Goal: Task Accomplishment & Management: Manage account settings

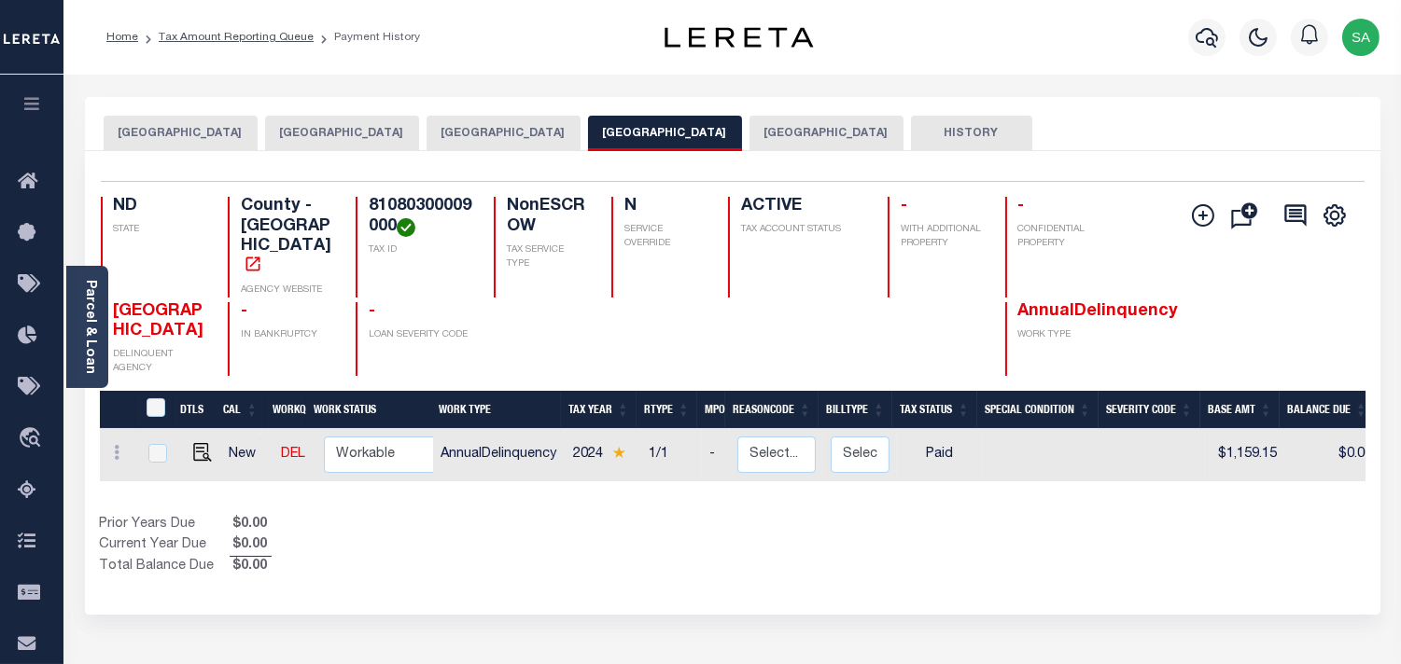
click at [471, 129] on button "[GEOGRAPHIC_DATA]" at bounding box center [503, 133] width 154 height 35
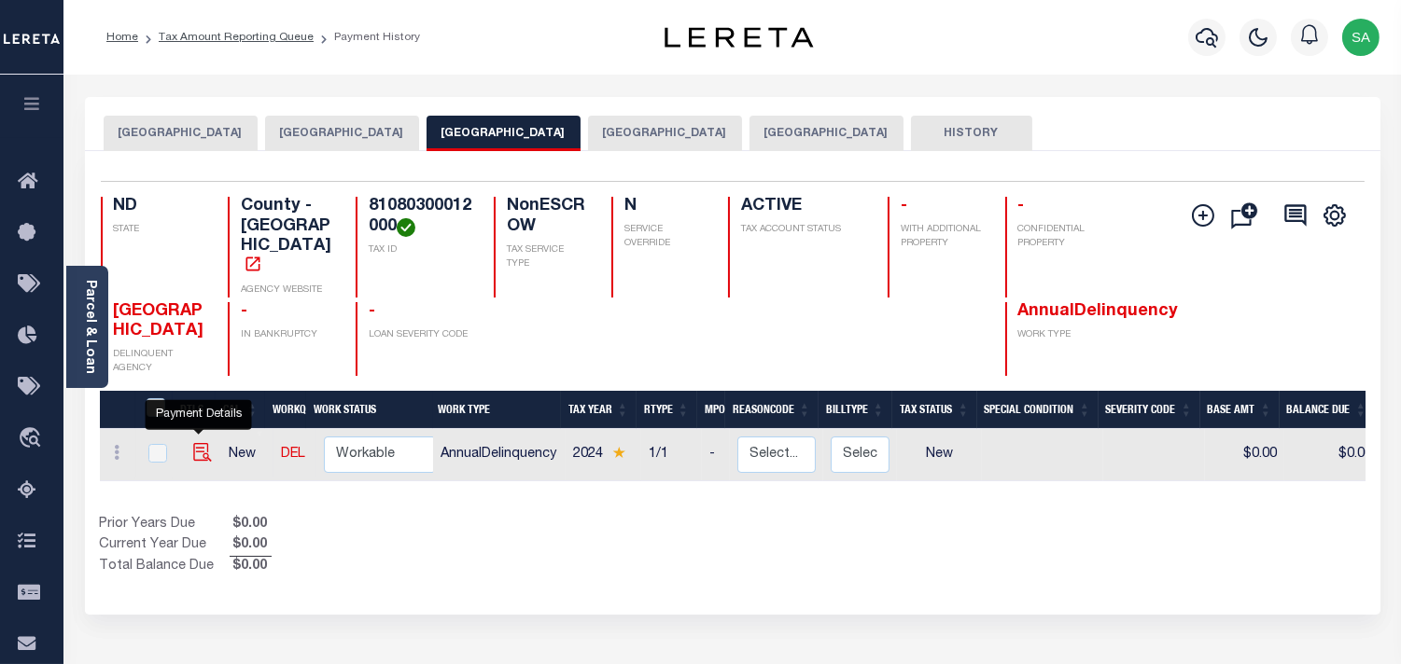
click at [194, 443] on img "" at bounding box center [202, 452] width 19 height 19
checkbox input "true"
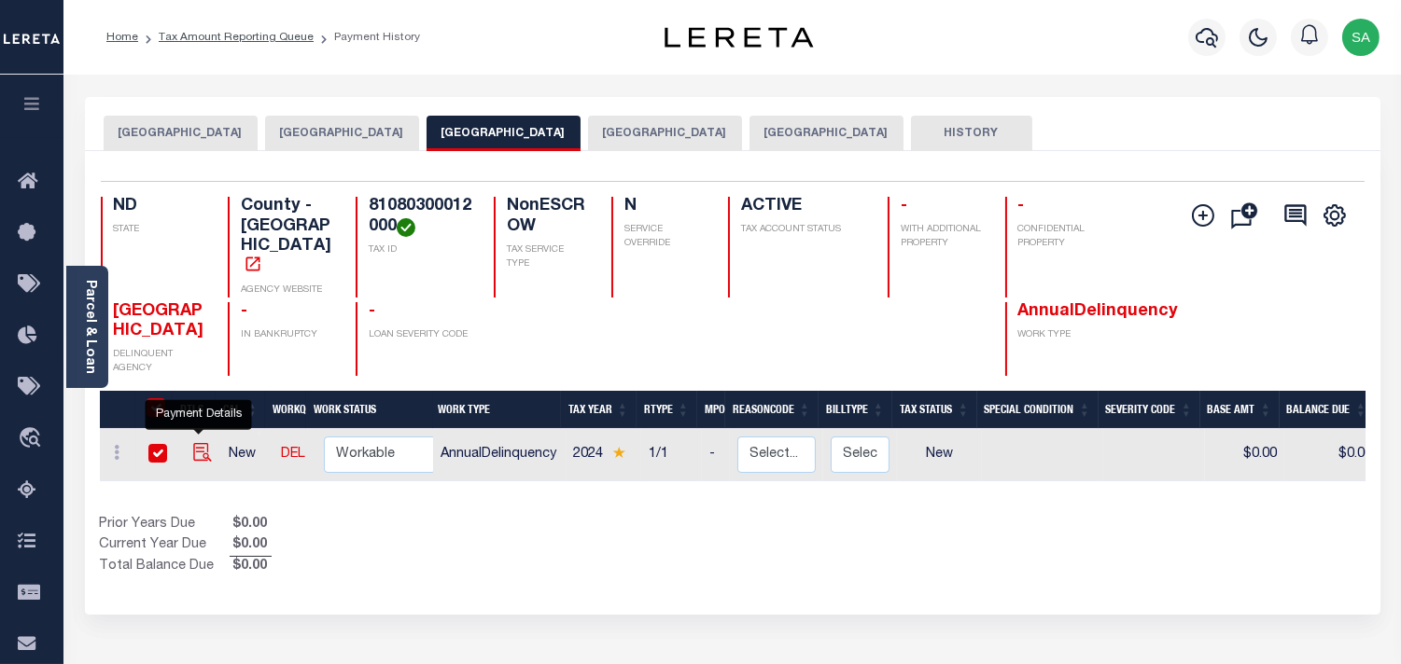
checkbox input "true"
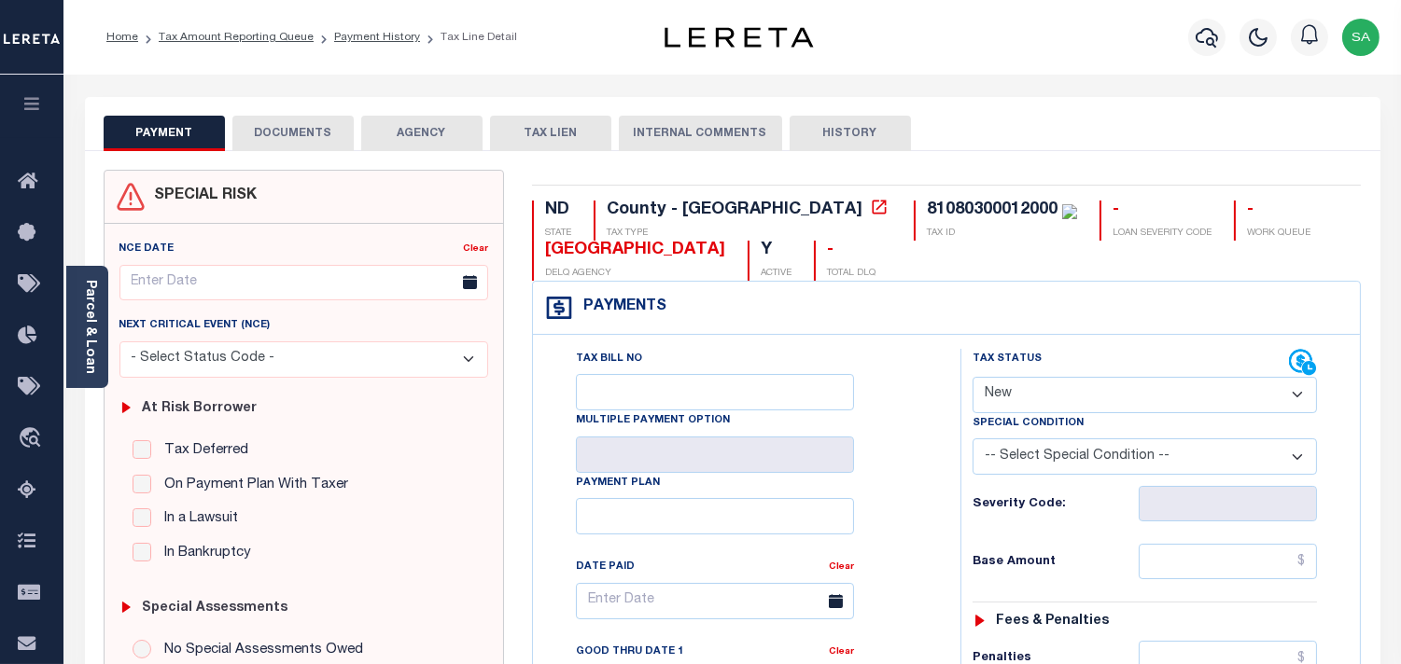
click at [1014, 404] on select "- Select Status Code - Open Due/Unpaid Paid Incomplete No Tax Due Internal Refu…" at bounding box center [1144, 395] width 344 height 36
select select "PYD"
click at [972, 378] on select "- Select Status Code - Open Due/Unpaid Paid Incomplete No Tax Due Internal Refu…" at bounding box center [1144, 395] width 344 height 36
type input "[DATE]"
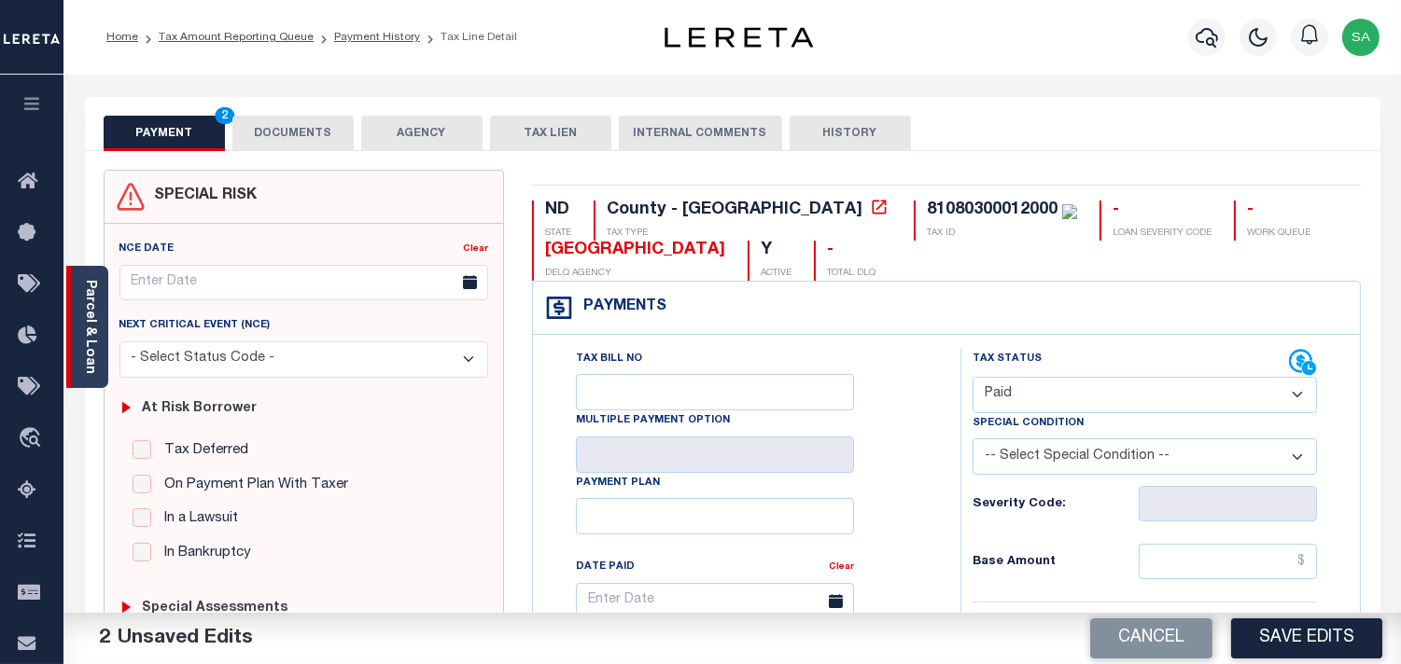
click at [91, 290] on link "Parcel & Loan" at bounding box center [89, 327] width 13 height 94
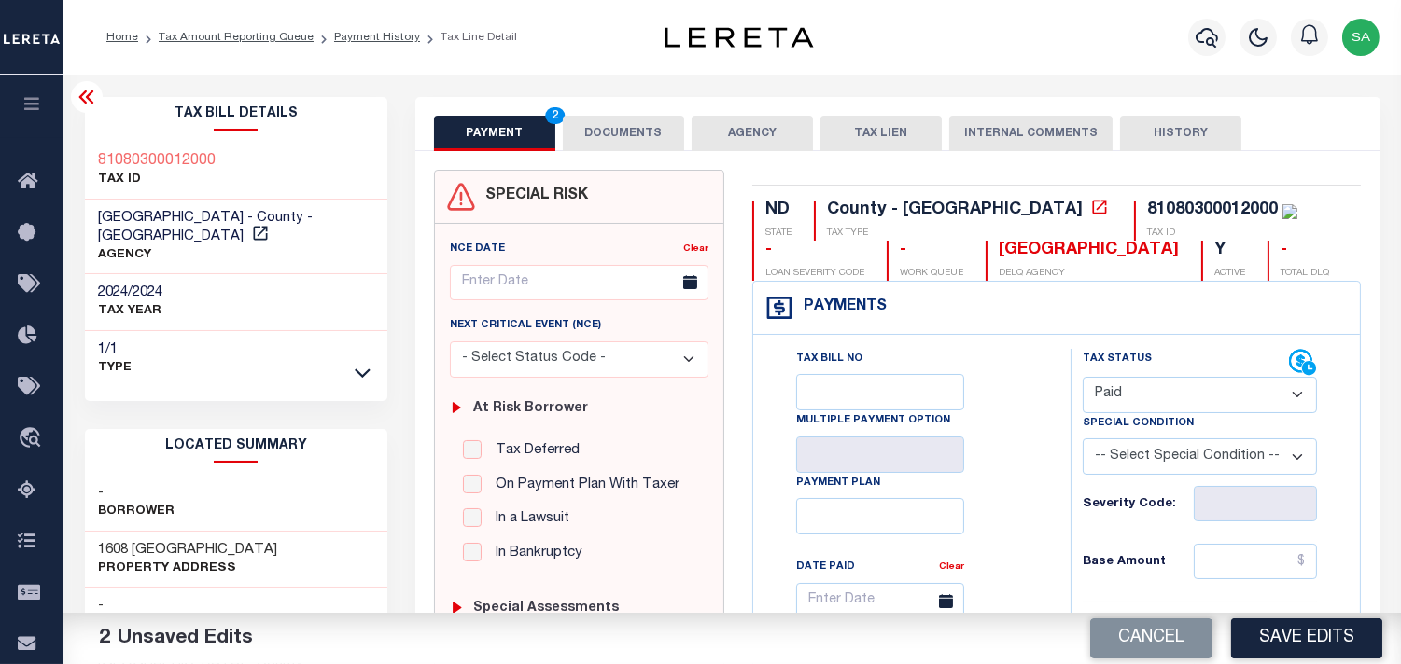
drag, startPoint x: 1120, startPoint y: 389, endPoint x: 1120, endPoint y: 409, distance: 19.6
click at [1120, 401] on select "- Select Status Code - Open Due/Unpaid Paid Incomplete No Tax Due Internal Refu…" at bounding box center [1199, 395] width 234 height 36
click at [1082, 378] on select "- Select Status Code - Open Due/Unpaid Paid Incomplete No Tax Due Internal Refu…" at bounding box center [1199, 395] width 234 height 36
click at [620, 141] on button "DOCUMENTS" at bounding box center [623, 133] width 121 height 35
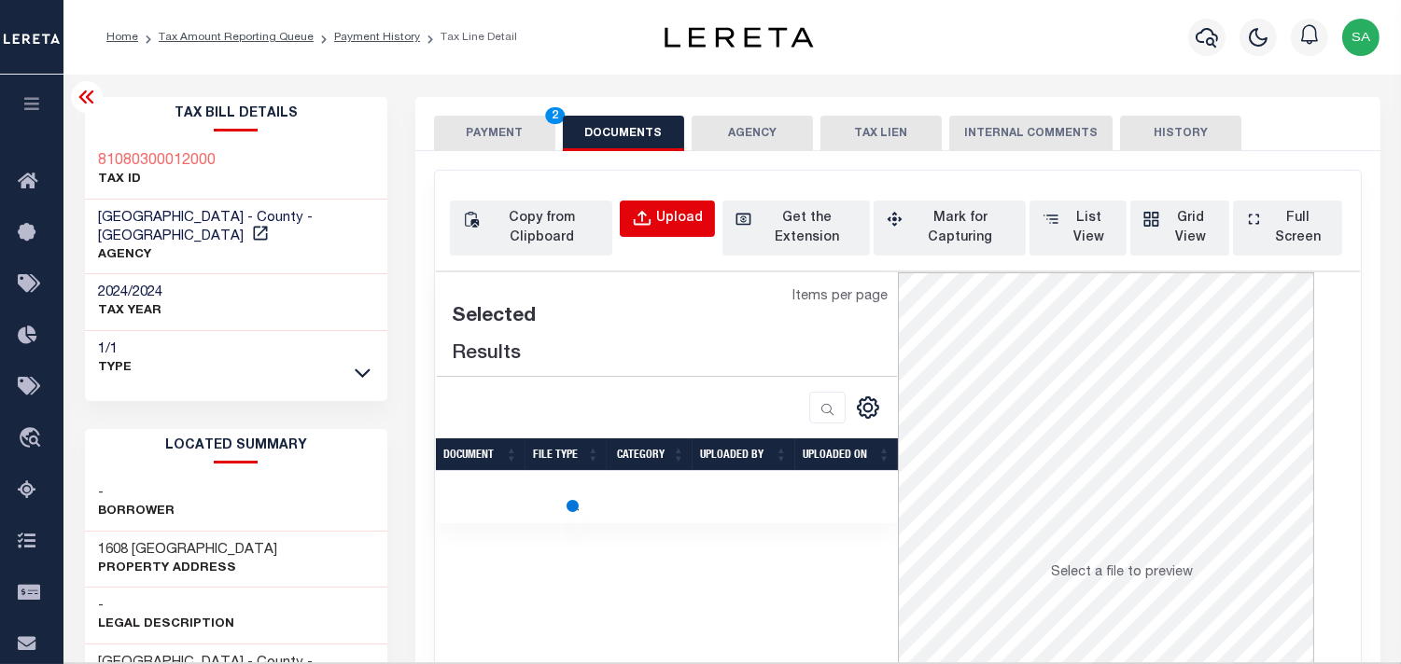
click at [656, 219] on button "Upload" at bounding box center [667, 219] width 95 height 36
select select "POP"
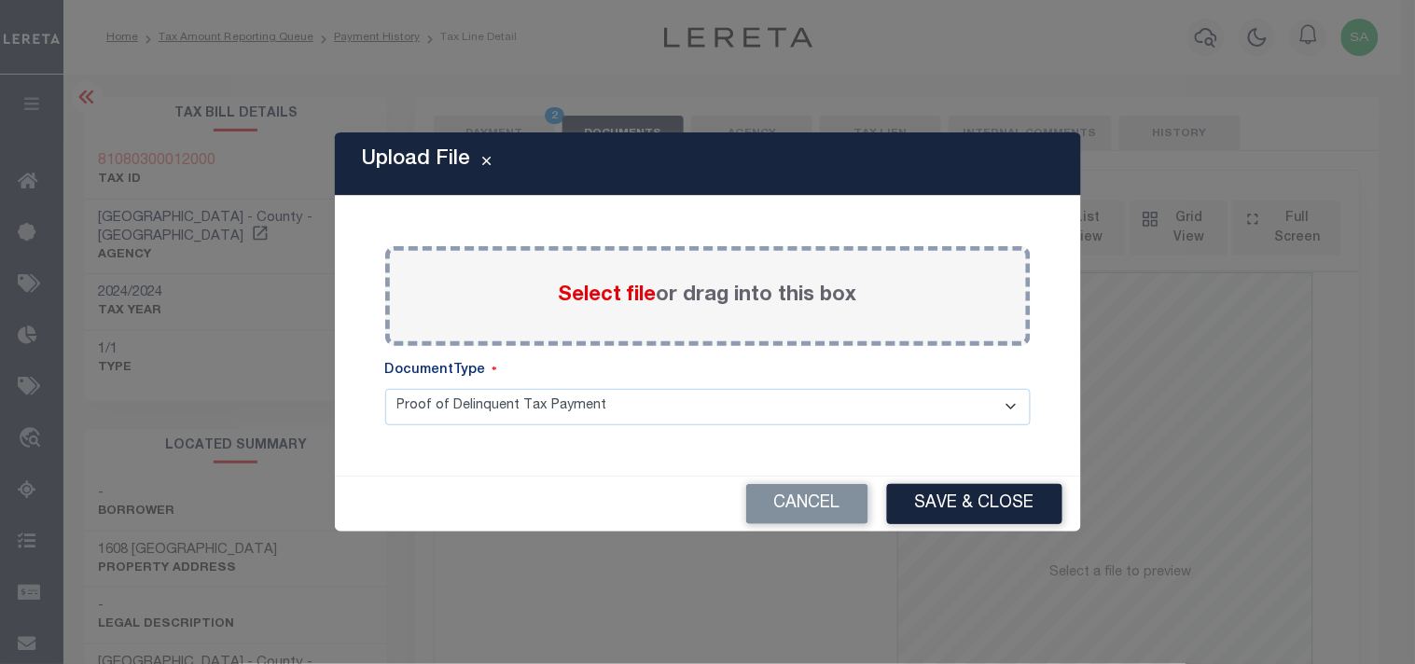
click at [621, 294] on span "Select file" at bounding box center [608, 296] width 98 height 21
click at [0, 0] on input "Select file or drag into this box" at bounding box center [0, 0] width 0 height 0
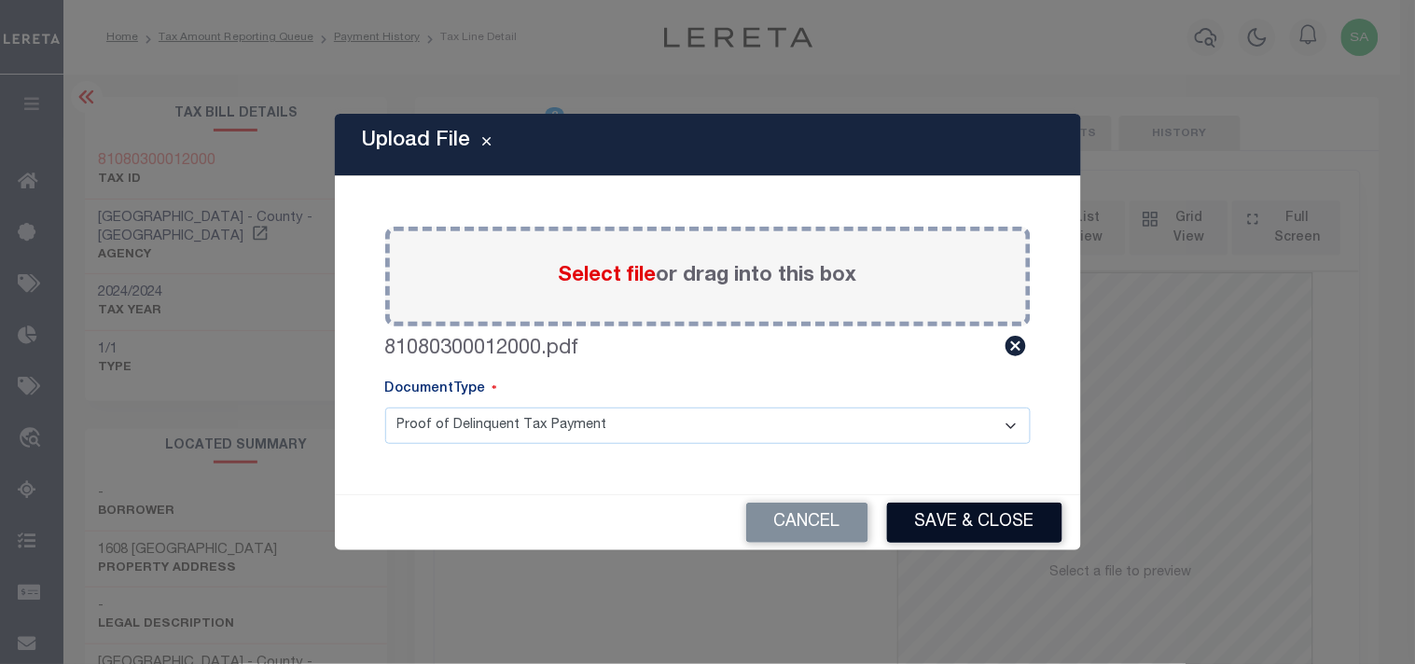
click at [987, 509] on button "Save & Close" at bounding box center [974, 523] width 175 height 40
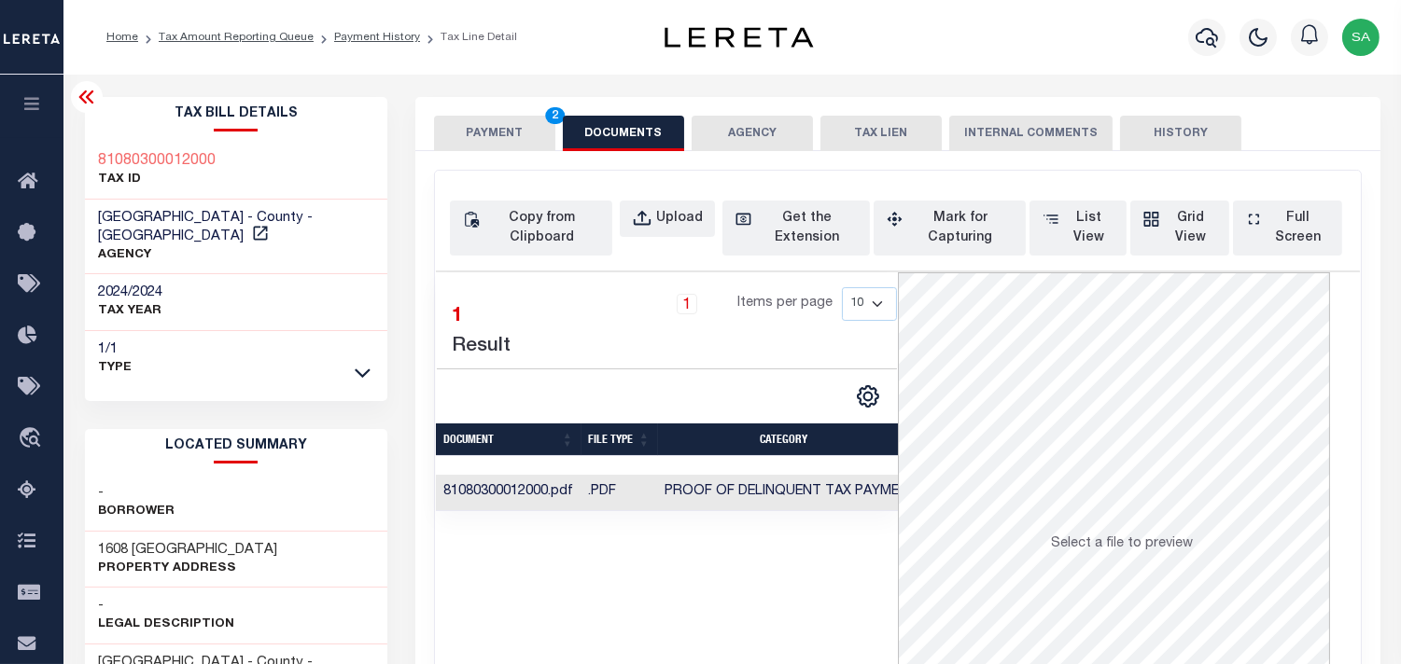
click at [509, 127] on button "PAYMENT 2" at bounding box center [494, 133] width 121 height 35
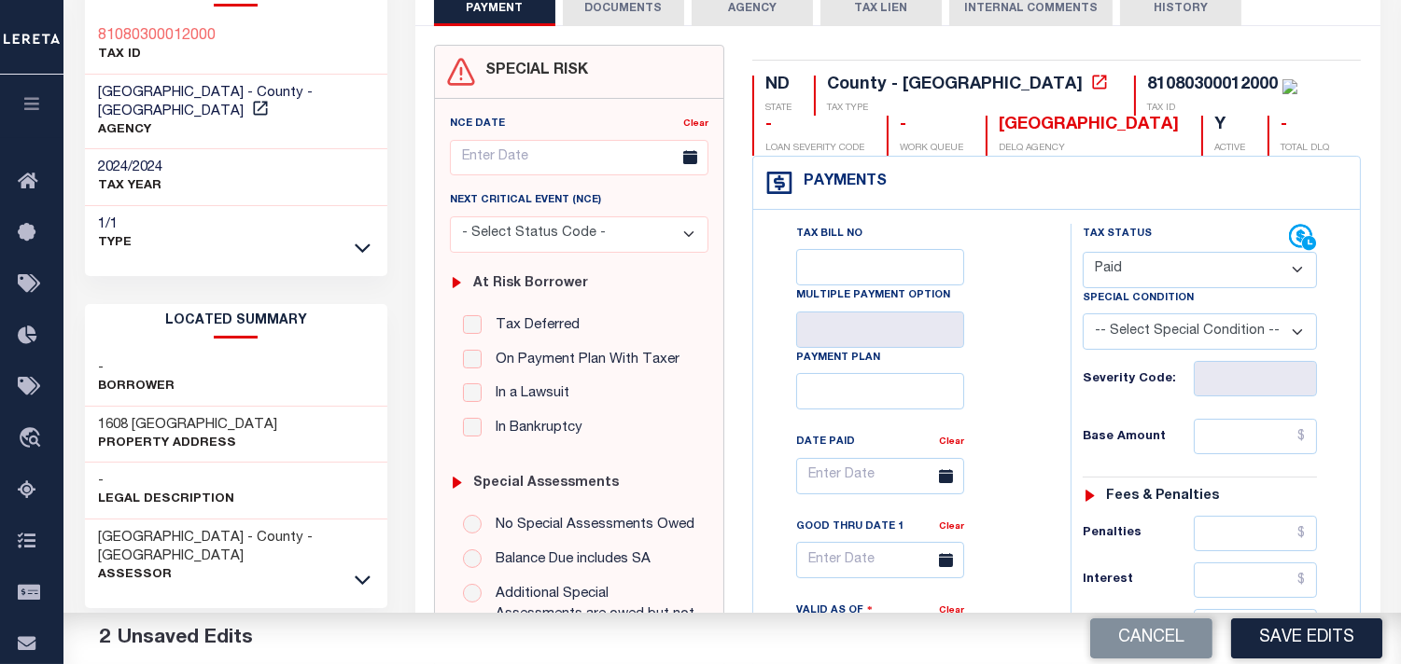
scroll to position [311, 0]
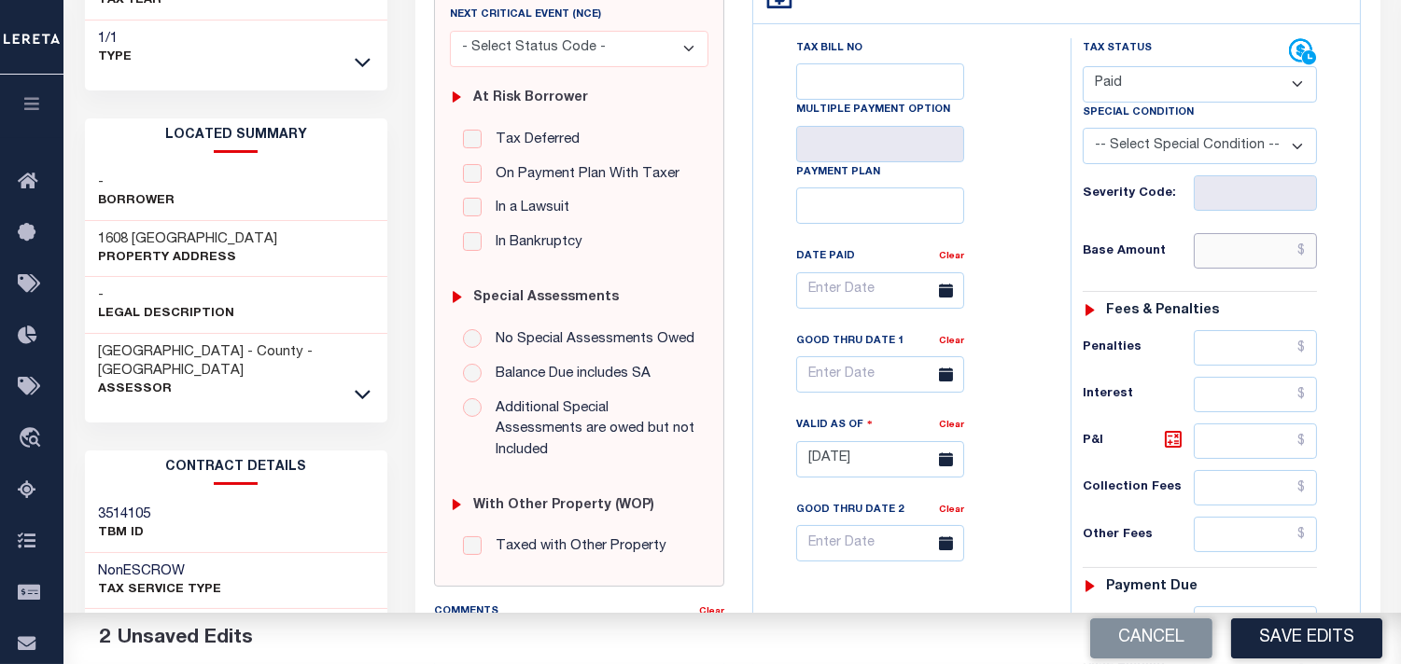
click at [1282, 237] on input "text" at bounding box center [1254, 250] width 123 height 35
paste input "272.46"
type input "$272.46"
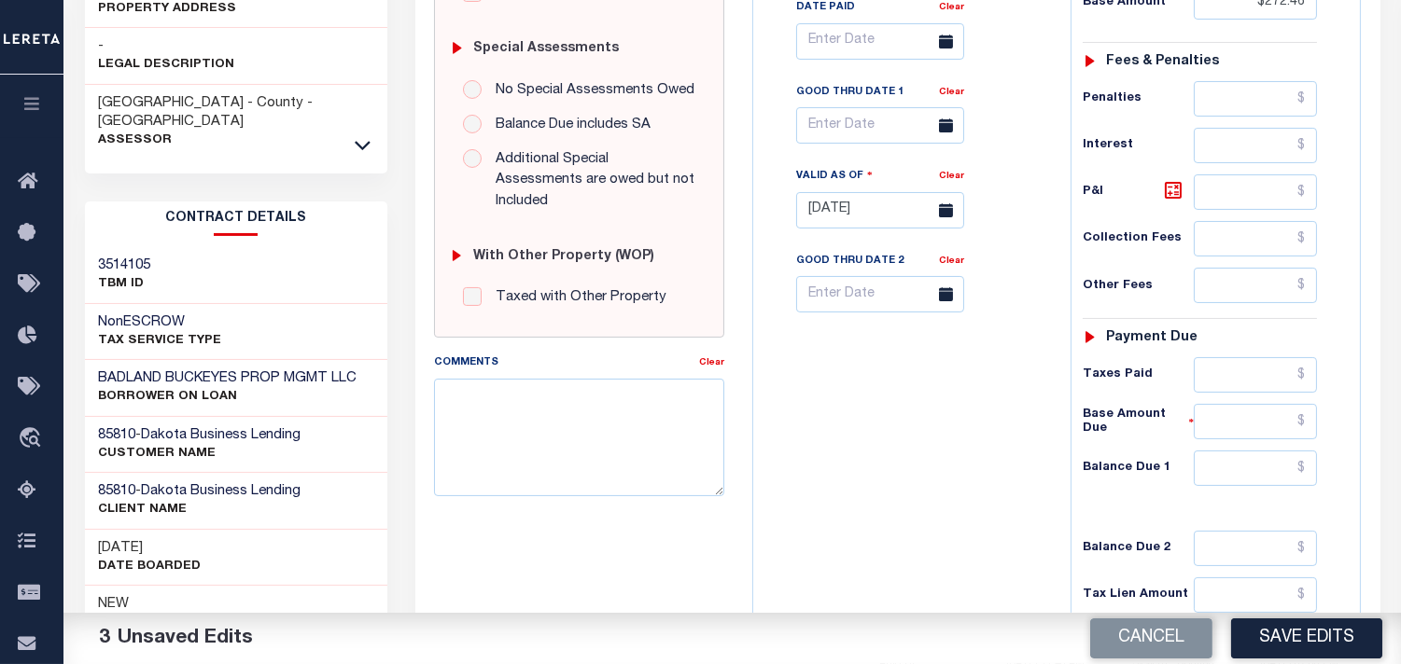
scroll to position [621, 0]
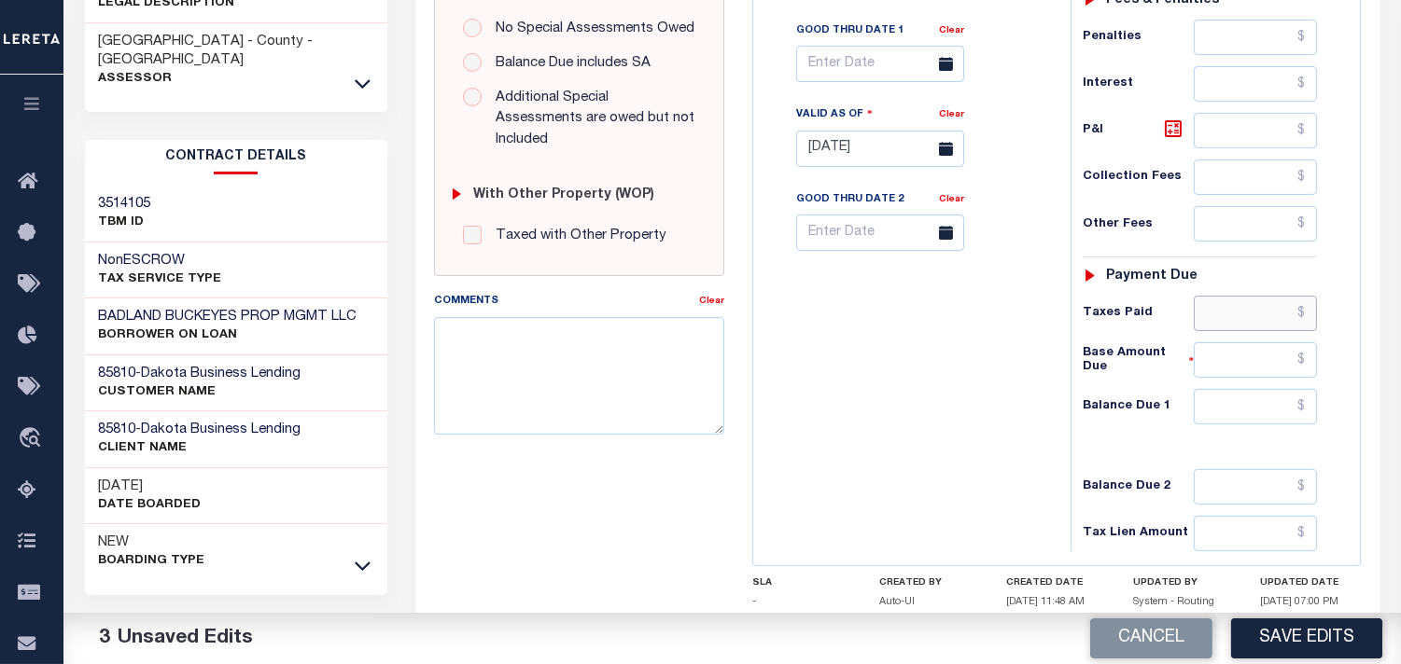
drag, startPoint x: 1252, startPoint y: 305, endPoint x: 1148, endPoint y: 305, distance: 104.5
click at [1252, 305] on input "text" at bounding box center [1254, 313] width 123 height 35
paste input "263.79"
type input "$263.79"
click at [1215, 420] on input "text" at bounding box center [1254, 406] width 123 height 35
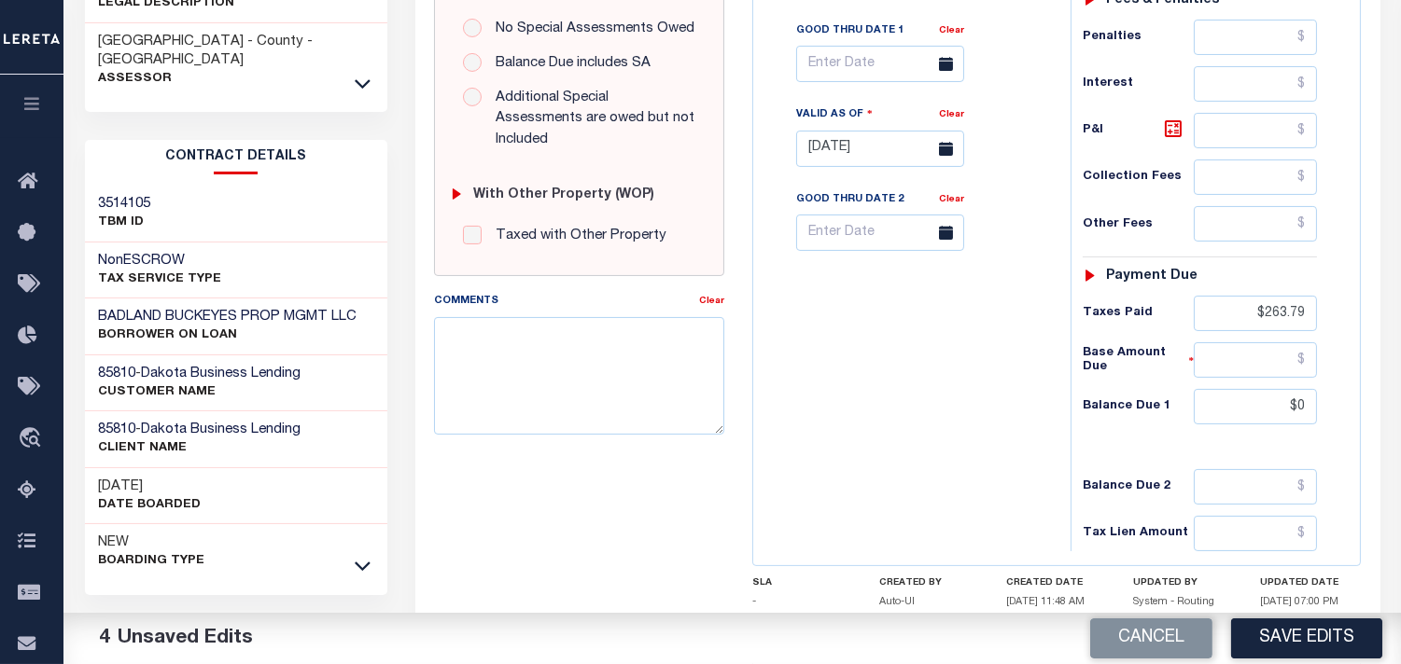
type input "$0.00"
click at [940, 388] on div "Tax Bill No Multiple Payment Option Payment Plan Clear" at bounding box center [907, 140] width 299 height 824
click at [1248, 632] on button "Save Edits" at bounding box center [1306, 639] width 151 height 40
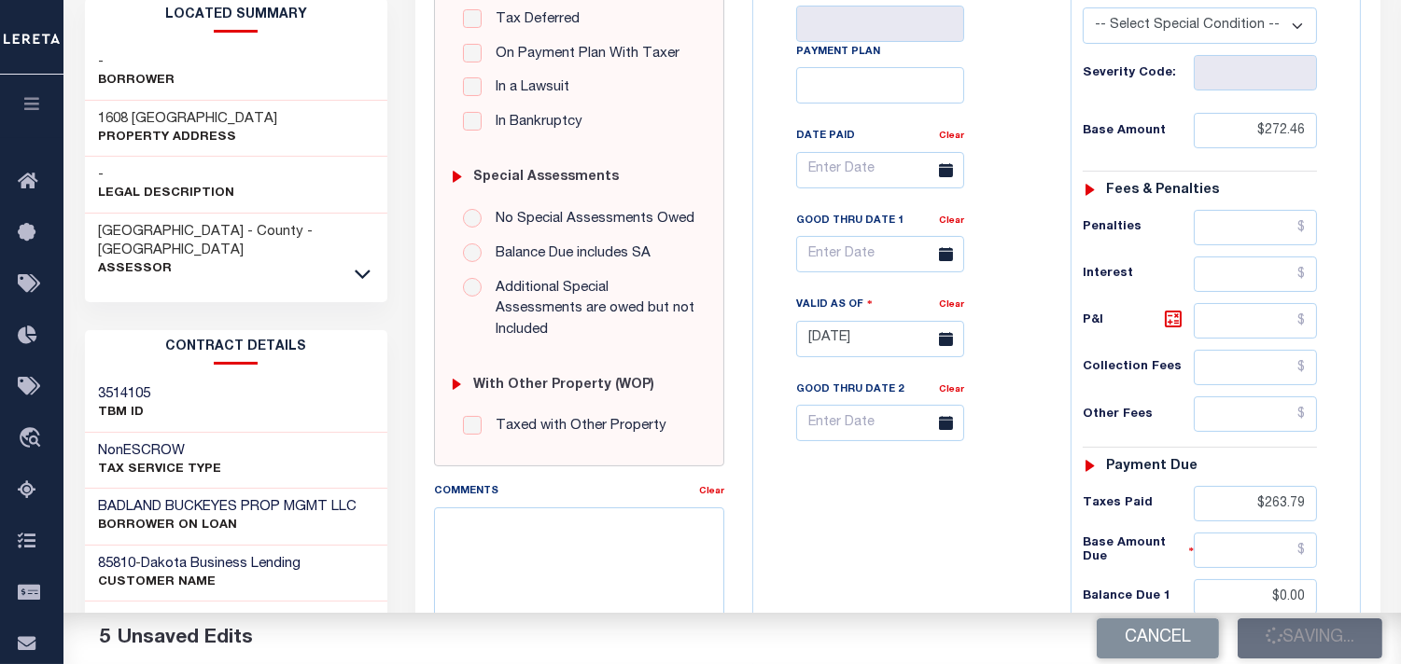
scroll to position [207, 0]
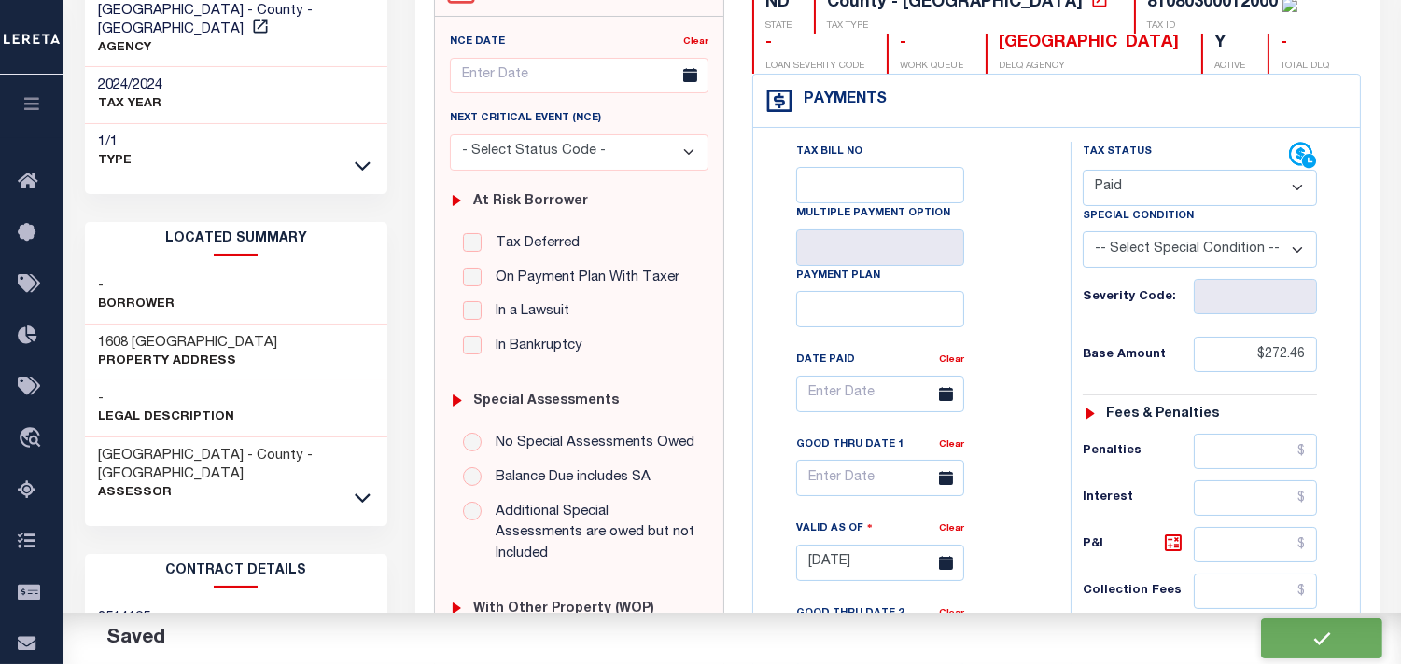
checkbox input "false"
type input "$272.46"
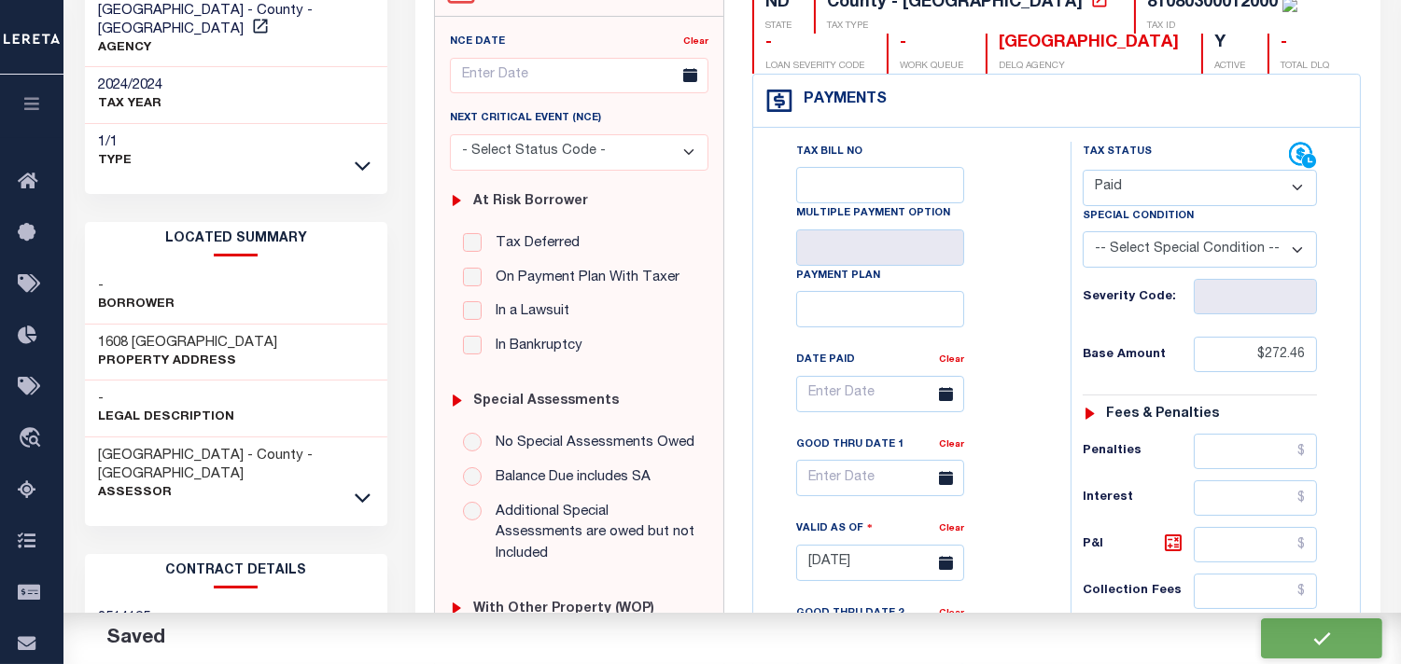
type input "$263.79"
type input "$0"
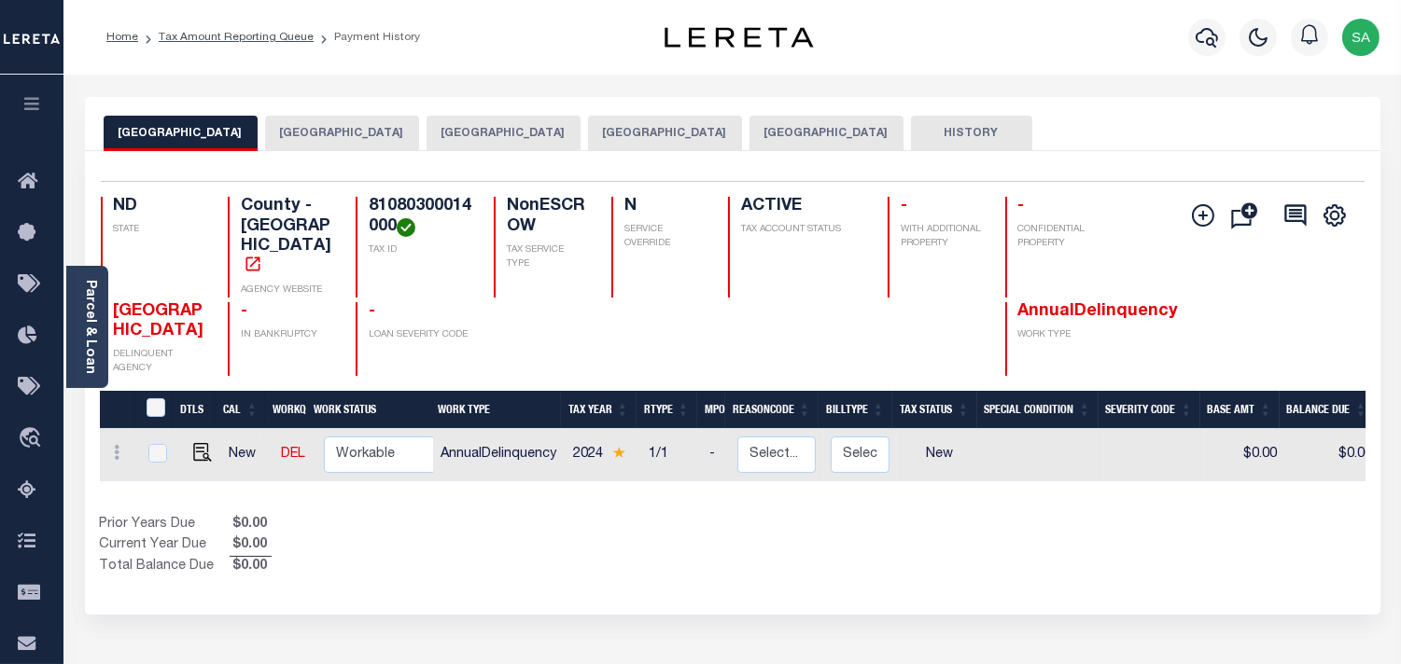
click at [588, 135] on button "[GEOGRAPHIC_DATA]" at bounding box center [665, 133] width 154 height 35
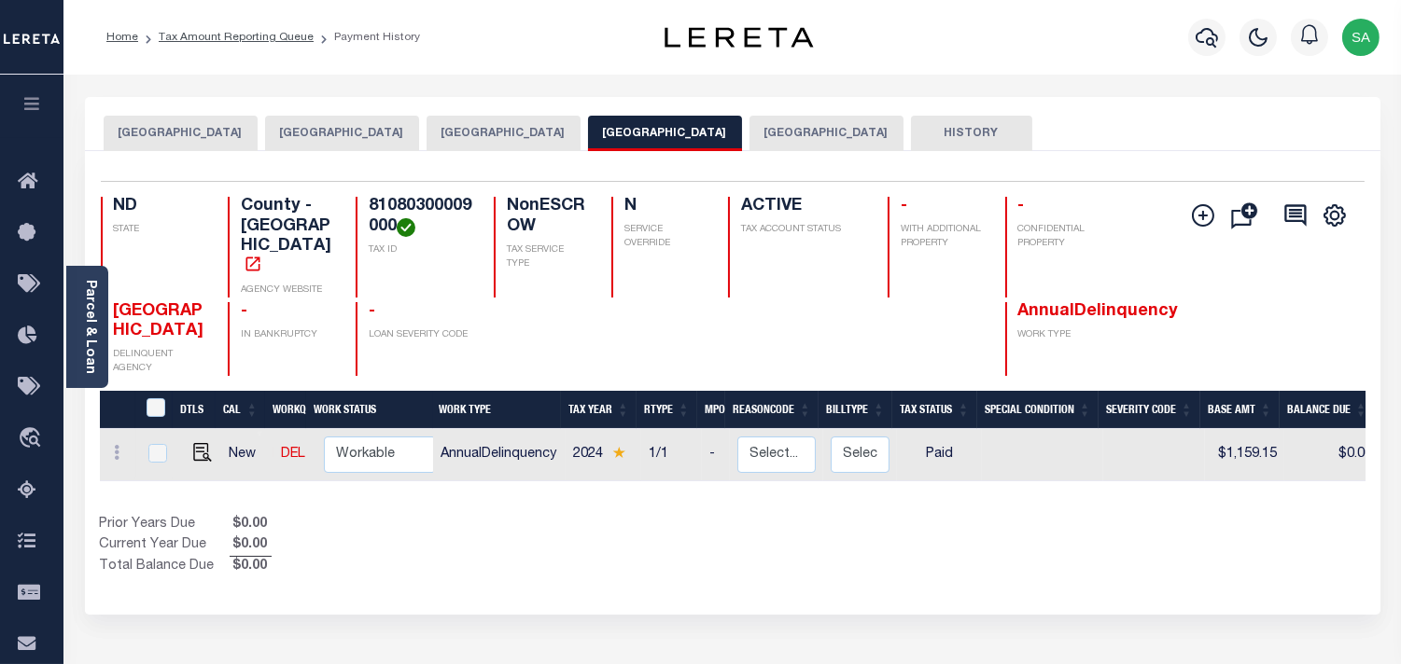
click at [471, 141] on button "[GEOGRAPHIC_DATA]" at bounding box center [503, 133] width 154 height 35
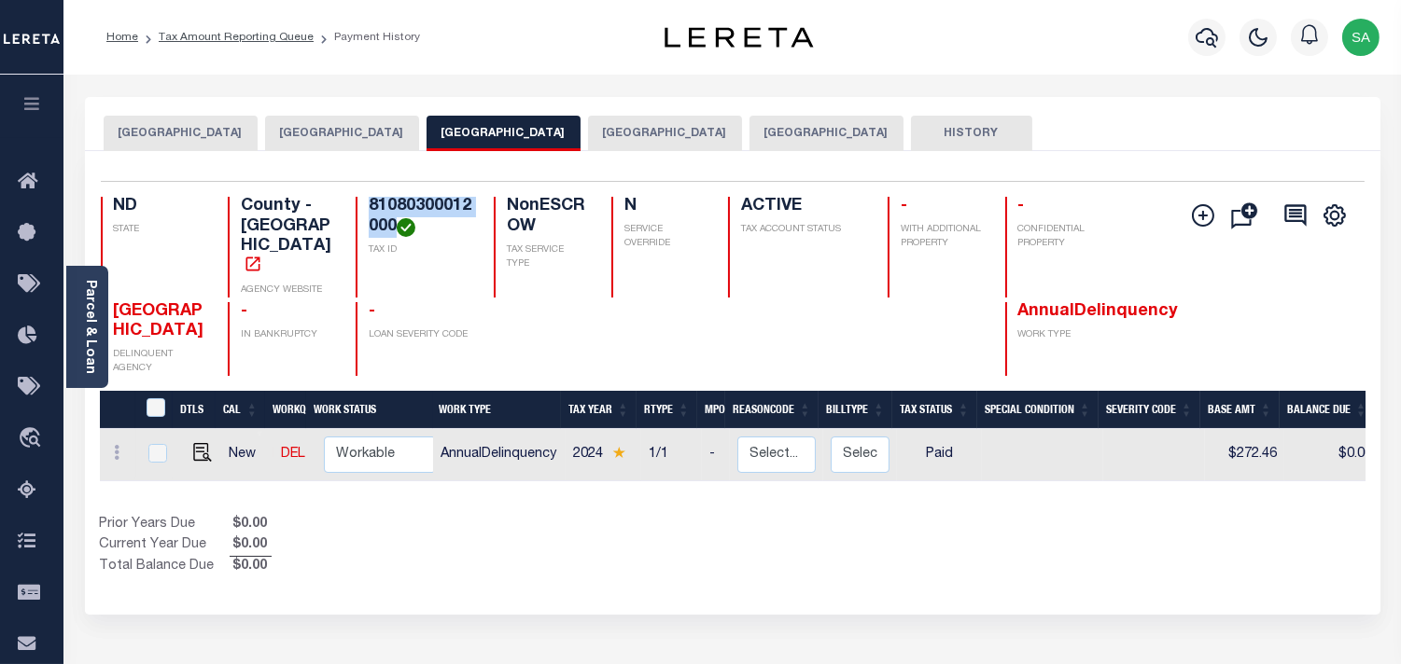
drag, startPoint x: 368, startPoint y: 207, endPoint x: 393, endPoint y: 224, distance: 30.3
click at [393, 224] on h4 "81080300012000" at bounding box center [420, 217] width 103 height 40
copy h4 "81080300012000"
click at [319, 135] on button "[GEOGRAPHIC_DATA]" at bounding box center [342, 133] width 154 height 35
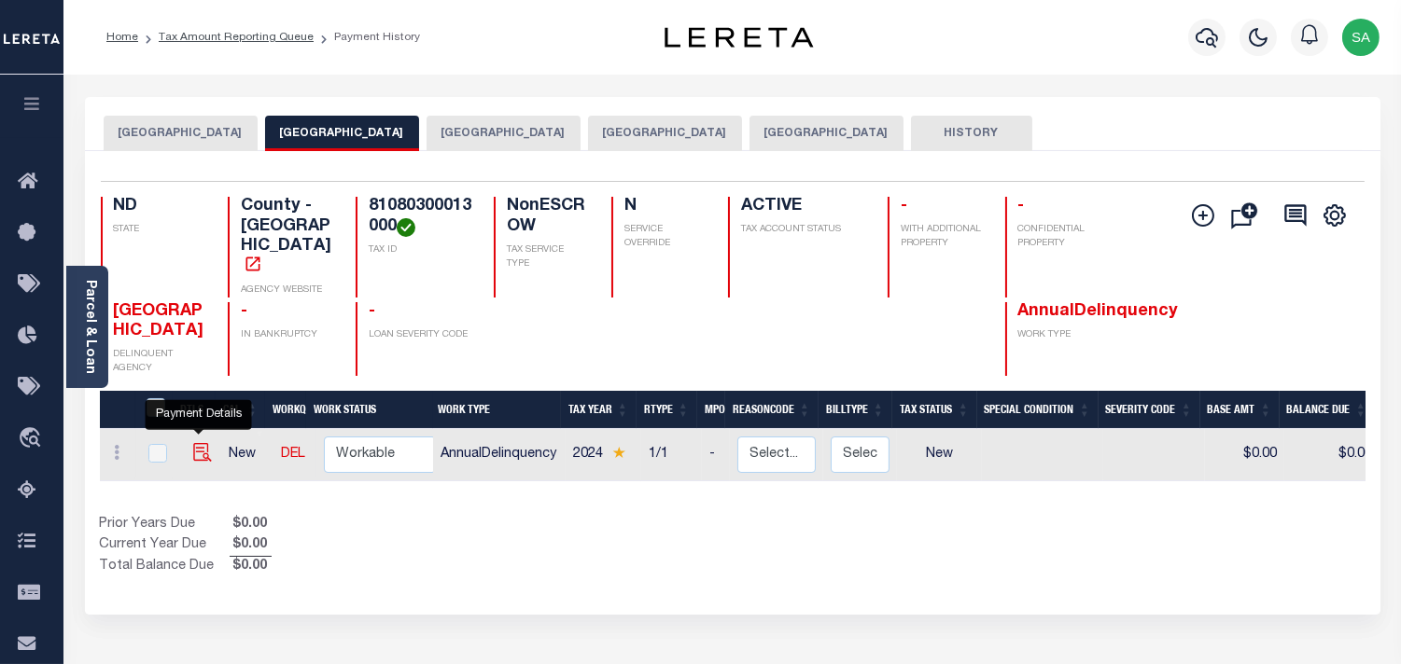
click at [193, 443] on img "" at bounding box center [202, 452] width 19 height 19
checkbox input "true"
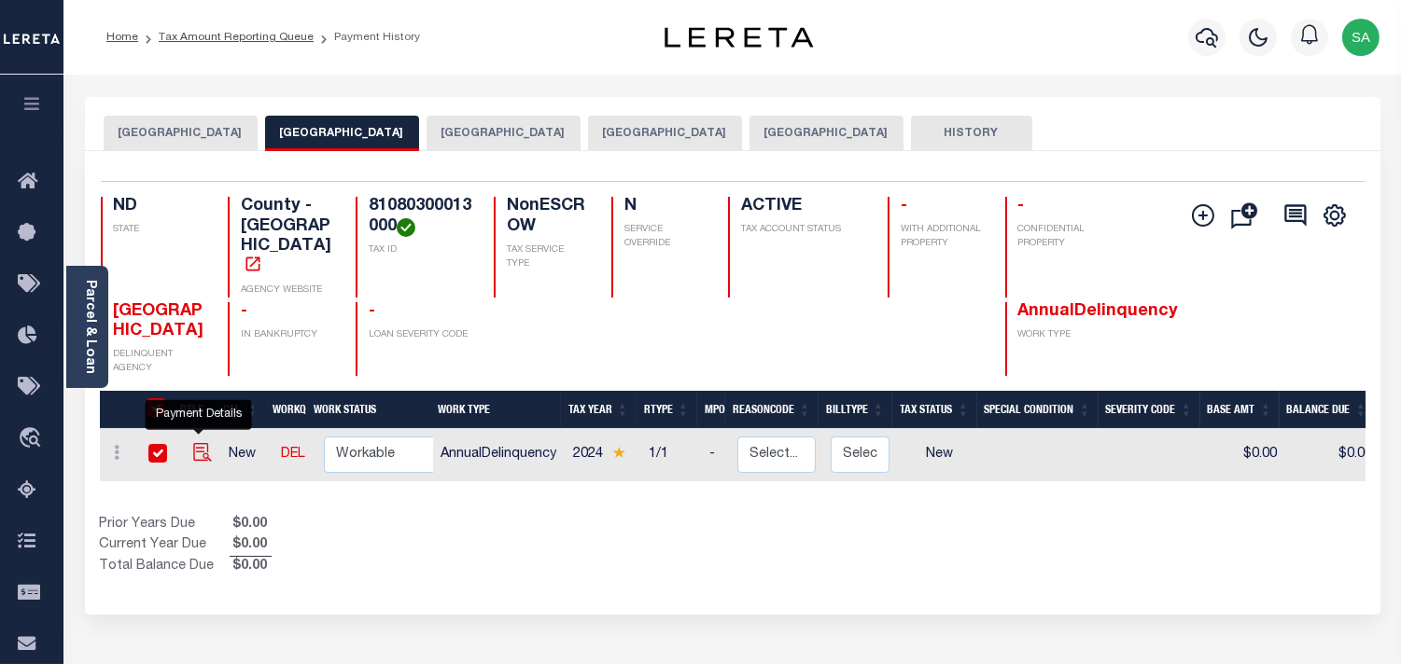
checkbox input "true"
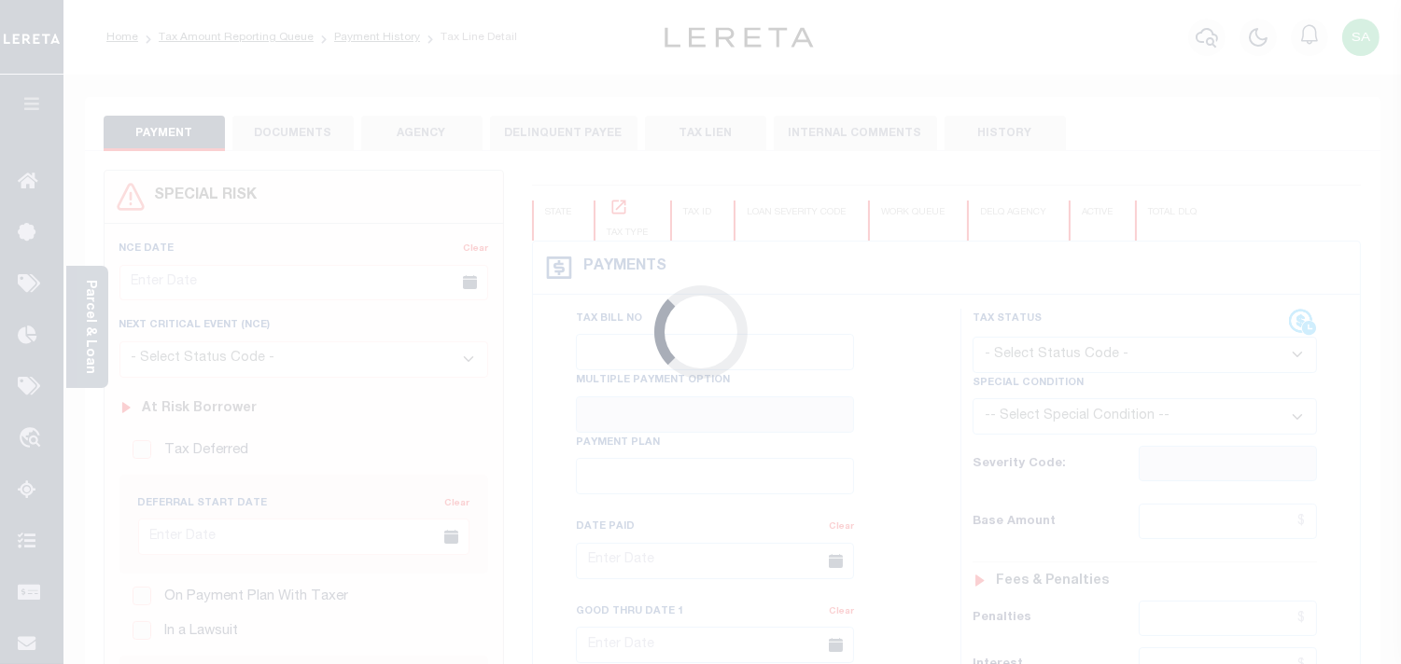
checkbox input "false"
type input "[DATE]"
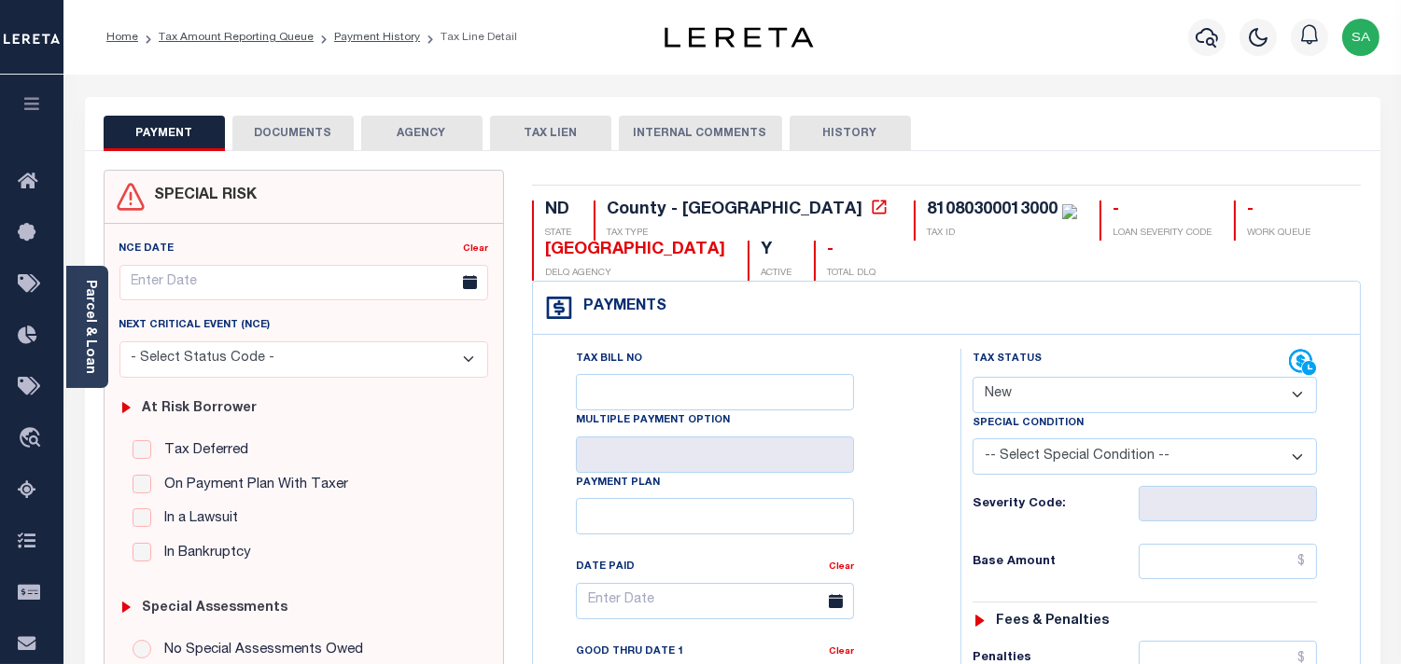
drag, startPoint x: 1065, startPoint y: 401, endPoint x: 1059, endPoint y: 416, distance: 15.9
click at [1059, 416] on div "Tax Status Status" at bounding box center [1144, 435] width 372 height 173
select select "PYD"
click at [972, 378] on select "- Select Status Code - Open Due/Unpaid Paid Incomplete No Tax Due Internal Refu…" at bounding box center [1144, 395] width 344 height 36
type input "[DATE]"
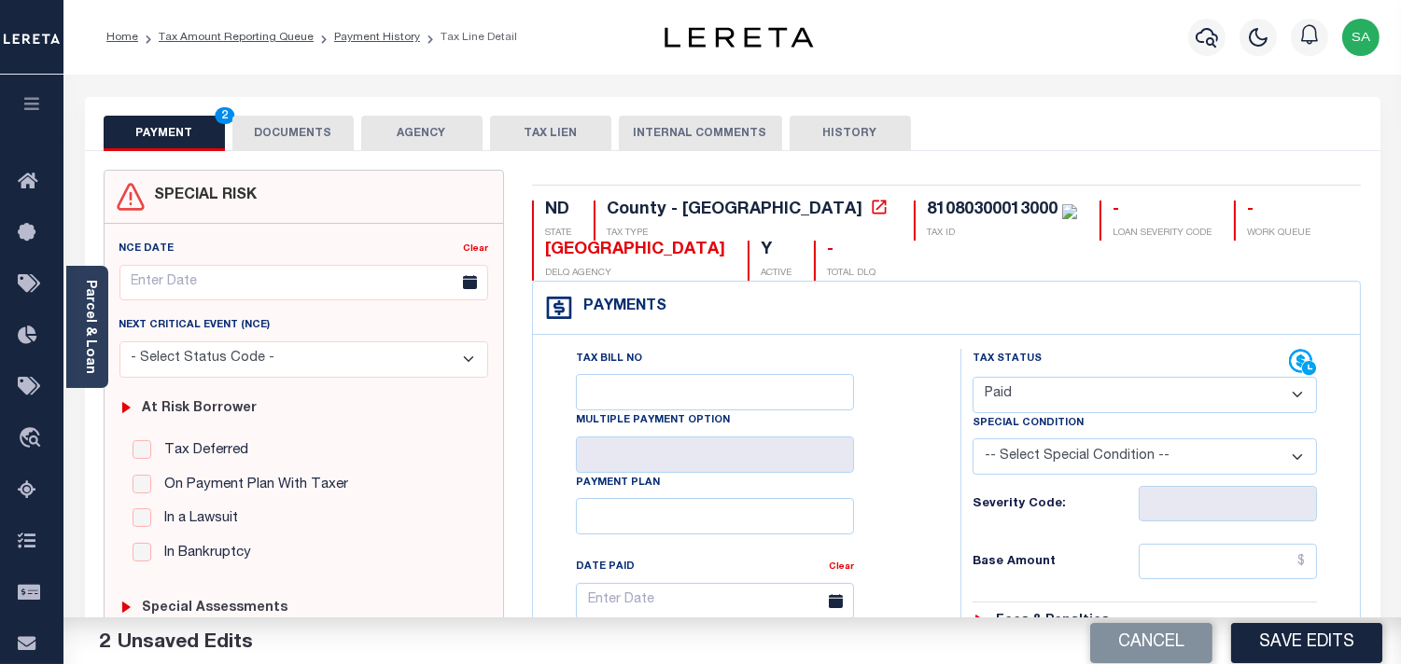
click at [284, 123] on button "DOCUMENTS" at bounding box center [292, 133] width 121 height 35
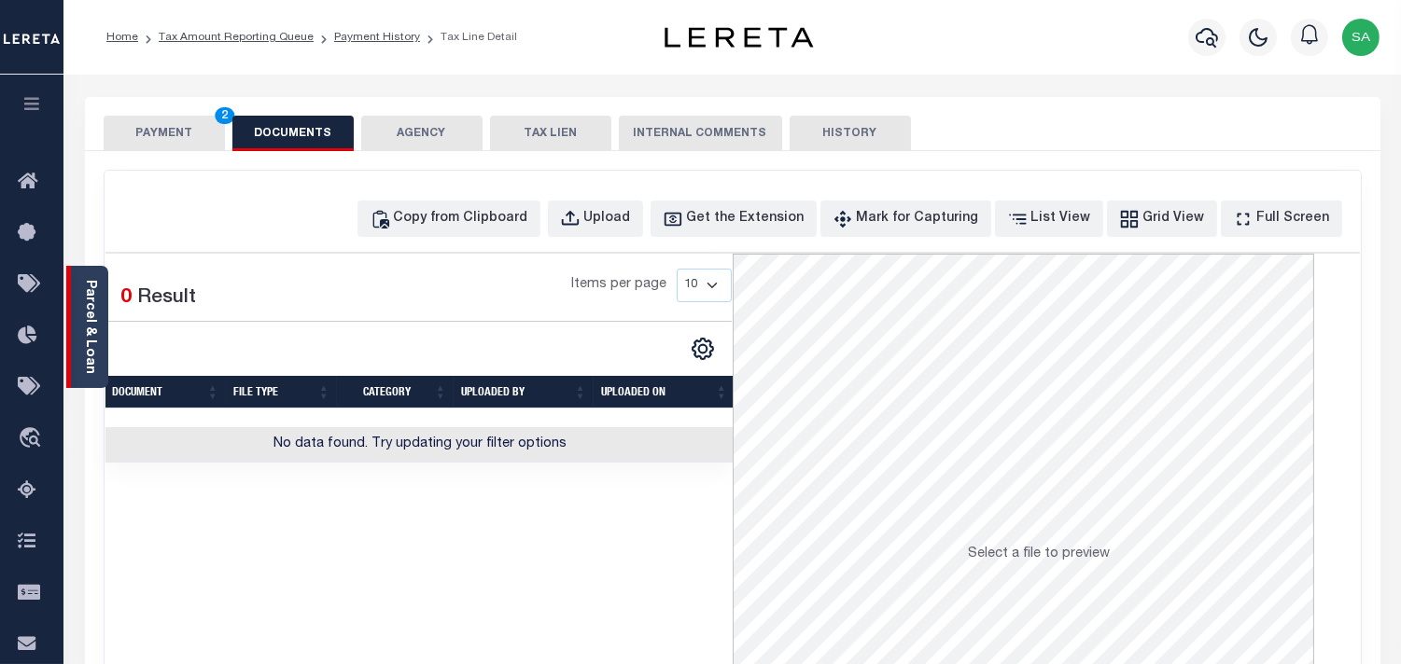
click at [77, 342] on div "Parcel & Loan" at bounding box center [87, 327] width 42 height 122
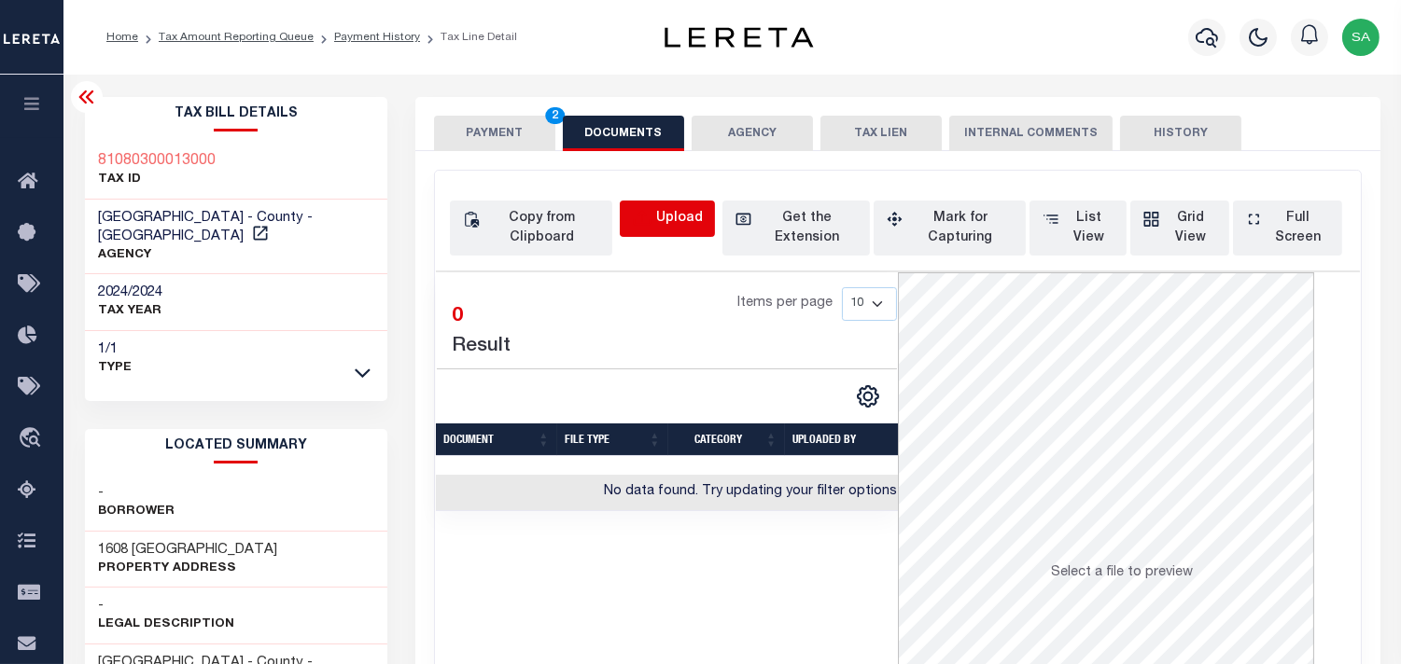
click at [641, 222] on icon "button" at bounding box center [642, 219] width 21 height 21
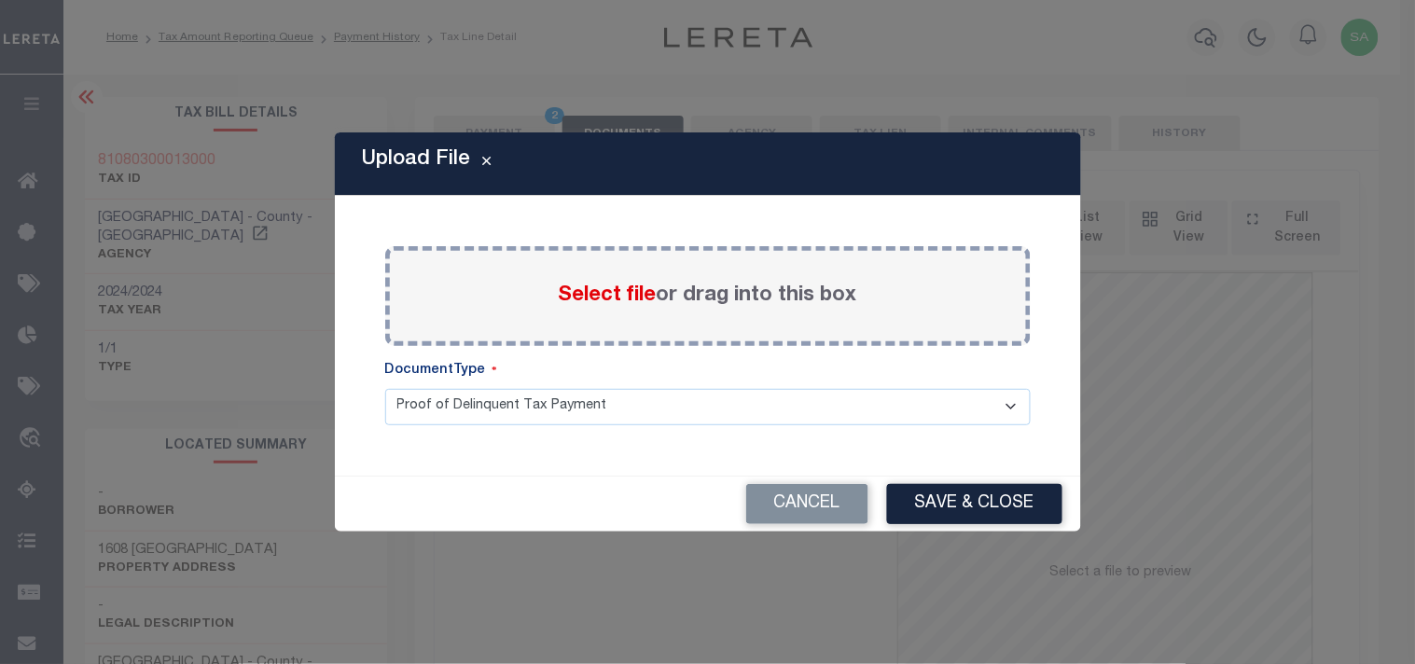
click at [630, 300] on span "Select file" at bounding box center [608, 296] width 98 height 21
click at [0, 0] on input "Select file or drag into this box" at bounding box center [0, 0] width 0 height 0
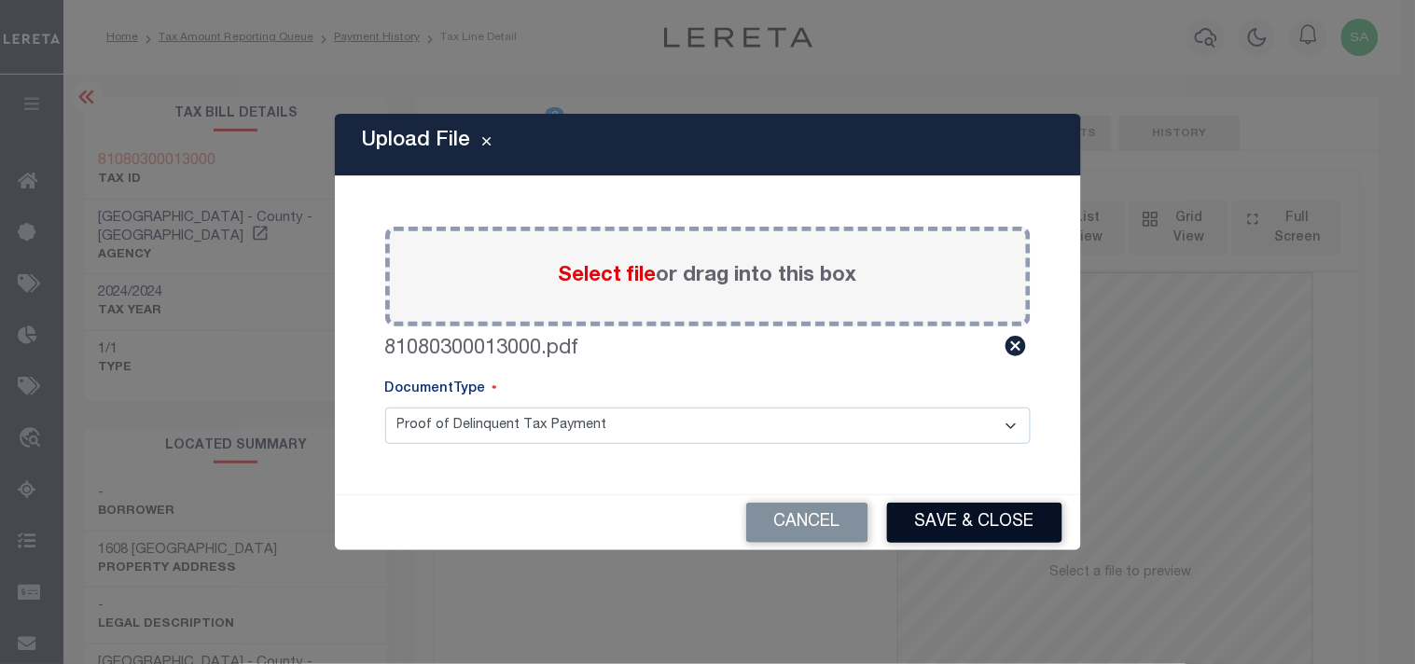
click at [981, 523] on button "Save & Close" at bounding box center [974, 523] width 175 height 40
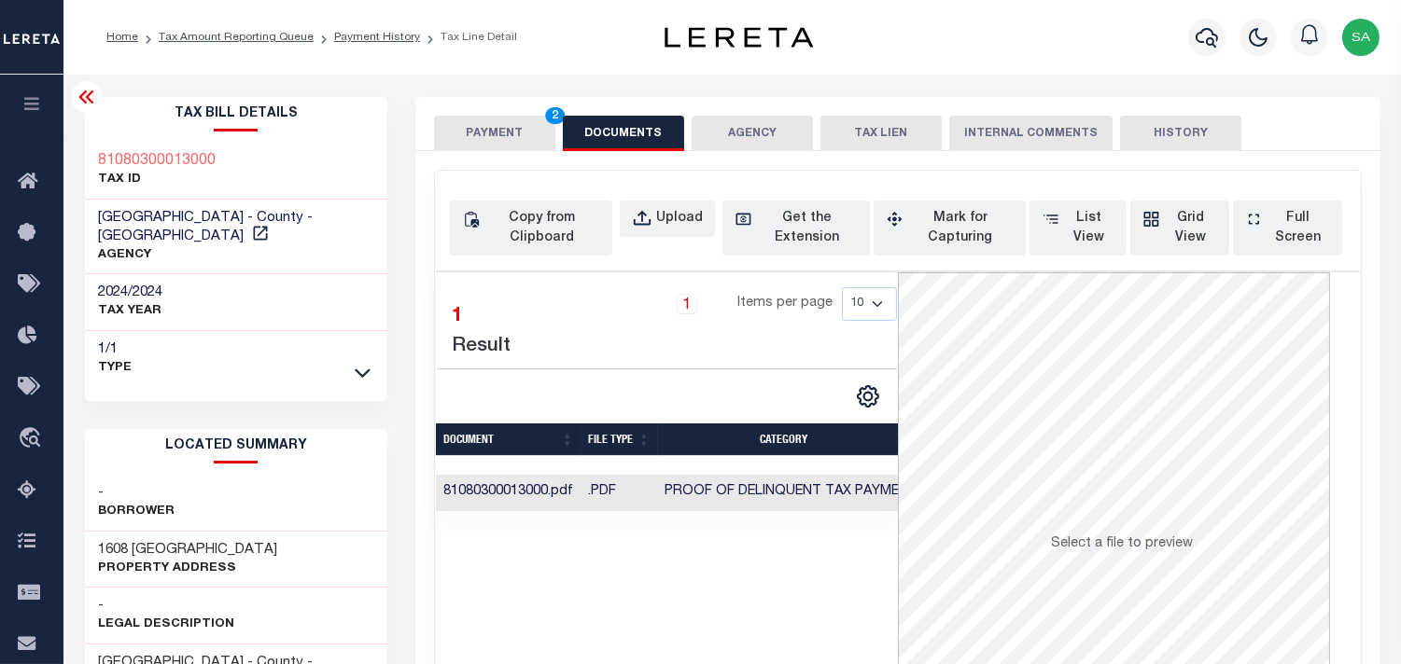
click at [496, 133] on button "PAYMENT 2" at bounding box center [494, 133] width 121 height 35
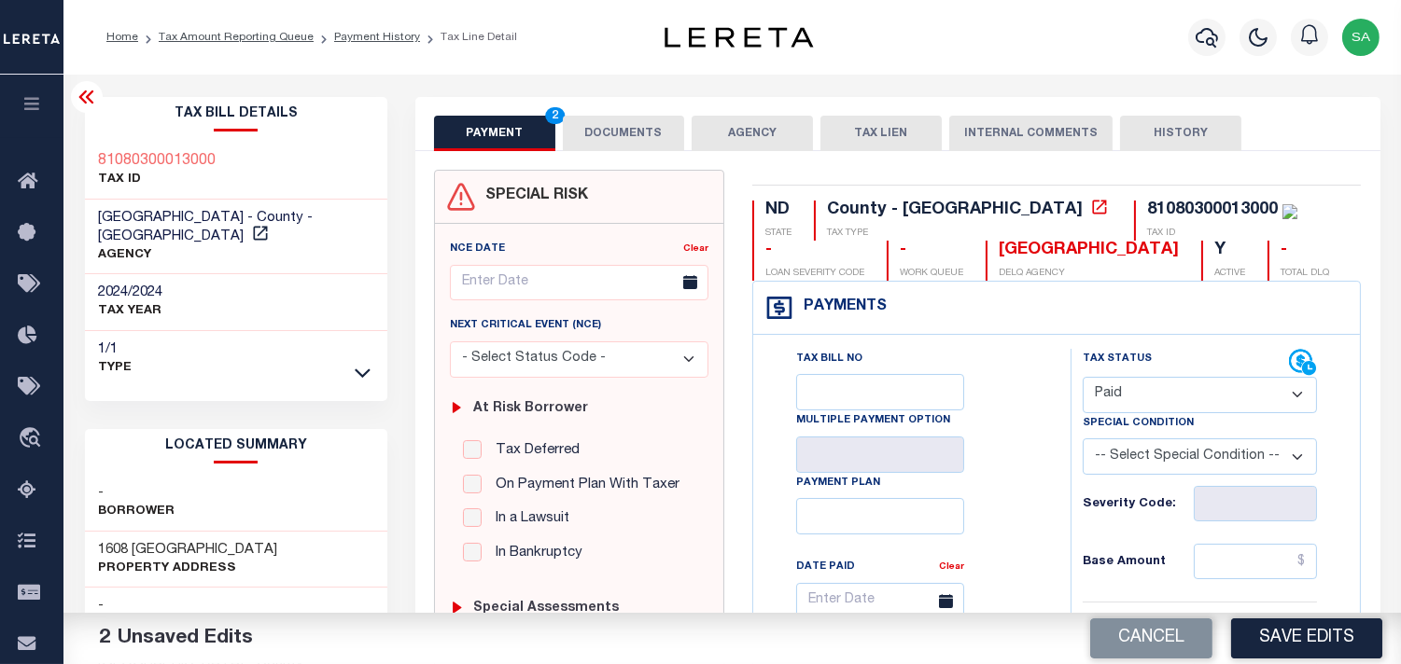
drag, startPoint x: 1257, startPoint y: 551, endPoint x: 1247, endPoint y: 551, distance: 10.3
click at [1257, 551] on input "text" at bounding box center [1254, 561] width 123 height 35
paste input "466.47"
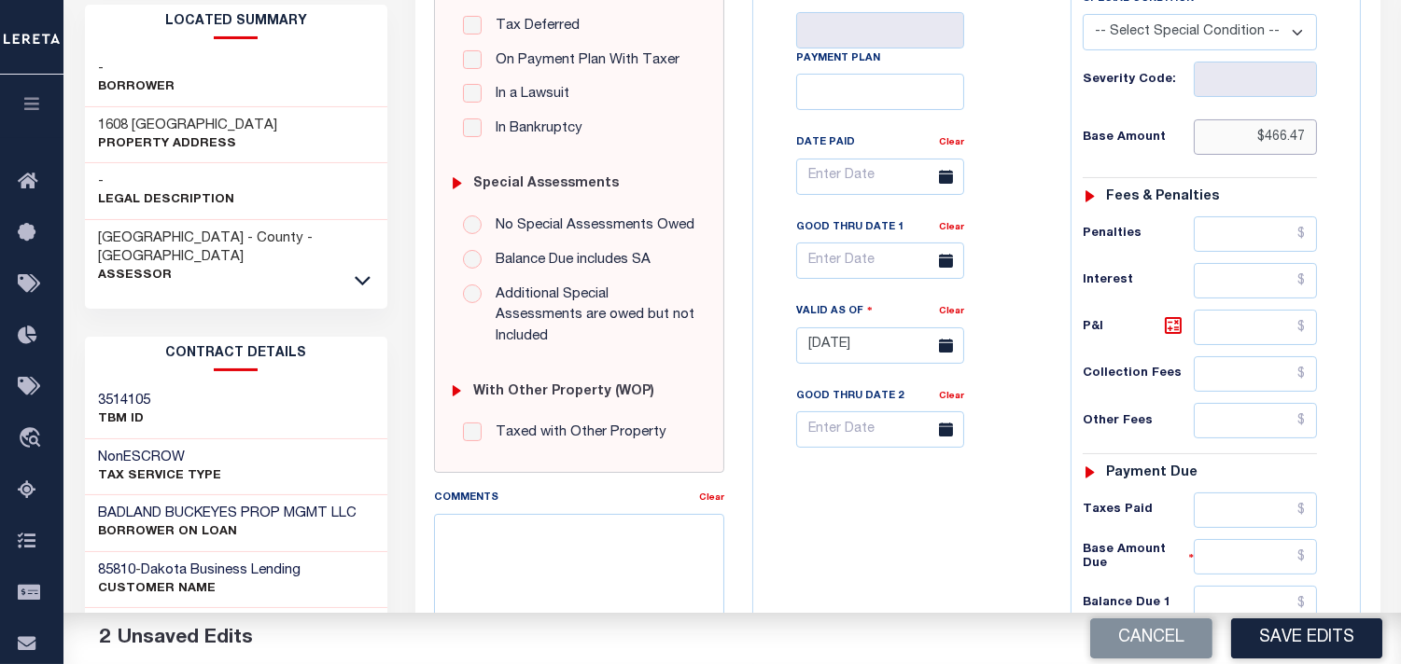
scroll to position [518, 0]
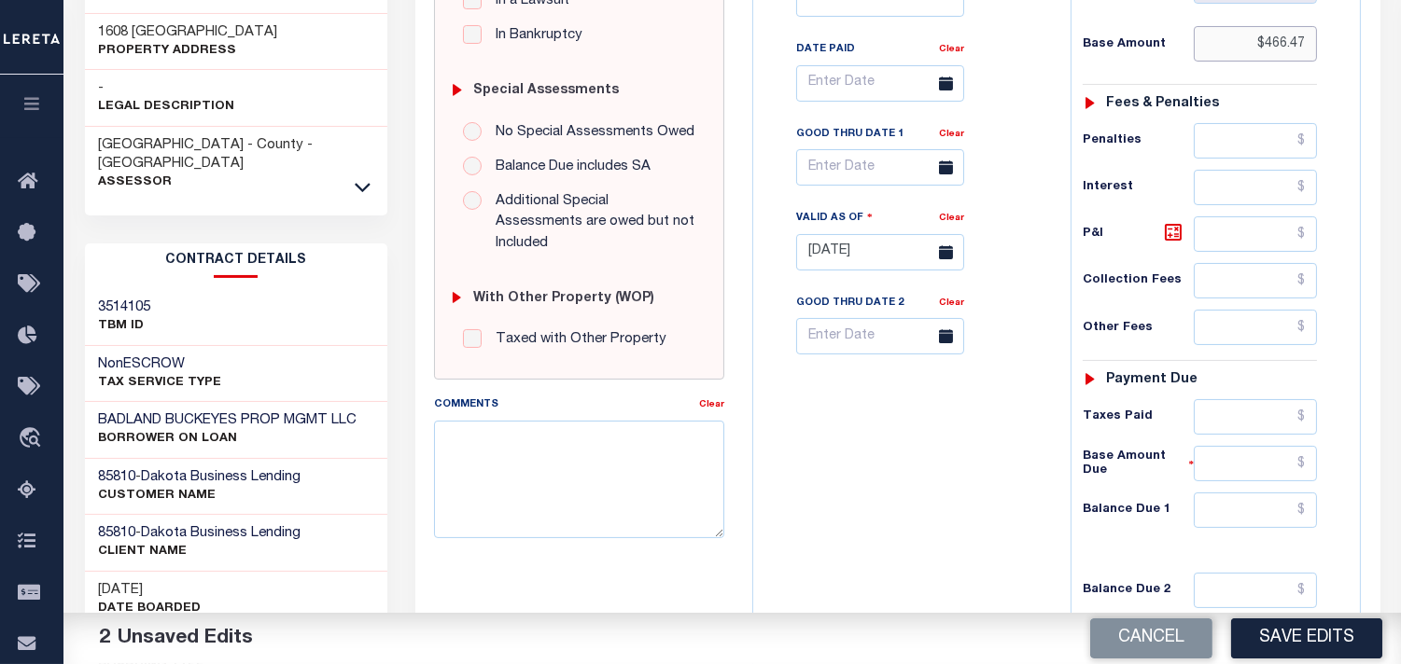
type input "$466.47"
click at [1280, 517] on input "text" at bounding box center [1254, 510] width 123 height 35
type input "$0.00"
click at [966, 505] on div "Tax Bill No Multiple Payment Option Payment Plan Clear" at bounding box center [907, 243] width 299 height 824
click at [1270, 424] on input "text" at bounding box center [1254, 416] width 123 height 35
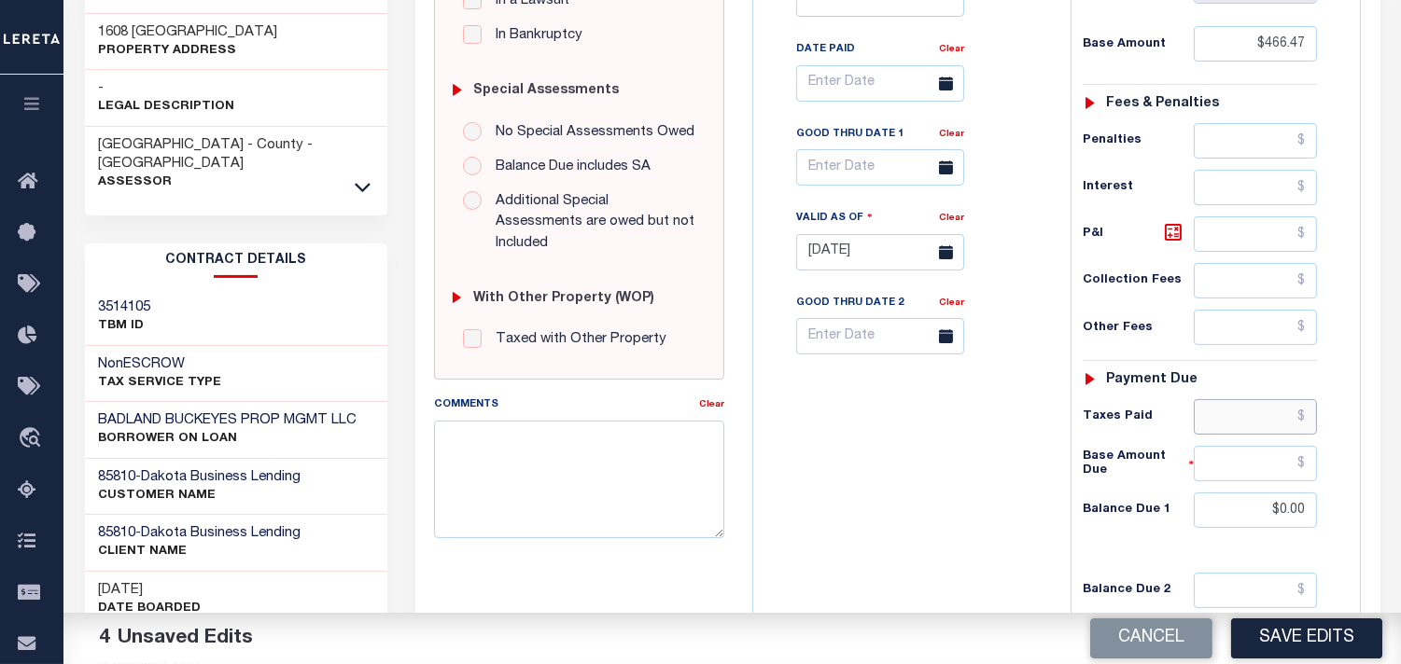
paste input "453.32"
type input "$453.32"
click at [967, 500] on div "Tax Bill No Multiple Payment Option Payment Plan Clear" at bounding box center [907, 243] width 299 height 824
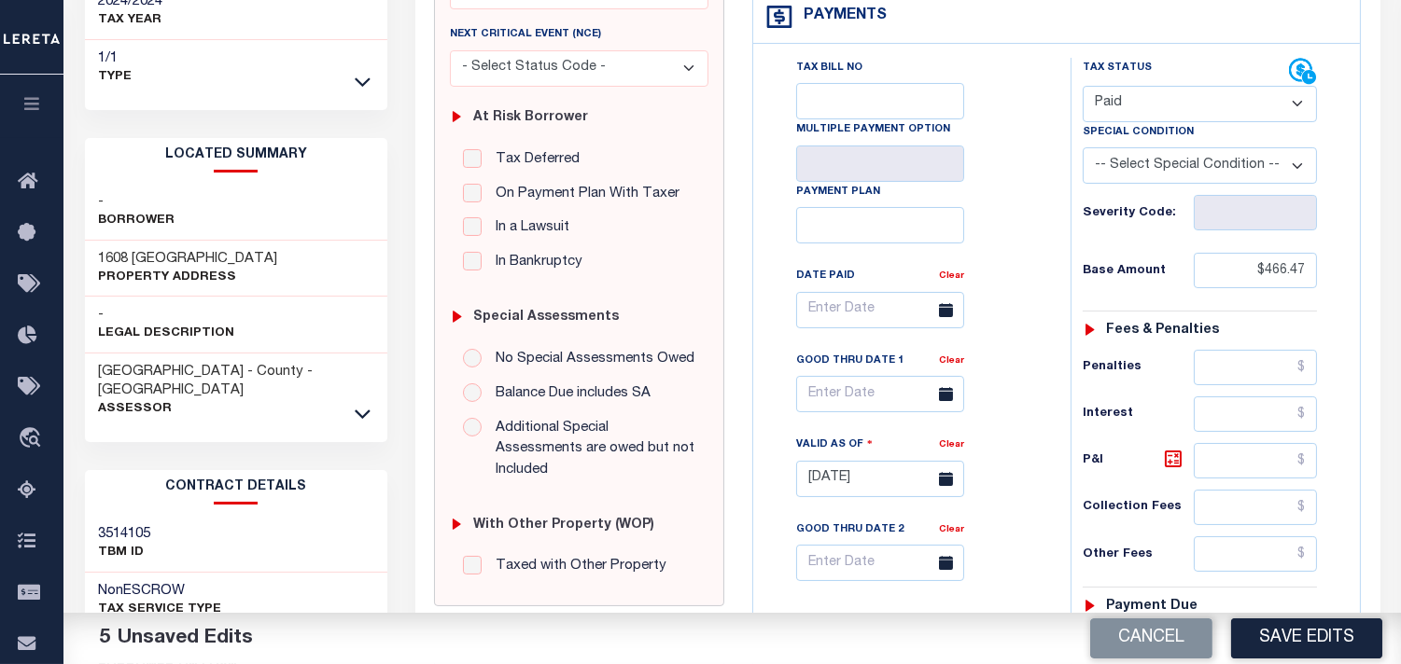
scroll to position [104, 0]
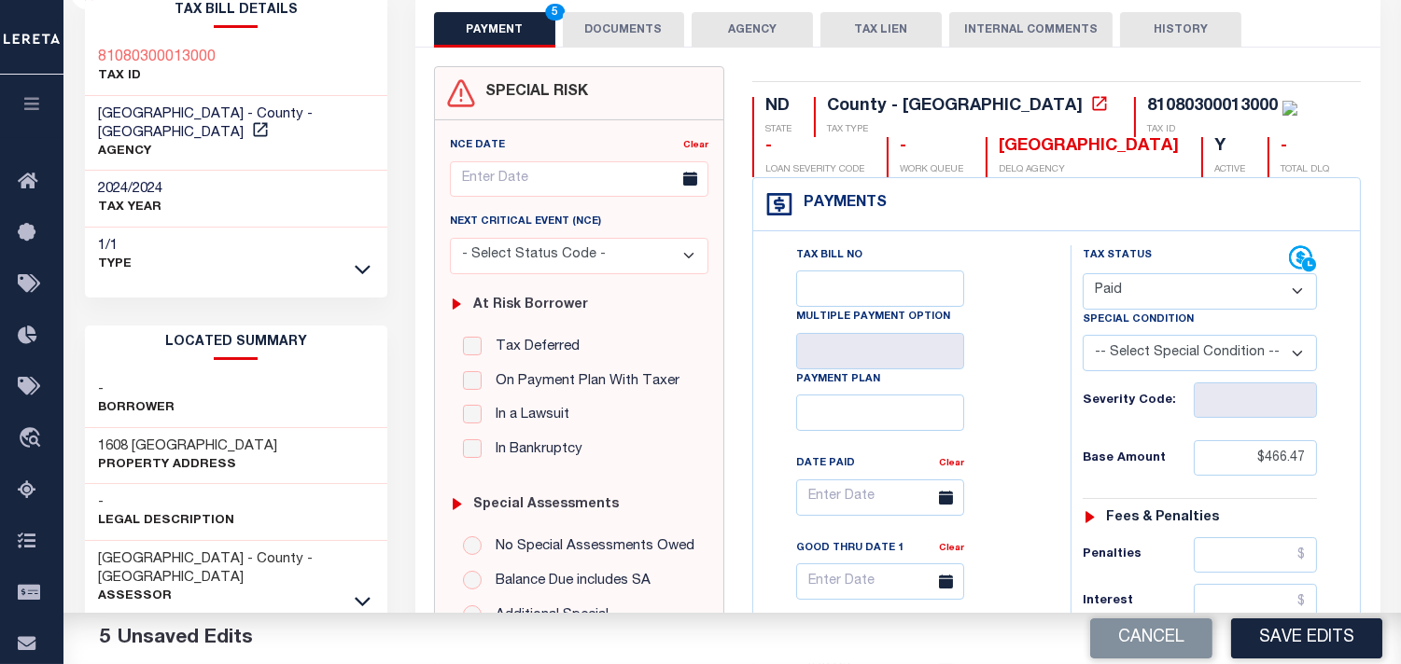
click at [657, 24] on button "DOCUMENTS" at bounding box center [623, 29] width 121 height 35
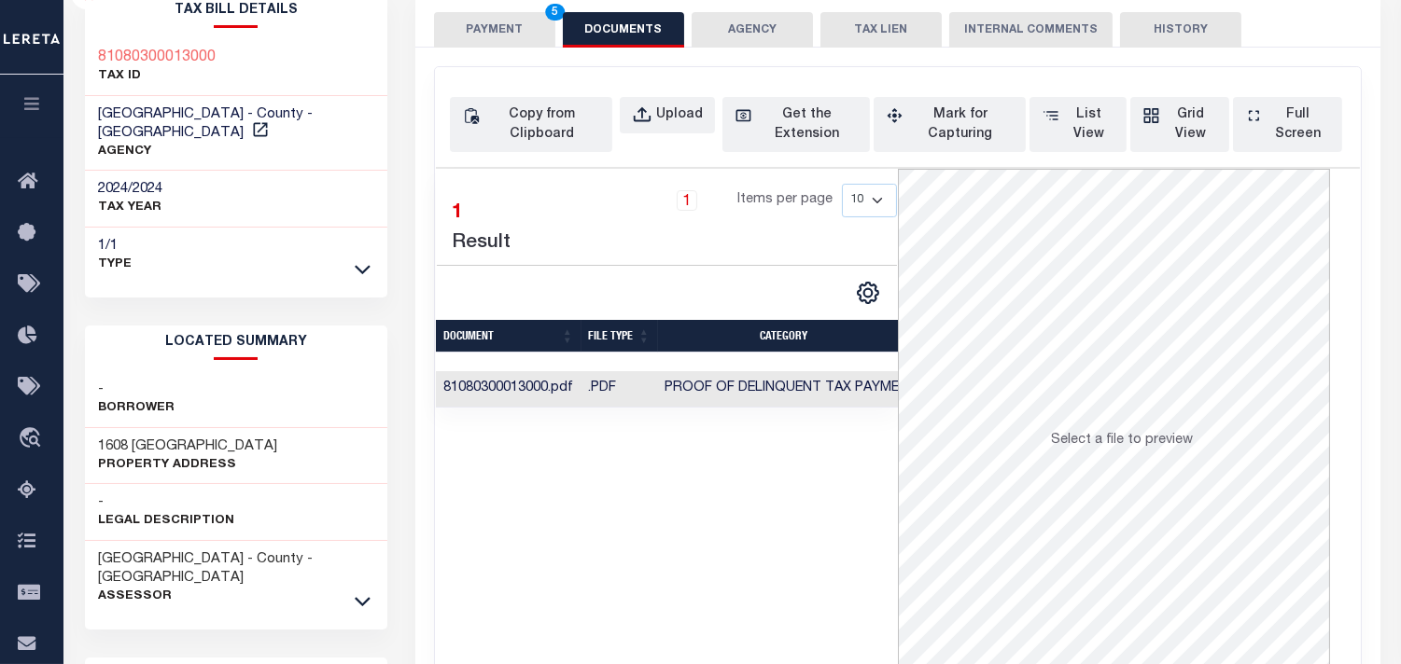
click at [477, 35] on button "PAYMENT 5" at bounding box center [494, 29] width 121 height 35
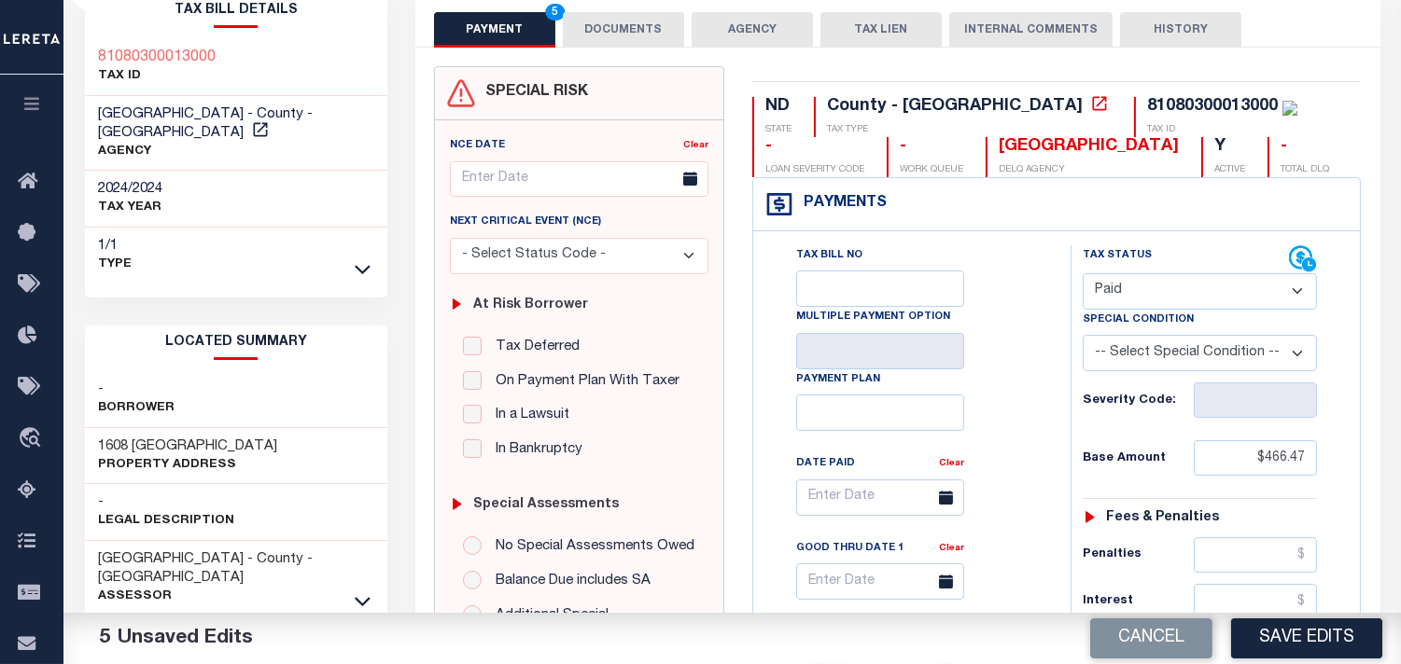
scroll to position [621, 0]
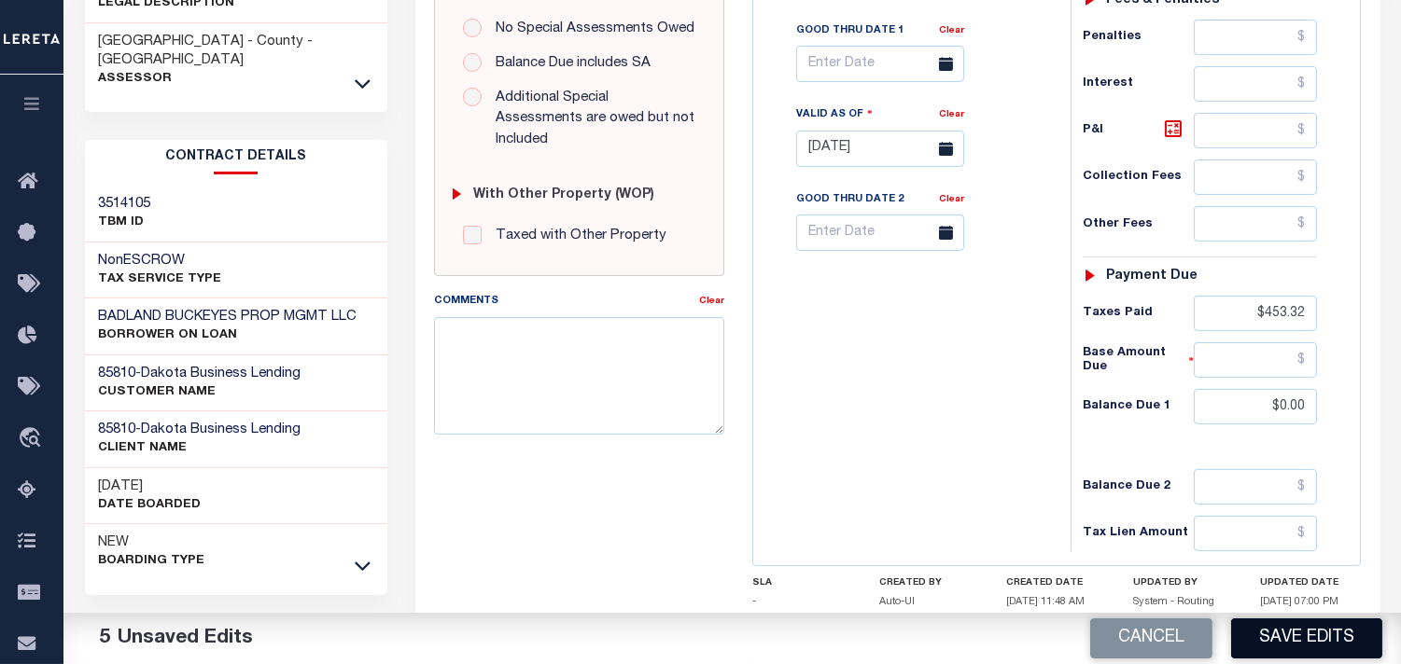
click at [1291, 644] on button "Save Edits" at bounding box center [1306, 639] width 151 height 40
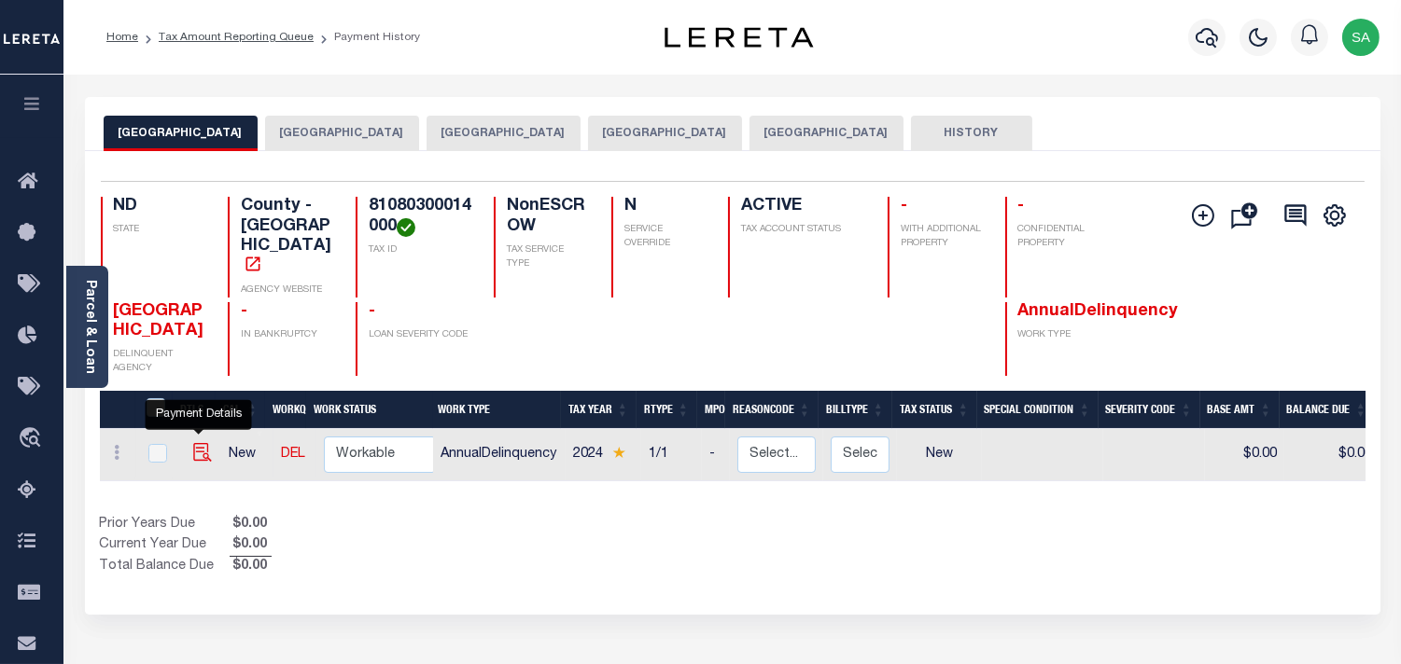
click at [193, 443] on img "" at bounding box center [202, 452] width 19 height 19
checkbox input "true"
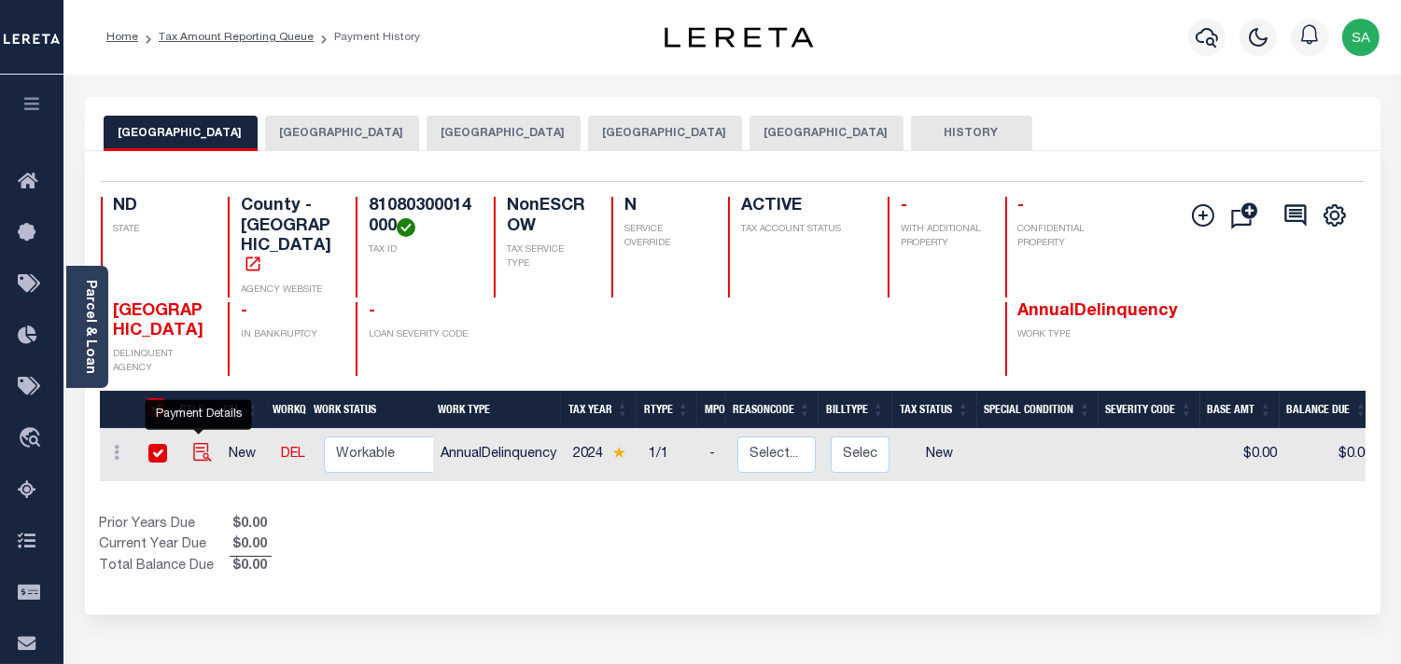
checkbox input "true"
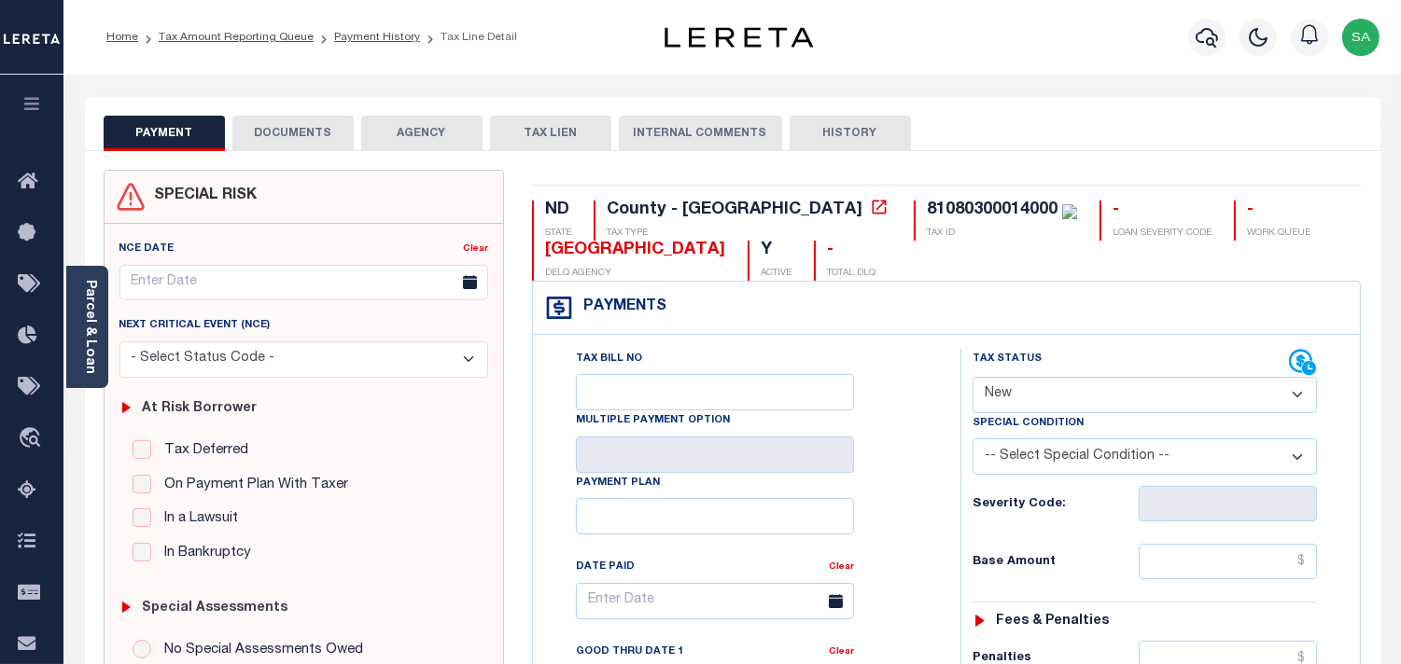
drag, startPoint x: 86, startPoint y: 352, endPoint x: 545, endPoint y: 416, distance: 463.6
click at [86, 352] on link "Parcel & Loan" at bounding box center [89, 327] width 13 height 94
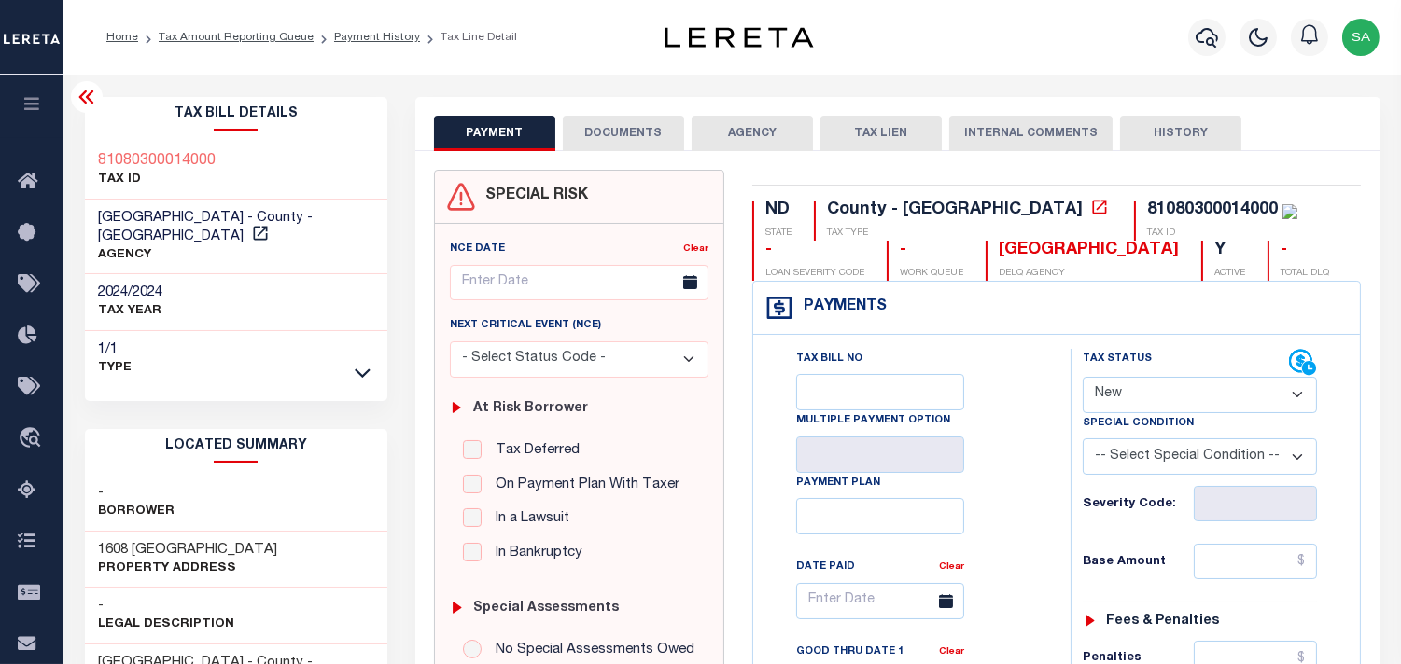
drag, startPoint x: 1168, startPoint y: 393, endPoint x: 1166, endPoint y: 408, distance: 15.0
click at [1168, 393] on select "- Select Status Code - Open Due/Unpaid Paid Incomplete No Tax Due Internal Refu…" at bounding box center [1199, 395] width 234 height 36
select select "PYD"
click at [1082, 378] on select "- Select Status Code - Open Due/Unpaid Paid Incomplete No Tax Due Internal Refu…" at bounding box center [1199, 395] width 234 height 36
type input "[DATE]"
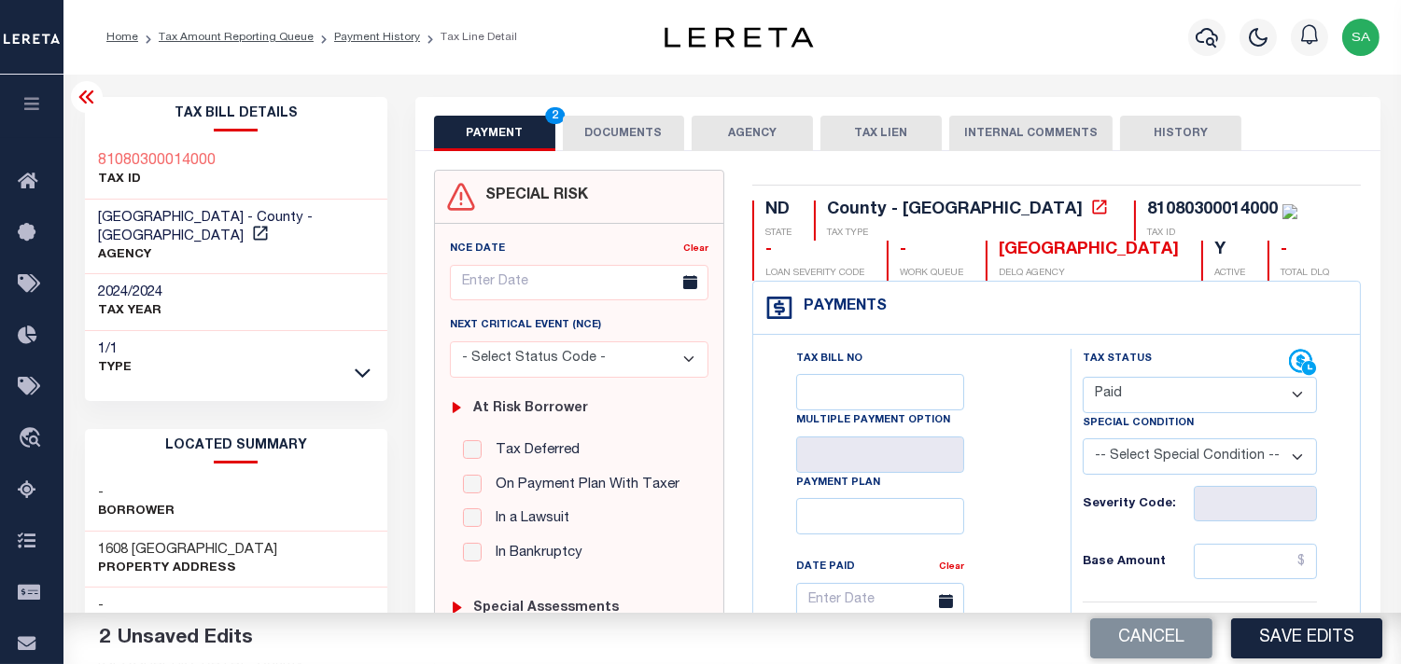
click at [1135, 395] on select "- Select Status Code - Open Due/Unpaid Paid Incomplete No Tax Due Internal Refu…" at bounding box center [1199, 395] width 234 height 36
click at [601, 126] on button "DOCUMENTS" at bounding box center [623, 133] width 121 height 35
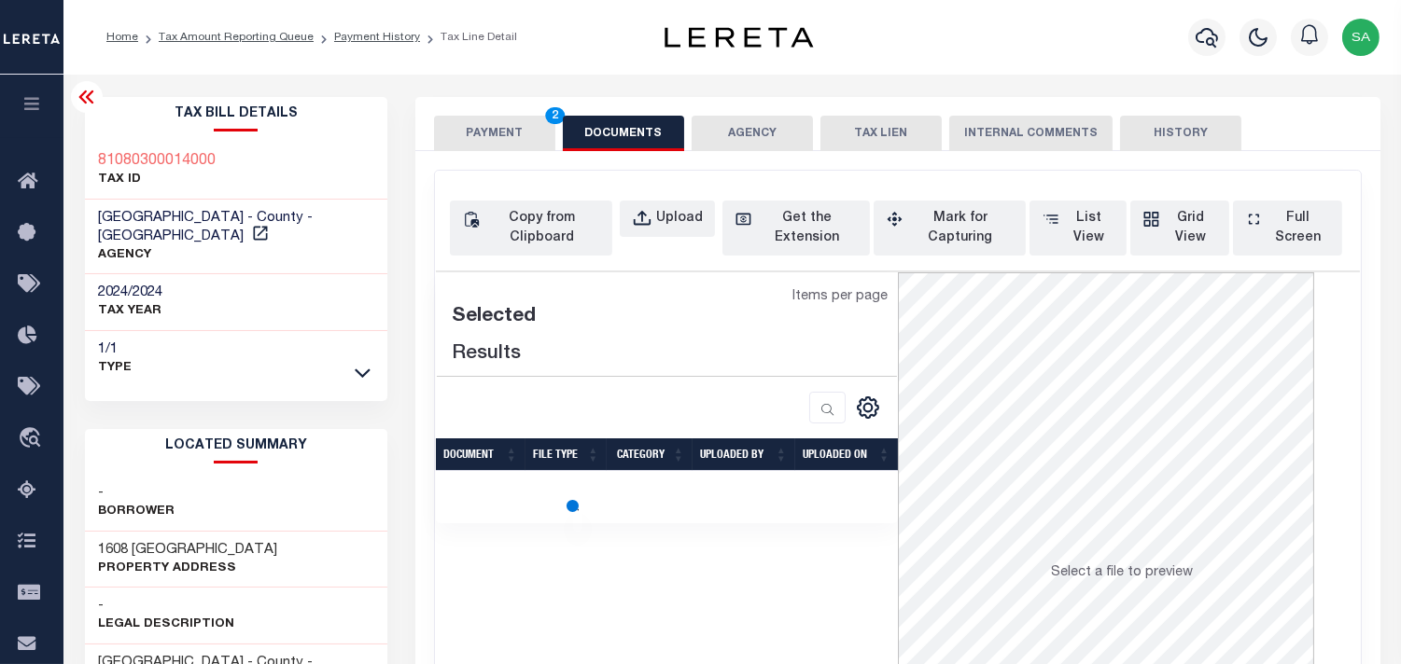
click at [682, 256] on div "Copy from Clipboard Upload Get the Extension Mark for Capturing Got it List Vie…" at bounding box center [898, 509] width 926 height 676
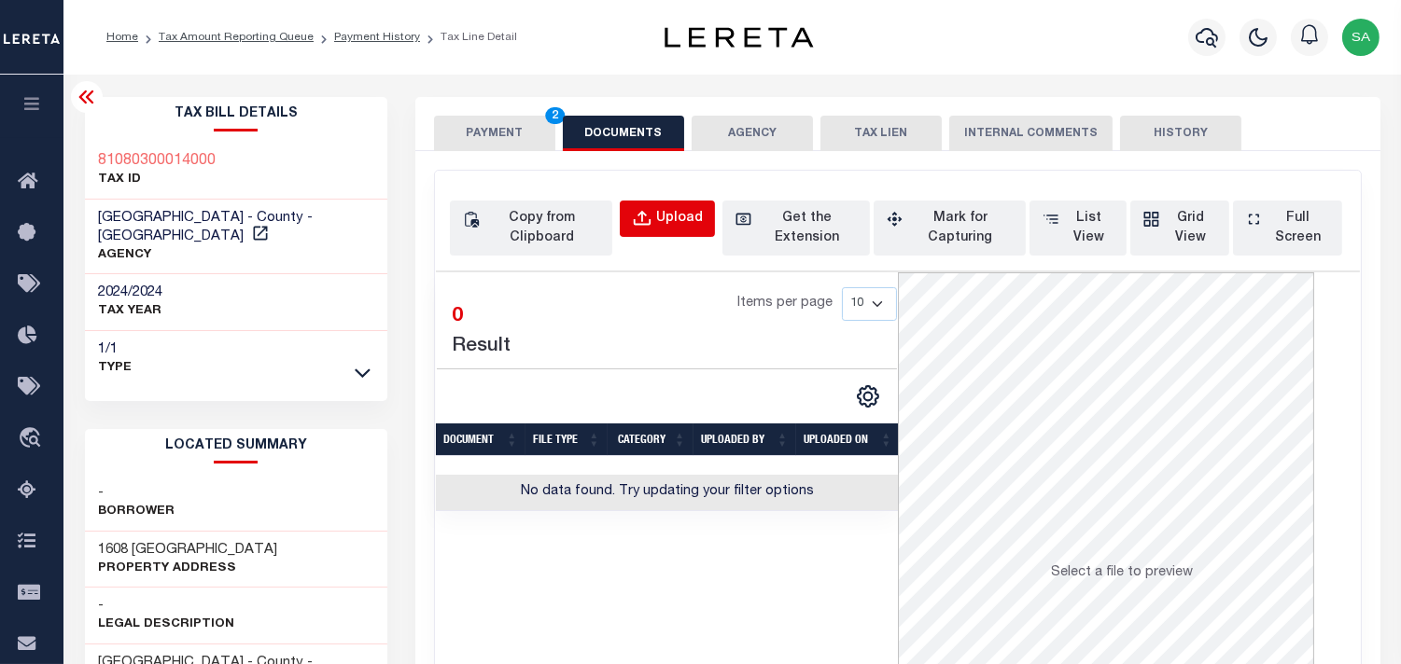
click at [674, 219] on div "Upload" at bounding box center [679, 219] width 47 height 21
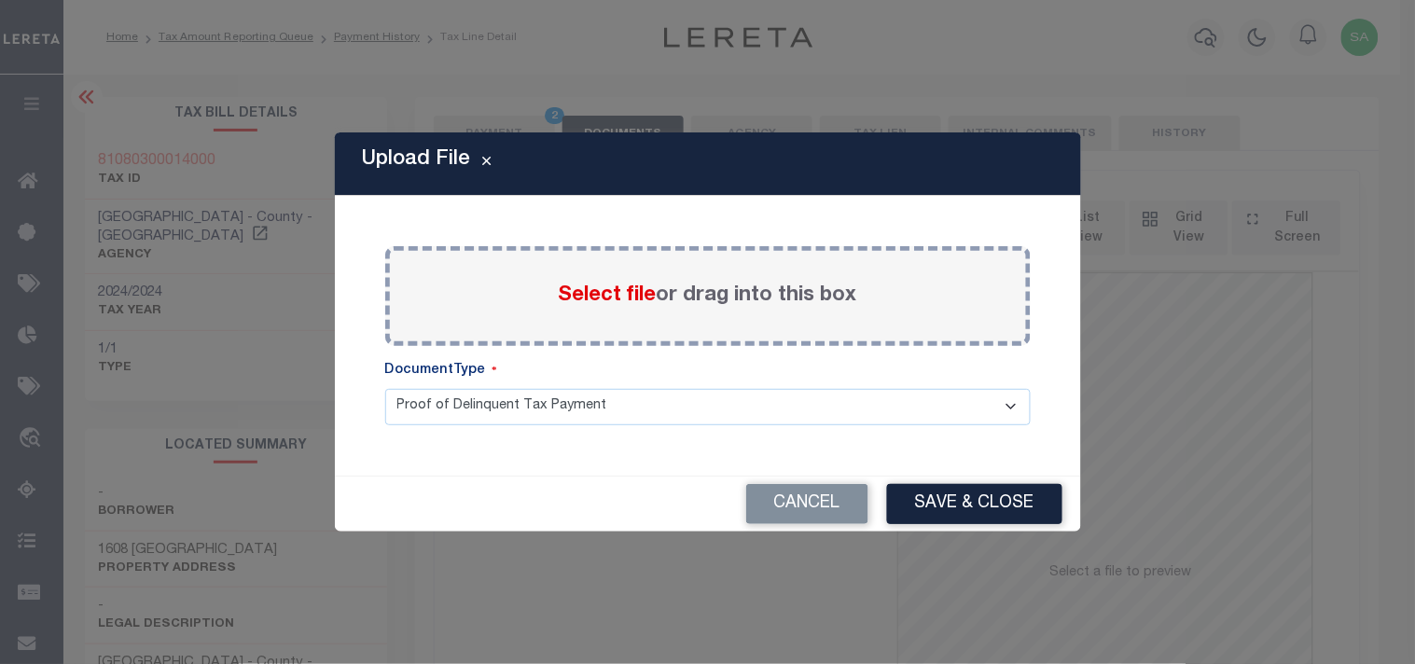
click at [629, 292] on span "Select file" at bounding box center [608, 296] width 98 height 21
click at [0, 0] on input "Select file or drag into this box" at bounding box center [0, 0] width 0 height 0
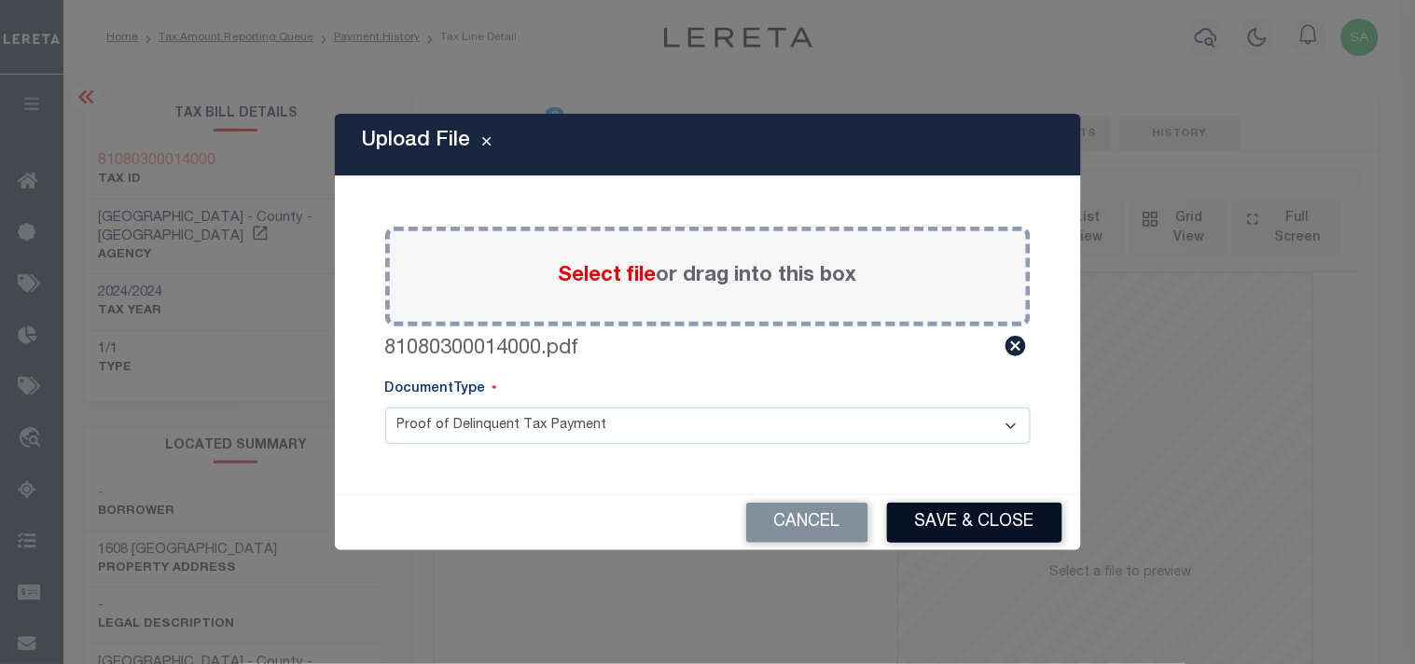
click at [976, 525] on button "Save & Close" at bounding box center [974, 523] width 175 height 40
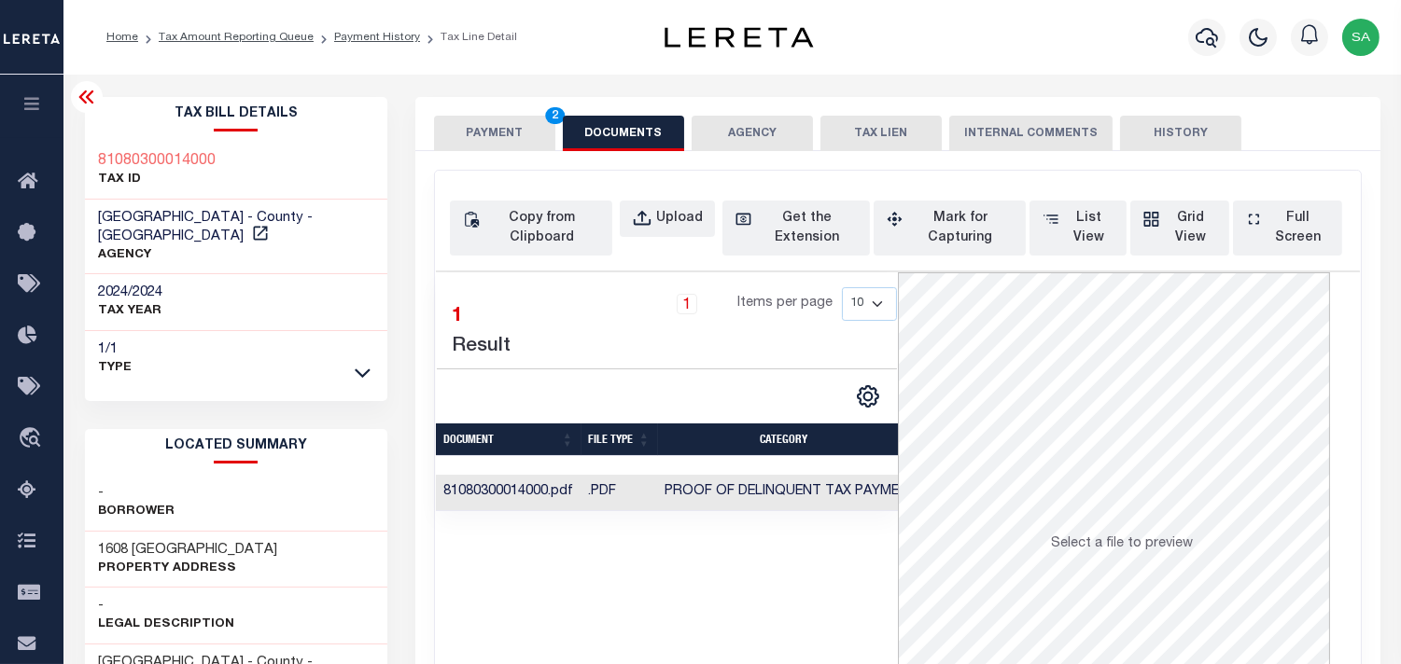
click at [486, 132] on button "PAYMENT 2" at bounding box center [494, 133] width 121 height 35
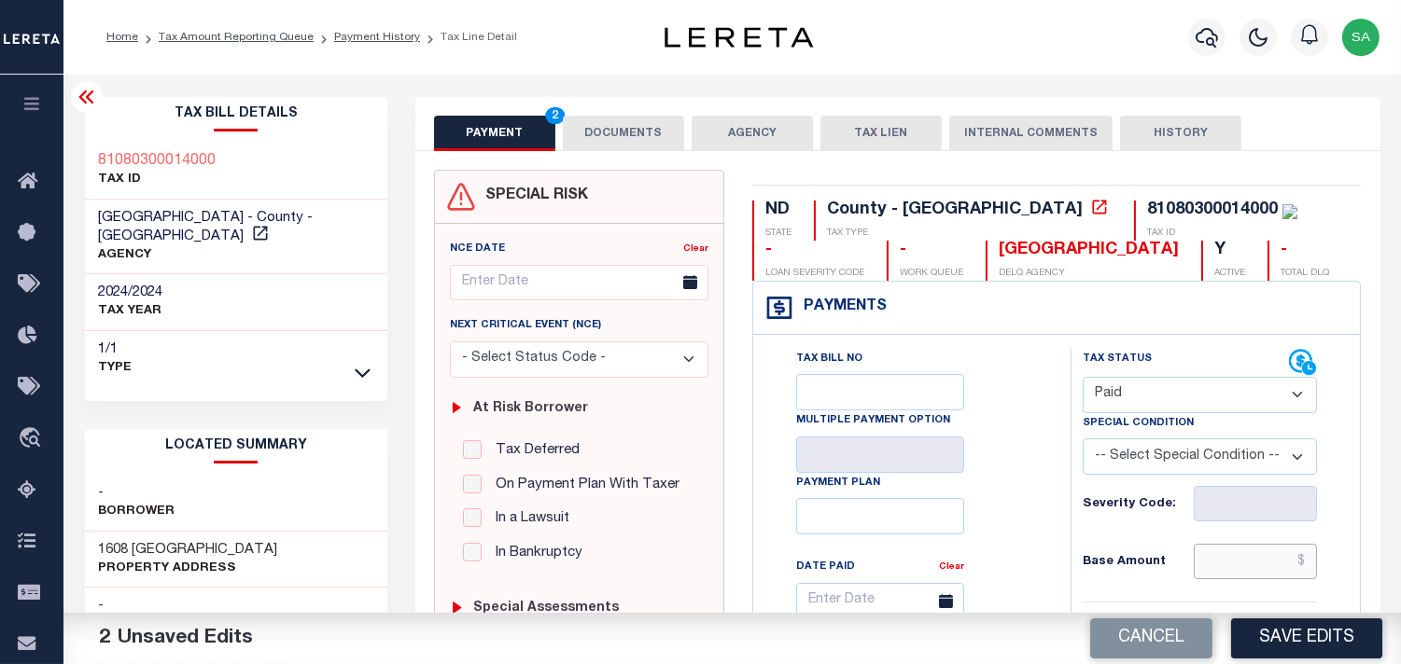
click at [1222, 561] on input "text" at bounding box center [1254, 561] width 123 height 35
paste input "466.39"
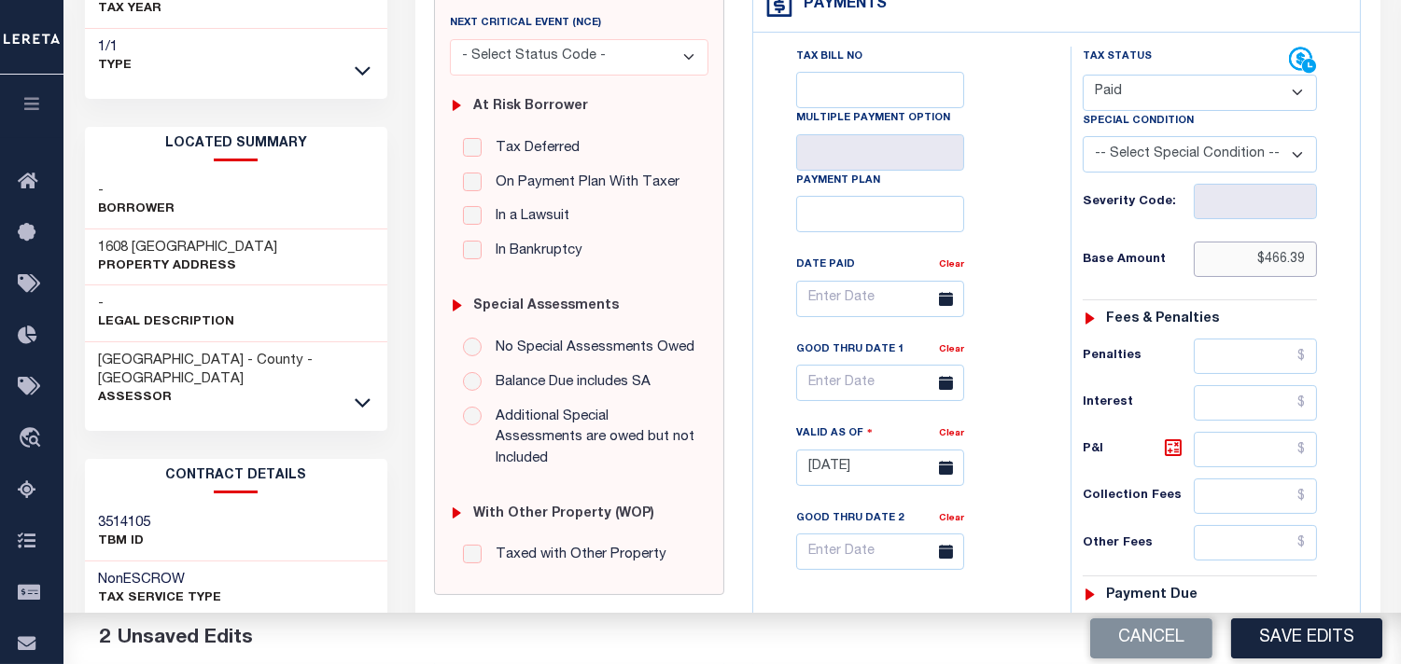
scroll to position [311, 0]
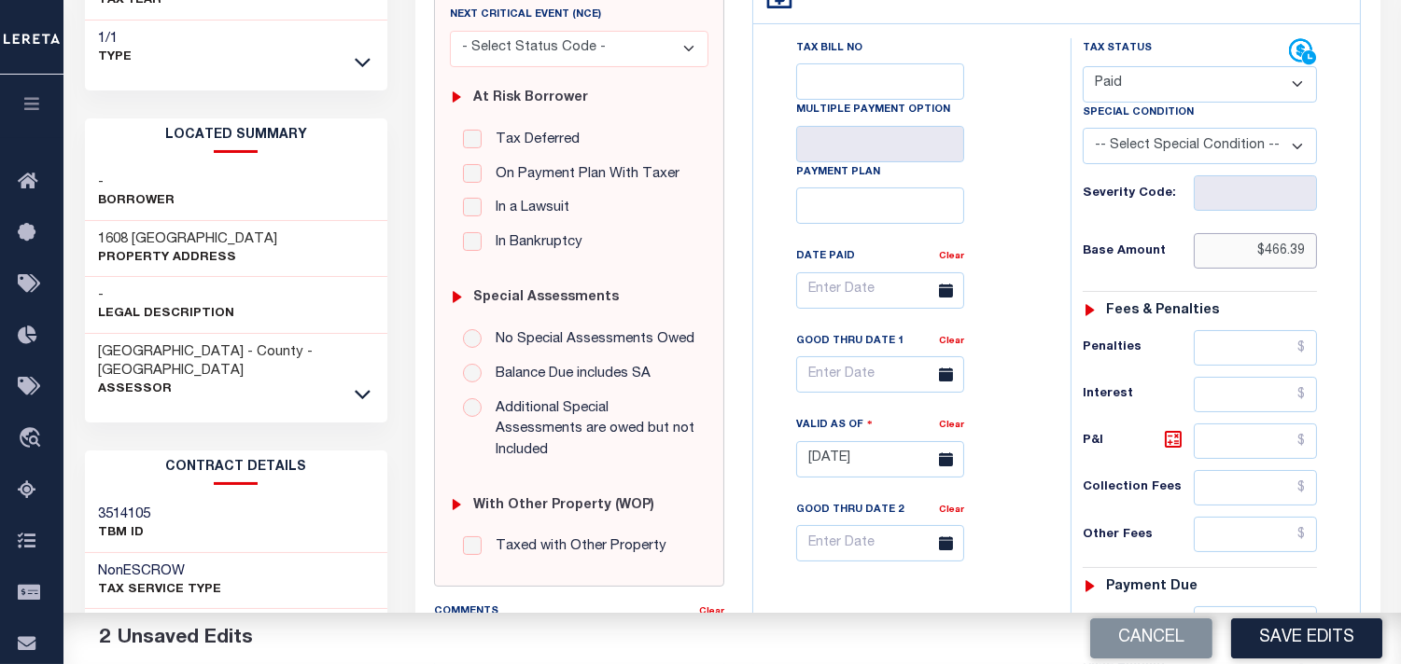
type input "$466.39"
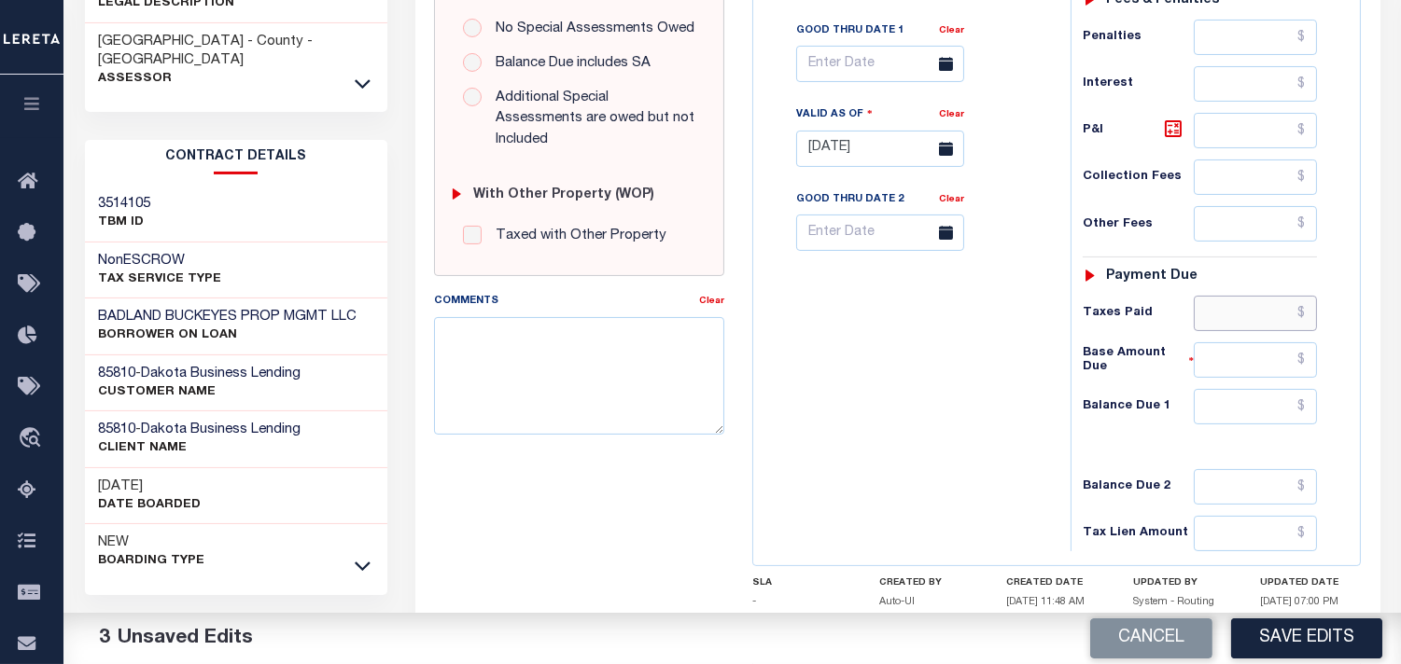
drag, startPoint x: 1235, startPoint y: 321, endPoint x: 1195, endPoint y: 333, distance: 41.9
click at [1235, 321] on input "text" at bounding box center [1254, 313] width 123 height 35
paste input "453.24"
type input "$453.24"
drag, startPoint x: 1276, startPoint y: 420, endPoint x: 1074, endPoint y: 421, distance: 202.5
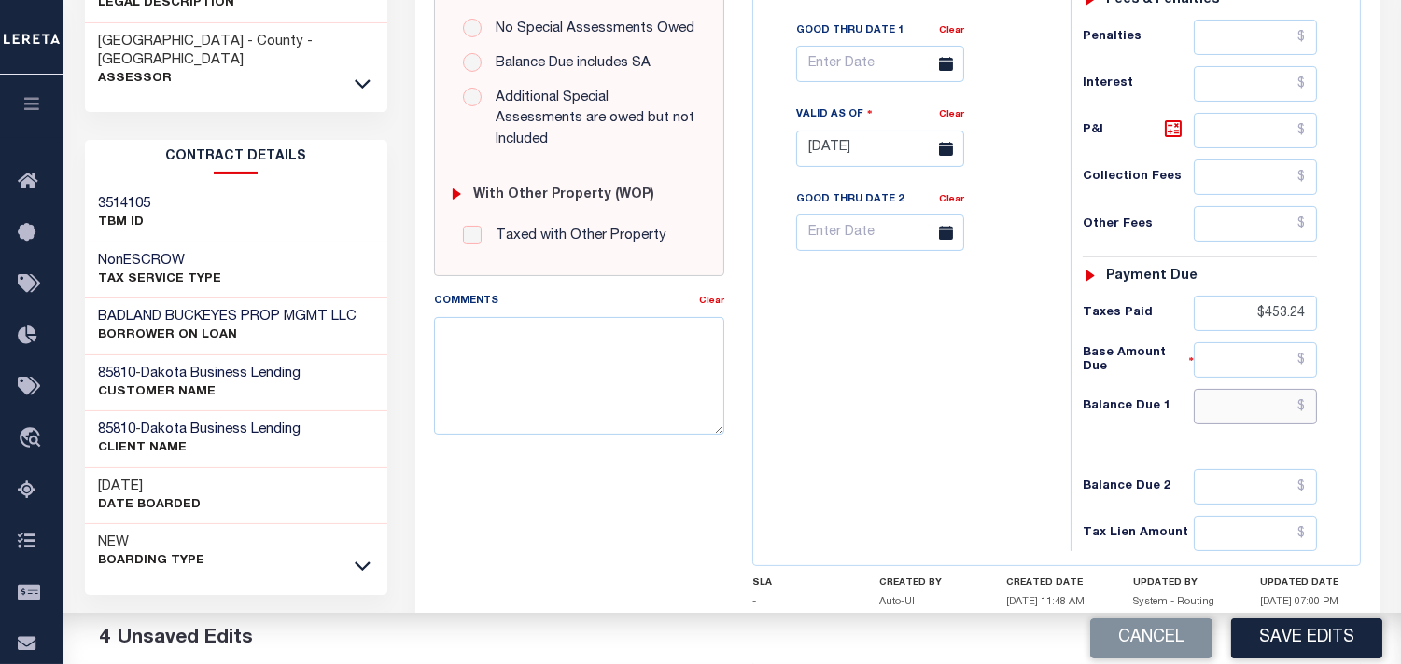
click at [1276, 420] on input "text" at bounding box center [1254, 406] width 123 height 35
type input "$0.00"
drag, startPoint x: 914, startPoint y: 424, endPoint x: 1245, endPoint y: 551, distance: 354.2
click at [913, 424] on div "Tax Bill No Multiple Payment Option Payment Plan Clear" at bounding box center [907, 140] width 299 height 824
click at [1302, 642] on button "Save Edits" at bounding box center [1306, 639] width 151 height 40
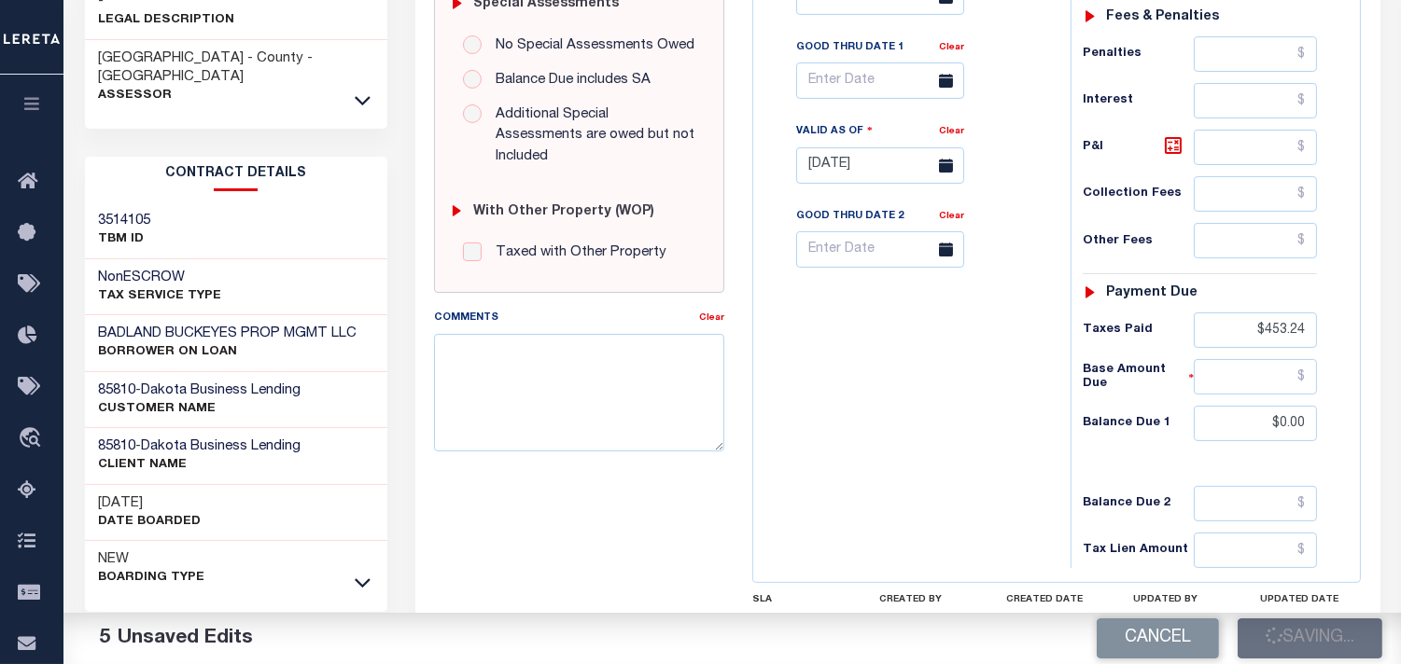
scroll to position [207, 0]
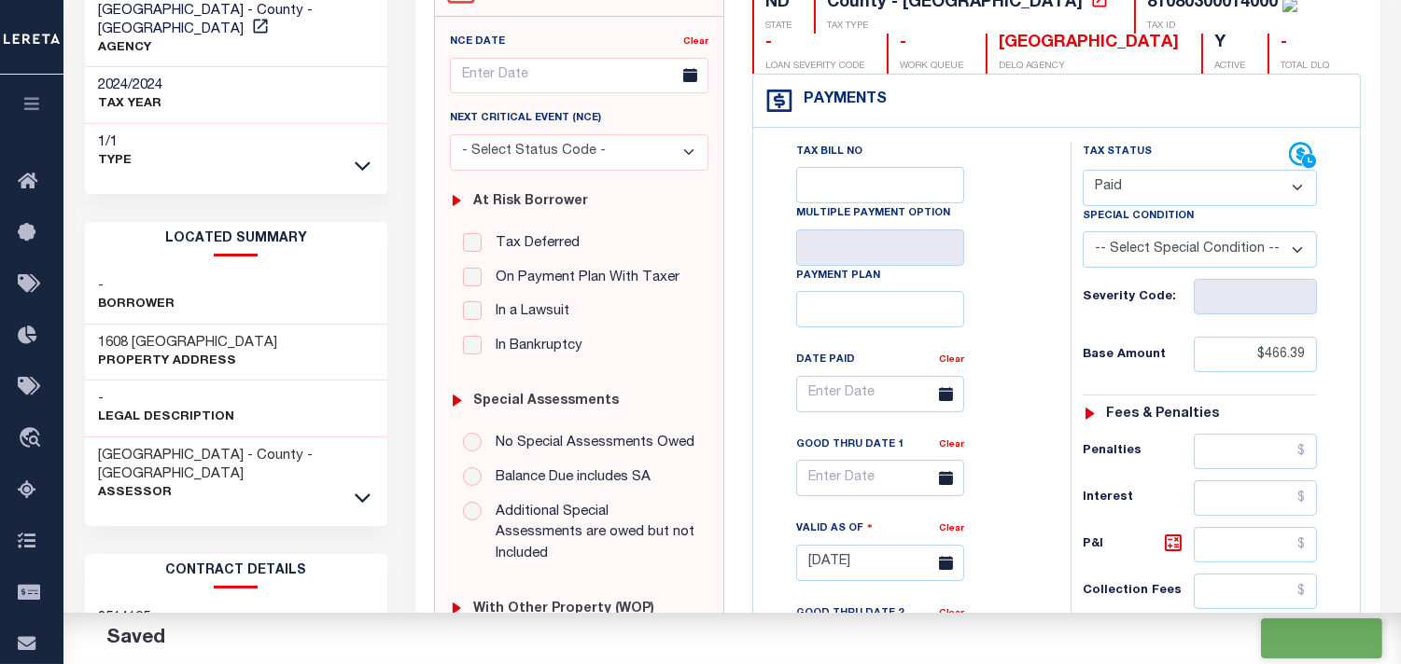
checkbox input "false"
type input "$466.39"
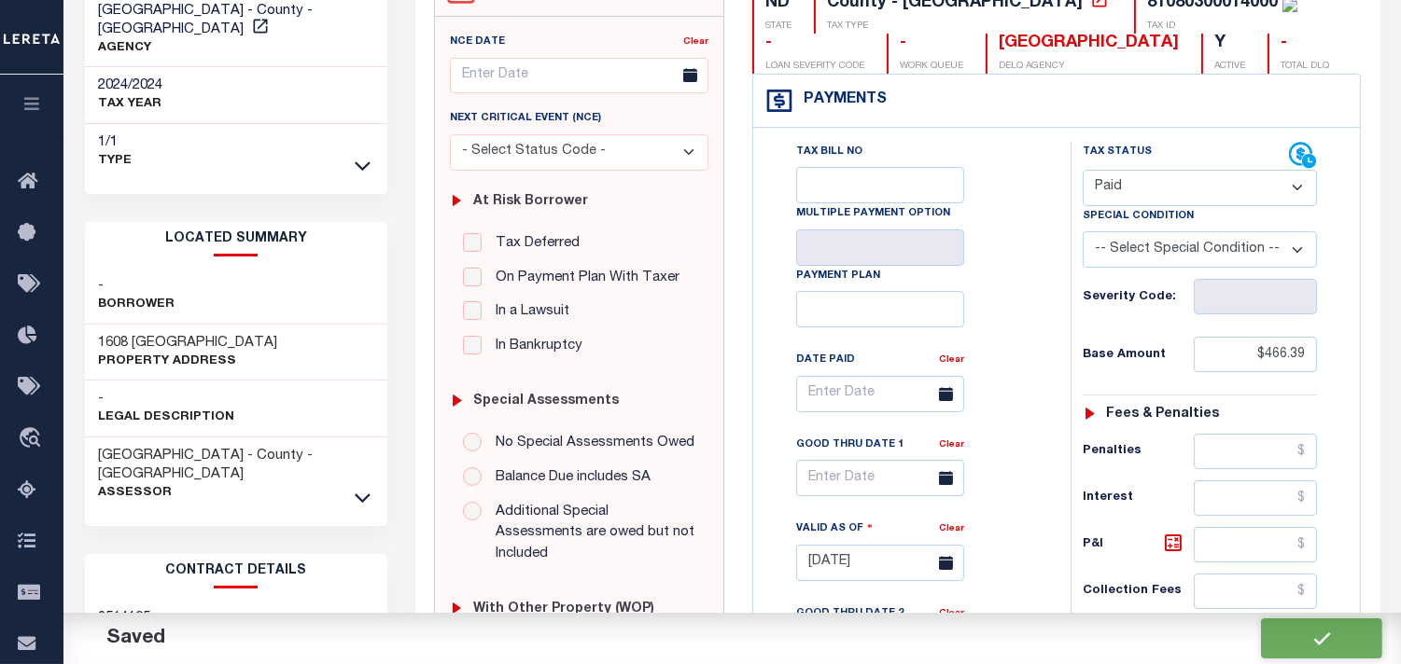
type input "$453.24"
type input "$0"
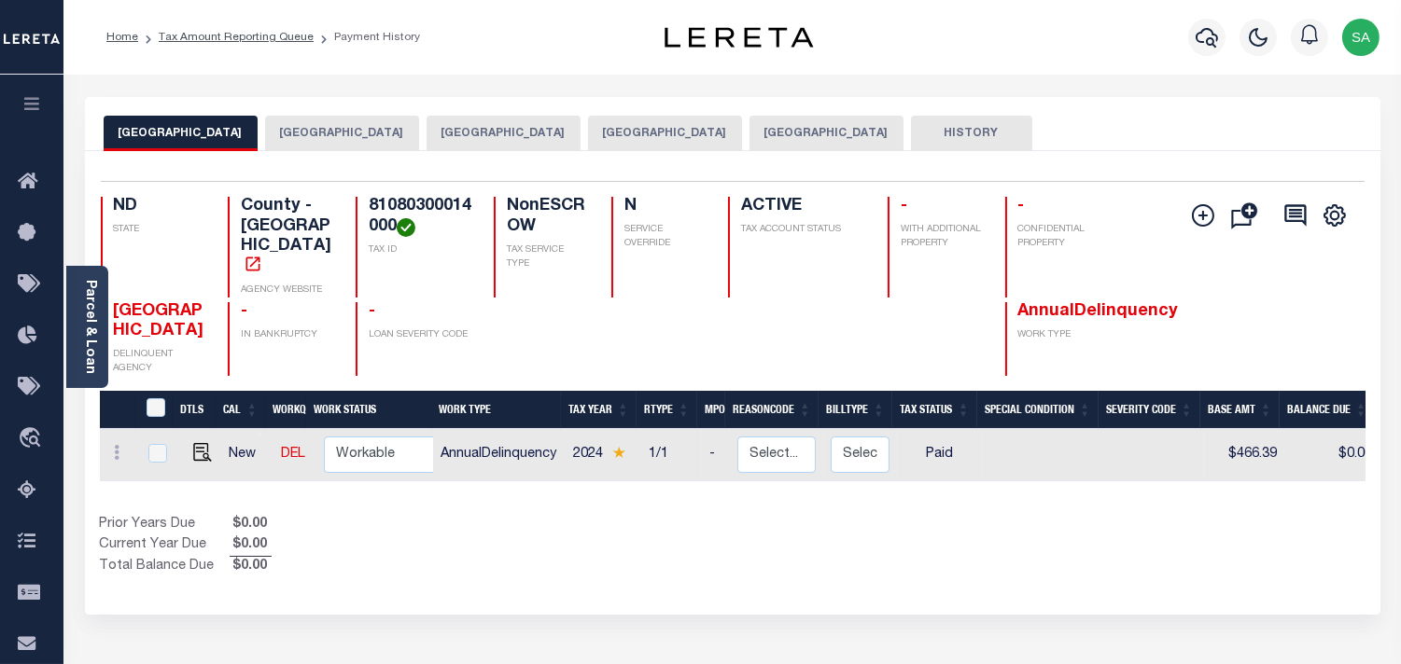
click at [328, 151] on div "Selected 1 Result 1 Items per page 25 50 100 ND STATE TAX ID N -" at bounding box center [732, 383] width 1295 height 464
click at [323, 131] on button "[GEOGRAPHIC_DATA]" at bounding box center [342, 133] width 154 height 35
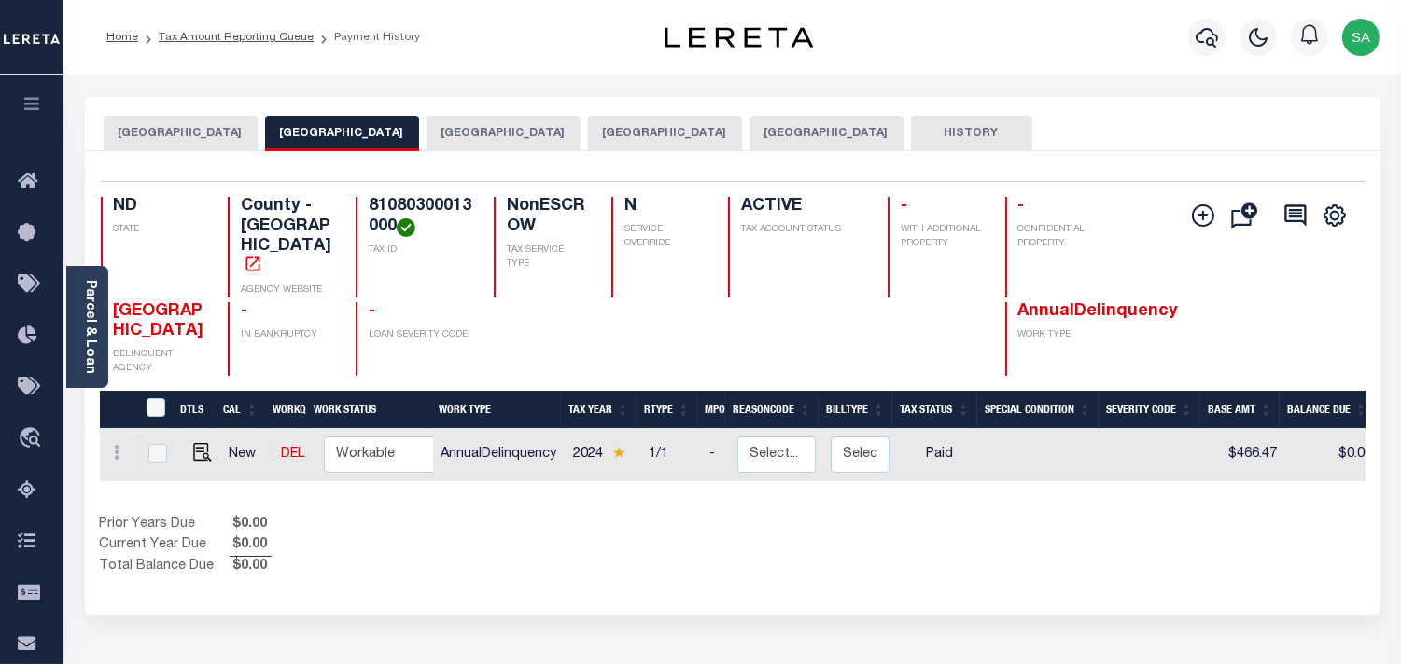
click at [426, 127] on button "[GEOGRAPHIC_DATA]" at bounding box center [503, 133] width 154 height 35
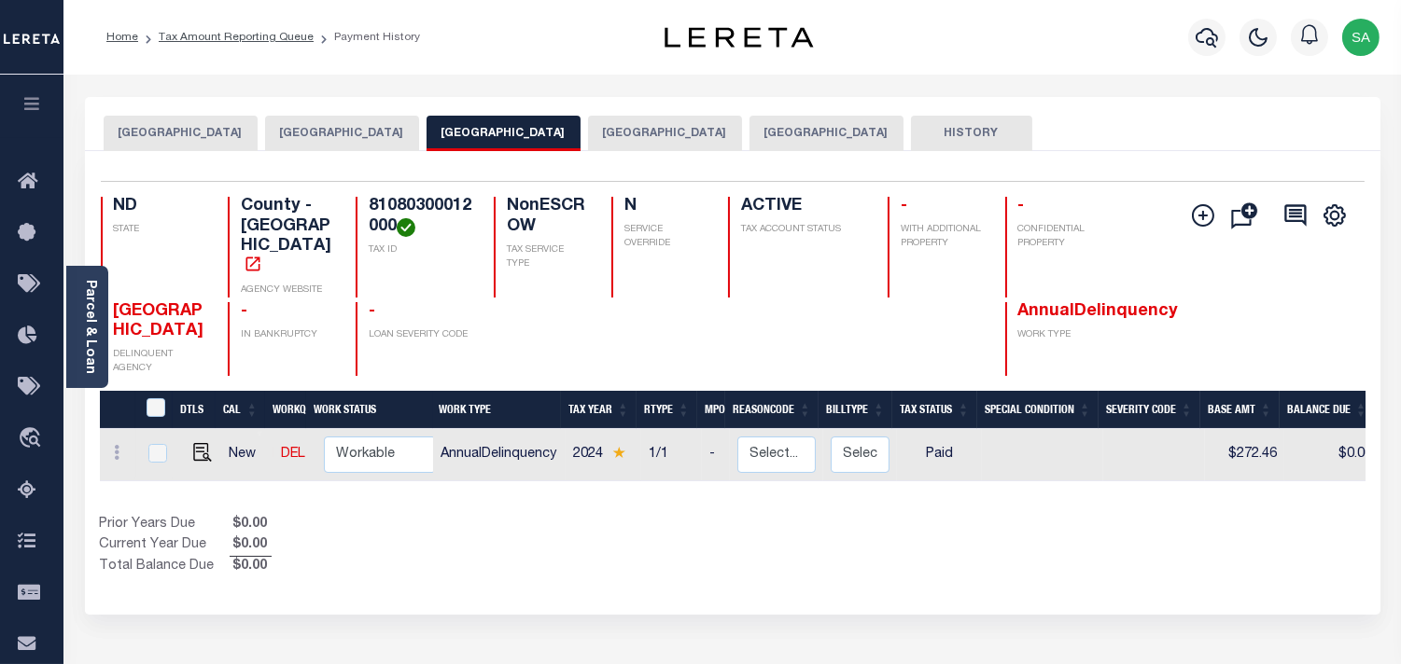
click at [592, 132] on button "[GEOGRAPHIC_DATA]" at bounding box center [665, 133] width 154 height 35
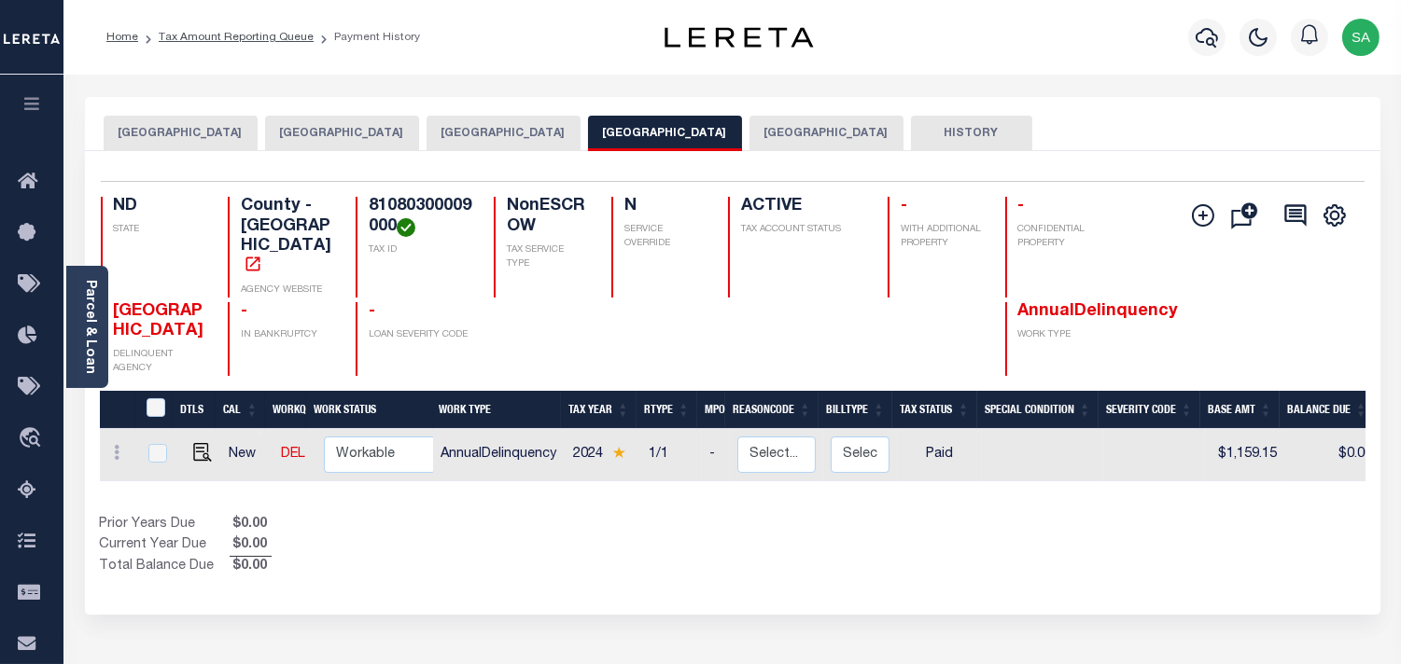
click at [749, 134] on button "[GEOGRAPHIC_DATA]" at bounding box center [826, 133] width 154 height 35
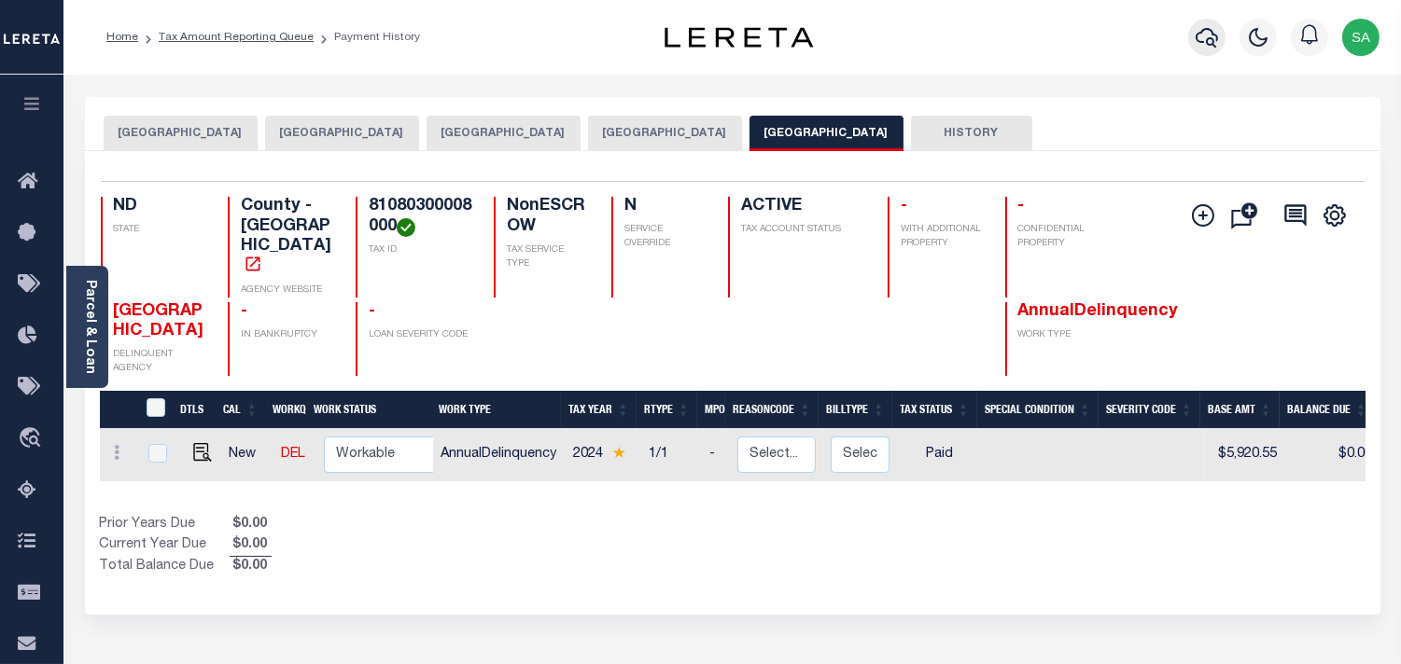
click at [1192, 37] on button "button" at bounding box center [1206, 37] width 37 height 37
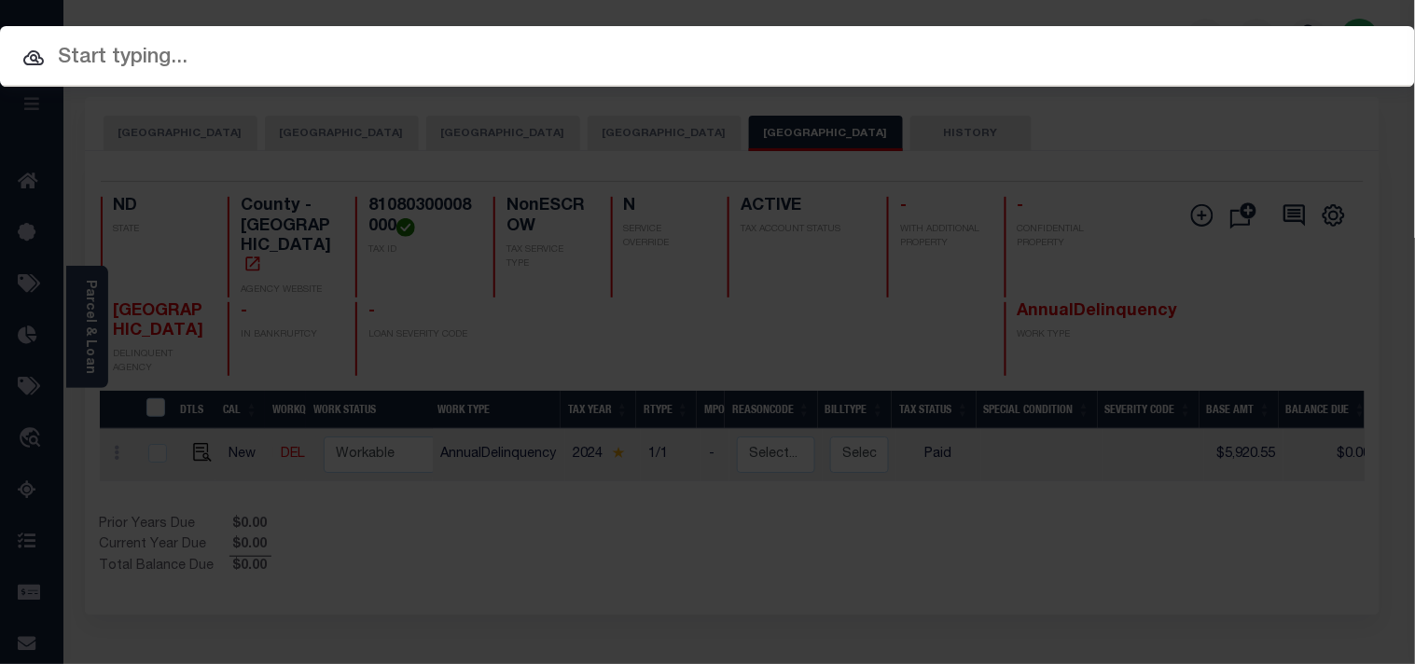
click at [1122, 37] on div "Include Loans TBM Customers Borrowers Payments (Lender Non-Disb) Payments (Lend…" at bounding box center [707, 56] width 1415 height 61
paste input "6430545008"
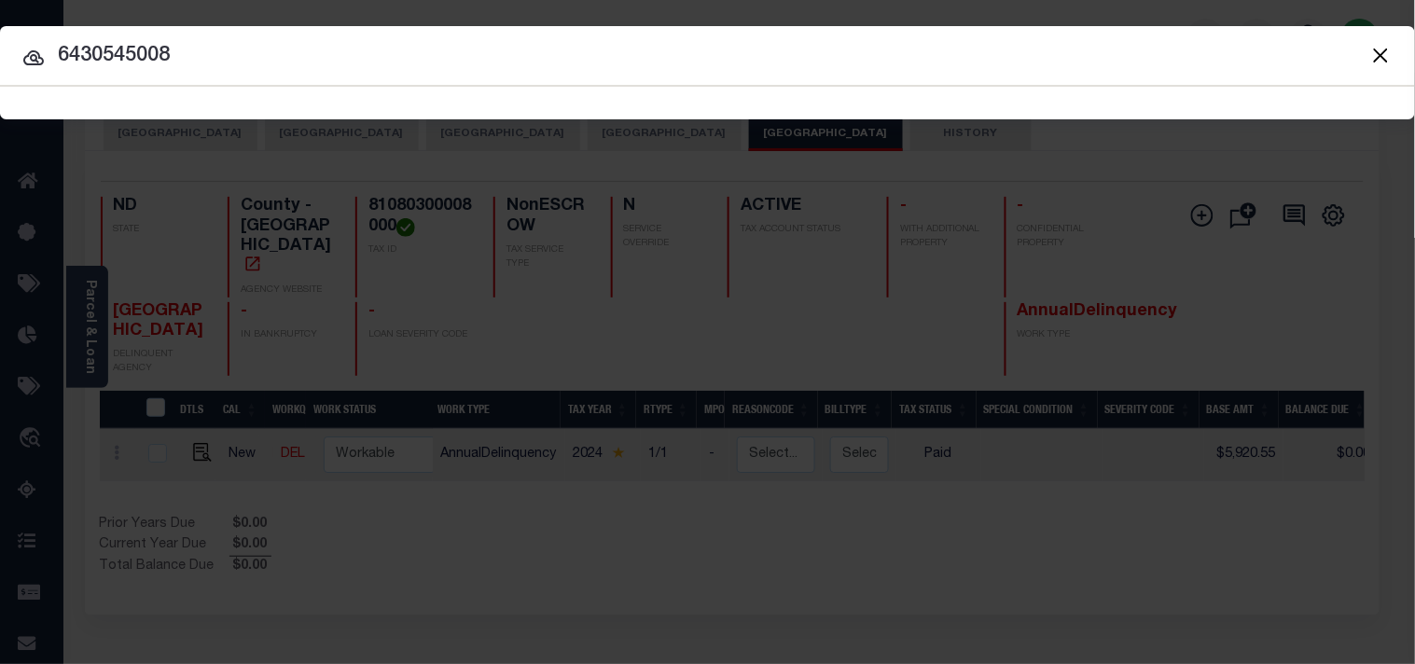
type input "6430545008"
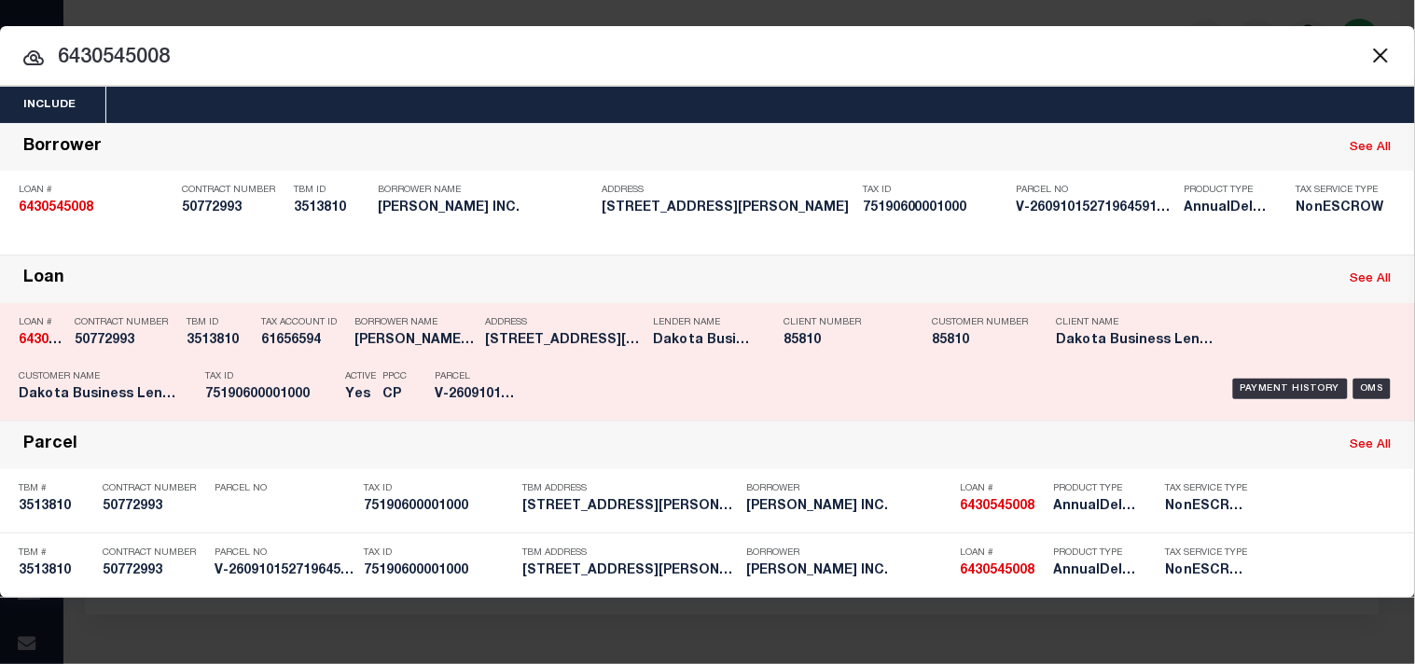
click at [444, 383] on div "Parcel V-26091015271964591488788" at bounding box center [477, 389] width 84 height 54
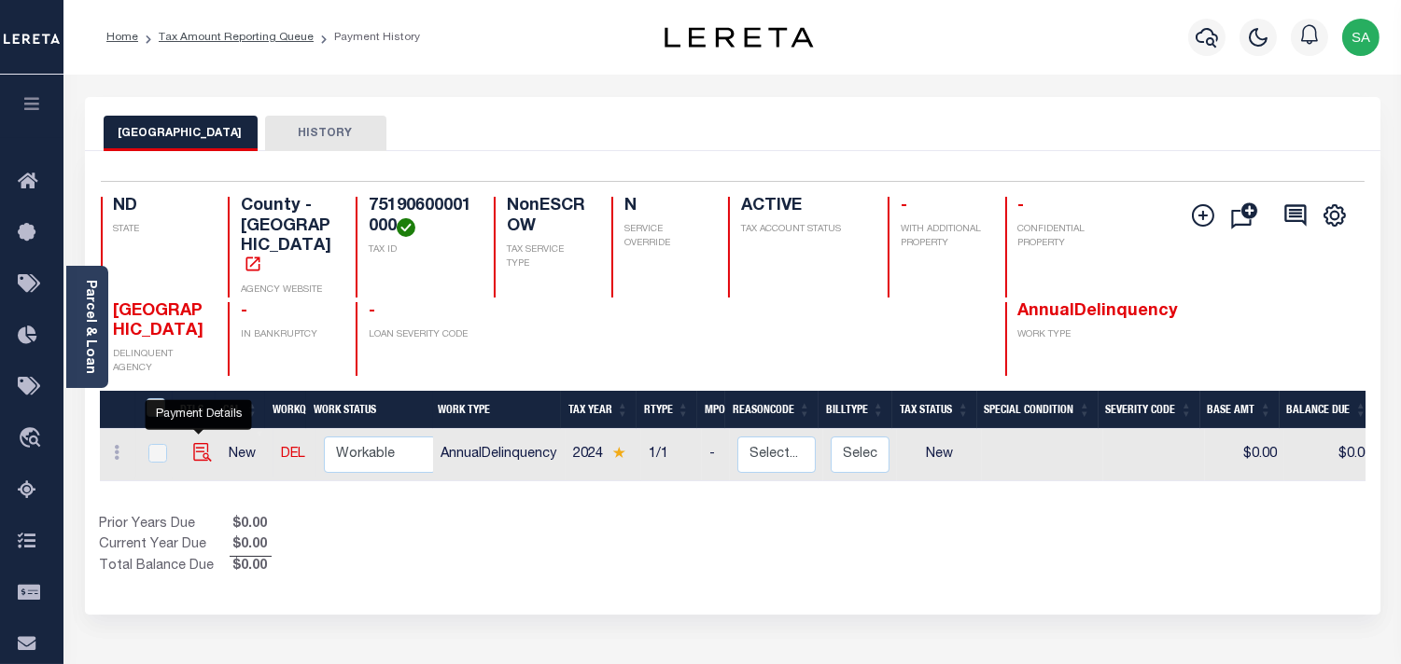
click at [196, 443] on img "" at bounding box center [202, 452] width 19 height 19
checkbox input "true"
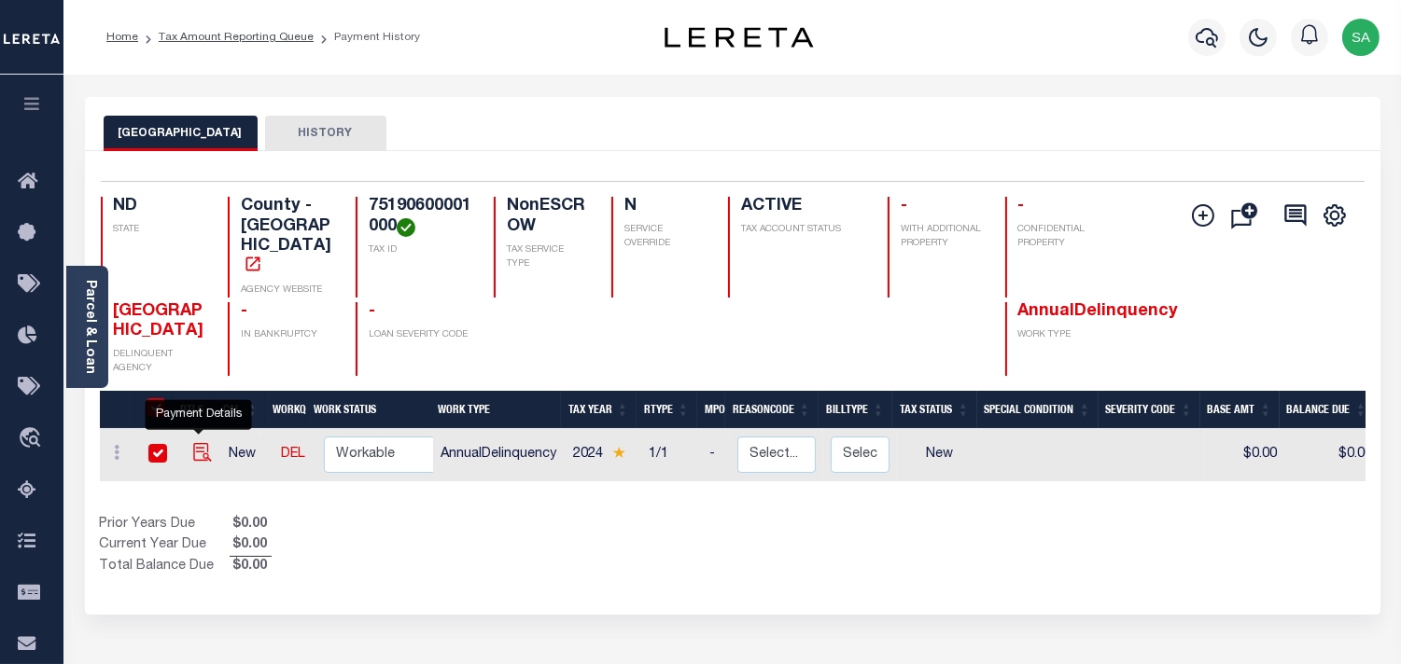
checkbox input "true"
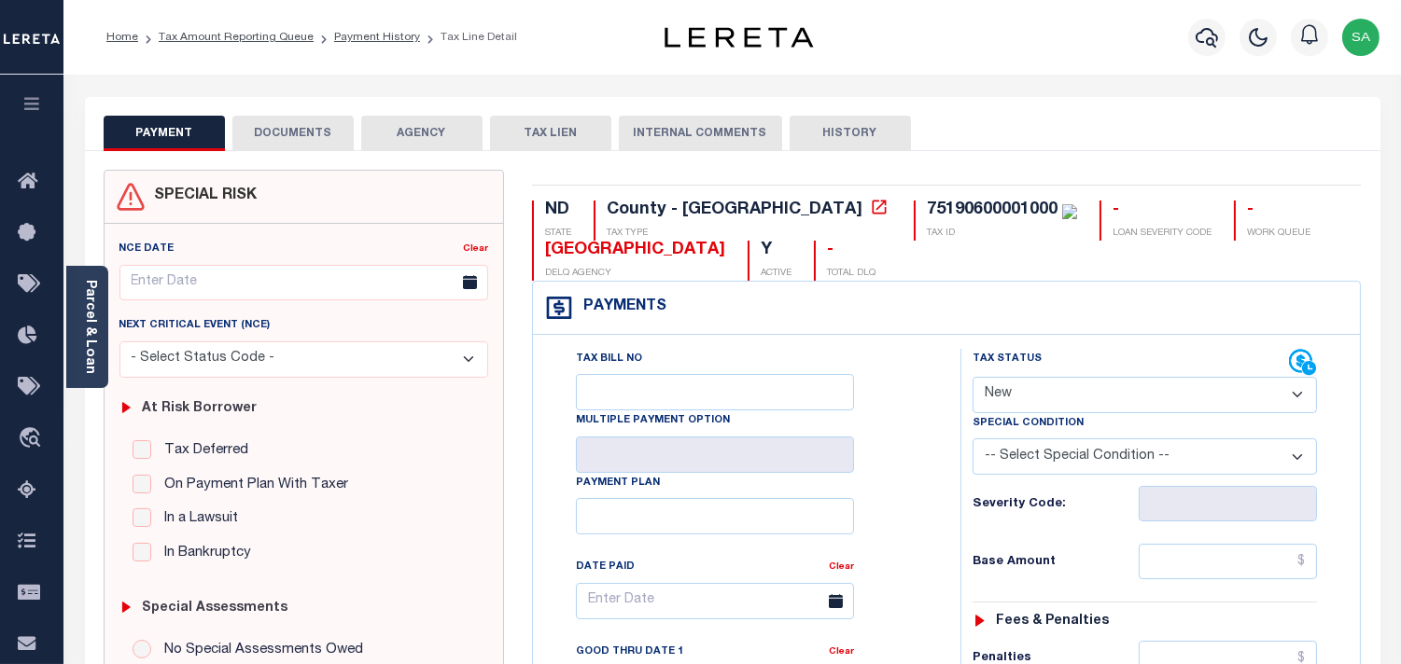
drag, startPoint x: 1058, startPoint y: 397, endPoint x: 1057, endPoint y: 407, distance: 10.3
click at [1057, 401] on select "- Select Status Code - Open Due/Unpaid Paid Incomplete No Tax Due Internal Refu…" at bounding box center [1144, 395] width 344 height 36
select select "PYD"
click at [972, 378] on select "- Select Status Code - Open Due/Unpaid Paid Incomplete No Tax Due Internal Refu…" at bounding box center [1144, 395] width 344 height 36
type input "[DATE]"
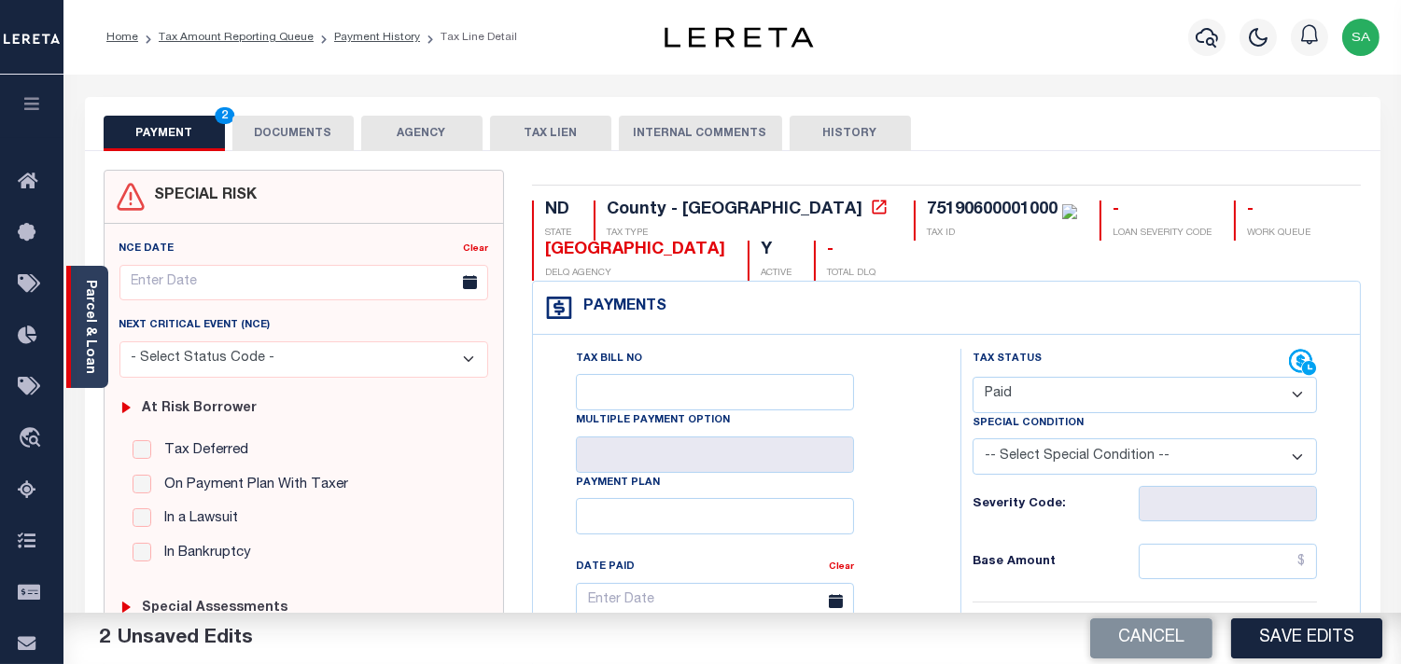
click at [88, 346] on link "Parcel & Loan" at bounding box center [89, 327] width 13 height 94
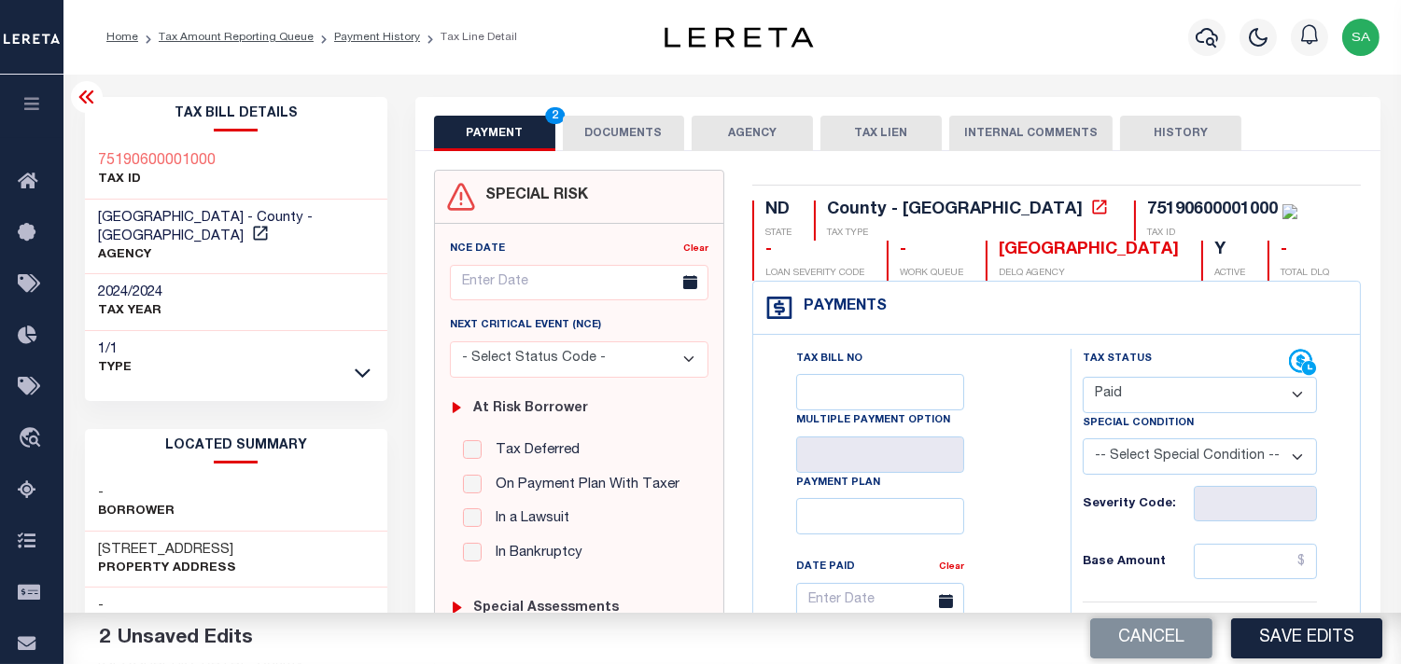
click at [612, 137] on button "DOCUMENTS" at bounding box center [623, 133] width 121 height 35
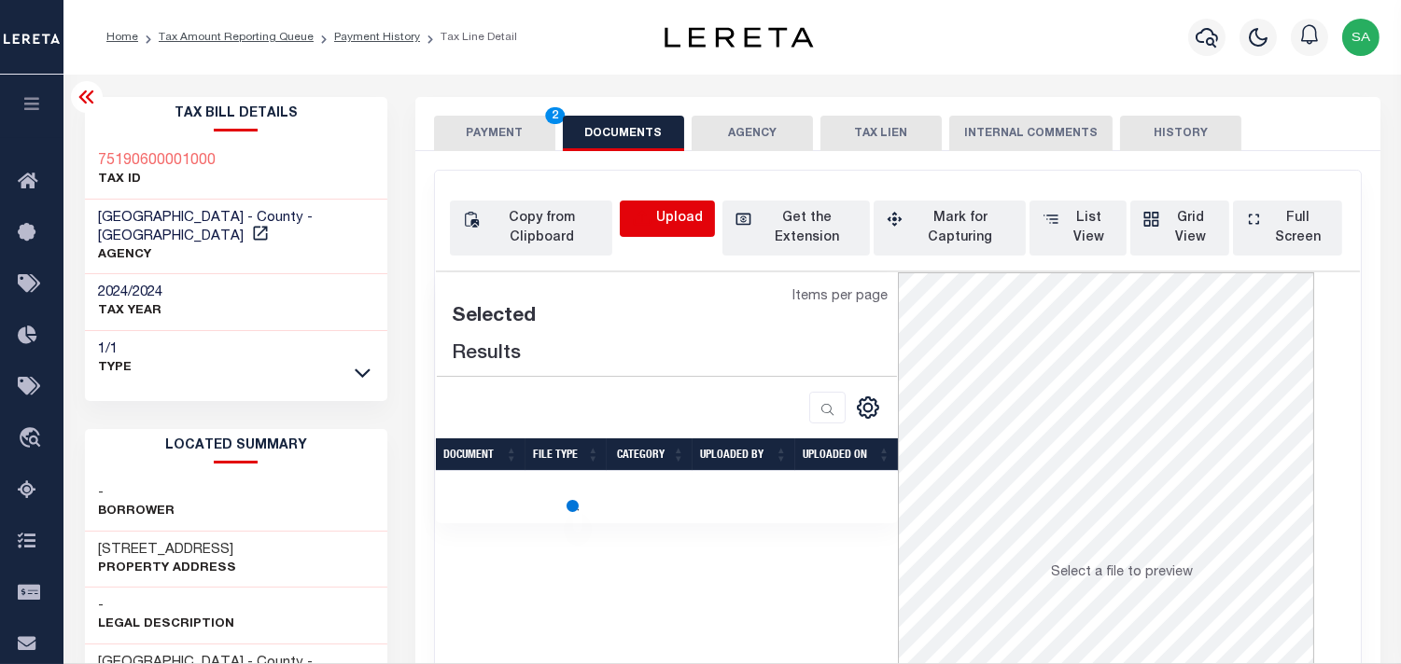
click at [633, 217] on icon "button" at bounding box center [642, 219] width 21 height 21
select select "POP"
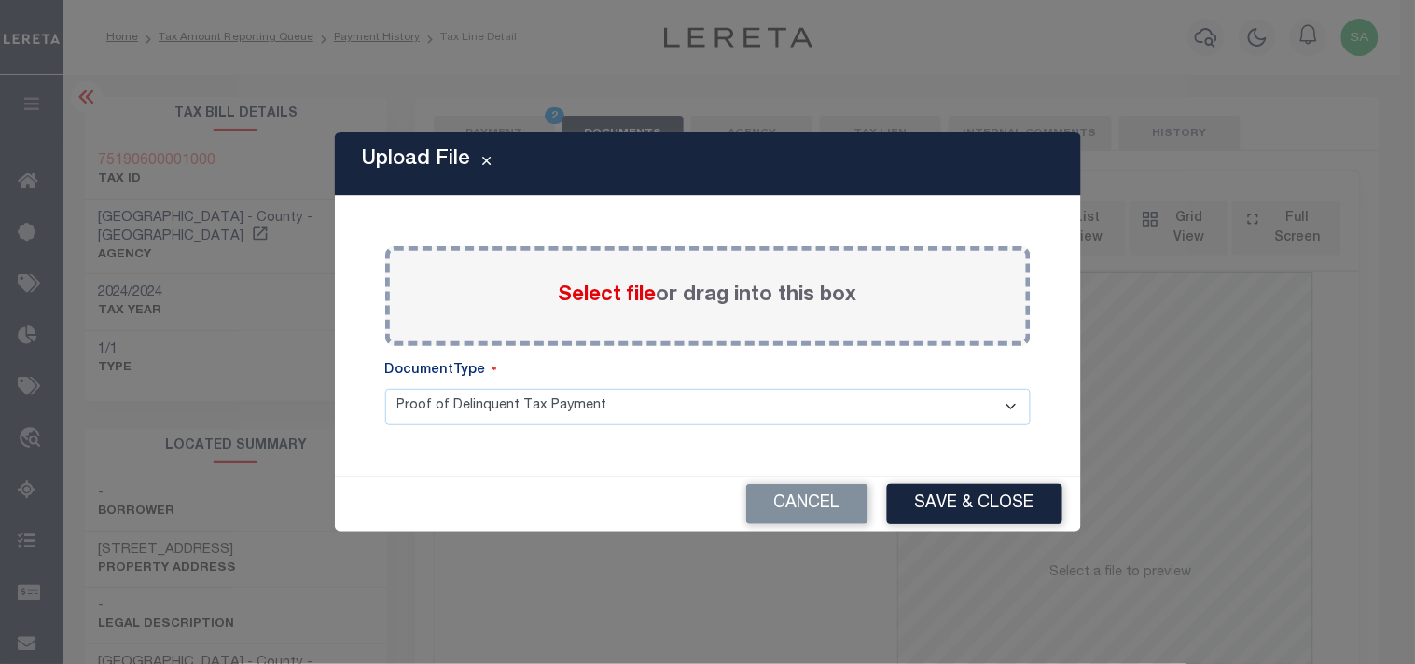
click at [609, 304] on span "Select file" at bounding box center [608, 296] width 98 height 21
click at [0, 0] on input "Select file or drag into this box" at bounding box center [0, 0] width 0 height 0
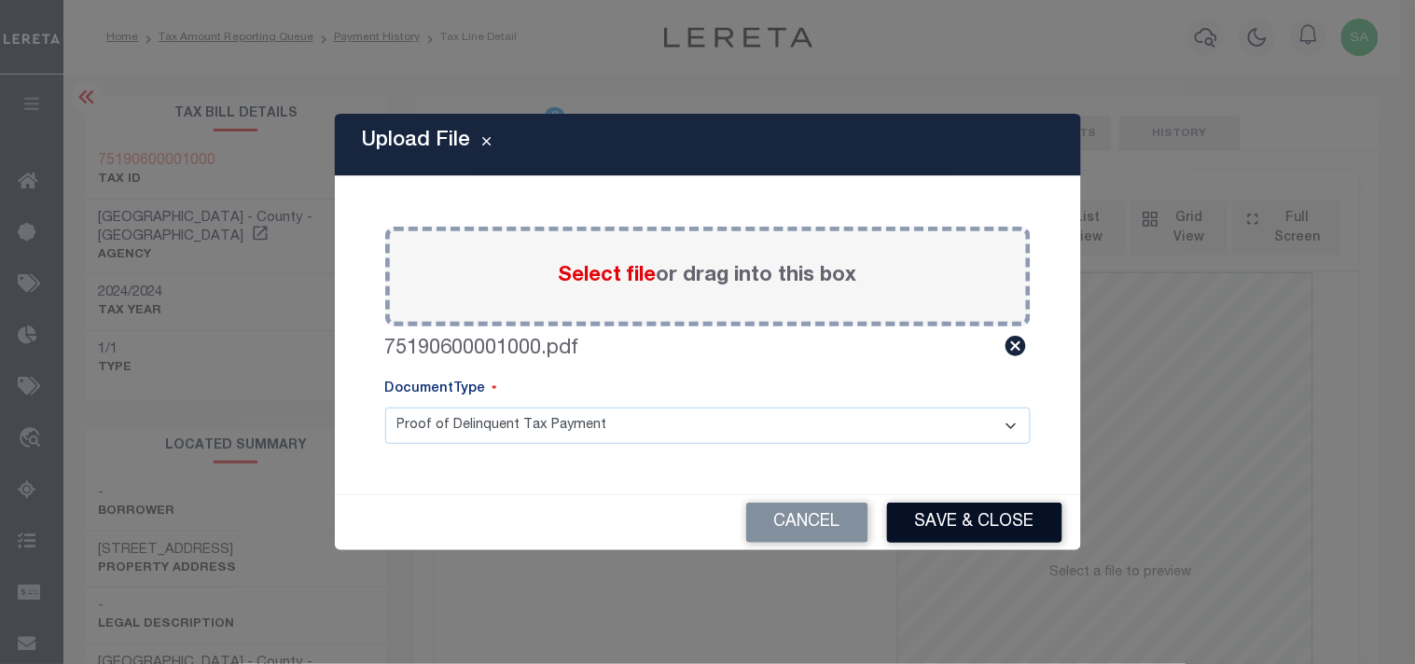
click at [1005, 525] on button "Save & Close" at bounding box center [974, 523] width 175 height 40
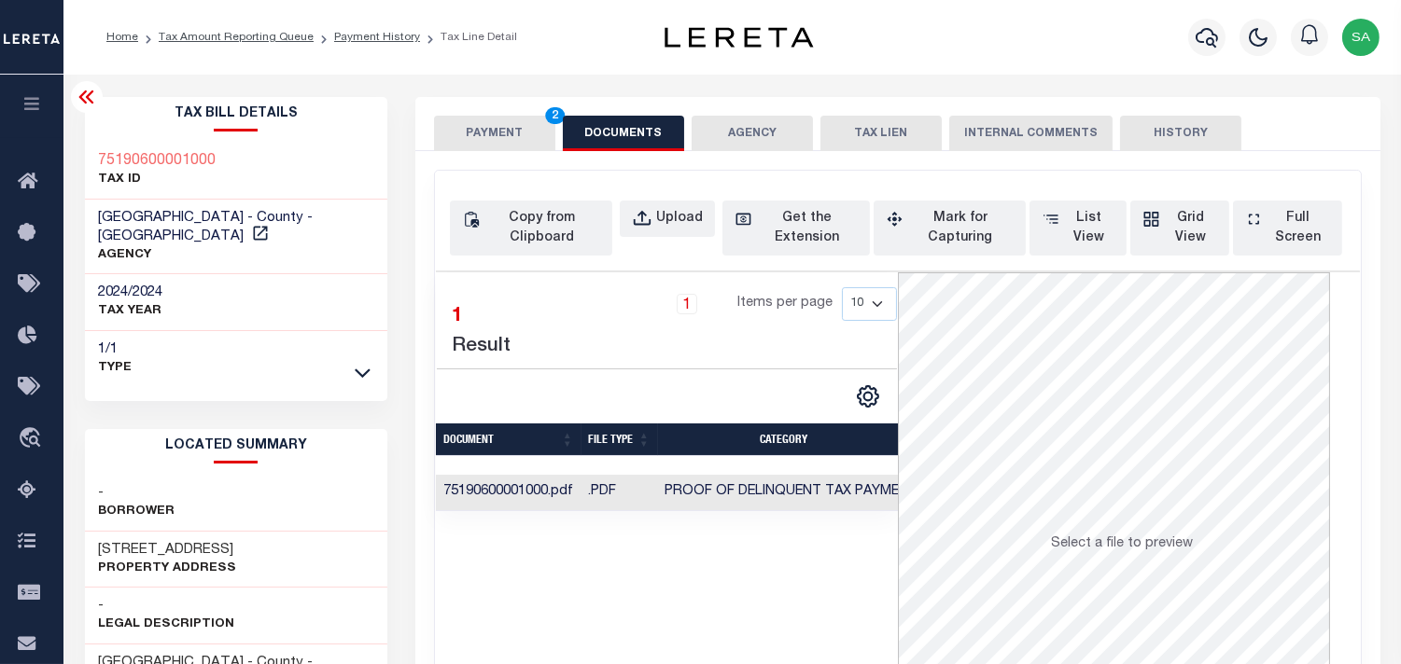
click at [489, 125] on button "PAYMENT 2" at bounding box center [494, 133] width 121 height 35
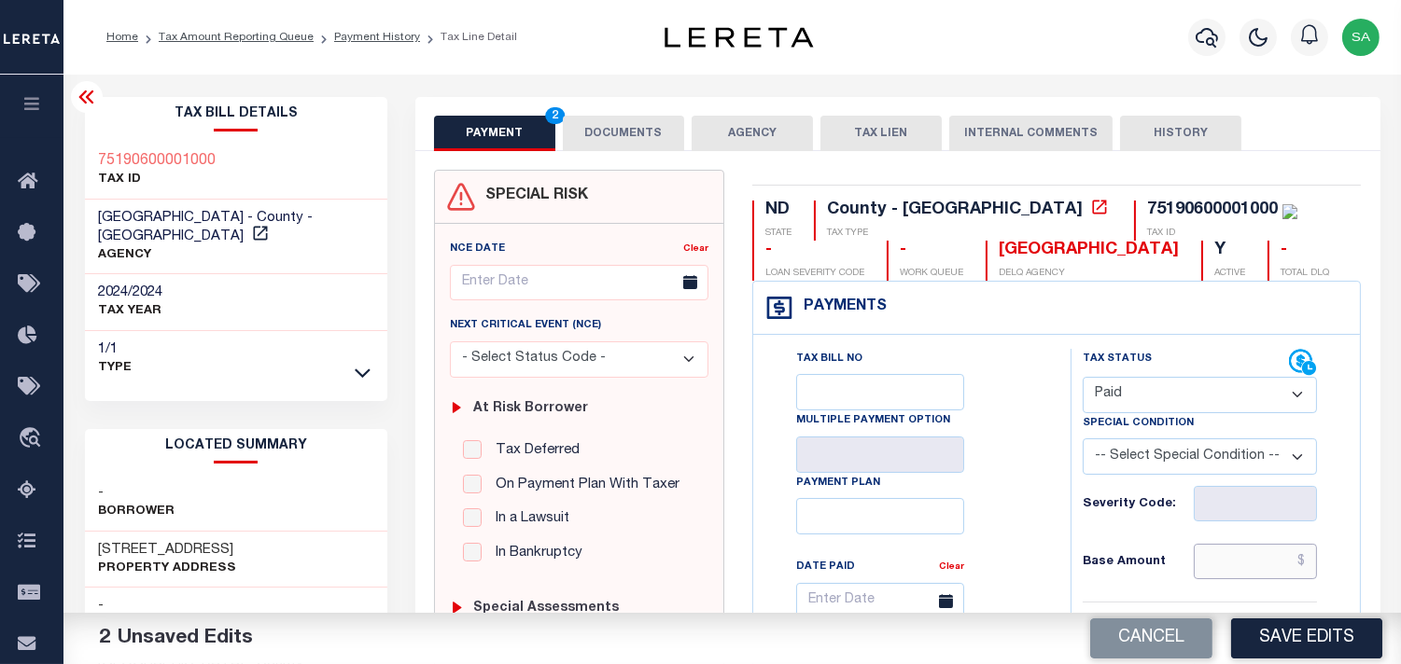
click at [1281, 555] on input "text" at bounding box center [1254, 561] width 123 height 35
paste input "7,399.30"
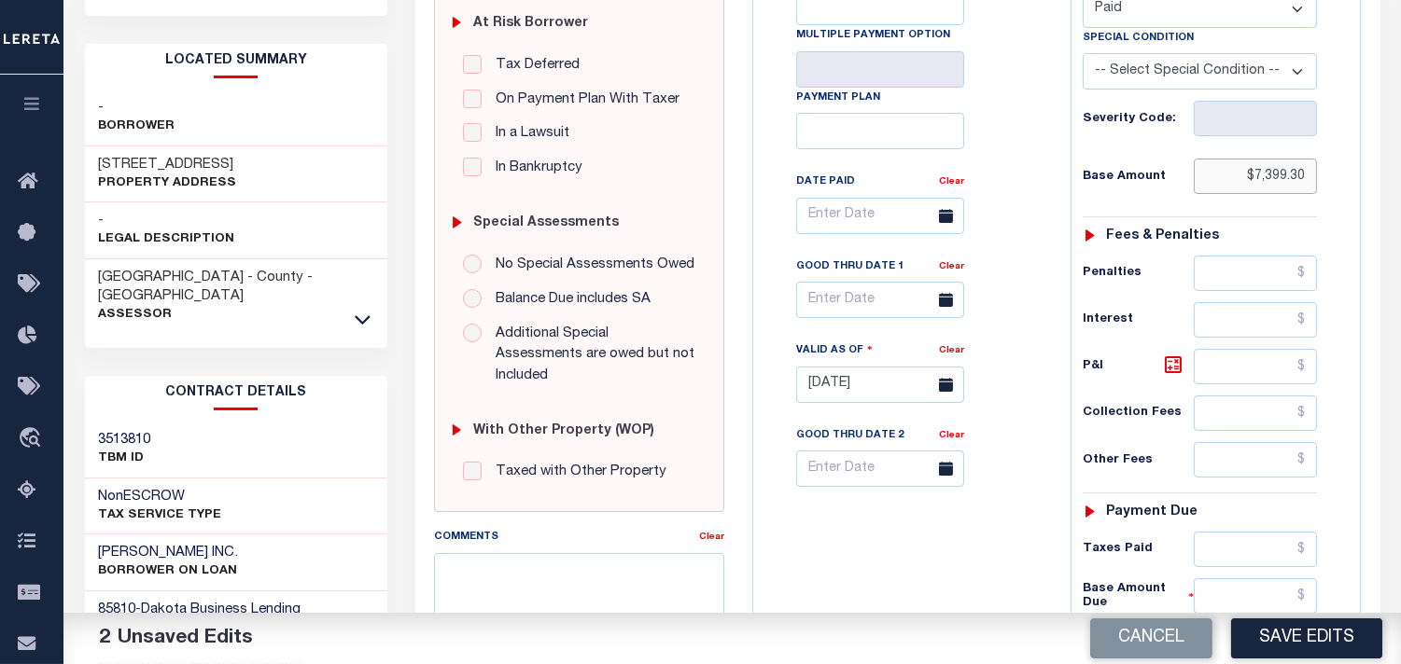
scroll to position [518, 0]
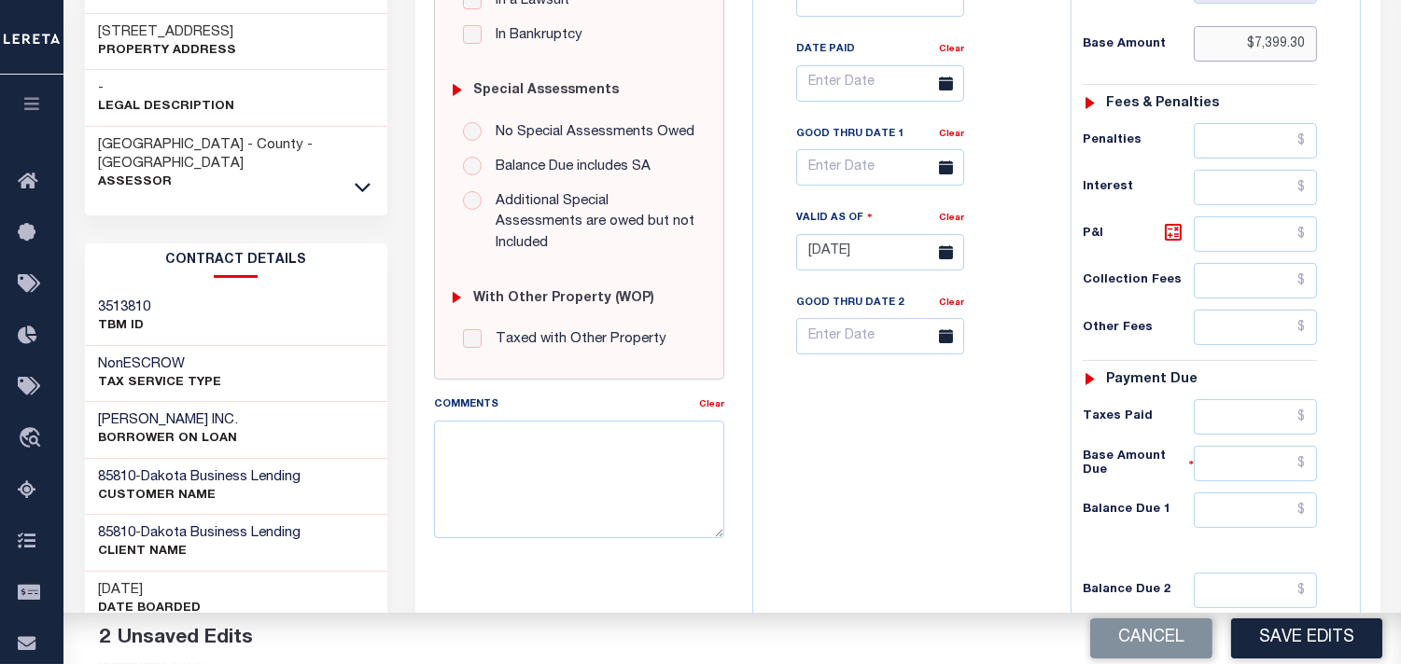
type input "$7,399.30"
click at [1250, 435] on input "text" at bounding box center [1254, 416] width 123 height 35
paste input "7,029.33"
type input "$7,029.33"
click at [1213, 505] on input "text" at bounding box center [1254, 510] width 123 height 35
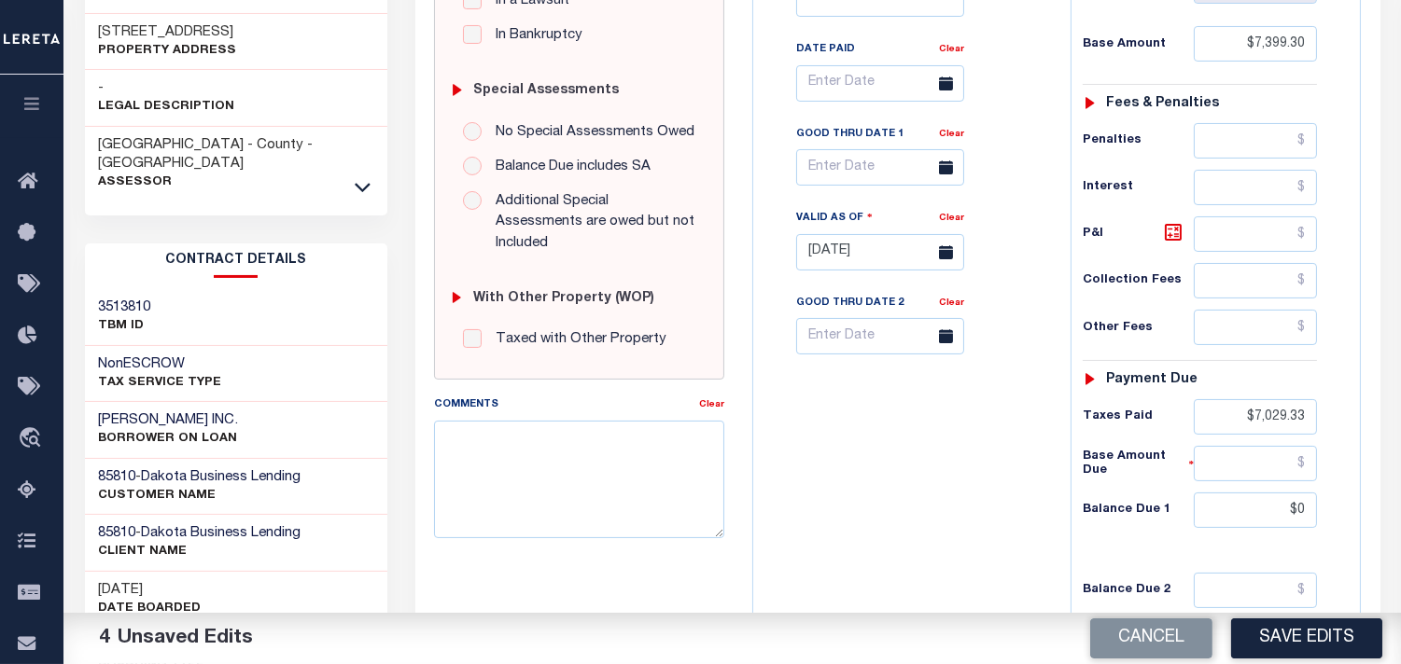
type input "$0.00"
click at [970, 467] on div "Tax Bill No Multiple Payment Option Payment Plan Clear" at bounding box center [907, 243] width 299 height 824
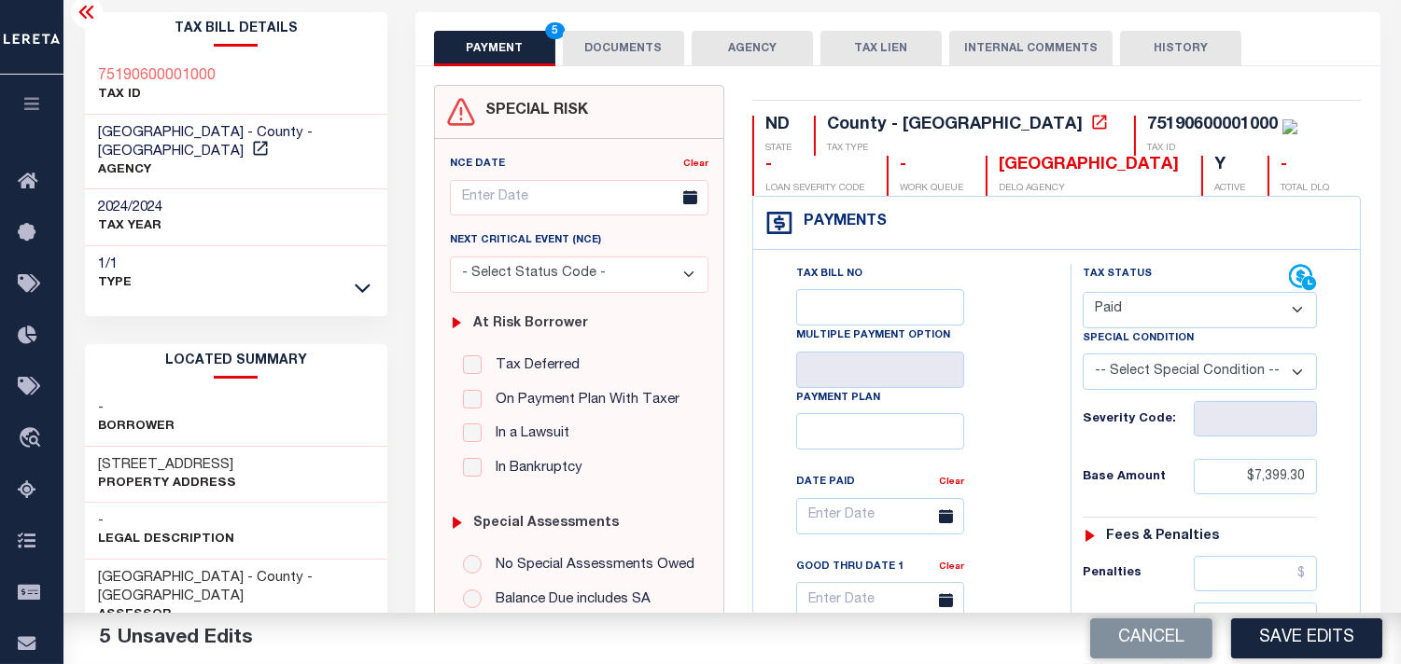
scroll to position [0, 0]
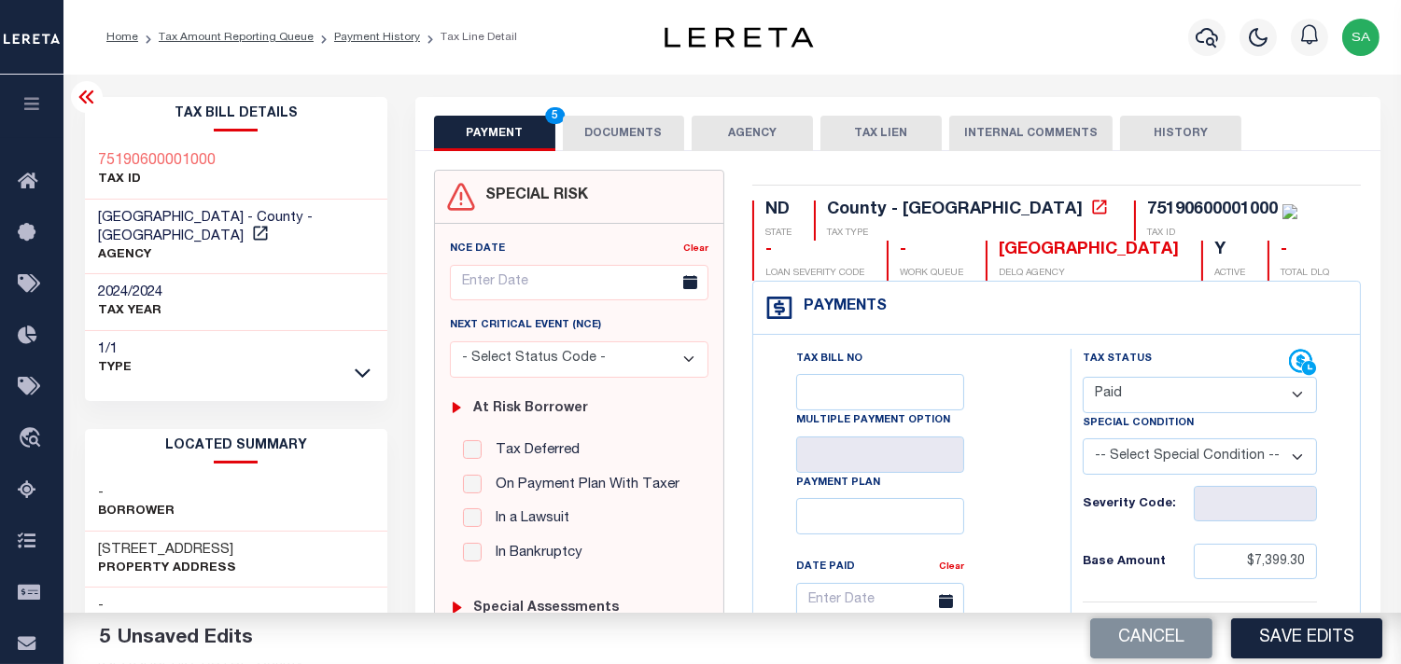
click at [628, 128] on button "DOCUMENTS" at bounding box center [623, 133] width 121 height 35
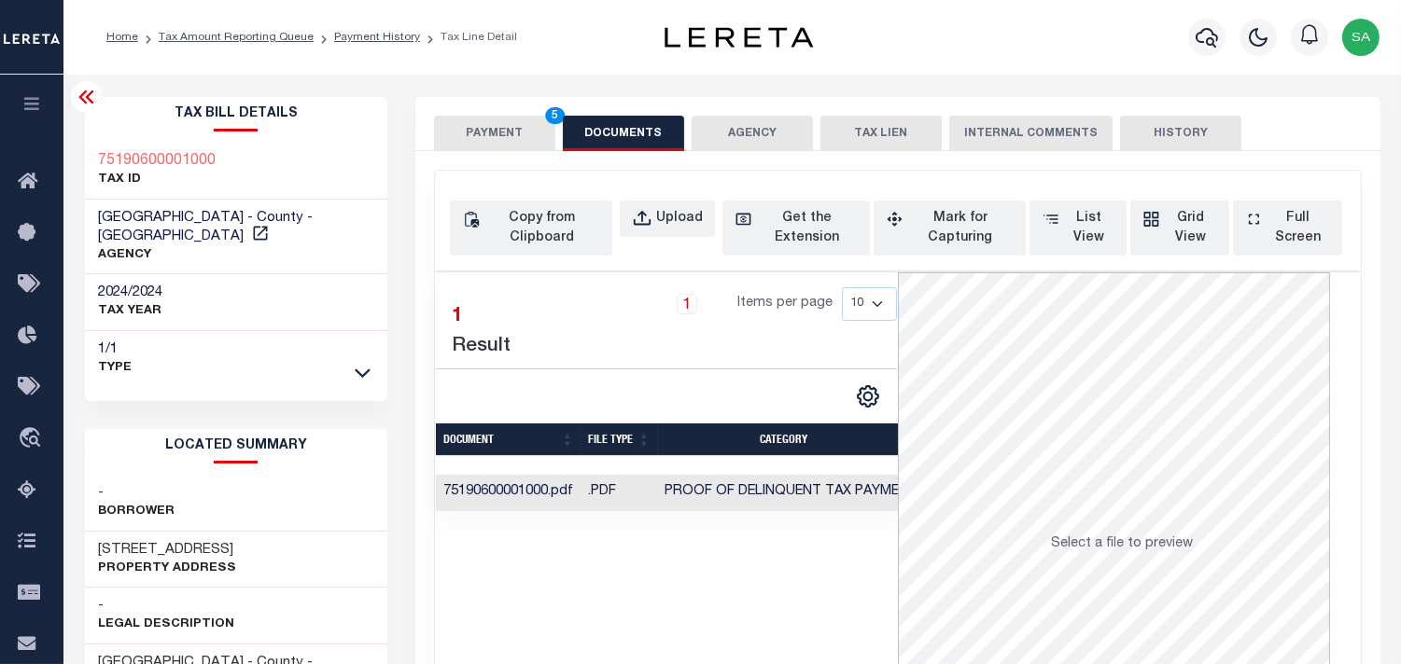
click at [487, 133] on button "PAYMENT 5" at bounding box center [494, 133] width 121 height 35
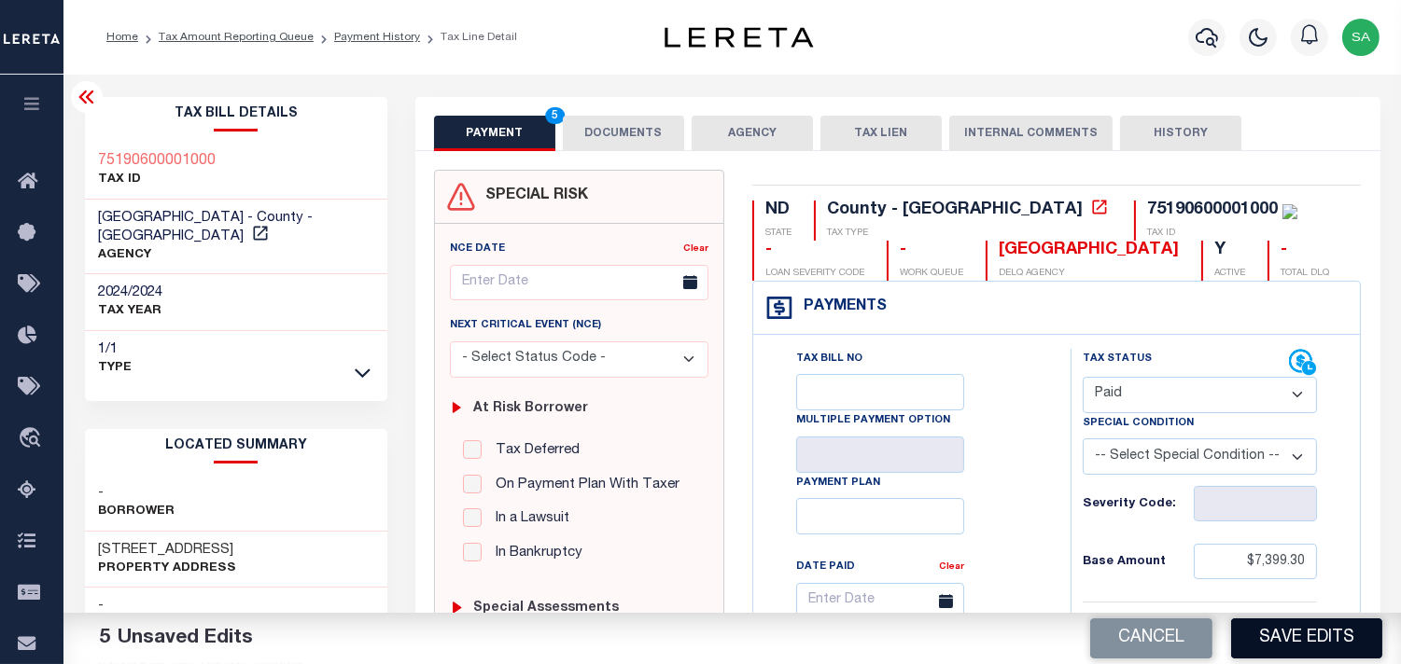
scroll to position [414, 0]
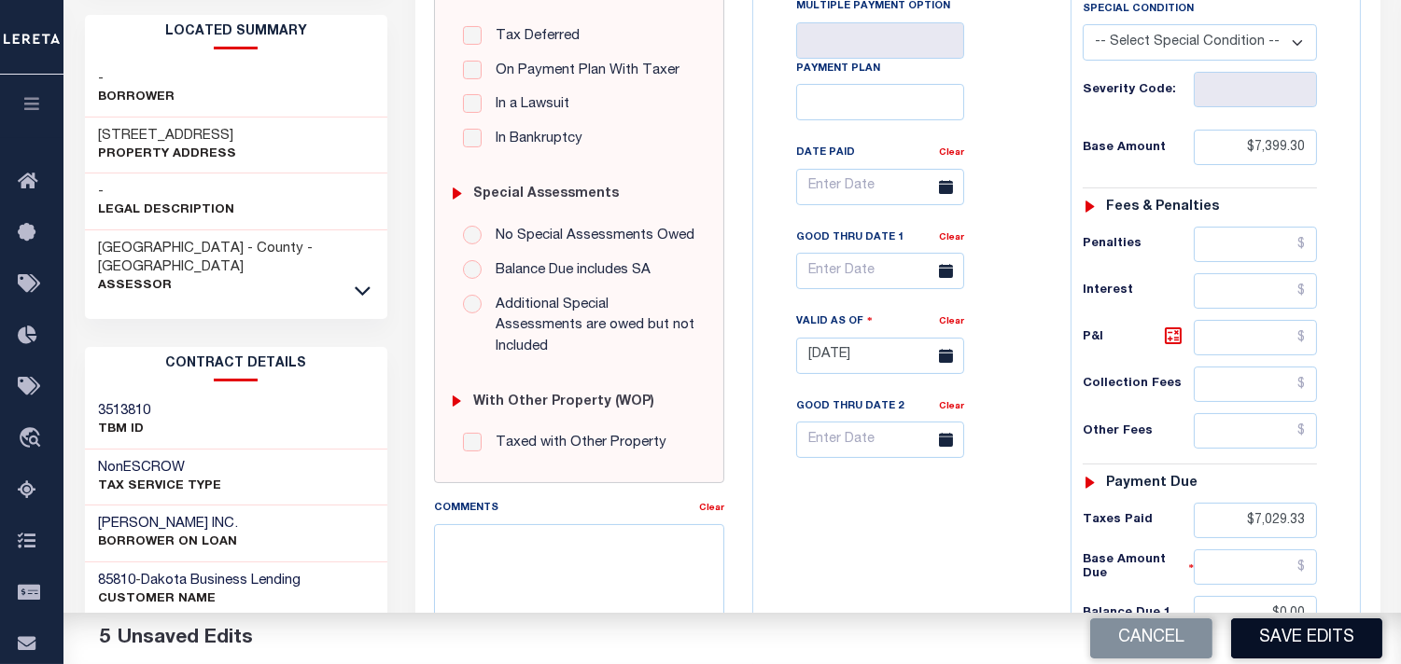
click at [1360, 646] on button "Save Edits" at bounding box center [1306, 639] width 151 height 40
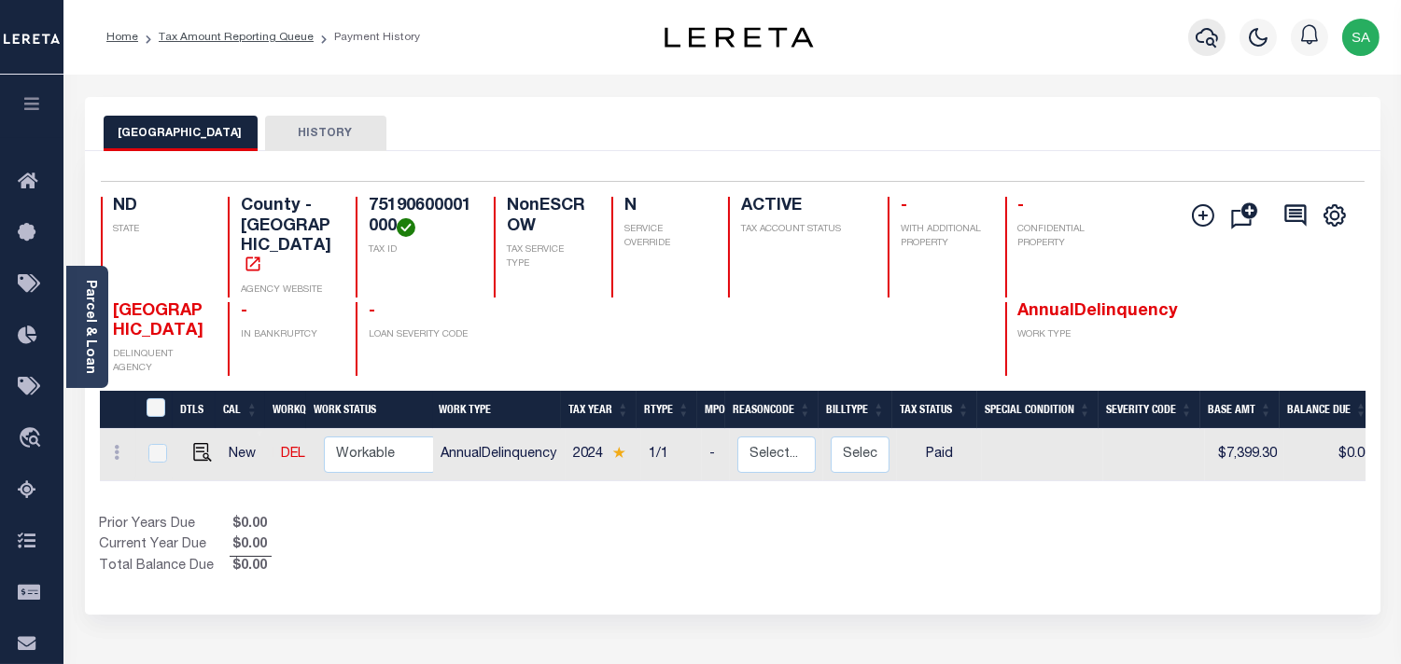
click at [1205, 37] on icon "button" at bounding box center [1206, 37] width 22 height 22
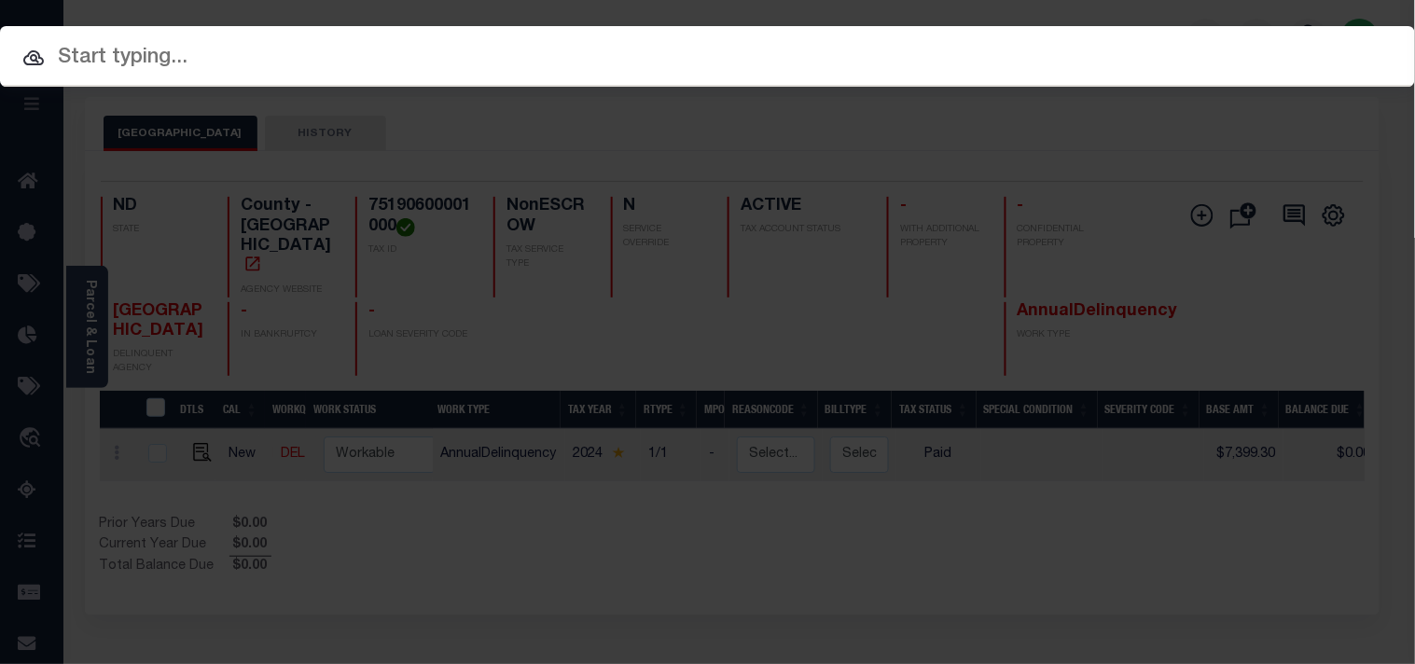
click at [441, 49] on input "text" at bounding box center [707, 58] width 1415 height 33
paste input "7437995000"
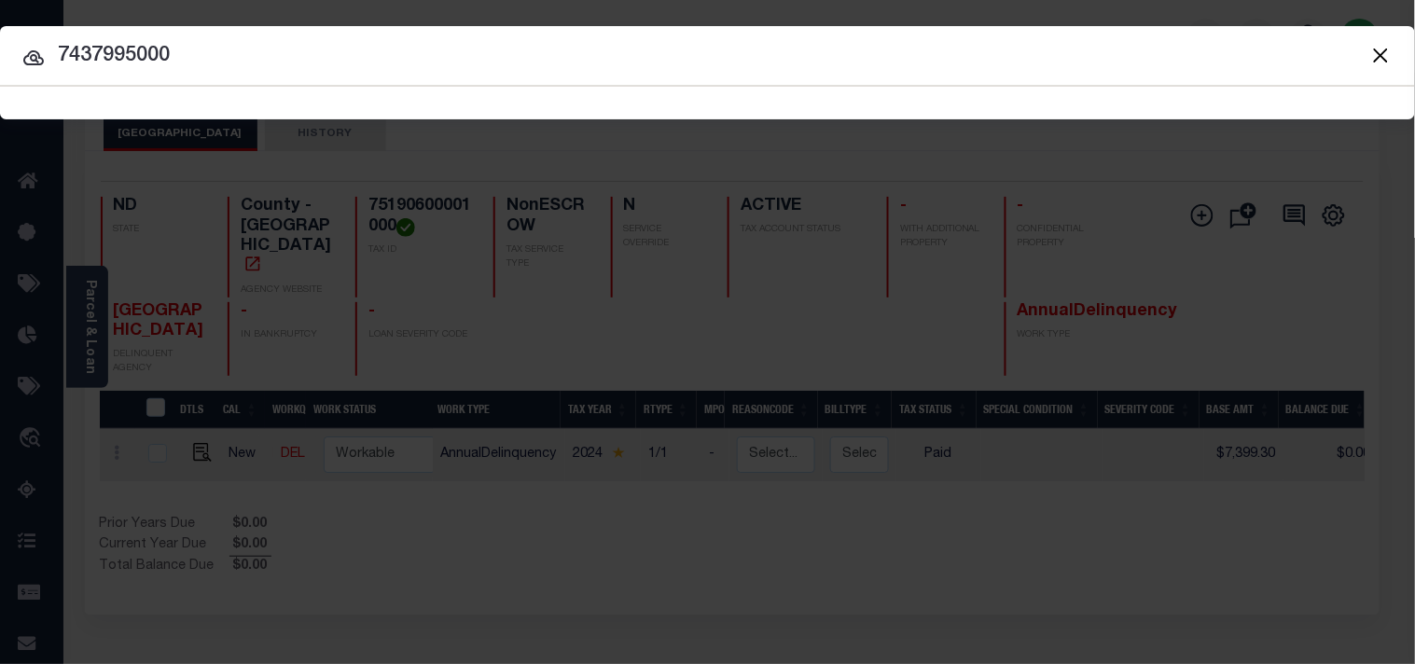
type input "7437995000"
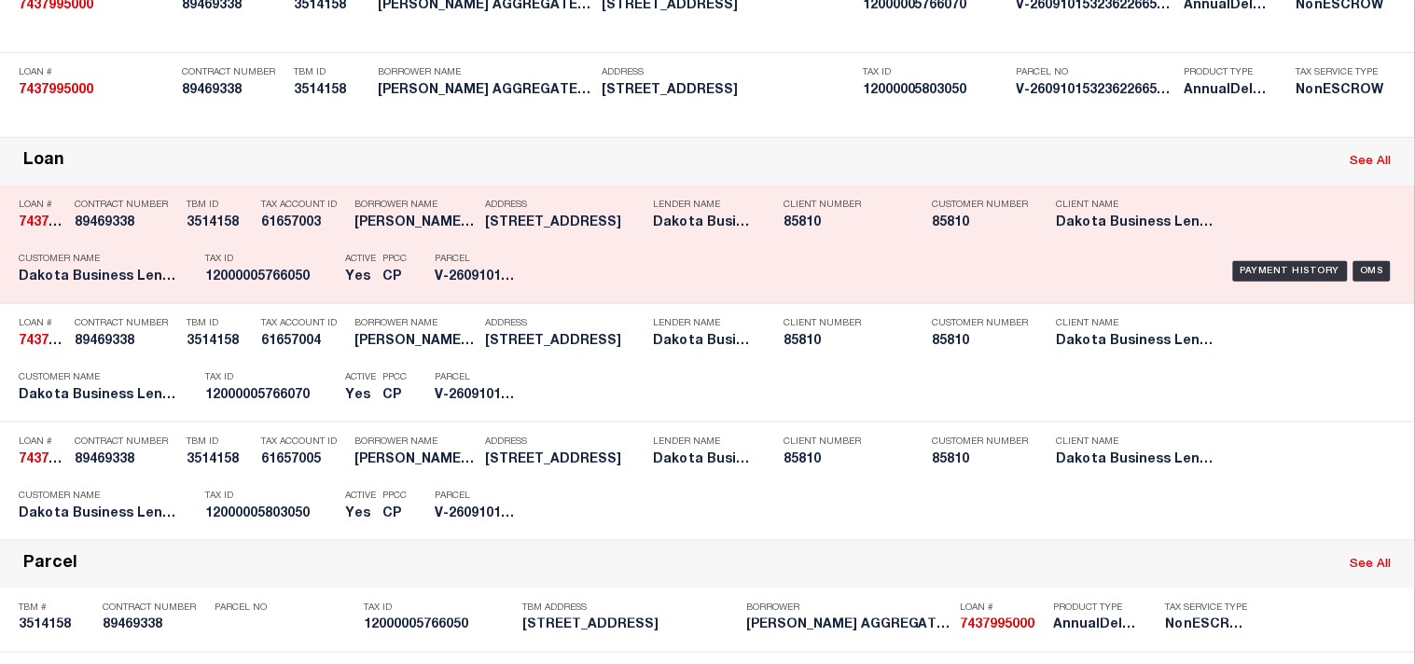
scroll to position [311, 0]
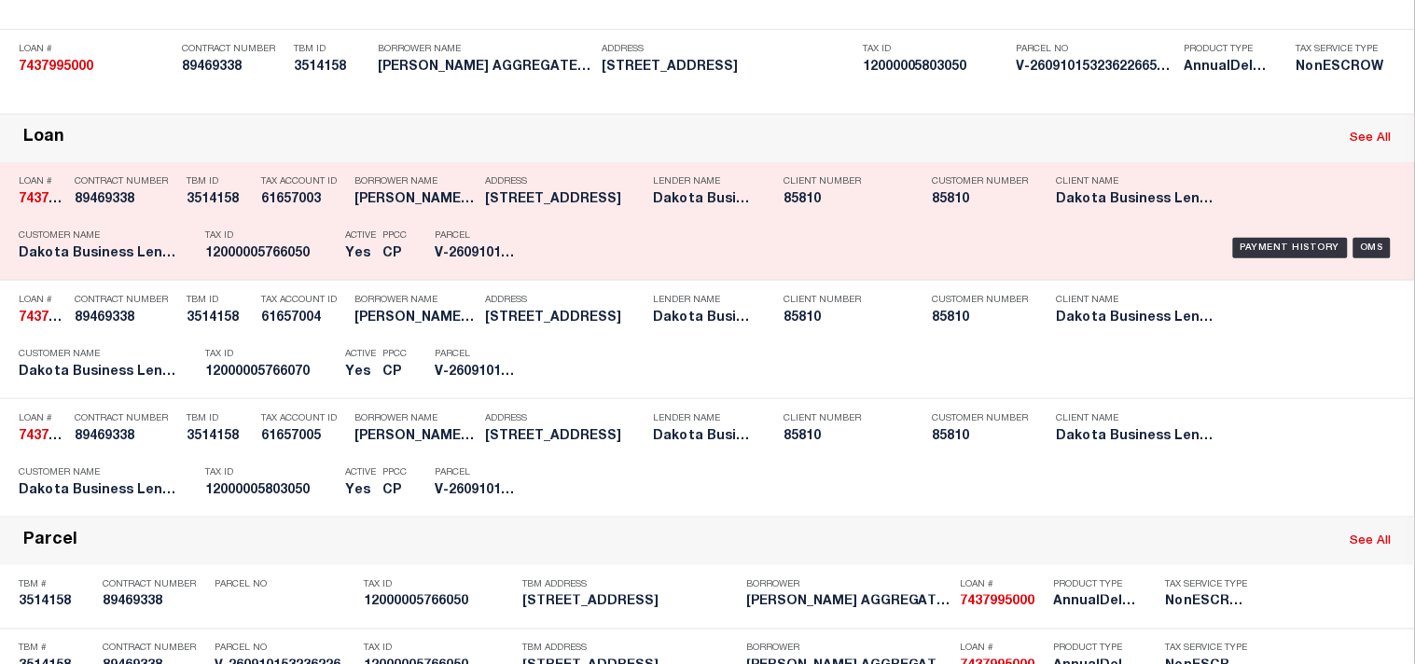
click at [306, 262] on h5 "12000005766050" at bounding box center [270, 254] width 131 height 16
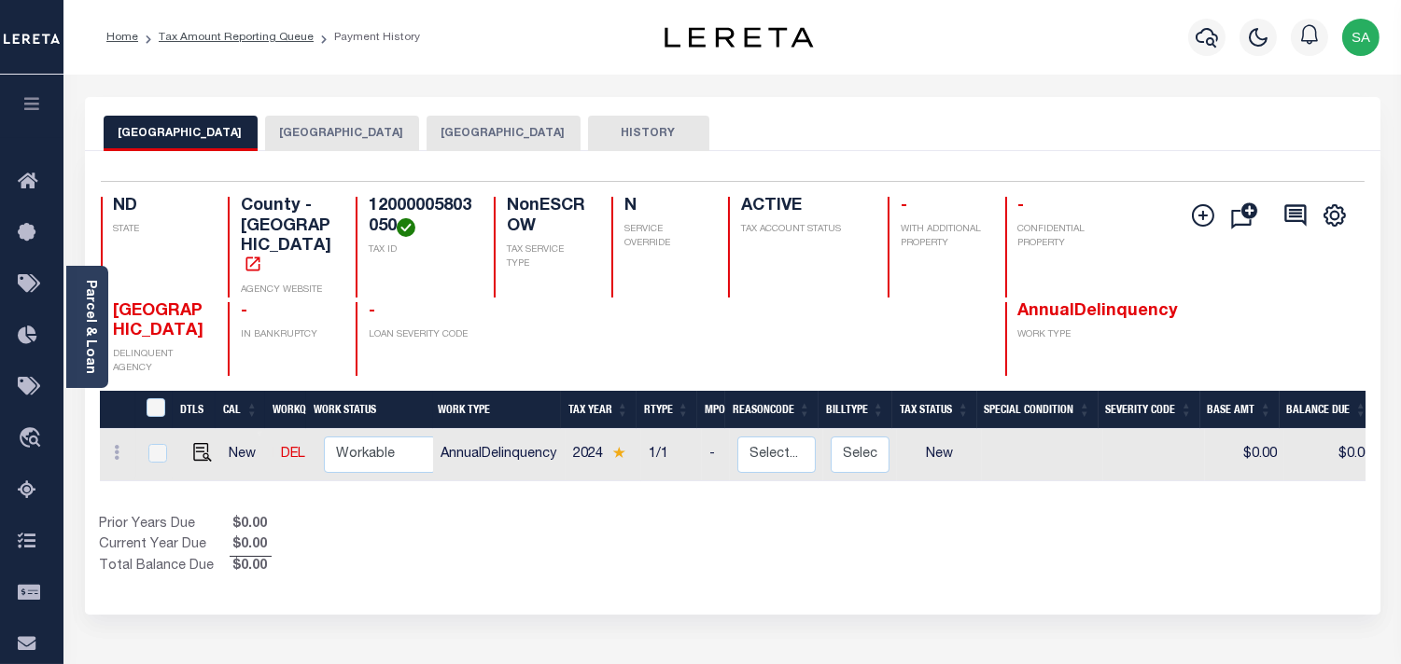
click at [469, 137] on button "[GEOGRAPHIC_DATA]" at bounding box center [503, 133] width 154 height 35
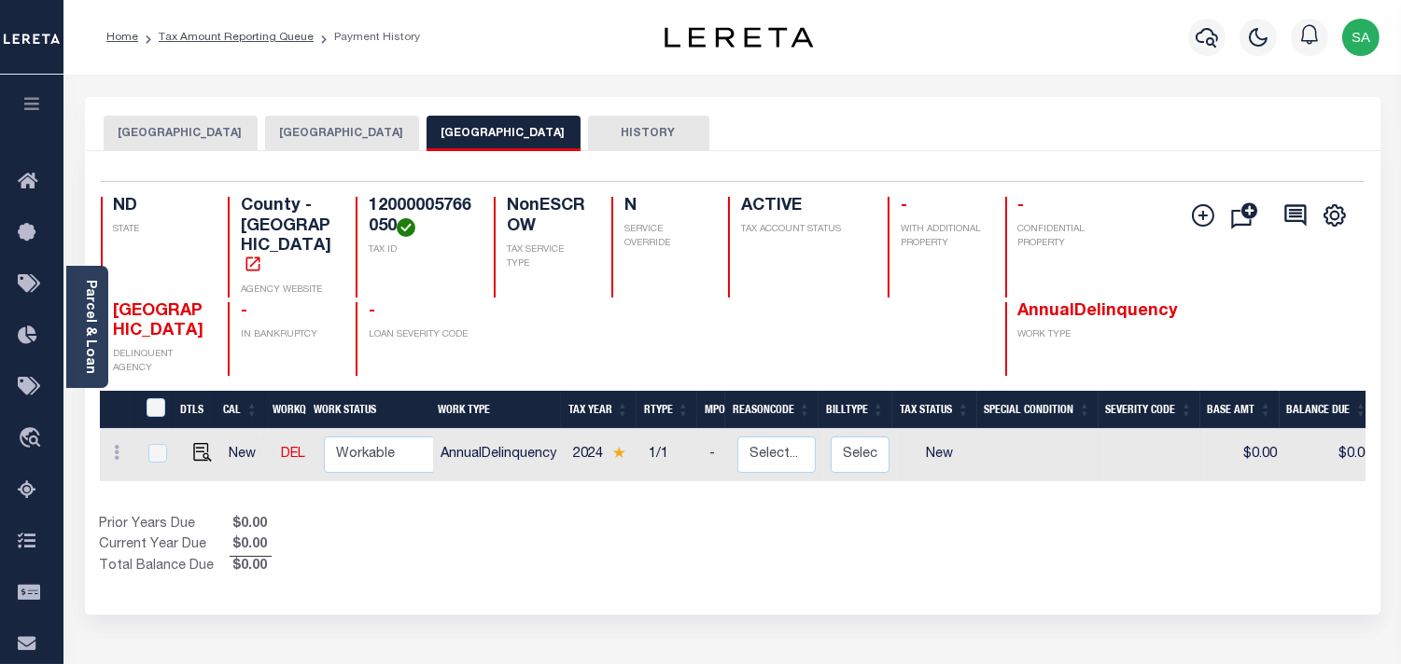
click at [393, 202] on h4 "12000005766050" at bounding box center [420, 217] width 103 height 40
drag, startPoint x: 393, startPoint y: 202, endPoint x: 368, endPoint y: 207, distance: 25.8
click at [369, 207] on h4 "12000005766050" at bounding box center [420, 217] width 103 height 40
drag, startPoint x: 412, startPoint y: 203, endPoint x: 429, endPoint y: 203, distance: 16.8
click at [429, 203] on h4 "12000005766050" at bounding box center [420, 217] width 103 height 40
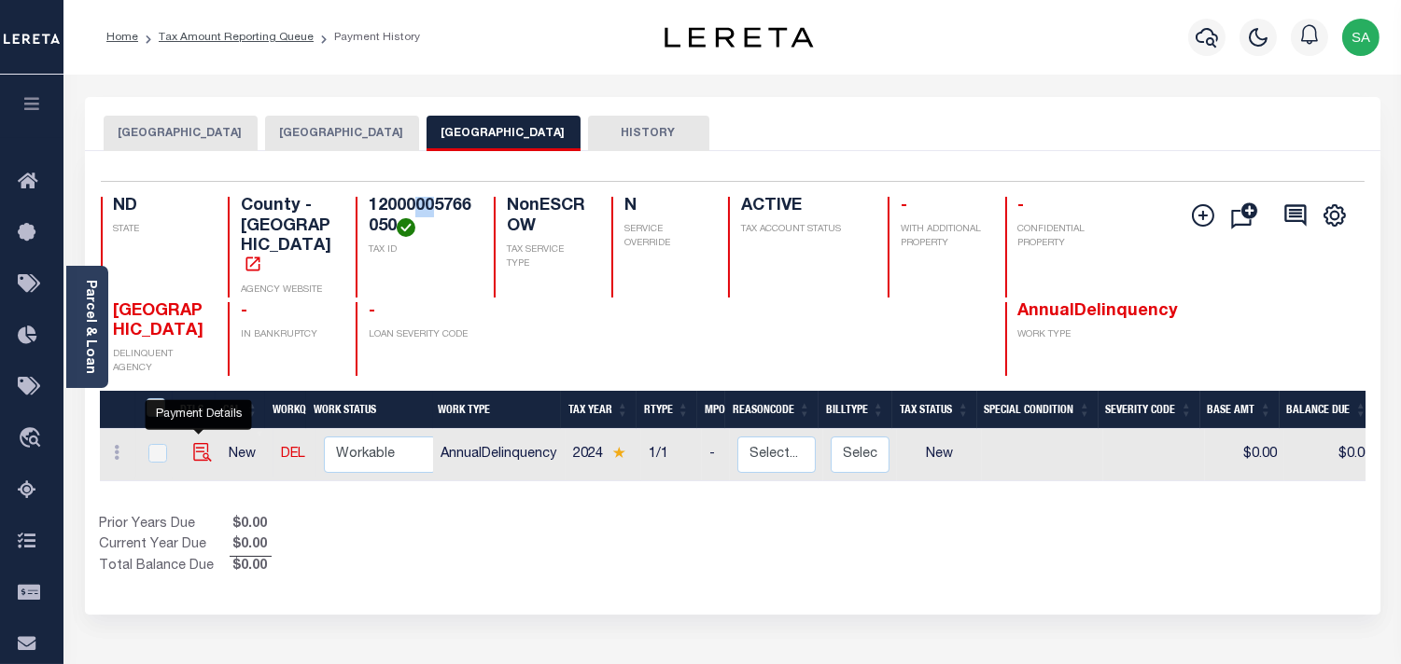
click at [198, 443] on img "" at bounding box center [202, 452] width 19 height 19
checkbox input "true"
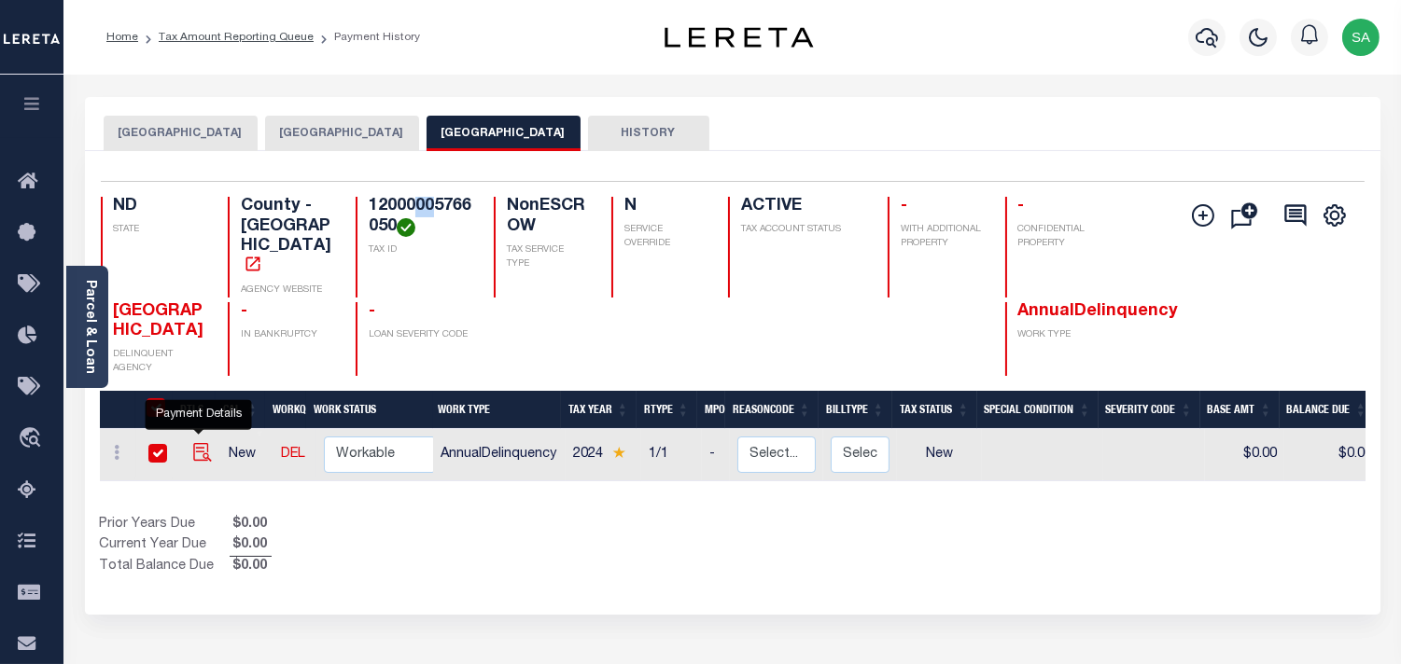
checkbox input "true"
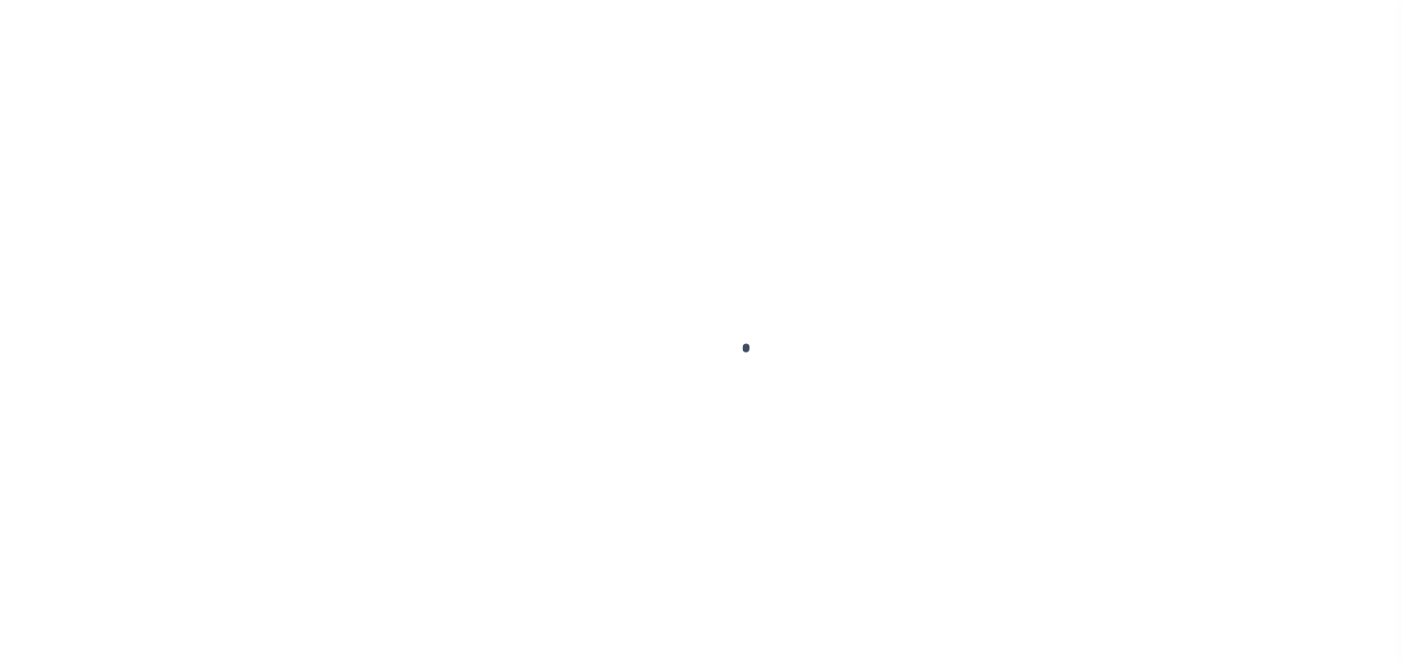
select select "NW2"
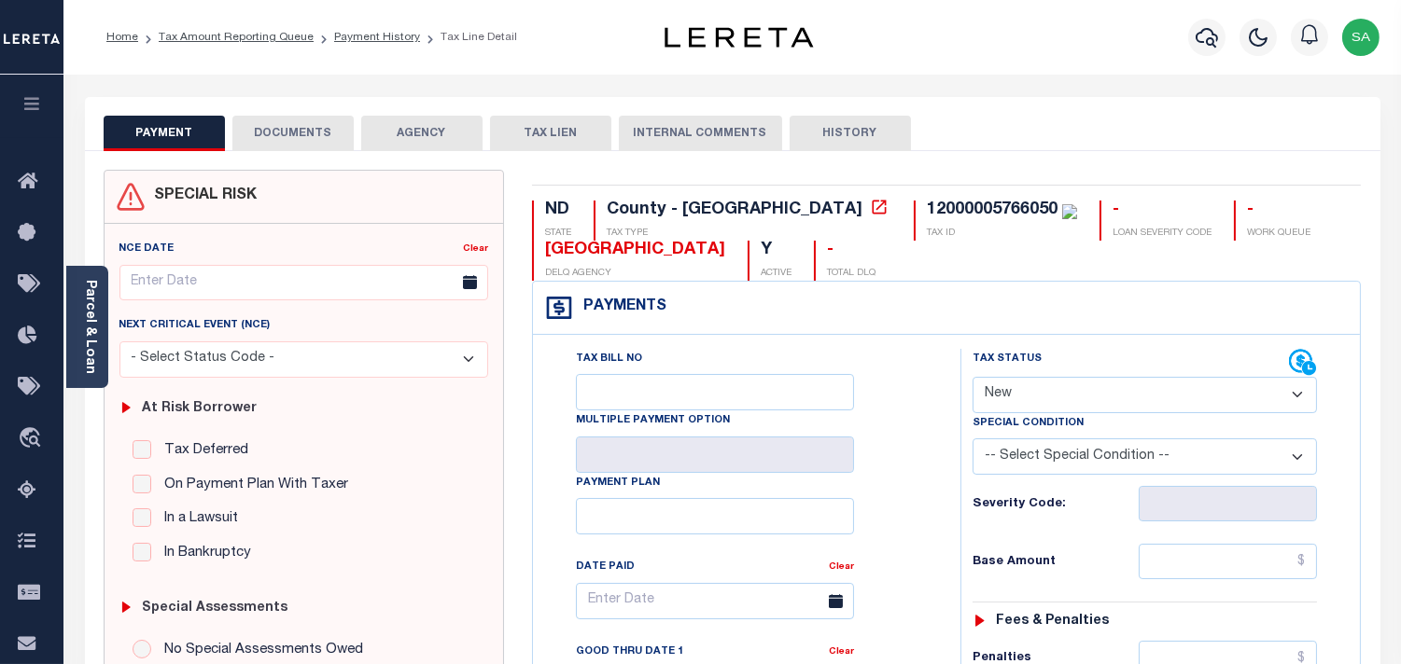
click at [98, 333] on div "Parcel & Loan" at bounding box center [87, 327] width 42 height 122
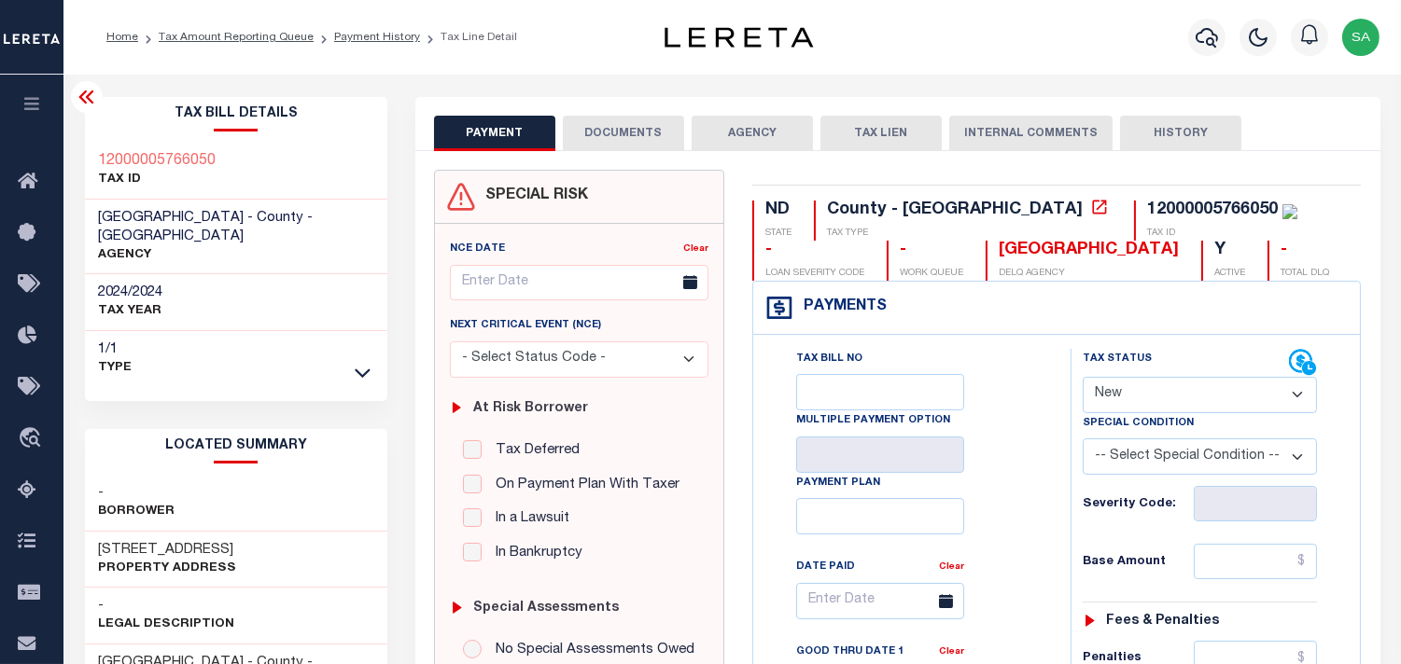
scroll to position [518, 0]
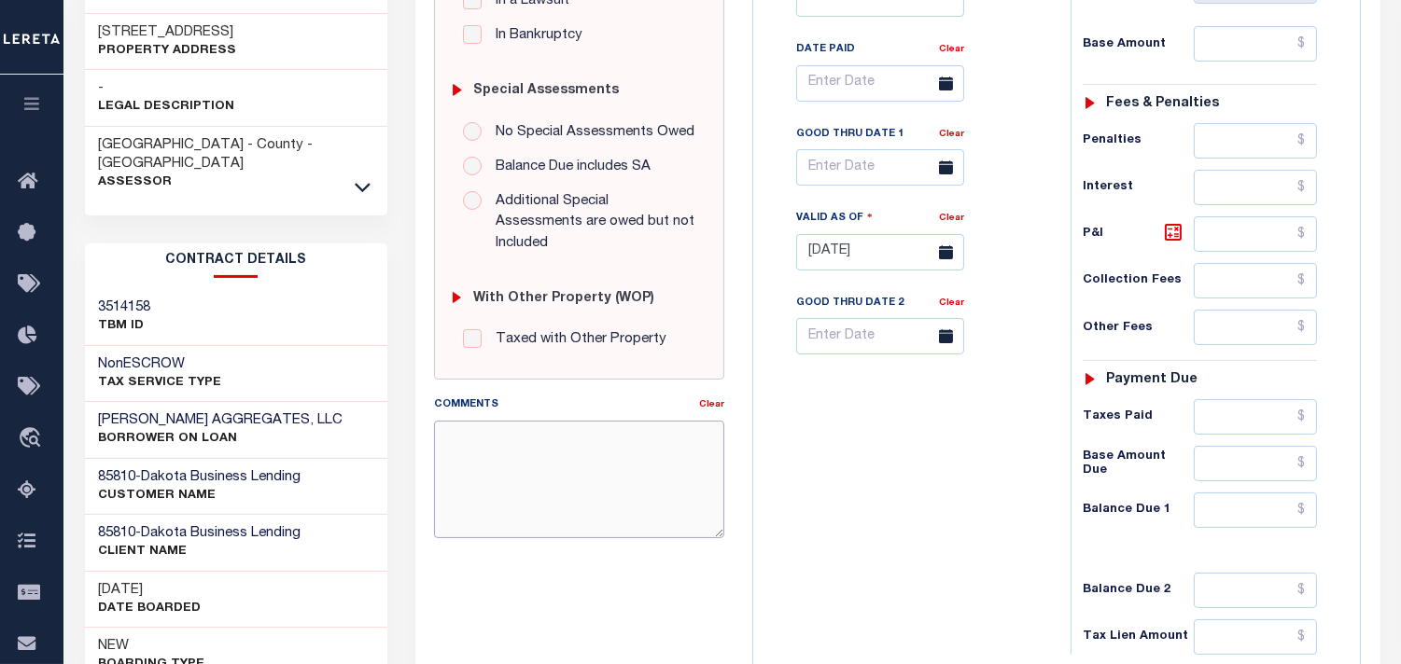
click at [525, 468] on textarea "Comments" at bounding box center [579, 480] width 290 height 118
paste textarea "Information [PERSON_NAME] from [PERSON_NAME]."
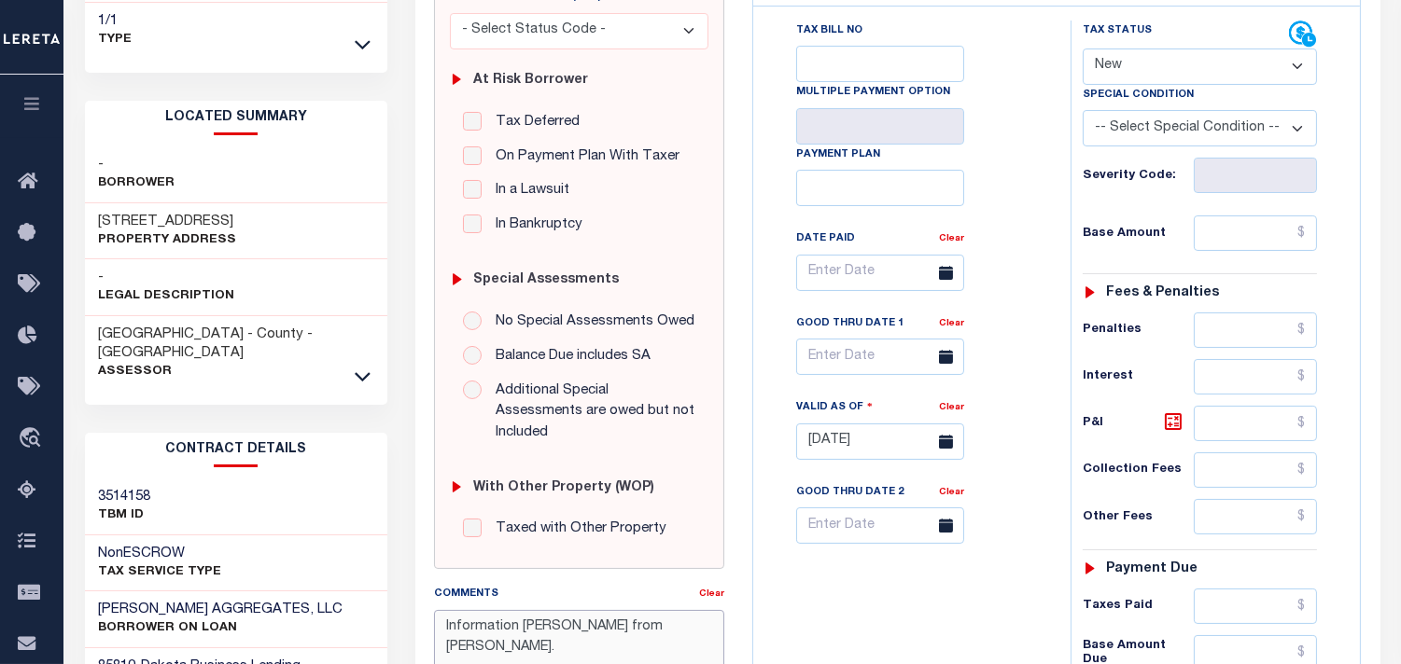
scroll to position [311, 0]
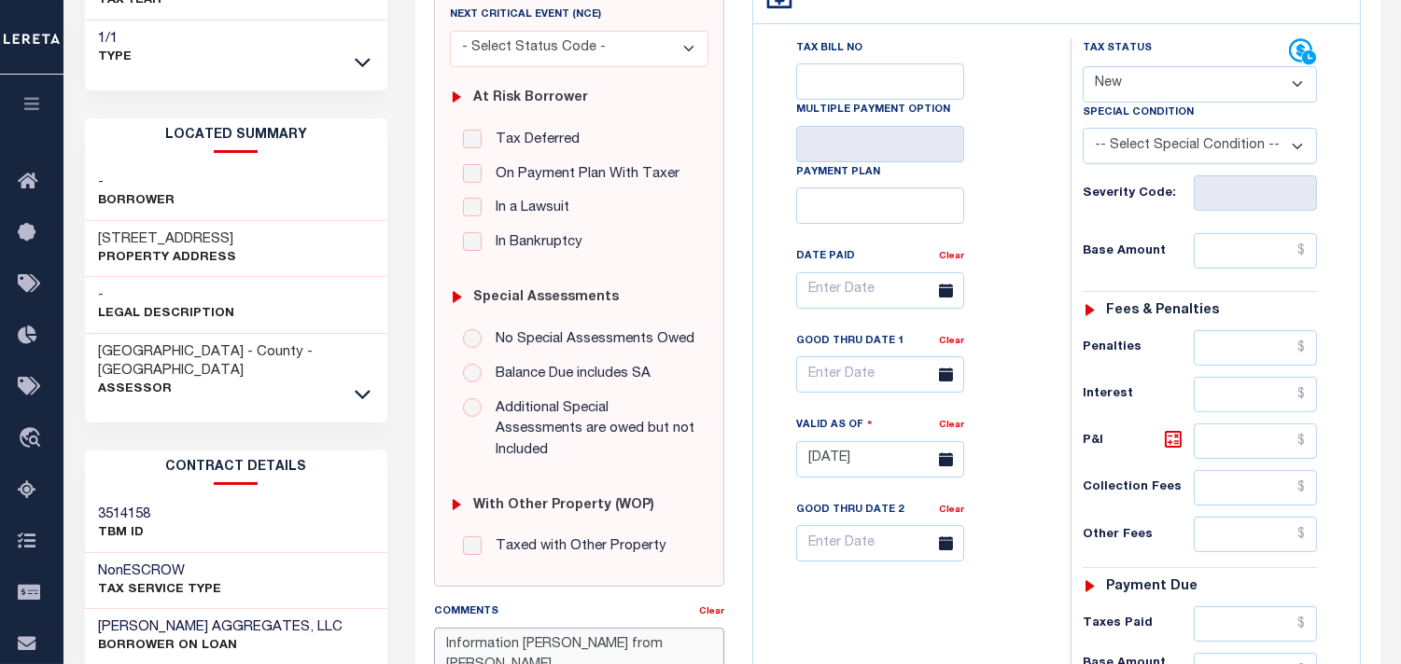
type textarea "Information [PERSON_NAME] from [PERSON_NAME]."
type input "[DATE]"
drag, startPoint x: 1140, startPoint y: 80, endPoint x: 1134, endPoint y: 103, distance: 23.3
click at [1140, 80] on select "- Select Status Code - Open Due/Unpaid Paid Incomplete No Tax Due Internal Refu…" at bounding box center [1199, 84] width 234 height 36
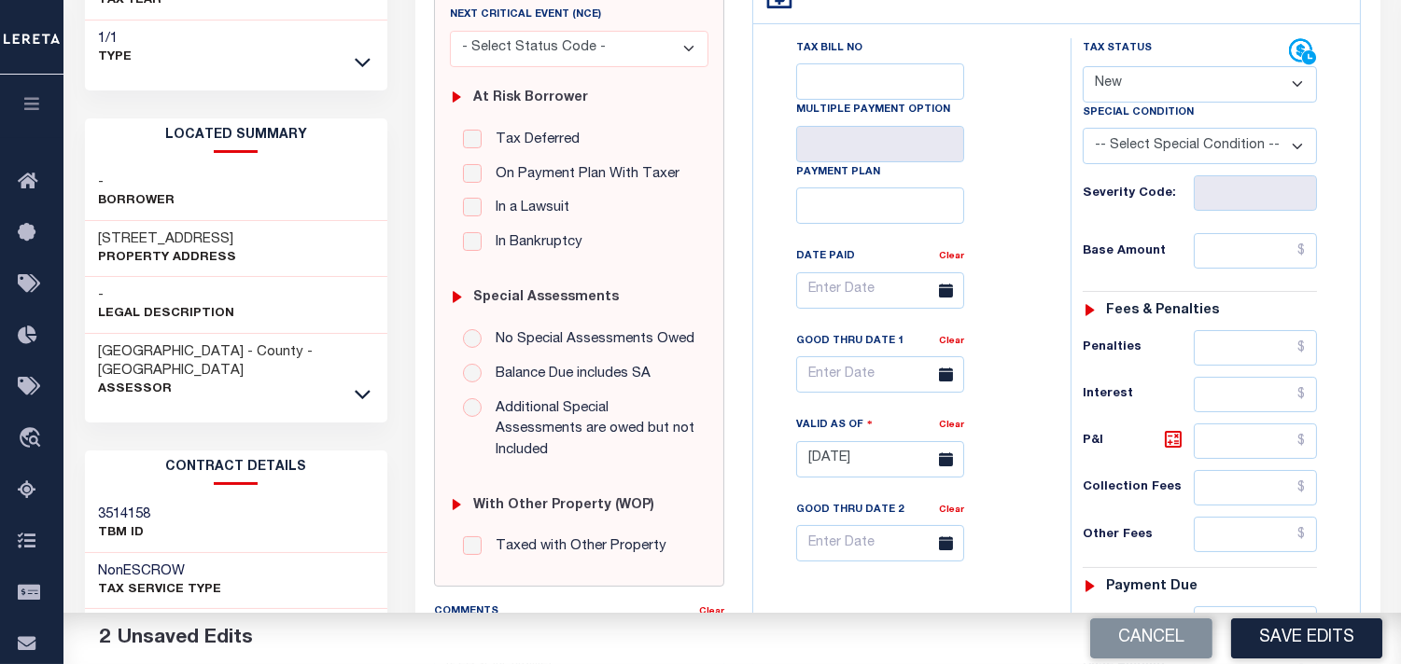
select select "PYD"
click at [1082, 66] on select "- Select Status Code - Open Due/Unpaid Paid Incomplete No Tax Due Internal Refu…" at bounding box center [1199, 84] width 234 height 36
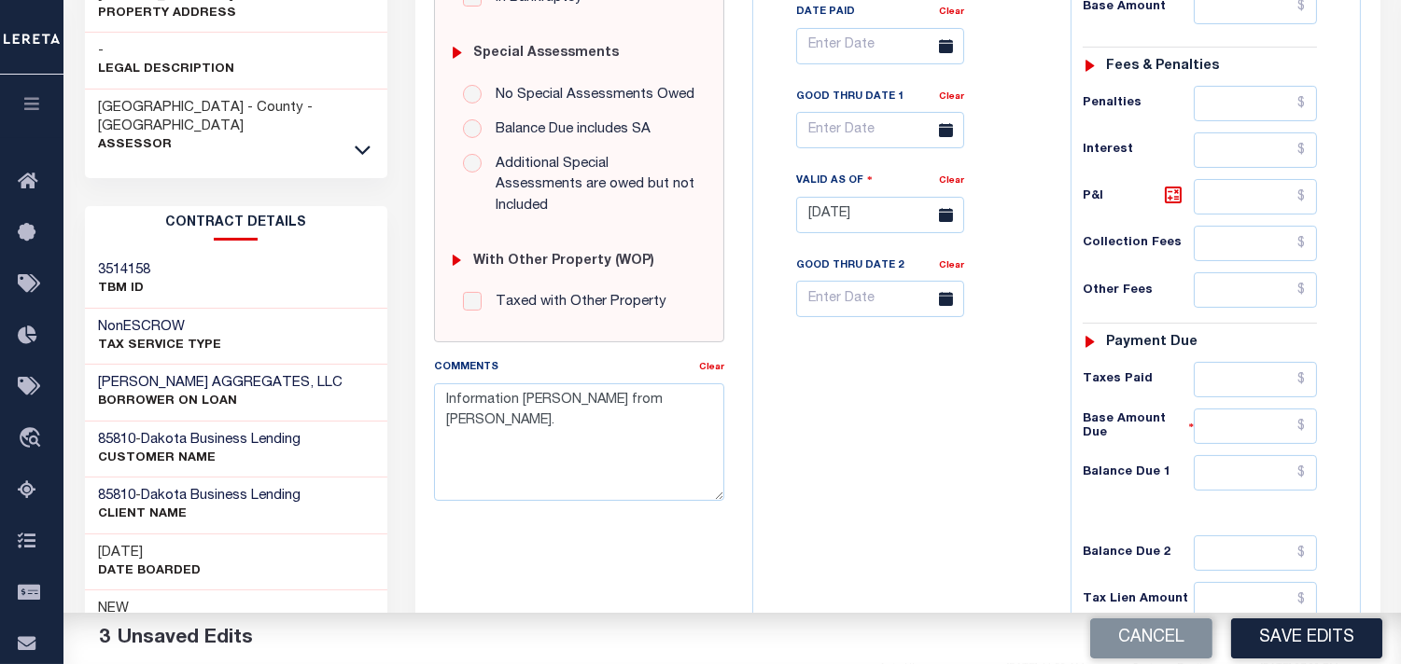
scroll to position [621, 0]
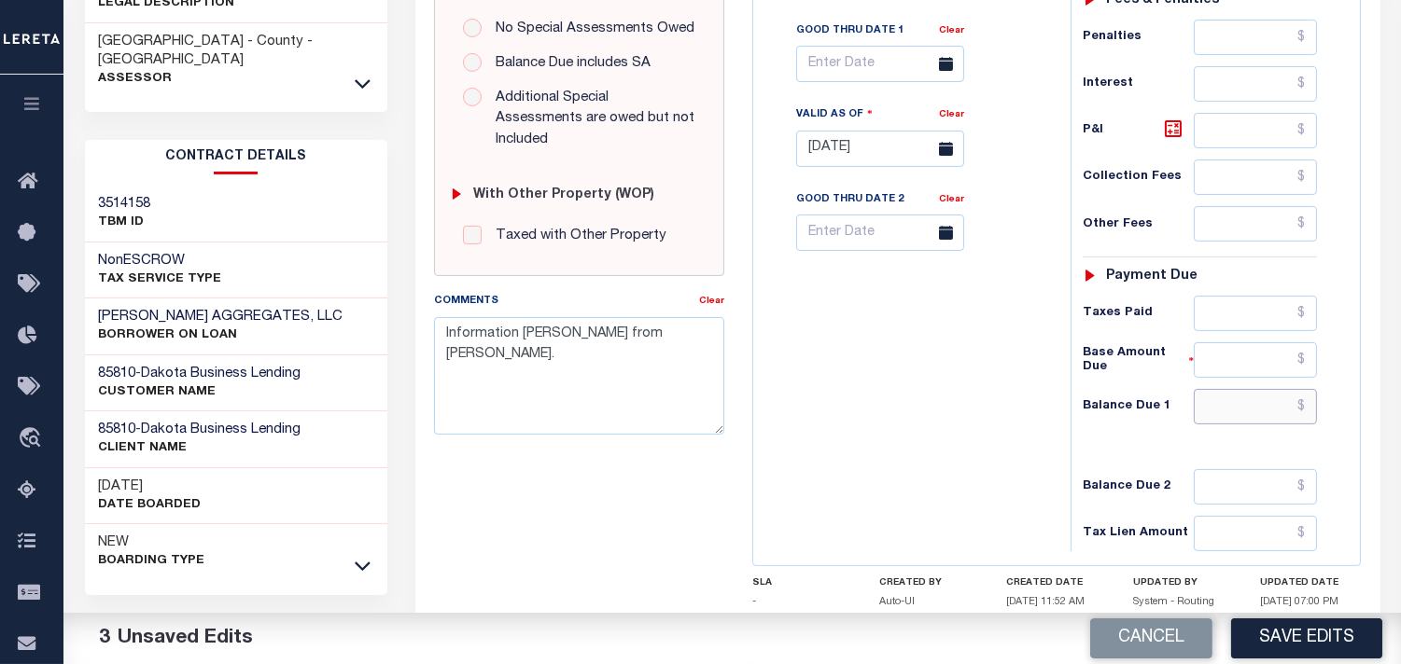
click at [1245, 411] on input "text" at bounding box center [1254, 406] width 123 height 35
type input "$0.00"
click at [1011, 411] on div "Tax Bill No Multiple Payment Option Payment Plan Clear" at bounding box center [907, 140] width 299 height 824
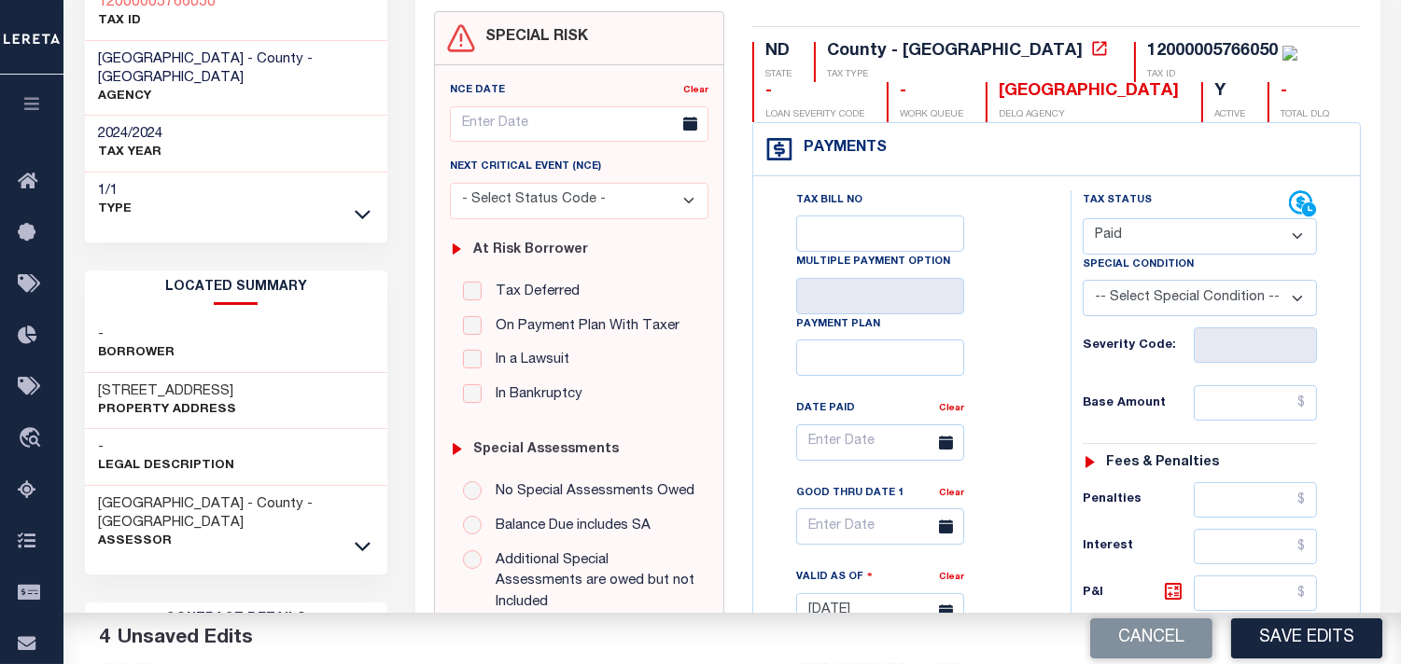
scroll to position [104, 0]
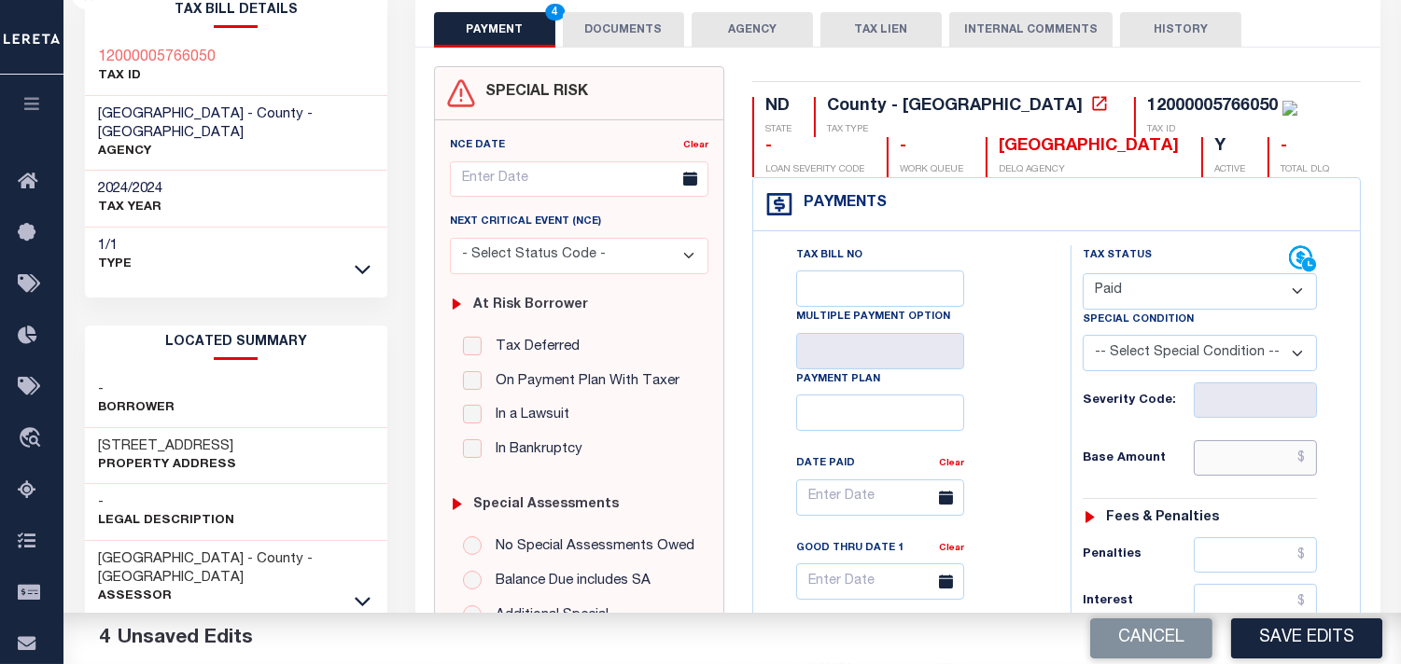
click at [1218, 448] on input "text" at bounding box center [1254, 457] width 123 height 35
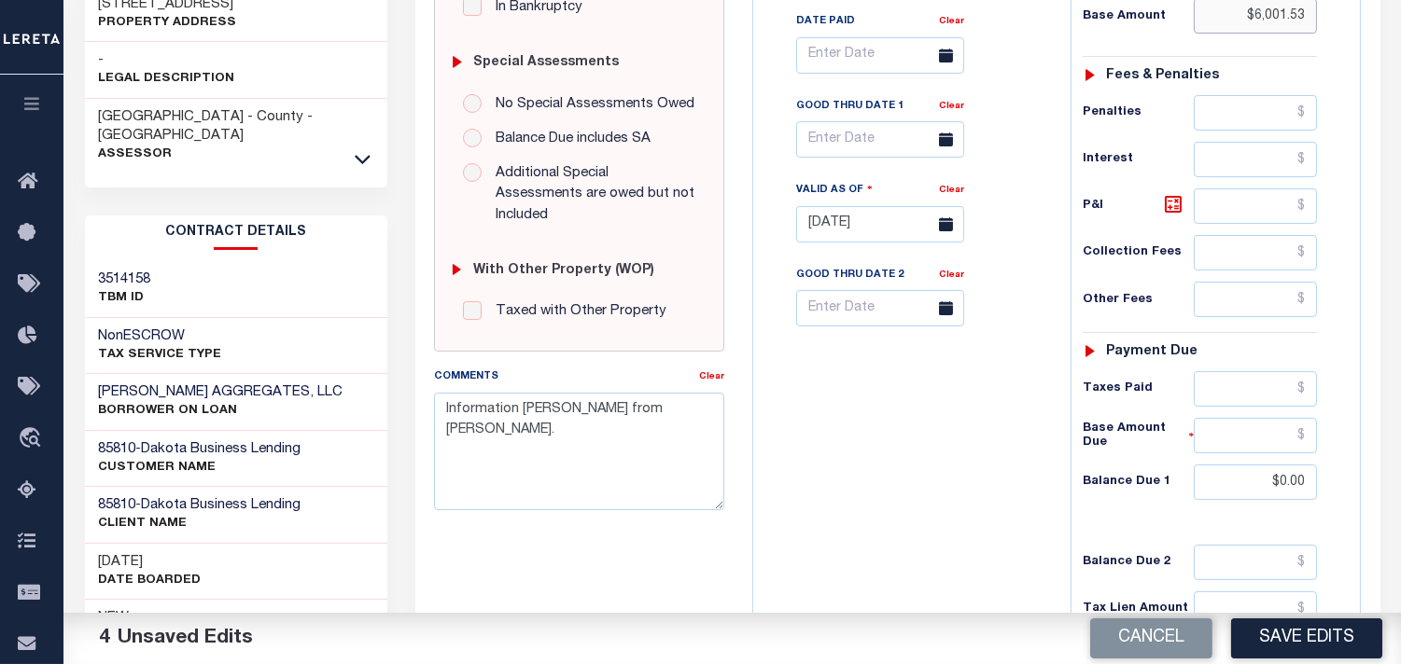
scroll to position [725, 0]
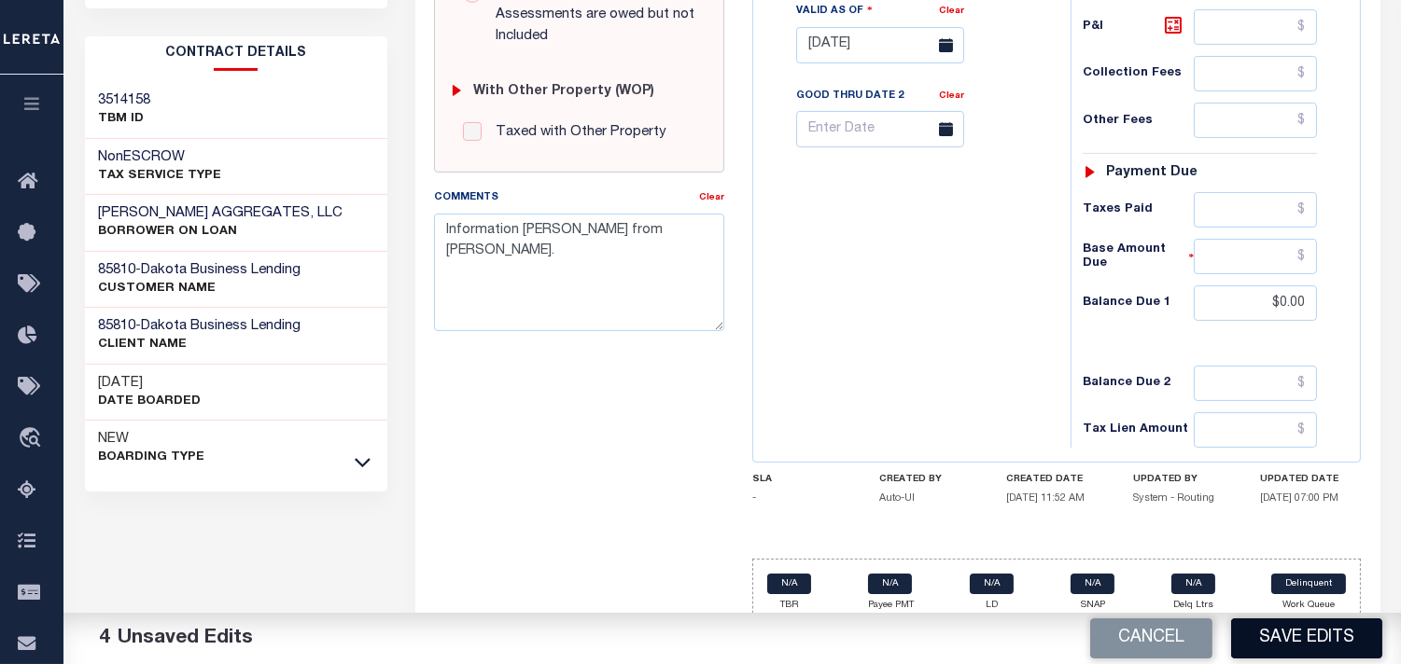
type input "$6,001.53"
click at [1306, 638] on button "Save Edits" at bounding box center [1306, 639] width 151 height 40
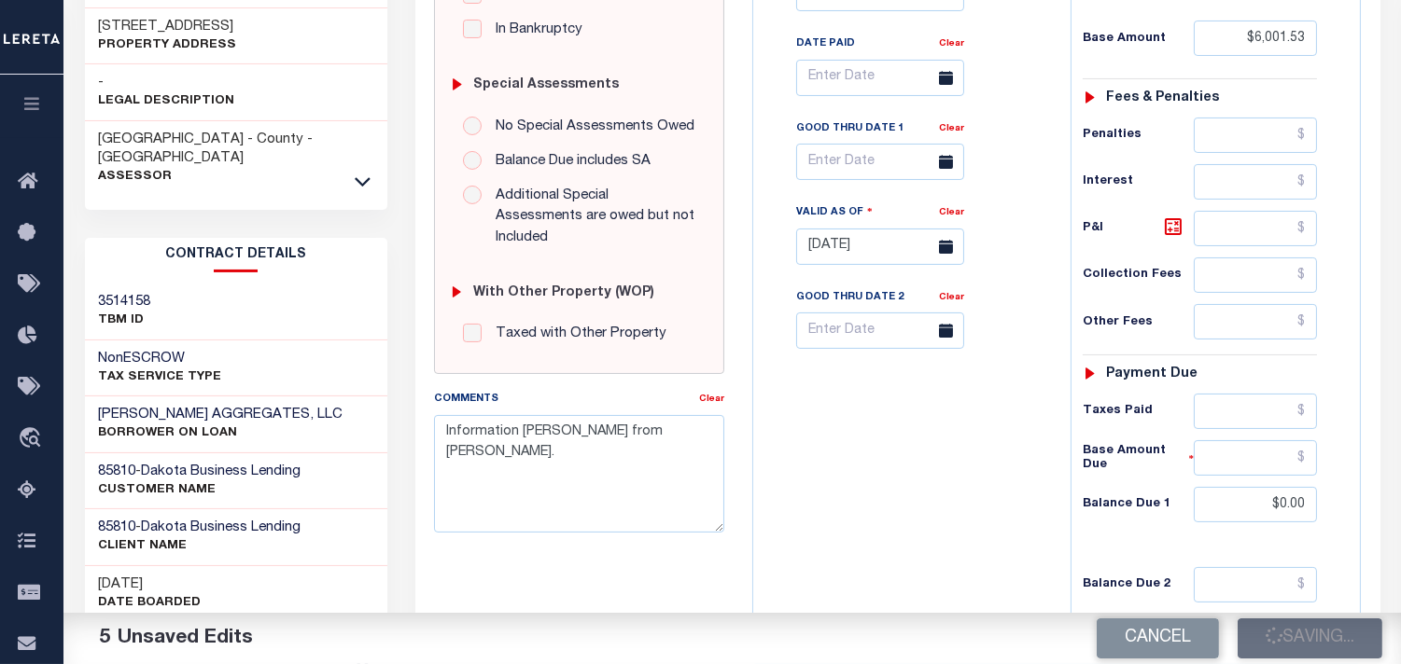
scroll to position [207, 0]
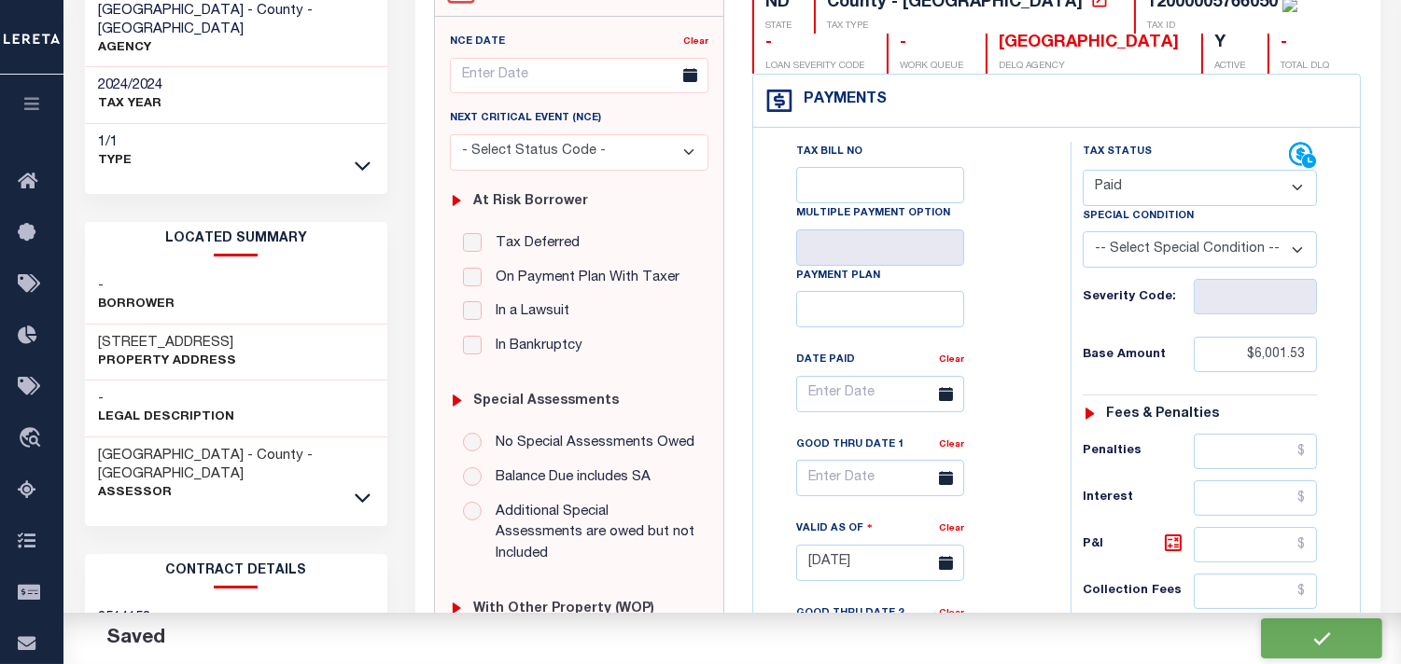
checkbox input "false"
type input "$6,001.53"
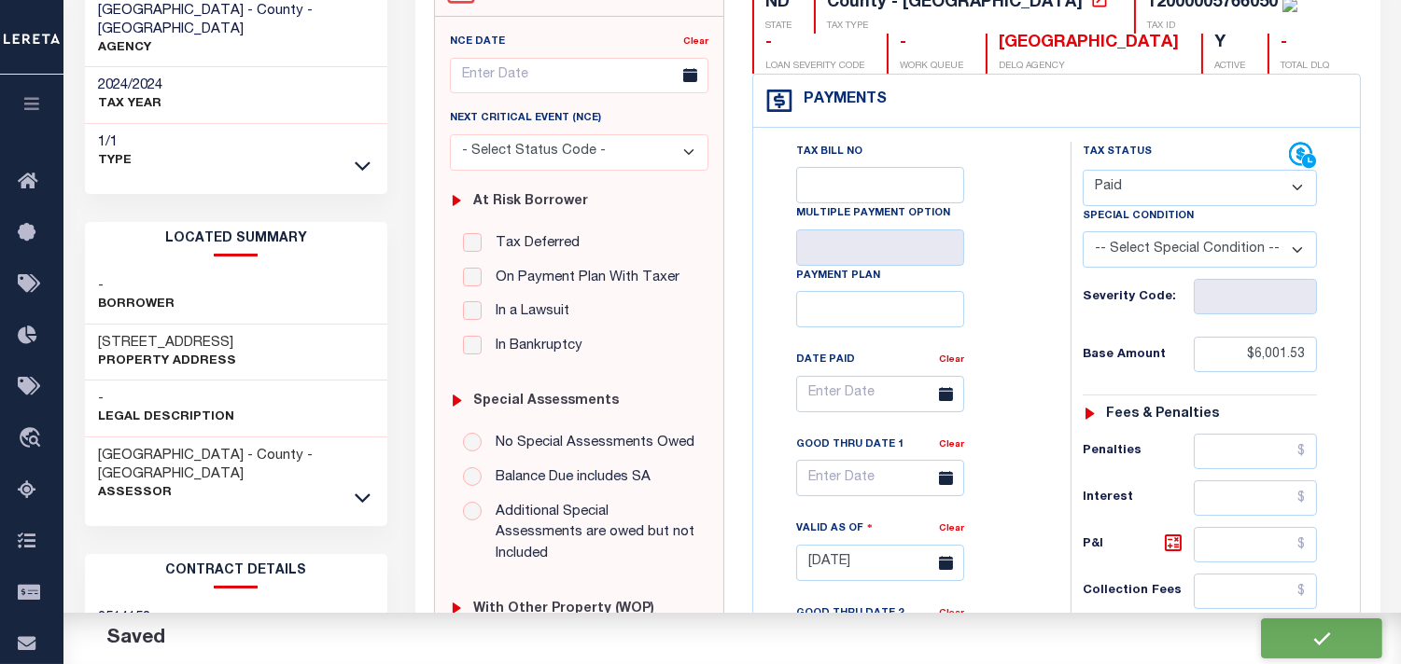
type input "$0"
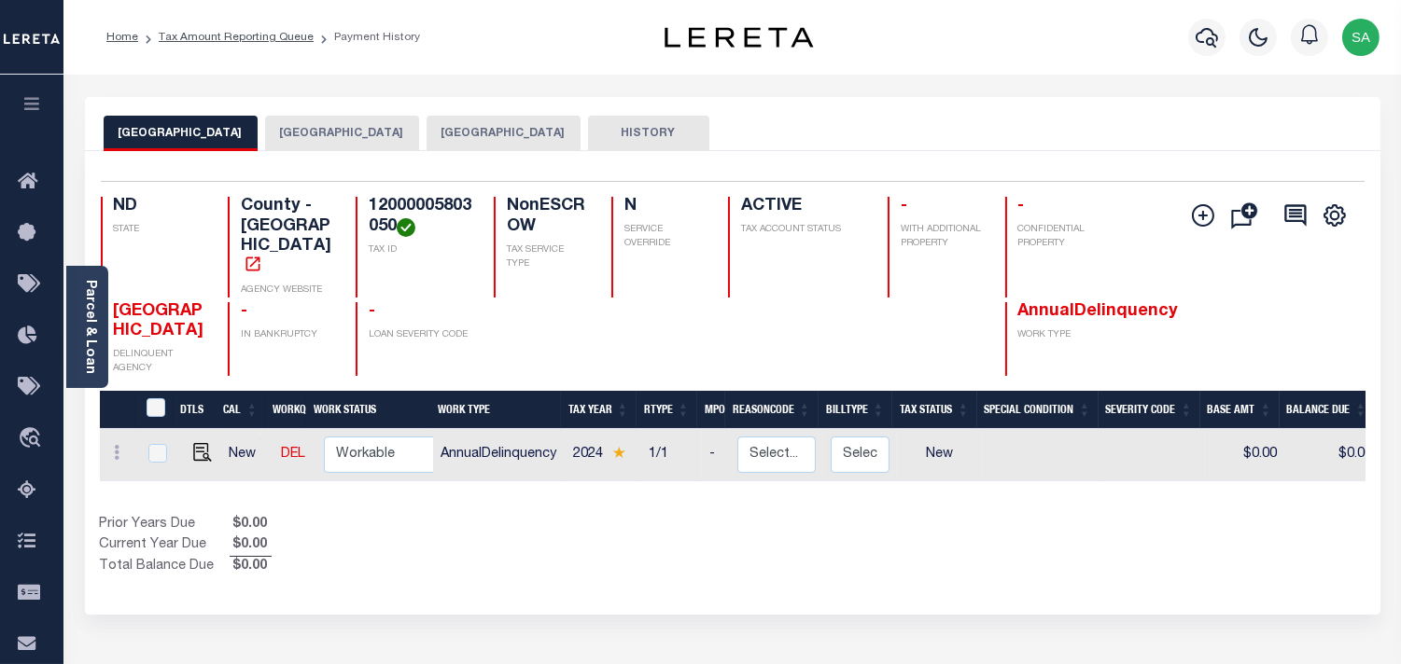
click at [460, 132] on button "[GEOGRAPHIC_DATA]" at bounding box center [503, 133] width 154 height 35
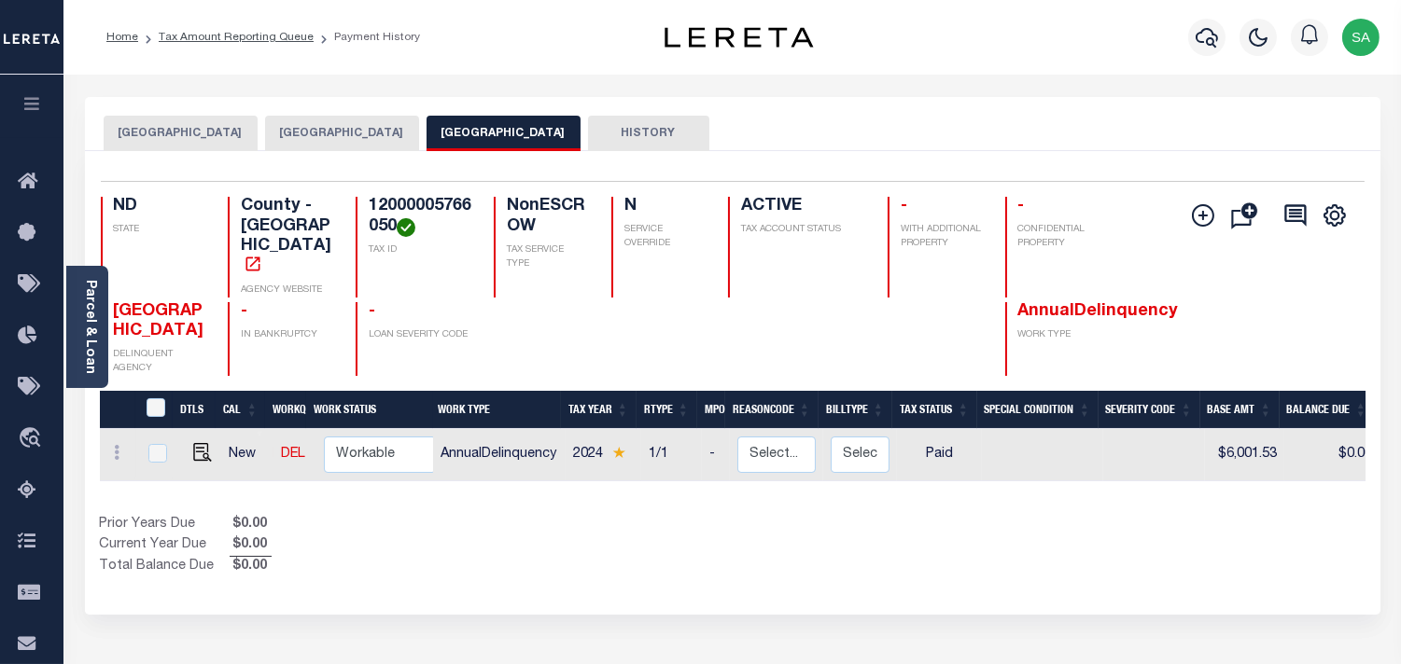
click at [347, 144] on button "[GEOGRAPHIC_DATA]" at bounding box center [342, 133] width 154 height 35
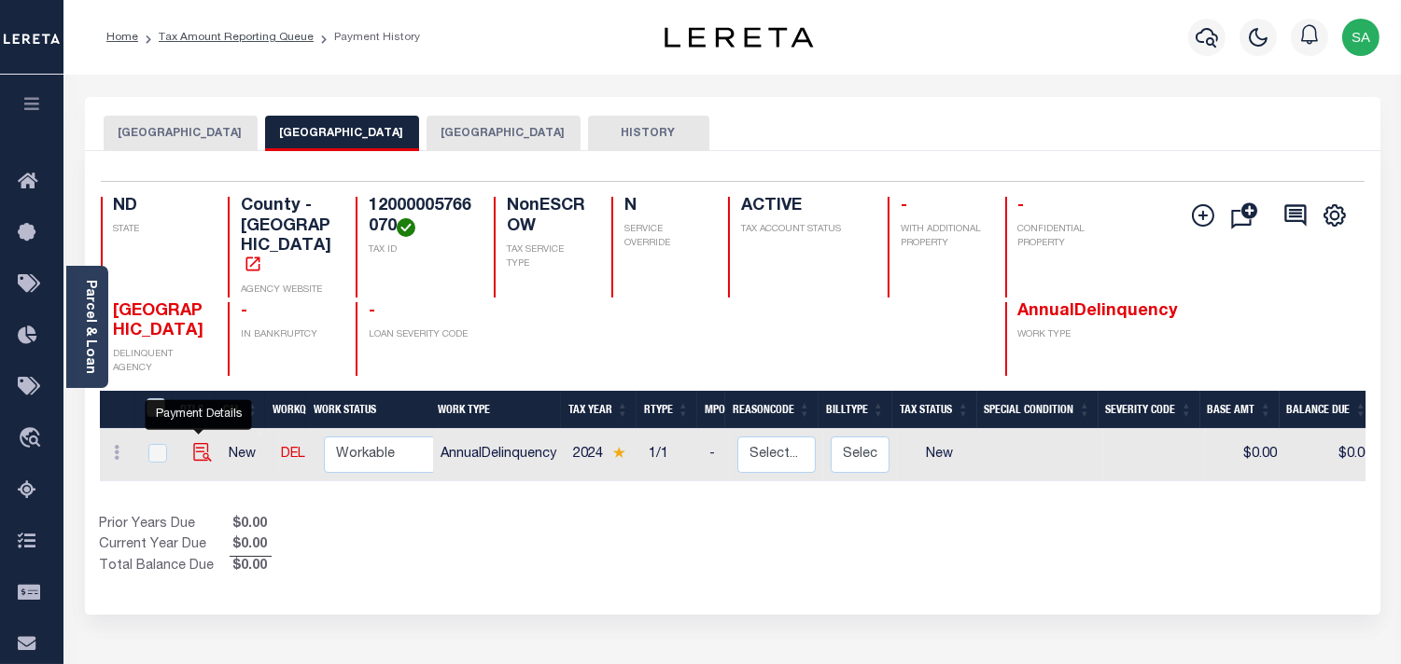
click at [200, 443] on img "" at bounding box center [202, 452] width 19 height 19
checkbox input "true"
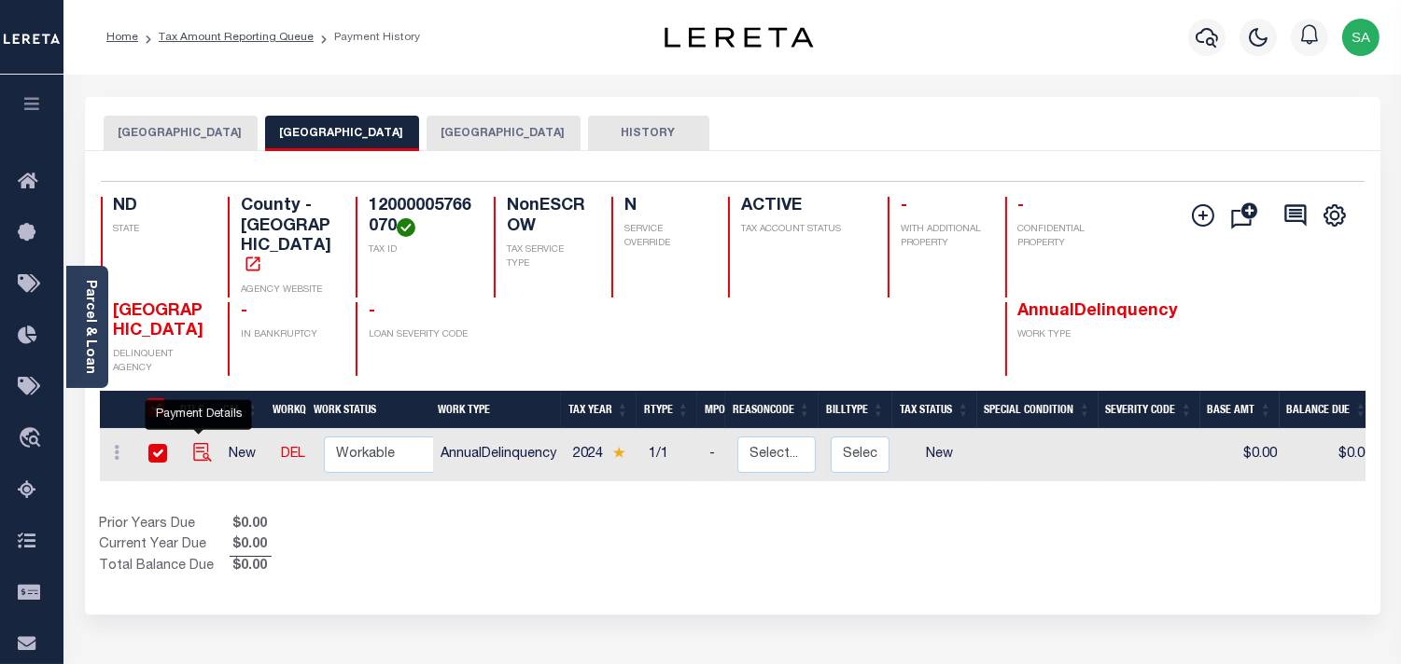
checkbox input "true"
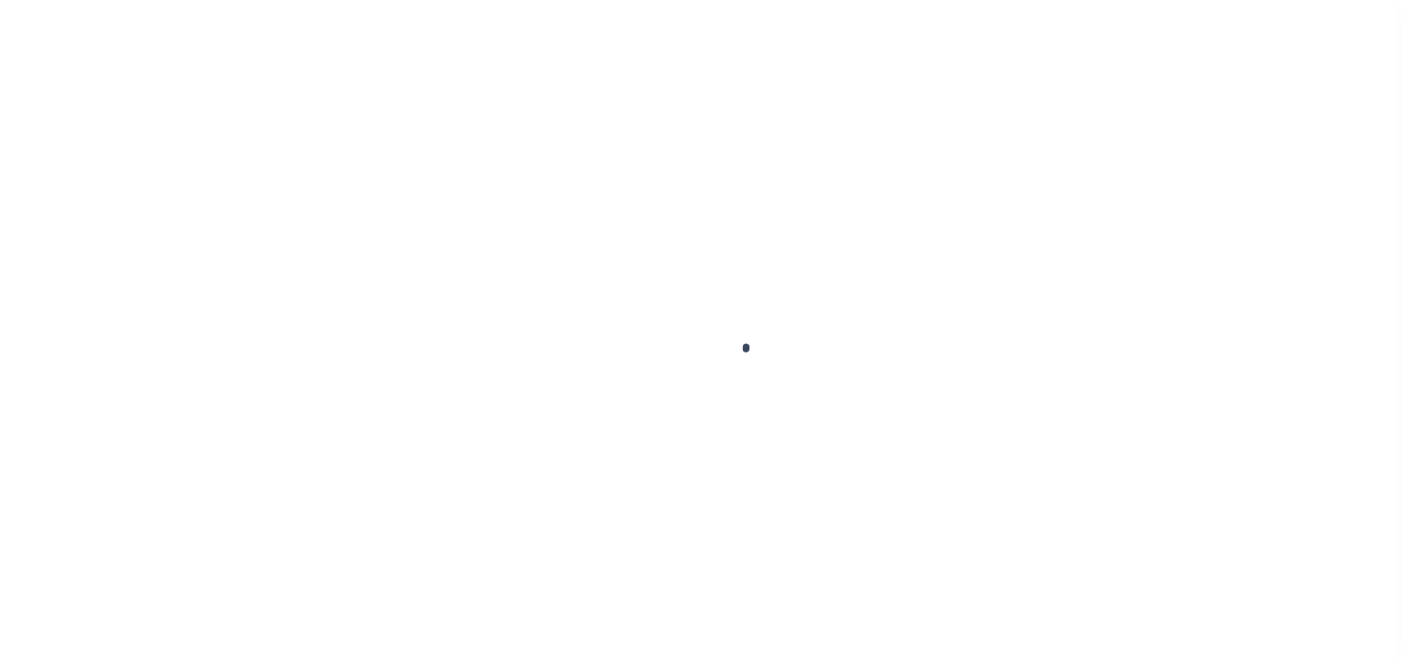
checkbox input "false"
type input "[DATE]"
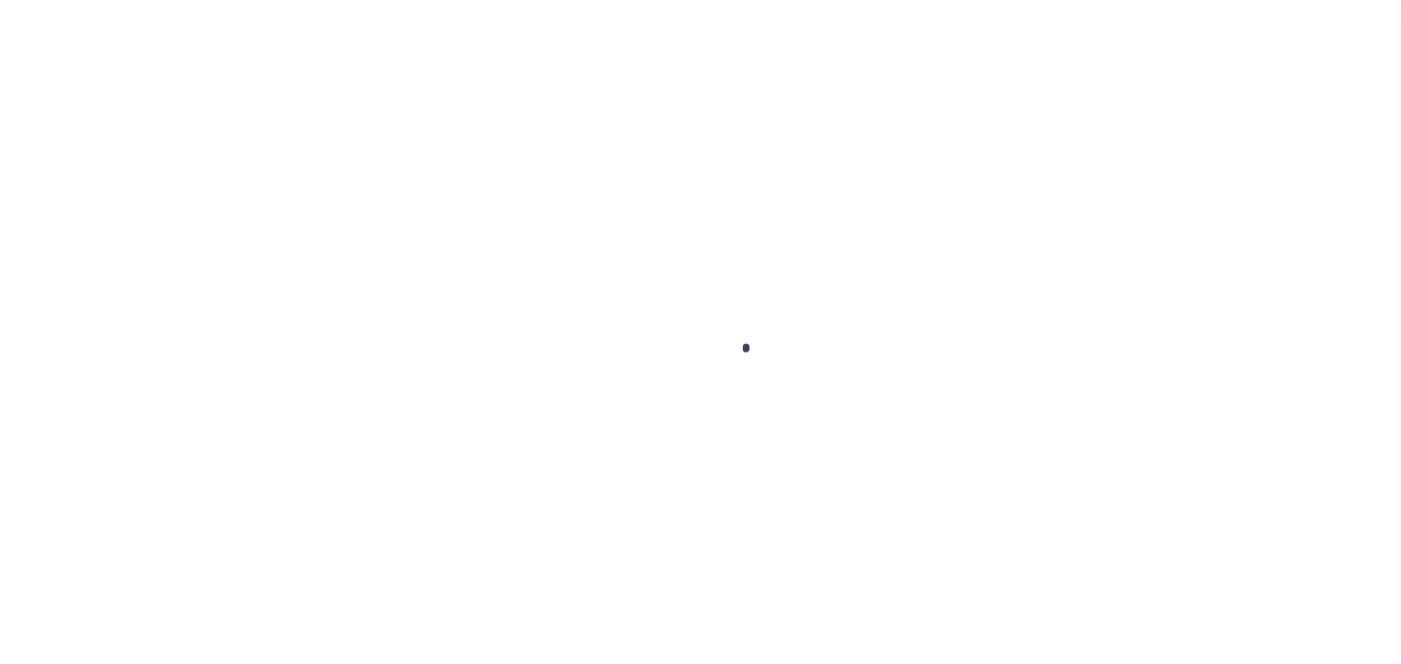
select select "NW2"
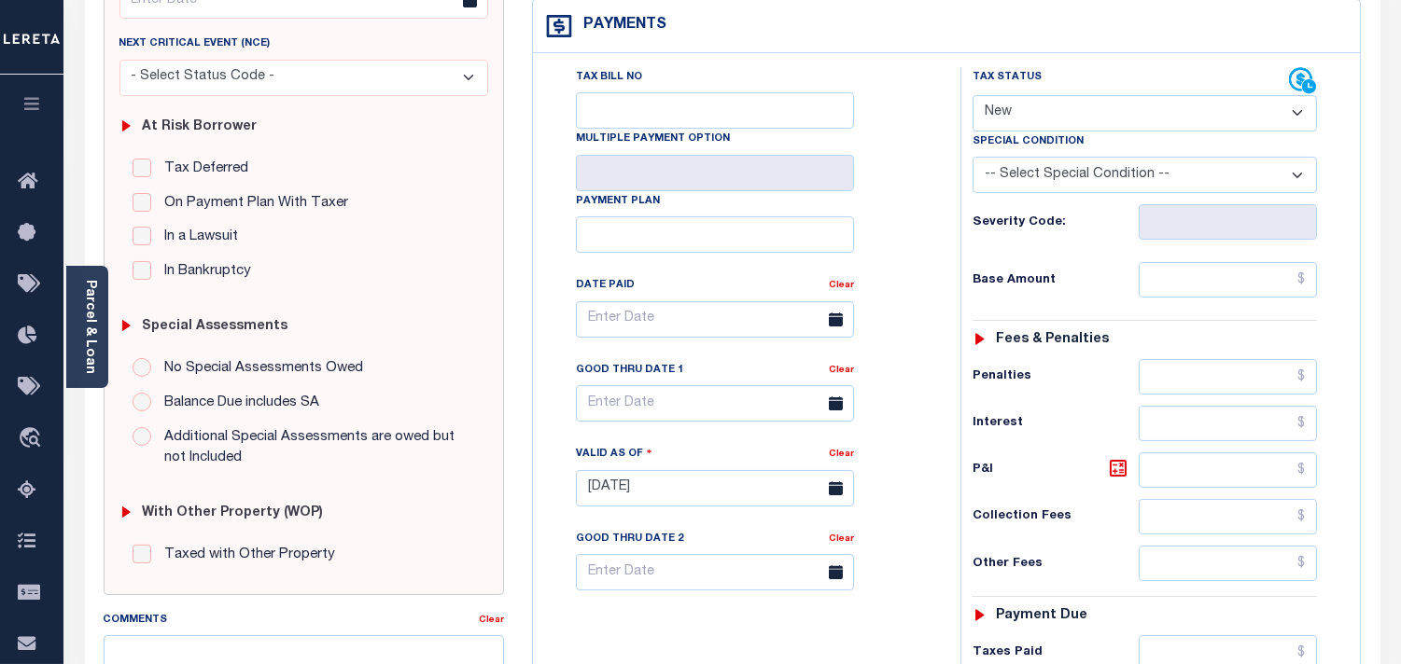
scroll to position [518, 0]
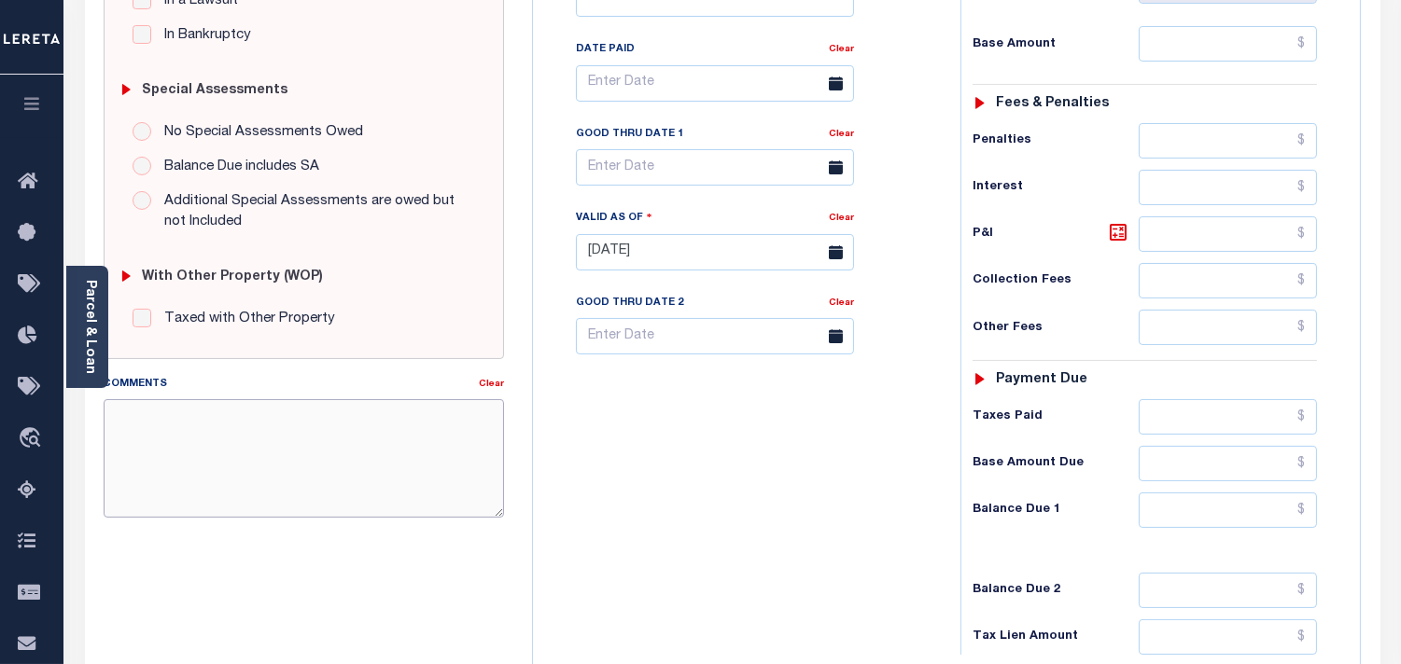
click at [385, 495] on textarea "Comments" at bounding box center [304, 458] width 400 height 118
paste textarea "Information [PERSON_NAME] from [PERSON_NAME]."
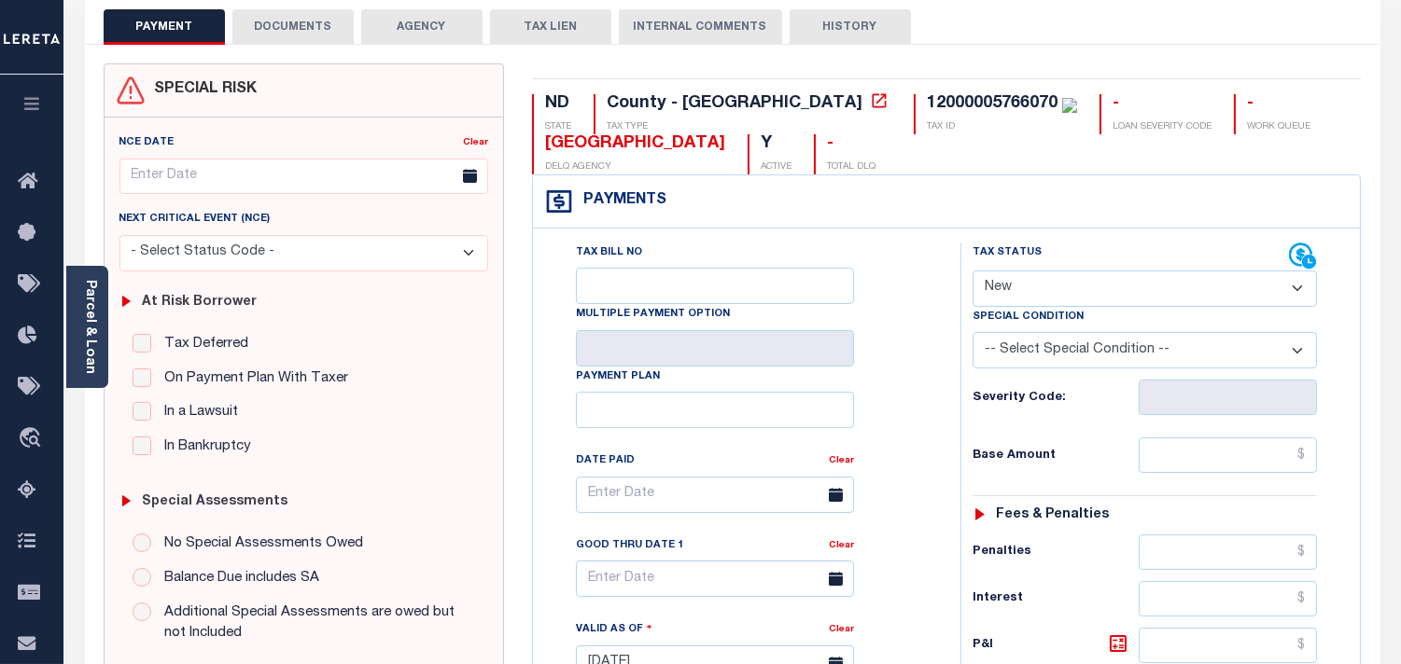
scroll to position [104, 0]
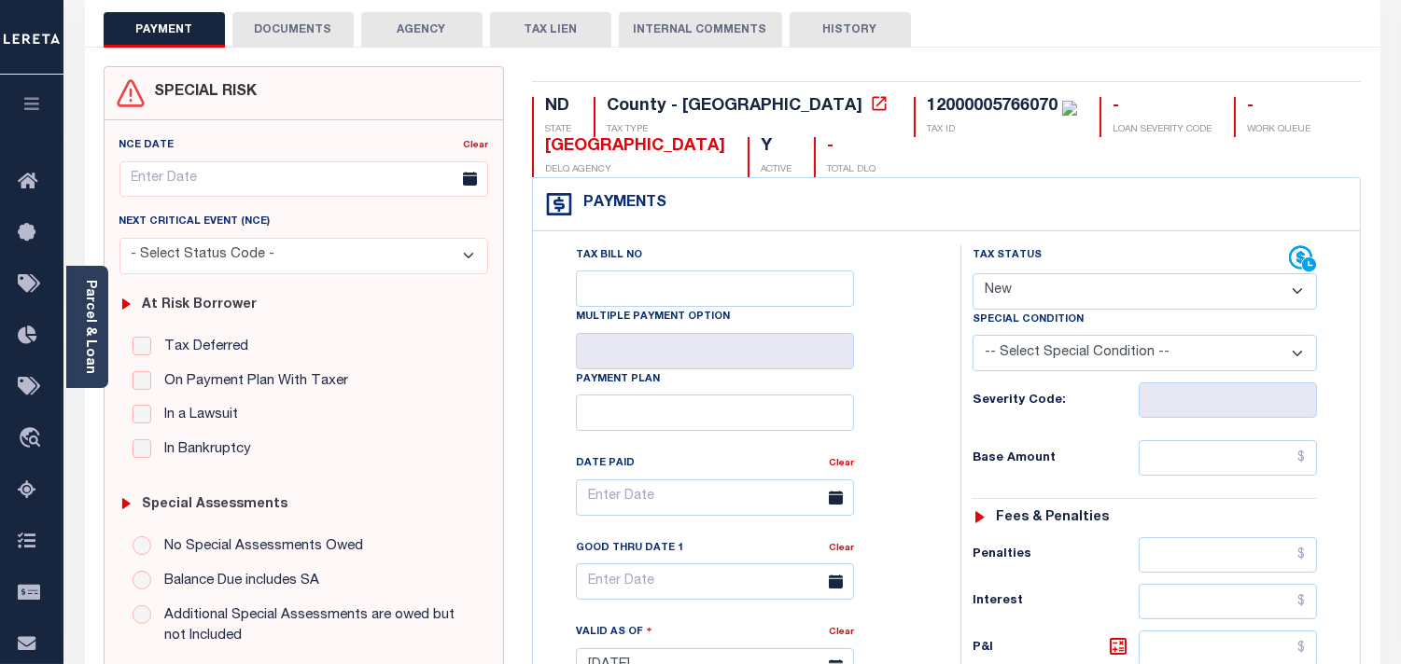
type textarea "Information [PERSON_NAME] from [PERSON_NAME]."
type input "[DATE]"
click at [1055, 291] on select "- Select Status Code - Open Due/Unpaid Paid Incomplete No Tax Due Internal Refu…" at bounding box center [1144, 291] width 344 height 36
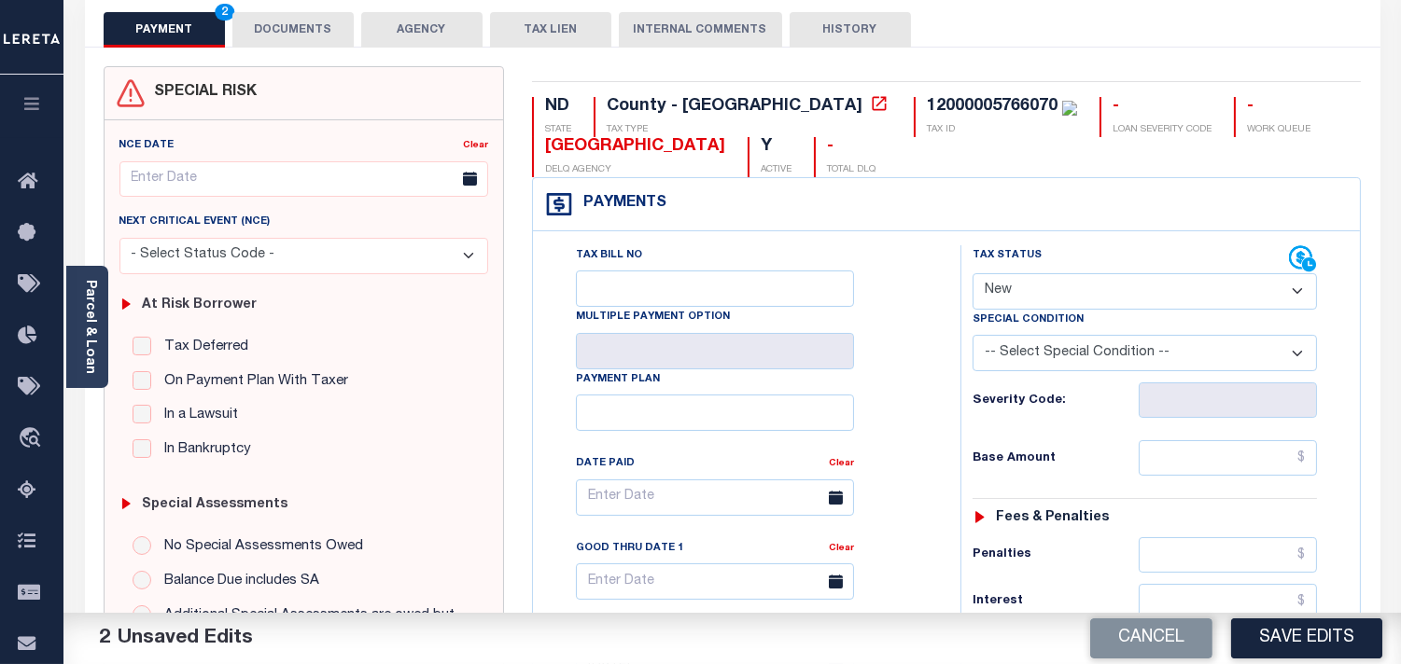
select select "PYD"
click at [972, 274] on select "- Select Status Code - Open Due/Unpaid Paid Incomplete No Tax Due Internal Refu…" at bounding box center [1144, 291] width 344 height 36
click at [91, 323] on link "Parcel & Loan" at bounding box center [89, 327] width 13 height 94
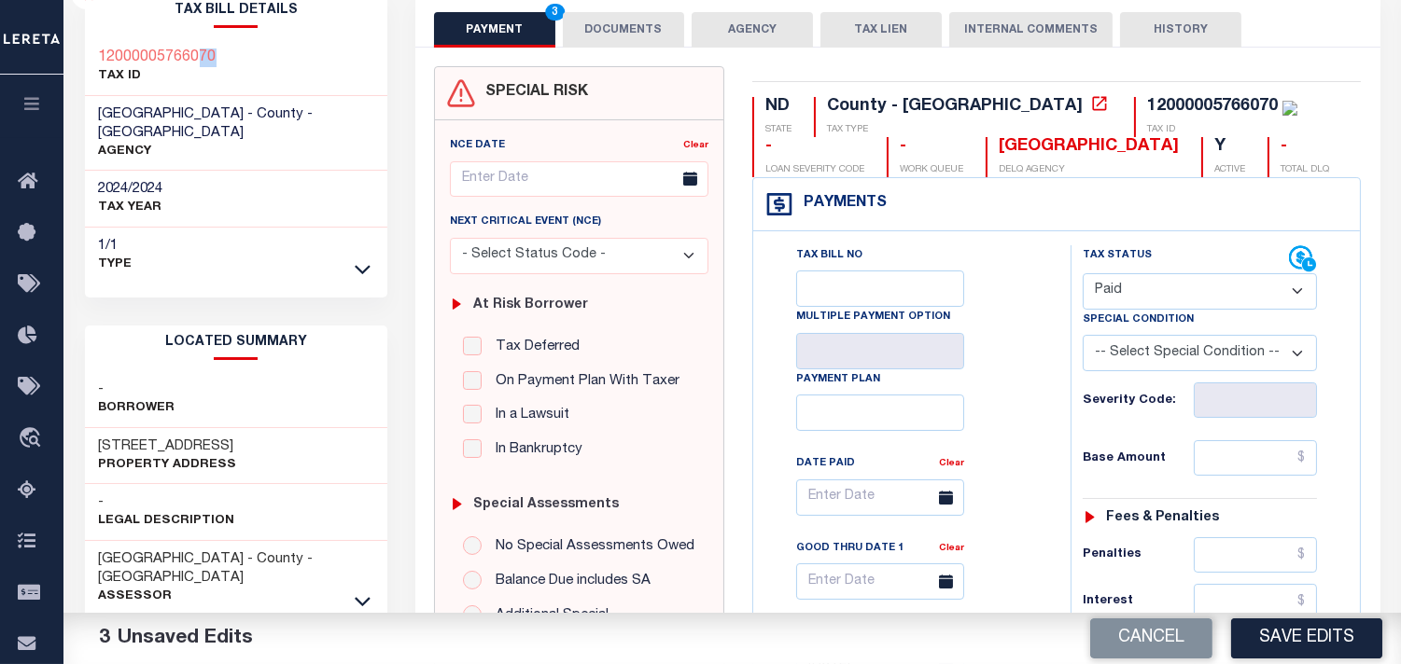
drag, startPoint x: 268, startPoint y: 44, endPoint x: 196, endPoint y: 51, distance: 72.2
click at [196, 51] on div "12000005766070 TAX ID" at bounding box center [236, 67] width 303 height 57
click at [1034, 301] on div "Tax Bill No Multiple Payment Option Payment Plan Clear" at bounding box center [907, 506] width 271 height 523
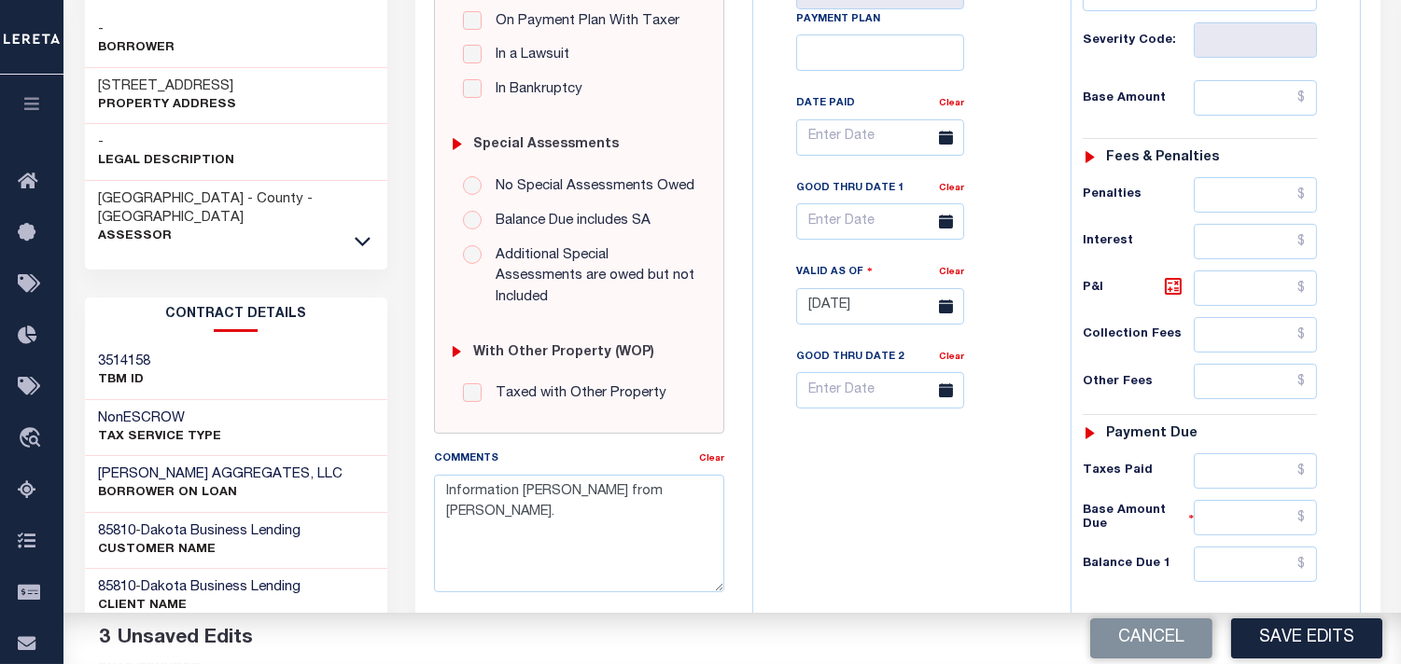
scroll to position [725, 0]
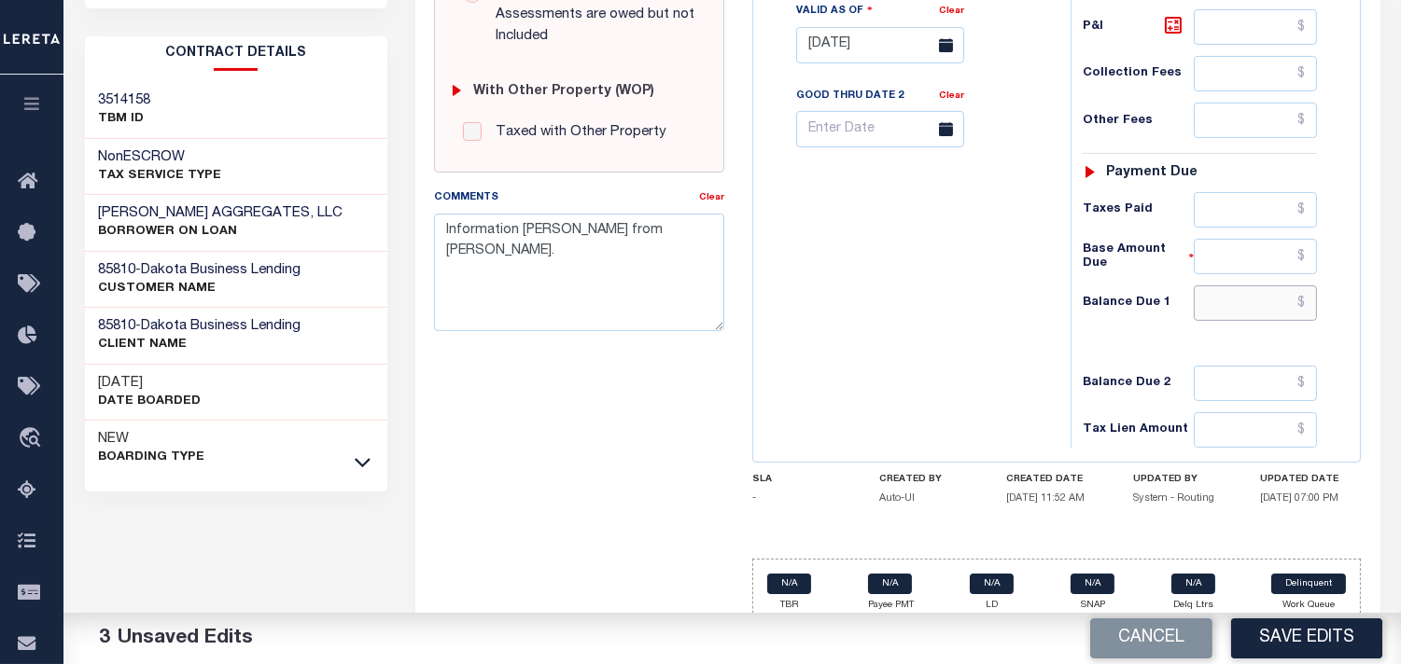
click at [1256, 305] on input "text" at bounding box center [1254, 303] width 123 height 35
type input "$0.00"
click at [987, 308] on div "Tax Bill No Multiple Payment Option Payment Plan Clear" at bounding box center [907, 36] width 299 height 824
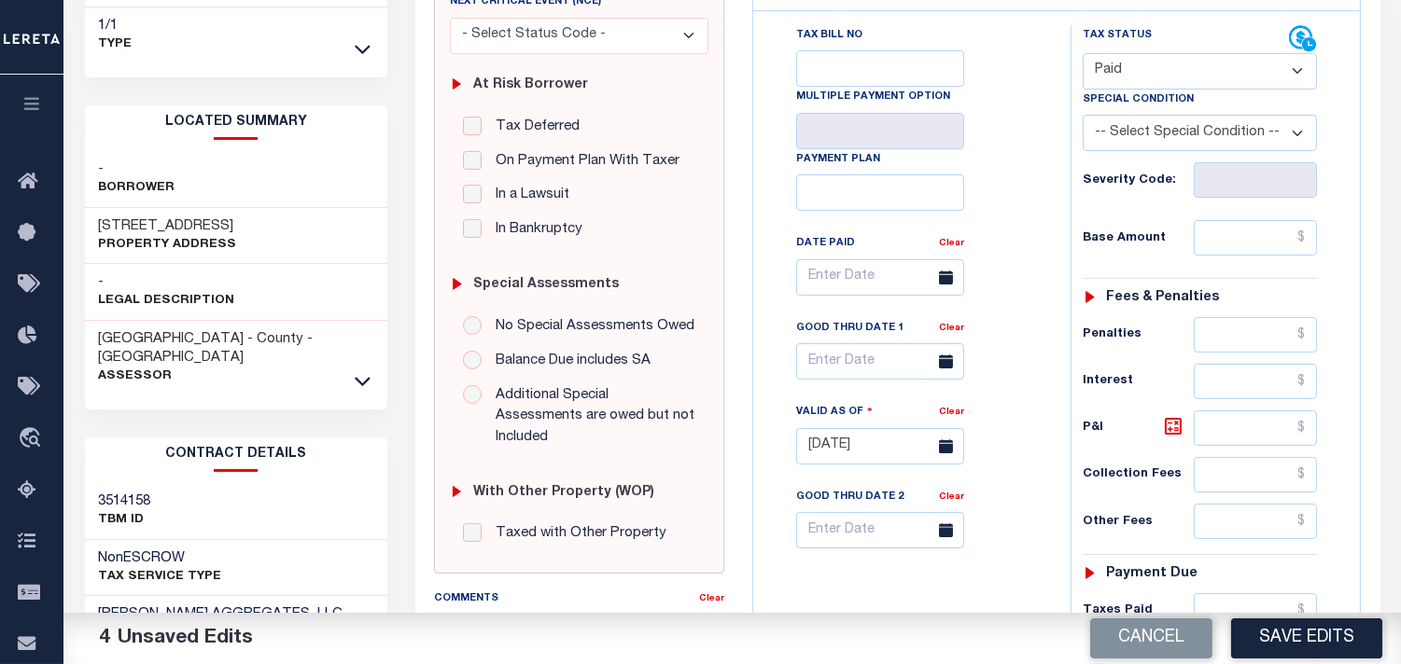
scroll to position [207, 0]
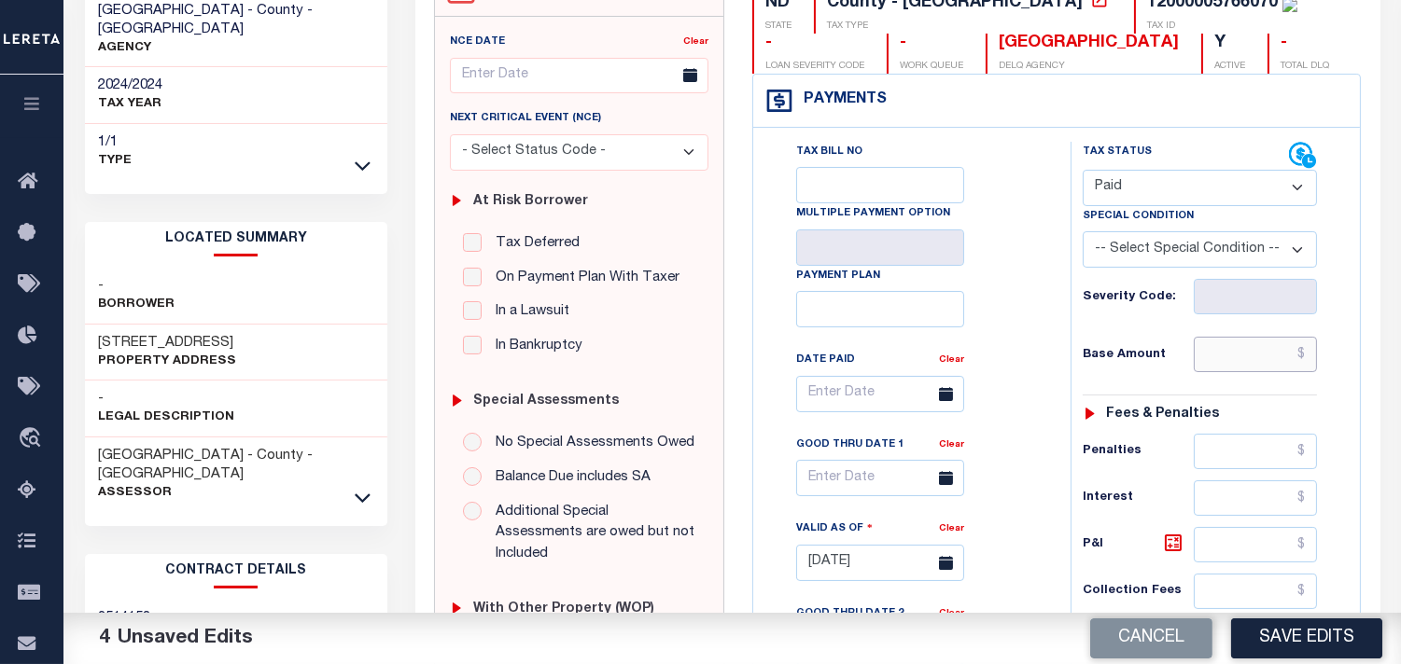
click at [1261, 364] on input "text" at bounding box center [1254, 354] width 123 height 35
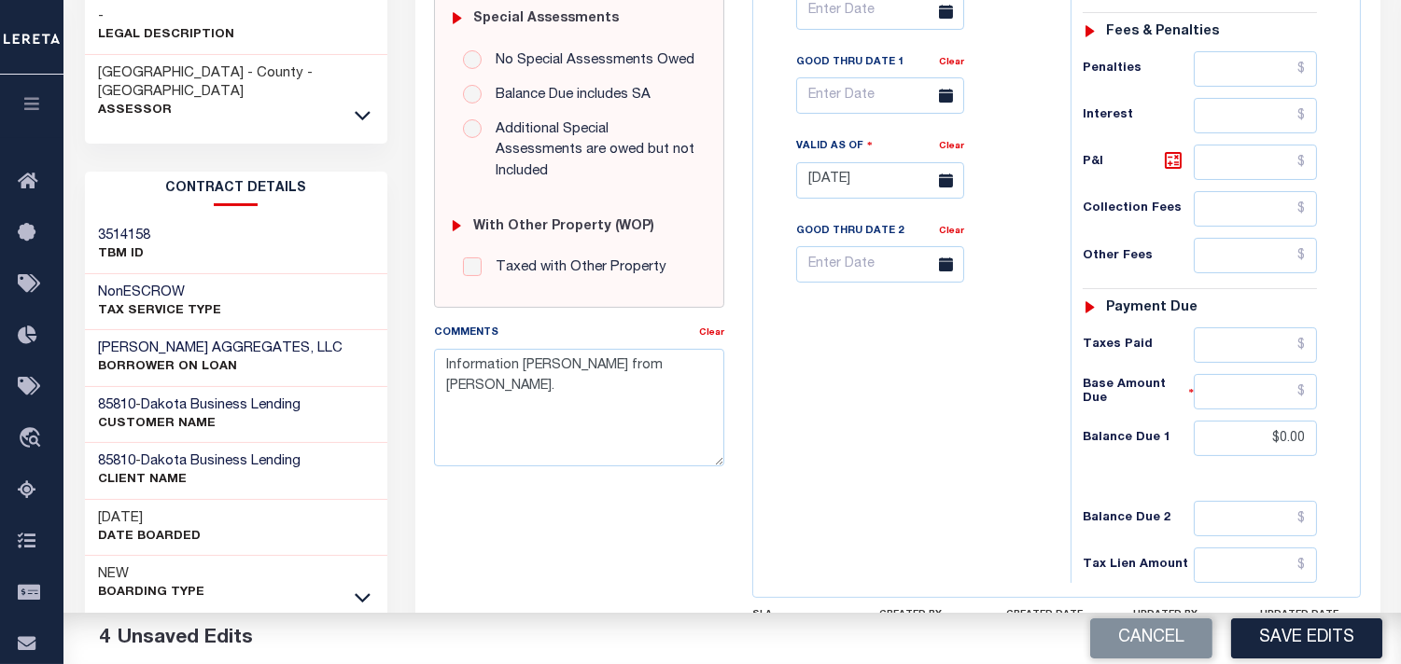
scroll to position [751, 0]
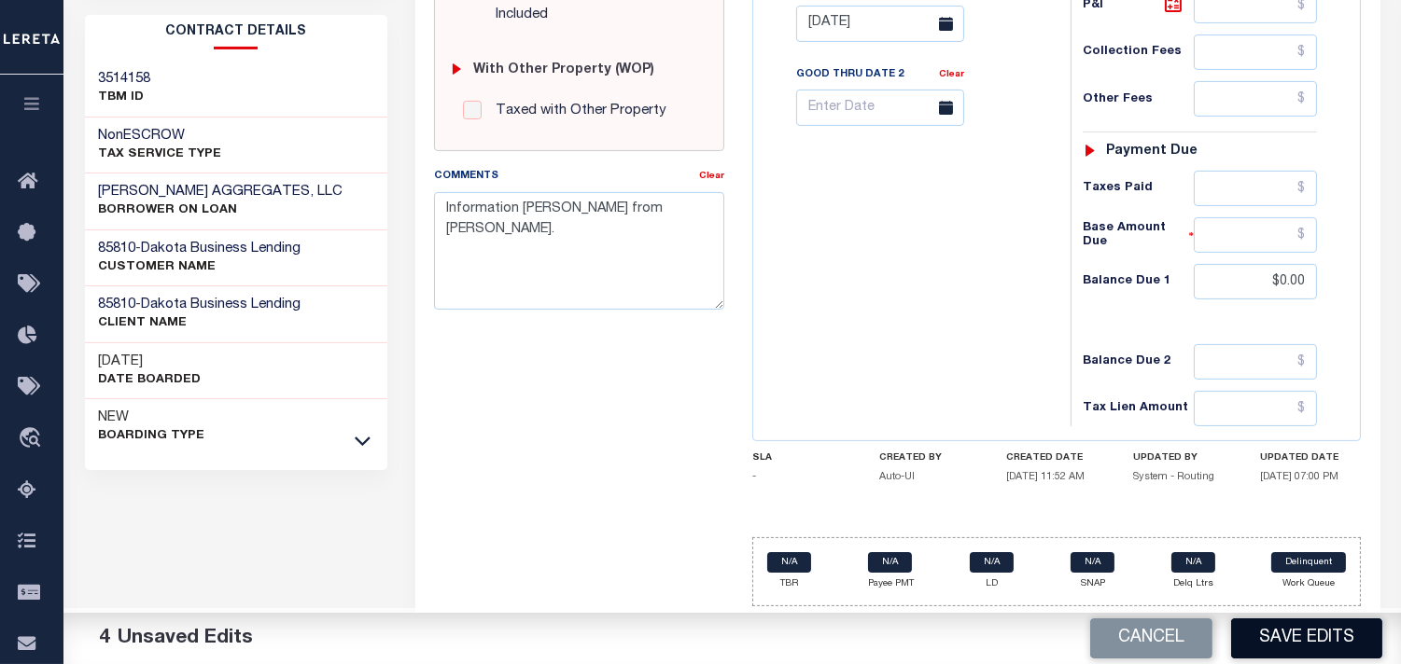
type input "$755.85"
click at [1239, 637] on button "Save Edits" at bounding box center [1306, 639] width 151 height 40
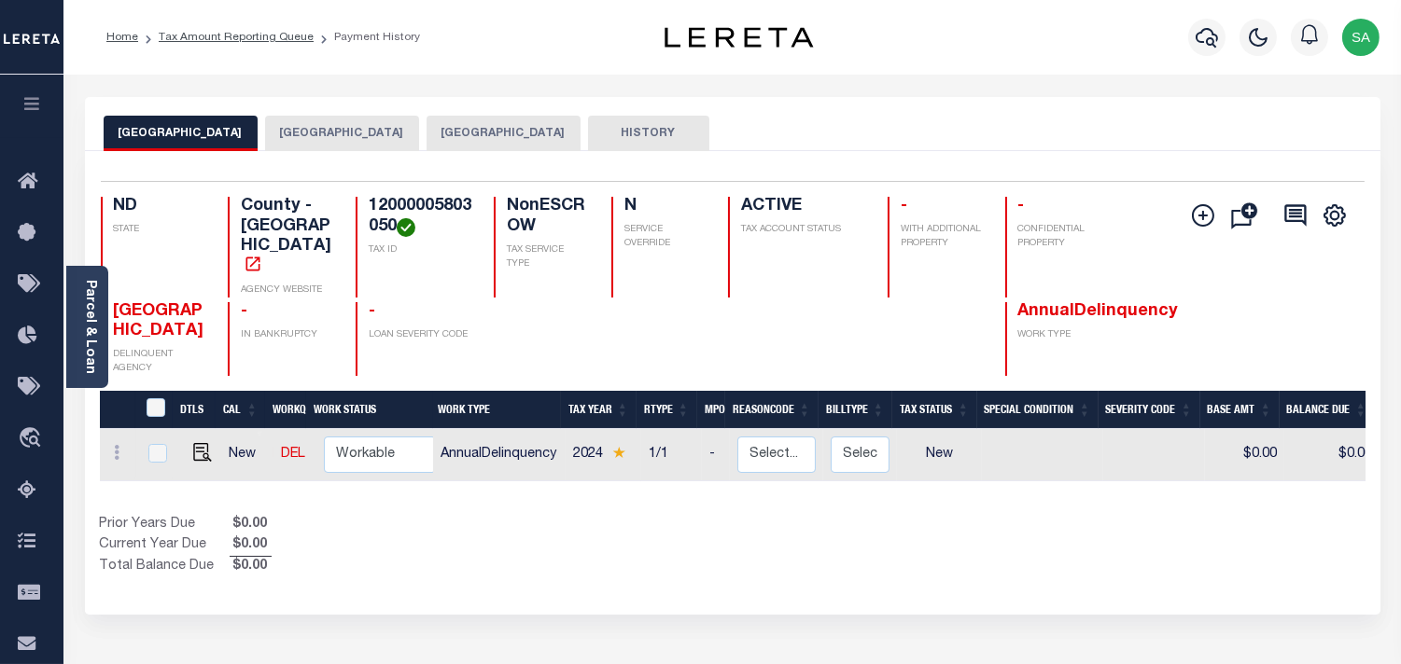
drag, startPoint x: 306, startPoint y: 136, endPoint x: 253, endPoint y: 136, distance: 53.2
click at [306, 136] on button "[GEOGRAPHIC_DATA]" at bounding box center [342, 133] width 154 height 35
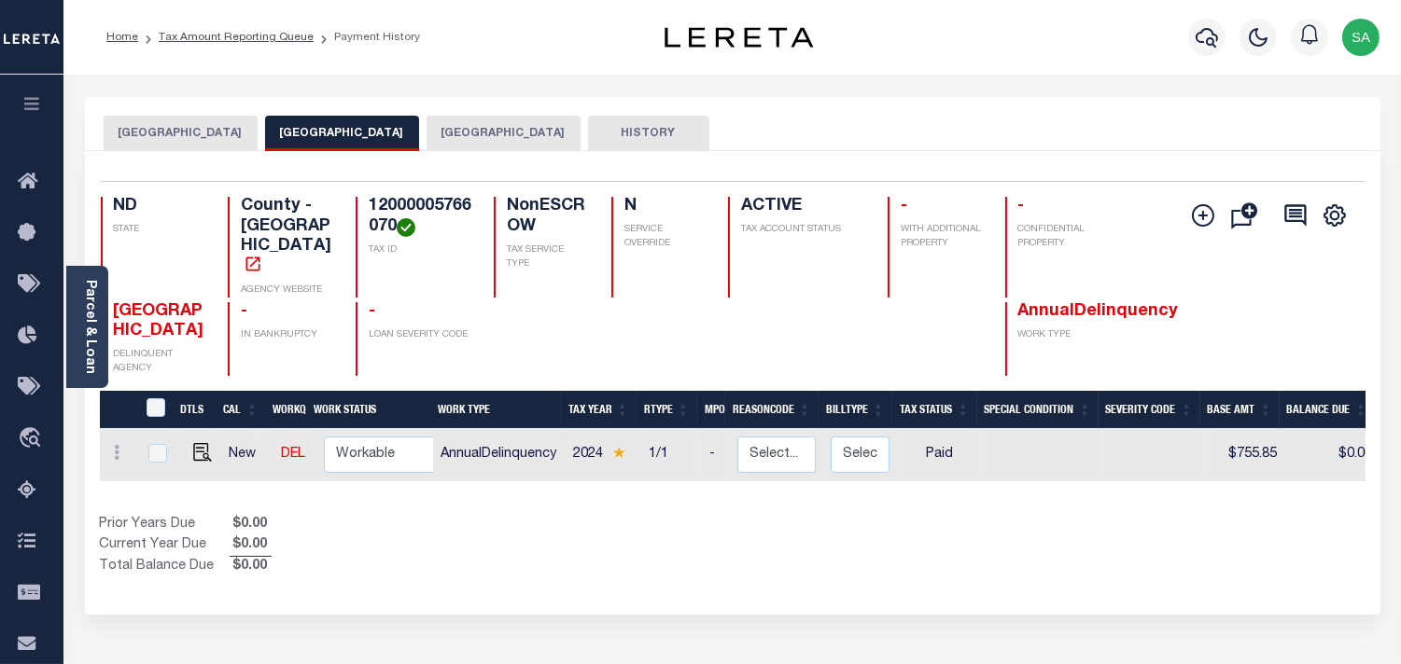
click at [166, 135] on button "[GEOGRAPHIC_DATA]" at bounding box center [181, 133] width 154 height 35
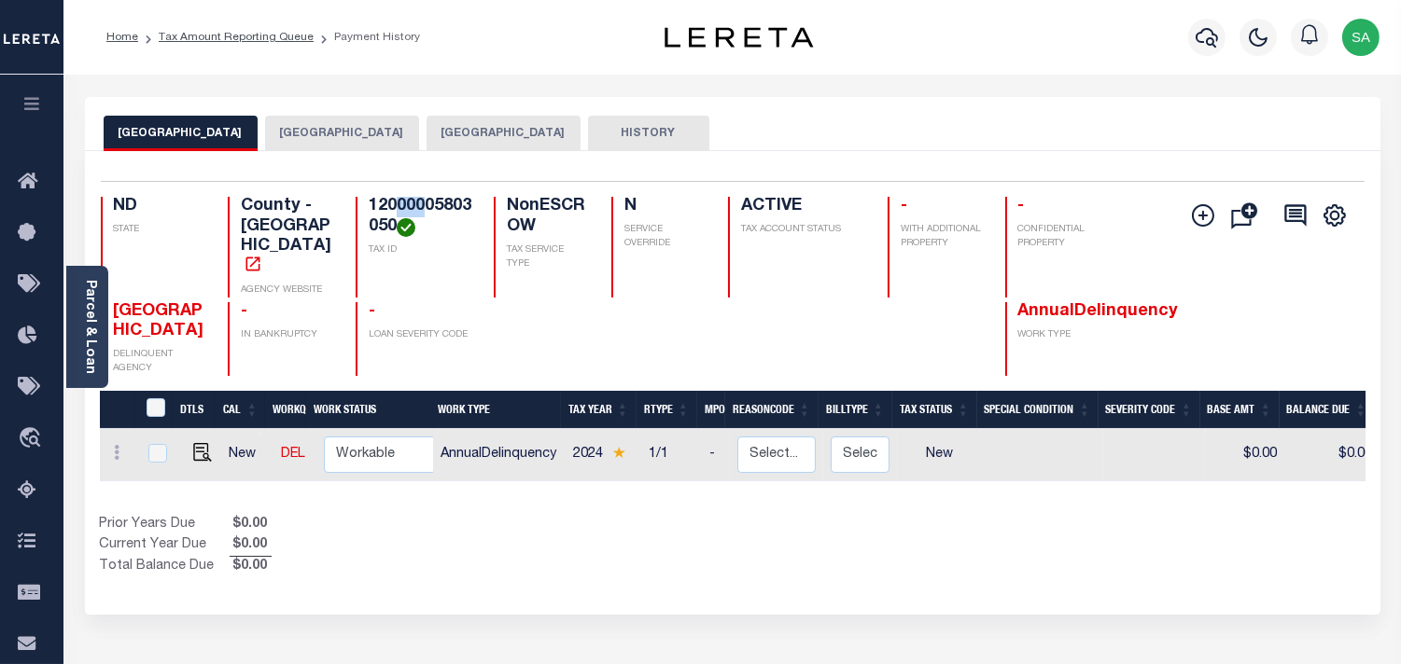
drag, startPoint x: 397, startPoint y: 211, endPoint x: 420, endPoint y: 208, distance: 22.6
click at [420, 208] on h4 "12000005803050" at bounding box center [420, 217] width 103 height 40
click at [448, 205] on h4 "12000005803050" at bounding box center [420, 217] width 103 height 40
drag, startPoint x: 451, startPoint y: 202, endPoint x: 467, endPoint y: 208, distance: 16.8
click at [467, 208] on h4 "12000005803050" at bounding box center [420, 217] width 103 height 40
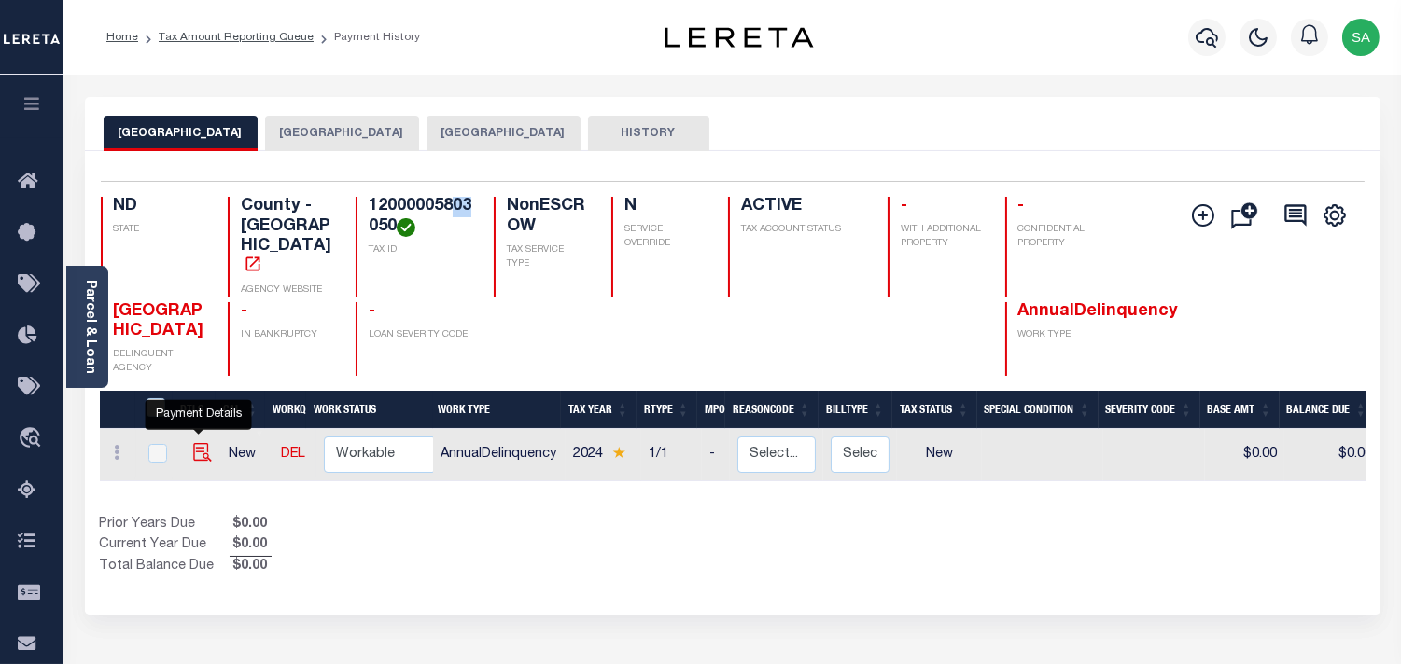
click at [193, 443] on img "" at bounding box center [202, 452] width 19 height 19
checkbox input "true"
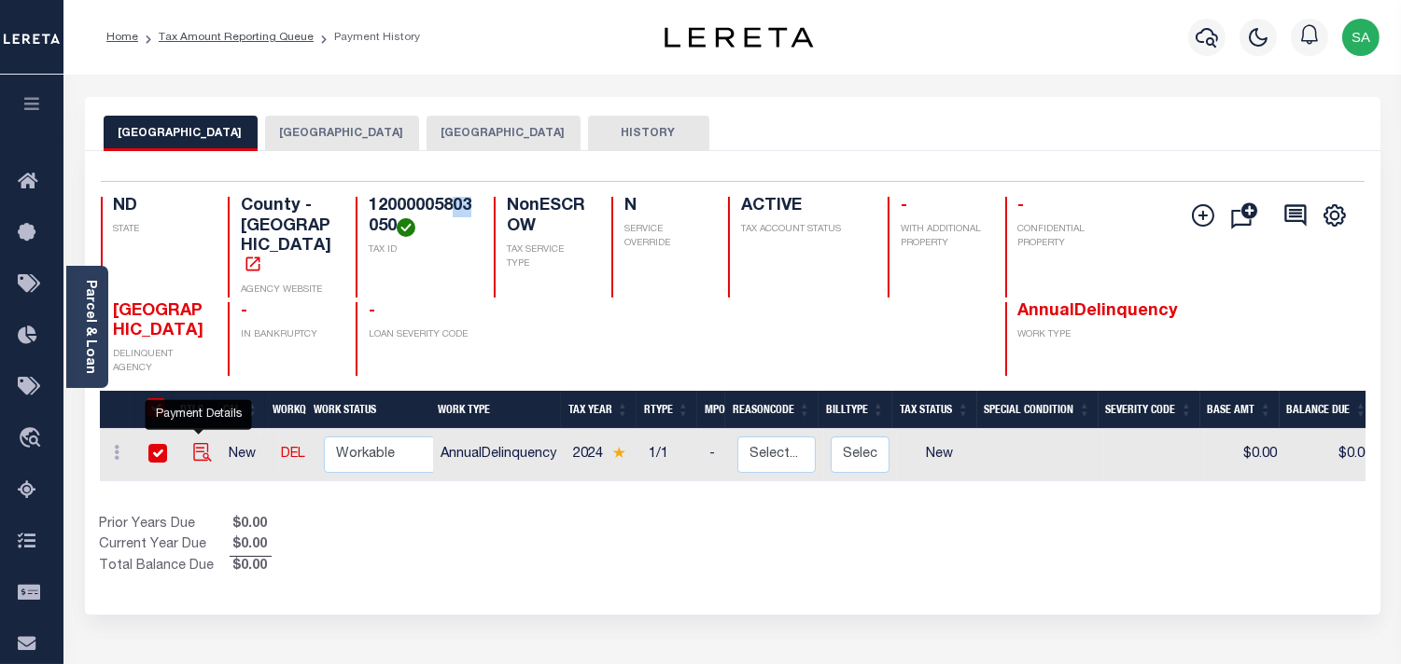
checkbox input "true"
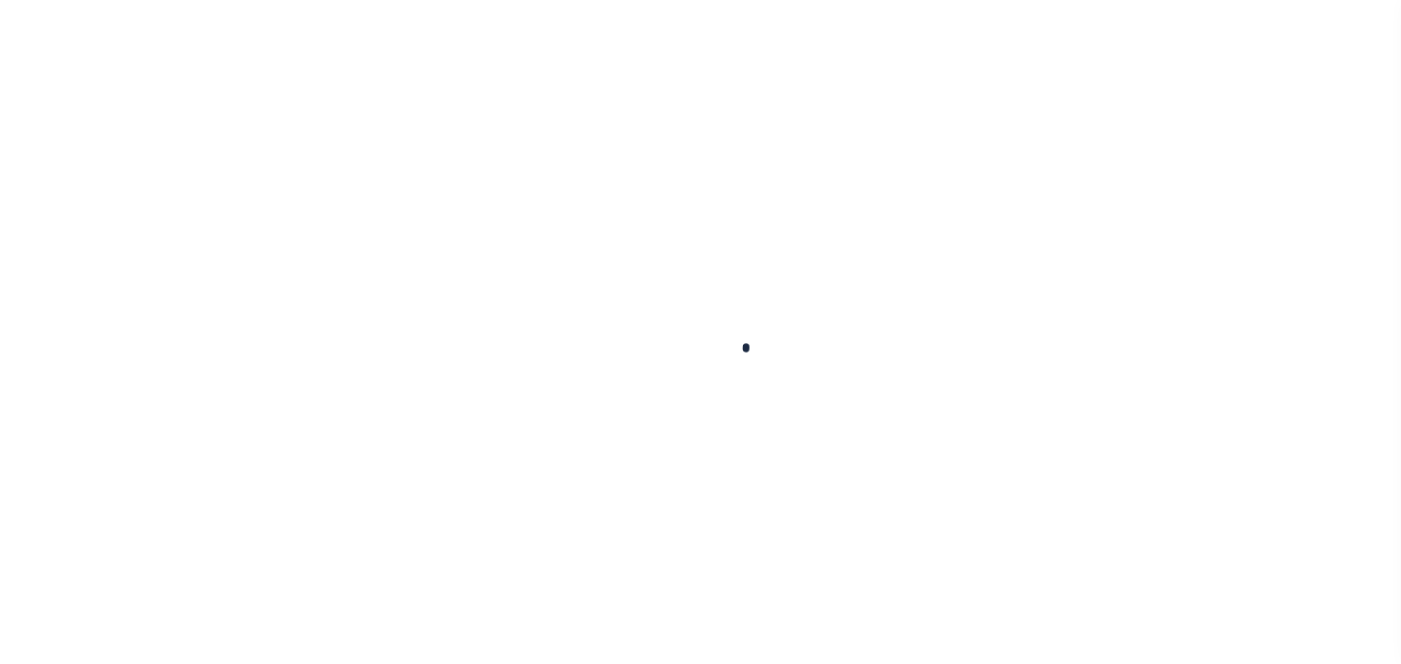
checkbox input "false"
type input "[DATE]"
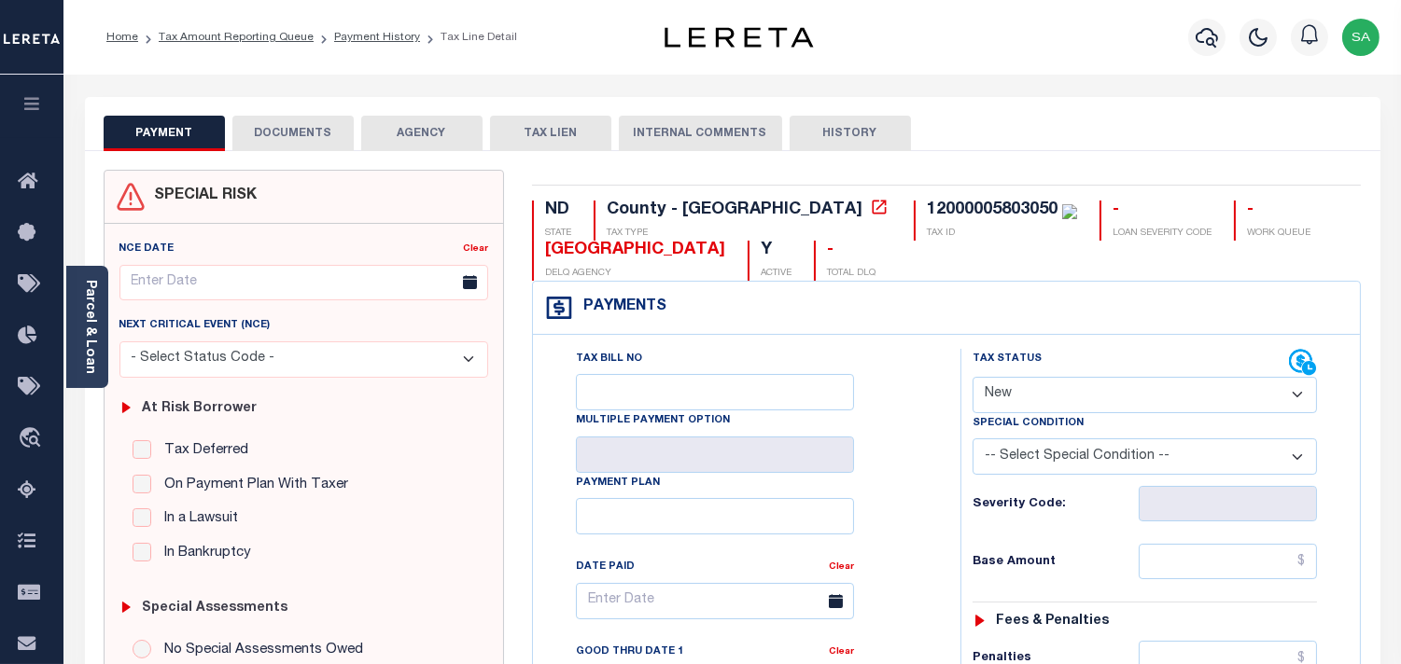
click at [1040, 396] on select "- Select Status Code - Open Due/Unpaid Paid Incomplete No Tax Due Internal Refu…" at bounding box center [1144, 395] width 344 height 36
select select "PYD"
click at [972, 378] on select "- Select Status Code - Open Due/Unpaid Paid Incomplete No Tax Due Internal Refu…" at bounding box center [1144, 395] width 344 height 36
type input "[DATE]"
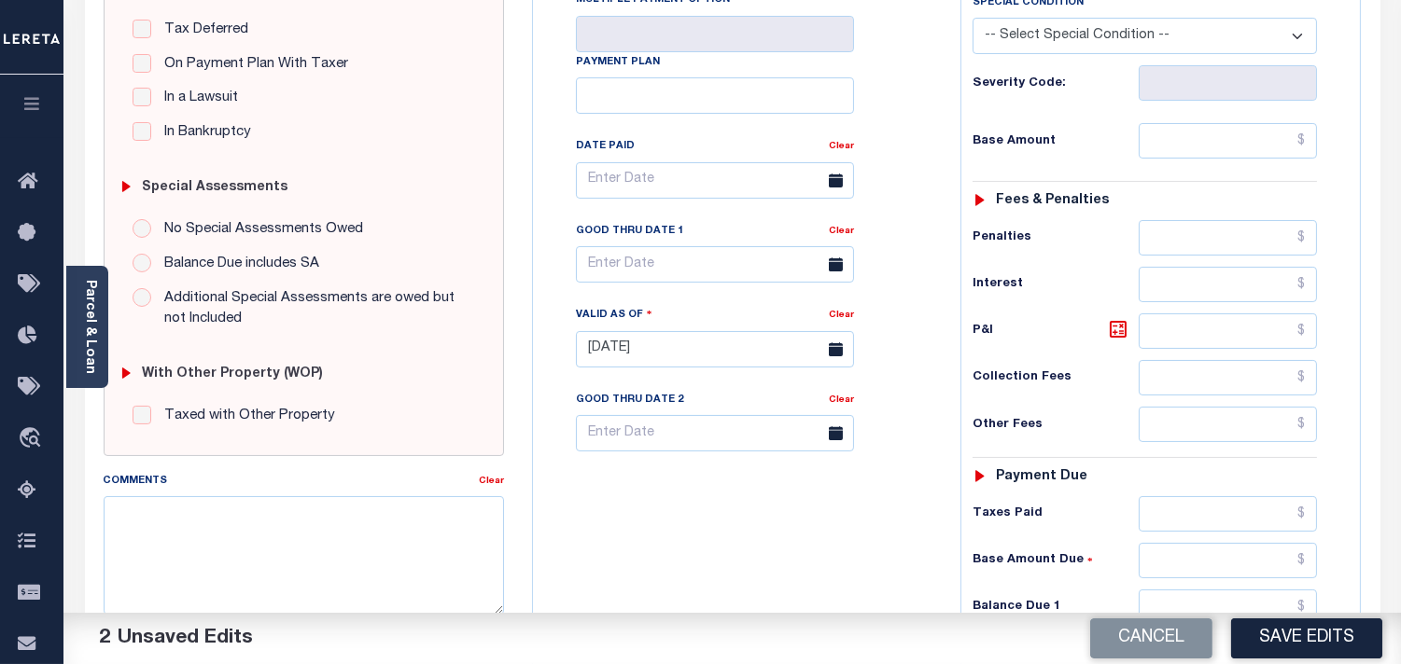
scroll to position [518, 0]
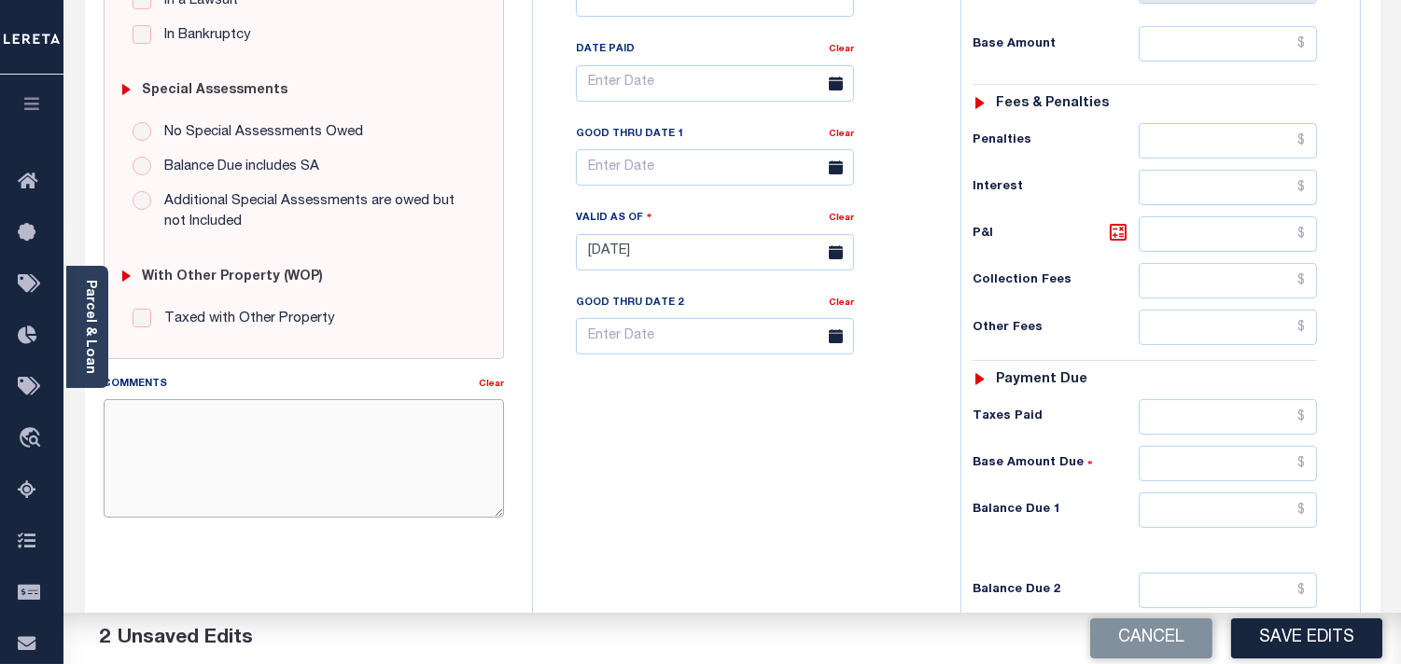
click at [358, 457] on textarea "Comments" at bounding box center [304, 458] width 400 height 118
paste textarea "Information [PERSON_NAME] from [PERSON_NAME]."
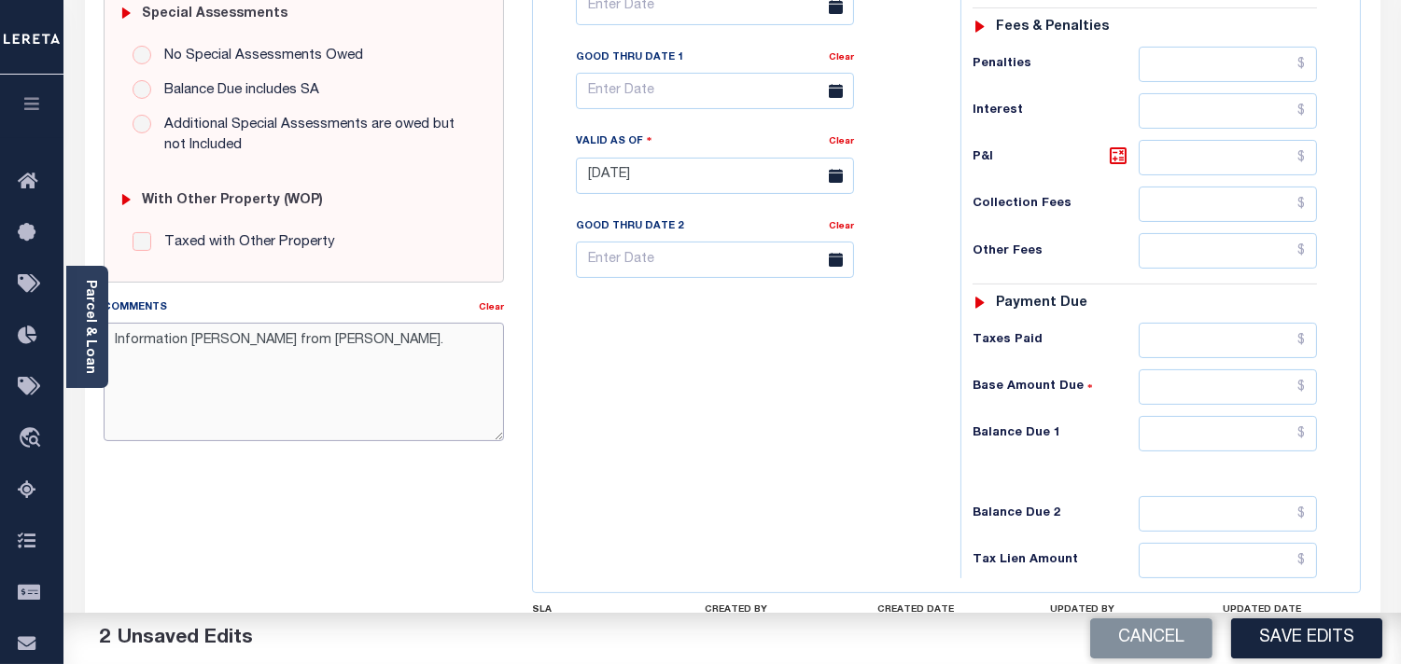
scroll to position [725, 0]
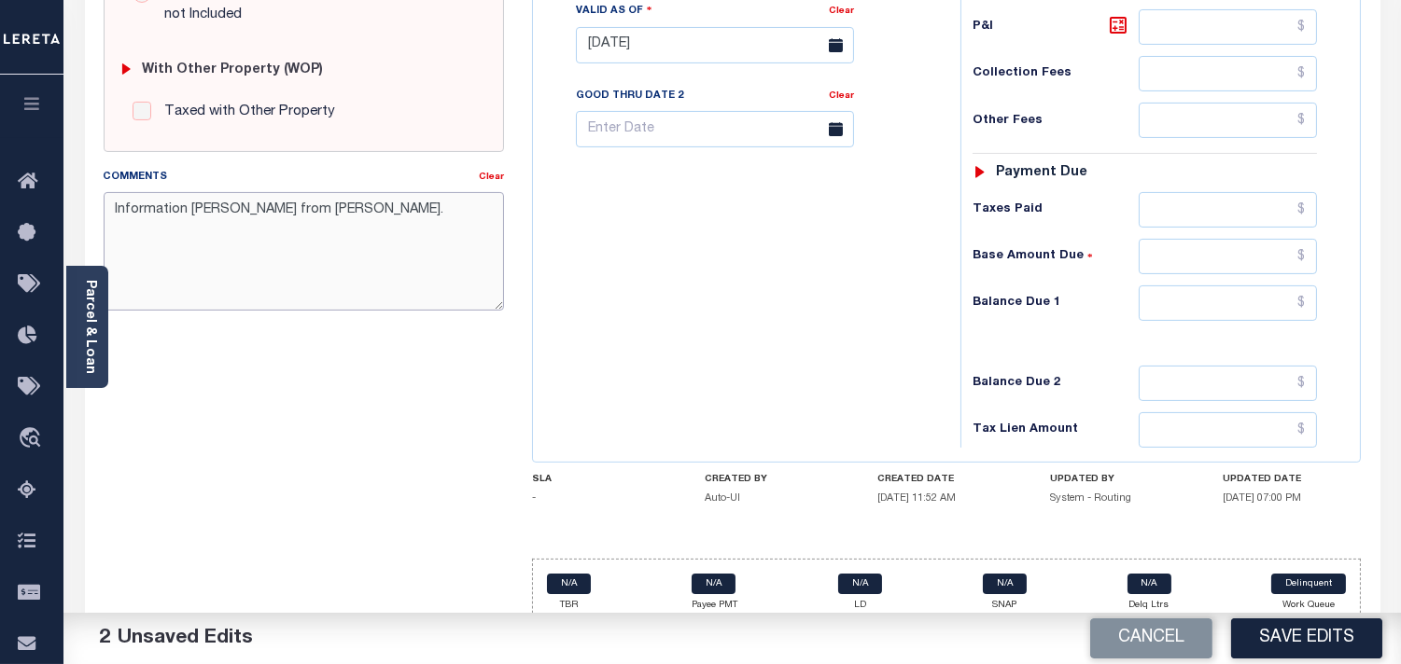
type textarea "Information Taken Verbally from Ann."
drag, startPoint x: 1244, startPoint y: 311, endPoint x: 1207, endPoint y: 320, distance: 37.6
click at [1244, 311] on input "text" at bounding box center [1227, 303] width 178 height 35
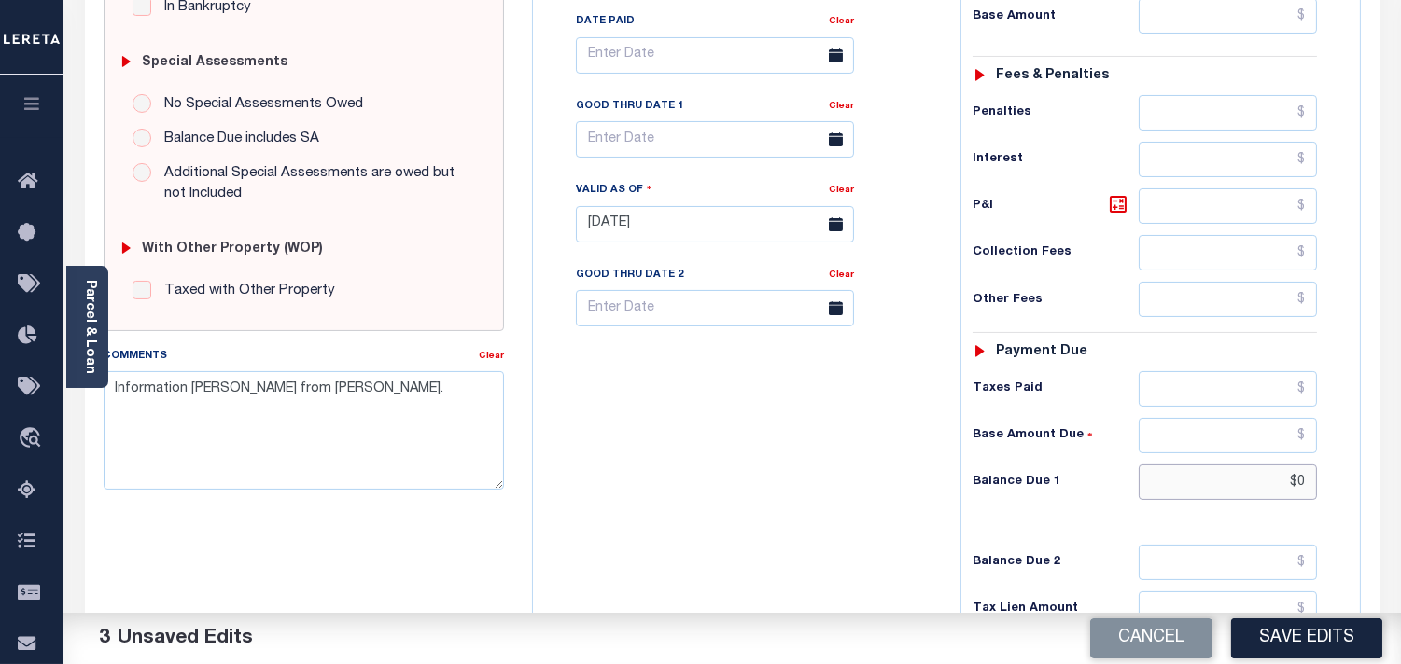
scroll to position [207, 0]
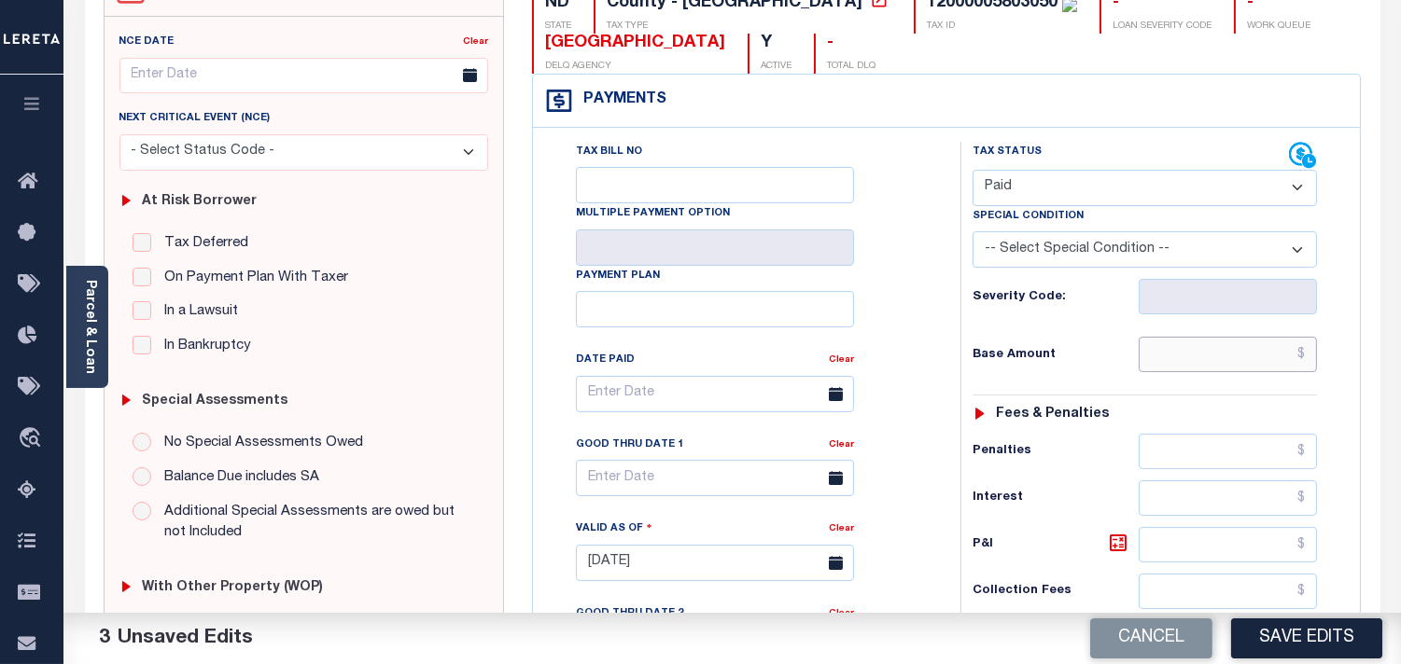
type input "$0.00"
click at [1213, 355] on input "text" at bounding box center [1227, 354] width 178 height 35
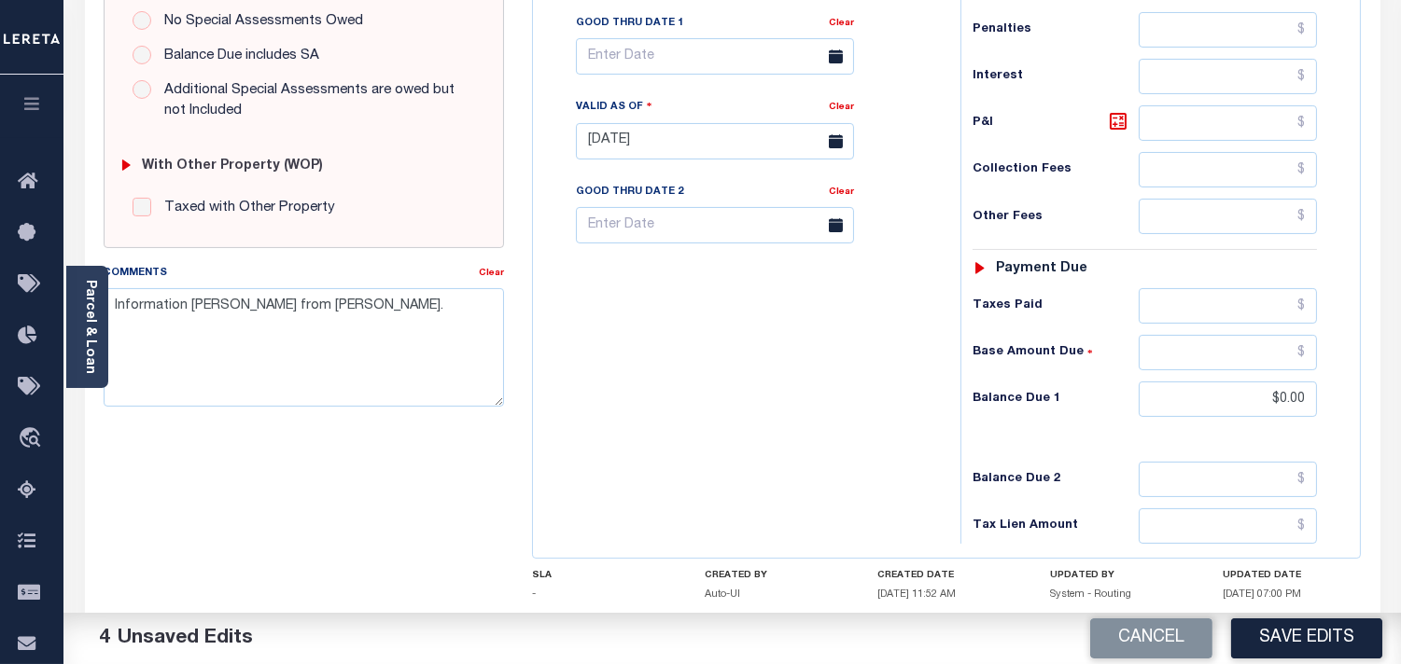
scroll to position [751, 0]
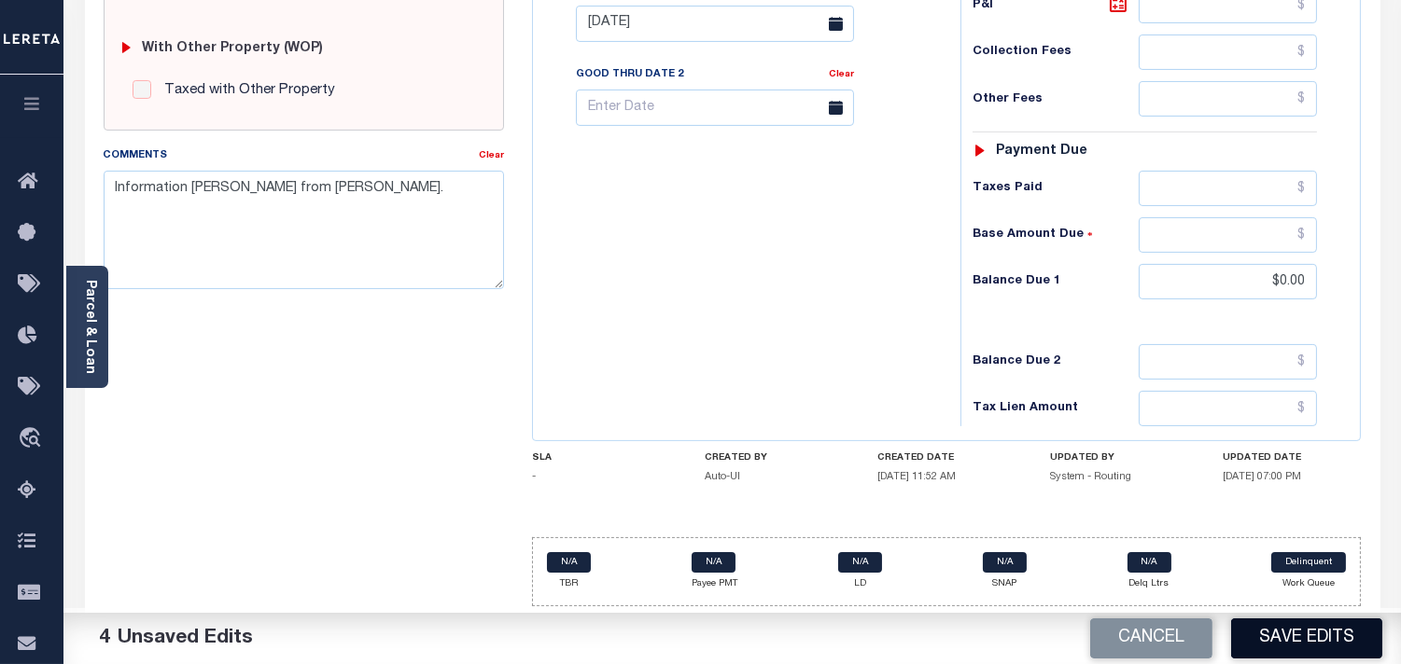
type input "$191.17"
click at [1288, 653] on button "Save Edits" at bounding box center [1306, 639] width 151 height 40
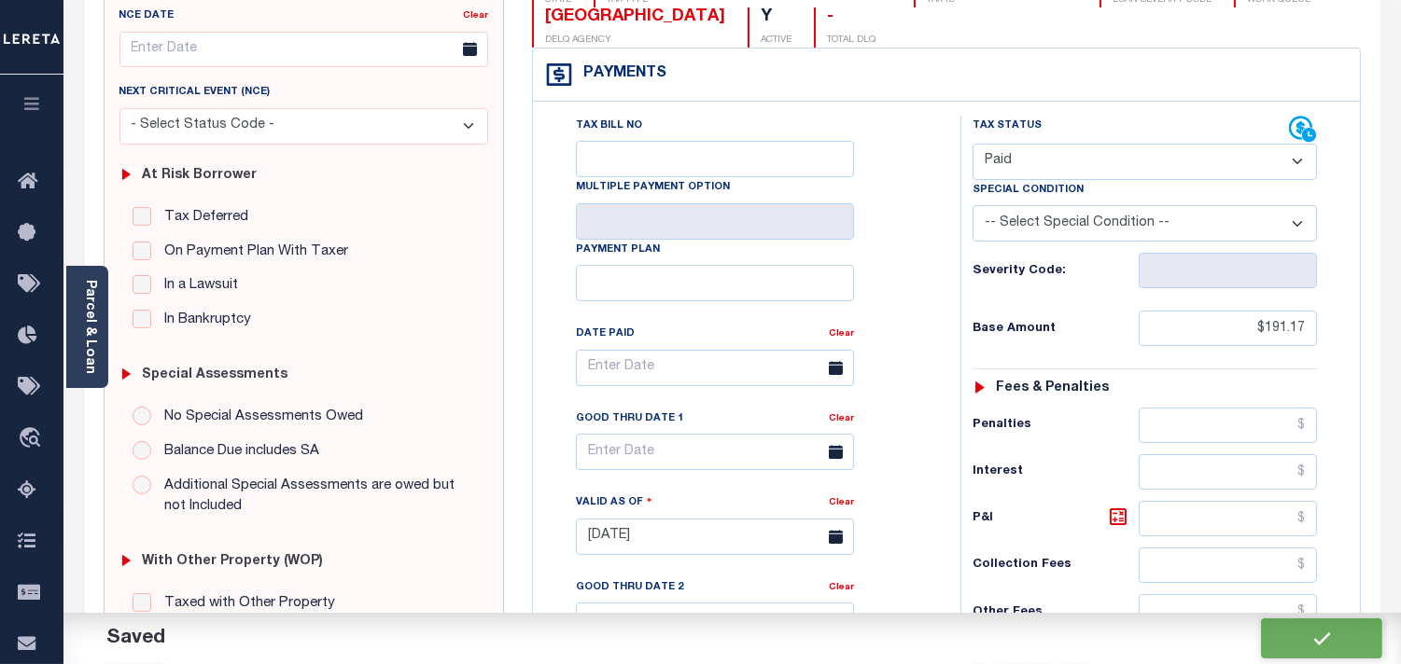
checkbox input "false"
type input "$191.17"
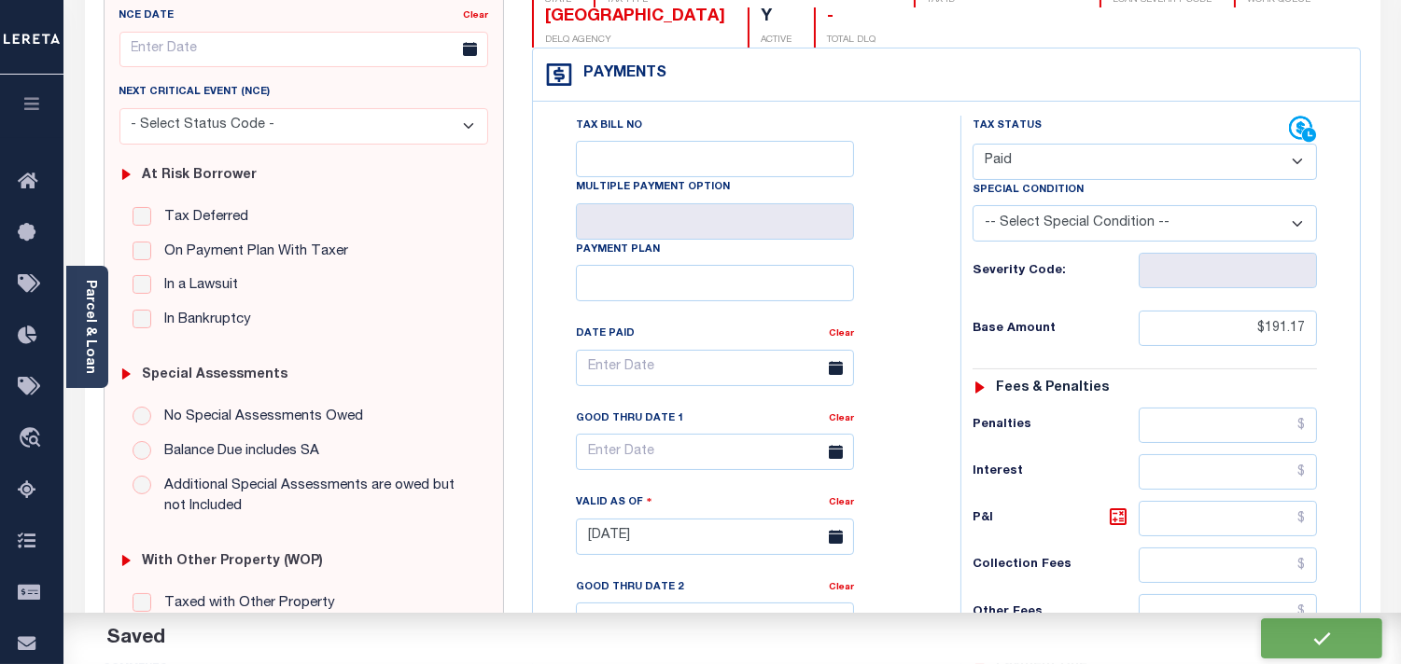
type input "$0"
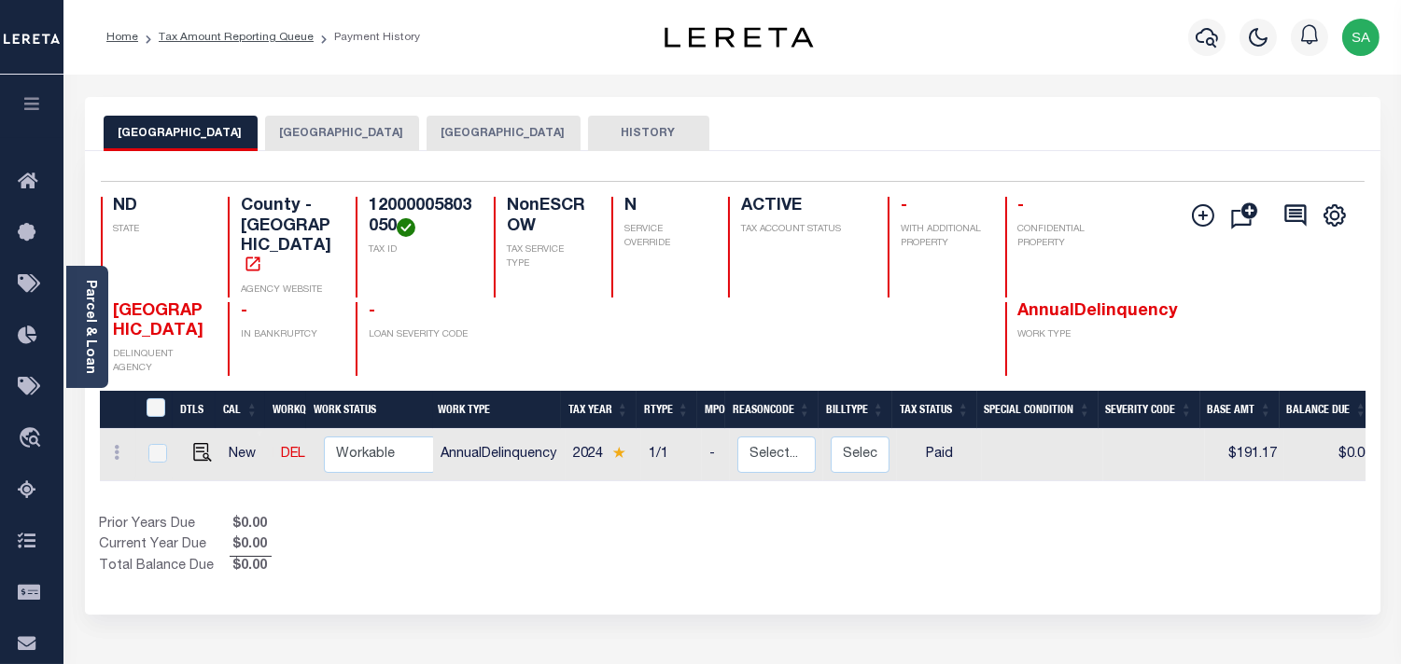
click at [348, 133] on button "[GEOGRAPHIC_DATA]" at bounding box center [342, 133] width 154 height 35
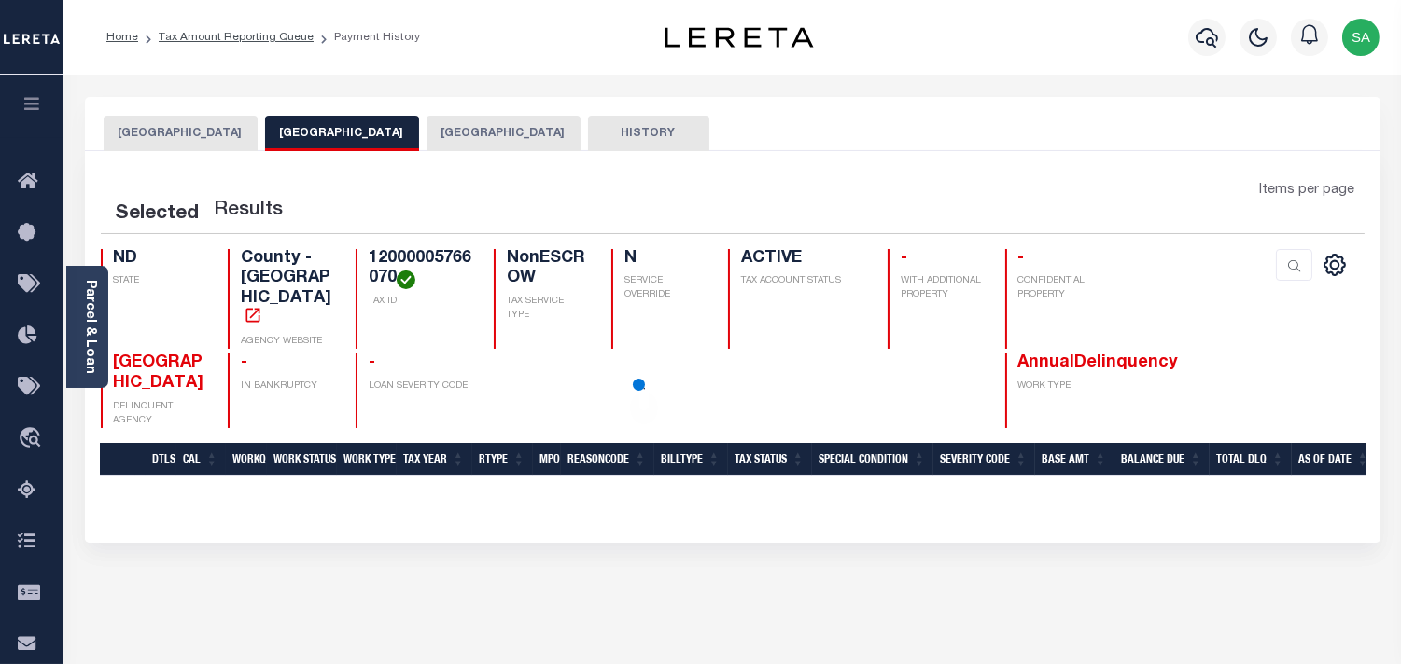
click at [479, 135] on button "[GEOGRAPHIC_DATA]" at bounding box center [503, 133] width 154 height 35
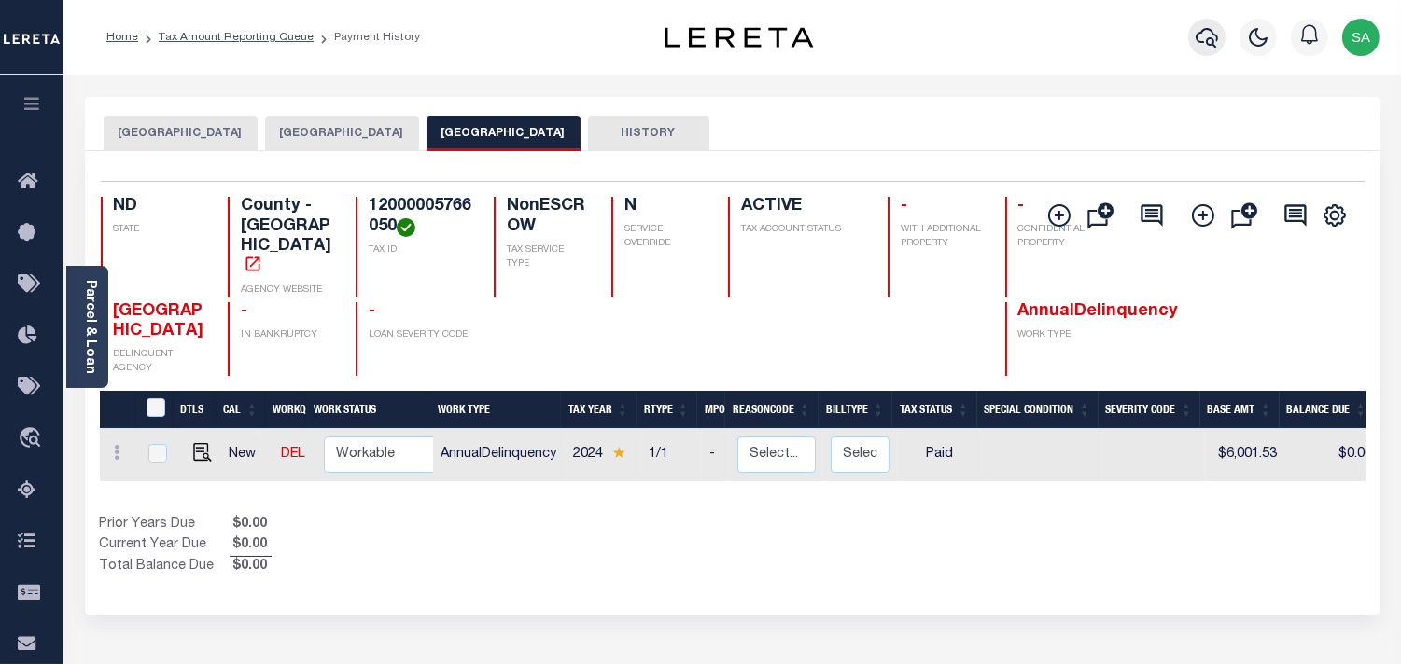
click at [1210, 43] on icon "button" at bounding box center [1206, 37] width 22 height 22
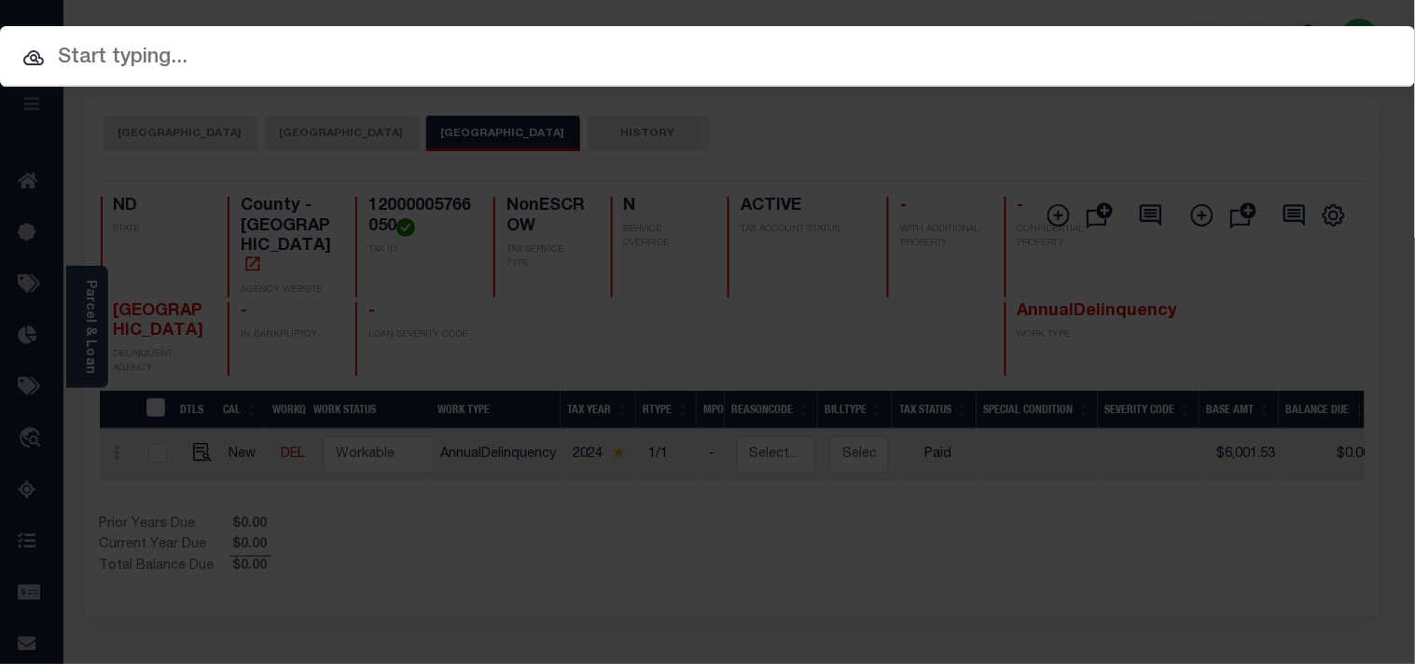
click at [996, 59] on input "text" at bounding box center [707, 58] width 1415 height 33
paste input "6233675002"
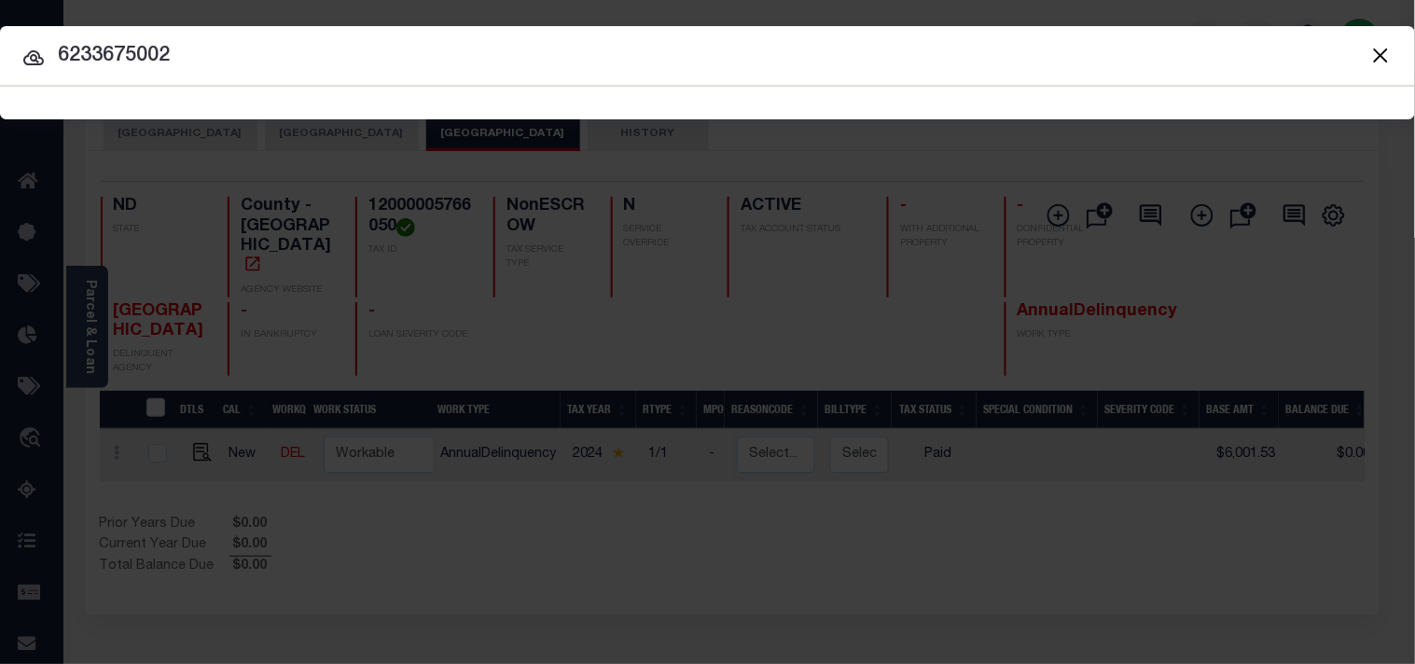
type input "6233675002"
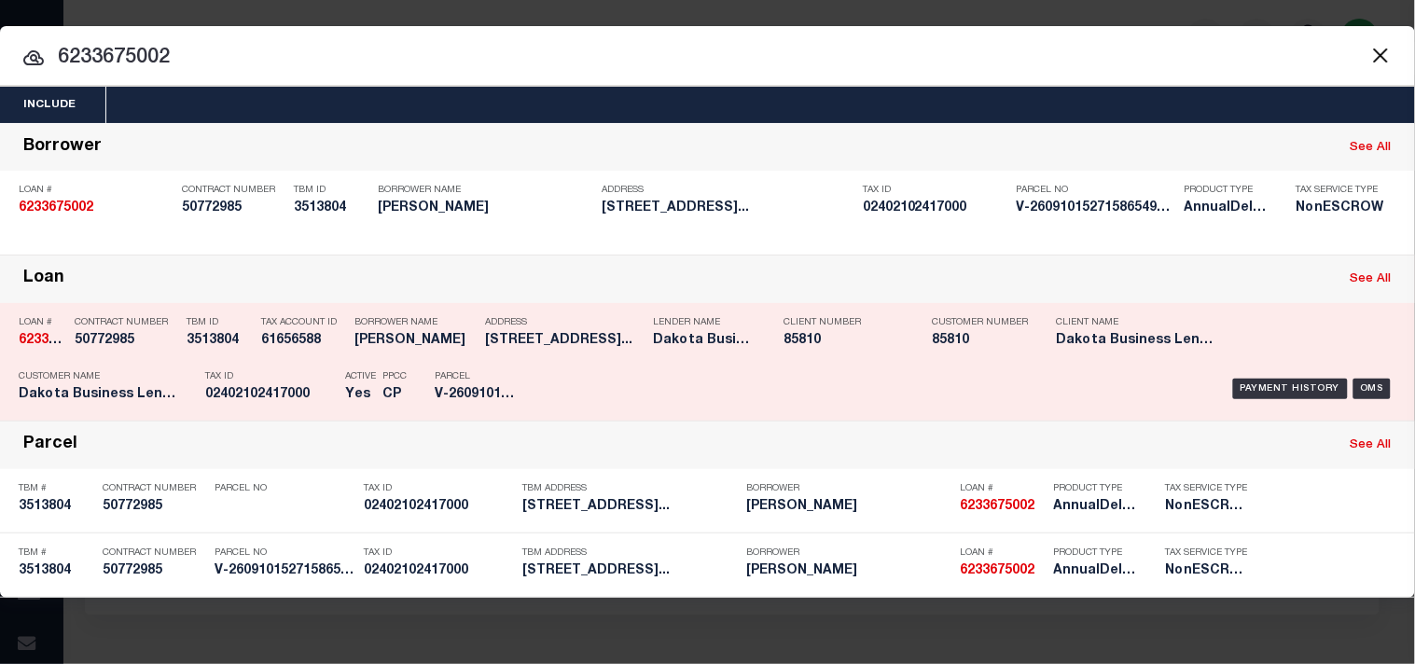
click at [292, 365] on div "Tax ID 02402102417000" at bounding box center [270, 389] width 131 height 54
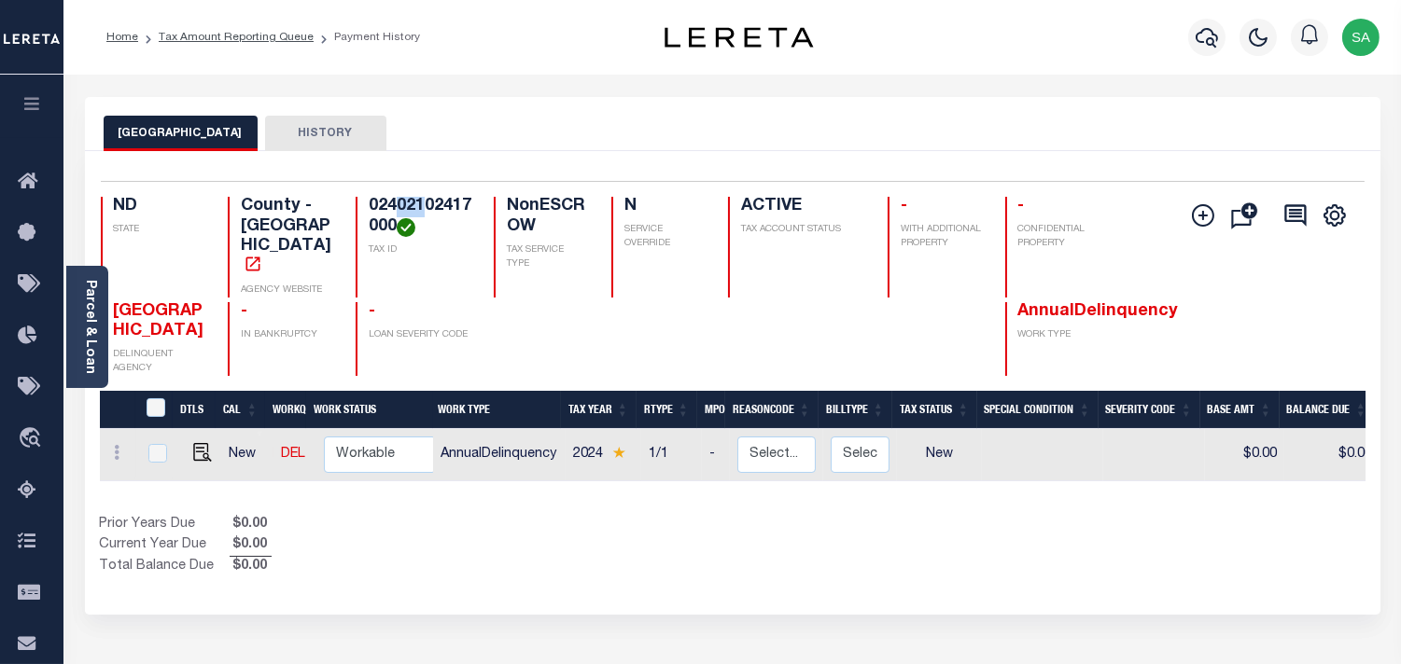
drag, startPoint x: 397, startPoint y: 202, endPoint x: 422, endPoint y: 206, distance: 25.5
click at [422, 206] on h4 "02402102417000" at bounding box center [420, 217] width 103 height 40
drag, startPoint x: 451, startPoint y: 202, endPoint x: 425, endPoint y: 202, distance: 25.2
click at [425, 202] on h4 "02402102417000" at bounding box center [420, 217] width 103 height 40
click at [95, 328] on link "Parcel & Loan" at bounding box center [89, 327] width 13 height 94
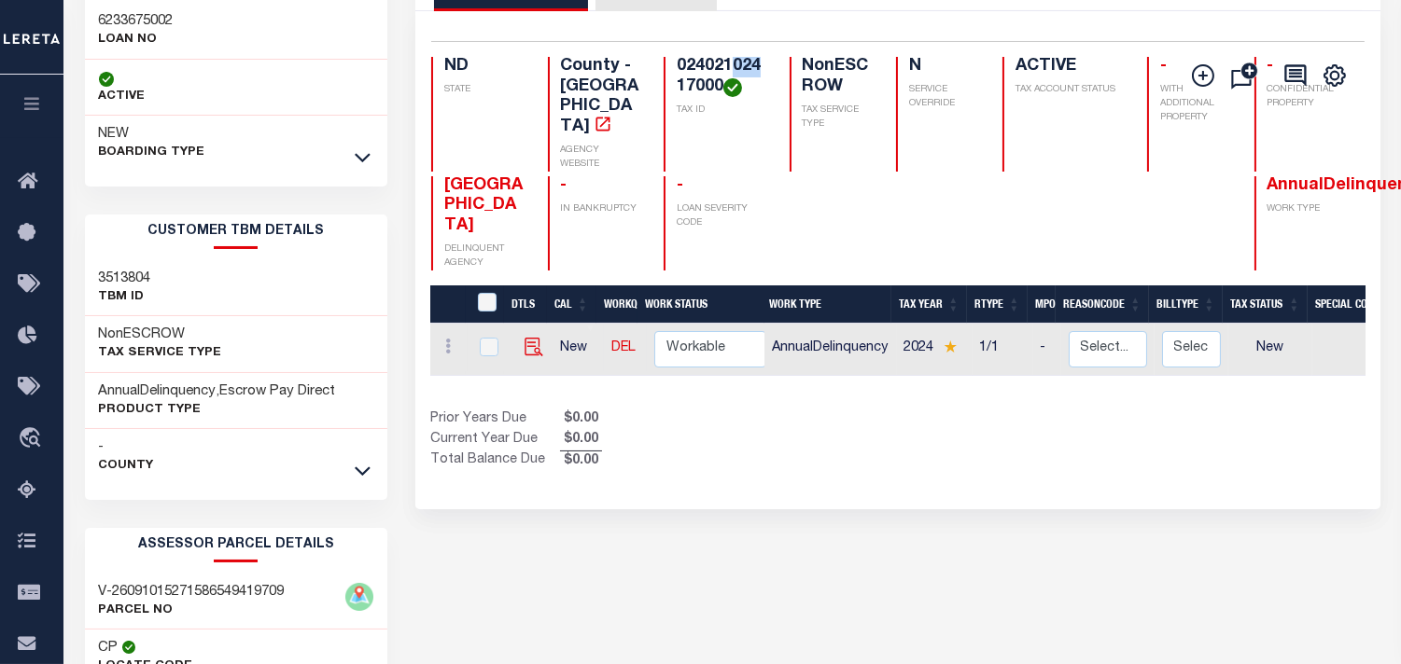
scroll to position [104, 0]
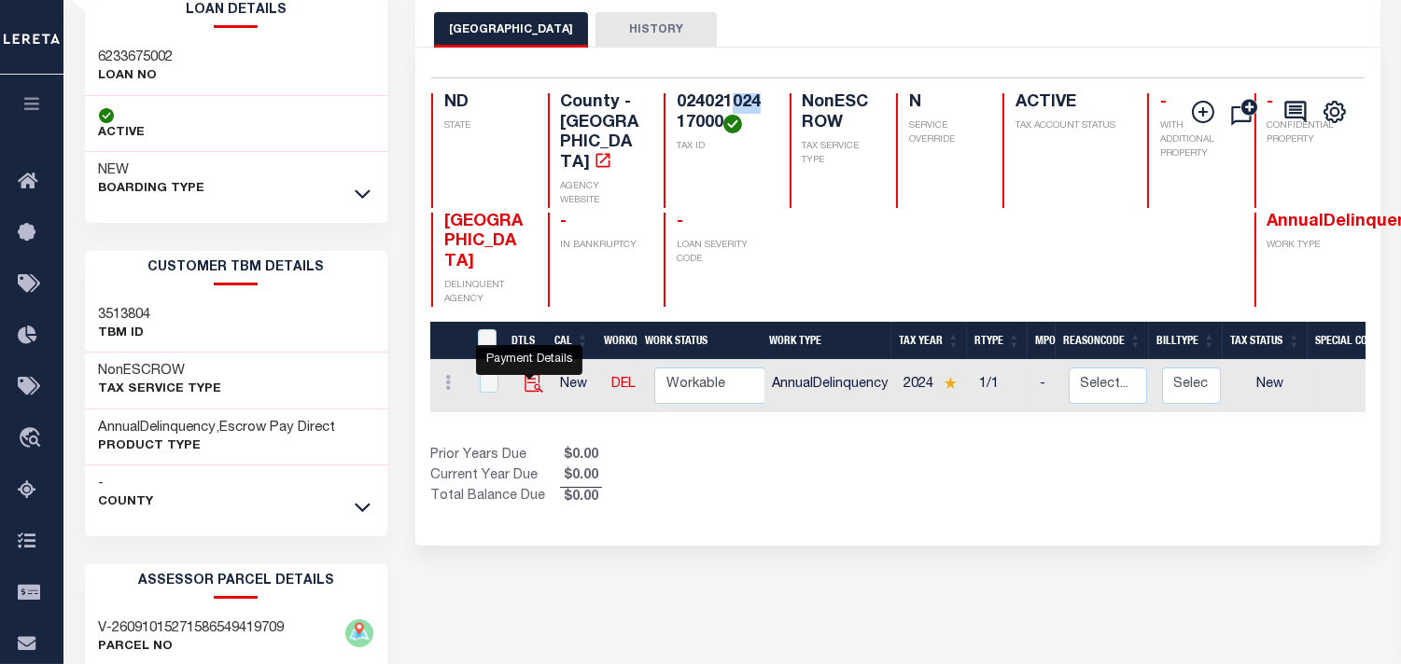
click at [526, 374] on img "" at bounding box center [533, 383] width 19 height 19
checkbox input "true"
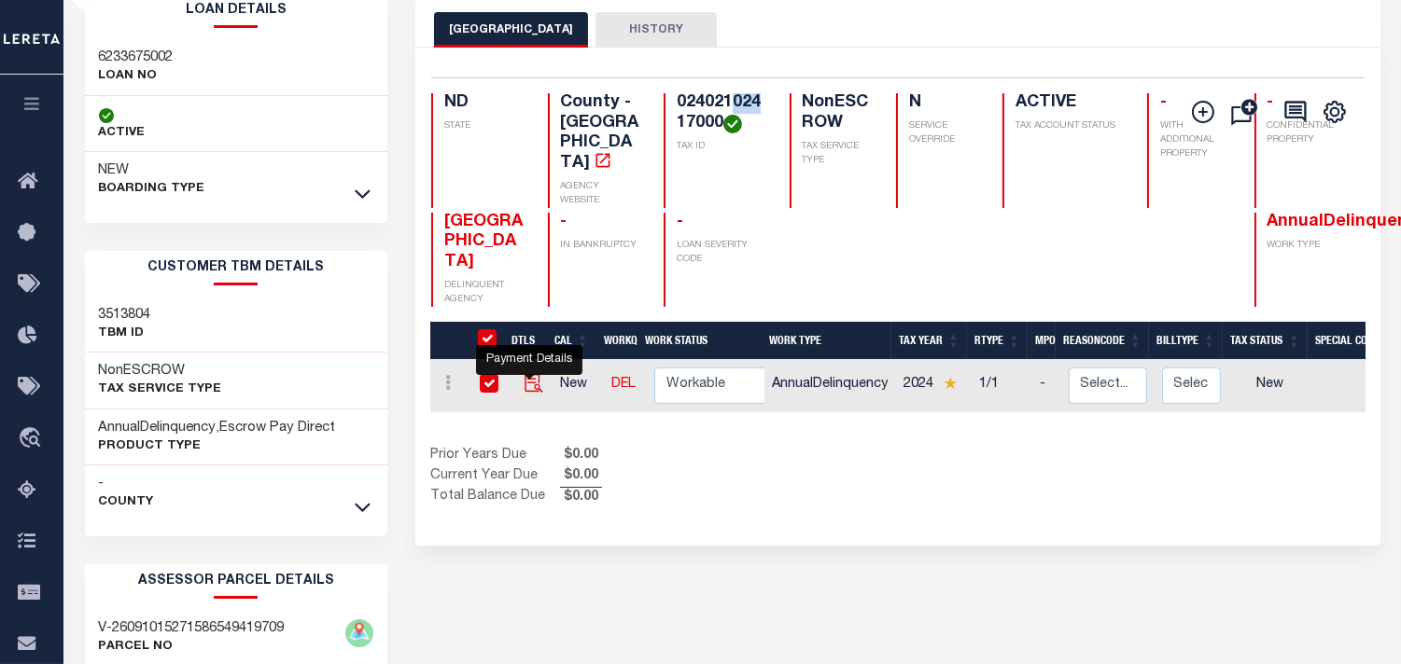
checkbox input "true"
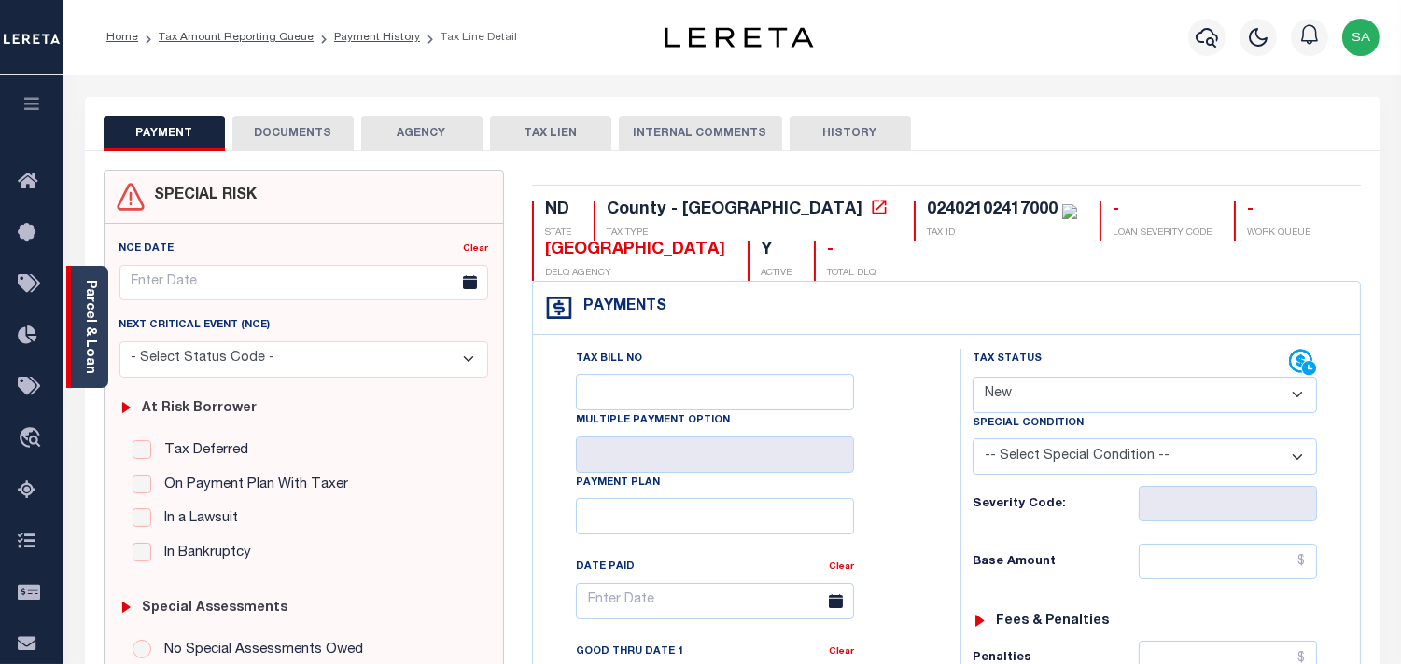
click at [84, 358] on link "Parcel & Loan" at bounding box center [89, 327] width 13 height 94
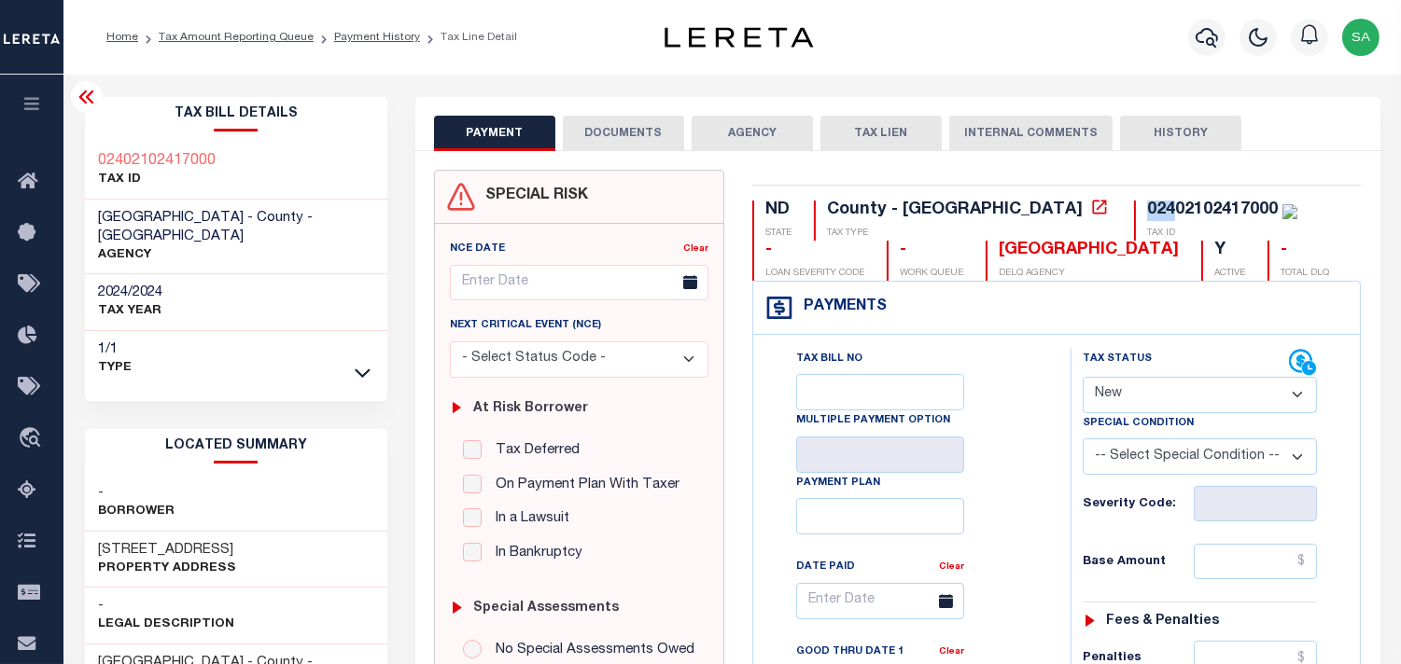
drag, startPoint x: 1019, startPoint y: 207, endPoint x: 985, endPoint y: 207, distance: 33.6
click at [1134, 207] on div "02402102417000 TAX ID" at bounding box center [1215, 221] width 163 height 40
drag, startPoint x: 1025, startPoint y: 207, endPoint x: 1052, endPoint y: 207, distance: 28.0
click at [1147, 207] on div "02402102417000" at bounding box center [1212, 210] width 131 height 17
click at [1147, 212] on div "02402102417000" at bounding box center [1212, 210] width 131 height 17
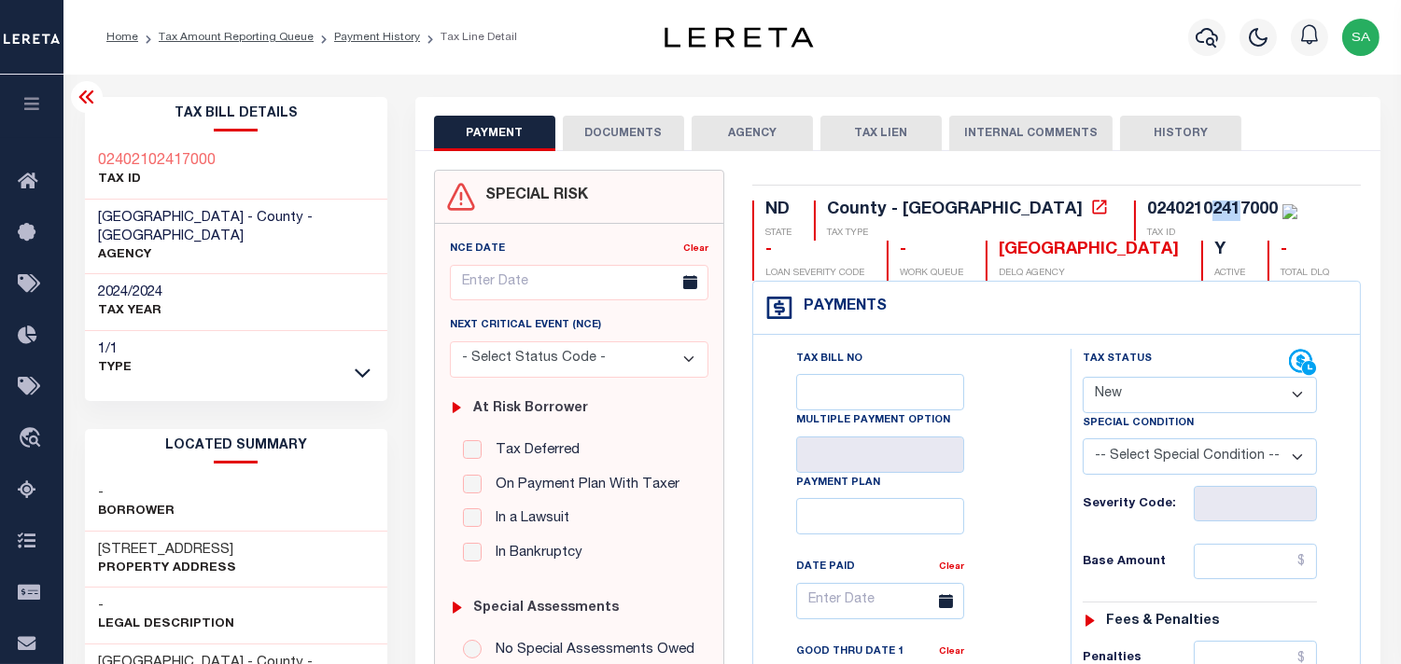
drag, startPoint x: 1055, startPoint y: 202, endPoint x: 1080, endPoint y: 206, distance: 24.7
click at [1147, 206] on div "02402102417000" at bounding box center [1212, 210] width 131 height 17
click at [1147, 212] on div "02402102417000" at bounding box center [1212, 210] width 131 height 17
drag, startPoint x: 1080, startPoint y: 207, endPoint x: 1117, endPoint y: 207, distance: 37.3
click at [1147, 207] on div "02402102417000" at bounding box center [1212, 210] width 131 height 17
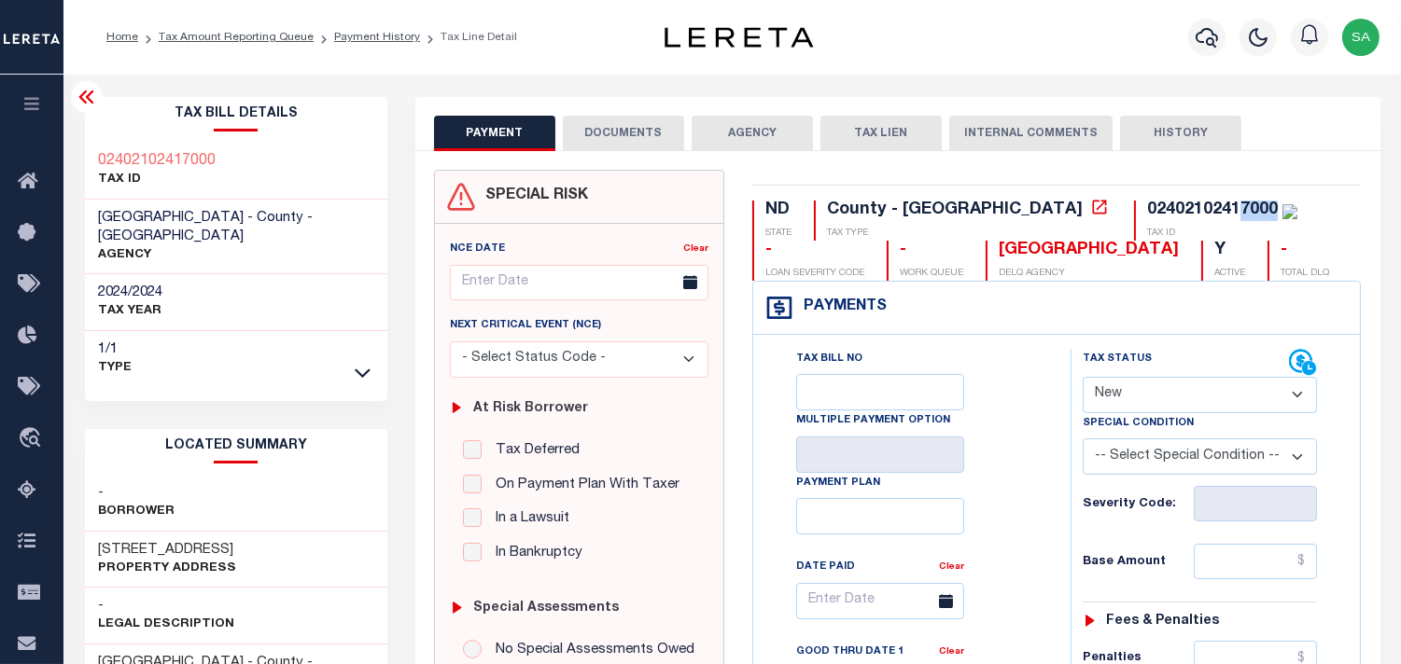
click at [1147, 206] on div "02402102417000" at bounding box center [1212, 210] width 131 height 17
drag, startPoint x: 1157, startPoint y: 392, endPoint x: 1153, endPoint y: 409, distance: 17.2
click at [1157, 395] on select "- Select Status Code - Open Due/Unpaid Paid Incomplete No Tax Due Internal Refu…" at bounding box center [1199, 395] width 234 height 36
select select "PYD"
click at [1082, 378] on select "- Select Status Code - Open Due/Unpaid Paid Incomplete No Tax Due Internal Refu…" at bounding box center [1199, 395] width 234 height 36
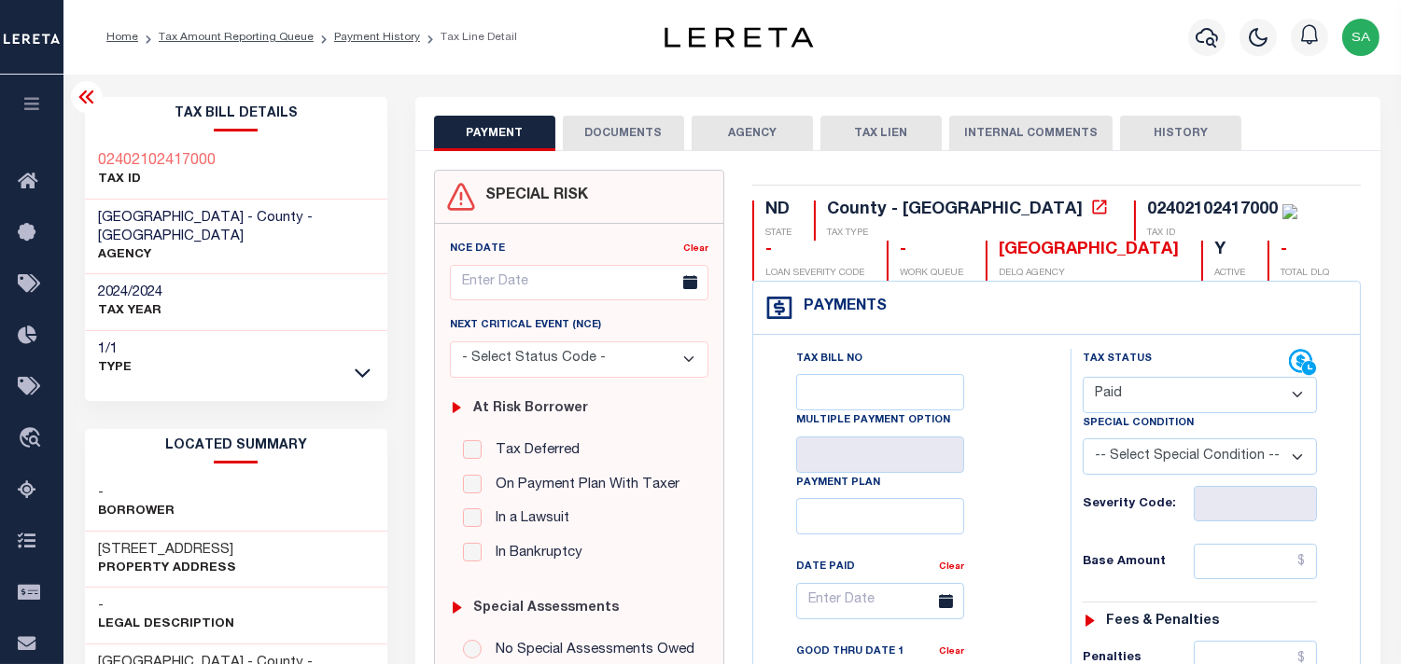
type input "[DATE]"
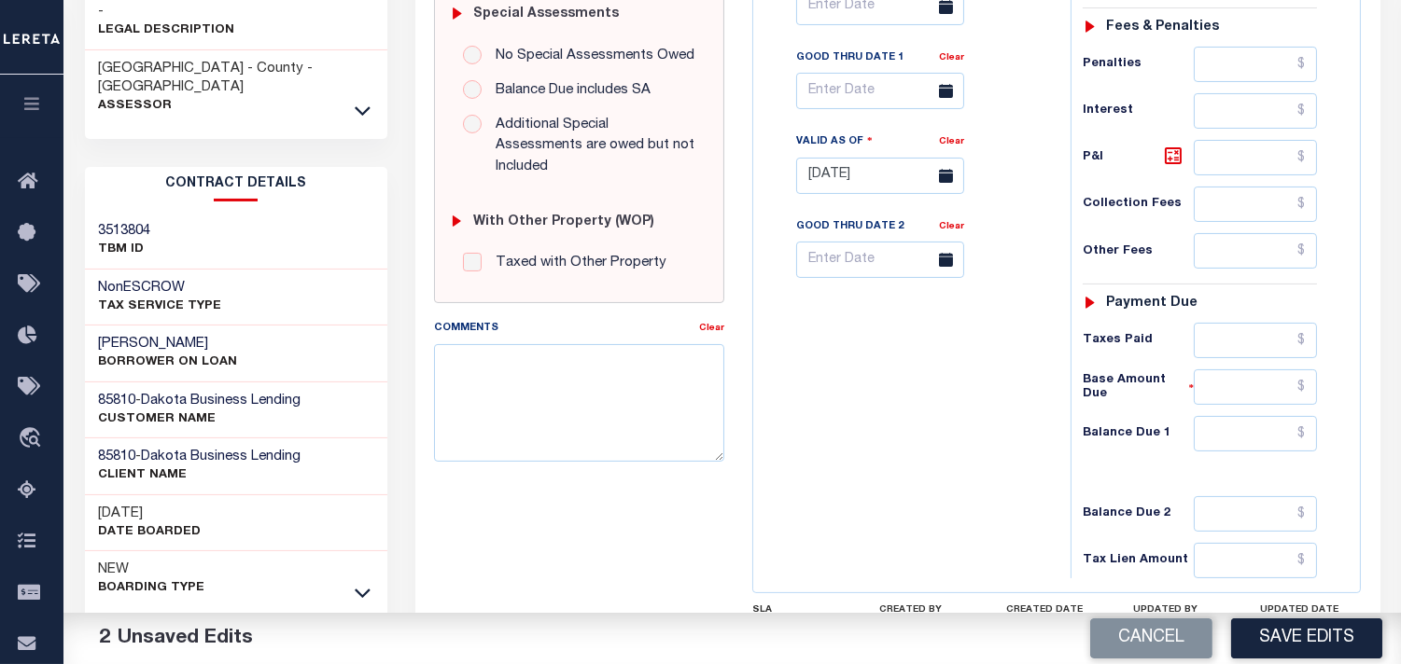
scroll to position [621, 0]
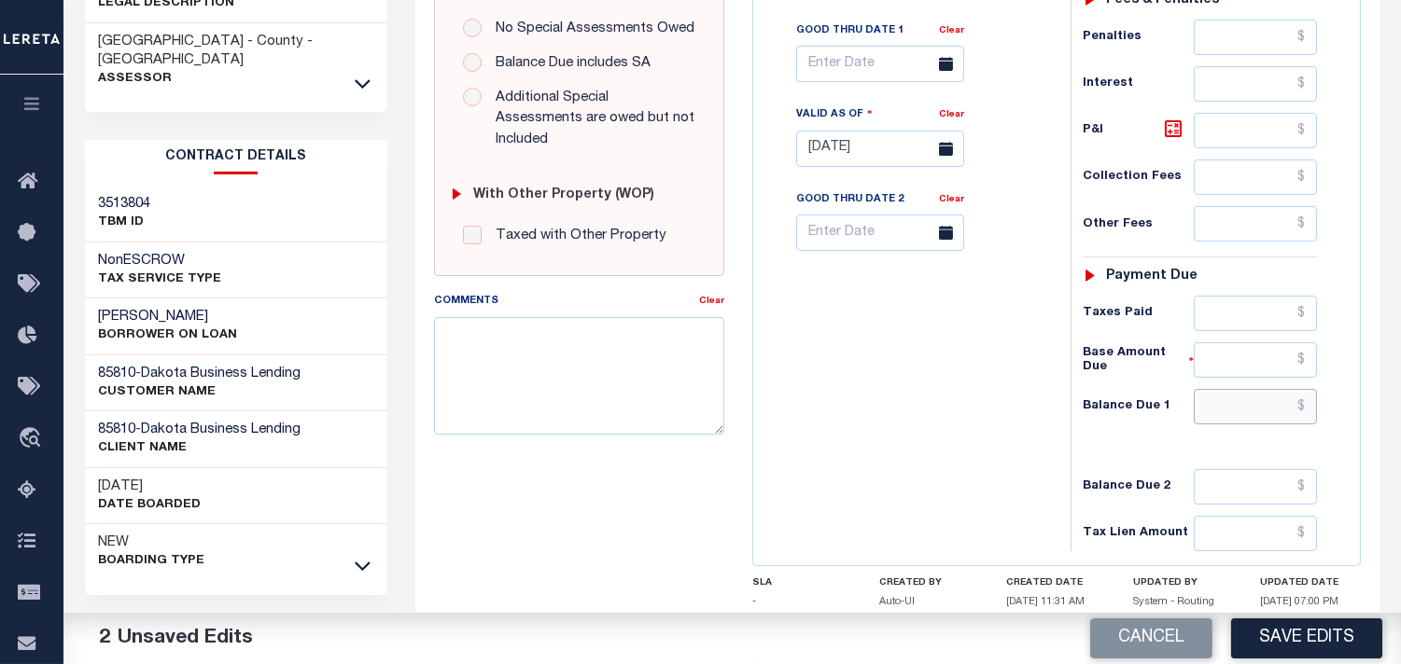
click at [1269, 424] on input "text" at bounding box center [1254, 406] width 123 height 35
type input "$0.00"
click at [940, 424] on div "Tax Bill No Multiple Payment Option Payment Plan Clear" at bounding box center [907, 140] width 299 height 824
click at [535, 369] on textarea "Comments" at bounding box center [579, 376] width 290 height 118
paste textarea "Information [PERSON_NAME] from [PERSON_NAME]."
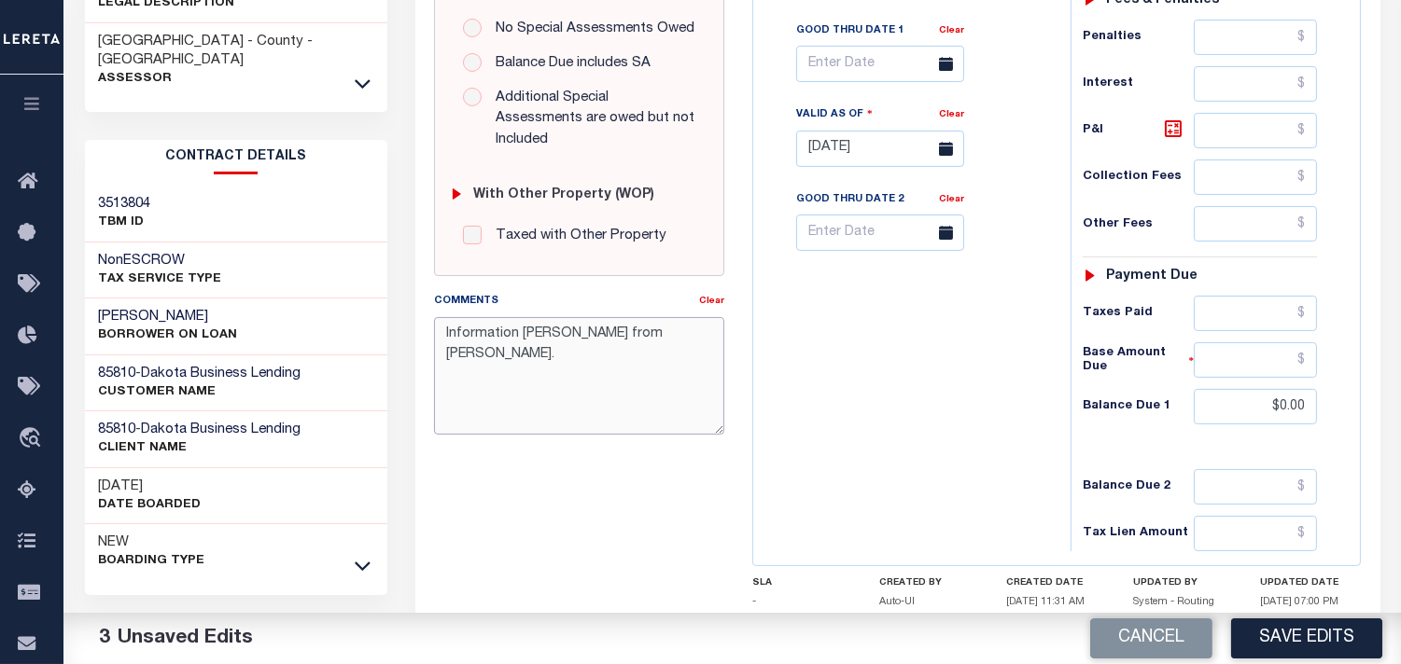
type textarea "Information Taken Verbally from Ann."
click at [785, 367] on div "Tax Bill No Multiple Payment Option Payment Plan Clear" at bounding box center [907, 140] width 299 height 824
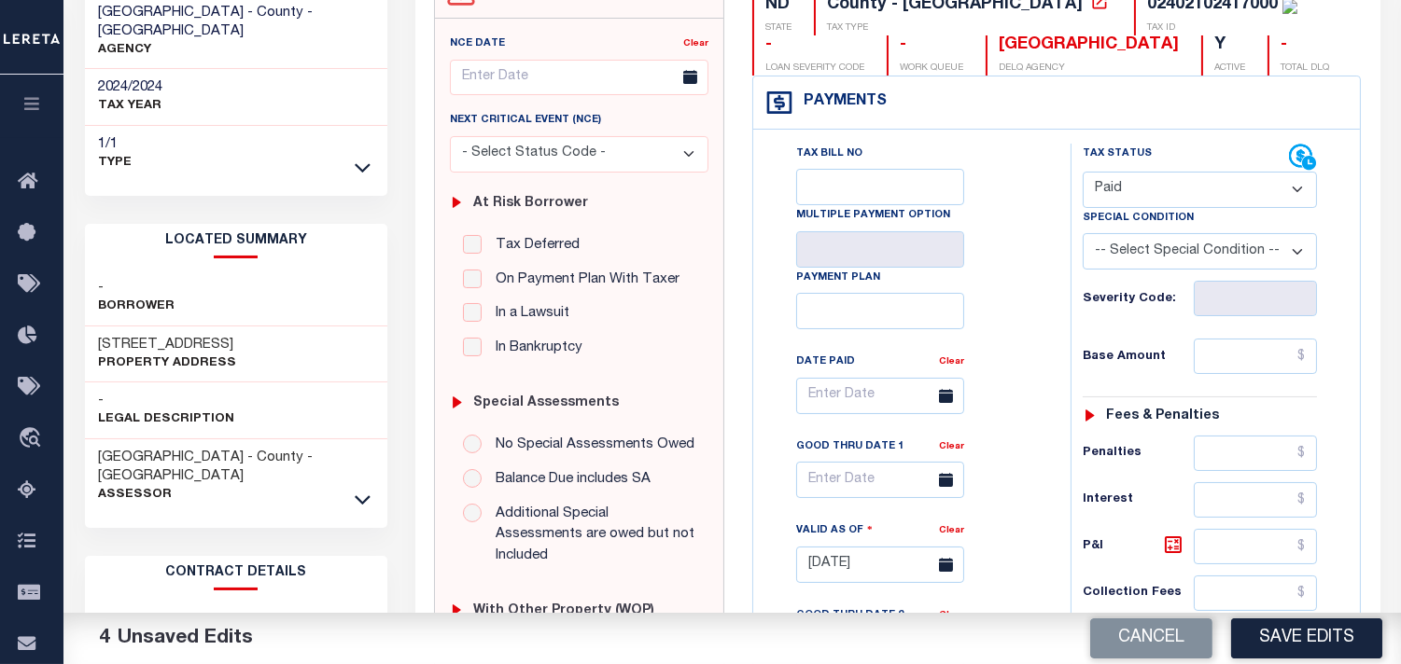
scroll to position [207, 0]
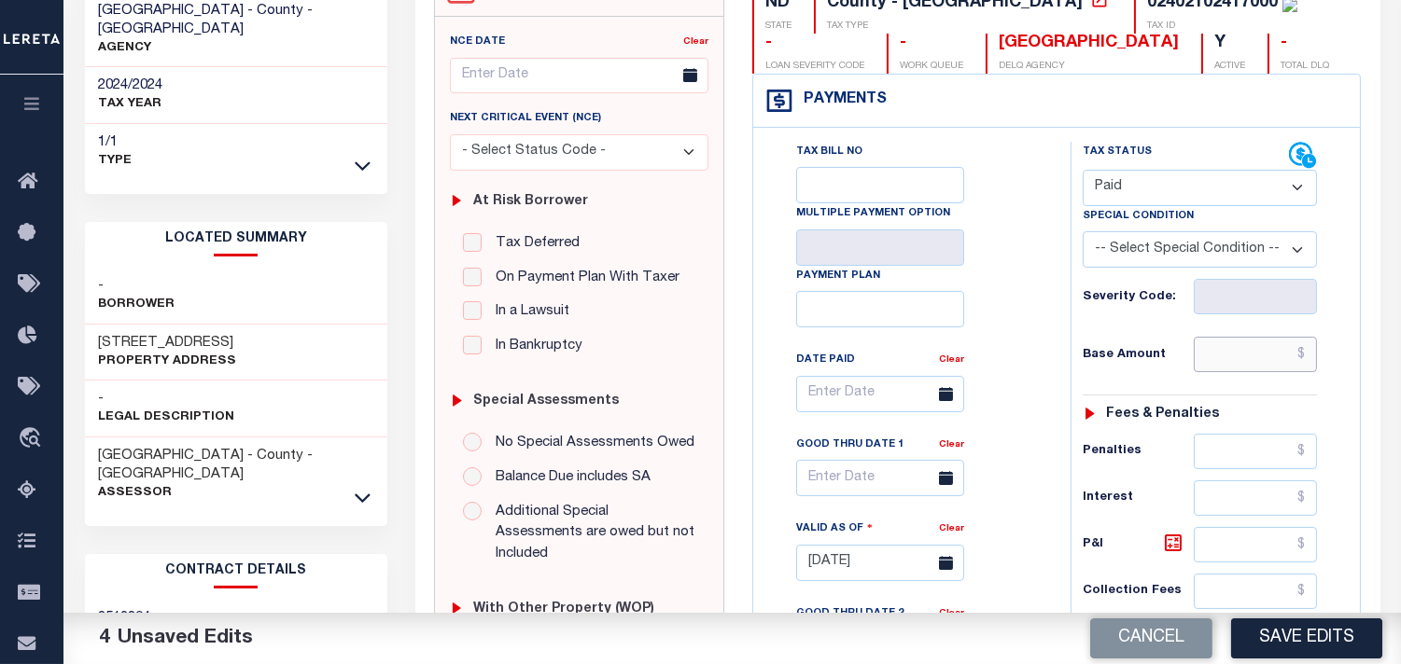
click at [1224, 372] on input "text" at bounding box center [1254, 354] width 123 height 35
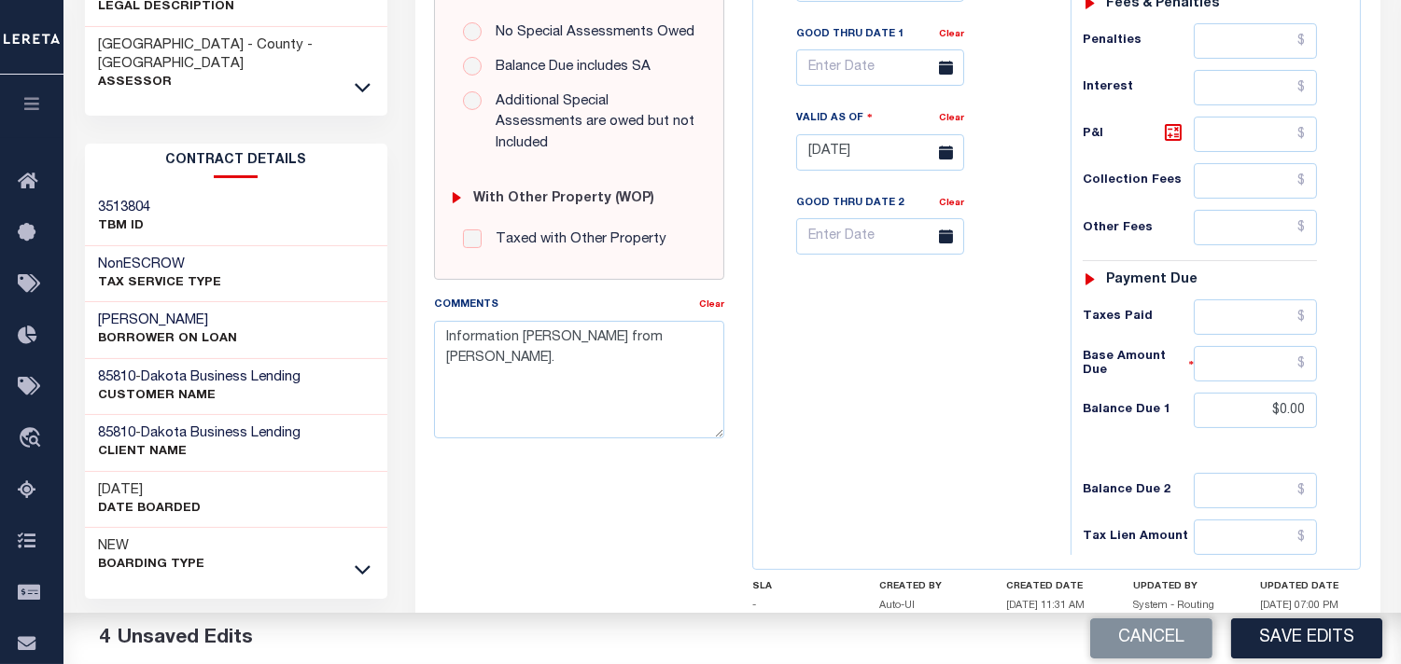
scroll to position [414, 0]
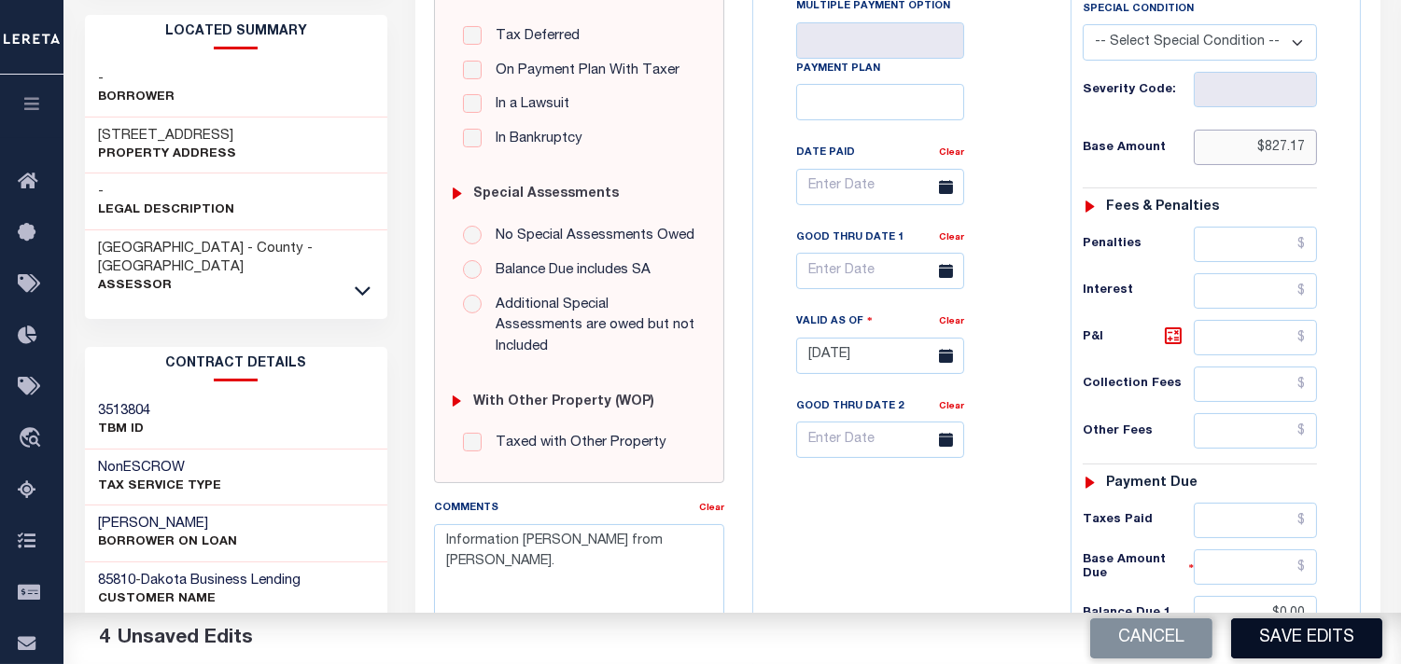
type input "$827.17"
click at [1289, 638] on button "Save Edits" at bounding box center [1306, 639] width 151 height 40
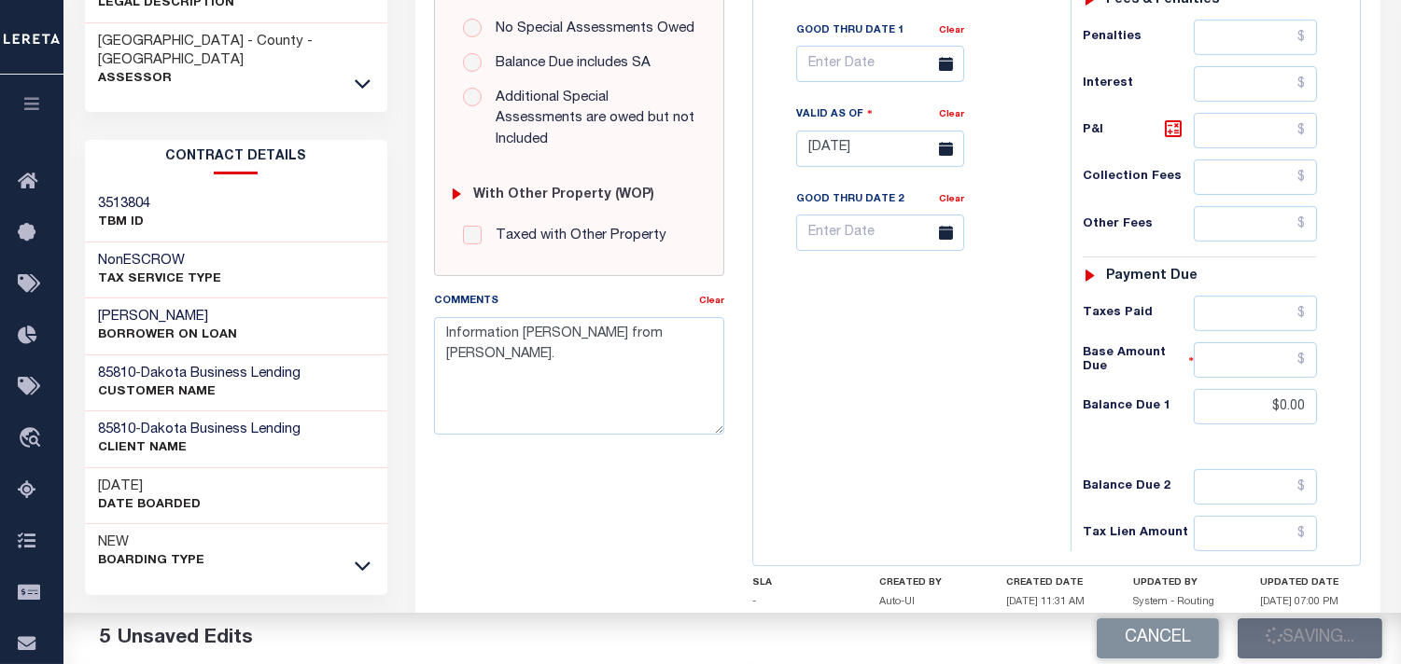
scroll to position [725, 0]
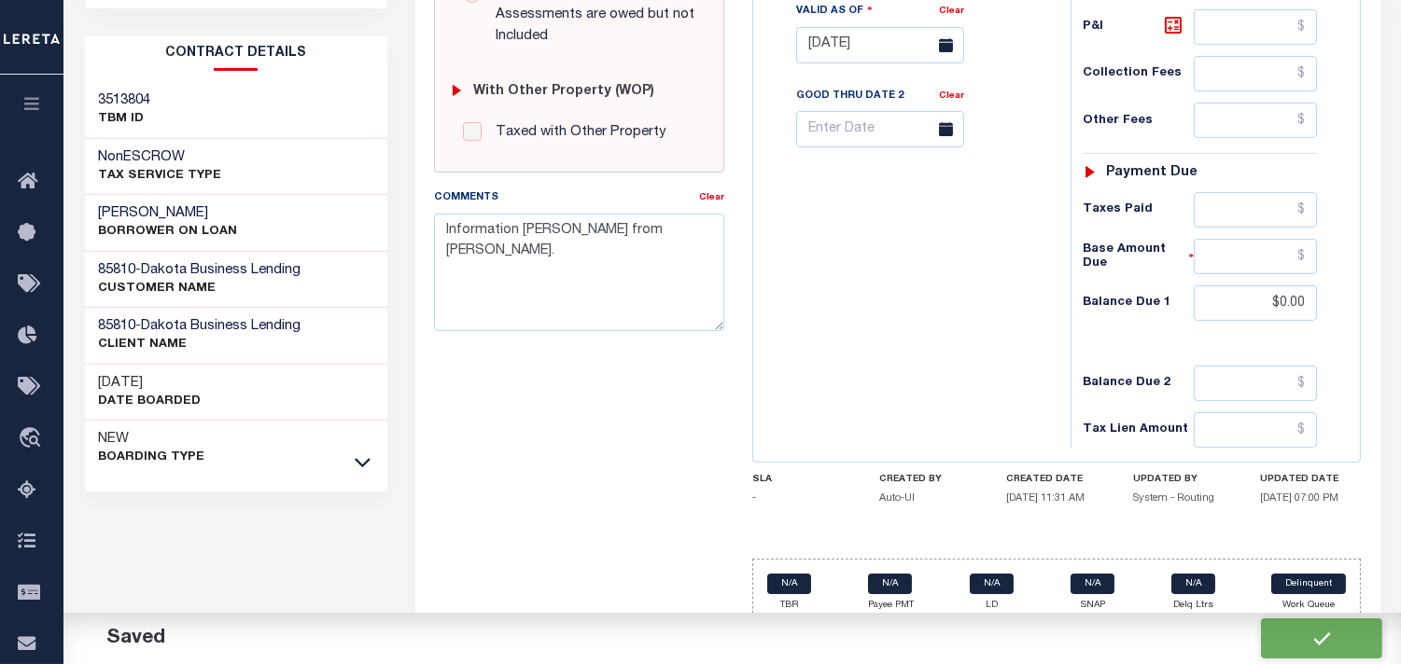
checkbox input "false"
type input "$827.17"
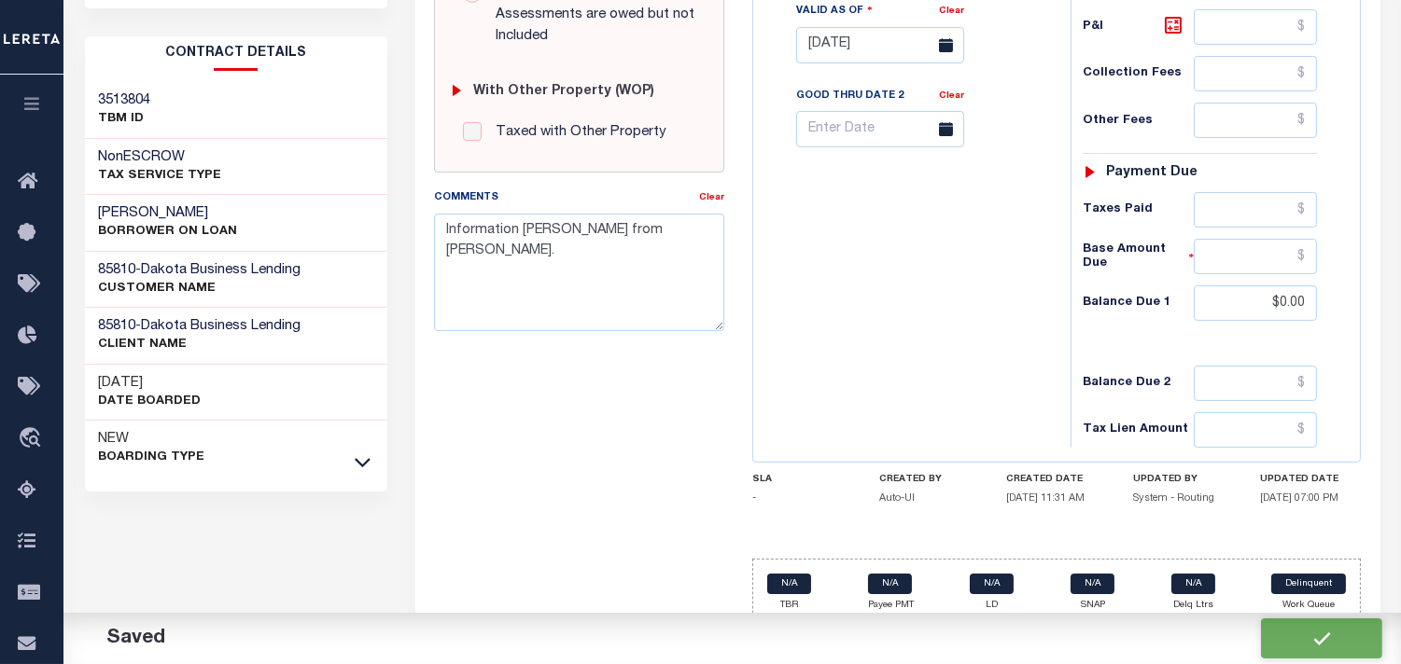
type input "$0"
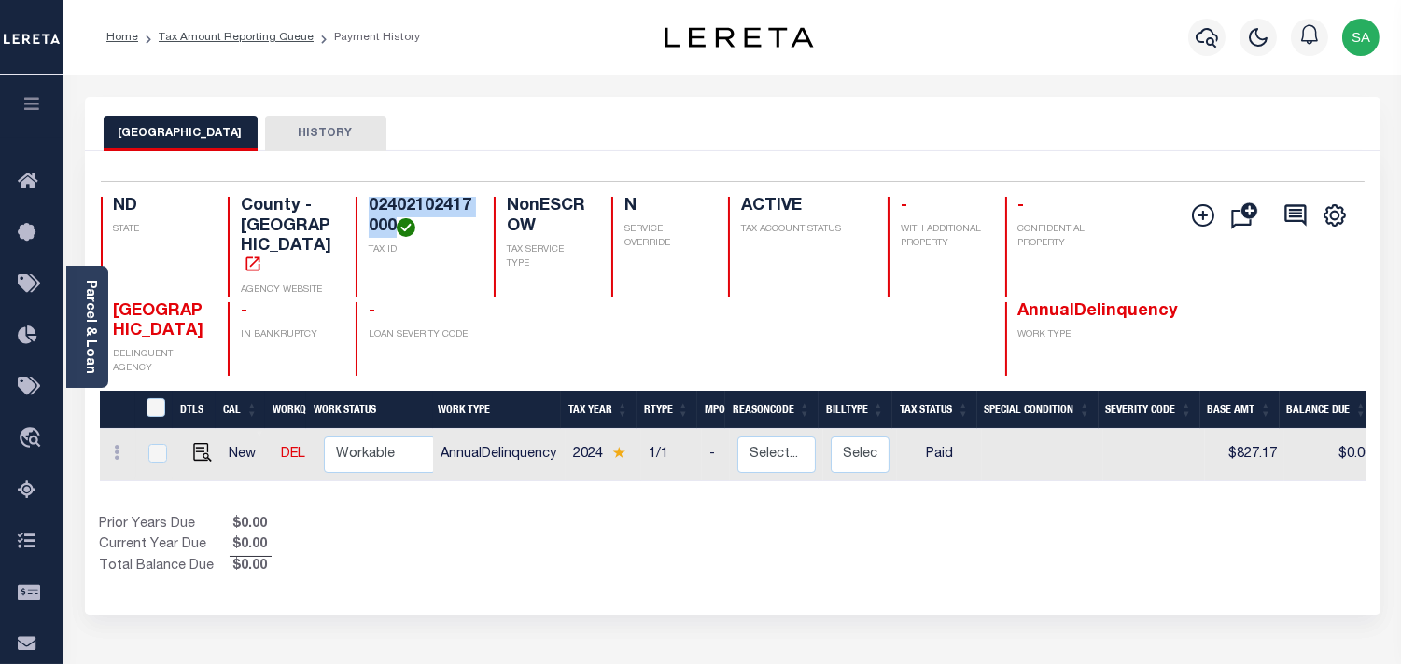
drag, startPoint x: 393, startPoint y: 221, endPoint x: 366, endPoint y: 208, distance: 30.0
click at [366, 208] on div "02402102417000 TAX ID" at bounding box center [413, 247] width 116 height 101
copy h4 "02402102417000"
click at [194, 443] on img "" at bounding box center [202, 452] width 19 height 19
checkbox input "true"
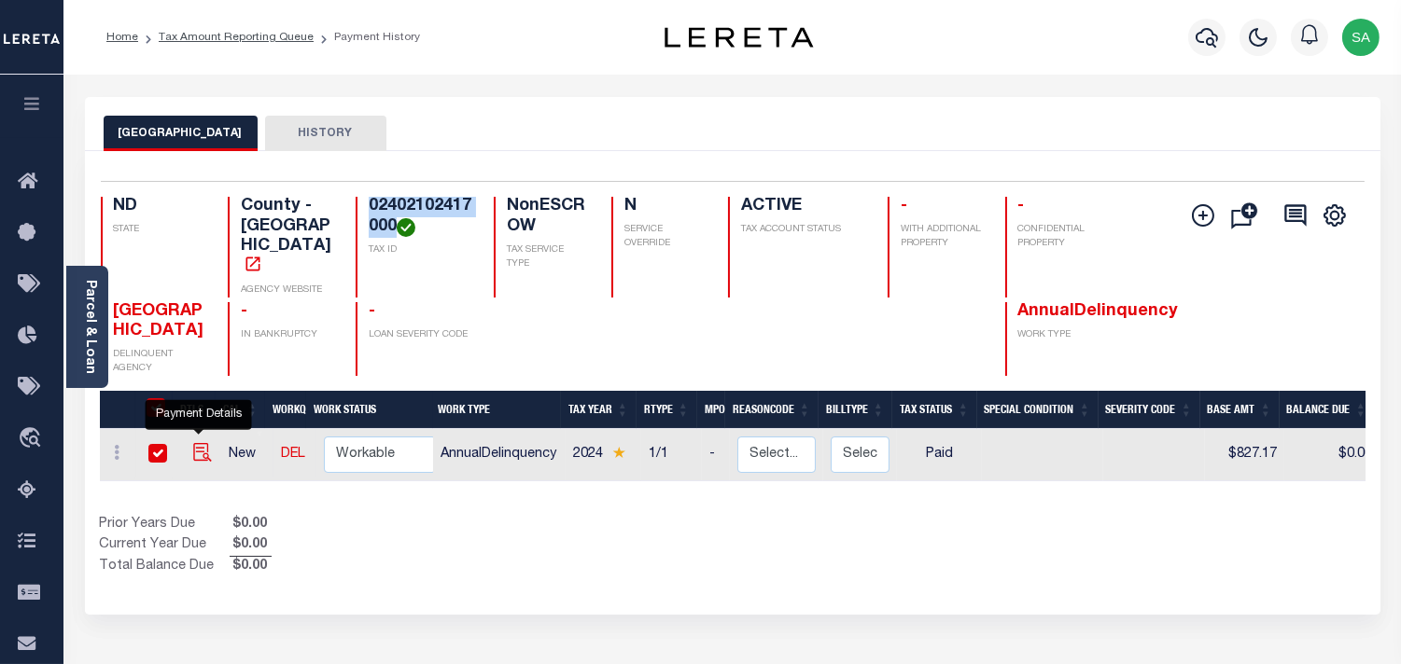
checkbox input "true"
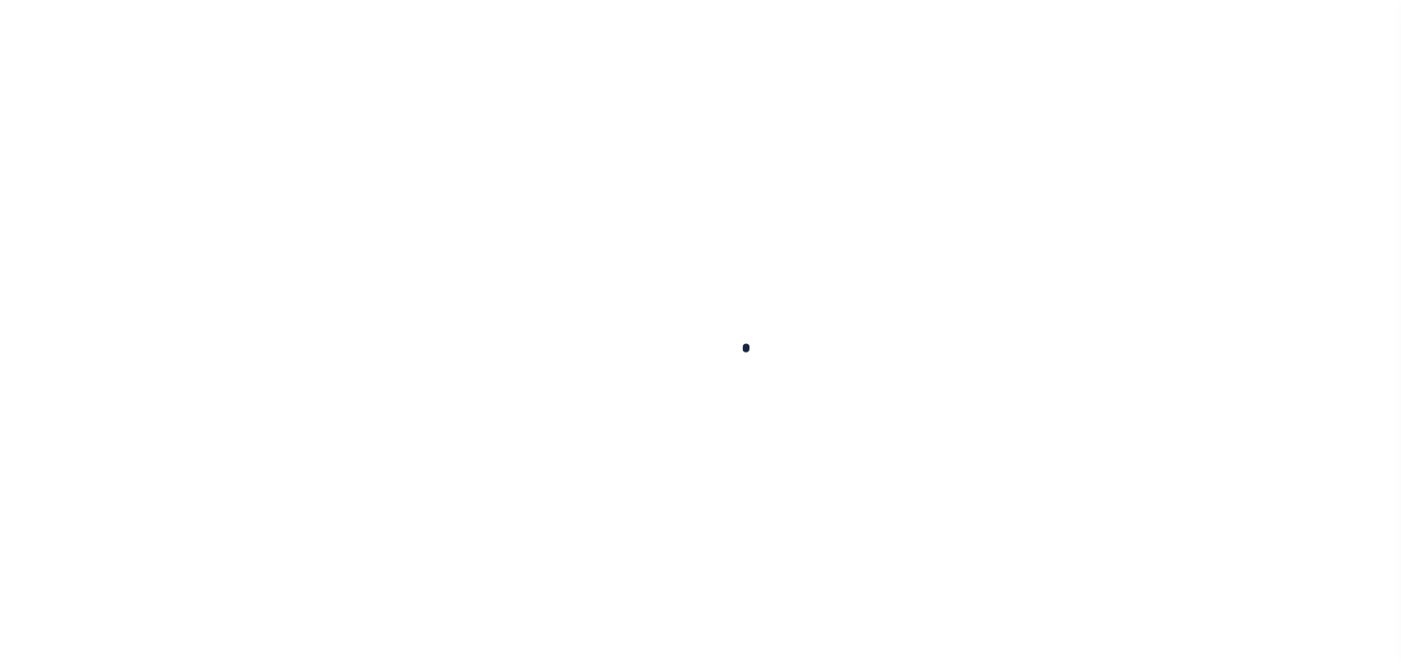
select select "PYD"
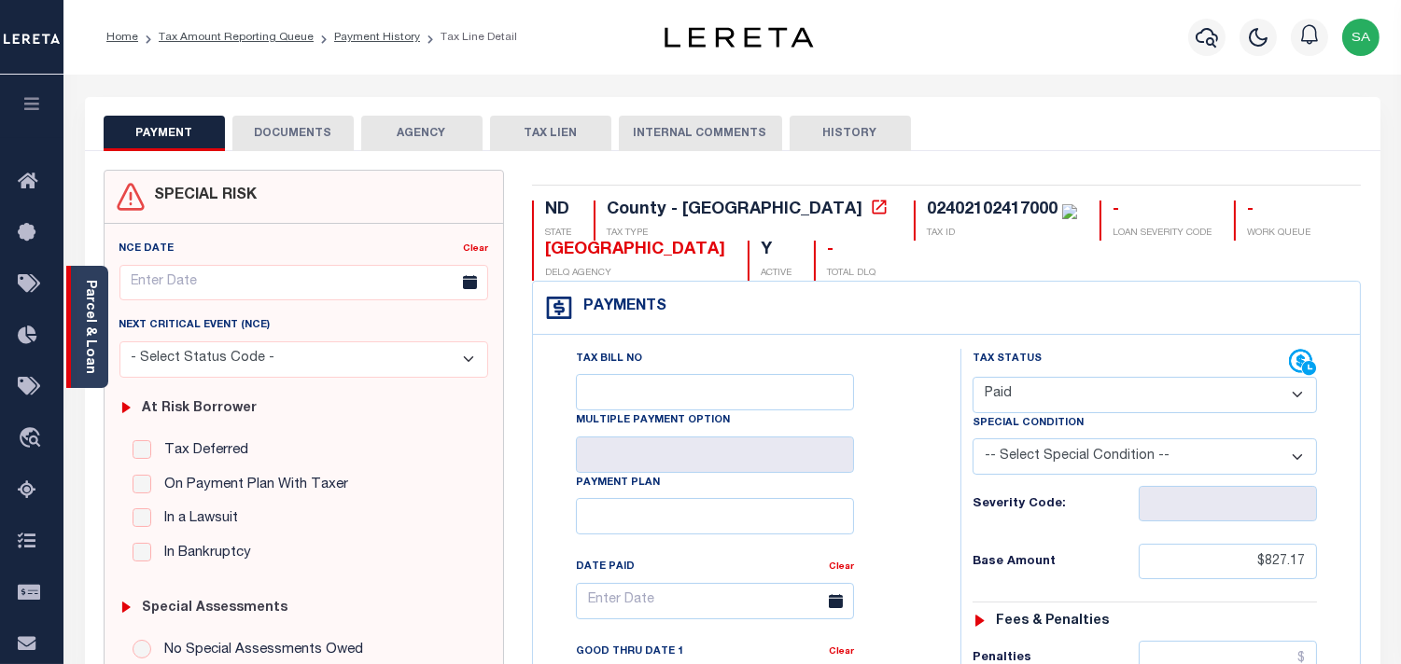
click at [95, 343] on link "Parcel & Loan" at bounding box center [89, 327] width 13 height 94
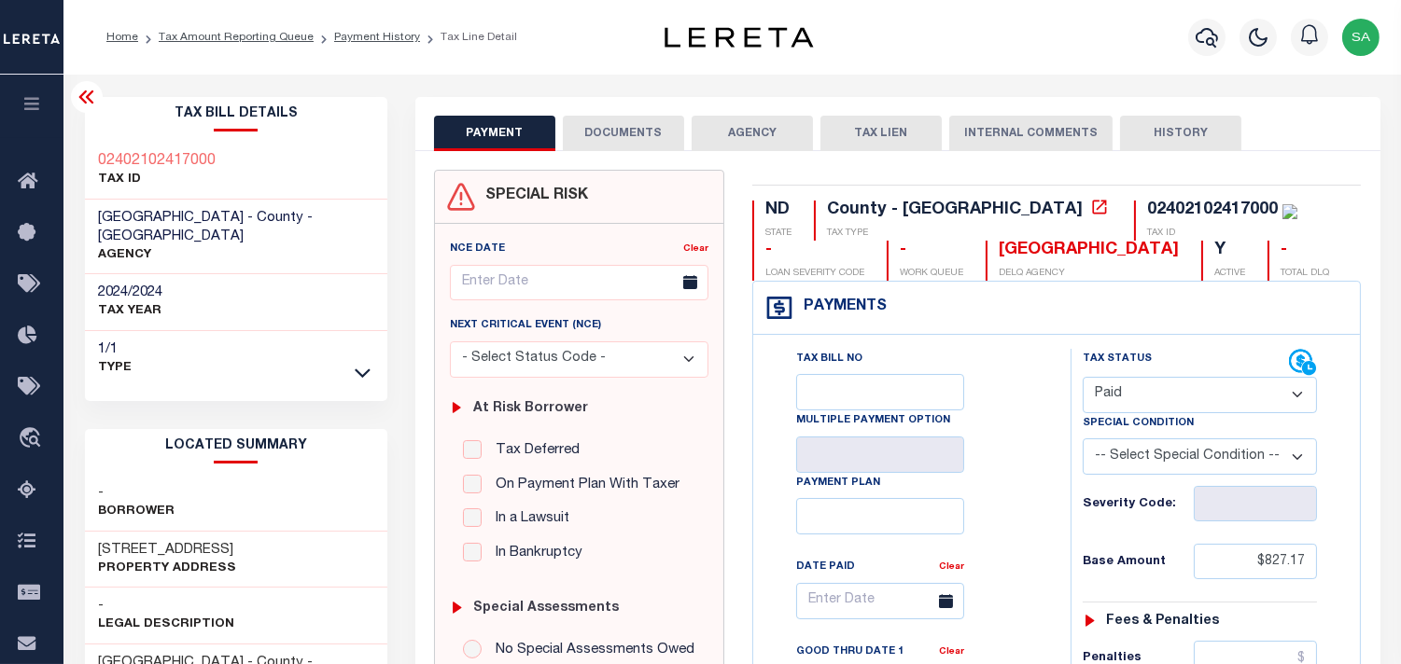
click at [1011, 383] on div "Tax Bill No Multiple Payment Option Payment Plan Clear" at bounding box center [907, 610] width 271 height 523
drag, startPoint x: 1209, startPoint y: 555, endPoint x: 1310, endPoint y: 571, distance: 102.0
click at [1310, 571] on input "$827.17" at bounding box center [1254, 561] width 123 height 35
paste input "1,276.12"
type input "$1,276.12"
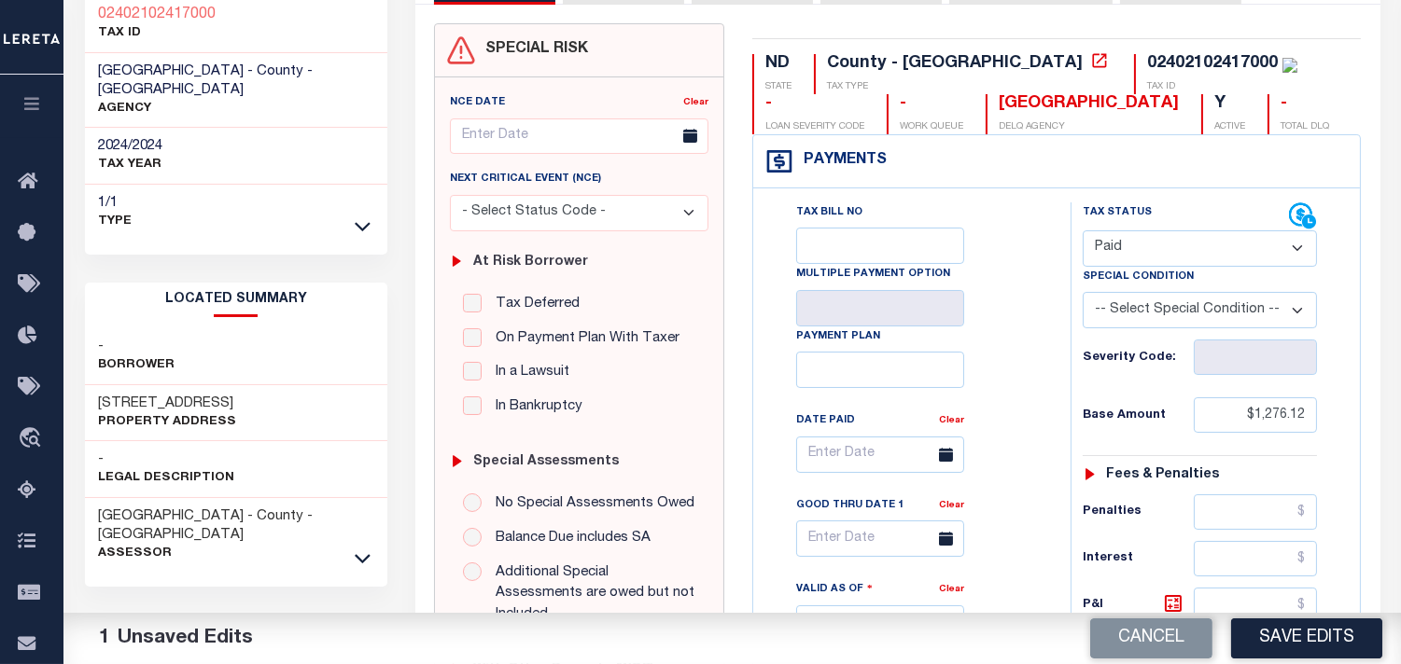
scroll to position [414, 0]
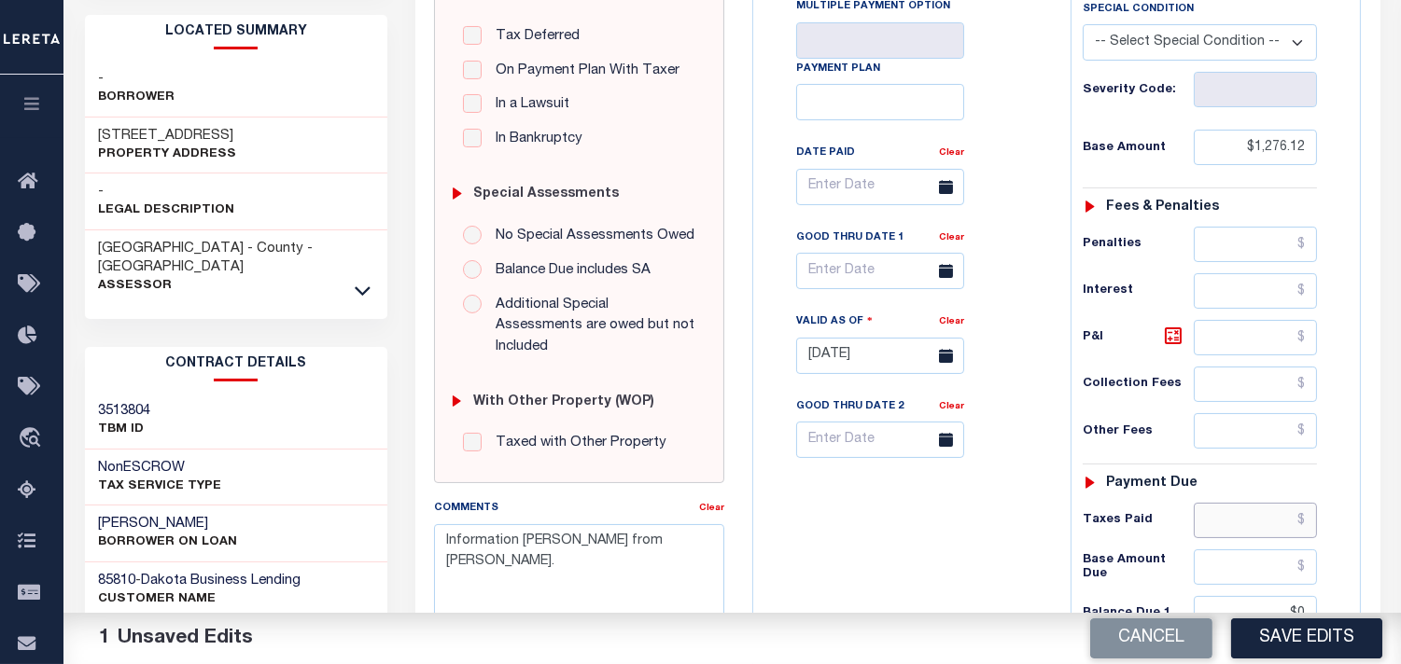
drag, startPoint x: 1243, startPoint y: 517, endPoint x: 1106, endPoint y: 561, distance: 144.0
click at [1243, 517] on input "text" at bounding box center [1254, 520] width 123 height 35
paste input "1,317.37"
type input "$1,317.37"
click at [1037, 563] on div "Tax Bill No Multiple Payment Option Payment Plan Clear" at bounding box center [907, 347] width 299 height 824
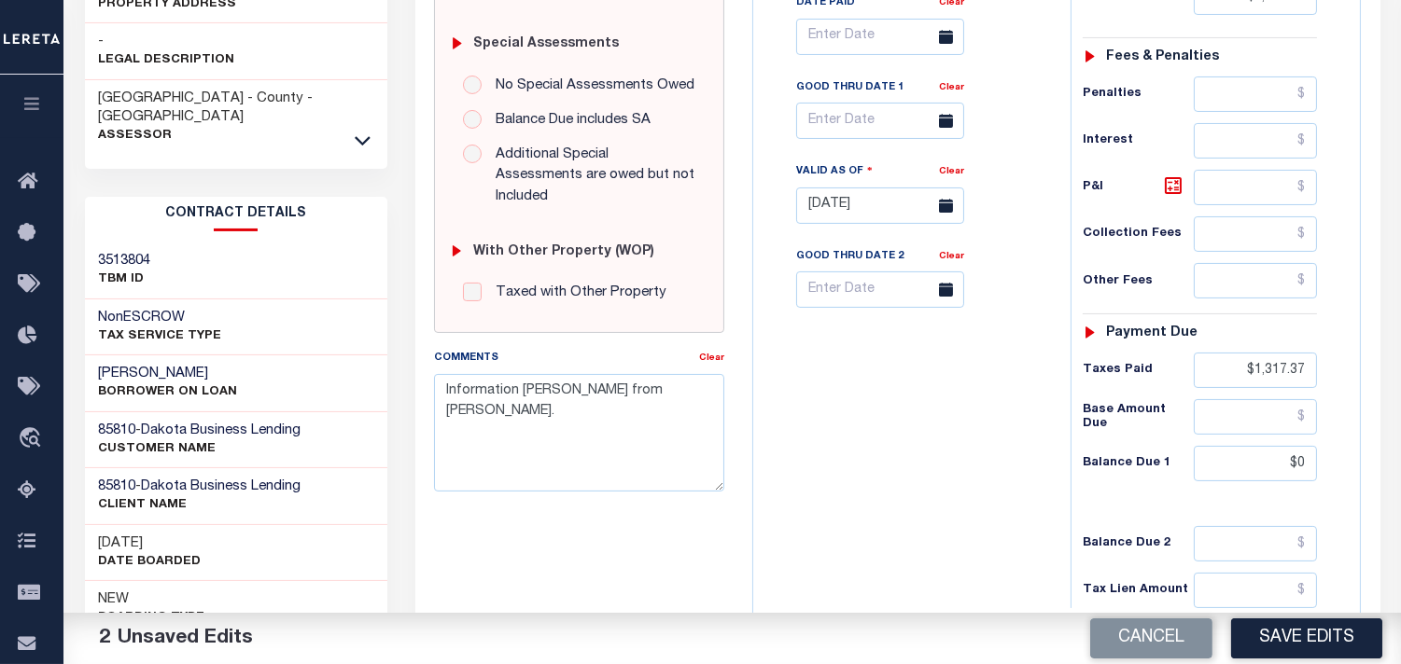
scroll to position [725, 0]
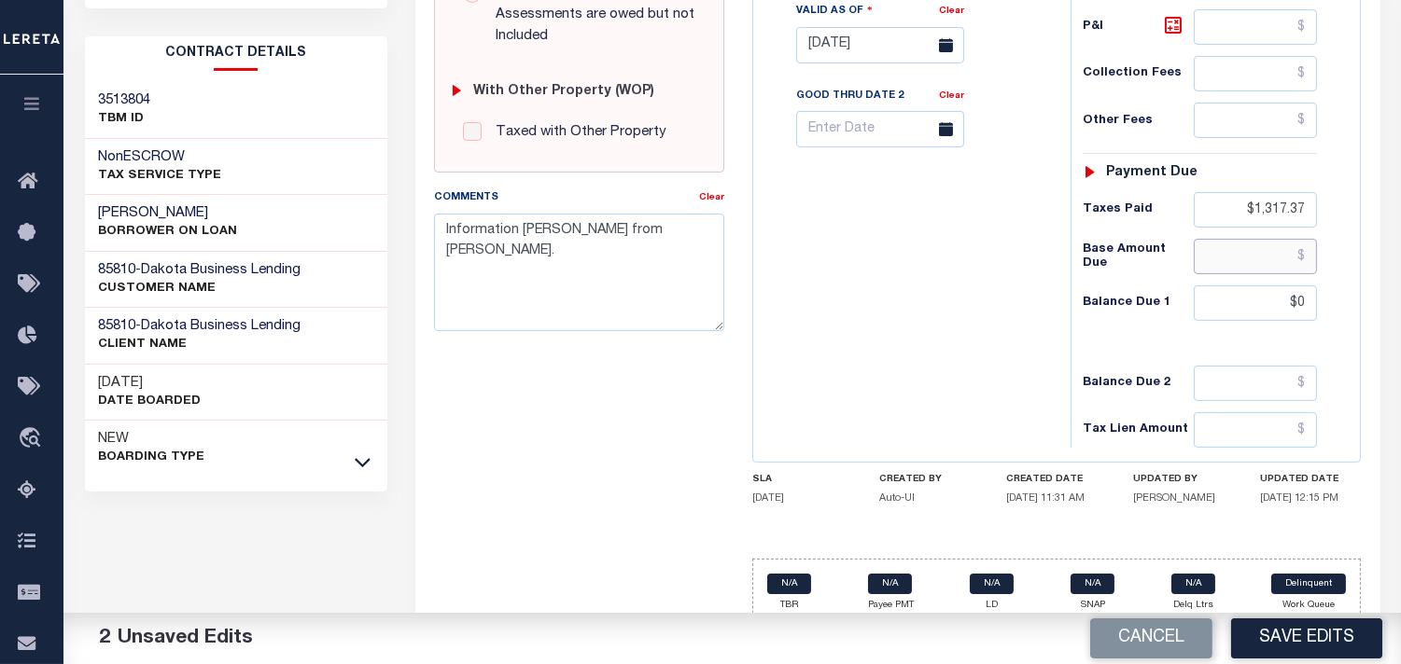
click at [1242, 263] on input "text" at bounding box center [1254, 256] width 123 height 35
paste input "67.53"
type input "$67.53"
drag, startPoint x: 983, startPoint y: 281, endPoint x: 1025, endPoint y: 286, distance: 42.4
click at [983, 281] on div "Tax Bill No Multiple Payment Option Payment Plan Clear" at bounding box center [907, 36] width 299 height 824
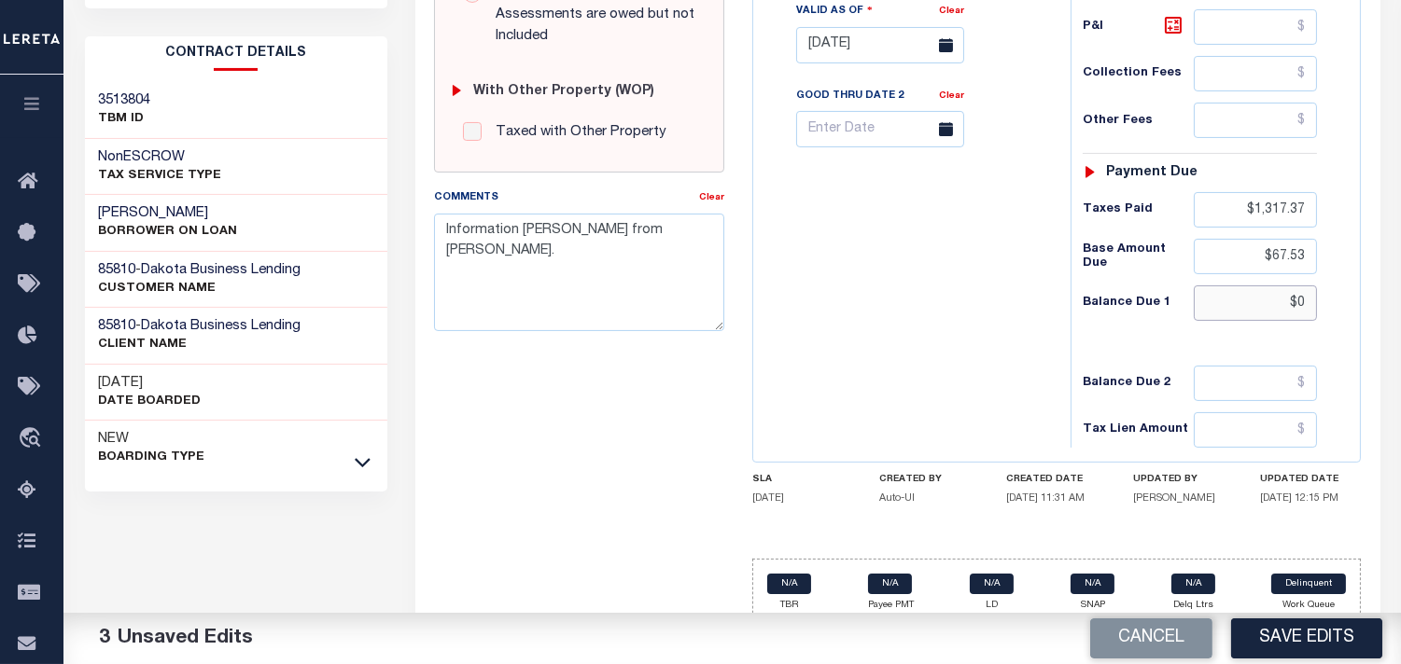
drag, startPoint x: 1336, startPoint y: 308, endPoint x: 1210, endPoint y: 320, distance: 126.5
click at [1345, 310] on div "Tax Status Status" at bounding box center [1205, 36] width 299 height 824
paste input "67.53"
type input "$67.53"
click at [926, 329] on div "Tax Bill No Multiple Payment Option Payment Plan Clear" at bounding box center [907, 36] width 299 height 824
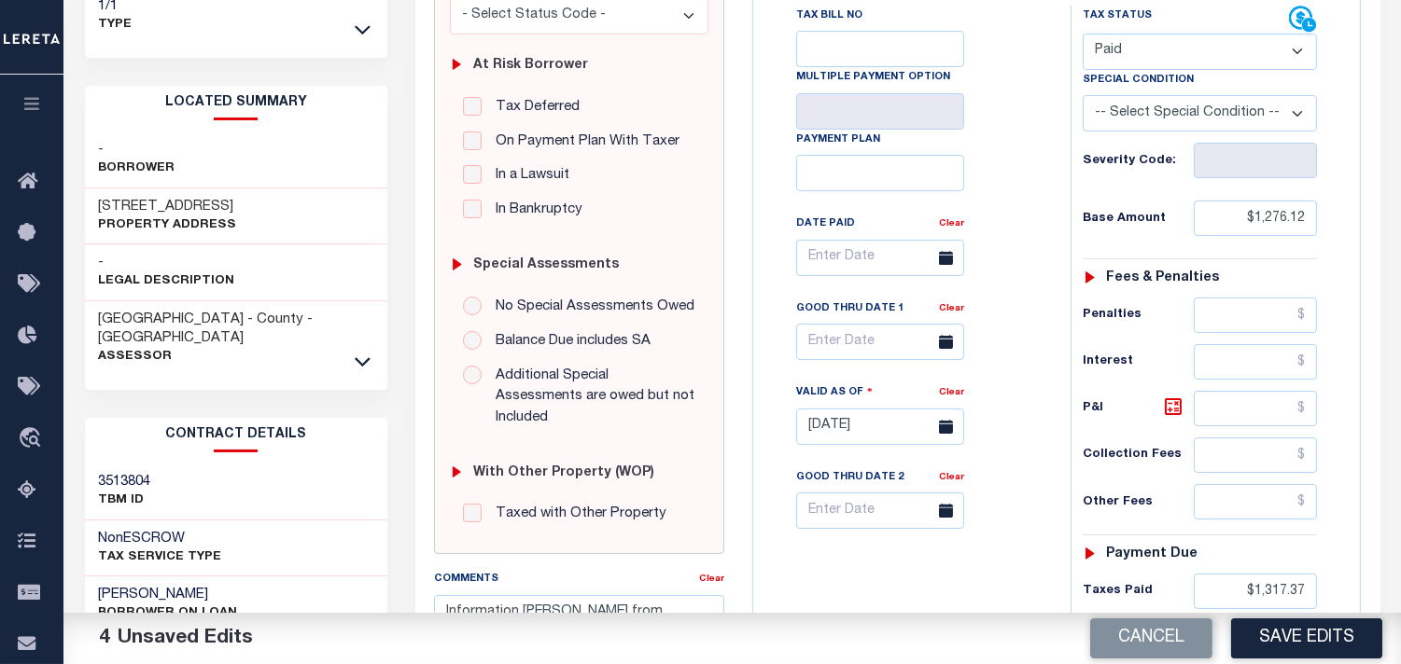
scroll to position [207, 0]
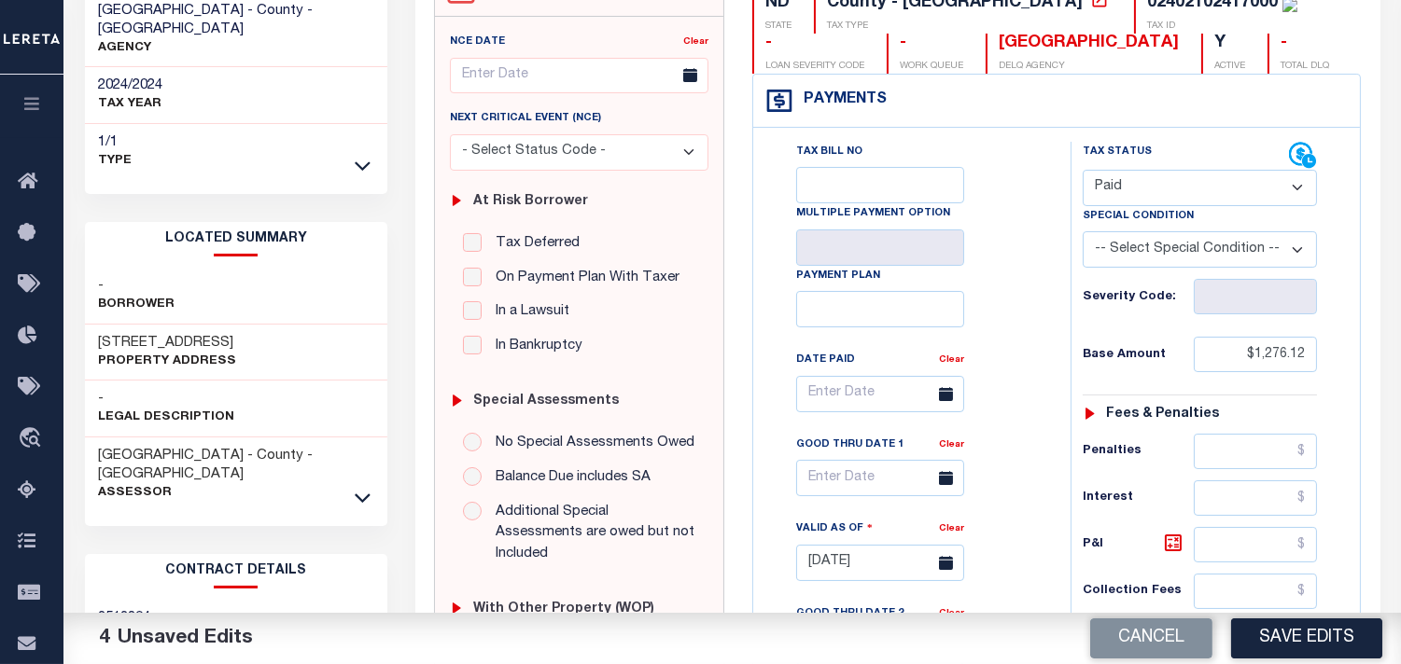
click at [1144, 181] on select "- Select Status Code - Open Due/Unpaid Paid Incomplete No Tax Due Internal Refu…" at bounding box center [1199, 188] width 234 height 36
select select "DUE"
click at [1082, 170] on select "- Select Status Code - Open Due/Unpaid Paid Incomplete No Tax Due Internal Refu…" at bounding box center [1199, 188] width 234 height 36
click at [1141, 264] on select "-- Select Special Condition -- 3RD PARTY TAX LIEN AGENCY TAX LIEN (A.K.A Inside…" at bounding box center [1199, 249] width 234 height 36
select select "15"
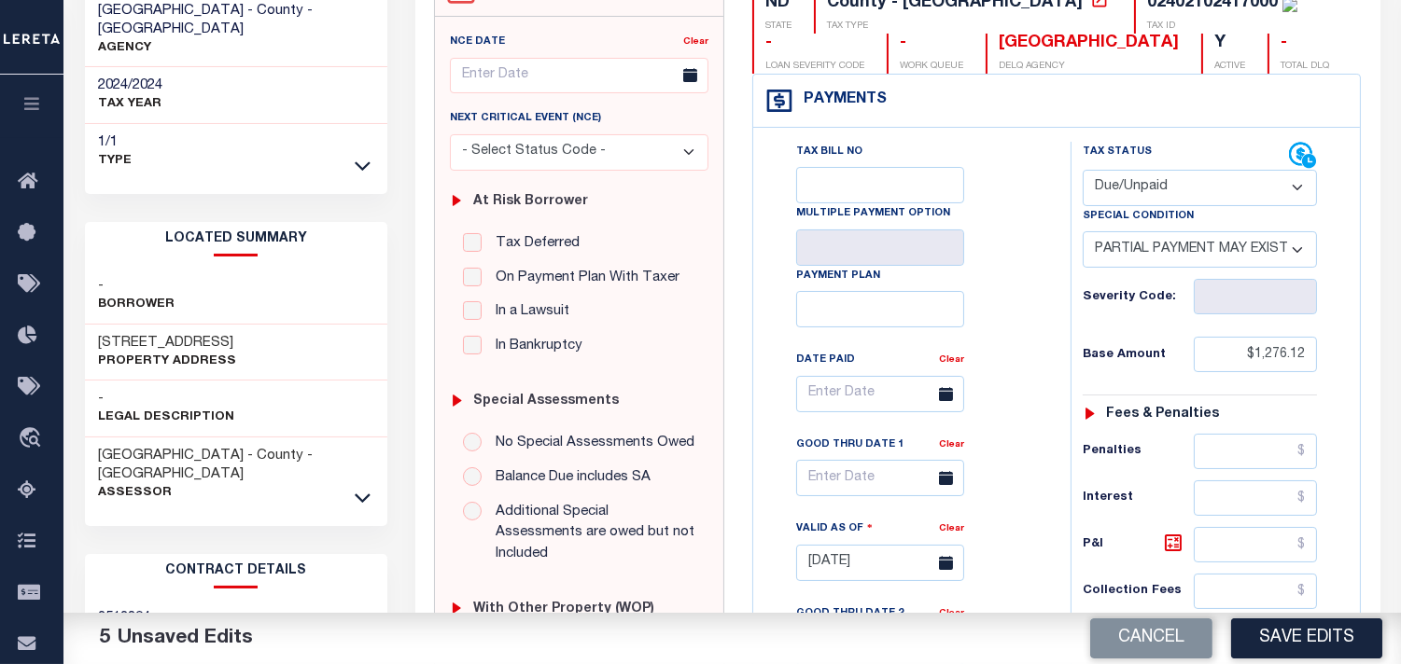
click at [1141, 264] on select "-- Select Special Condition -- 3RD PARTY TAX LIEN AGENCY TAX LIEN (A.K.A Inside…" at bounding box center [1199, 249] width 234 height 36
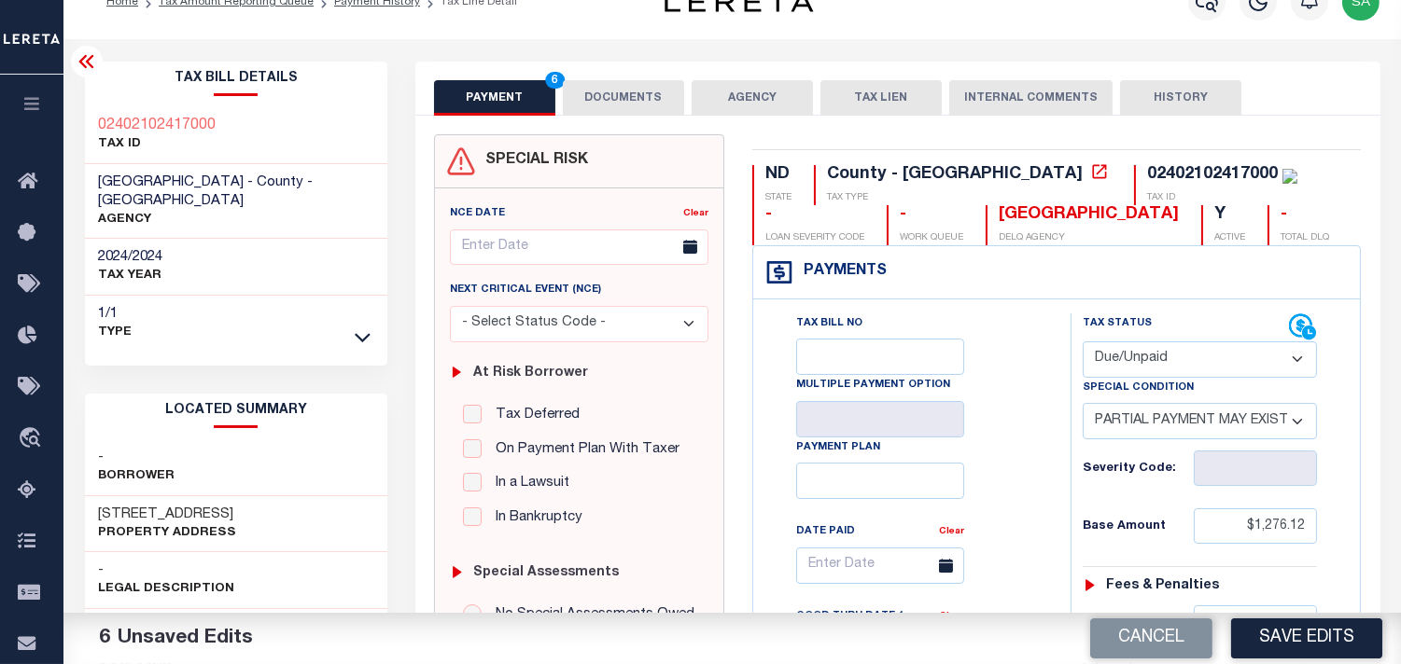
scroll to position [0, 0]
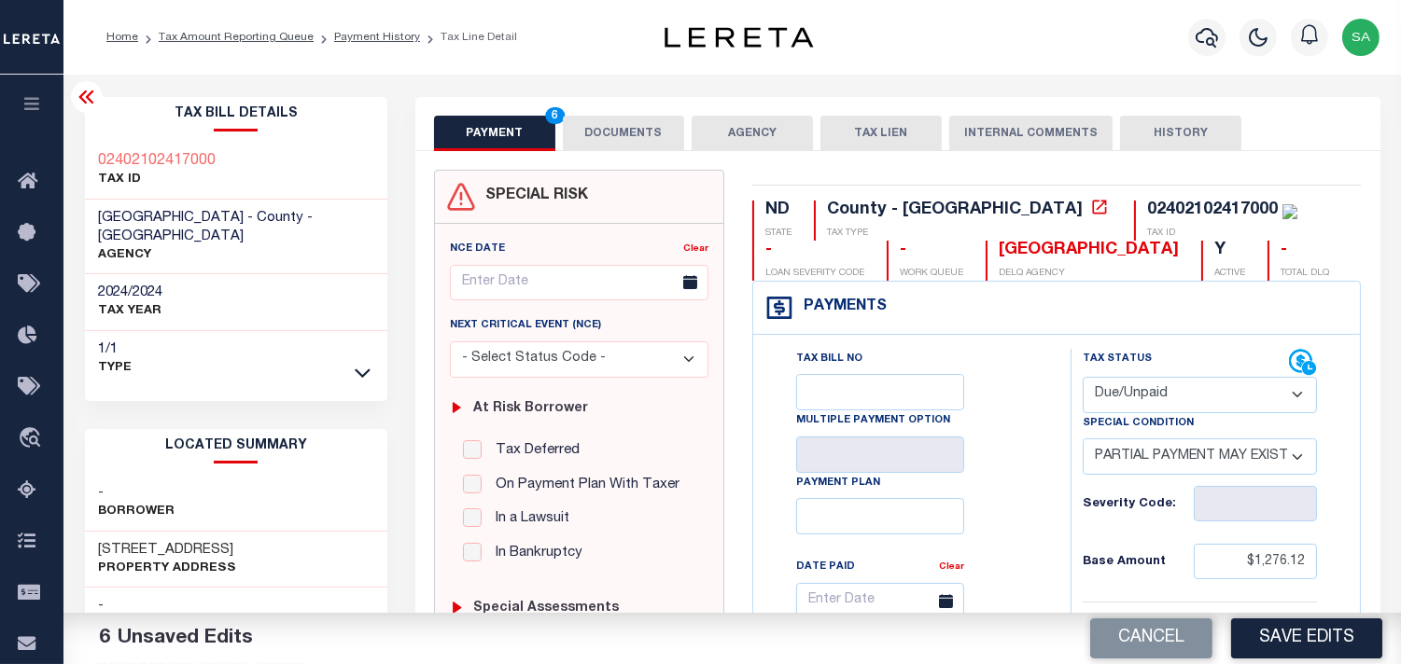
click at [602, 132] on button "DOCUMENTS" at bounding box center [623, 133] width 121 height 35
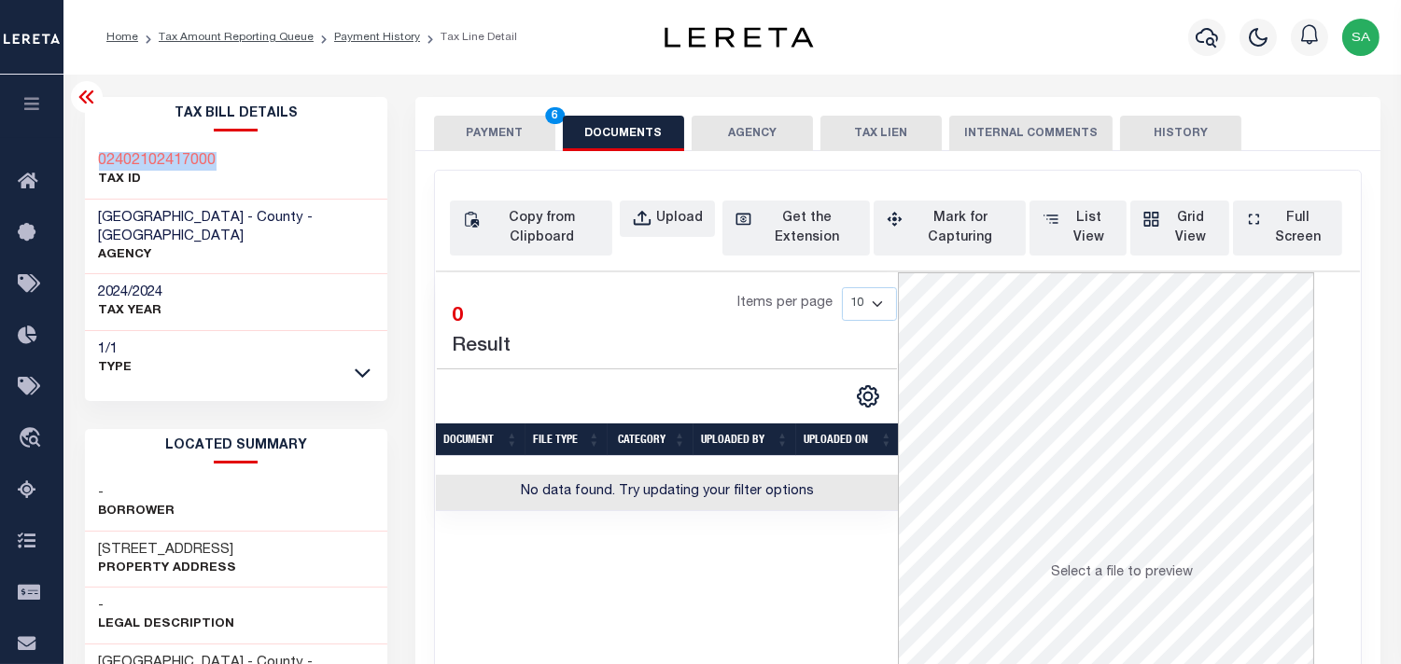
drag, startPoint x: 244, startPoint y: 160, endPoint x: 98, endPoint y: 162, distance: 145.6
click at [98, 162] on div "02402102417000 TAX ID" at bounding box center [236, 171] width 303 height 57
copy h3 "02402102417000"
click at [673, 225] on div "Upload" at bounding box center [679, 219] width 47 height 21
select select "POP"
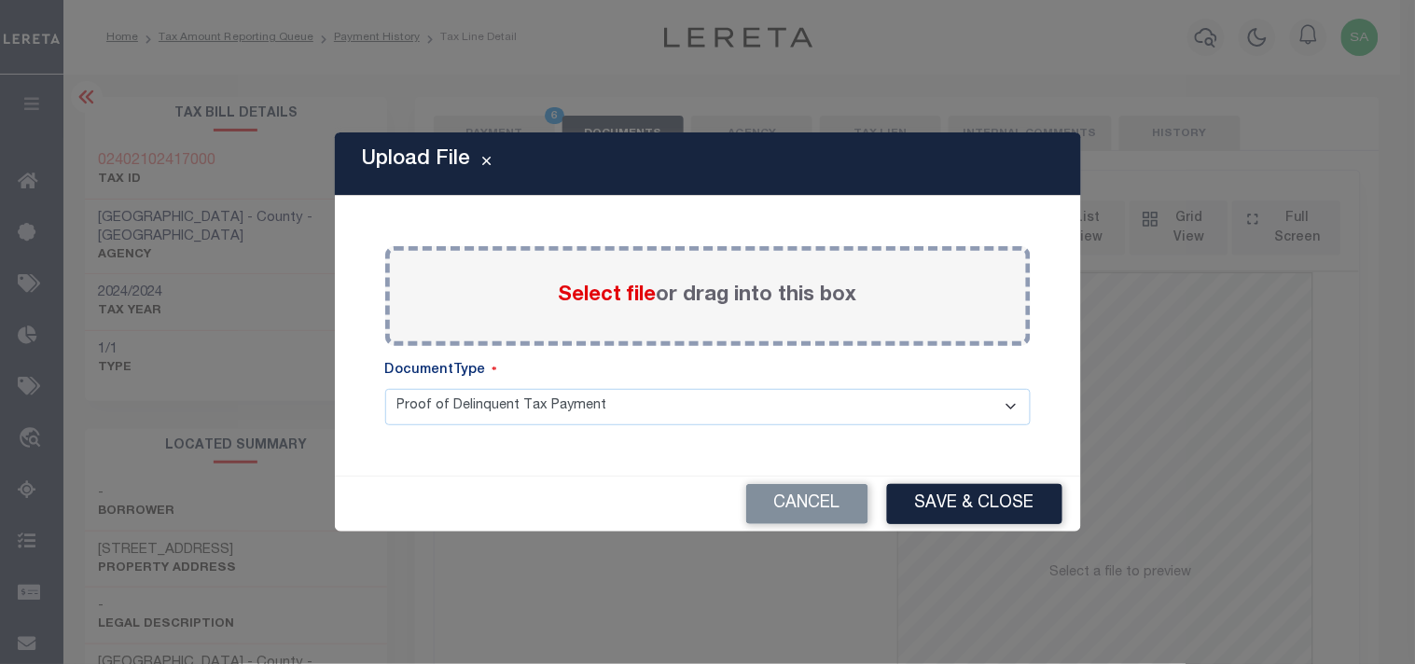
click at [616, 299] on span "Select file" at bounding box center [608, 296] width 98 height 21
click at [0, 0] on input "Select file or drag into this box" at bounding box center [0, 0] width 0 height 0
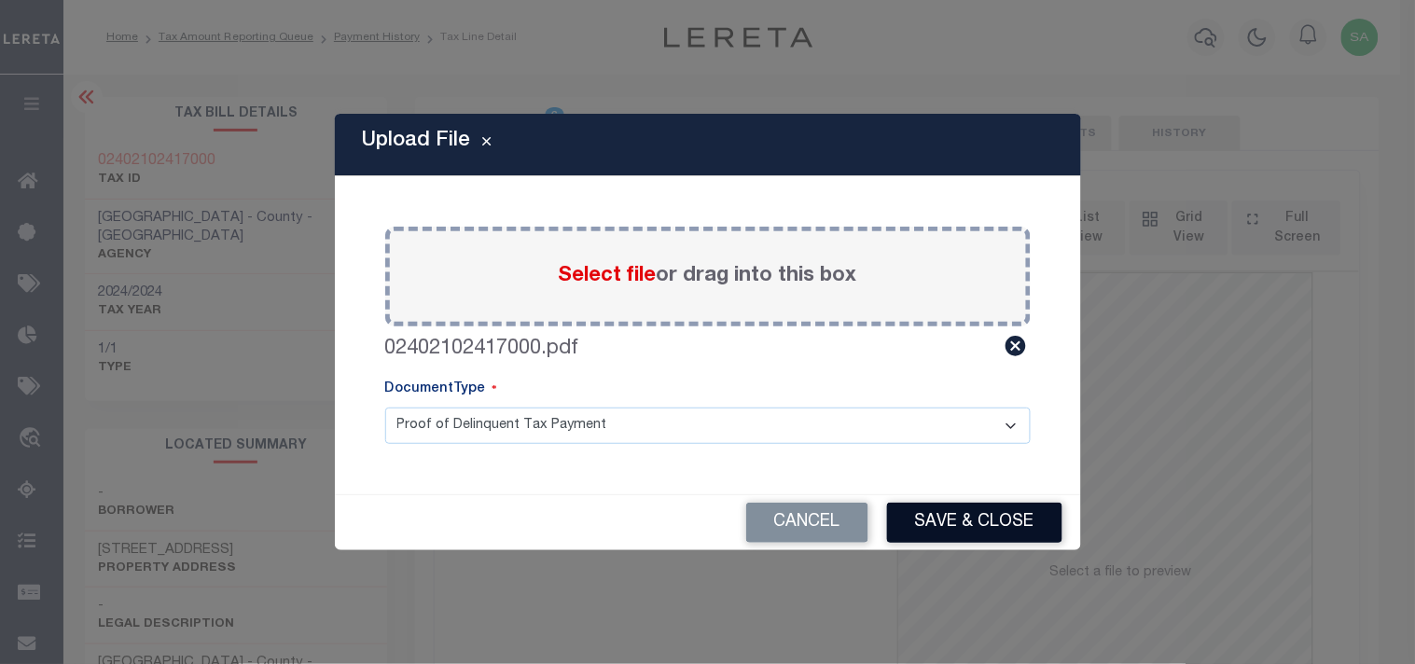
click at [1003, 515] on button "Save & Close" at bounding box center [974, 523] width 175 height 40
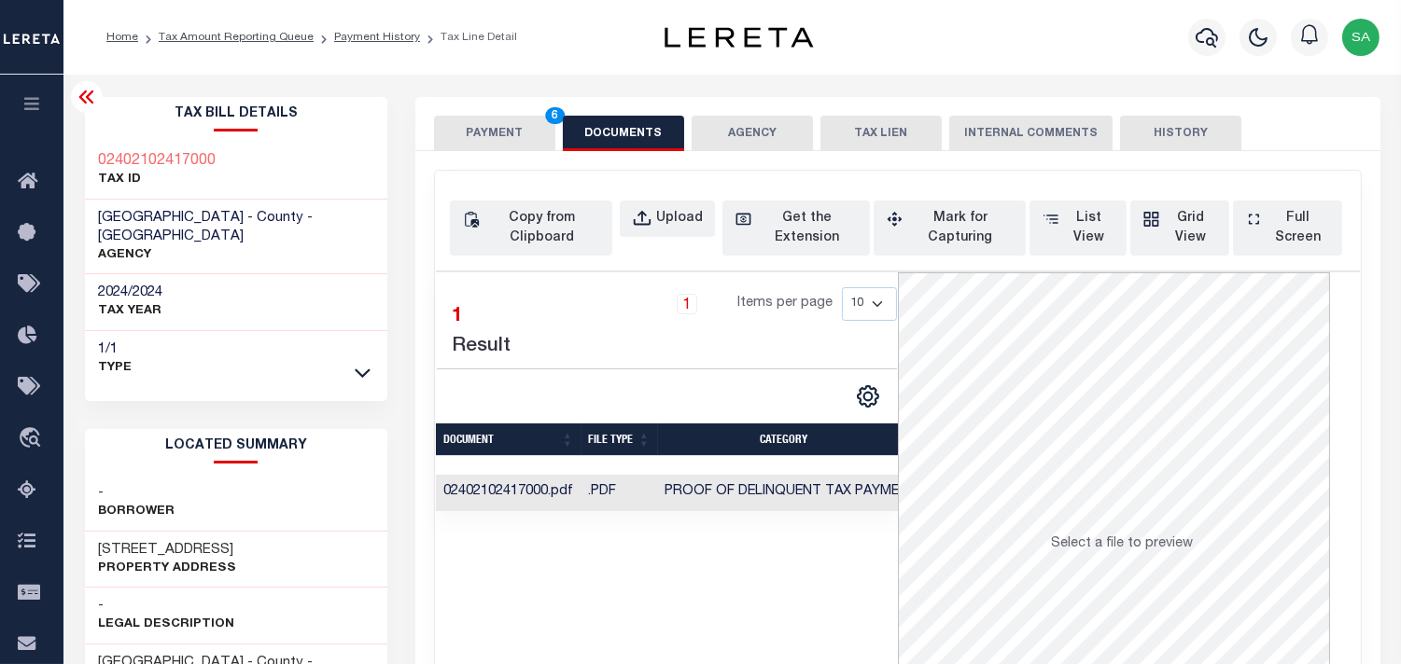
click at [525, 149] on button "PAYMENT 6" at bounding box center [494, 133] width 121 height 35
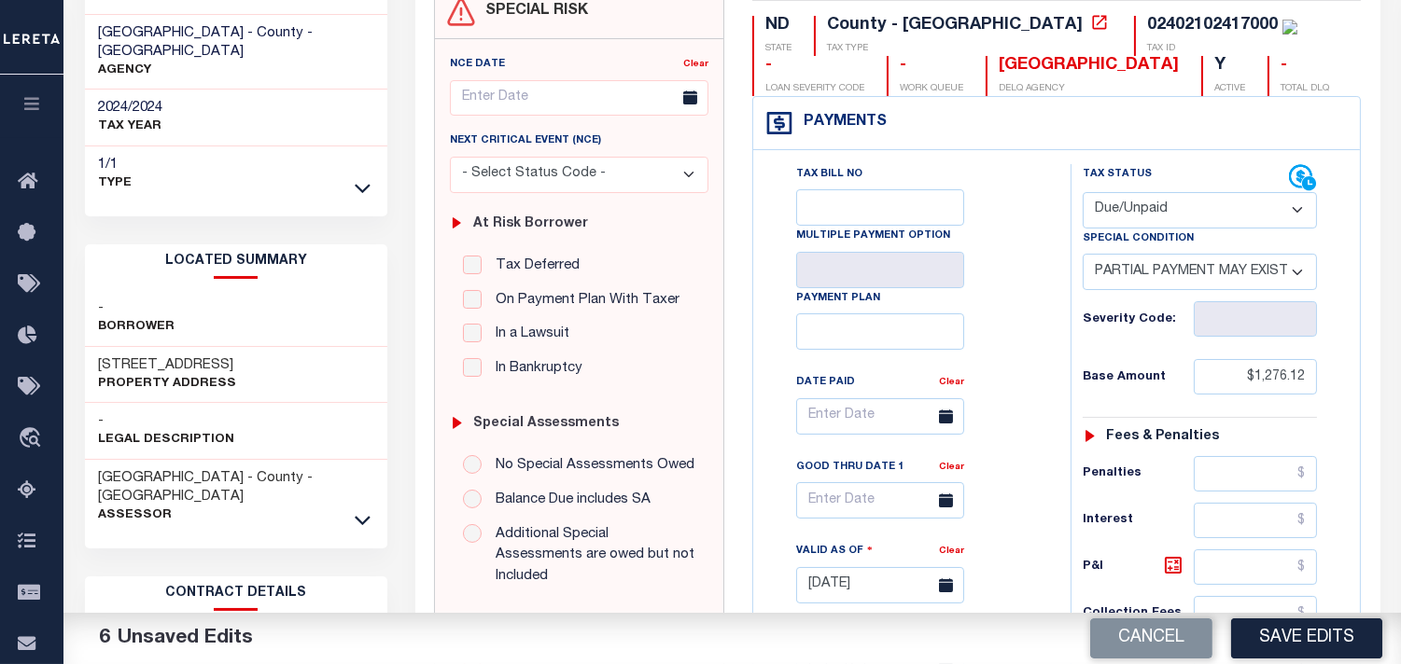
scroll to position [414, 0]
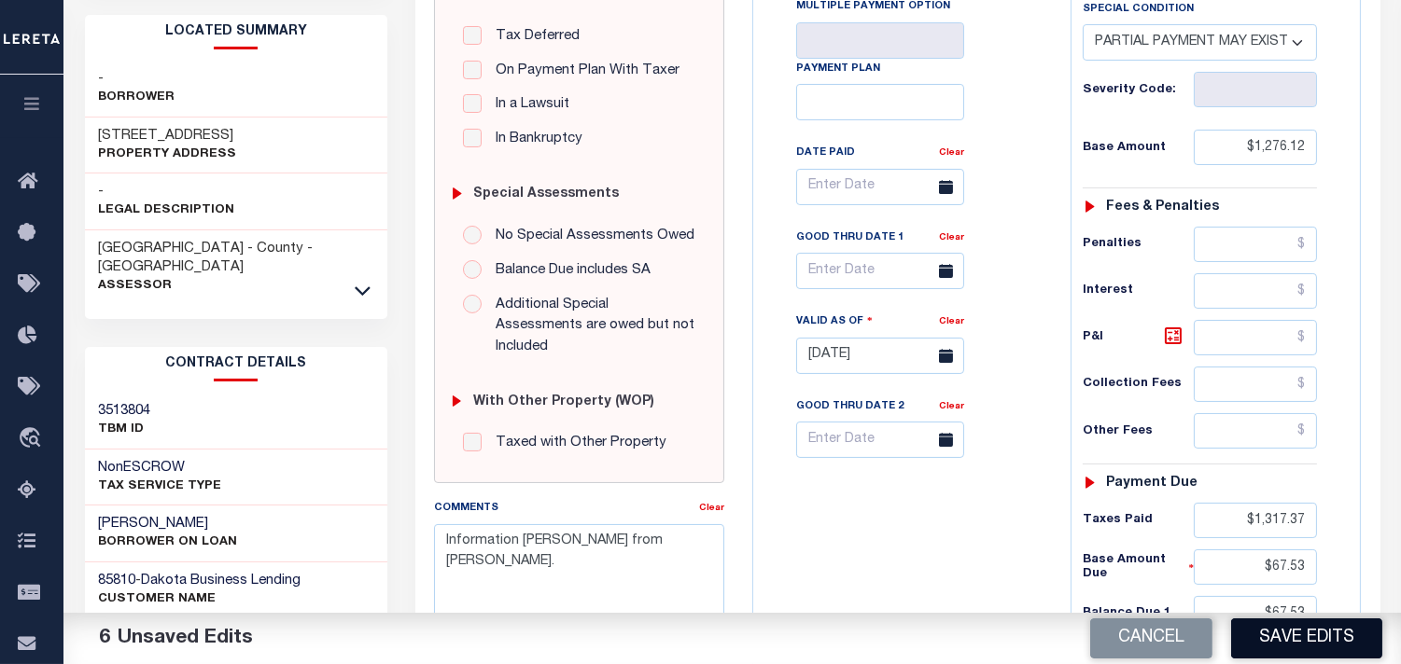
click at [1284, 638] on button "Save Edits" at bounding box center [1306, 639] width 151 height 40
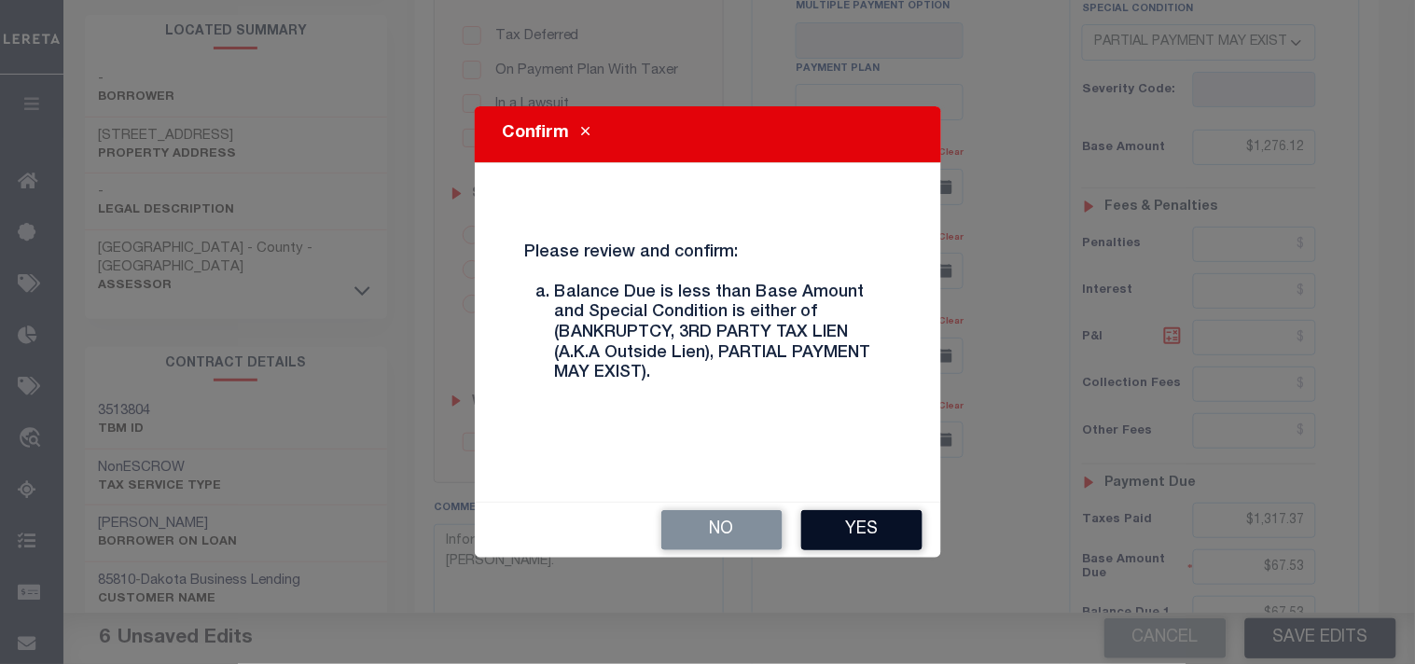
click at [850, 542] on button "Yes" at bounding box center [861, 530] width 121 height 40
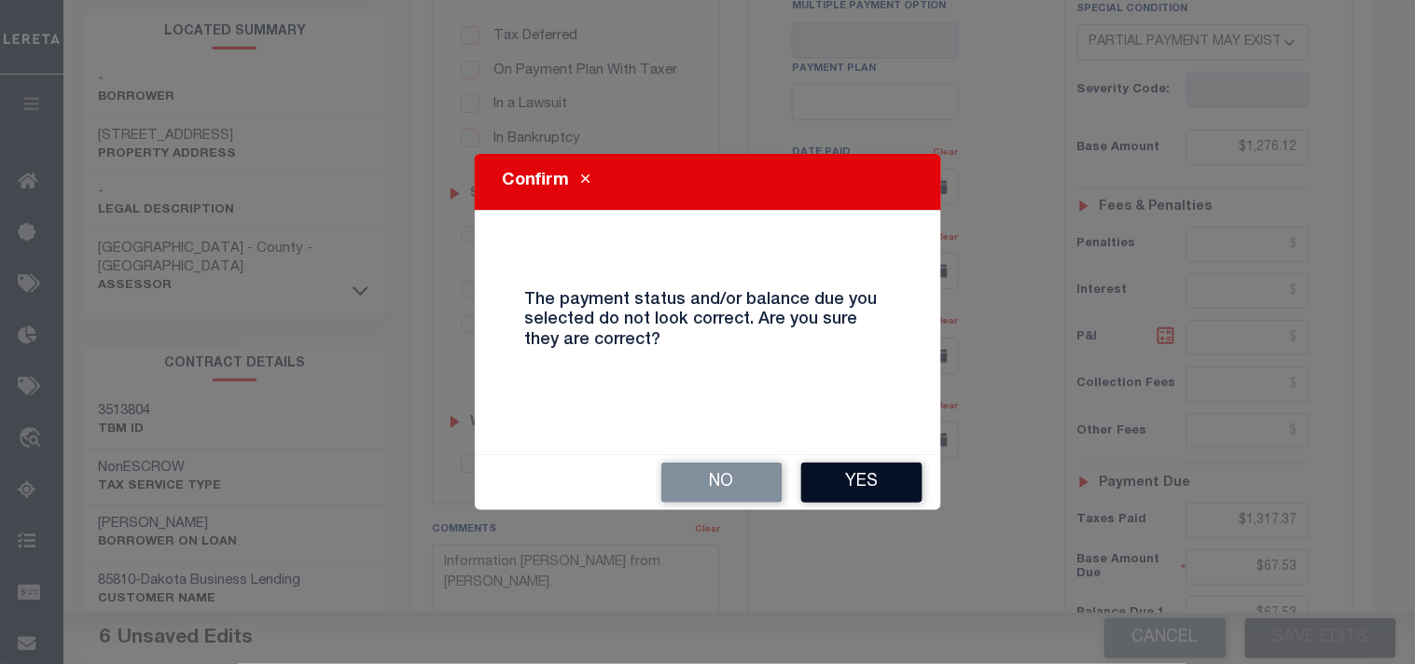
click at [882, 486] on button "Yes" at bounding box center [861, 483] width 121 height 40
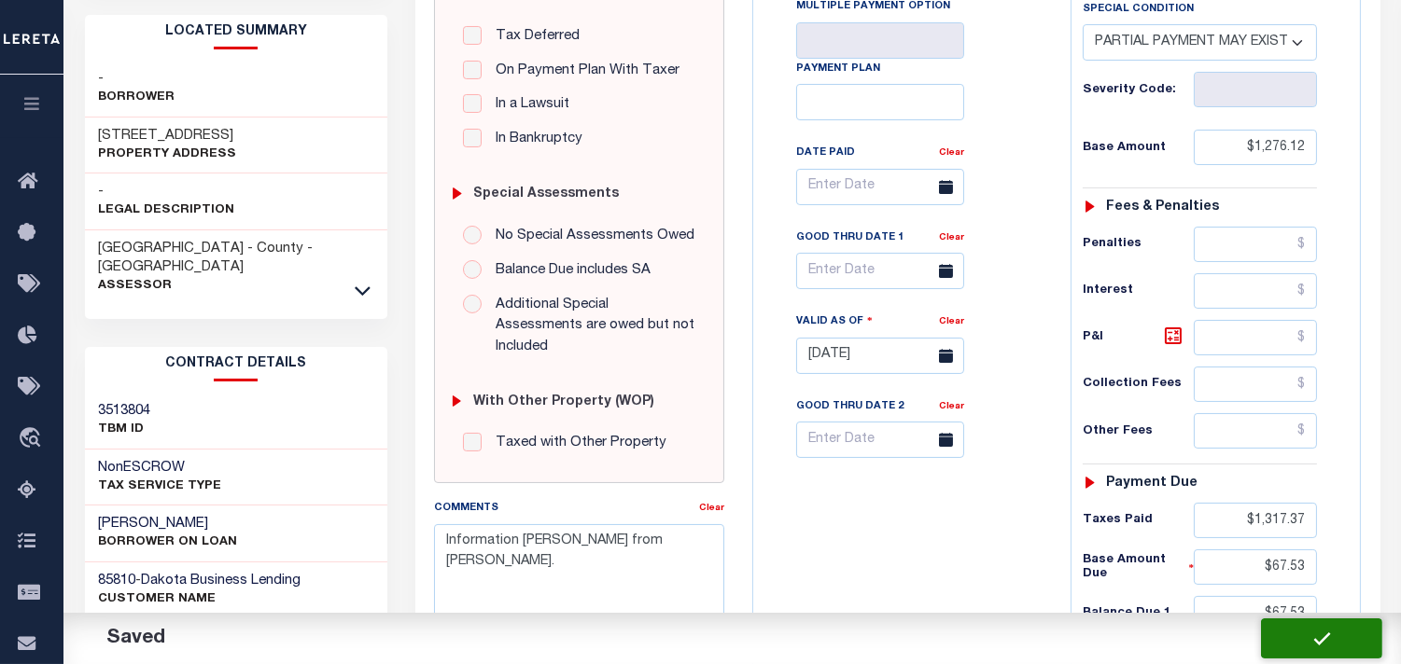
checkbox input "false"
type input "$1,276.12"
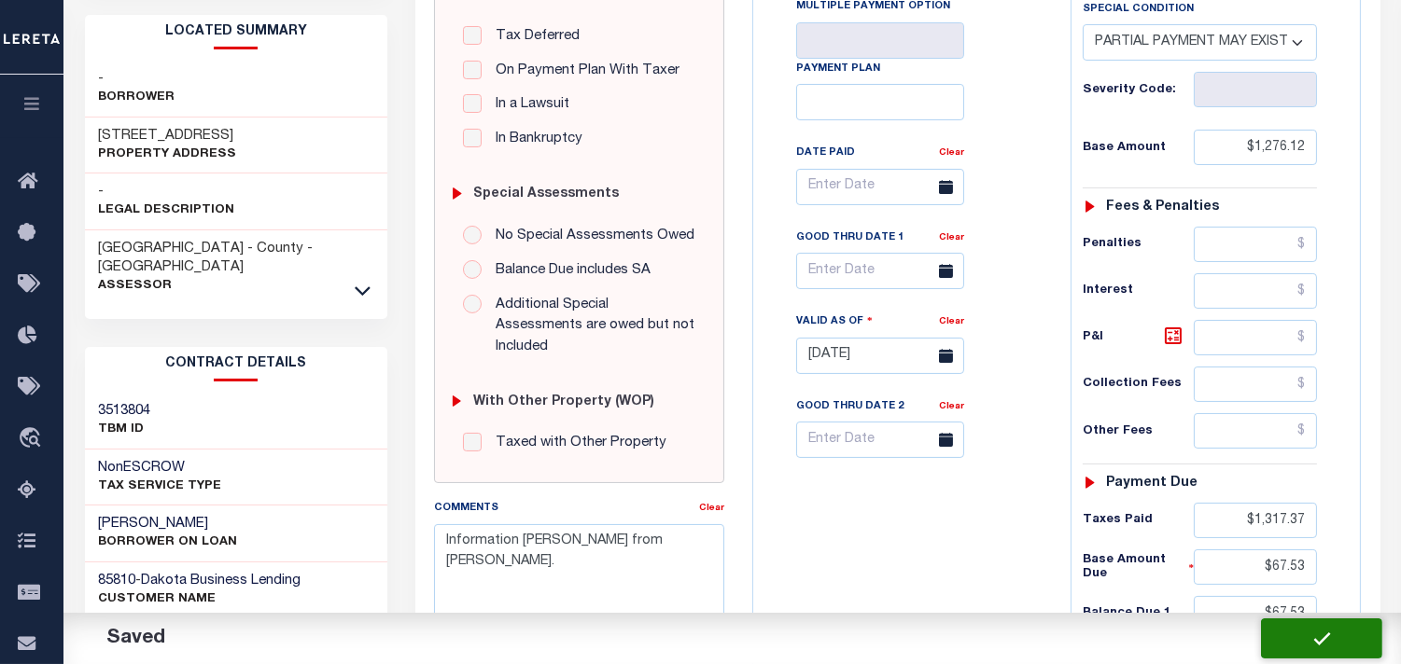
type input "$1,317.37"
type input "$67.53"
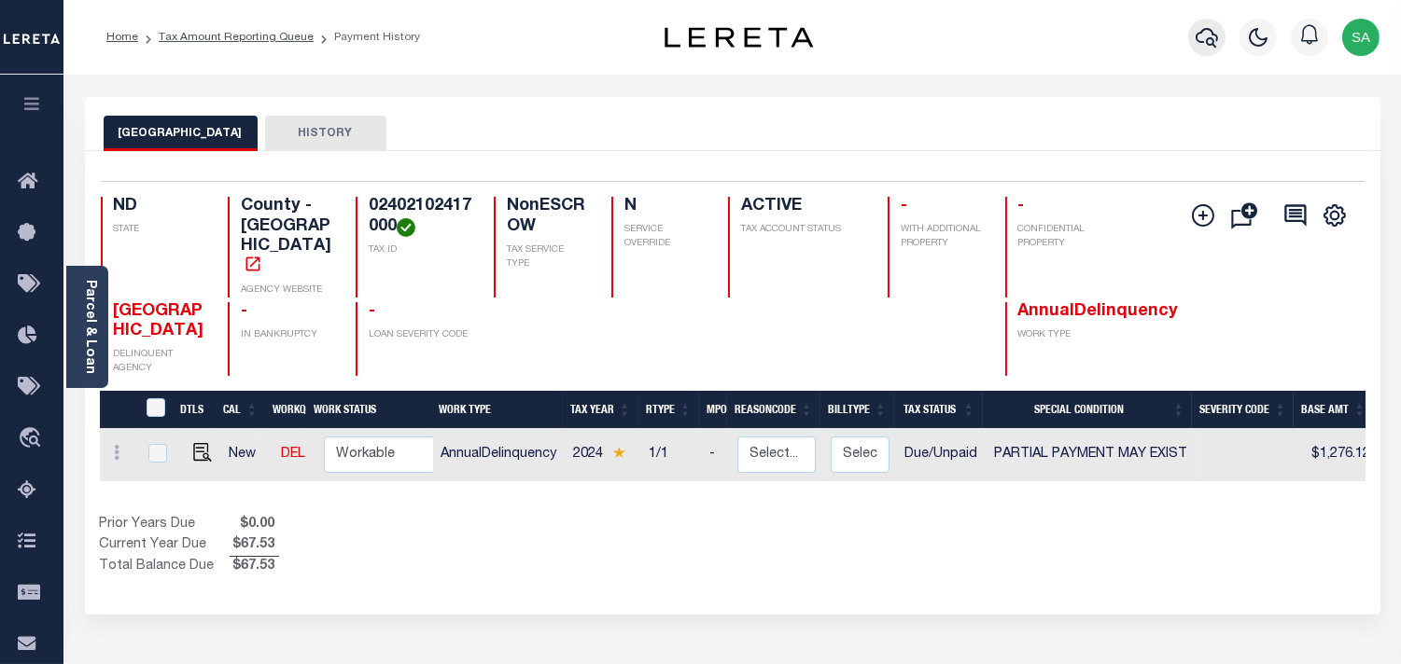
click at [1200, 37] on icon "button" at bounding box center [1206, 37] width 22 height 22
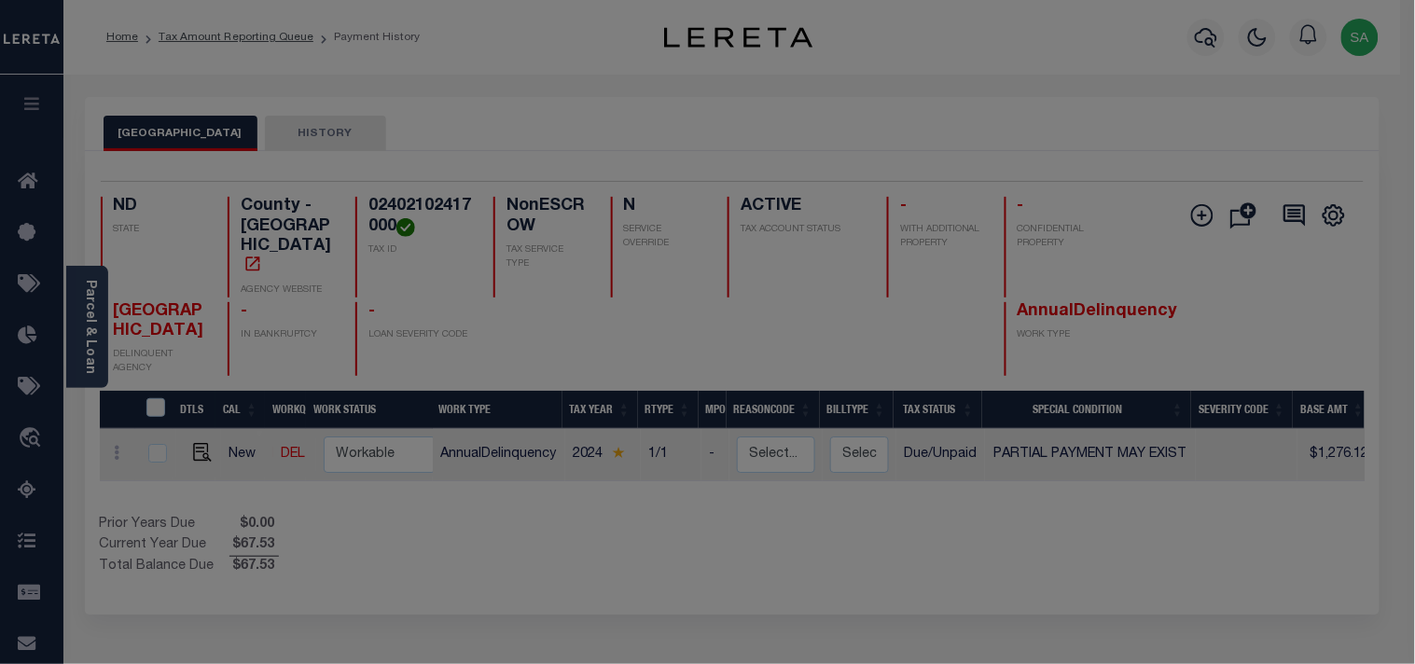
click at [0, 0] on div "Include Loans TBM Customers Borrowers Payments (Lender Non-Disb) Payments (Lend…" at bounding box center [0, 0] width 0 height 0
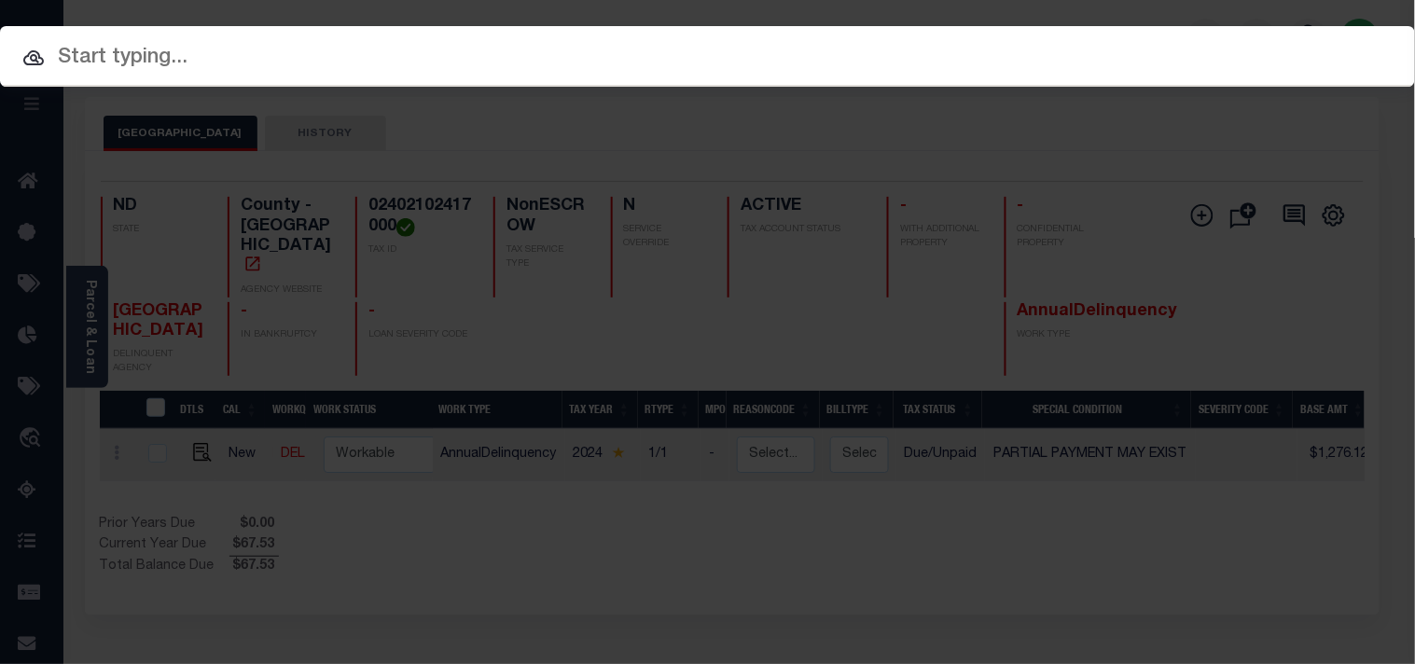
paste input "7437995000"
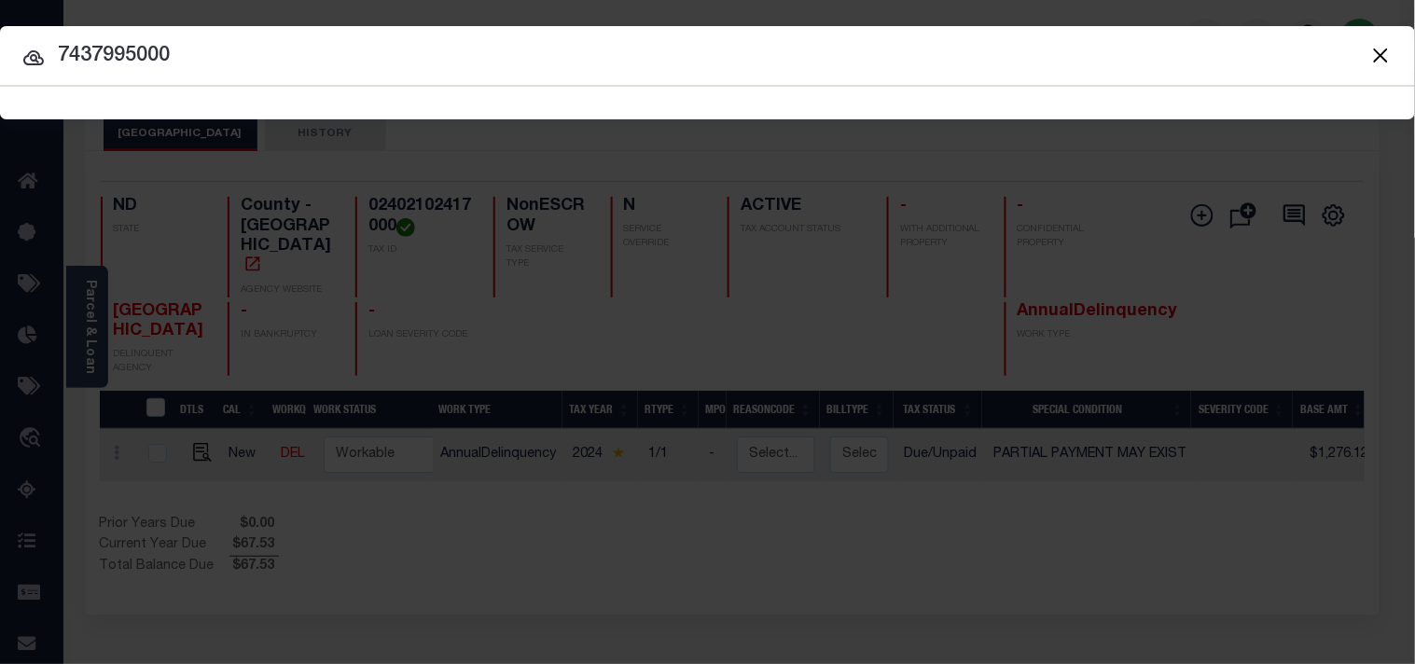
type input "7437995000"
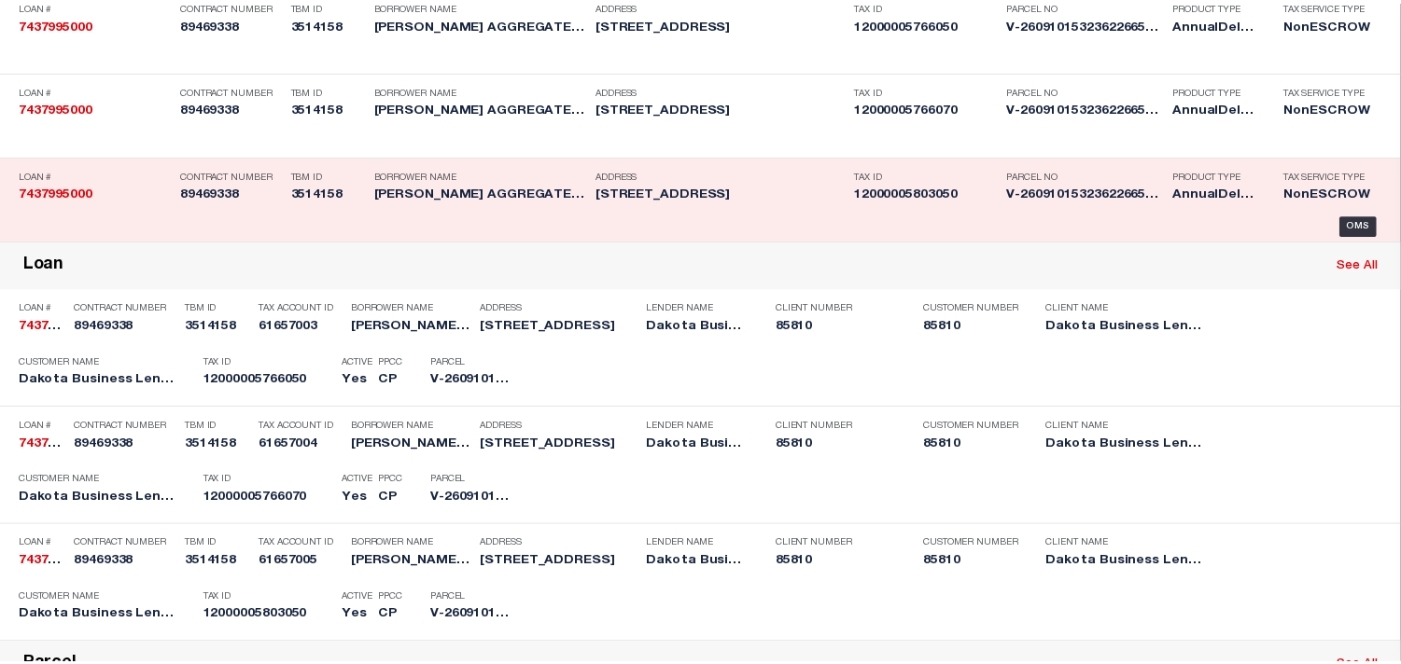
scroll to position [217, 0]
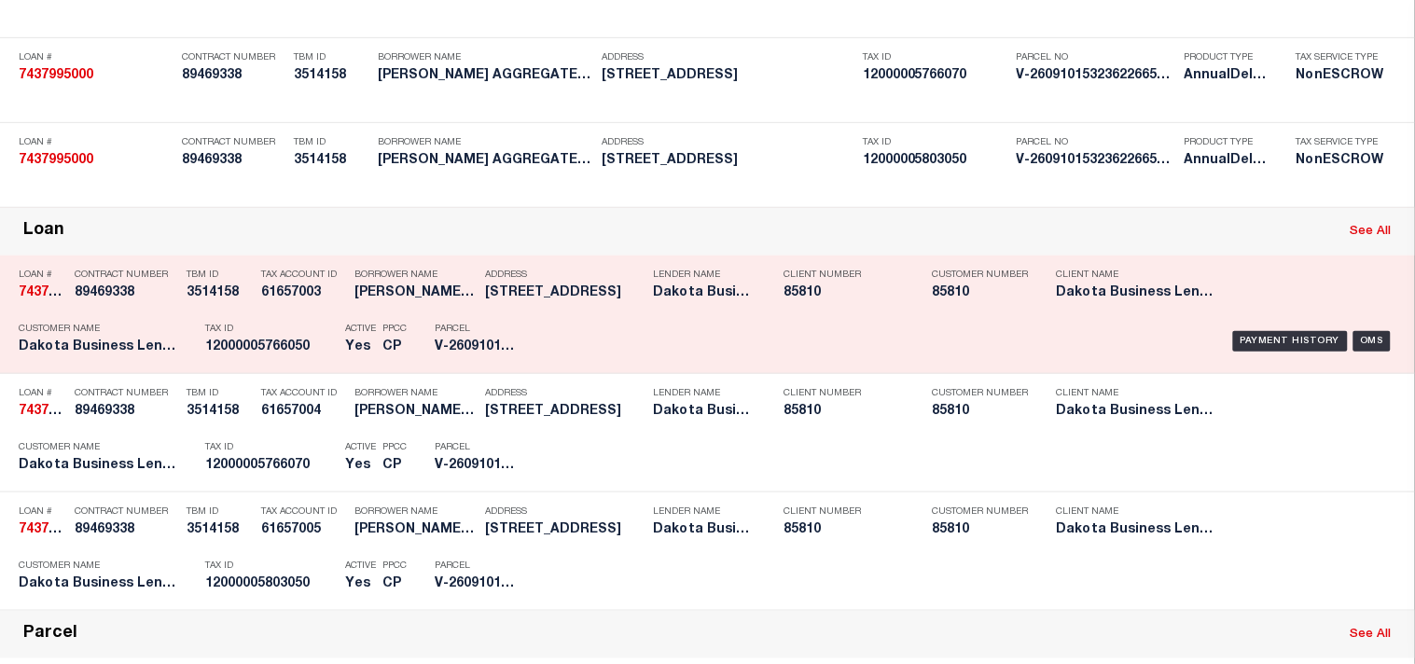
click at [571, 369] on div "Payment History OMS" at bounding box center [972, 341] width 850 height 54
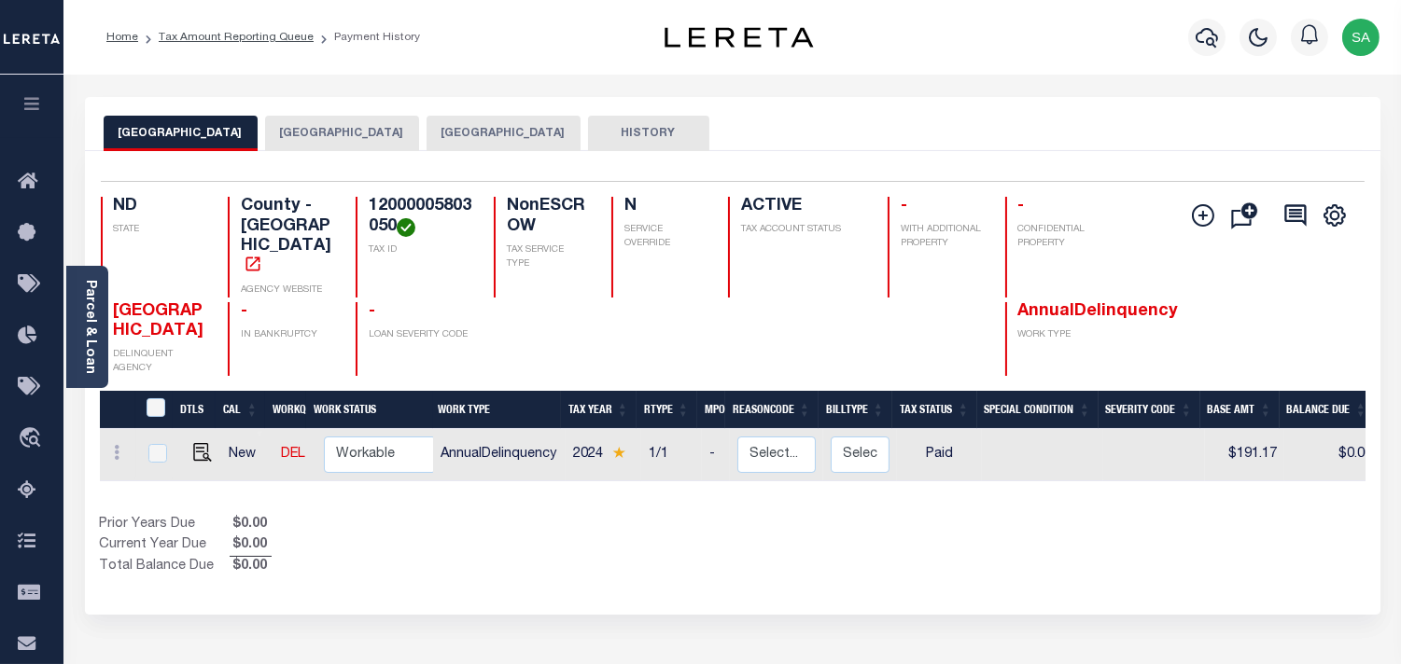
click at [519, 136] on button "[GEOGRAPHIC_DATA]" at bounding box center [503, 133] width 154 height 35
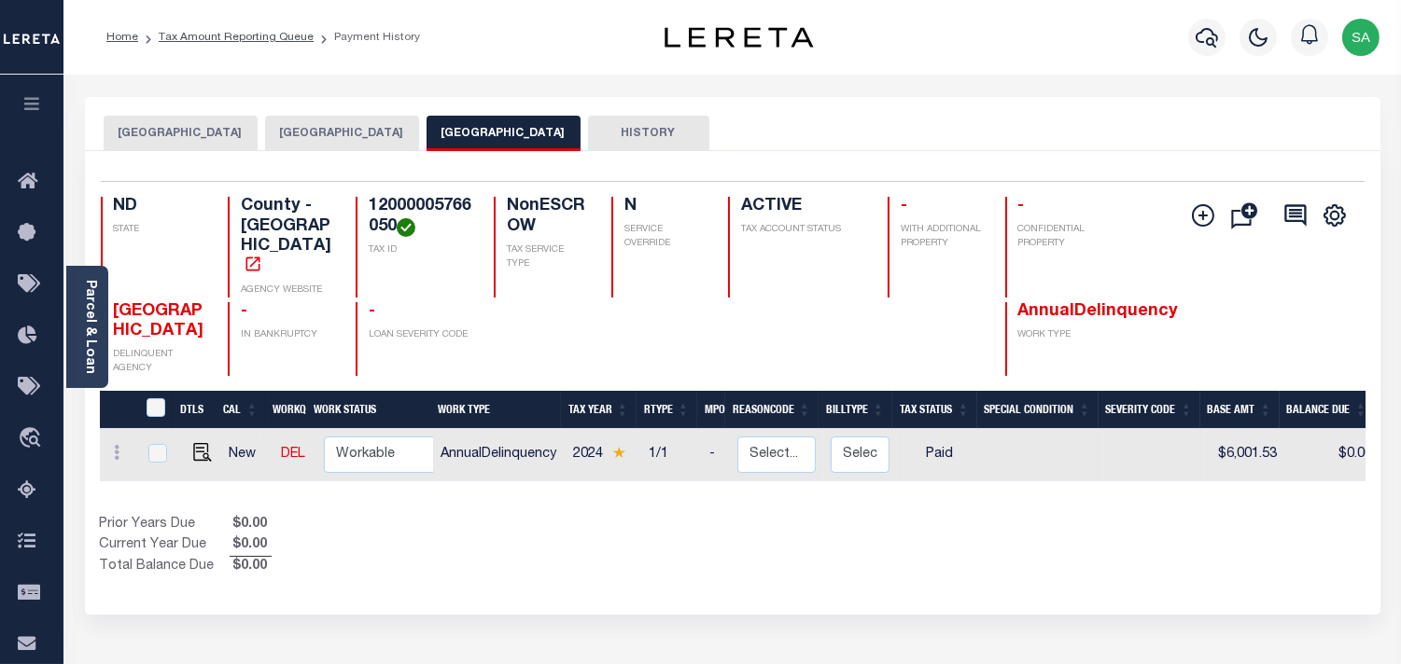
click at [339, 132] on button "[GEOGRAPHIC_DATA]" at bounding box center [342, 133] width 154 height 35
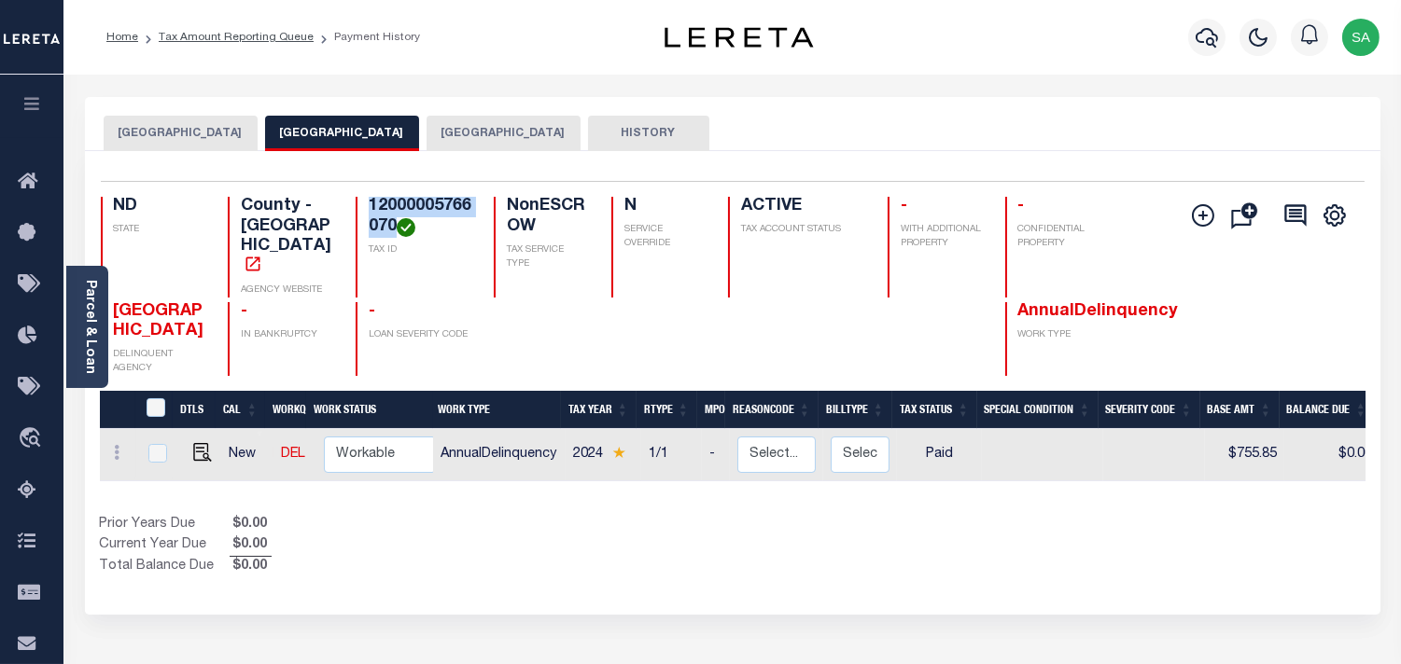
drag, startPoint x: 397, startPoint y: 228, endPoint x: 369, endPoint y: 209, distance: 33.6
click at [369, 209] on h4 "12000005766070" at bounding box center [420, 217] width 103 height 40
copy h4 "12000005766070"
click at [200, 119] on button "[GEOGRAPHIC_DATA]" at bounding box center [181, 133] width 154 height 35
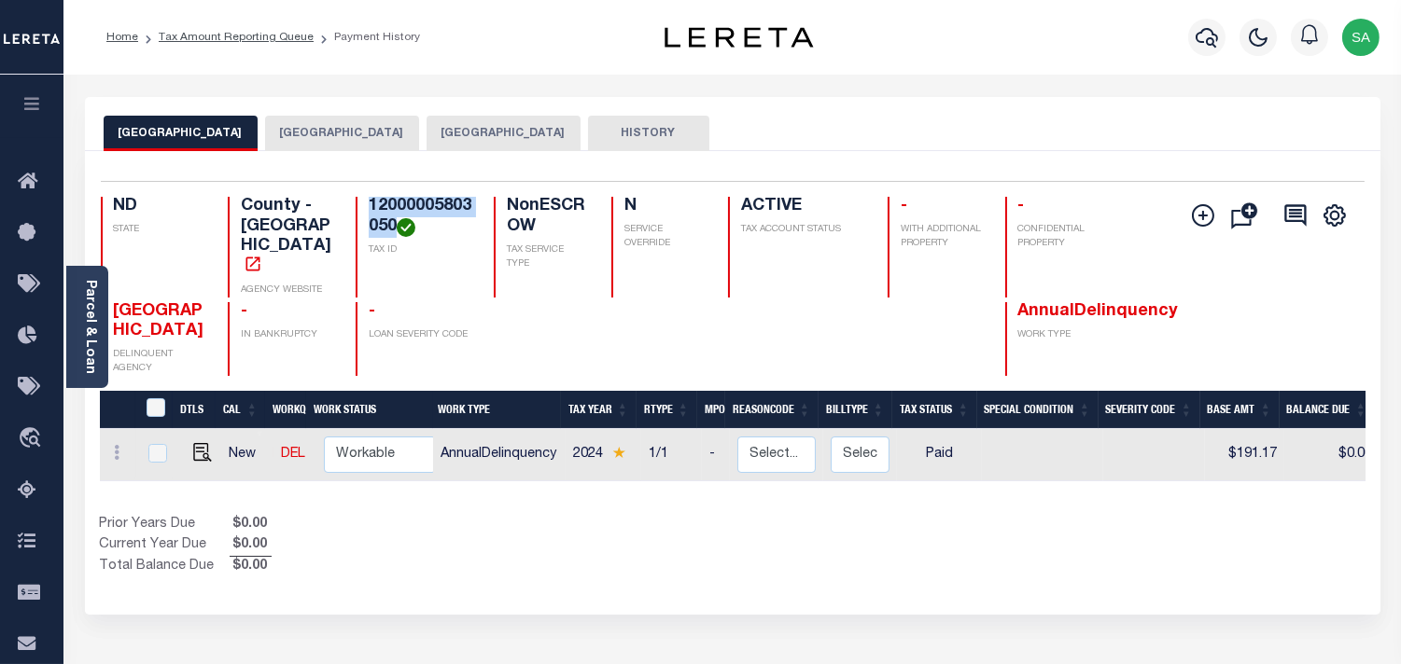
drag, startPoint x: 395, startPoint y: 226, endPoint x: 368, endPoint y: 206, distance: 33.4
click at [369, 206] on h4 "12000005803050" at bounding box center [420, 217] width 103 height 40
copy h4 "12000005803050"
click at [396, 228] on h4 "12000005803050" at bounding box center [420, 217] width 103 height 40
drag, startPoint x: 396, startPoint y: 222, endPoint x: 356, endPoint y: 202, distance: 44.2
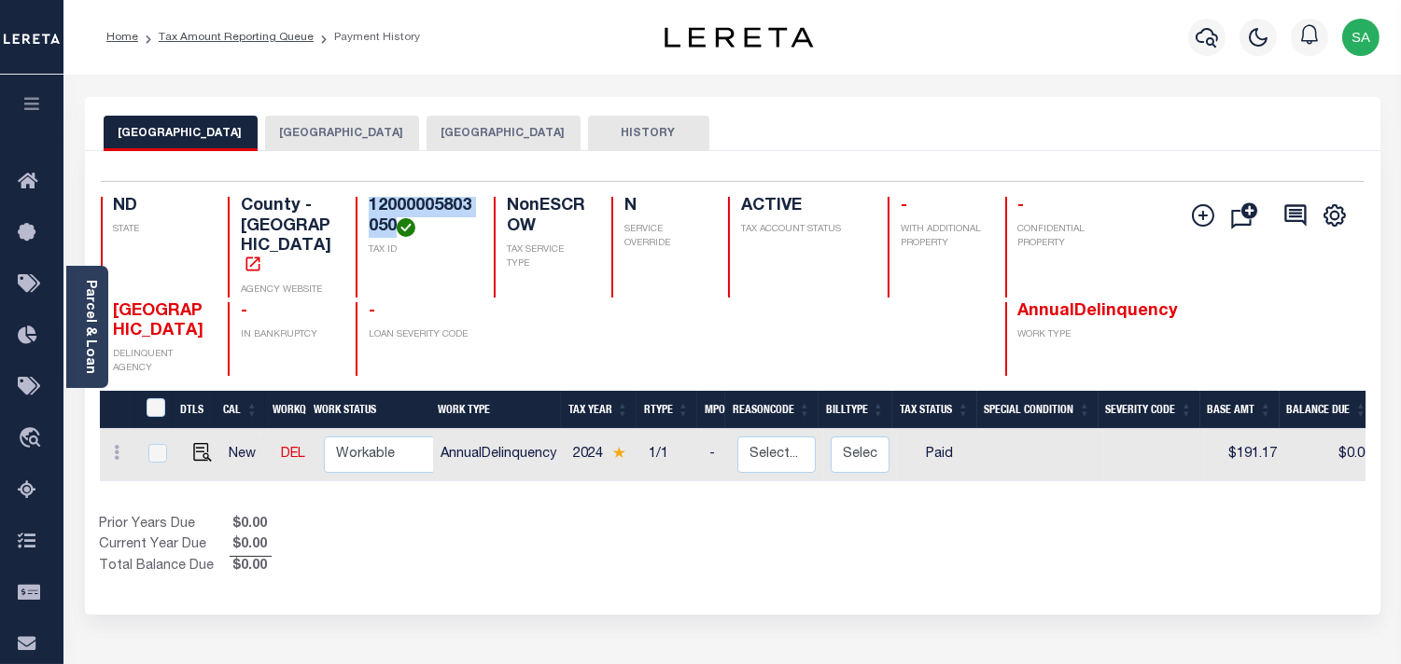
click at [356, 202] on div "12000005803050 TAX ID" at bounding box center [413, 247] width 116 height 101
copy h4 "12000005803050"
click at [196, 443] on img "" at bounding box center [202, 452] width 19 height 19
checkbox input "true"
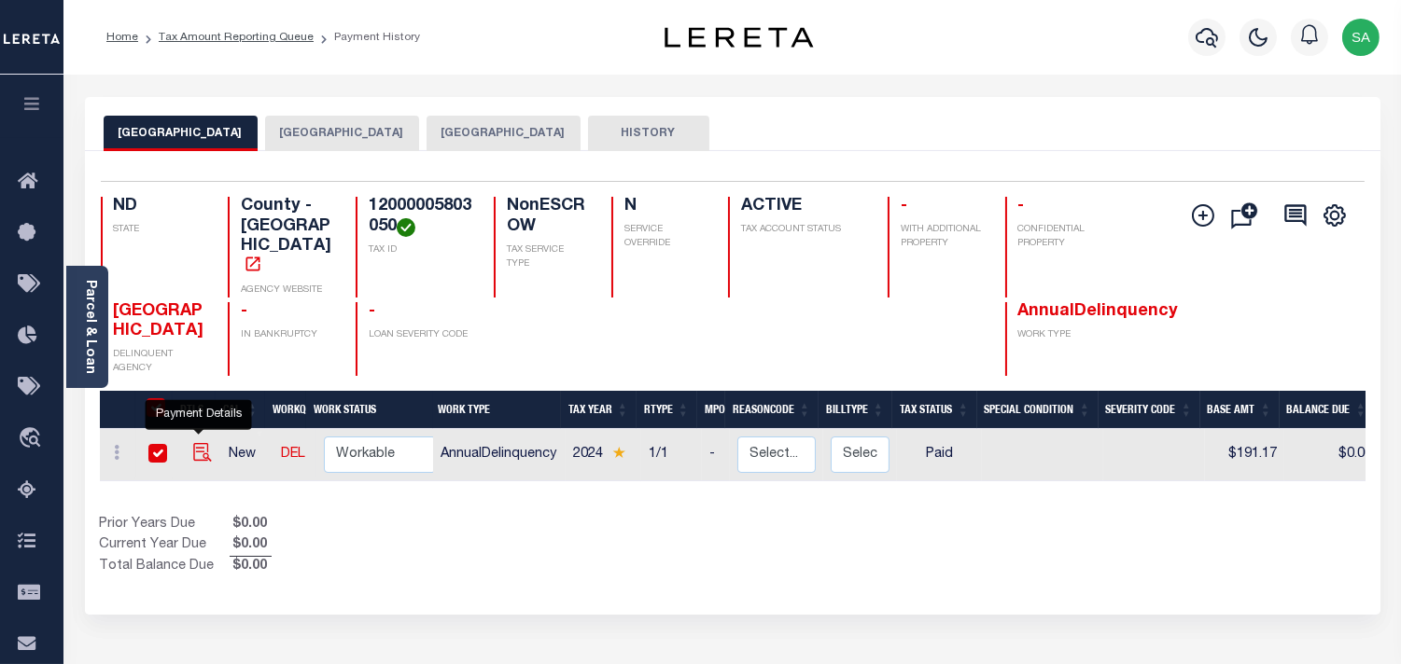
checkbox input "true"
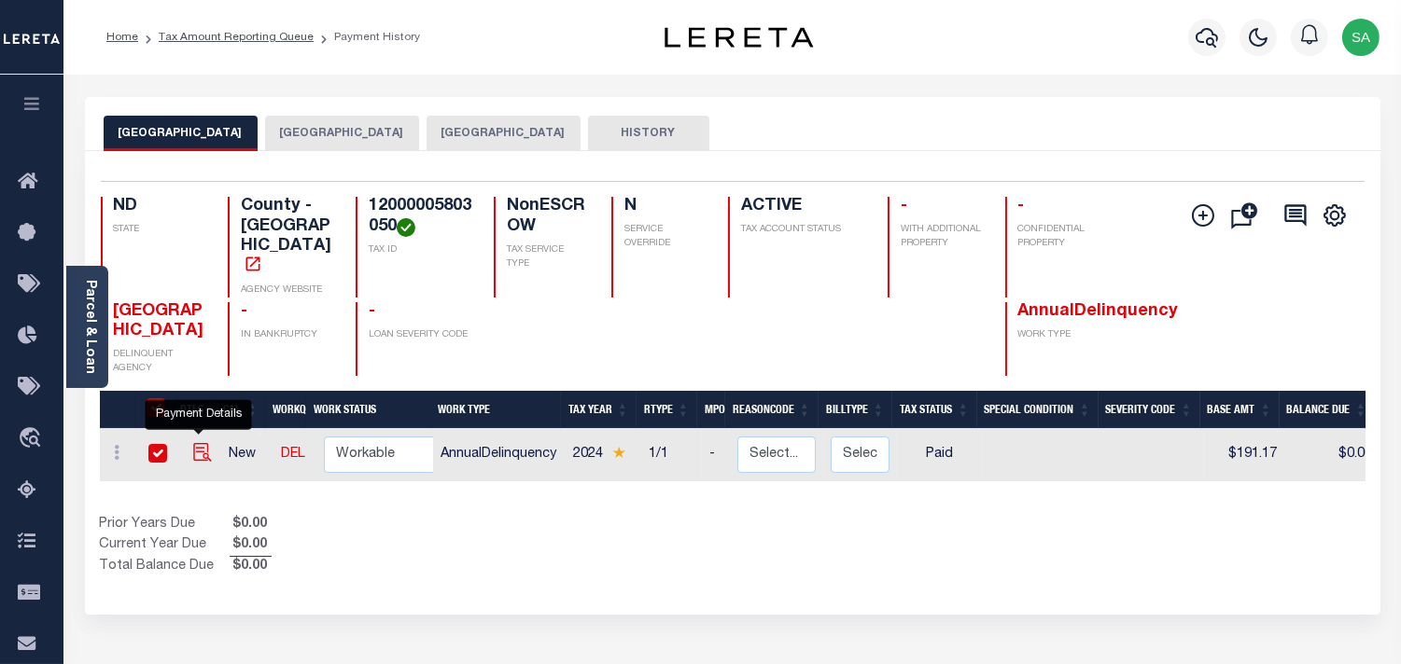
checkbox input "true"
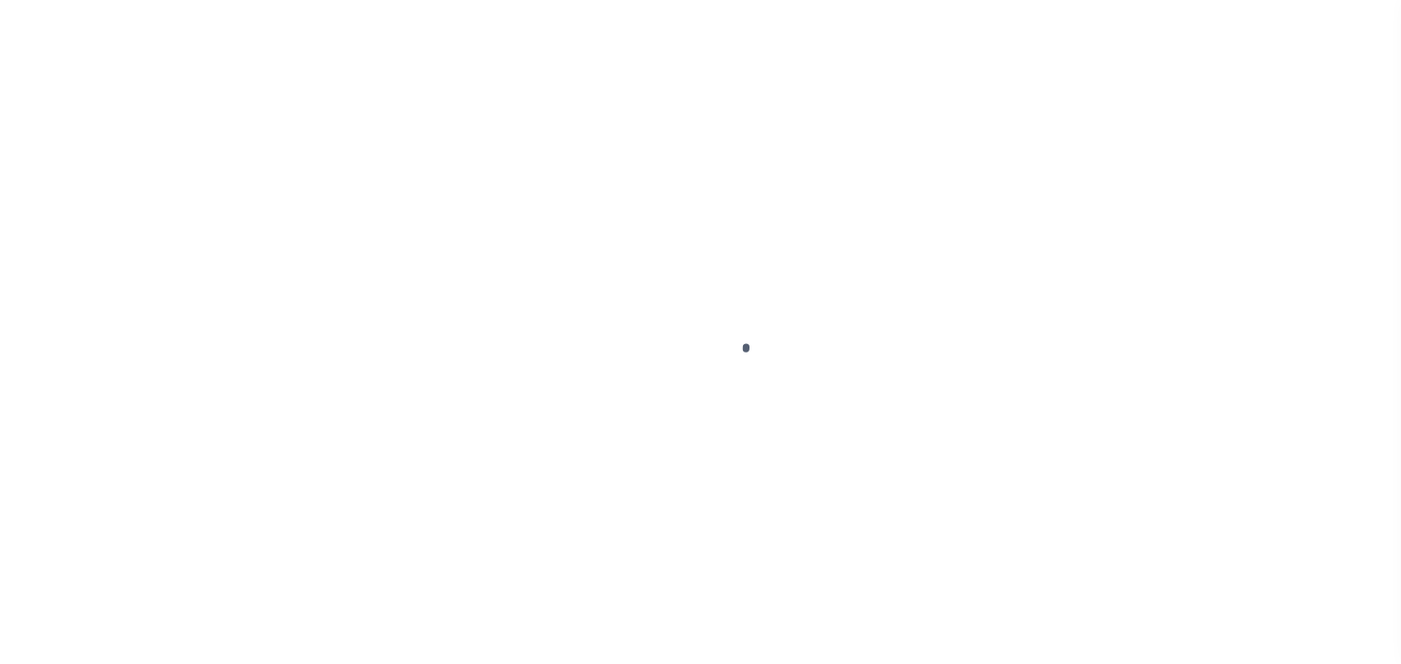
select select "PYD"
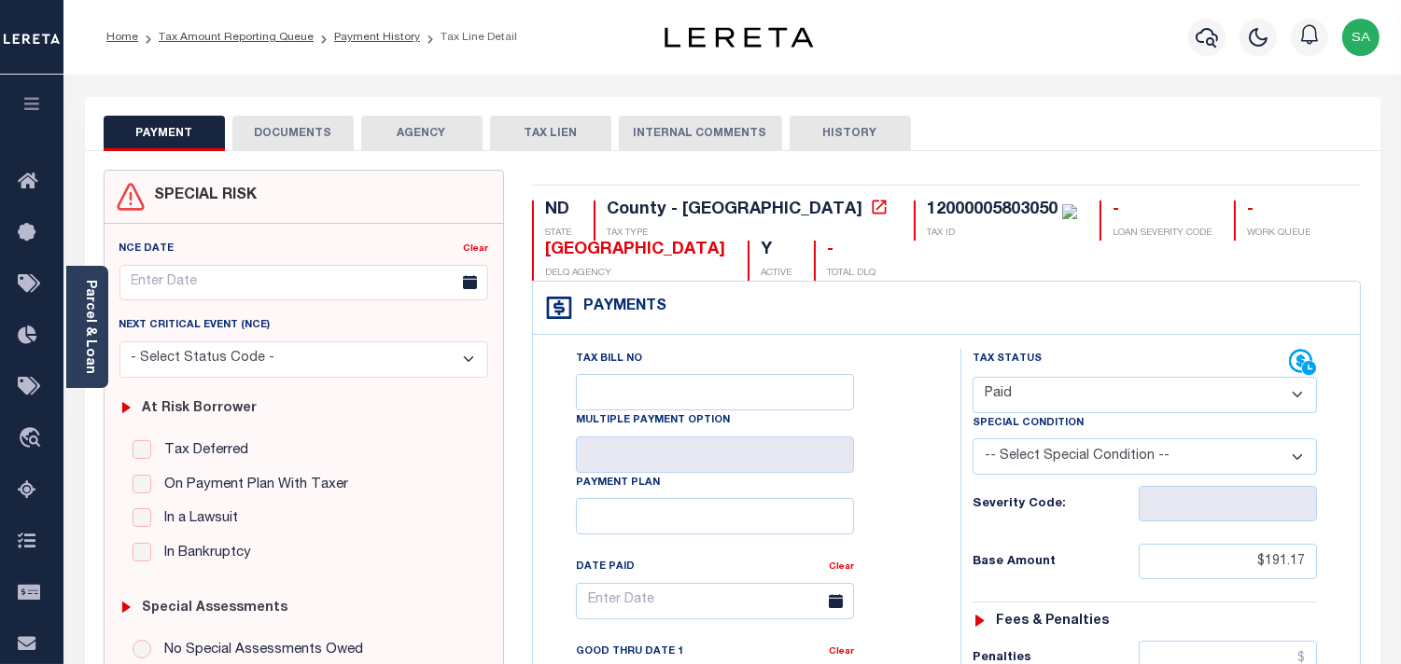
click at [314, 140] on button "DOCUMENTS" at bounding box center [292, 133] width 121 height 35
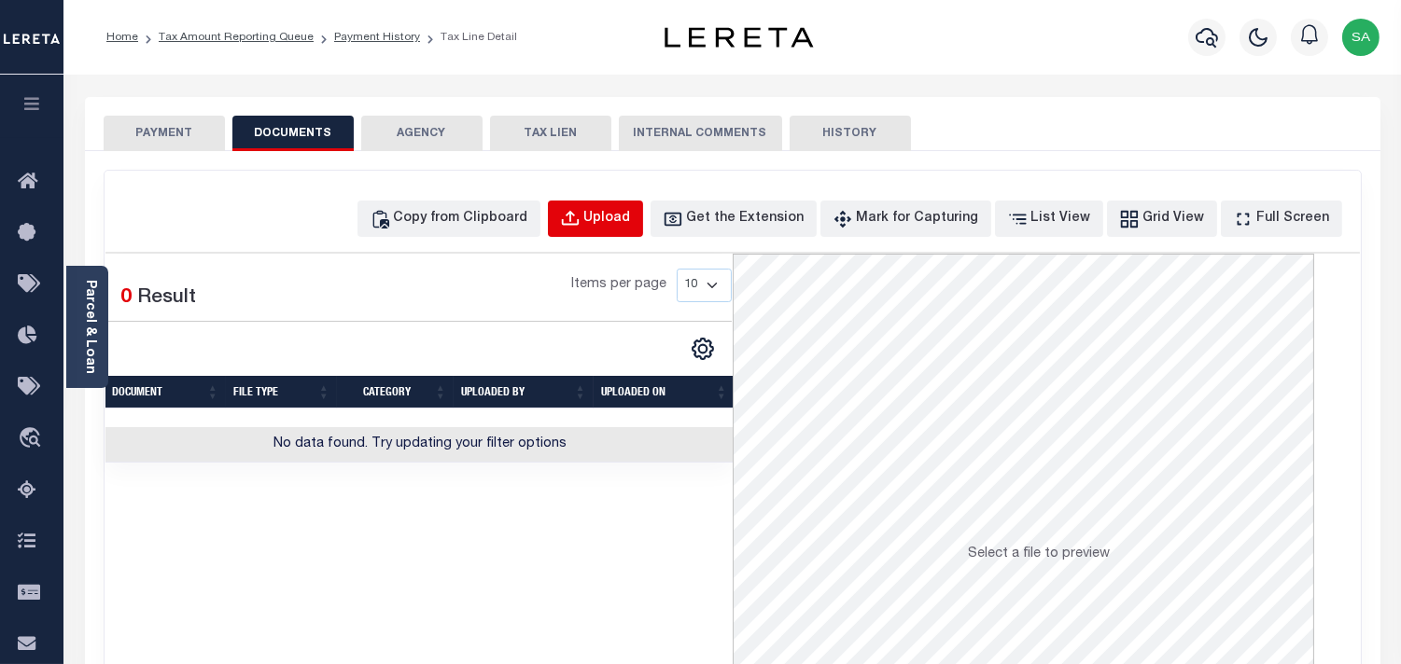
click at [631, 216] on div "Upload" at bounding box center [607, 219] width 47 height 21
select select "POP"
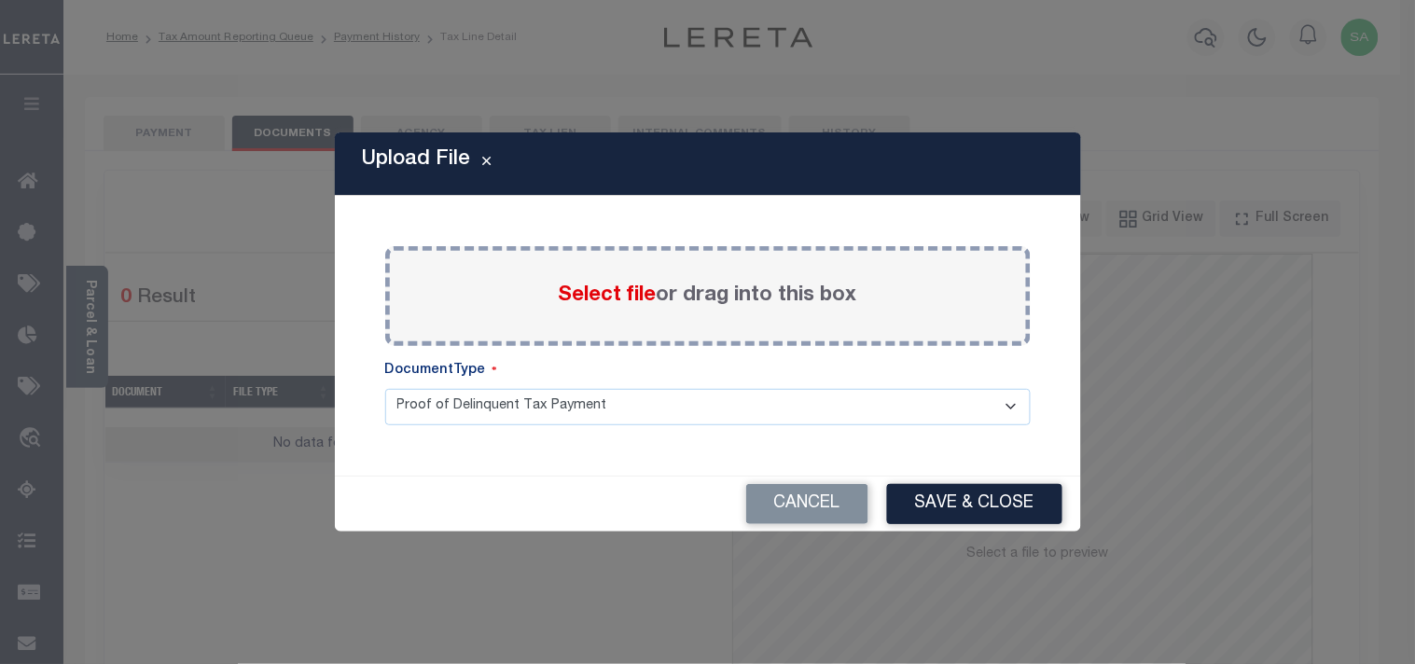
click at [578, 294] on span "Select file" at bounding box center [608, 296] width 98 height 21
click at [0, 0] on input "Select file or drag into this box" at bounding box center [0, 0] width 0 height 0
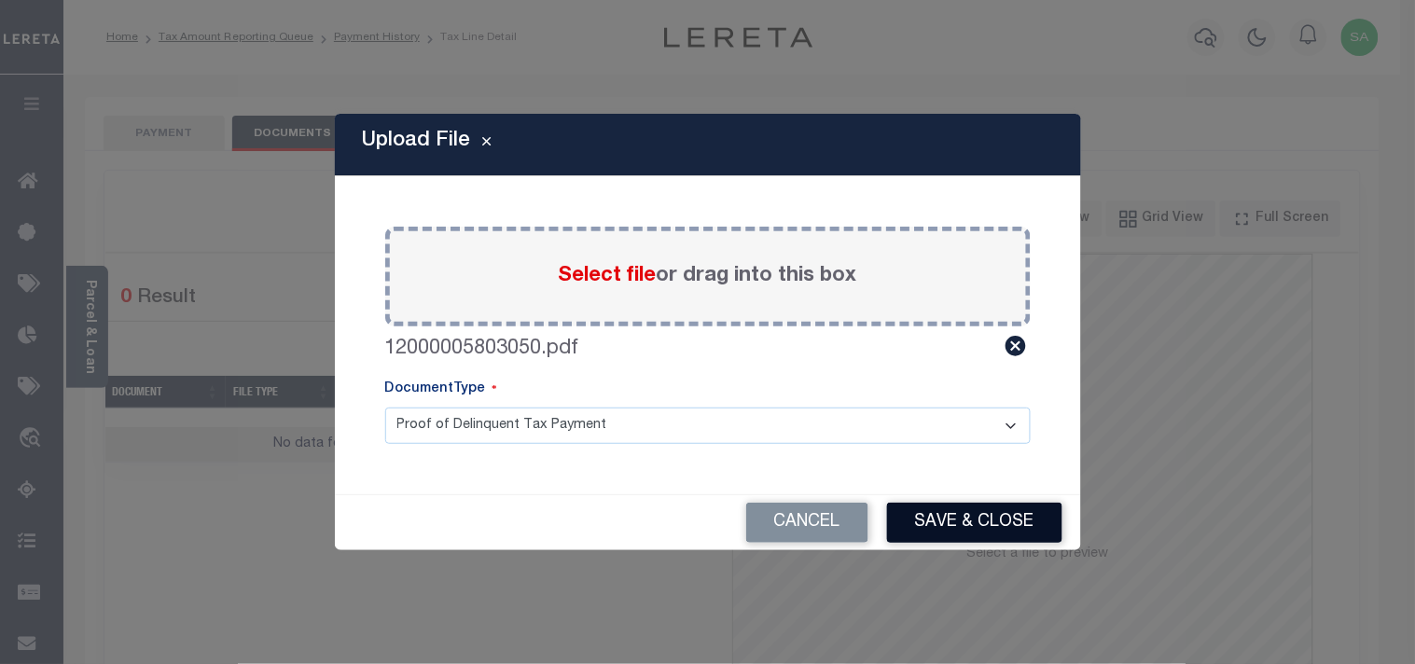
click at [942, 526] on button "Save & Close" at bounding box center [974, 523] width 175 height 40
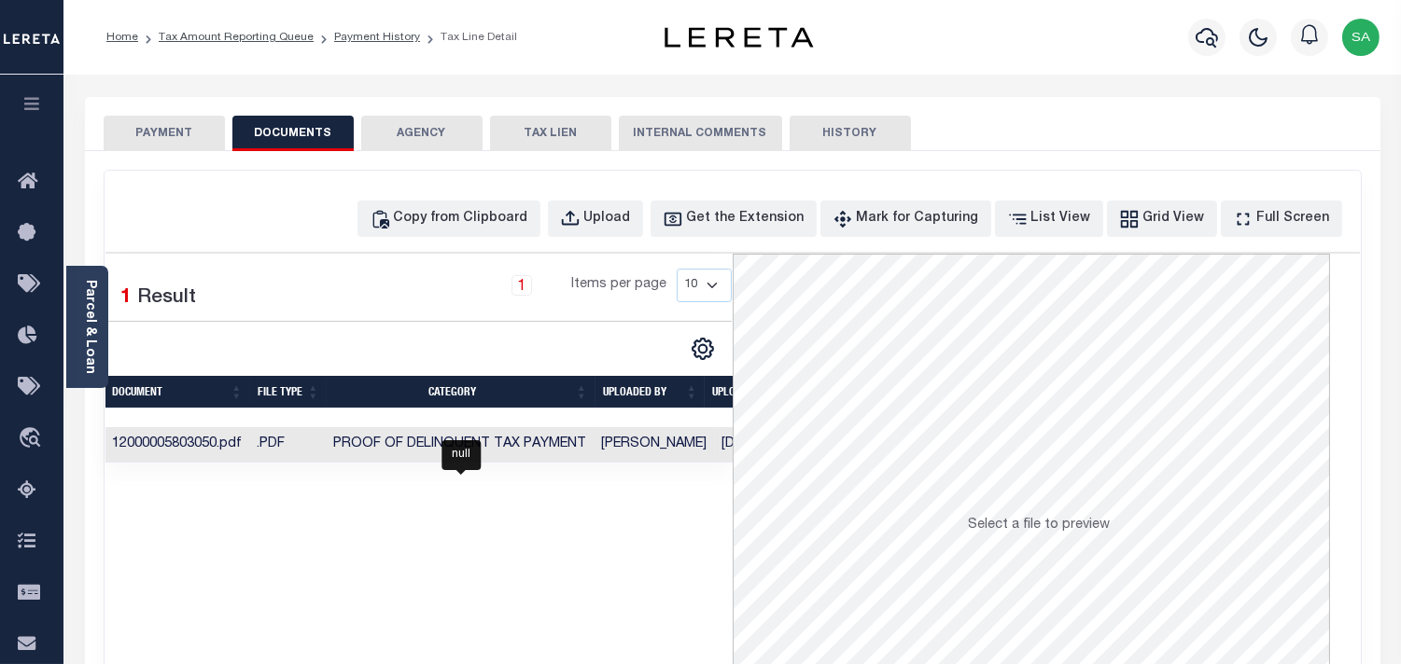
drag, startPoint x: 571, startPoint y: 442, endPoint x: 541, endPoint y: 420, distance: 37.3
click at [571, 442] on span "Proof of Delinquent Tax Payment" at bounding box center [460, 444] width 253 height 13
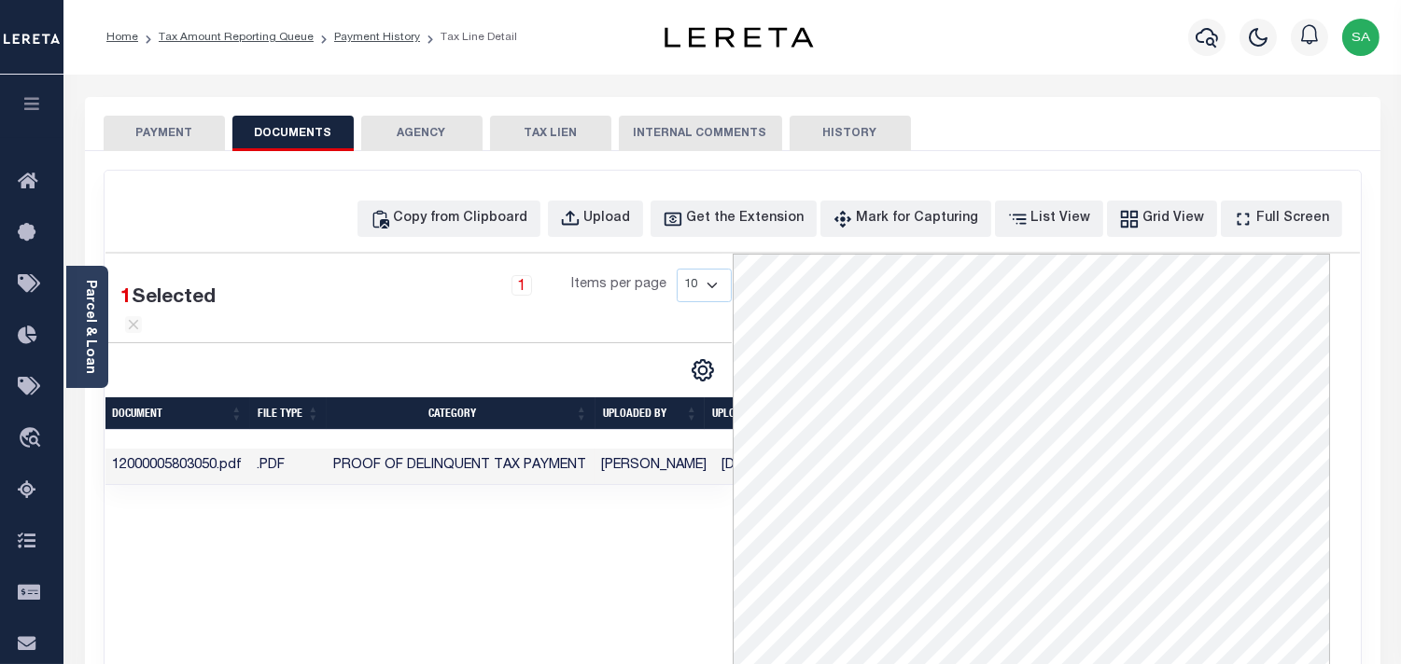
click at [188, 132] on button "PAYMENT" at bounding box center [164, 133] width 121 height 35
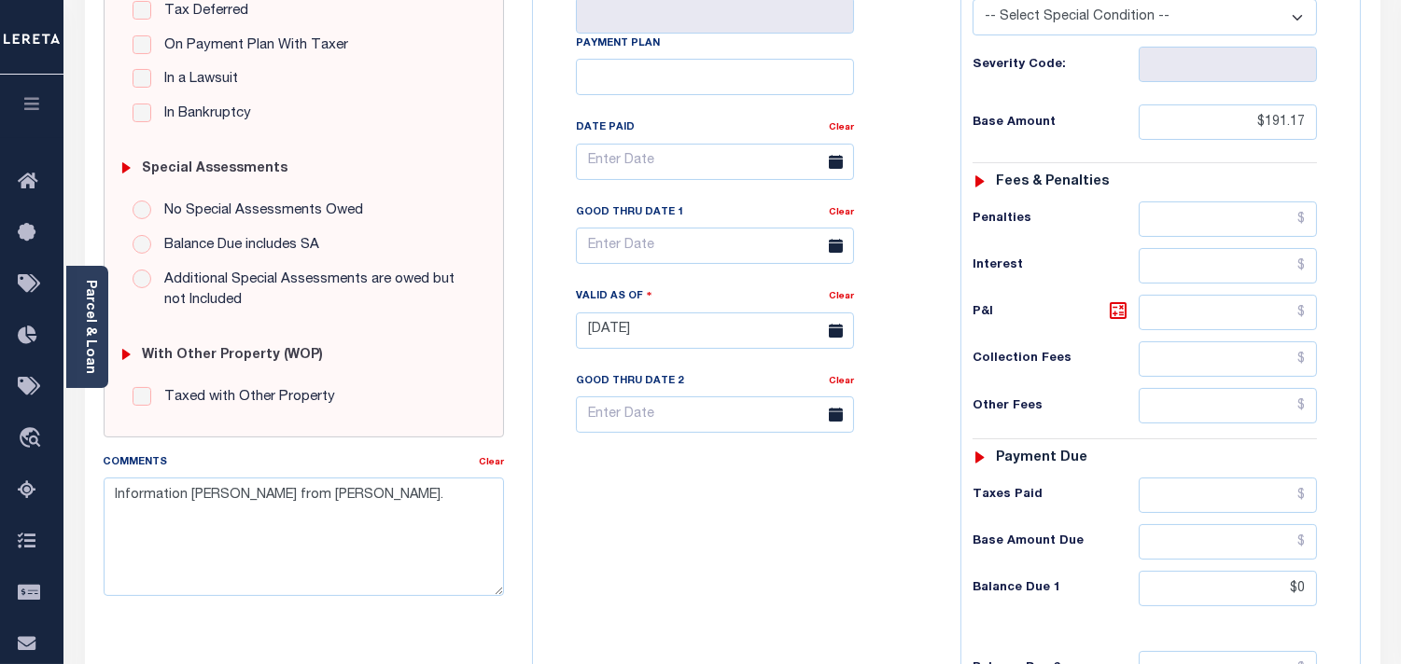
scroll to position [621, 0]
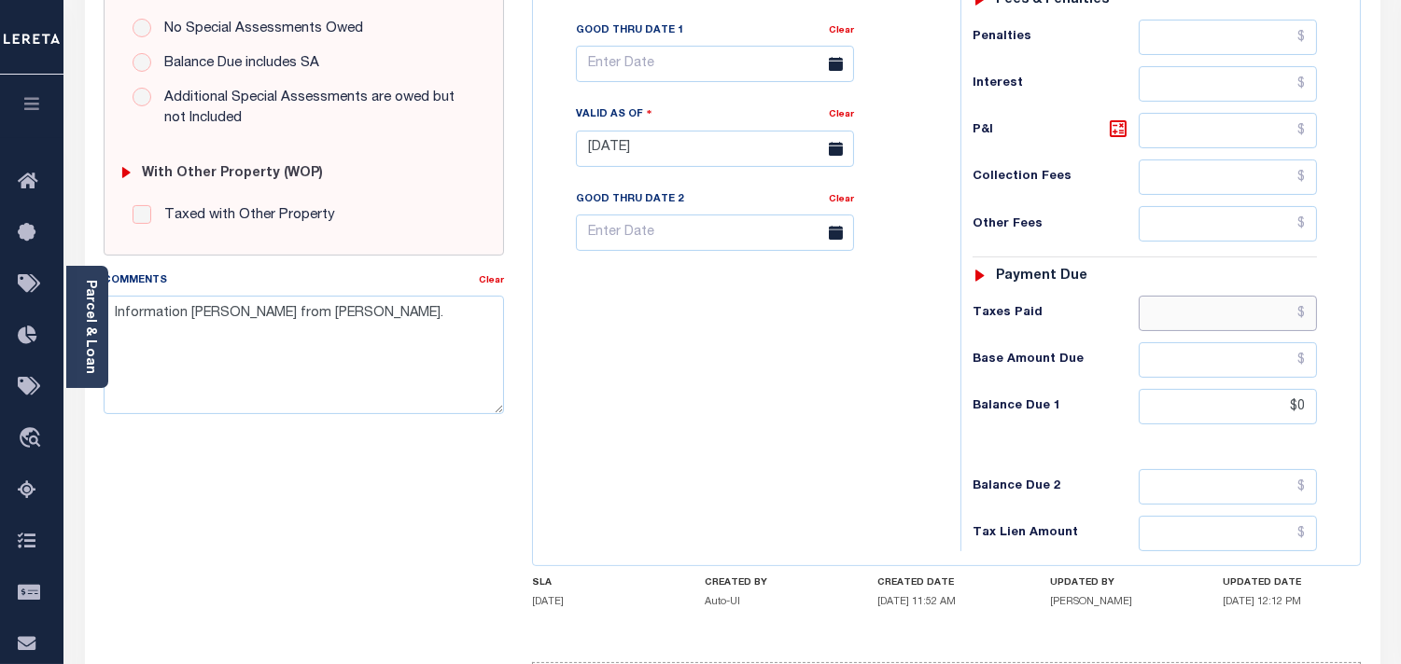
drag, startPoint x: 1248, startPoint y: 313, endPoint x: 1090, endPoint y: 319, distance: 158.8
click at [1248, 313] on input "text" at bounding box center [1227, 313] width 178 height 35
paste input "181.61"
type input "$181.61"
click at [1010, 330] on div "Taxes Paid $181.61" at bounding box center [1144, 313] width 344 height 35
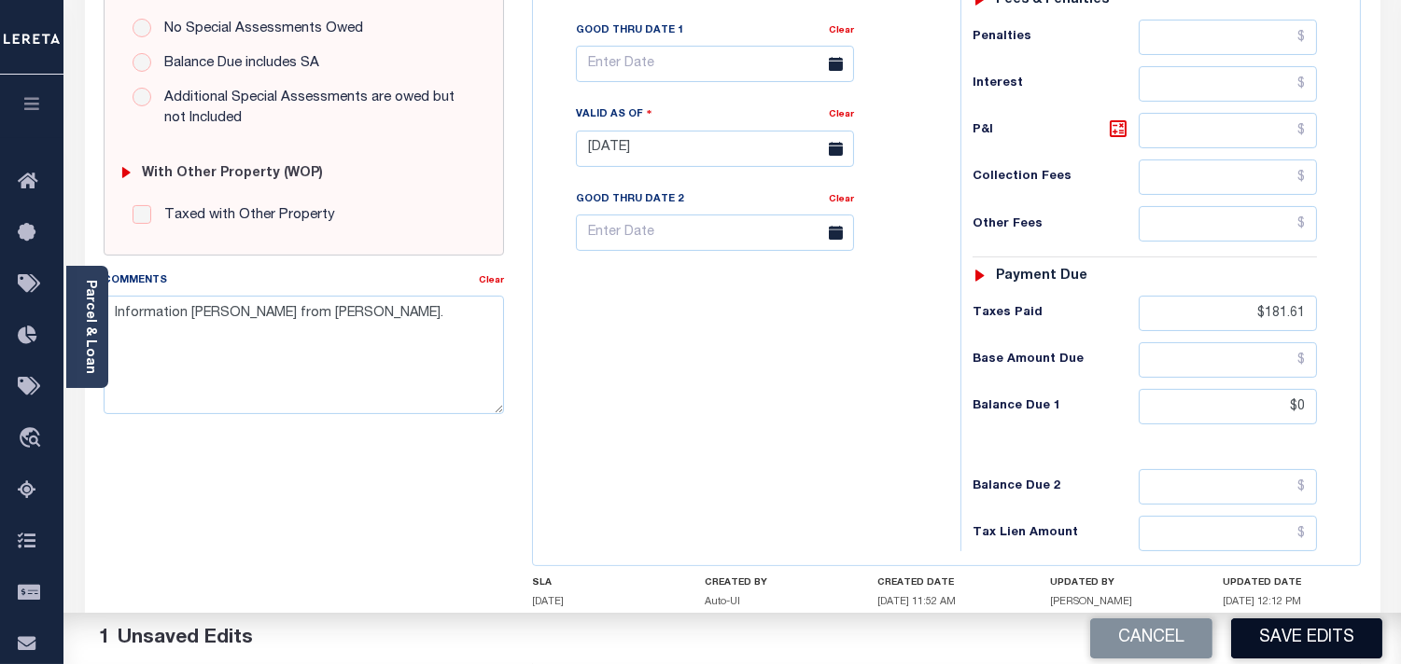
click at [1302, 632] on button "Save Edits" at bounding box center [1306, 639] width 151 height 40
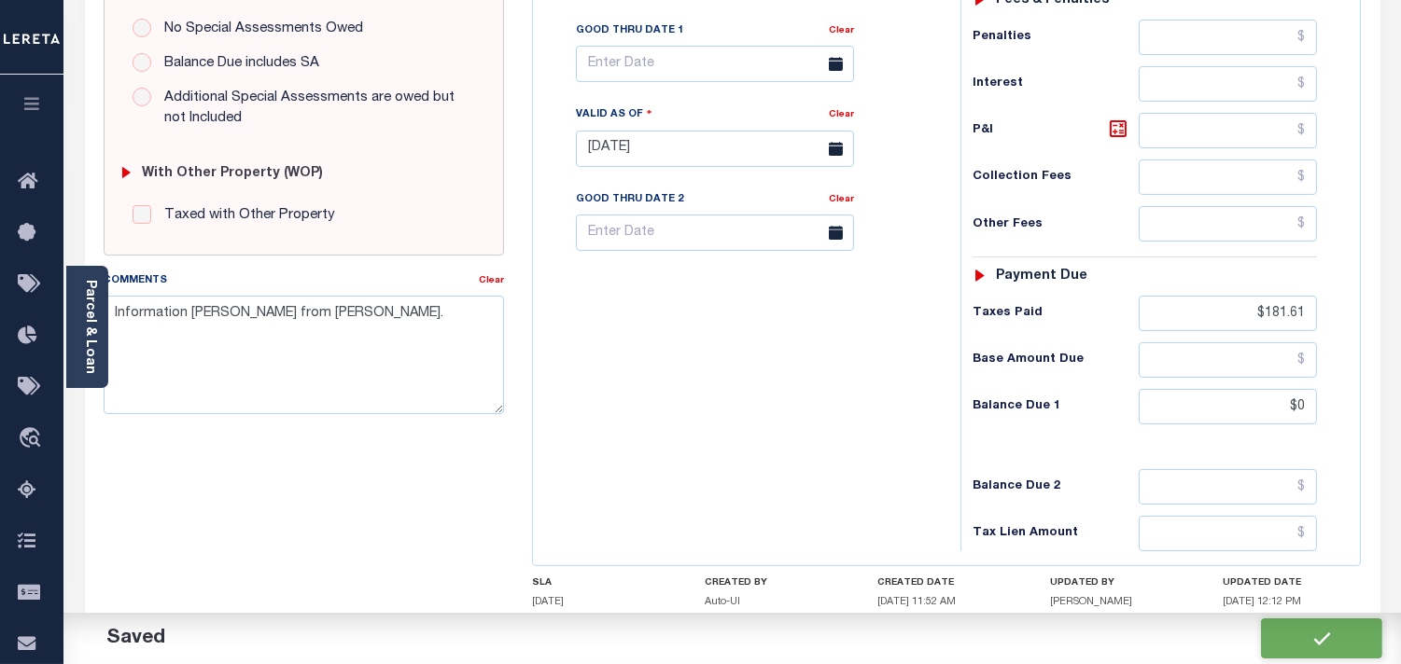
checkbox input "false"
type input "$191.17"
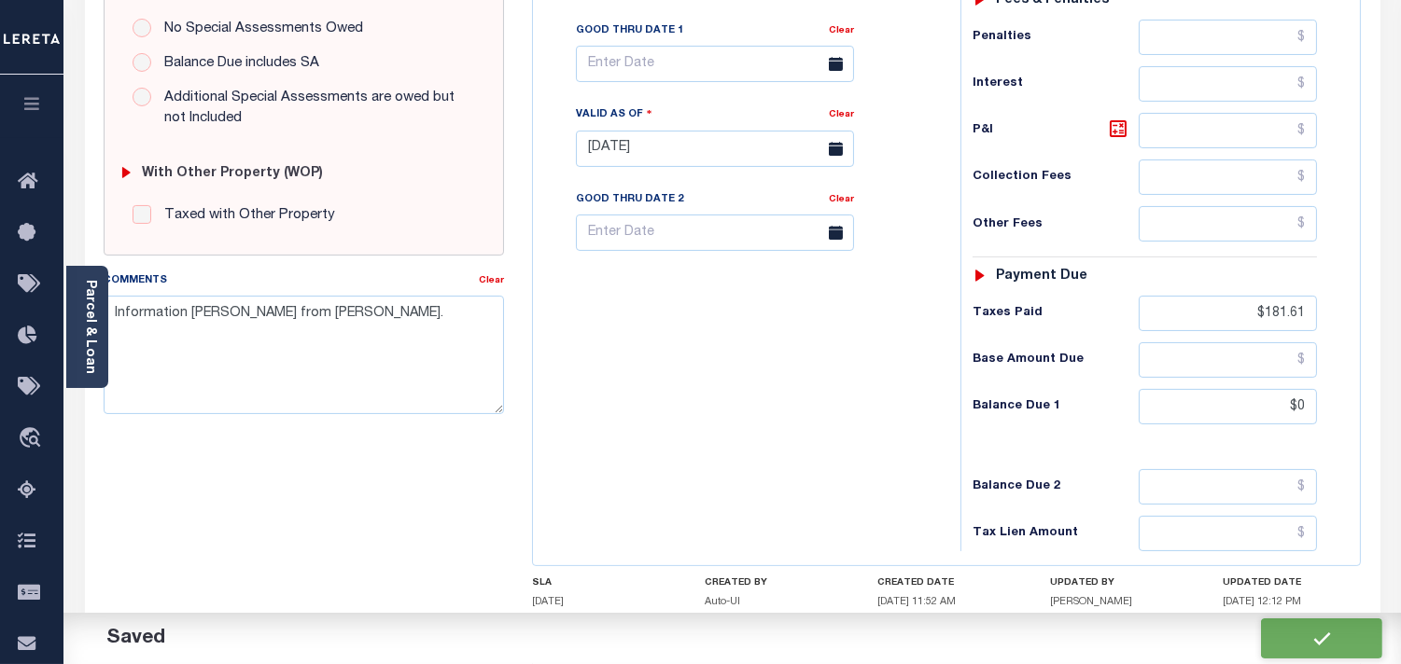
type input "$181.61"
type input "$0"
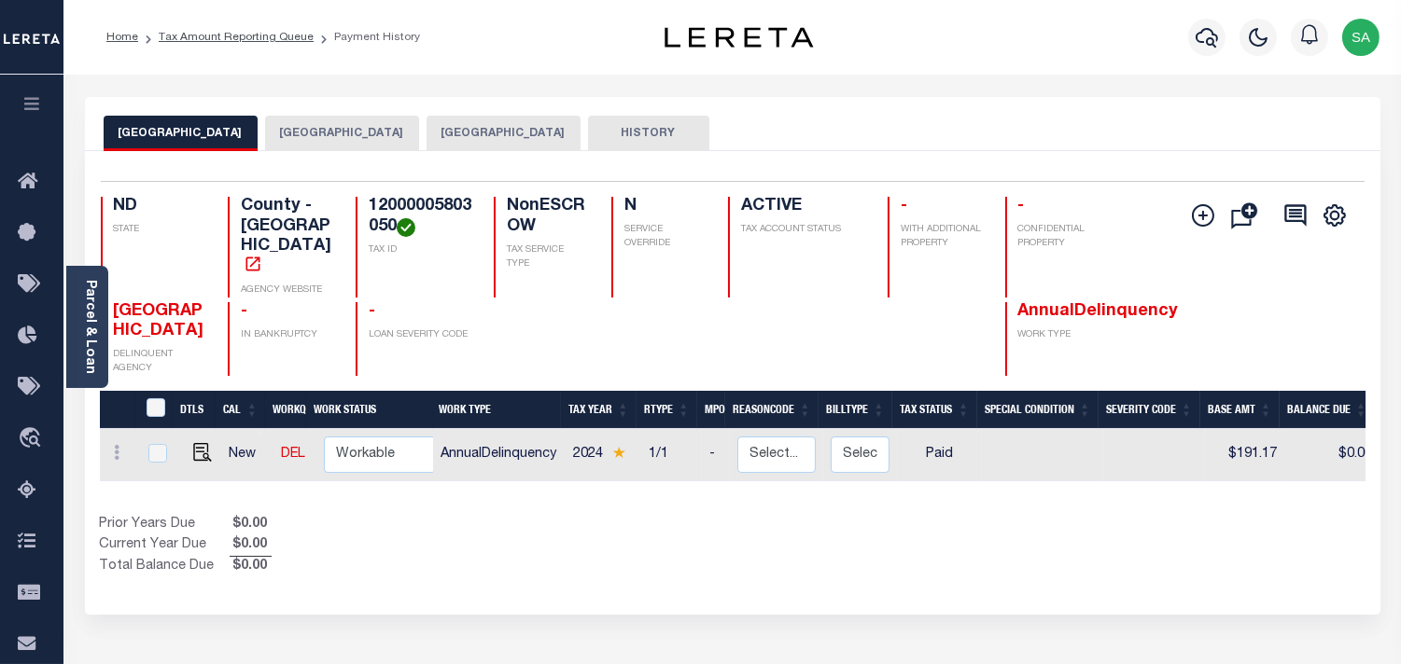
click at [339, 134] on button "[GEOGRAPHIC_DATA]" at bounding box center [342, 133] width 154 height 35
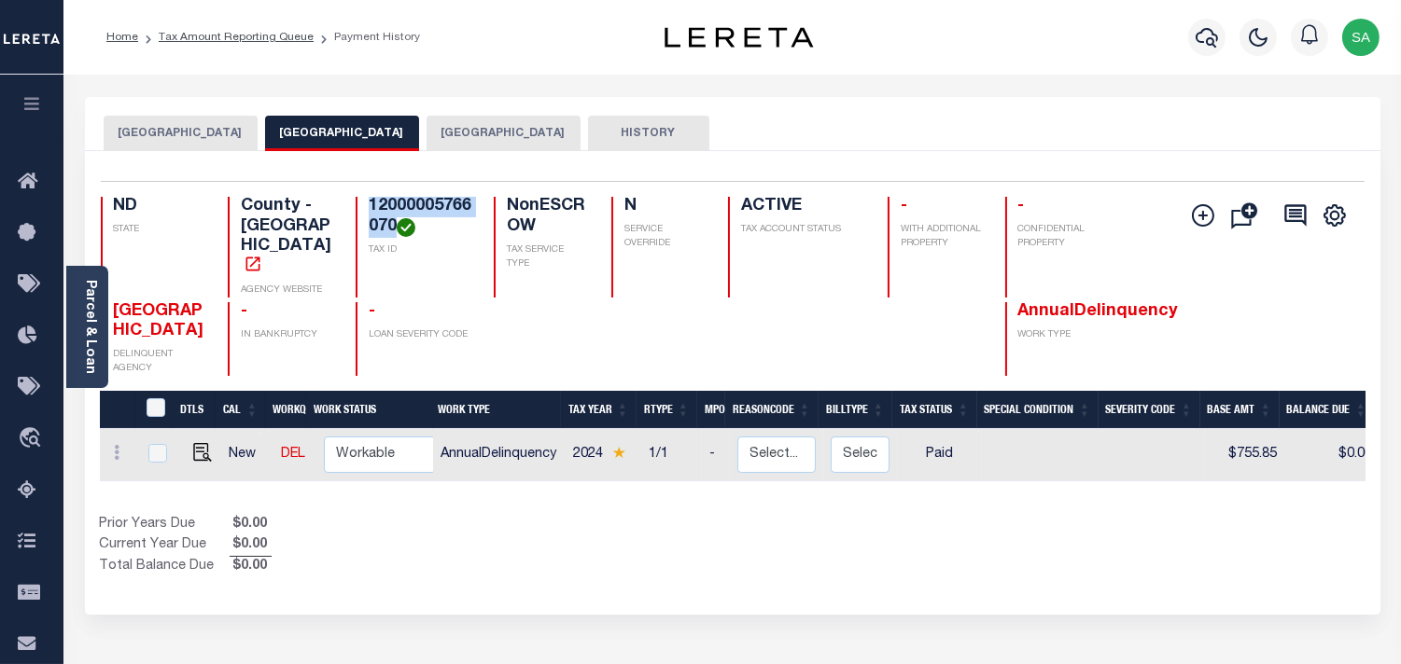
drag, startPoint x: 393, startPoint y: 225, endPoint x: 358, endPoint y: 206, distance: 39.2
click at [358, 206] on div "12000005766070 TAX ID" at bounding box center [413, 247] width 116 height 101
copy h4 "12000005766070"
click at [198, 443] on img "" at bounding box center [202, 452] width 19 height 19
checkbox input "true"
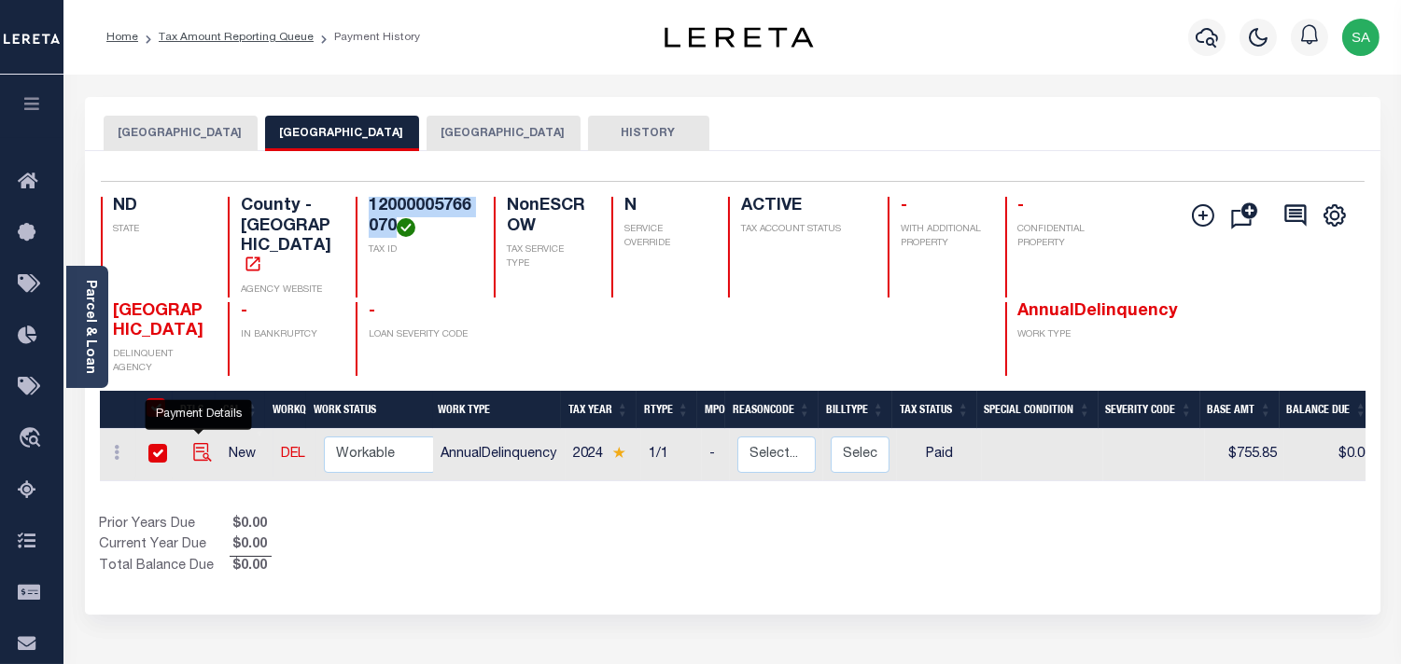
checkbox input "true"
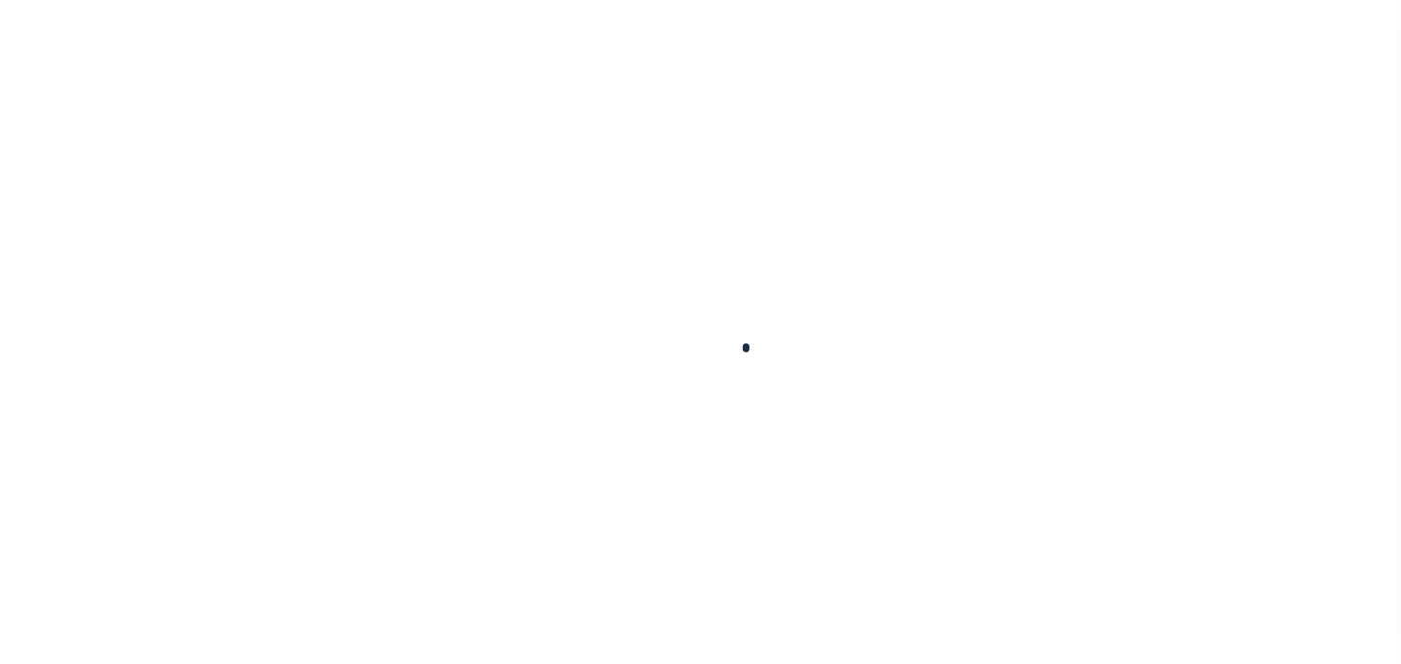
checkbox input "false"
type textarea "Information [PERSON_NAME] from [PERSON_NAME]."
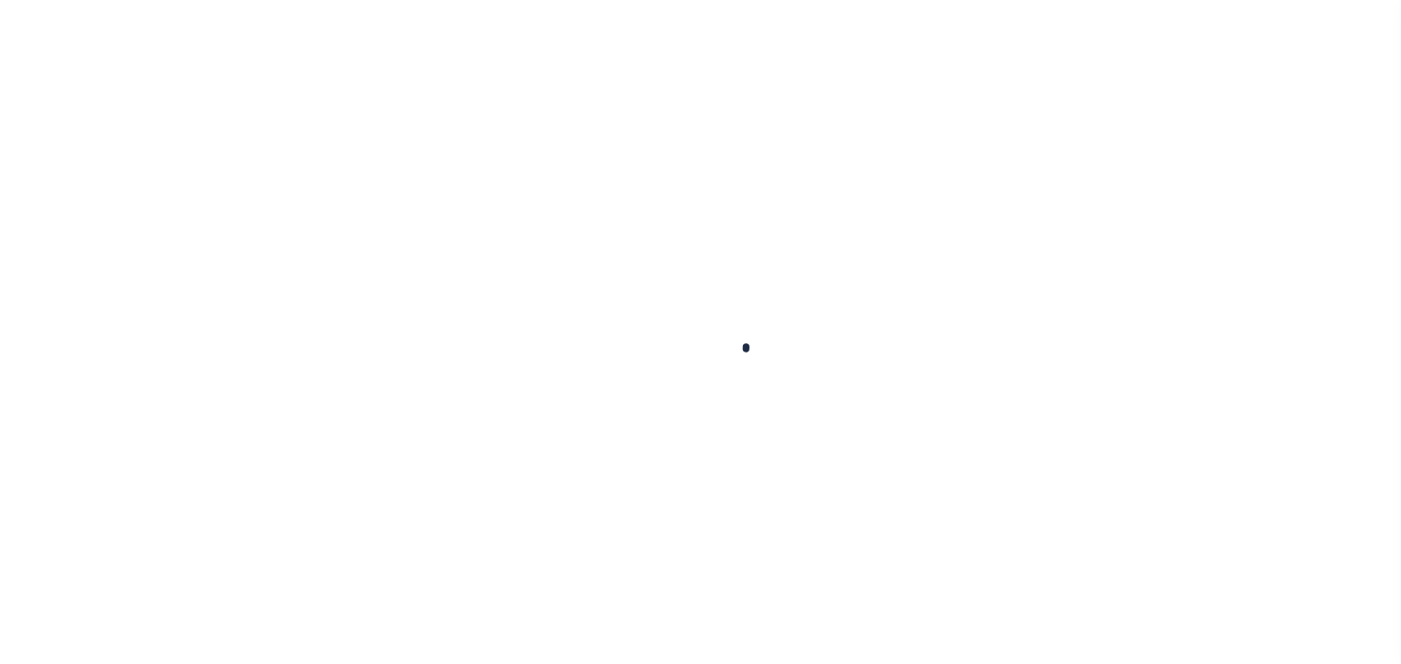
type input "[DATE]"
select select "PYD"
type input "$755.85"
type input "$0"
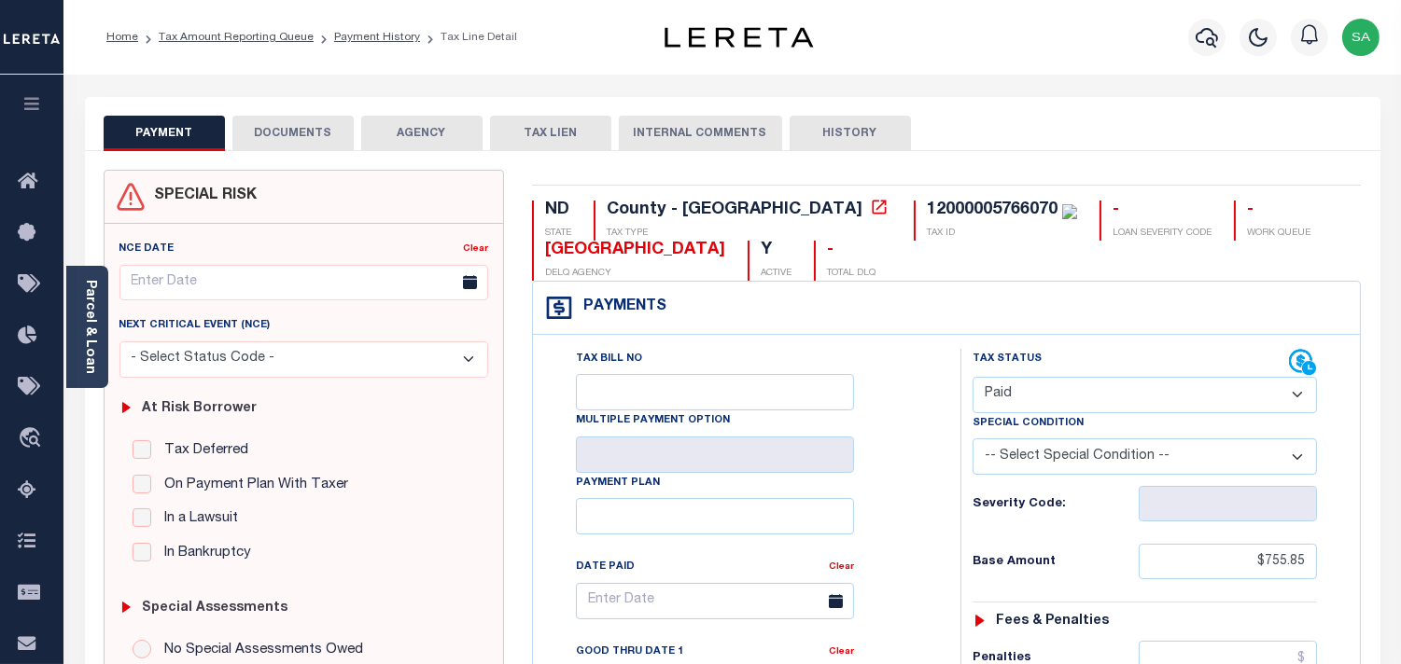
drag, startPoint x: 317, startPoint y: 132, endPoint x: 332, endPoint y: 174, distance: 43.7
click at [317, 132] on button "DOCUMENTS" at bounding box center [292, 133] width 121 height 35
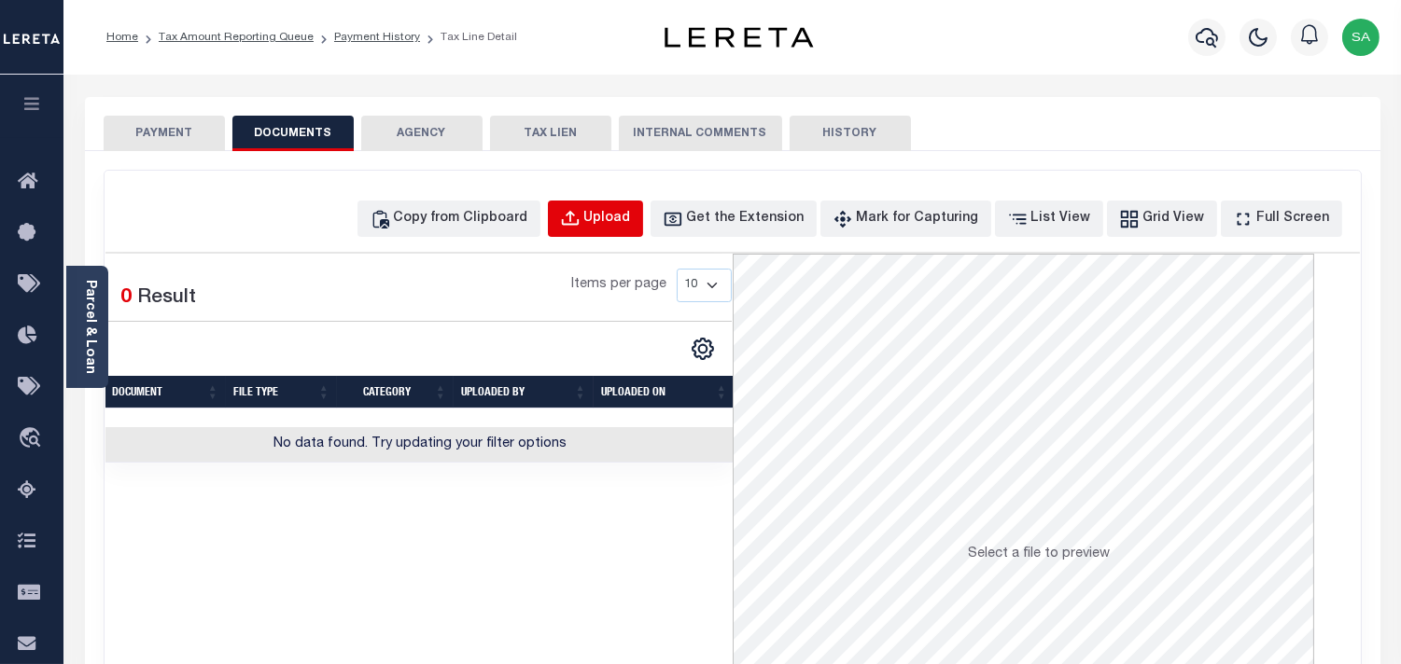
click at [625, 226] on div "Upload" at bounding box center [607, 219] width 47 height 21
select select "POP"
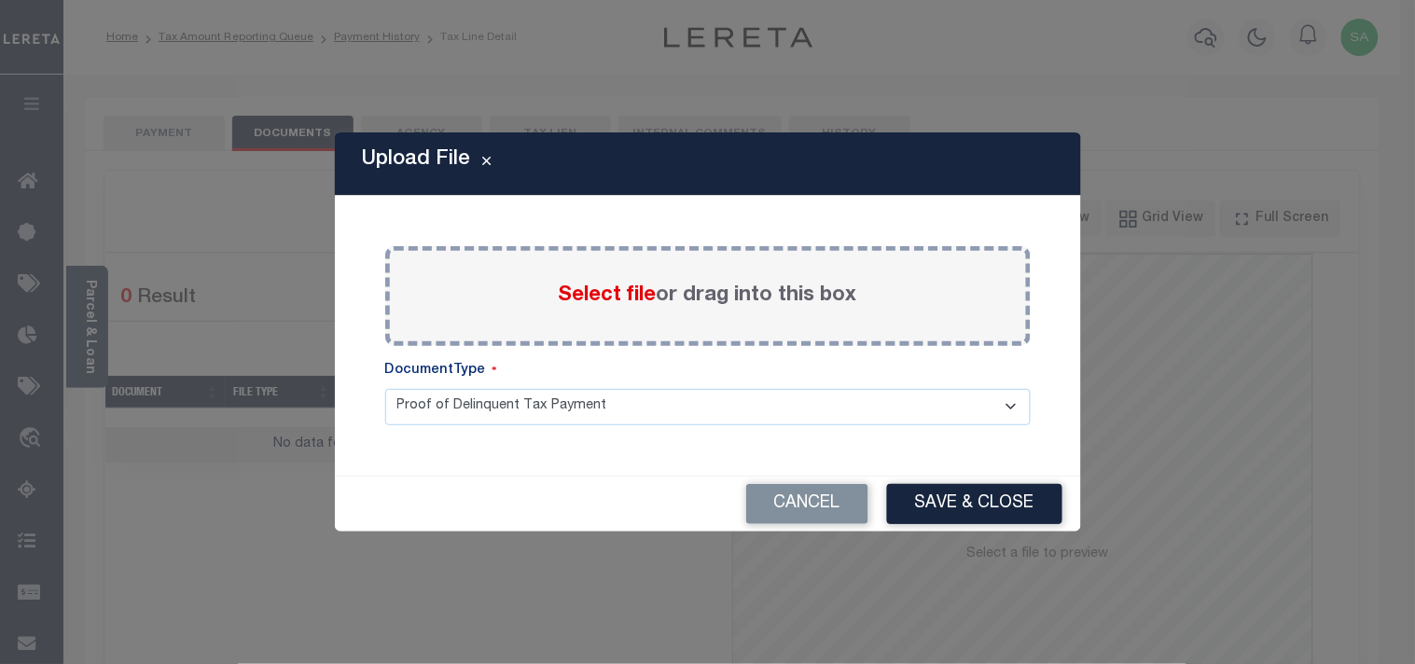
click at [588, 302] on span "Select file" at bounding box center [608, 296] width 98 height 21
click at [0, 0] on input "Select file or drag into this box" at bounding box center [0, 0] width 0 height 0
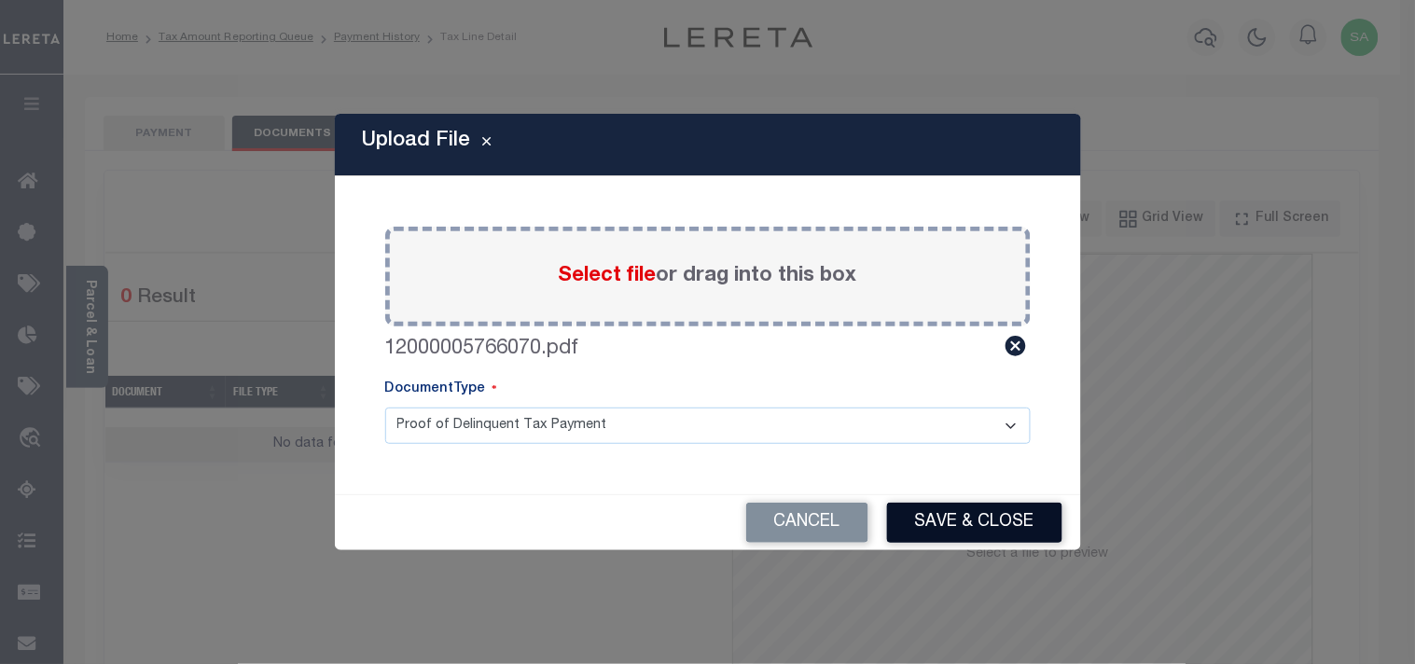
click at [974, 513] on button "Save & Close" at bounding box center [974, 523] width 175 height 40
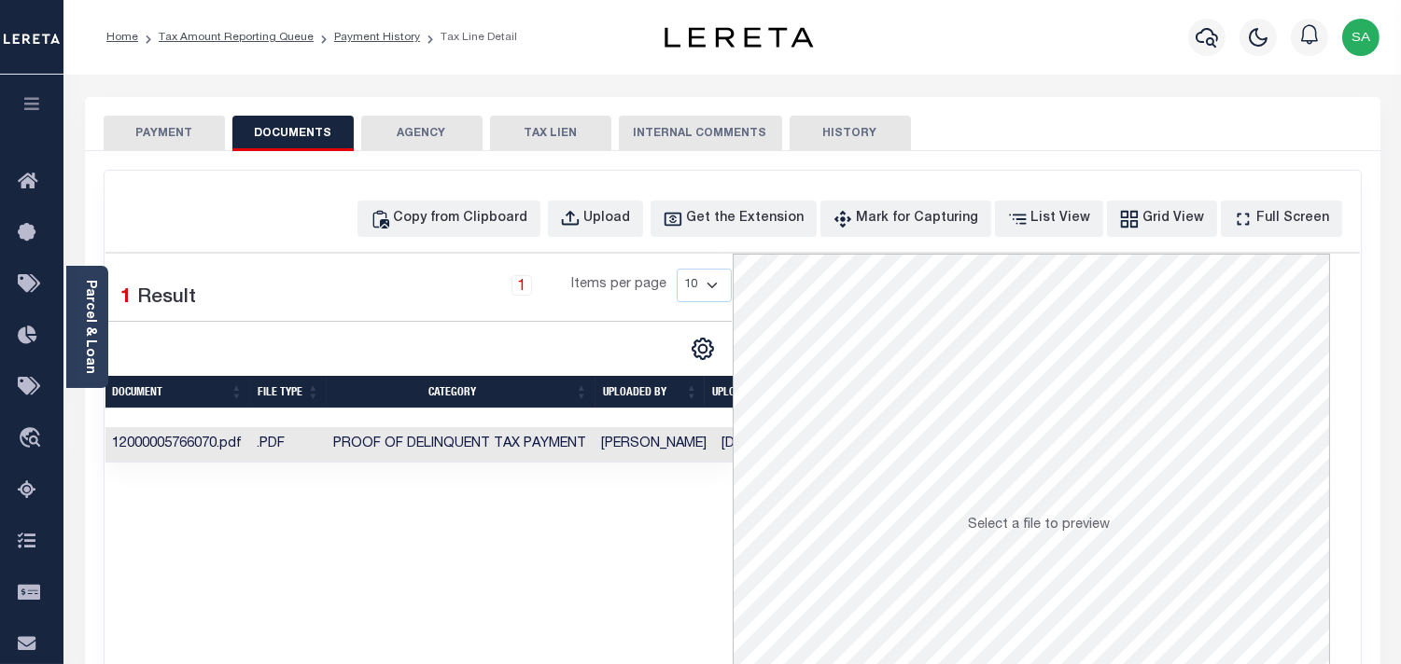
click at [657, 444] on td "Sanaulla Shariff" at bounding box center [654, 445] width 120 height 36
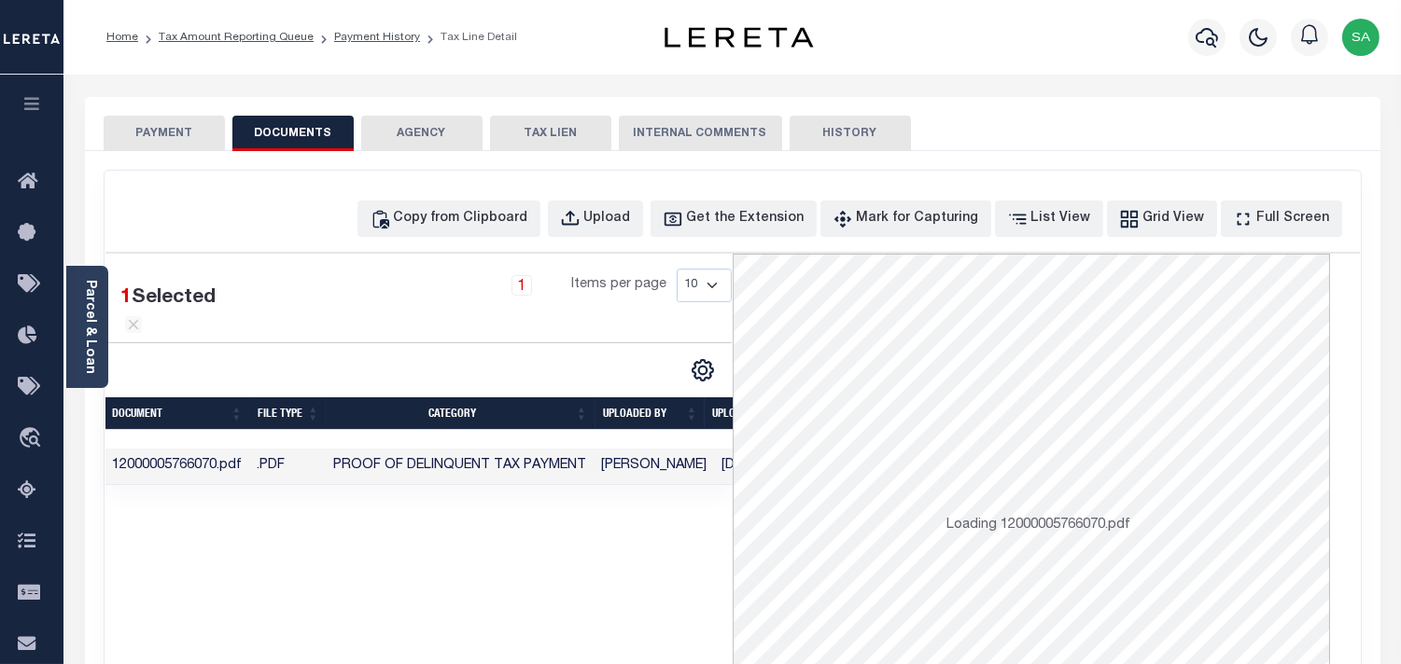
scroll to position [0, 68]
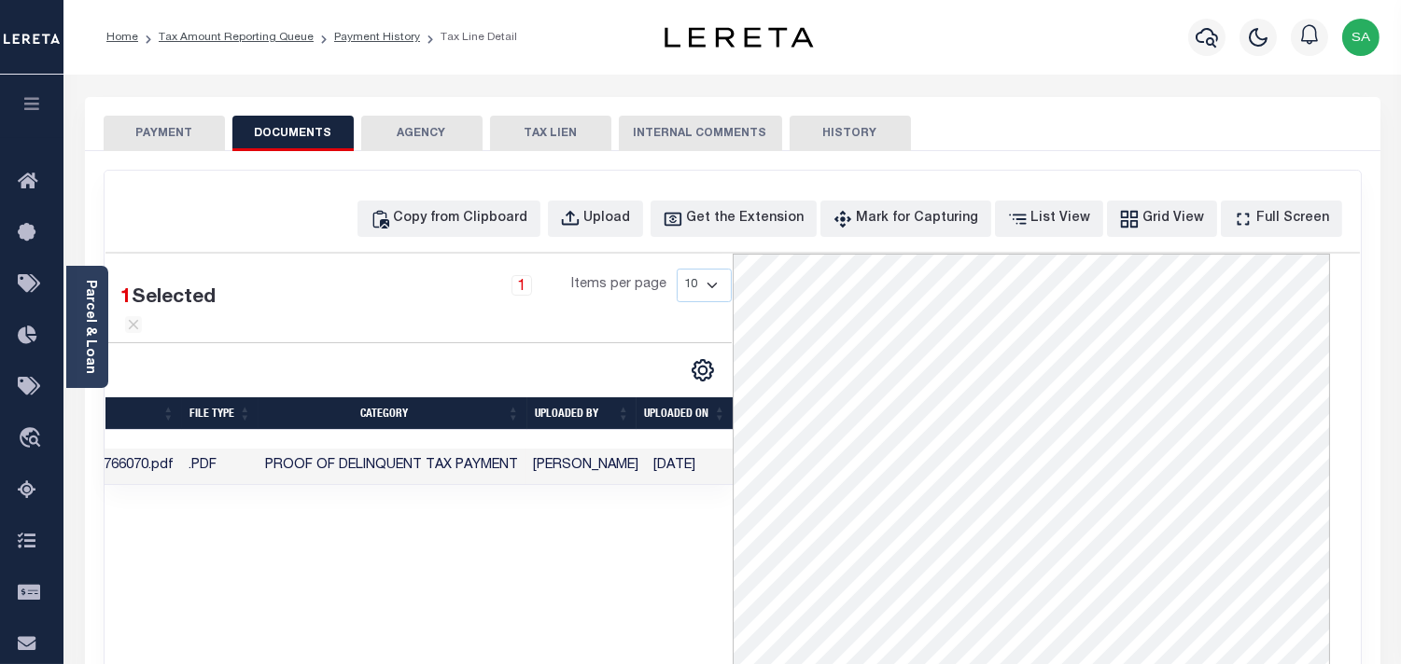
click at [199, 134] on button "PAYMENT" at bounding box center [164, 133] width 121 height 35
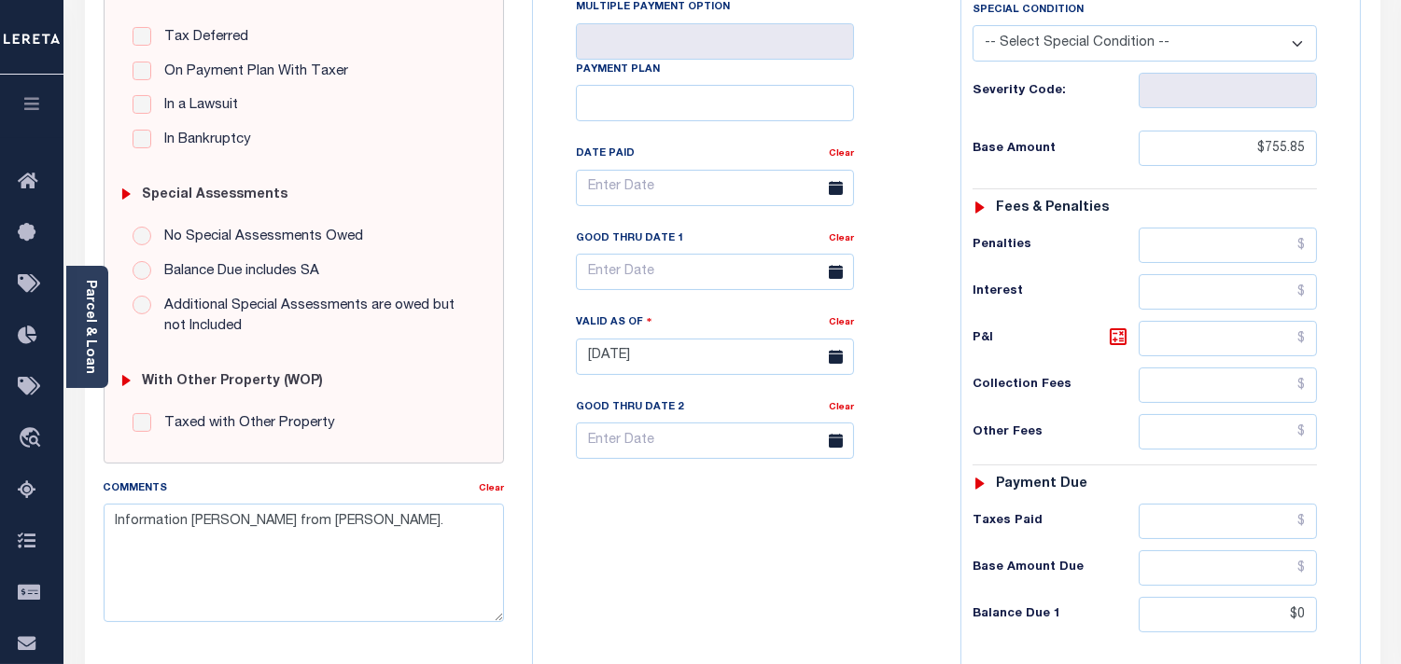
scroll to position [414, 0]
drag, startPoint x: 1233, startPoint y: 523, endPoint x: 1131, endPoint y: 521, distance: 101.7
click at [1233, 523] on input "text" at bounding box center [1227, 520] width 178 height 35
paste input "718.06"
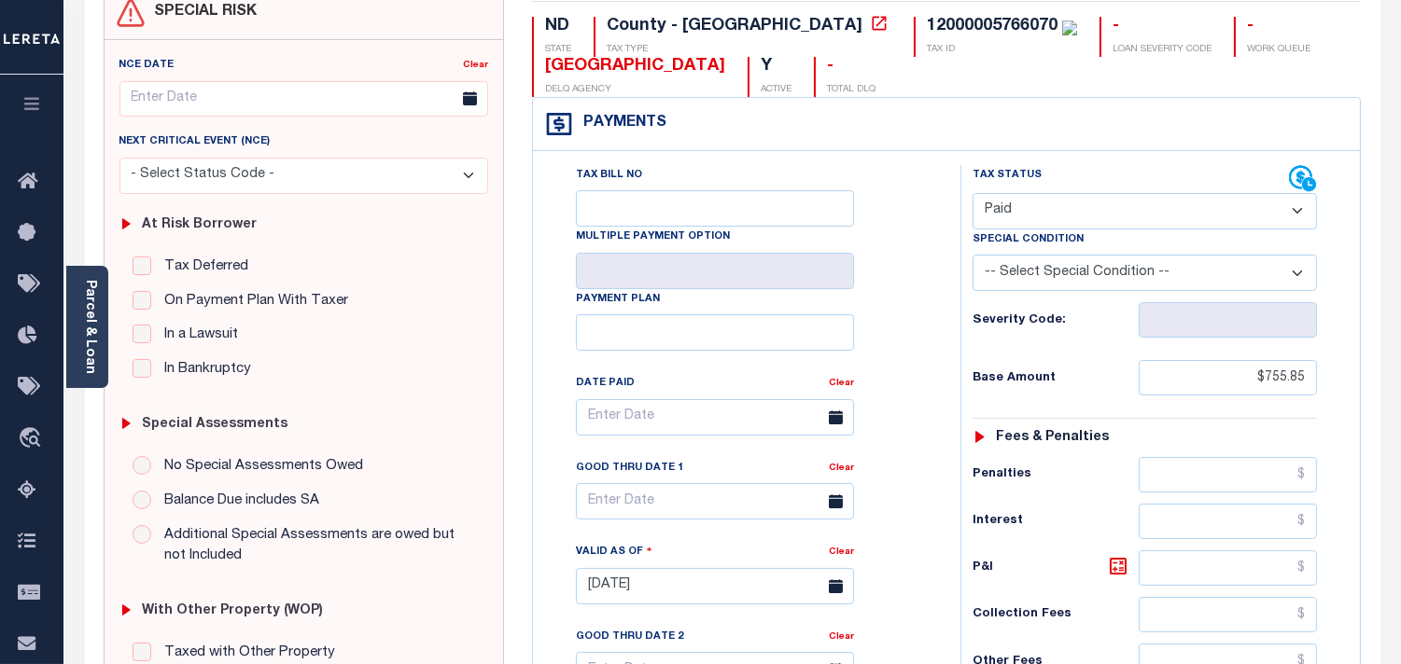
scroll to position [0, 0]
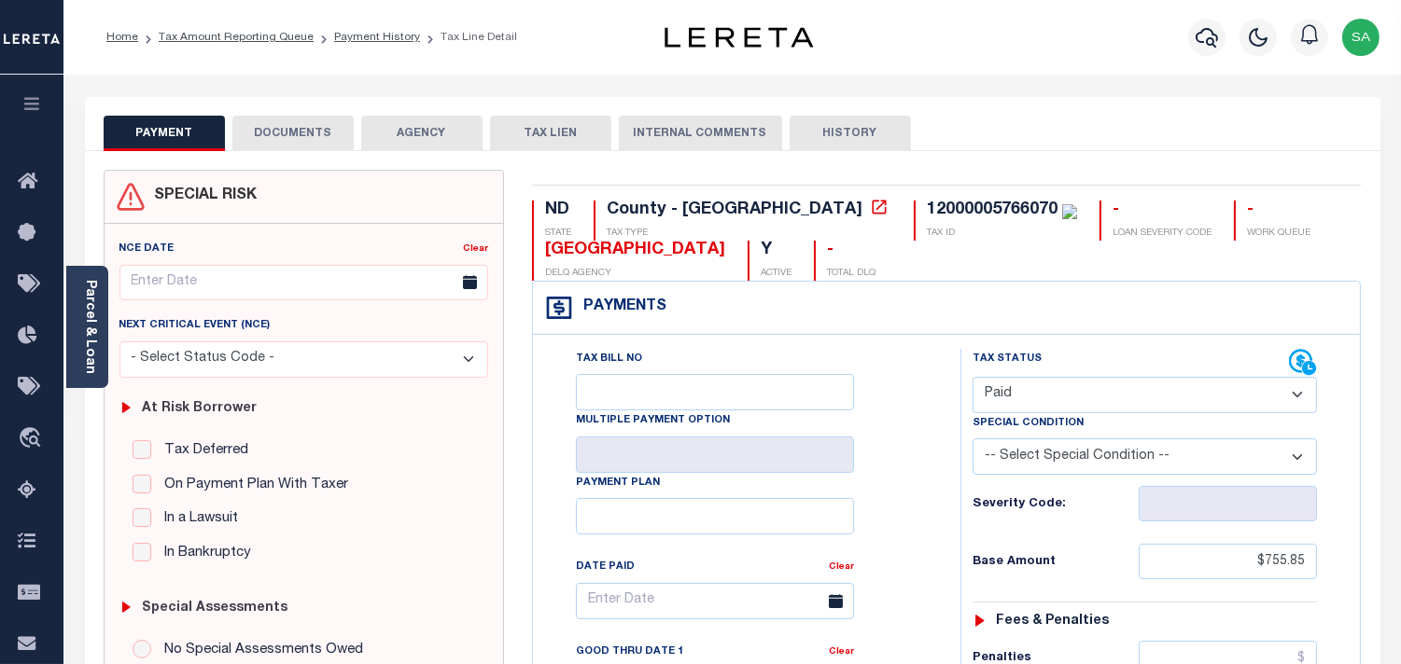
type input "$718.06"
click at [304, 138] on button "DOCUMENTS" at bounding box center [292, 133] width 121 height 35
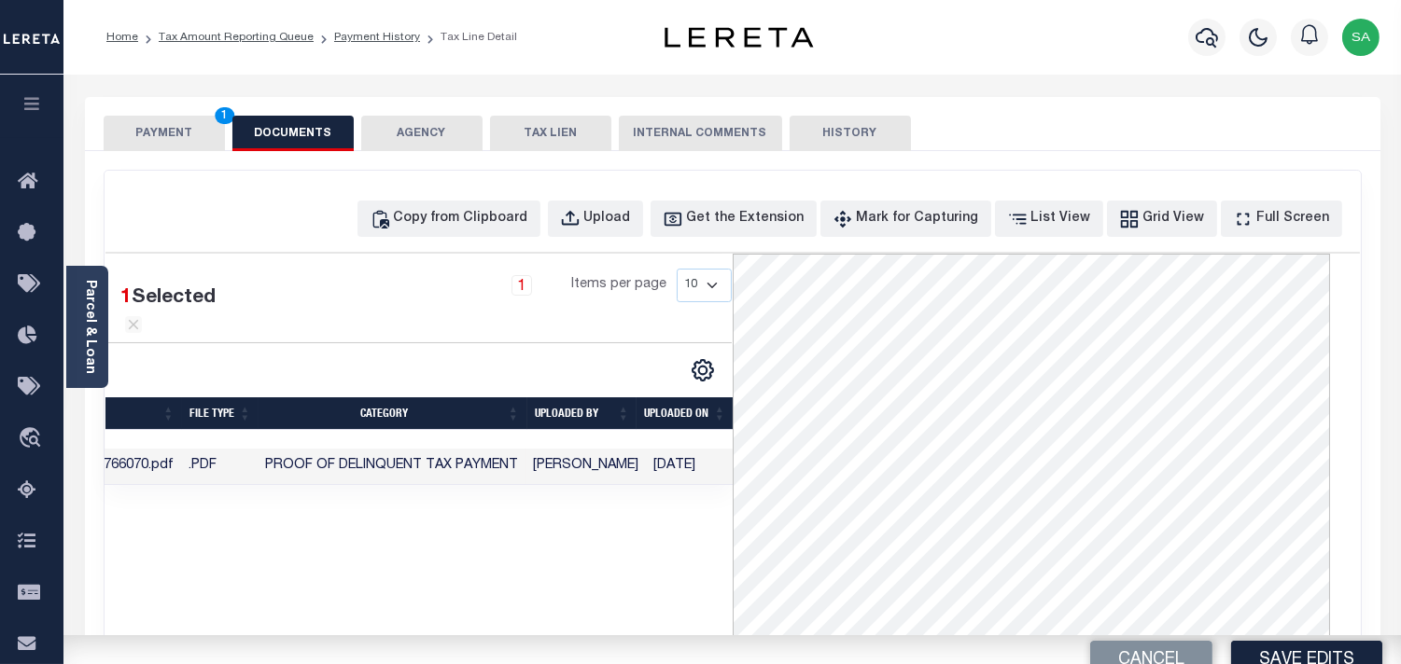
click at [184, 133] on button "PAYMENT 1" at bounding box center [164, 133] width 121 height 35
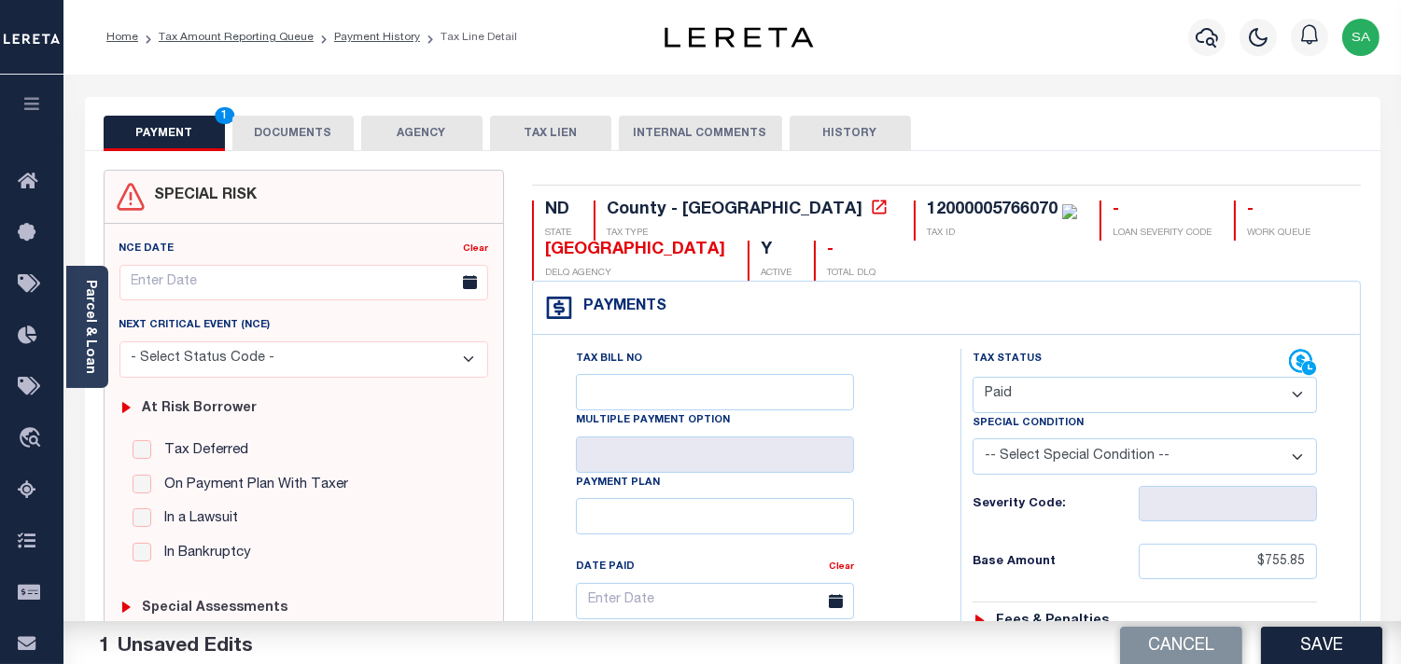
scroll to position [518, 0]
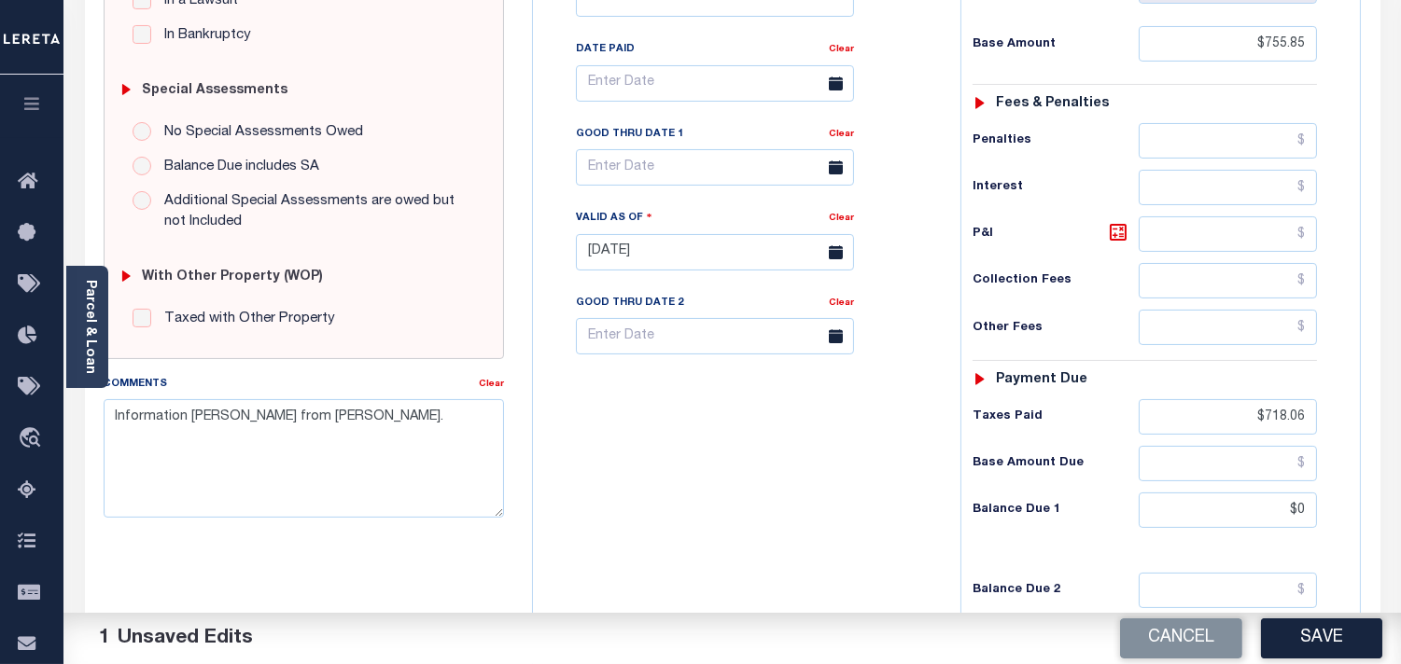
click at [1292, 642] on button "Save" at bounding box center [1321, 639] width 121 height 40
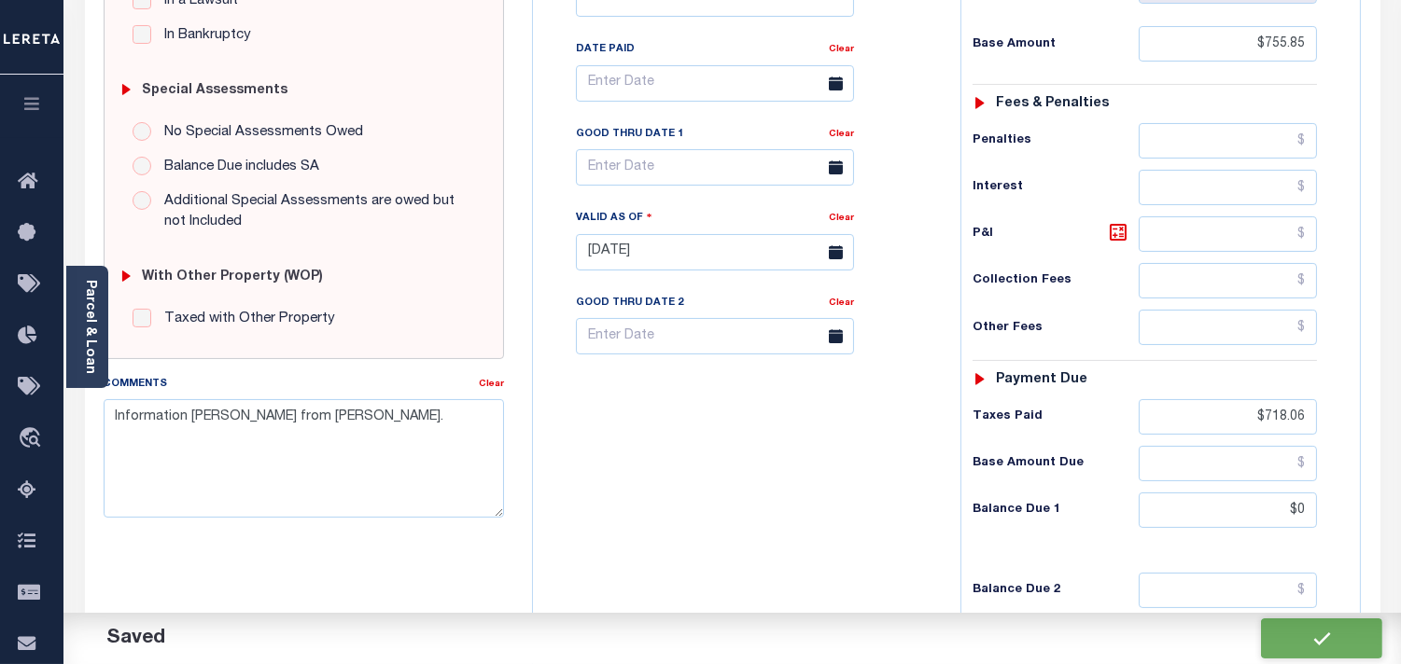
checkbox input "false"
type input "$755.85"
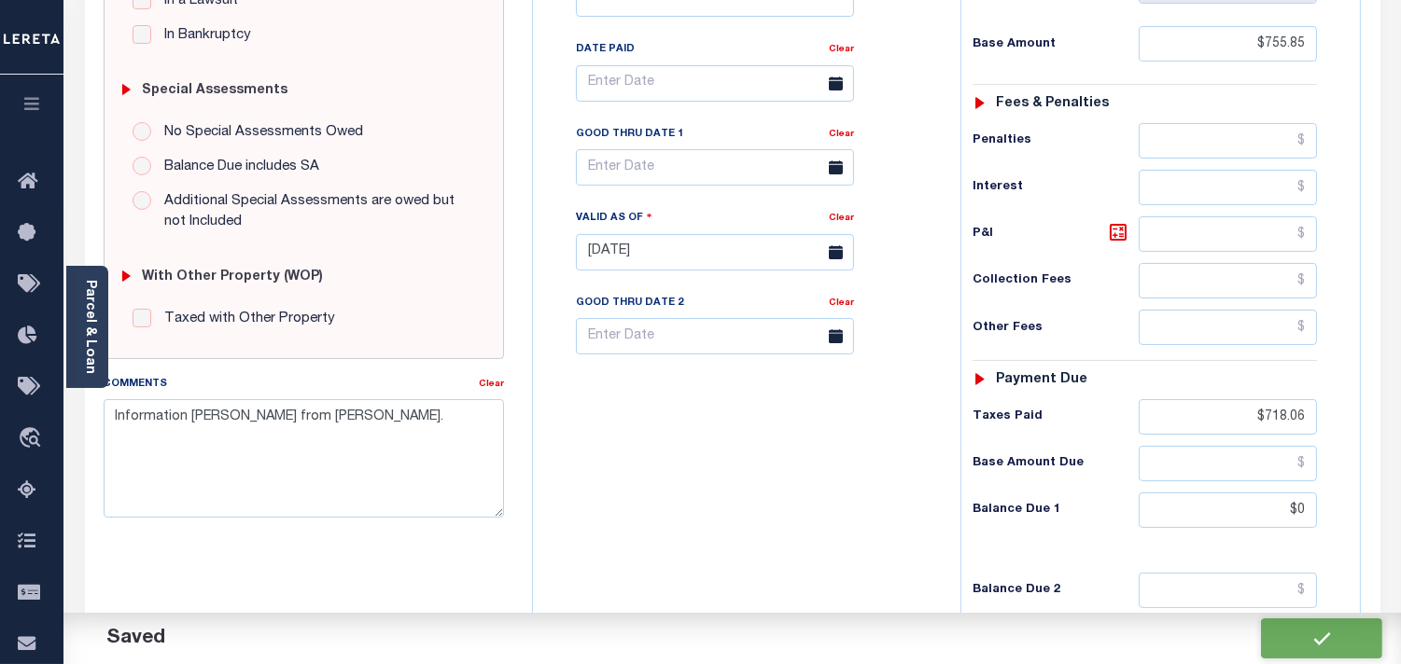
type input "$718.06"
type input "$0"
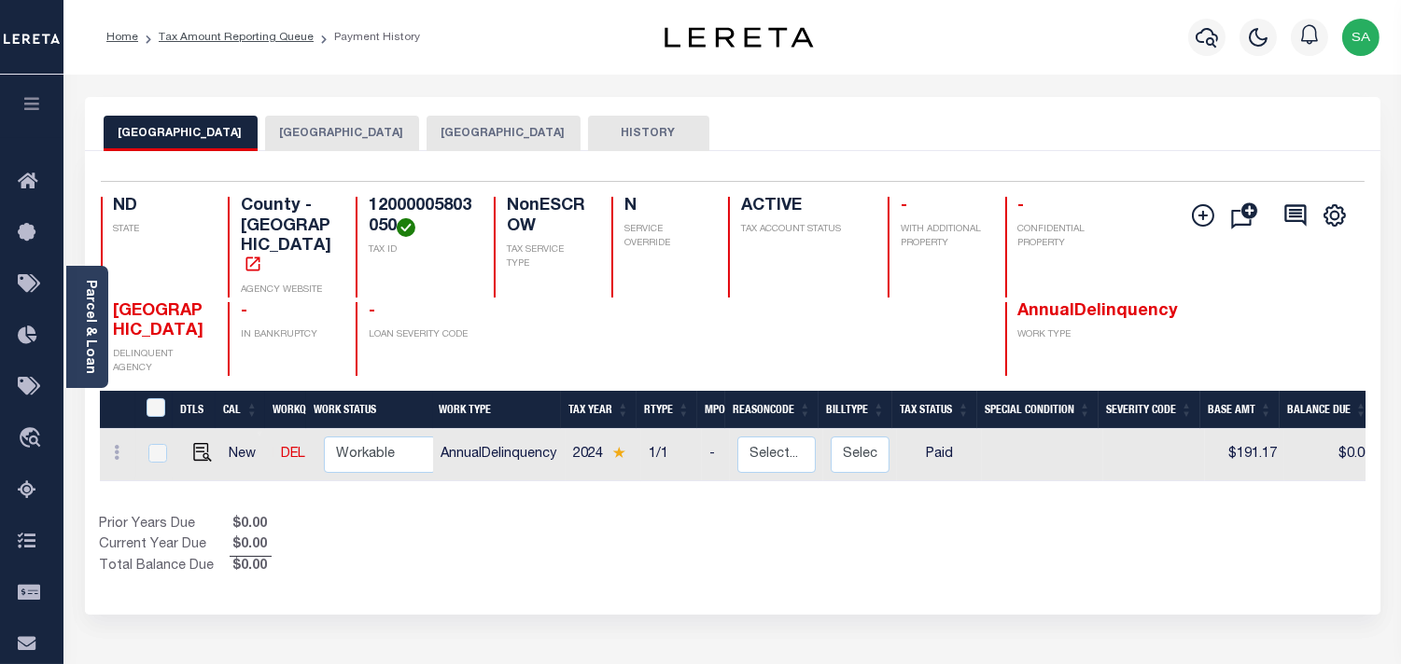
click at [492, 131] on button "BOTTINEAU COUNTY" at bounding box center [503, 133] width 154 height 35
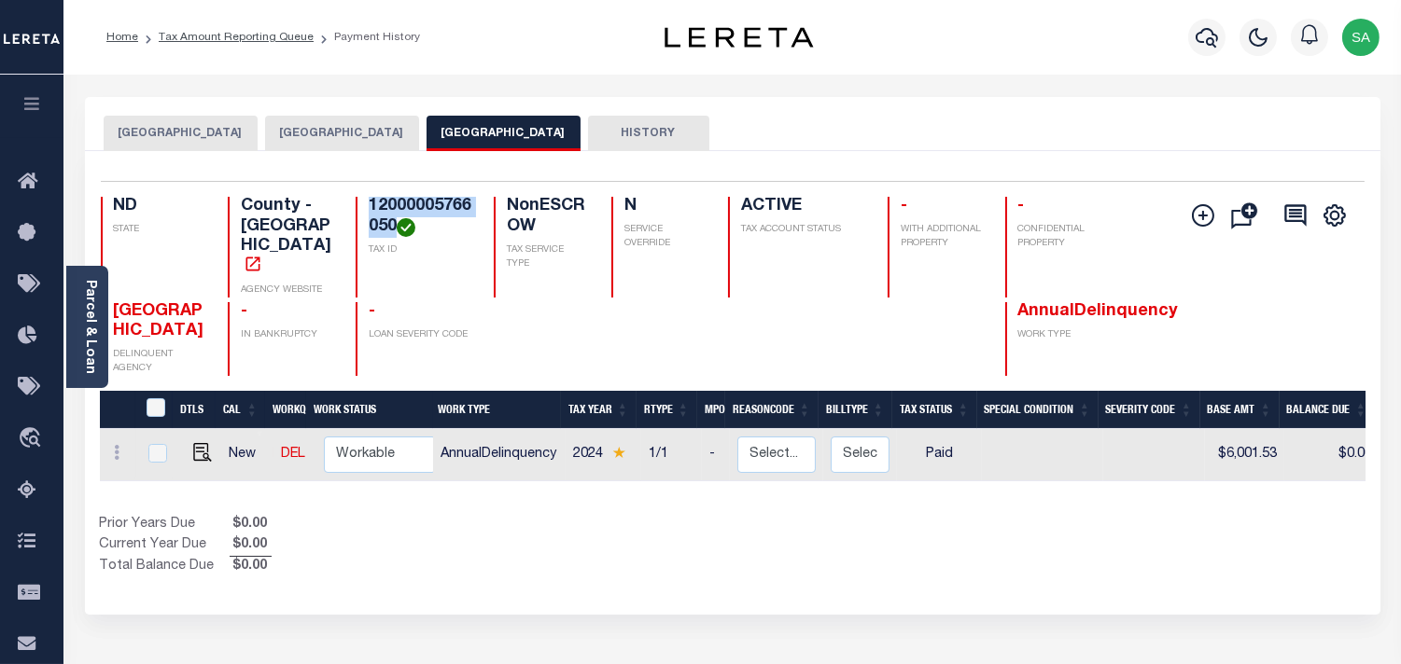
drag, startPoint x: 395, startPoint y: 221, endPoint x: 366, endPoint y: 203, distance: 33.9
click at [366, 203] on div "12000005766050 TAX ID" at bounding box center [413, 247] width 116 height 101
copy h4 "12000005766050"
click at [193, 443] on img "" at bounding box center [202, 452] width 19 height 19
checkbox input "true"
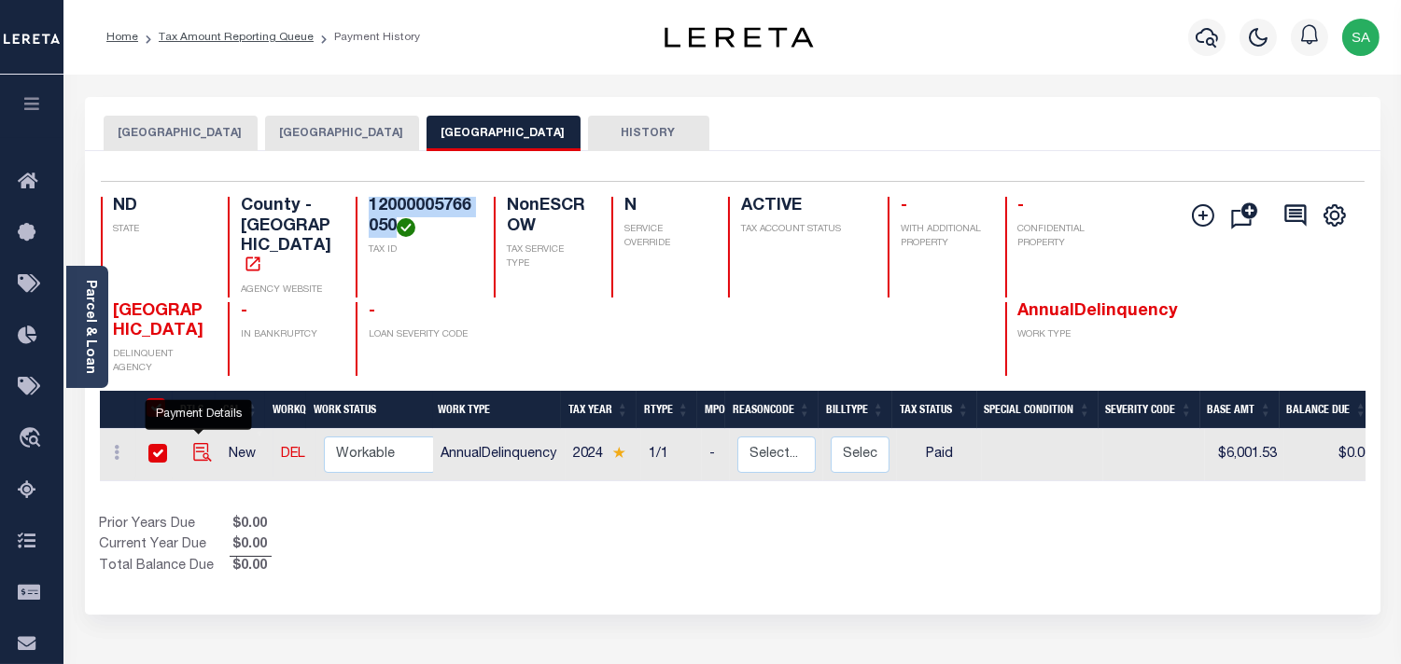
checkbox input "true"
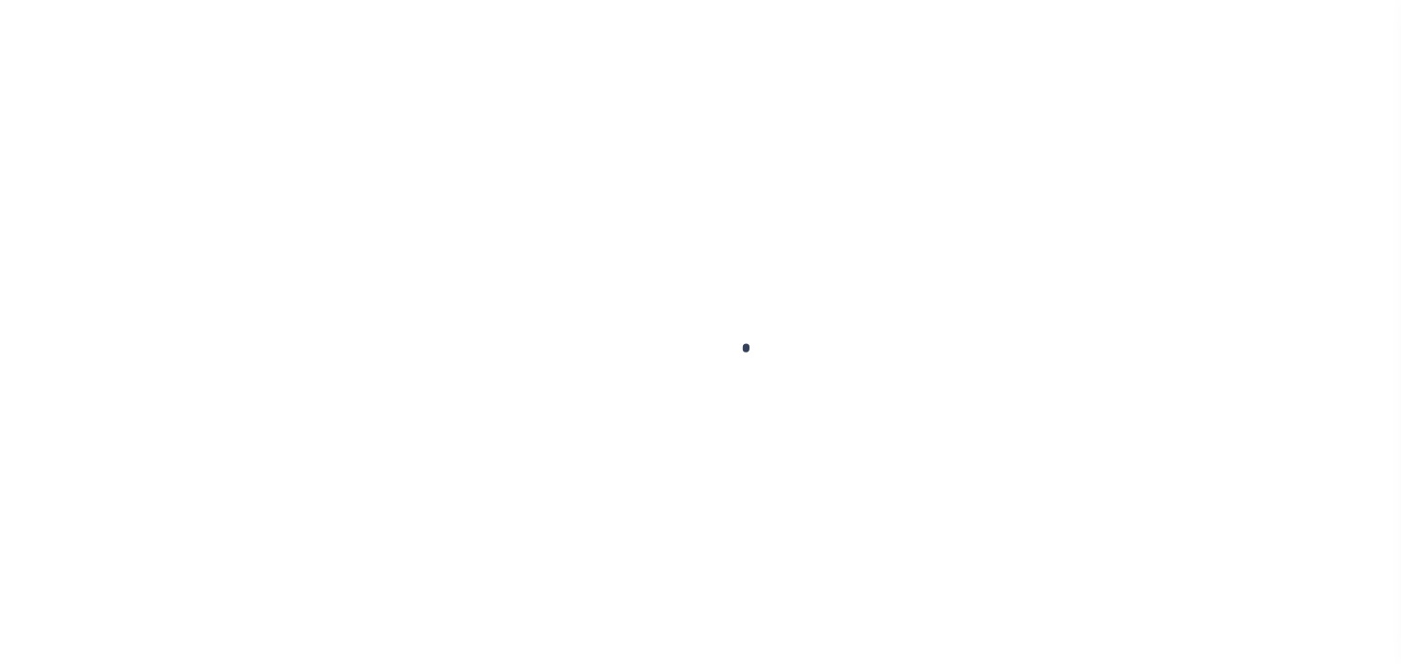
checkbox input "false"
type textarea "Information Taken Verbally from Ann."
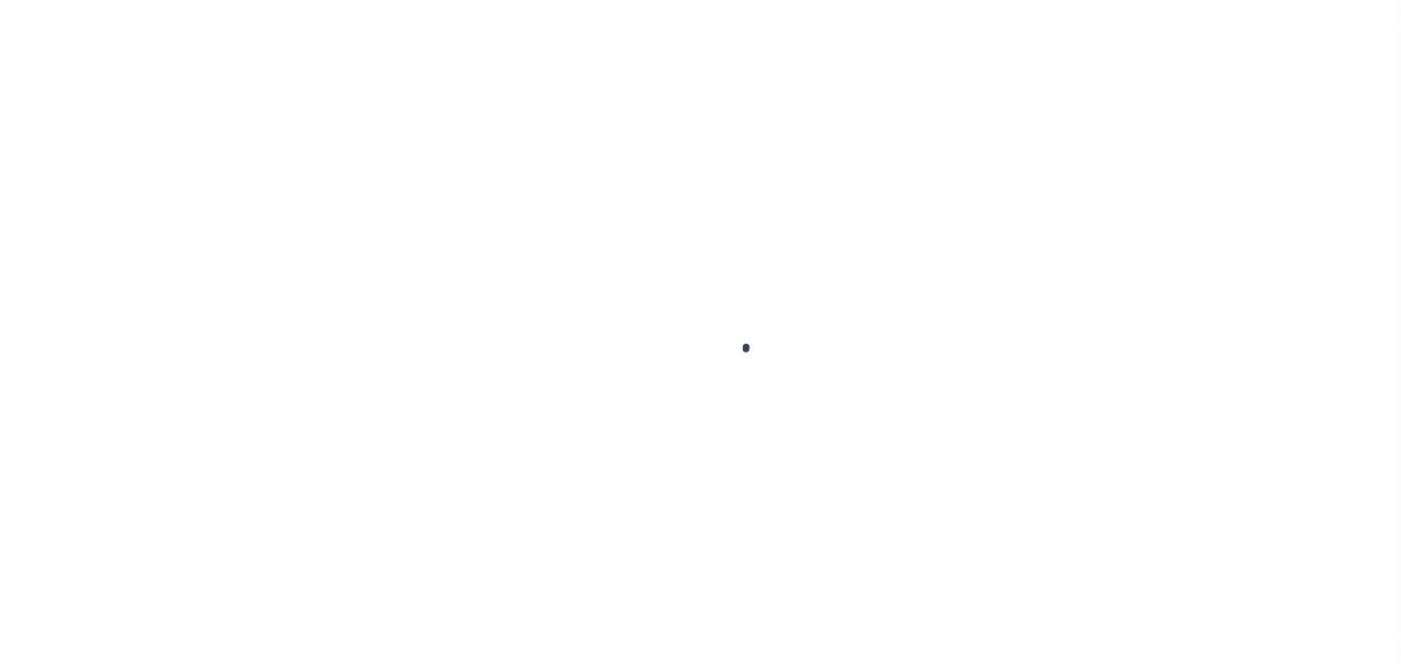
type input "[DATE]"
select select "PYD"
type input "$6,001.53"
type input "$0"
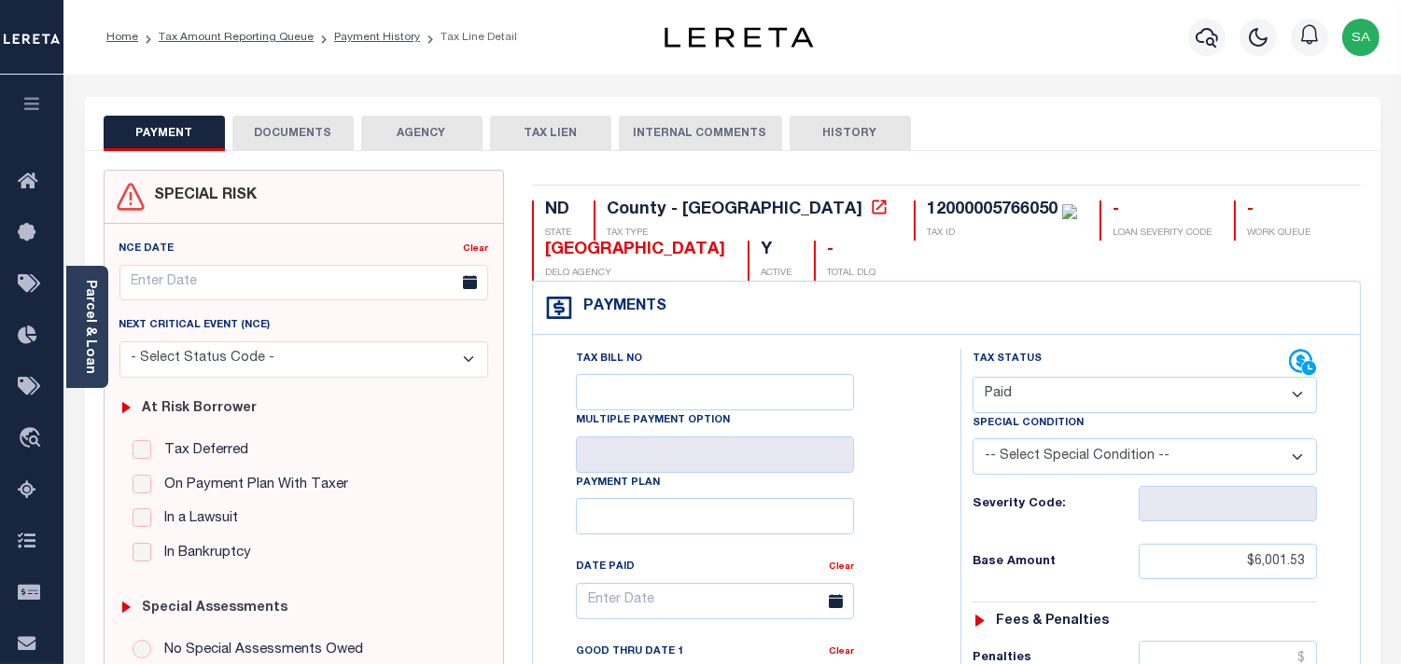
click at [1061, 393] on select "- Select Status Code - Open Due/Unpaid Paid Incomplete No Tax Due Internal Refu…" at bounding box center [1144, 395] width 344 height 36
click at [304, 137] on button "DOCUMENTS" at bounding box center [292, 133] width 121 height 35
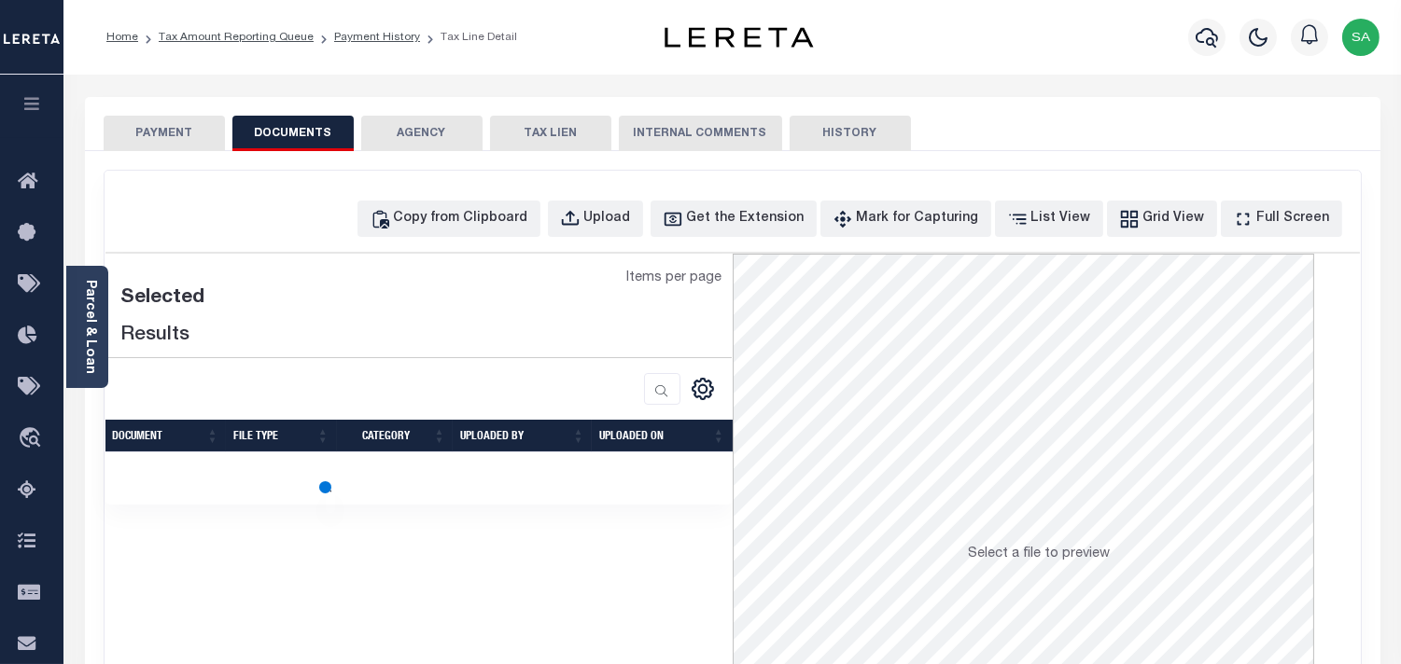
click at [100, 321] on div "Parcel & Loan" at bounding box center [87, 327] width 42 height 122
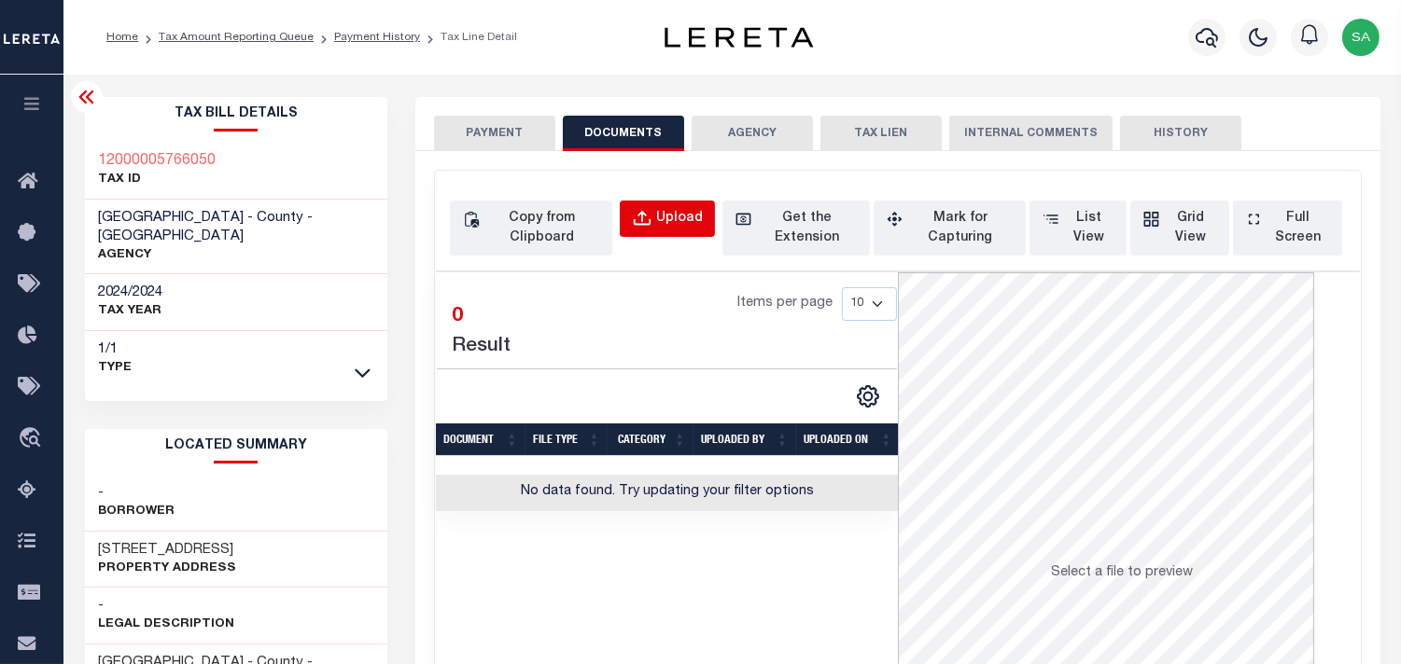
click at [672, 219] on div "Upload" at bounding box center [679, 219] width 47 height 21
select select "POP"
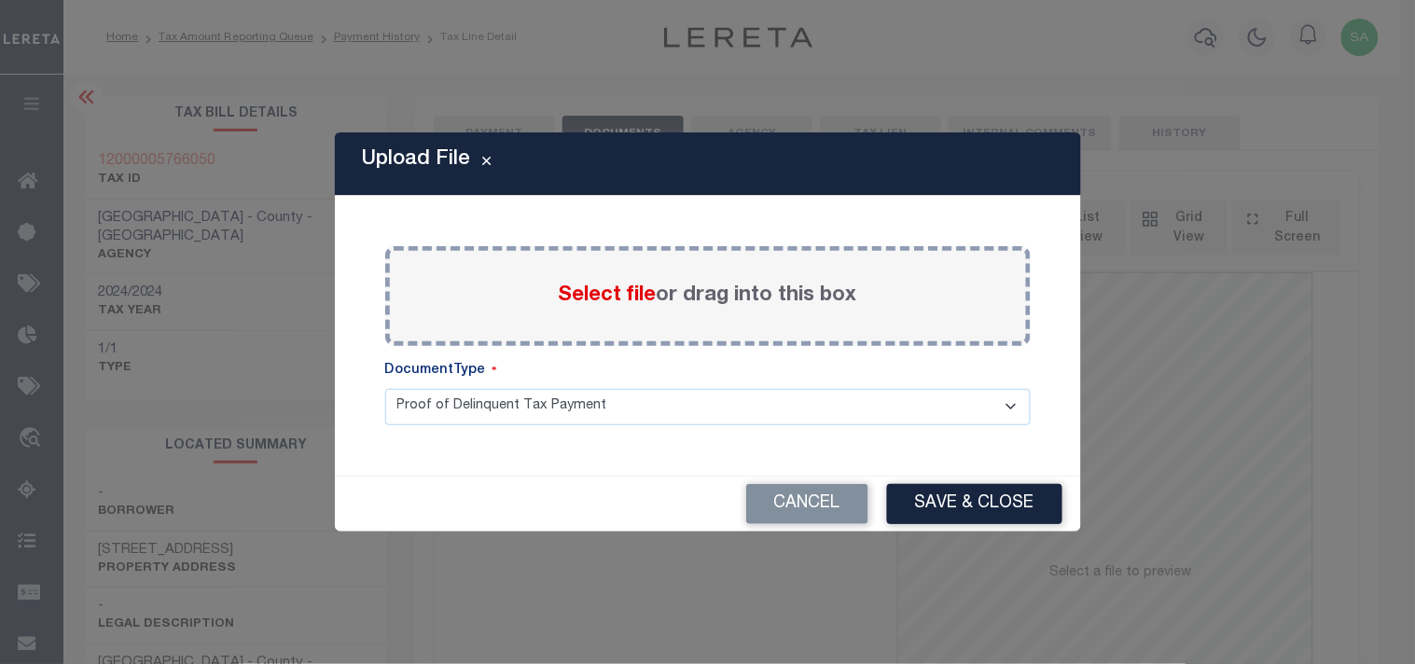
click at [633, 297] on span "Select file" at bounding box center [608, 296] width 98 height 21
click at [0, 0] on input "Select file or drag into this box" at bounding box center [0, 0] width 0 height 0
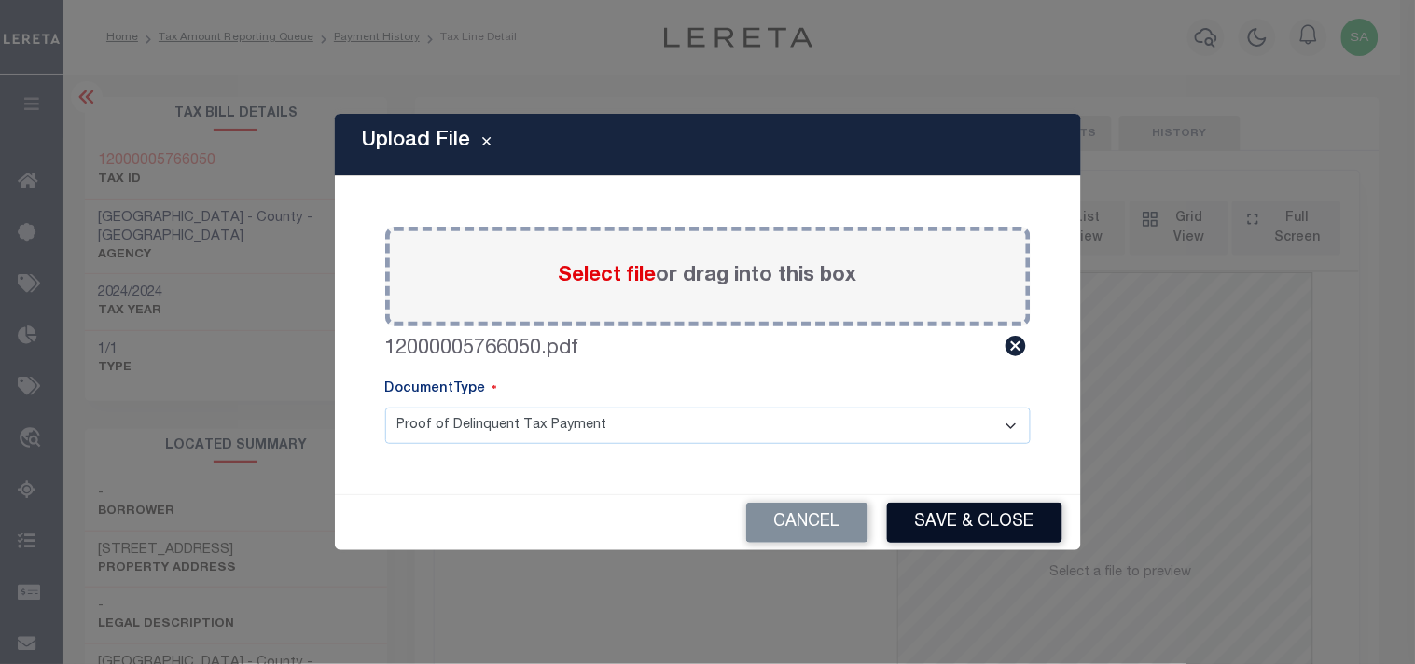
click at [970, 533] on button "Save & Close" at bounding box center [974, 523] width 175 height 40
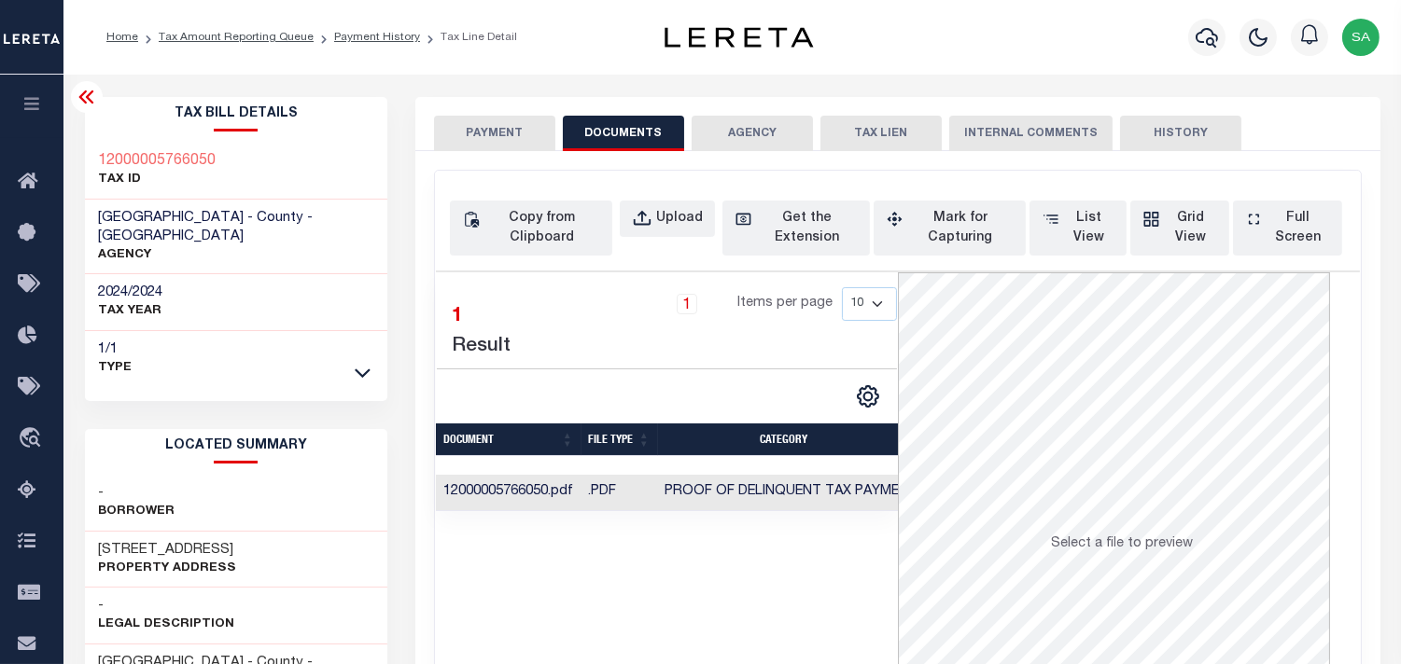
click at [535, 152] on div "SPECIAL RISK NCE Date Clear" at bounding box center [897, 507] width 965 height 712
click at [505, 142] on button "PAYMENT" at bounding box center [494, 133] width 121 height 35
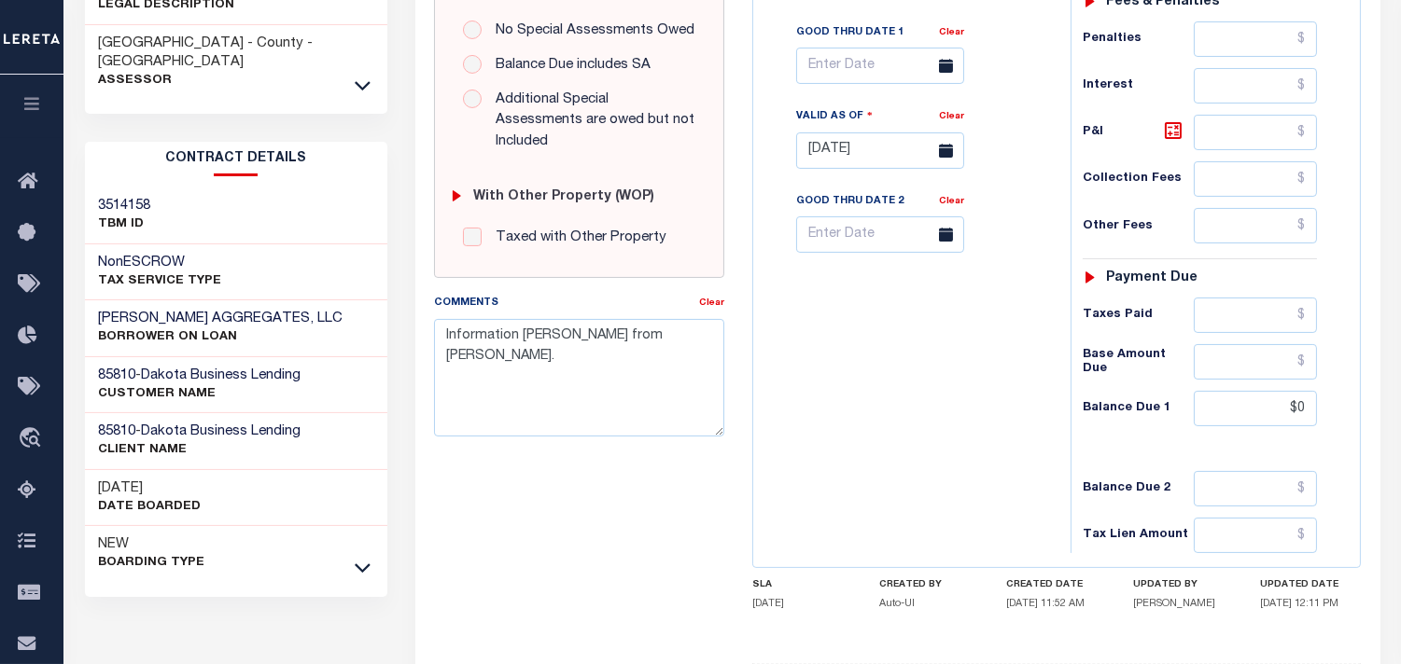
scroll to position [621, 0]
click at [1267, 329] on input "text" at bounding box center [1254, 313] width 123 height 35
paste input "5,701.45"
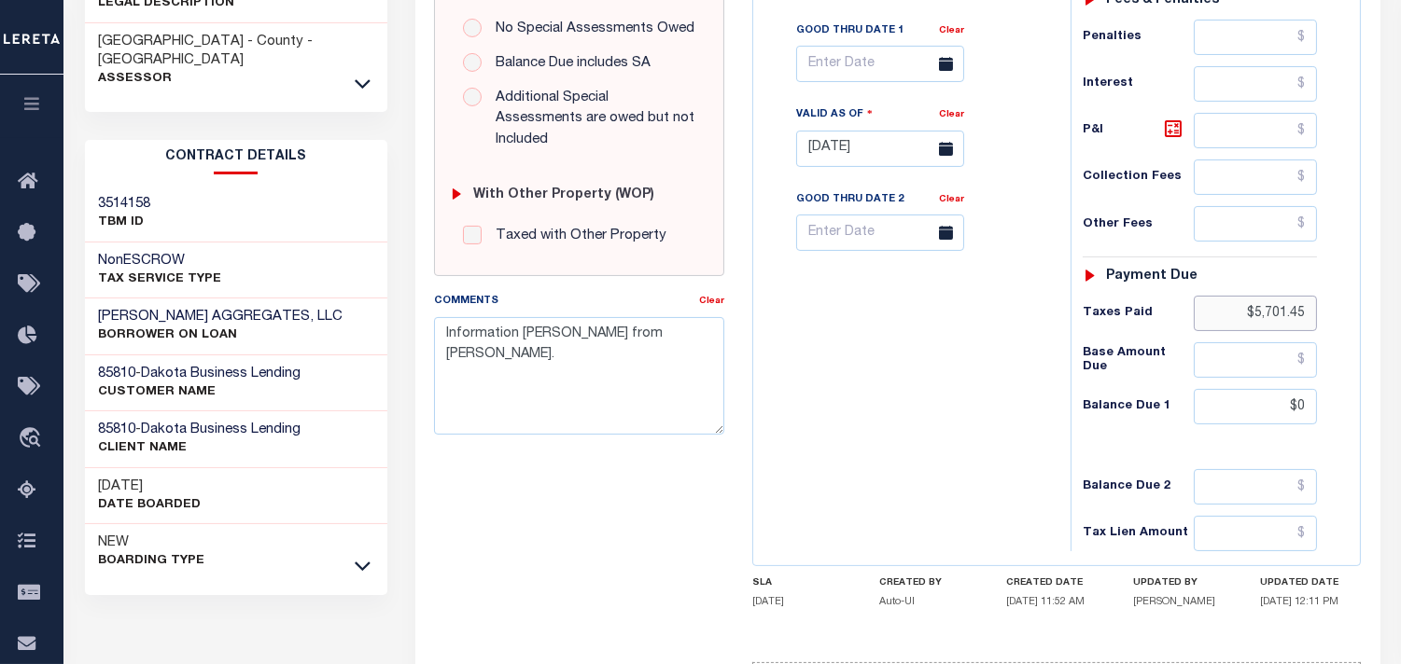
type input "$5,701.45"
click at [964, 374] on div "Tax Bill No Multiple Payment Option Payment Plan Clear" at bounding box center [907, 140] width 299 height 824
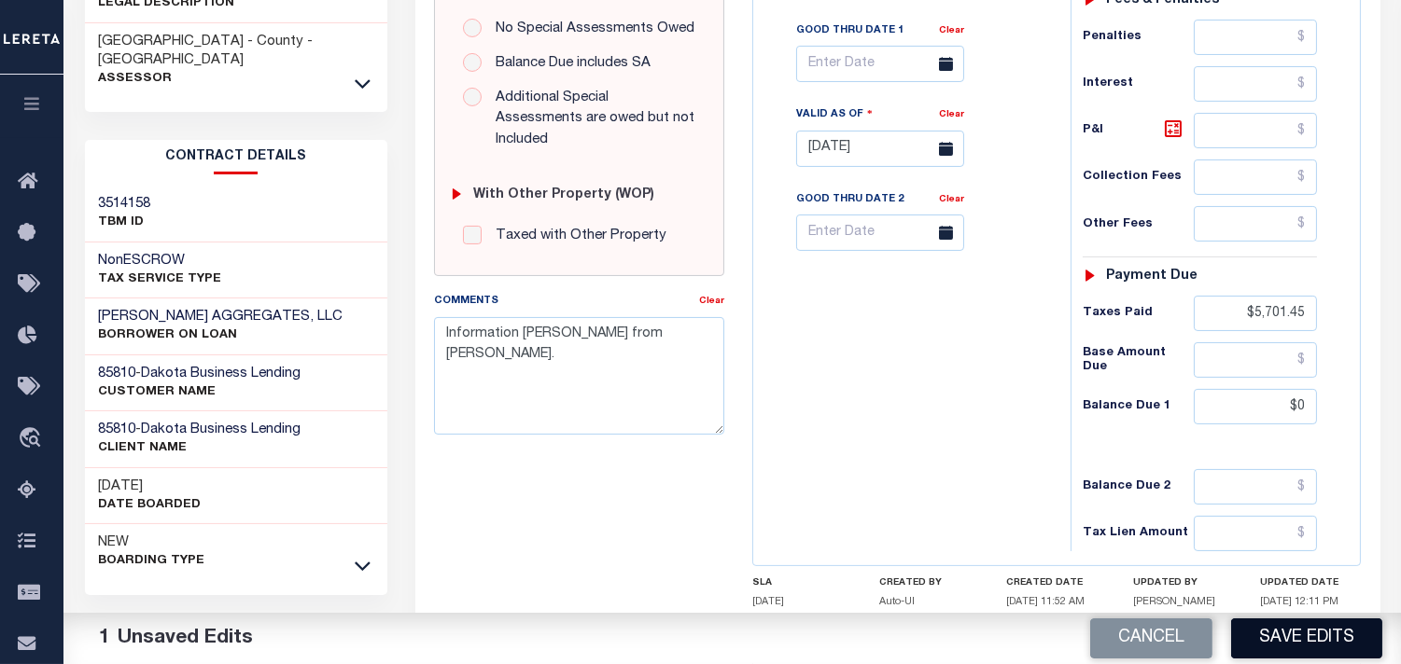
click at [1289, 628] on button "Save Edits" at bounding box center [1306, 639] width 151 height 40
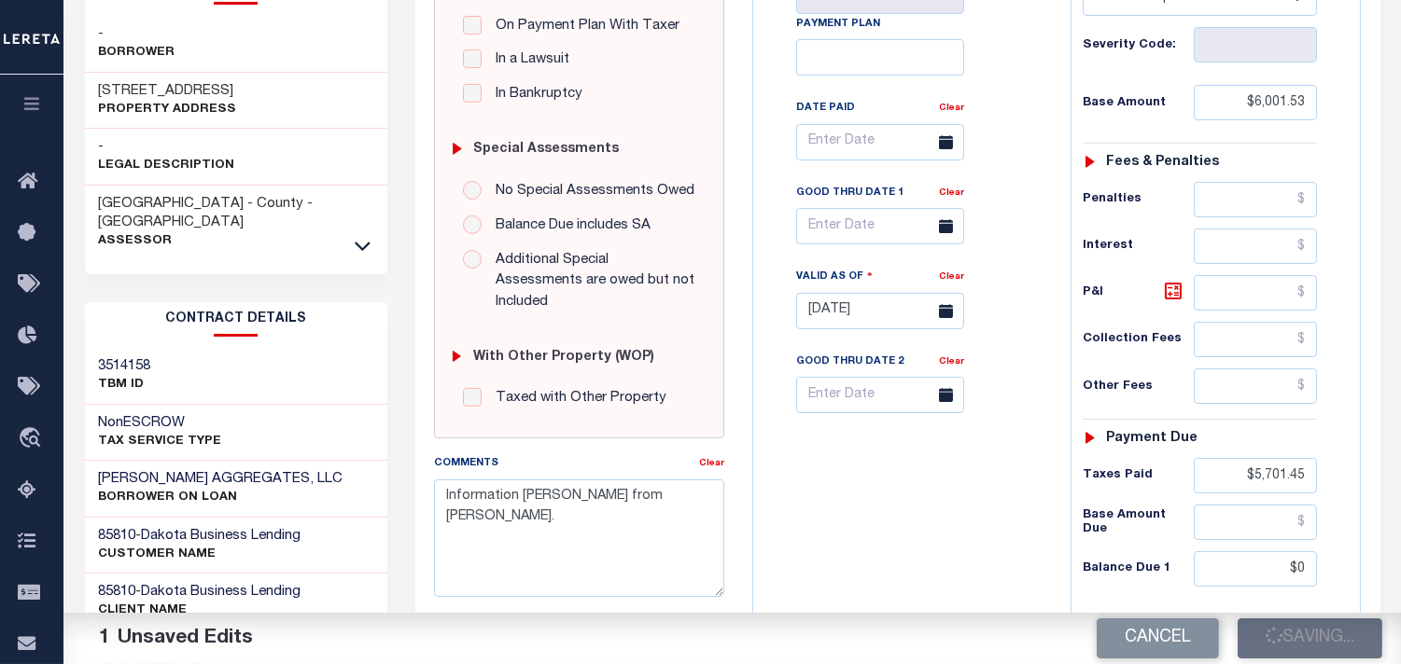
scroll to position [207, 0]
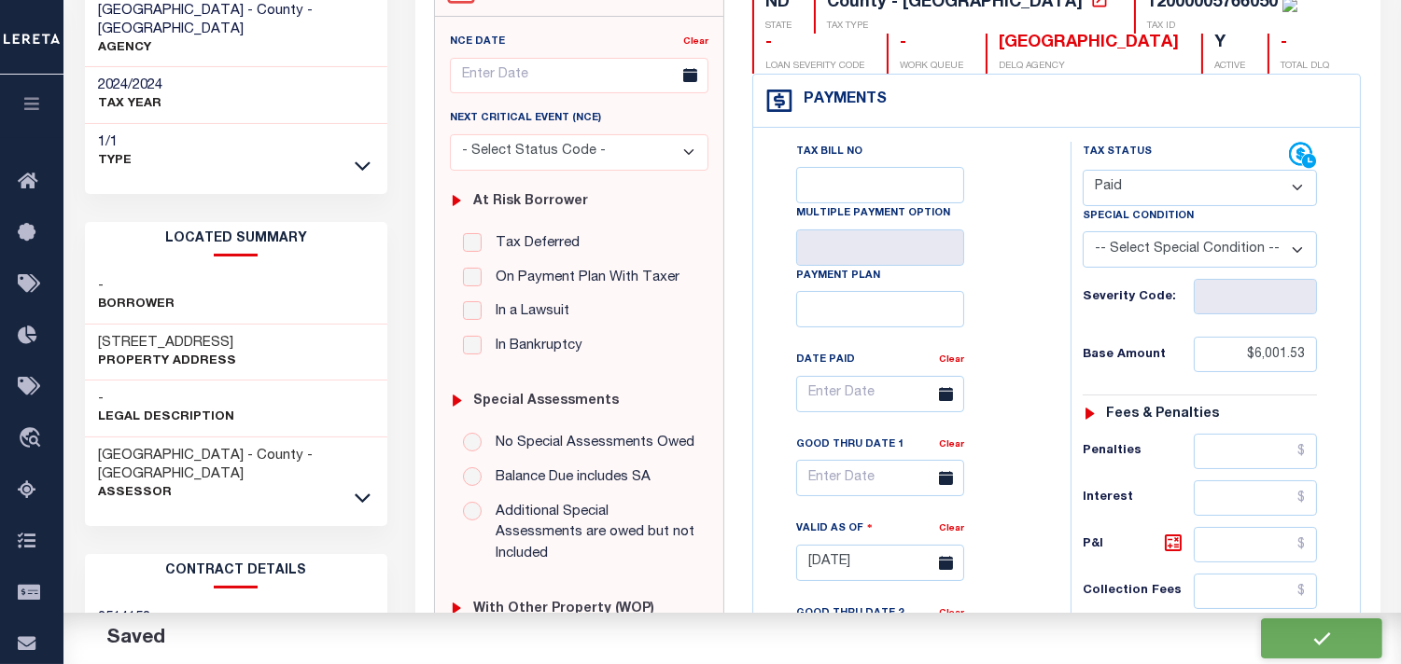
checkbox input "false"
type input "$6,001.53"
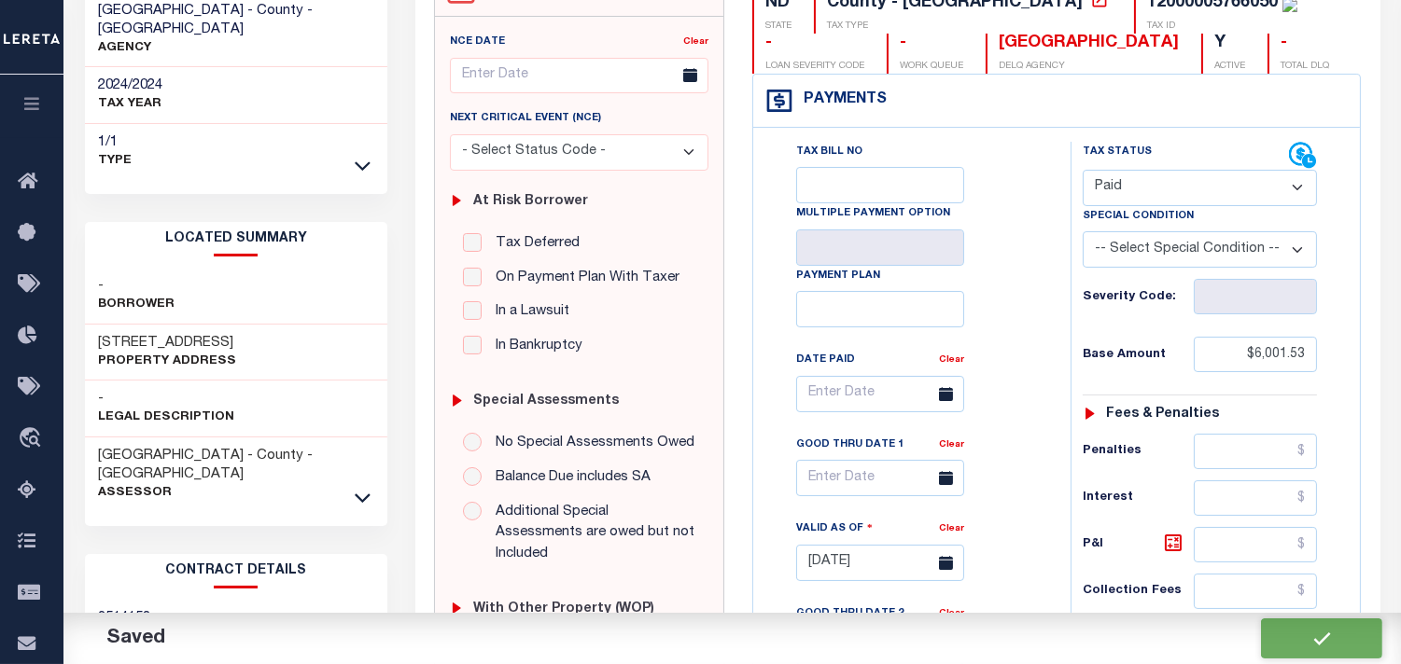
type input "$5,701.45"
type input "$0"
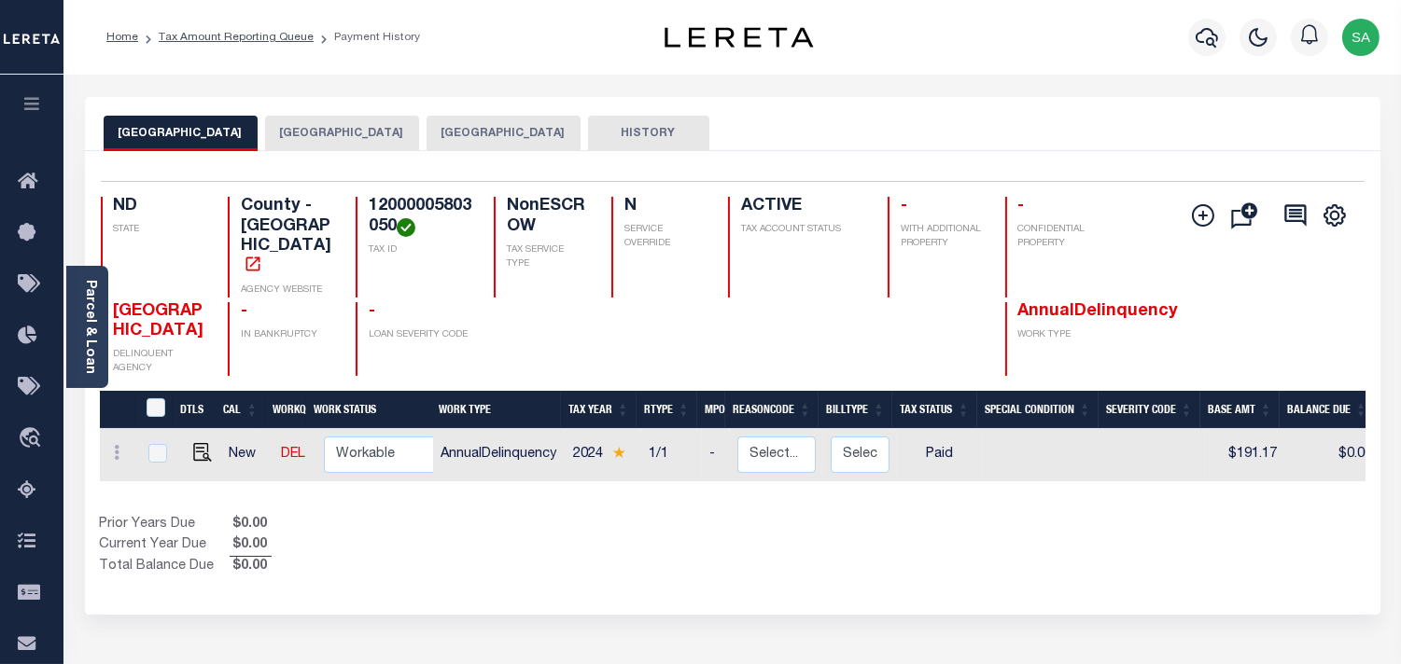
click at [463, 135] on button "[GEOGRAPHIC_DATA]" at bounding box center [503, 133] width 154 height 35
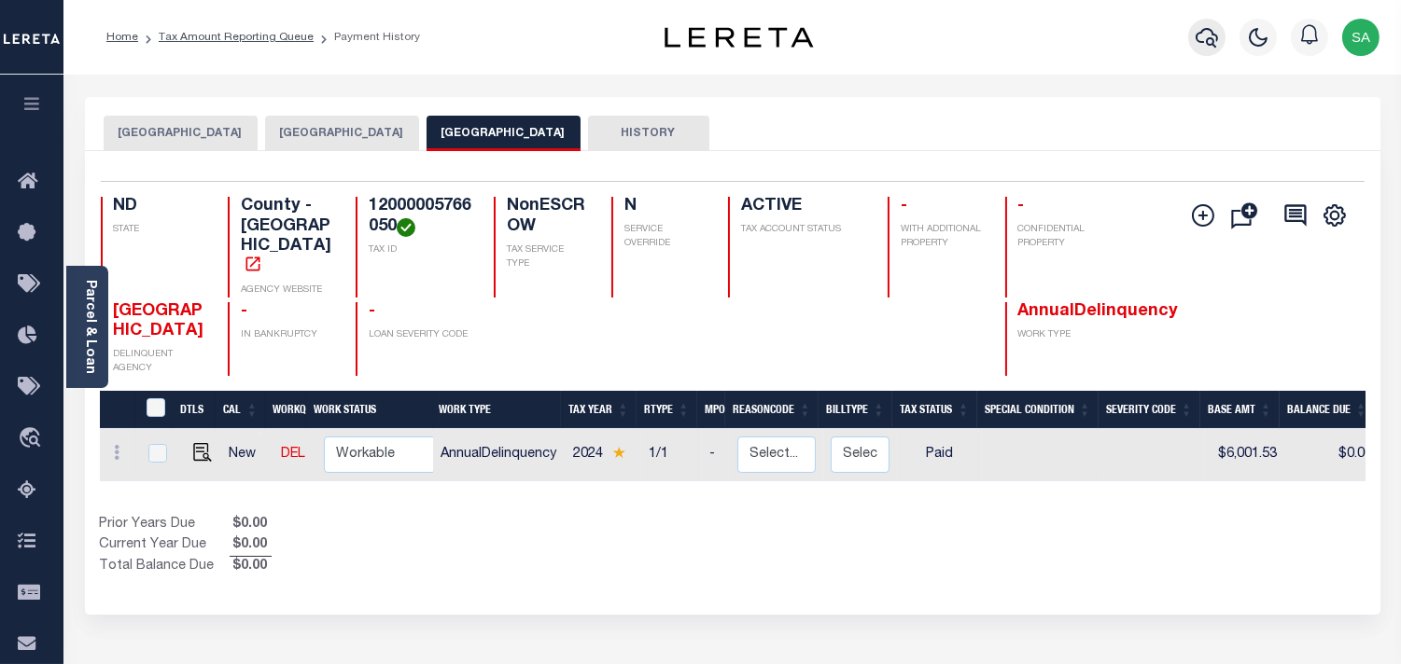
click at [1206, 40] on icon "button" at bounding box center [1206, 37] width 22 height 22
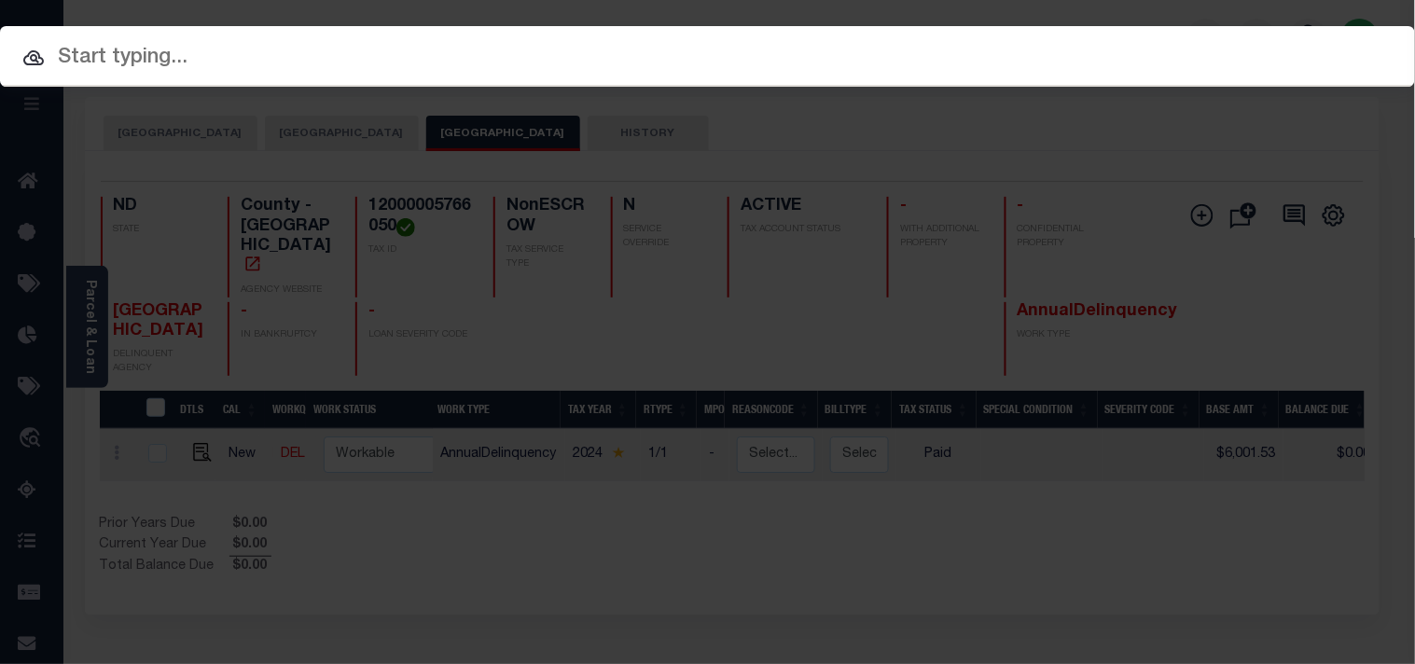
click at [1019, 61] on input "text" at bounding box center [707, 58] width 1415 height 33
paste input "2699199108"
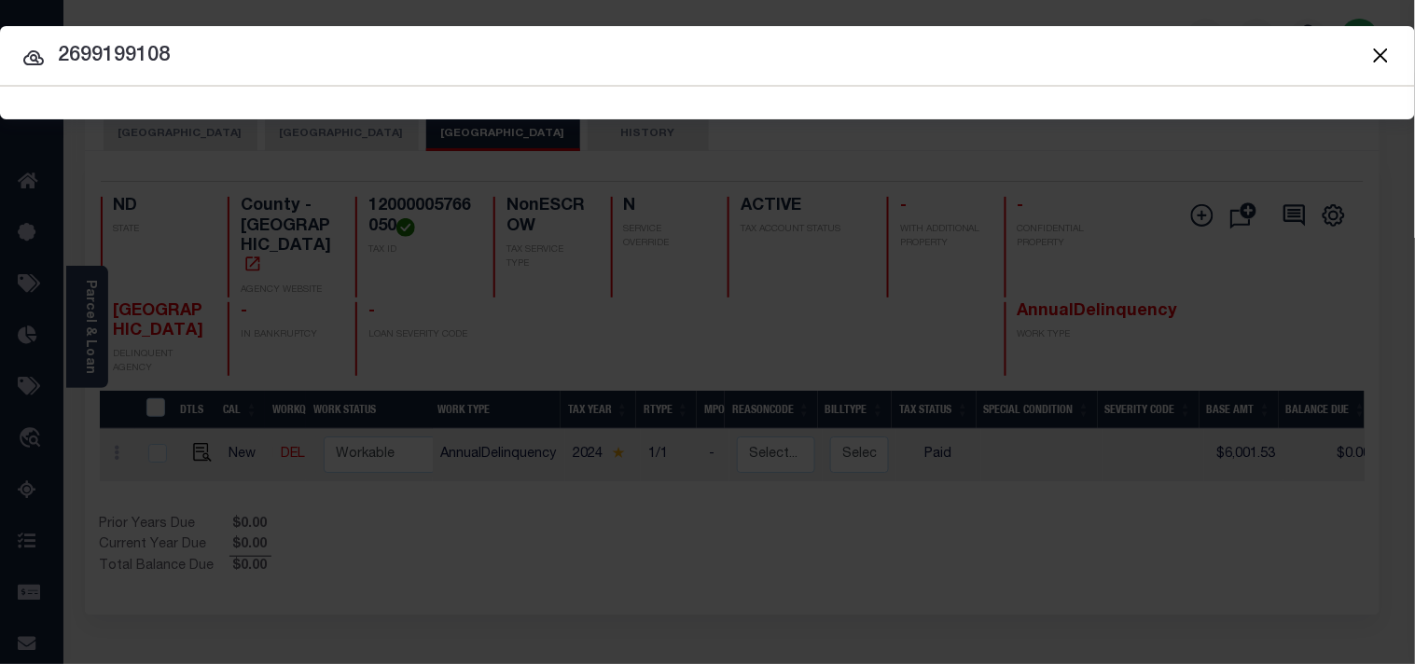
type input "2699199108"
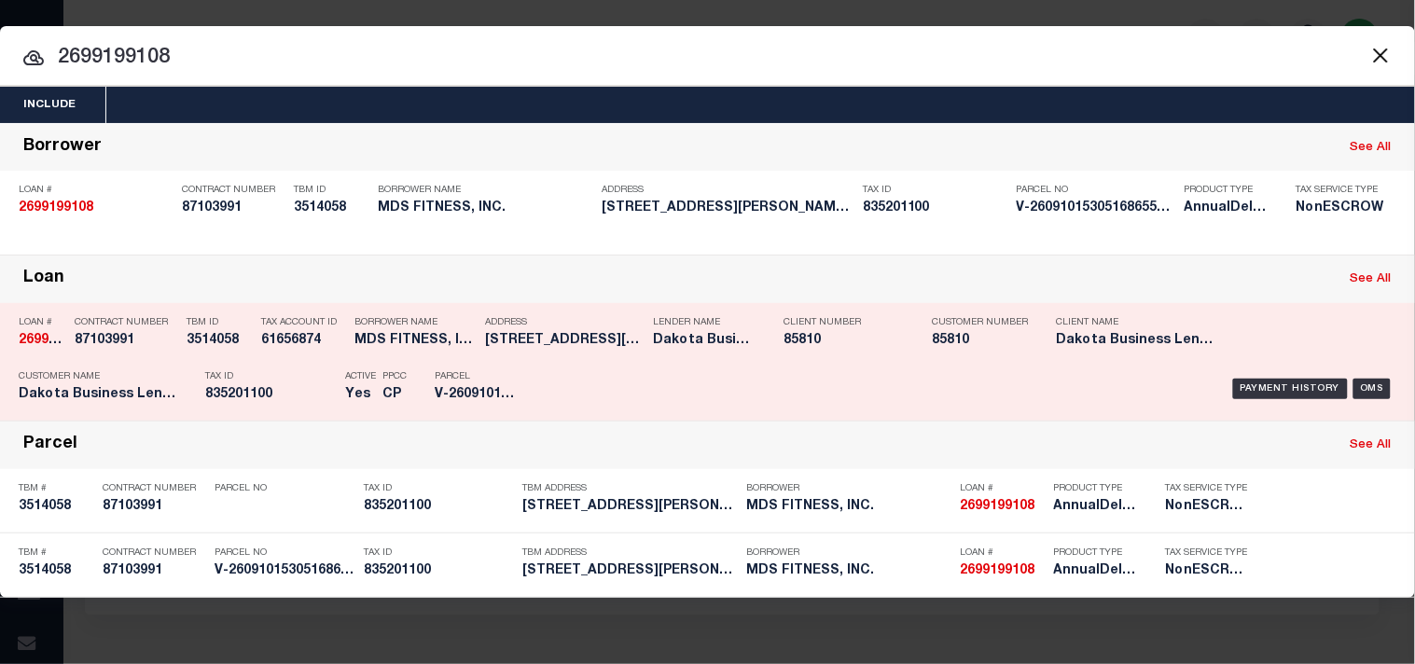
click at [241, 365] on div "Tax ID 835201100" at bounding box center [270, 389] width 131 height 54
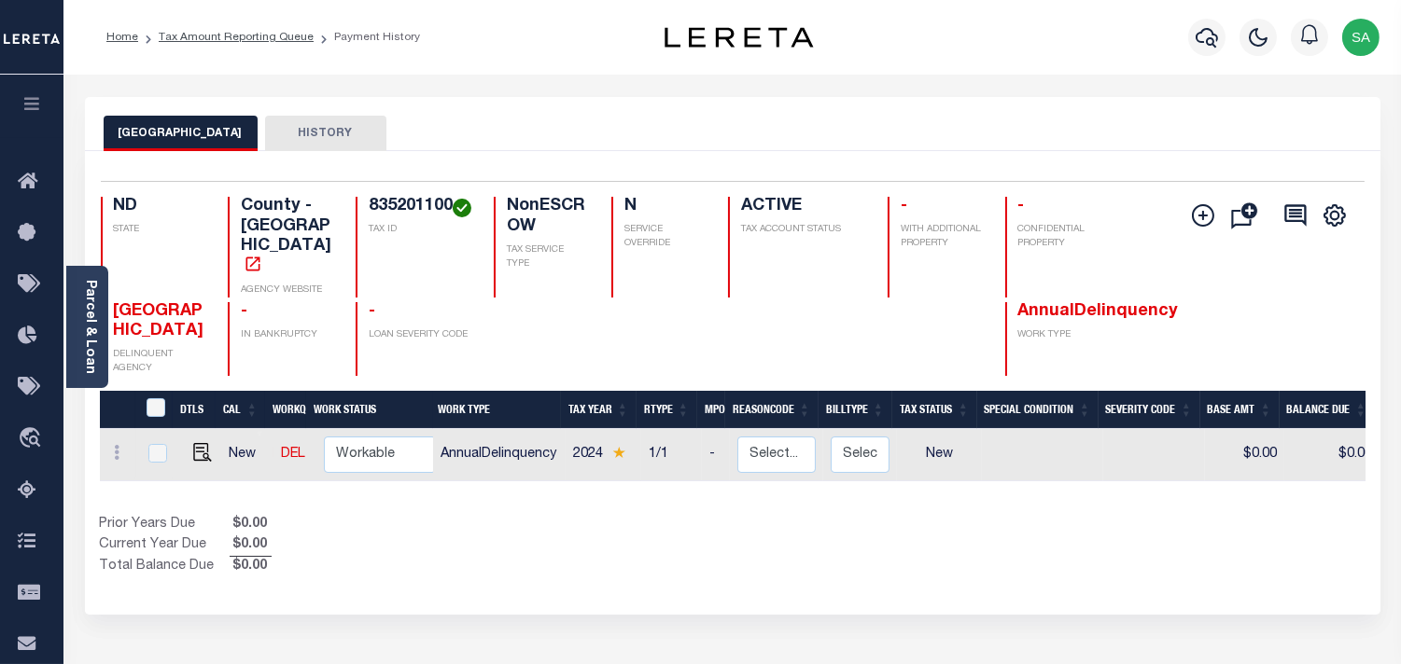
click at [921, 537] on div "Show Tax Lines before Bill Release Date Prior Years Due $0.00 Current Year Due …" at bounding box center [732, 546] width 1265 height 63
click at [1205, 33] on icon "button" at bounding box center [1206, 37] width 22 height 22
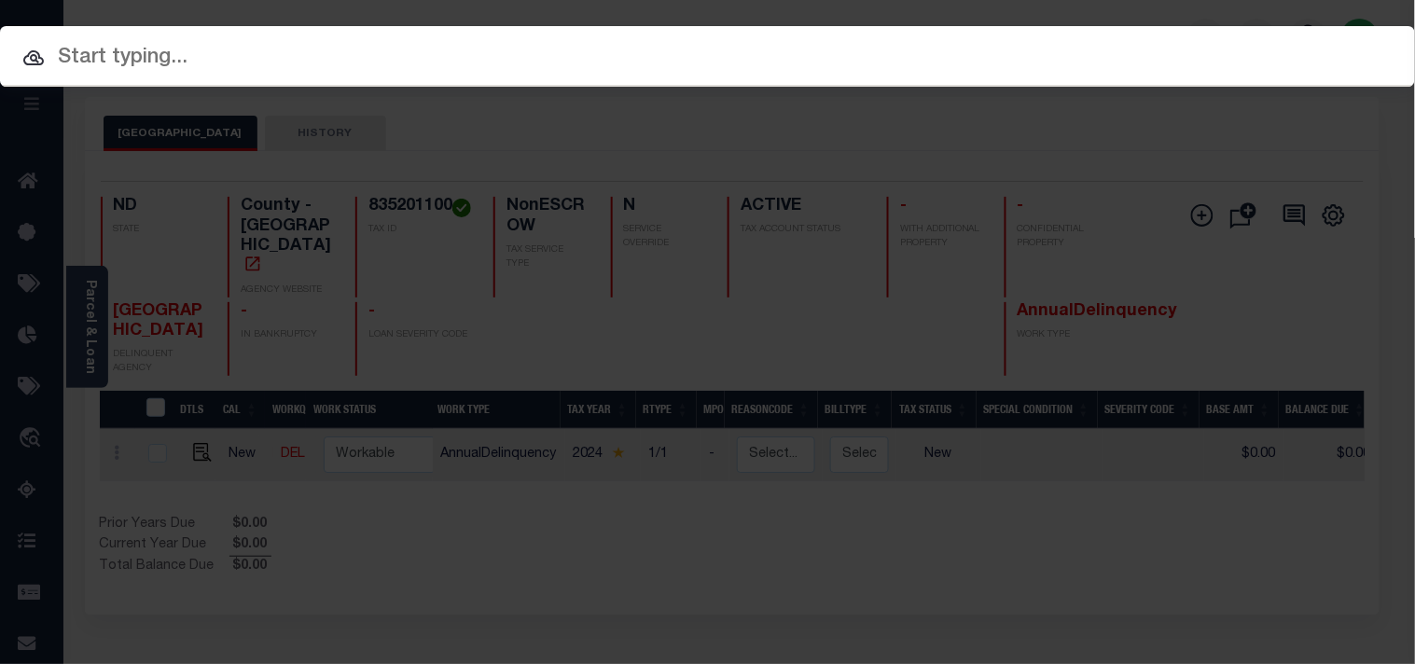
click at [1098, 42] on input "text" at bounding box center [707, 58] width 1415 height 33
paste input "5484508301"
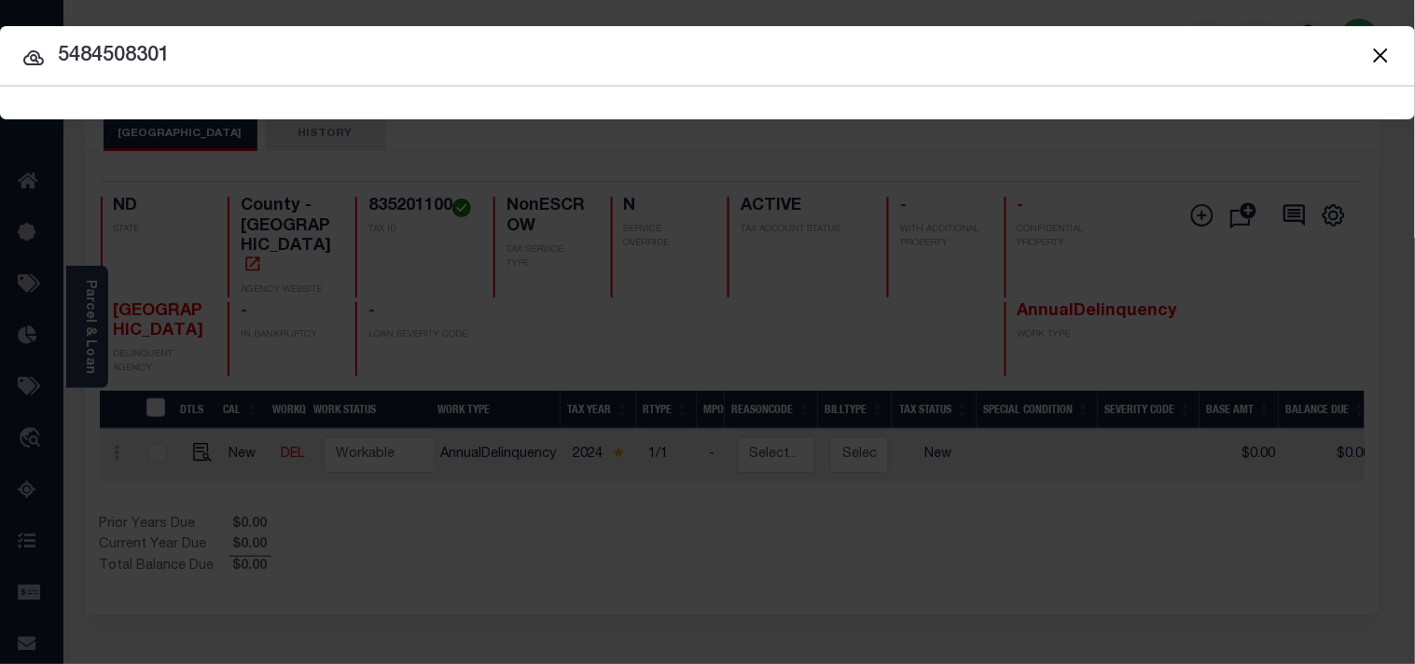
type input "5484508301"
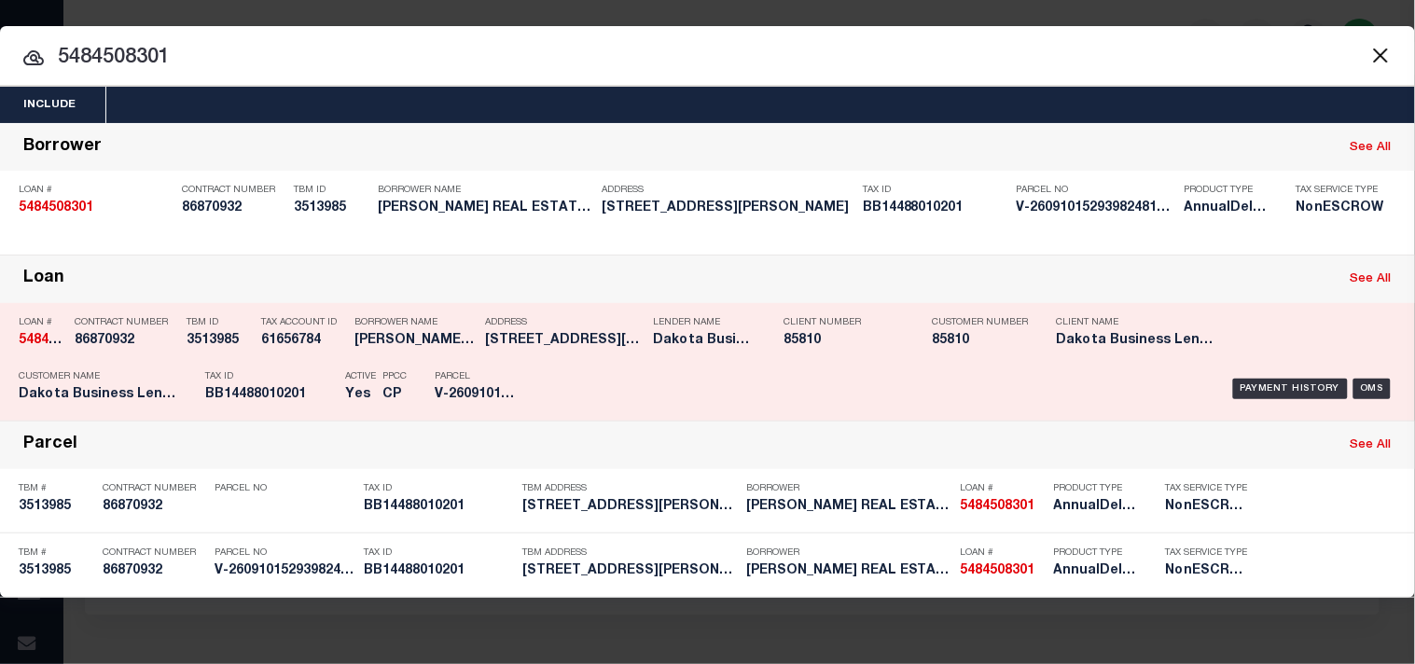
click at [295, 381] on p "Tax ID" at bounding box center [270, 376] width 131 height 11
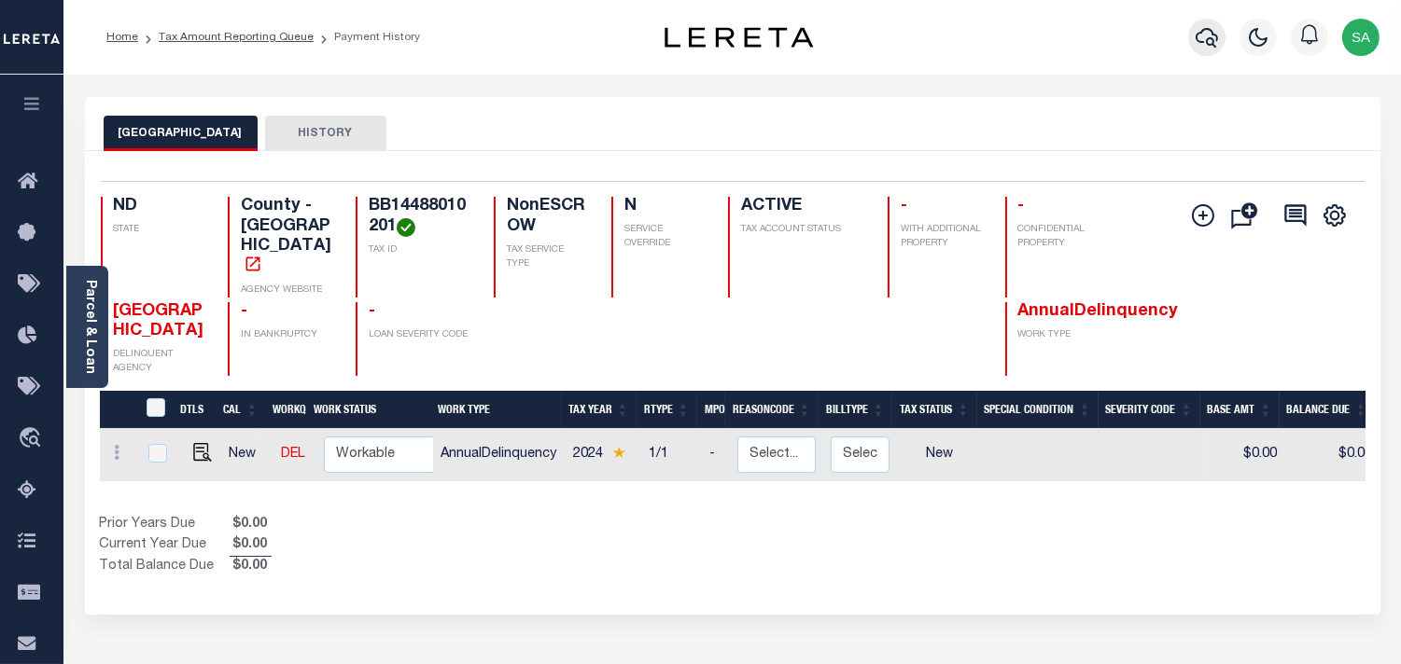
click at [1205, 41] on icon "button" at bounding box center [1206, 37] width 22 height 22
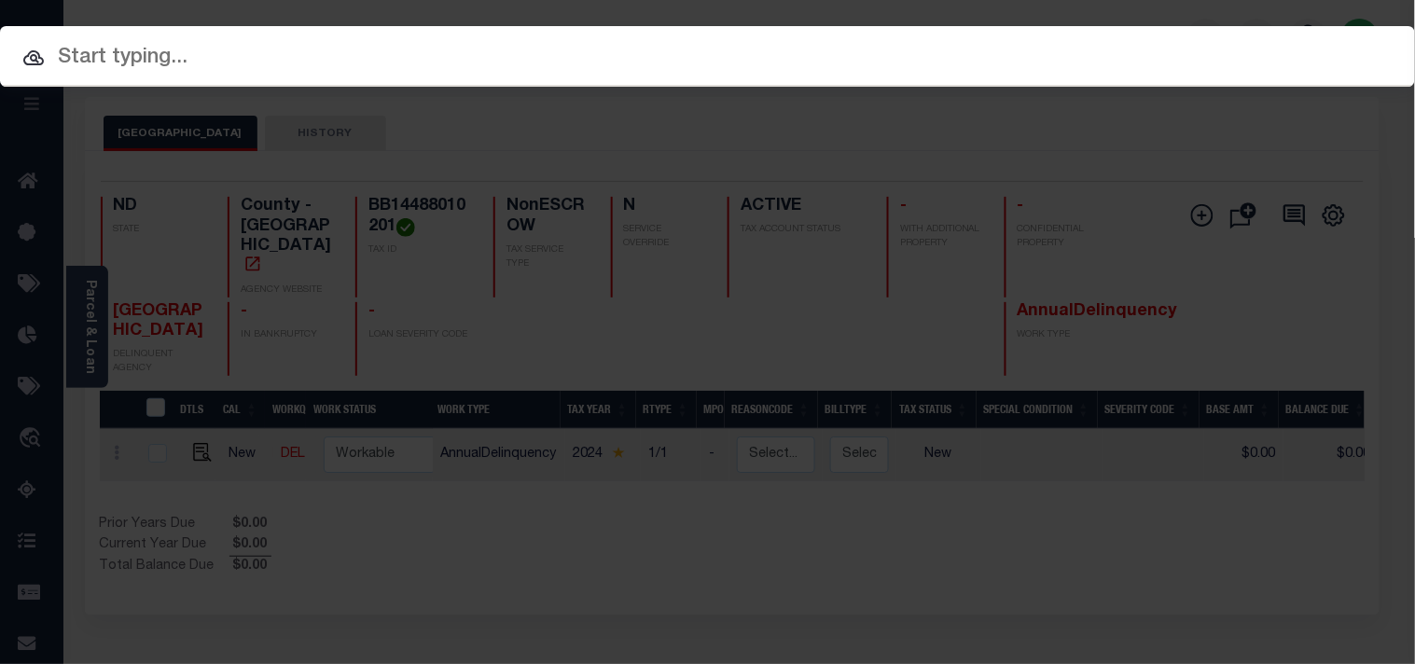
click at [1064, 42] on input "text" at bounding box center [707, 58] width 1415 height 33
paste input "5484508301"
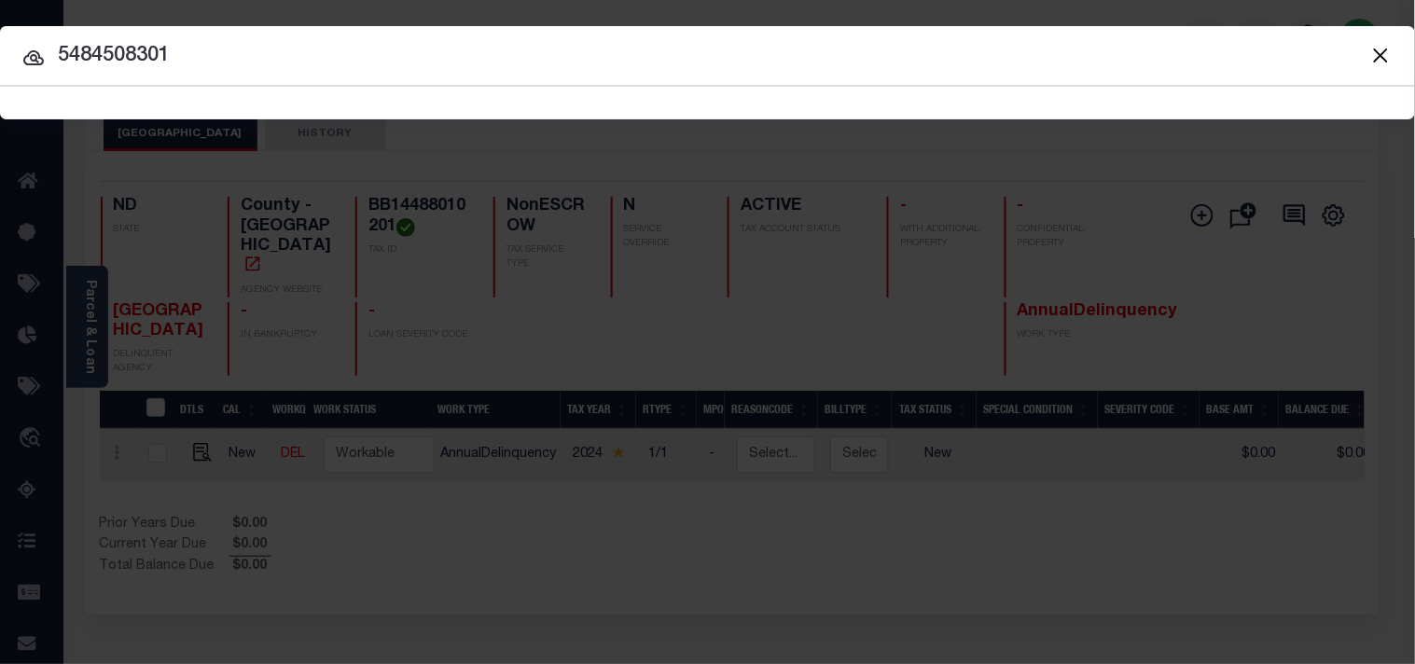
type input "5484508301"
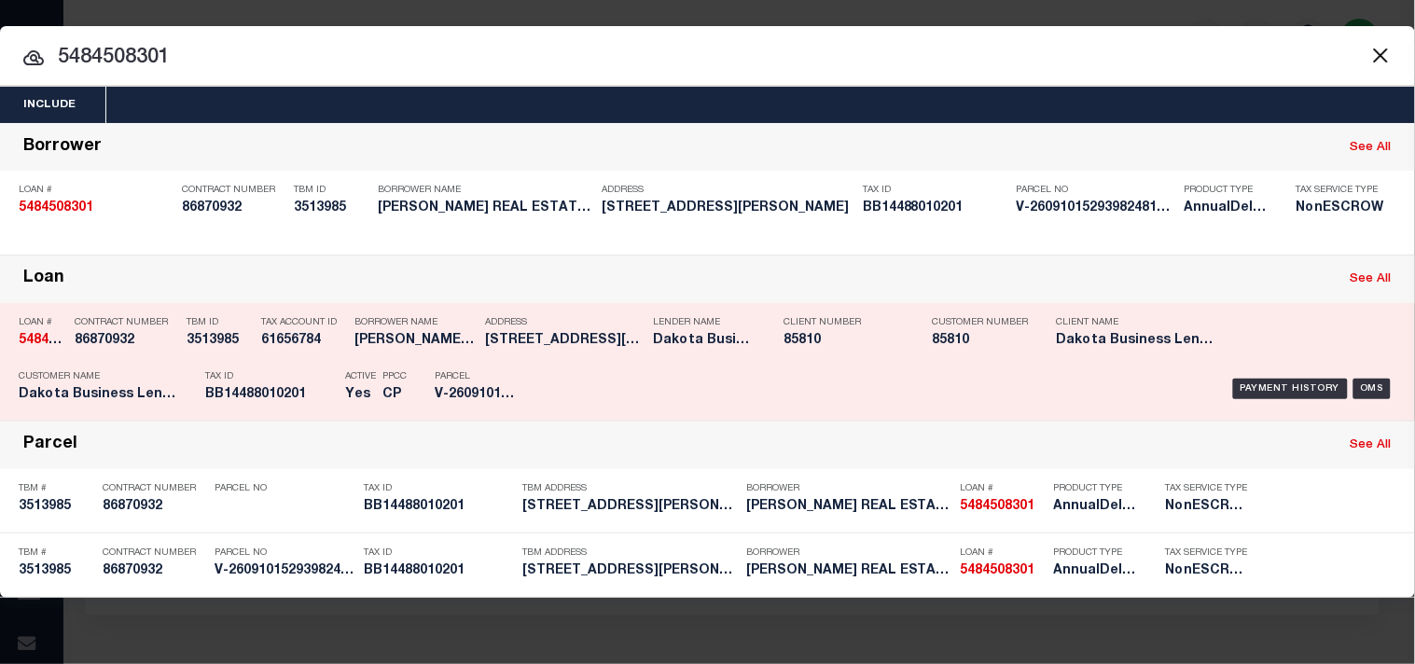
click at [306, 369] on div "Tax ID BB14488010201" at bounding box center [270, 389] width 131 height 54
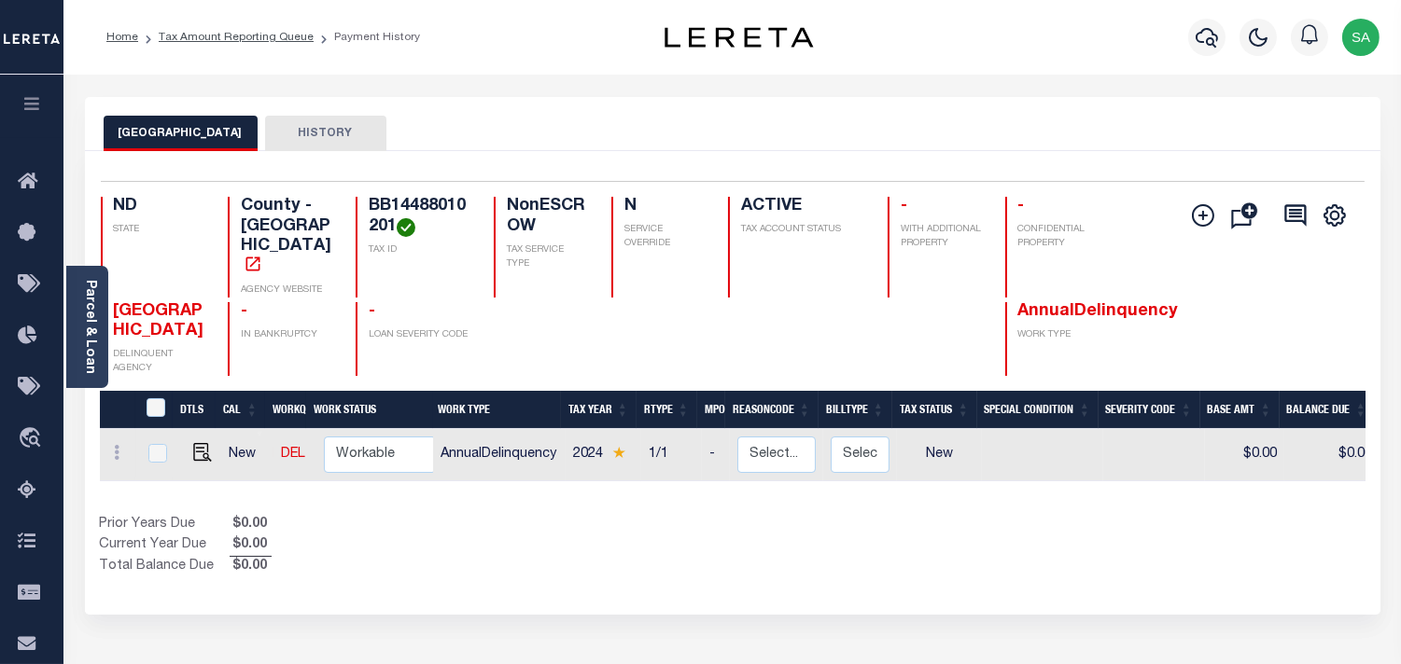
click at [94, 328] on link "Parcel & Loan" at bounding box center [89, 327] width 13 height 94
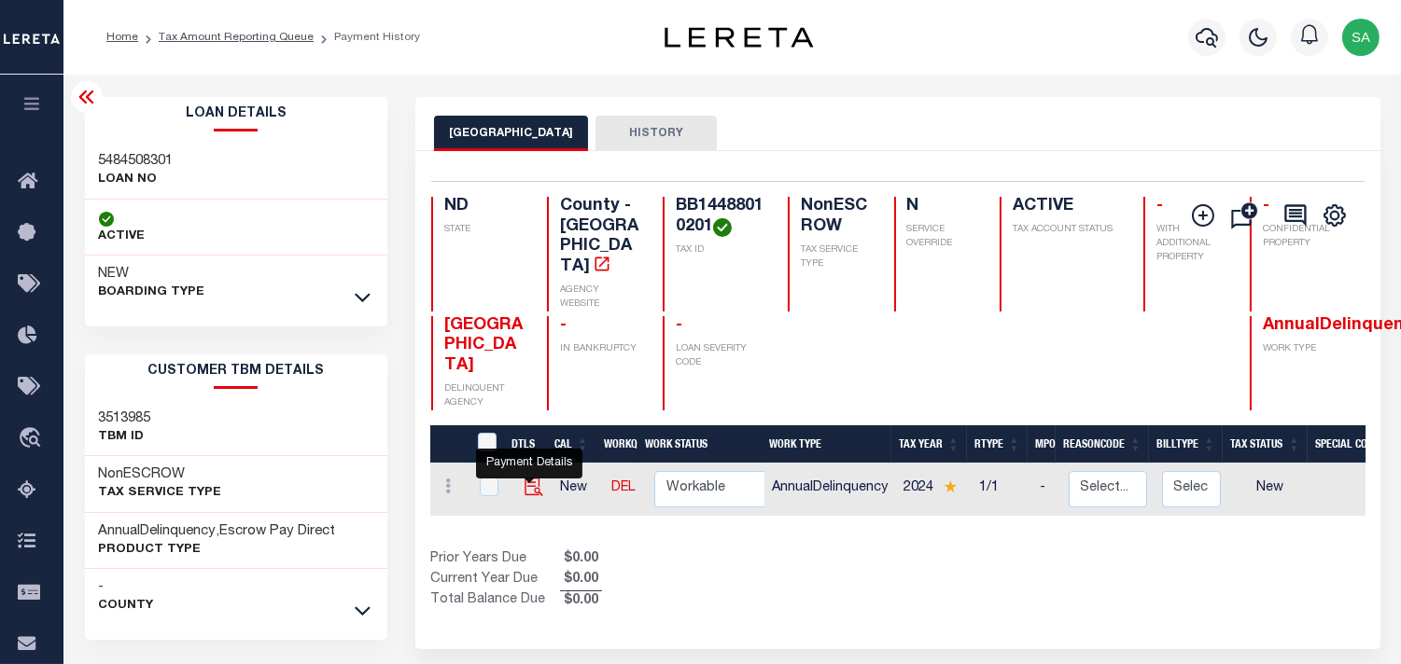
click at [526, 478] on img "" at bounding box center [533, 487] width 19 height 19
checkbox input "true"
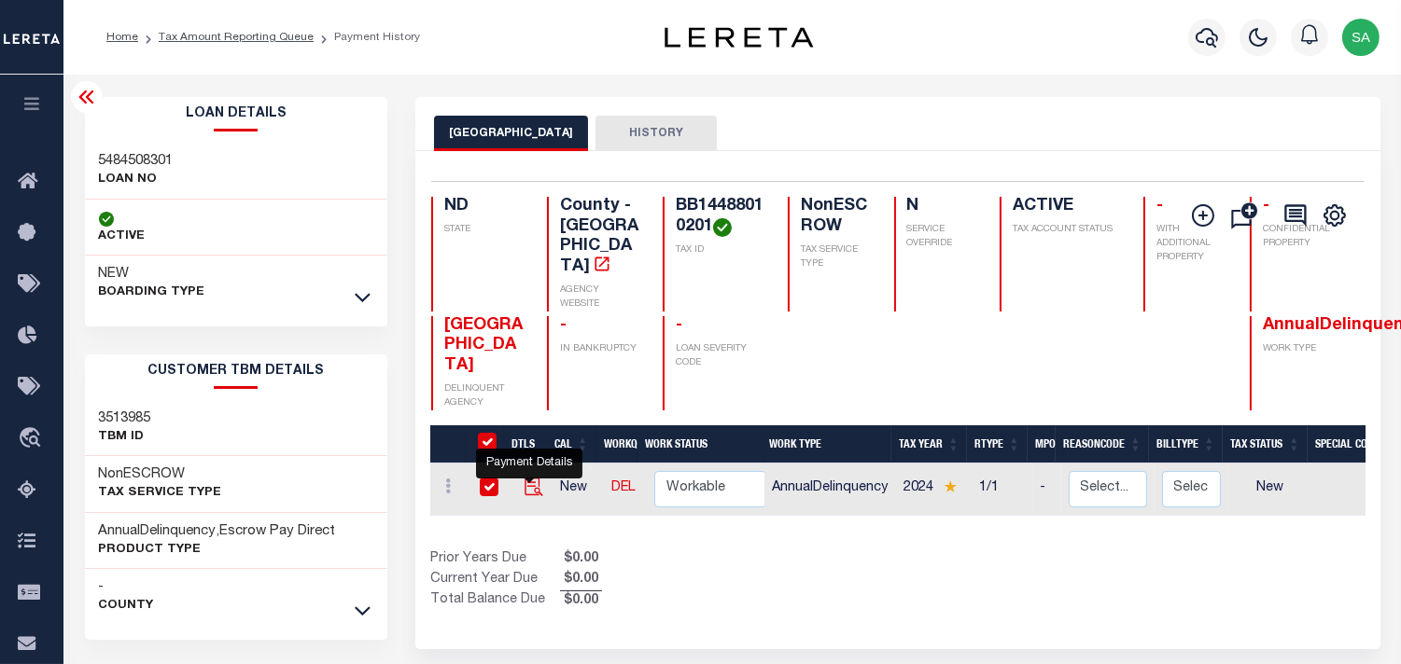
checkbox input "true"
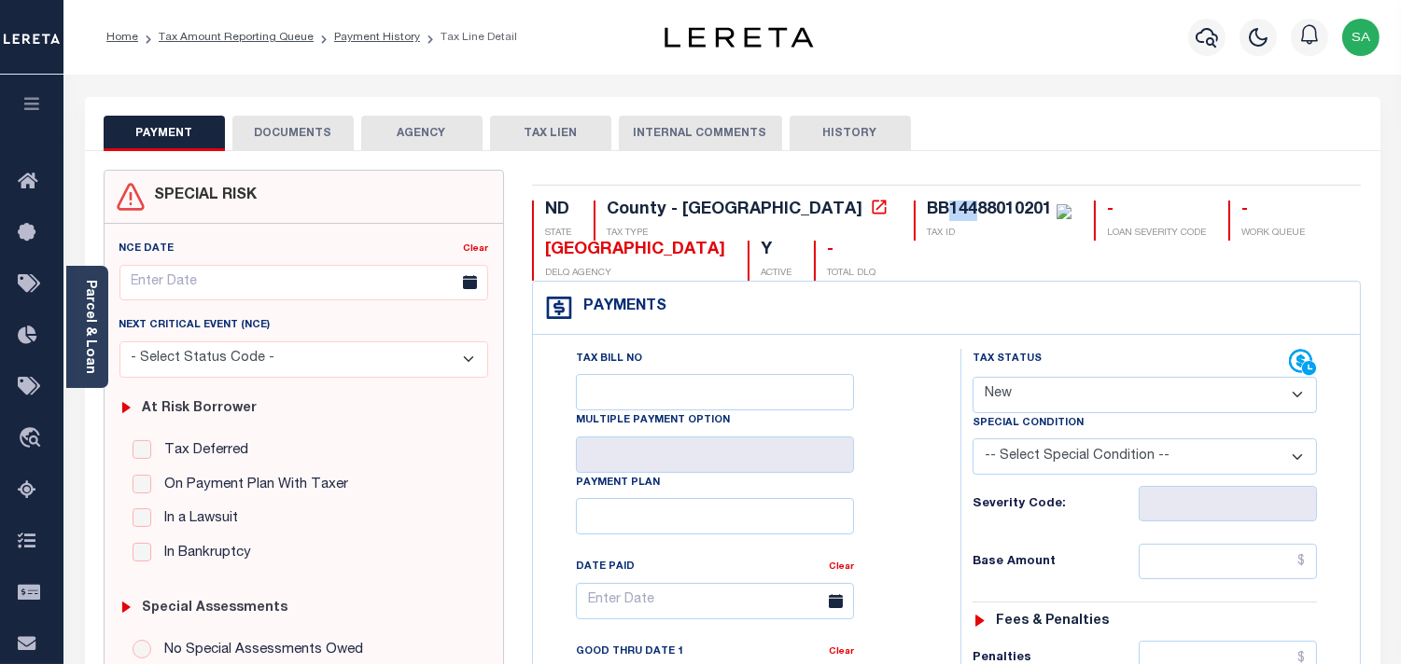
drag, startPoint x: 794, startPoint y: 210, endPoint x: 819, endPoint y: 209, distance: 25.2
click at [927, 209] on div "BB14488010201" at bounding box center [989, 210] width 125 height 17
drag, startPoint x: 835, startPoint y: 208, endPoint x: 823, endPoint y: 212, distance: 12.7
click at [927, 212] on div "BB14488010201" at bounding box center [989, 210] width 125 height 17
drag, startPoint x: 865, startPoint y: 209, endPoint x: 891, endPoint y: 209, distance: 26.1
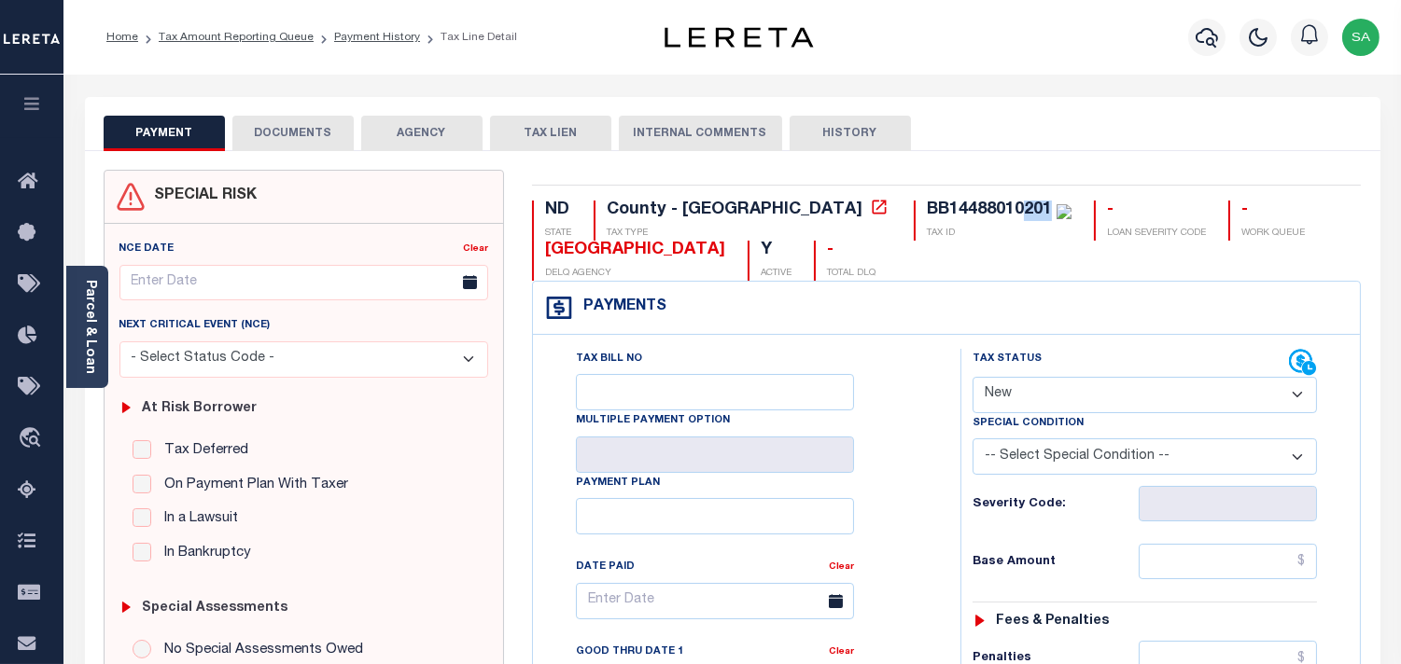
click at [927, 209] on div "BB14488010201" at bounding box center [989, 210] width 125 height 17
click at [94, 338] on link "Parcel & Loan" at bounding box center [89, 327] width 13 height 94
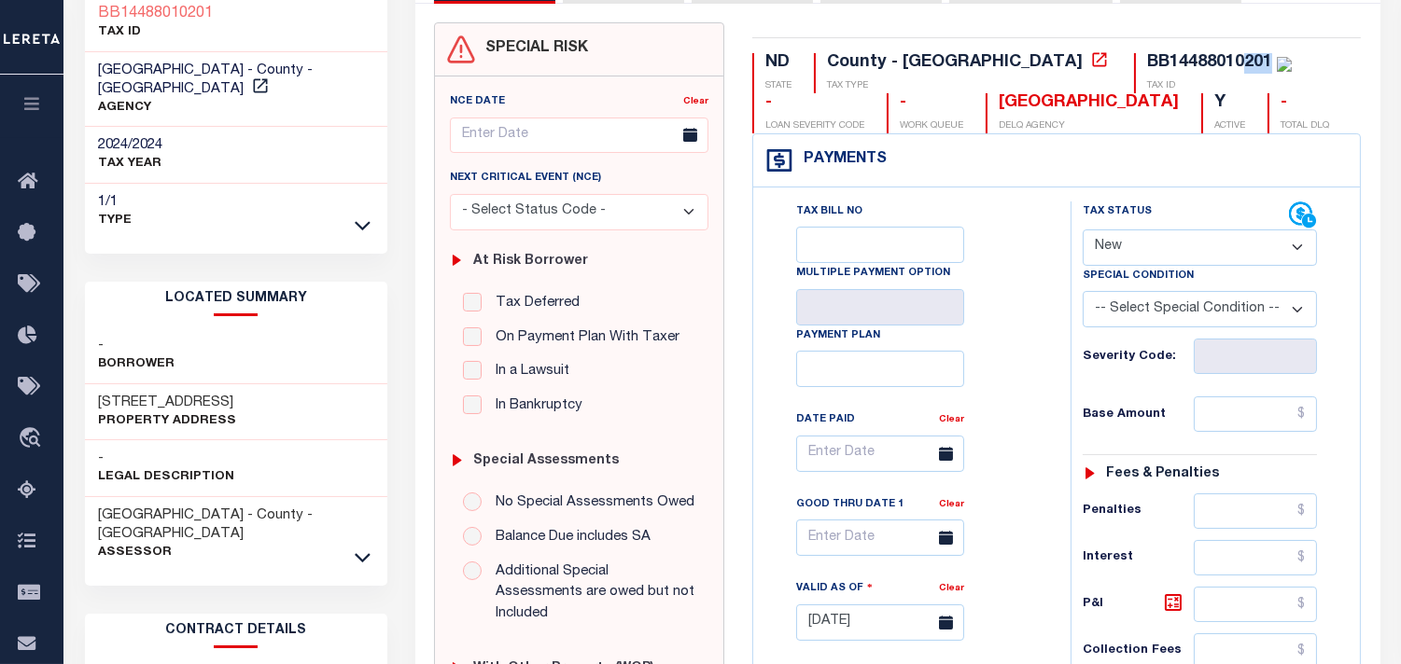
scroll to position [104, 0]
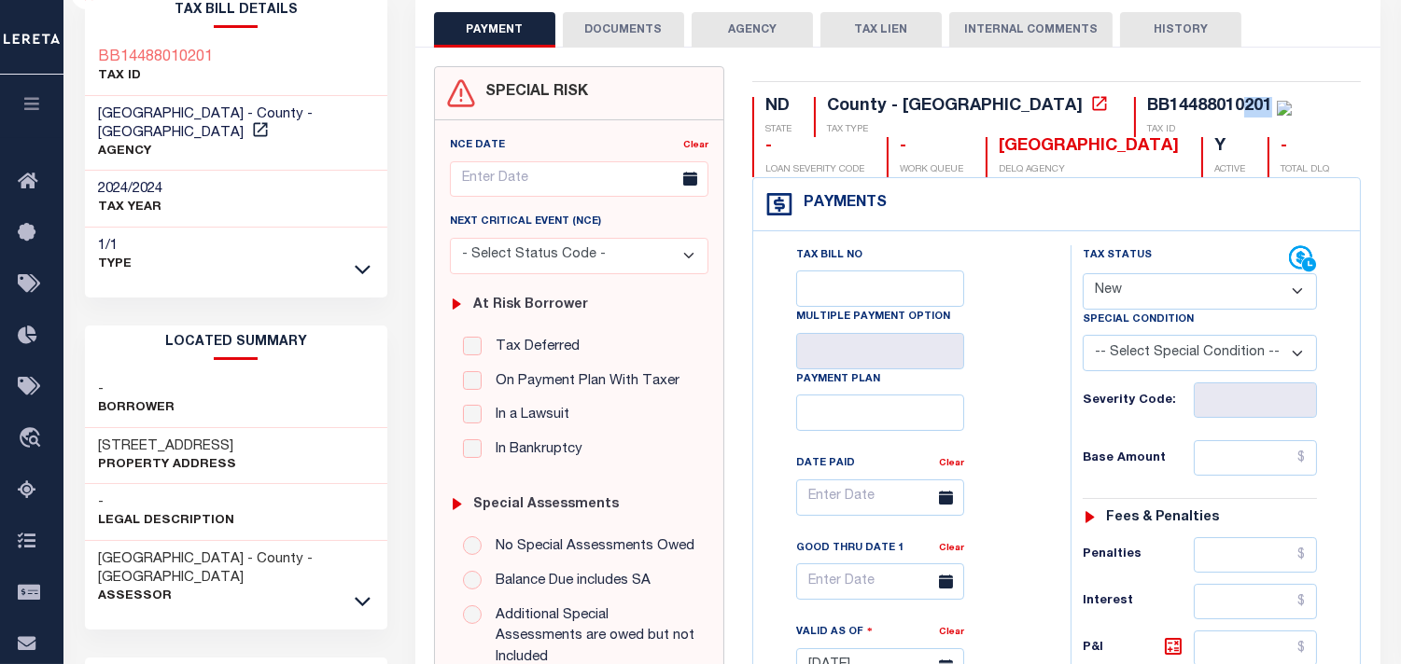
drag, startPoint x: 1194, startPoint y: 284, endPoint x: 1190, endPoint y: 300, distance: 16.5
click at [1192, 284] on select "- Select Status Code - Open Due/Unpaid Paid Incomplete No Tax Due Internal Refu…" at bounding box center [1199, 291] width 234 height 36
select select "PYD"
click at [1082, 274] on select "- Select Status Code - Open Due/Unpaid Paid Incomplete No Tax Due Internal Refu…" at bounding box center [1199, 291] width 234 height 36
type input "10/01/2025"
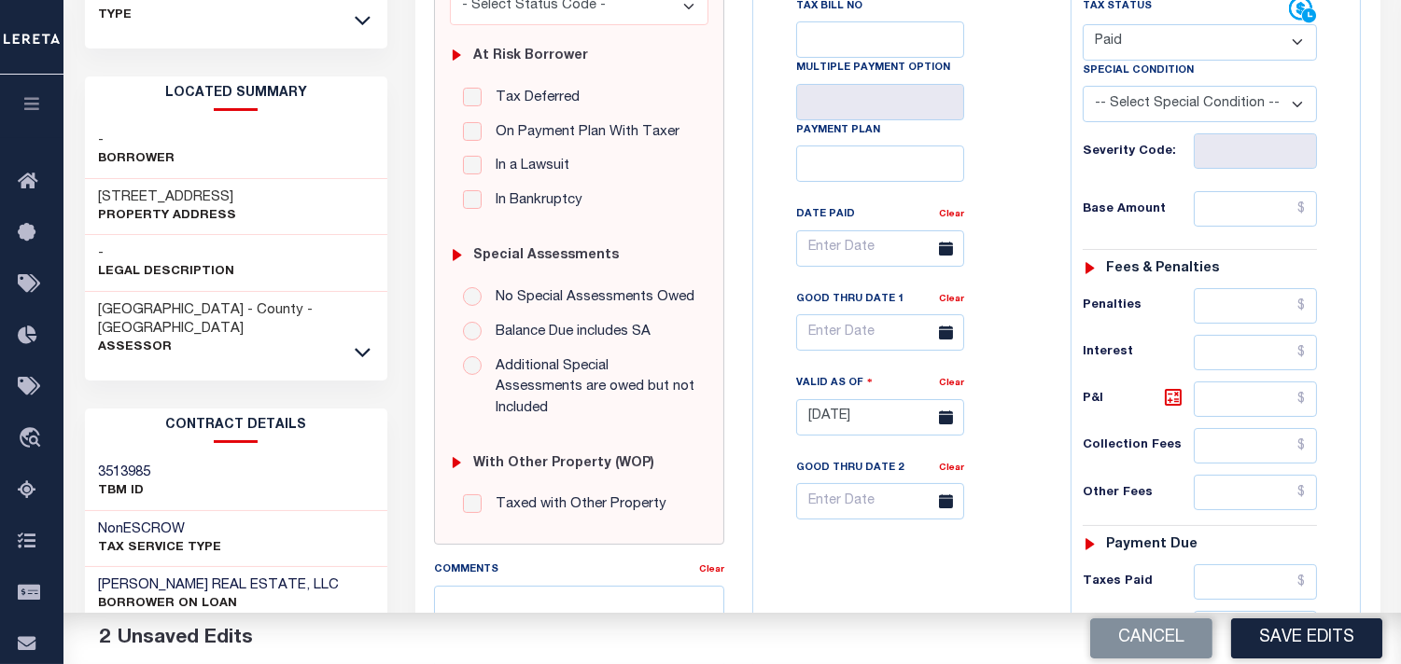
scroll to position [518, 0]
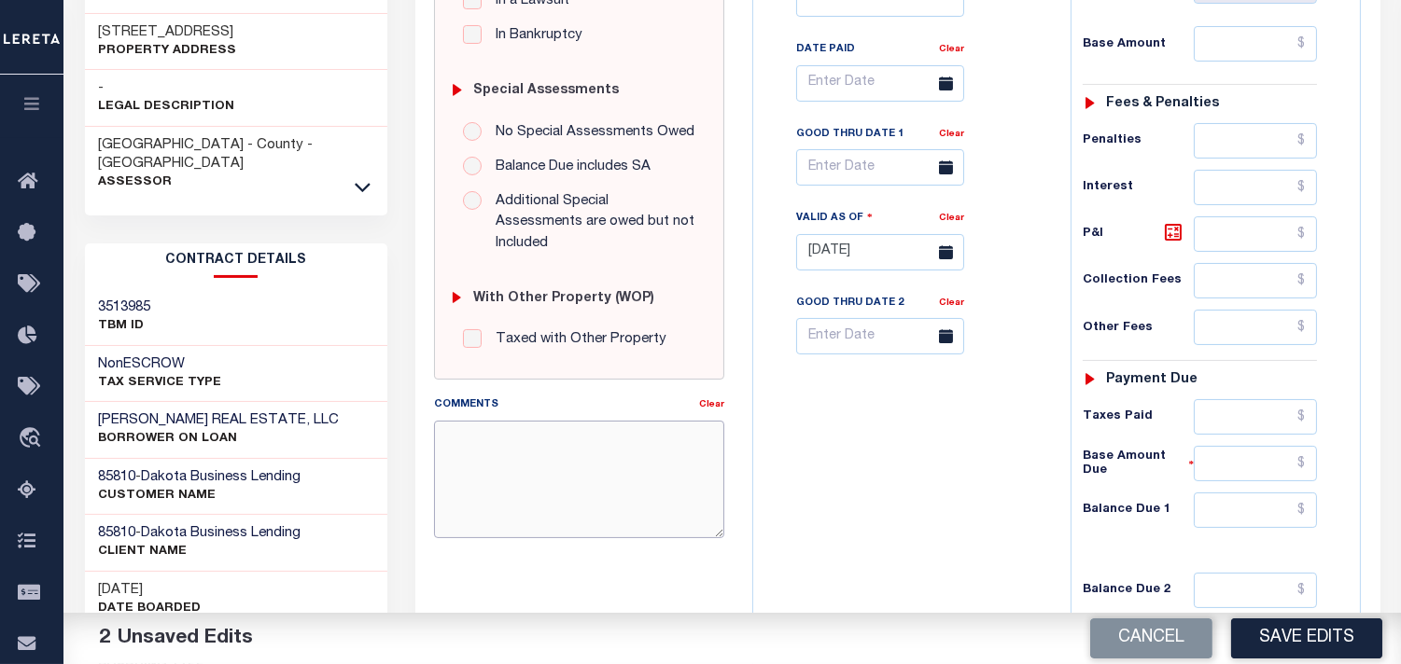
click at [614, 436] on textarea "Comments" at bounding box center [579, 480] width 290 height 118
paste textarea "Information Taken Verbally from Michelle."
type textarea "Information Taken Verbally from Michelle."
drag, startPoint x: 1255, startPoint y: 520, endPoint x: 1198, endPoint y: 521, distance: 56.9
click at [1255, 520] on input "text" at bounding box center [1254, 510] width 123 height 35
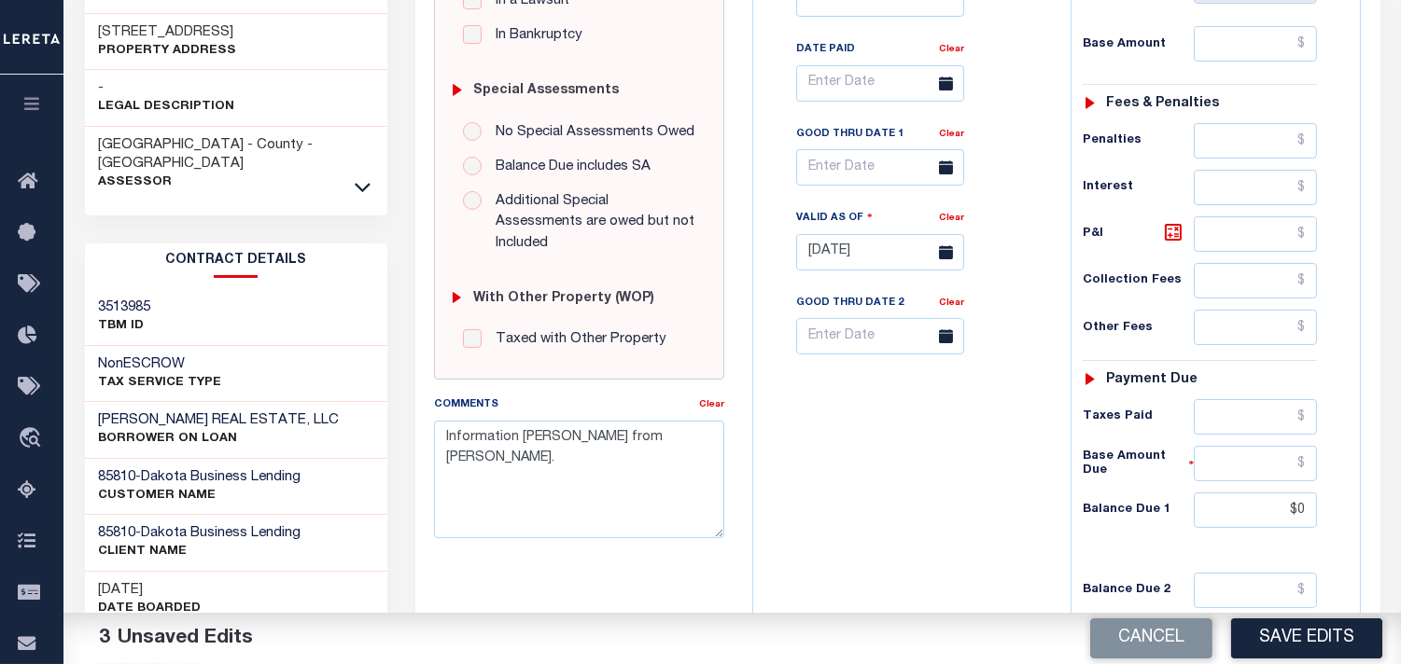
type input "$0.00"
drag, startPoint x: 948, startPoint y: 501, endPoint x: 1264, endPoint y: 635, distance: 343.7
click at [950, 501] on div "Tax Bill No Multiple Payment Option Payment Plan Clear" at bounding box center [907, 243] width 299 height 824
click at [1265, 635] on button "Save Edits" at bounding box center [1306, 639] width 151 height 40
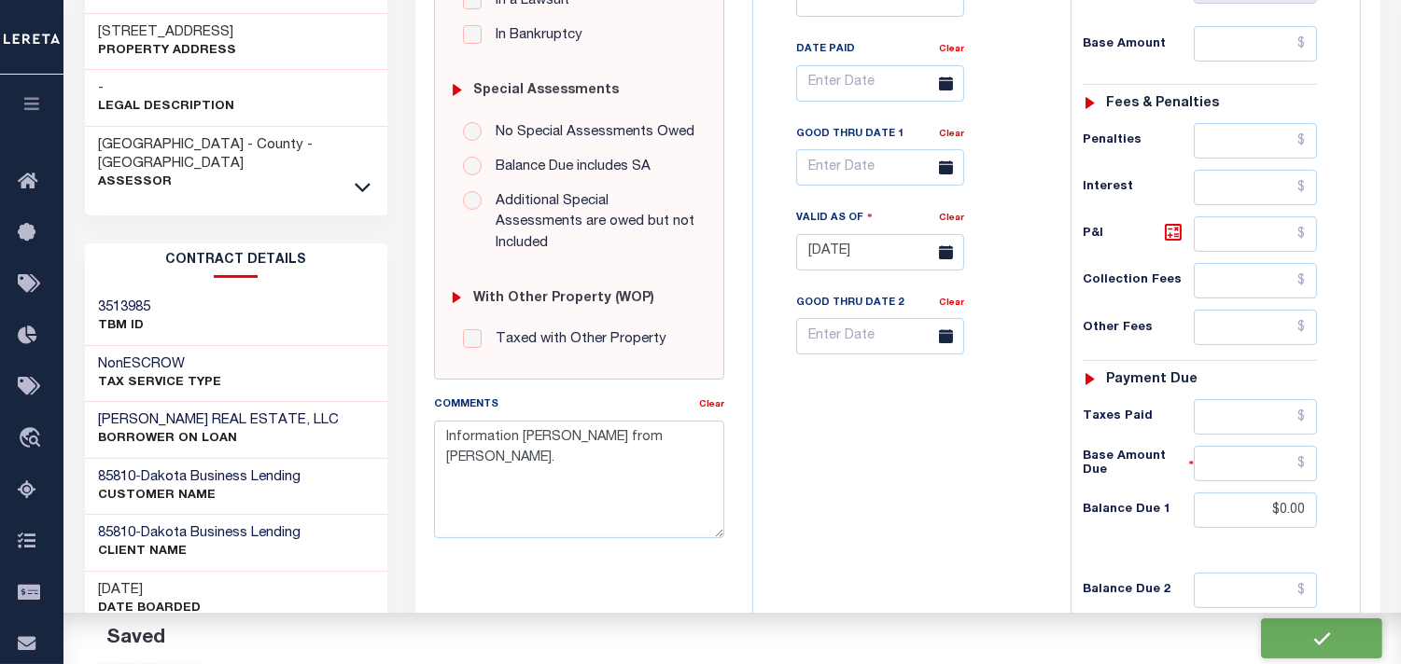
checkbox input "false"
type input "$0"
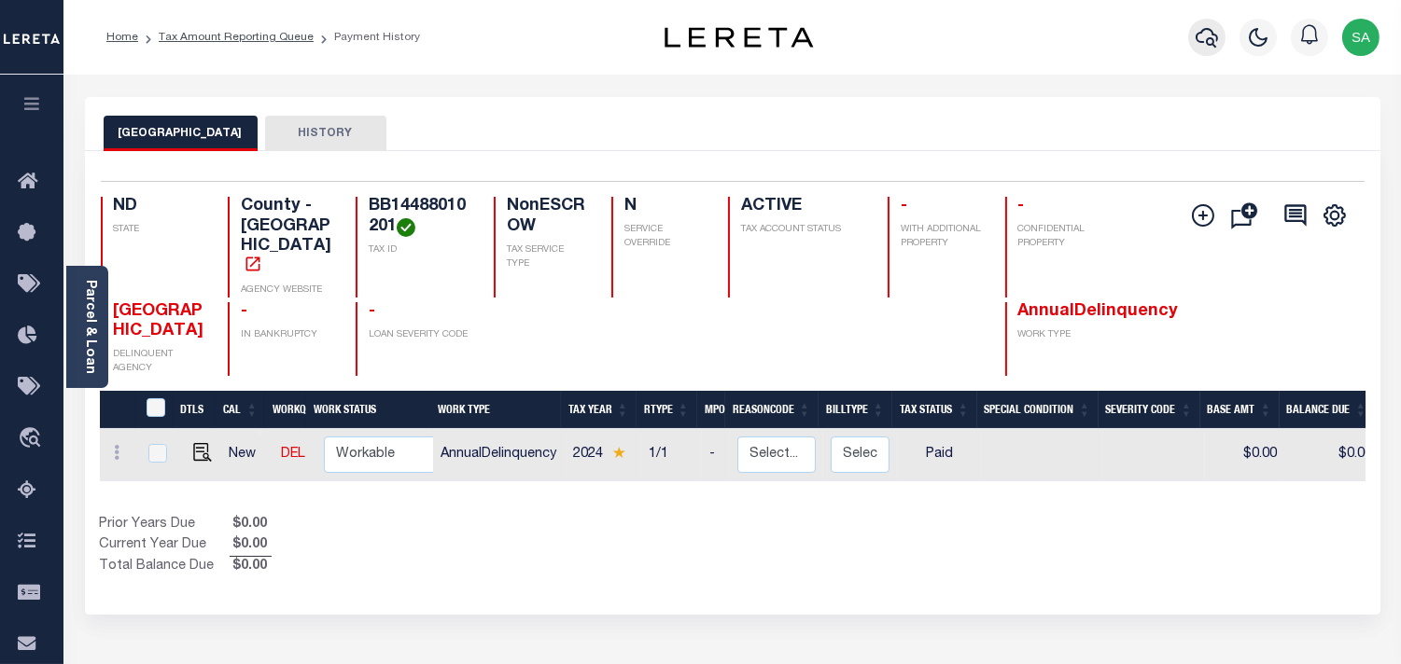
click at [1192, 42] on button "button" at bounding box center [1206, 37] width 37 height 37
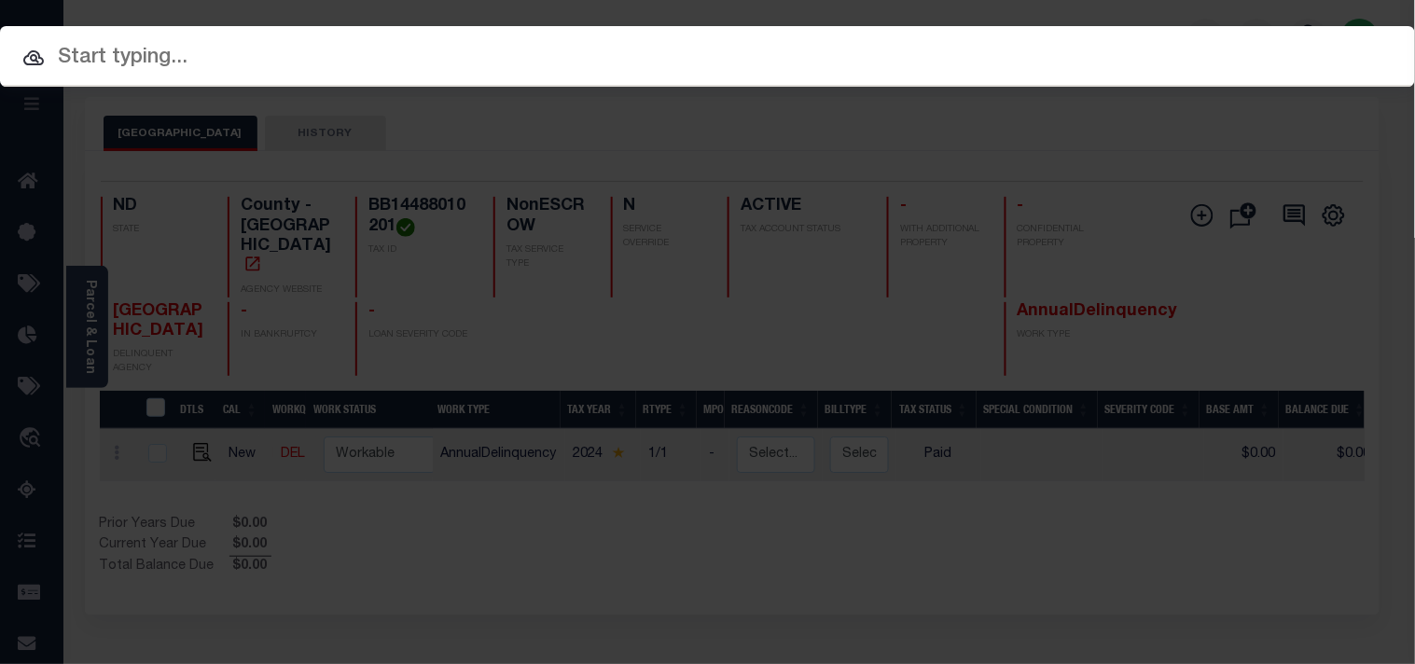
click at [1166, 44] on div "Include Loans TBM Customers Borrowers Payments (Lender Non-Disb) Payments (Lend…" at bounding box center [707, 56] width 1415 height 61
paste input "1980088002"
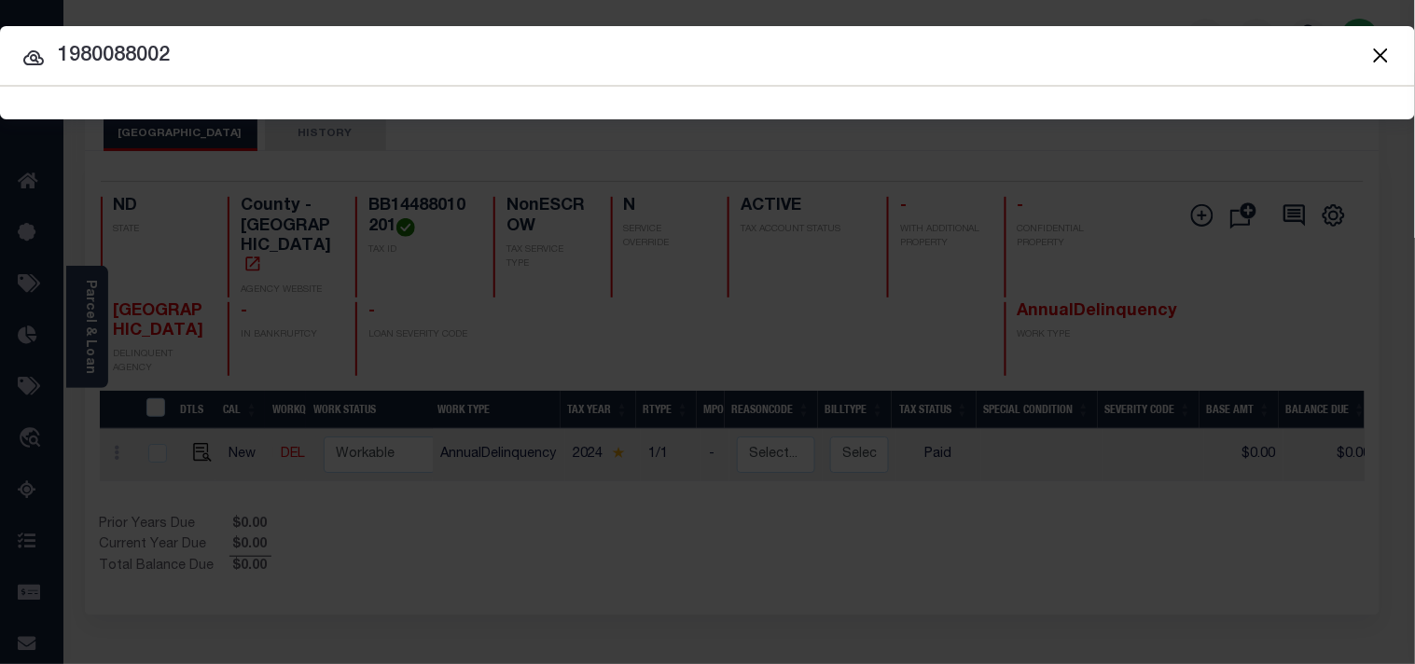
type input "1980088002"
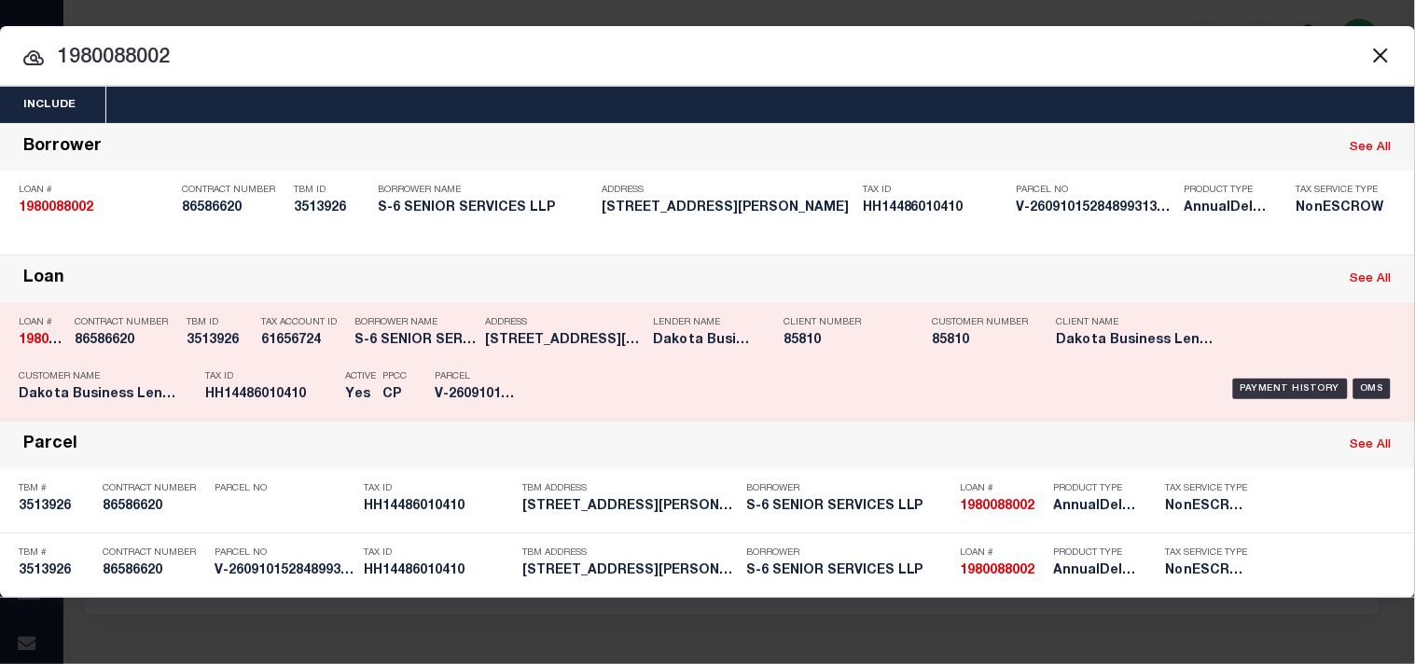
click at [329, 374] on p "Tax ID" at bounding box center [270, 376] width 131 height 11
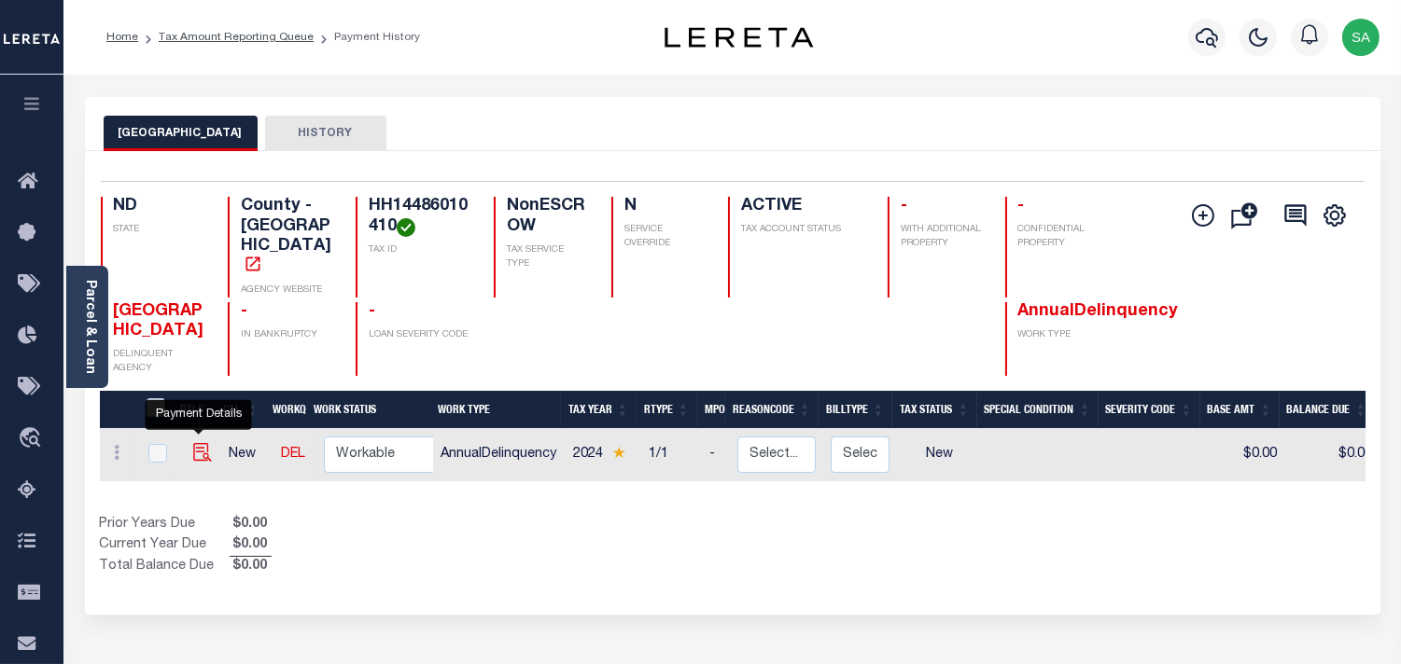
click at [193, 443] on img "" at bounding box center [202, 452] width 19 height 19
checkbox input "true"
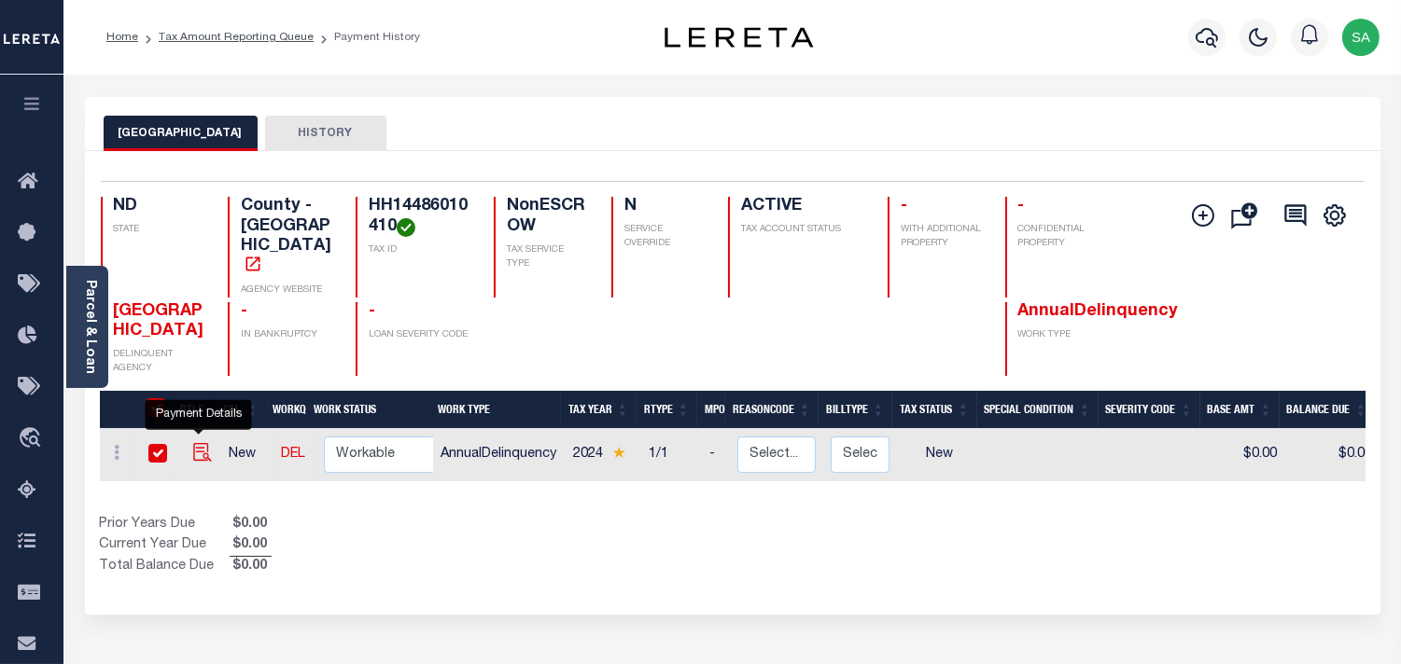
checkbox input "true"
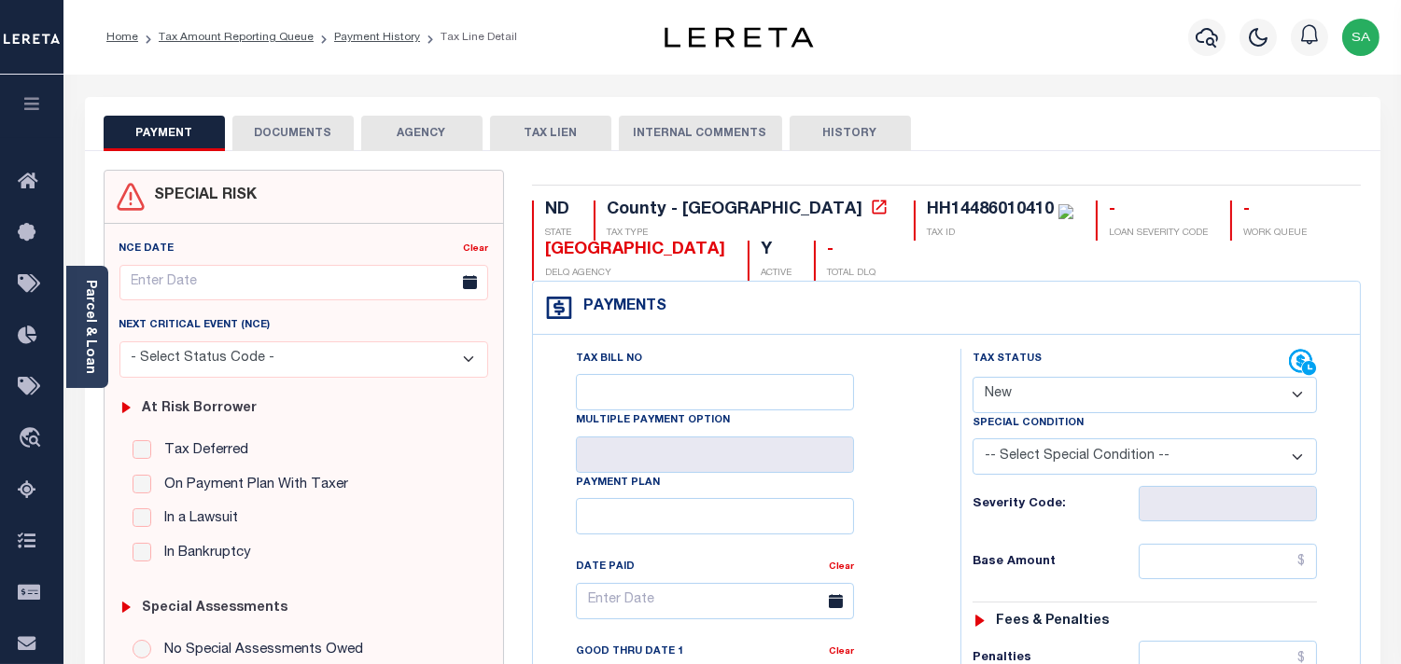
drag, startPoint x: 1029, startPoint y: 387, endPoint x: 1027, endPoint y: 411, distance: 23.4
click at [1027, 411] on select "- Select Status Code - Open Due/Unpaid Paid Incomplete No Tax Due Internal Refu…" at bounding box center [1144, 395] width 344 height 36
select select "PYD"
click at [972, 378] on select "- Select Status Code - Open Due/Unpaid Paid Incomplete No Tax Due Internal Refu…" at bounding box center [1144, 395] width 344 height 36
type input "[DATE]"
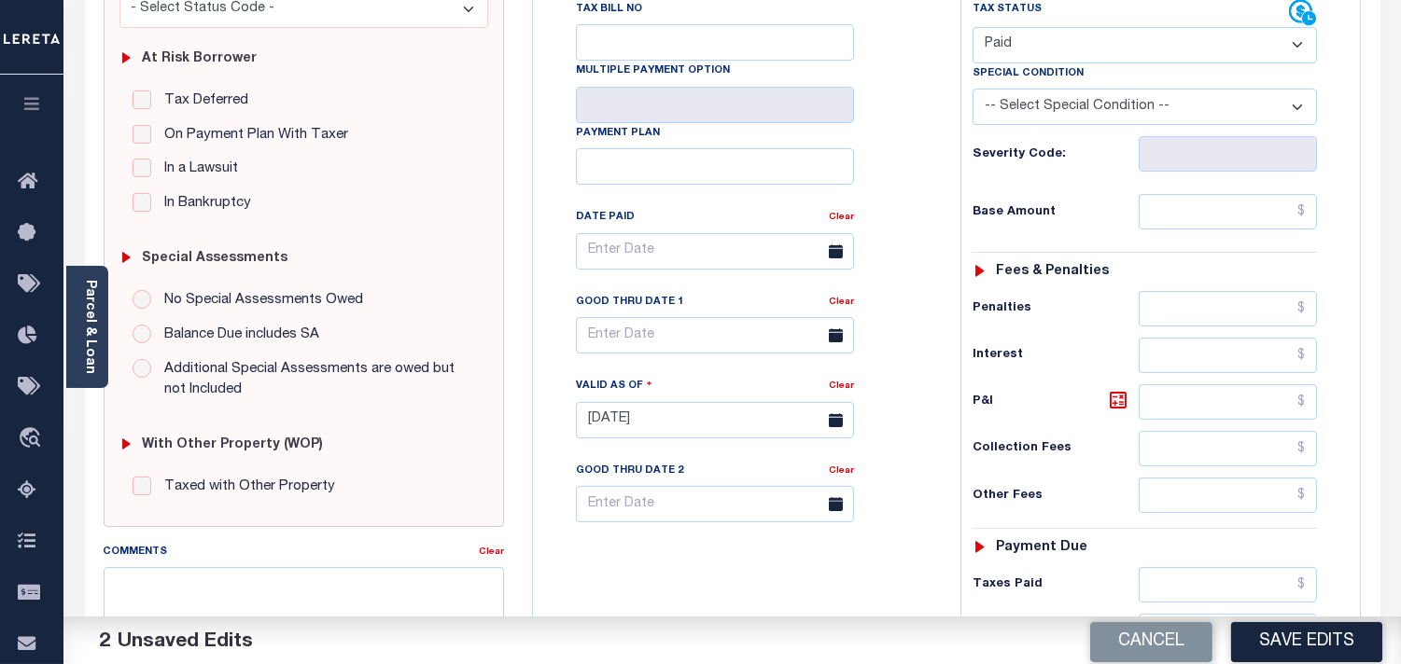
scroll to position [518, 0]
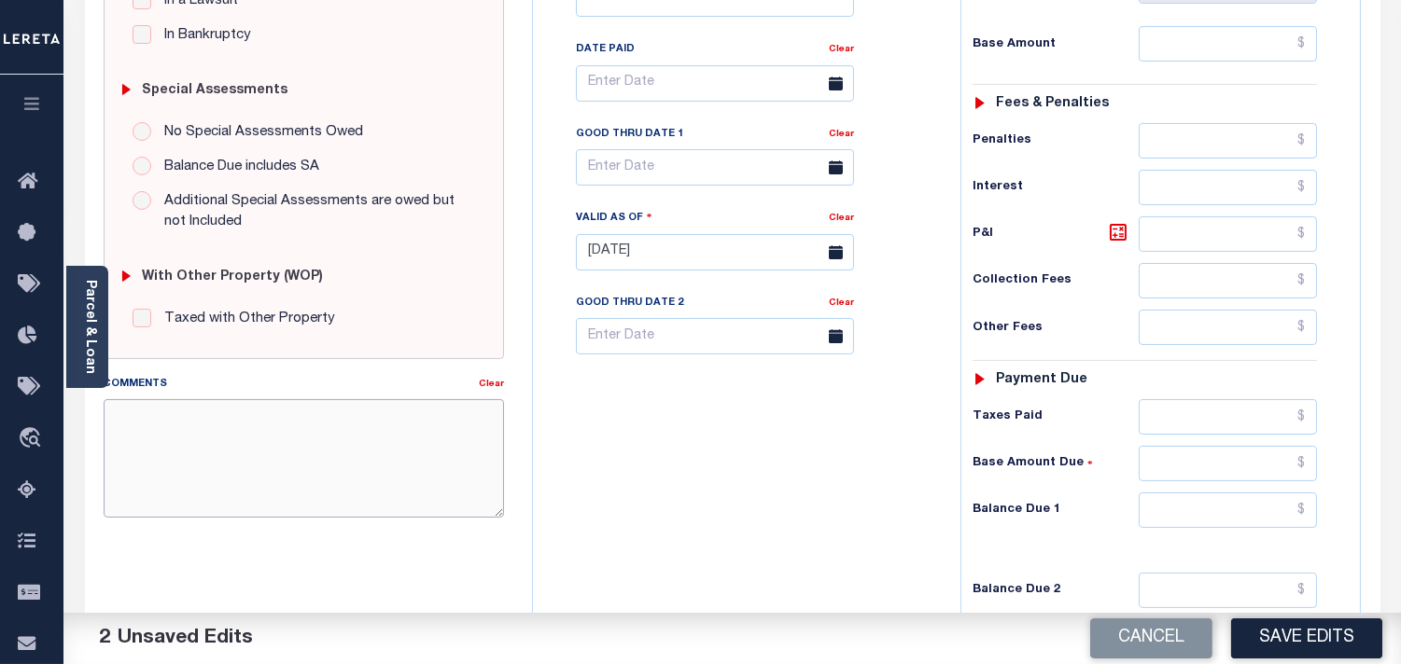
click at [323, 495] on textarea "Comments" at bounding box center [304, 458] width 400 height 118
paste textarea "Information Taken Verbally from Michelle."
type textarea "Information Taken Verbally from Michelle."
drag, startPoint x: 1254, startPoint y: 504, endPoint x: 1191, endPoint y: 515, distance: 64.4
click at [1254, 504] on input "text" at bounding box center [1227, 510] width 178 height 35
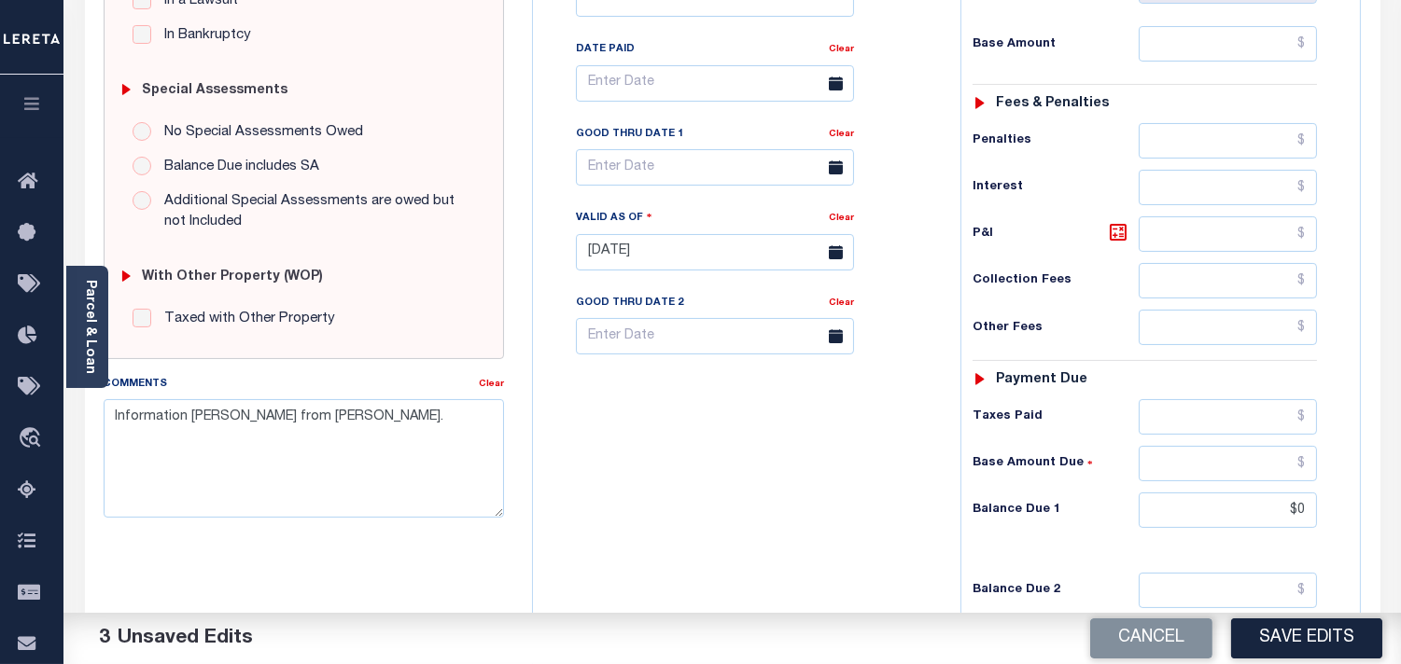
type input "$0.00"
click at [840, 516] on div "Tax Bill No Multiple Payment Option Payment Plan Clear" at bounding box center [741, 243] width 409 height 824
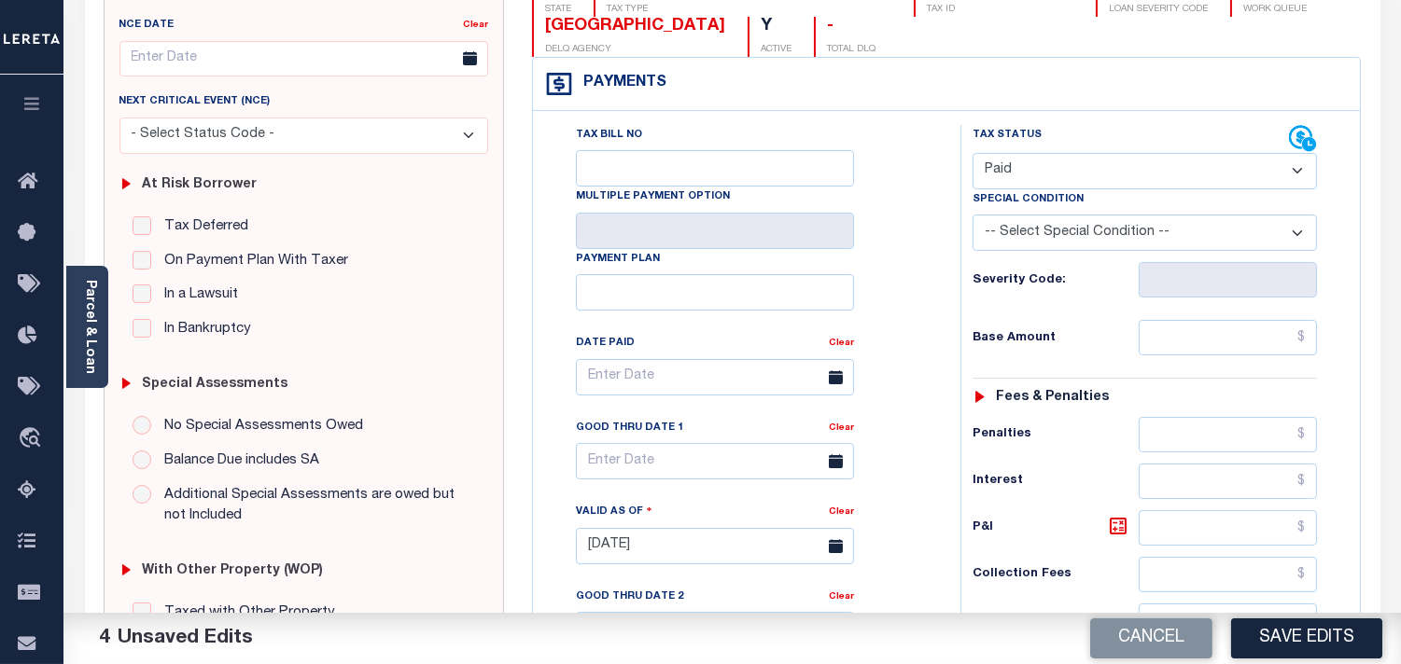
scroll to position [0, 0]
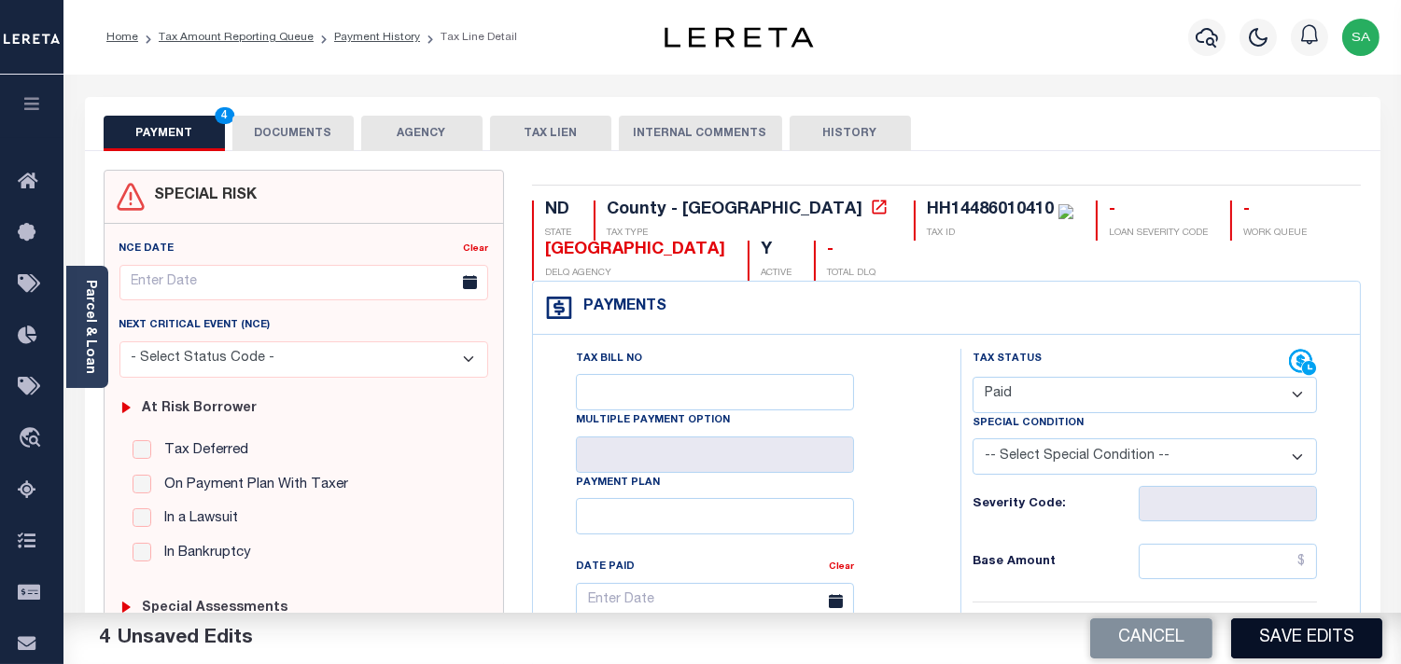
click at [1308, 644] on button "Save Edits" at bounding box center [1306, 639] width 151 height 40
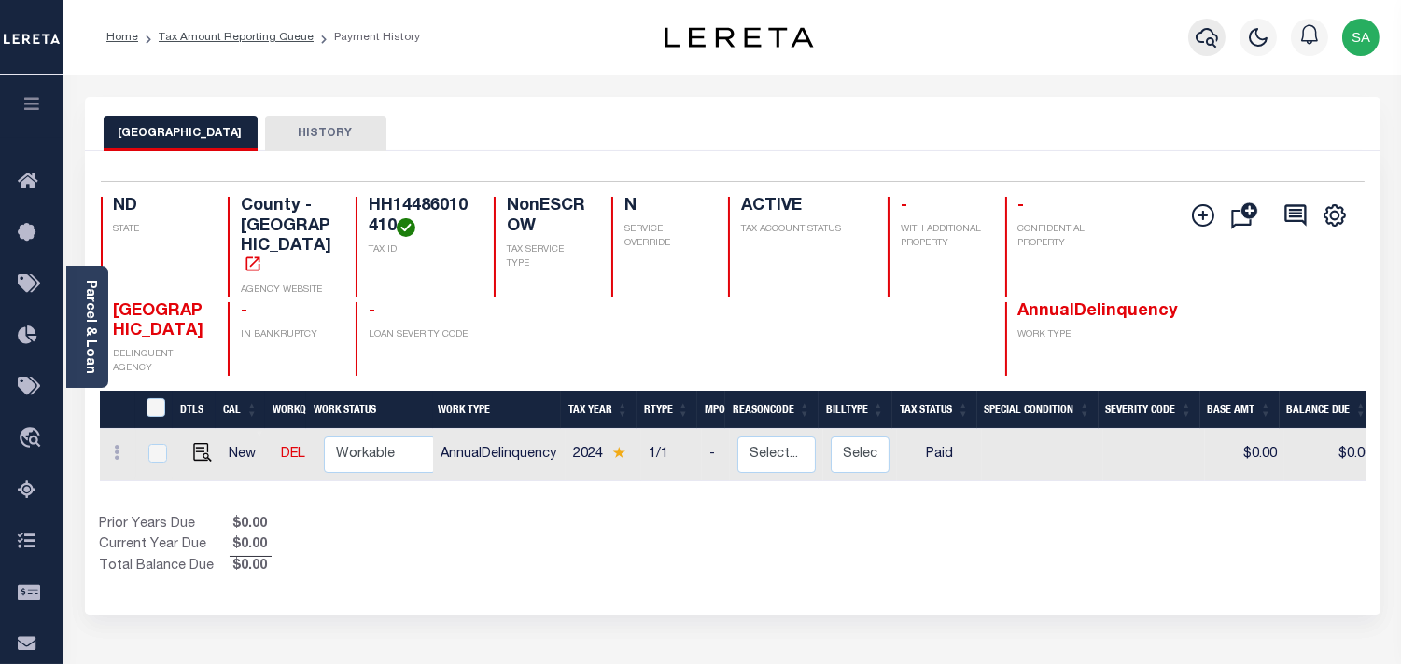
click at [1199, 42] on icon "button" at bounding box center [1206, 38] width 22 height 20
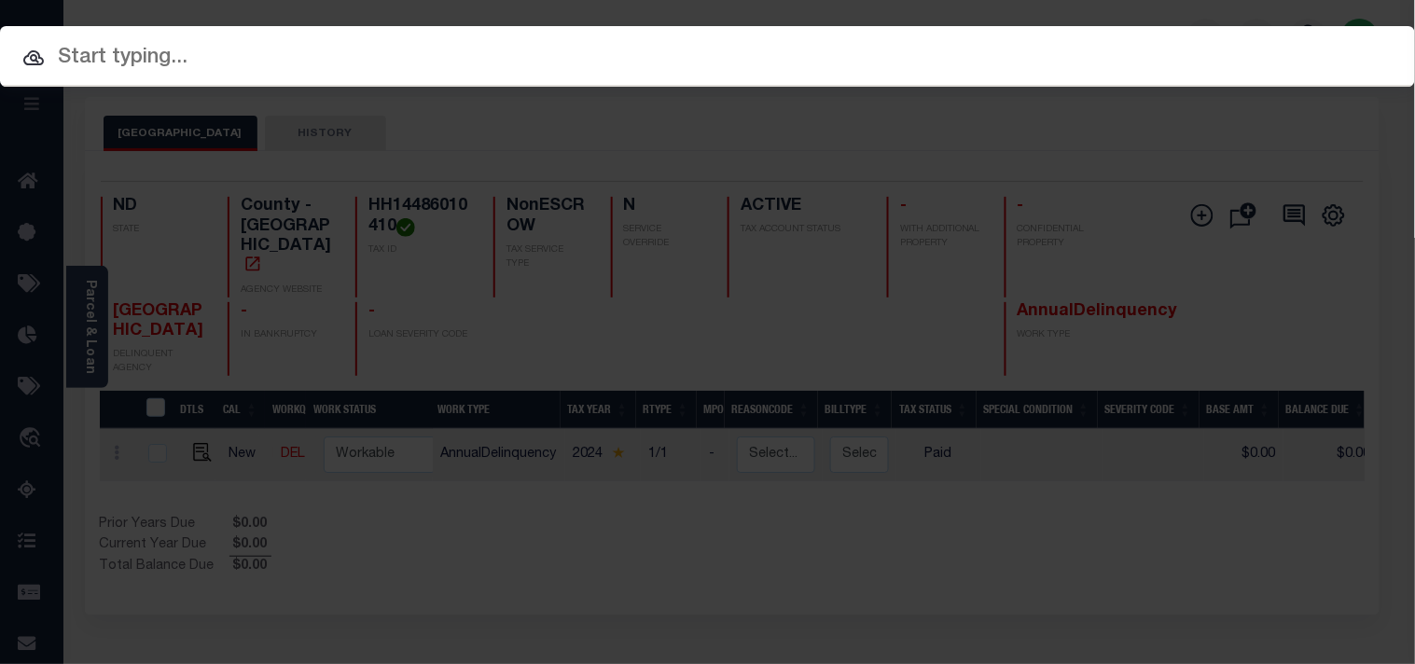
click at [1038, 43] on input "text" at bounding box center [707, 58] width 1415 height 33
paste input "4013797005"
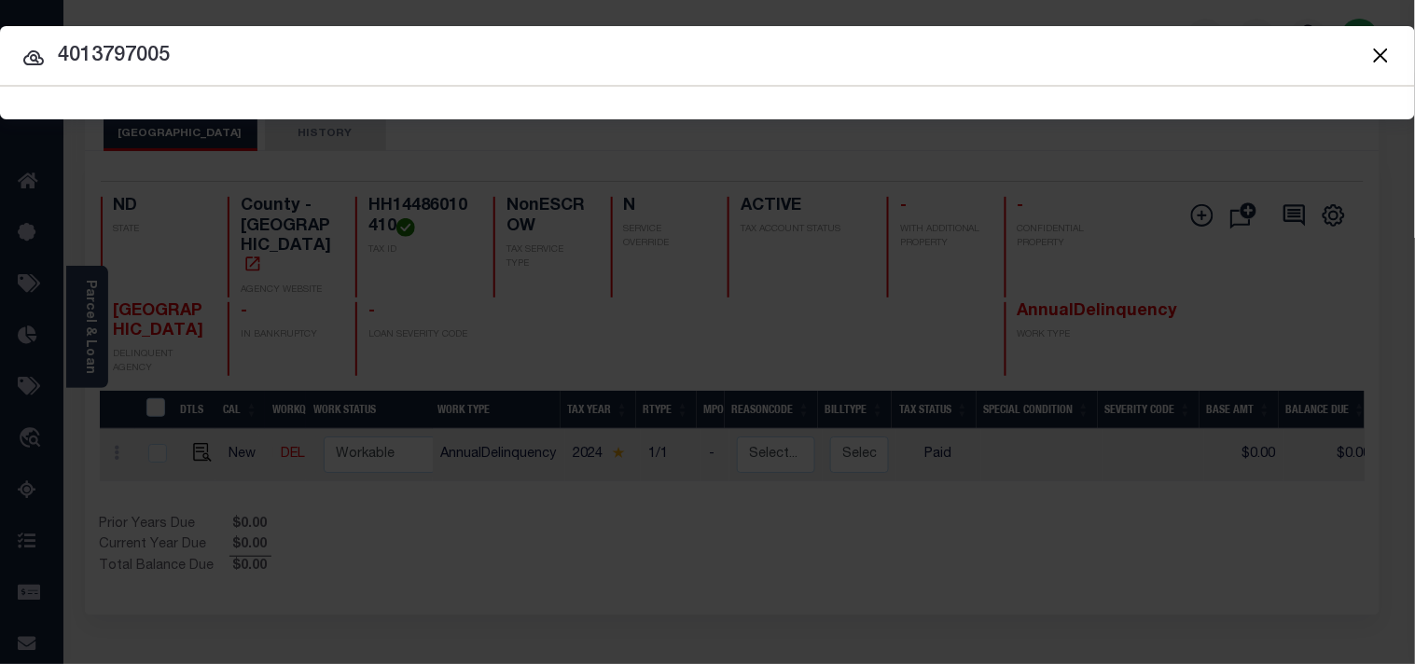
type input "4013797005"
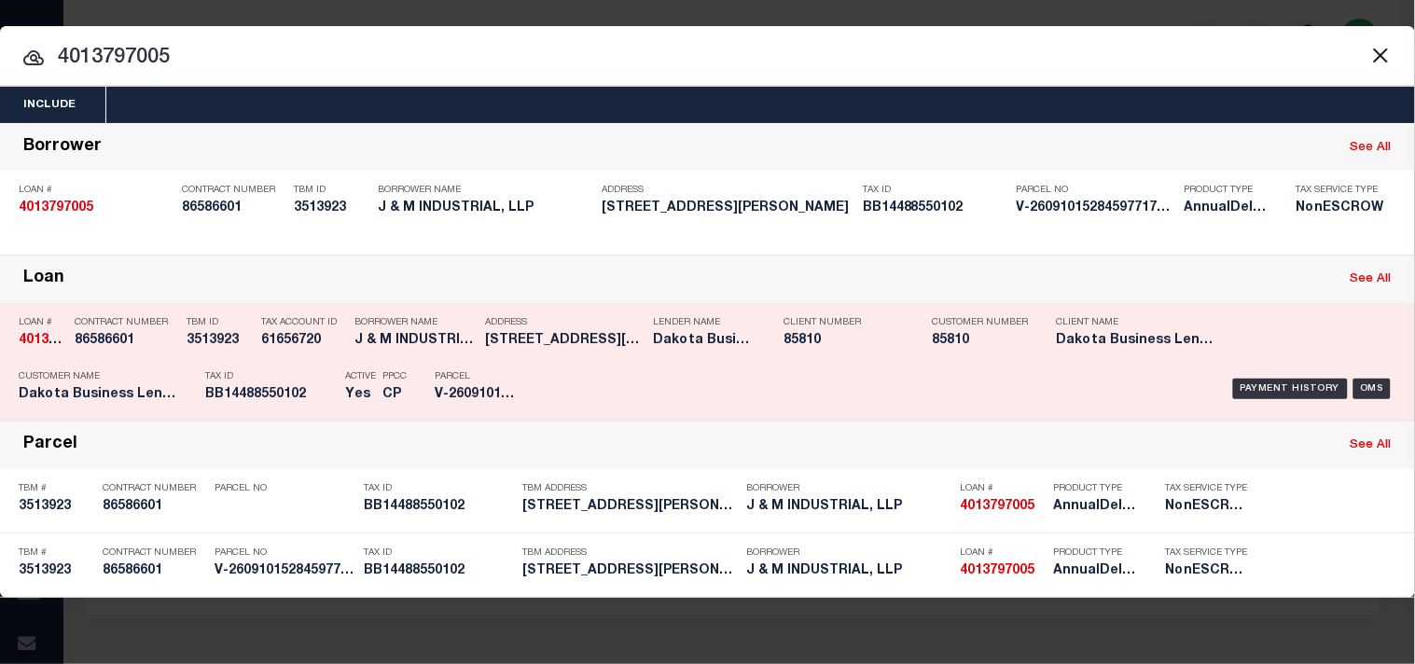
click at [297, 364] on div "Tax ID BB14488550102" at bounding box center [270, 389] width 131 height 54
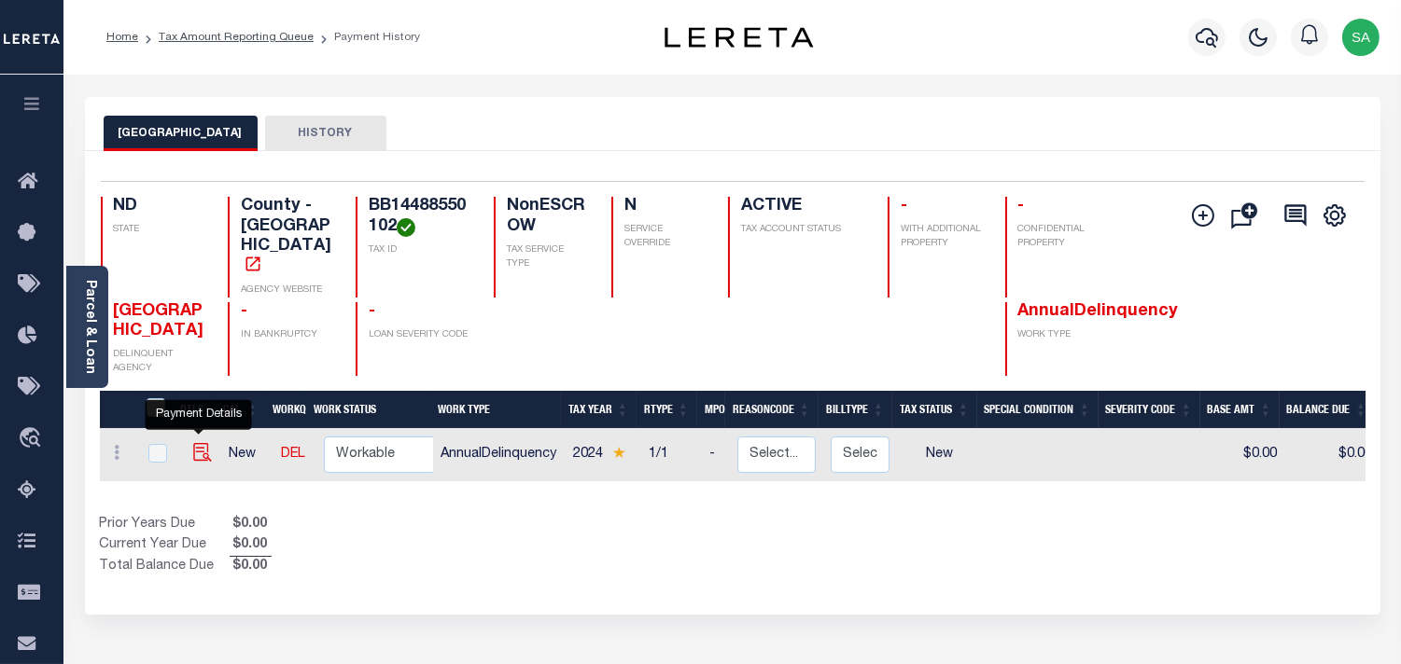
click at [202, 443] on img "" at bounding box center [202, 452] width 19 height 19
checkbox input "true"
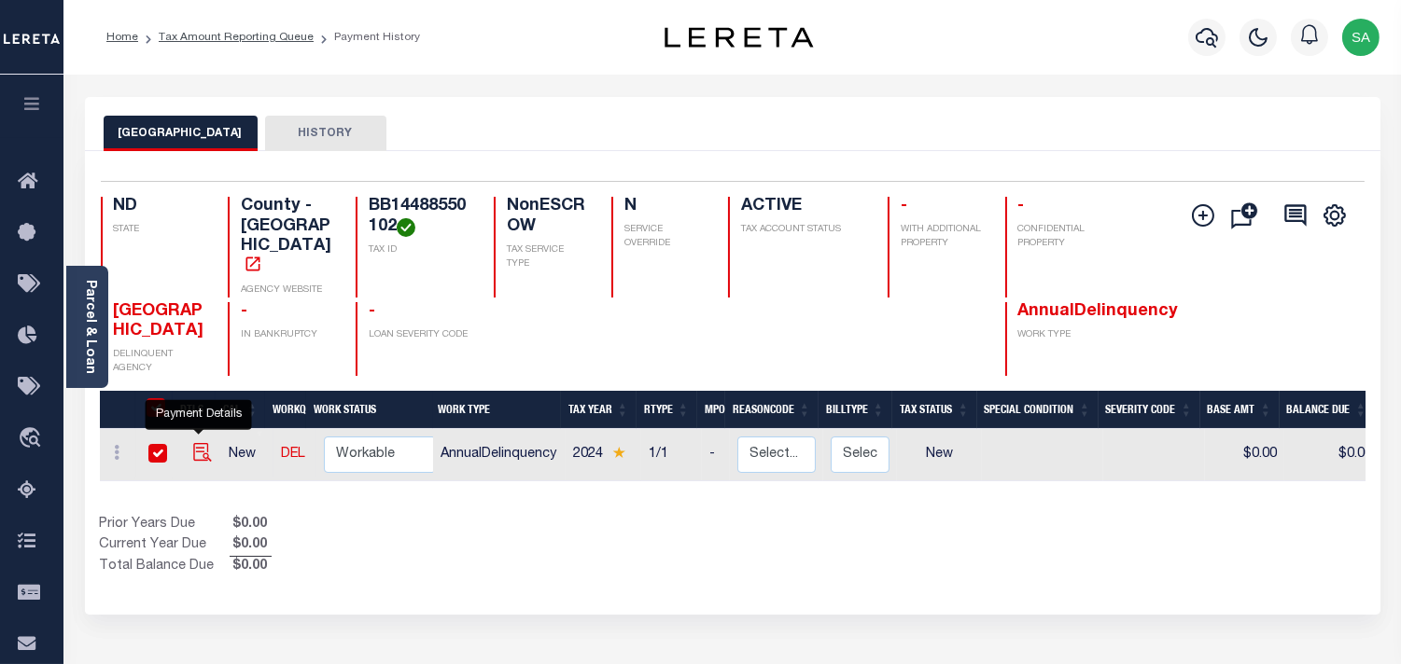
checkbox input "true"
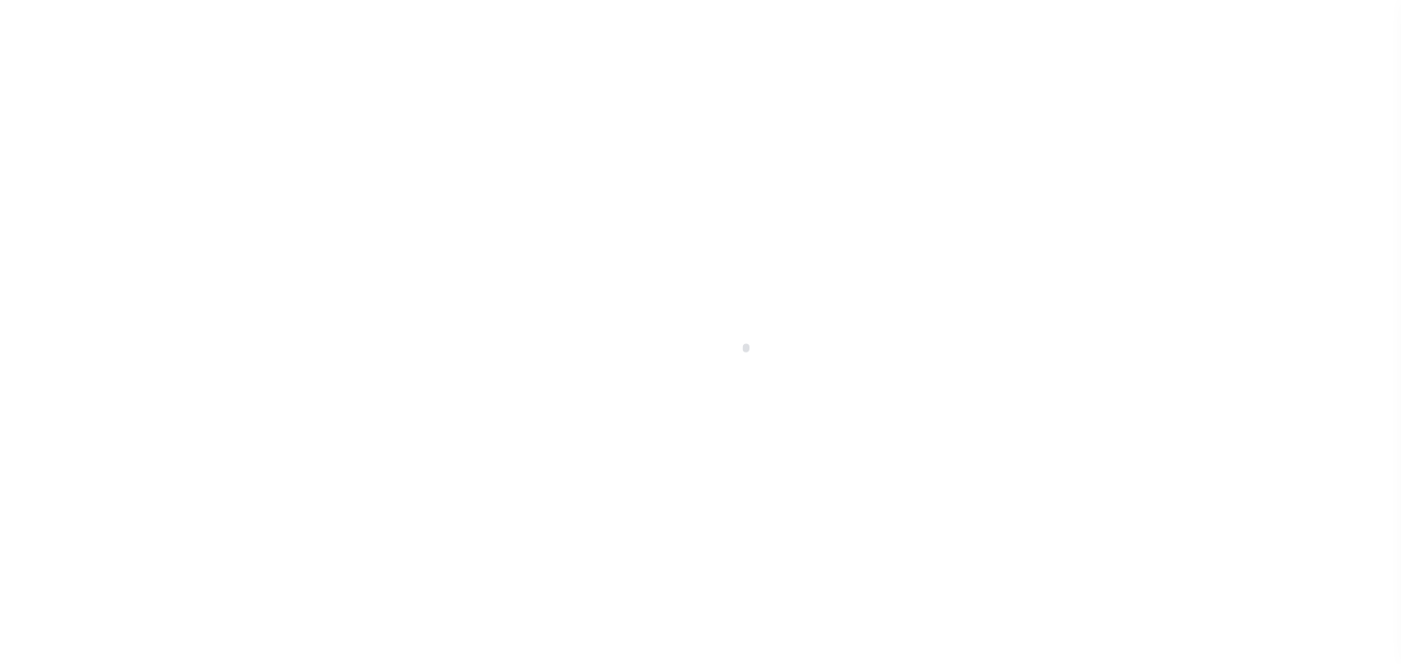
select select "NW2"
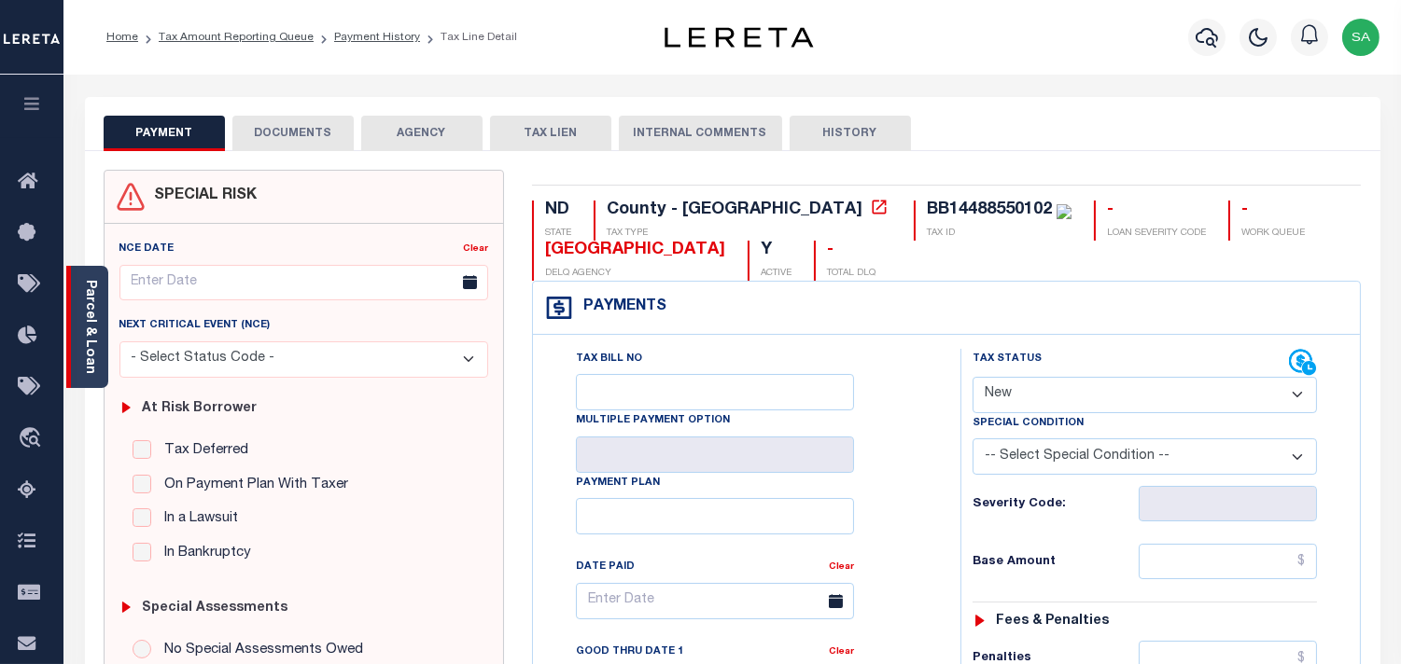
click at [91, 333] on link "Parcel & Loan" at bounding box center [89, 327] width 13 height 94
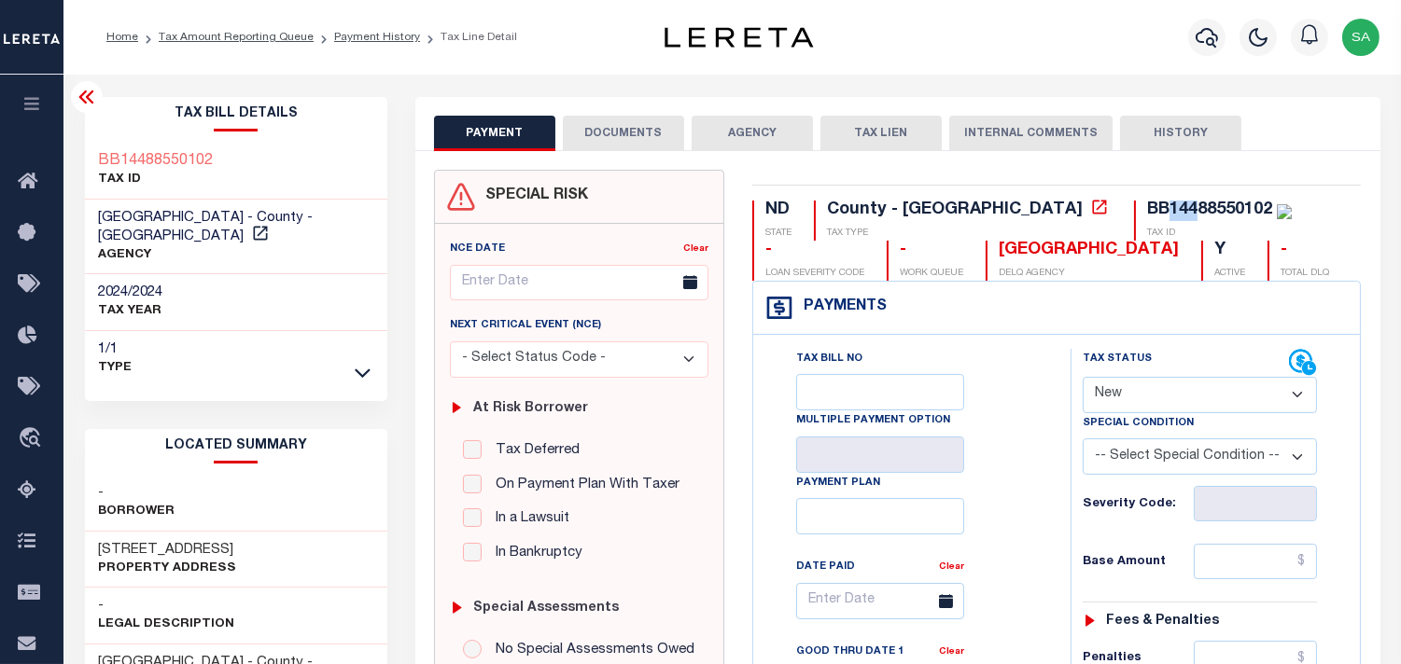
drag, startPoint x: 1012, startPoint y: 208, endPoint x: 1038, endPoint y: 207, distance: 26.1
click at [1147, 207] on div "BB14488550102" at bounding box center [1209, 210] width 125 height 17
drag, startPoint x: 1057, startPoint y: 209, endPoint x: 1047, endPoint y: 216, distance: 12.2
click at [1147, 216] on div "BB14488550102" at bounding box center [1209, 210] width 125 height 17
click at [1147, 210] on div "BB14488550102" at bounding box center [1209, 210] width 125 height 17
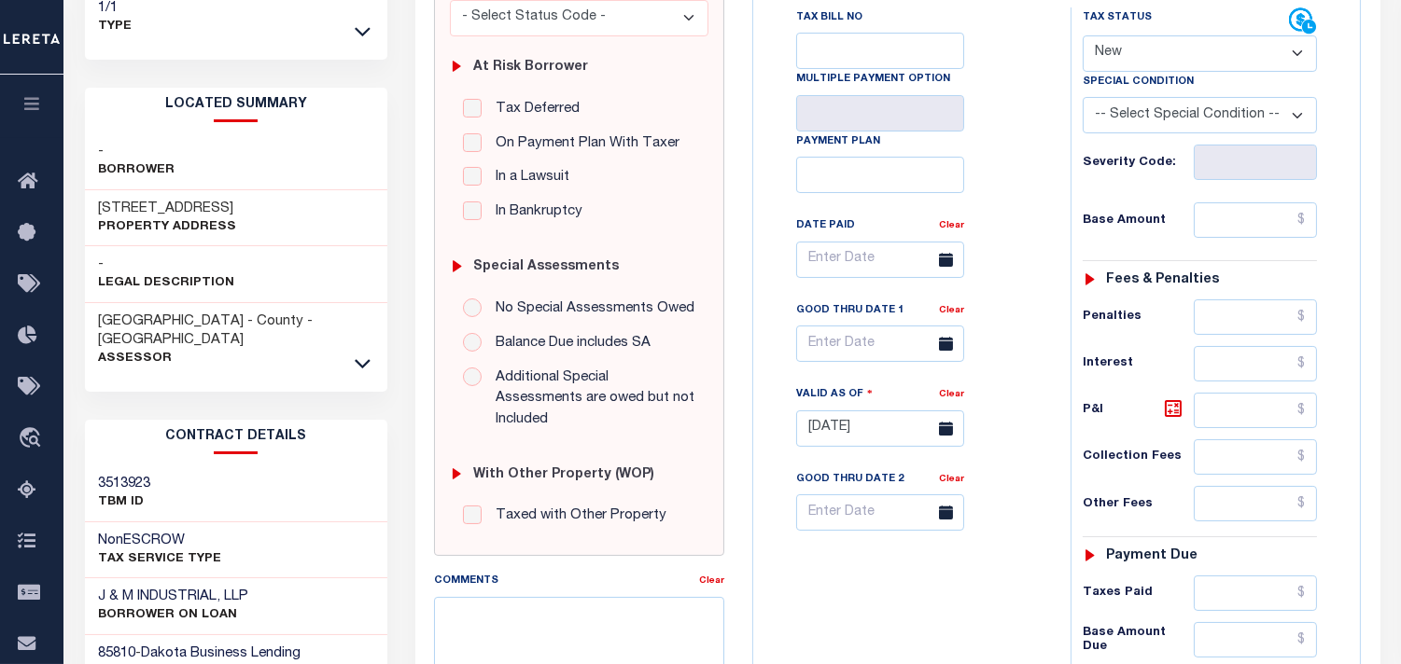
scroll to position [518, 0]
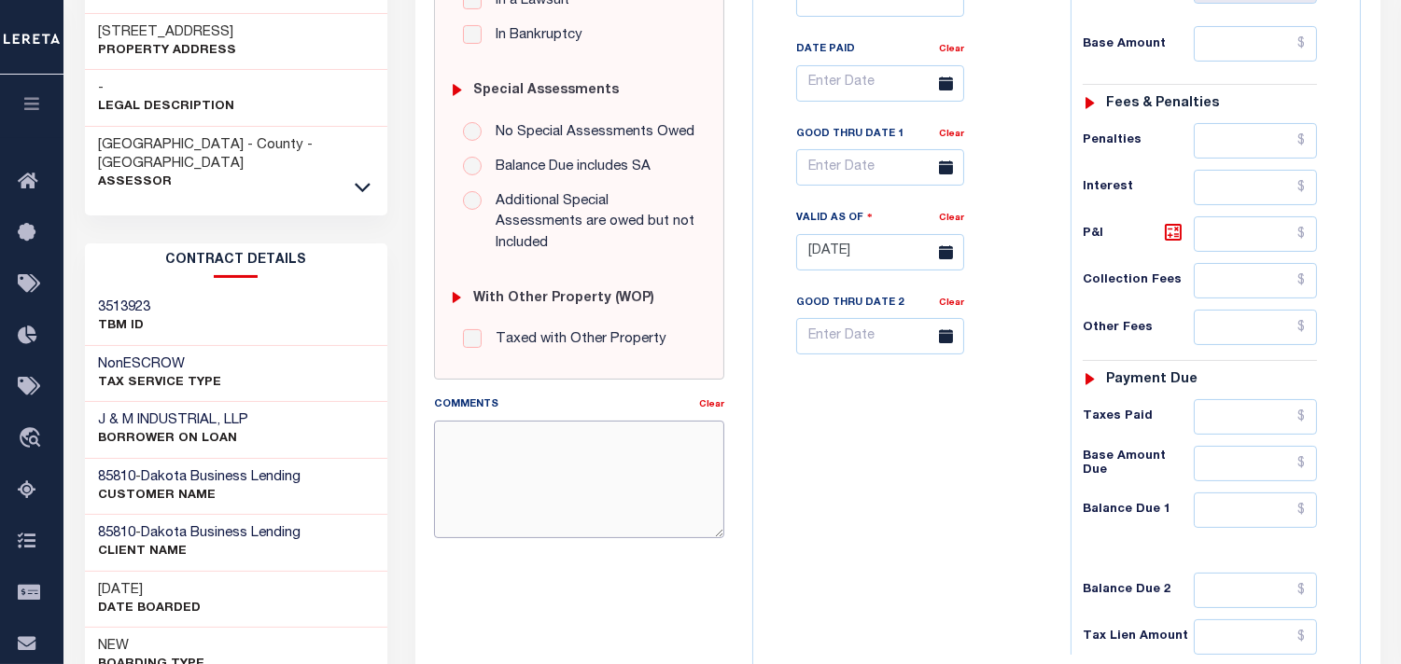
click at [647, 450] on textarea "Comments" at bounding box center [579, 480] width 290 height 118
paste textarea "Information [PERSON_NAME] from [PERSON_NAME]."
type textarea "Information [PERSON_NAME] from [PERSON_NAME]."
type input "[DATE]"
click at [1245, 515] on input "text" at bounding box center [1254, 510] width 123 height 35
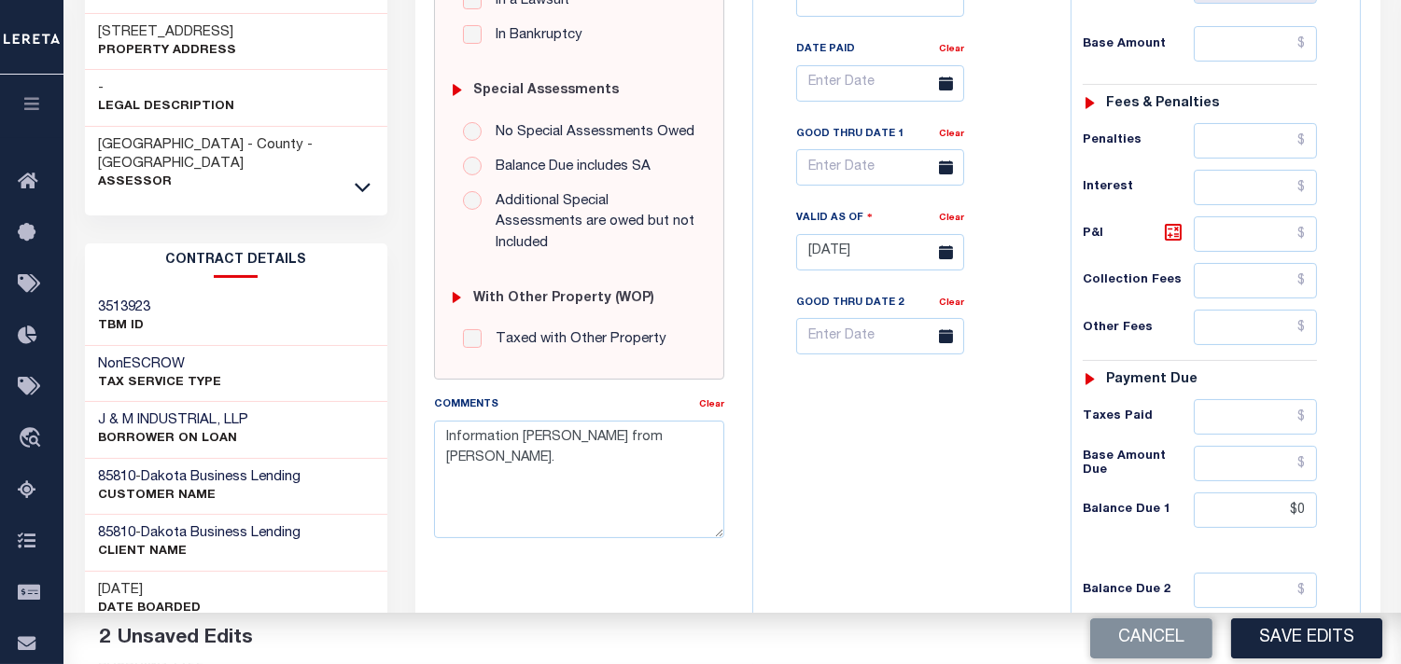
type input "$0.00"
click at [981, 500] on div "Tax Bill No Multiple Payment Option Payment Plan Clear" at bounding box center [907, 243] width 299 height 824
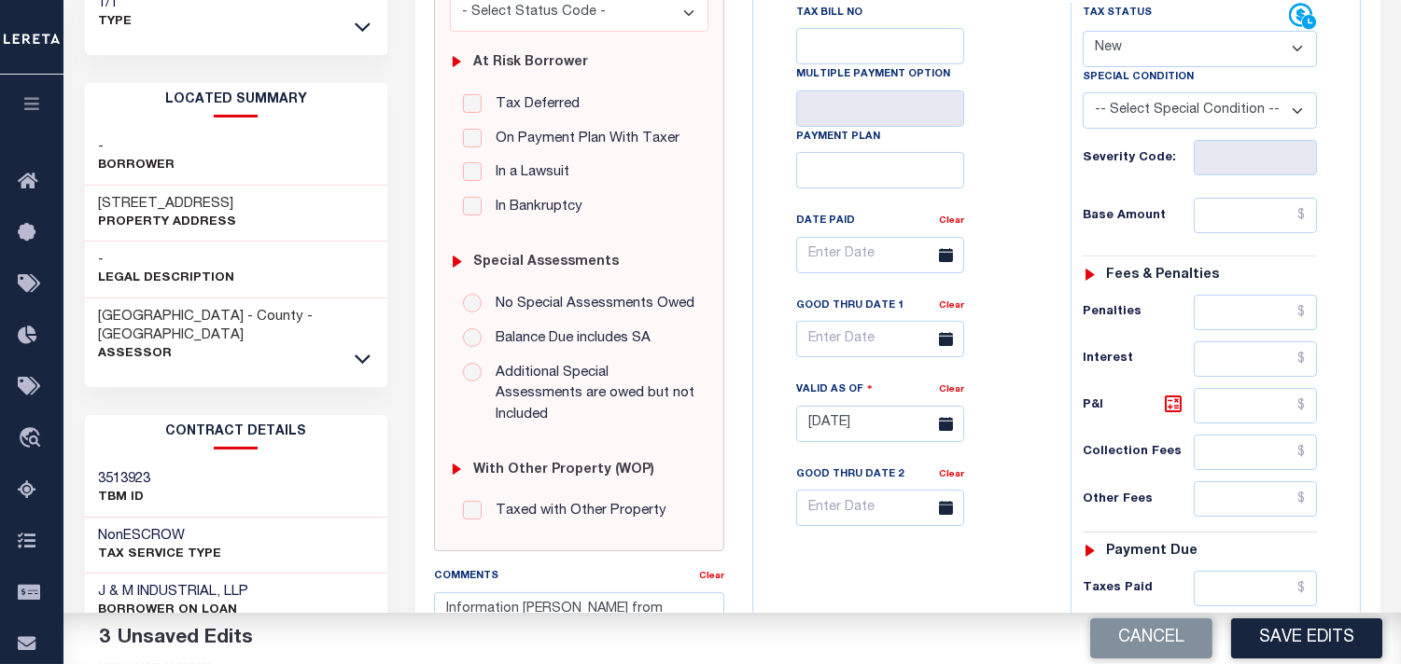
scroll to position [207, 0]
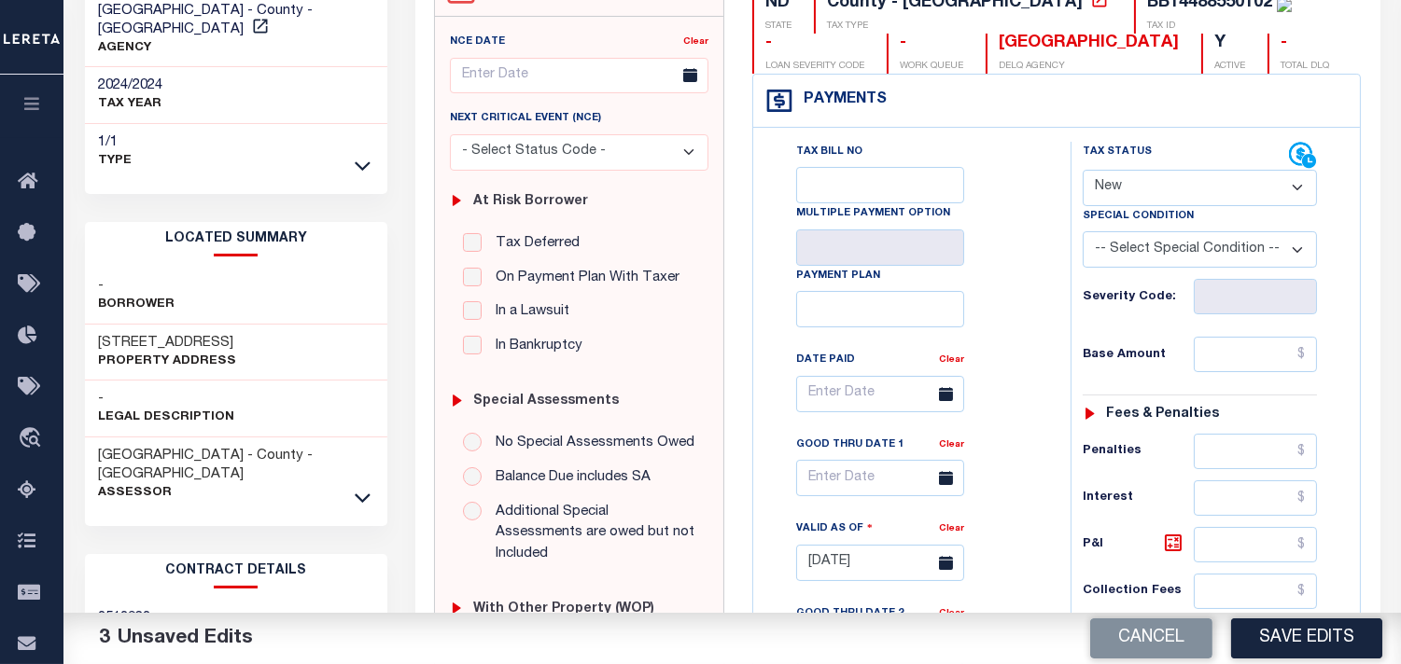
drag, startPoint x: 1152, startPoint y: 189, endPoint x: 1145, endPoint y: 203, distance: 15.9
click at [1152, 189] on select "- Select Status Code - Open Due/Unpaid Paid Incomplete No Tax Due Internal Refu…" at bounding box center [1199, 188] width 234 height 36
select select "PYD"
click at [1082, 170] on select "- Select Status Code - Open Due/Unpaid Paid Incomplete No Tax Due Internal Refu…" at bounding box center [1199, 188] width 234 height 36
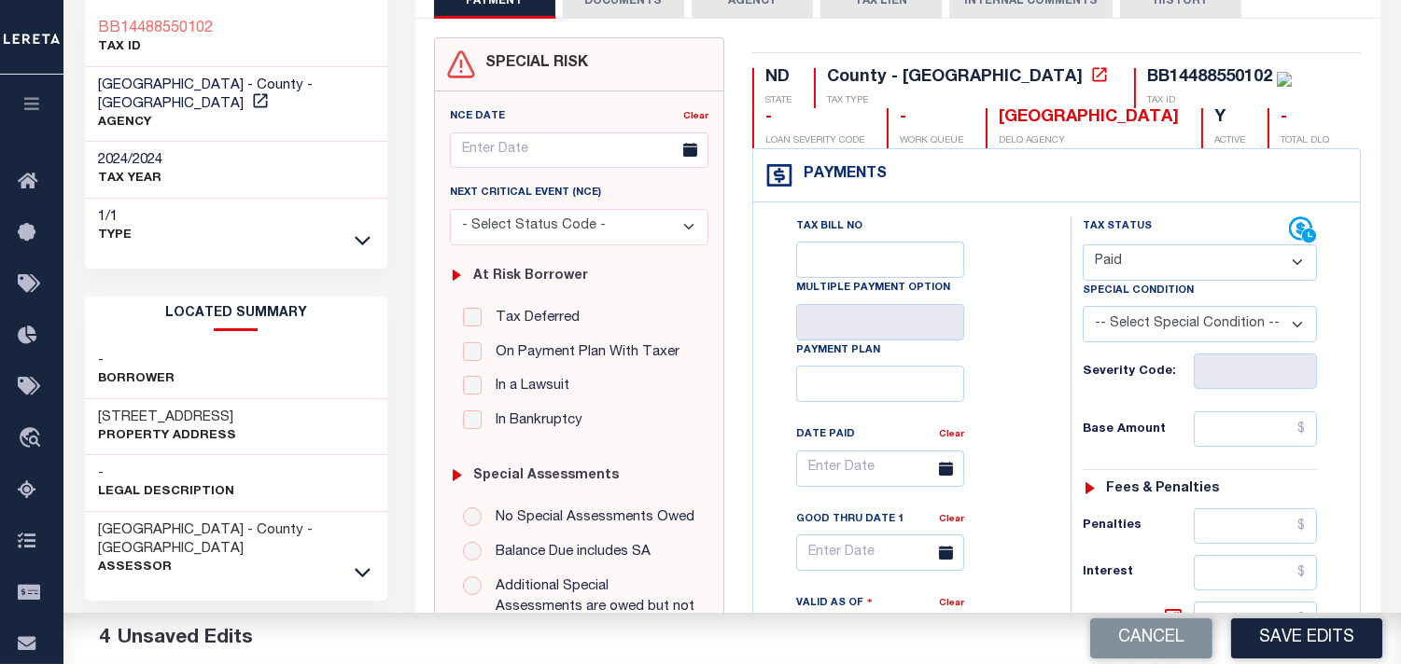
scroll to position [0, 0]
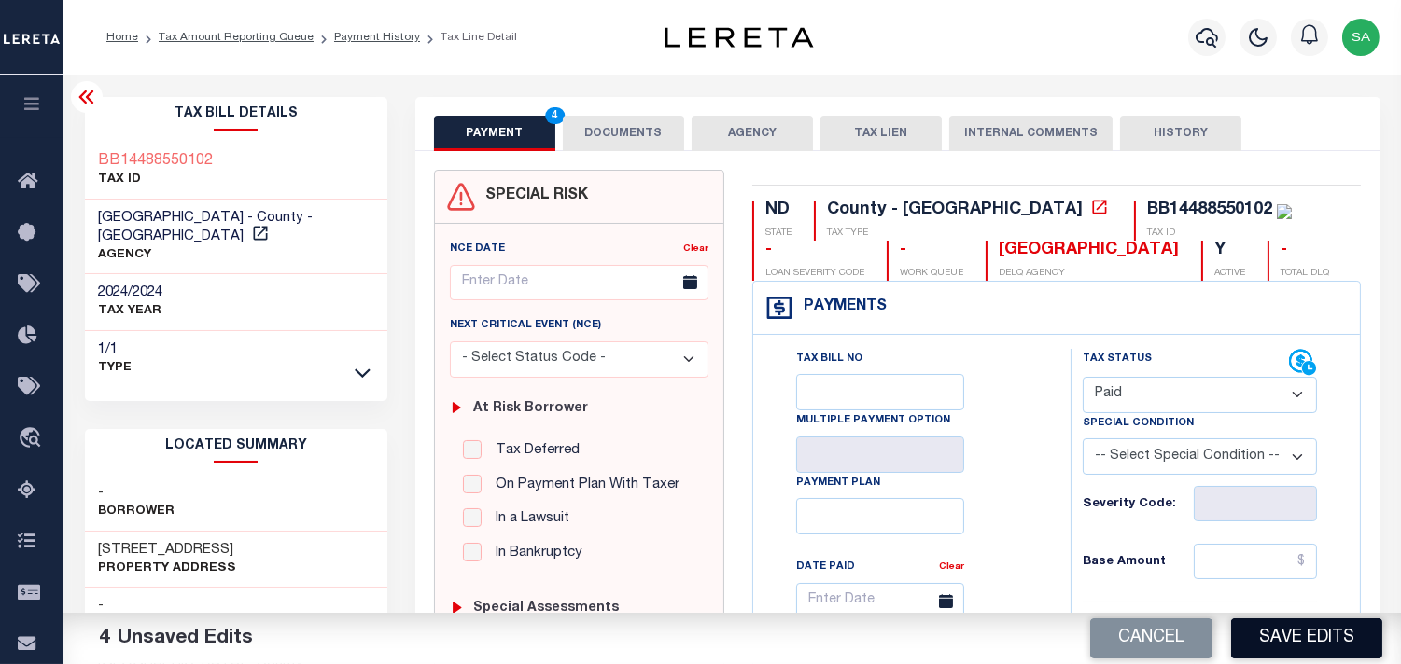
click at [1275, 644] on button "Save Edits" at bounding box center [1306, 639] width 151 height 40
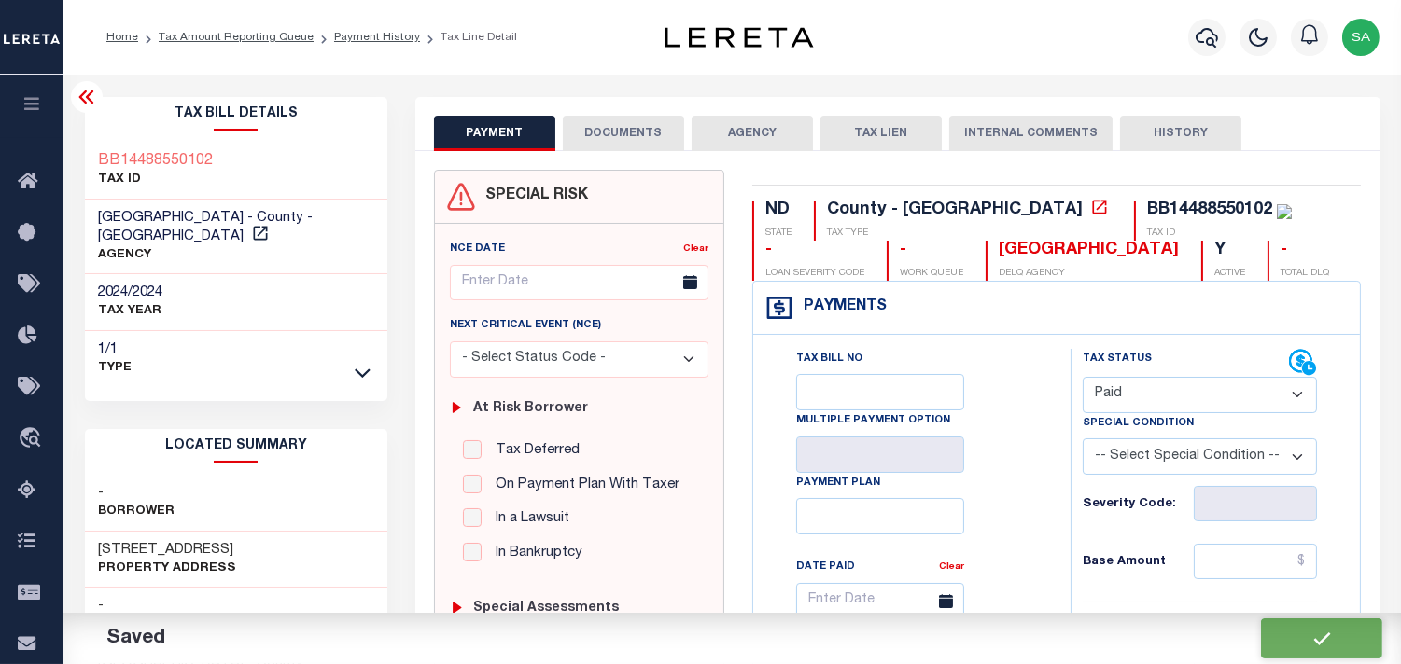
checkbox input "false"
type input "$0"
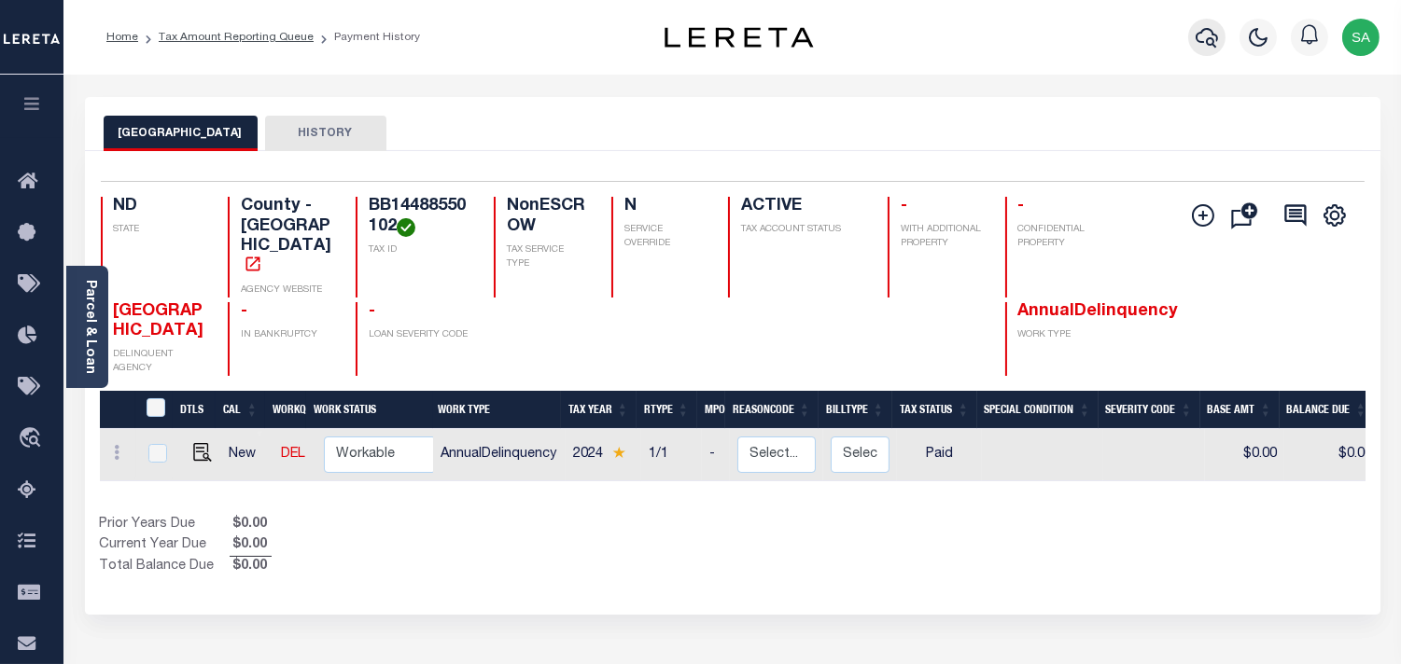
click at [1209, 43] on icon "button" at bounding box center [1206, 37] width 22 height 22
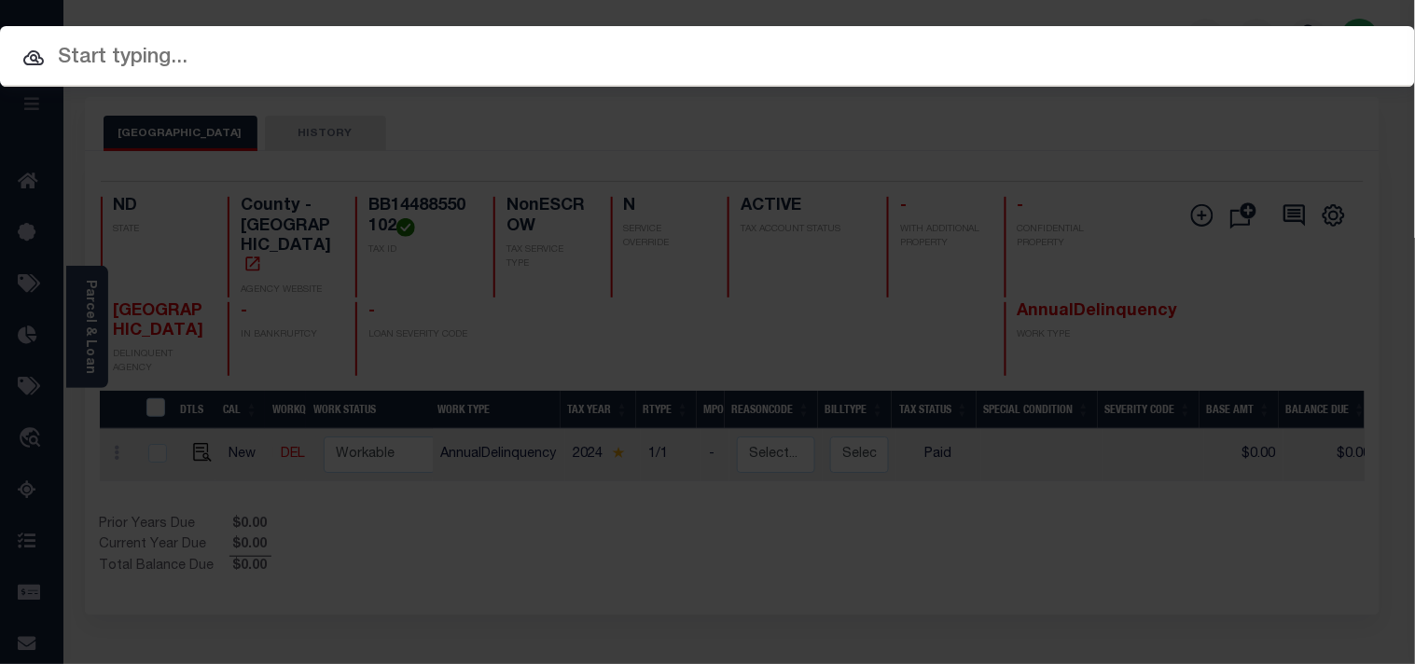
click at [1077, 87] on span at bounding box center [707, 103] width 1415 height 33
paste input "4090077005"
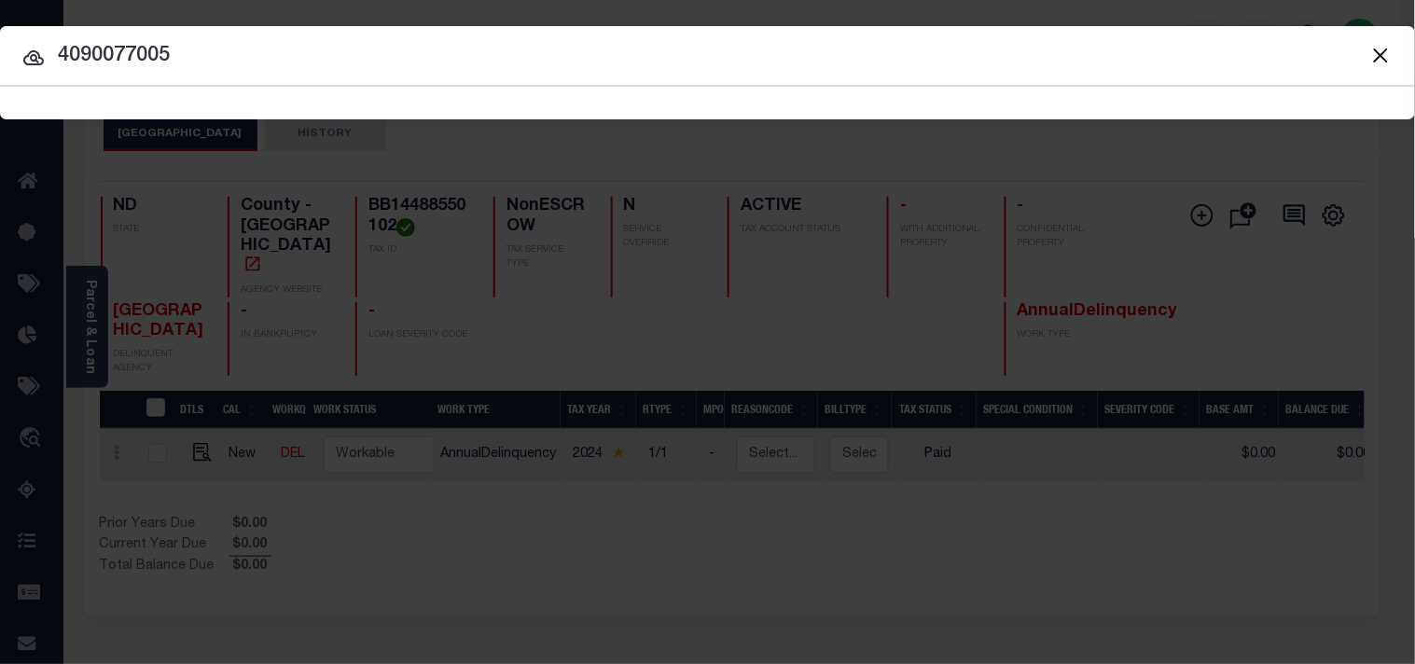
type input "4090077005"
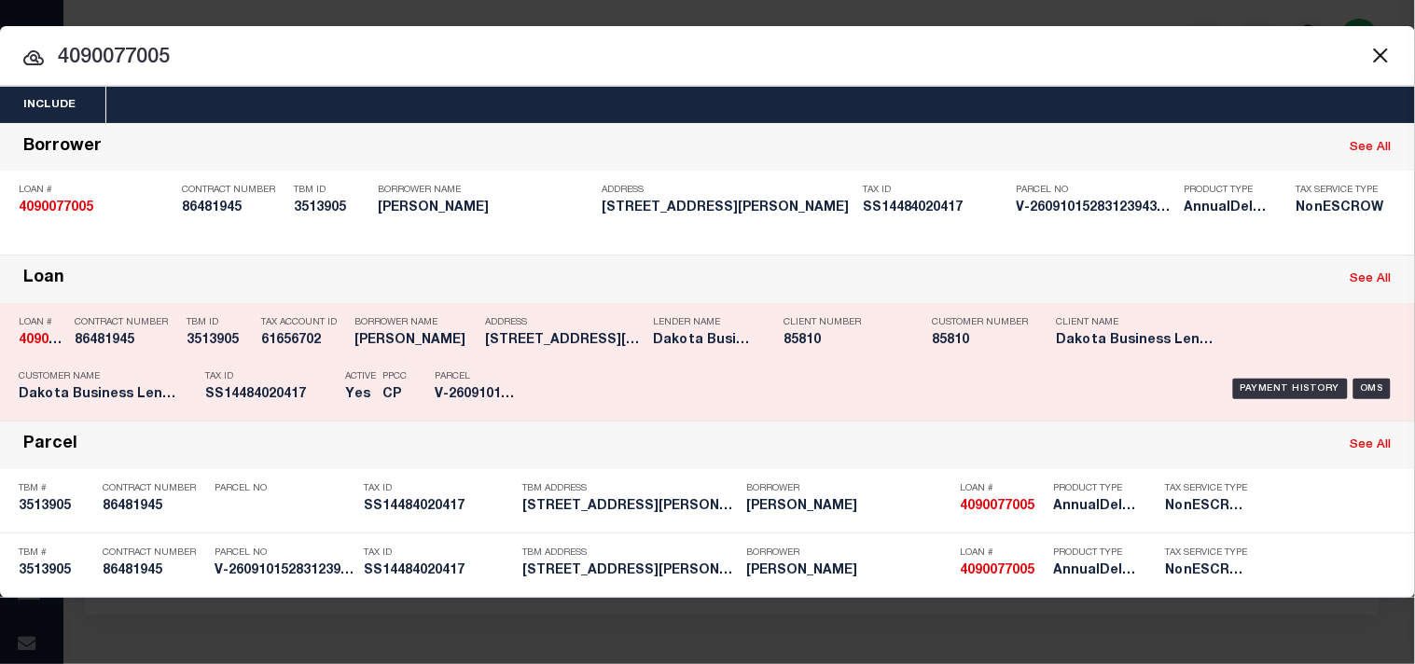
click at [278, 383] on p "Tax ID" at bounding box center [270, 376] width 131 height 11
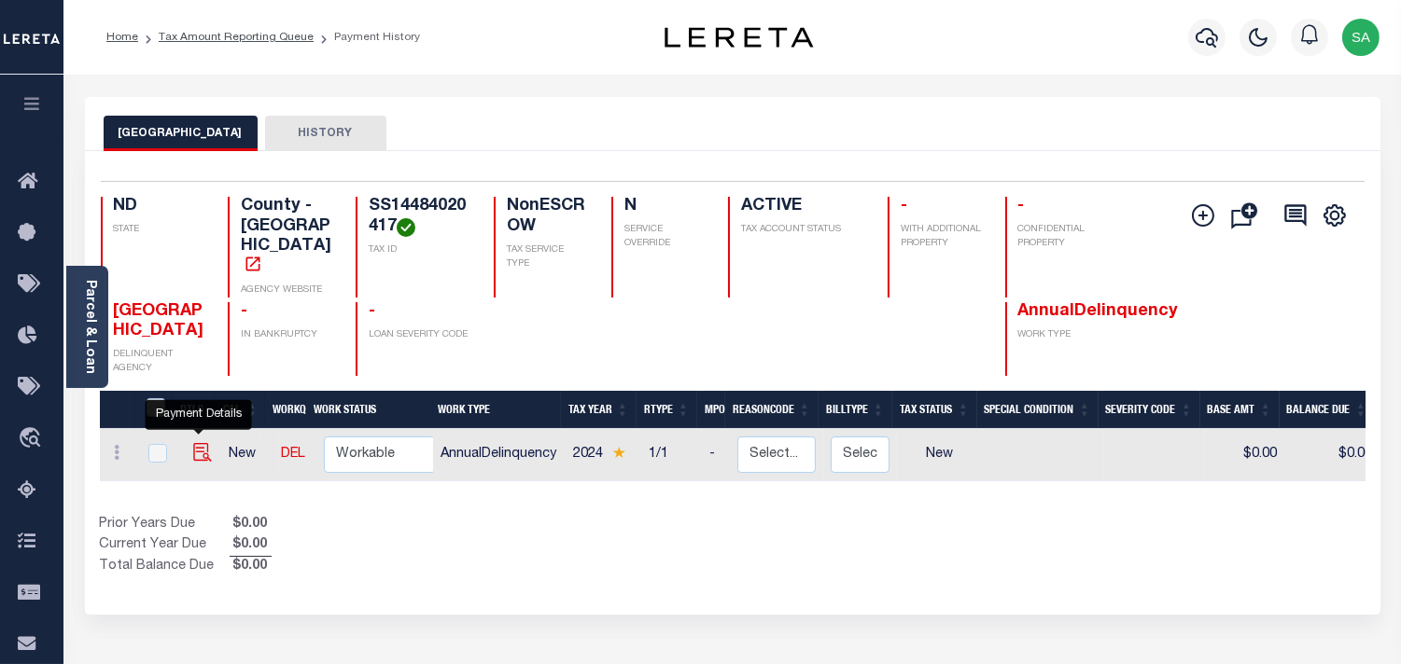
click at [198, 443] on img "" at bounding box center [202, 452] width 19 height 19
checkbox input "true"
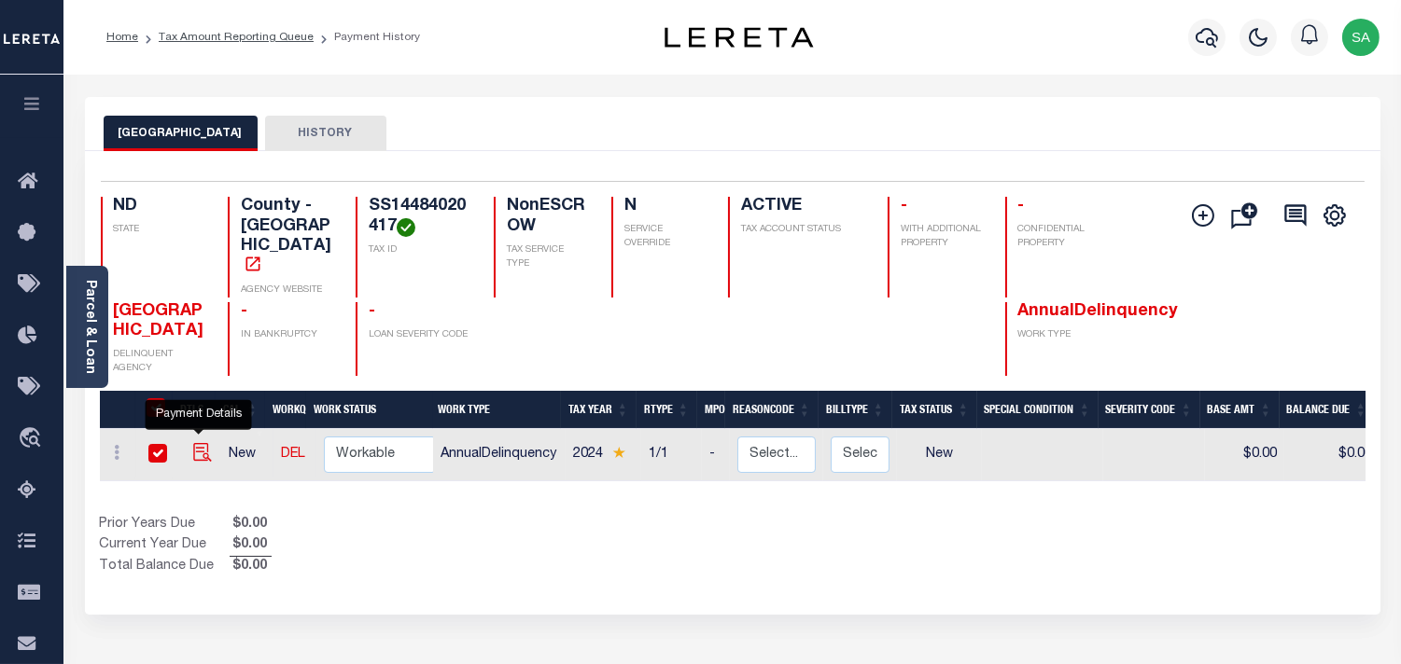
checkbox input "true"
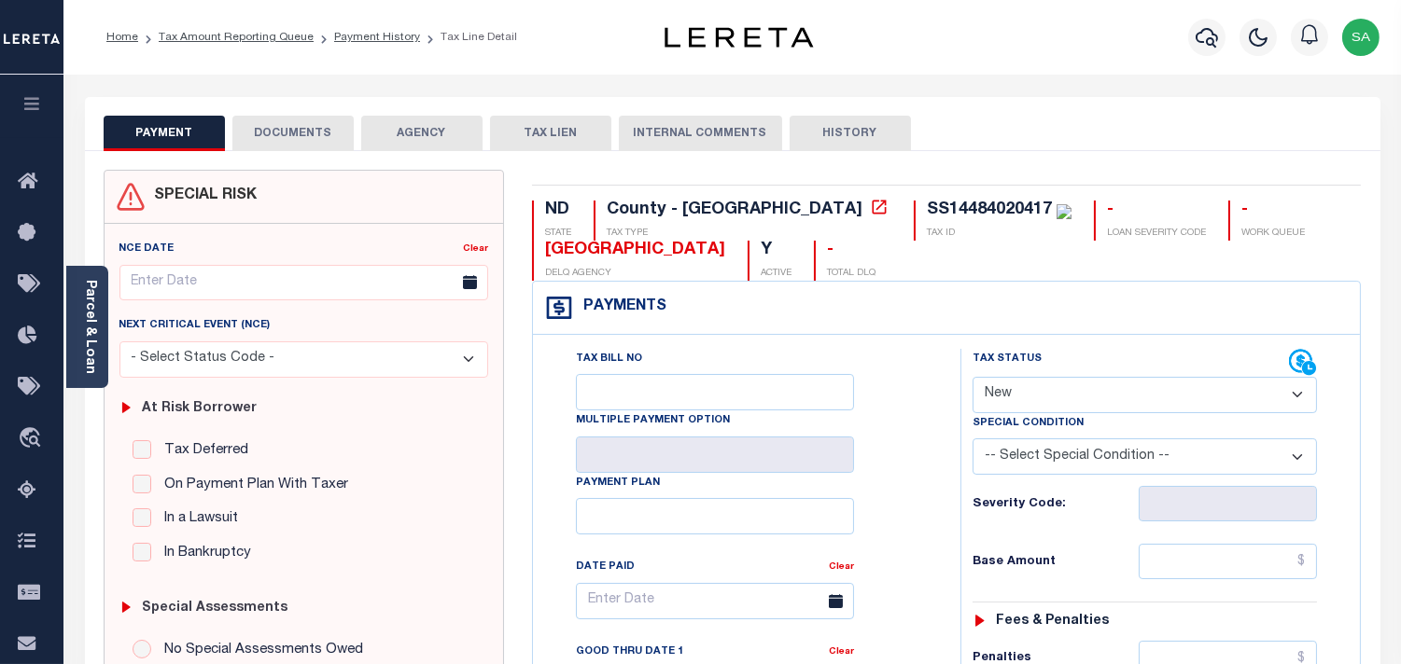
drag, startPoint x: 1028, startPoint y: 403, endPoint x: 1027, endPoint y: 412, distance: 9.4
click at [1028, 403] on select "- Select Status Code - Open Due/Unpaid Paid Incomplete No Tax Due Internal Refu…" at bounding box center [1144, 395] width 344 height 36
select select "PYD"
click at [972, 378] on select "- Select Status Code - Open Due/Unpaid Paid Incomplete No Tax Due Internal Refu…" at bounding box center [1144, 395] width 344 height 36
type input "[DATE]"
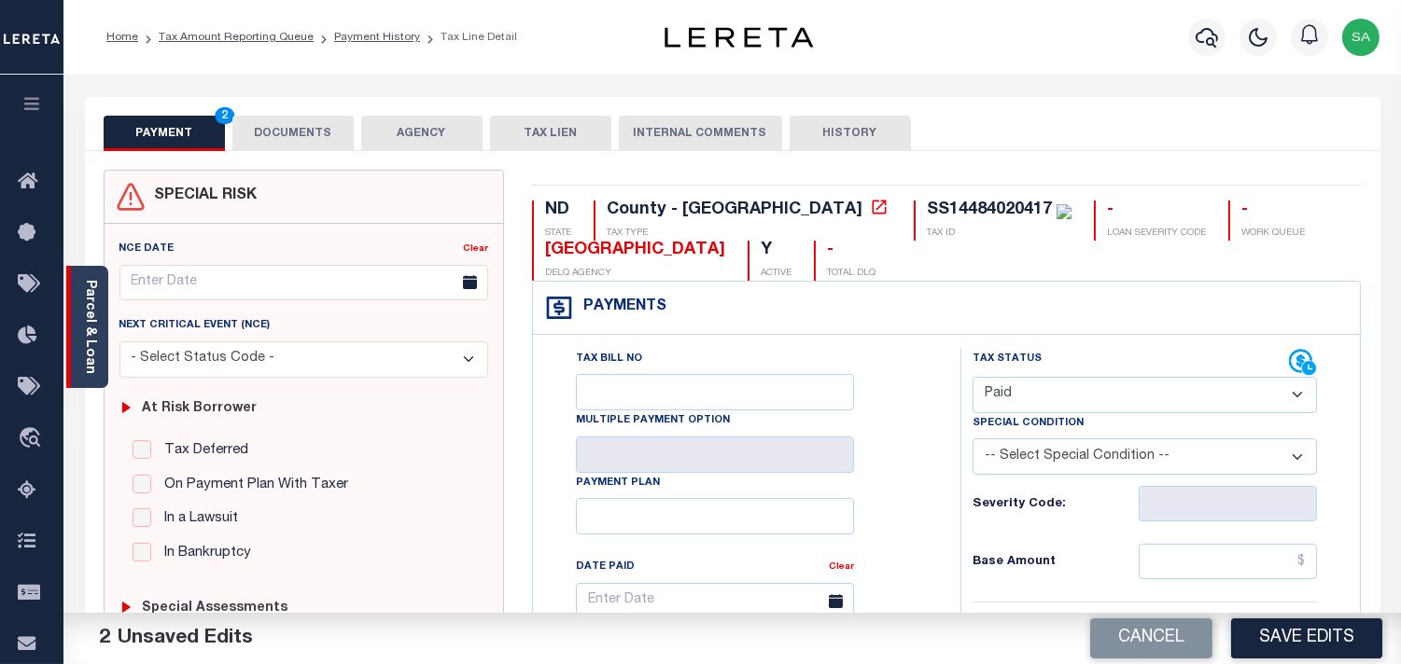
click at [91, 347] on link "Parcel & Loan" at bounding box center [89, 327] width 13 height 94
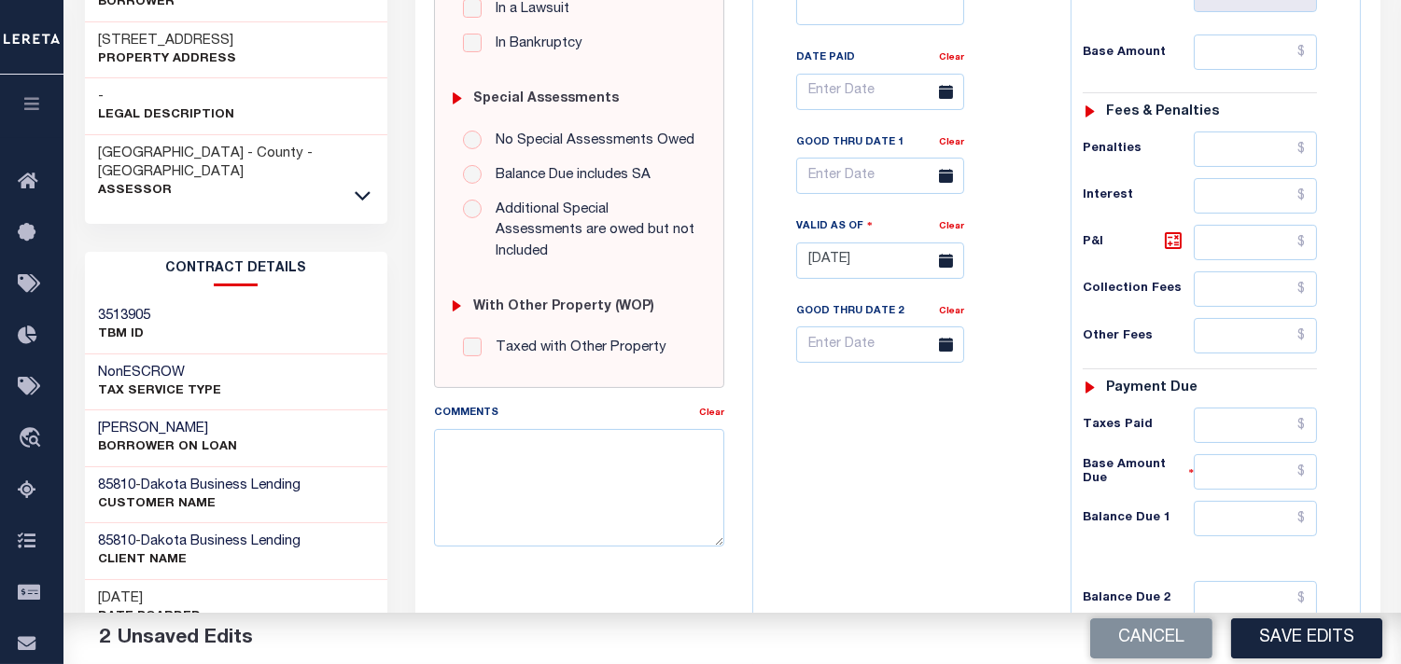
scroll to position [621, 0]
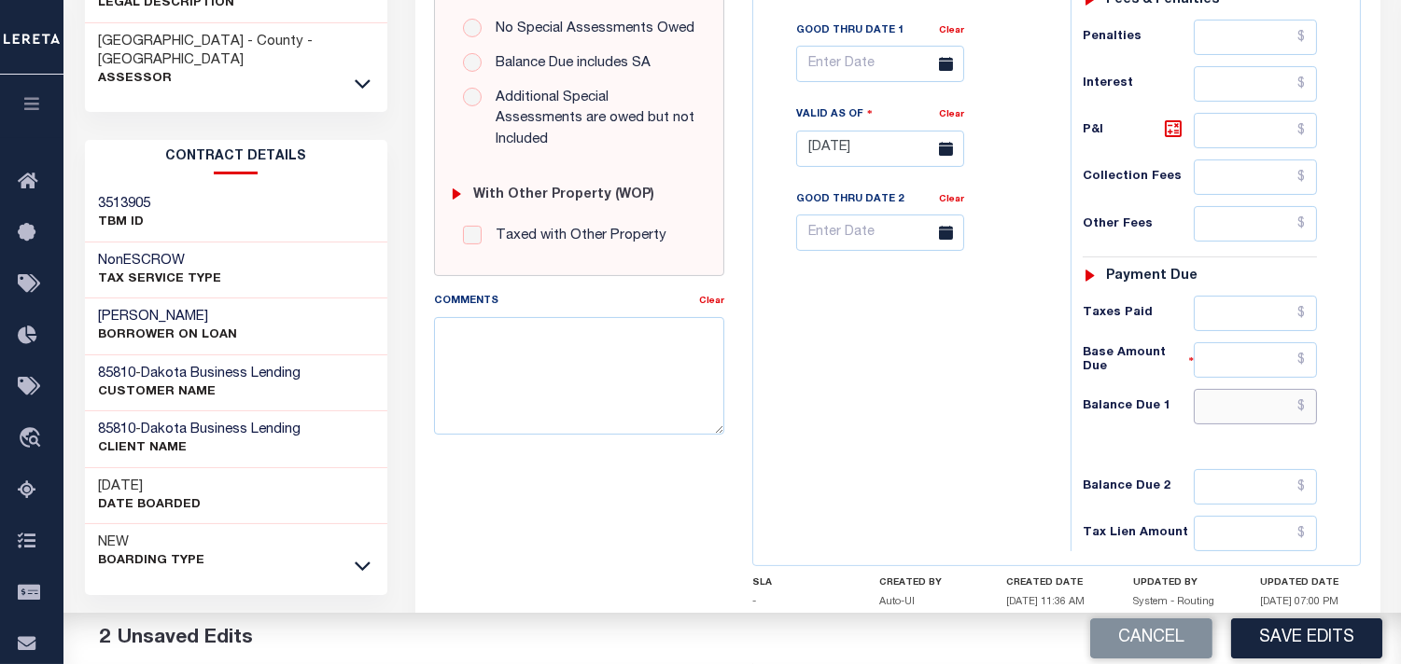
drag, startPoint x: 1251, startPoint y: 402, endPoint x: 1228, endPoint y: 405, distance: 23.5
click at [1251, 402] on input "text" at bounding box center [1254, 406] width 123 height 35
type input "$0.00"
drag, startPoint x: 916, startPoint y: 424, endPoint x: 909, endPoint y: 431, distance: 10.6
click at [916, 424] on div "Tax Bill No Multiple Payment Option Payment Plan Clear" at bounding box center [907, 140] width 299 height 824
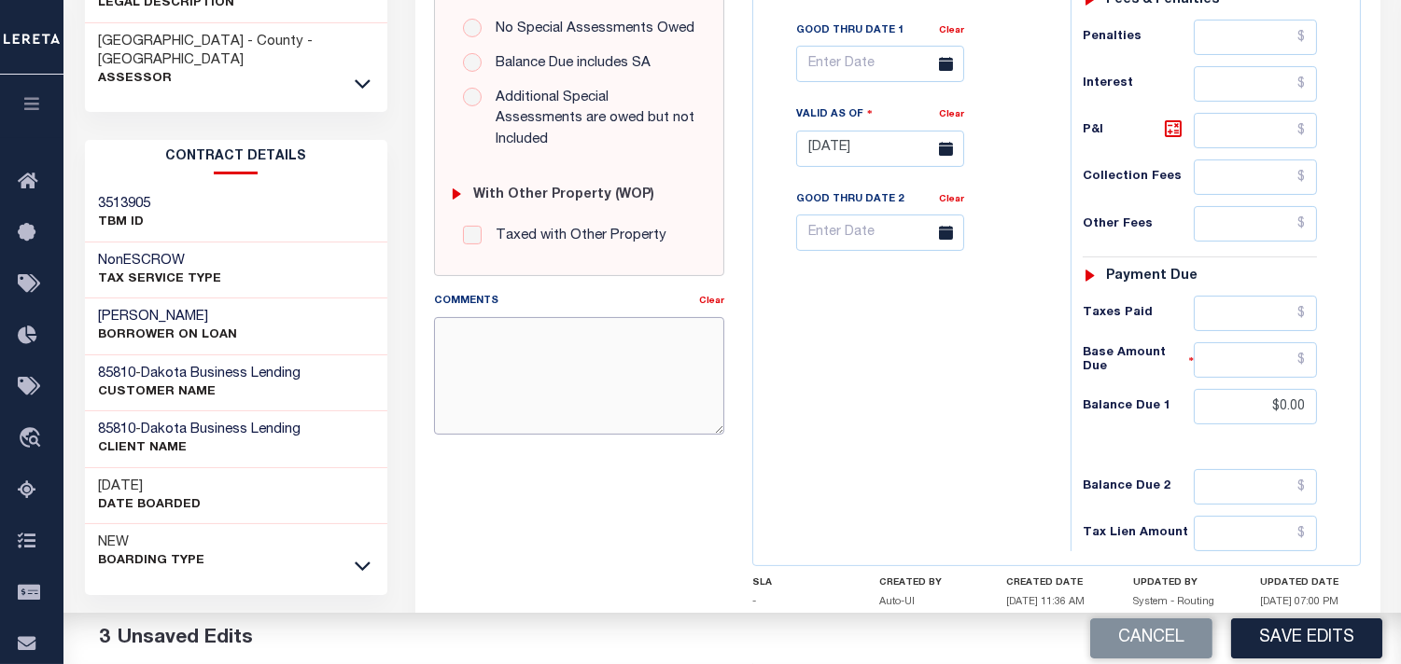
drag, startPoint x: 526, startPoint y: 355, endPoint x: 537, endPoint y: 349, distance: 12.5
click at [527, 353] on textarea "Comments" at bounding box center [579, 376] width 290 height 118
paste textarea "Information Taken Verbally from Michelle."
type textarea "Information Taken Verbally from Michelle."
click at [817, 351] on div "Tax Bill No Multiple Payment Option Payment Plan Clear" at bounding box center [907, 140] width 299 height 824
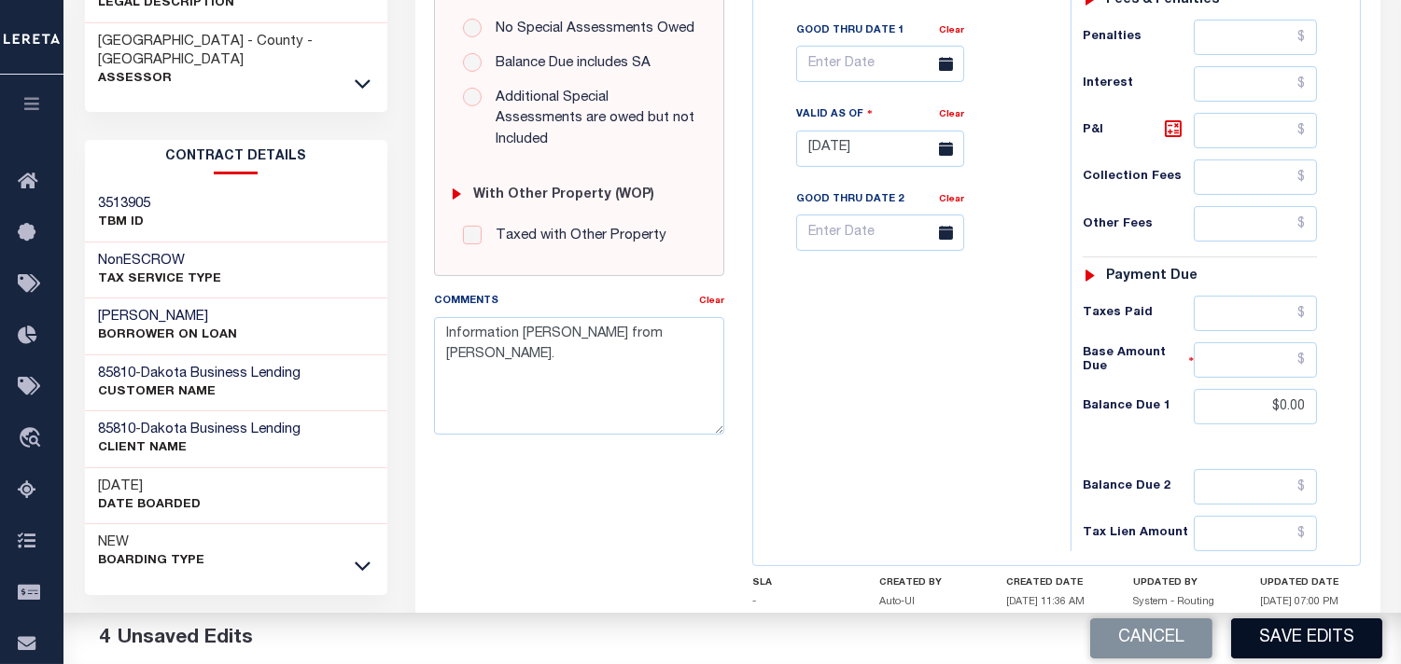
click at [1278, 633] on button "Save Edits" at bounding box center [1306, 639] width 151 height 40
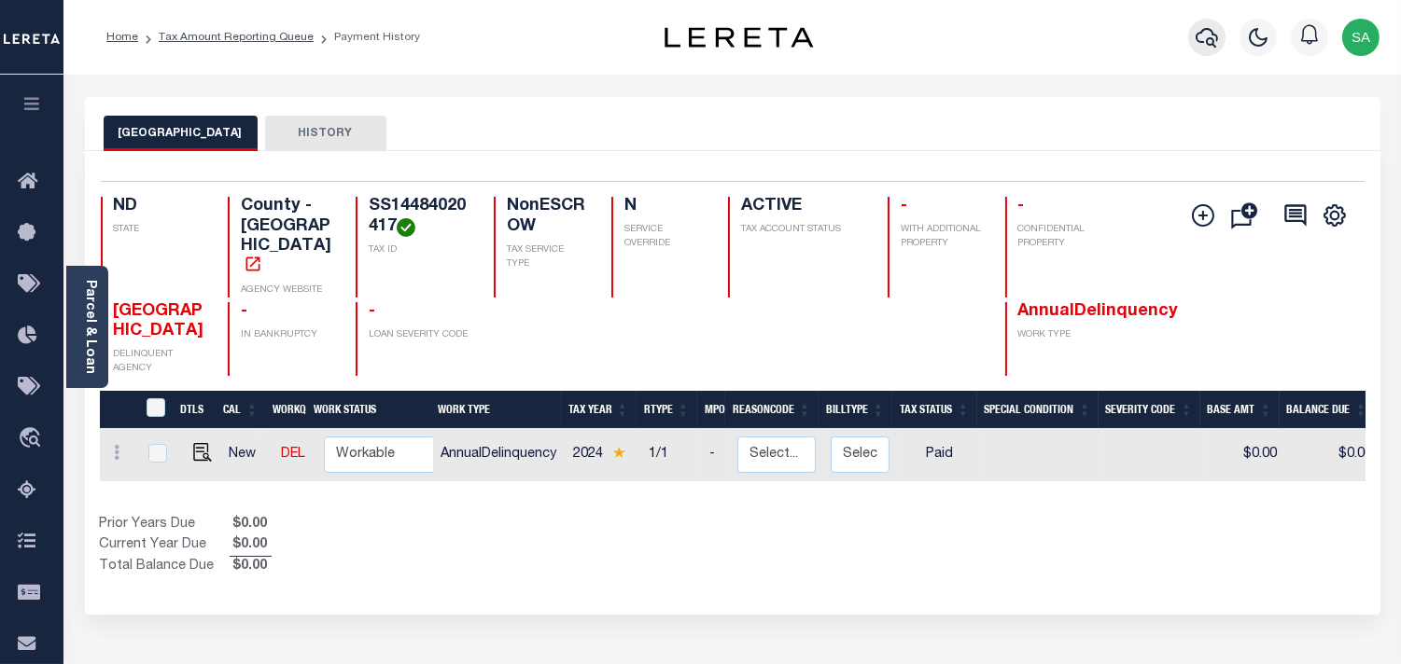
click at [1198, 42] on icon "button" at bounding box center [1206, 38] width 22 height 20
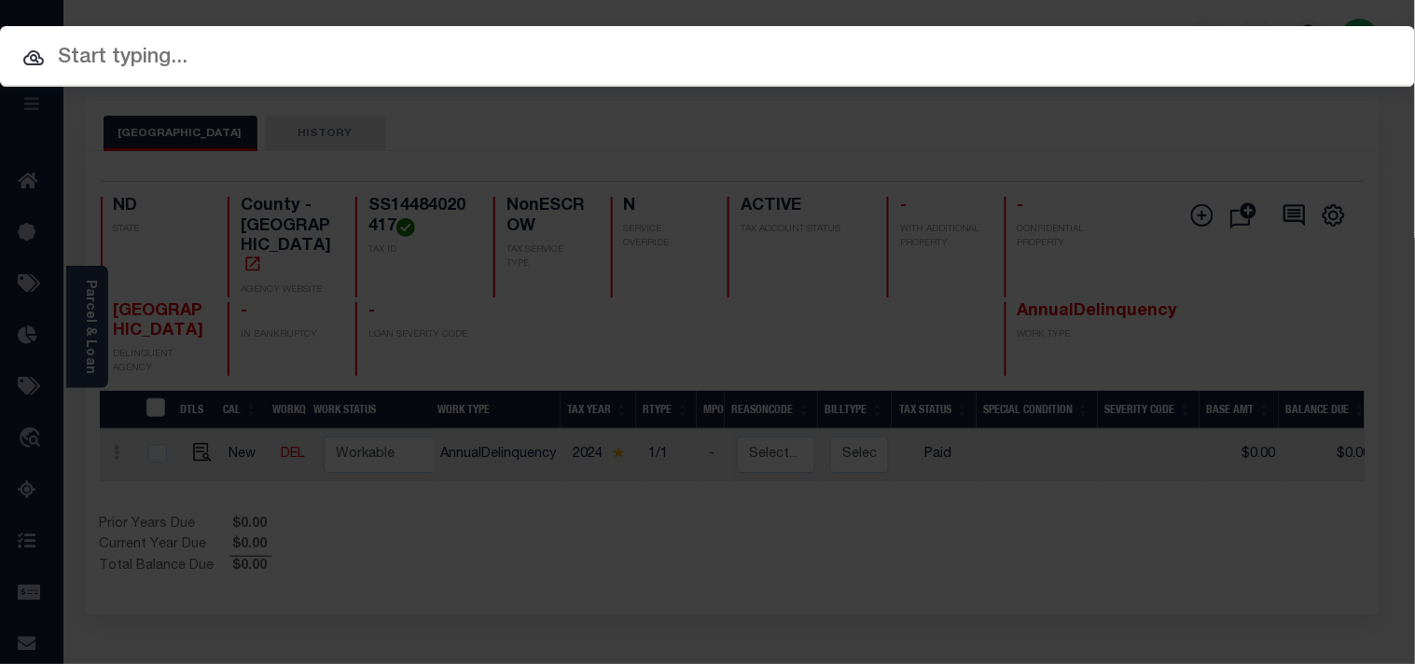
click at [1158, 86] on div "Include Loans TBM Customers Borrowers Payments (Lender Non-Disb) Payments (Lend…" at bounding box center [707, 103] width 1415 height 34
paste input "9509895004"
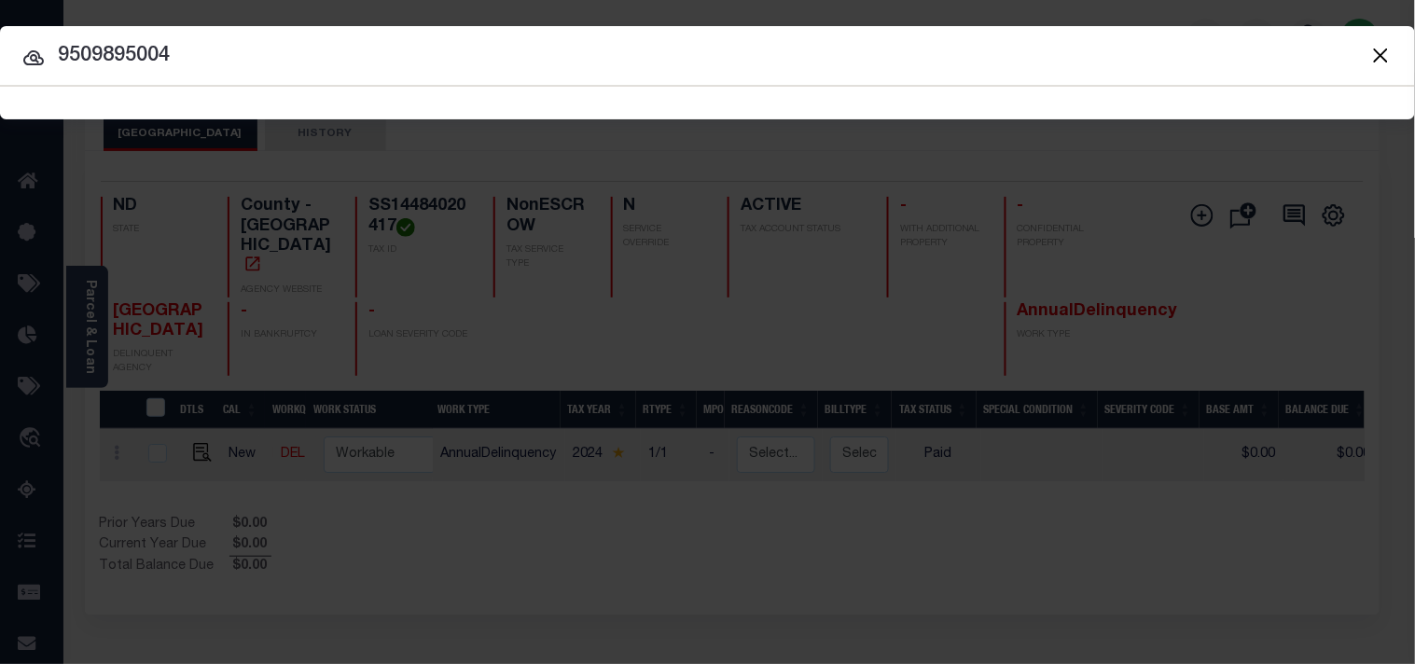
type input "9509895004"
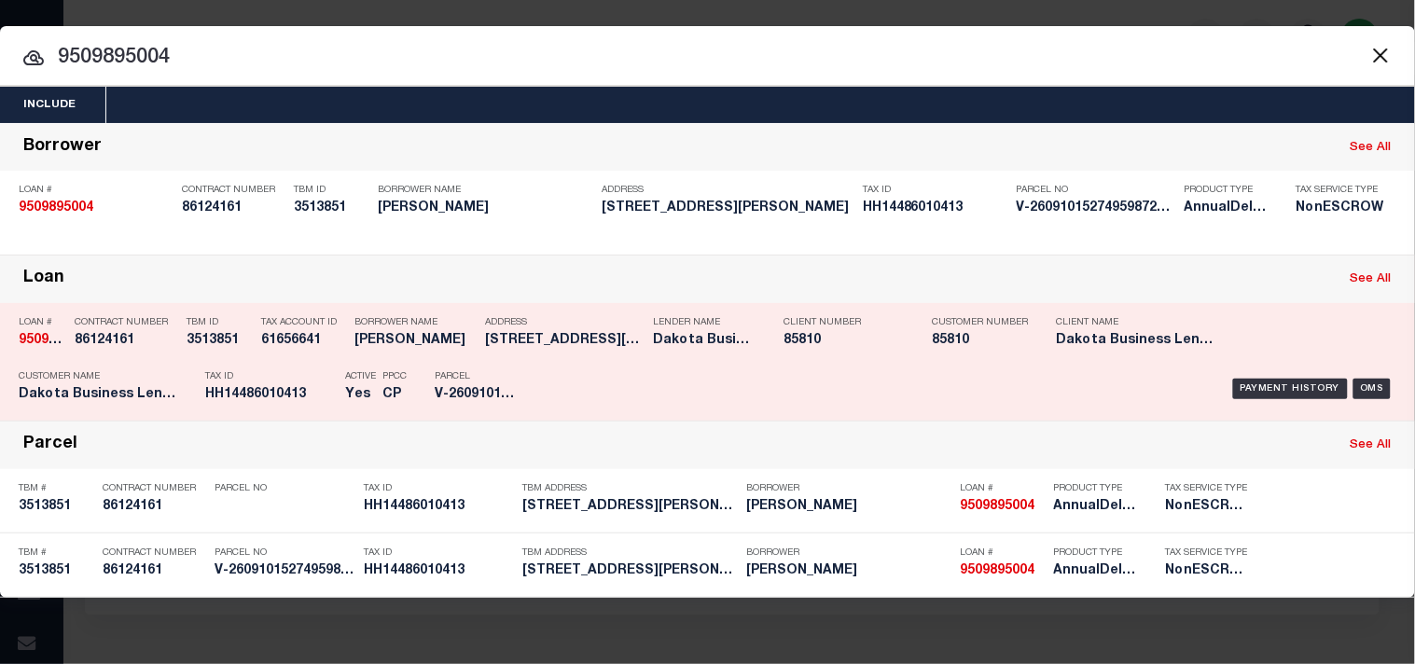
click at [253, 377] on p "Tax ID" at bounding box center [270, 376] width 131 height 11
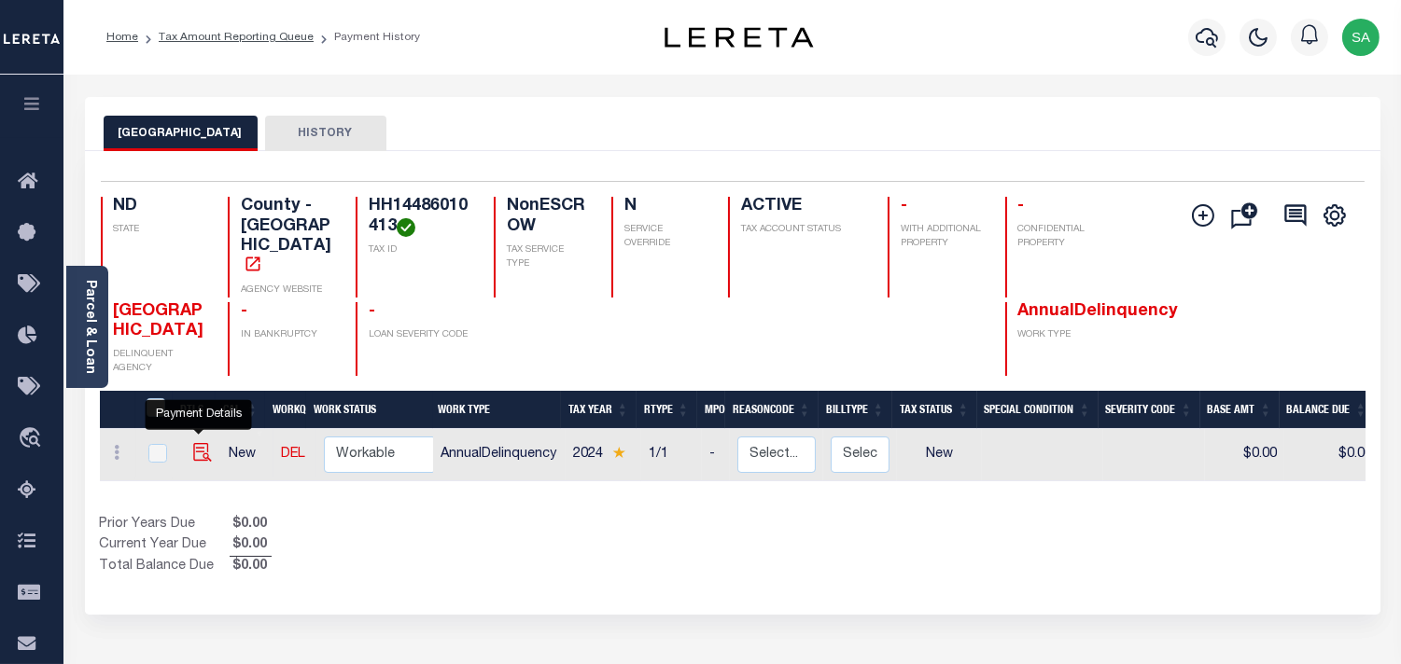
click at [196, 443] on img "" at bounding box center [202, 452] width 19 height 19
checkbox input "true"
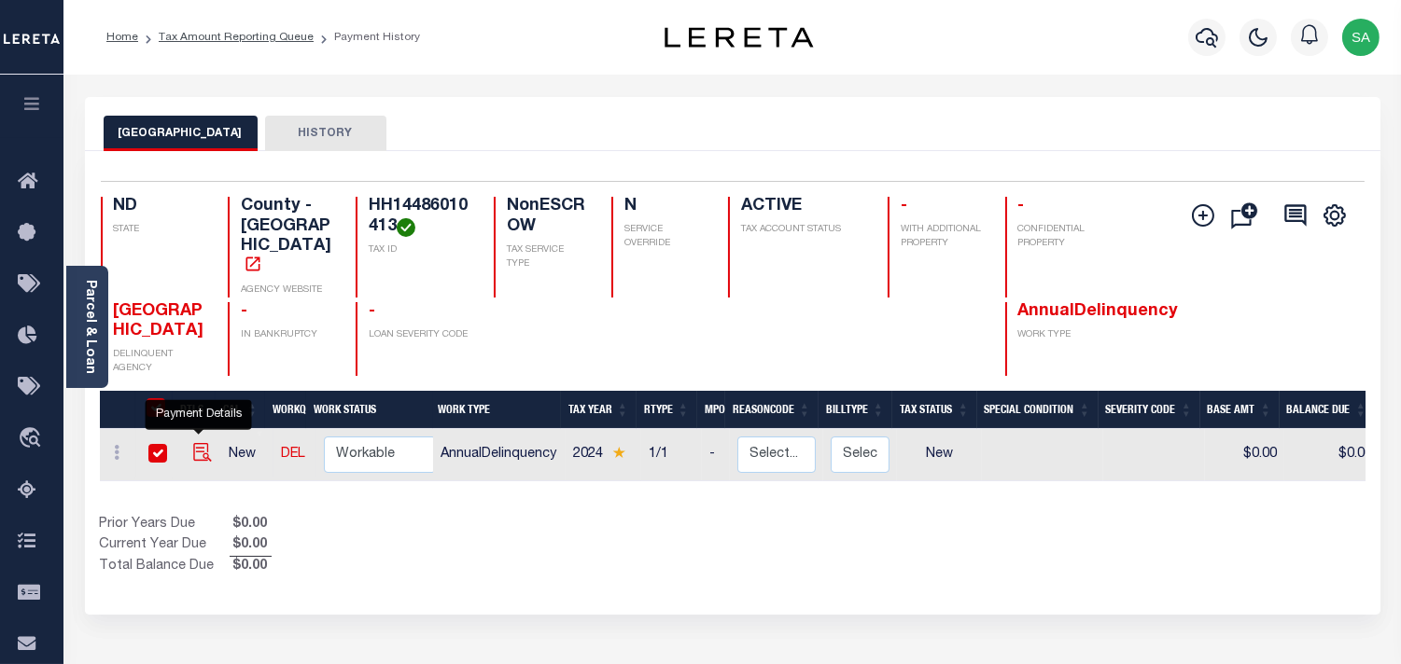
checkbox input "true"
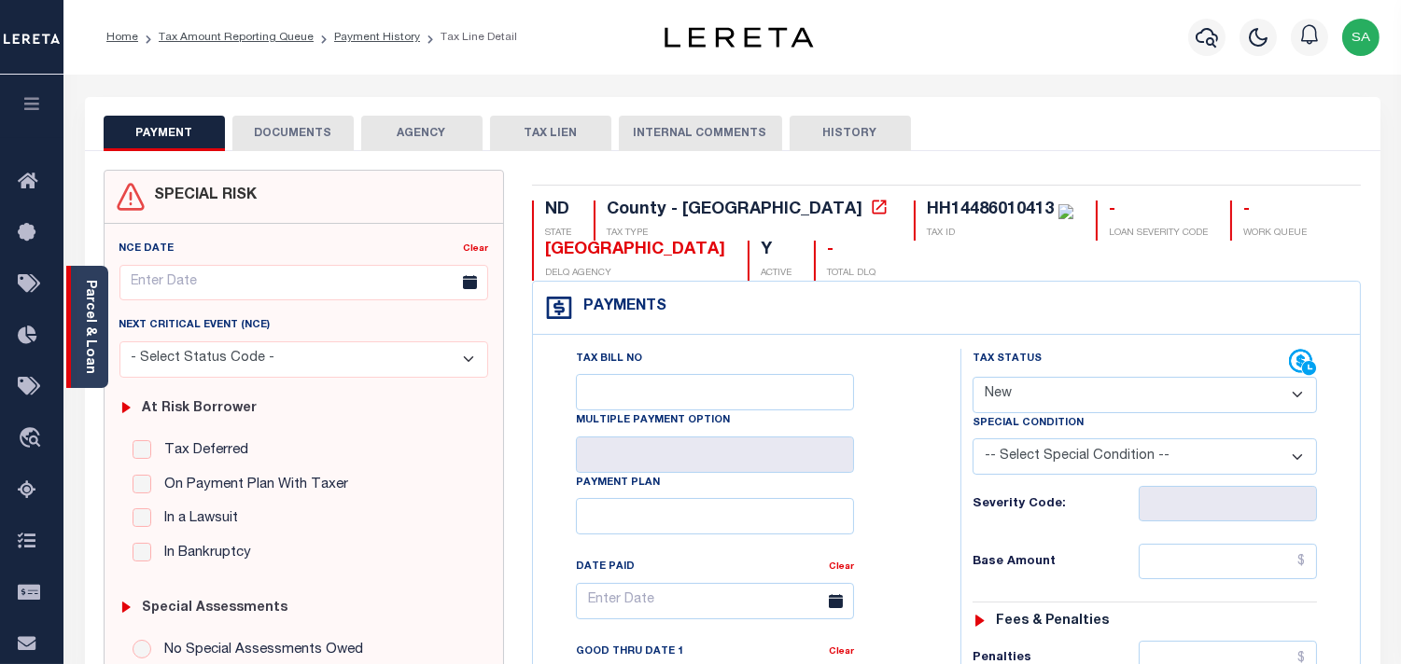
click at [87, 330] on link "Parcel & Loan" at bounding box center [89, 327] width 13 height 94
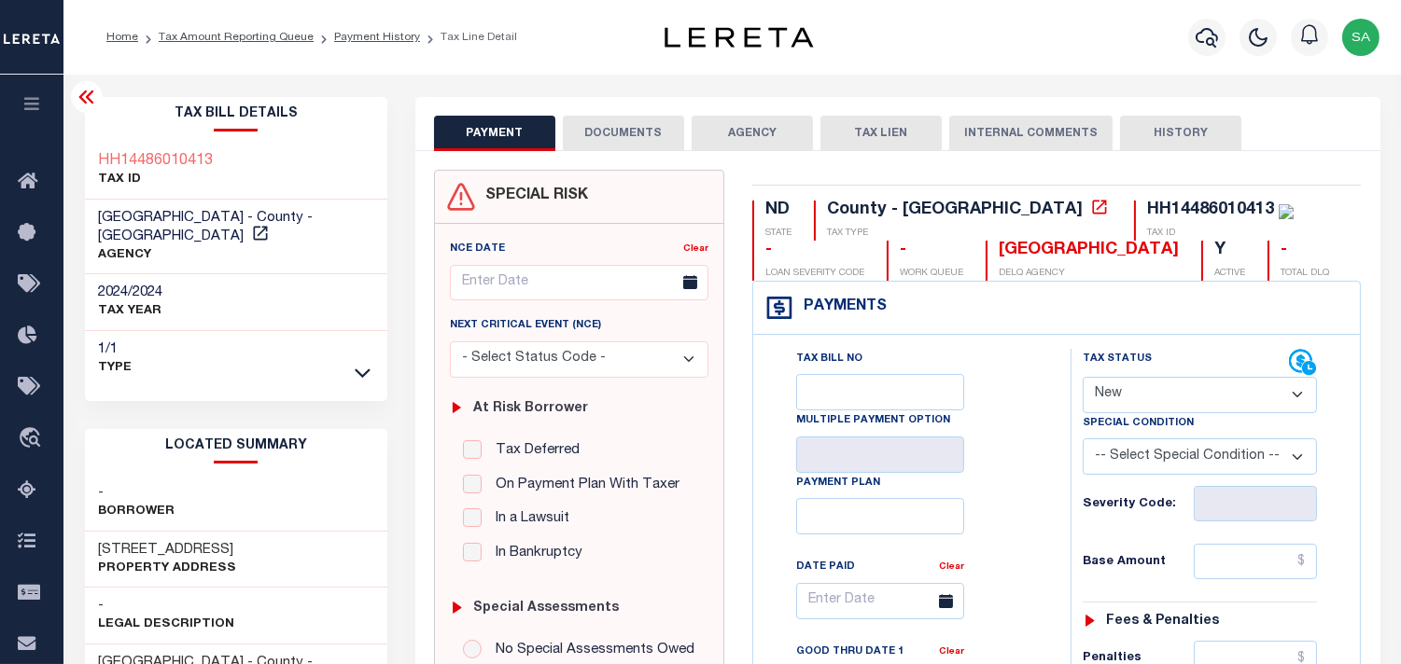
drag, startPoint x: 1145, startPoint y: 397, endPoint x: 1143, endPoint y: 409, distance: 11.4
click at [1143, 409] on select "- Select Status Code - Open Due/Unpaid Paid Incomplete No Tax Due Internal Refu…" at bounding box center [1199, 395] width 234 height 36
select select "PYD"
click at [1082, 378] on select "- Select Status Code - Open Due/Unpaid Paid Incomplete No Tax Due Internal Refu…" at bounding box center [1199, 395] width 234 height 36
type input "10/01/2025"
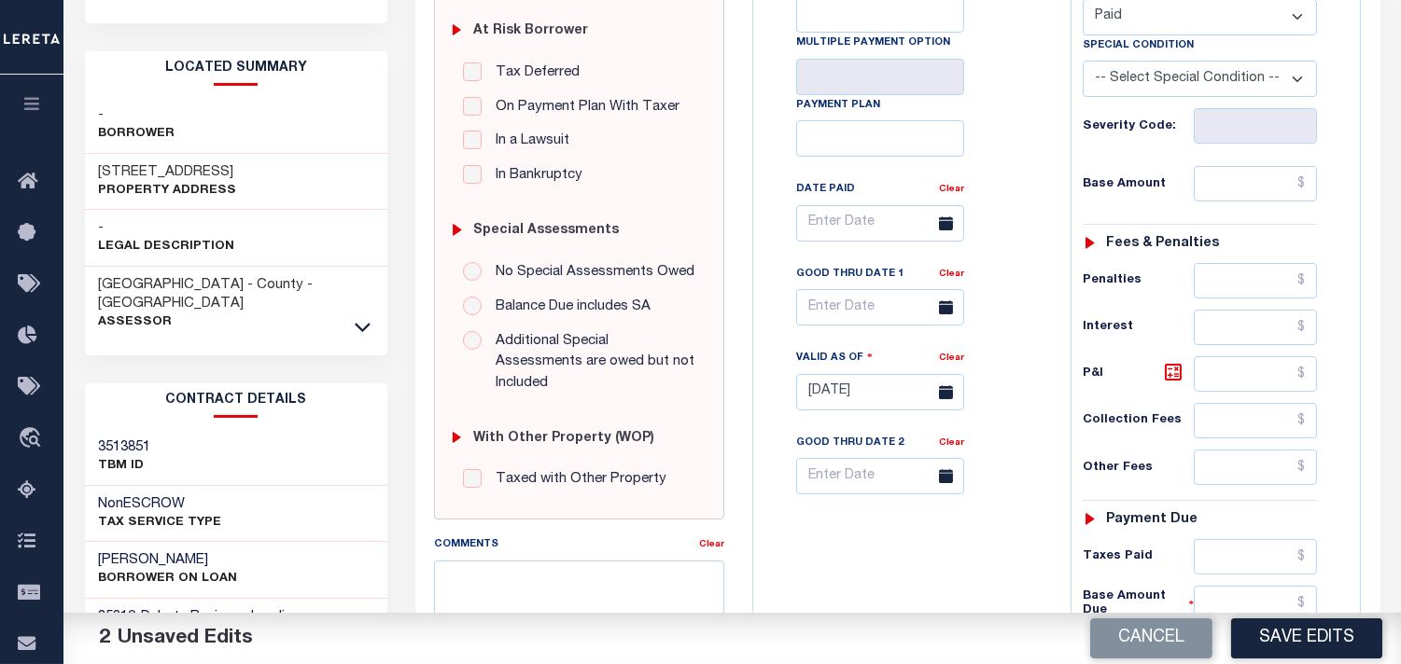
scroll to position [414, 0]
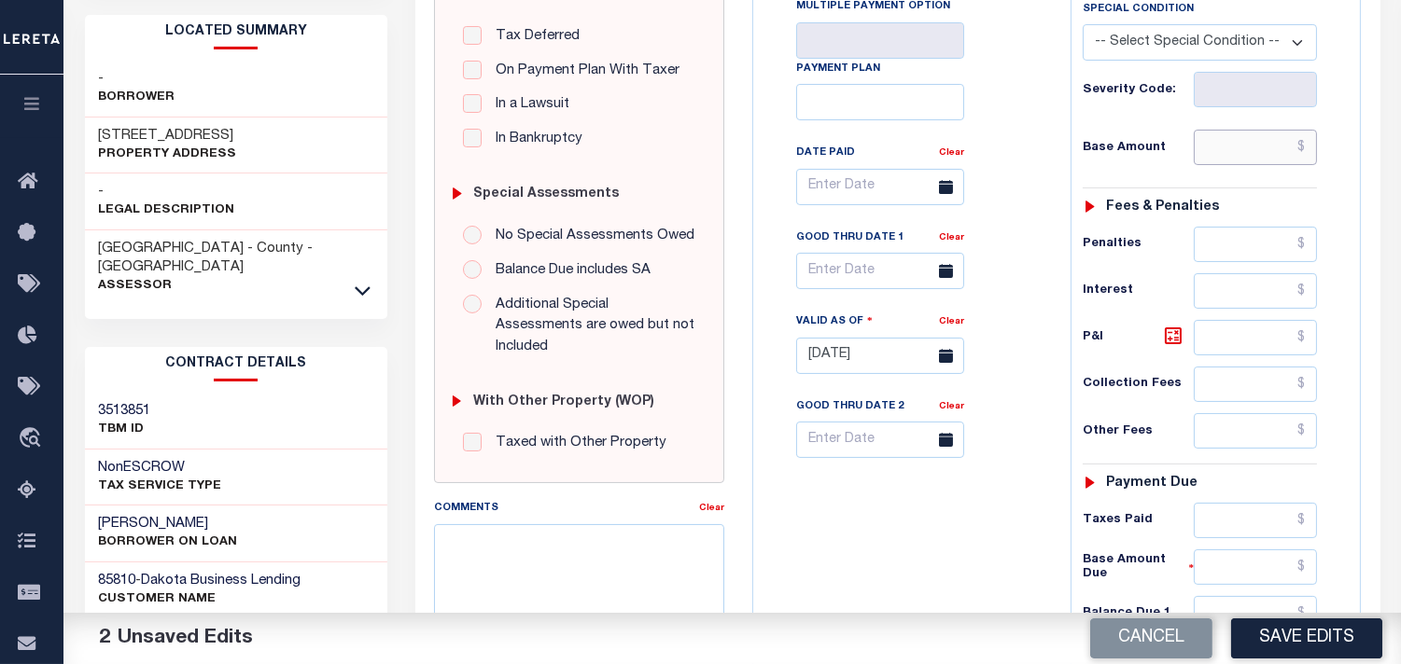
drag, startPoint x: 1245, startPoint y: 151, endPoint x: 1108, endPoint y: 174, distance: 139.0
click at [1245, 151] on input "text" at bounding box center [1254, 147] width 123 height 35
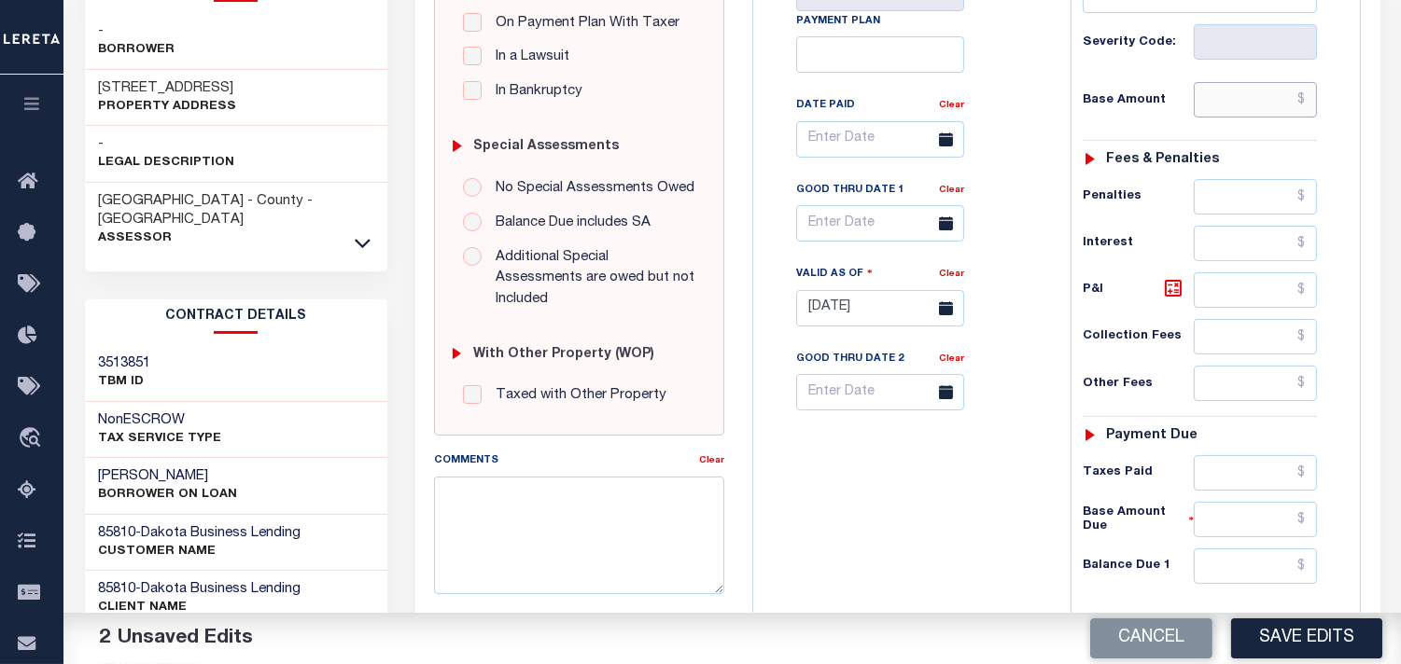
scroll to position [621, 0]
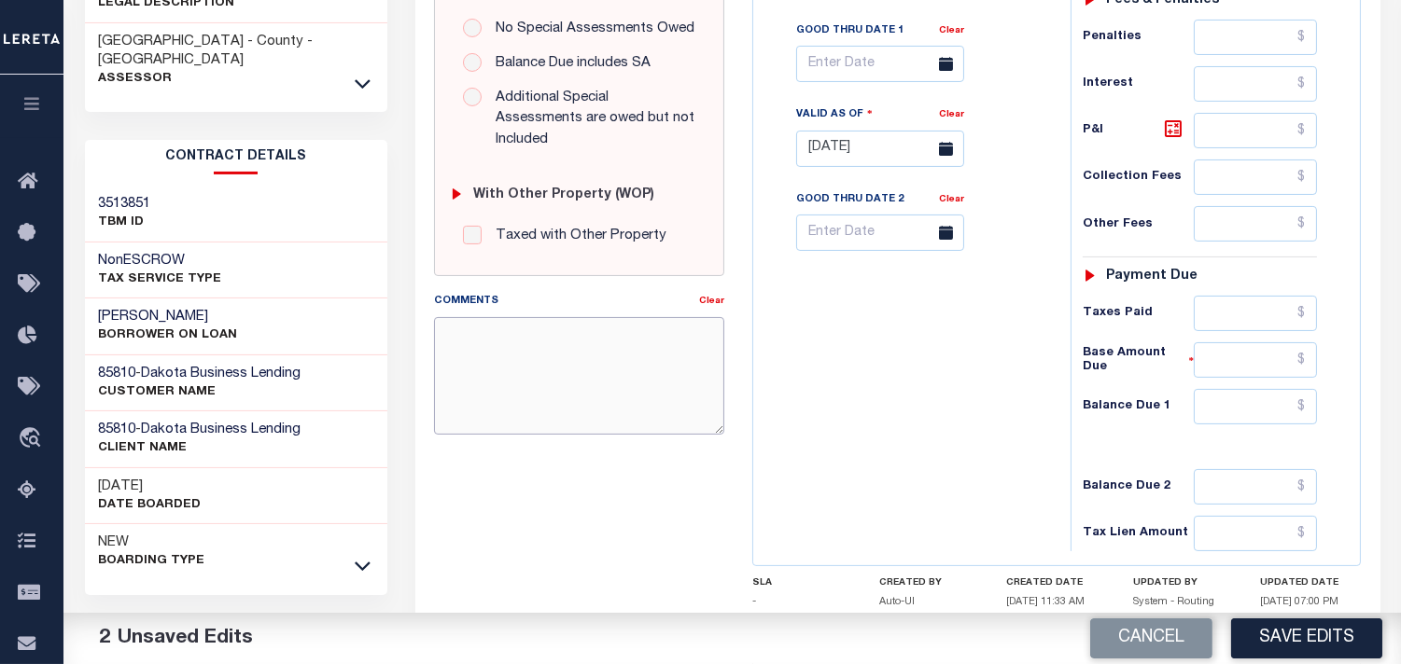
click at [574, 341] on textarea "Comments" at bounding box center [579, 376] width 290 height 118
paste textarea "Information Taken Verbally from Michelle."
type textarea "Information Taken Verbally from Michelle."
click at [1261, 425] on input "text" at bounding box center [1254, 406] width 123 height 35
type input "$0.00"
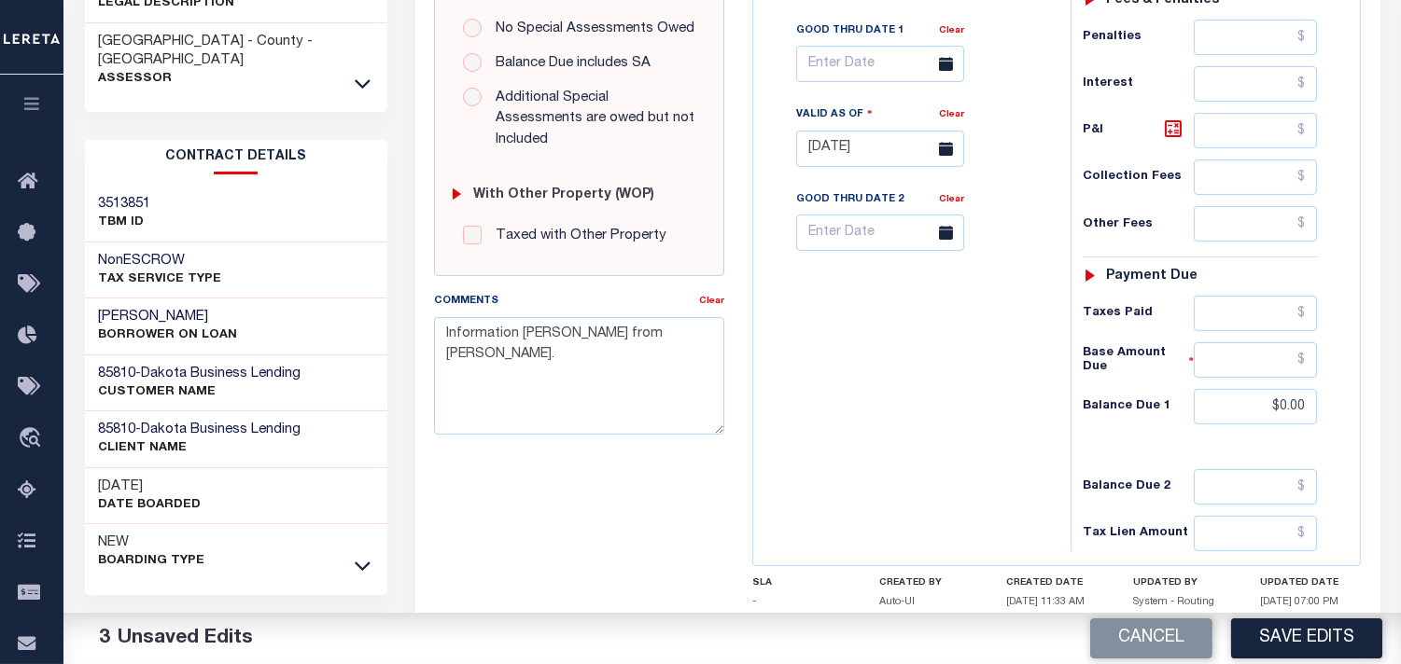
click at [981, 399] on div "Tax Bill No Multiple Payment Option Payment Plan Clear" at bounding box center [907, 140] width 299 height 824
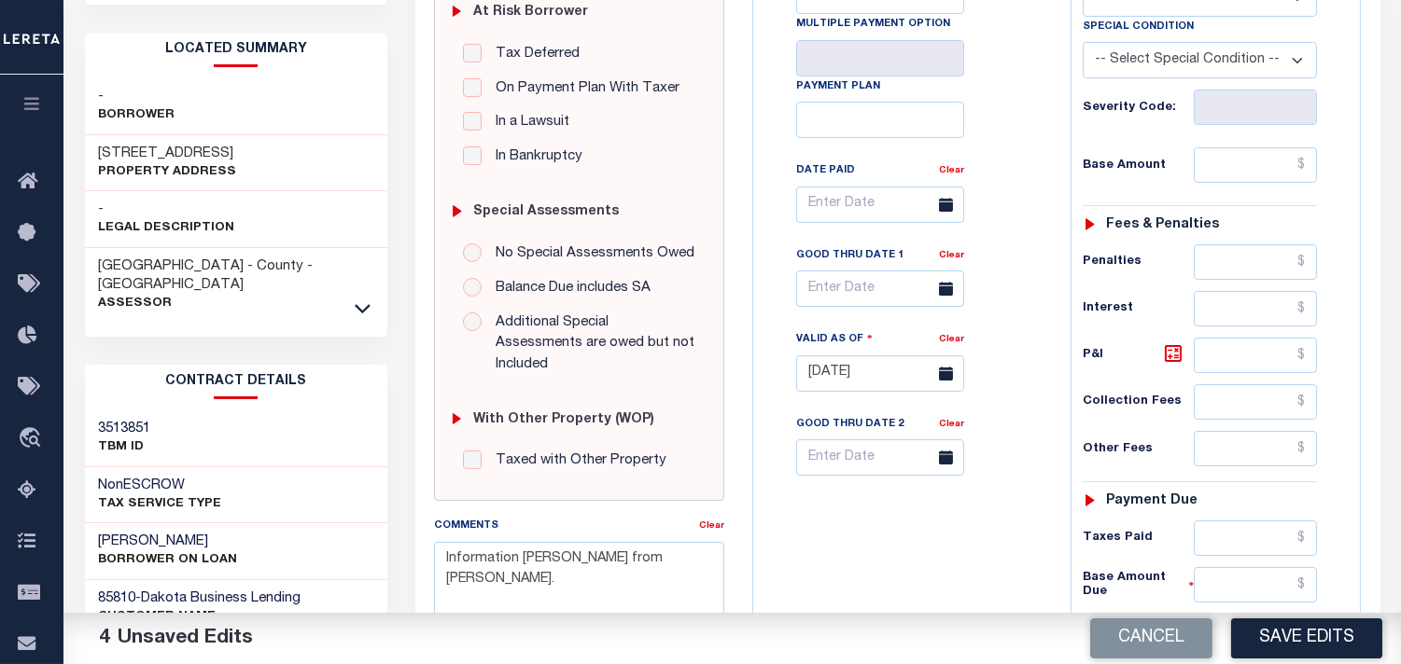
scroll to position [104, 0]
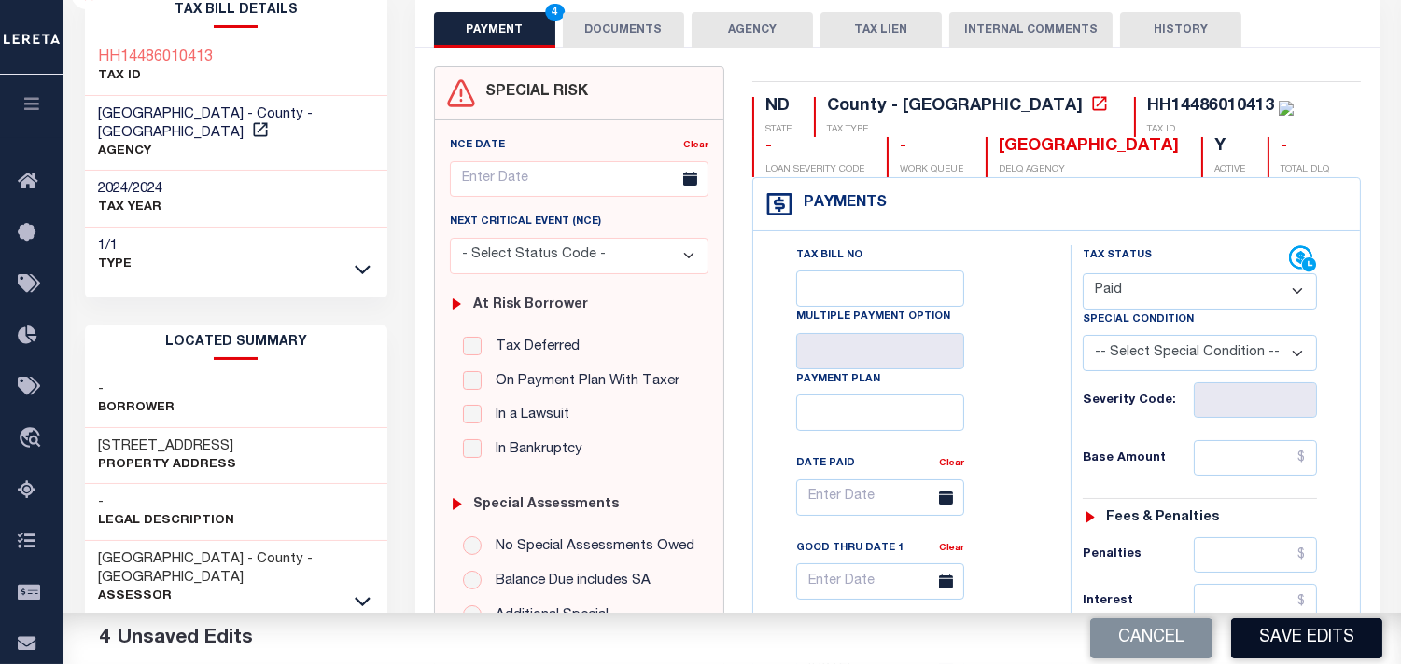
click at [1289, 627] on button "Save Edits" at bounding box center [1306, 639] width 151 height 40
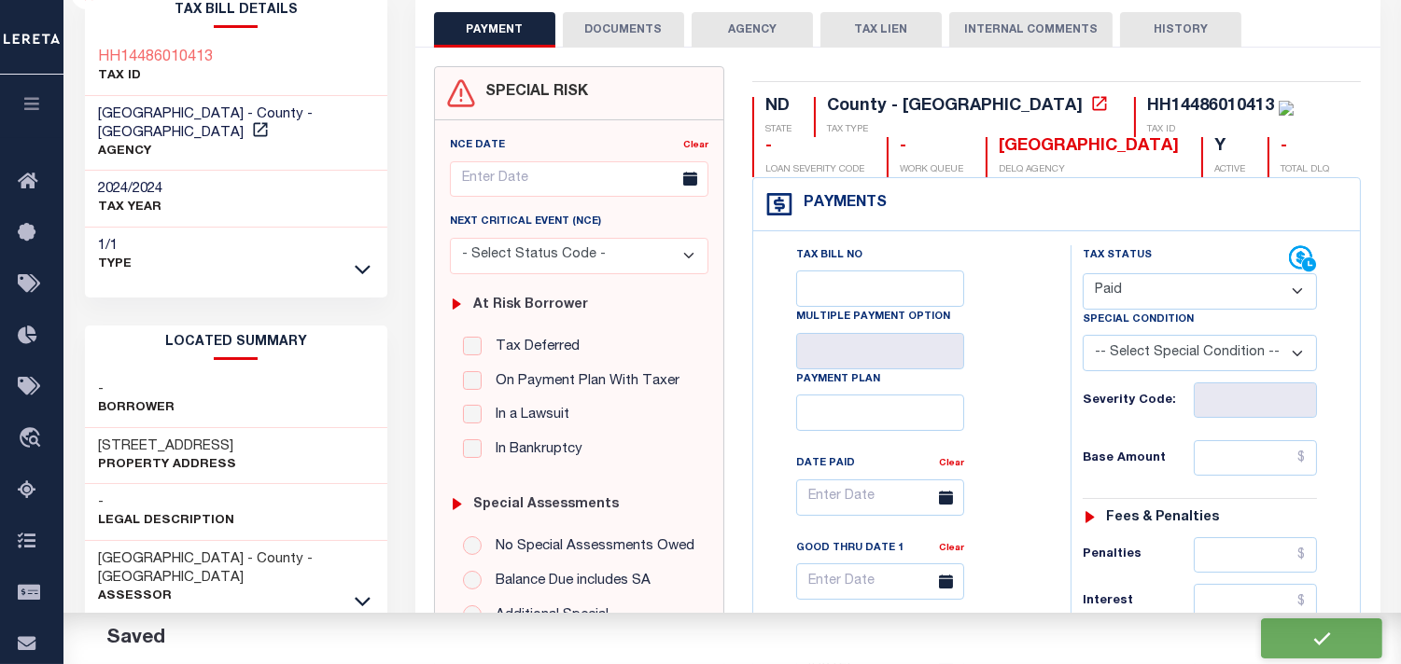
checkbox input "false"
type input "$0"
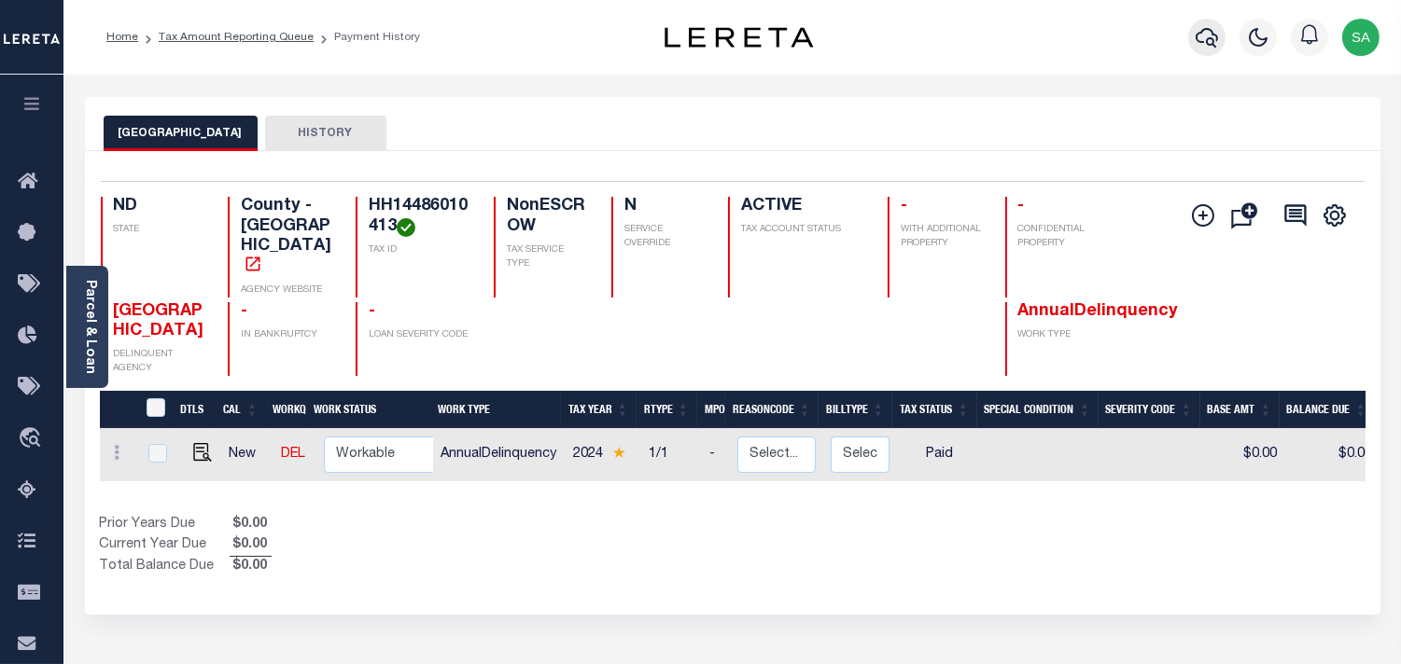
click at [1200, 38] on icon "button" at bounding box center [1206, 37] width 22 height 22
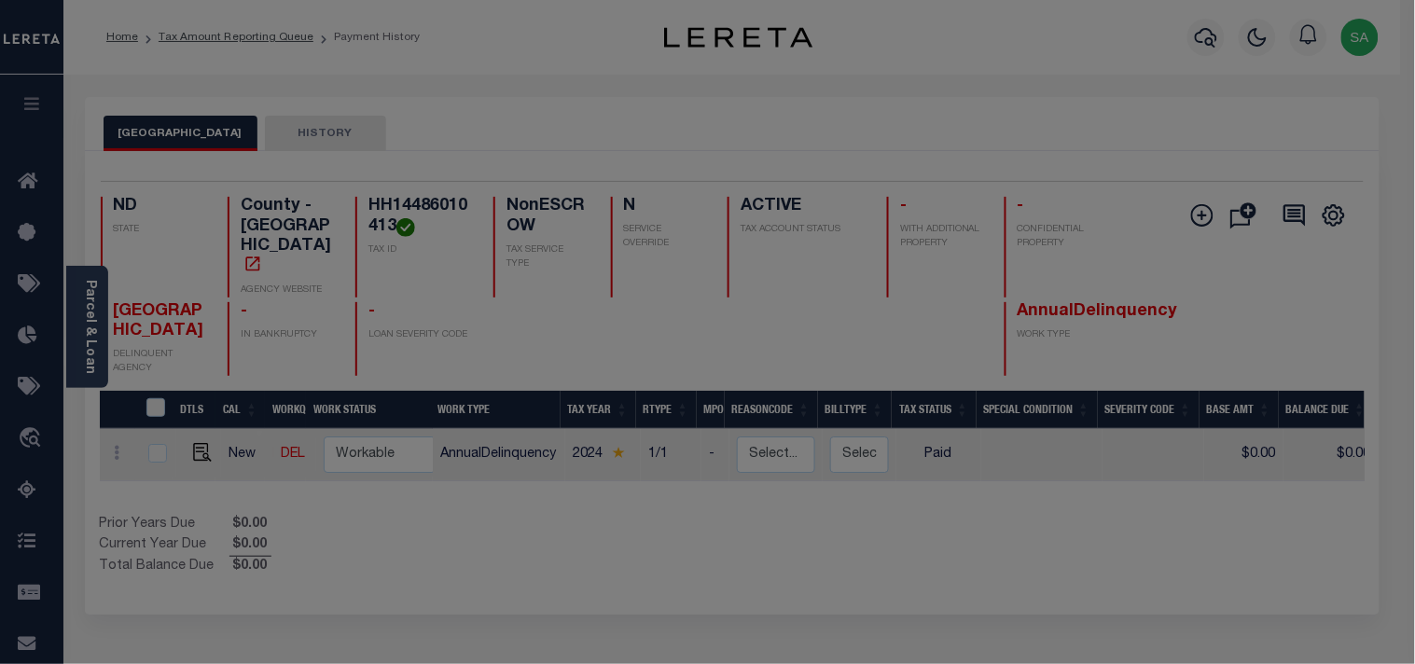
click at [0, 0] on div "Include Loans TBM Customers Borrowers Payments (Lender Non-Disb) Payments (Lend…" at bounding box center [0, 0] width 0 height 0
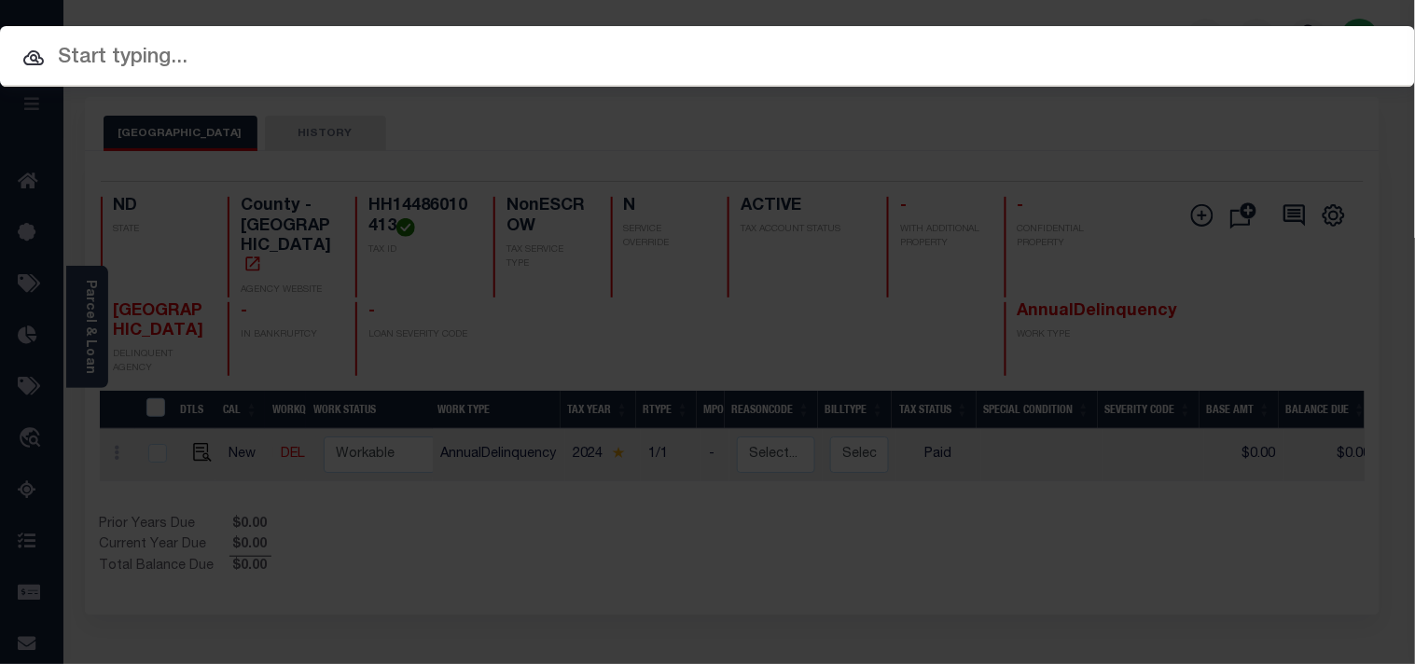
paste input "6322805006"
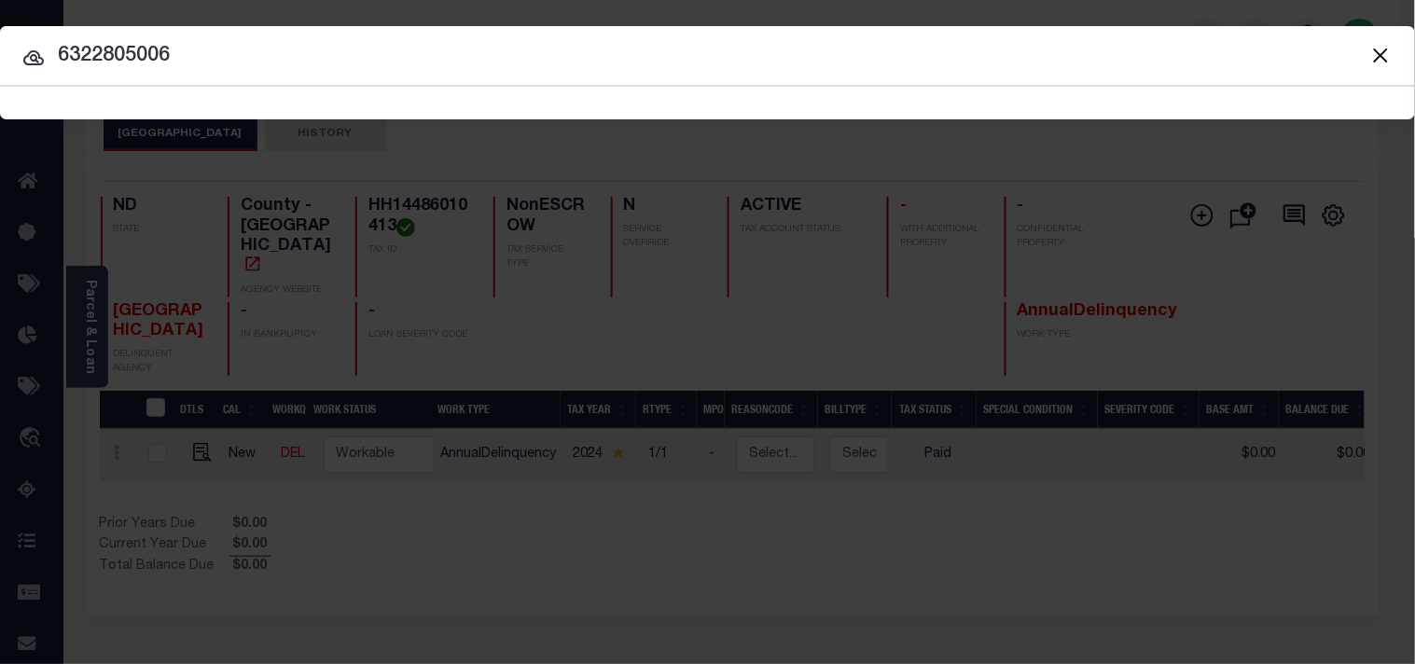
type input "6322805006"
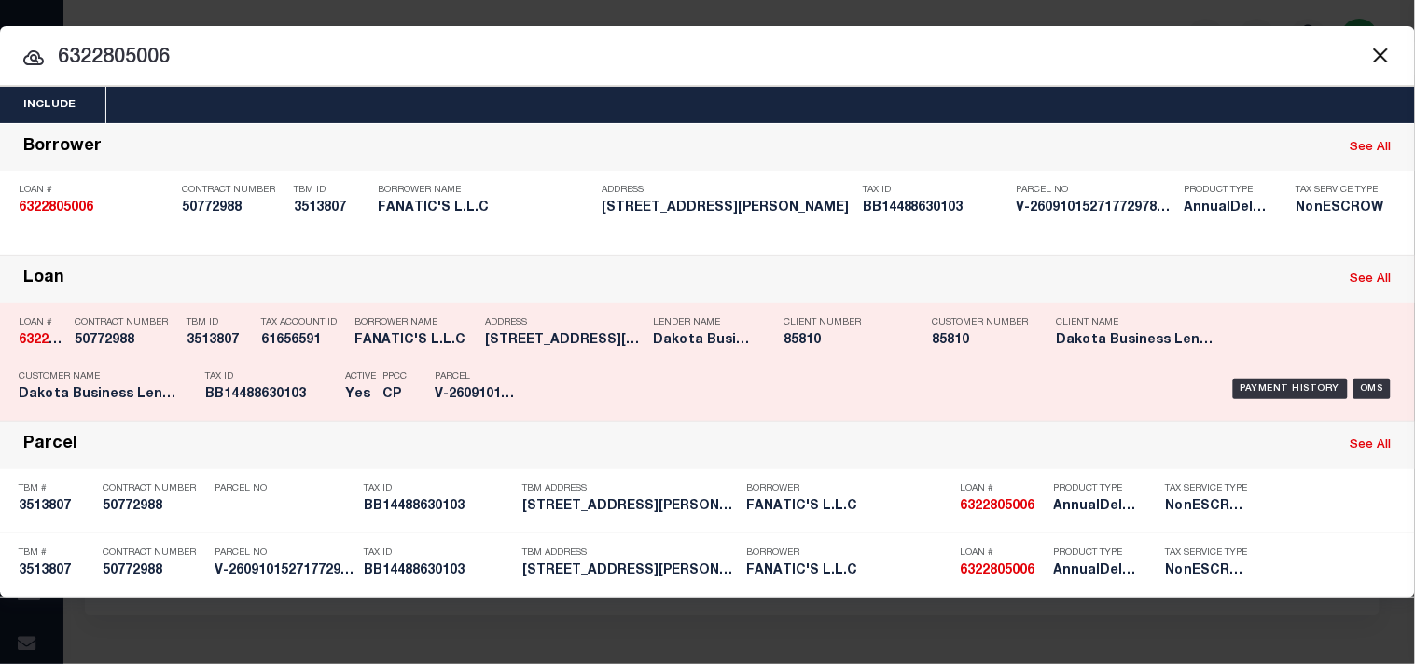
click at [306, 373] on p "Tax ID" at bounding box center [270, 376] width 131 height 11
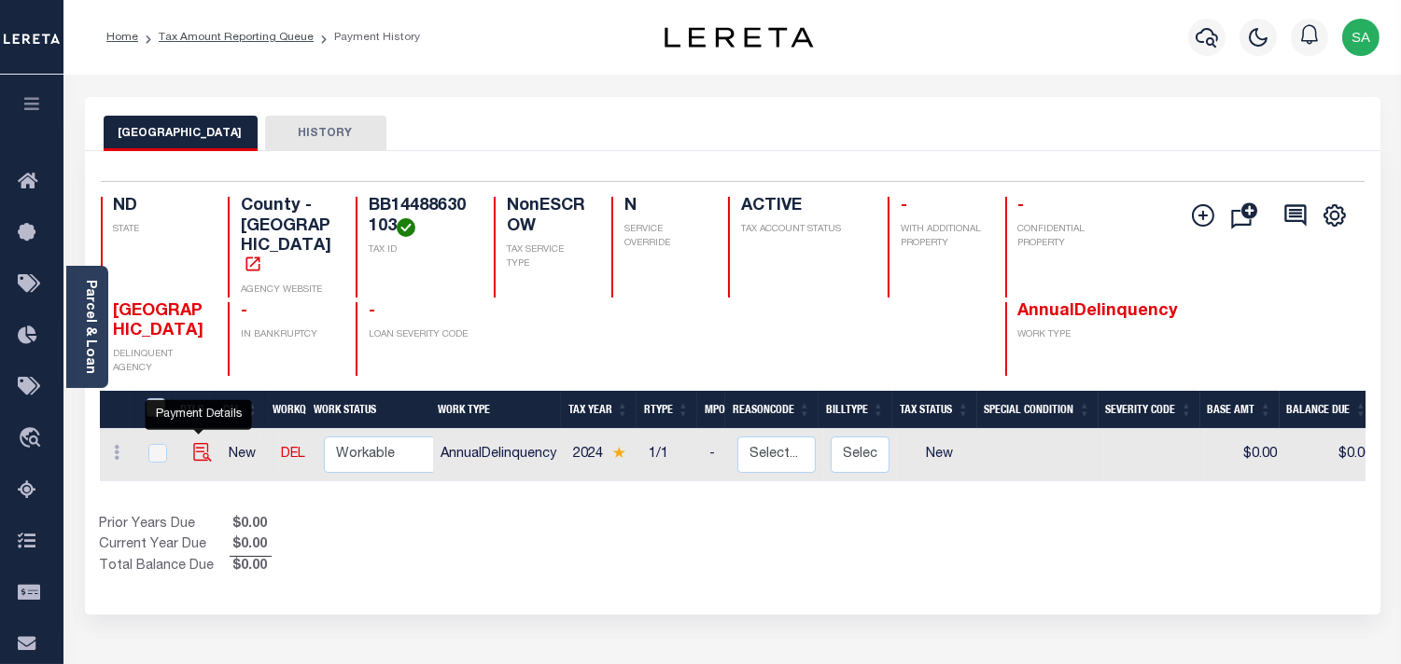
click at [208, 443] on img "" at bounding box center [202, 452] width 19 height 19
checkbox input "true"
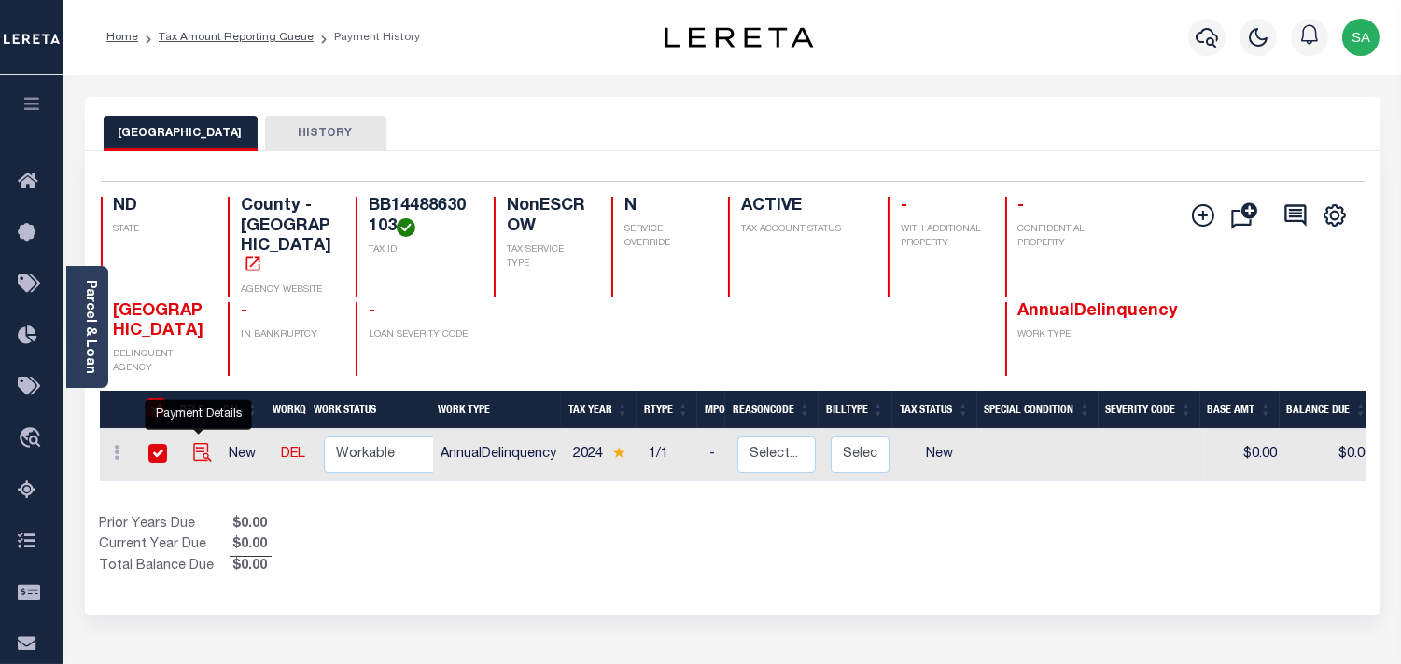
checkbox input "true"
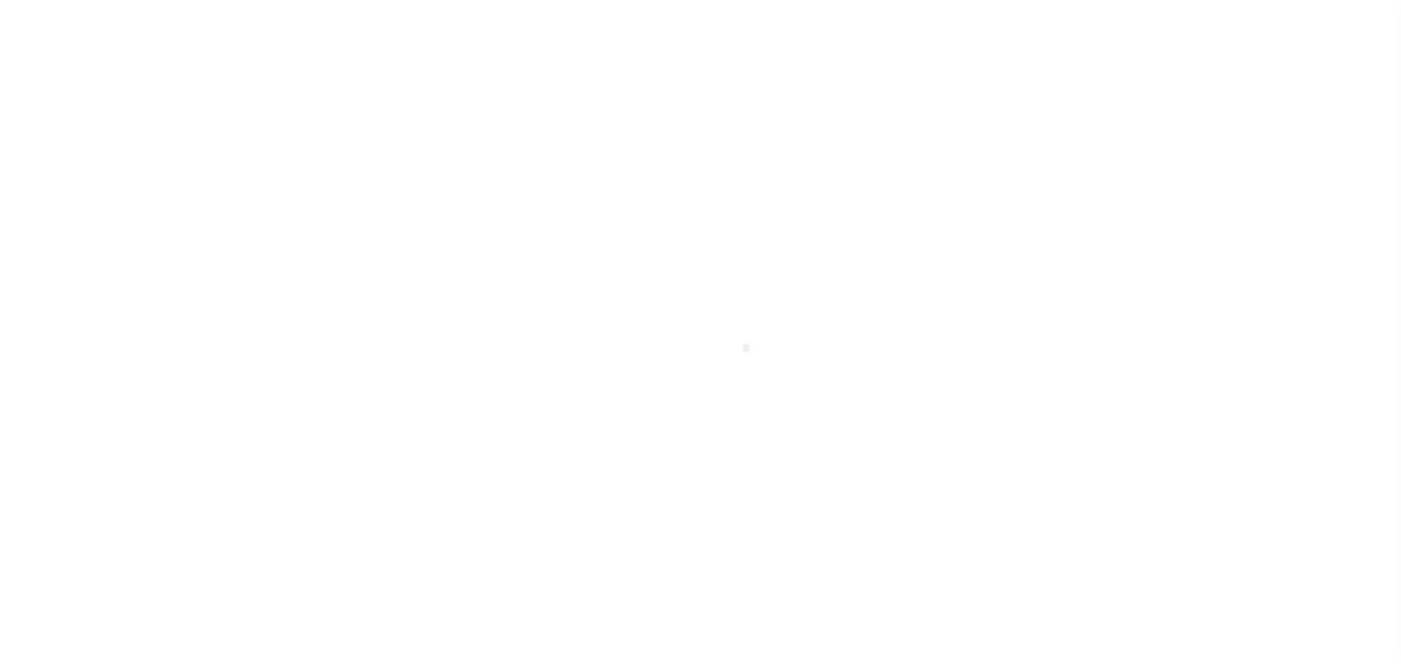
select select "NW2"
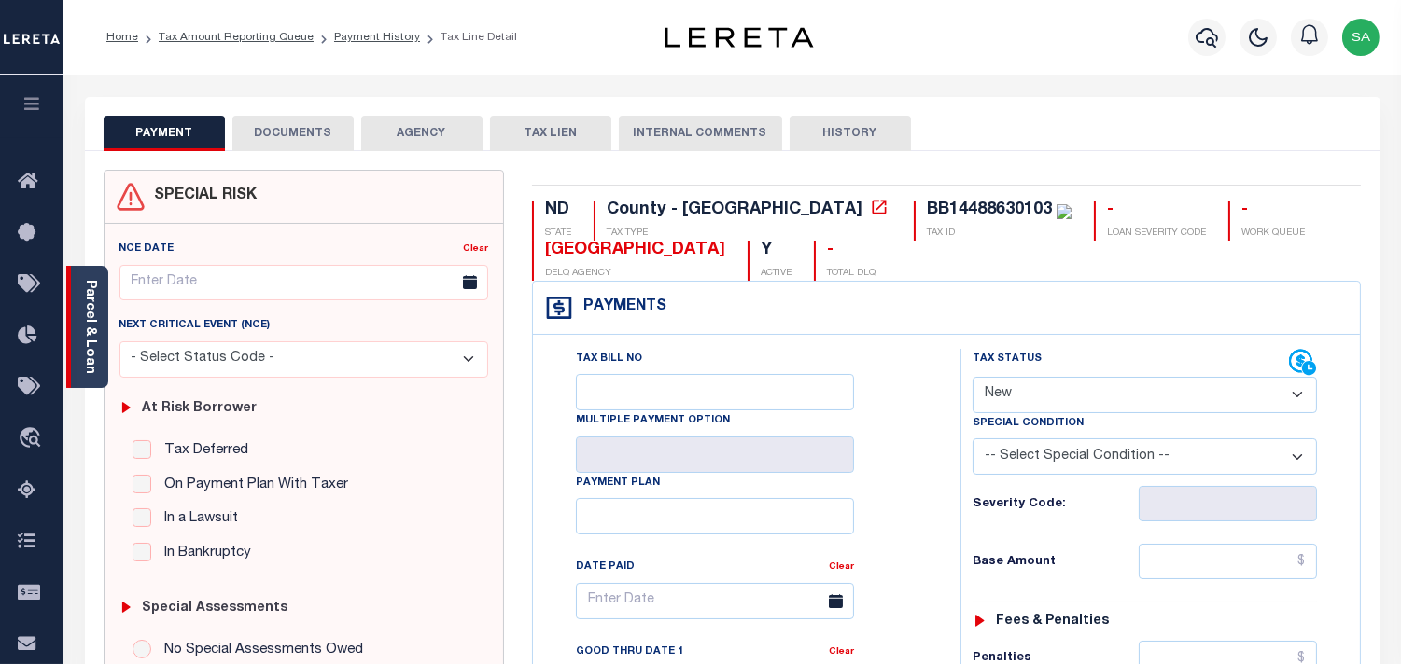
click at [91, 291] on link "Parcel & Loan" at bounding box center [89, 327] width 13 height 94
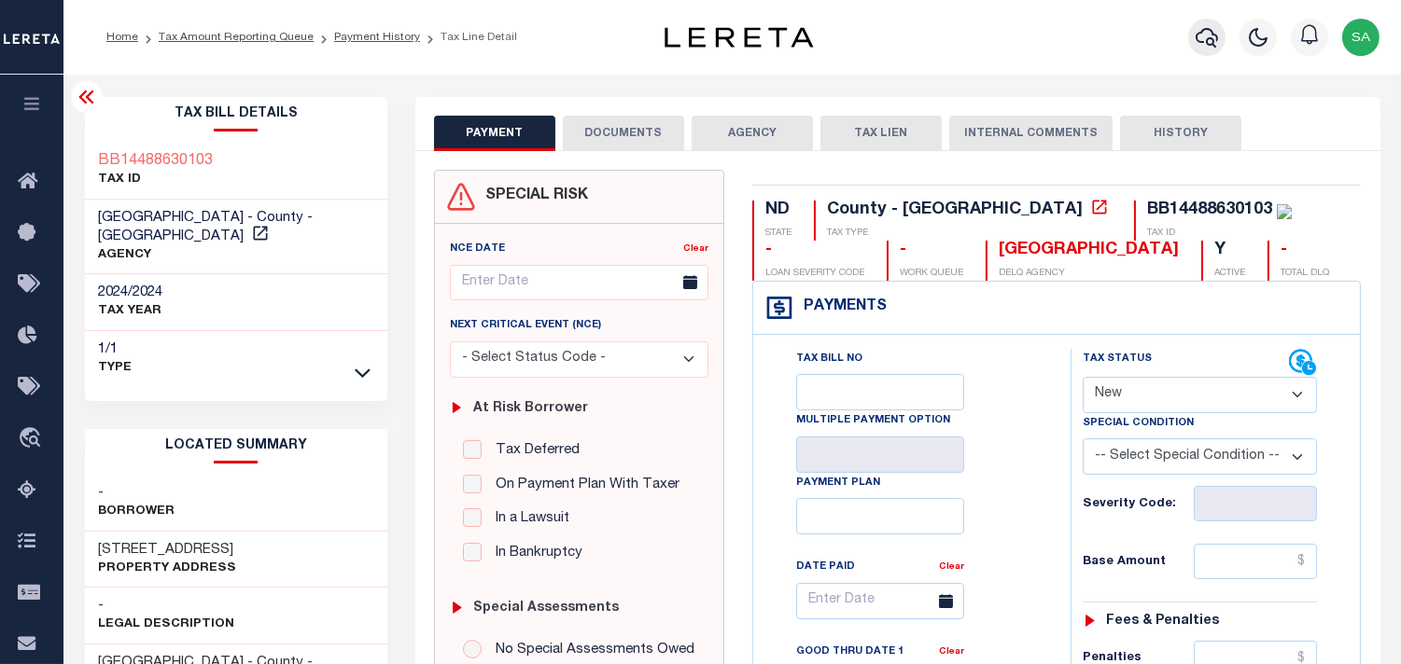
click at [1200, 40] on icon "button" at bounding box center [1206, 37] width 22 height 22
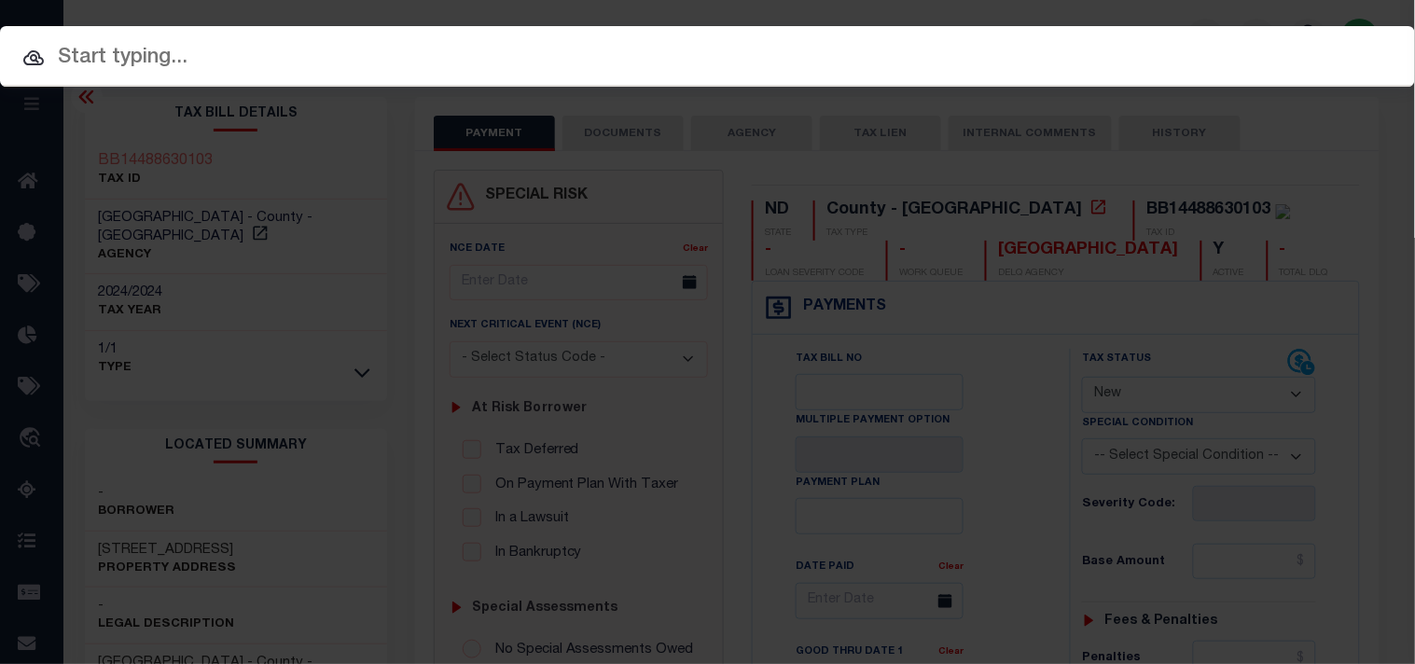
click at [1133, 42] on input "text" at bounding box center [707, 58] width 1415 height 33
paste input "3755325006"
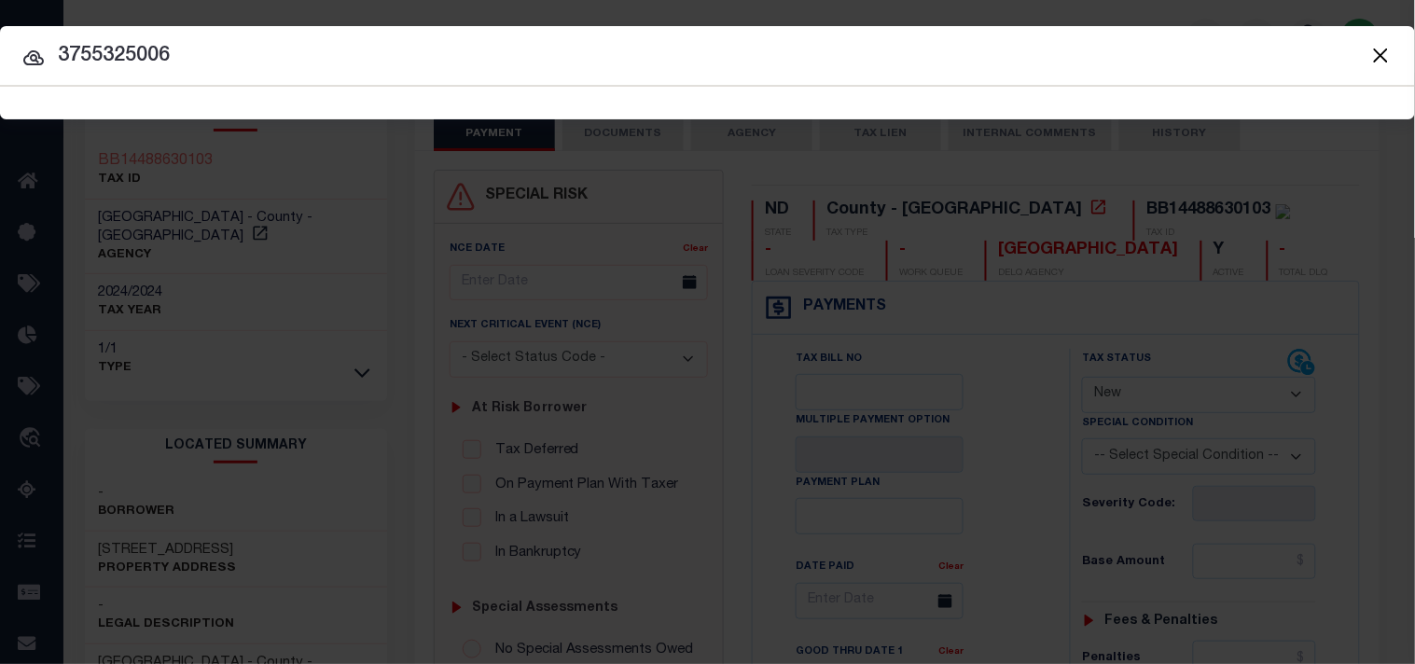
type input "3755325006"
click at [1381, 56] on button "Close" at bounding box center [1381, 55] width 24 height 24
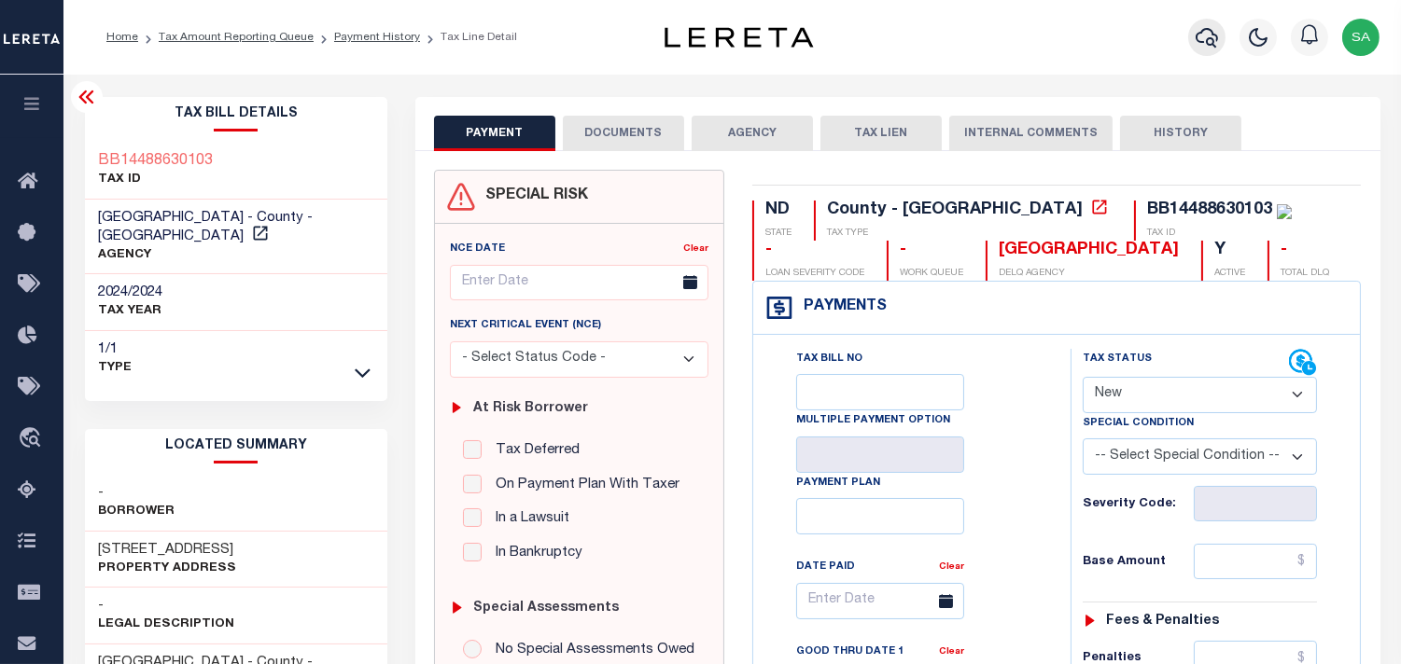
click at [1206, 38] on icon "button" at bounding box center [1206, 37] width 22 height 22
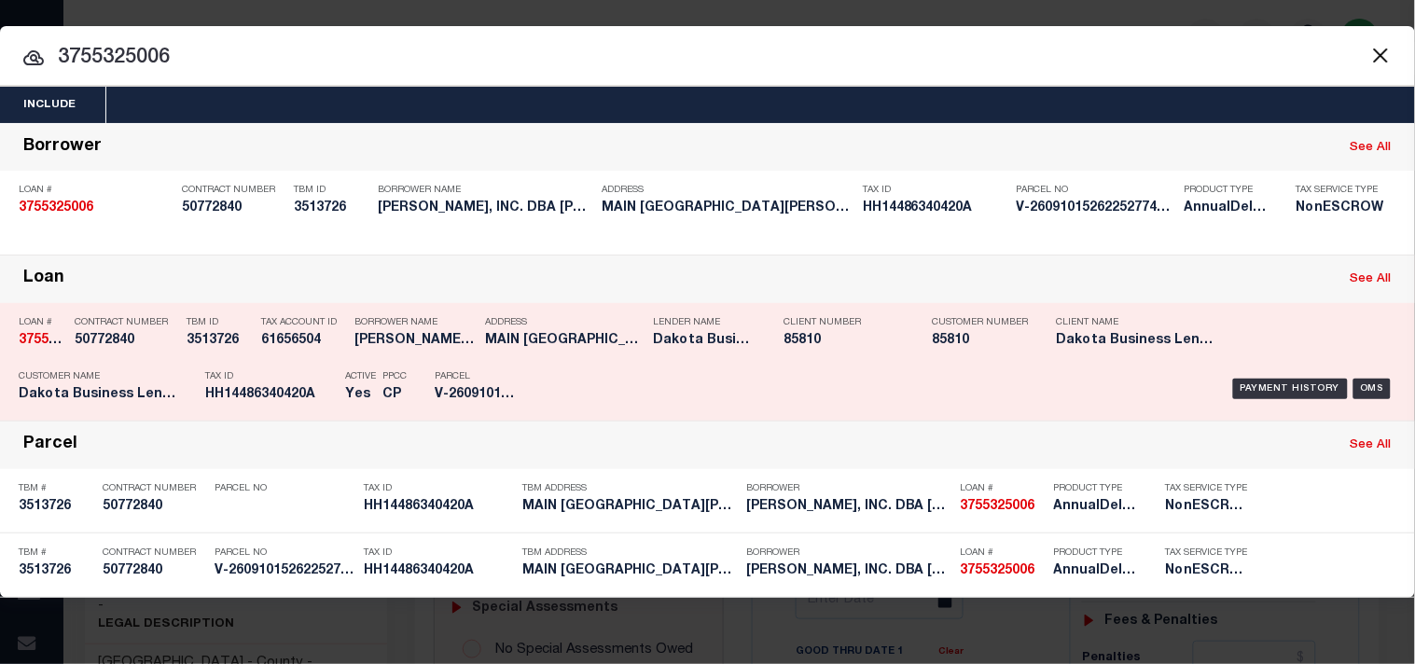
click at [320, 395] on h5 "HH14486340420A" at bounding box center [270, 395] width 131 height 16
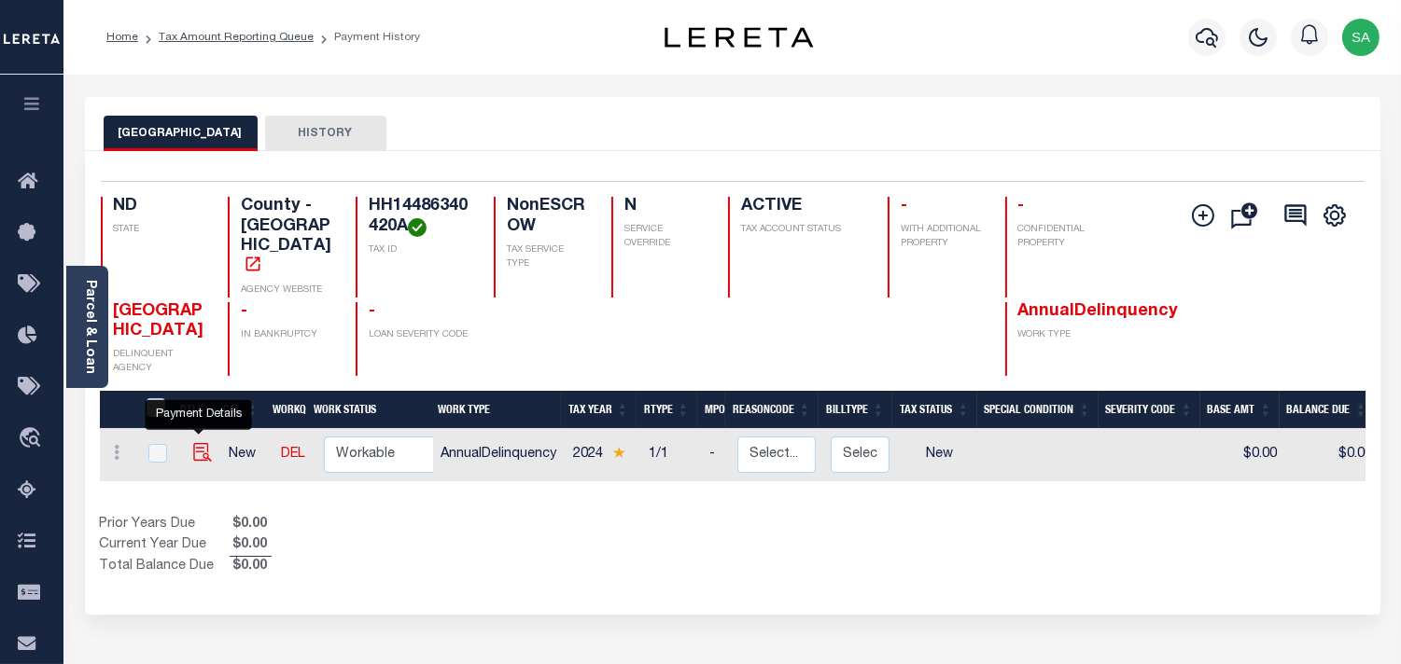
click at [198, 443] on img "" at bounding box center [202, 452] width 19 height 19
checkbox input "true"
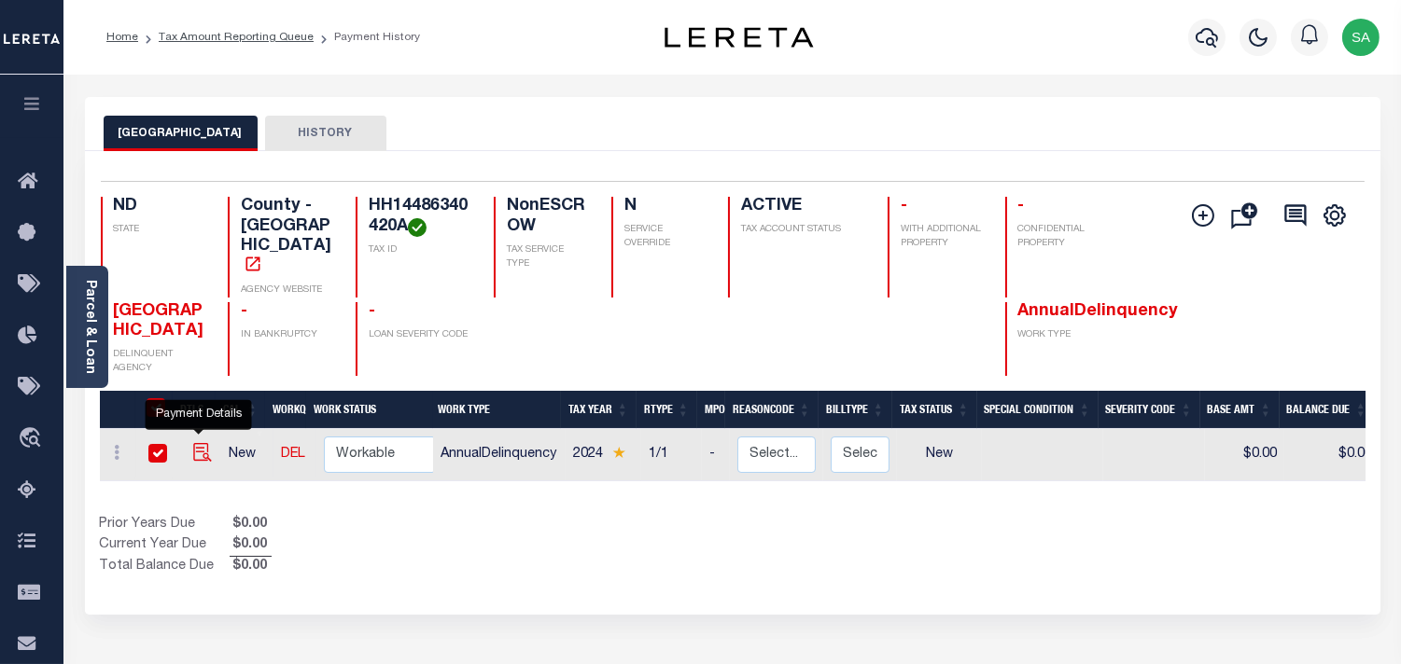
checkbox input "true"
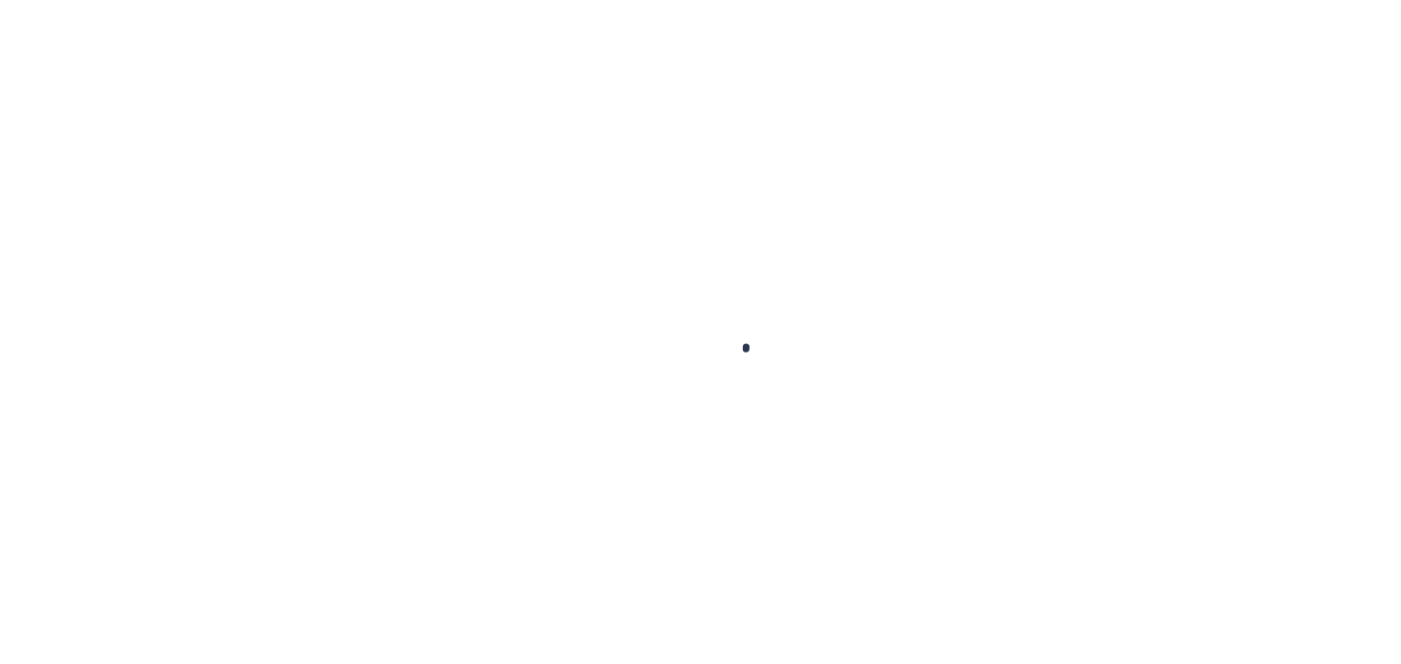
checkbox input "false"
type input "[DATE]"
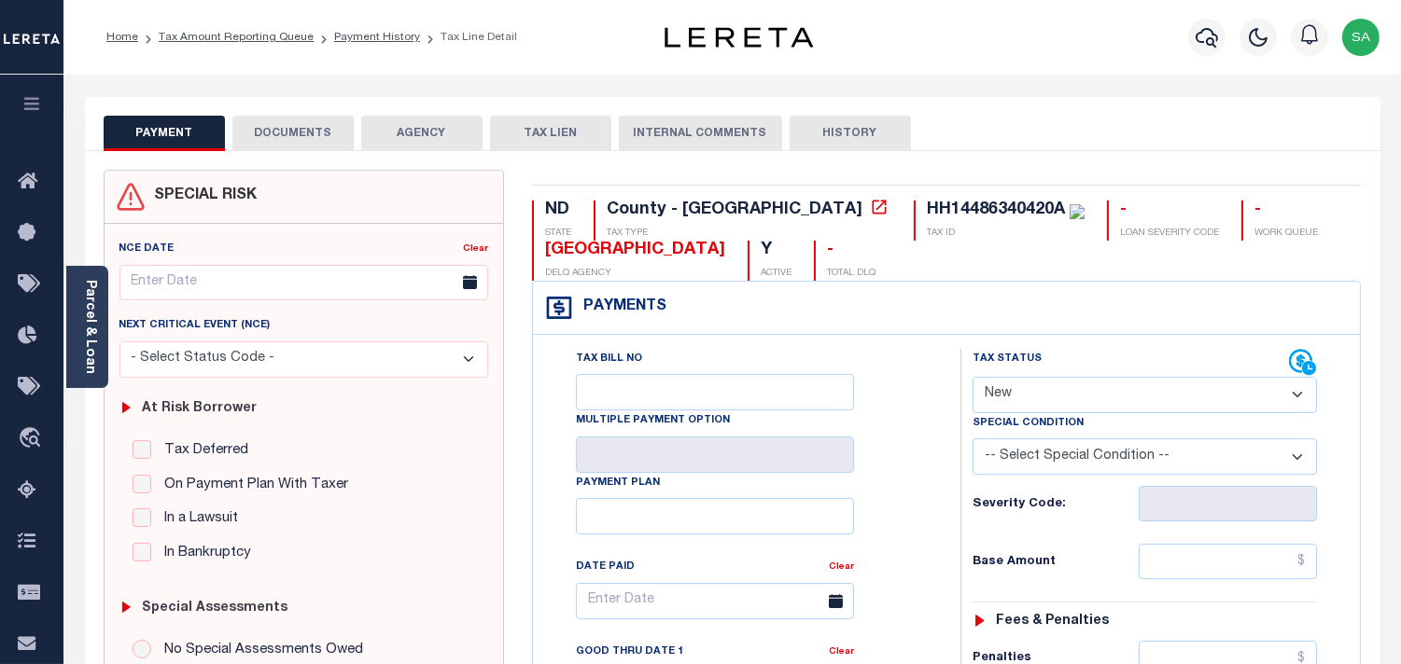
drag, startPoint x: 1031, startPoint y: 383, endPoint x: 1030, endPoint y: 403, distance: 19.6
click at [1031, 383] on select "- Select Status Code - Open Due/Unpaid Paid Incomplete No Tax Due Internal Refu…" at bounding box center [1144, 395] width 344 height 36
select select "PYD"
click at [972, 378] on select "- Select Status Code - Open Due/Unpaid Paid Incomplete No Tax Due Internal Refu…" at bounding box center [1144, 395] width 344 height 36
type input "[DATE]"
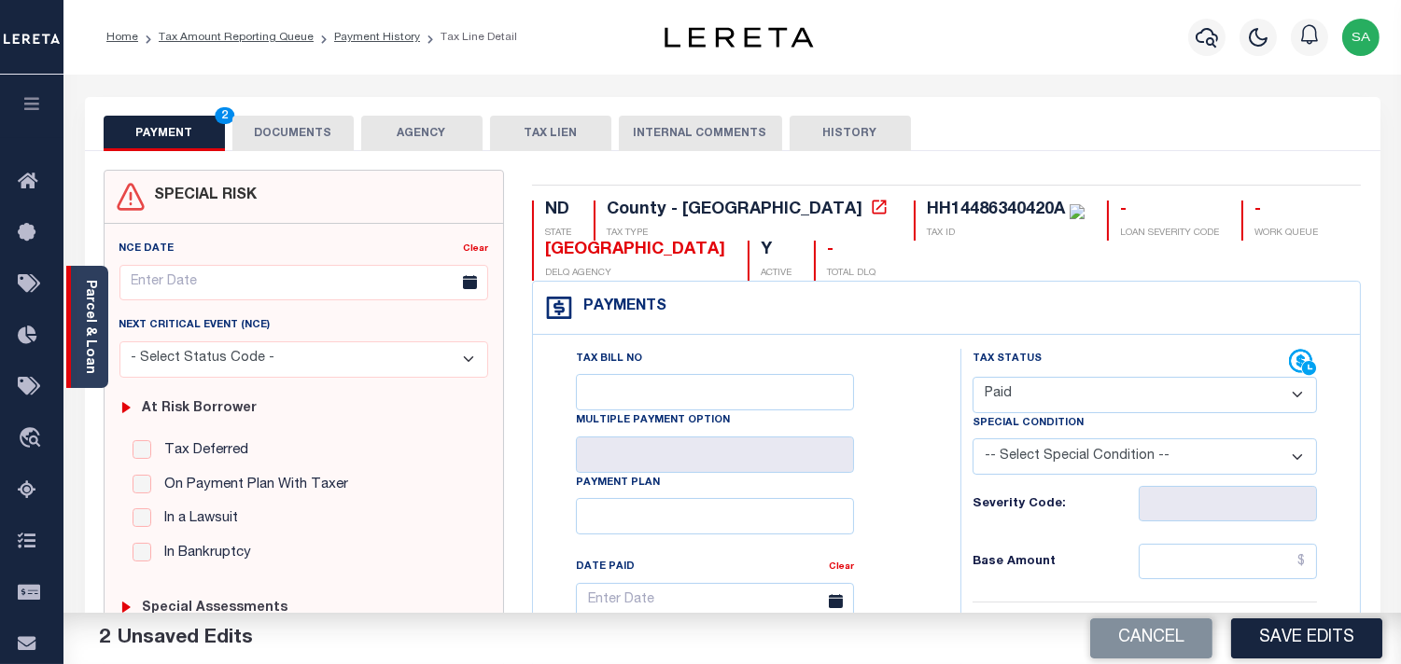
click at [98, 342] on div "Parcel & Loan" at bounding box center [87, 327] width 42 height 122
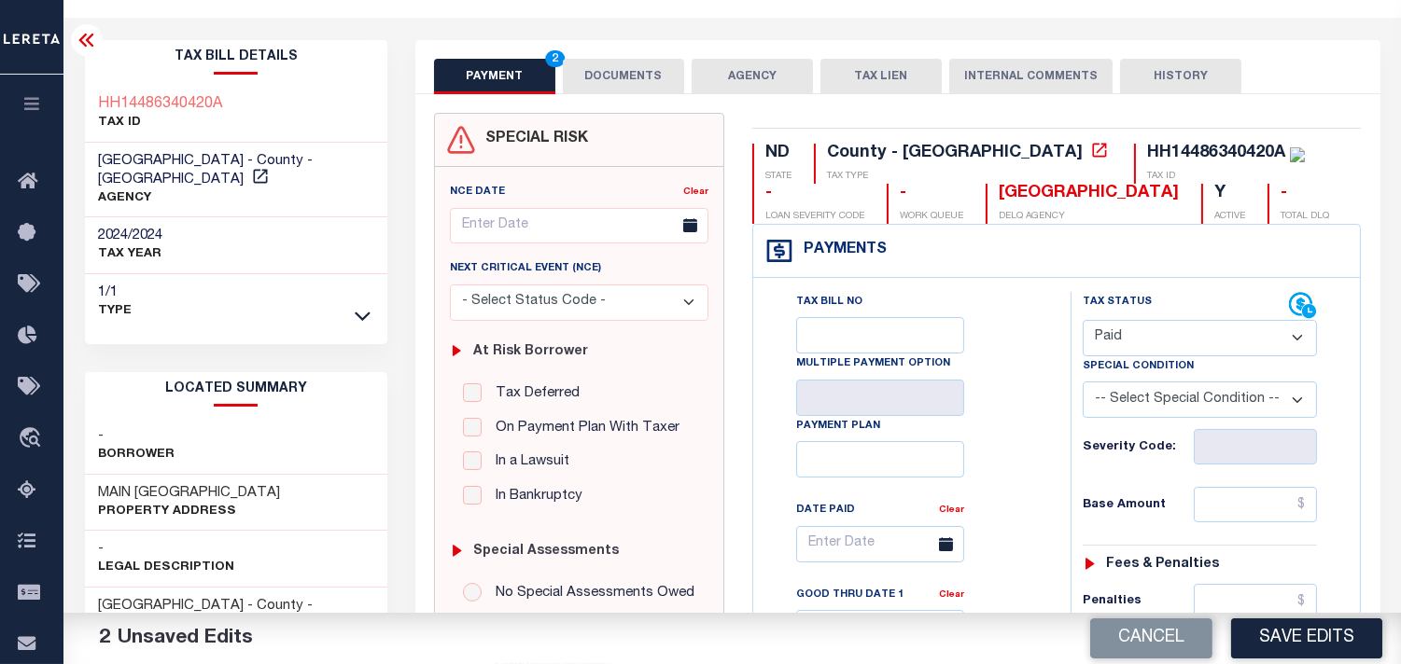
scroll to position [518, 0]
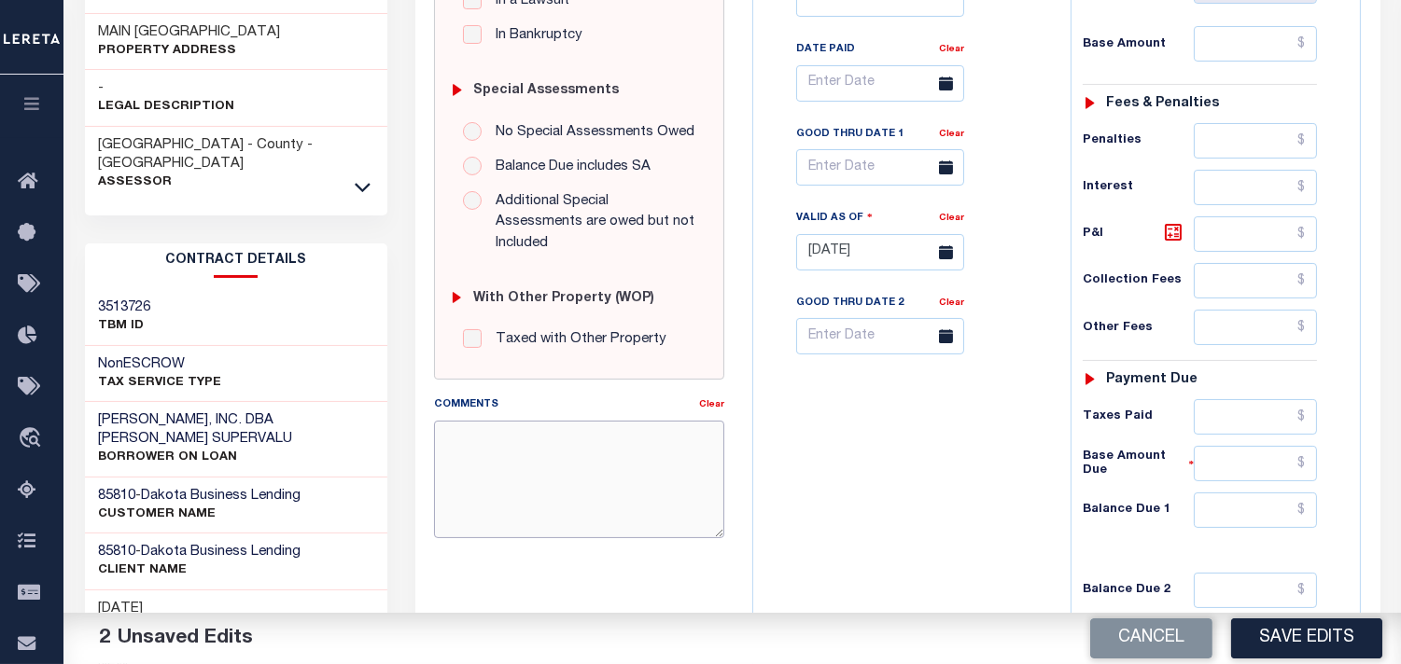
click at [497, 460] on textarea "Comments" at bounding box center [579, 480] width 290 height 118
paste textarea "Information Taken Verbally from Michelle."
type textarea "Information Taken Verbally from Michelle."
click at [1252, 509] on input "text" at bounding box center [1254, 510] width 123 height 35
type input "$0.00"
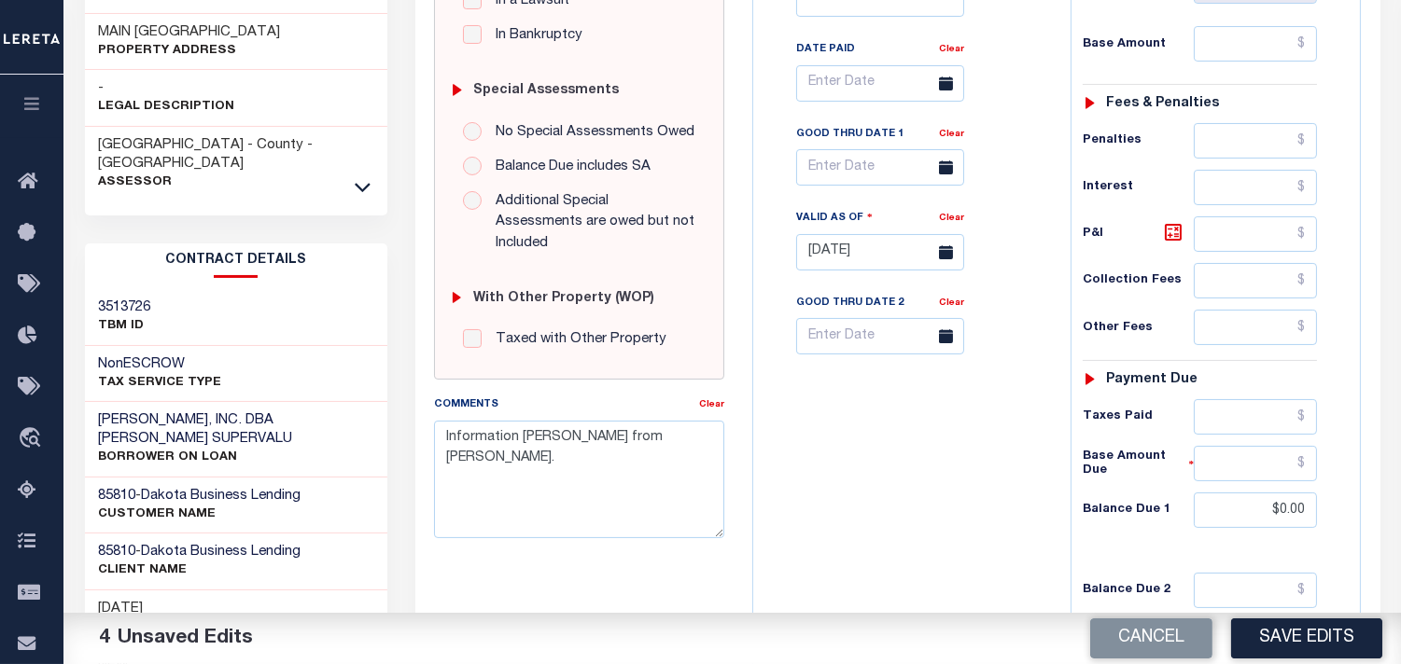
click at [942, 508] on div "Tax Bill No Multiple Payment Option Payment Plan Clear" at bounding box center [907, 243] width 299 height 824
click at [244, 411] on h3 "KRAUSE, INC. DBA KRAUSE SUPERVALU" at bounding box center [236, 429] width 275 height 37
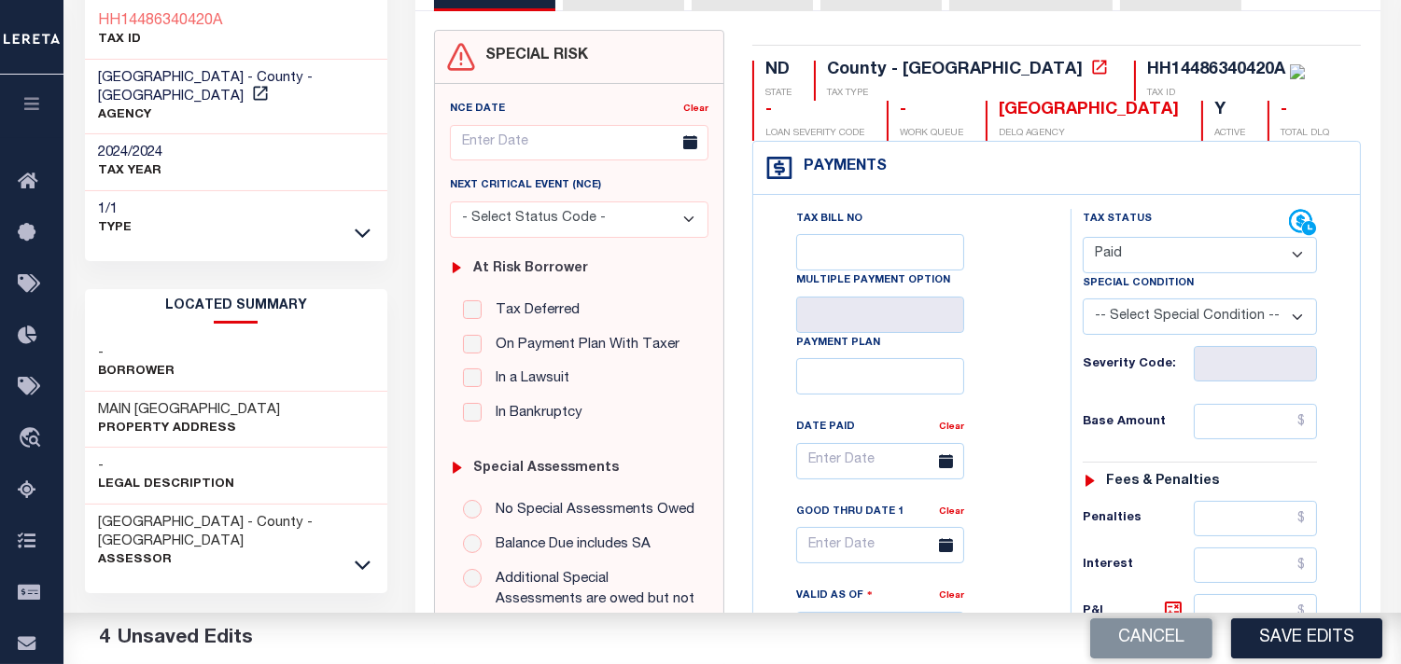
scroll to position [104, 0]
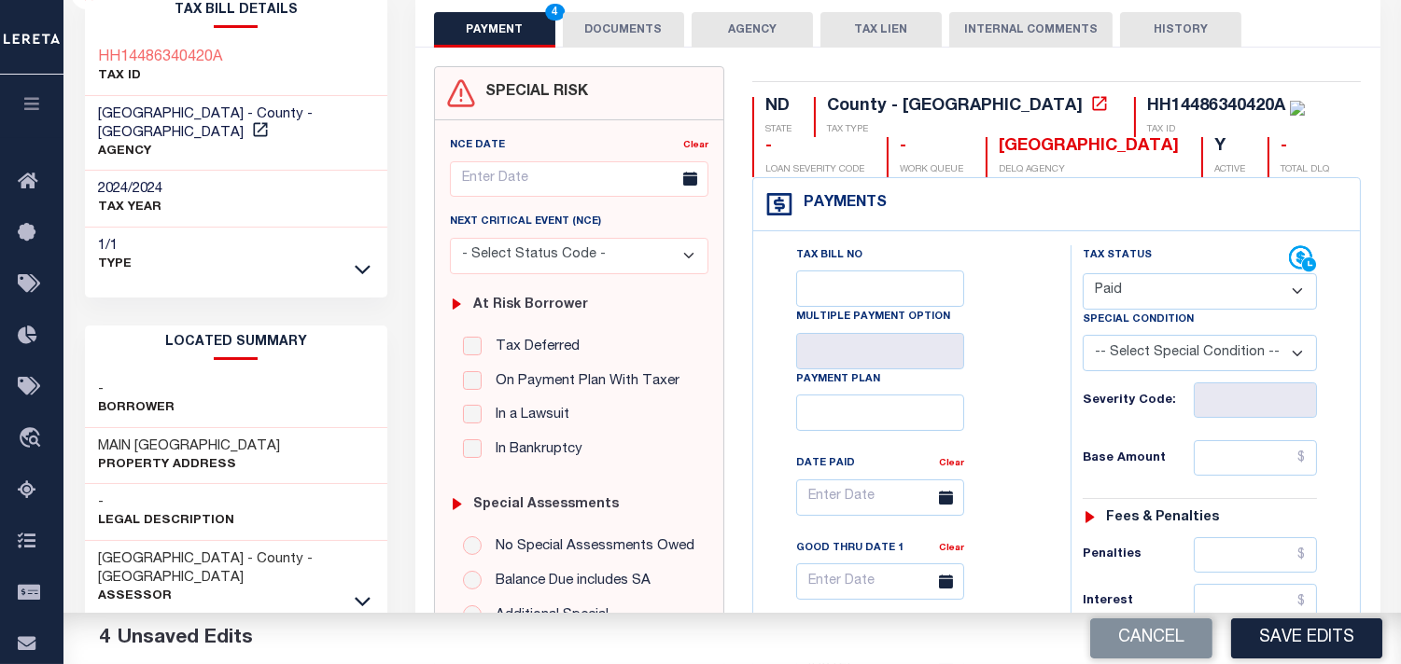
click at [261, 58] on div "HH14486340420A TAX ID" at bounding box center [236, 67] width 303 height 57
click at [995, 388] on div "Tax Bill No Multiple Payment Option Payment Plan Clear" at bounding box center [907, 506] width 271 height 523
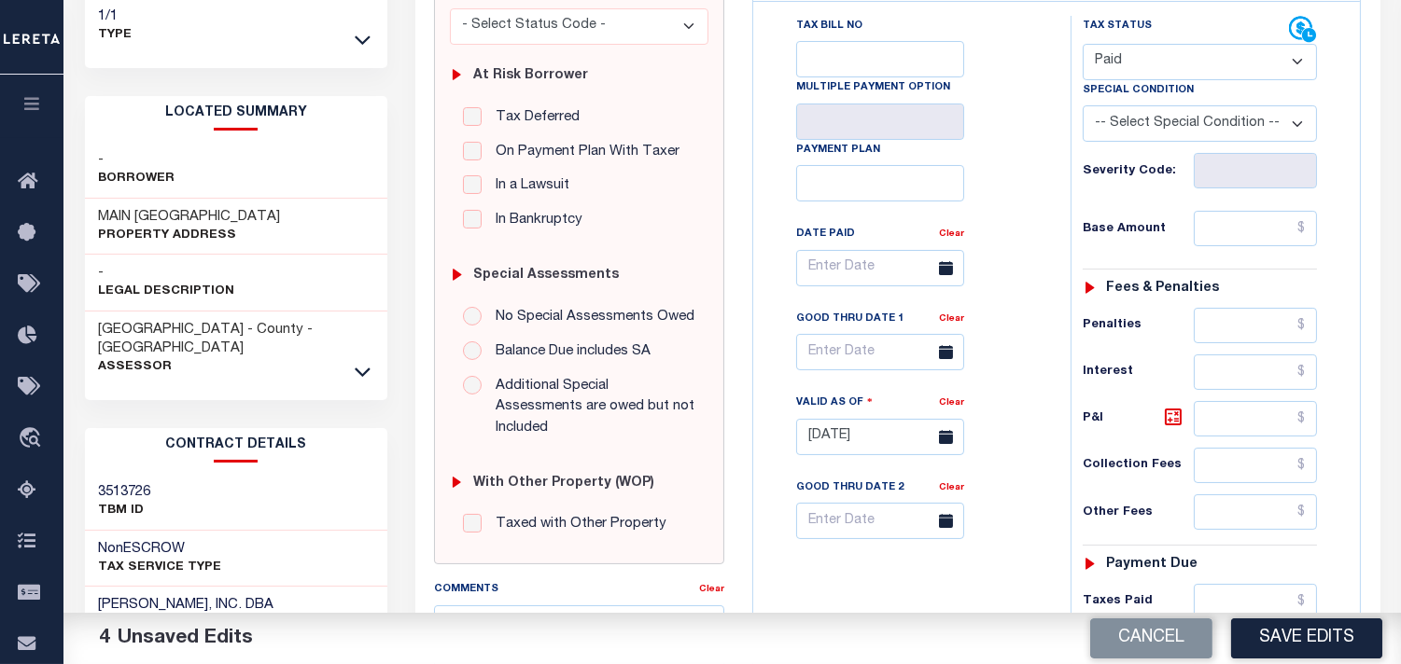
scroll to position [518, 0]
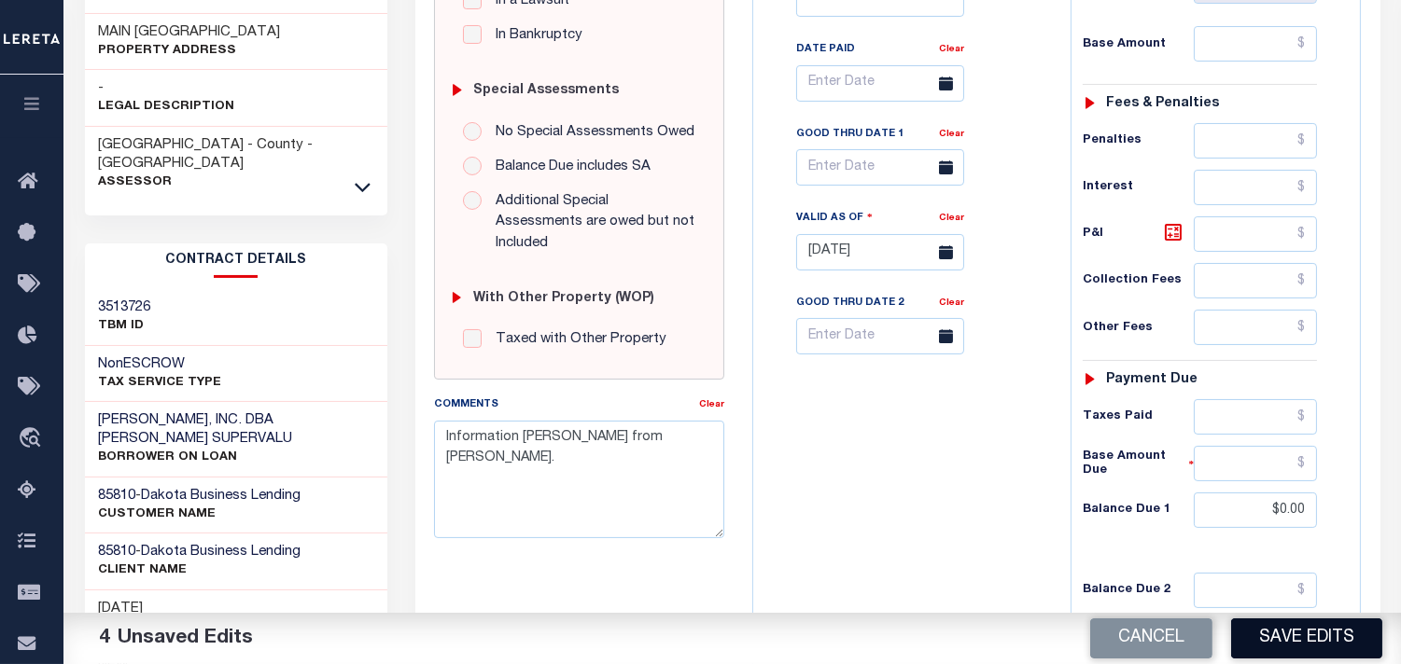
click at [1271, 648] on button "Save Edits" at bounding box center [1306, 639] width 151 height 40
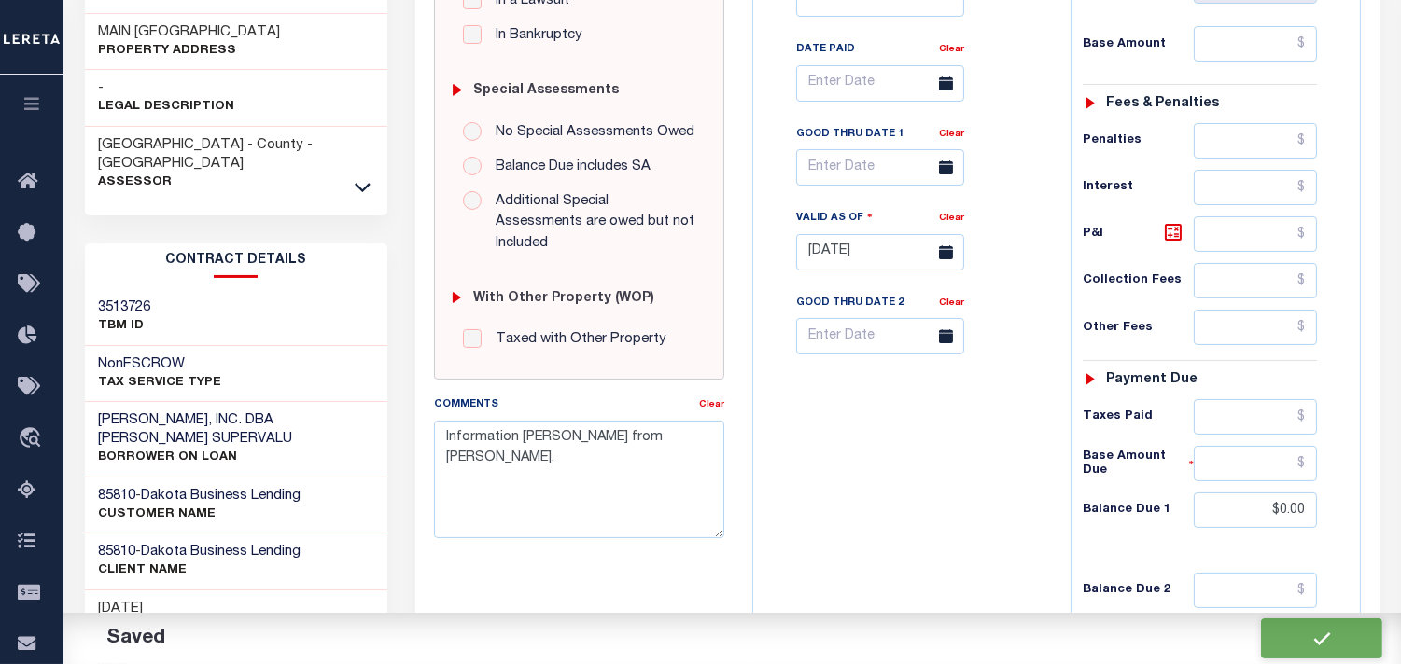
checkbox input "false"
type input "$0"
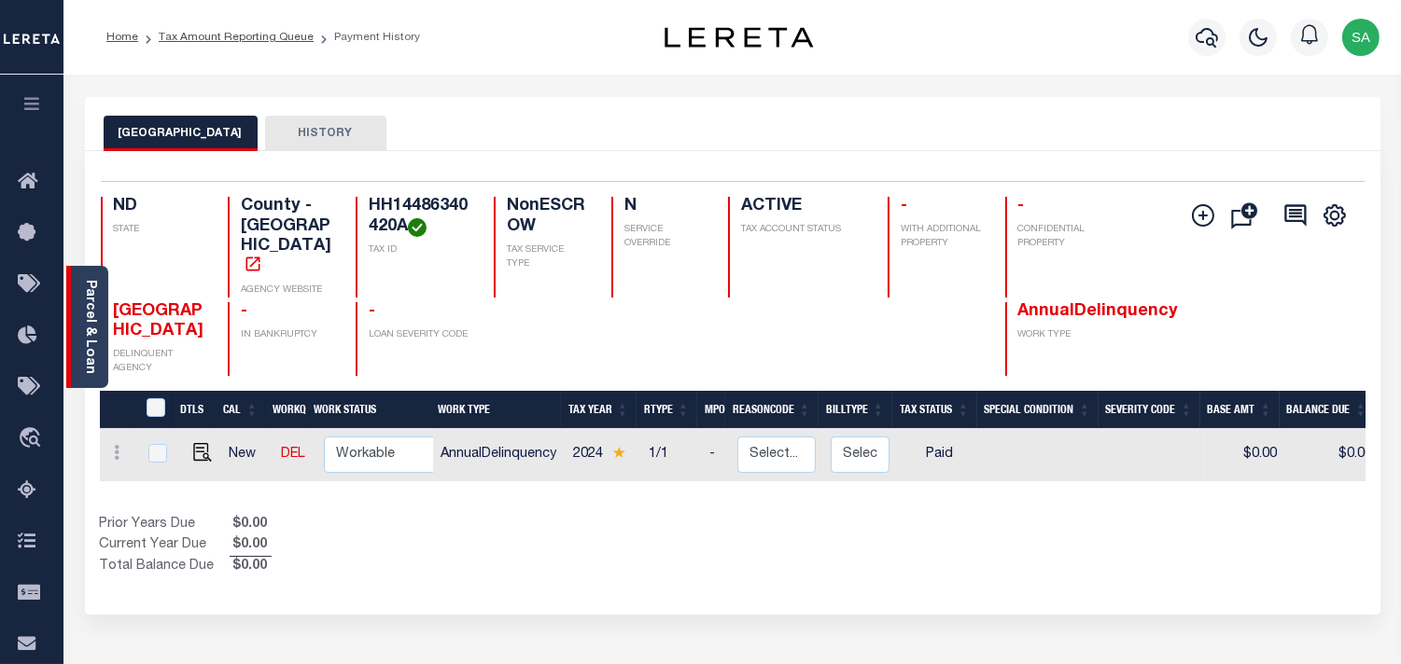
click at [96, 341] on link "Parcel & Loan" at bounding box center [89, 327] width 13 height 94
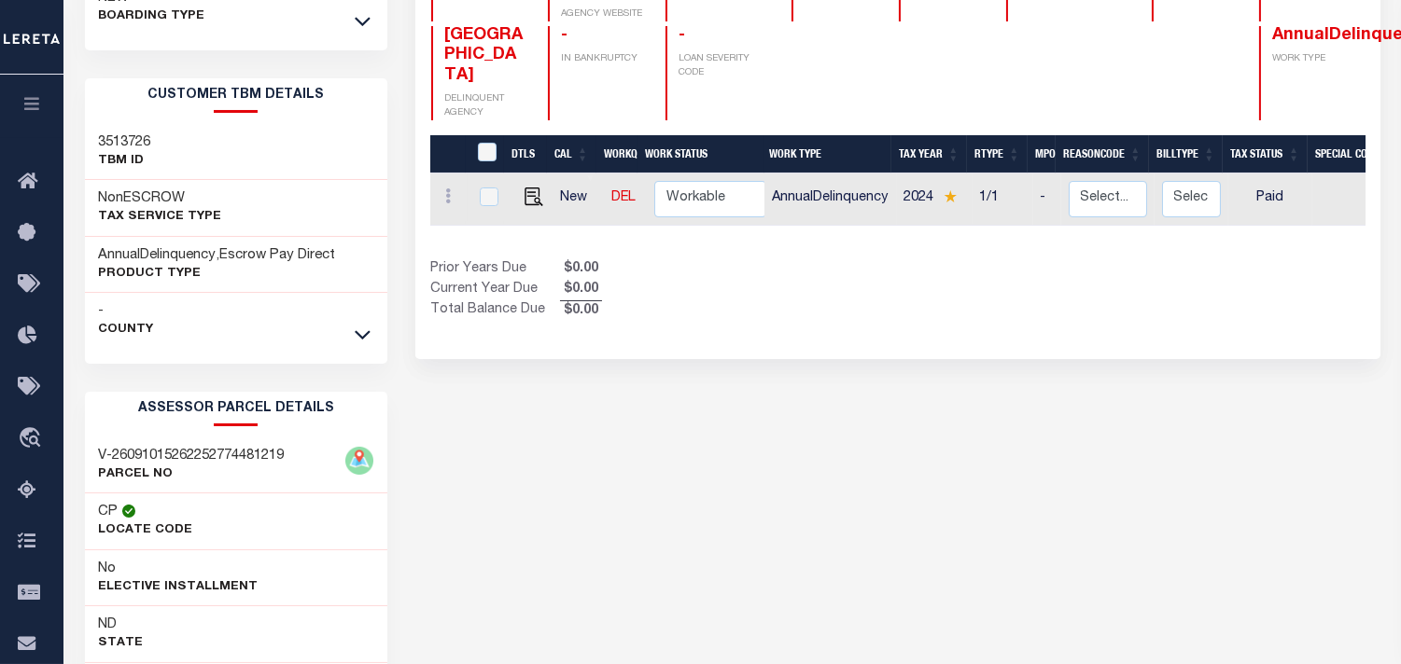
scroll to position [104, 0]
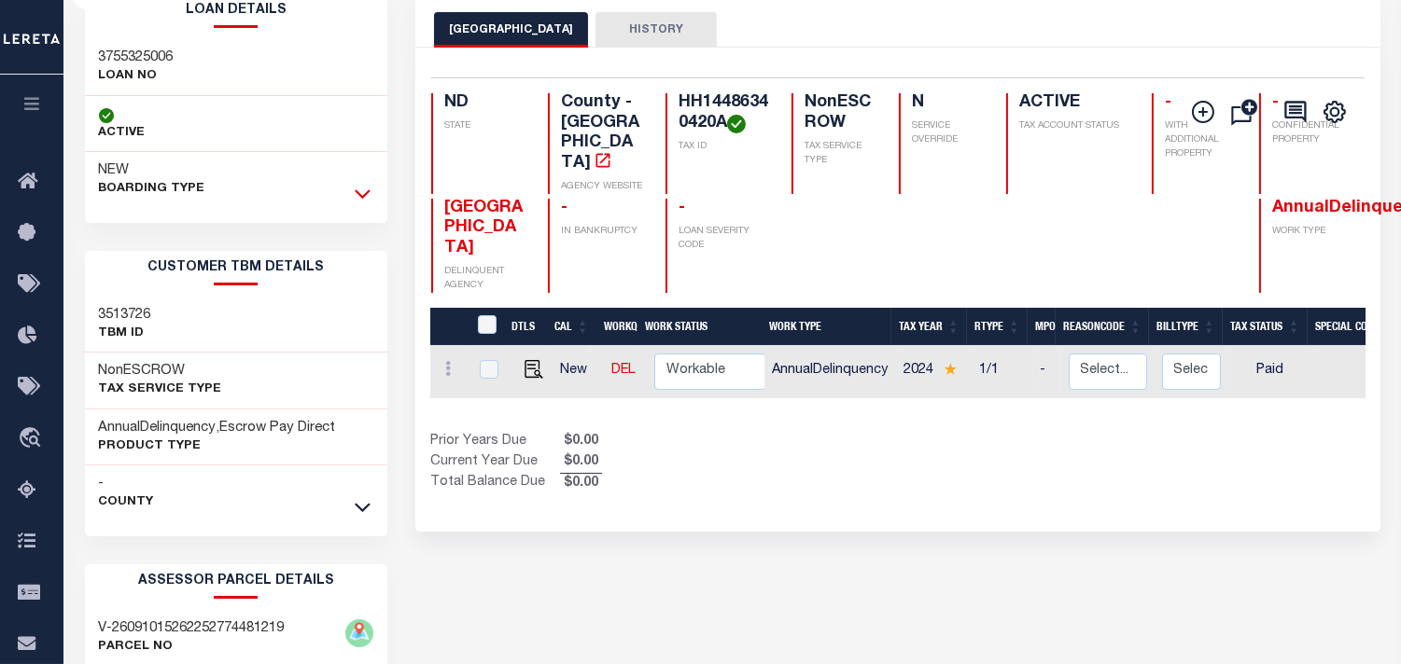
click at [356, 193] on icon at bounding box center [363, 194] width 16 height 20
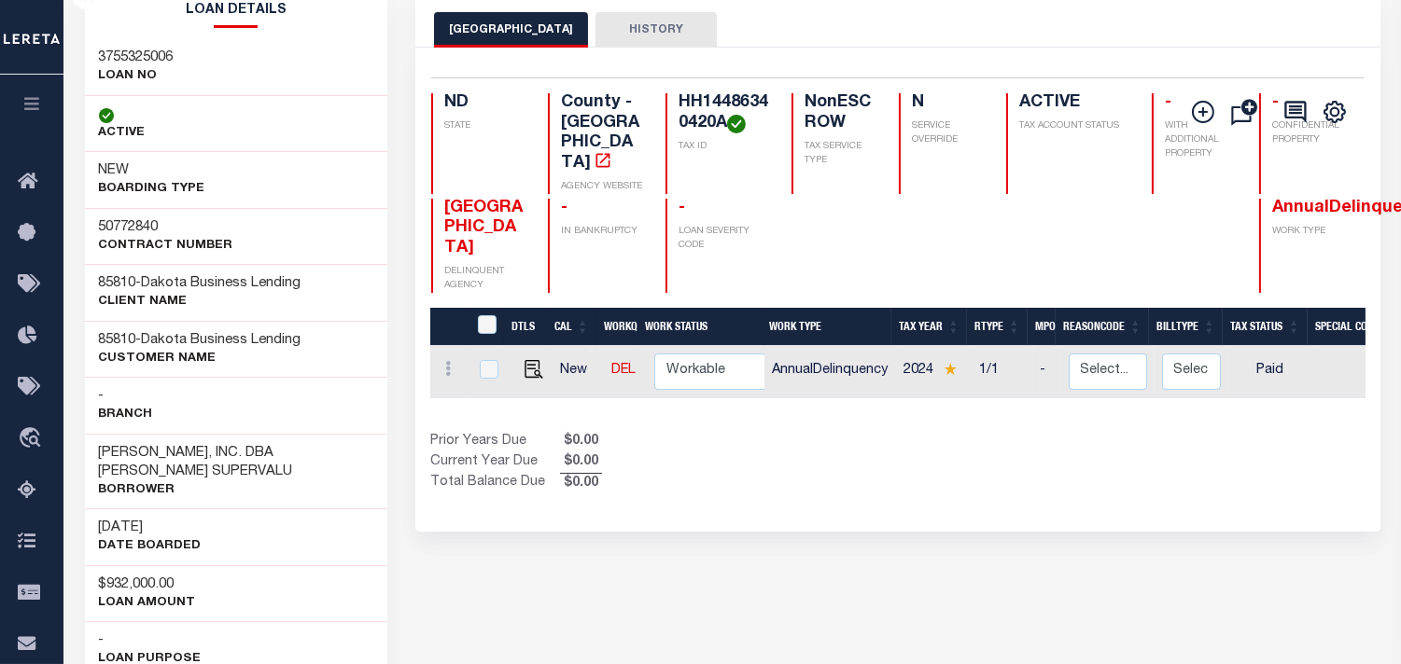
click at [132, 537] on p "DATE BOARDED" at bounding box center [150, 546] width 103 height 19
copy div "DATE BOARDED"
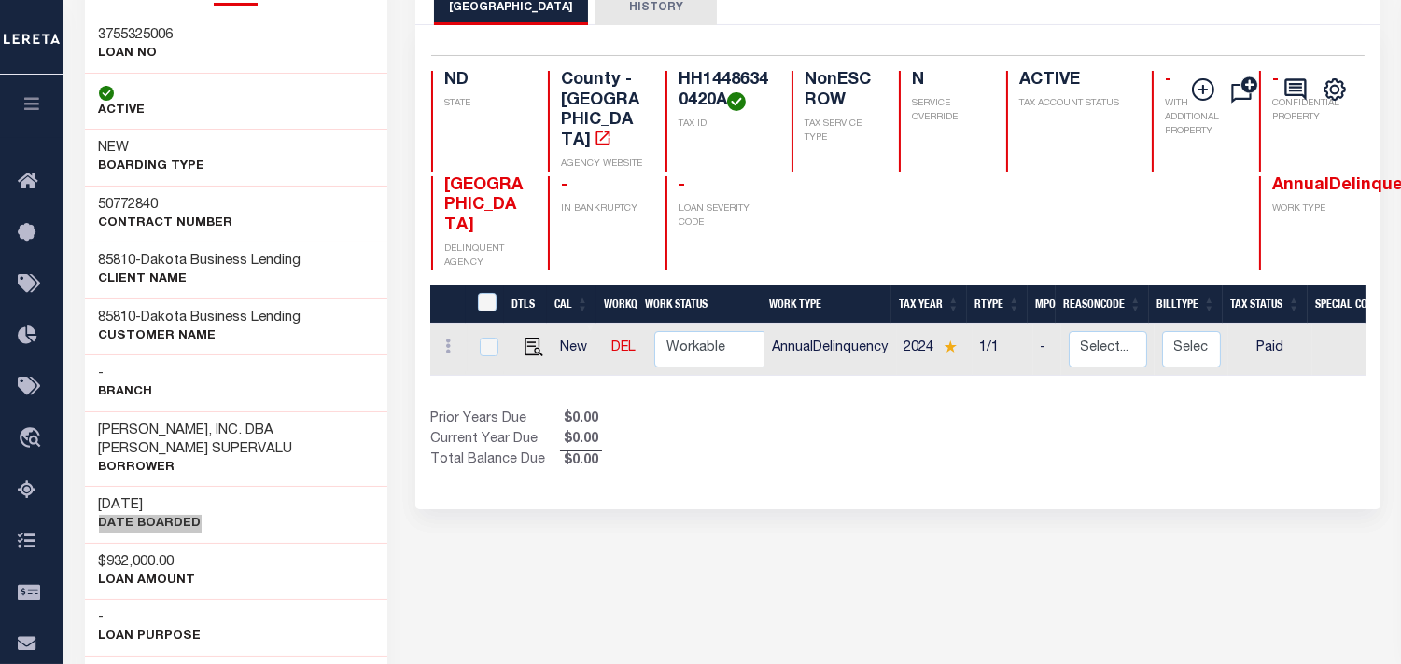
scroll to position [0, 0]
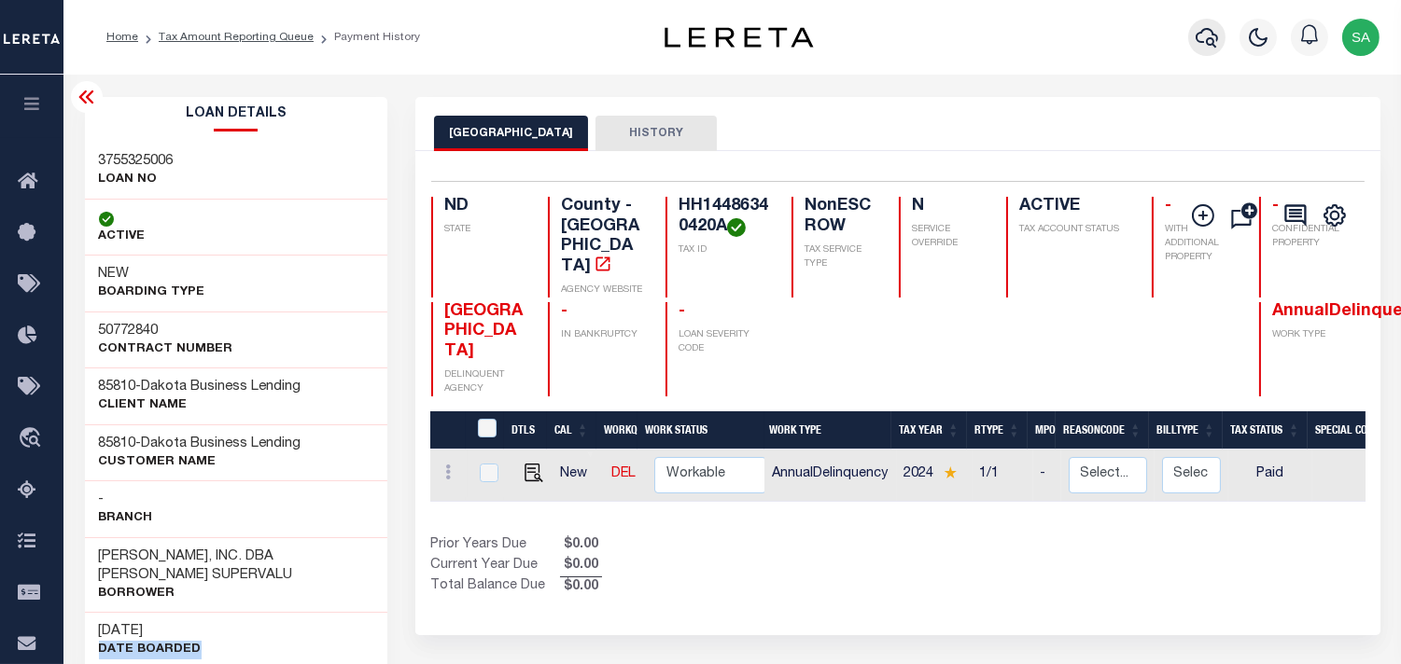
click at [1188, 41] on button "button" at bounding box center [1206, 37] width 37 height 37
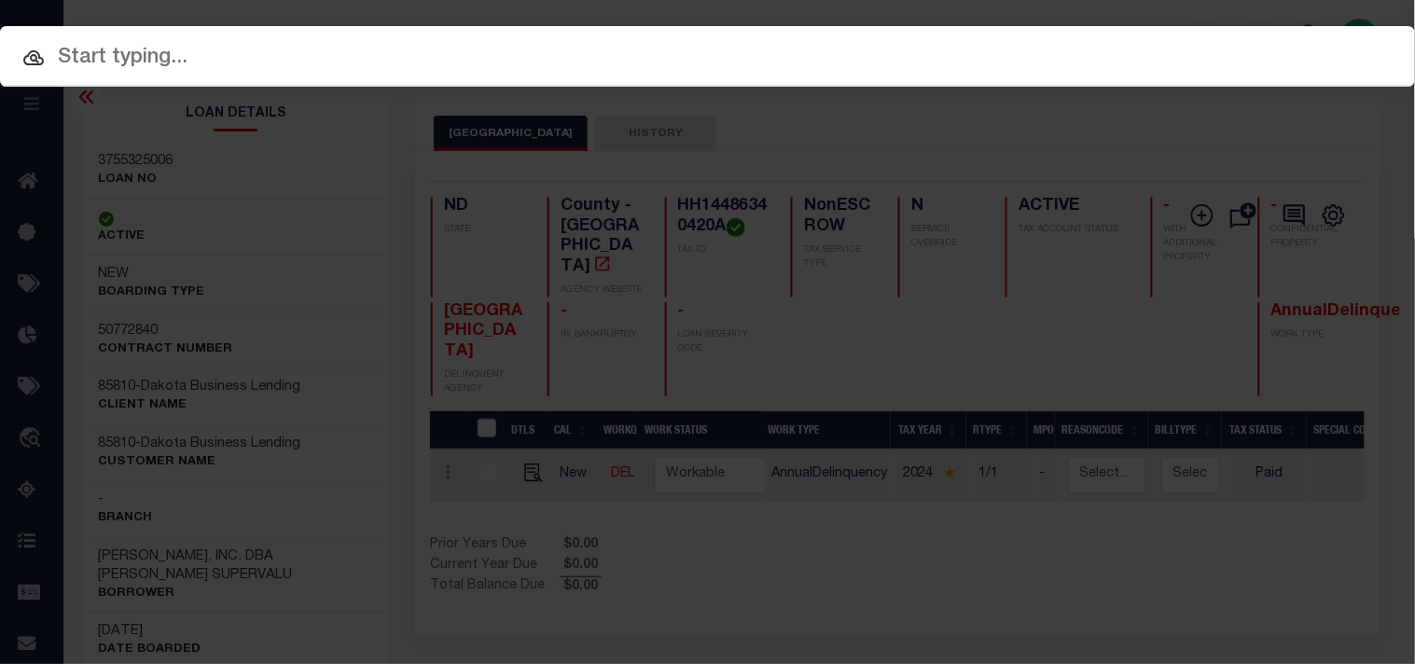
click at [1094, 41] on div "Include Loans TBM Customers Borrowers Payments (Lender Non-Disb) Payments (Lend…" at bounding box center [707, 56] width 1415 height 61
paste input "3327658308"
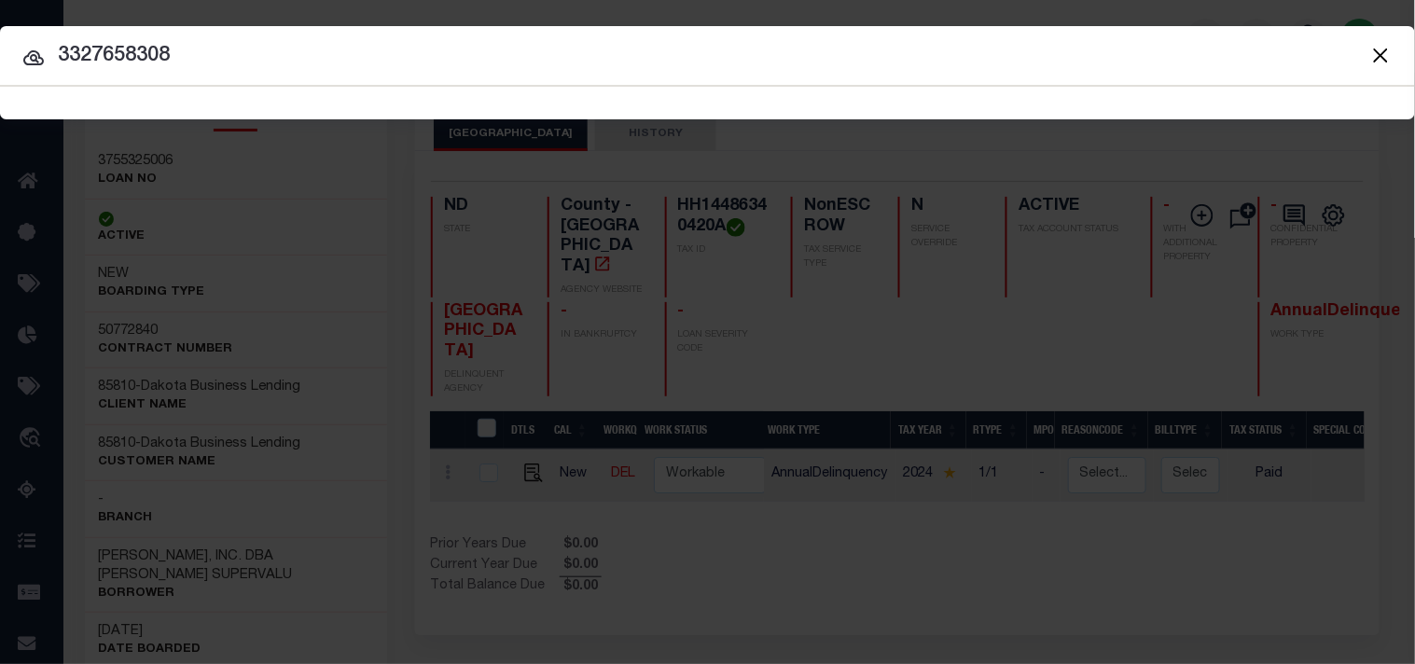
type input "3327658308"
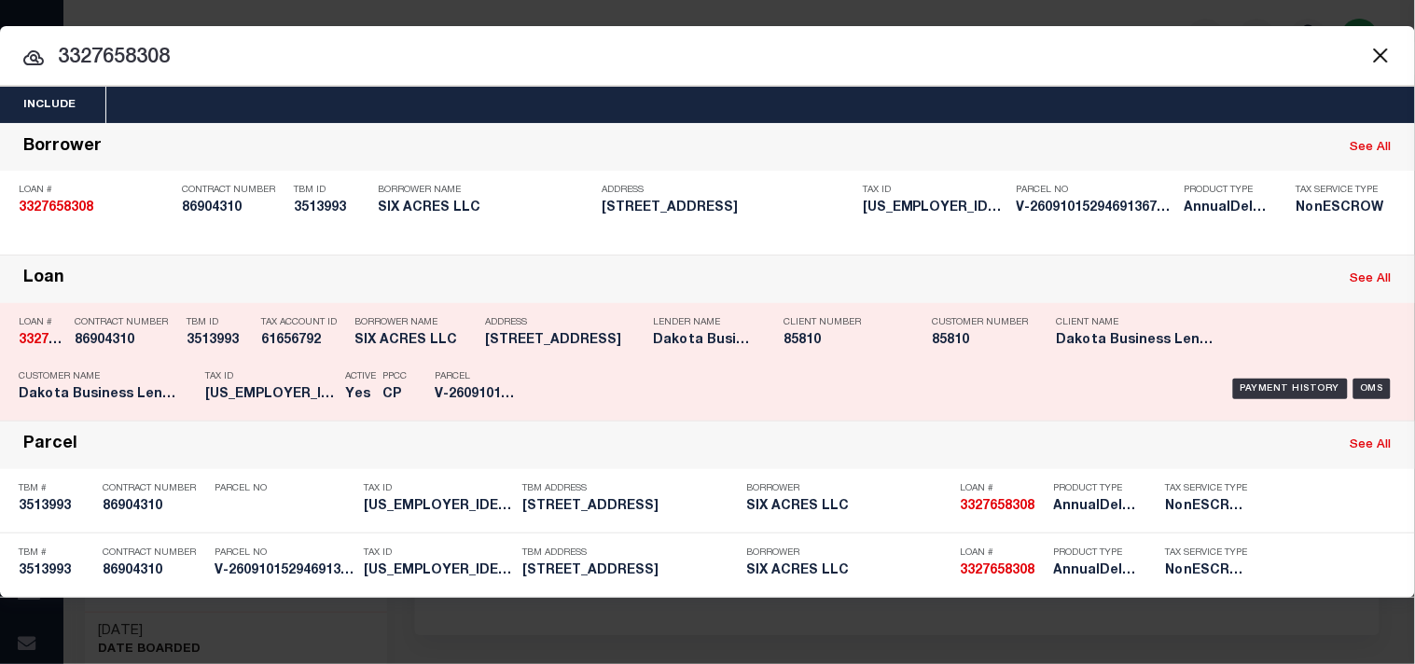
click at [297, 381] on p "Tax ID" at bounding box center [270, 376] width 131 height 11
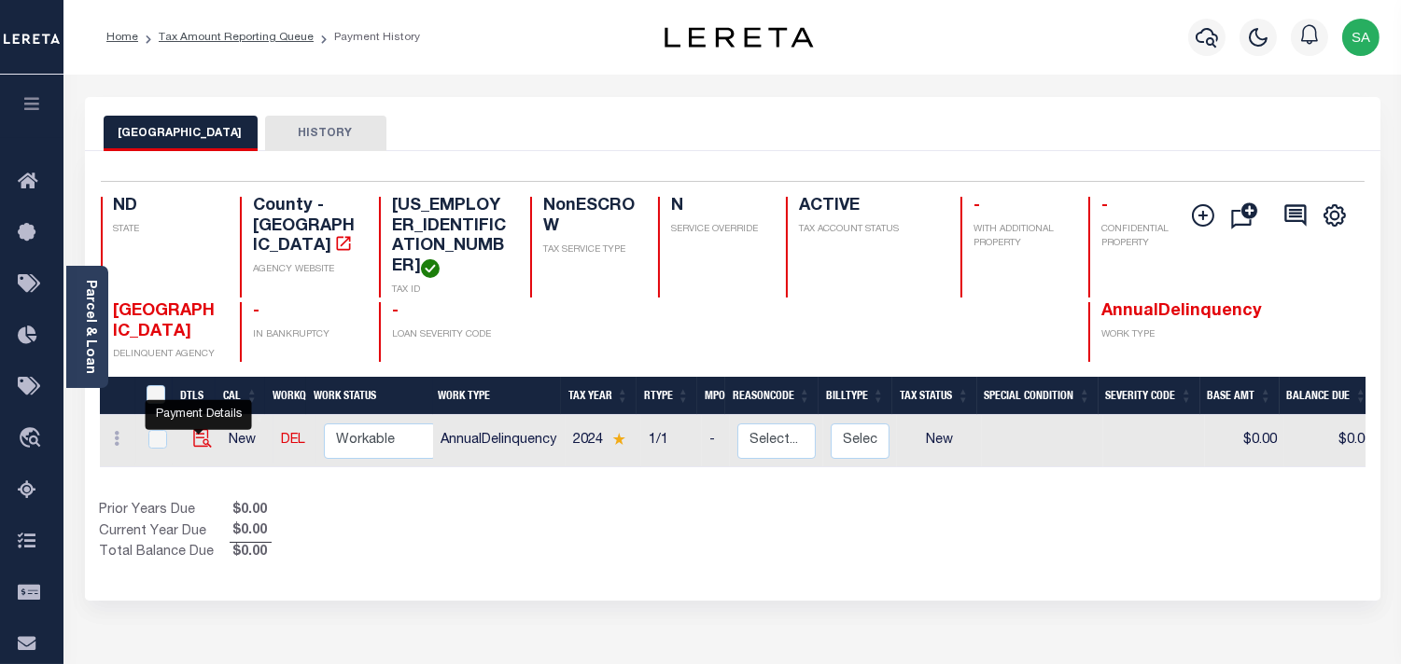
click at [198, 429] on img "" at bounding box center [202, 438] width 19 height 19
checkbox input "true"
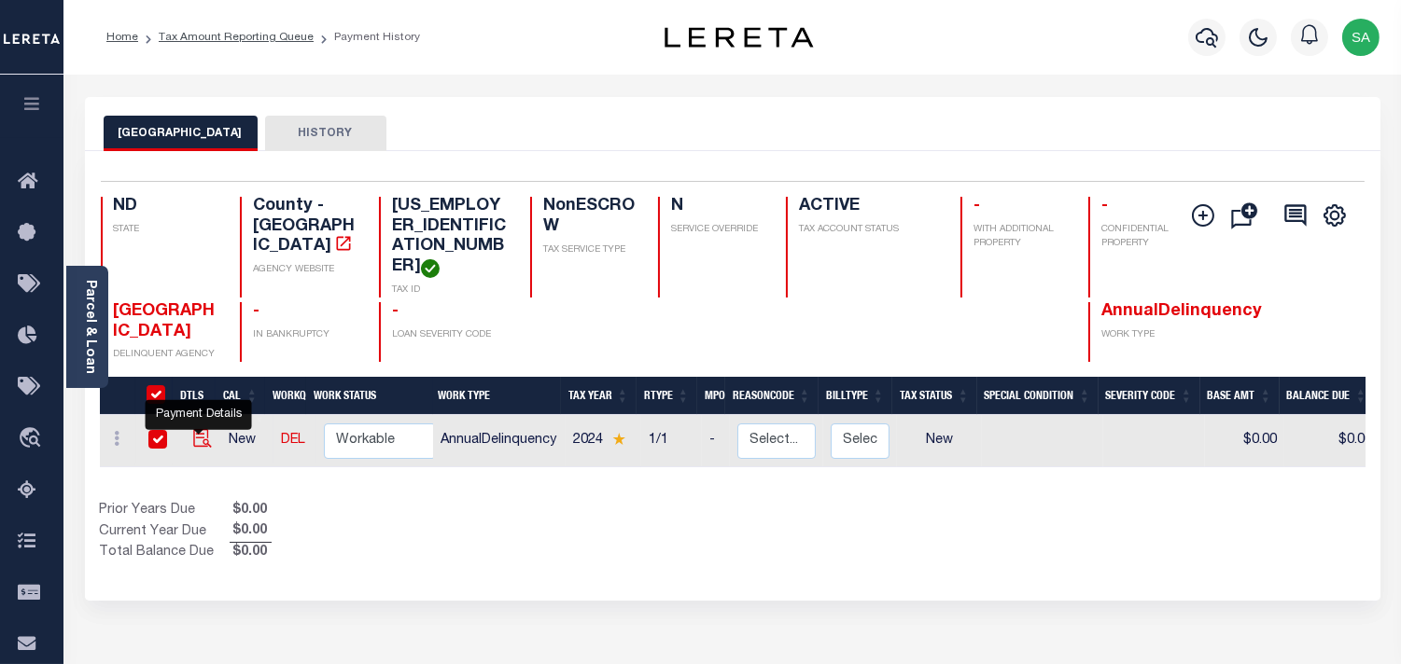
checkbox input "true"
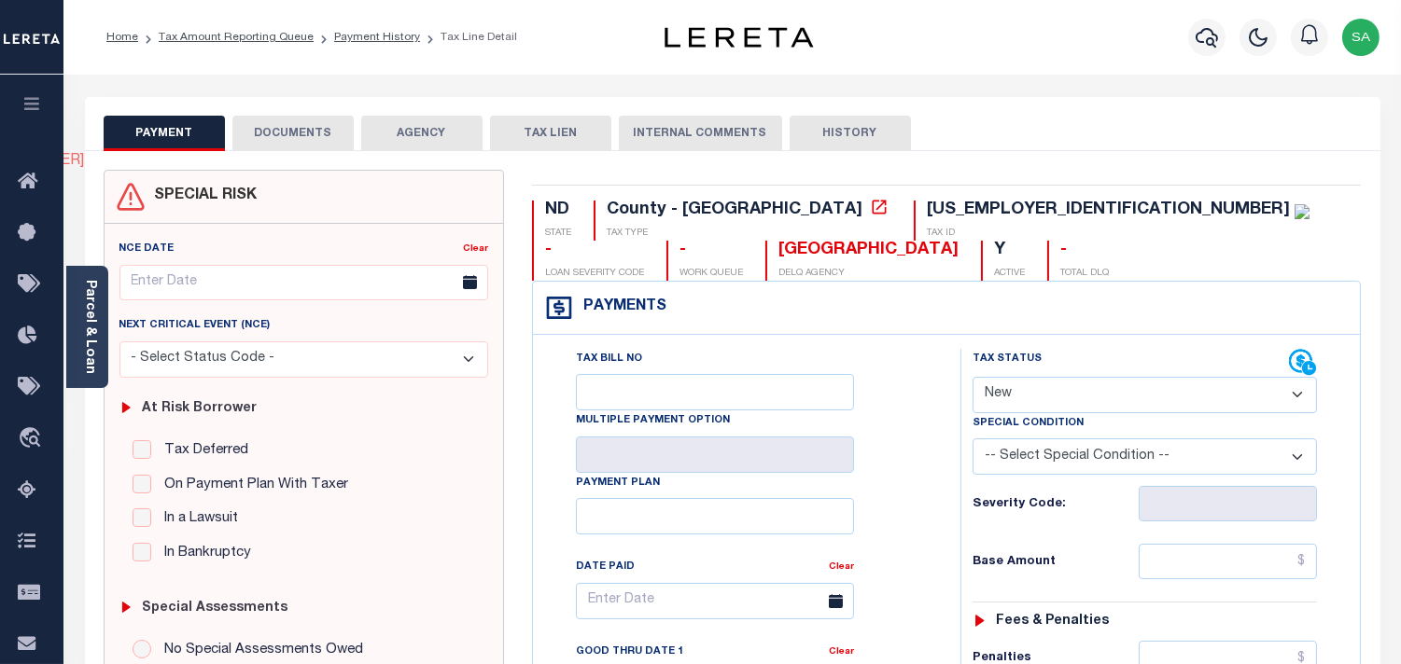
drag, startPoint x: 1068, startPoint y: 394, endPoint x: 1068, endPoint y: 404, distance: 10.3
click at [1068, 395] on select "- Select Status Code - Open Due/Unpaid Paid Incomplete No Tax Due Internal Refu…" at bounding box center [1144, 395] width 344 height 36
select select "PYD"
click at [972, 378] on select "- Select Status Code - Open Due/Unpaid Paid Incomplete No Tax Due Internal Refu…" at bounding box center [1144, 395] width 344 height 36
type input "[DATE]"
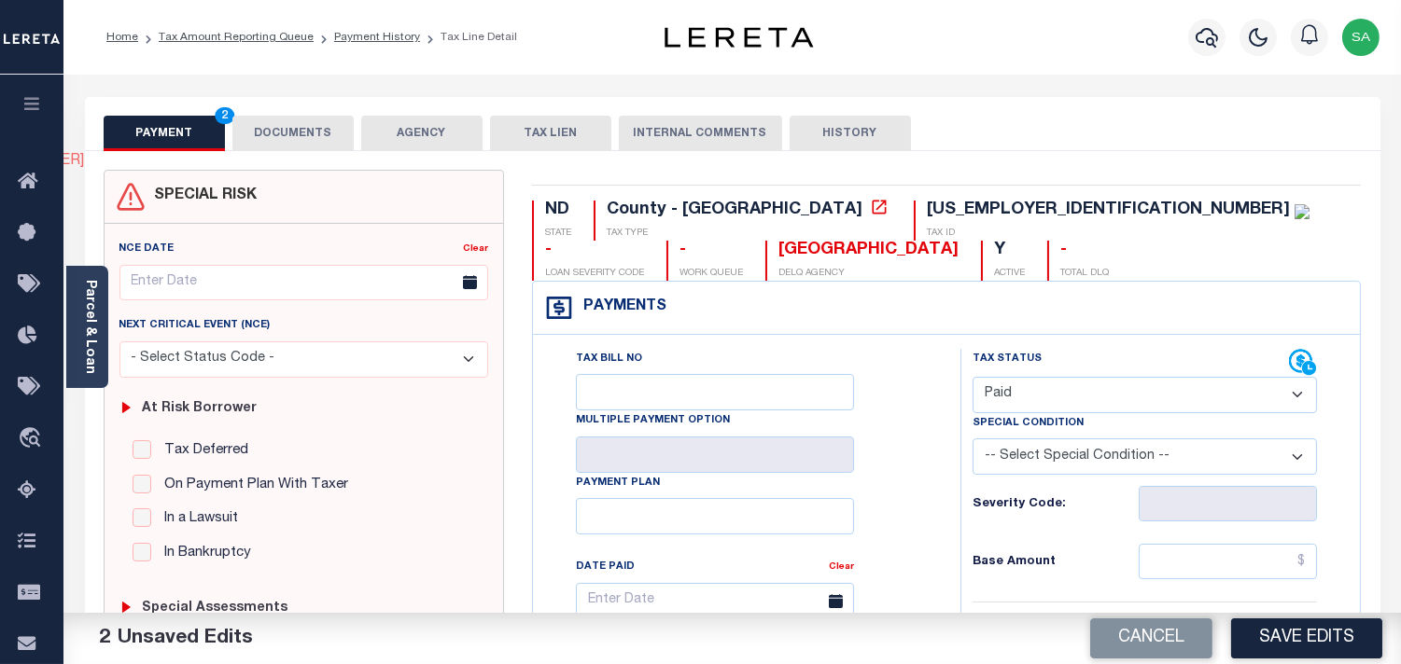
click at [302, 119] on button "DOCUMENTS" at bounding box center [292, 133] width 121 height 35
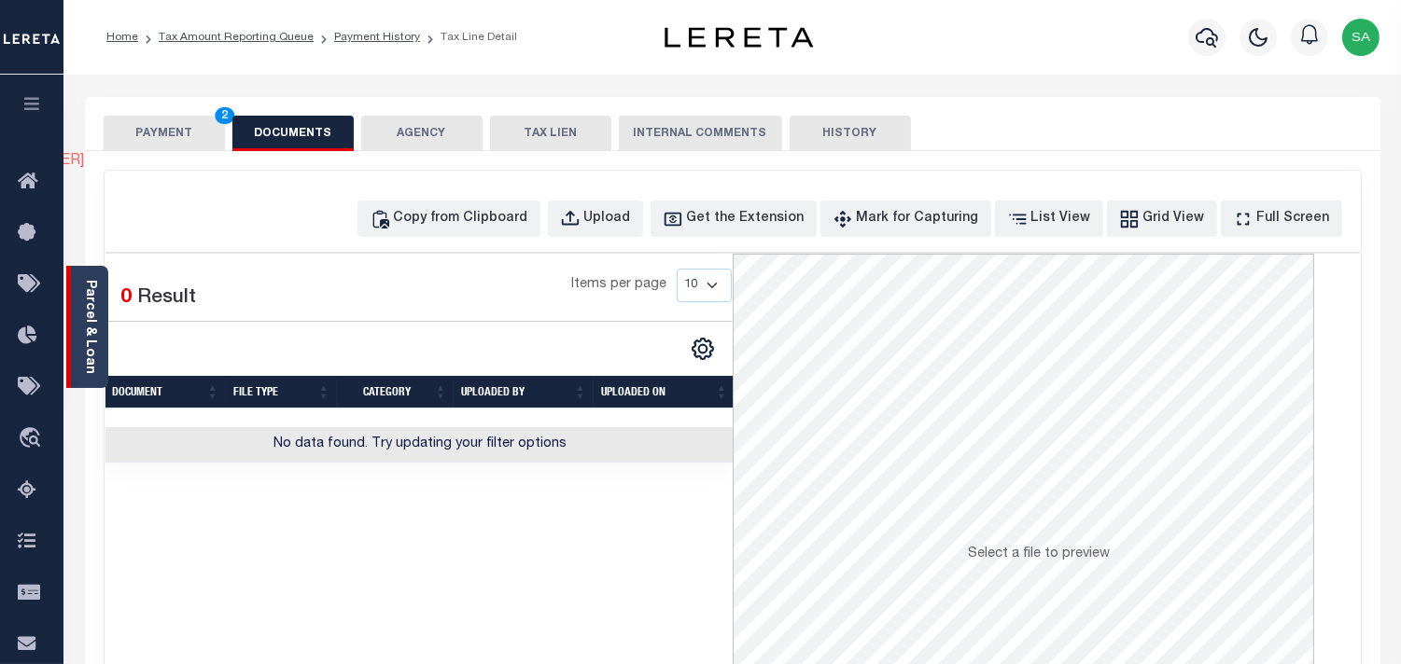
click at [95, 315] on link "Parcel & Loan" at bounding box center [89, 327] width 13 height 94
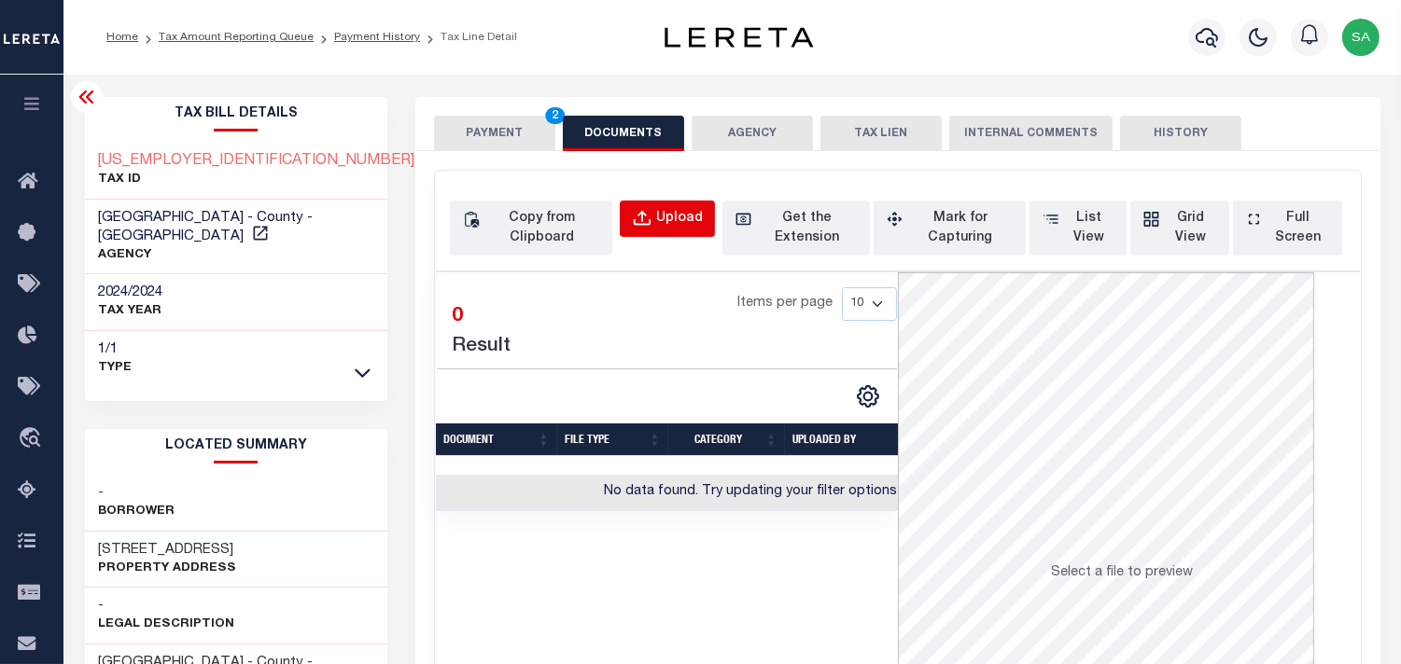
click at [662, 207] on button "Upload" at bounding box center [667, 219] width 95 height 36
select select "POP"
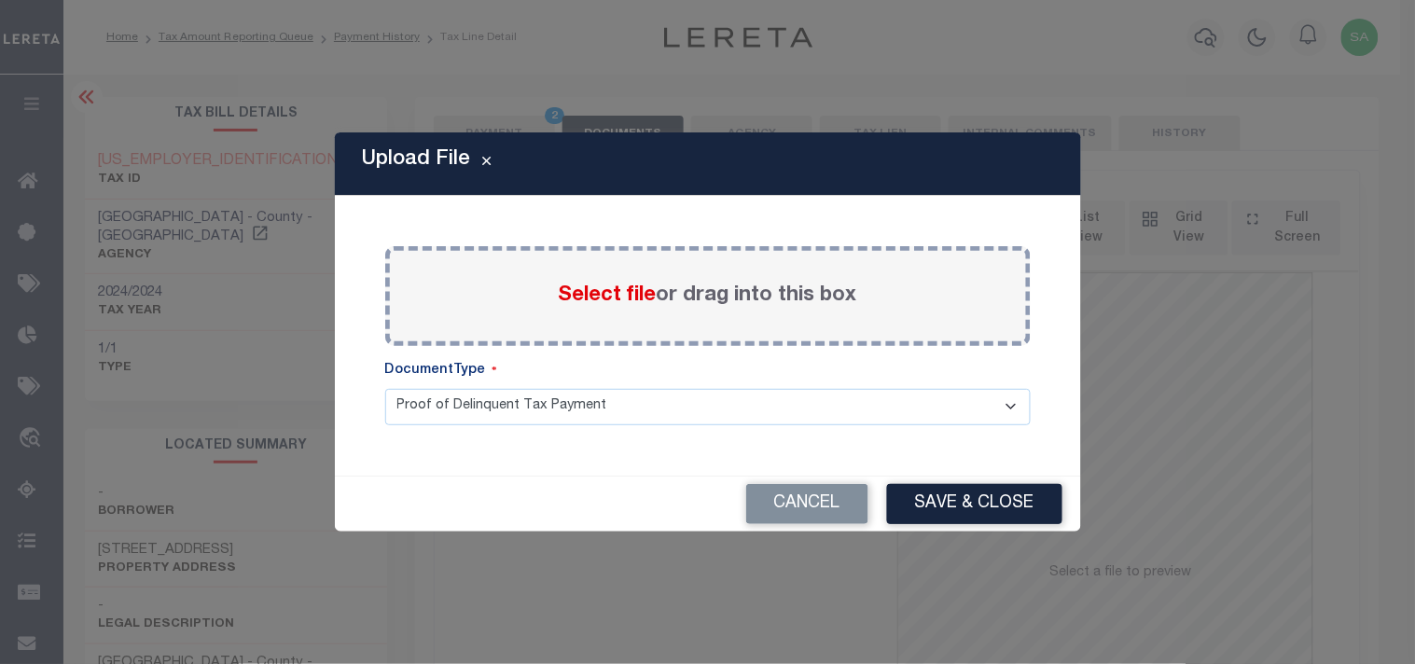
click at [603, 302] on span "Select file" at bounding box center [608, 296] width 98 height 21
click at [0, 0] on input "Select file or drag into this box" at bounding box center [0, 0] width 0 height 0
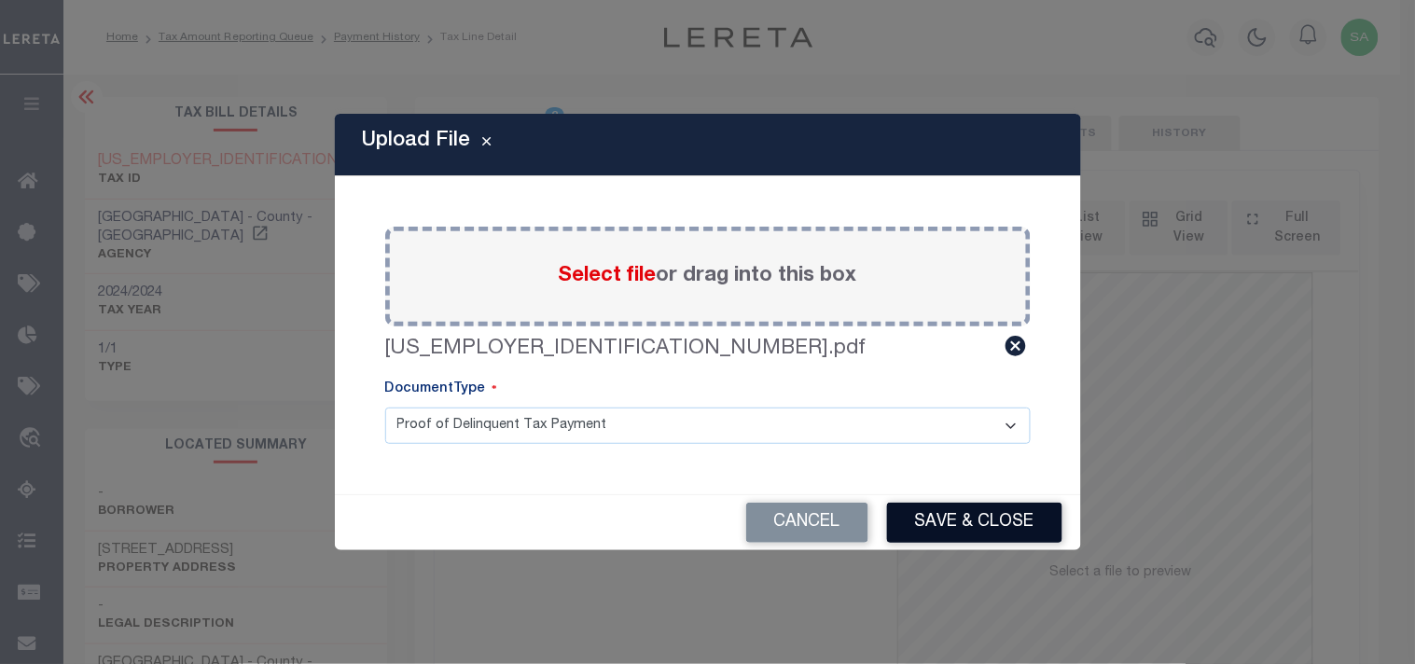
click at [931, 534] on button "Save & Close" at bounding box center [974, 523] width 175 height 40
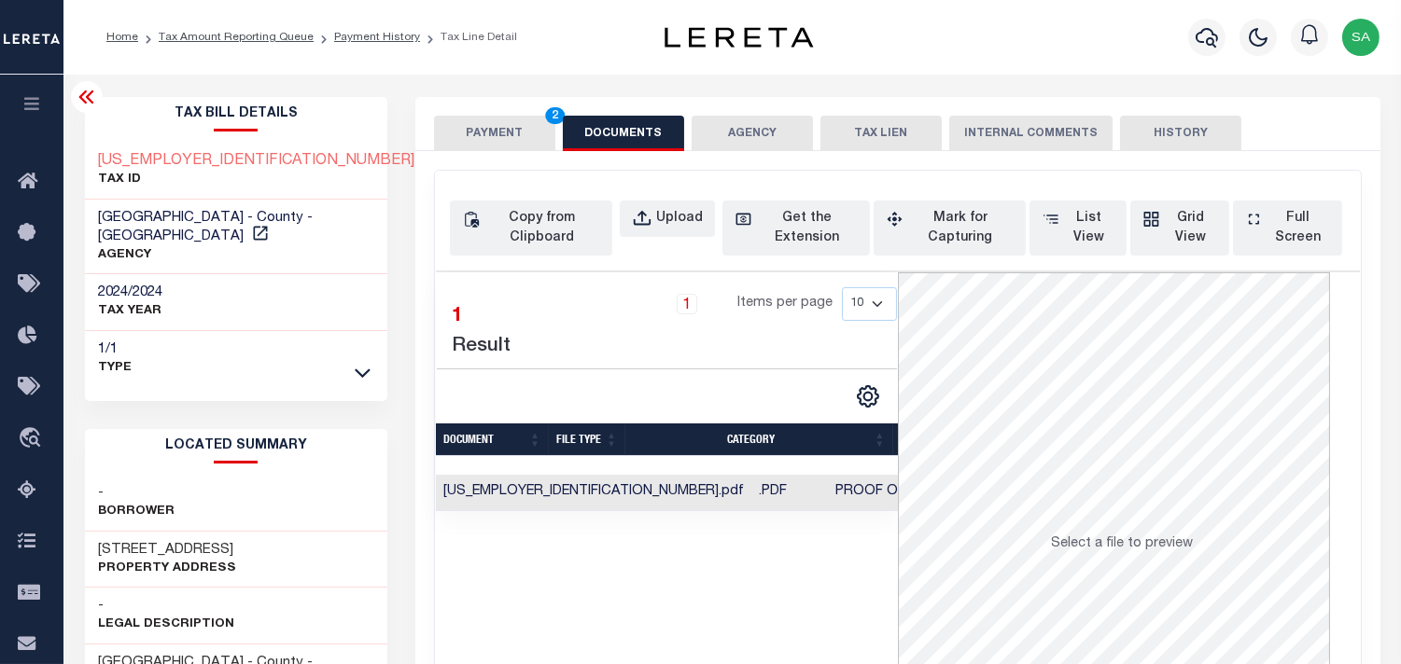
drag, startPoint x: 514, startPoint y: 133, endPoint x: 566, endPoint y: 173, distance: 65.3
click at [514, 133] on button "PAYMENT 2" at bounding box center [494, 133] width 121 height 35
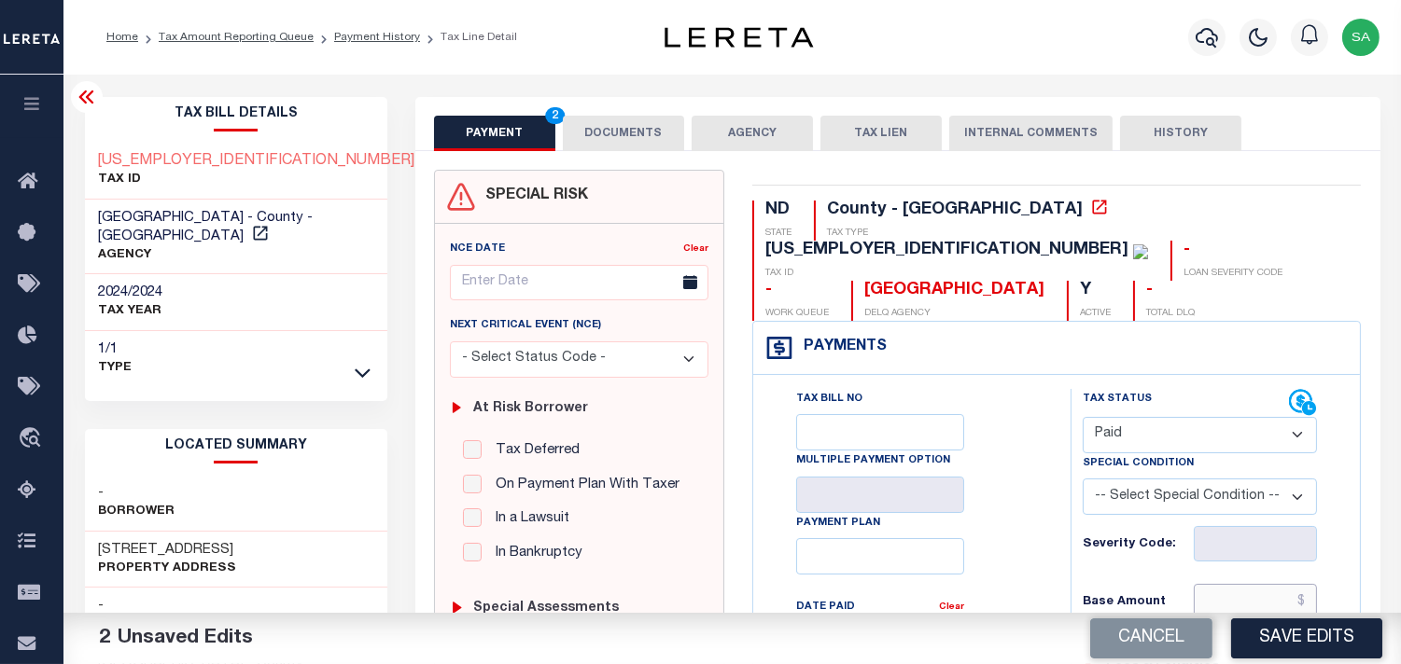
click at [1248, 584] on input "text" at bounding box center [1254, 601] width 123 height 35
paste input "5,045.23"
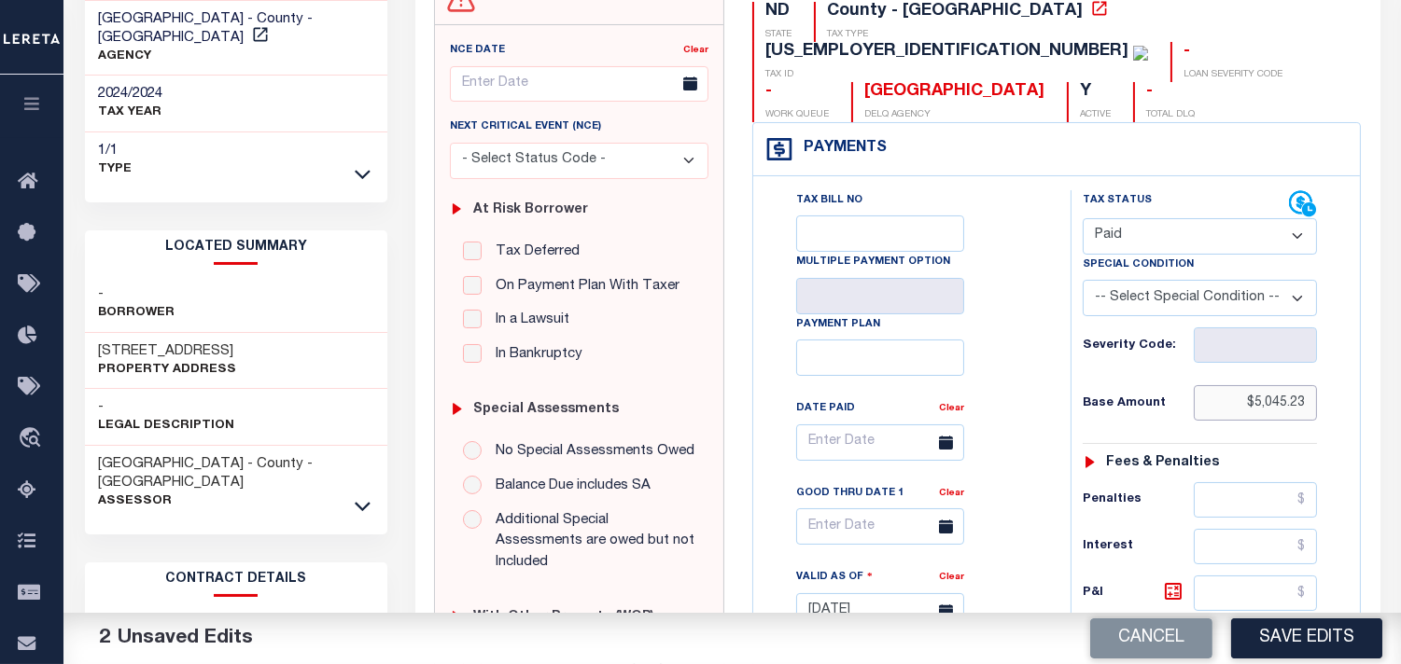
scroll to position [414, 0]
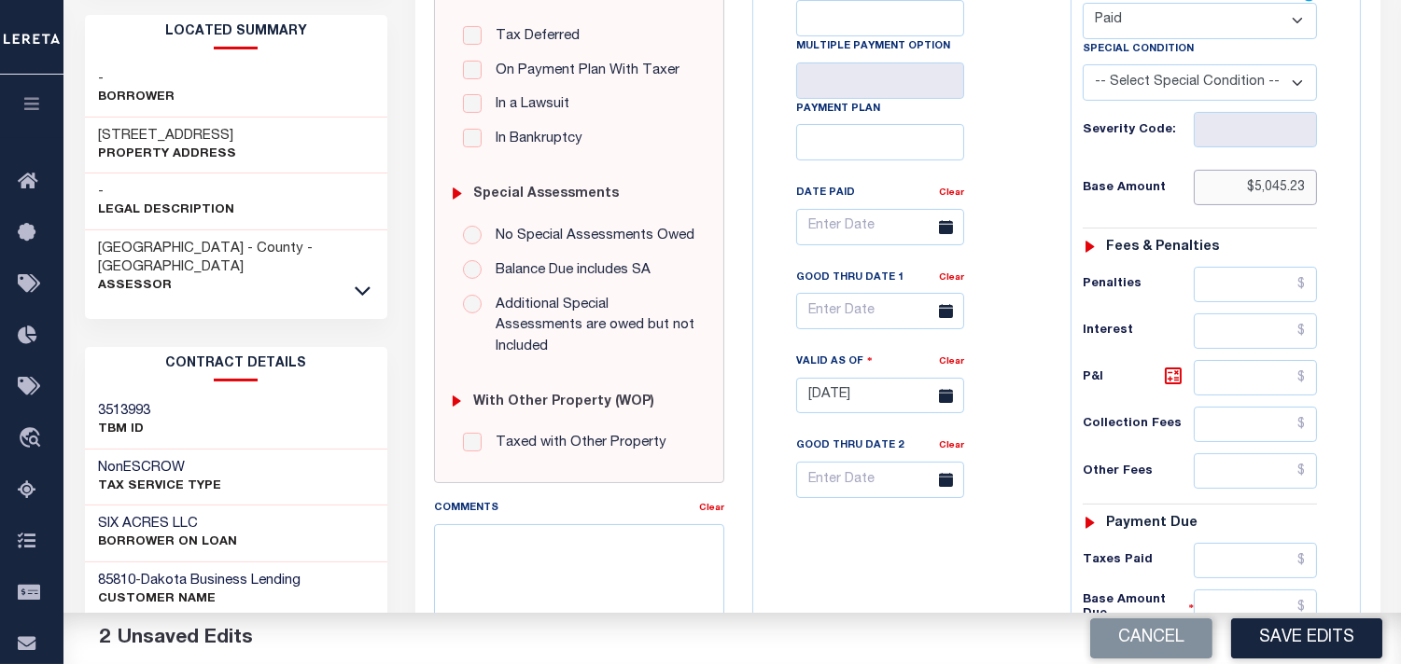
type input "$5,045.23"
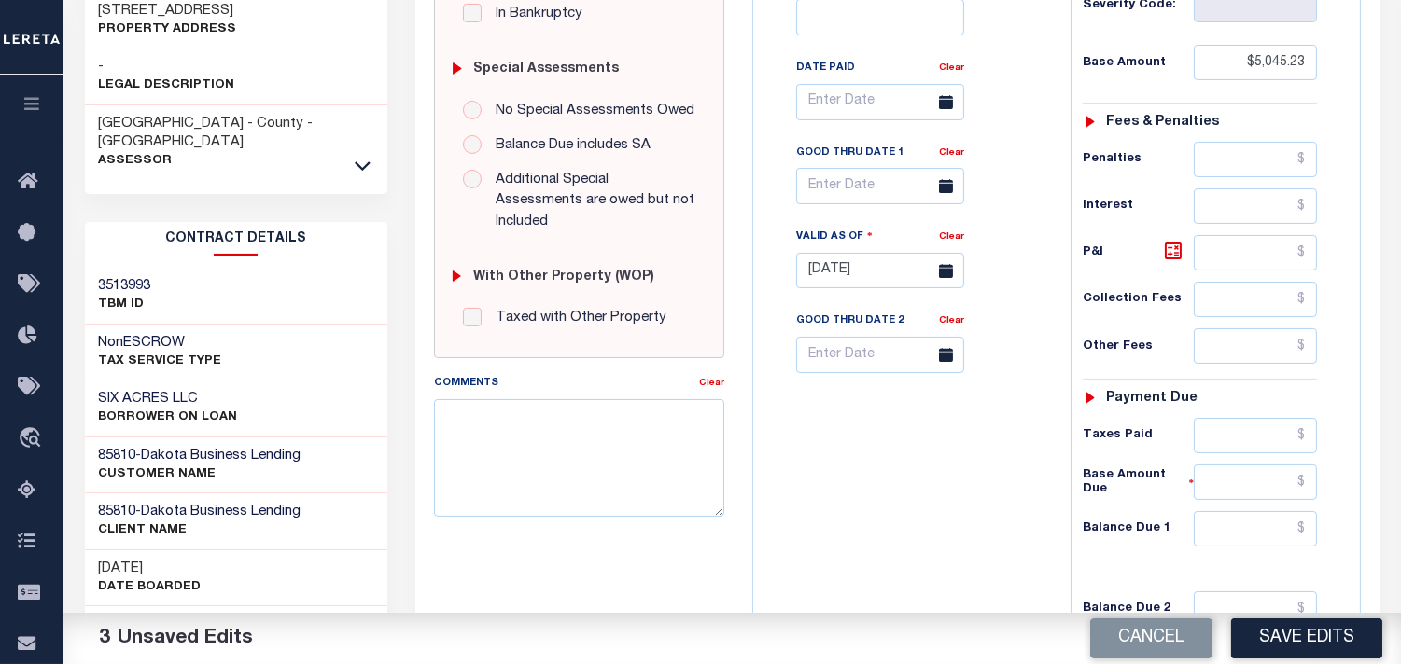
scroll to position [725, 0]
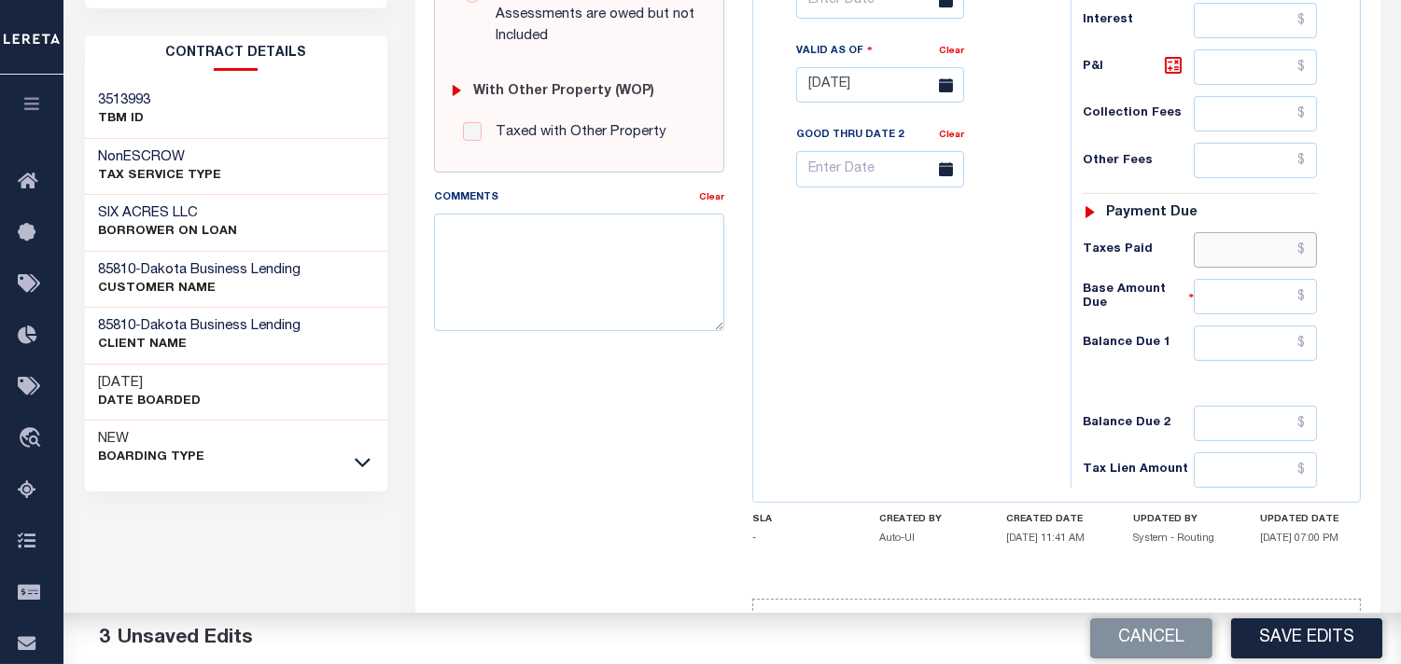
click at [1236, 232] on input "text" at bounding box center [1254, 249] width 123 height 35
paste input "4,792.97"
type input "$4,792.97"
click at [1275, 326] on input "text" at bounding box center [1254, 343] width 123 height 35
type input "$0.00"
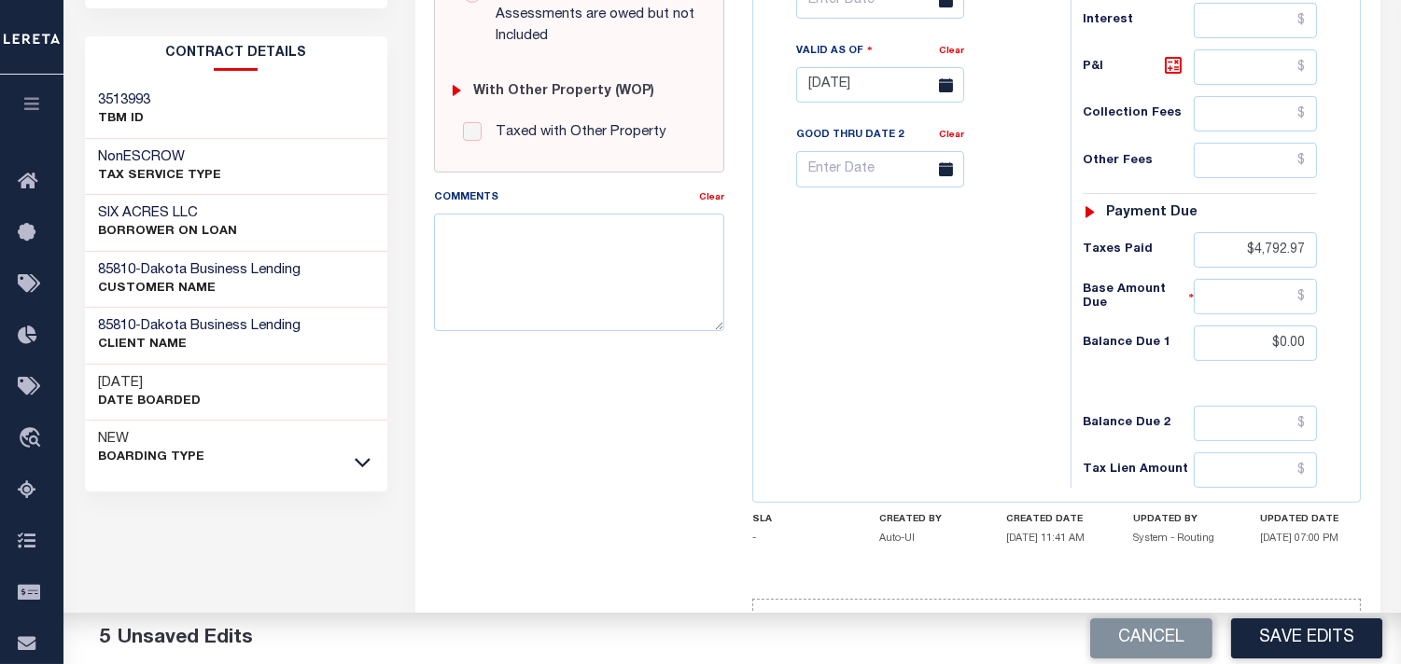
click at [907, 299] on div "Tax Bill No Multiple Payment Option Payment Plan Clear" at bounding box center [907, 76] width 299 height 824
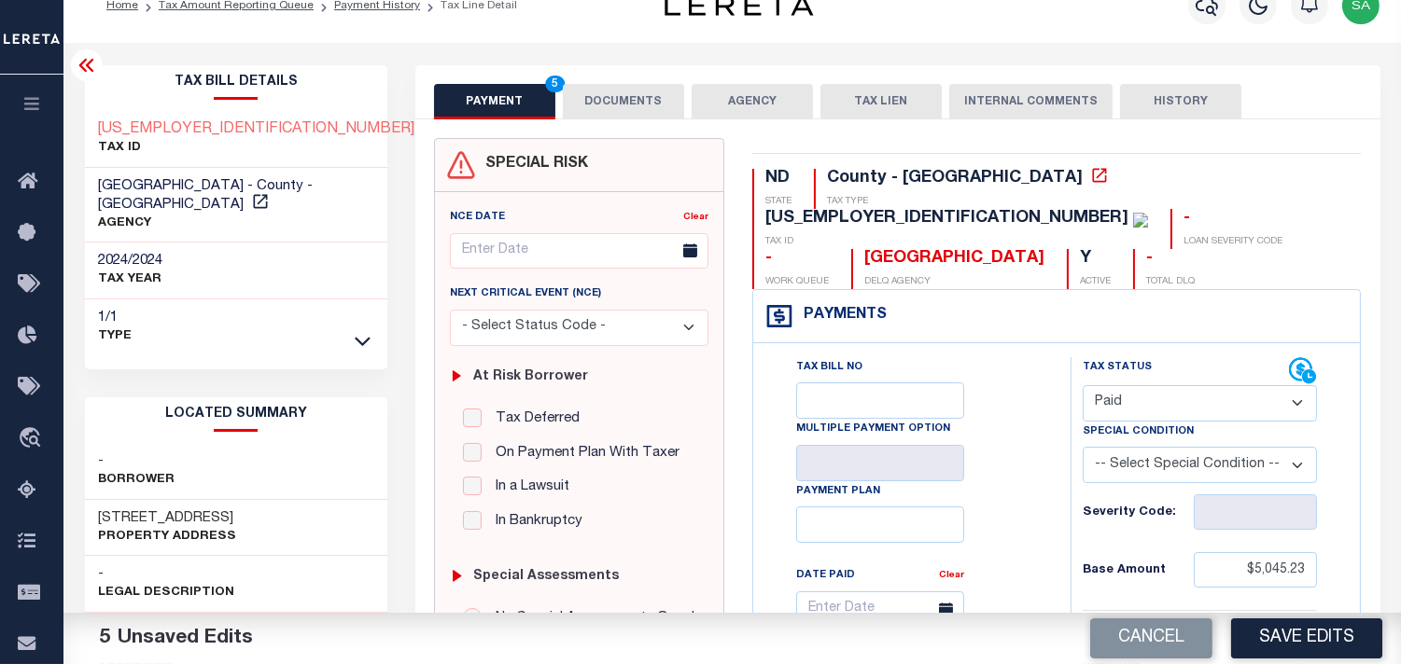
scroll to position [0, 0]
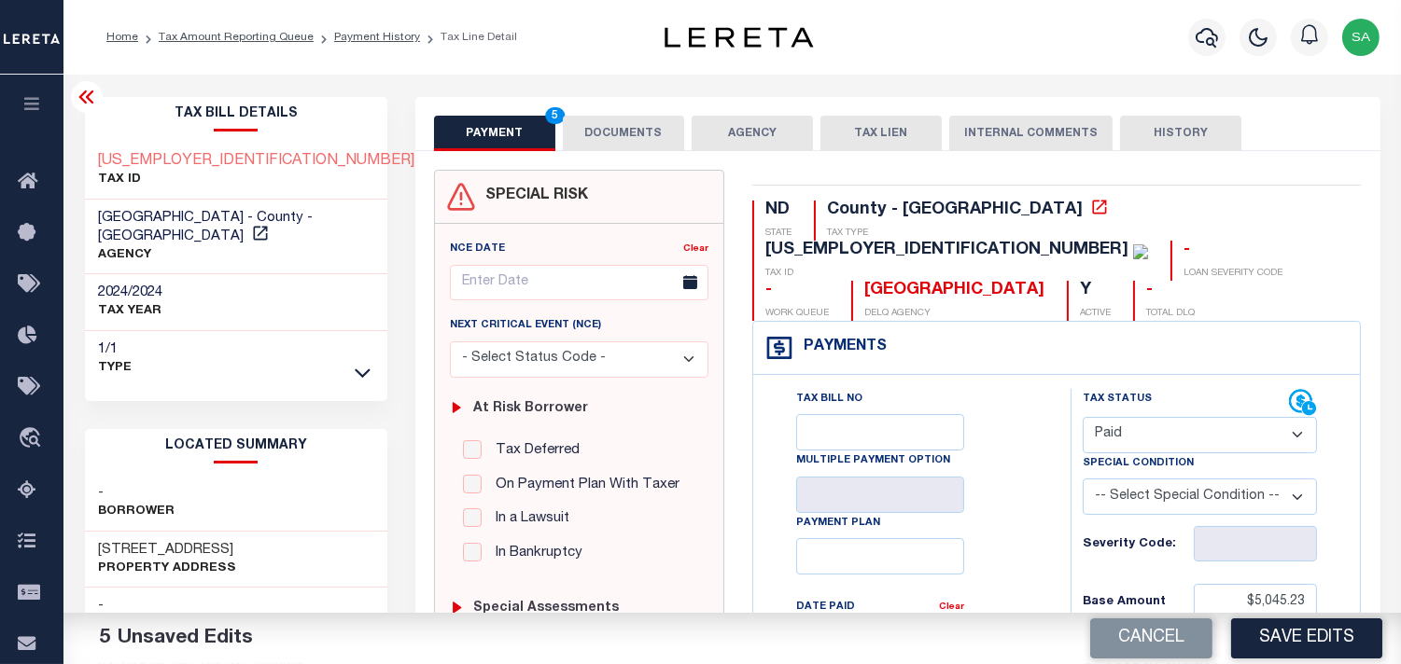
click at [606, 134] on button "DOCUMENTS" at bounding box center [623, 133] width 121 height 35
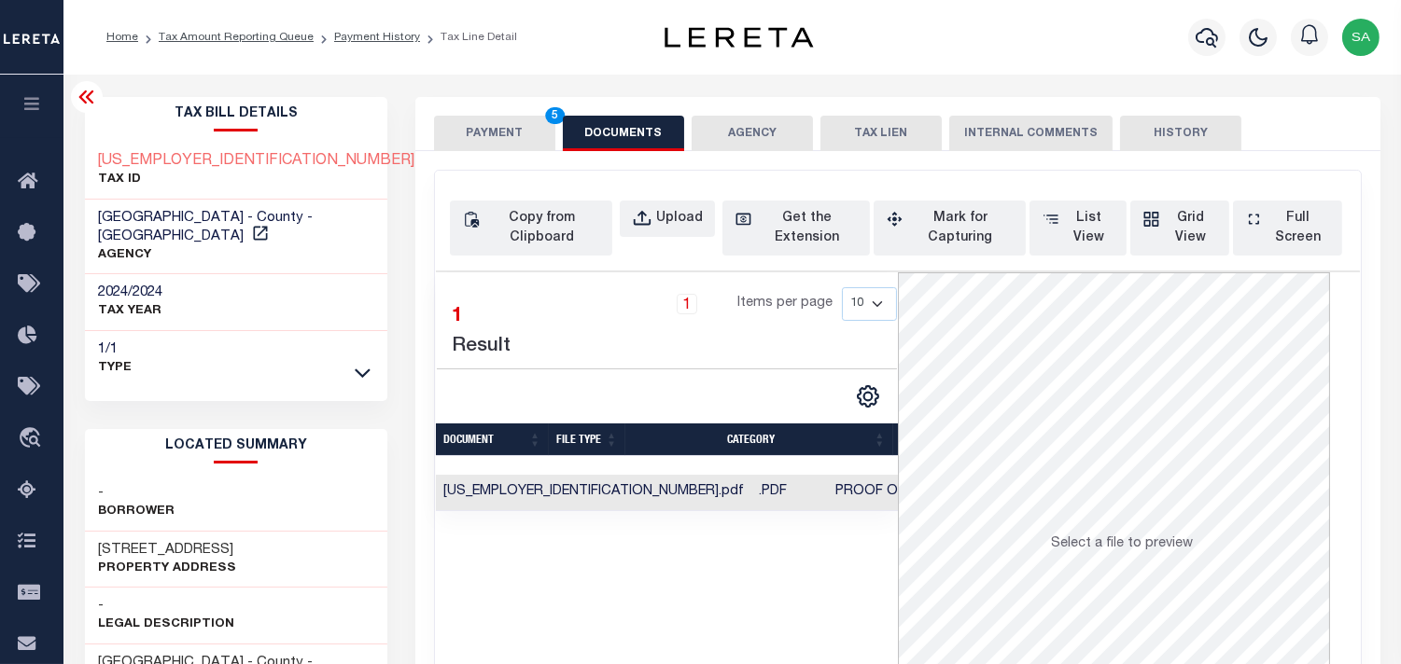
click at [490, 138] on button "PAYMENT 5" at bounding box center [494, 133] width 121 height 35
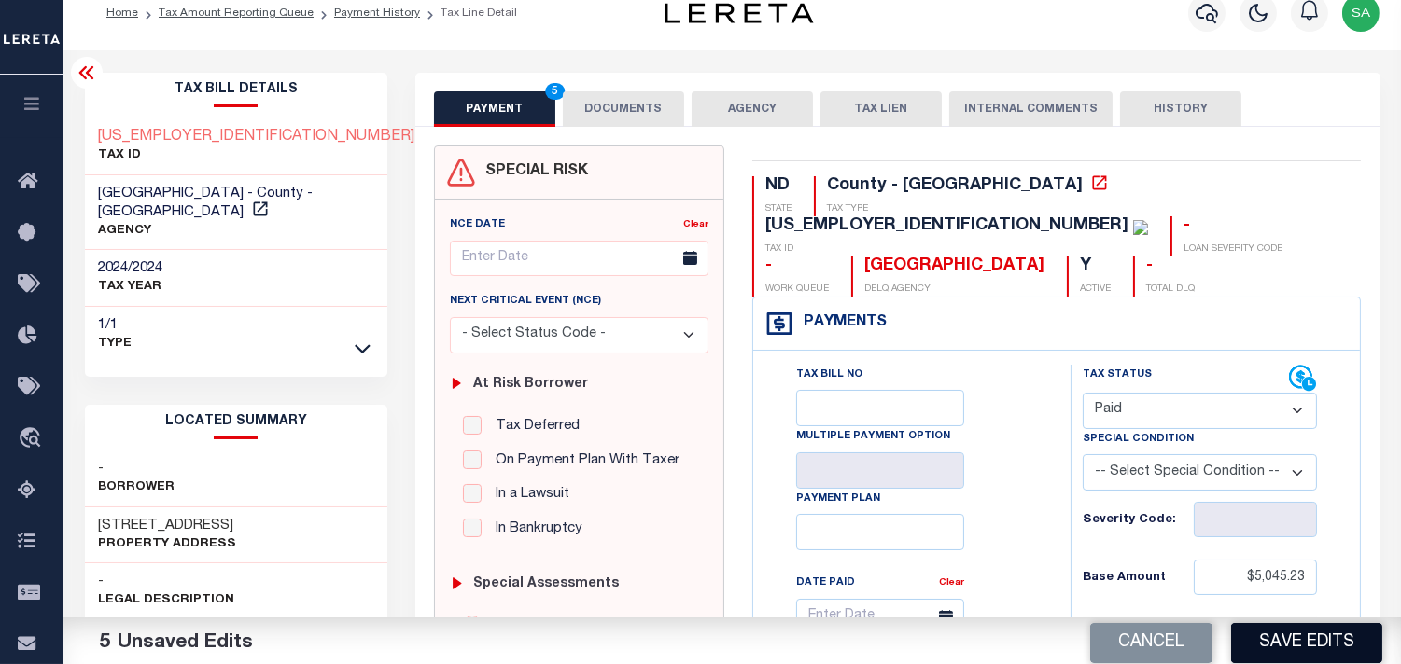
scroll to position [311, 0]
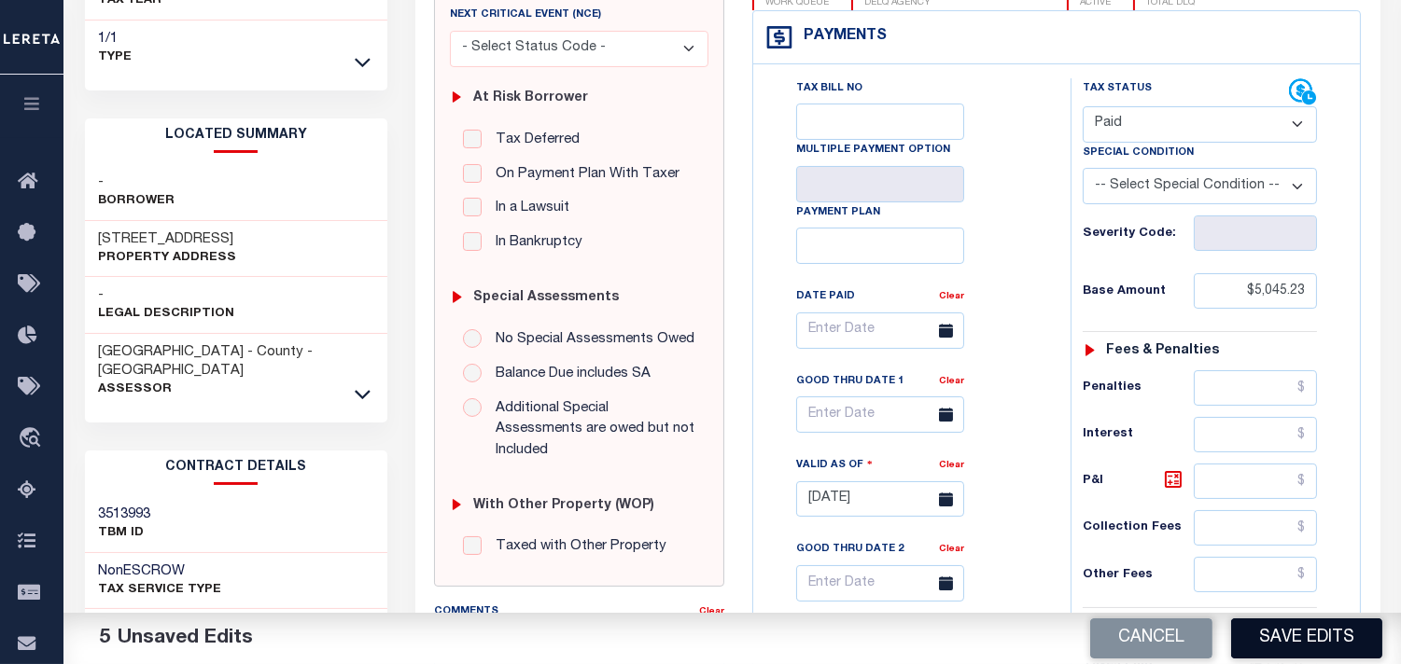
click at [1323, 646] on button "Save Edits" at bounding box center [1306, 639] width 151 height 40
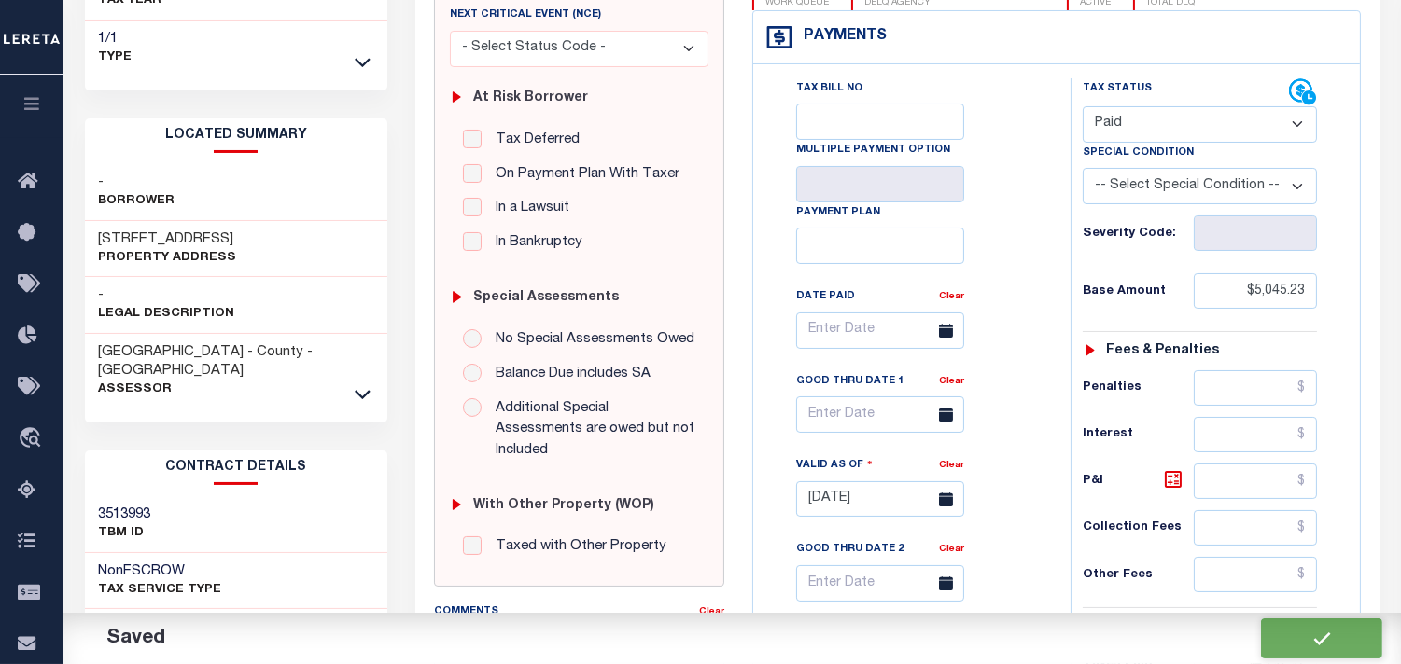
checkbox input "false"
type input "$5,045.23"
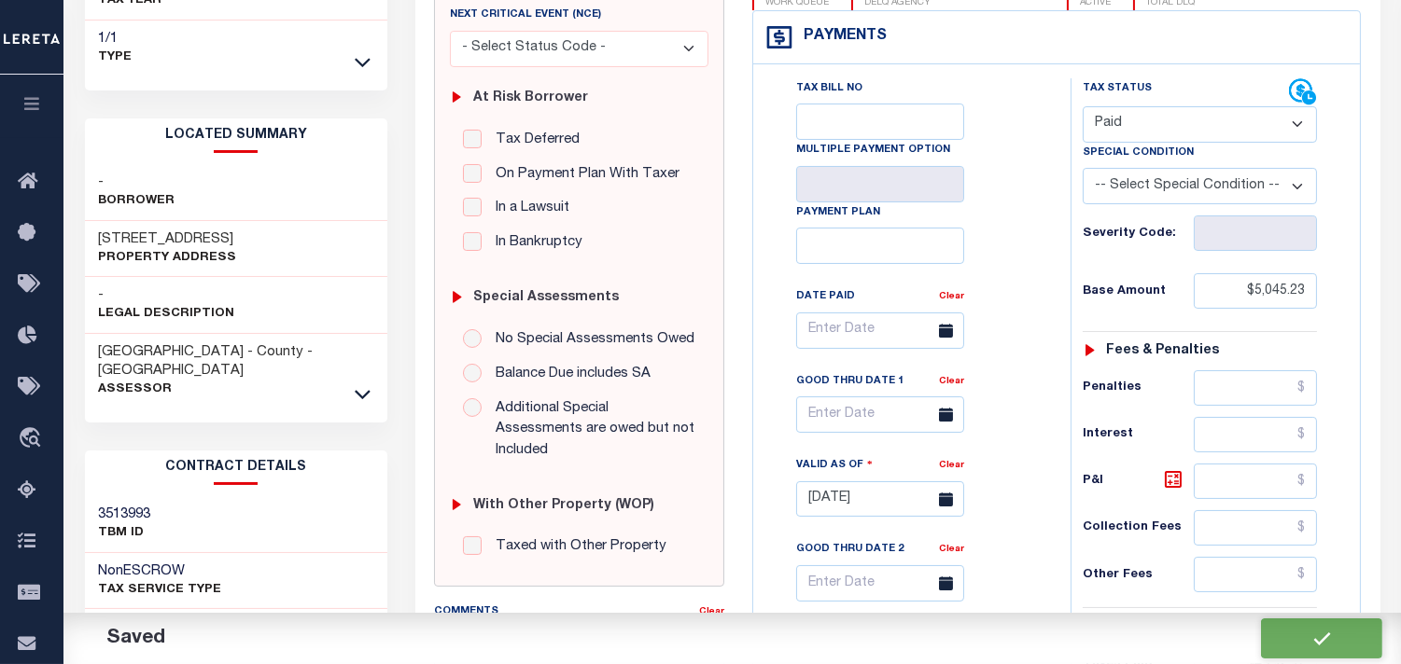
type input "$4,792.97"
type input "$0"
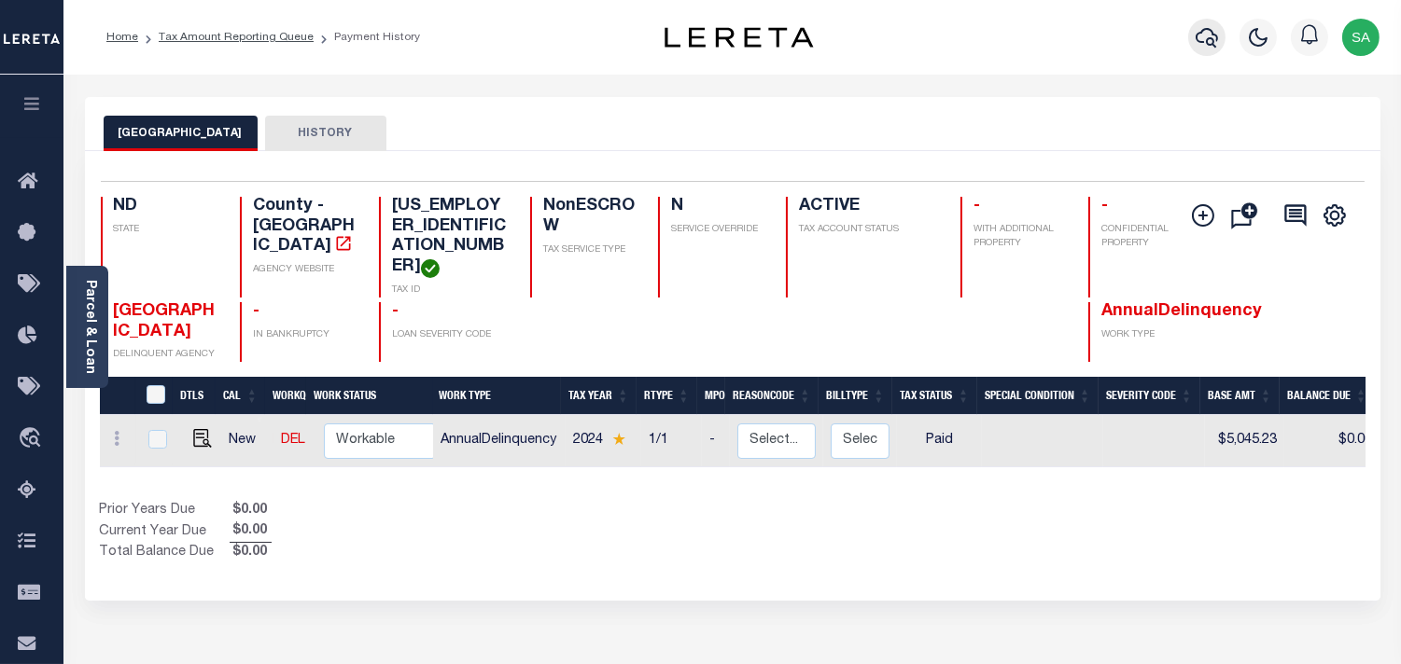
click at [1216, 44] on icon "button" at bounding box center [1206, 37] width 22 height 22
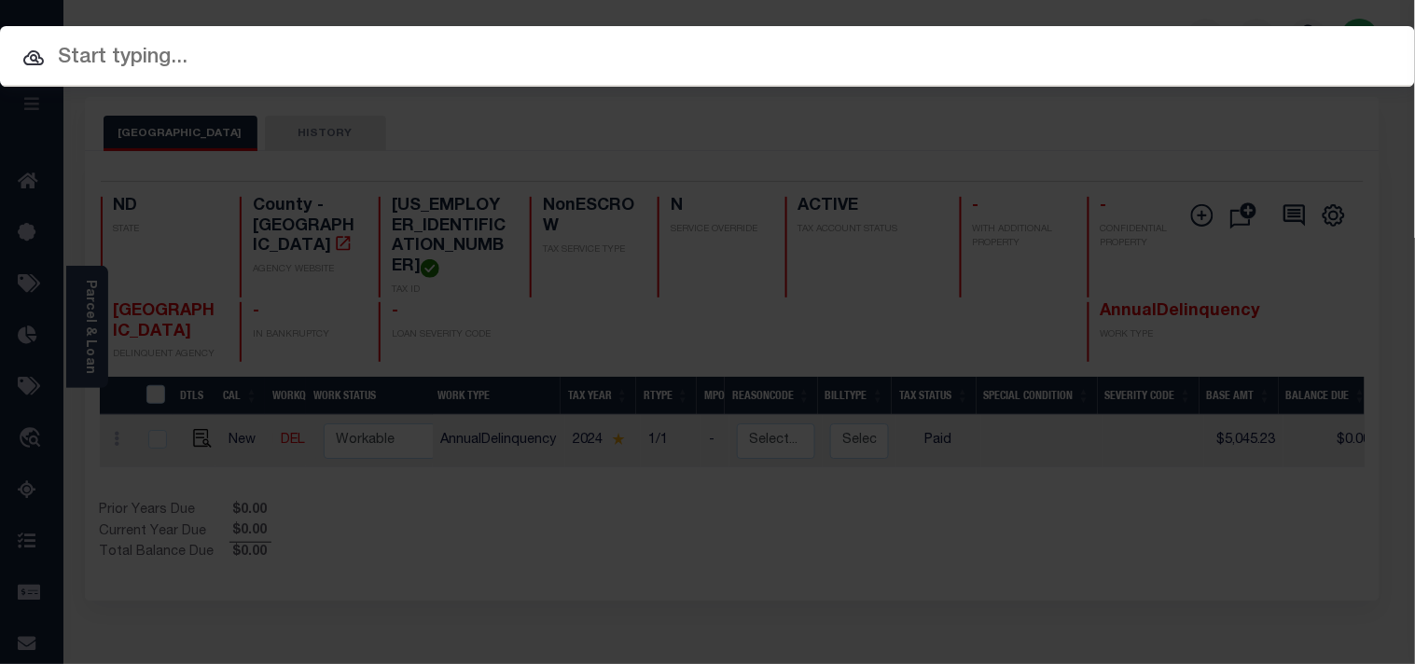
click at [1108, 54] on input "text" at bounding box center [707, 58] width 1415 height 33
paste input "1144619105"
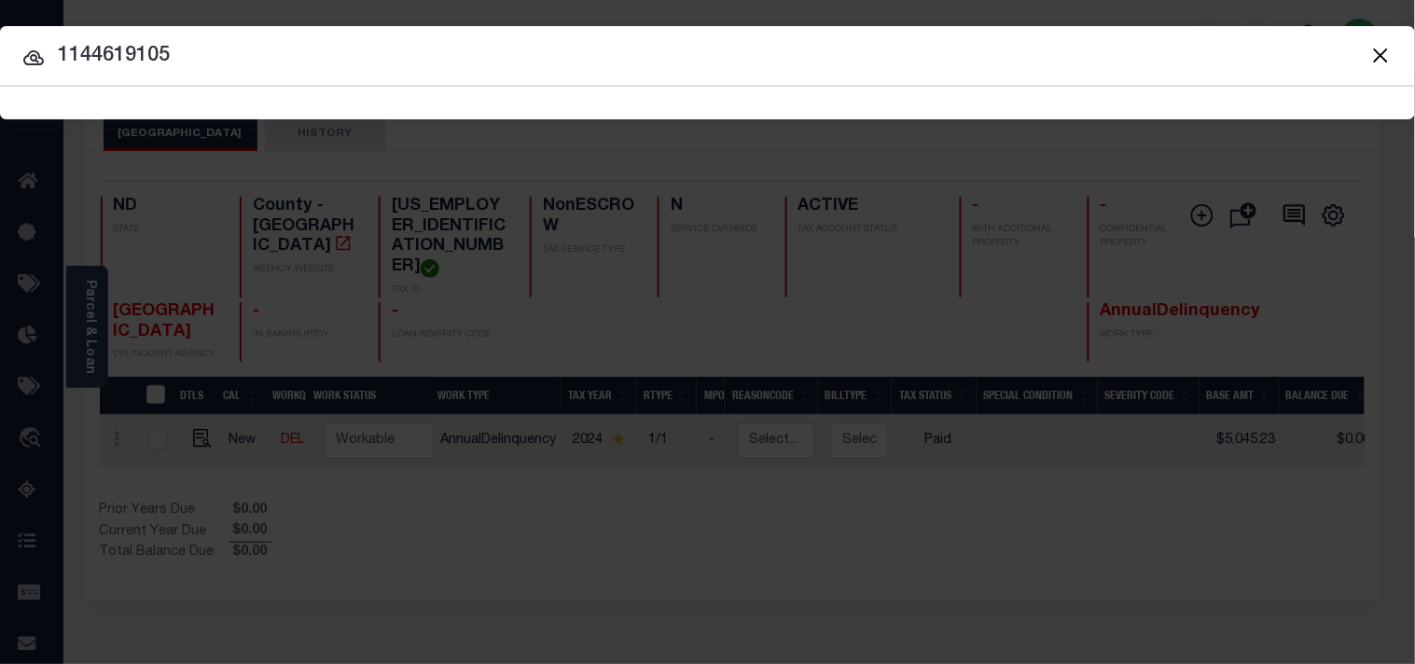
type input "1144619105"
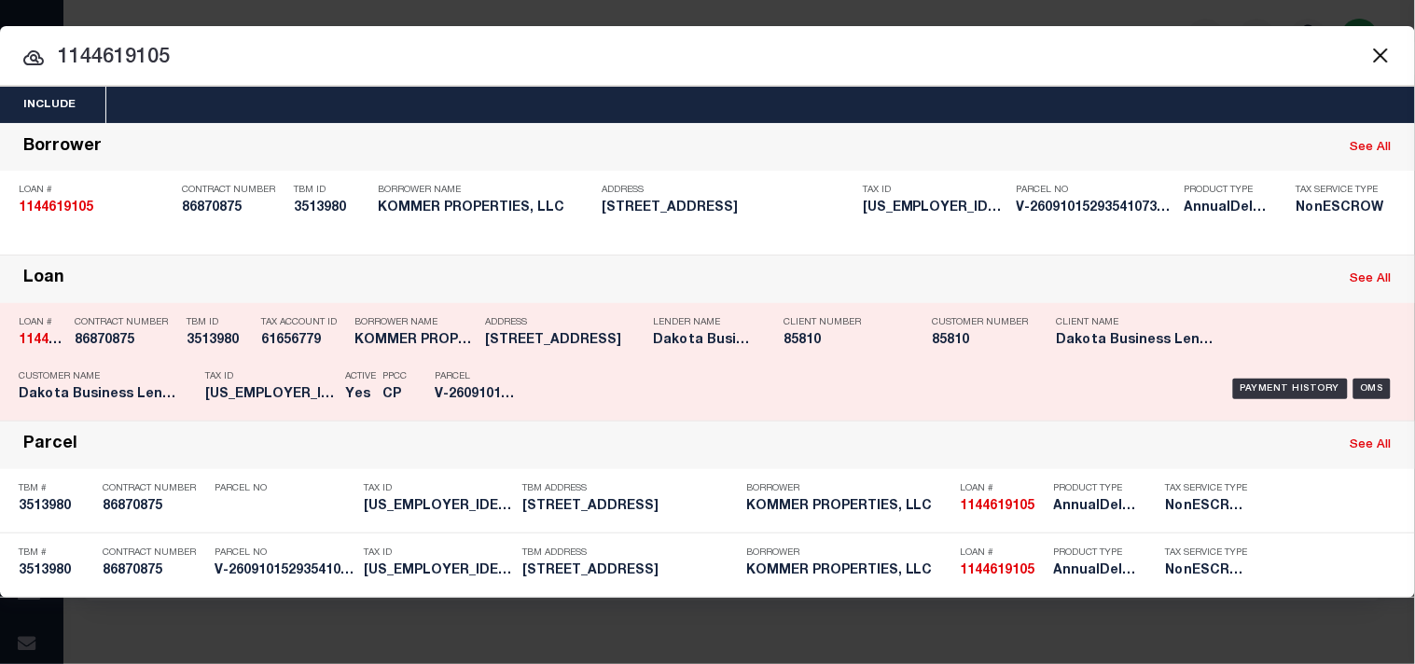
click at [296, 374] on p "Tax ID" at bounding box center [270, 376] width 131 height 11
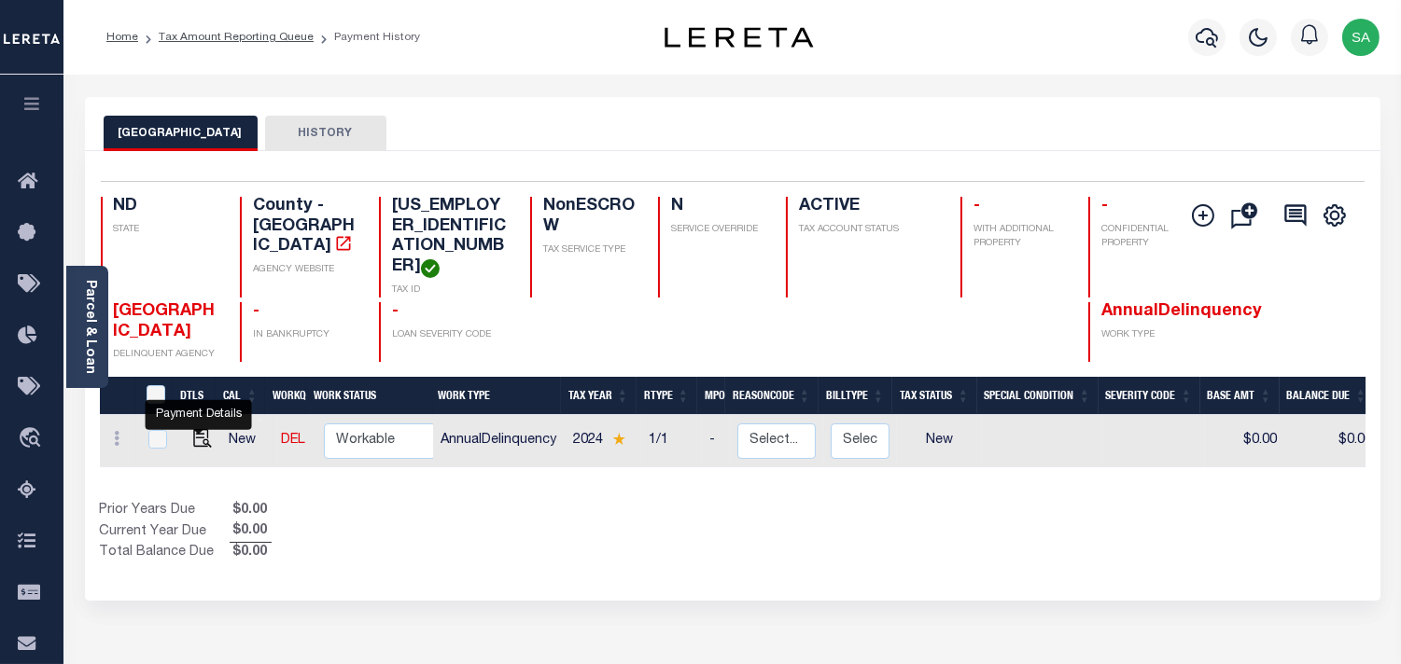
drag, startPoint x: 202, startPoint y: 430, endPoint x: 218, endPoint y: 429, distance: 16.8
click at [202, 430] on img "" at bounding box center [202, 438] width 19 height 19
checkbox input "true"
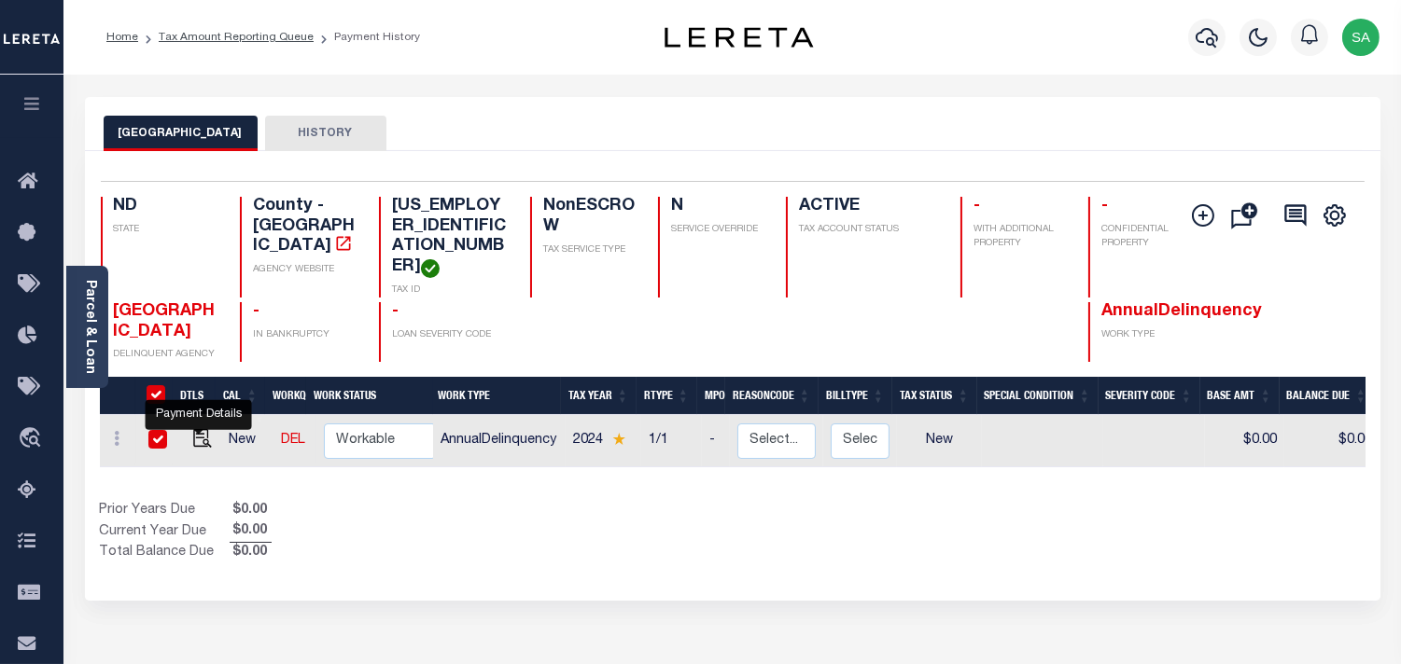
checkbox input "true"
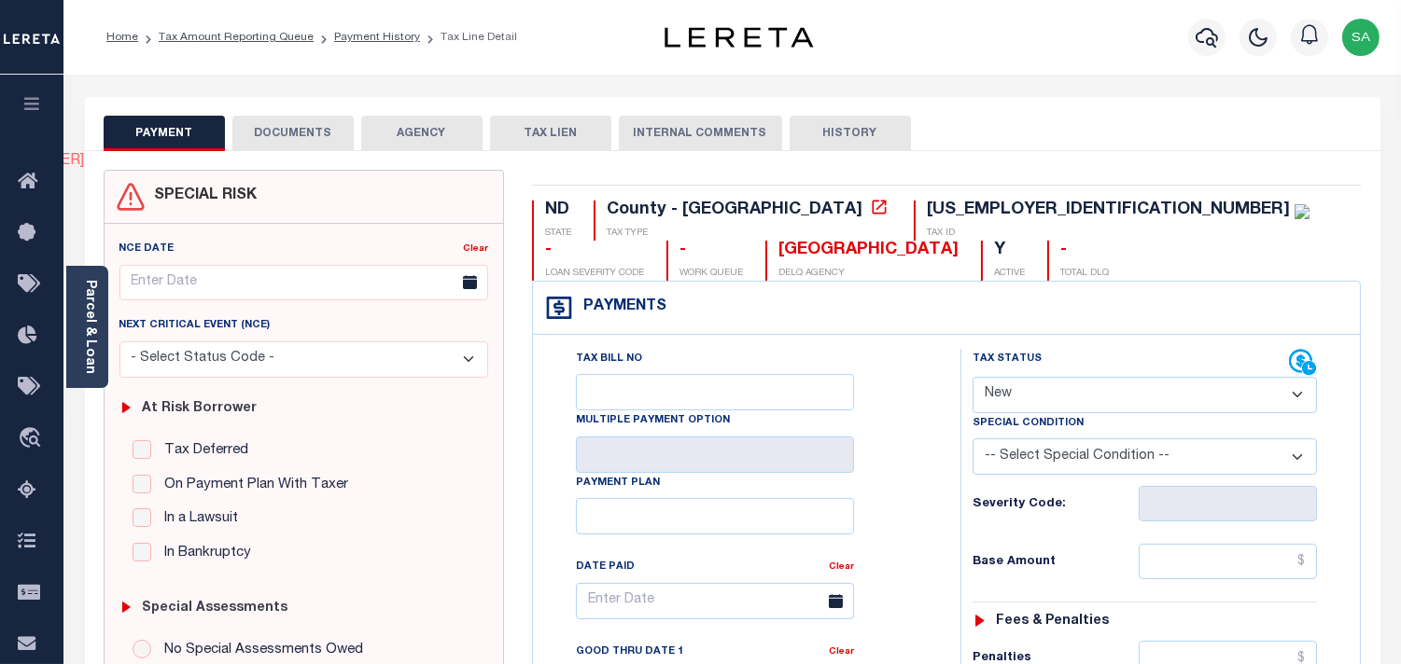
drag, startPoint x: 1066, startPoint y: 397, endPoint x: 1065, endPoint y: 408, distance: 11.4
click at [1066, 402] on select "- Select Status Code - Open Due/Unpaid Paid Incomplete No Tax Due Internal Refu…" at bounding box center [1144, 395] width 344 height 36
select select "PYD"
click at [972, 378] on select "- Select Status Code - Open Due/Unpaid Paid Incomplete No Tax Due Internal Refu…" at bounding box center [1144, 395] width 344 height 36
type input "[DATE]"
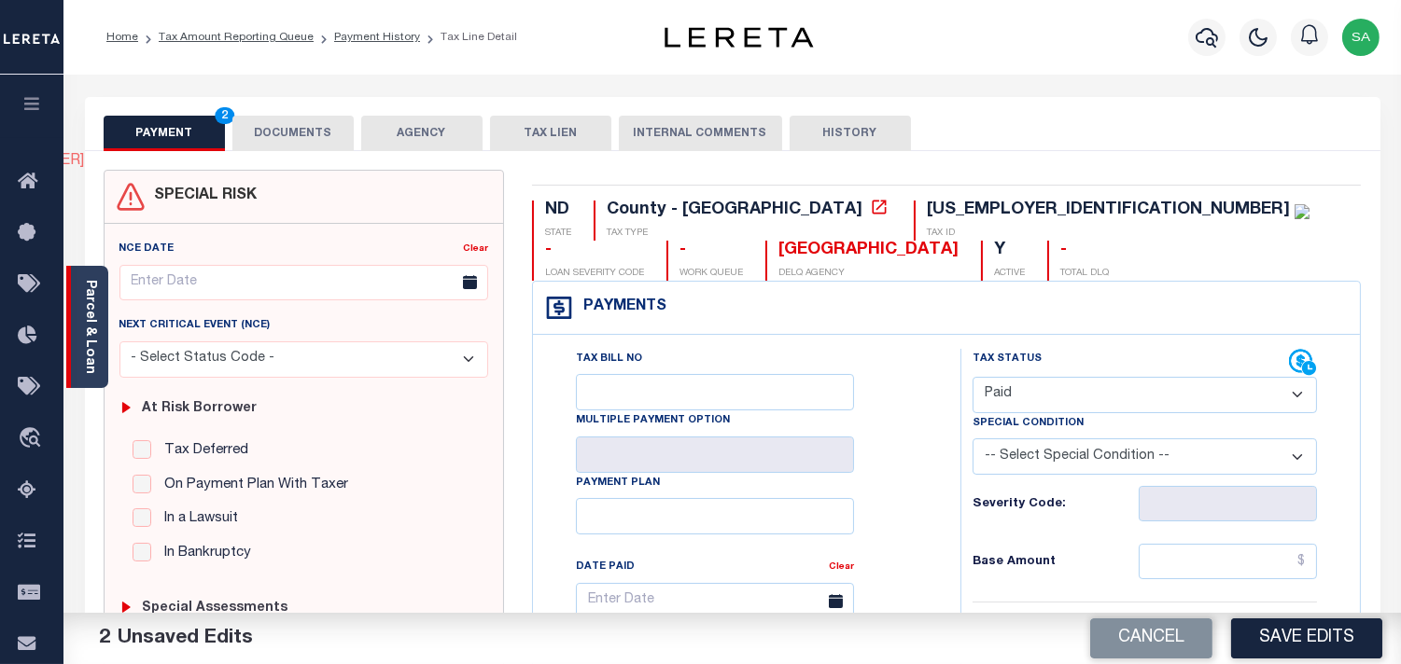
click at [94, 328] on link "Parcel & Loan" at bounding box center [89, 327] width 13 height 94
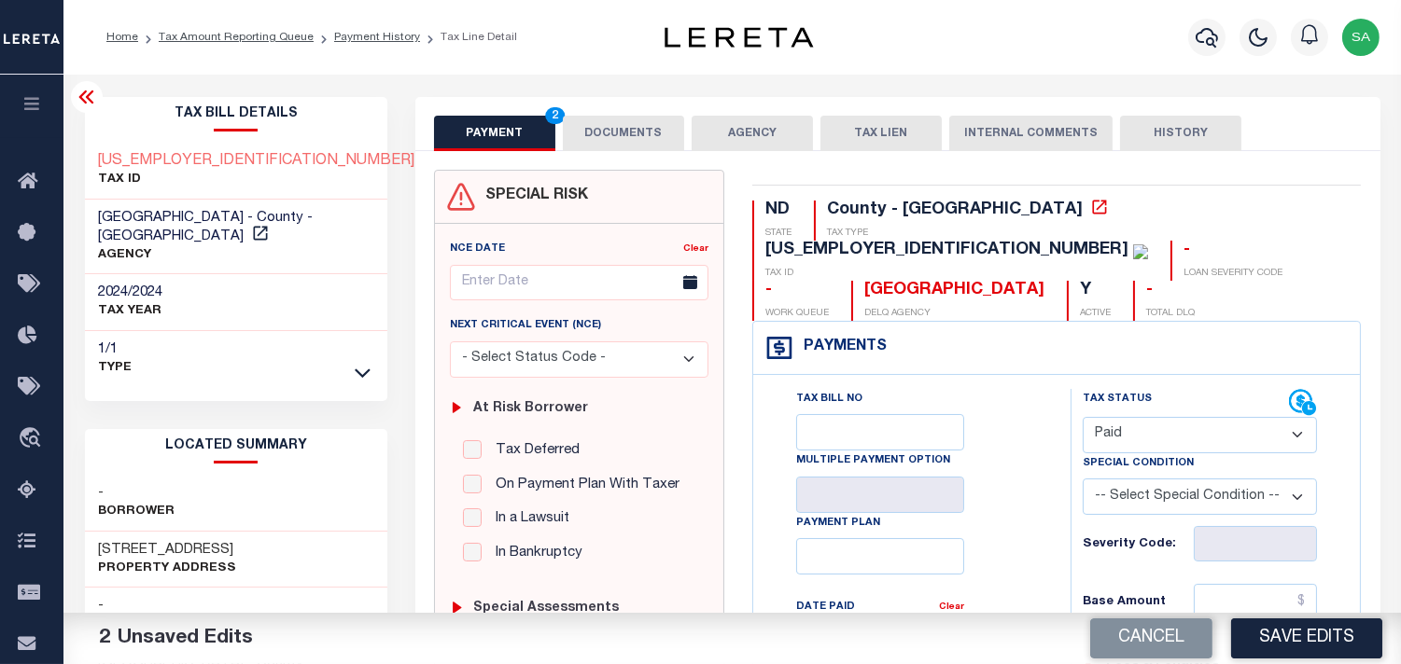
click at [609, 119] on button "DOCUMENTS" at bounding box center [623, 133] width 121 height 35
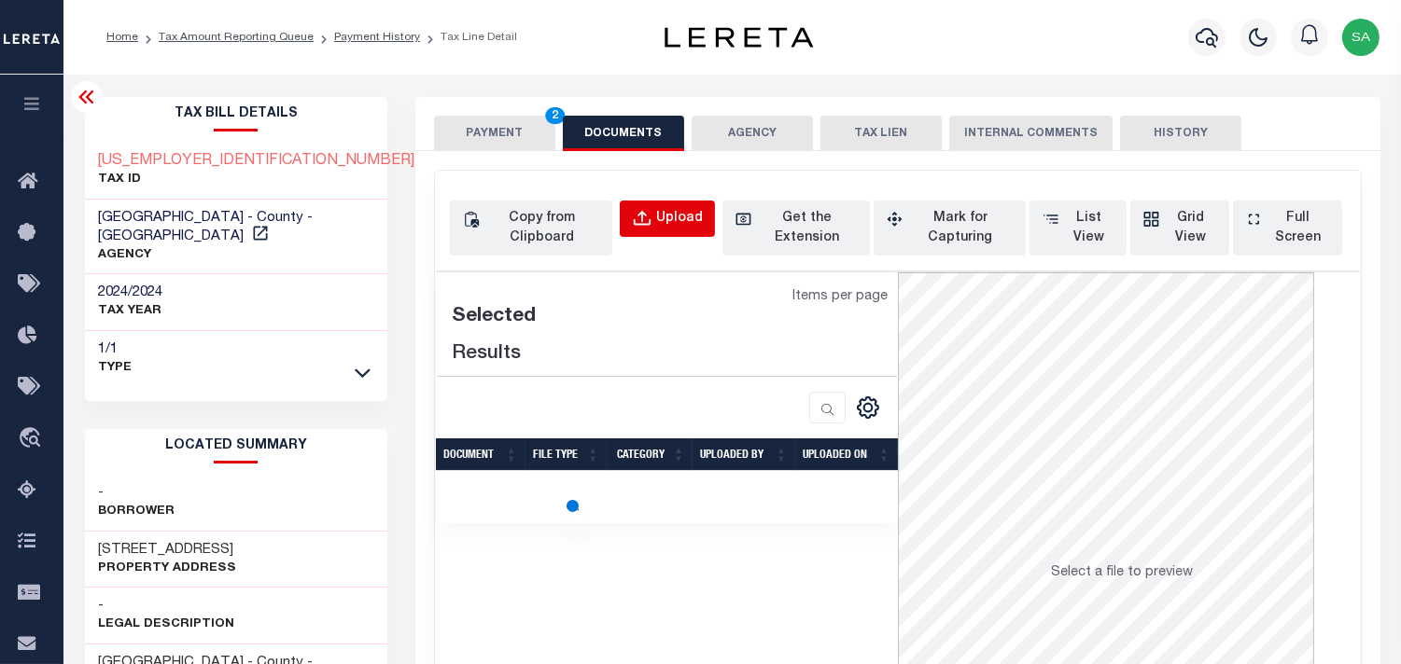
click at [700, 207] on button "Upload" at bounding box center [667, 219] width 95 height 36
select select "POP"
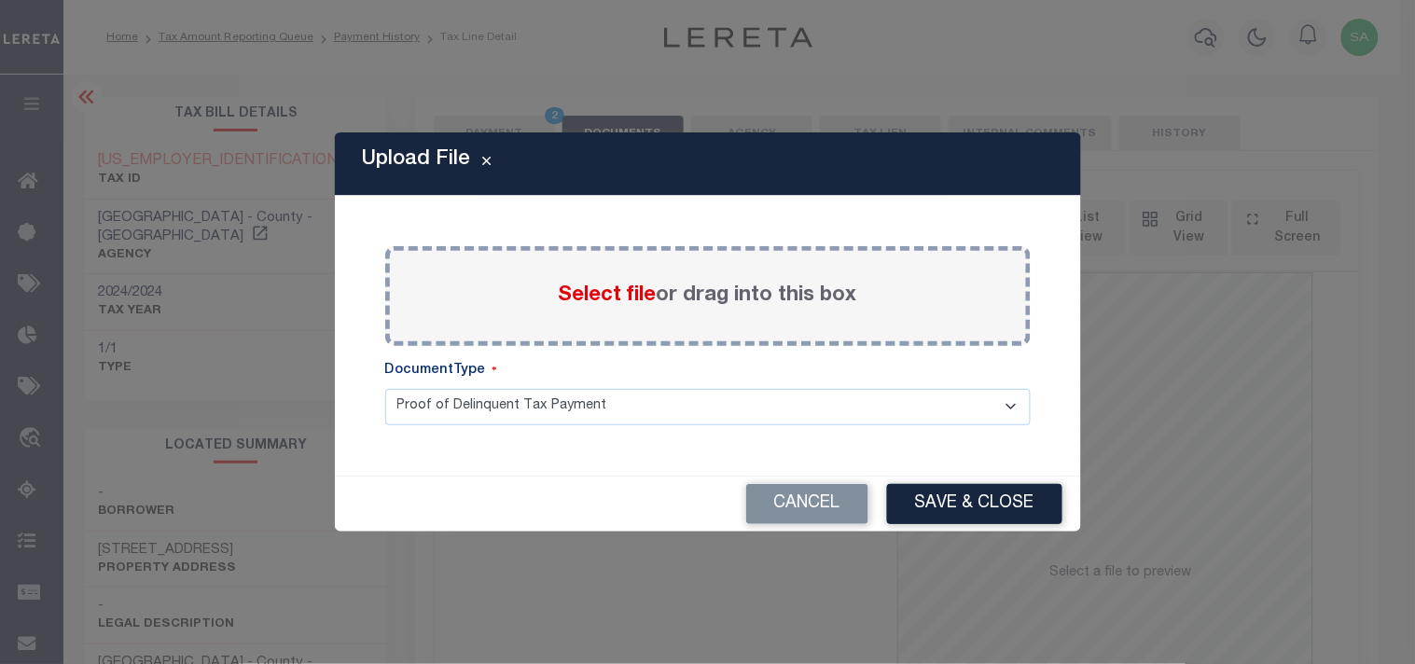
click at [645, 301] on span "Select file" at bounding box center [608, 296] width 98 height 21
click at [0, 0] on input "Select file or drag into this box" at bounding box center [0, 0] width 0 height 0
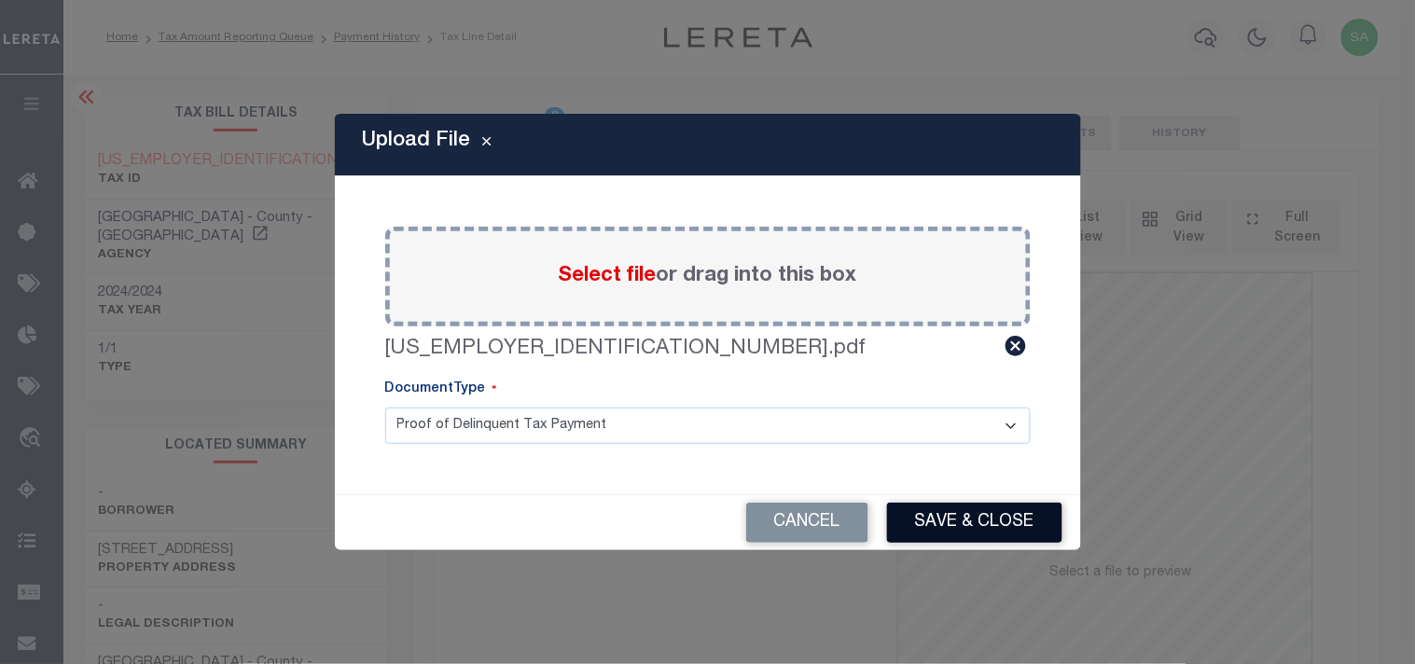
click at [996, 528] on button "Save & Close" at bounding box center [974, 523] width 175 height 40
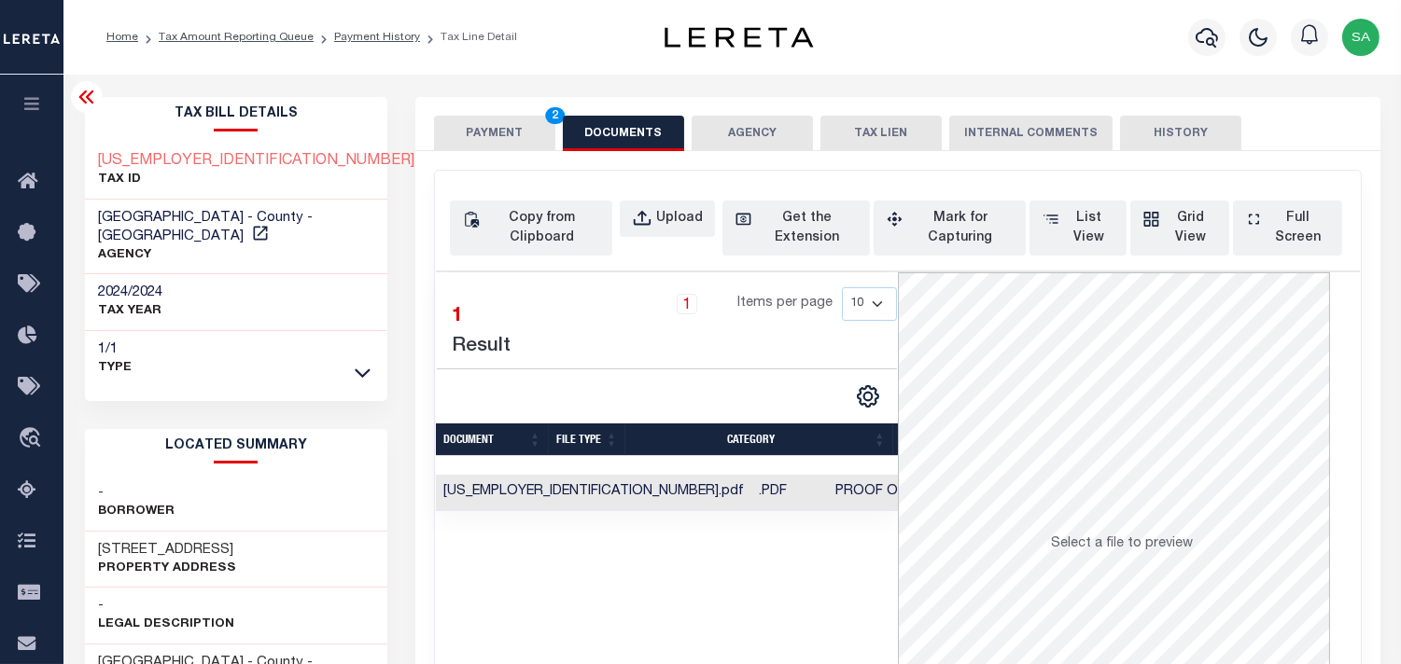
drag, startPoint x: 467, startPoint y: 131, endPoint x: 592, endPoint y: 191, distance: 138.1
click at [467, 131] on button "PAYMENT 2" at bounding box center [494, 133] width 121 height 35
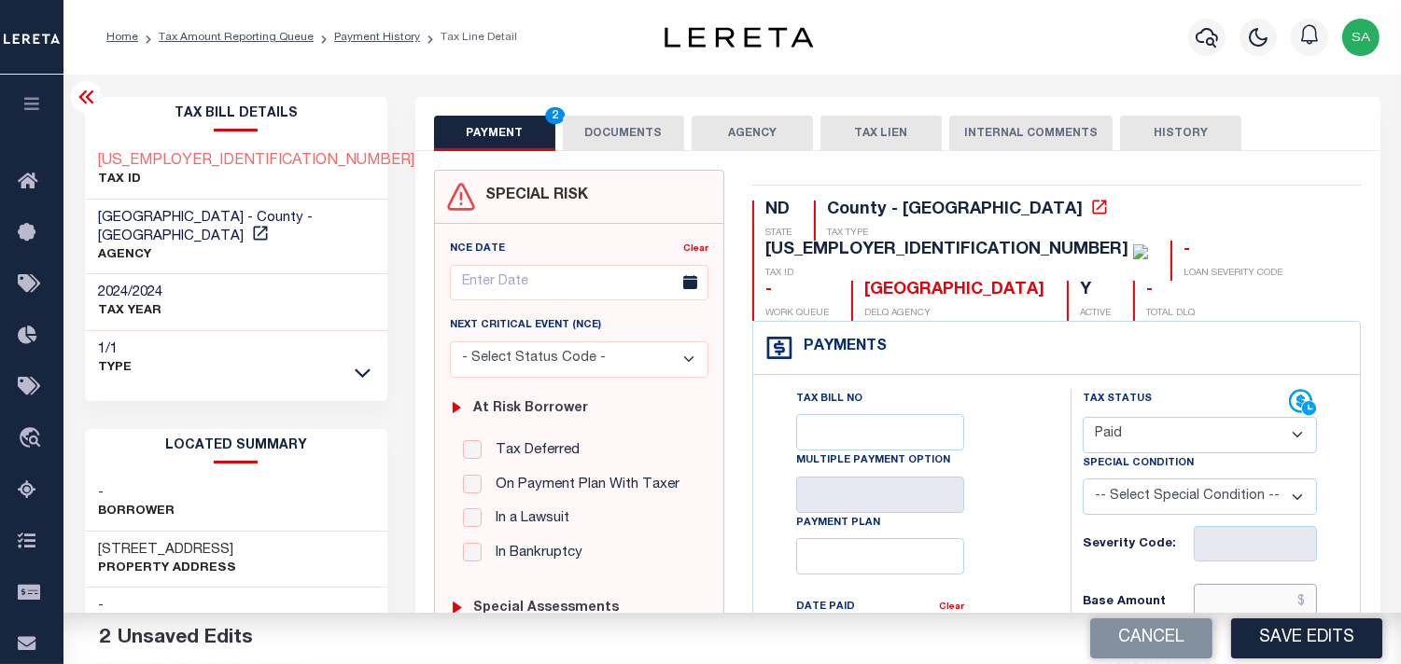
drag, startPoint x: 1248, startPoint y: 557, endPoint x: 1059, endPoint y: 546, distance: 188.8
click at [1248, 584] on input "text" at bounding box center [1254, 601] width 123 height 35
paste input "9,238.94"
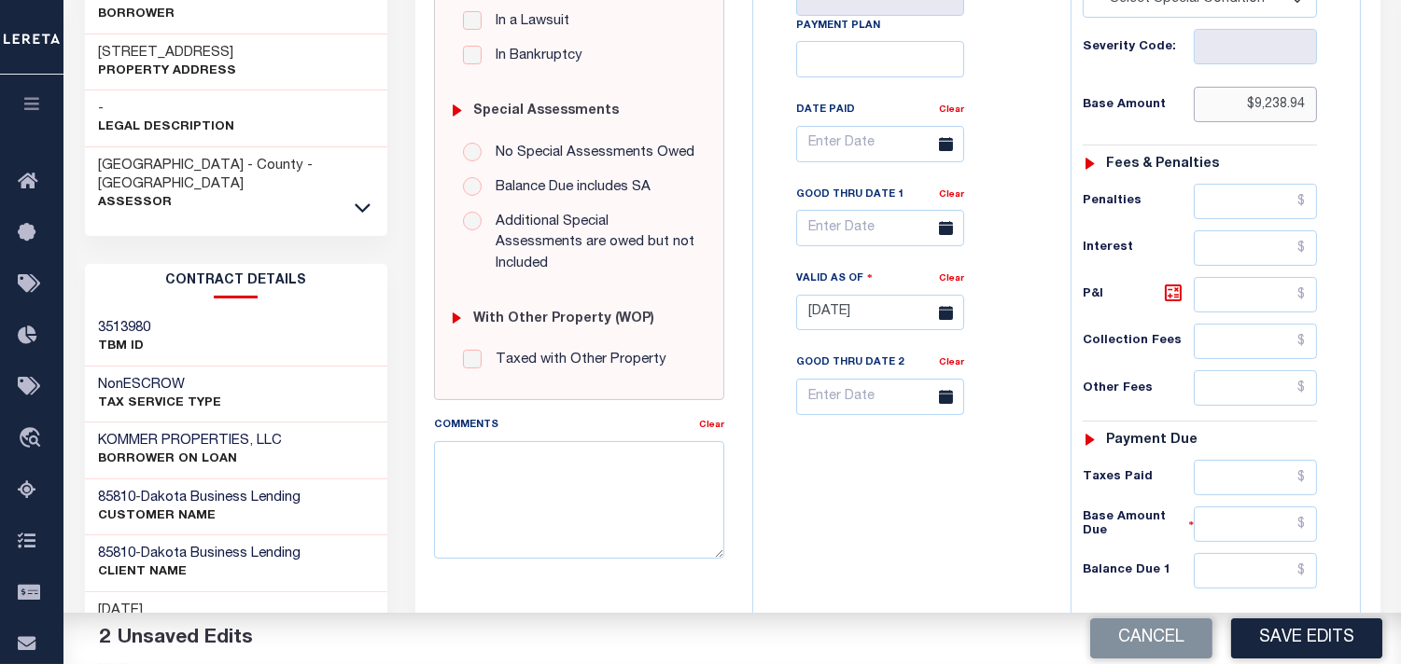
scroll to position [518, 0]
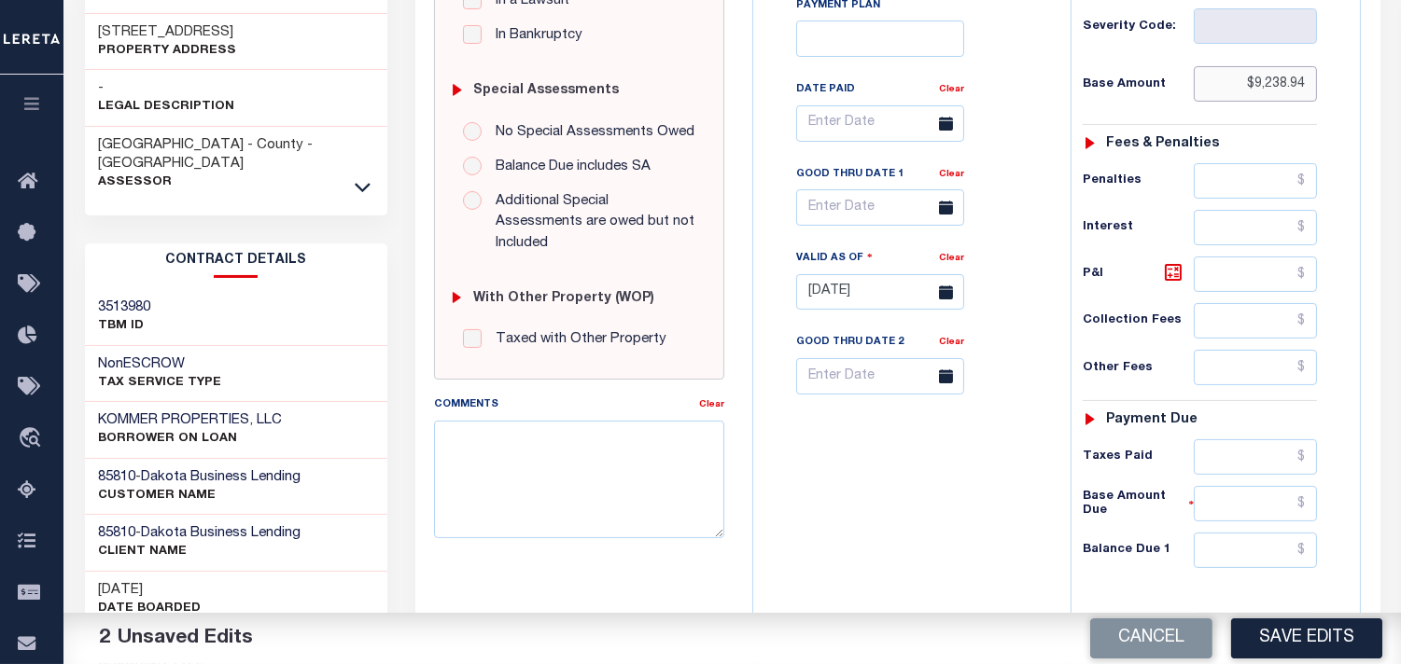
type input "$9,238.94"
drag, startPoint x: 1234, startPoint y: 408, endPoint x: 1214, endPoint y: 423, distance: 25.4
click at [1234, 439] on input "text" at bounding box center [1254, 456] width 123 height 35
paste input "8,799.93"
type input "$8,799.93"
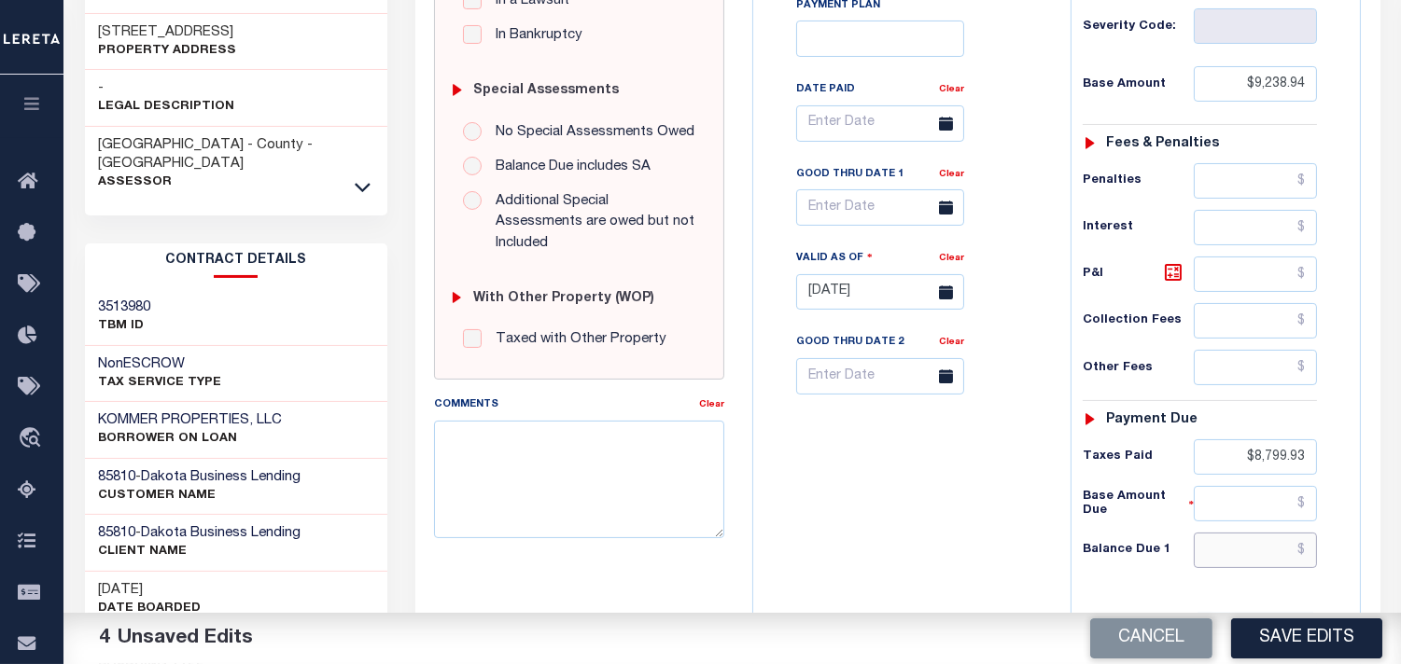
click at [1279, 533] on input "text" at bounding box center [1254, 550] width 123 height 35
type input "$0.00"
click at [877, 467] on div "Tax Bill No Multiple Payment Option Payment Plan Clear" at bounding box center [907, 283] width 299 height 824
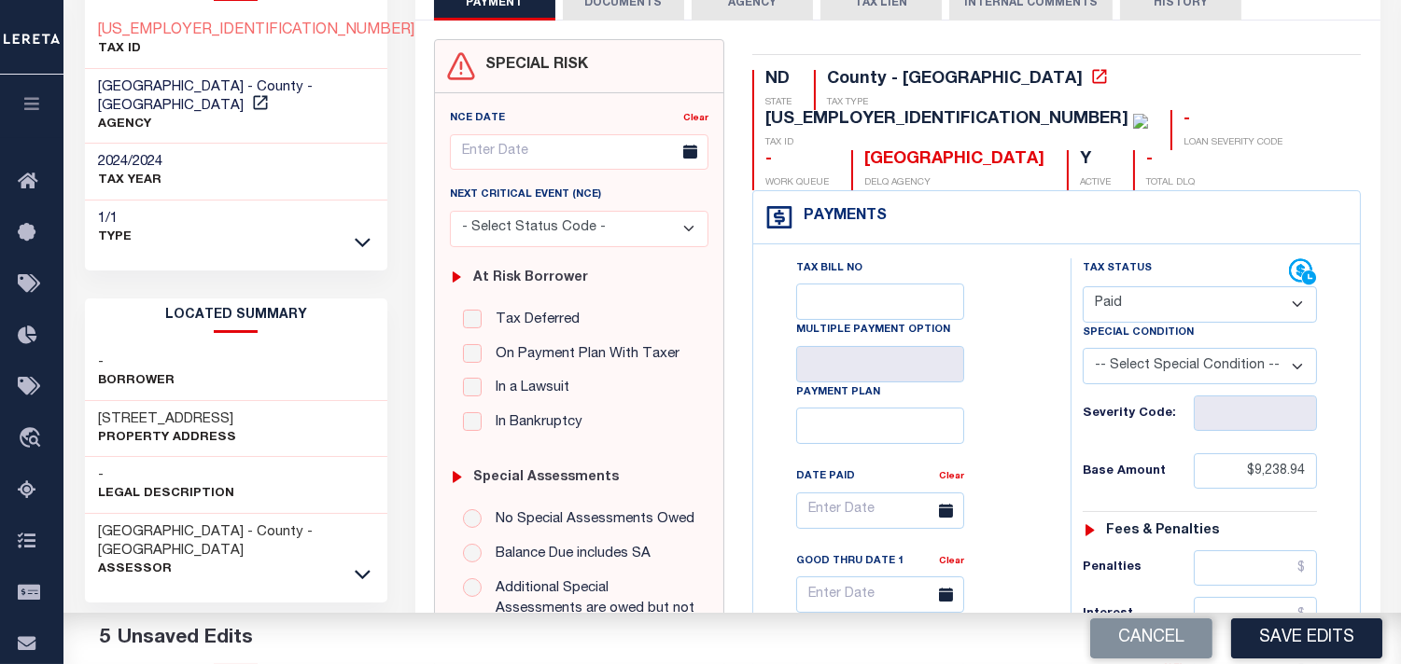
scroll to position [0, 0]
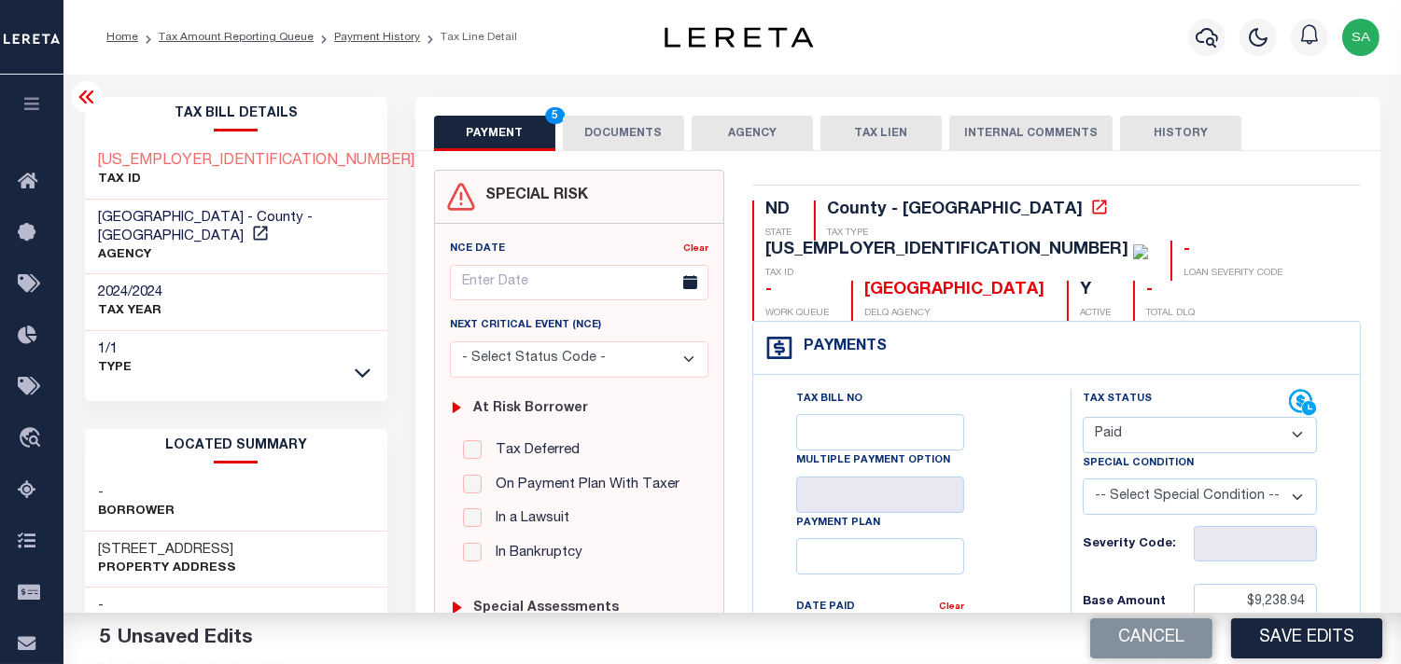
click at [600, 126] on button "DOCUMENTS" at bounding box center [623, 133] width 121 height 35
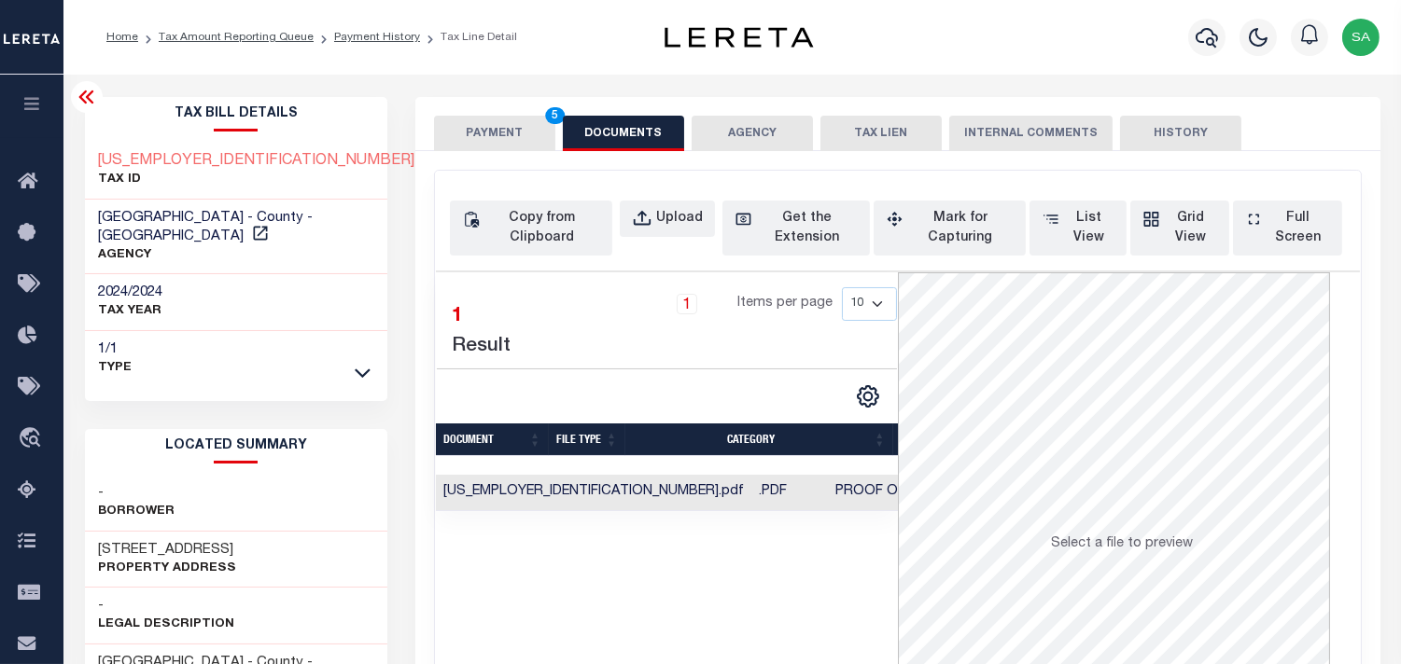
click at [498, 128] on button "PAYMENT 5" at bounding box center [494, 133] width 121 height 35
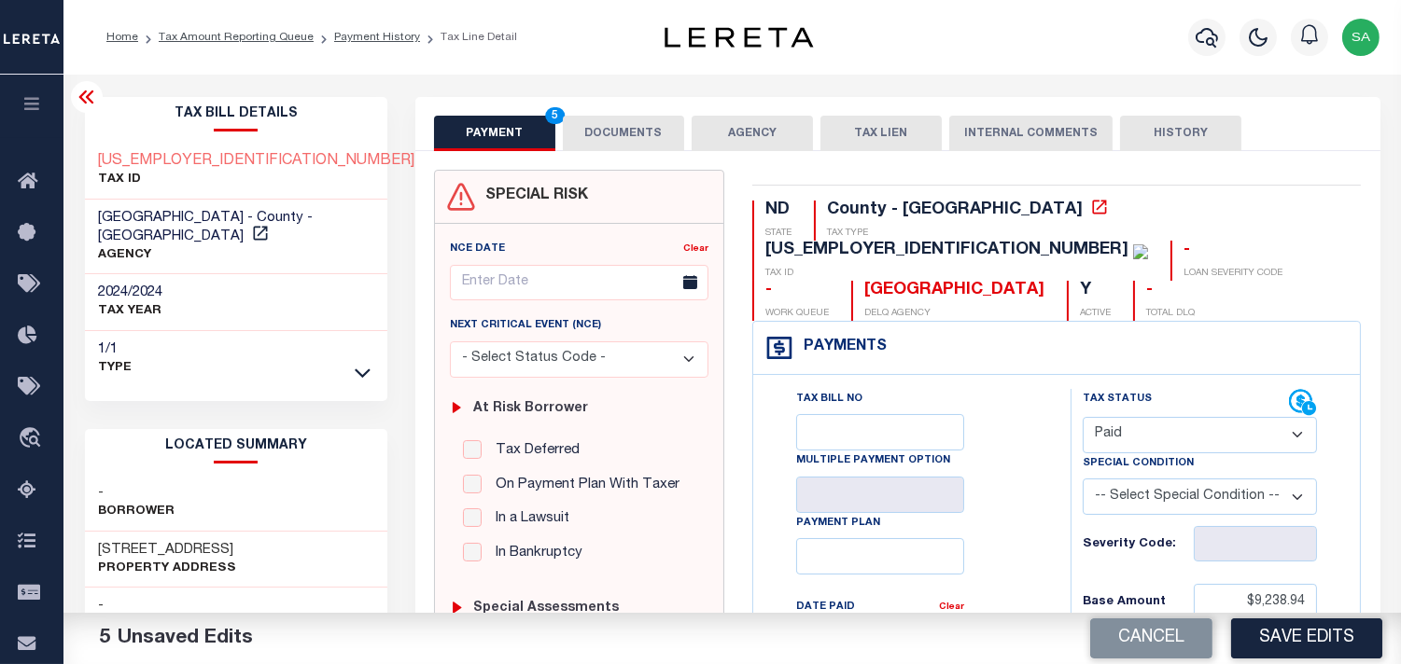
scroll to position [518, 0]
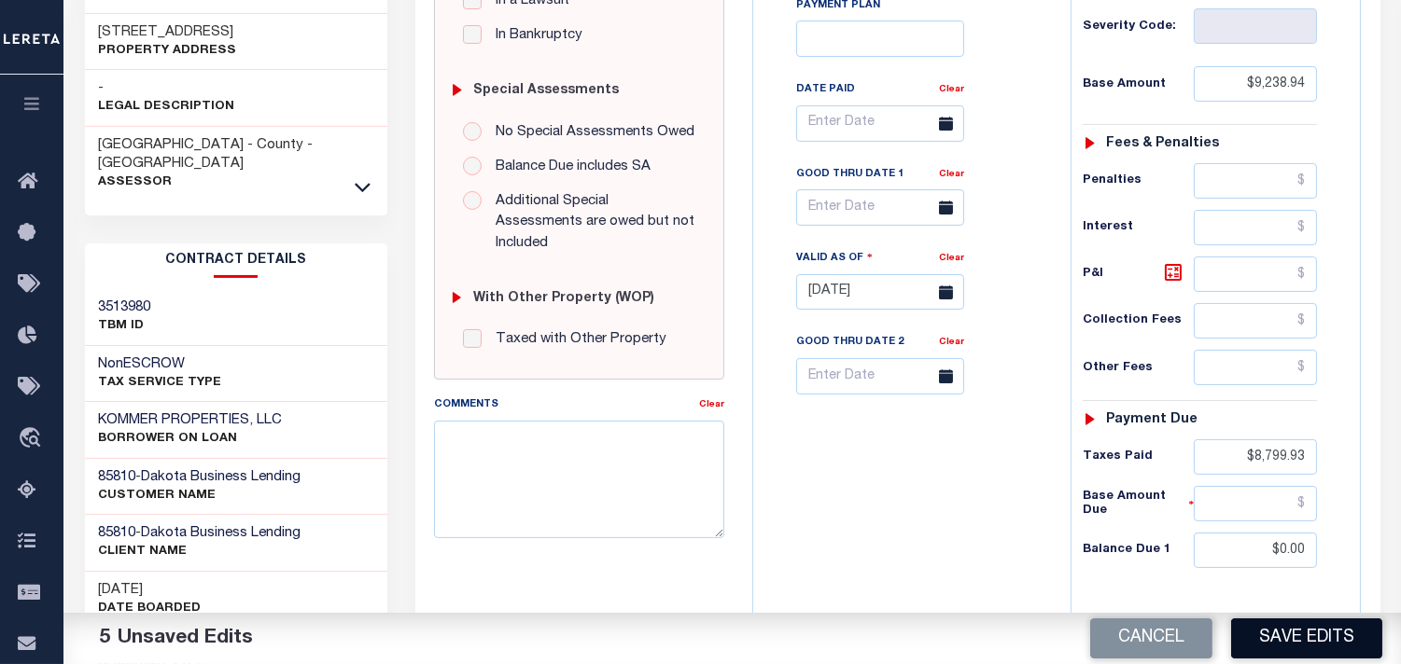
click at [1270, 640] on button "Save Edits" at bounding box center [1306, 639] width 151 height 40
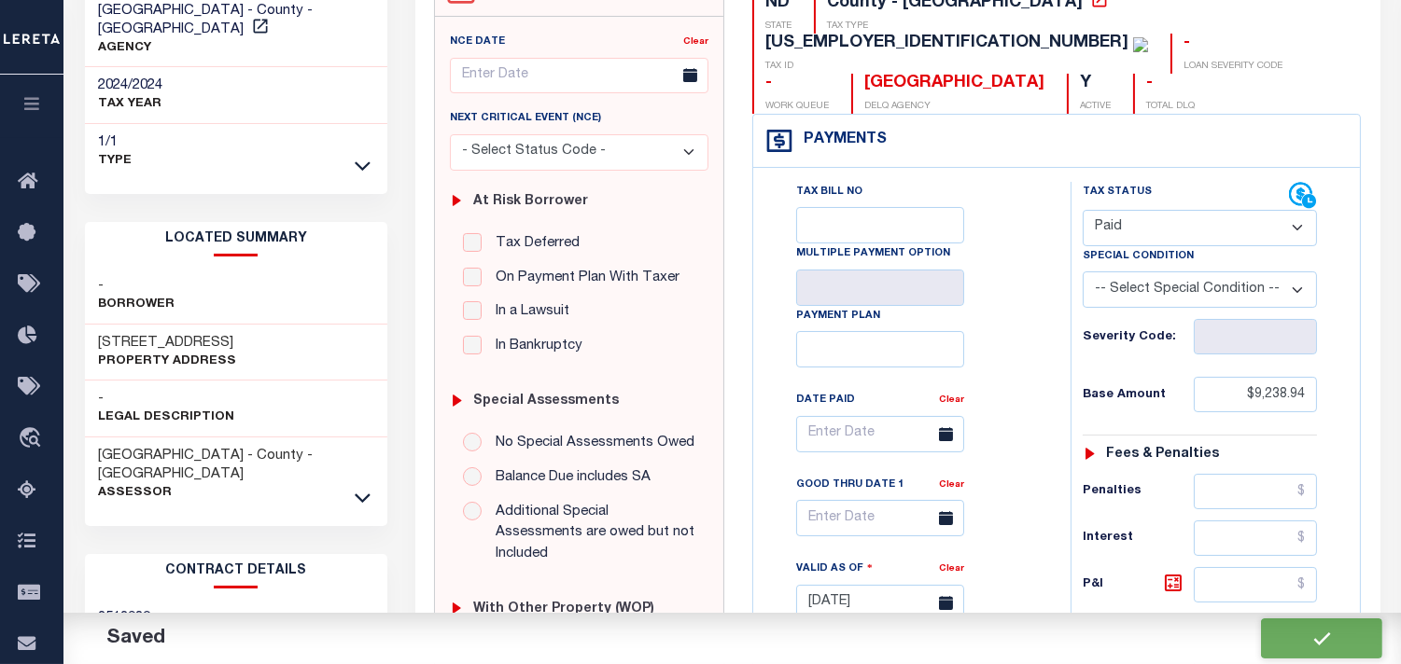
checkbox input "false"
type input "$9,238.94"
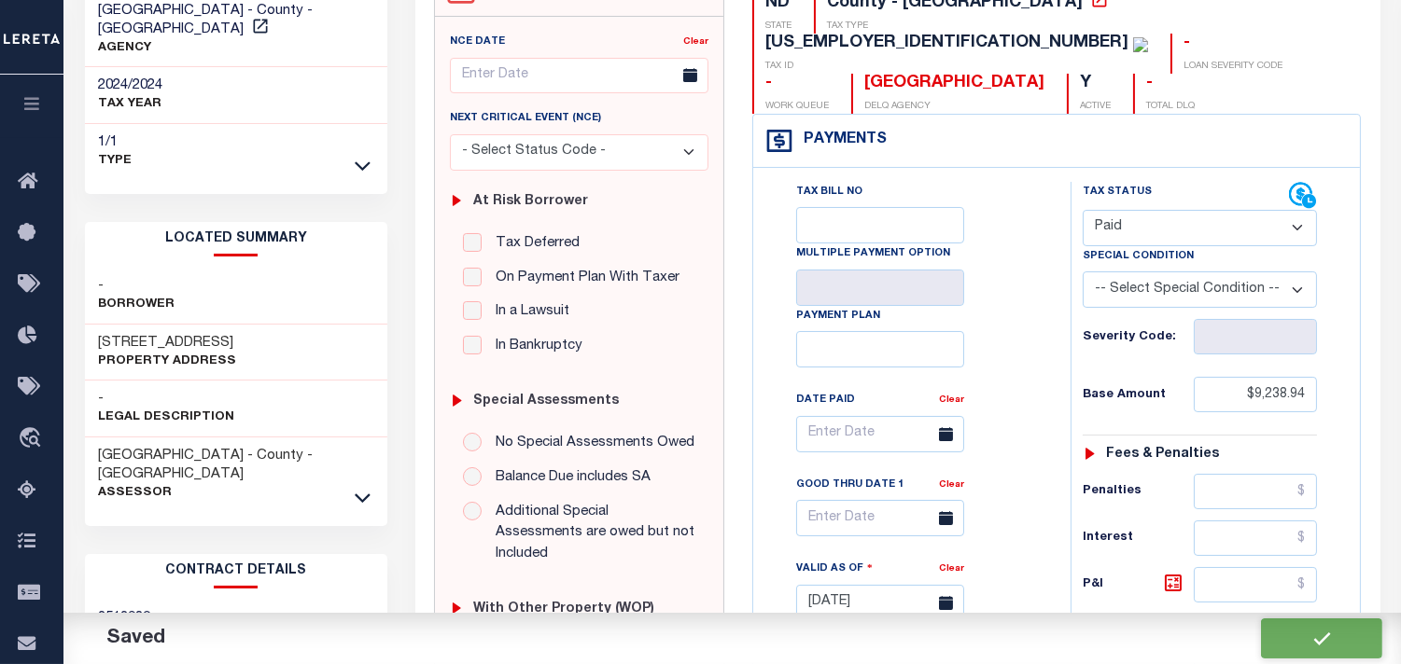
type input "$8,799.93"
type input "$0"
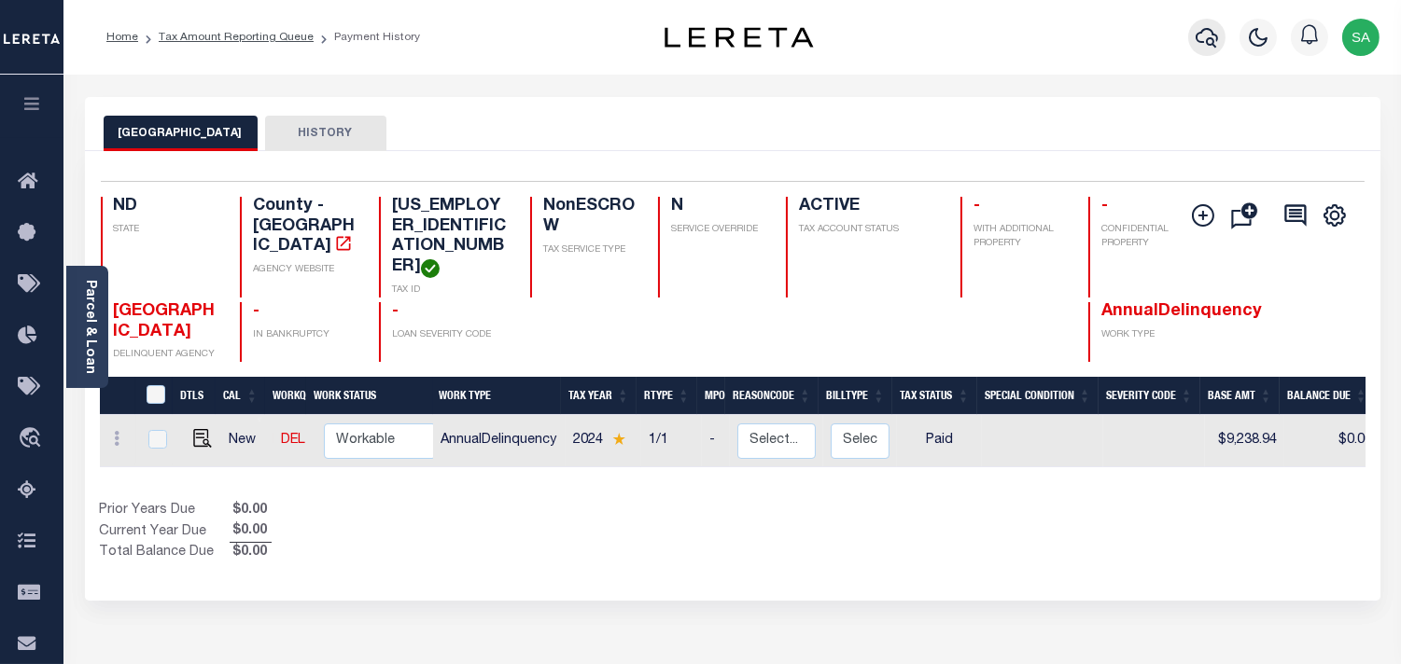
click at [1206, 35] on icon "button" at bounding box center [1206, 37] width 22 height 22
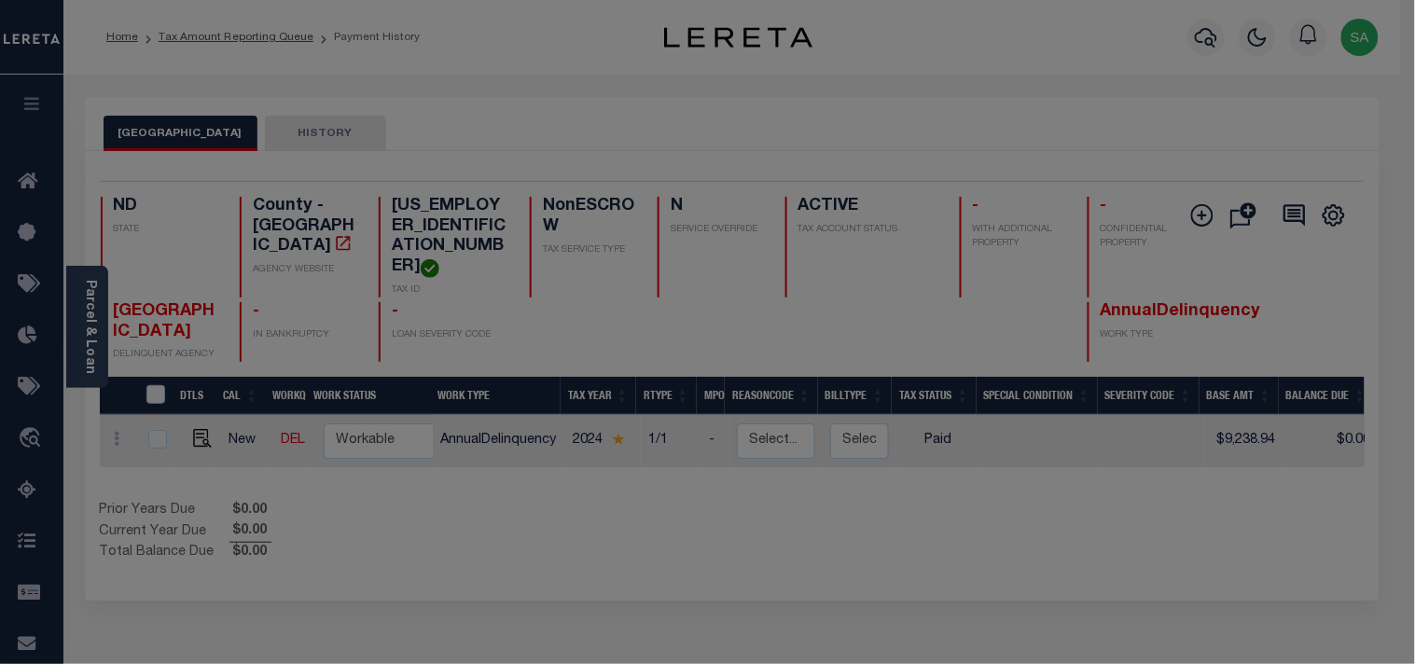
click at [0, 0] on div "Include Loans TBM Customers Borrowers Payments (Lender Non-Disb) Payments (Lend…" at bounding box center [0, 0] width 0 height 0
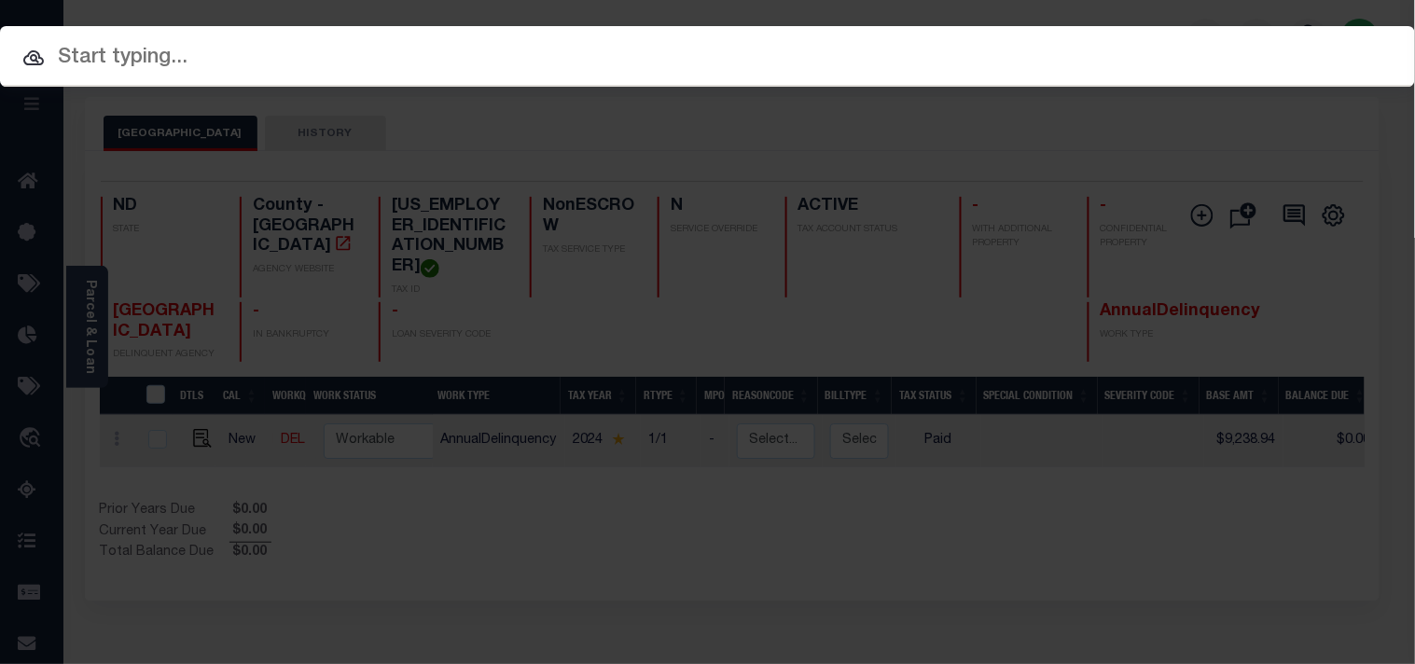
paste input "4076137003"
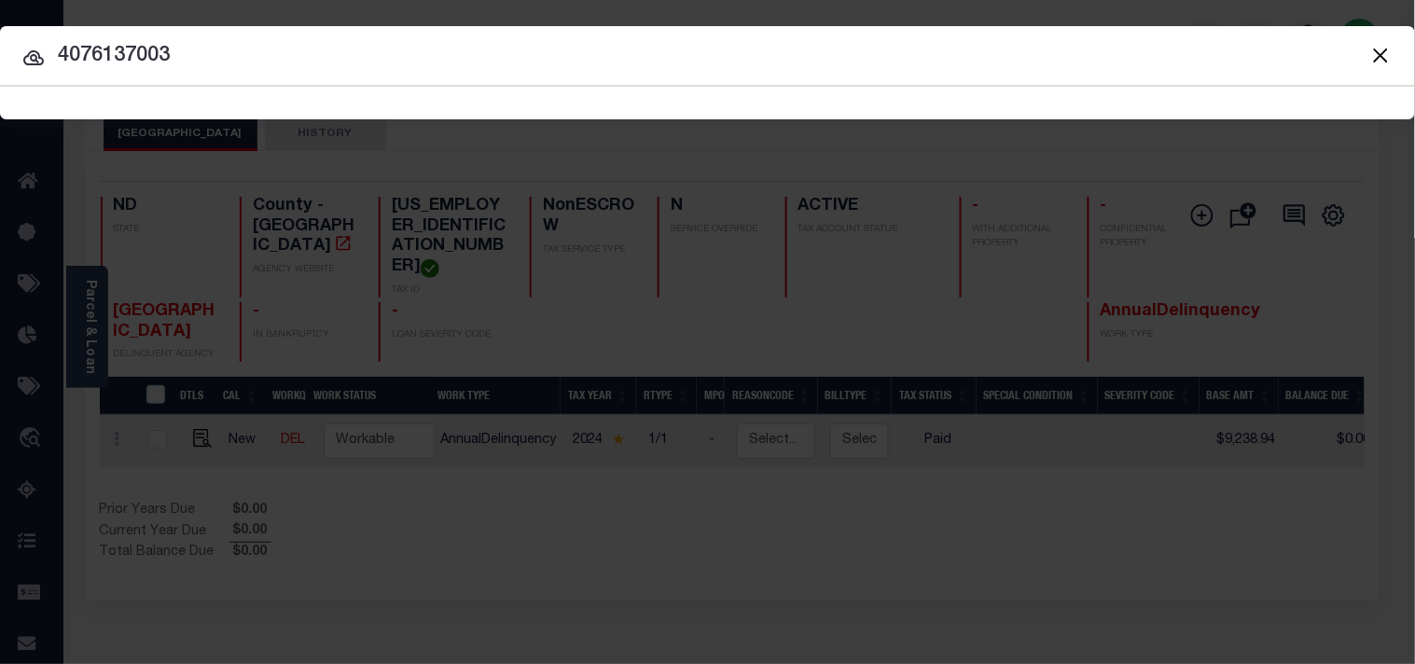
type input "4076137003"
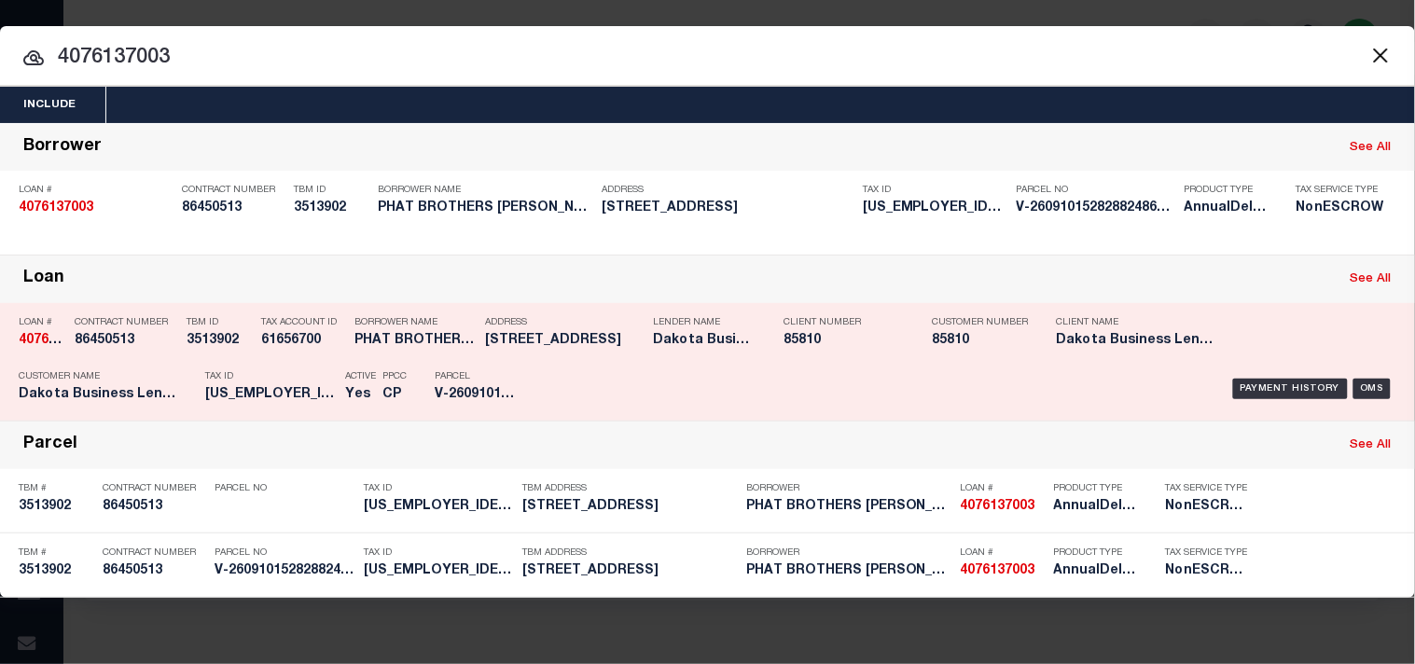
click at [300, 366] on div "Tax ID 65-2228000" at bounding box center [270, 389] width 131 height 54
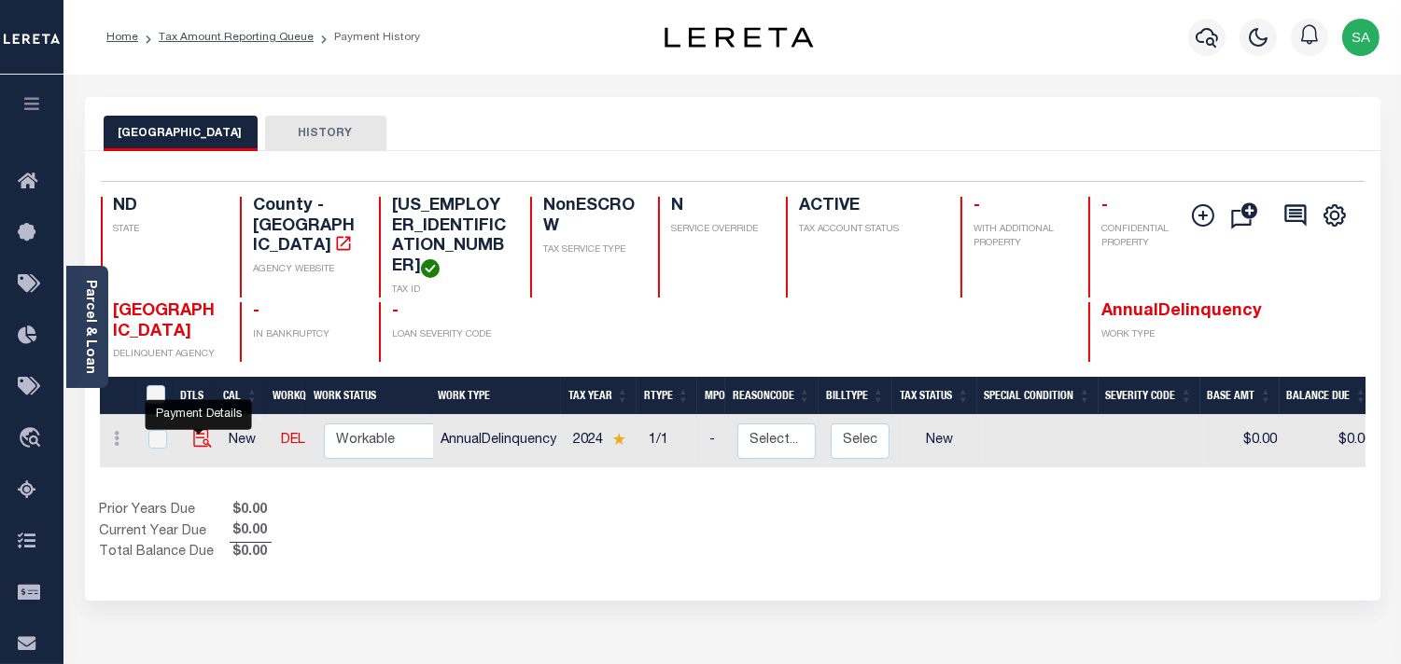
click at [200, 429] on img "" at bounding box center [202, 438] width 19 height 19
checkbox input "true"
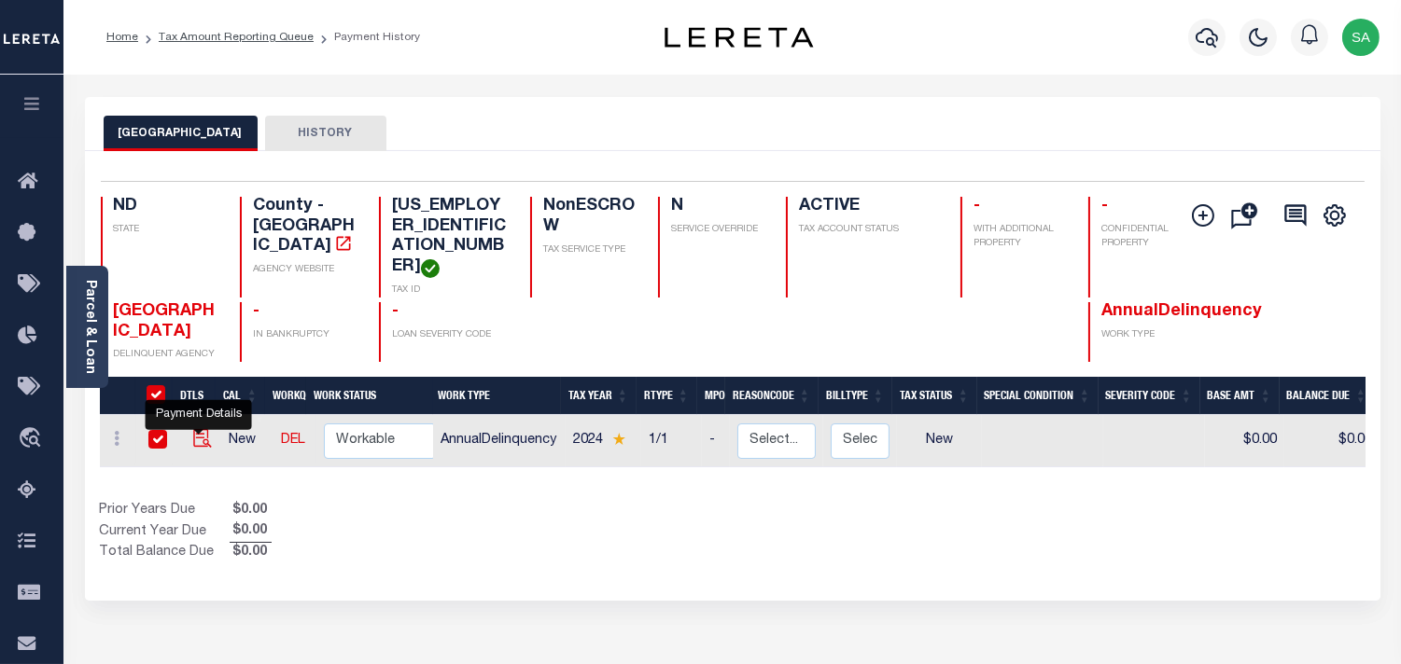
checkbox input "true"
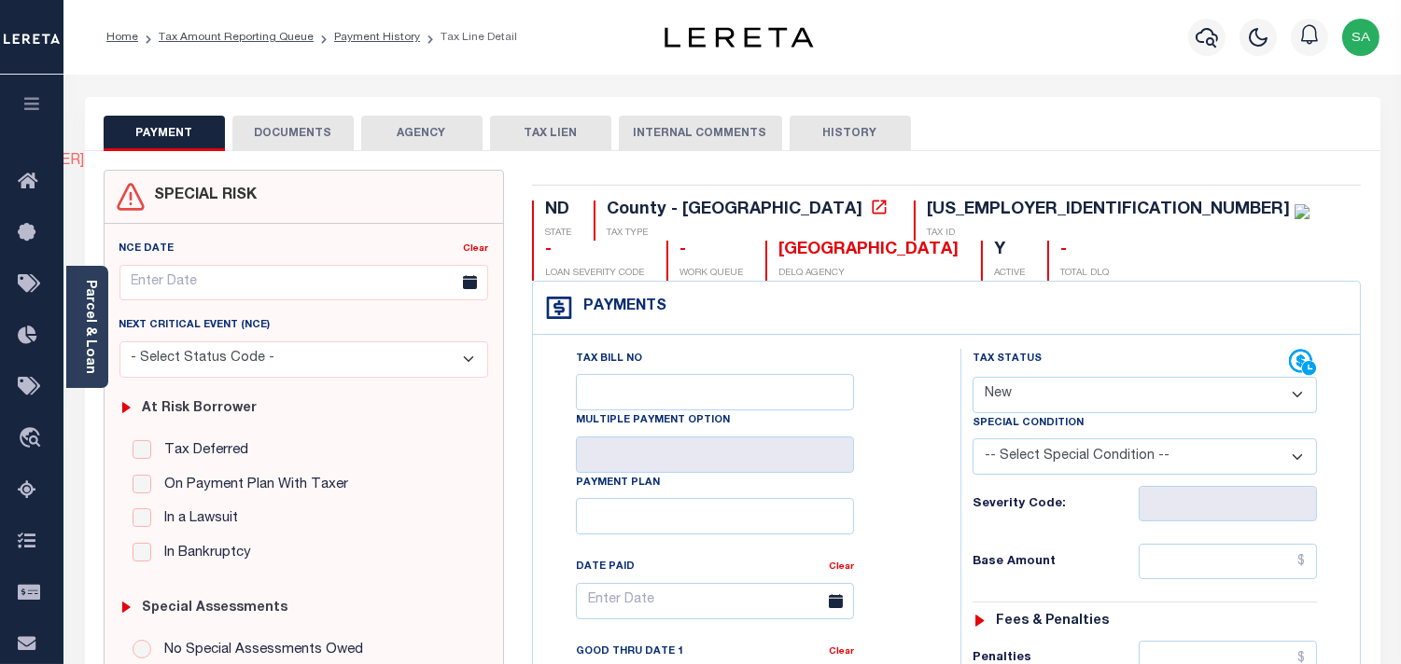
drag, startPoint x: 1015, startPoint y: 387, endPoint x: 1018, endPoint y: 411, distance: 23.5
click at [1018, 411] on select "- Select Status Code - Open Due/Unpaid Paid Incomplete No Tax Due Internal Refu…" at bounding box center [1144, 395] width 344 height 36
select select "PYD"
click at [972, 378] on select "- Select Status Code - Open Due/Unpaid Paid Incomplete No Tax Due Internal Refu…" at bounding box center [1144, 395] width 344 height 36
type input "[DATE]"
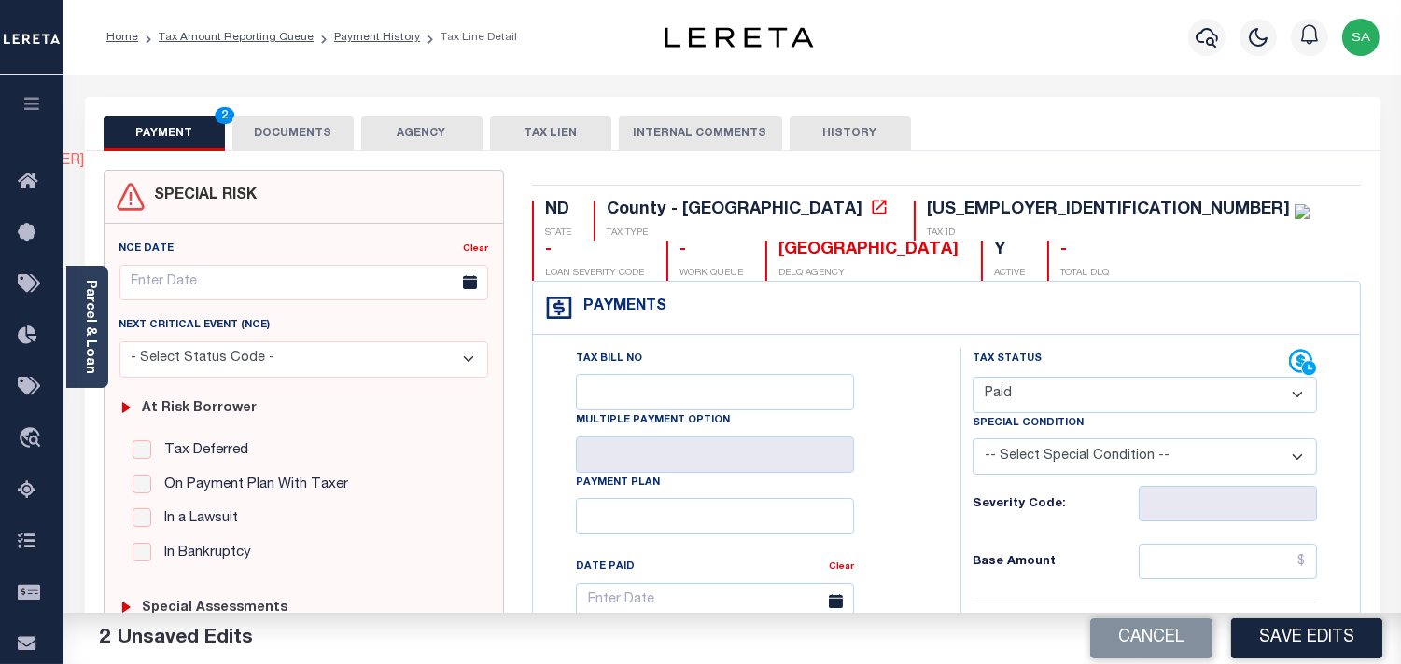
click at [320, 132] on button "DOCUMENTS" at bounding box center [292, 133] width 121 height 35
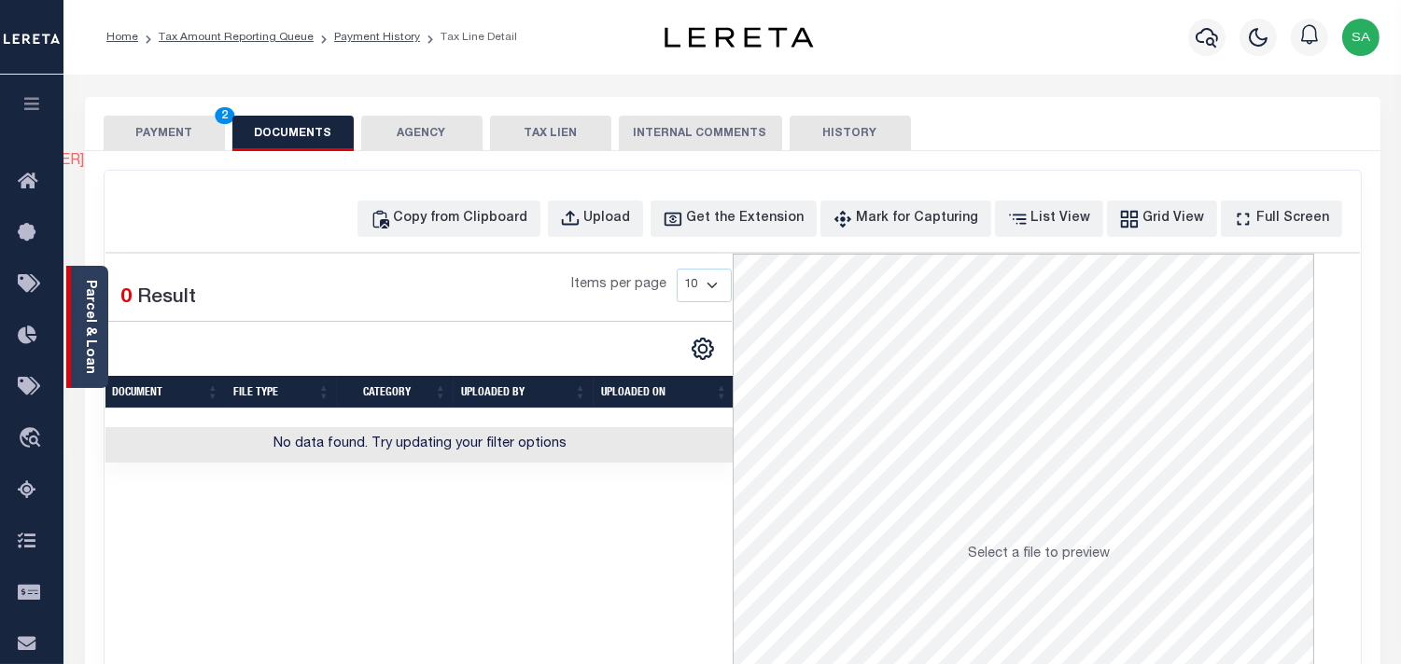
click at [94, 300] on link "Parcel & Loan" at bounding box center [89, 327] width 13 height 94
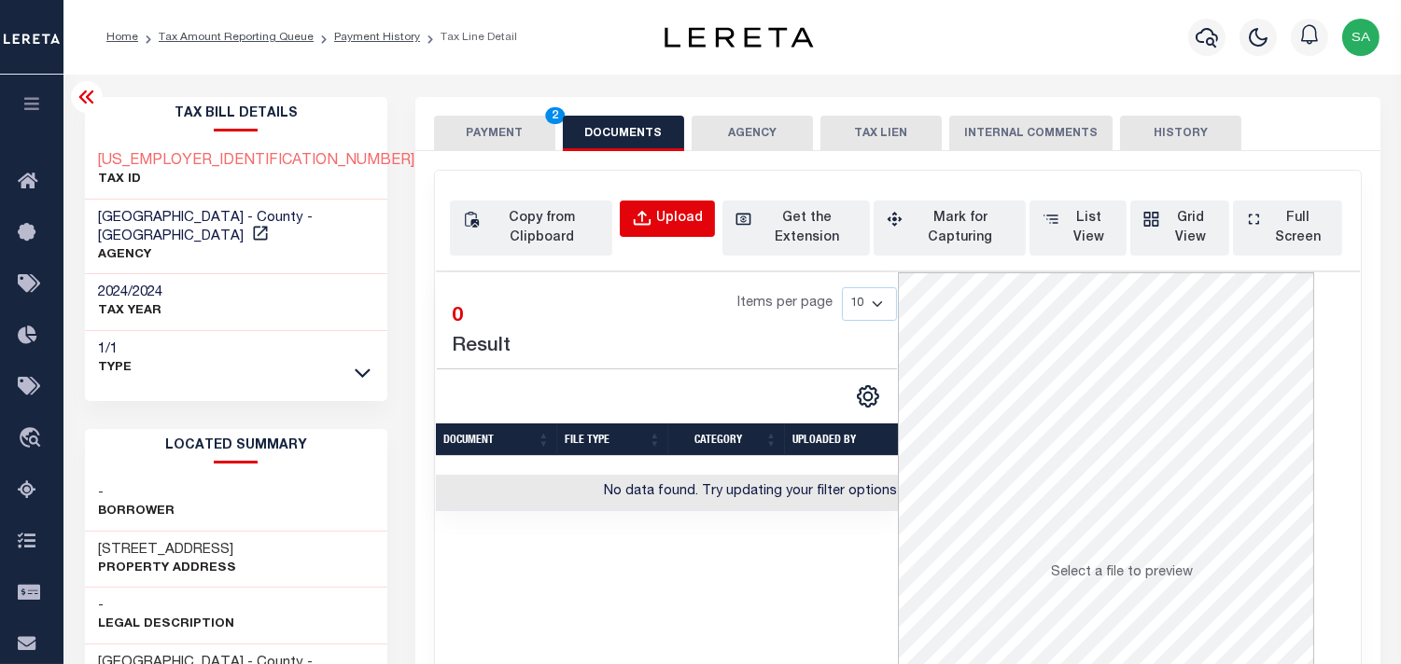
click at [711, 211] on button "Upload" at bounding box center [667, 219] width 95 height 36
select select "POP"
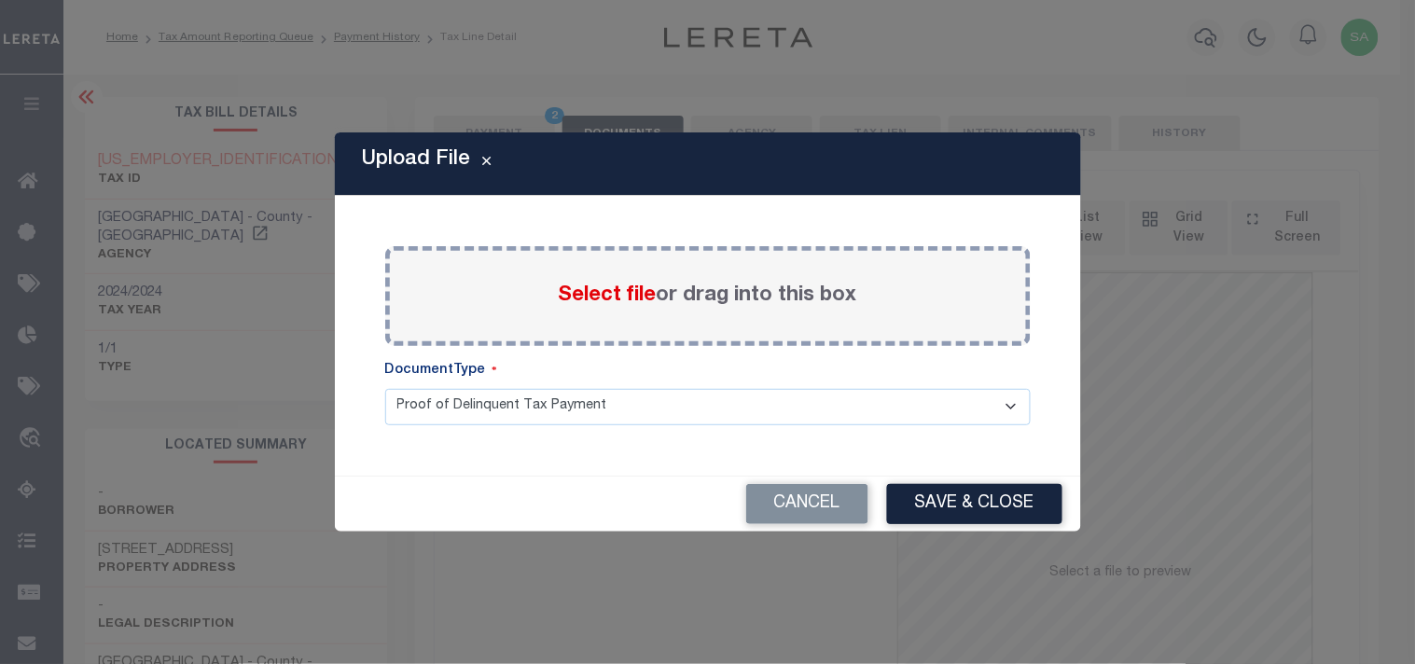
click at [645, 301] on span "Select file" at bounding box center [608, 296] width 98 height 21
click at [0, 0] on input "Select file or drag into this box" at bounding box center [0, 0] width 0 height 0
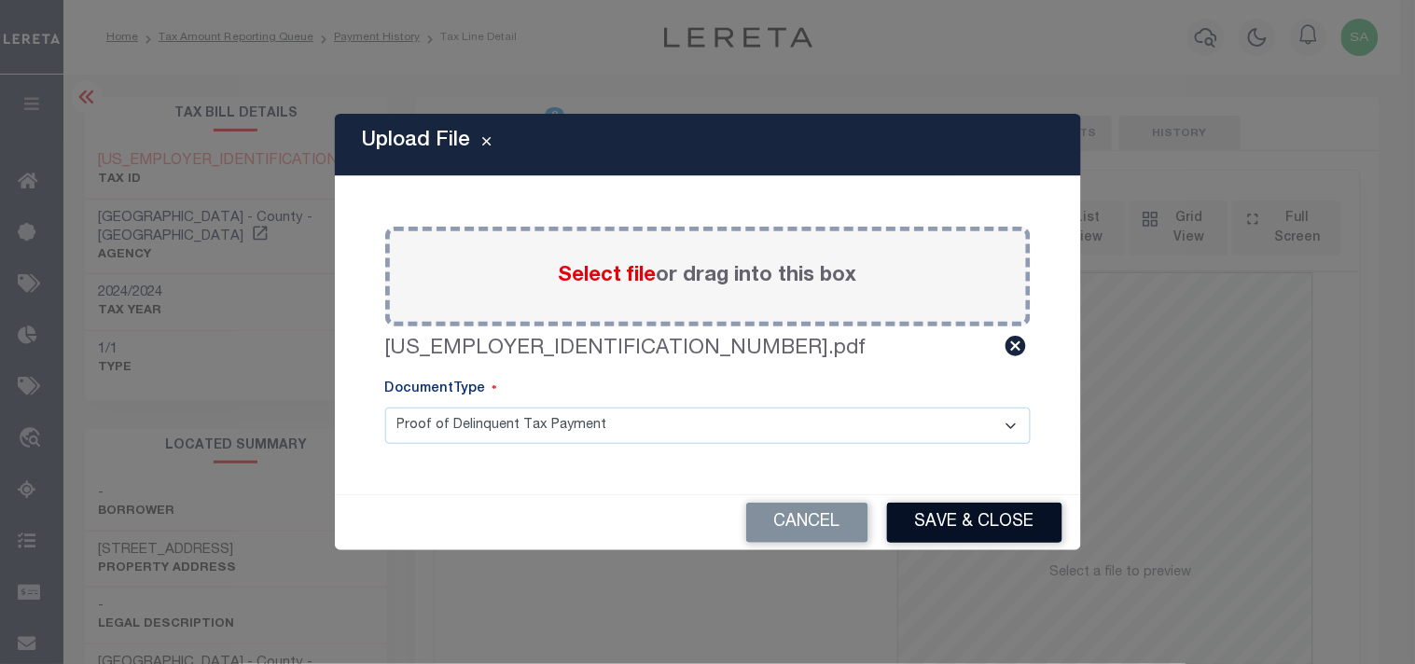
click at [1001, 523] on button "Save & Close" at bounding box center [974, 523] width 175 height 40
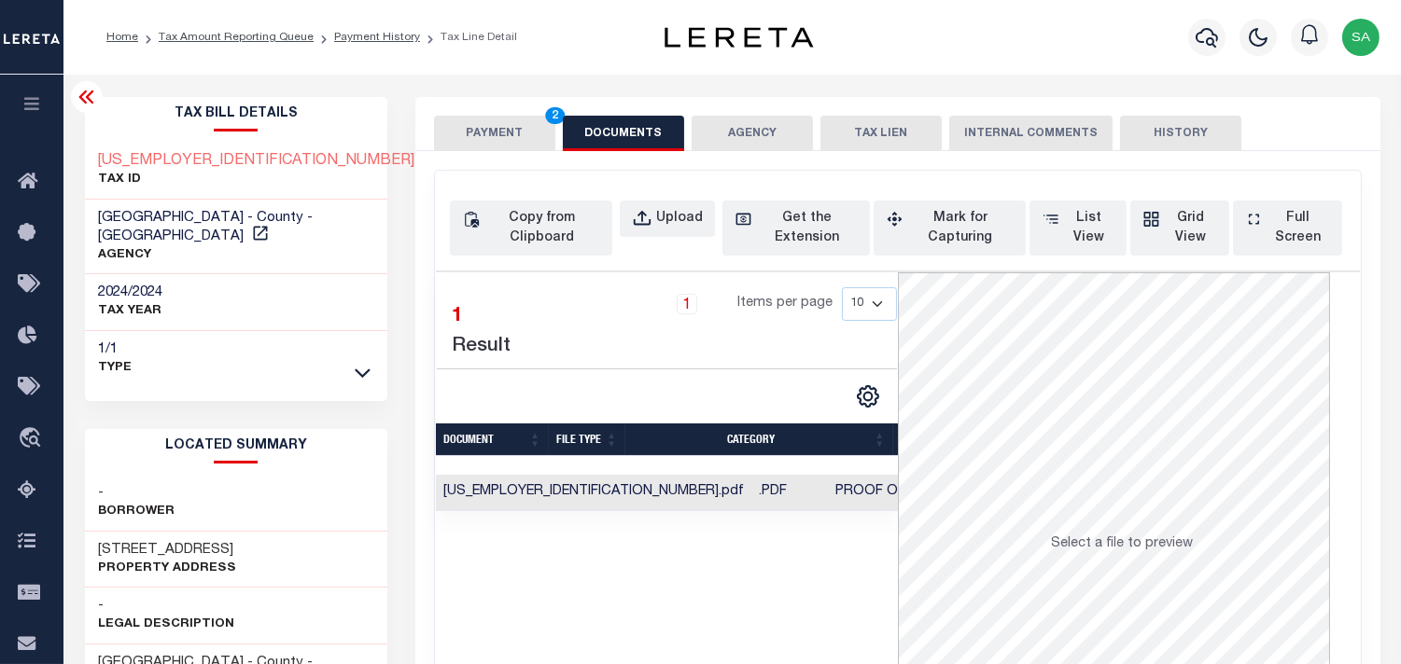
click at [488, 143] on button "PAYMENT 2" at bounding box center [494, 133] width 121 height 35
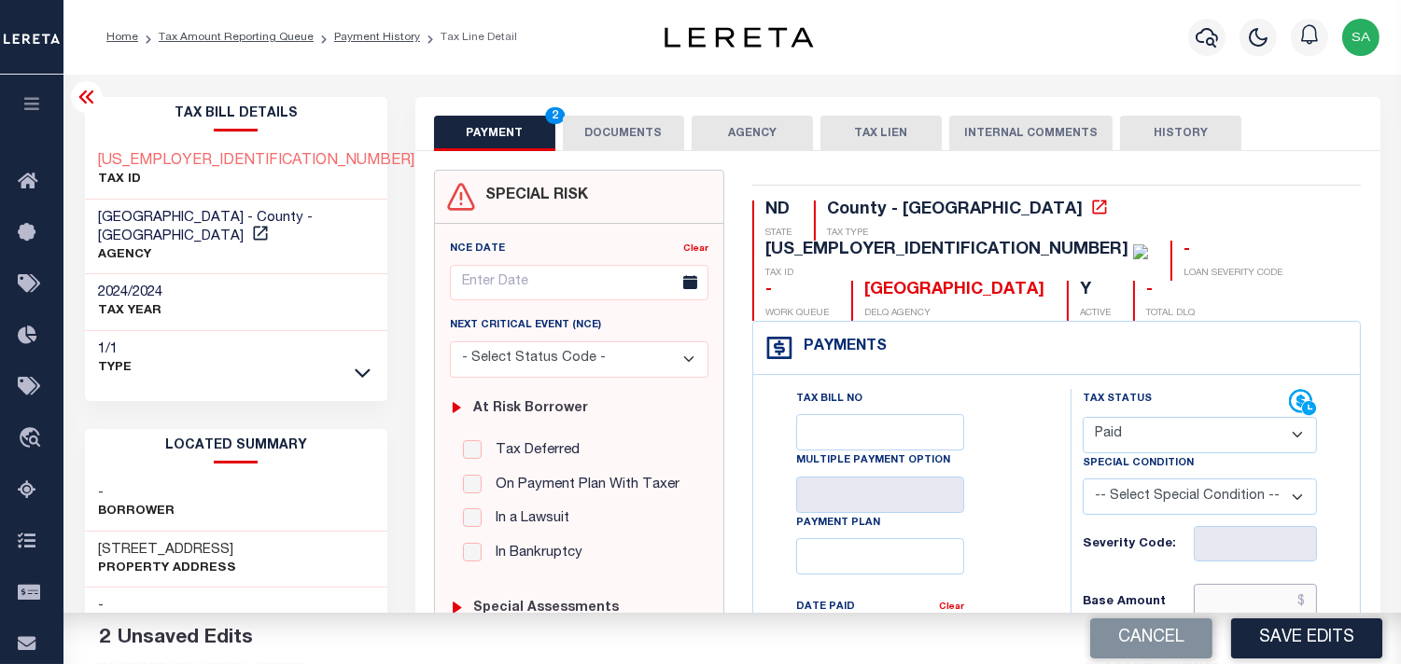
drag, startPoint x: 1250, startPoint y: 560, endPoint x: 1146, endPoint y: 551, distance: 104.9
click at [1250, 584] on input "text" at bounding box center [1254, 601] width 123 height 35
paste input "3,222.26"
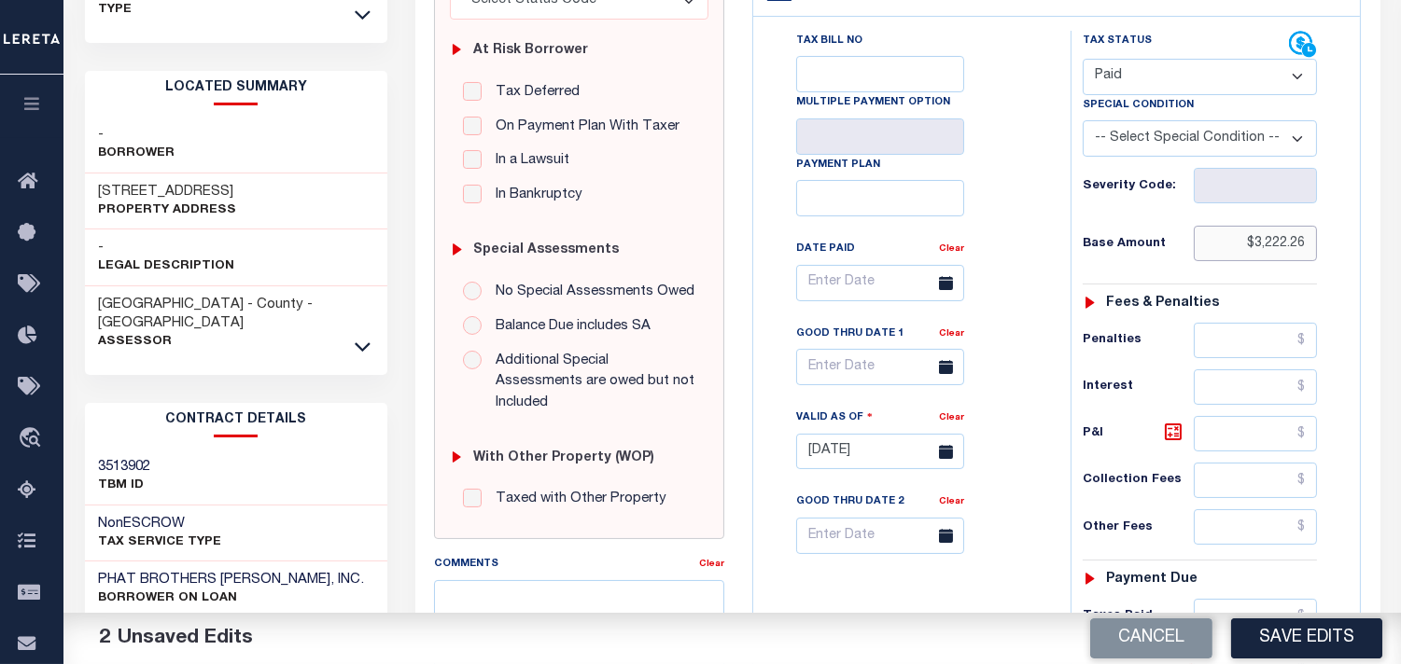
scroll to position [518, 0]
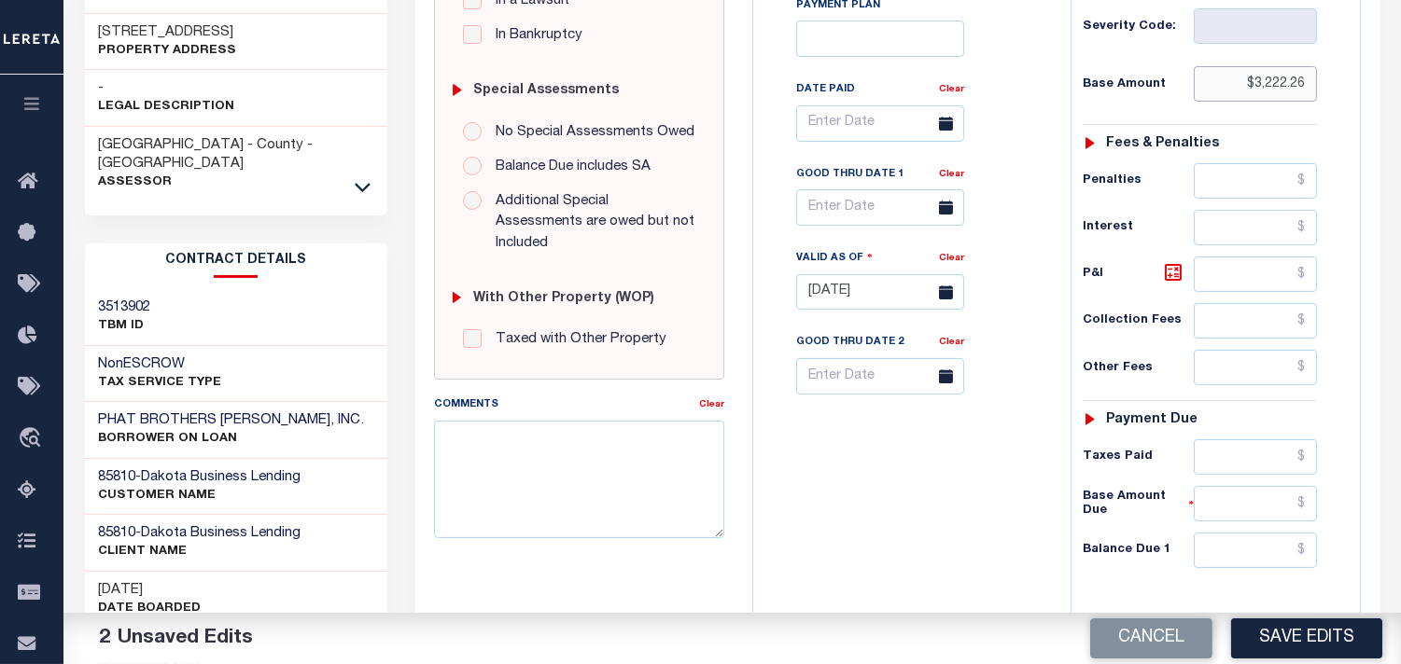
type input "$3,222.26"
drag, startPoint x: 1286, startPoint y: 424, endPoint x: 1075, endPoint y: 424, distance: 210.9
click at [1286, 439] on input "text" at bounding box center [1254, 456] width 123 height 35
paste input "3,079.99"
type input "$3,079.99"
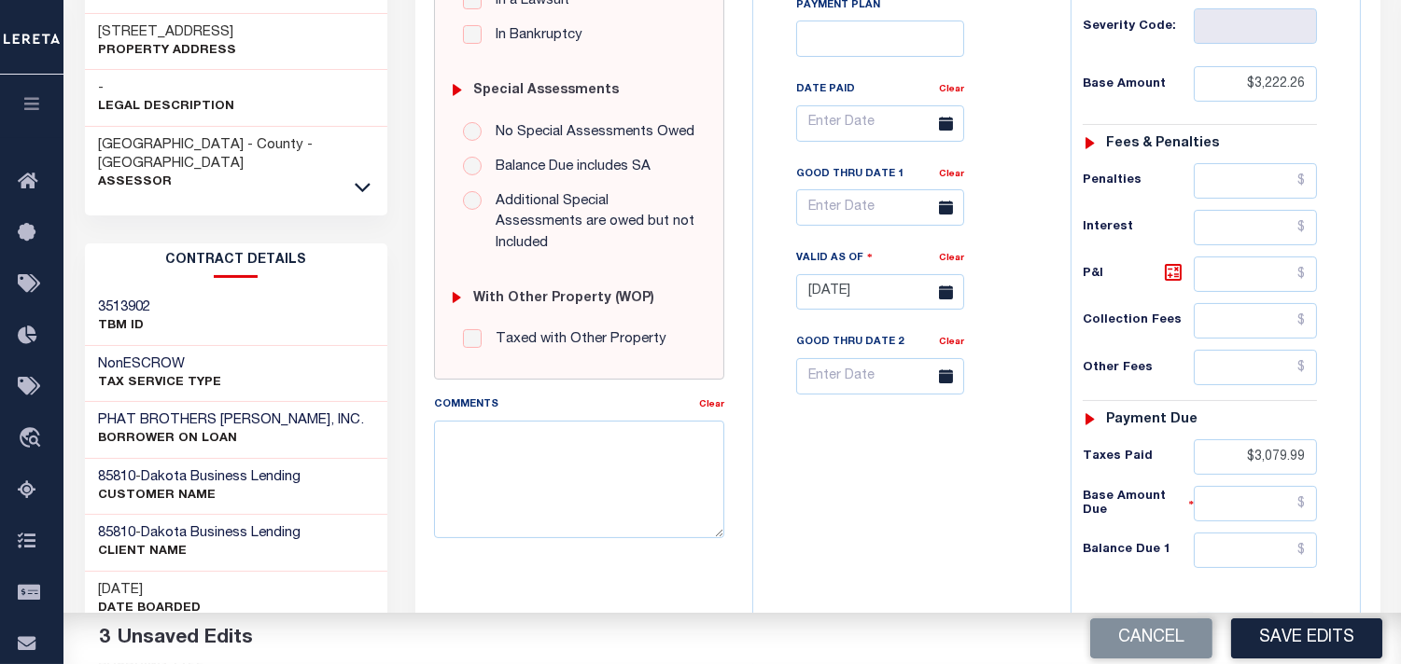
drag, startPoint x: 1011, startPoint y: 443, endPoint x: 1143, endPoint y: 490, distance: 139.6
click at [1023, 453] on div "Tax Bill No Multiple Payment Option Payment Plan Clear" at bounding box center [907, 283] width 299 height 824
click at [1345, 535] on div "Tax Status Status" at bounding box center [1205, 283] width 299 height 824
click at [1285, 533] on input "text" at bounding box center [1254, 550] width 123 height 35
type input "$0.00"
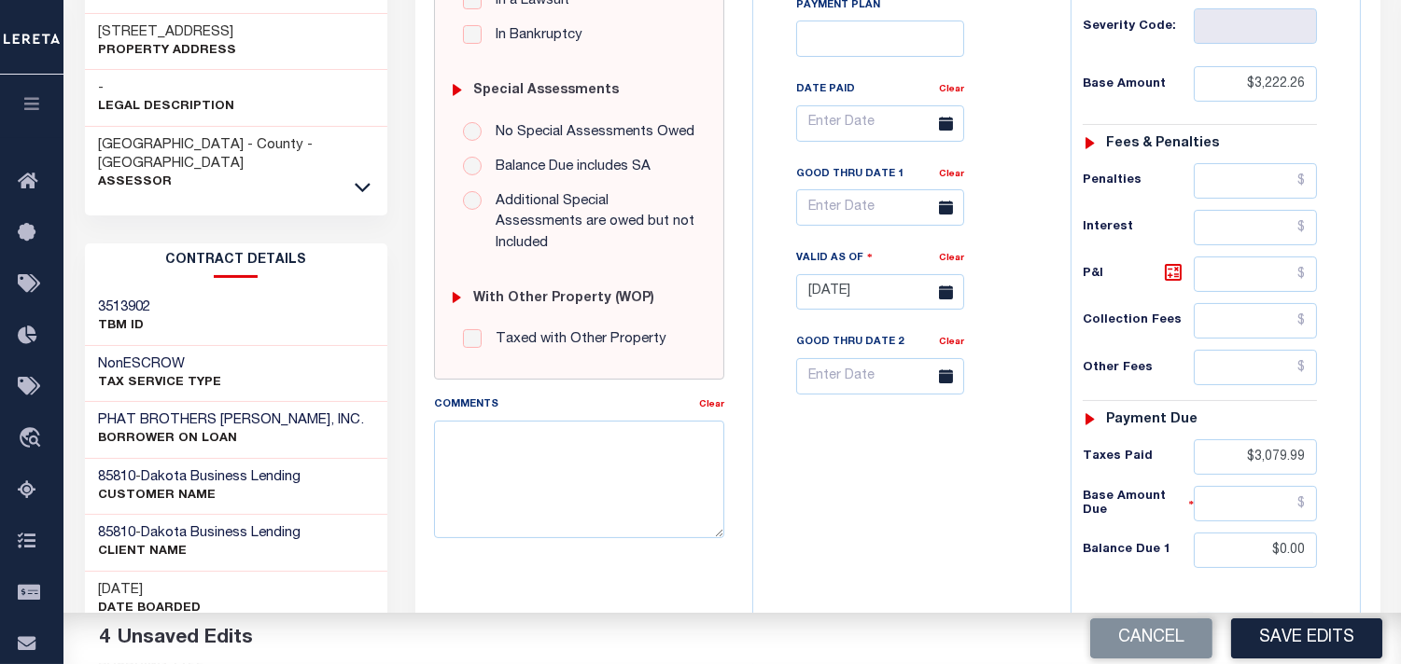
drag, startPoint x: 941, startPoint y: 480, endPoint x: 1122, endPoint y: 563, distance: 200.0
click at [941, 480] on div "Tax Bill No Multiple Payment Option Payment Plan Clear" at bounding box center [907, 283] width 299 height 824
click at [1293, 626] on button "Save Edits" at bounding box center [1306, 639] width 151 height 40
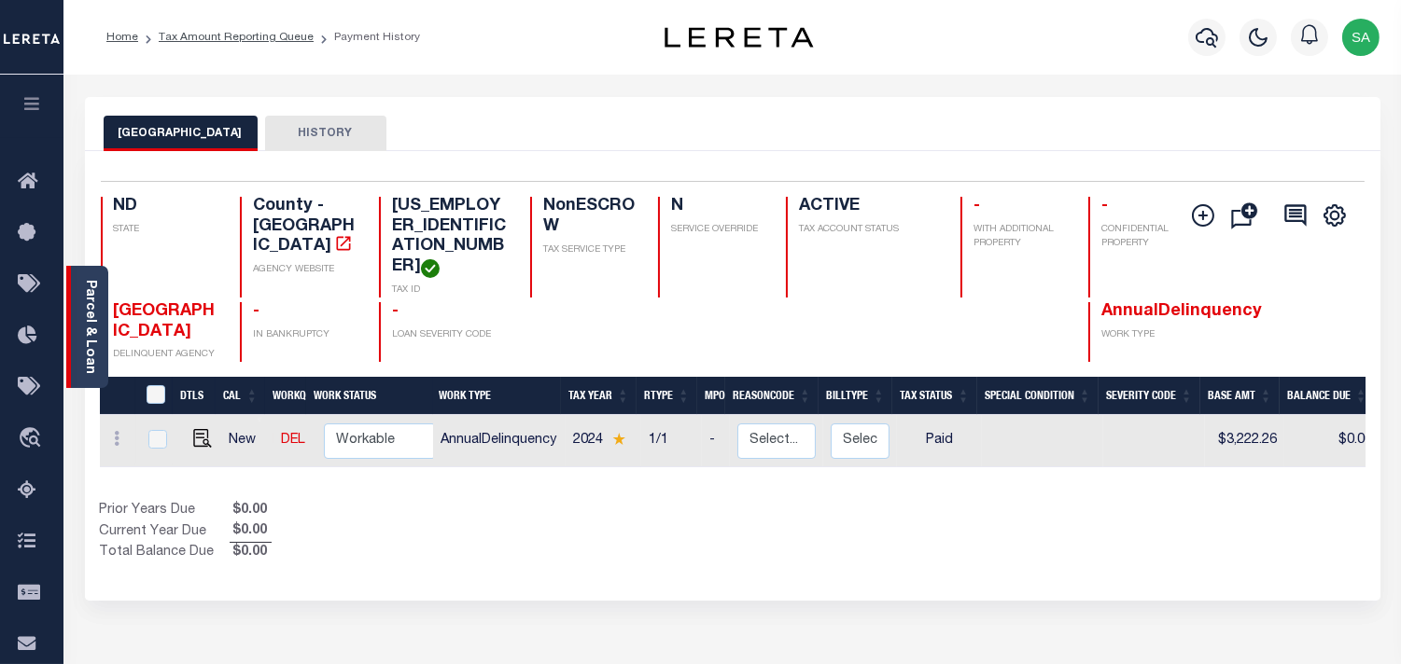
click at [96, 328] on link "Parcel & Loan" at bounding box center [89, 327] width 13 height 94
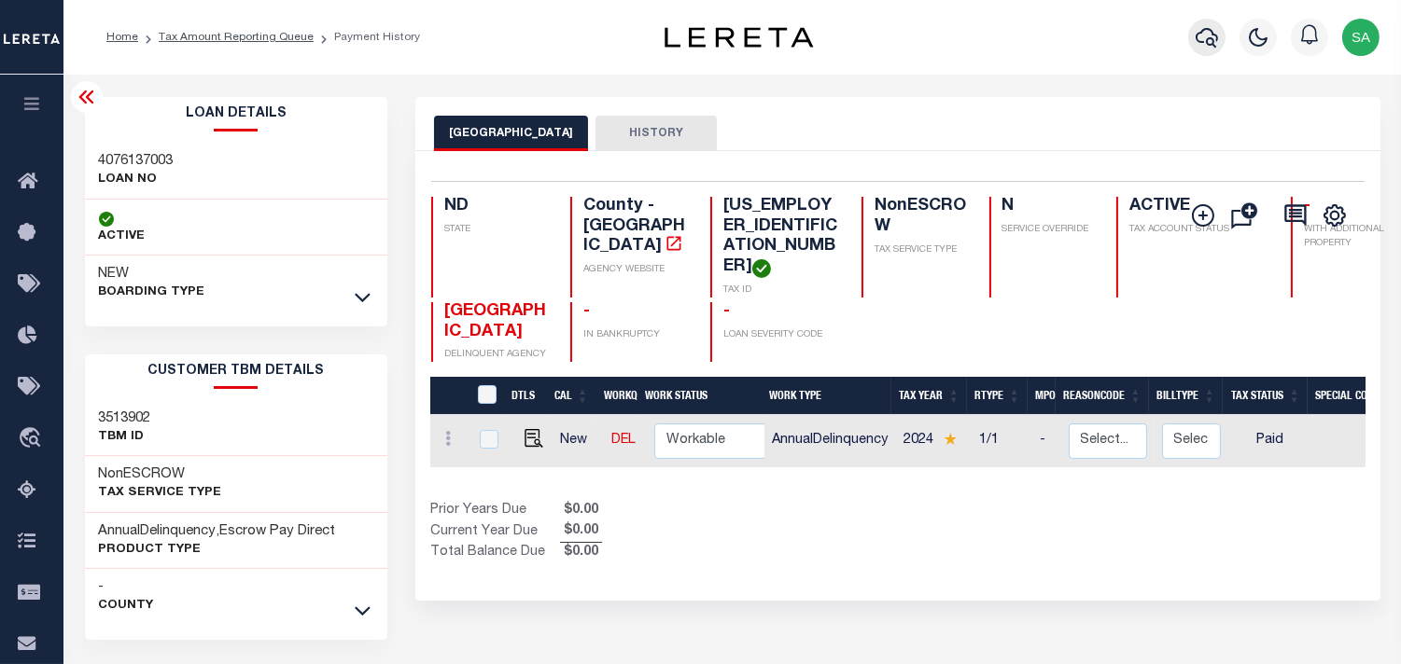
click at [1202, 38] on icon "button" at bounding box center [1206, 37] width 22 height 22
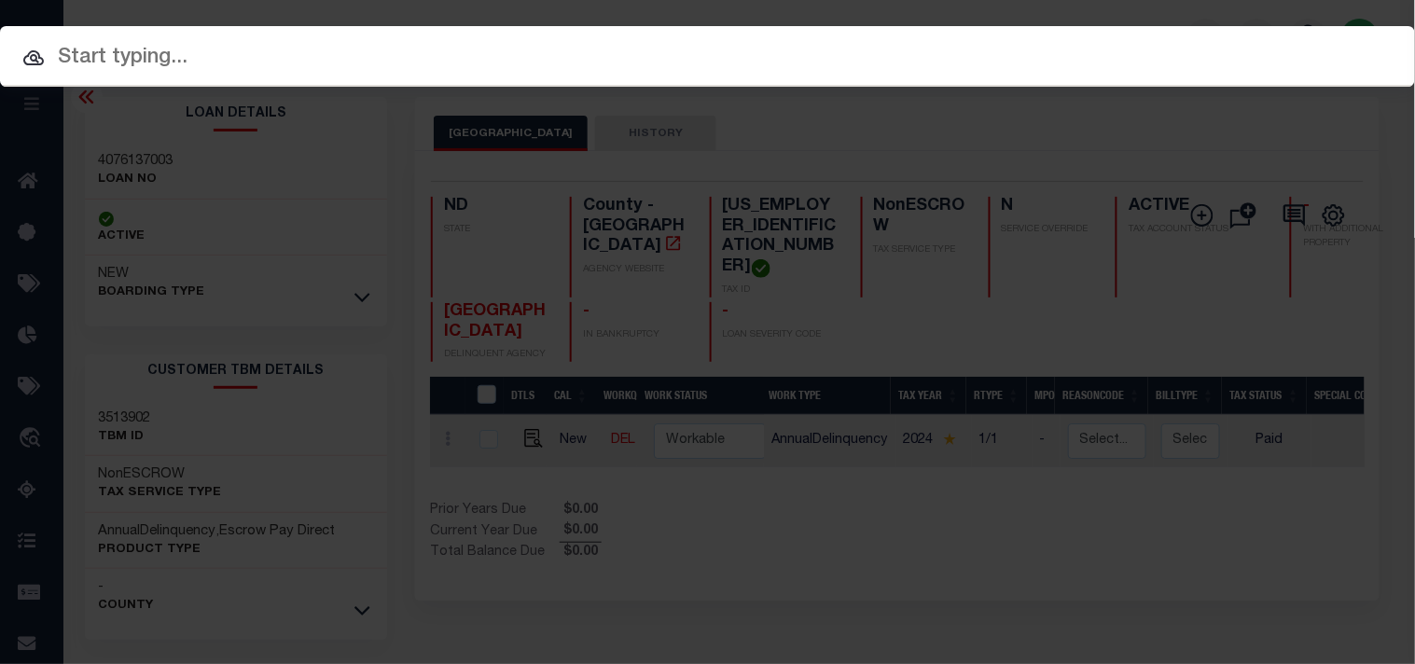
click at [1115, 38] on div "Include Loans TBM Customers Borrowers Payments (Lender Non-Disb) Payments (Lend…" at bounding box center [707, 56] width 1415 height 61
click at [1113, 40] on div at bounding box center [707, 56] width 1415 height 60
click at [1090, 62] on input "text" at bounding box center [707, 58] width 1415 height 33
paste input "8231635007"
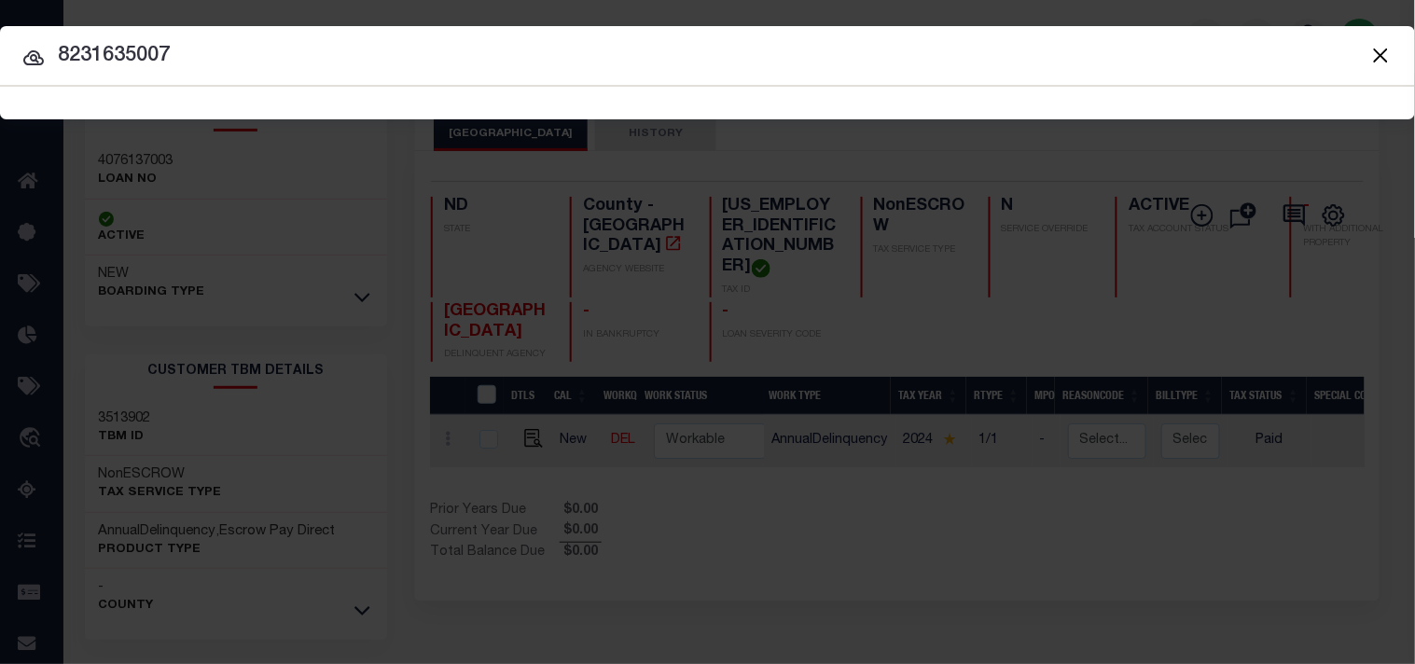
type input "8231635007"
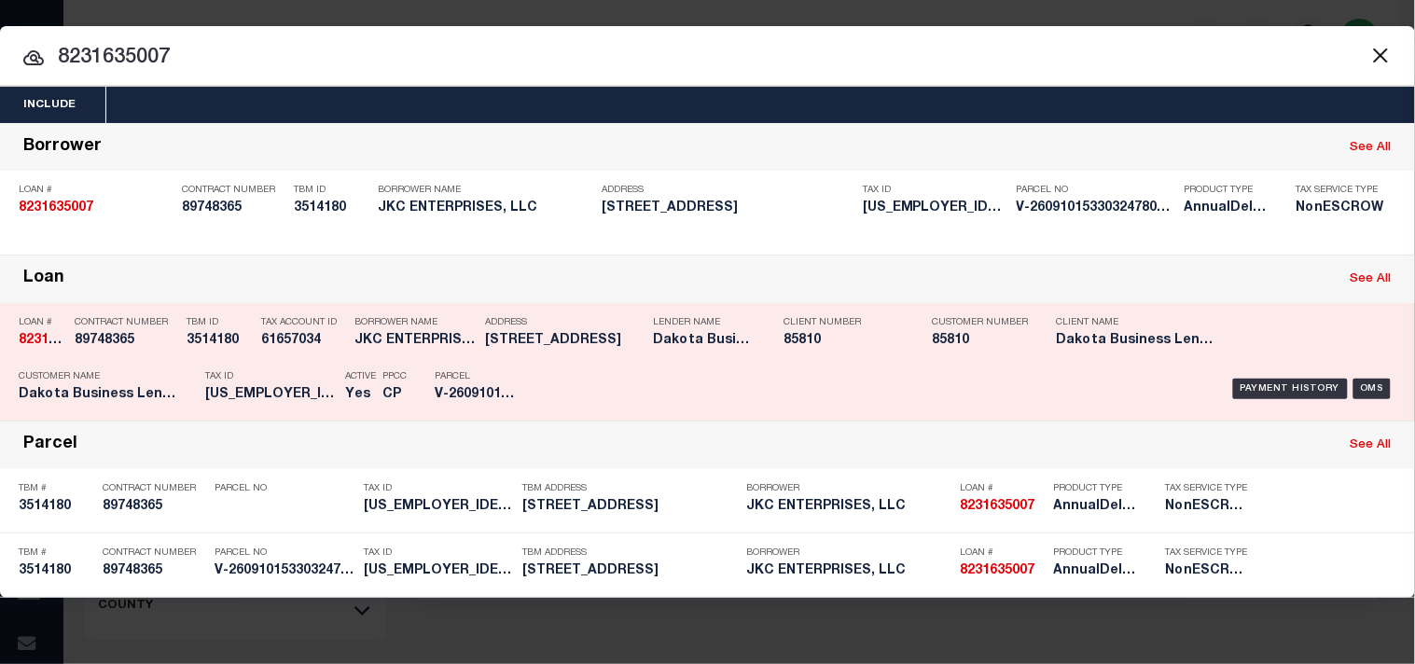
click at [314, 353] on div "Tax Account ID 61657034" at bounding box center [303, 335] width 84 height 54
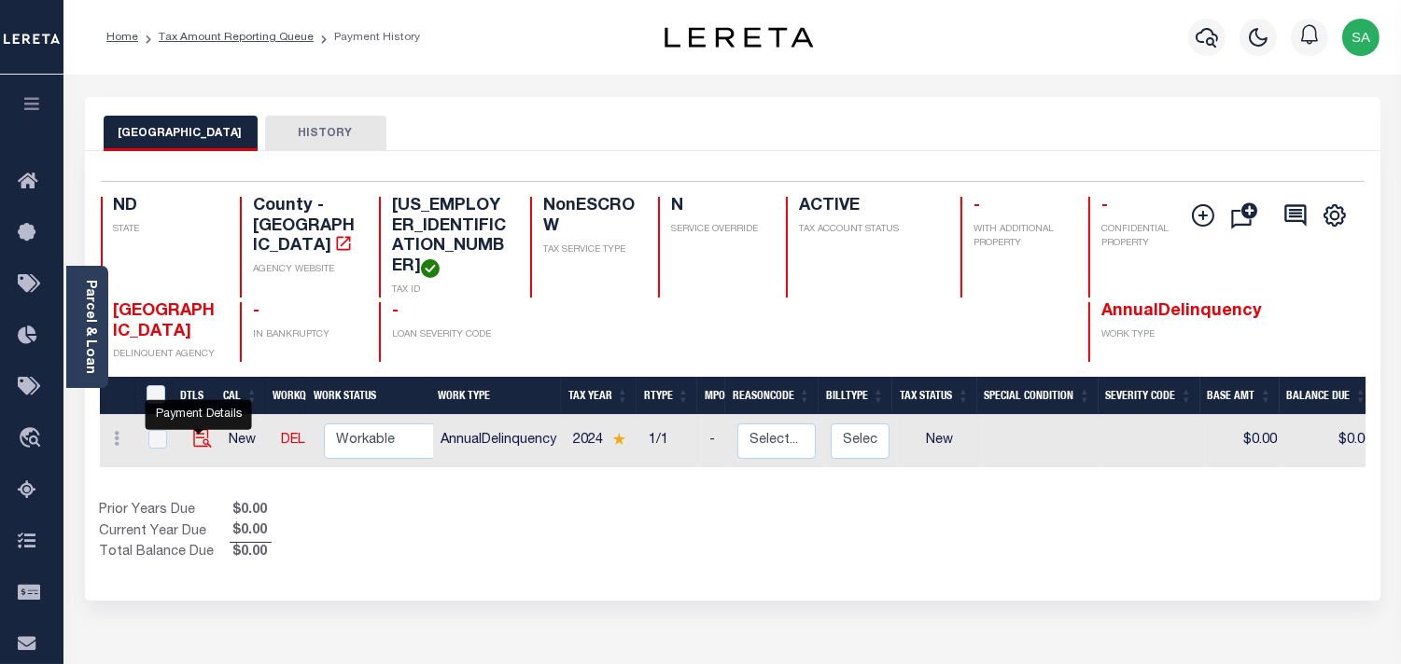
click at [200, 429] on img "" at bounding box center [202, 438] width 19 height 19
checkbox input "true"
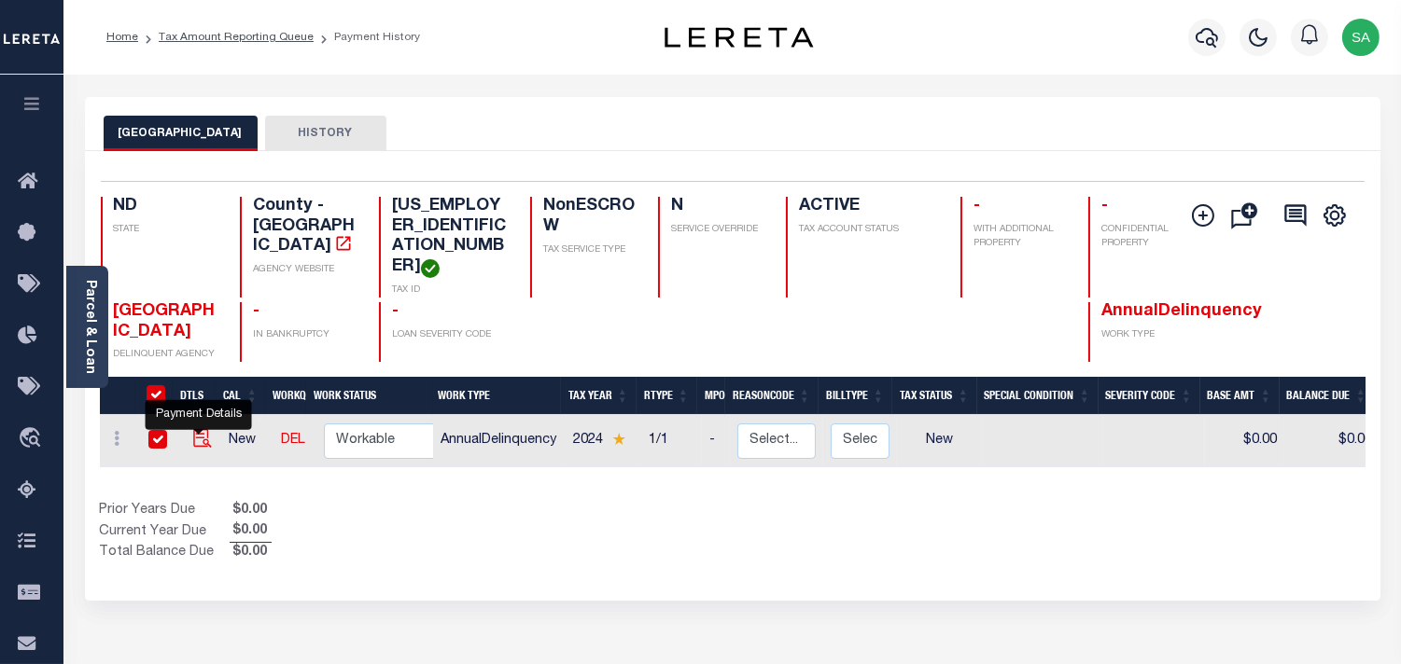
checkbox input "true"
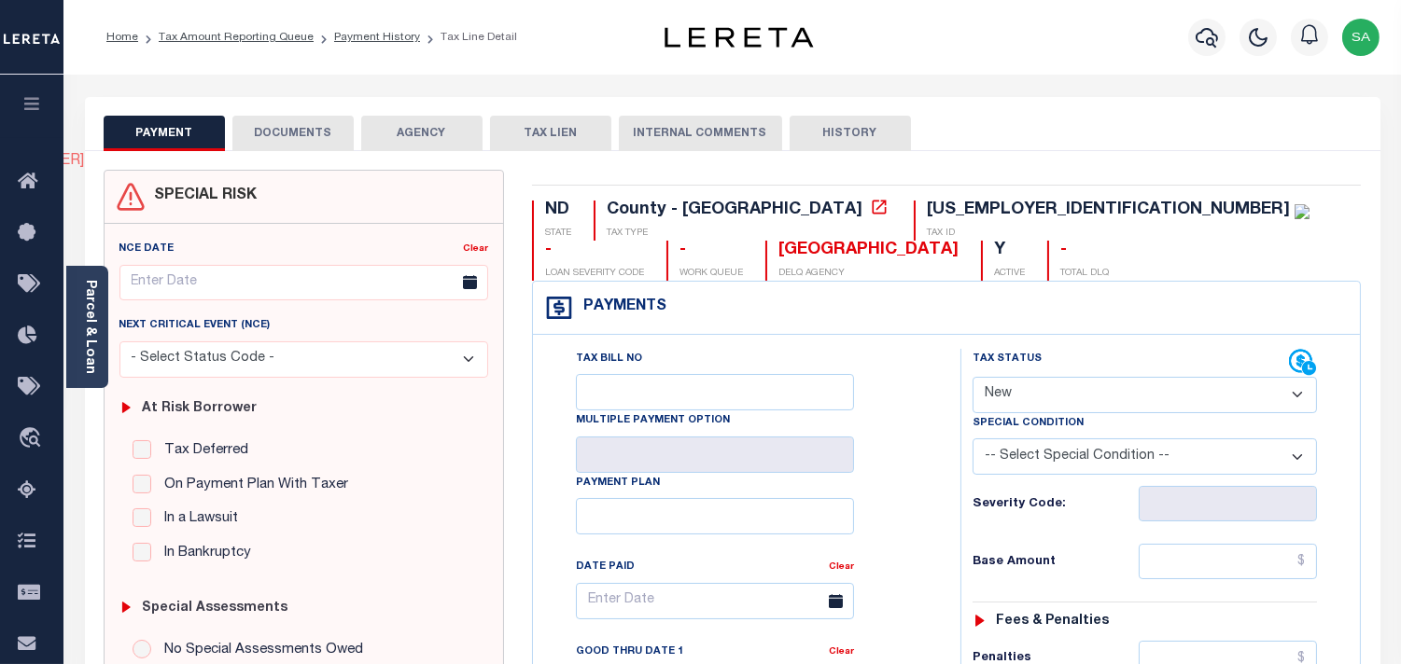
drag, startPoint x: 1011, startPoint y: 397, endPoint x: 1011, endPoint y: 407, distance: 10.3
click at [1011, 397] on select "- Select Status Code - Open Due/Unpaid Paid Incomplete No Tax Due Internal Refu…" at bounding box center [1144, 395] width 344 height 36
select select "PYD"
click at [972, 378] on select "- Select Status Code - Open Due/Unpaid Paid Incomplete No Tax Due Internal Refu…" at bounding box center [1144, 395] width 344 height 36
type input "[DATE]"
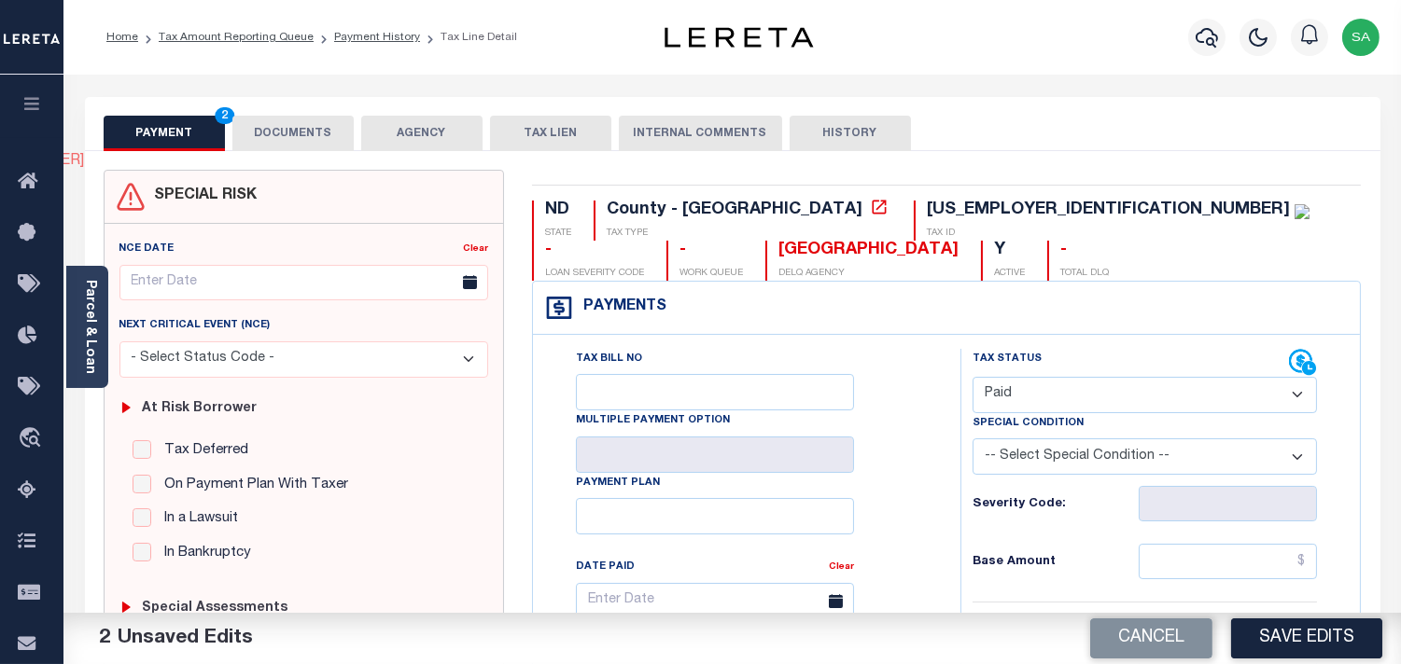
drag, startPoint x: 80, startPoint y: 348, endPoint x: 203, endPoint y: 256, distance: 154.0
click at [82, 347] on div "Parcel & Loan" at bounding box center [87, 327] width 42 height 122
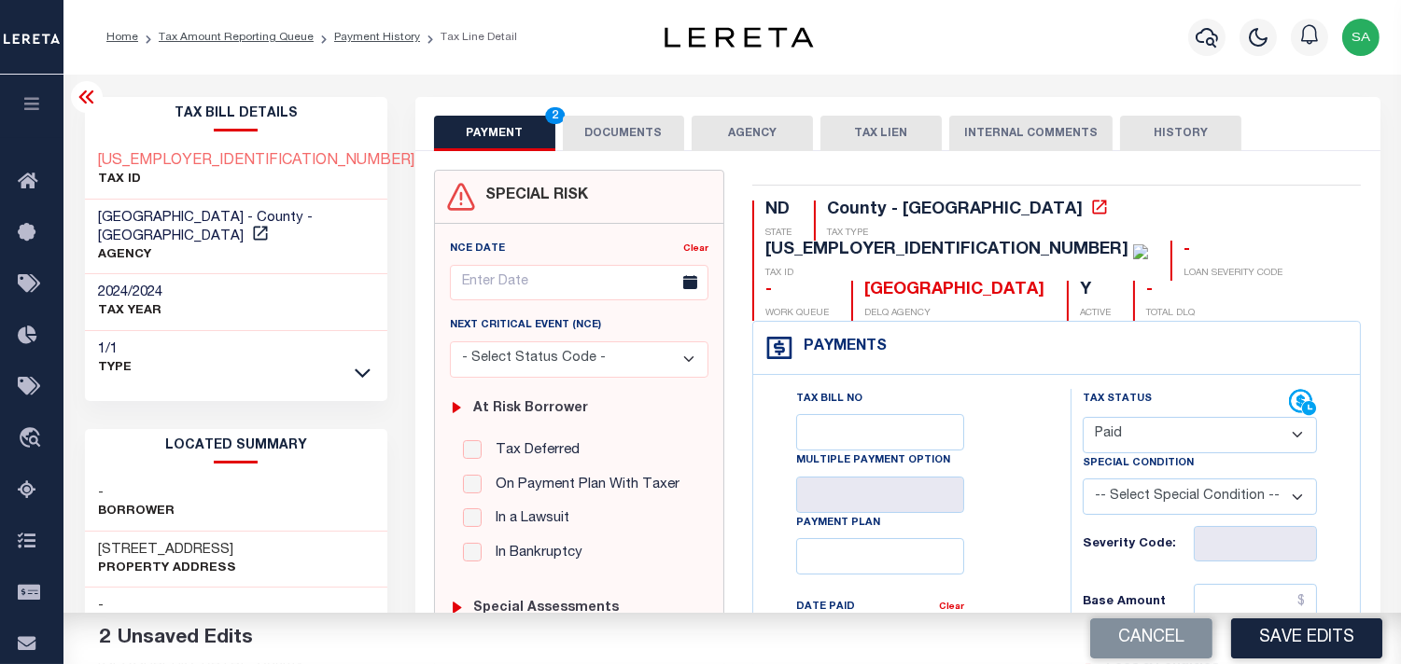
click at [580, 149] on button "DOCUMENTS" at bounding box center [623, 133] width 121 height 35
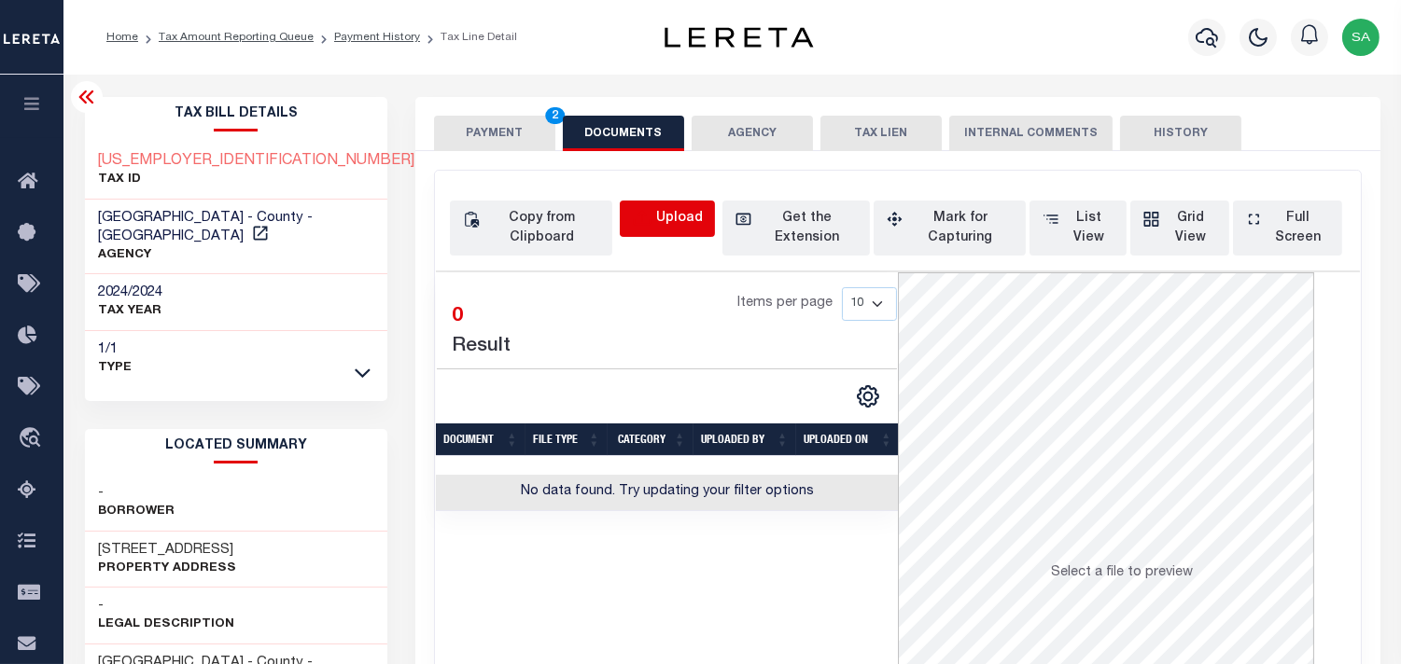
click at [639, 213] on icon "button" at bounding box center [642, 219] width 21 height 21
select select "POP"
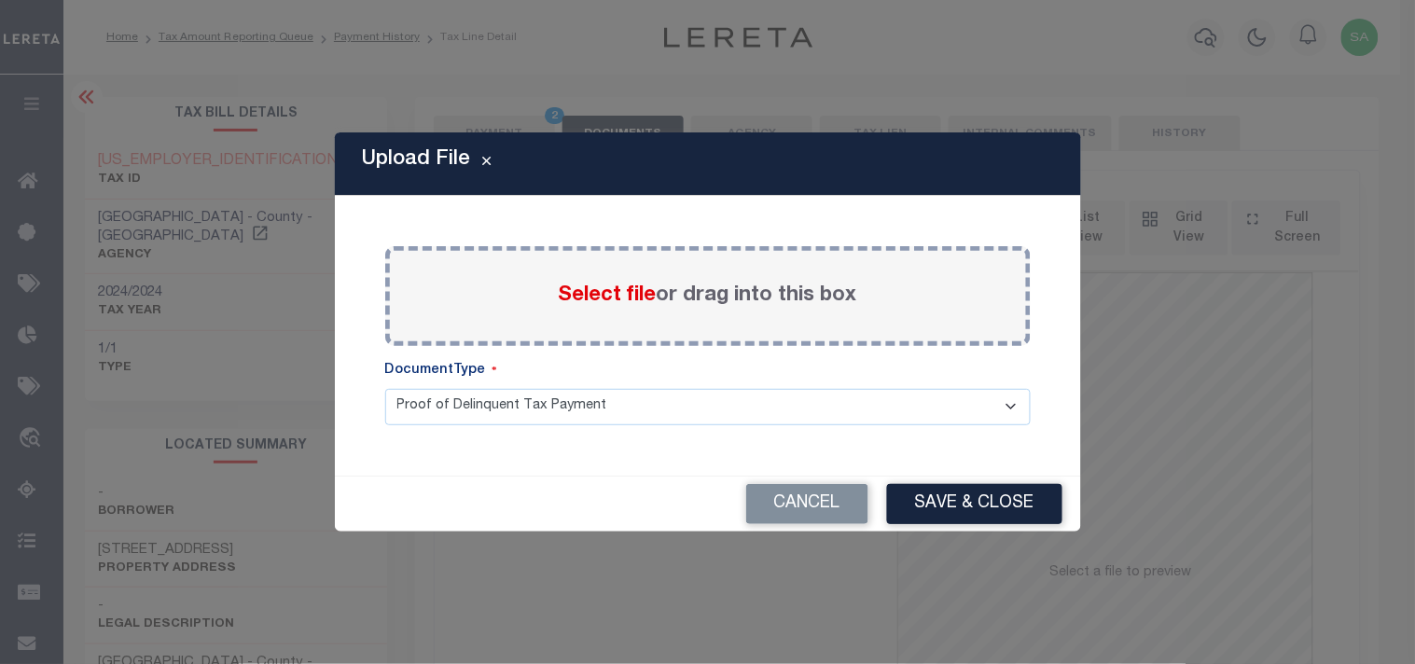
click at [616, 289] on span "Select file" at bounding box center [608, 296] width 98 height 21
click at [0, 0] on input "Select file or drag into this box" at bounding box center [0, 0] width 0 height 0
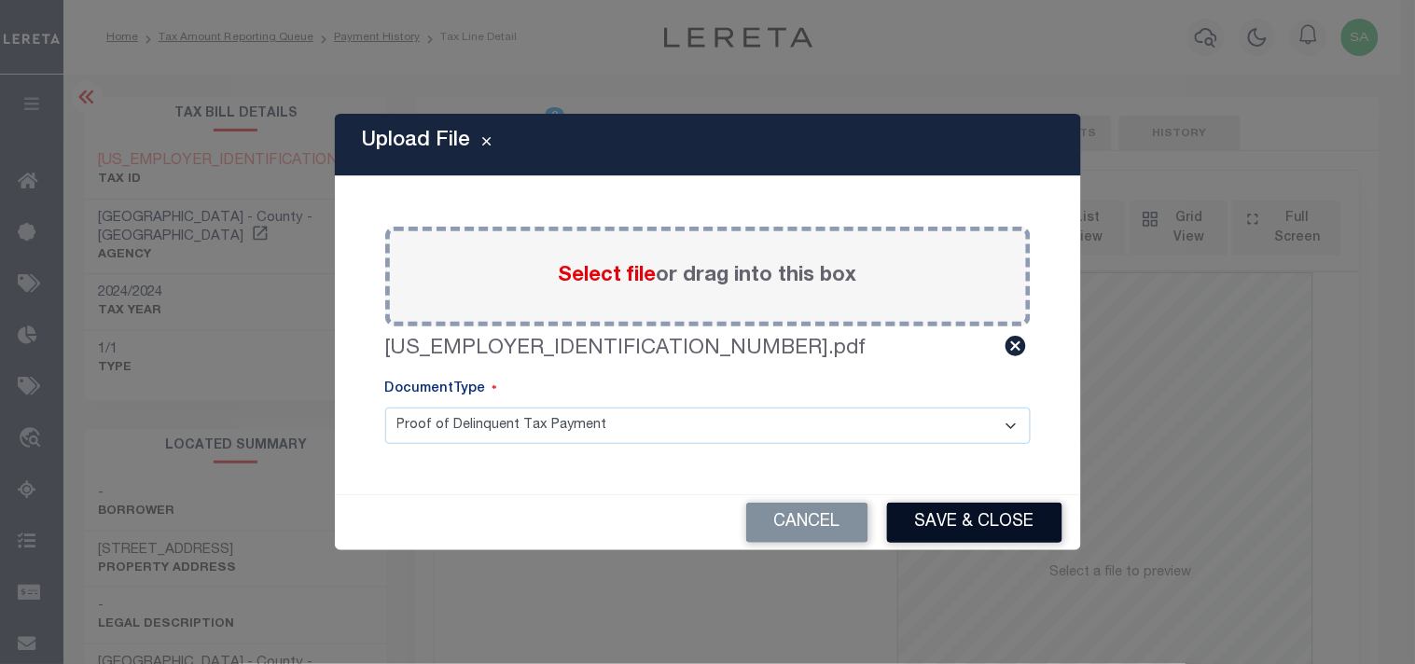
click at [1010, 516] on button "Save & Close" at bounding box center [974, 523] width 175 height 40
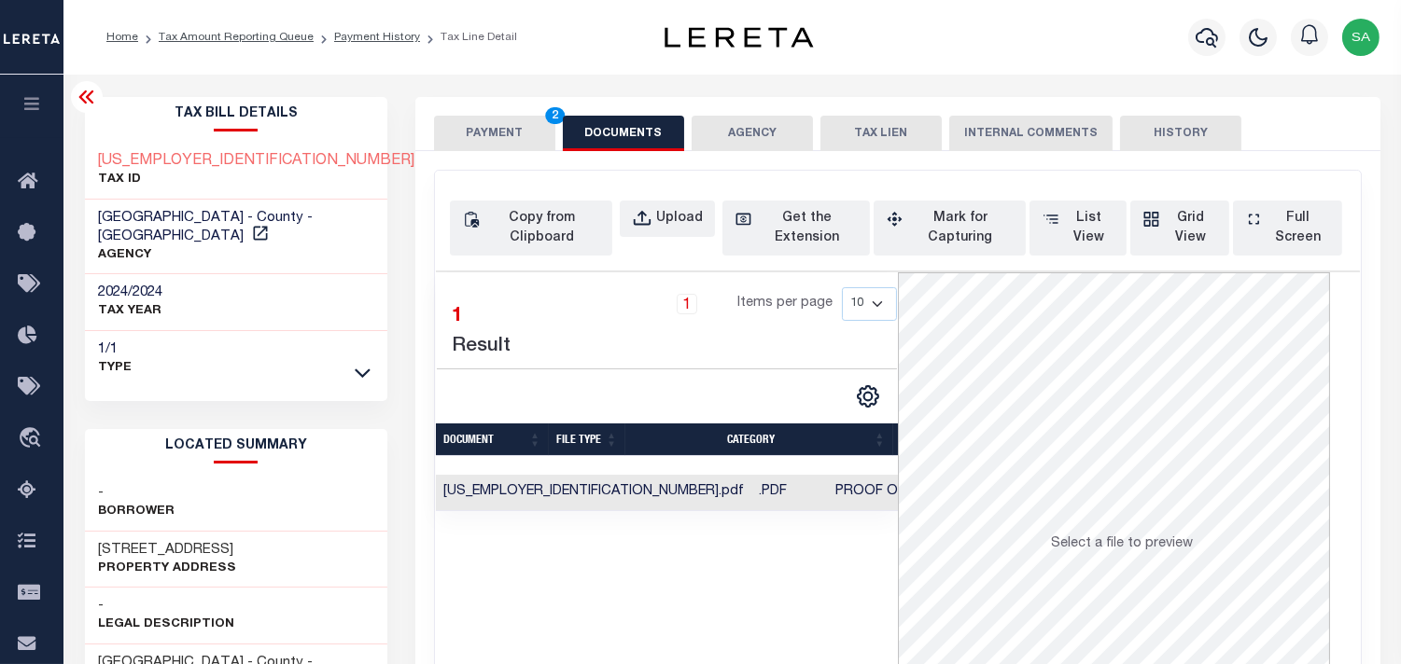
click at [495, 132] on button "PAYMENT 2" at bounding box center [494, 133] width 121 height 35
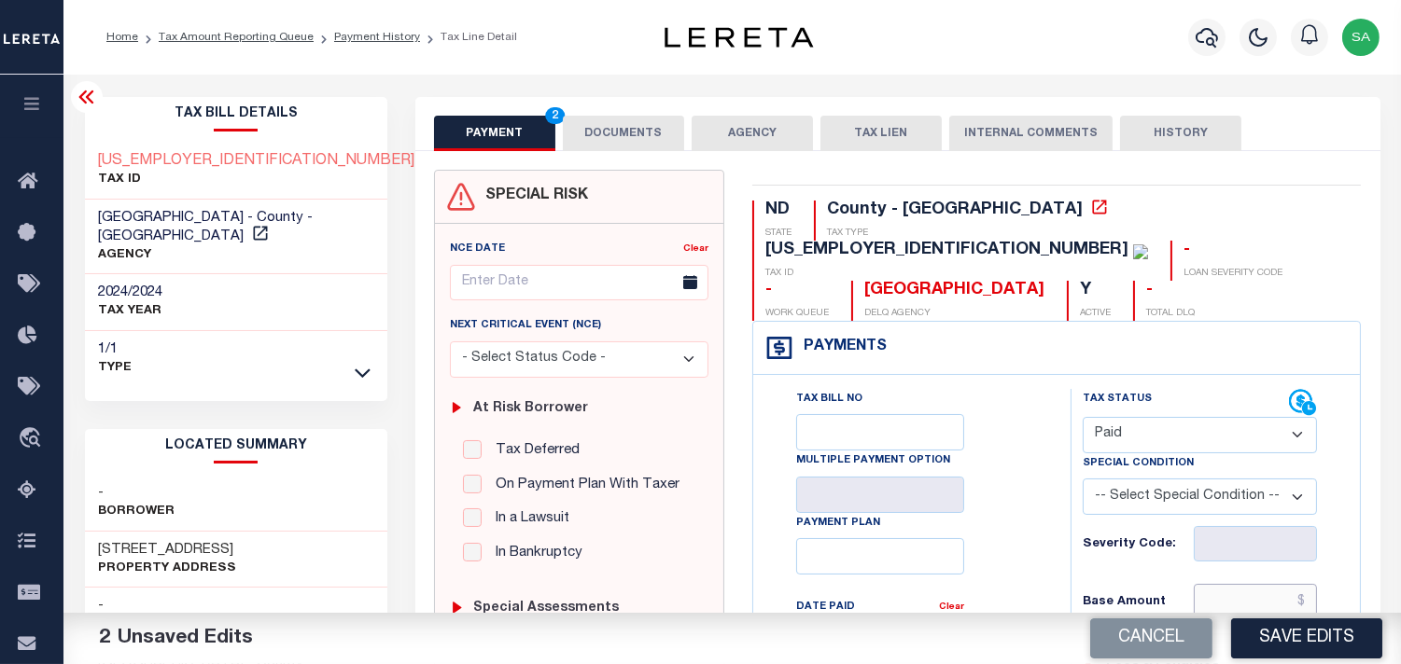
click at [1266, 584] on input "text" at bounding box center [1254, 601] width 123 height 35
paste input "19,344.66"
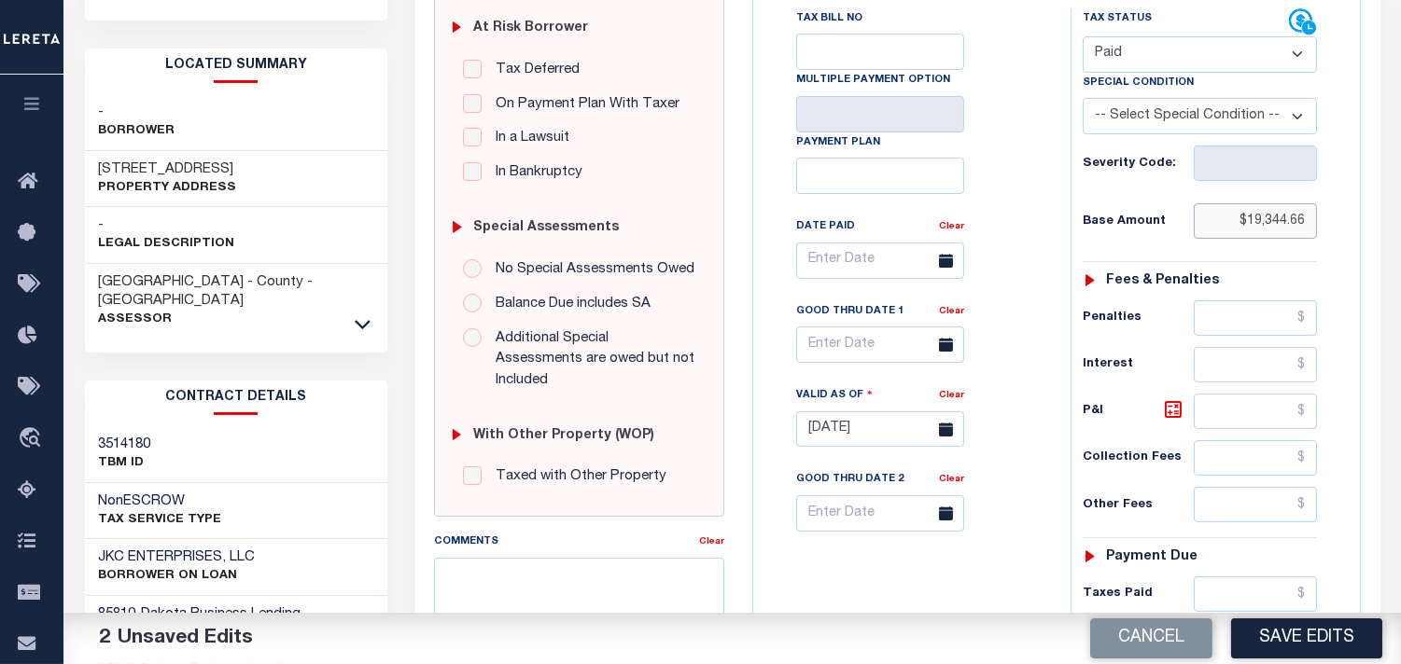
scroll to position [518, 0]
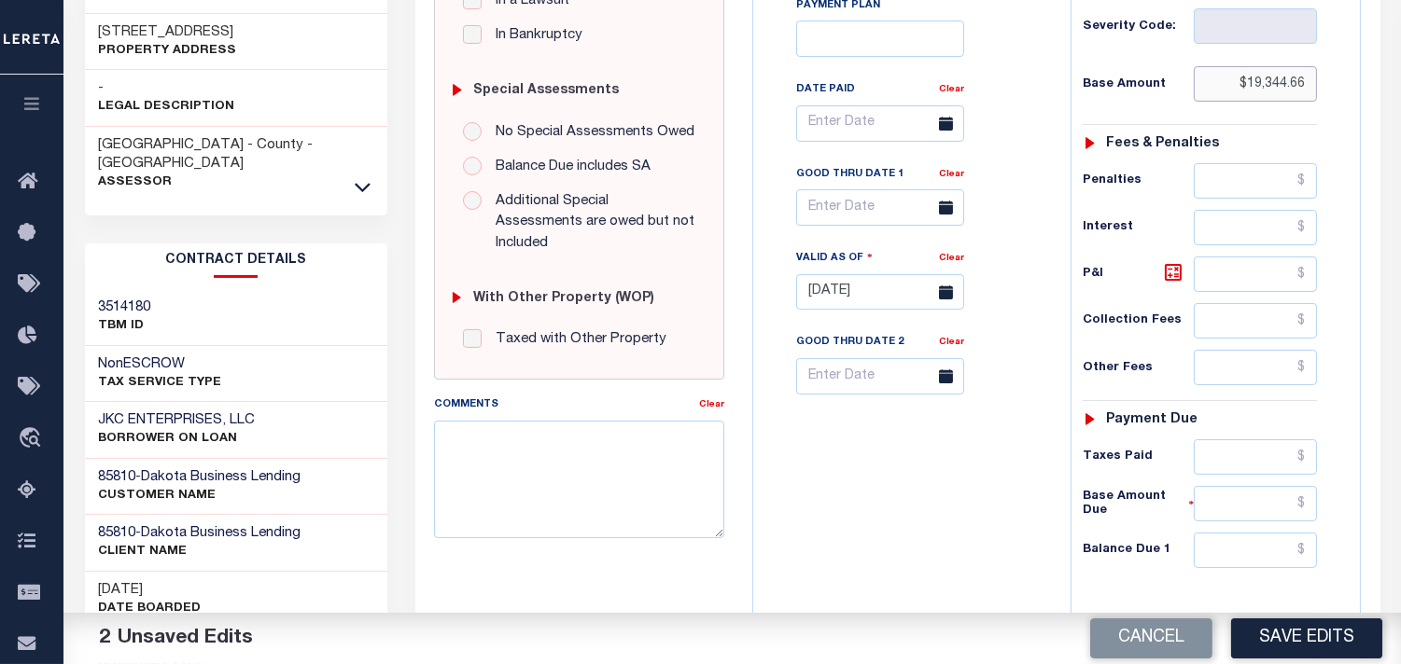
type input "$19,344.66"
click at [1263, 533] on input "text" at bounding box center [1254, 550] width 123 height 35
type input "$0.00"
click at [950, 508] on div "Tax Bill No Multiple Payment Option Payment Plan Clear" at bounding box center [907, 283] width 299 height 824
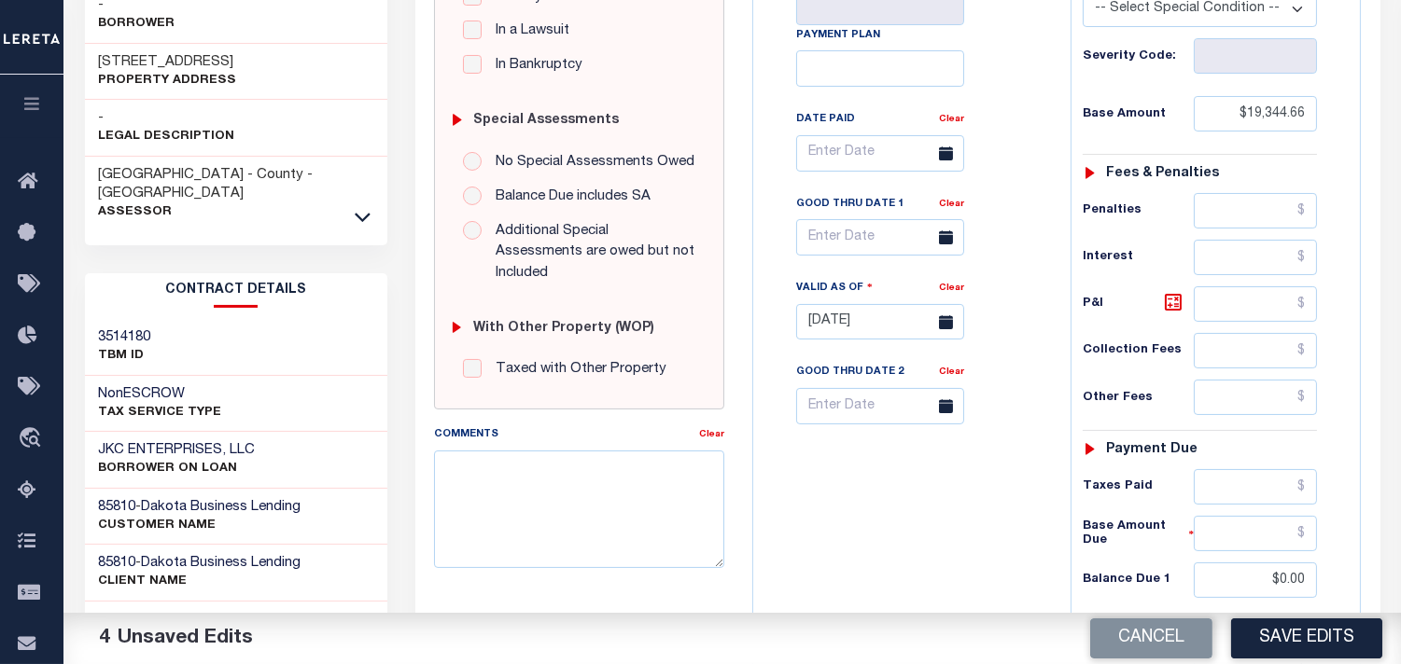
scroll to position [621, 0]
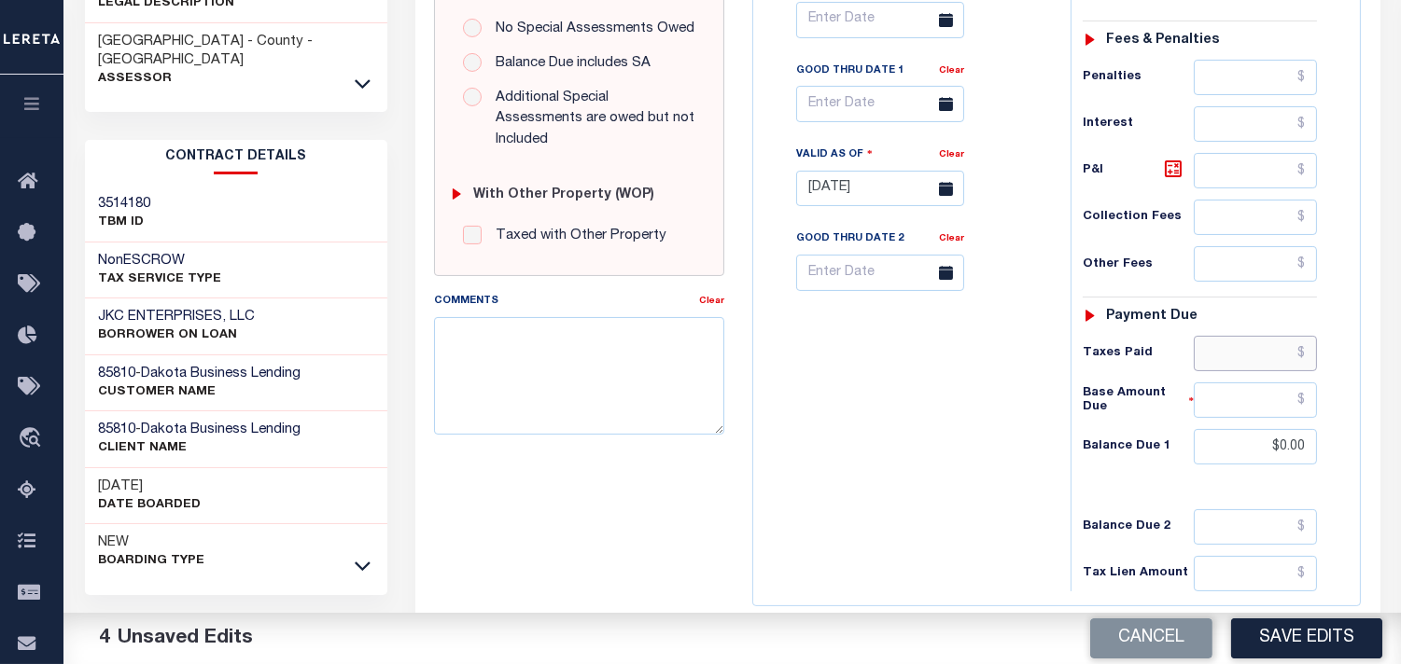
drag, startPoint x: 1233, startPoint y: 314, endPoint x: 1050, endPoint y: 351, distance: 186.5
click at [1233, 336] on input "text" at bounding box center [1254, 353] width 123 height 35
paste input "18,393.52"
type input "$18,393.52"
click at [942, 390] on div "Tax Bill No Multiple Payment Option Payment Plan Clear" at bounding box center [907, 180] width 299 height 824
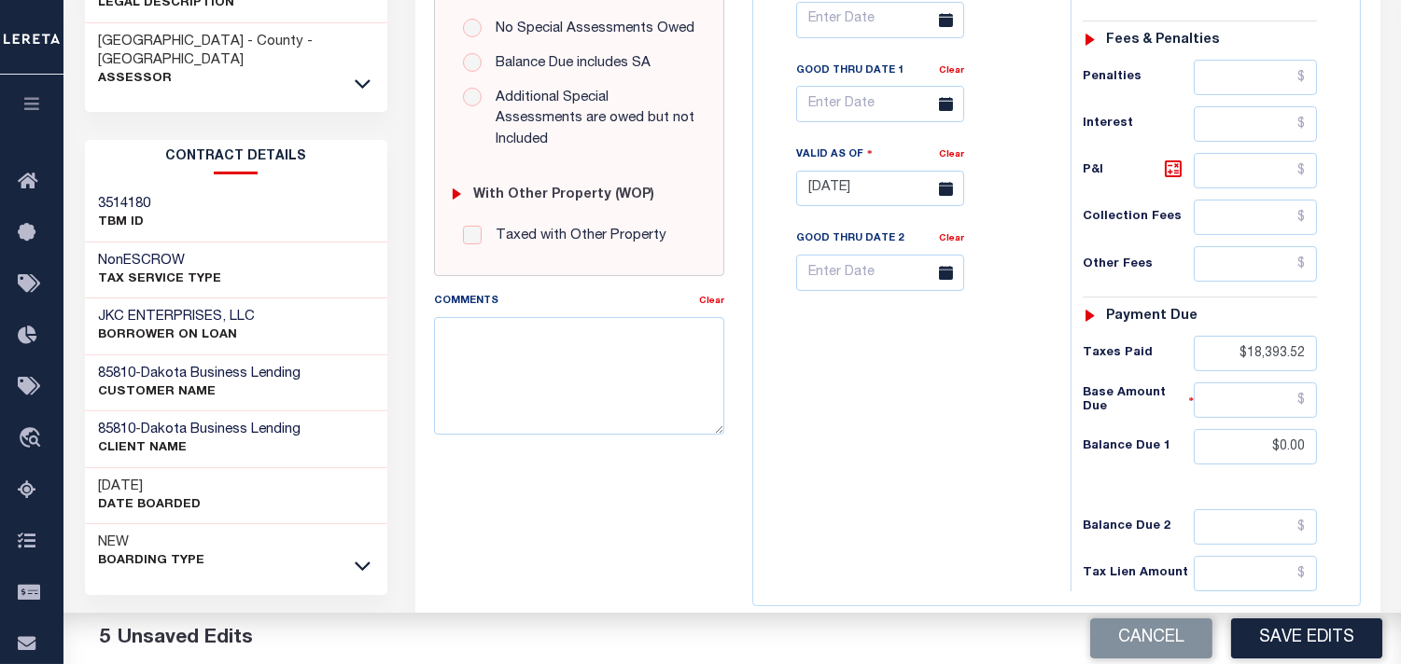
scroll to position [0, 0]
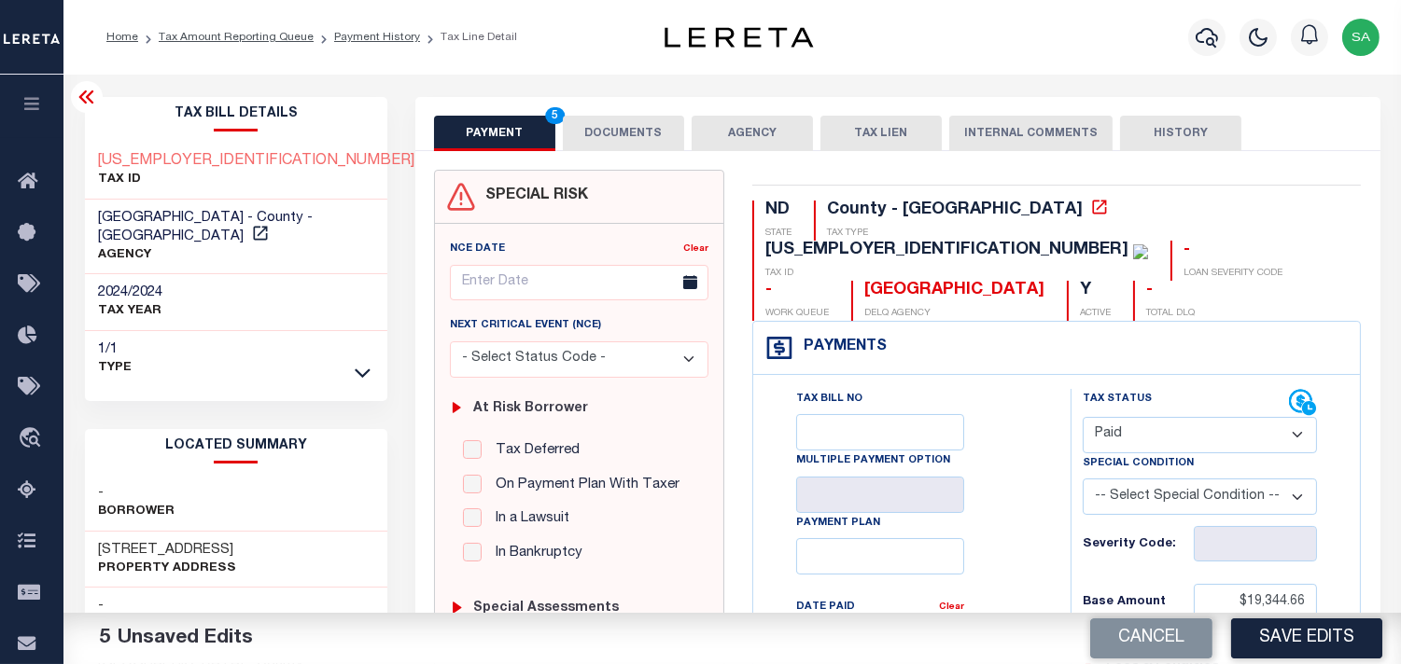
click at [605, 118] on button "DOCUMENTS" at bounding box center [623, 133] width 121 height 35
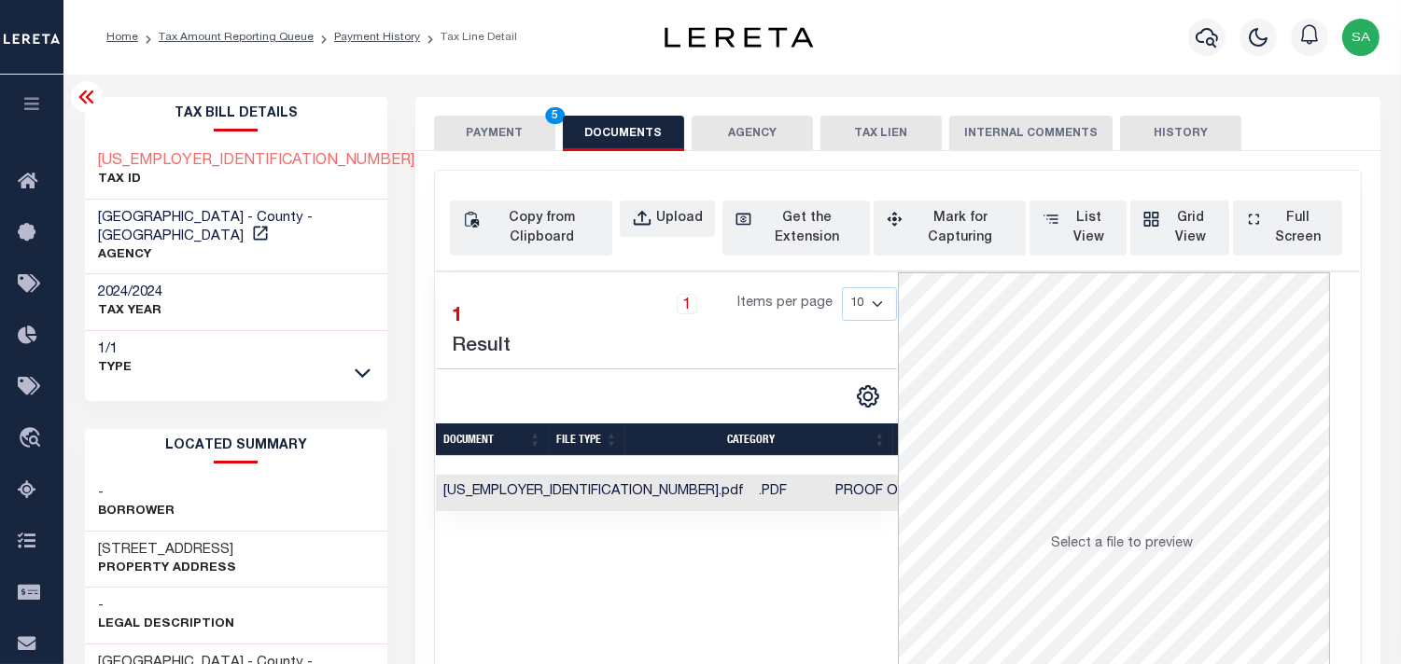
click at [533, 128] on button "PAYMENT 5" at bounding box center [494, 133] width 121 height 35
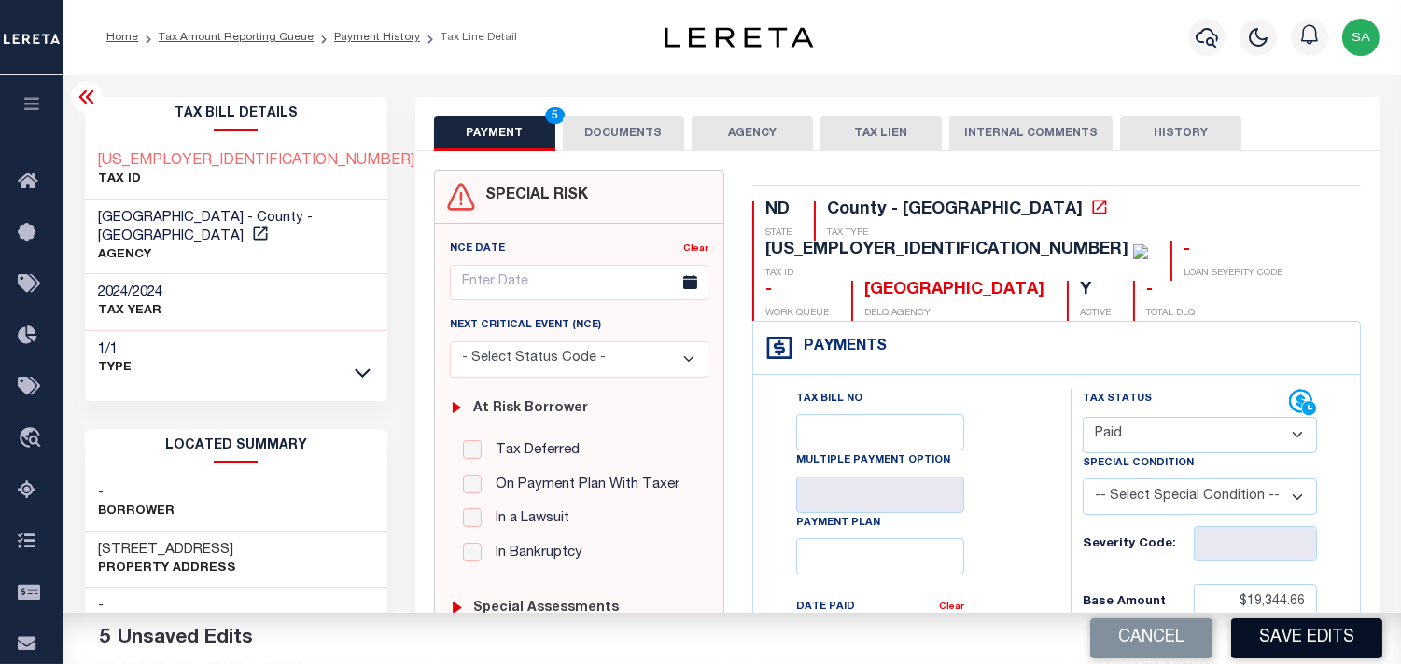
click at [1291, 634] on button "Save Edits" at bounding box center [1306, 639] width 151 height 40
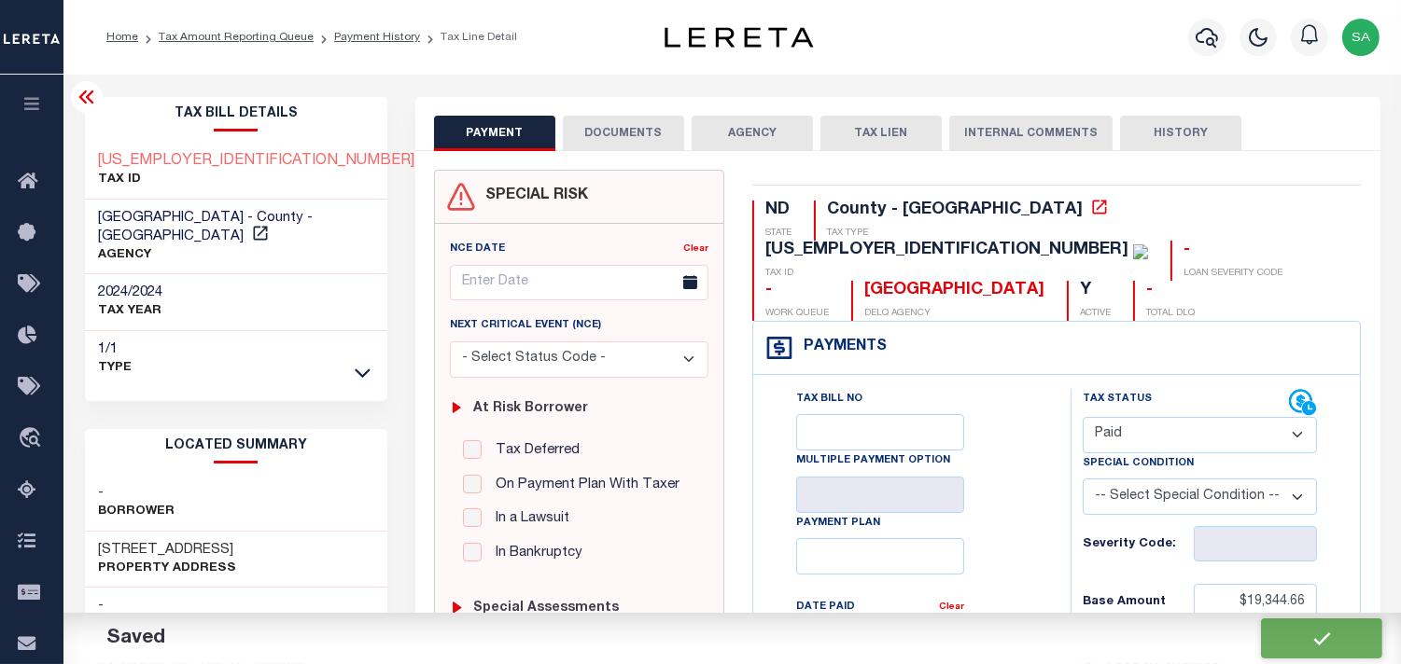
checkbox input "false"
type input "$19,344.66"
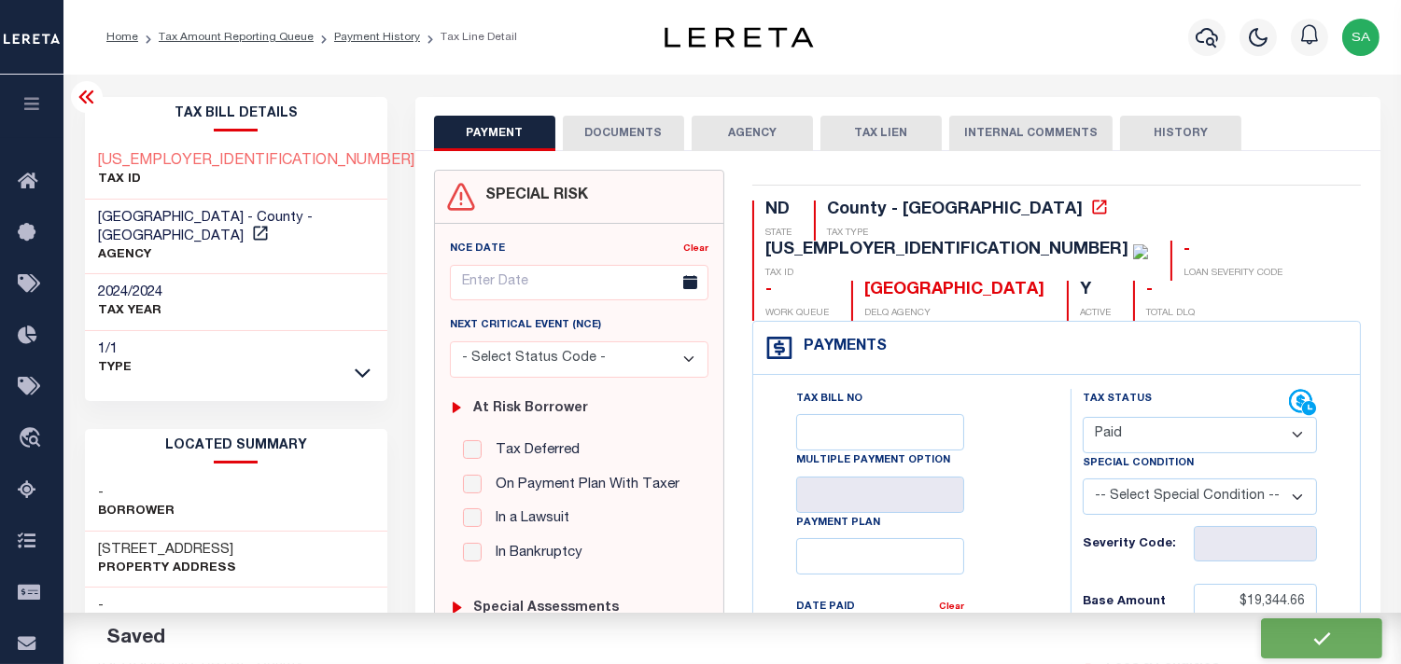
type input "$18,393.52"
type input "$0"
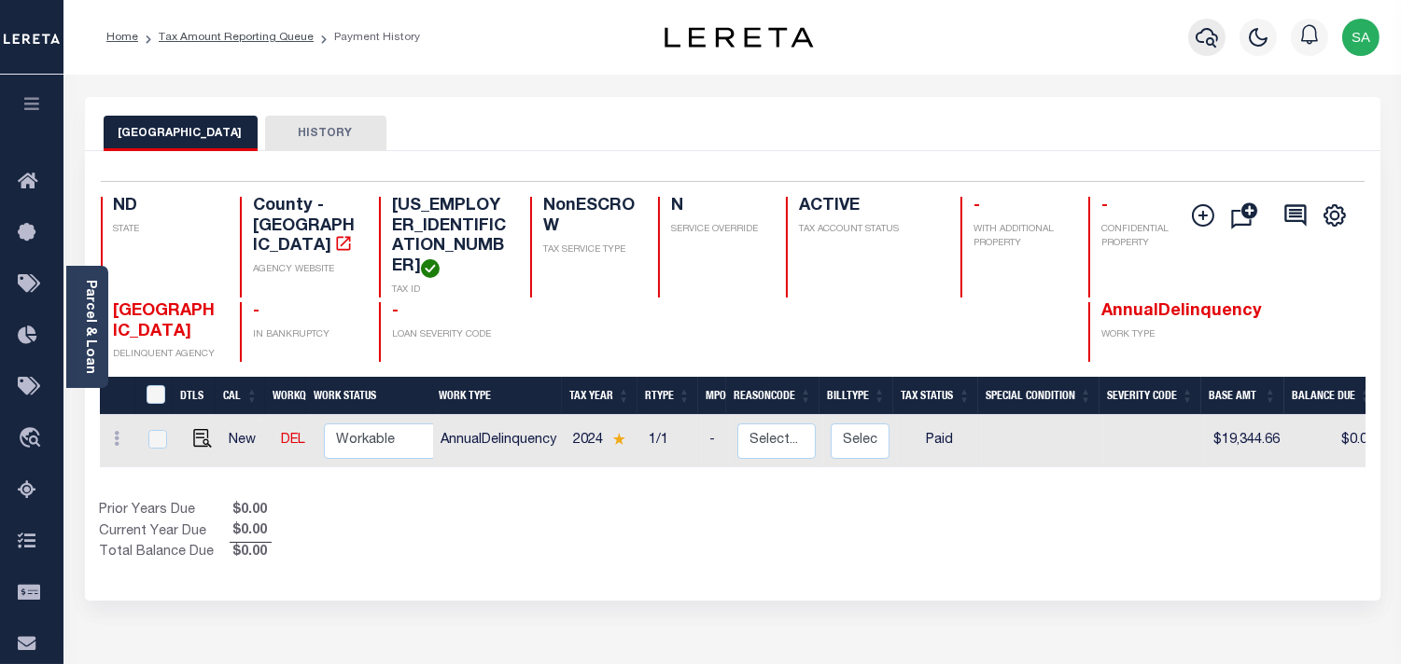
click at [1201, 49] on icon "button" at bounding box center [1206, 37] width 22 height 22
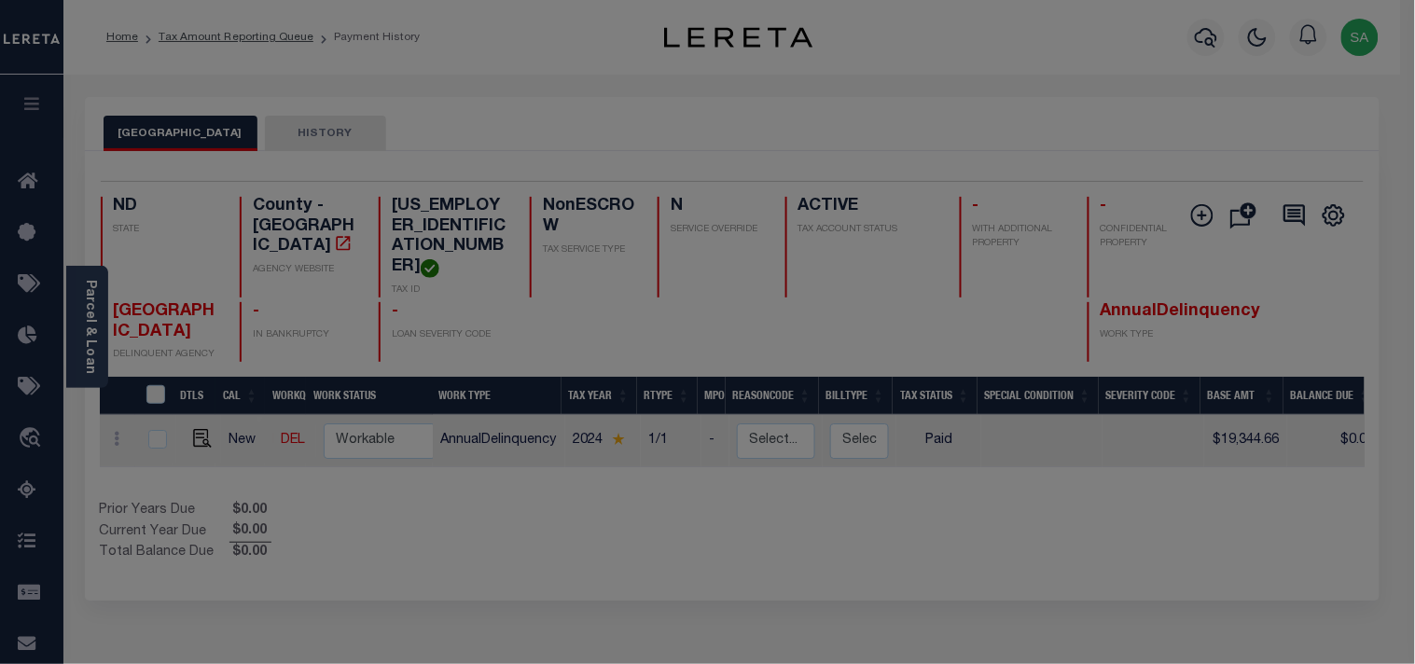
click at [0, 0] on div "Include Loans TBM Customers Borrowers Payments (Lender Non-Disb) Payments (Lend…" at bounding box center [0, 0] width 0 height 0
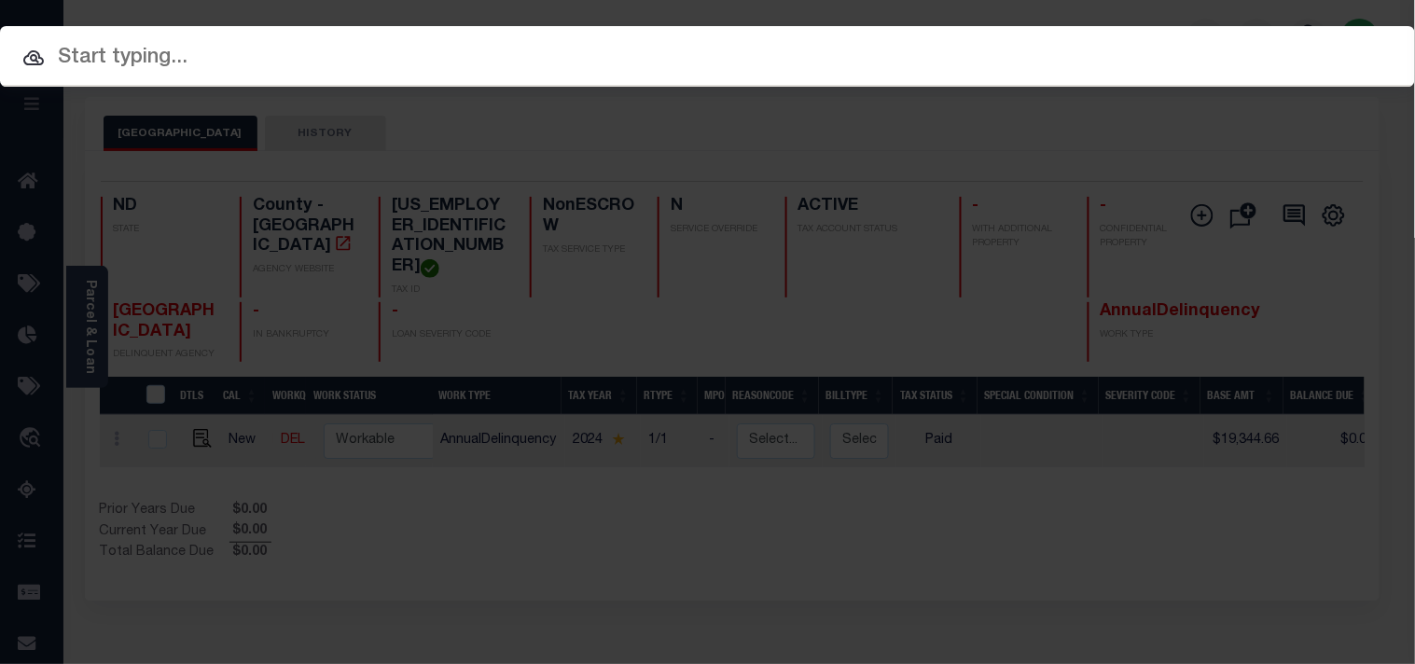
paste input "4896265010"
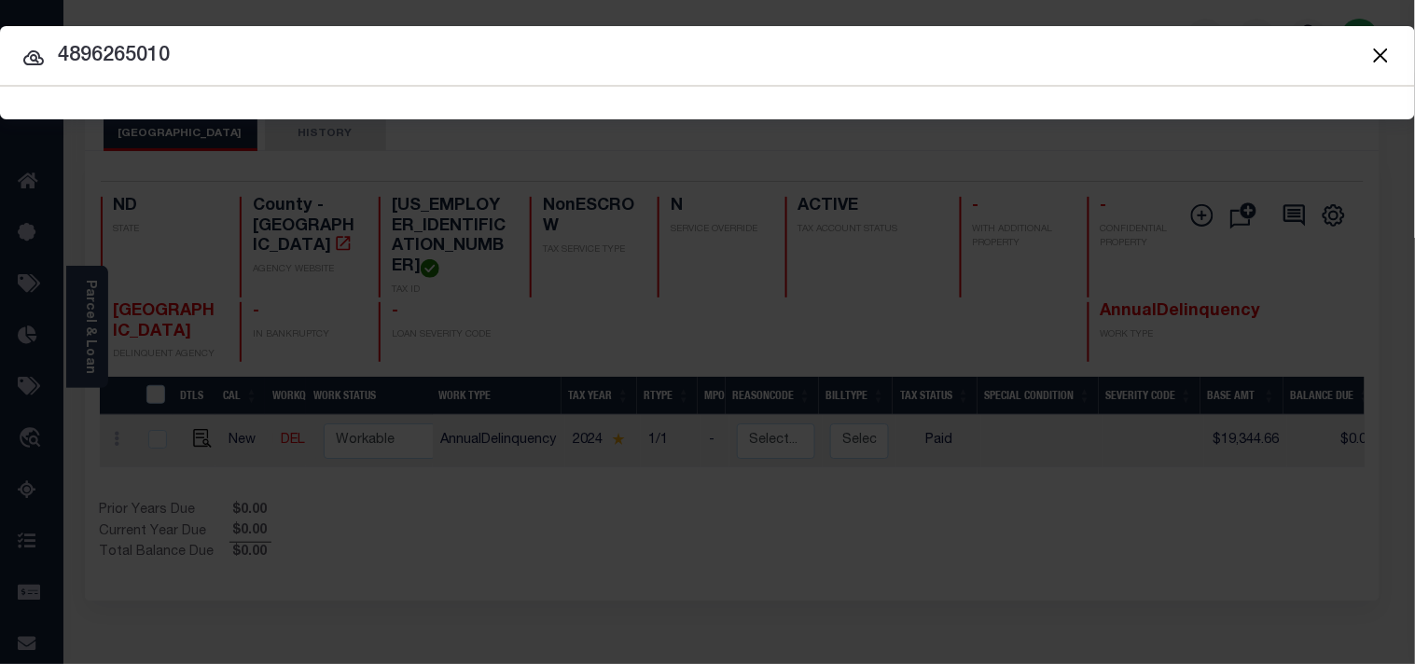
type input "4896265010"
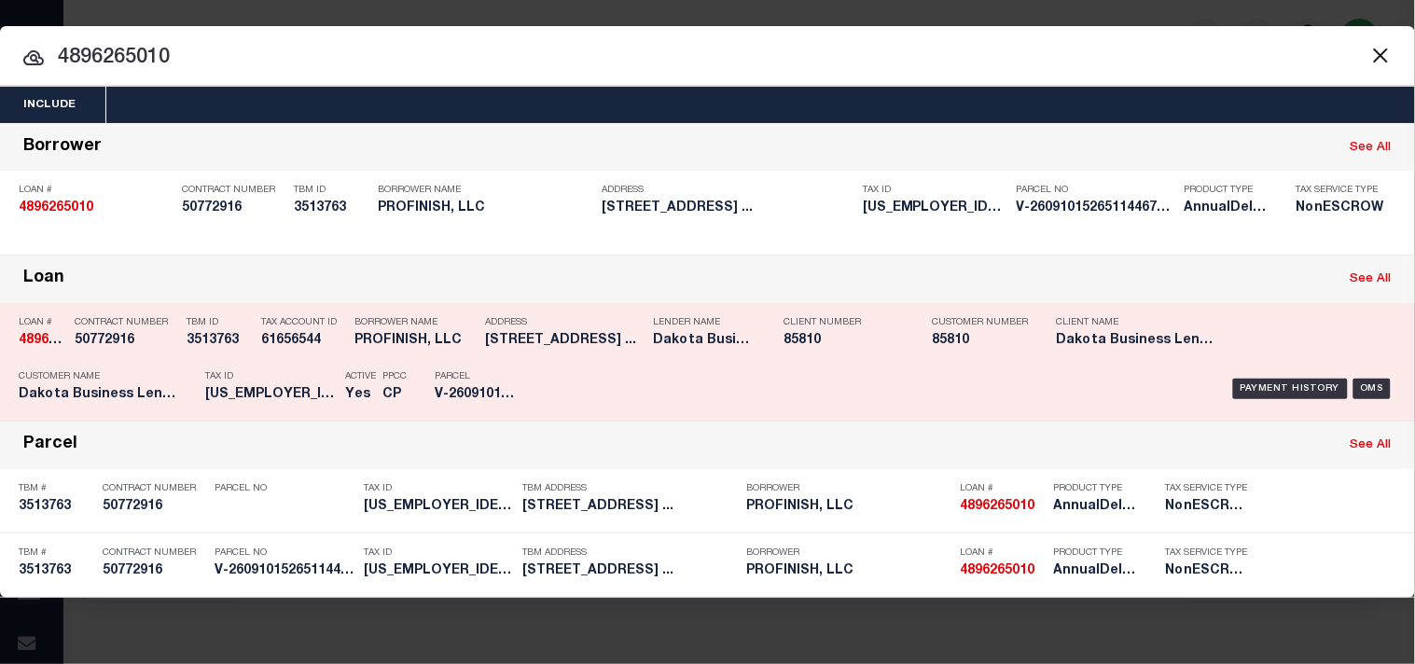
click at [303, 383] on p "Tax ID" at bounding box center [270, 376] width 131 height 11
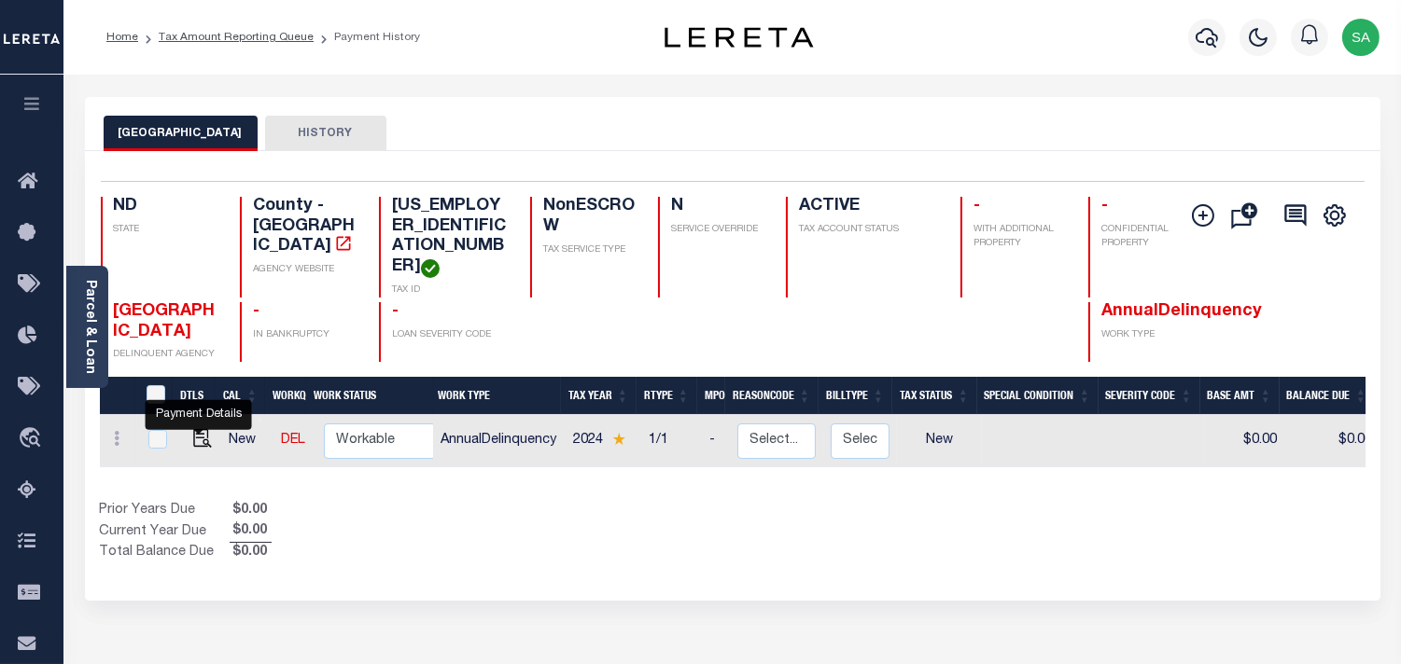
drag, startPoint x: 198, startPoint y: 430, endPoint x: 694, endPoint y: 434, distance: 496.4
click at [198, 430] on img "" at bounding box center [202, 438] width 19 height 19
checkbox input "true"
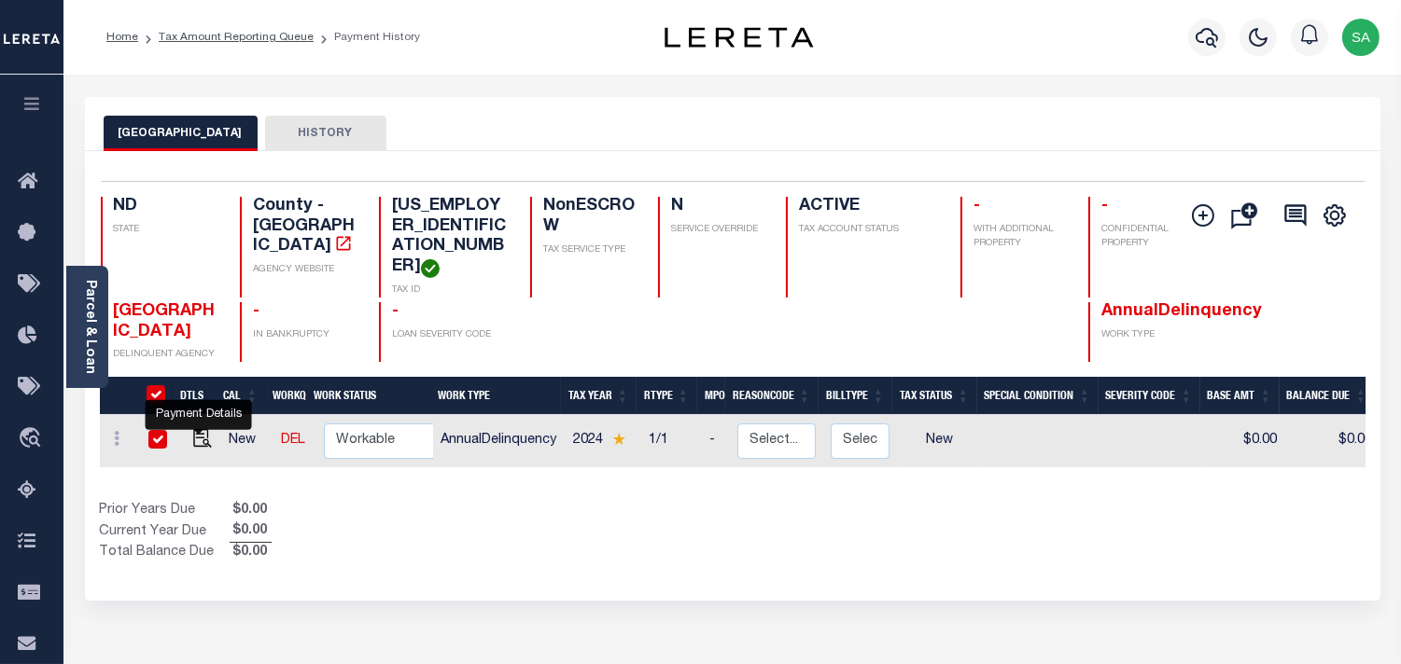
checkbox input "true"
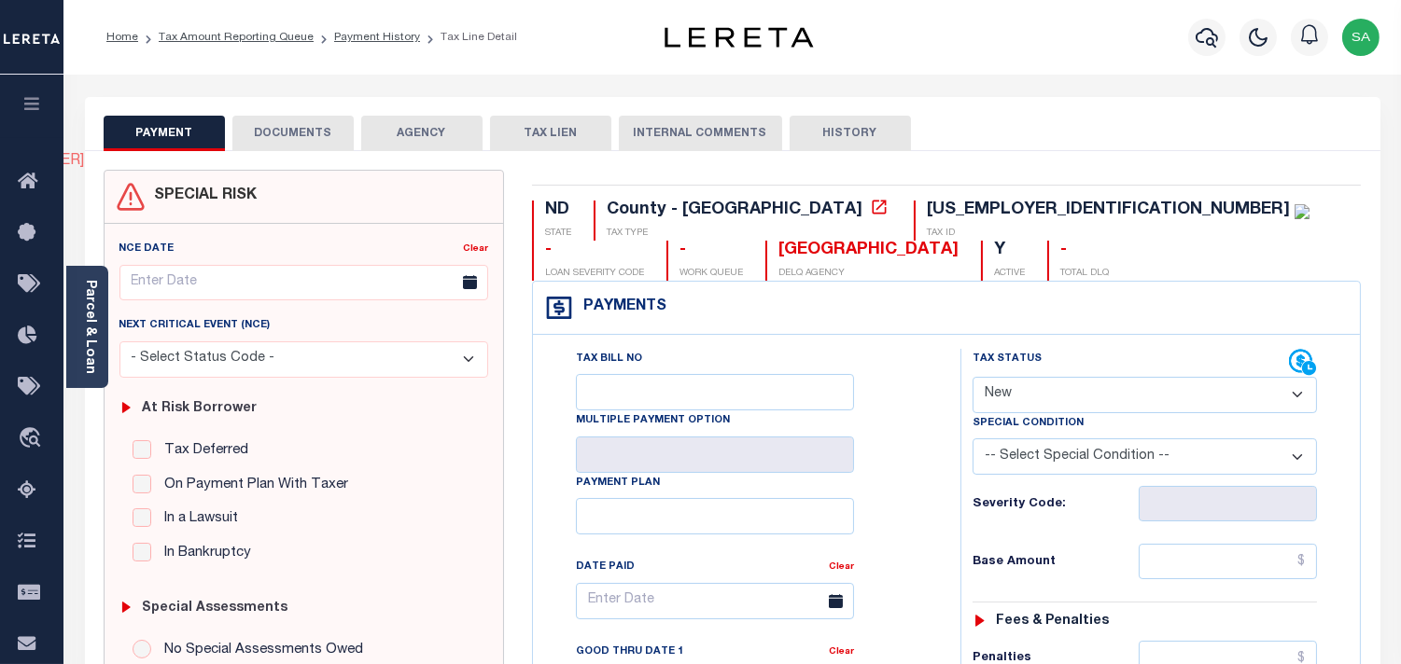
drag, startPoint x: 1032, startPoint y: 386, endPoint x: 1027, endPoint y: 411, distance: 25.6
click at [1028, 401] on select "- Select Status Code - Open Due/Unpaid Paid Incomplete No Tax Due Internal Refu…" at bounding box center [1144, 395] width 344 height 36
select select "PYD"
click at [972, 378] on select "- Select Status Code - Open Due/Unpaid Paid Incomplete No Tax Due Internal Refu…" at bounding box center [1144, 395] width 344 height 36
type input "10/01/2025"
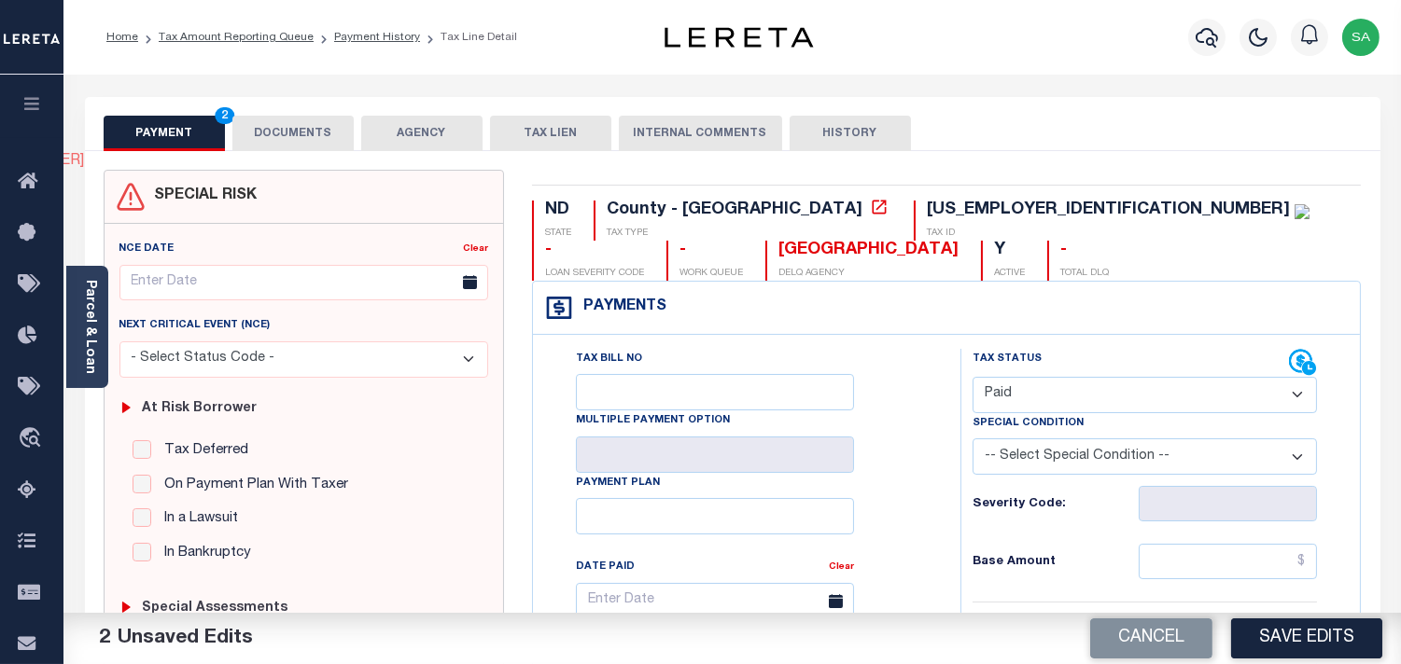
click at [277, 114] on div "PAYMENT 2 DOCUMENTS AGENCY DELINQUENT PAYEE TAX LIEN" at bounding box center [732, 124] width 1295 height 54
click at [296, 147] on button "DOCUMENTS" at bounding box center [292, 133] width 121 height 35
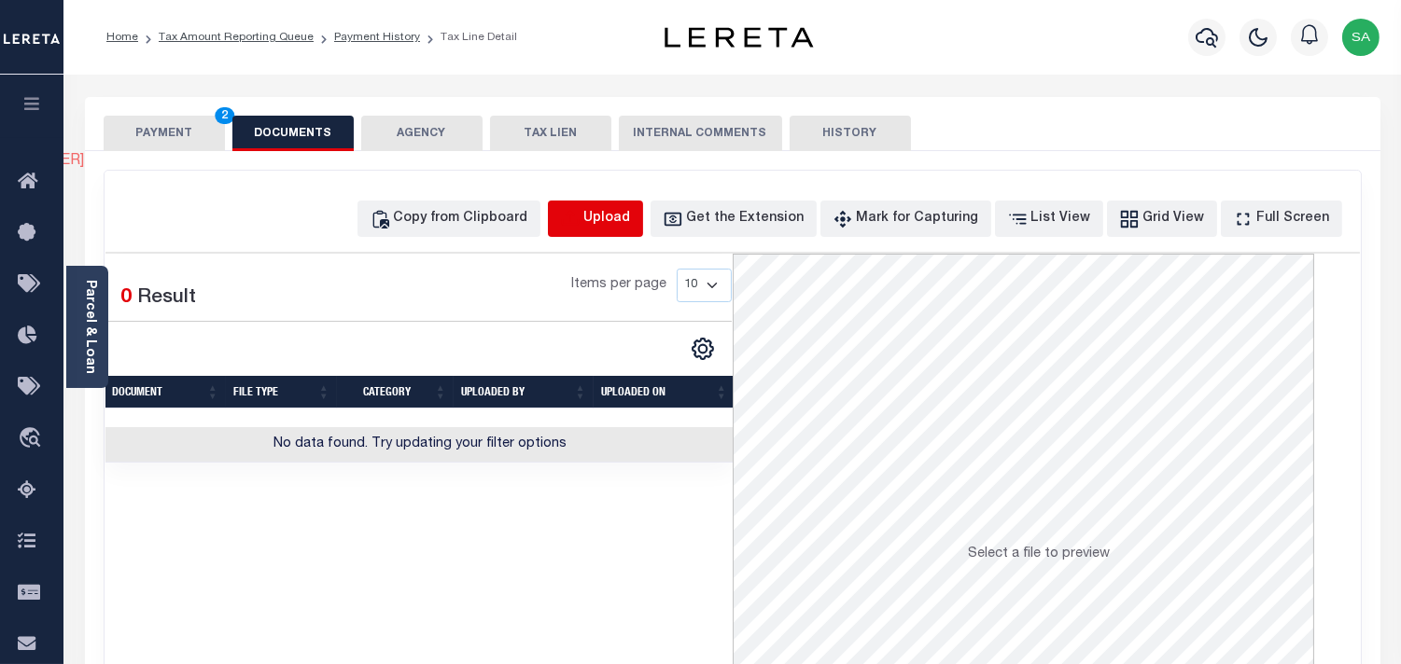
click at [578, 216] on icon "button" at bounding box center [569, 217] width 17 height 15
select select "POP"
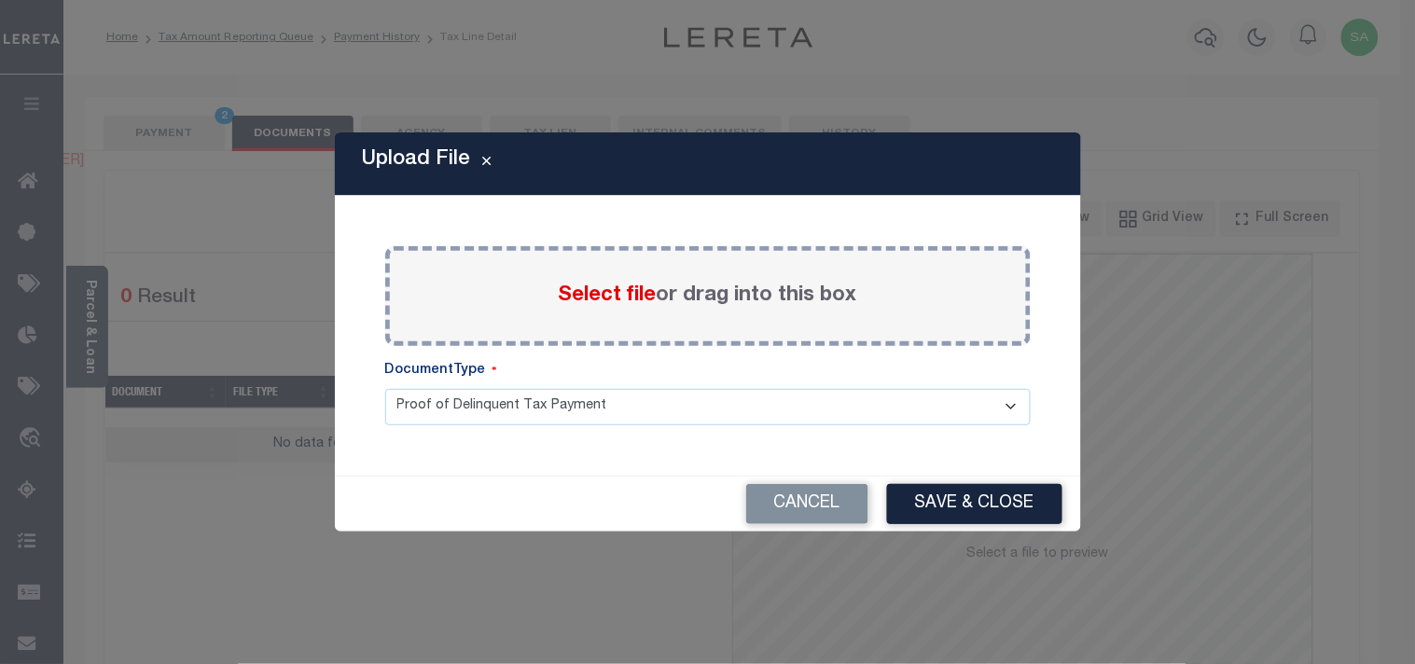
click at [574, 300] on span "Select file" at bounding box center [608, 296] width 98 height 21
click at [0, 0] on input "Select file or drag into this box" at bounding box center [0, 0] width 0 height 0
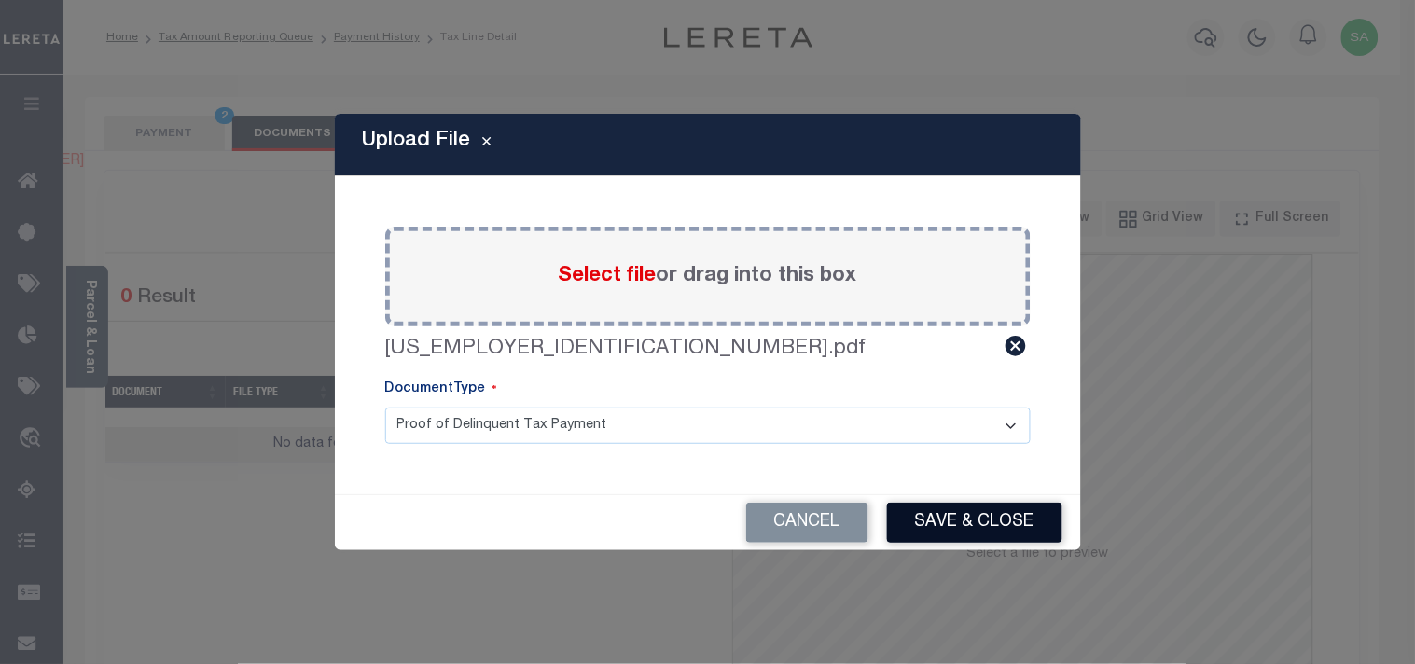
click at [985, 527] on button "Save & Close" at bounding box center [974, 523] width 175 height 40
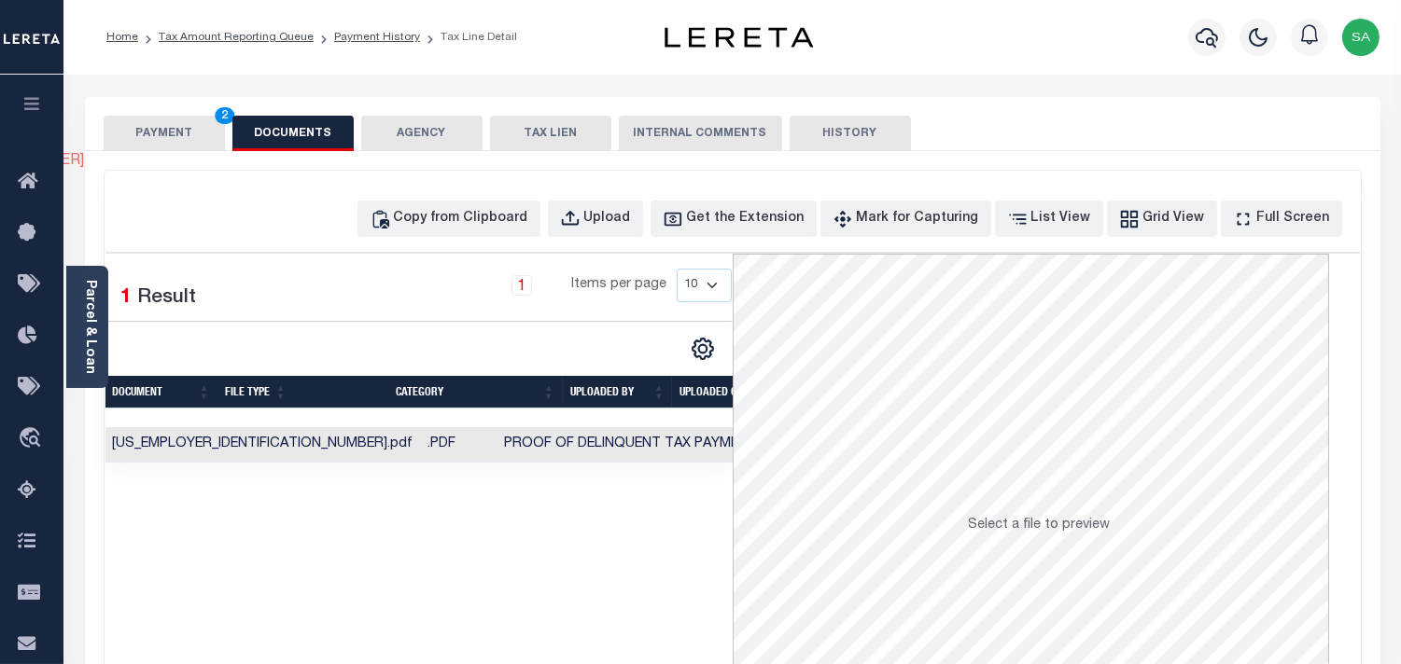
click at [171, 129] on button "PAYMENT 2" at bounding box center [164, 133] width 121 height 35
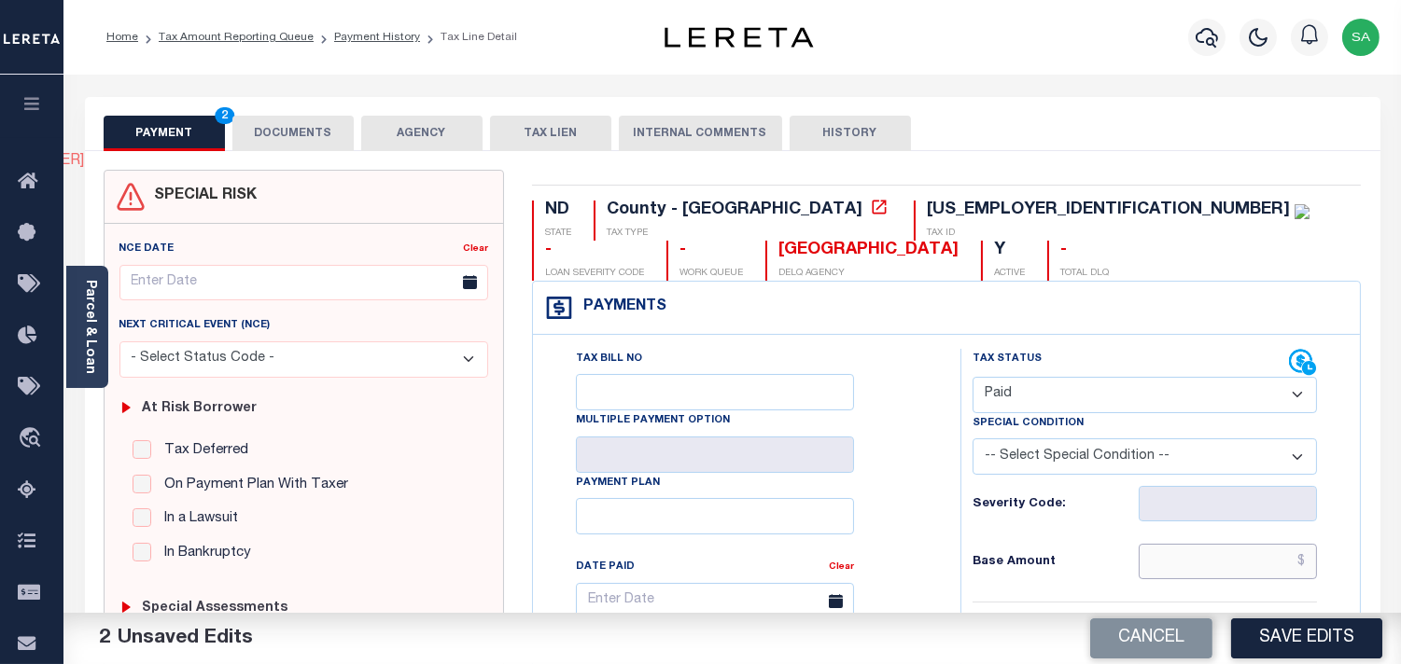
drag, startPoint x: 1168, startPoint y: 560, endPoint x: 1039, endPoint y: 548, distance: 129.3
click at [1168, 561] on input "text" at bounding box center [1227, 561] width 178 height 35
paste input "18,237.56"
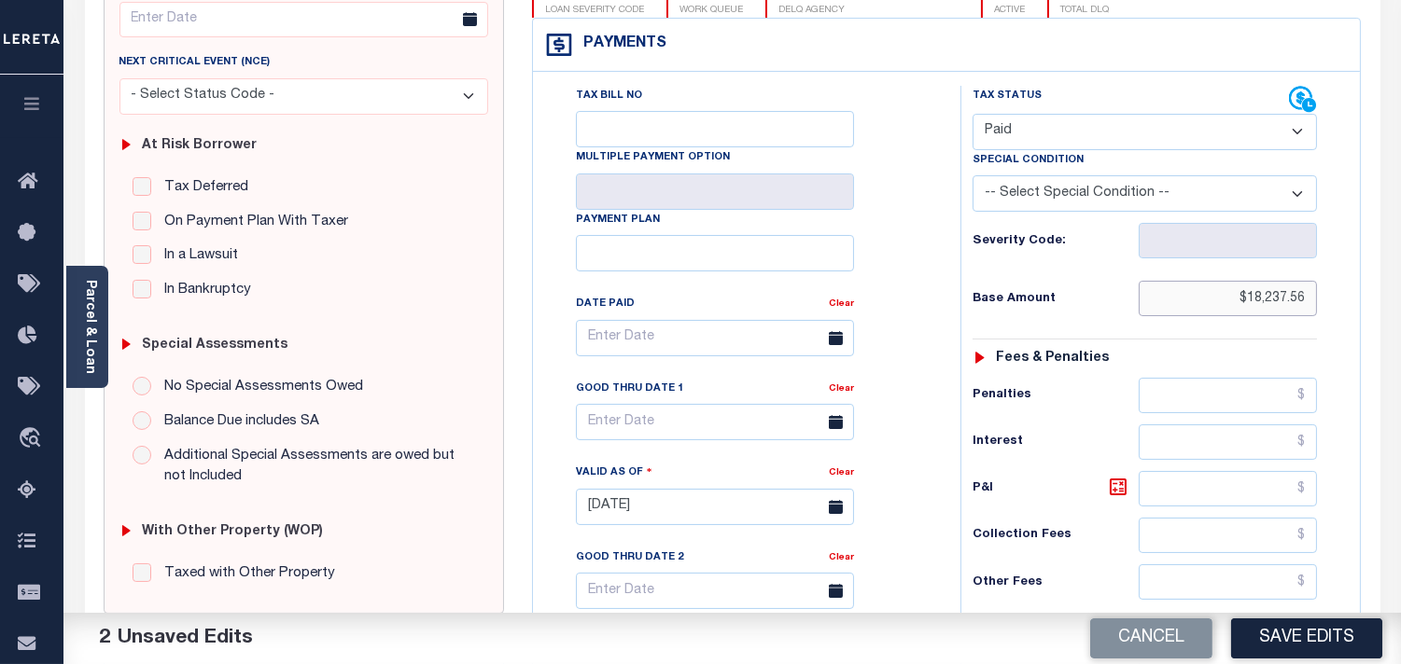
scroll to position [621, 0]
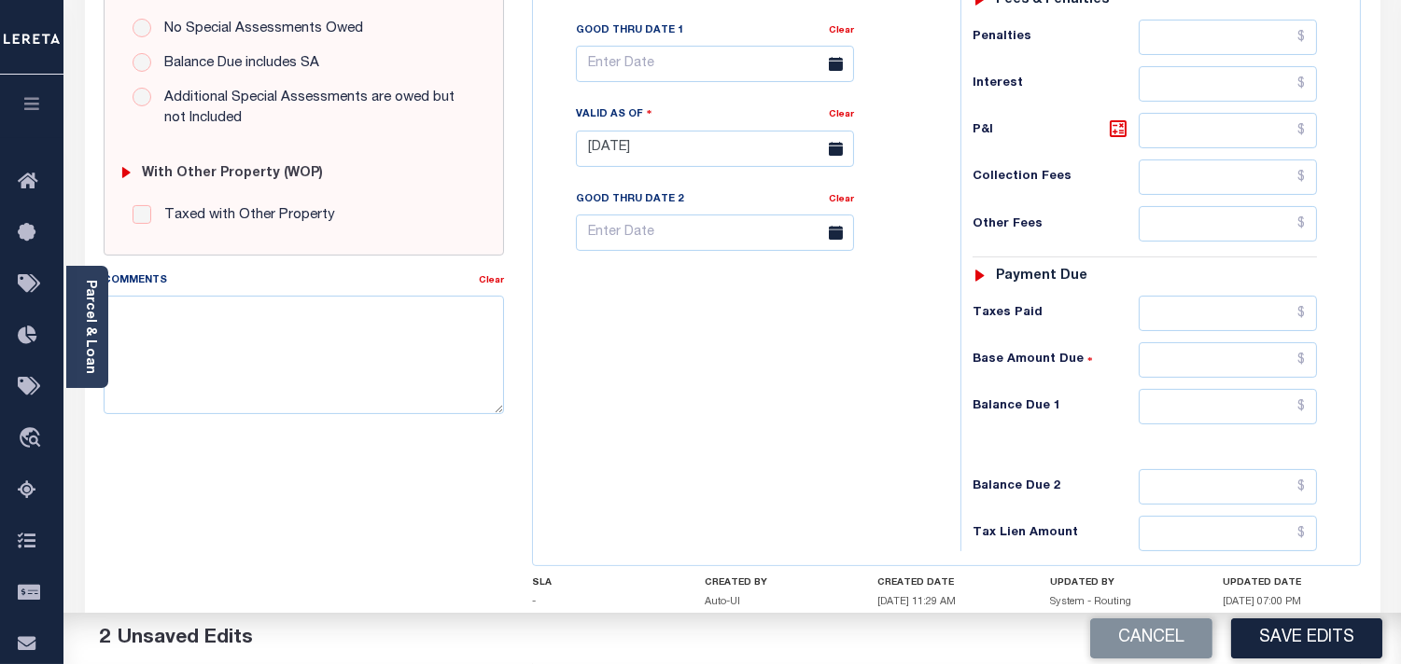
type input "$18,237.56"
click at [1197, 318] on input "text" at bounding box center [1227, 313] width 178 height 35
paste input "17,325.68"
type input "$17,325.68"
click at [1225, 411] on input "text" at bounding box center [1227, 406] width 178 height 35
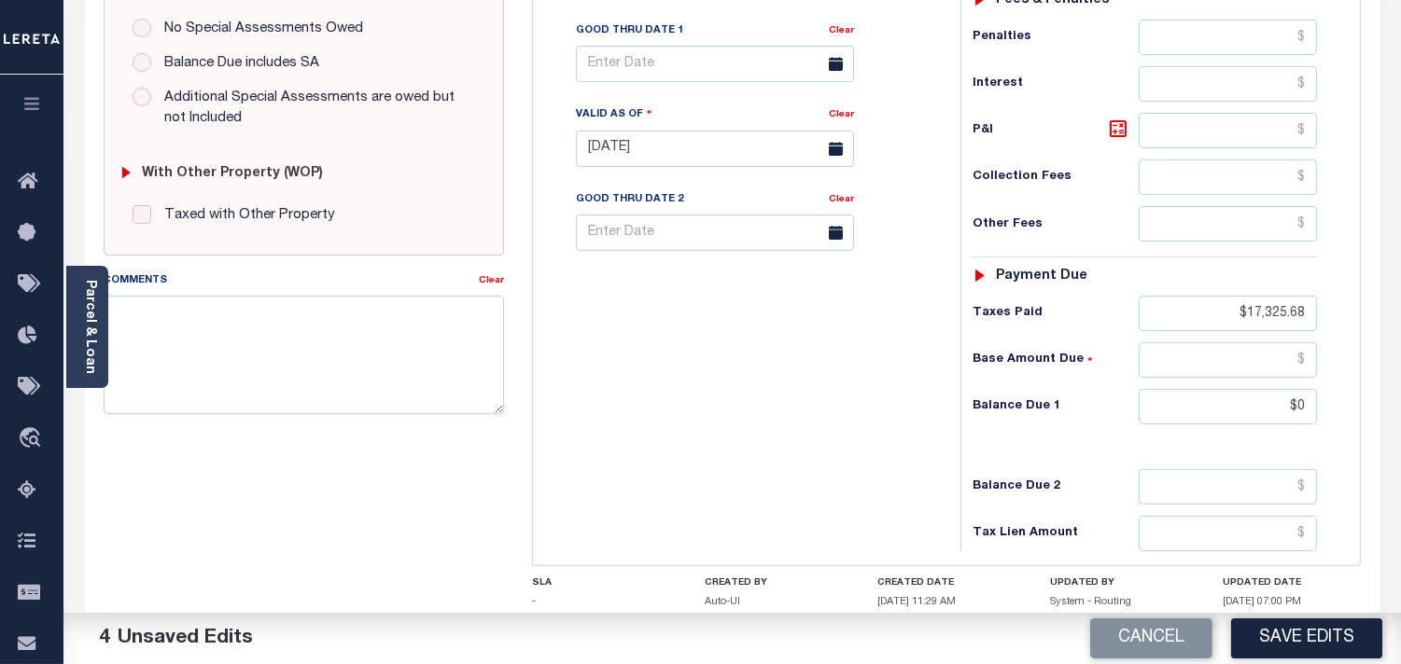
type input "$0.00"
click at [849, 385] on div "Tax Bill No Multiple Payment Option Payment Plan Clear" at bounding box center [741, 140] width 409 height 824
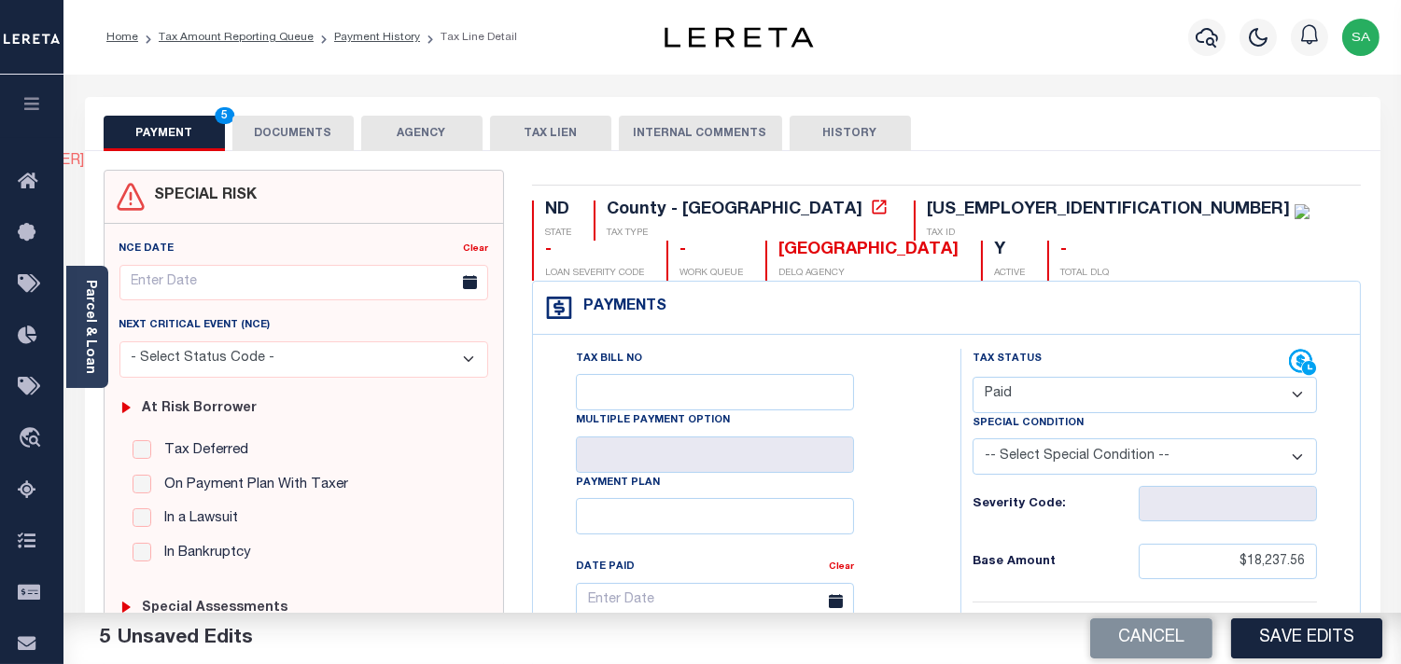
click at [308, 129] on button "DOCUMENTS" at bounding box center [292, 133] width 121 height 35
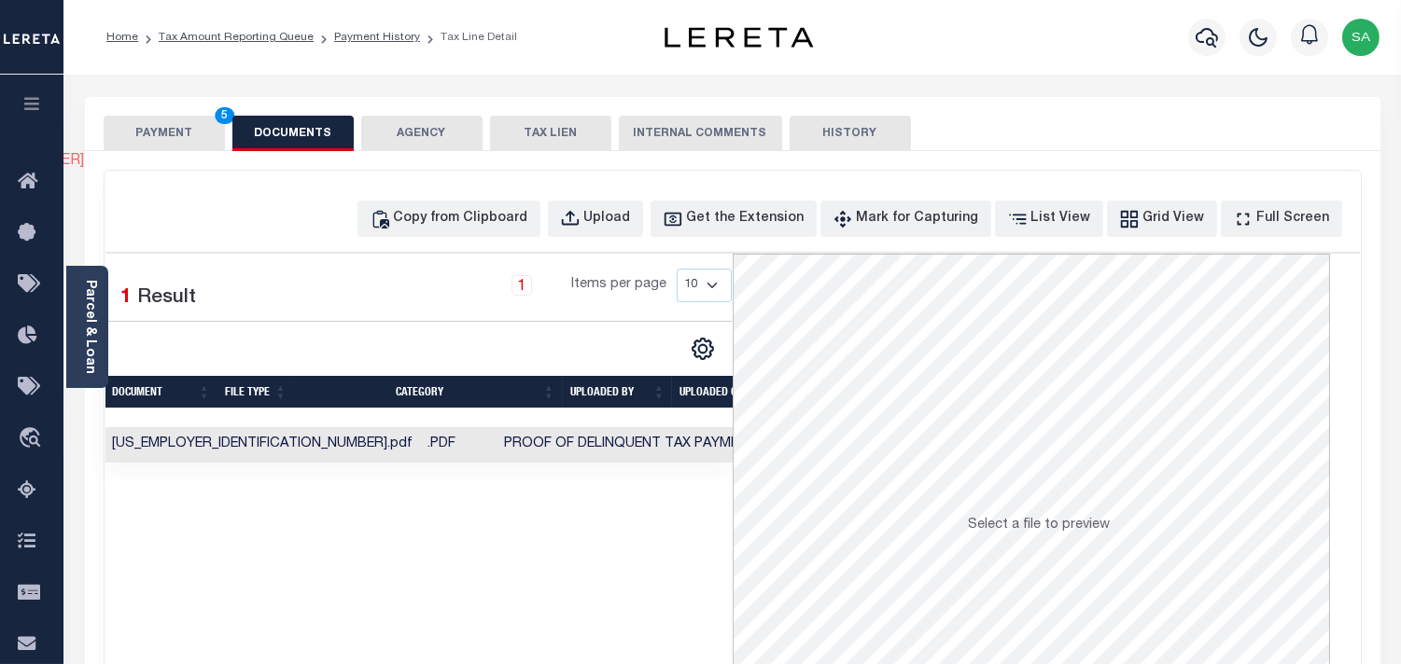
click at [183, 129] on button "PAYMENT 5" at bounding box center [164, 133] width 121 height 35
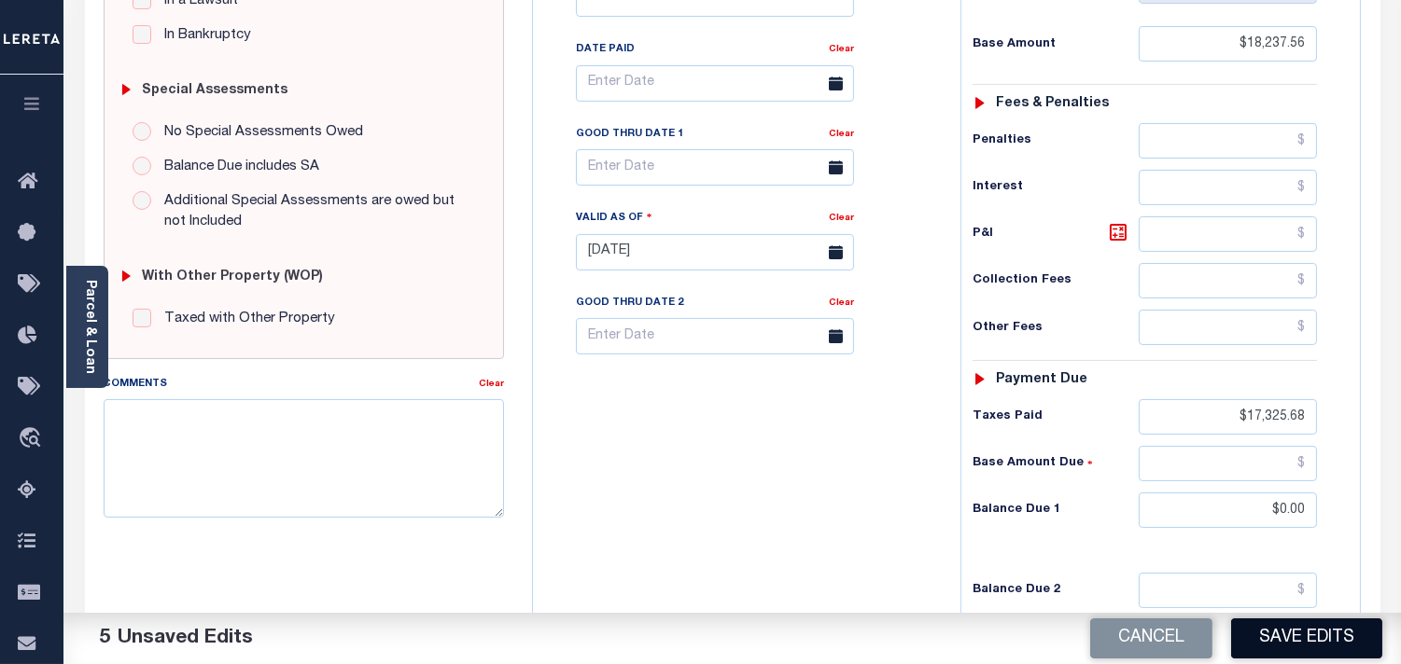
drag, startPoint x: 1289, startPoint y: 638, endPoint x: 1032, endPoint y: 490, distance: 297.2
click at [1289, 637] on button "Save Edits" at bounding box center [1306, 639] width 151 height 40
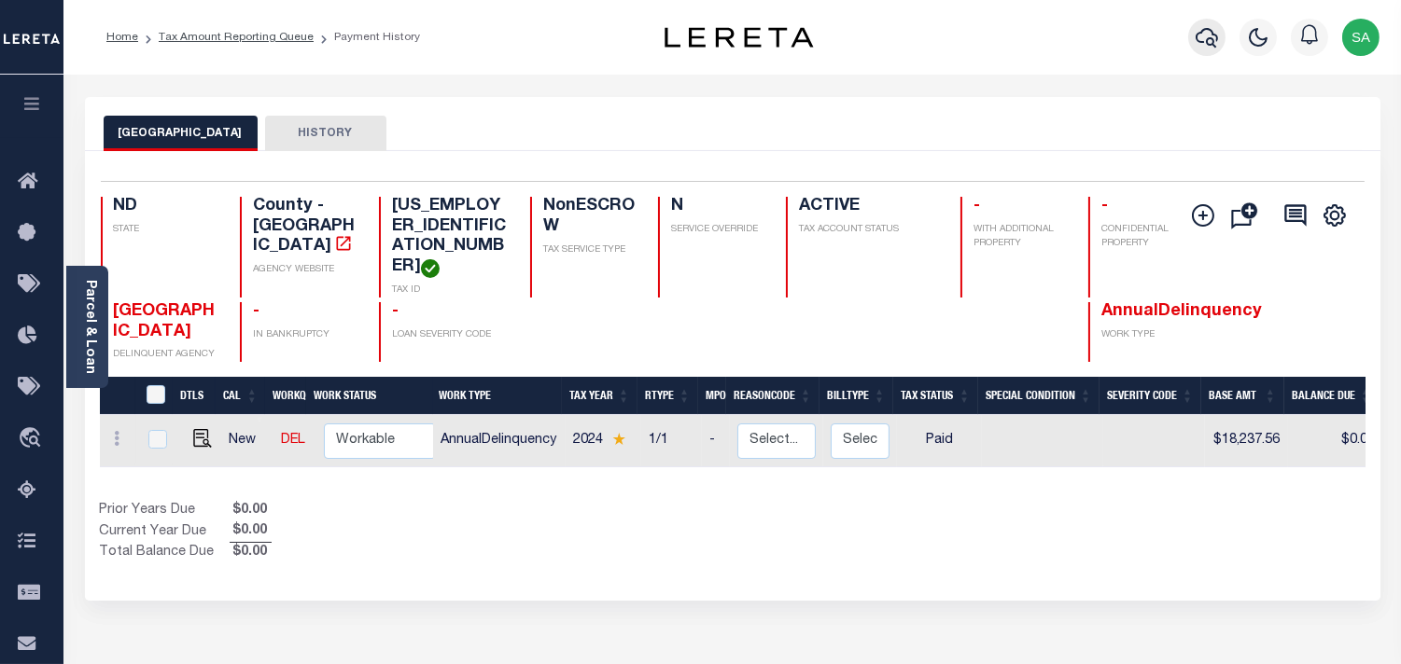
click at [1204, 42] on icon "button" at bounding box center [1206, 38] width 22 height 20
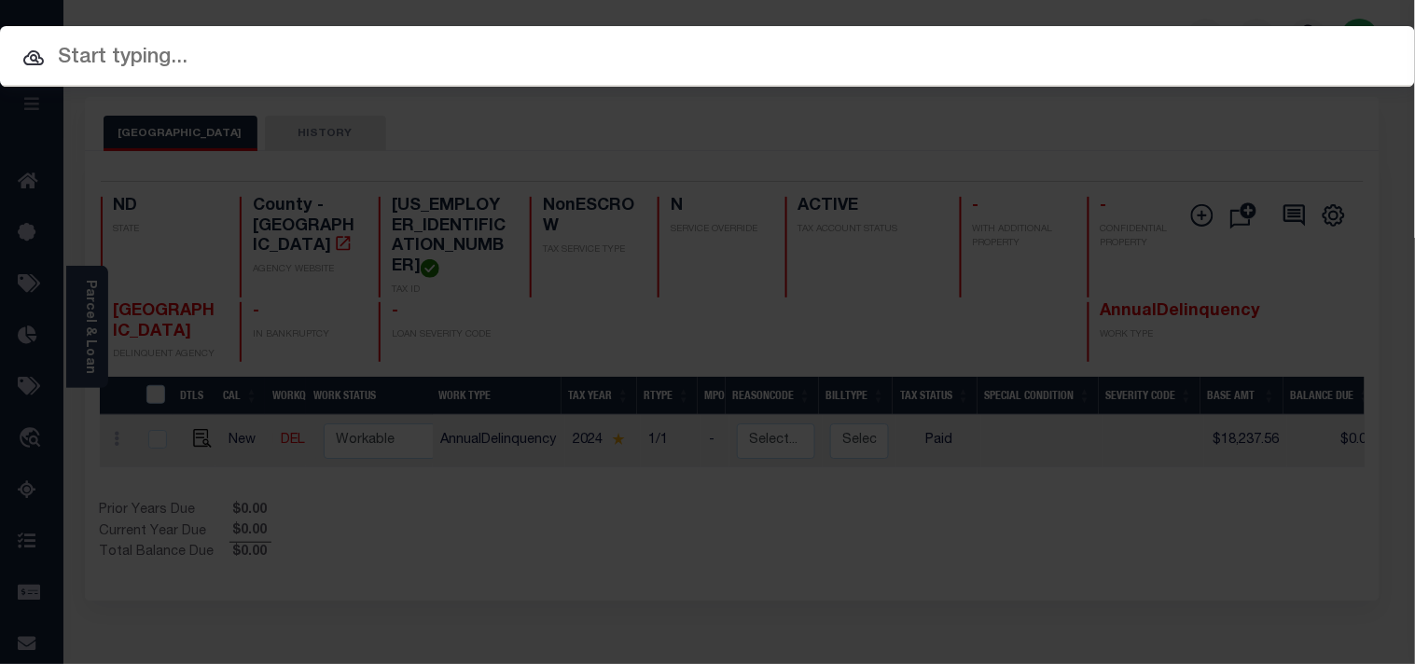
click at [1052, 42] on input "text" at bounding box center [707, 58] width 1415 height 33
paste input "1206159105"
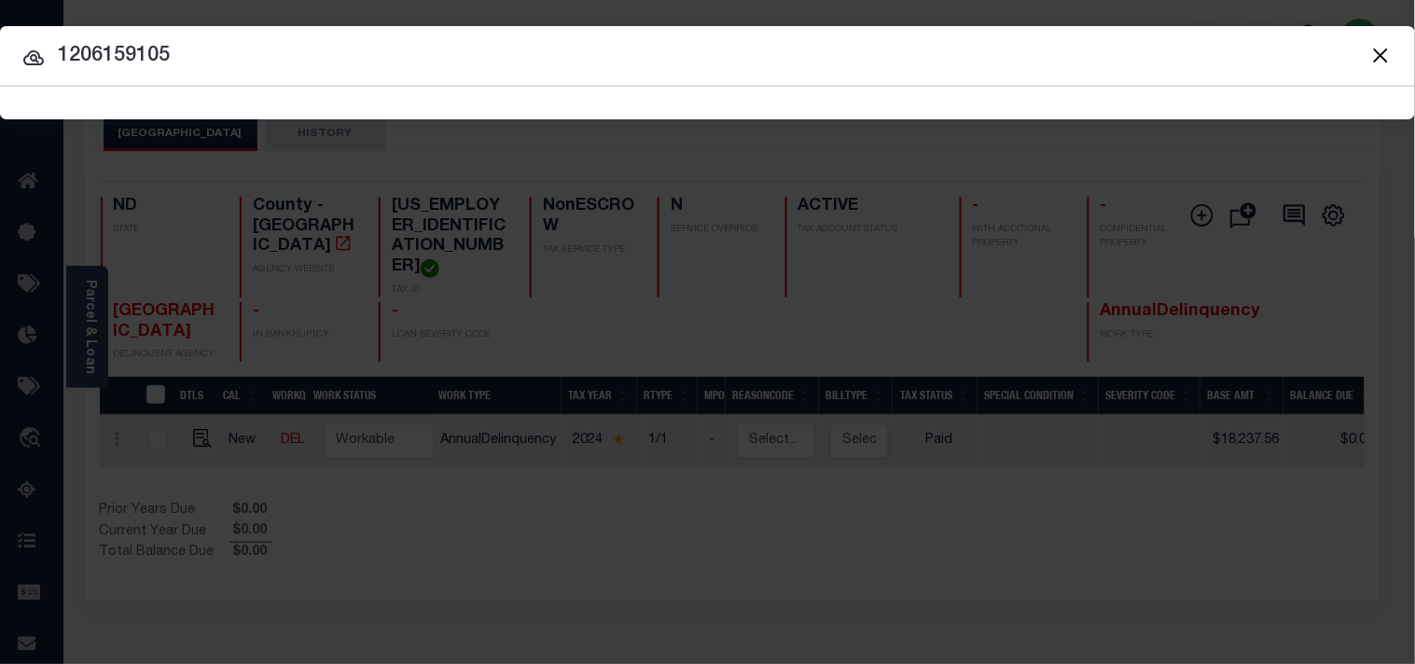
type input "1206159105"
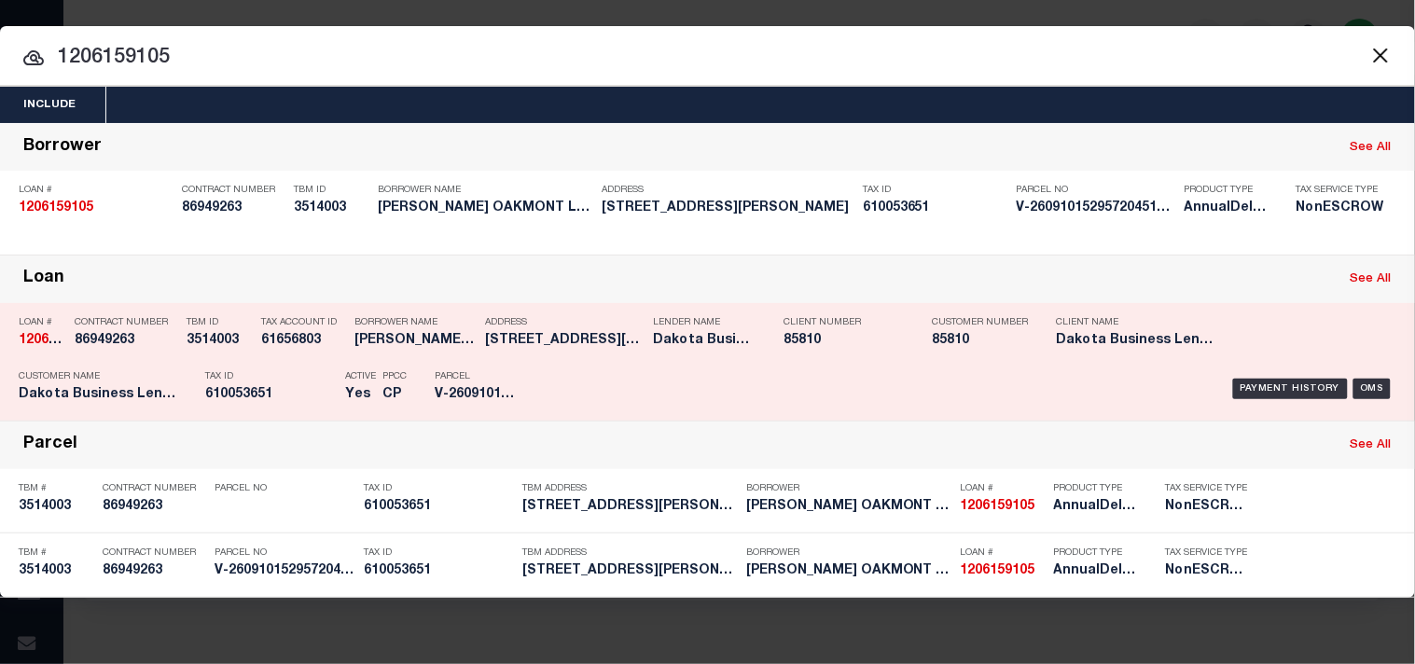
click at [294, 356] on div "Tax Account ID 61656803" at bounding box center [303, 335] width 84 height 54
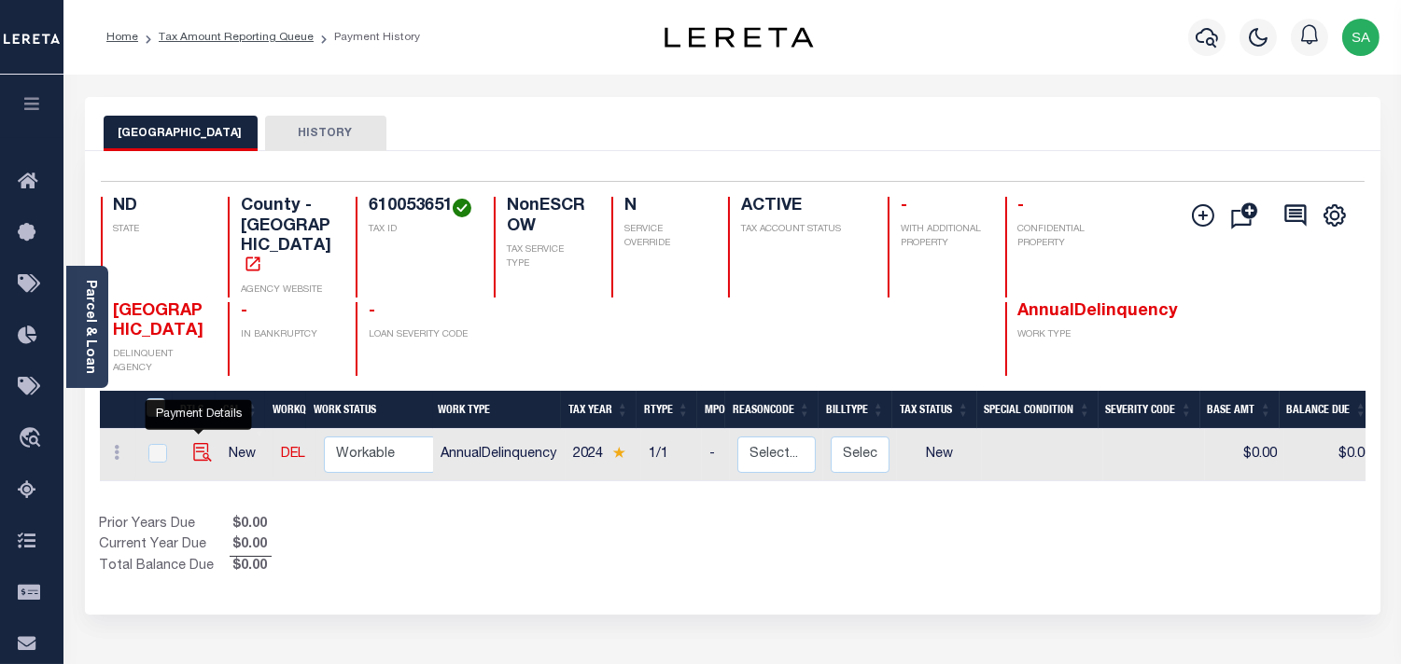
click at [193, 443] on img "" at bounding box center [202, 452] width 19 height 19
checkbox input "true"
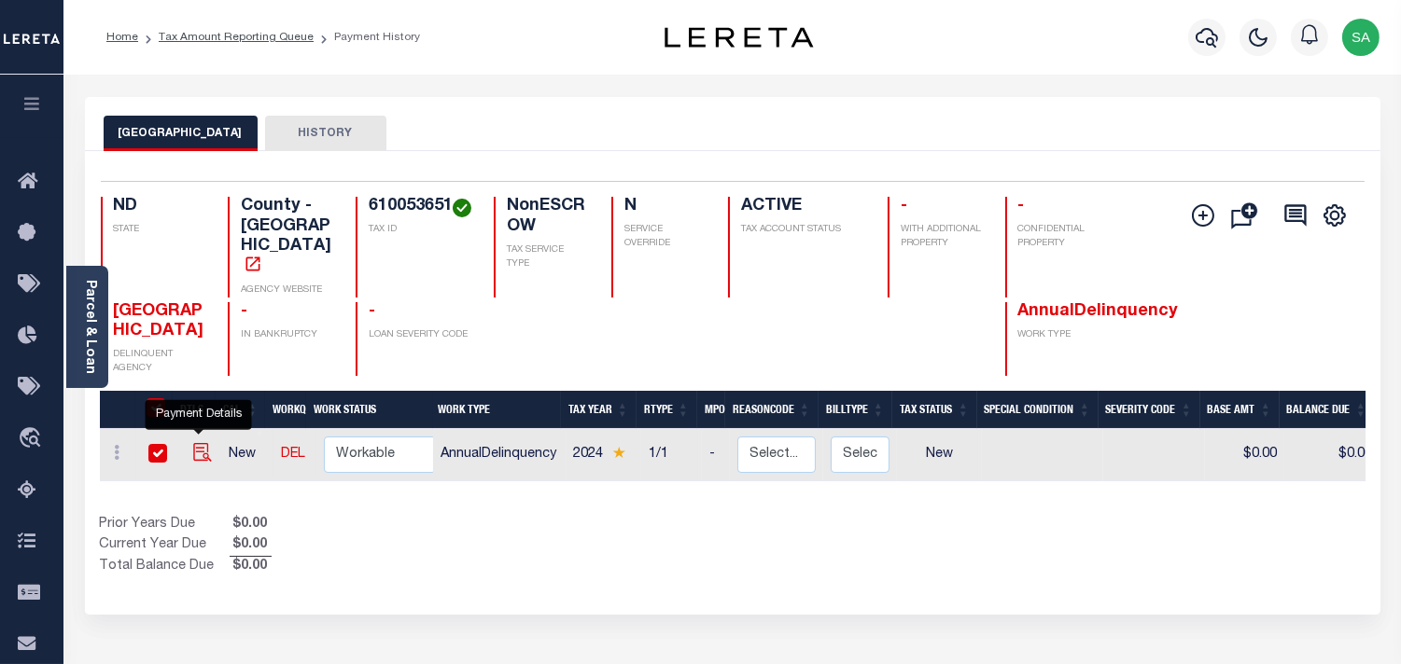
checkbox input "true"
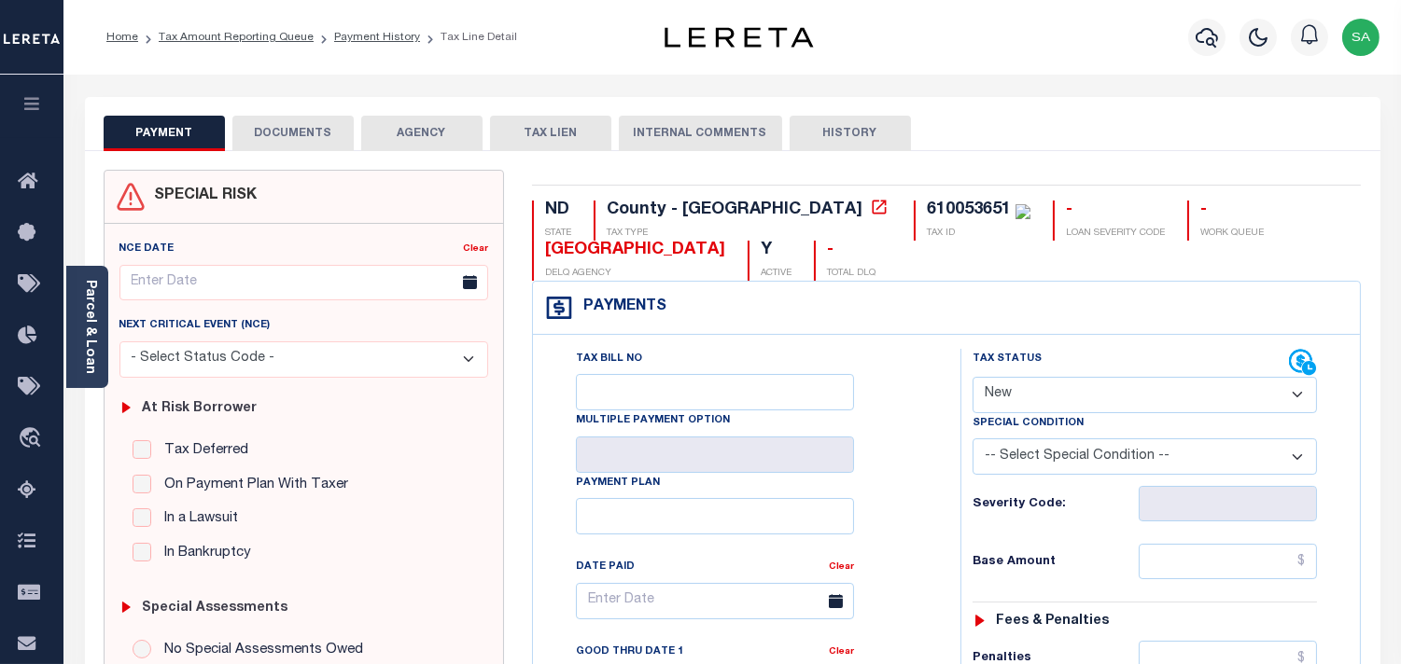
drag, startPoint x: 1038, startPoint y: 401, endPoint x: 1037, endPoint y: 411, distance: 9.5
click at [1037, 405] on select "- Select Status Code - Open Due/Unpaid Paid Incomplete No Tax Due Internal Refu…" at bounding box center [1144, 395] width 344 height 36
select select "PYD"
click at [972, 378] on select "- Select Status Code - Open Due/Unpaid Paid Incomplete No Tax Due Internal Refu…" at bounding box center [1144, 395] width 344 height 36
type input "[DATE]"
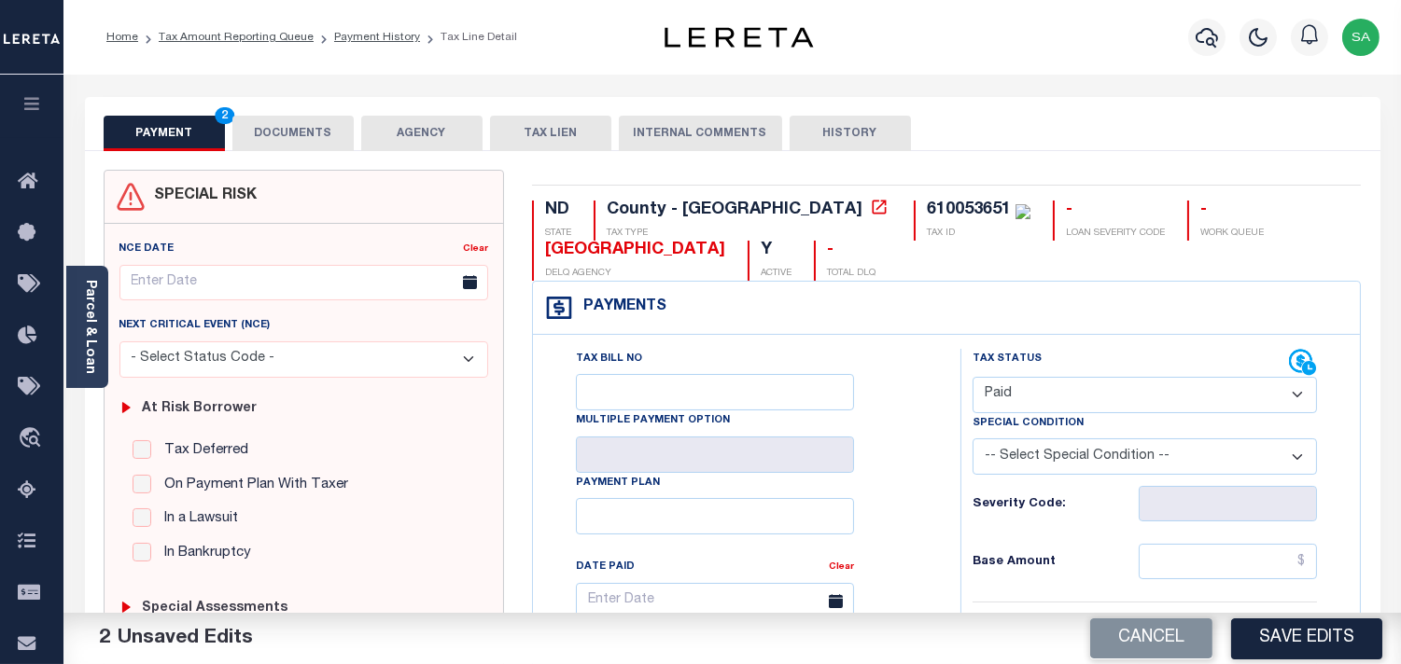
drag, startPoint x: 99, startPoint y: 352, endPoint x: 218, endPoint y: 305, distance: 128.2
click at [100, 352] on div "Parcel & Loan" at bounding box center [87, 327] width 42 height 122
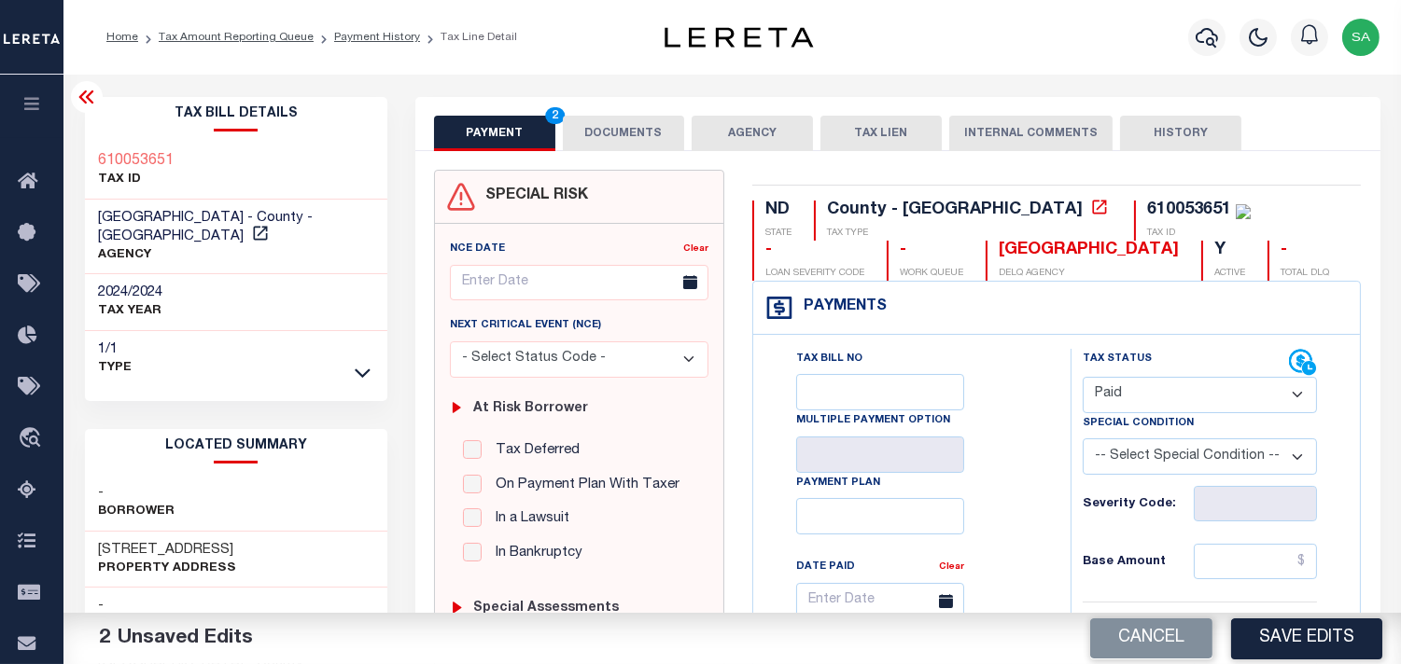
click at [599, 144] on button "DOCUMENTS" at bounding box center [623, 133] width 121 height 35
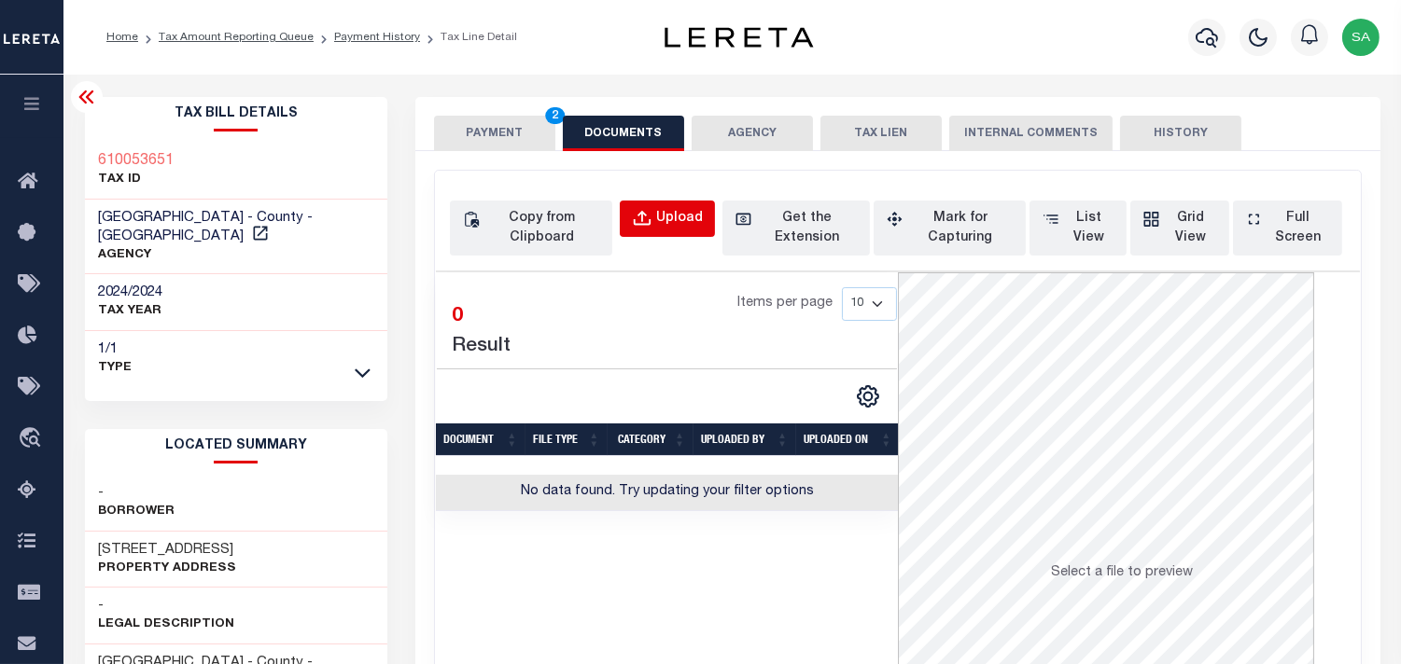
click at [641, 230] on button "Upload" at bounding box center [667, 219] width 95 height 36
select select "POP"
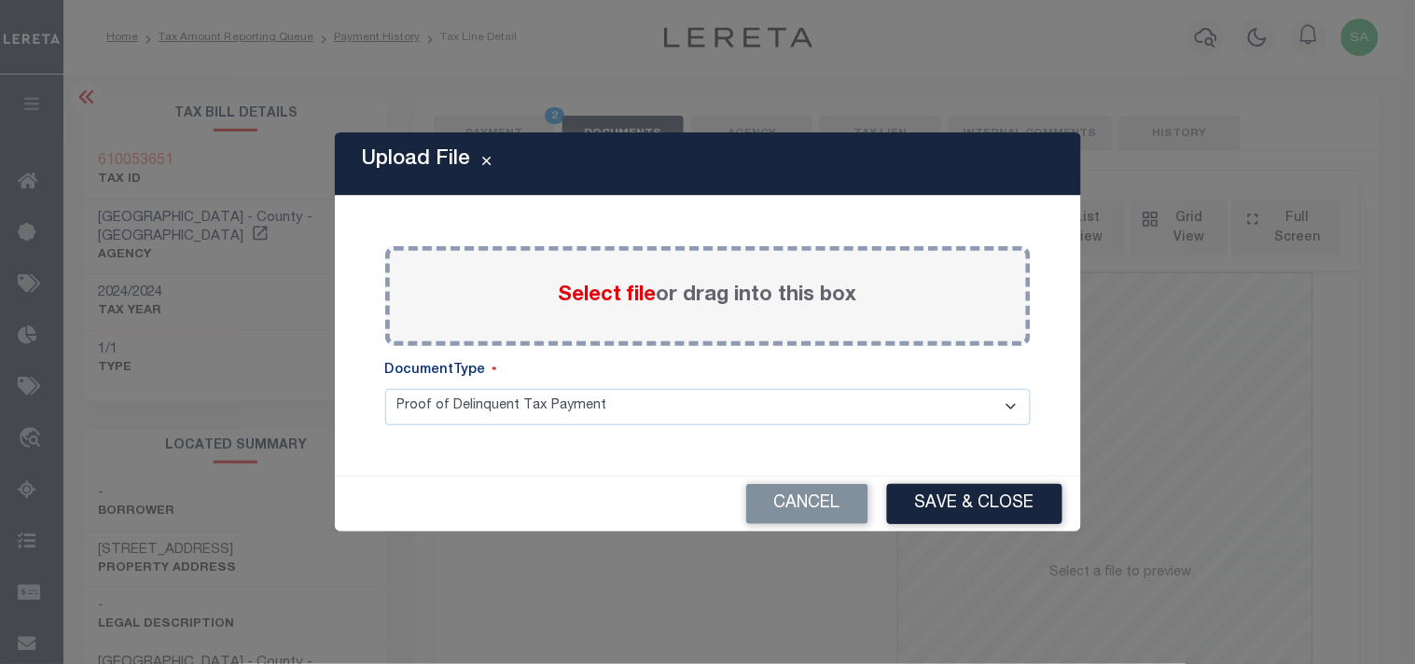
click at [565, 299] on span "Select file" at bounding box center [608, 296] width 98 height 21
click at [0, 0] on input "Select file or drag into this box" at bounding box center [0, 0] width 0 height 0
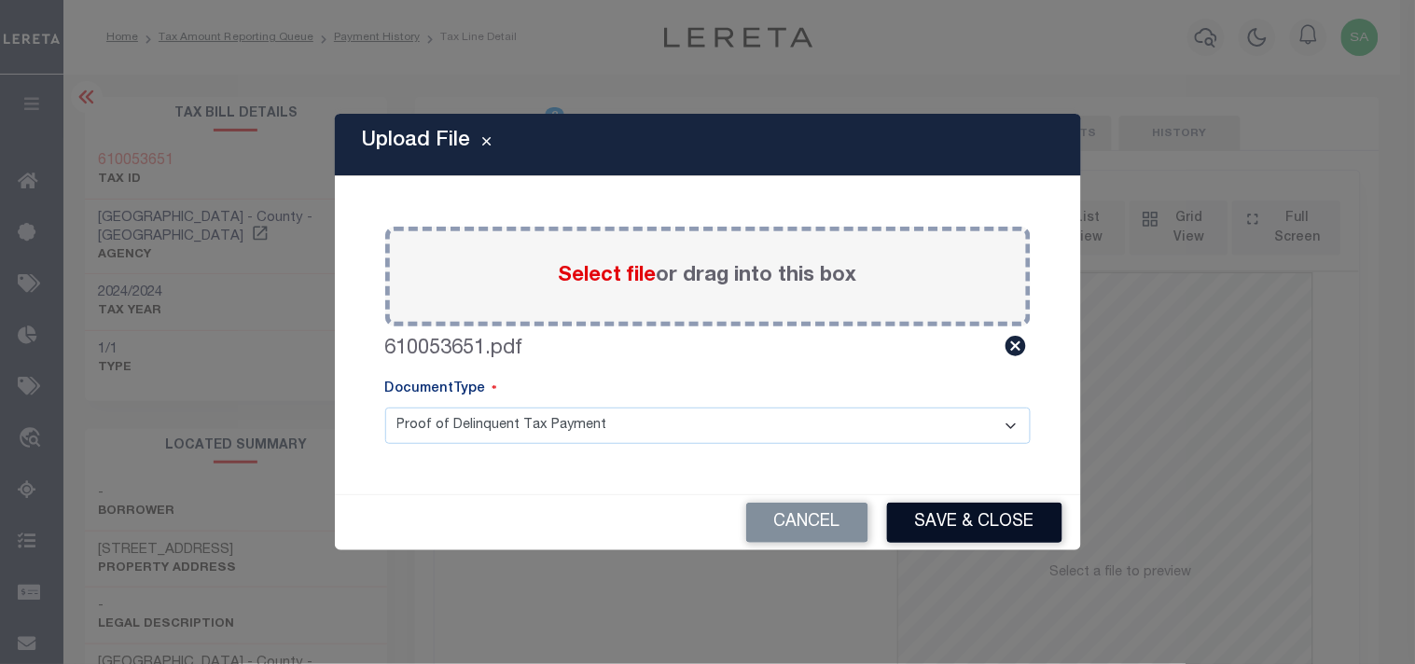
click at [992, 532] on button "Save & Close" at bounding box center [974, 523] width 175 height 40
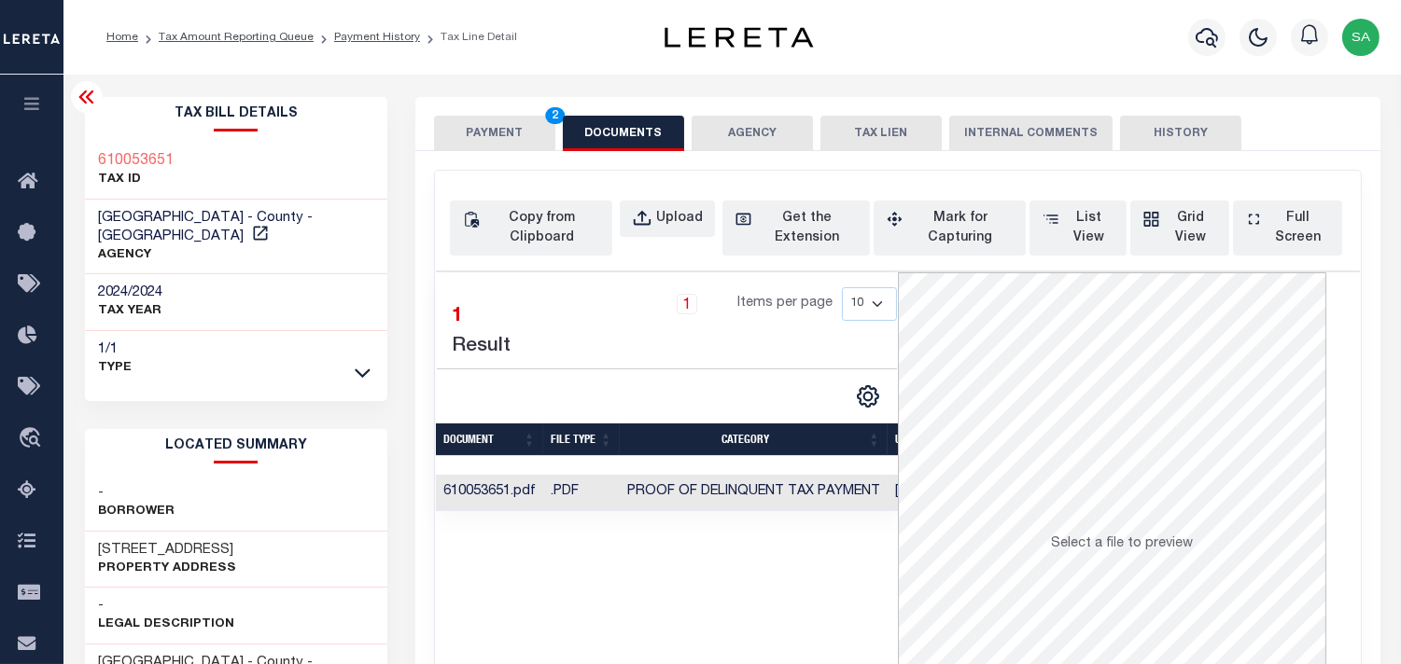
drag, startPoint x: 491, startPoint y: 142, endPoint x: 635, endPoint y: 228, distance: 168.2
click at [492, 142] on button "PAYMENT 2" at bounding box center [494, 133] width 121 height 35
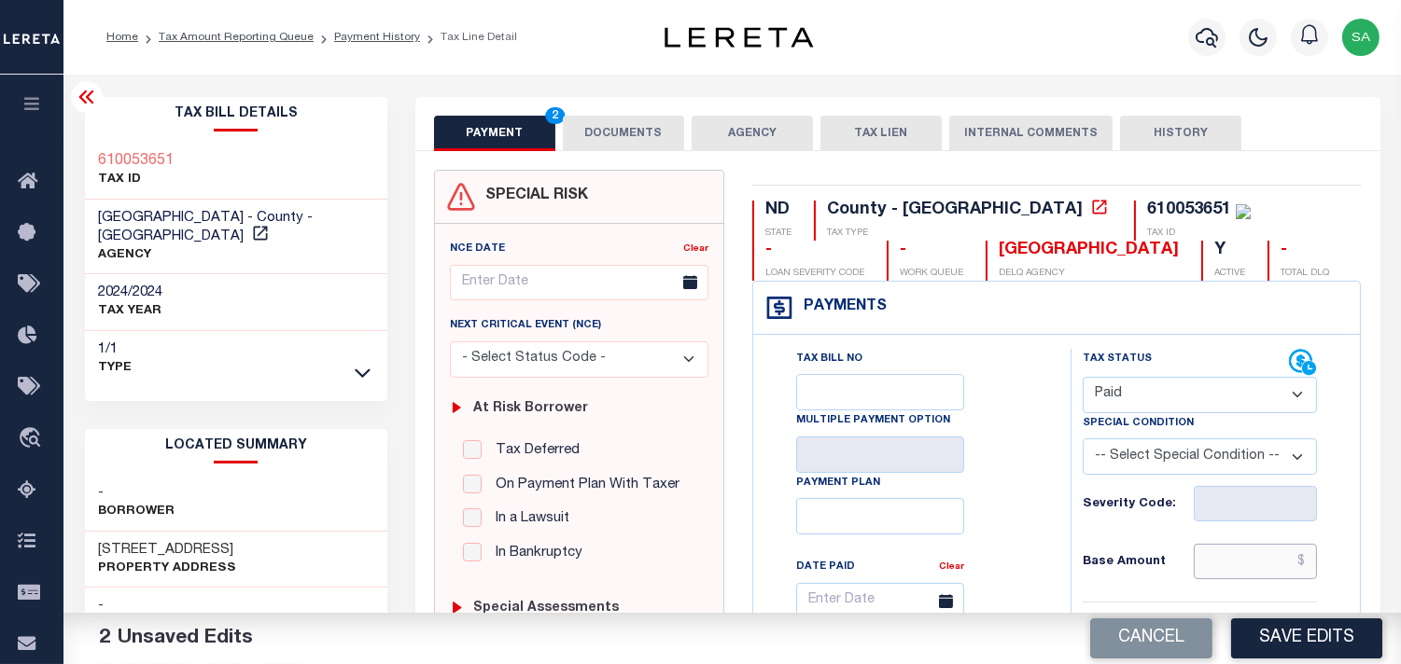
drag, startPoint x: 1237, startPoint y: 562, endPoint x: 1145, endPoint y: 548, distance: 93.4
click at [1237, 562] on input "text" at bounding box center [1254, 561] width 123 height 35
paste input "3,851.15"
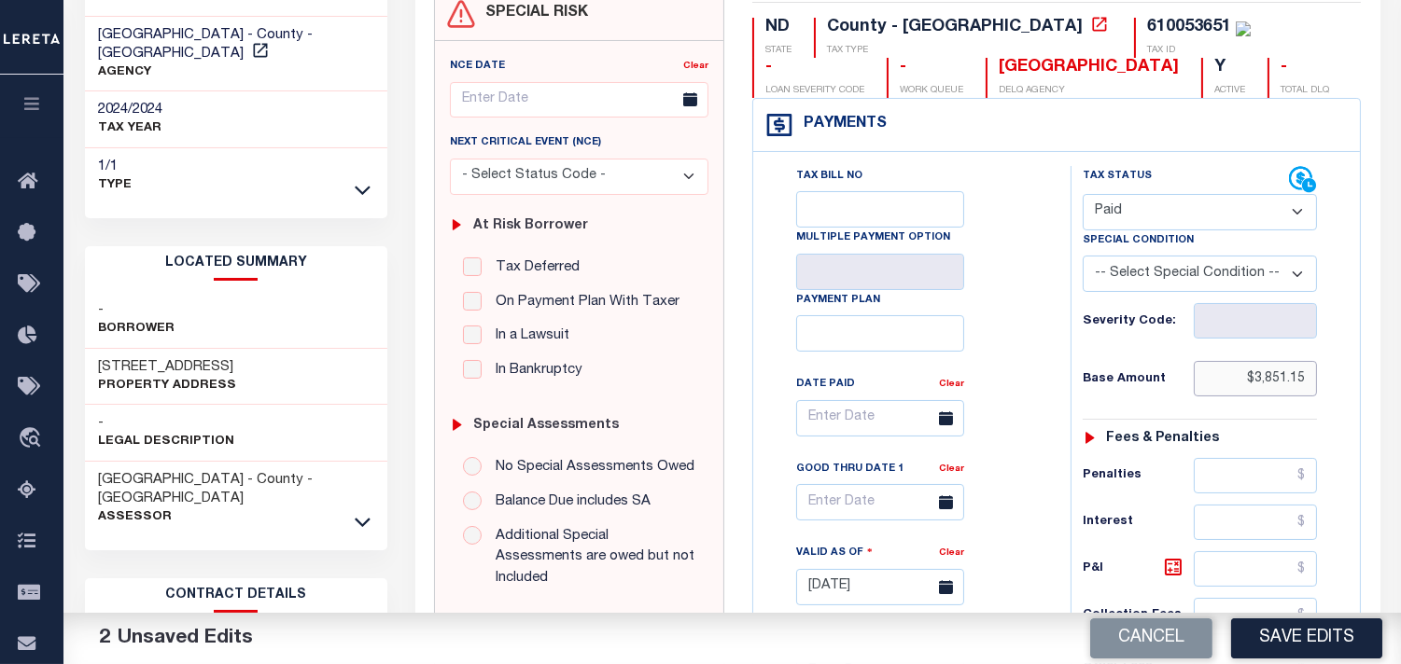
scroll to position [414, 0]
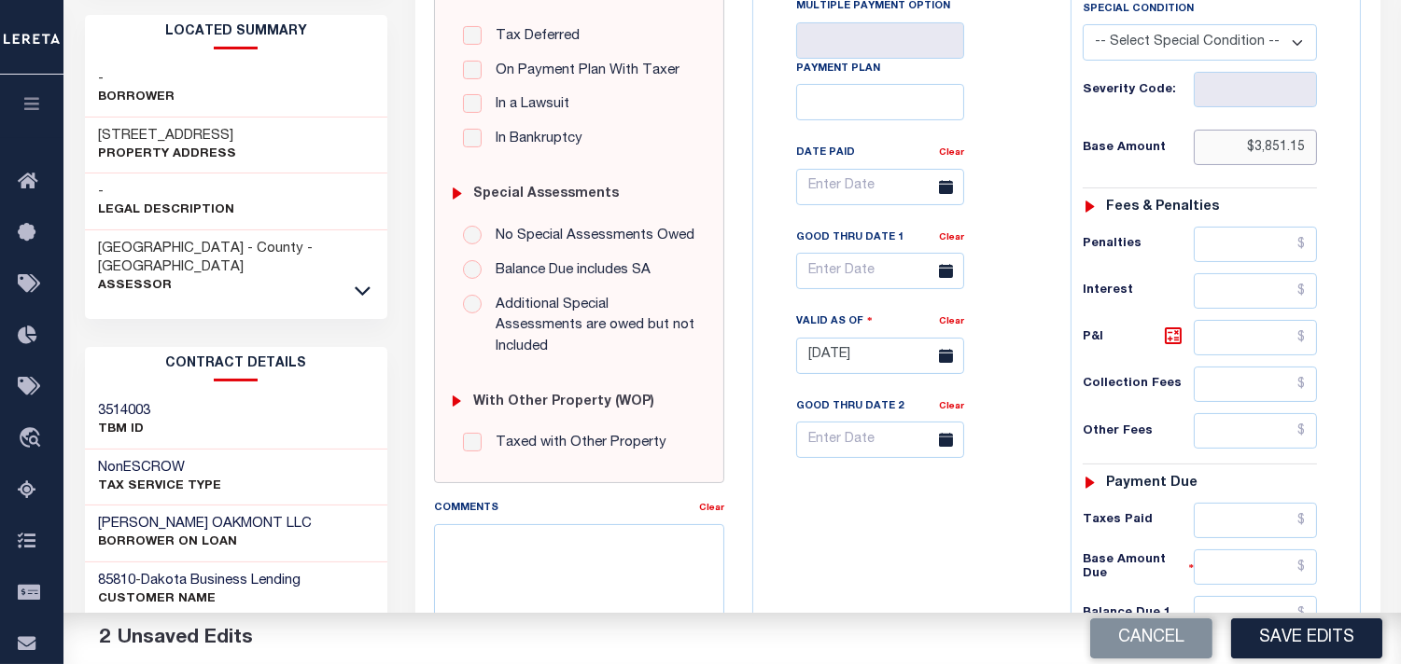
type input "$3,851.15"
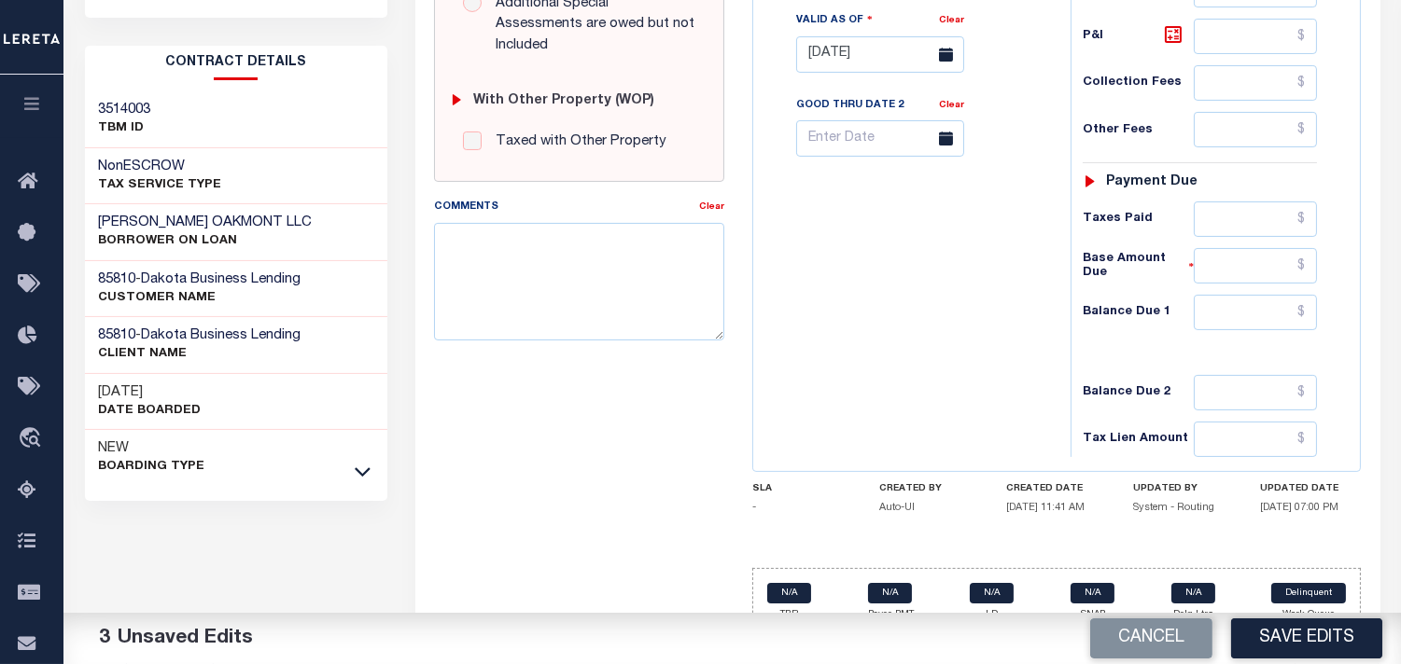
scroll to position [725, 0]
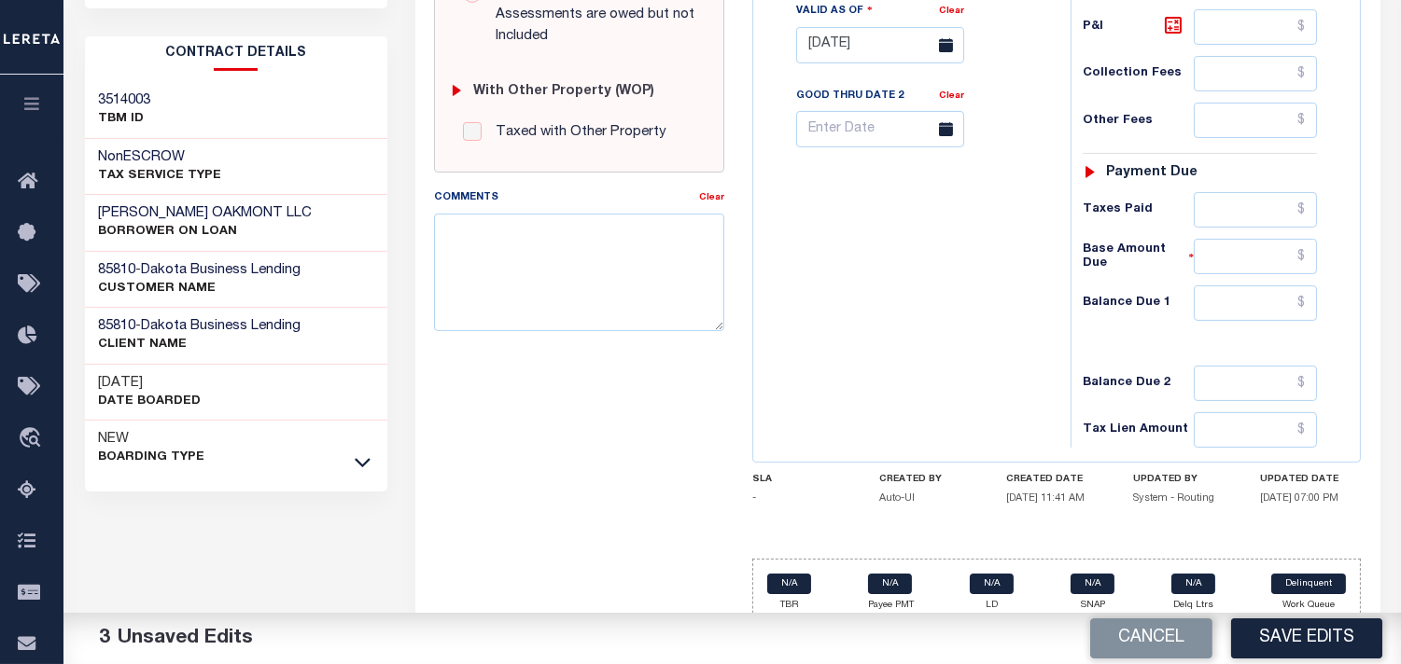
click at [1230, 192] on div "Tax Status Status - Select Status Code -" at bounding box center [1205, 36] width 271 height 824
drag, startPoint x: 1216, startPoint y: 211, endPoint x: 1138, endPoint y: 219, distance: 77.9
click at [1216, 211] on input "text" at bounding box center [1254, 209] width 123 height 35
paste input "3,659.38"
type input "$3,659.38"
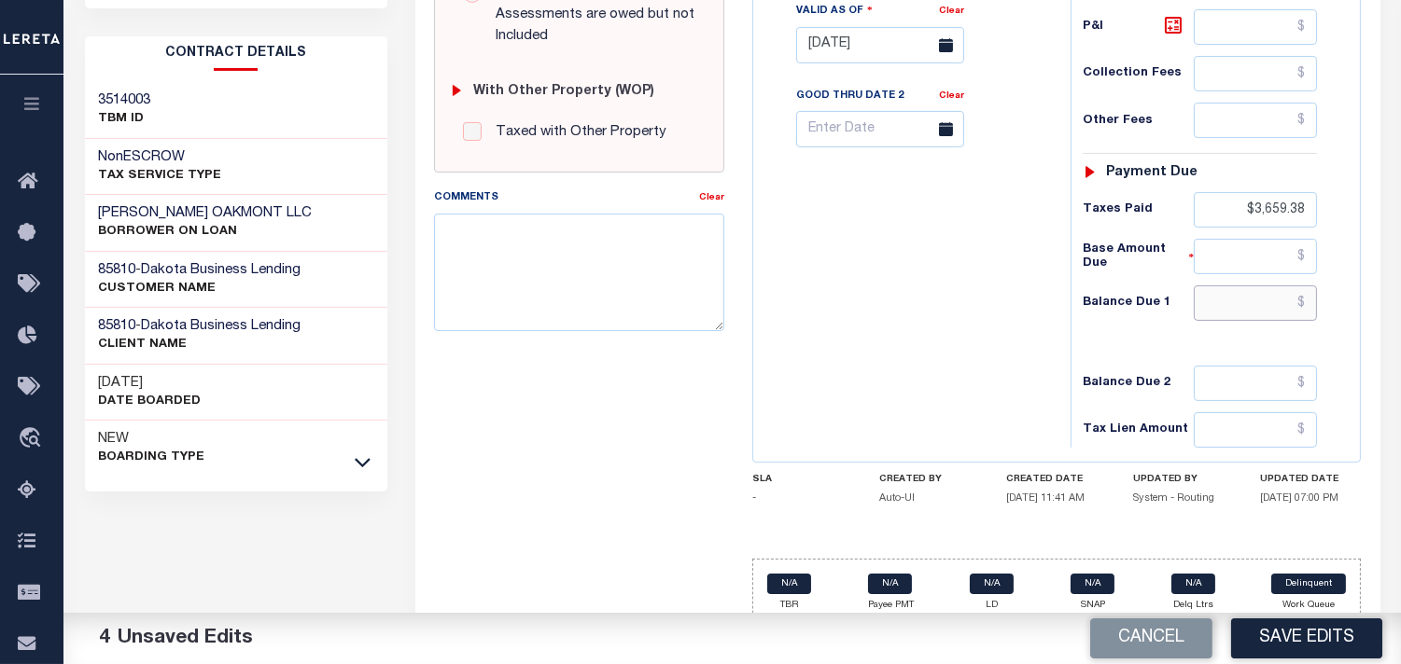
click at [1254, 304] on input "text" at bounding box center [1254, 303] width 123 height 35
type input "$0.00"
click at [926, 328] on div "Tax Bill No Multiple Payment Option Payment Plan Clear" at bounding box center [907, 36] width 299 height 824
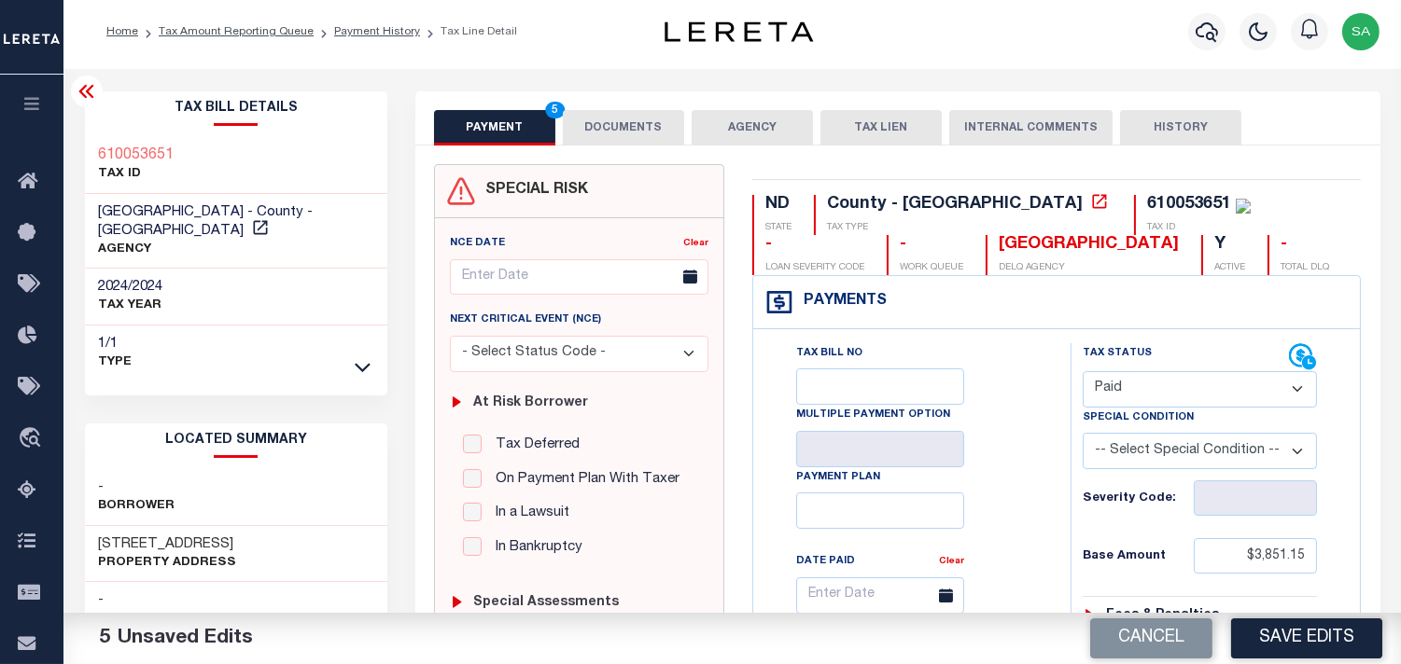
scroll to position [0, 0]
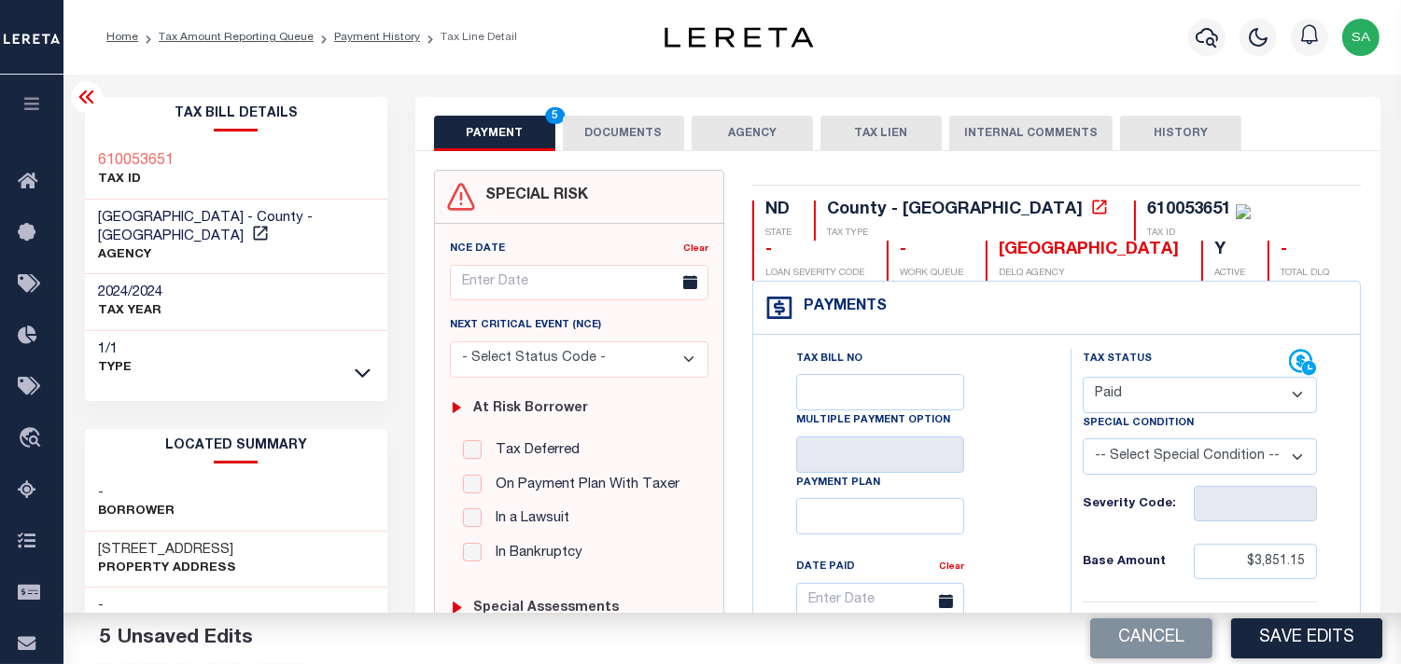
click at [632, 146] on button "DOCUMENTS" at bounding box center [623, 133] width 121 height 35
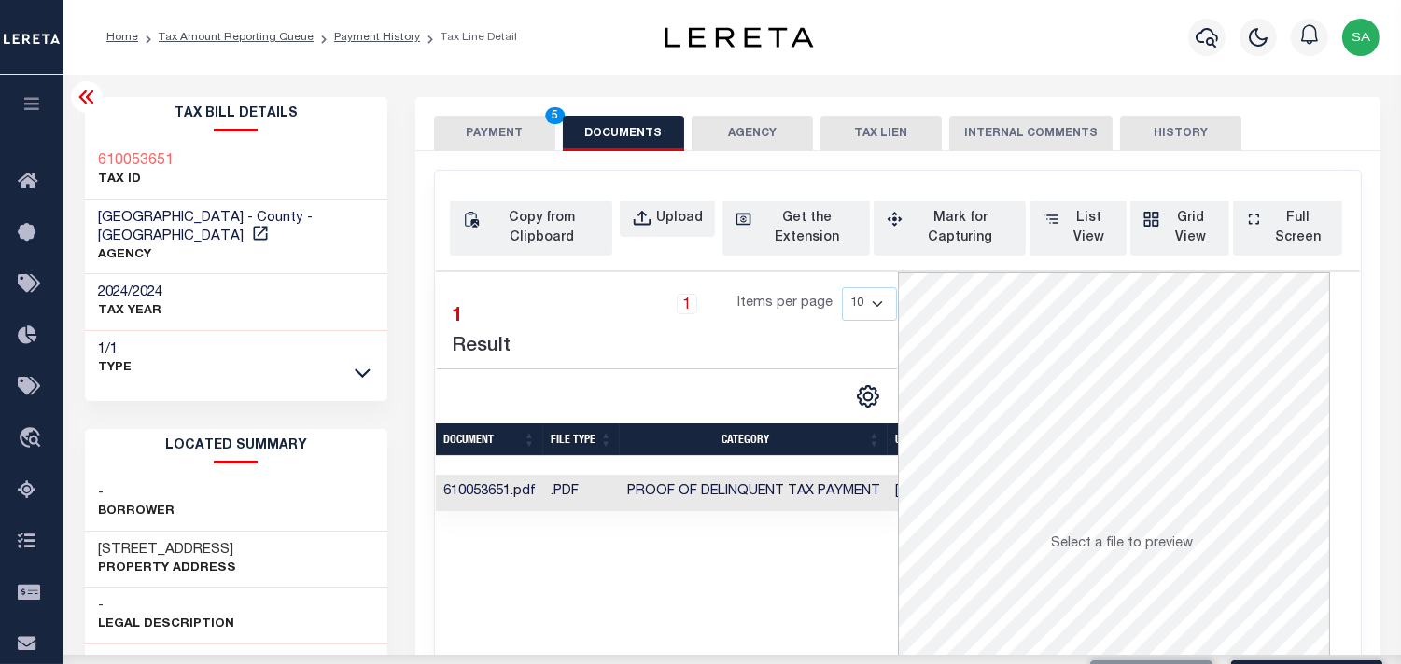
drag, startPoint x: 590, startPoint y: 141, endPoint x: 628, endPoint y: 169, distance: 47.4
click at [591, 141] on button "DOCUMENTS" at bounding box center [623, 133] width 121 height 35
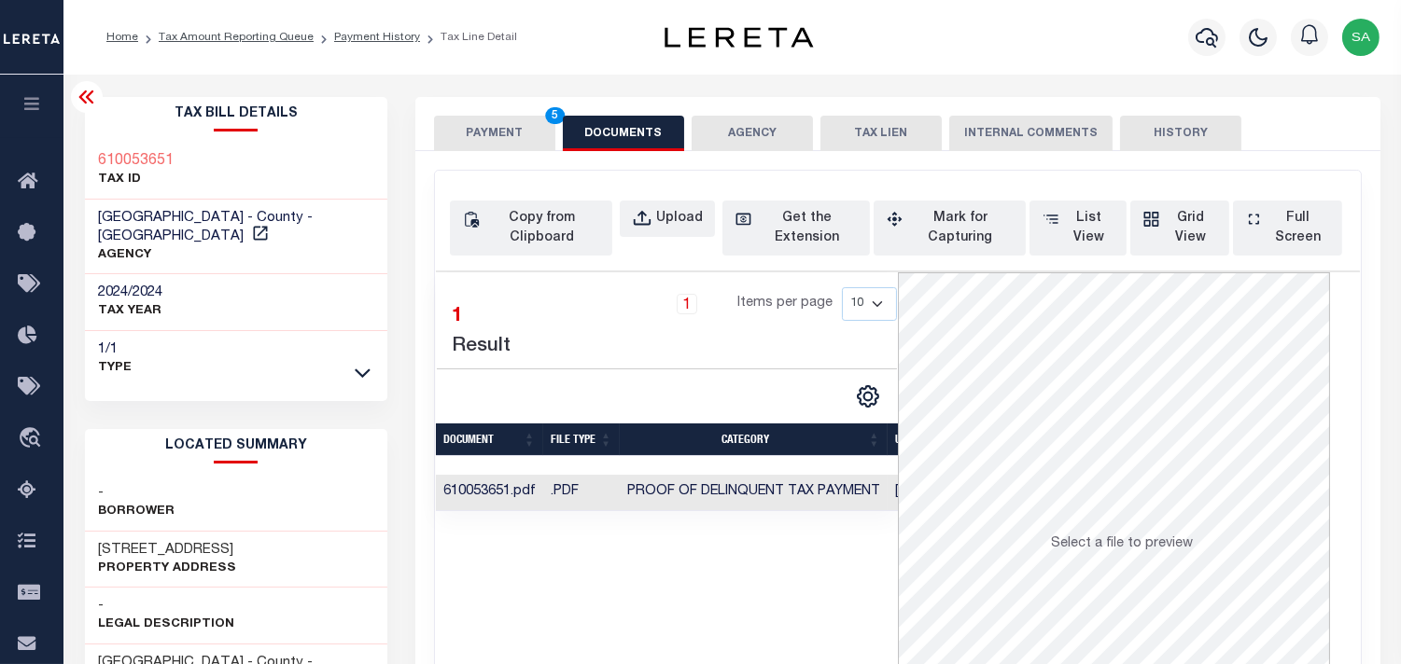
click at [552, 150] on button "PAYMENT 5" at bounding box center [494, 133] width 121 height 35
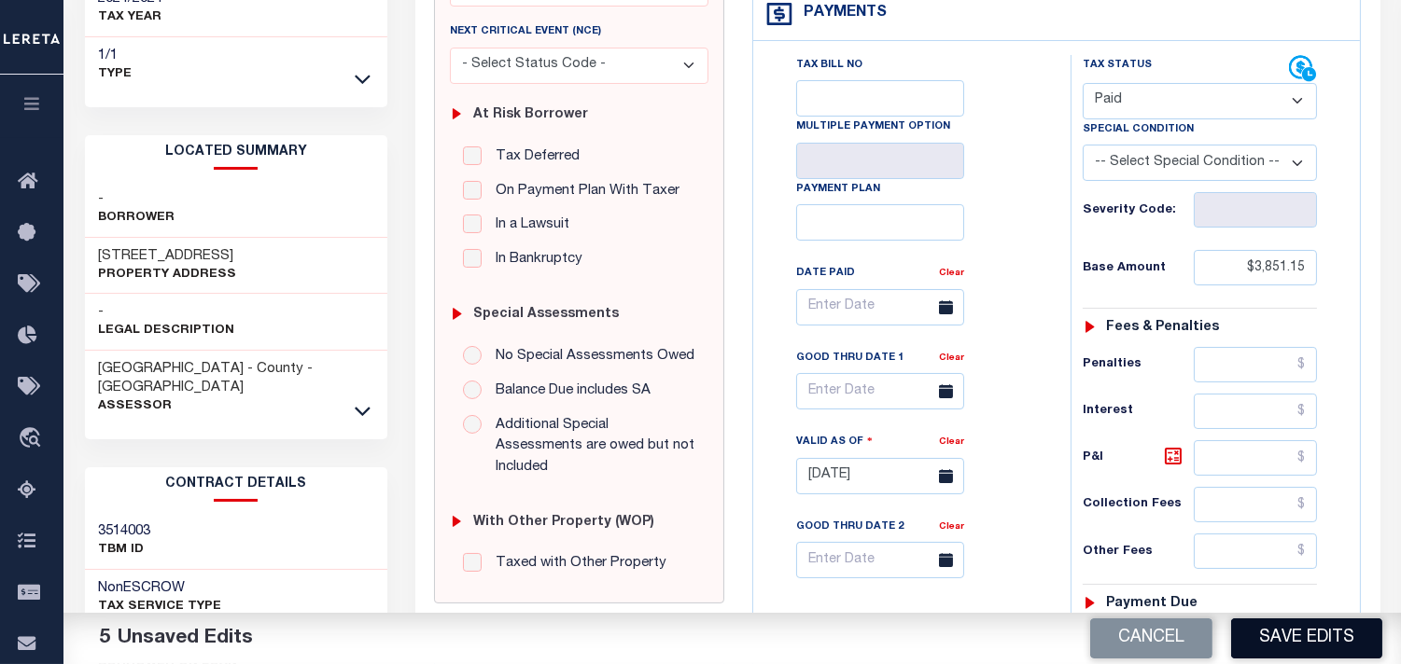
scroll to position [414, 0]
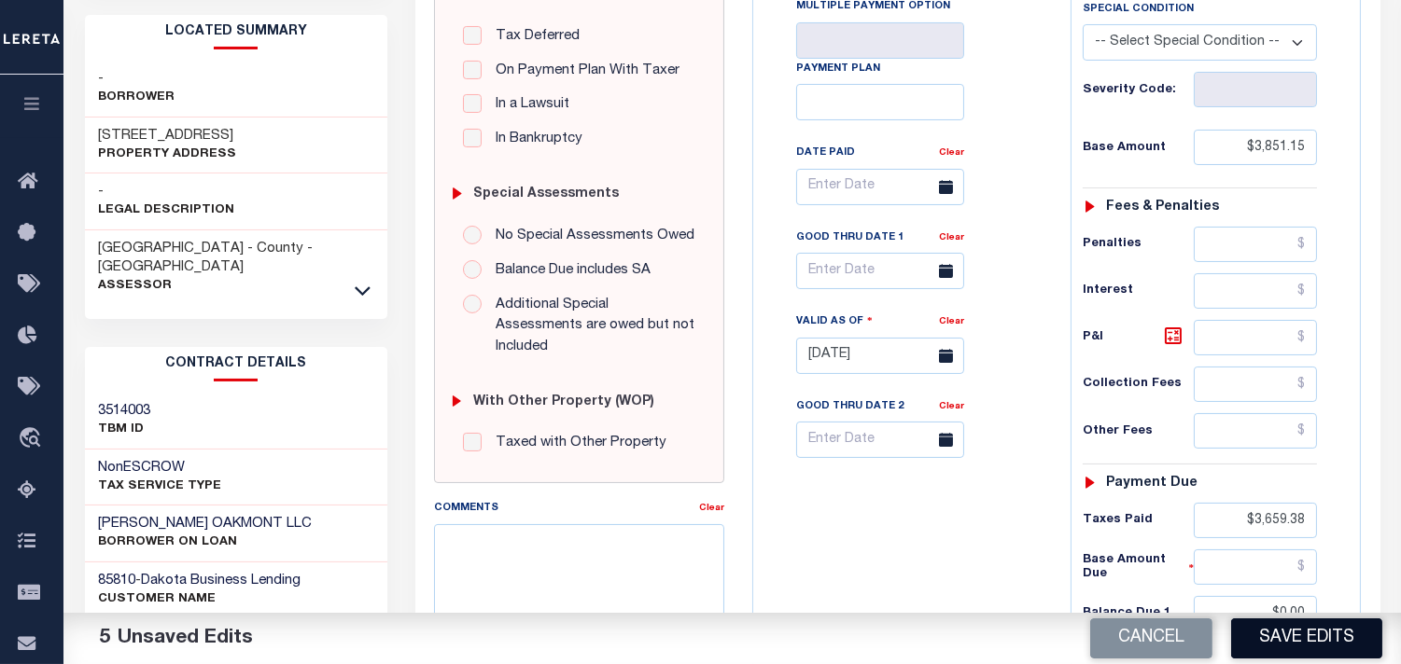
click at [1288, 644] on button "Save Edits" at bounding box center [1306, 639] width 151 height 40
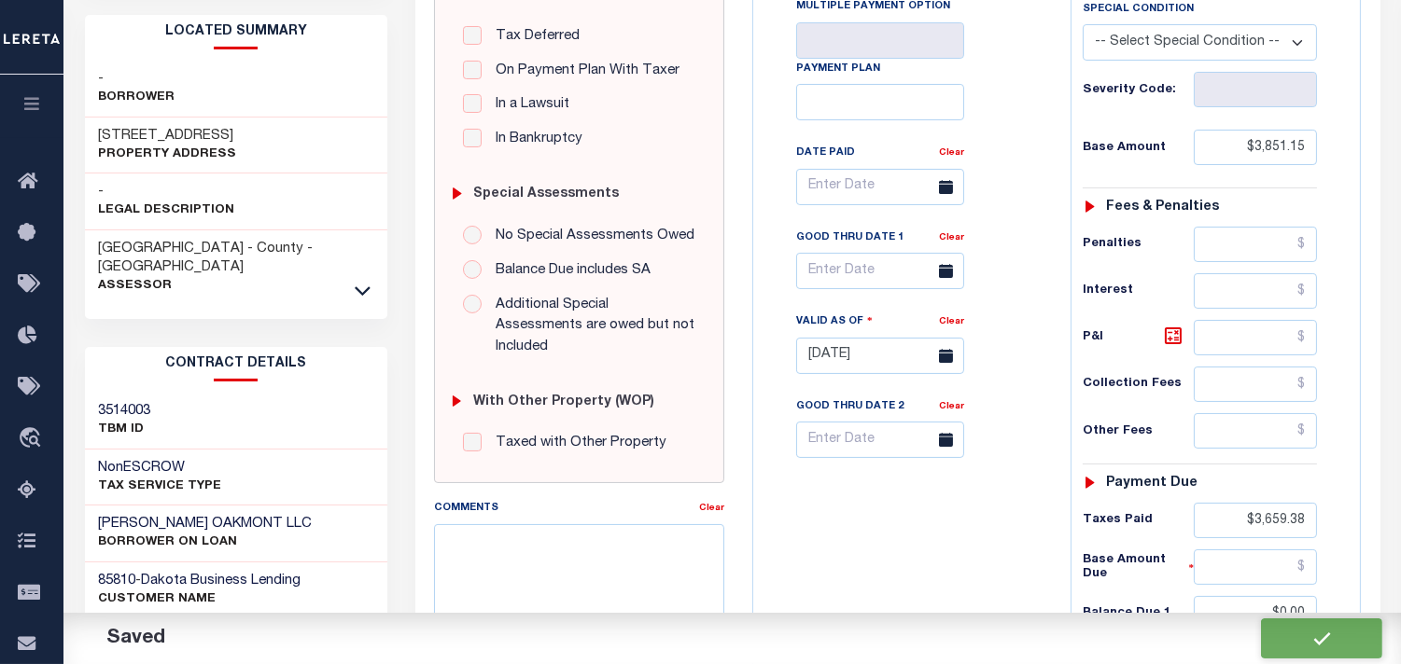
checkbox input "false"
type input "$3,851.15"
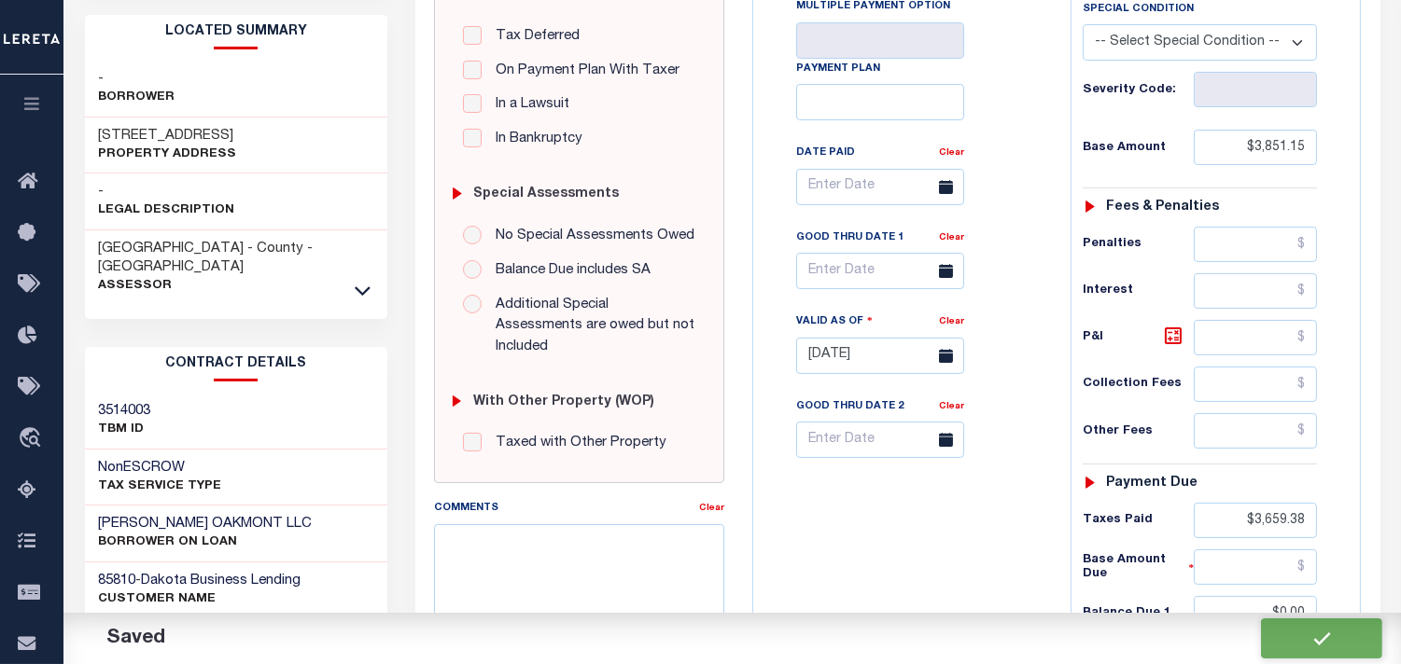
type input "$3,659.38"
type input "$0"
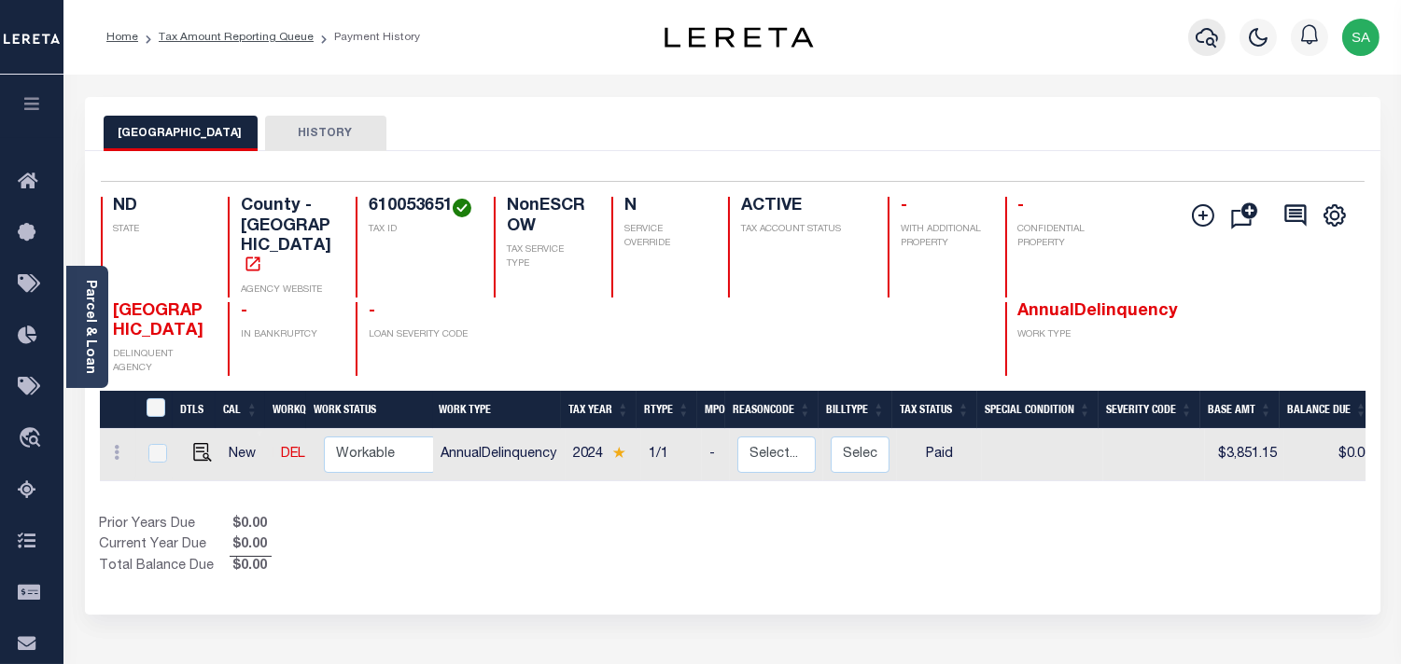
click at [1215, 49] on icon "button" at bounding box center [1206, 37] width 22 height 22
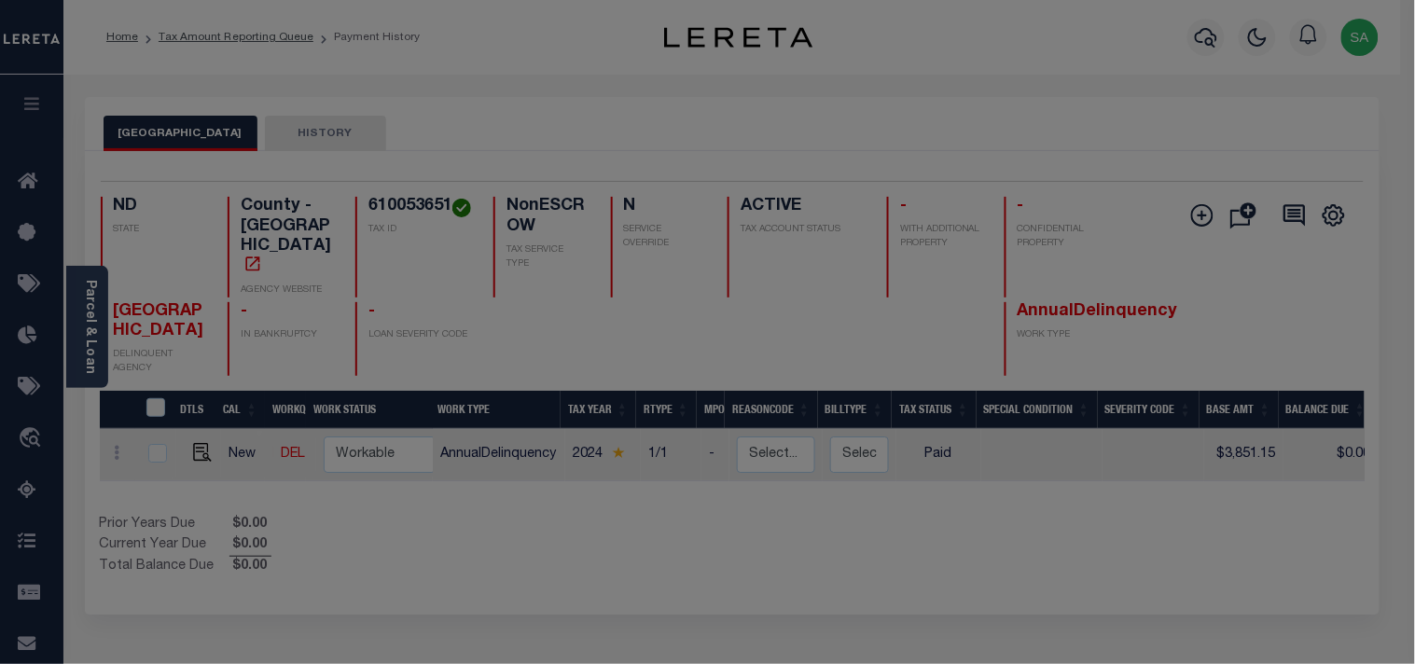
click at [0, 0] on div "Include Loans TBM Customers Borrowers Payments (Lender Non-Disb) Payments (Lend…" at bounding box center [0, 0] width 0 height 0
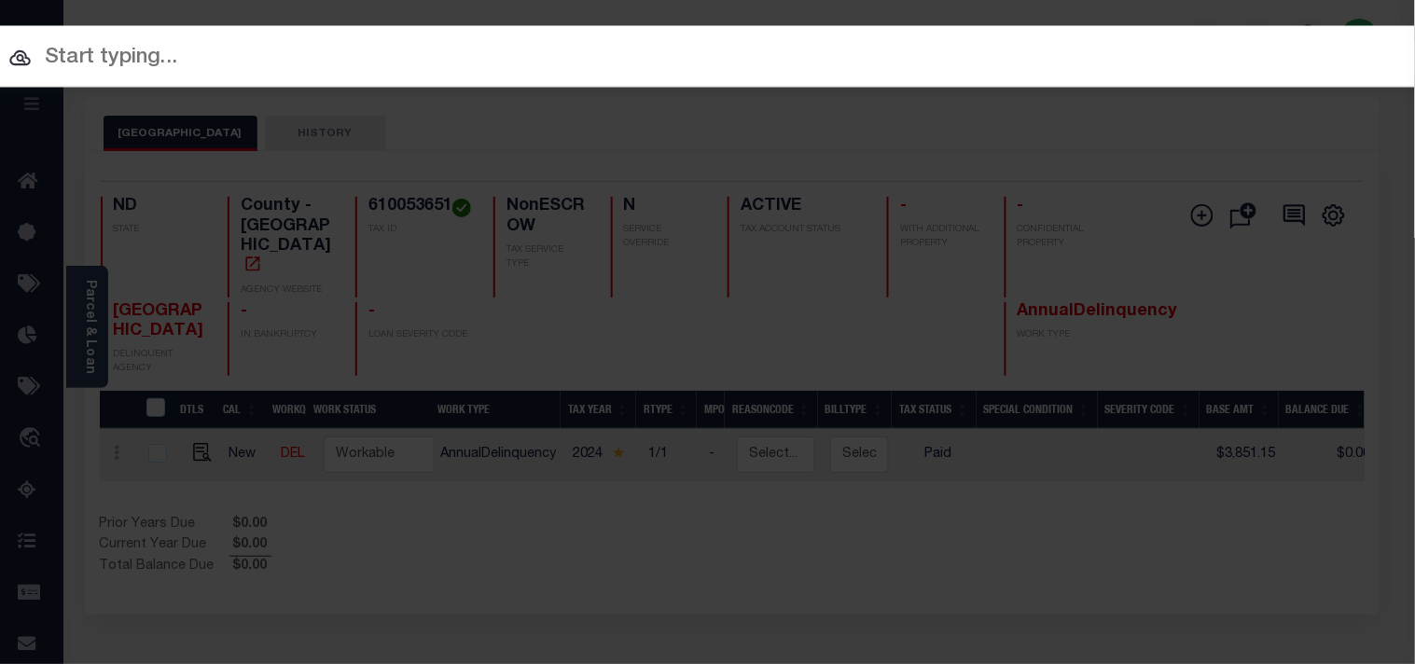
paste input "9554368105"
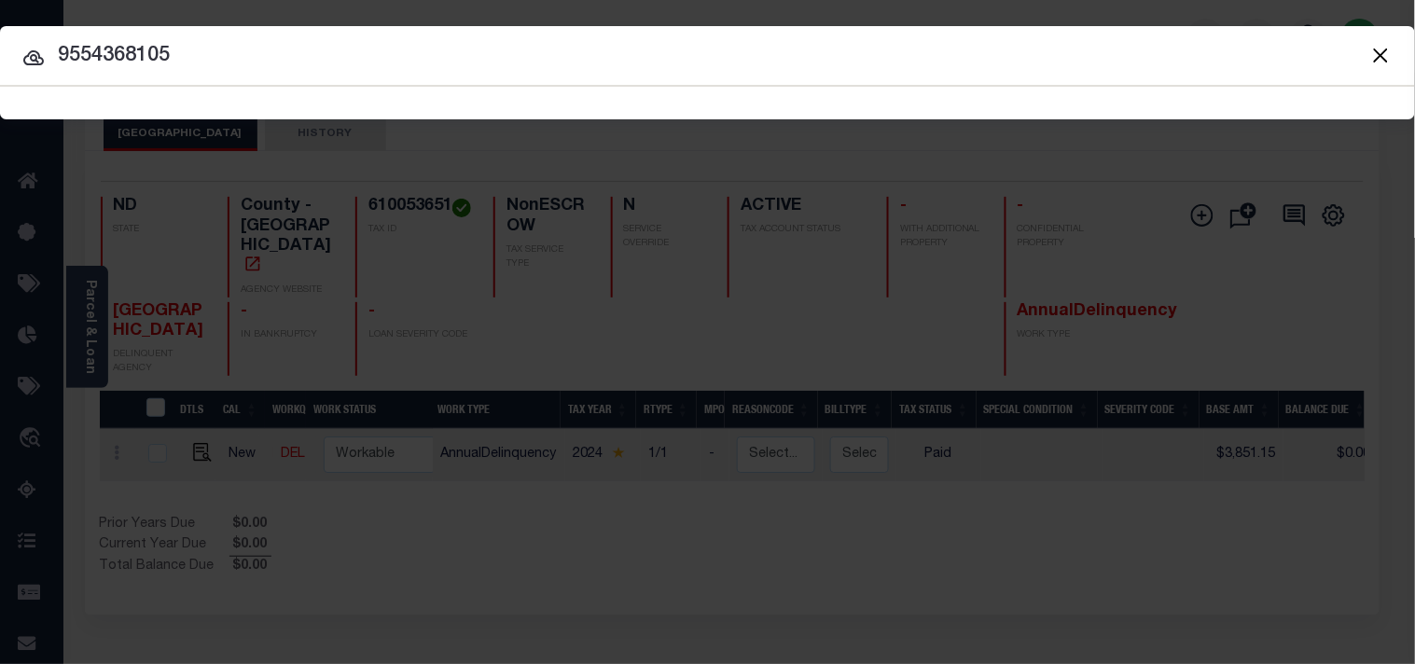
type input "9554368105"
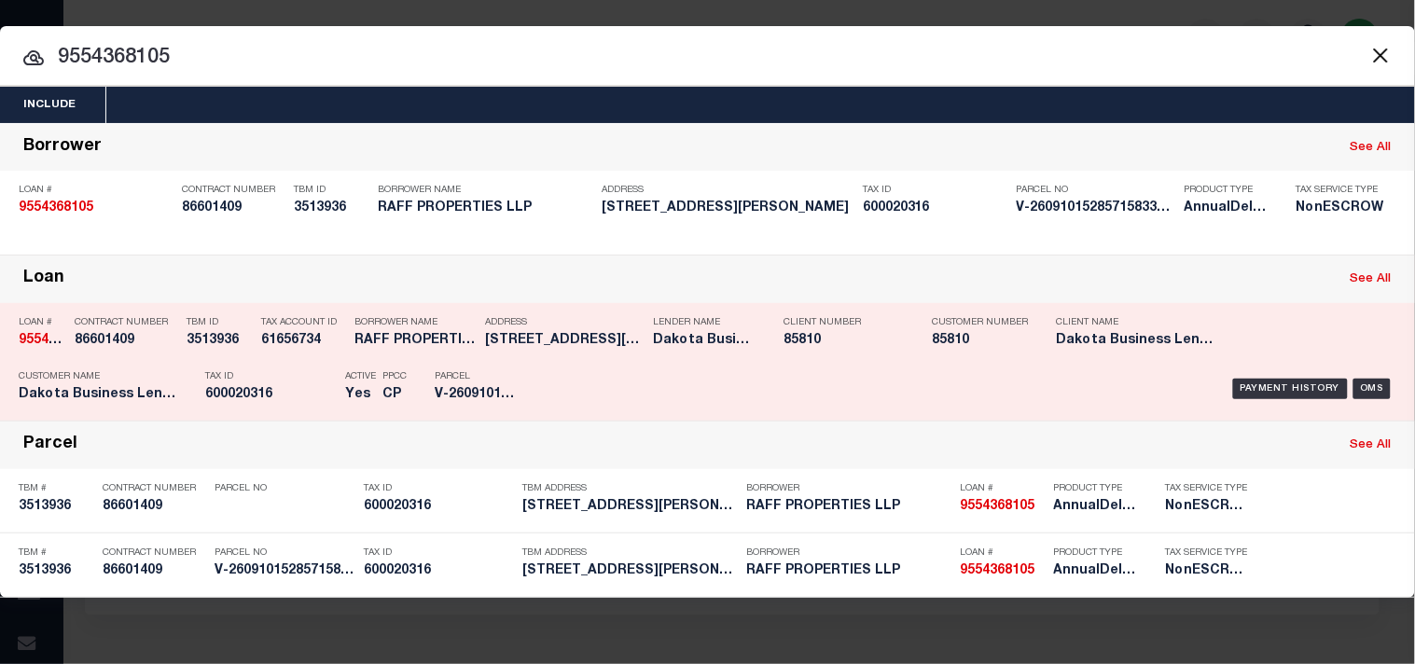
click at [320, 374] on p "Tax ID" at bounding box center [270, 376] width 131 height 11
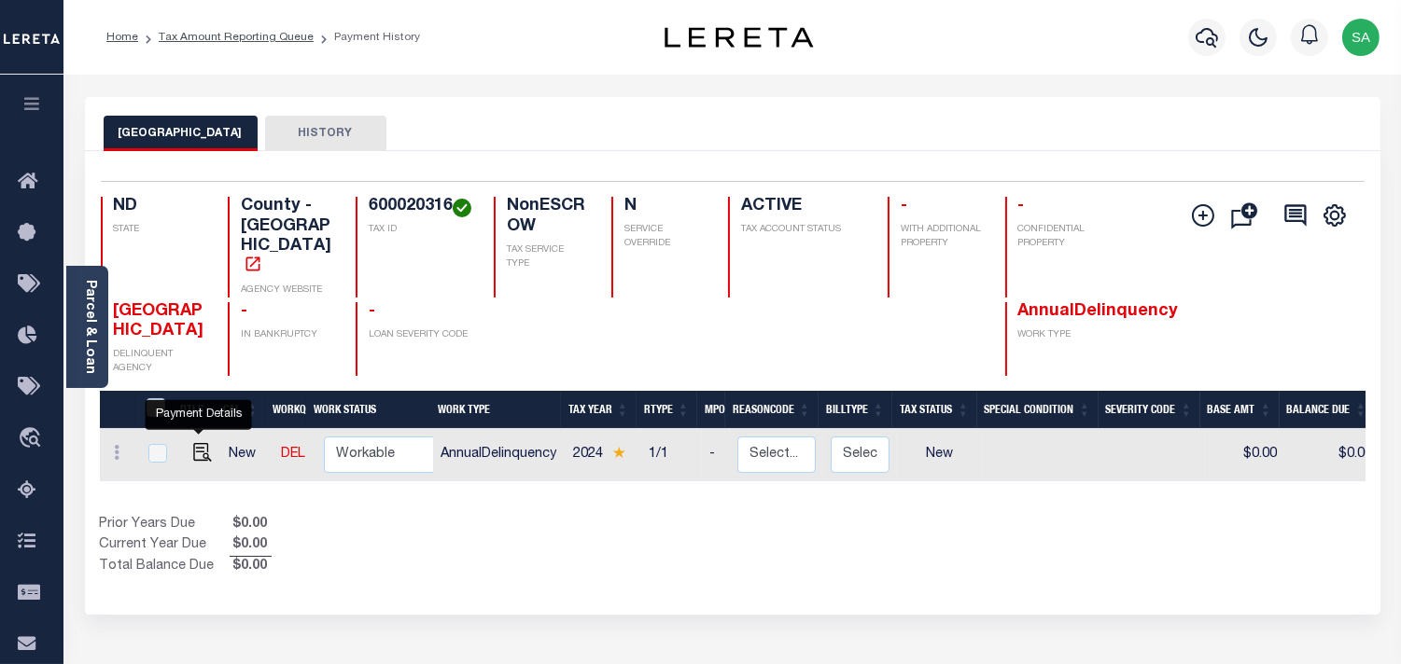
drag, startPoint x: 201, startPoint y: 426, endPoint x: 342, endPoint y: 431, distance: 141.0
click at [201, 443] on img "" at bounding box center [202, 452] width 19 height 19
checkbox input "true"
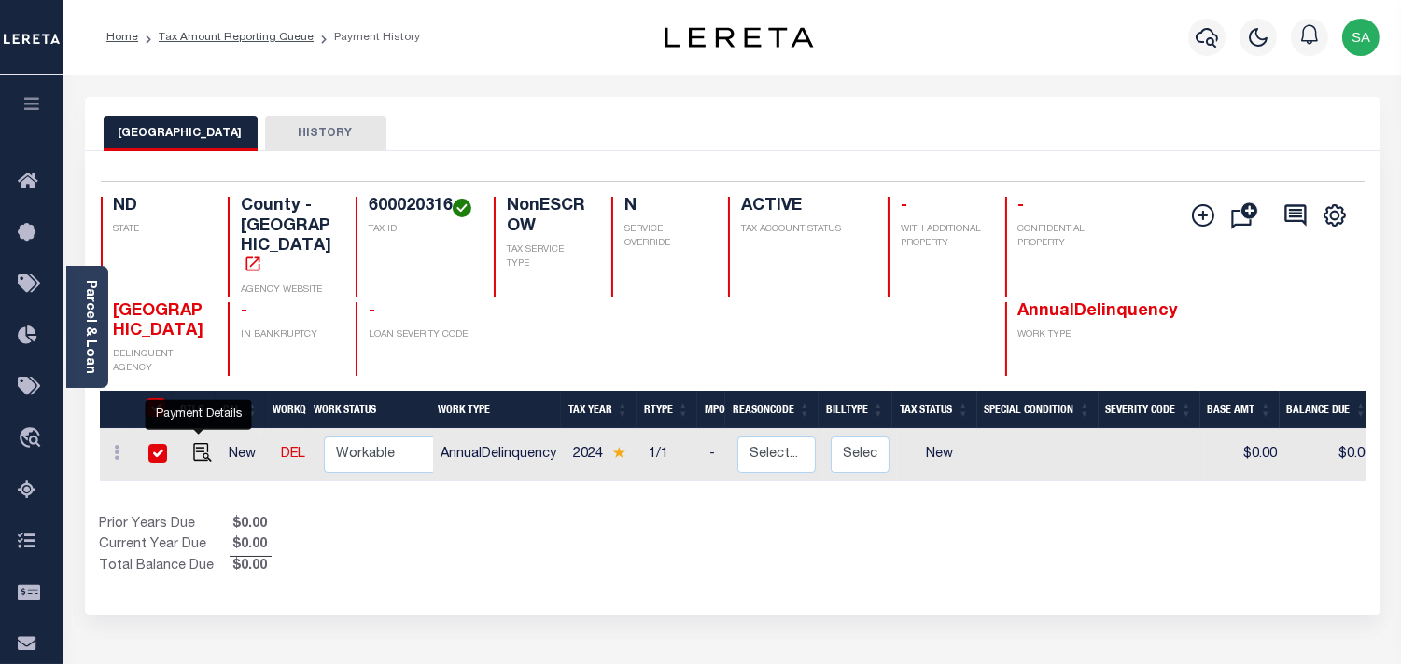
checkbox input "true"
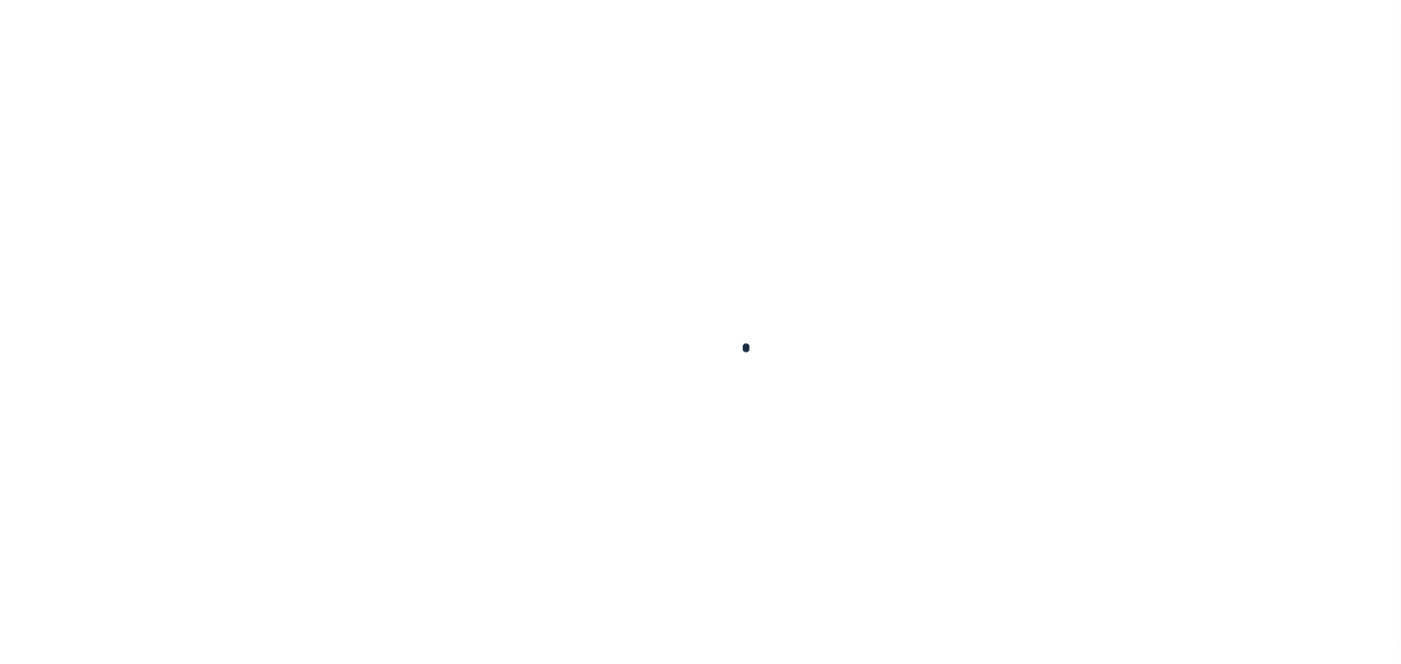
checkbox input "false"
type input "[DATE]"
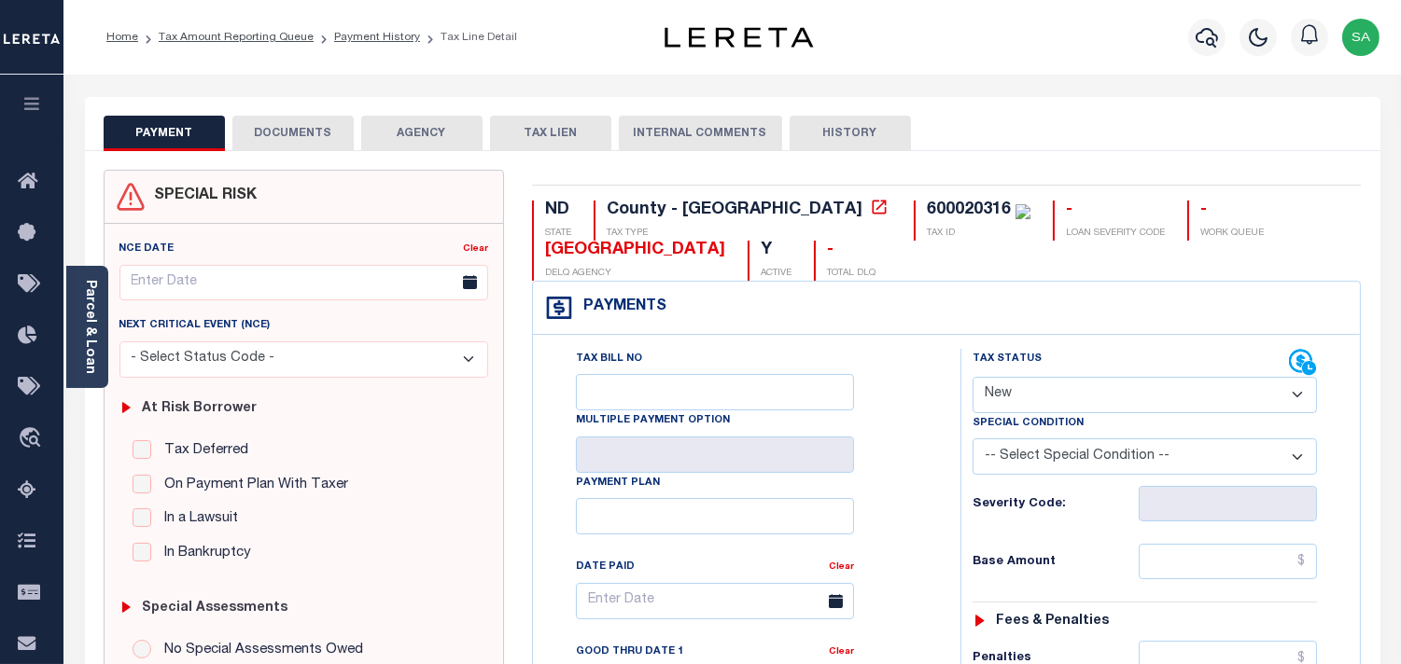
drag, startPoint x: 1017, startPoint y: 384, endPoint x: 1015, endPoint y: 408, distance: 23.4
click at [1017, 384] on select "- Select Status Code - Open Due/Unpaid Paid Incomplete No Tax Due Internal Refu…" at bounding box center [1144, 395] width 344 height 36
select select "PYD"
click at [972, 378] on select "- Select Status Code - Open Due/Unpaid Paid Incomplete No Tax Due Internal Refu…" at bounding box center [1144, 395] width 344 height 36
type input "[DATE]"
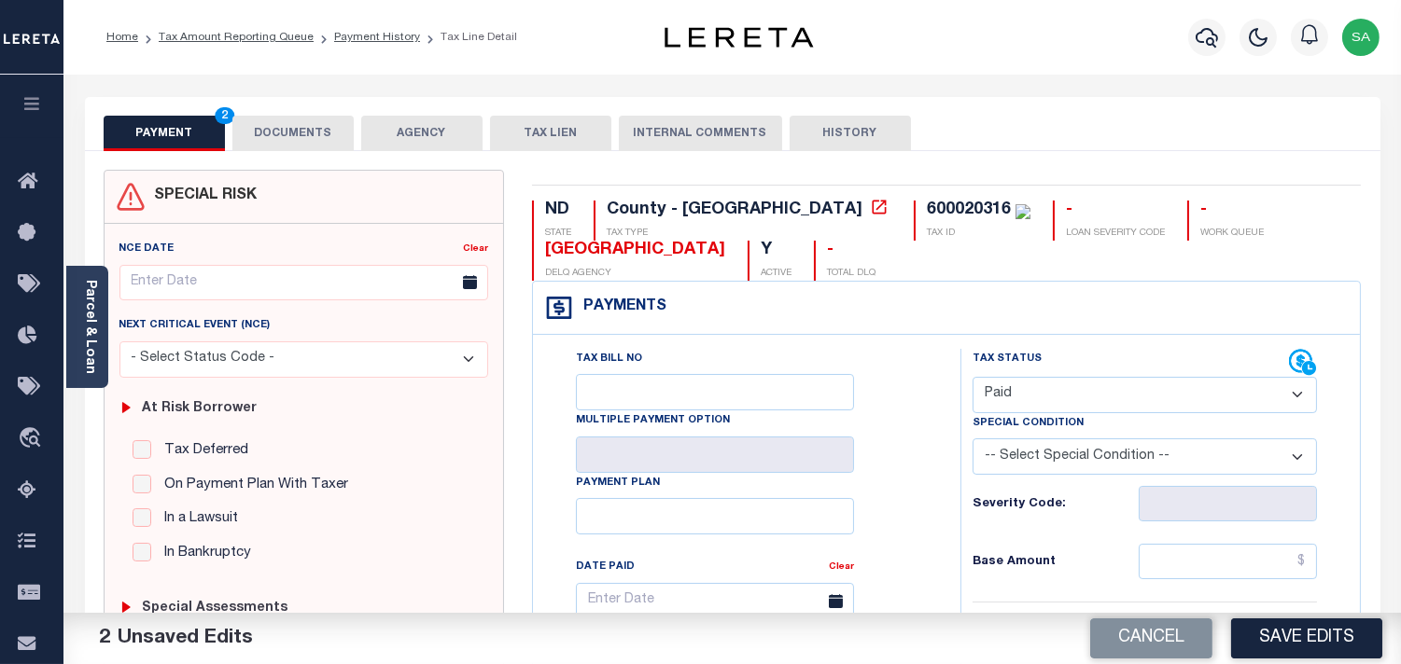
click at [300, 128] on button "DOCUMENTS" at bounding box center [292, 133] width 121 height 35
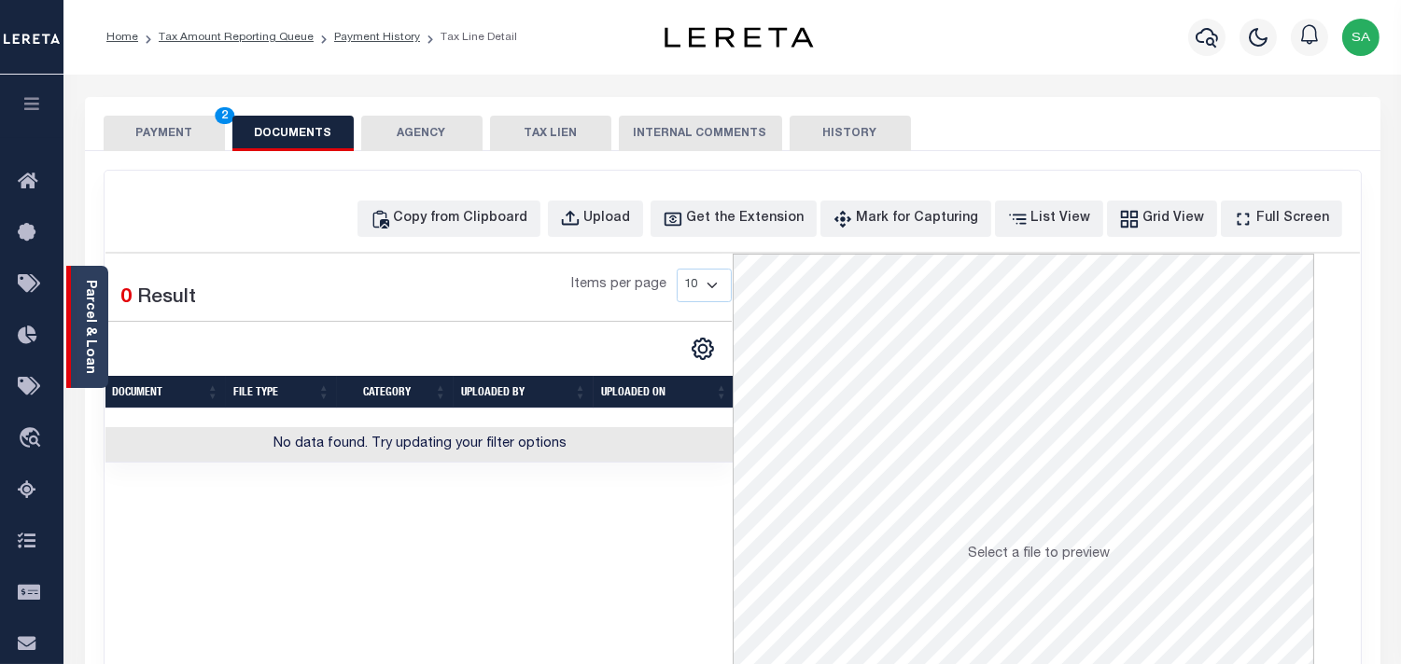
click at [91, 329] on link "Parcel & Loan" at bounding box center [89, 327] width 13 height 94
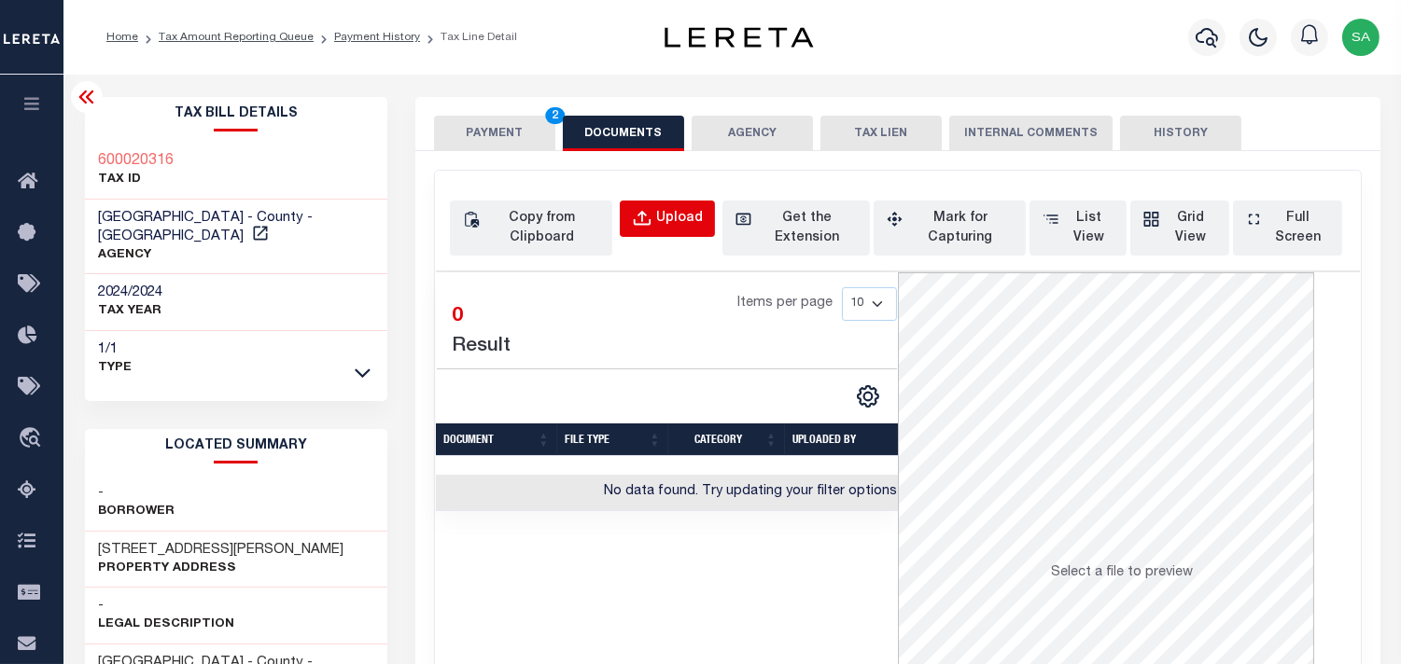
click at [665, 219] on div "Upload" at bounding box center [679, 219] width 47 height 21
select select "POP"
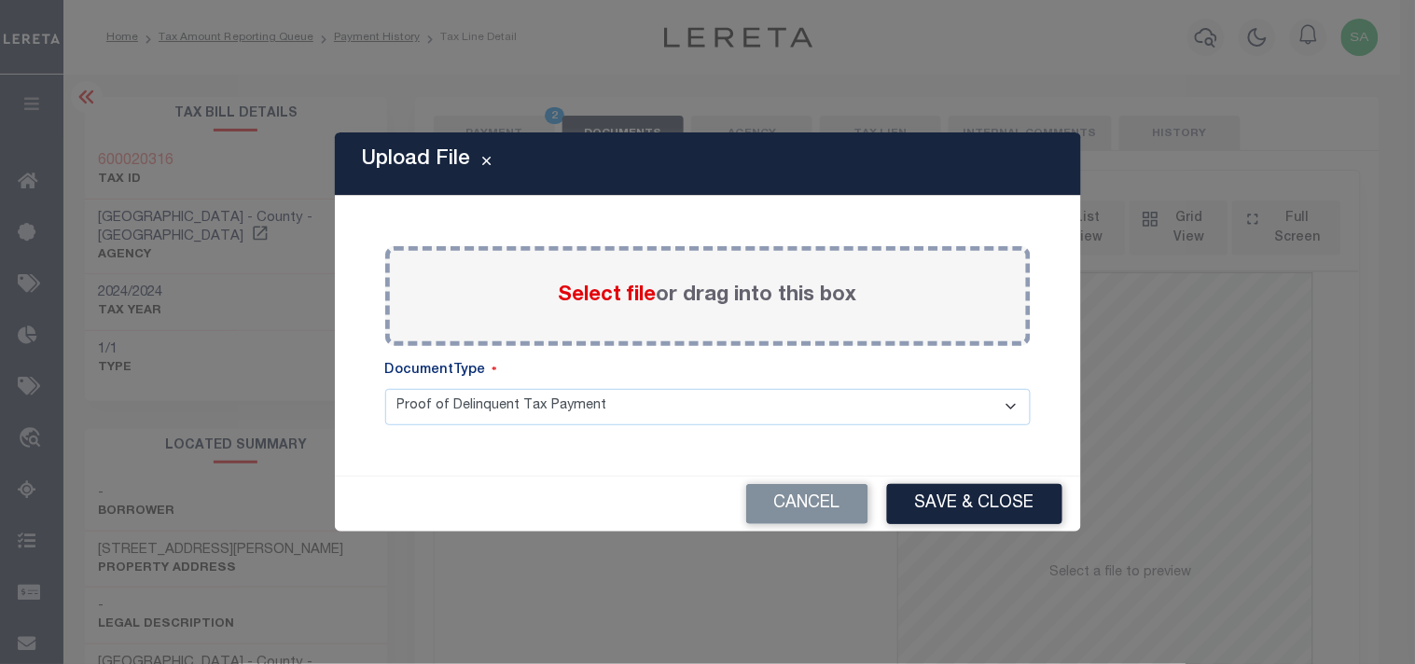
click at [629, 302] on span "Select file" at bounding box center [608, 296] width 98 height 21
click at [0, 0] on input "Select file or drag into this box" at bounding box center [0, 0] width 0 height 0
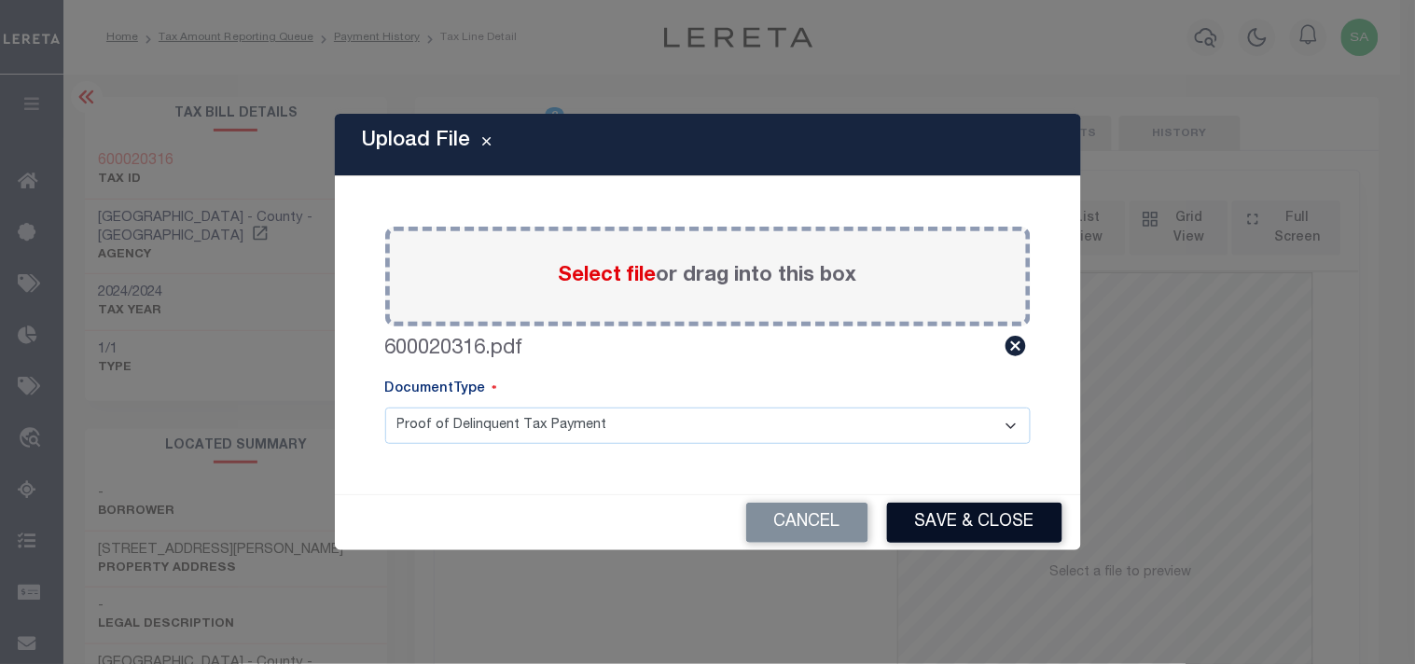
click at [1014, 519] on button "Save & Close" at bounding box center [974, 523] width 175 height 40
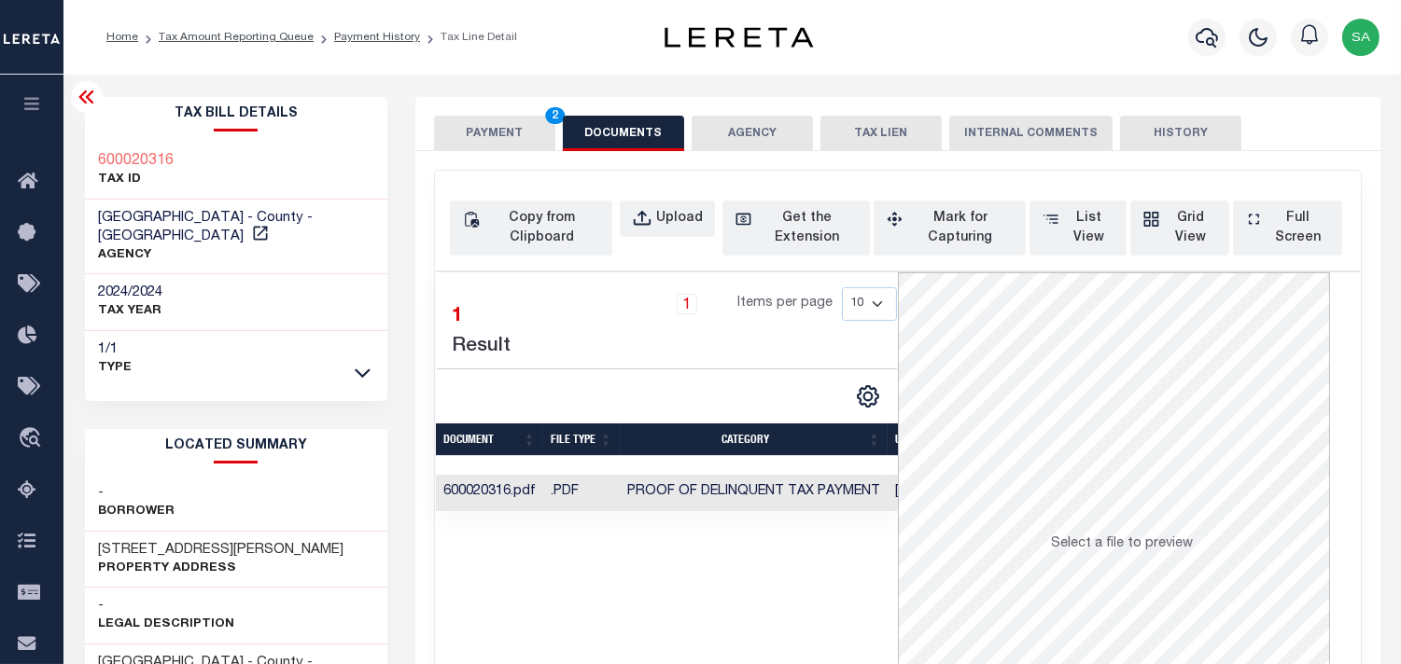
click at [535, 142] on button "PAYMENT 2" at bounding box center [494, 133] width 121 height 35
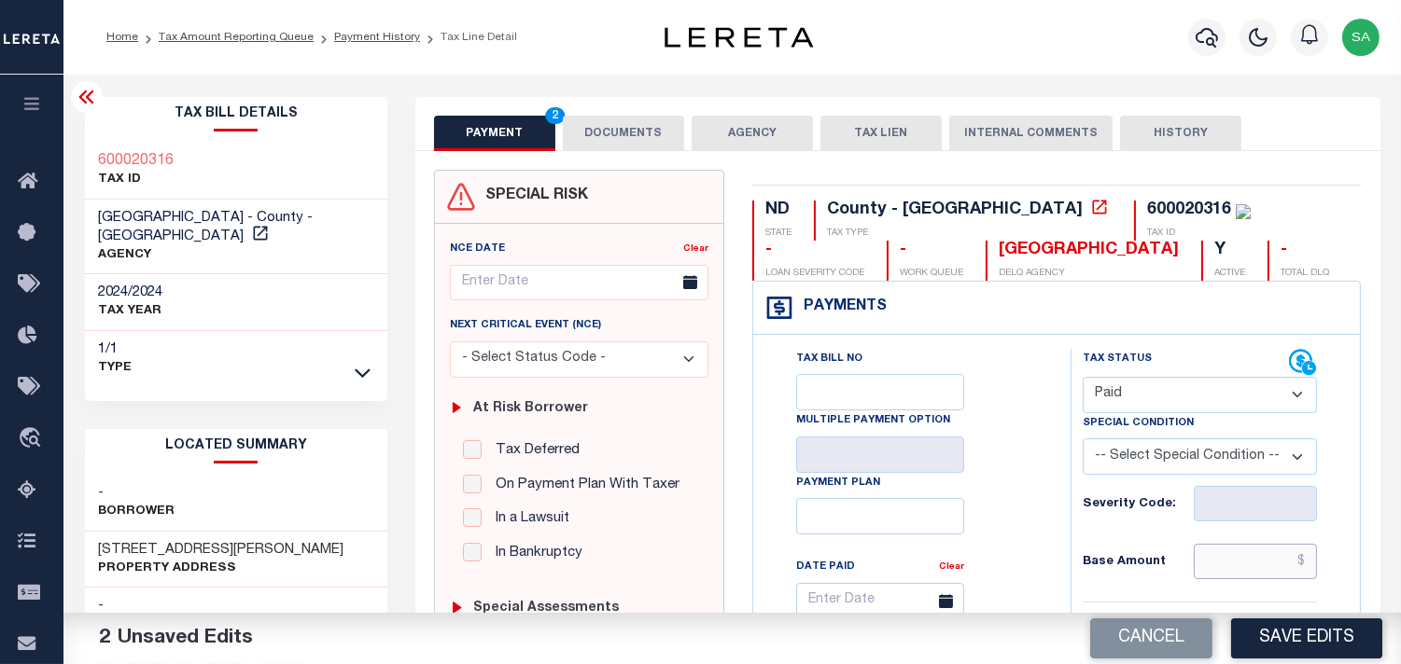
drag, startPoint x: 1261, startPoint y: 565, endPoint x: 1217, endPoint y: 554, distance: 45.3
click at [1261, 565] on input "text" at bounding box center [1254, 561] width 123 height 35
paste input "2,525.24"
type input "$2,525.24"
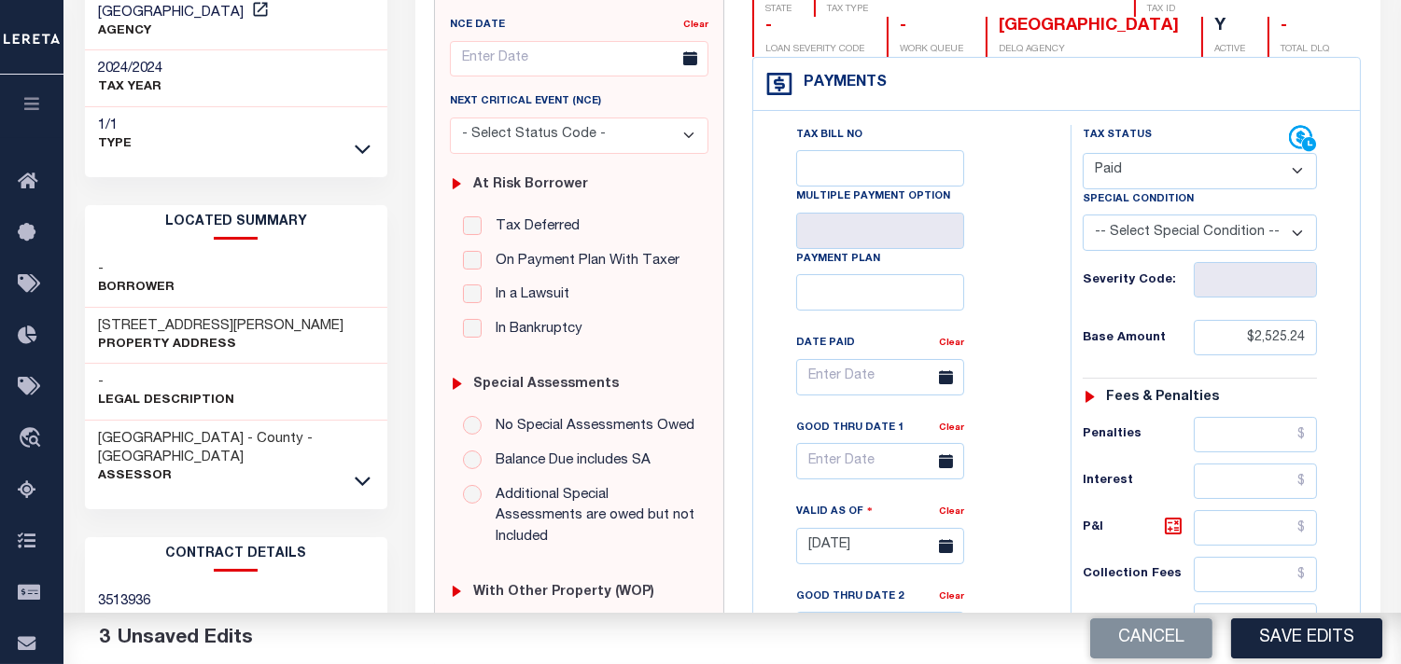
scroll to position [414, 0]
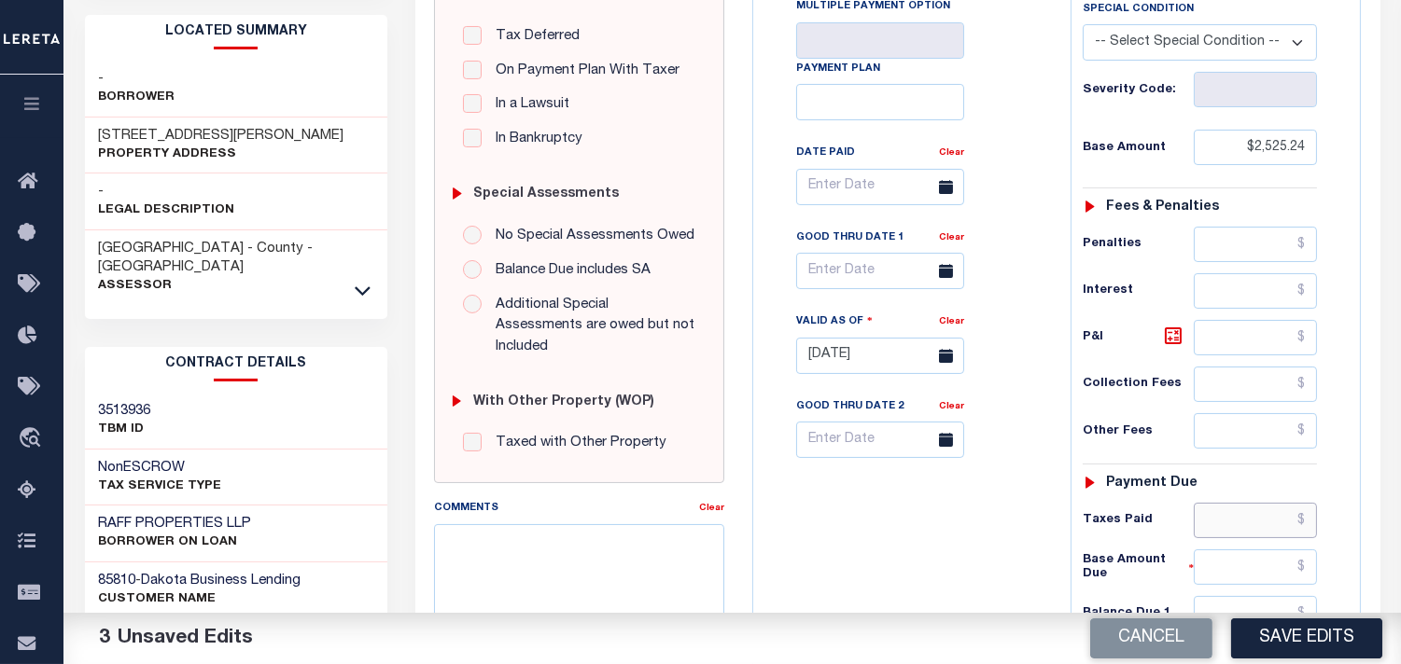
drag, startPoint x: 1229, startPoint y: 520, endPoint x: 1134, endPoint y: 511, distance: 95.5
click at [1229, 520] on input "text" at bounding box center [1254, 520] width 123 height 35
paste input "2,653.78"
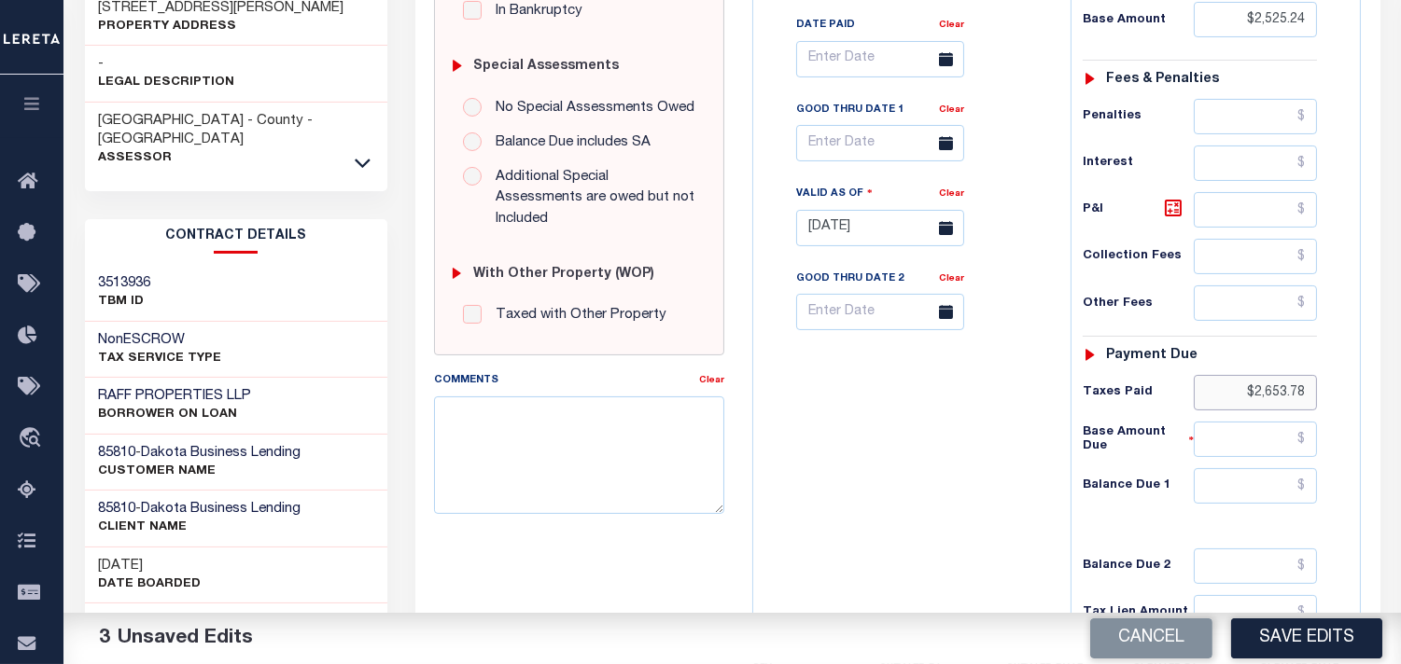
scroll to position [725, 0]
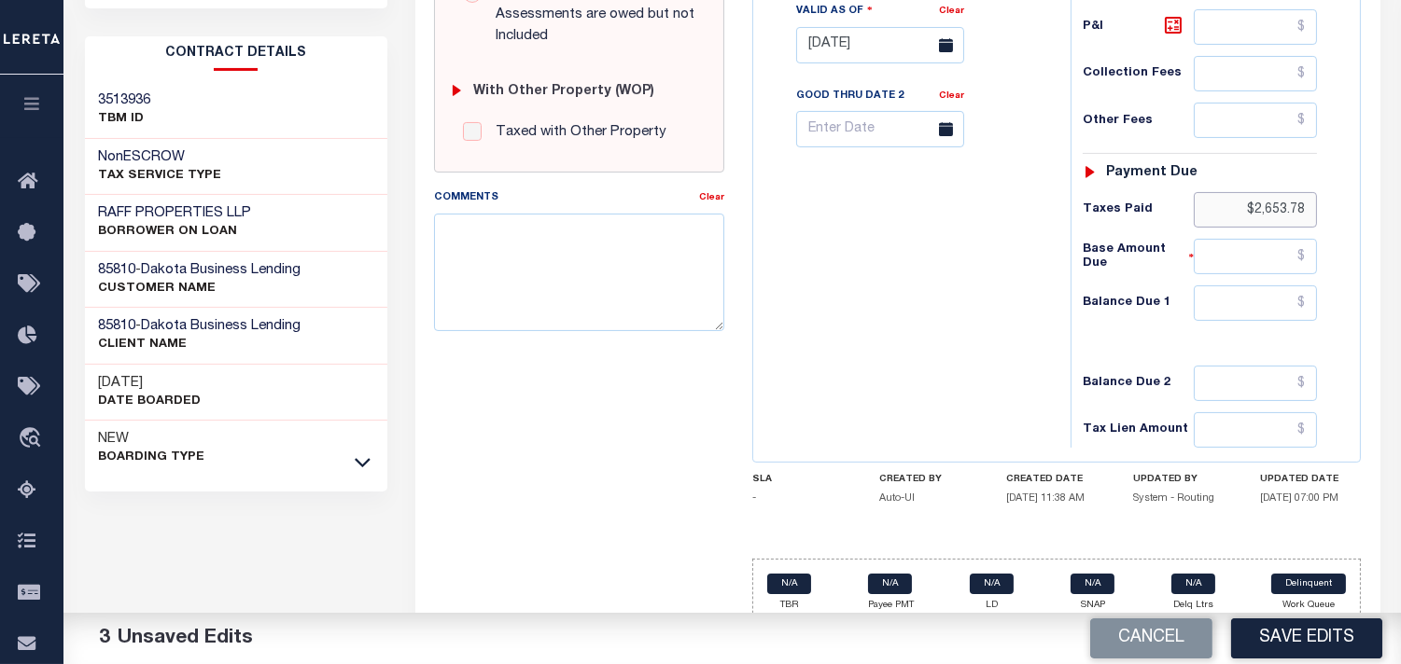
type input "$2,653.78"
click at [1234, 310] on input "text" at bounding box center [1254, 303] width 123 height 35
type input "$0.00"
click at [942, 295] on div "Tax Bill No Multiple Payment Option Payment Plan Clear" at bounding box center [907, 36] width 299 height 824
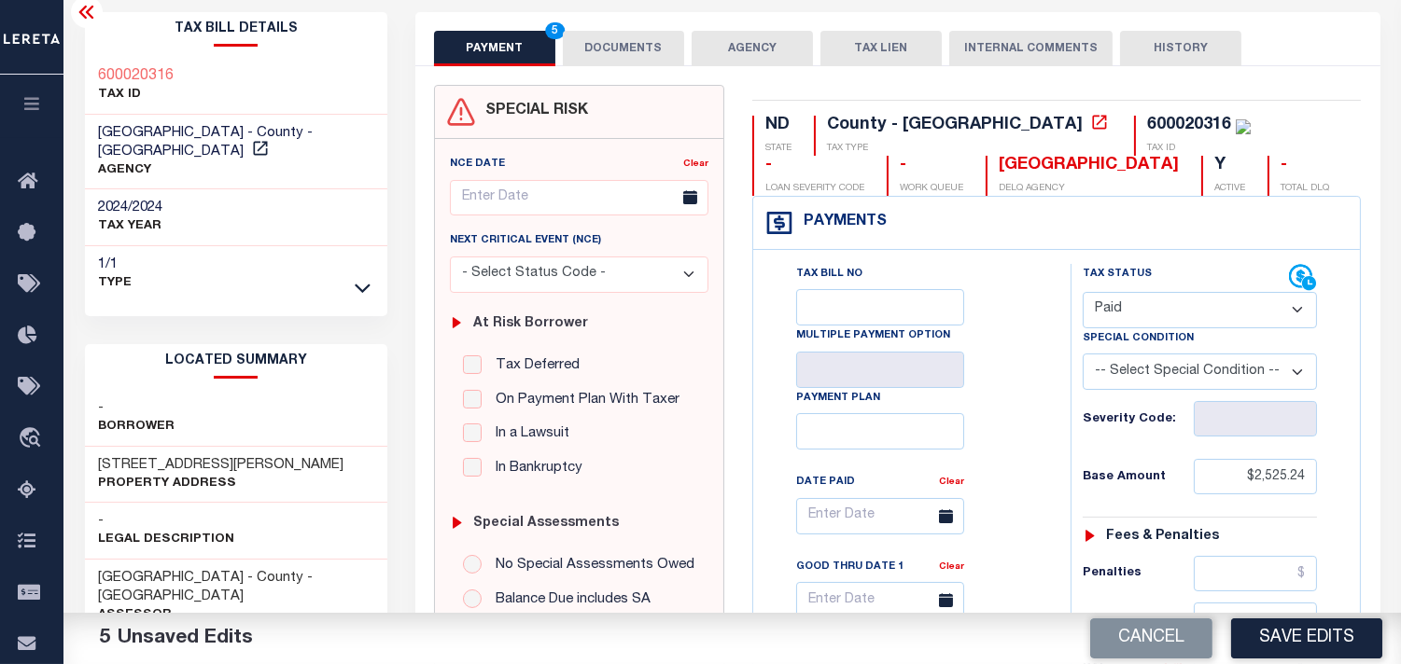
scroll to position [0, 0]
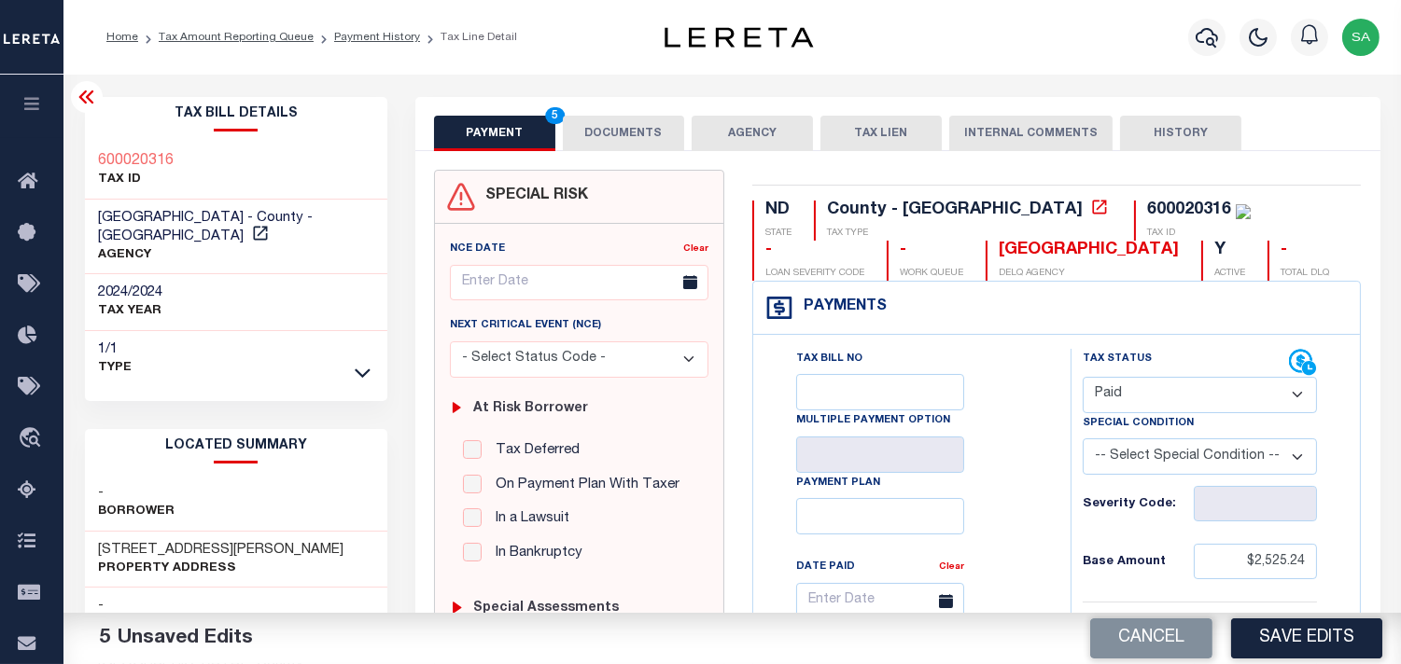
drag, startPoint x: 672, startPoint y: 122, endPoint x: 622, endPoint y: 138, distance: 51.9
click at [669, 125] on button "DOCUMENTS" at bounding box center [623, 133] width 121 height 35
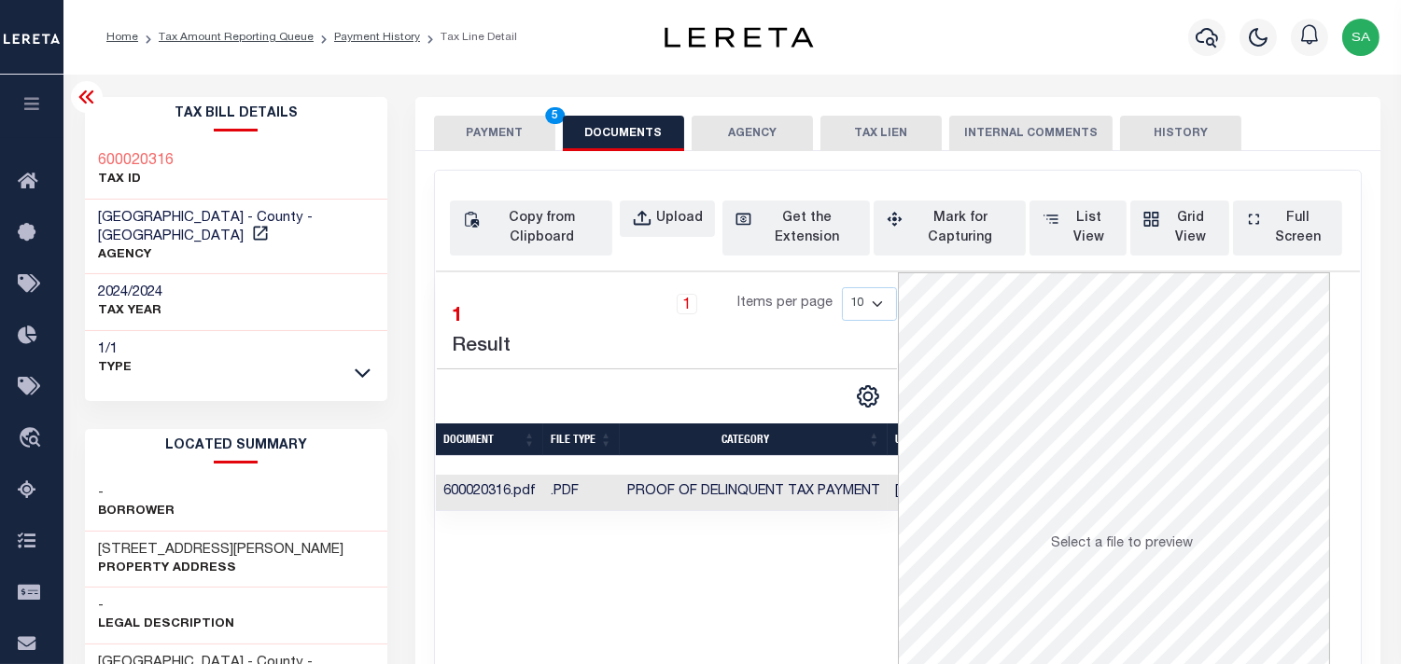
click at [510, 138] on button "PAYMENT 5" at bounding box center [494, 133] width 121 height 35
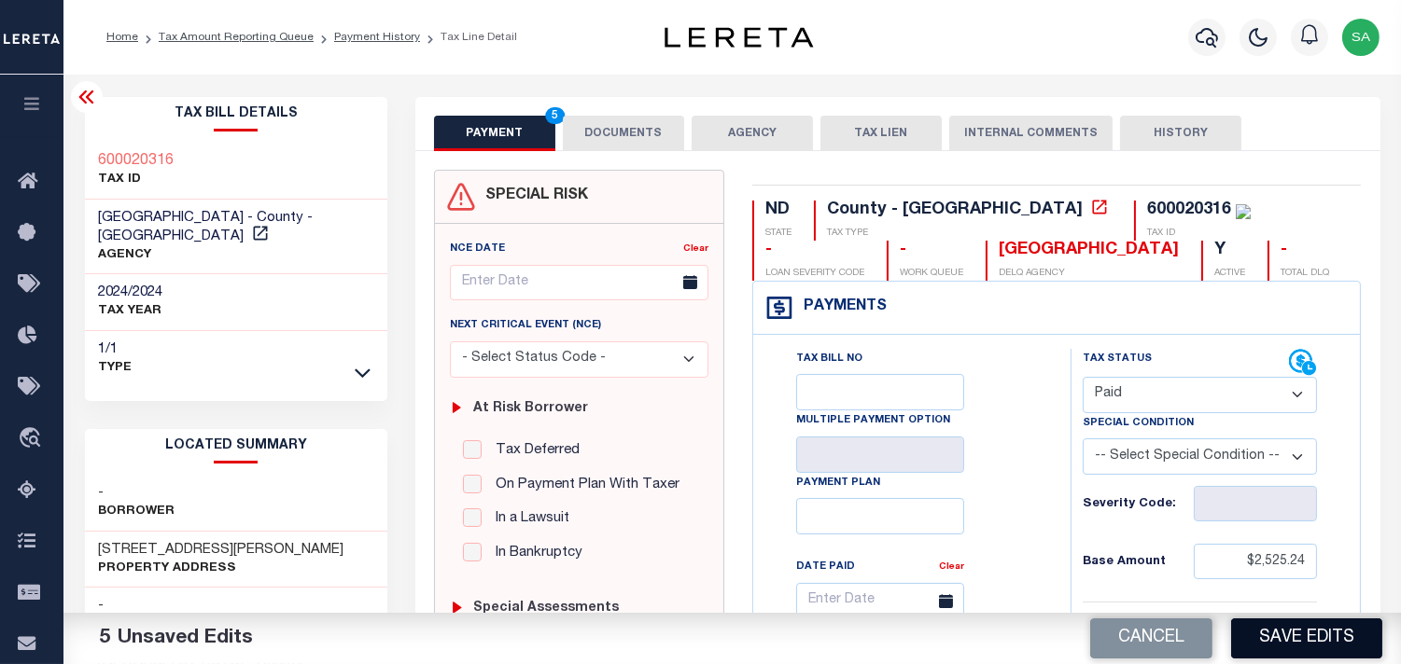
click at [1273, 639] on button "Save Edits" at bounding box center [1306, 639] width 151 height 40
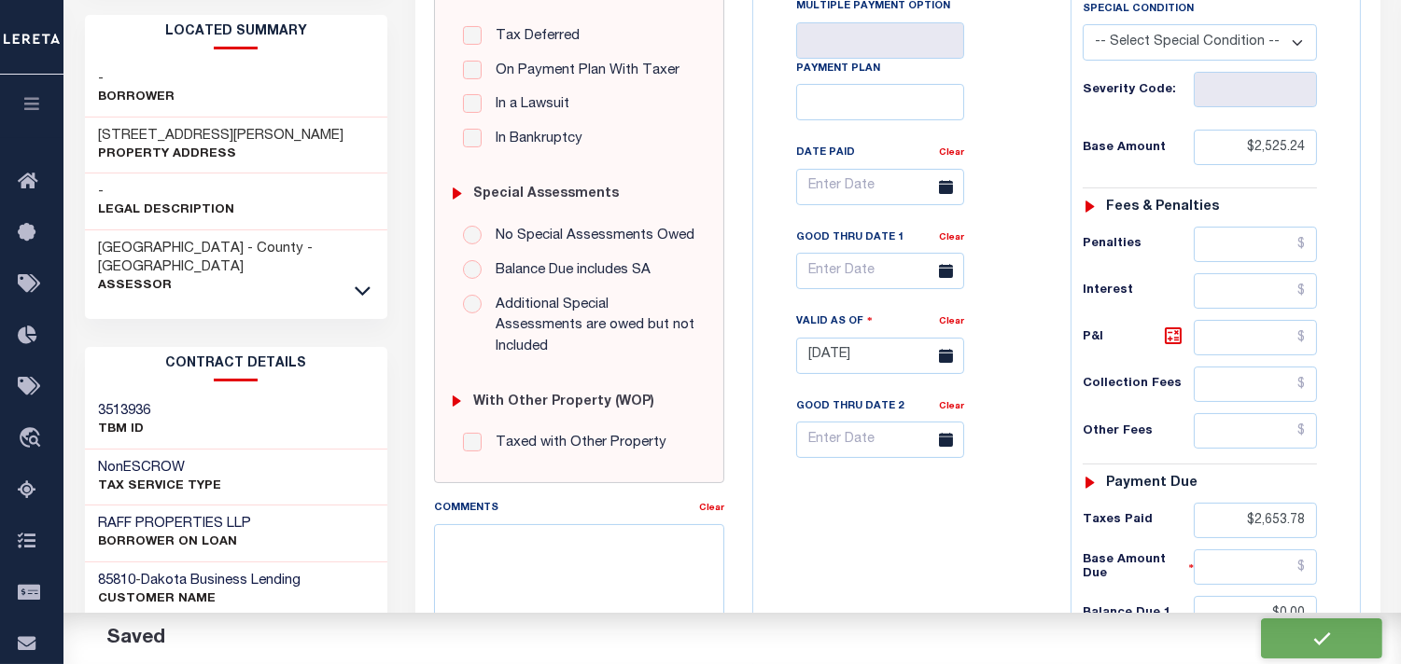
scroll to position [722, 0]
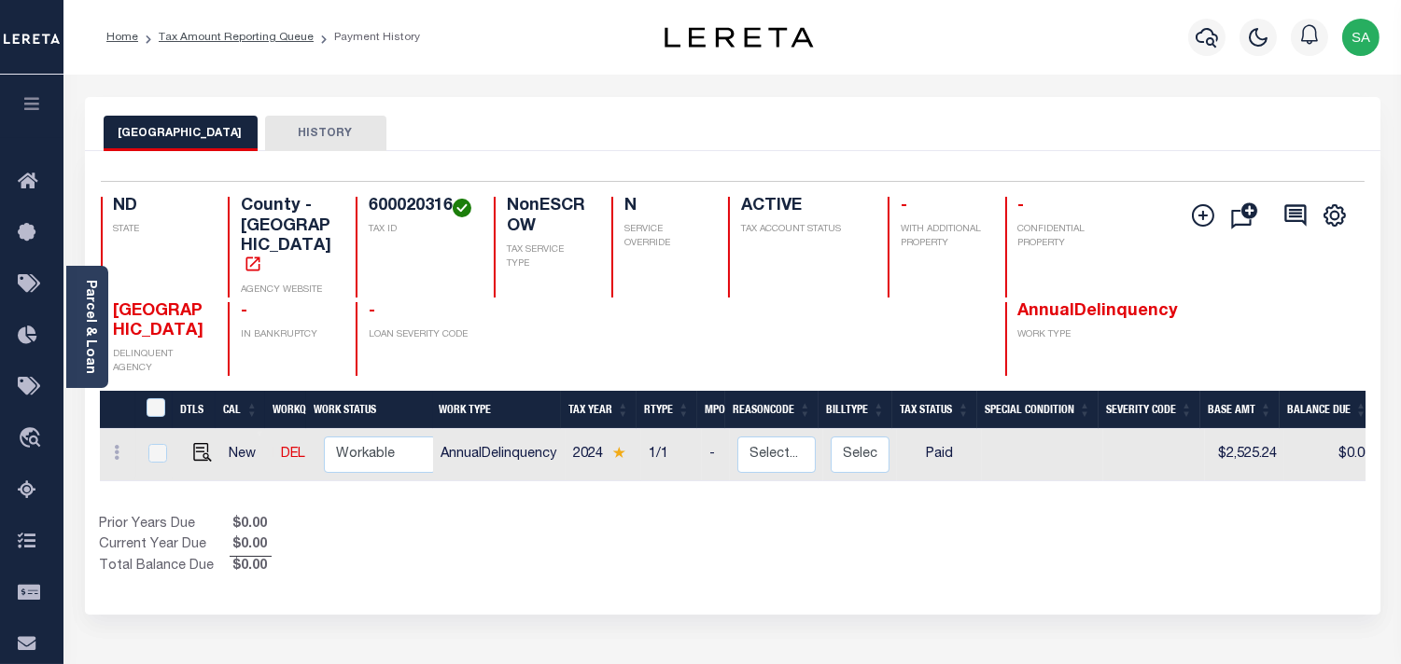
click at [872, 78] on div "Parcel & Loan Loan Details 9554368105 LOAN NO NEW" at bounding box center [732, 622] width 1323 height 1094
click at [1207, 34] on icon "button" at bounding box center [1206, 37] width 22 height 22
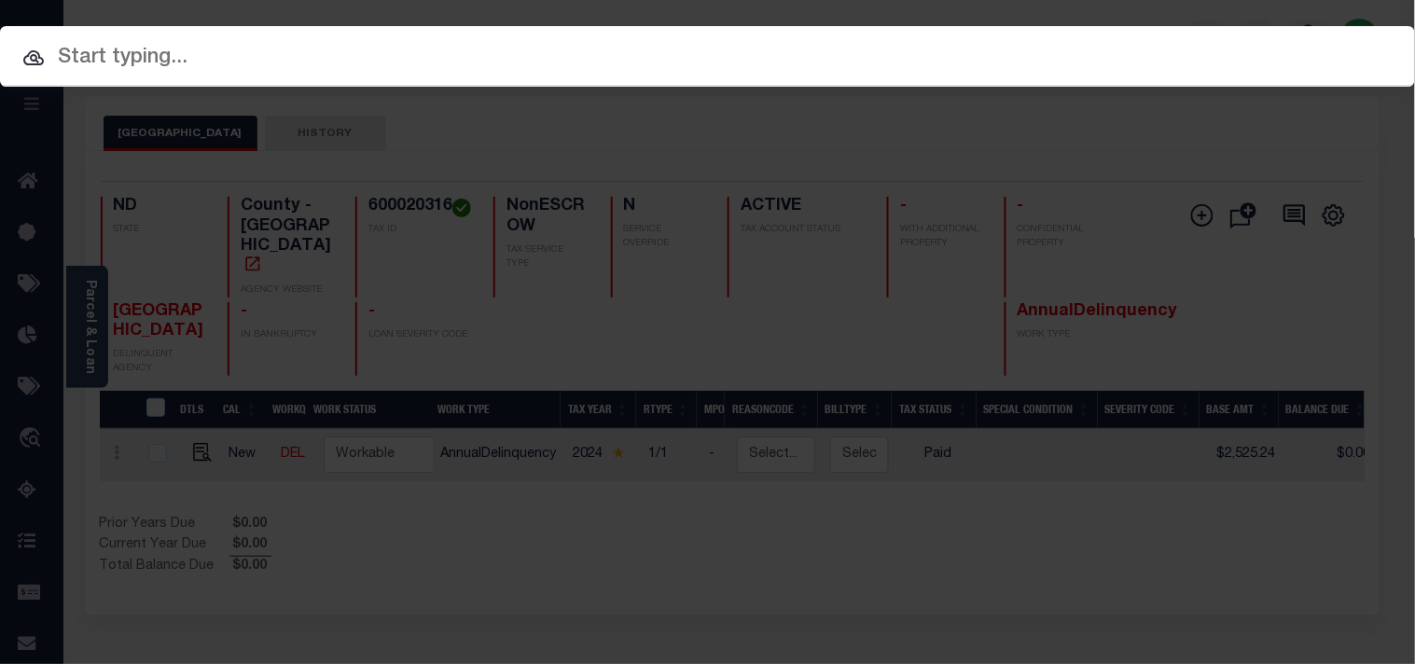
click at [1090, 50] on input "text" at bounding box center [707, 58] width 1415 height 33
paste input "4347479104"
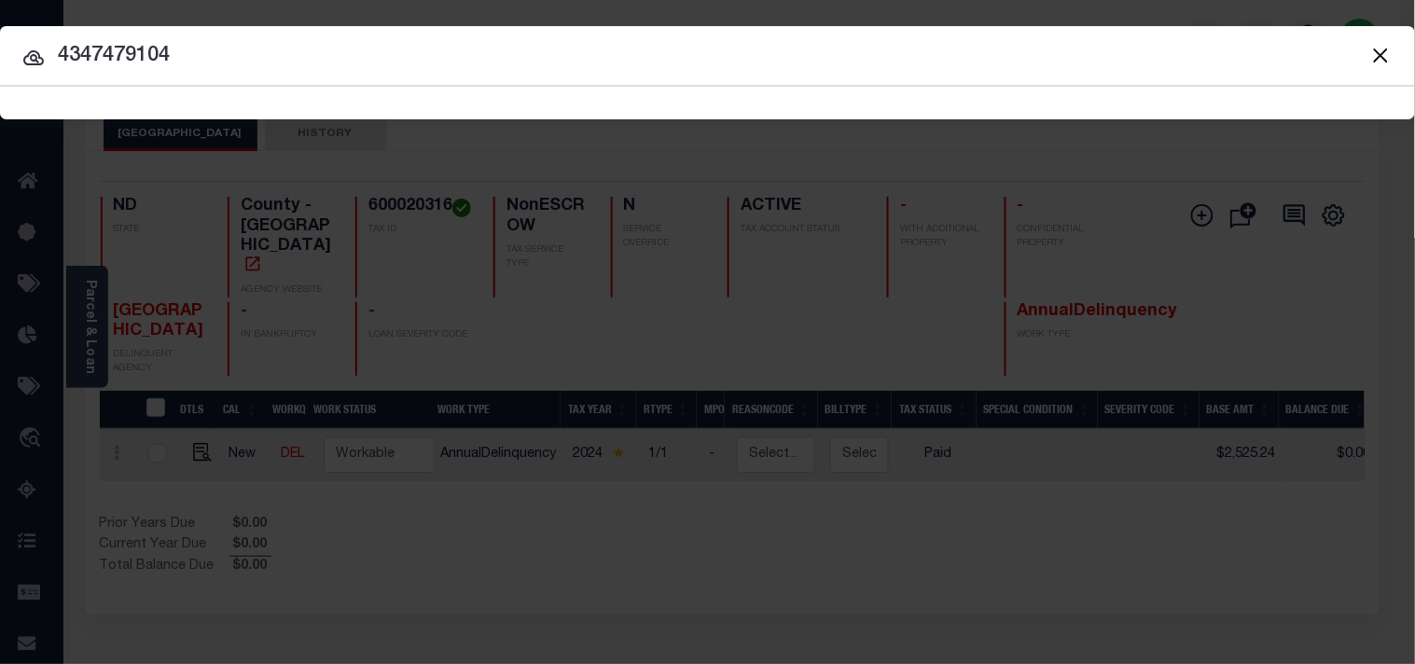
type input "4347479104"
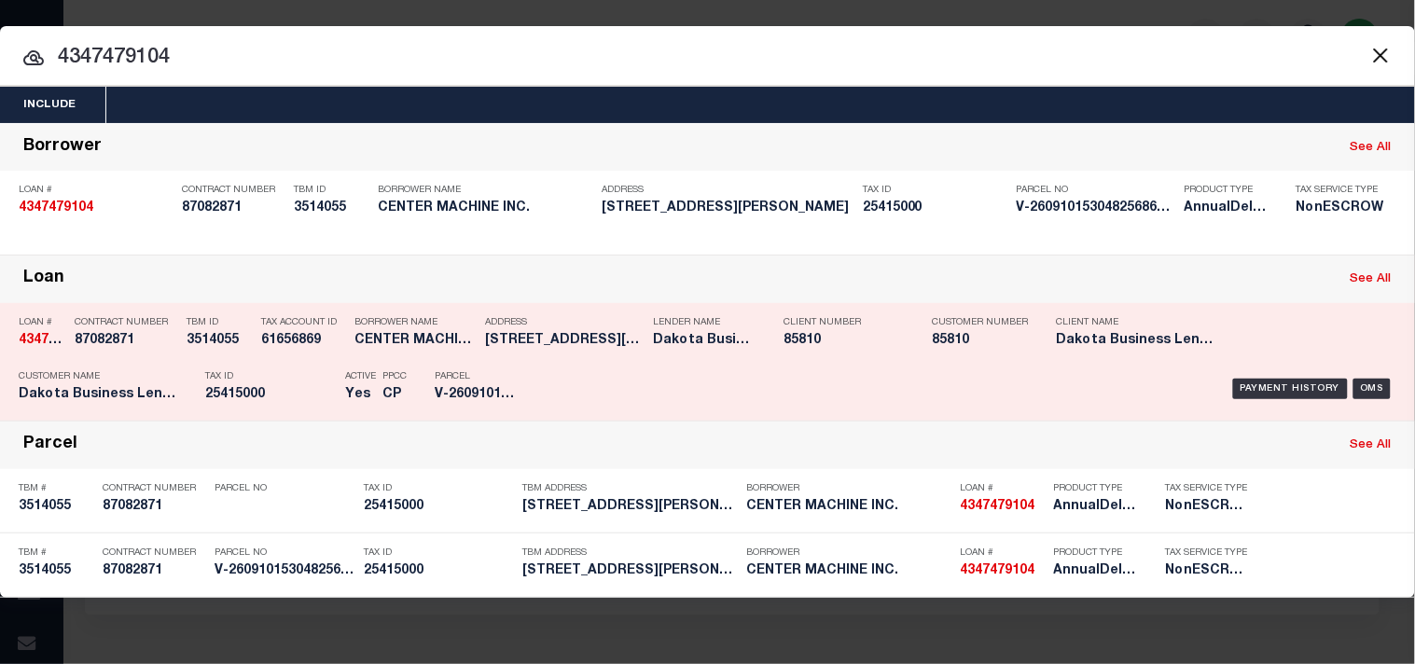
click at [302, 361] on div "Tax Account ID 61656869" at bounding box center [303, 335] width 84 height 54
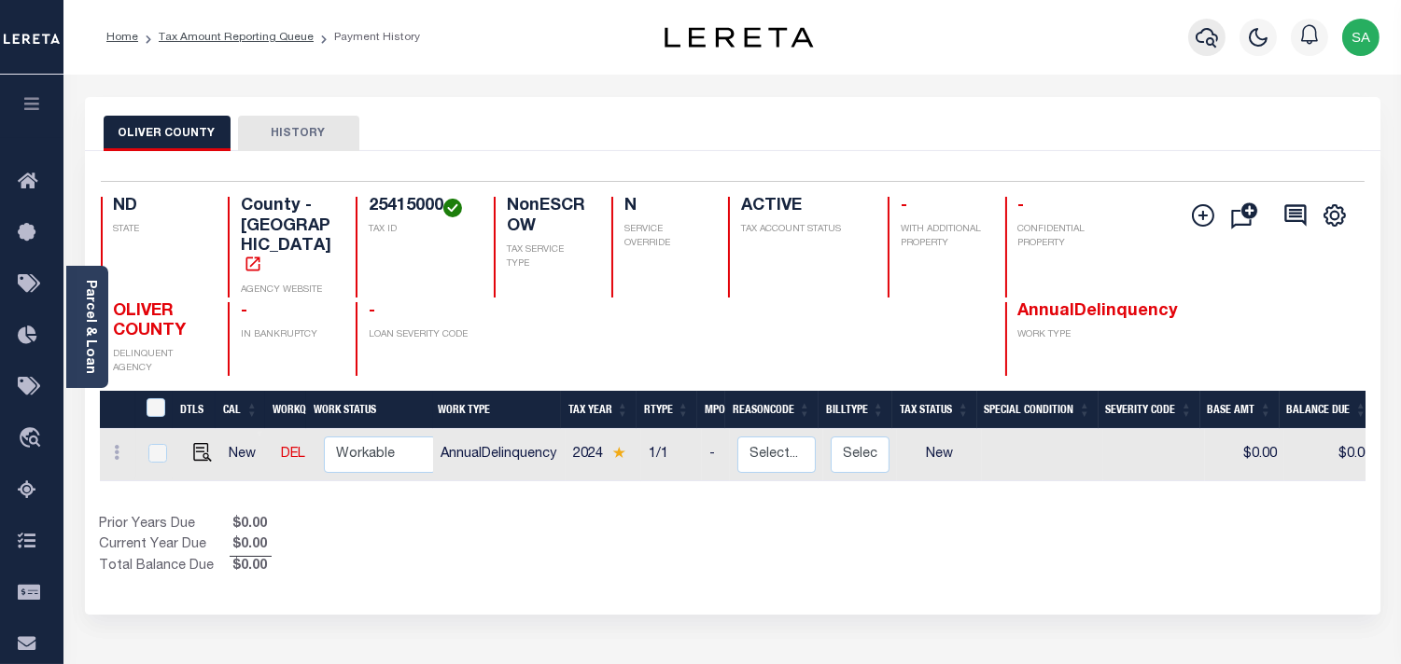
click at [1210, 41] on icon "button" at bounding box center [1206, 37] width 22 height 22
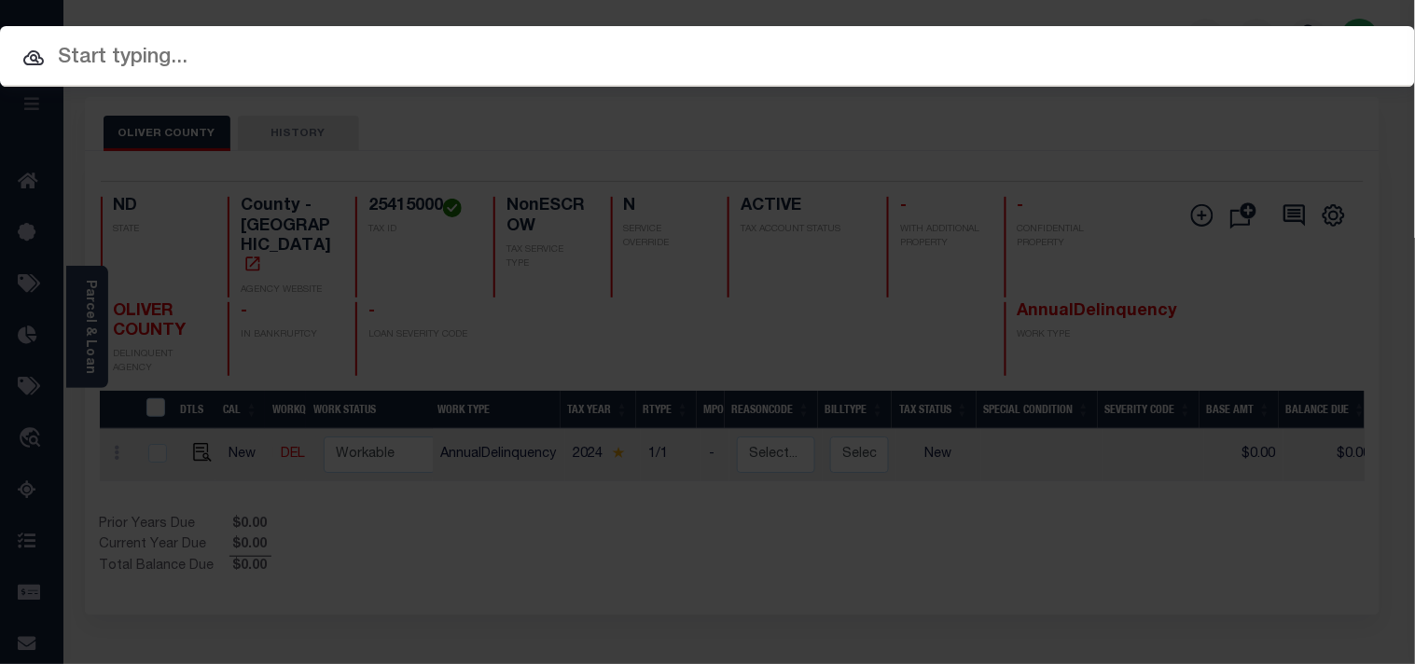
click at [1093, 49] on div "Include Loans TBM Customers Borrowers Payments (Lender Non-Disb) Payments (Lend…" at bounding box center [707, 56] width 1415 height 61
paste input "3749857008"
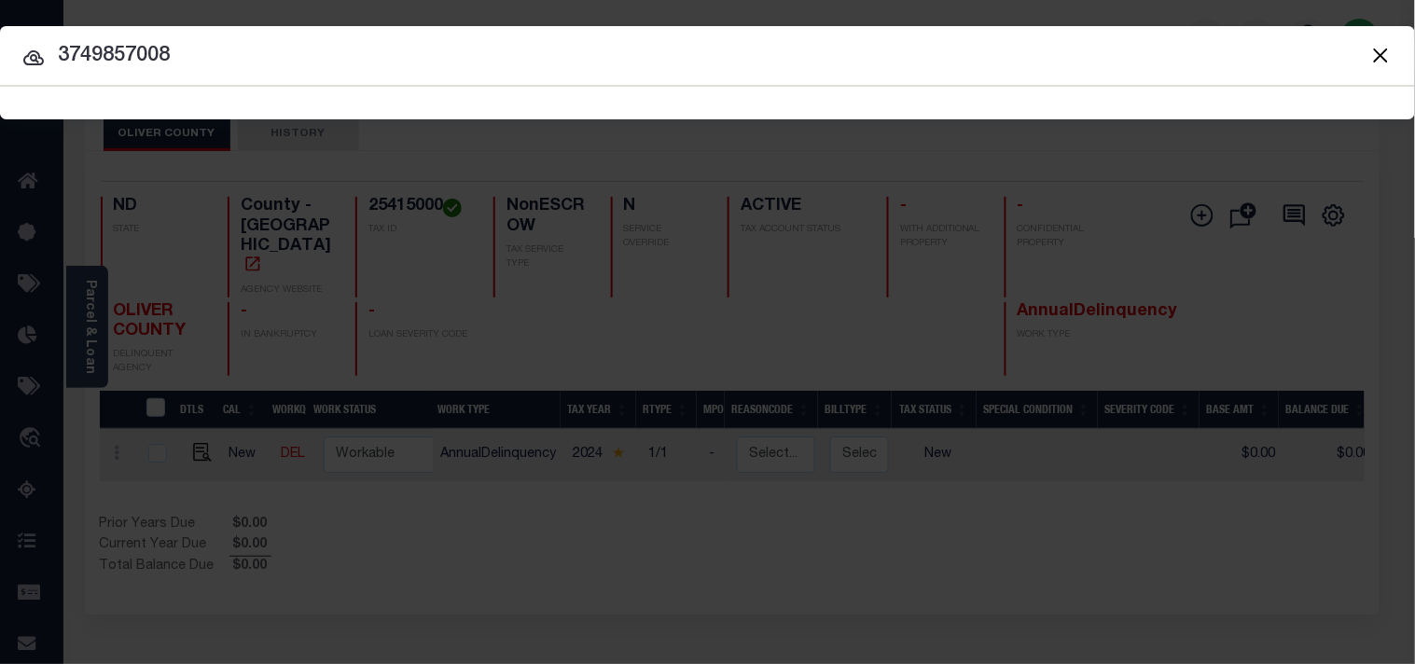
type input "3749857008"
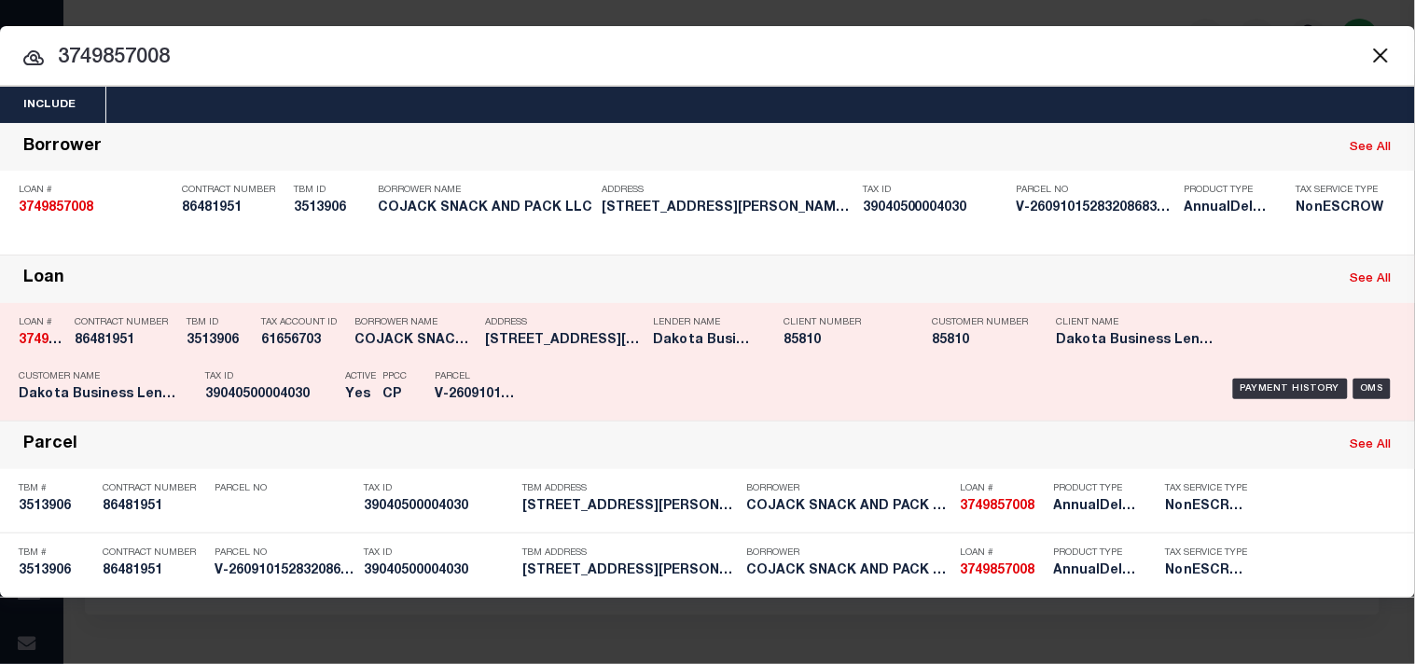
click at [306, 370] on div "Tax ID 39040500004030" at bounding box center [270, 389] width 131 height 54
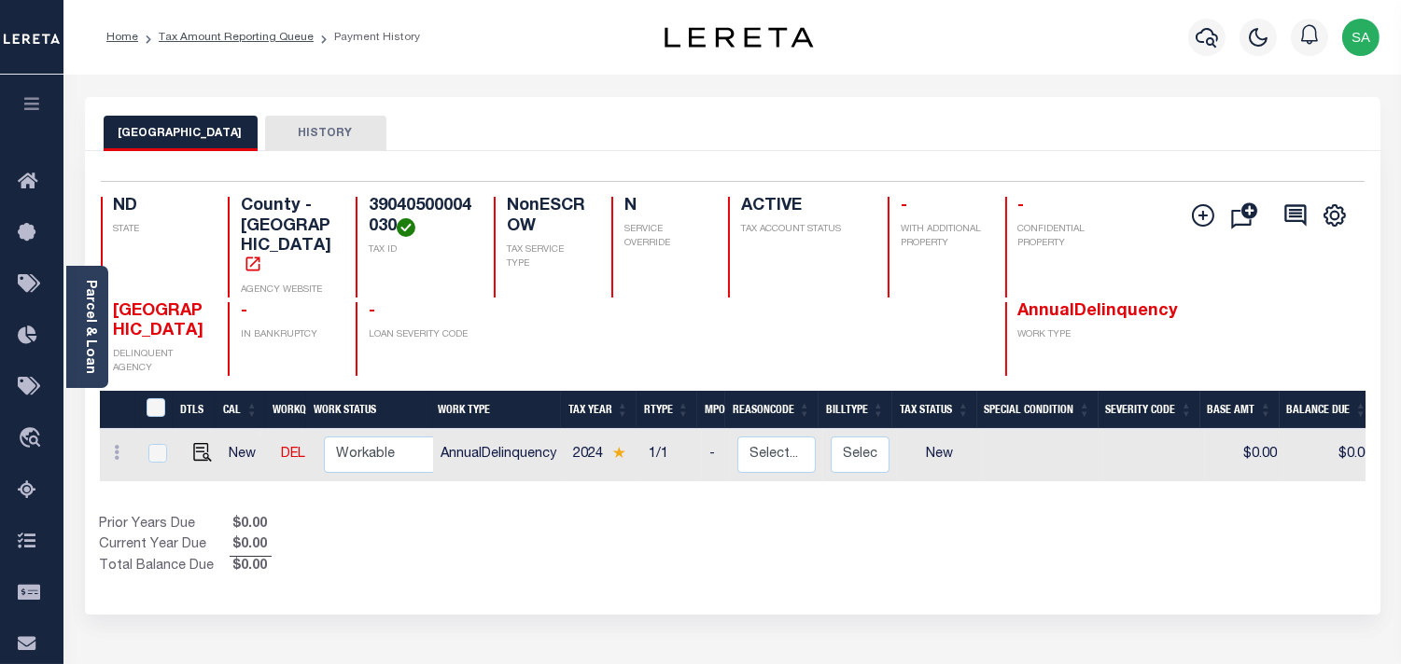
click at [188, 448] on link at bounding box center [198, 454] width 28 height 13
checkbox input "true"
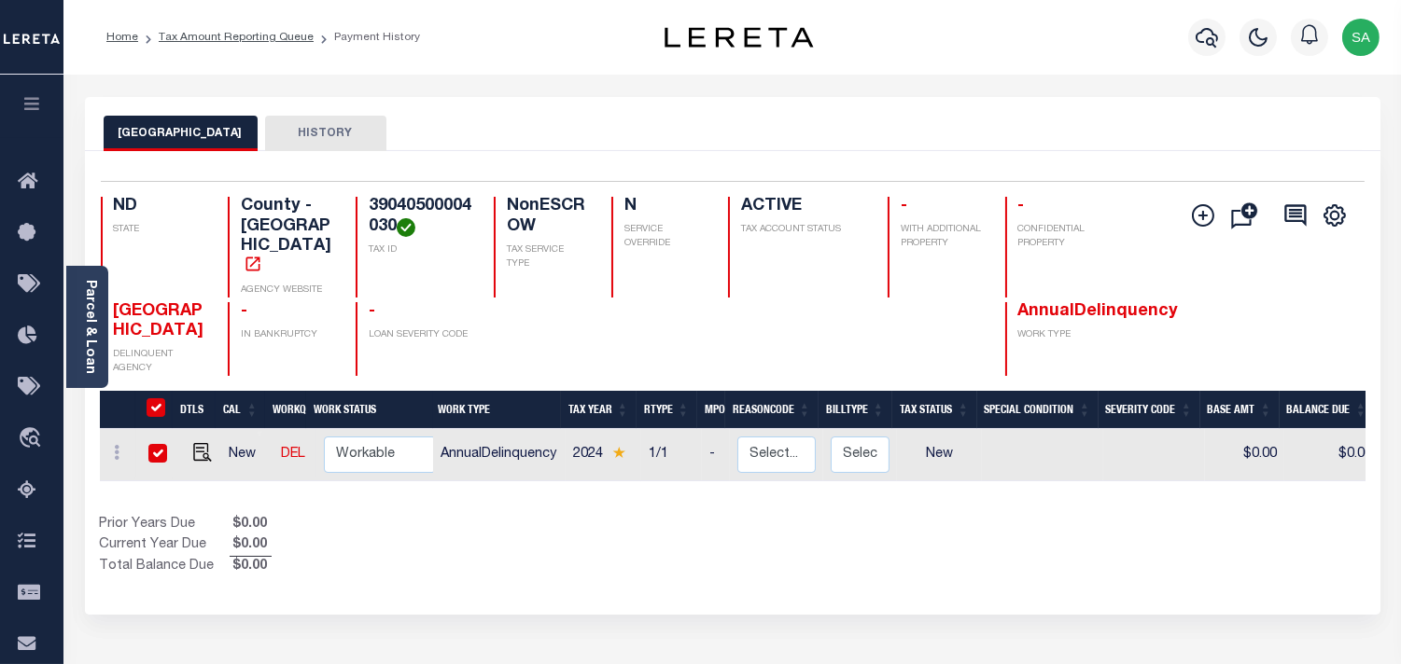
checkbox input "true"
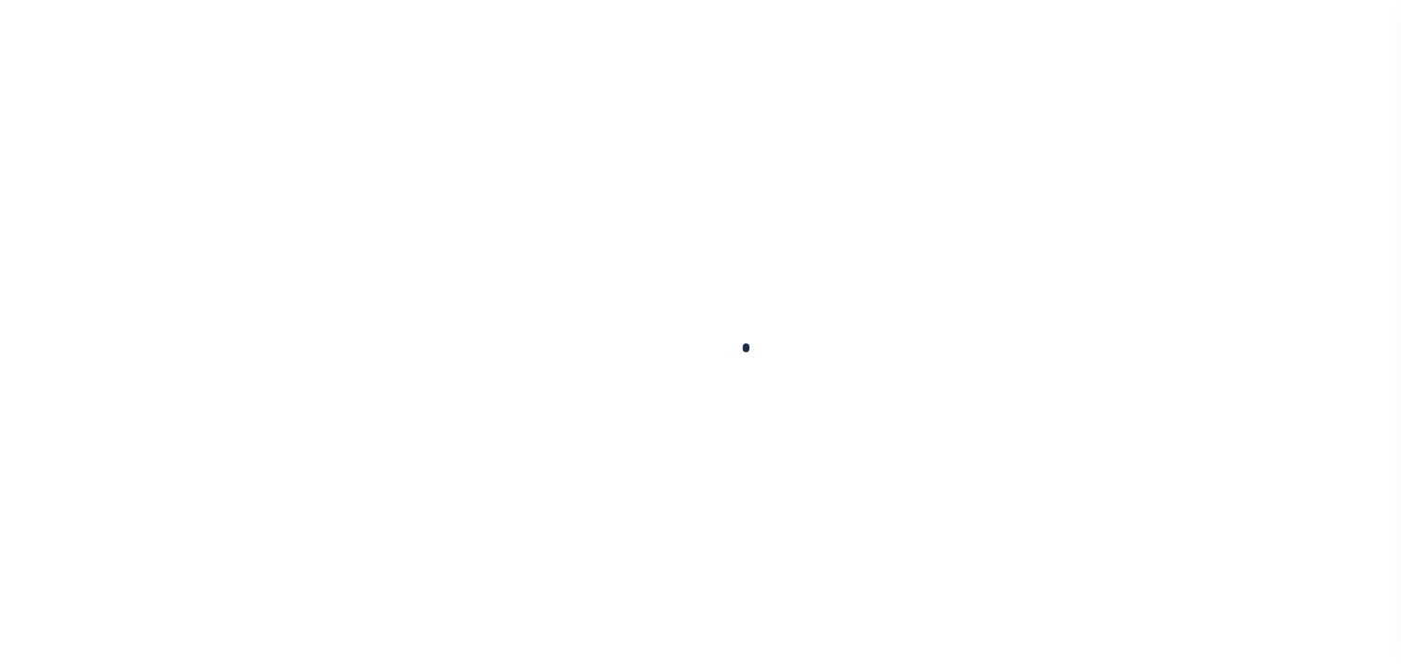
checkbox input "false"
type input "[DATE]"
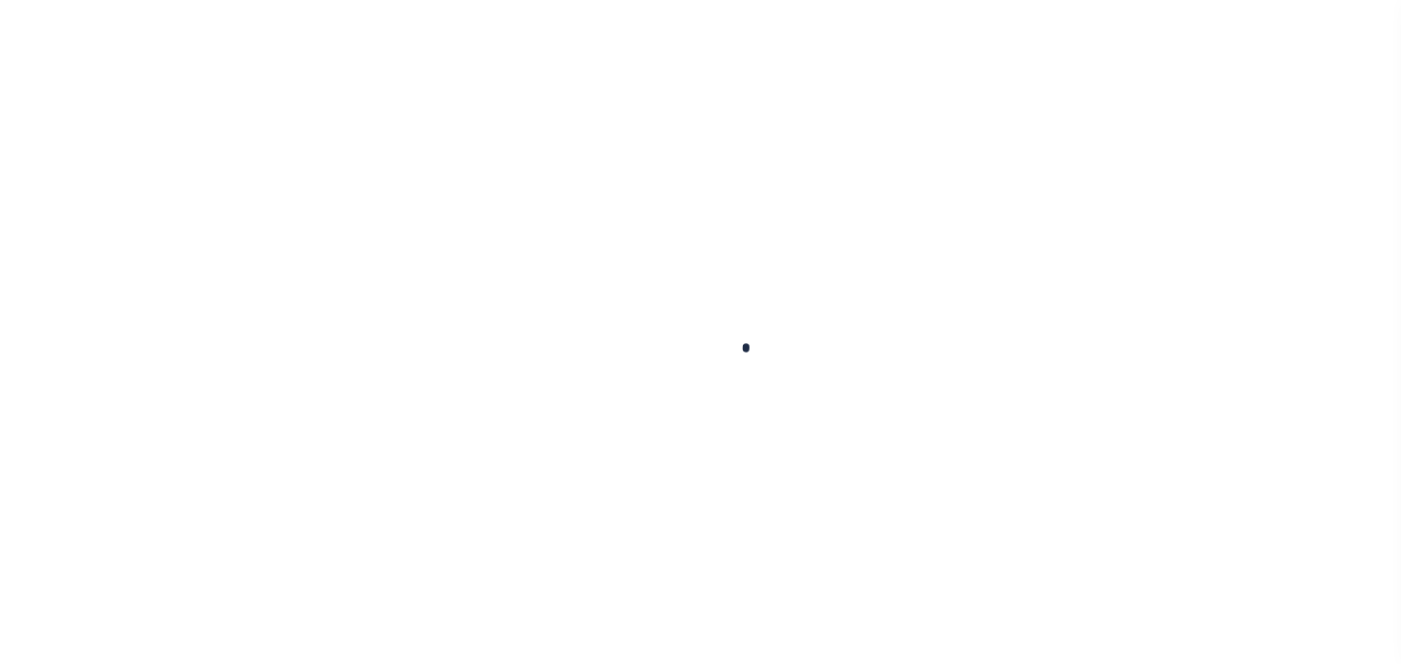
select select "NW2"
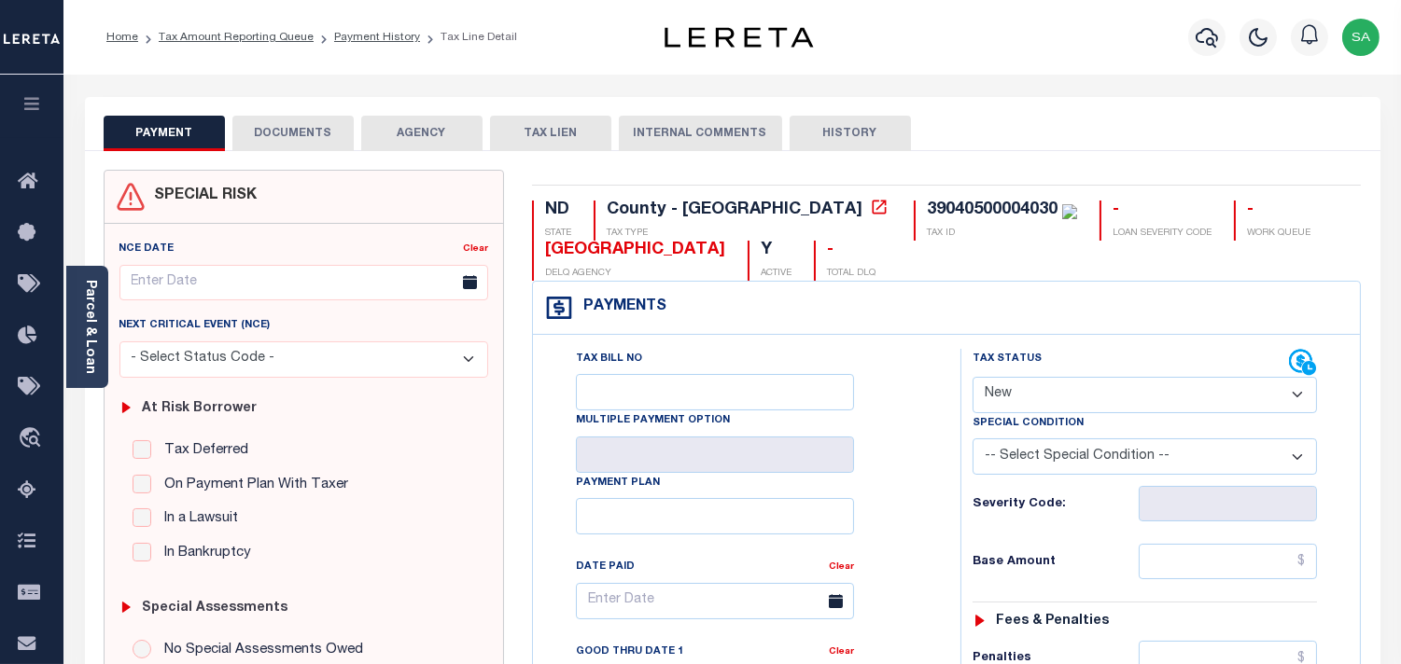
drag, startPoint x: 95, startPoint y: 336, endPoint x: 157, endPoint y: 345, distance: 62.3
click at [95, 336] on link "Parcel & Loan" at bounding box center [89, 327] width 13 height 94
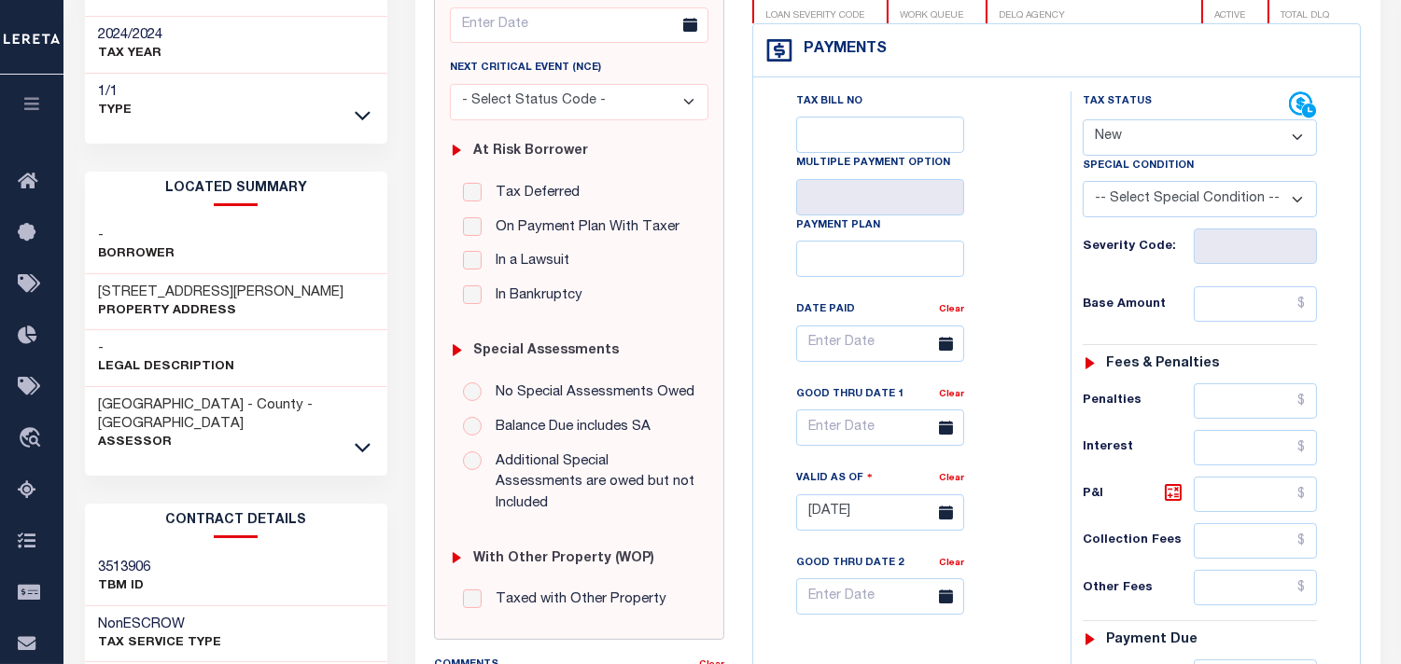
scroll to position [311, 0]
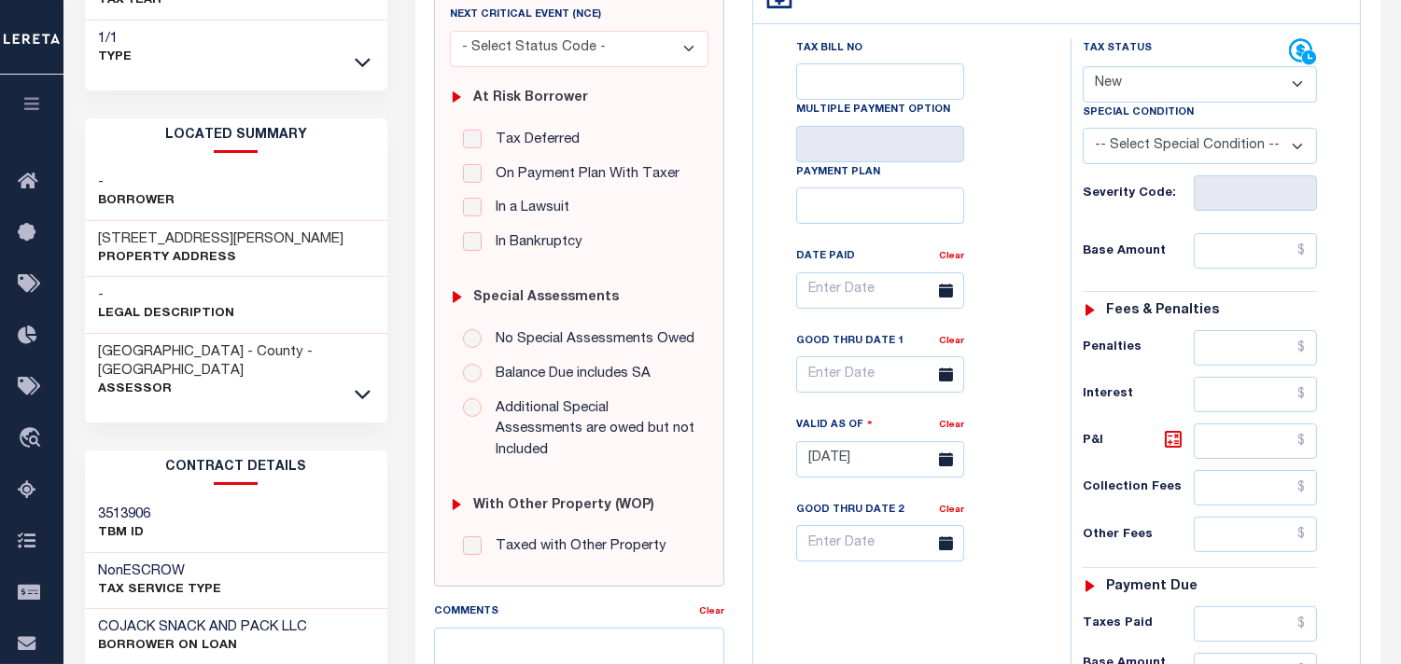
click at [1010, 308] on div "Tax Bill No Multiple Payment Option Payment Plan Clear" at bounding box center [907, 299] width 271 height 523
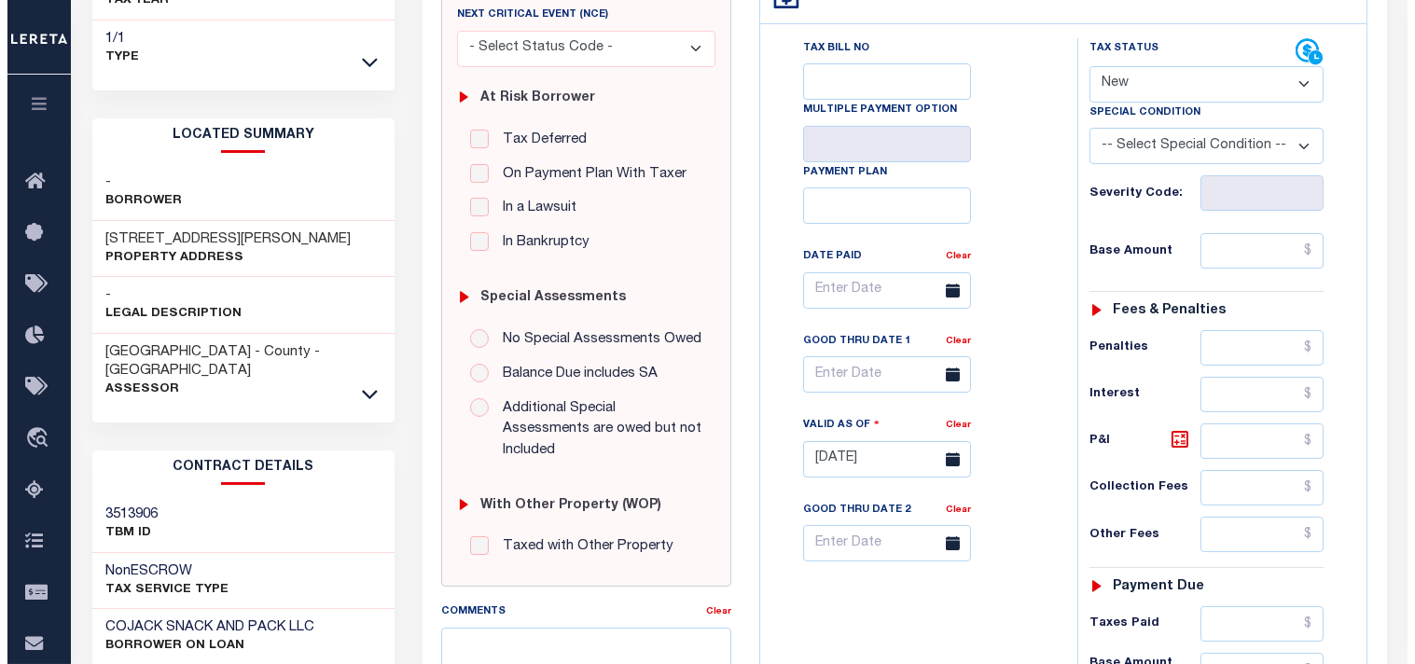
scroll to position [0, 0]
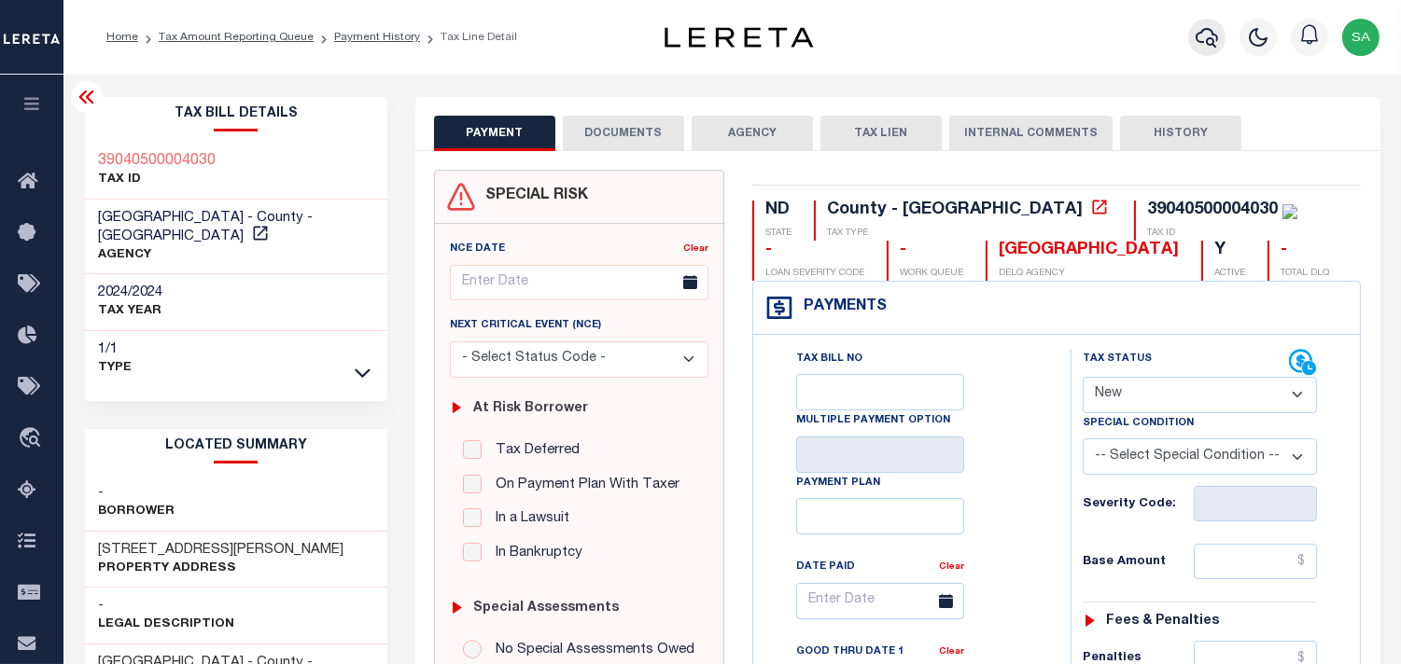
click at [1206, 37] on icon "button" at bounding box center [1206, 37] width 22 height 22
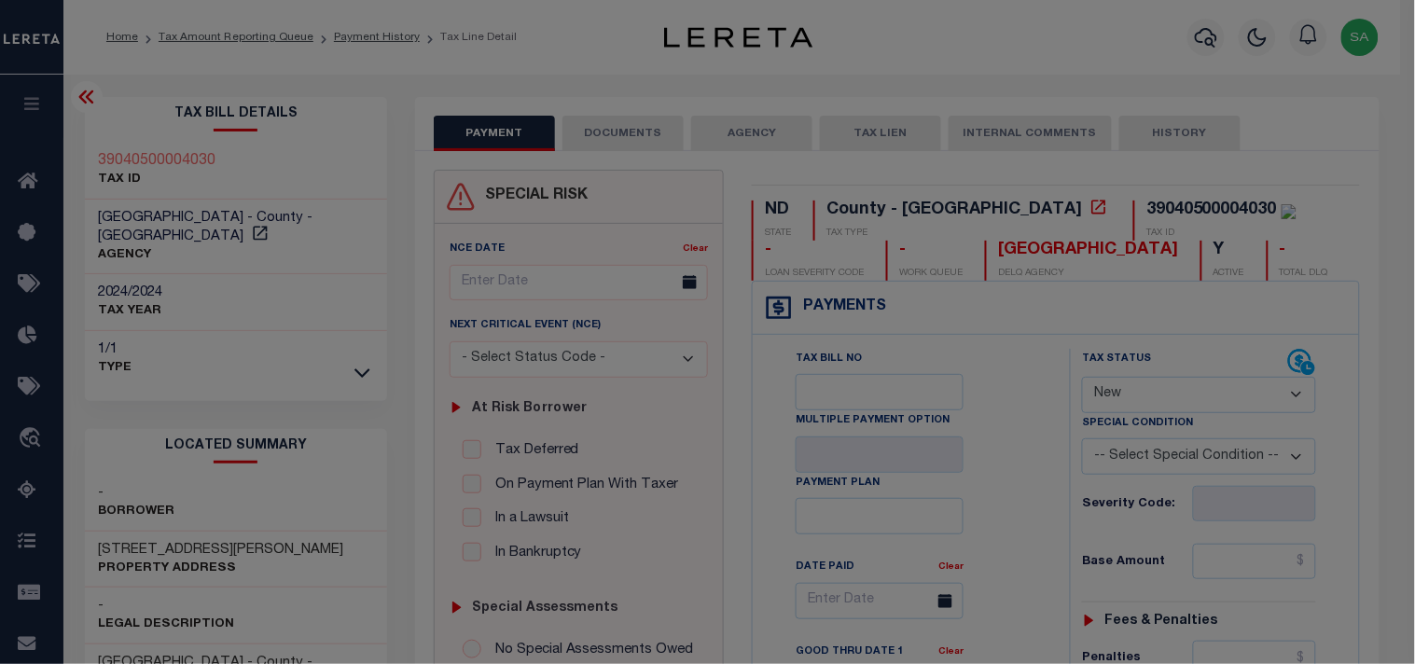
click at [0, 0] on div "Include Loans TBM Customers Borrowers Payments (Lender Non-Disb) Payments (Lend…" at bounding box center [0, 0] width 0 height 0
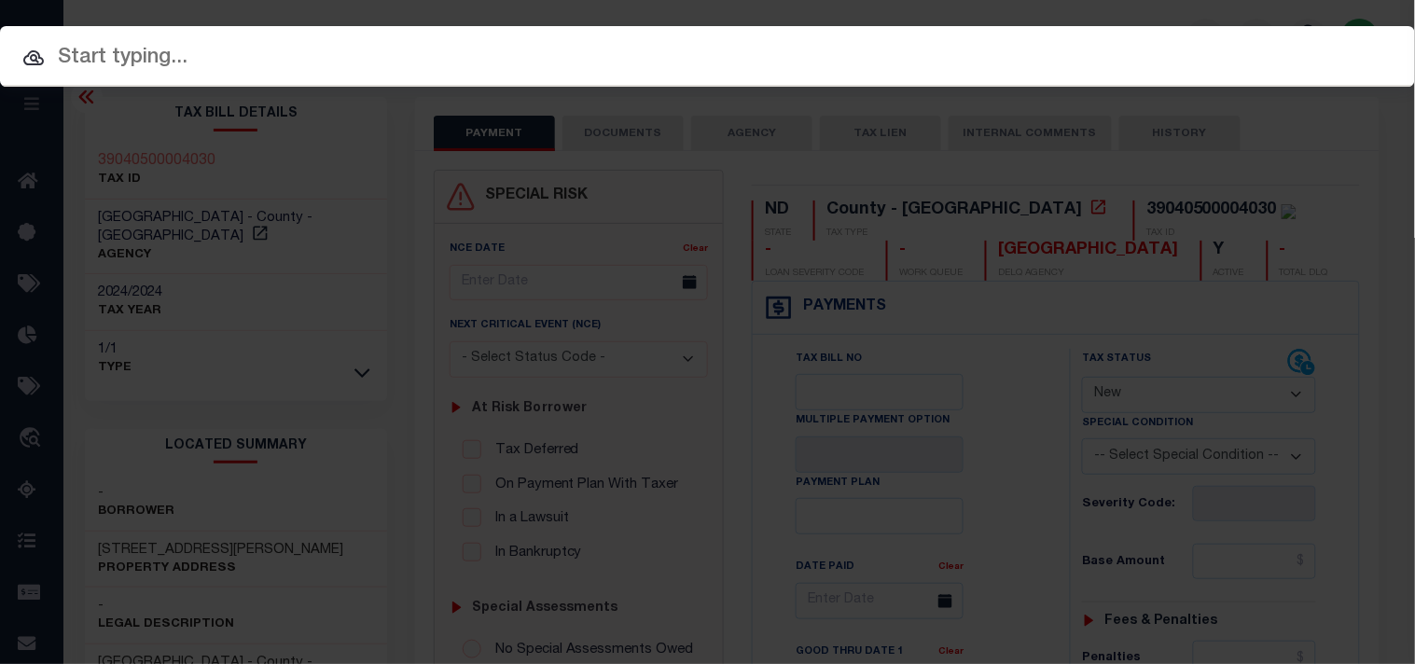
paste input "342495"
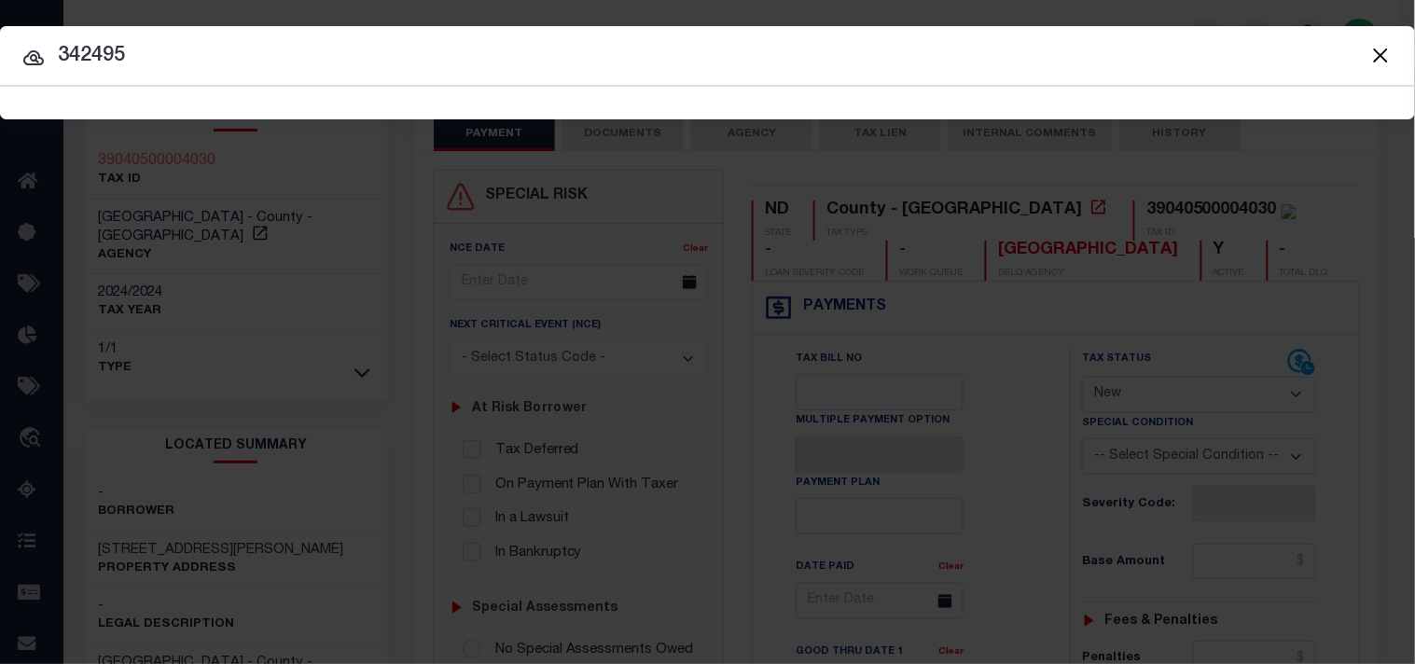
type input "342495"
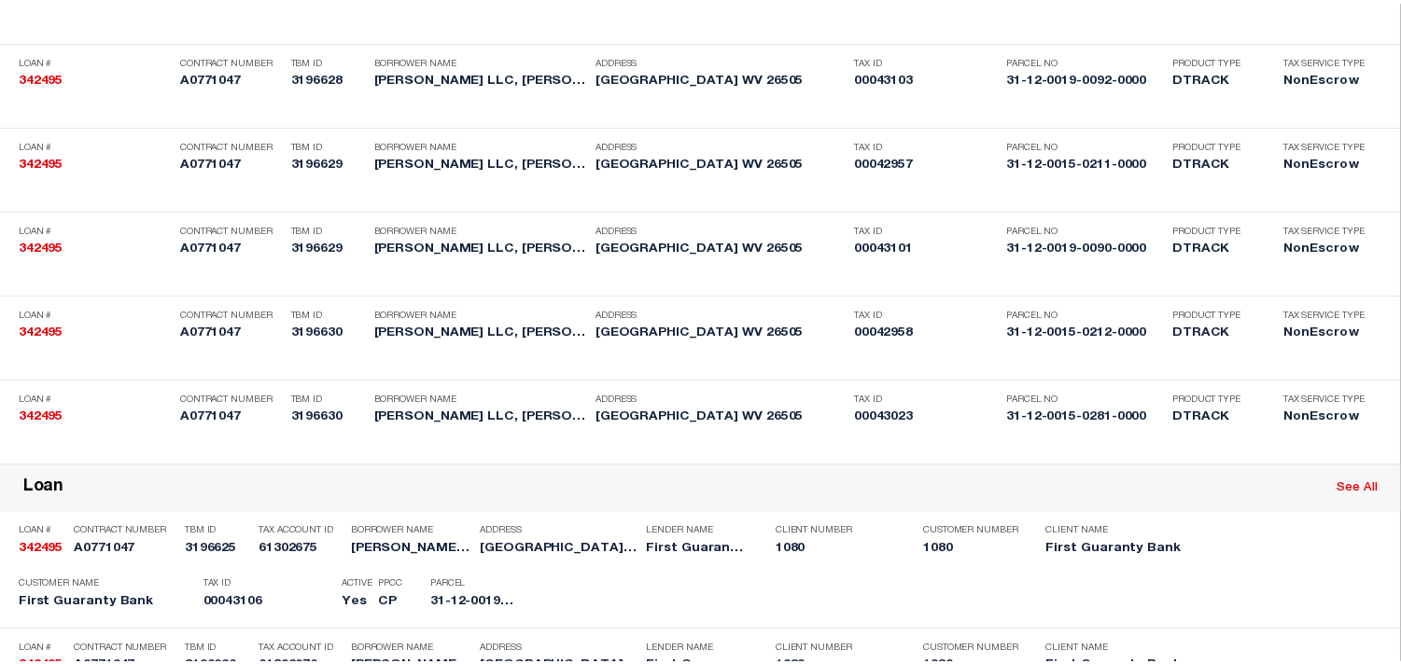
scroll to position [1757, 0]
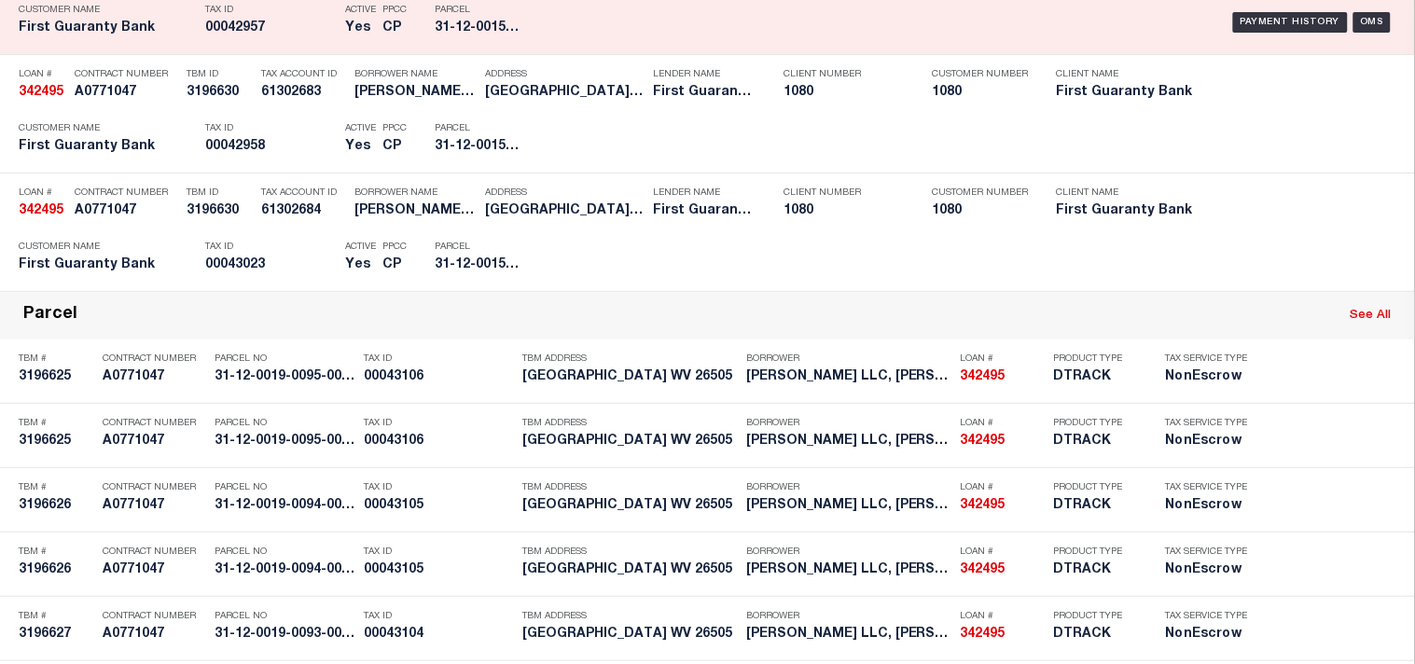
click at [328, 49] on div "Tax ID 00042957" at bounding box center [270, 22] width 131 height 54
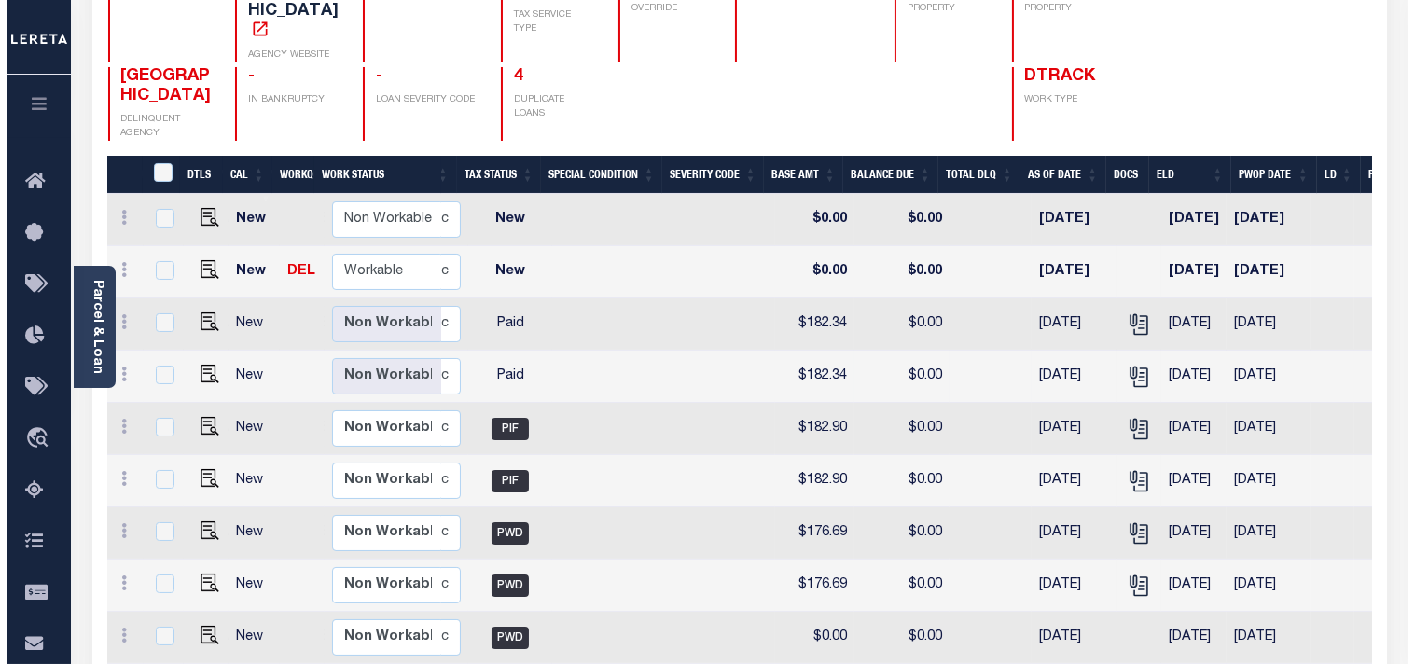
scroll to position [188, 0]
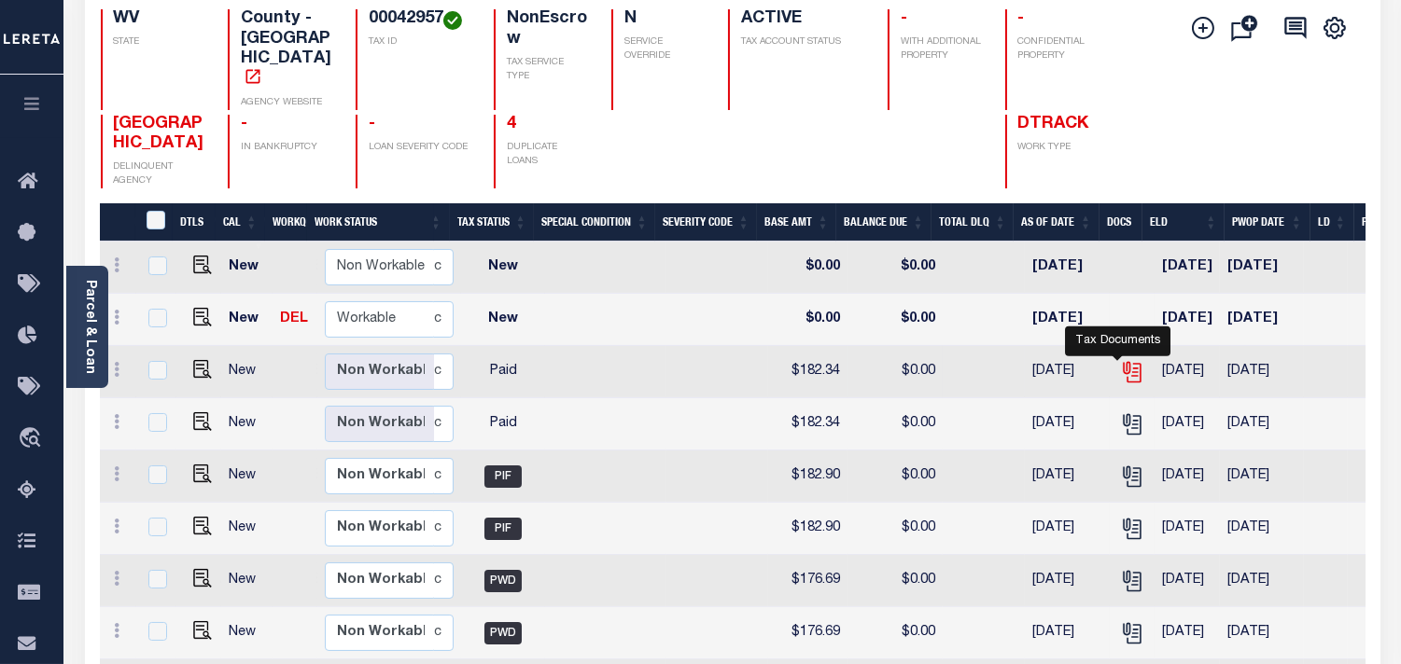
click at [1123, 369] on icon "" at bounding box center [1130, 368] width 15 height 15
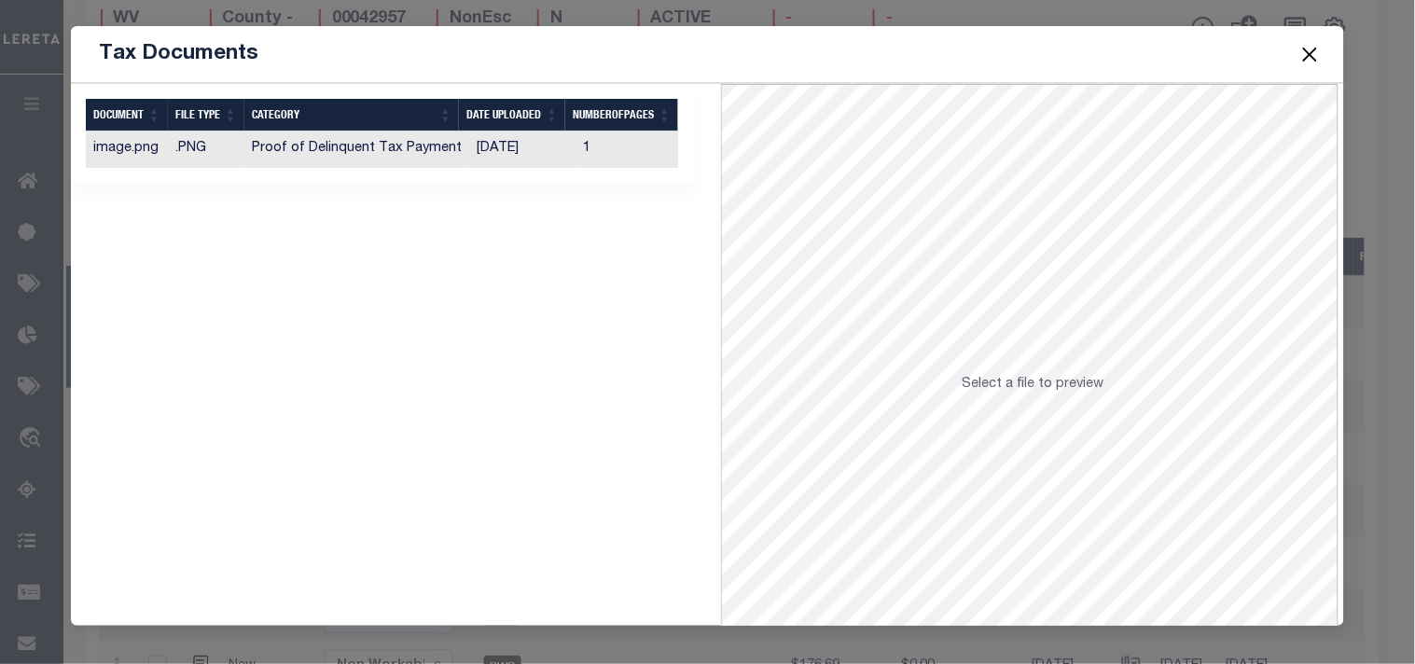
click at [481, 144] on td "[DATE]" at bounding box center [522, 150] width 106 height 36
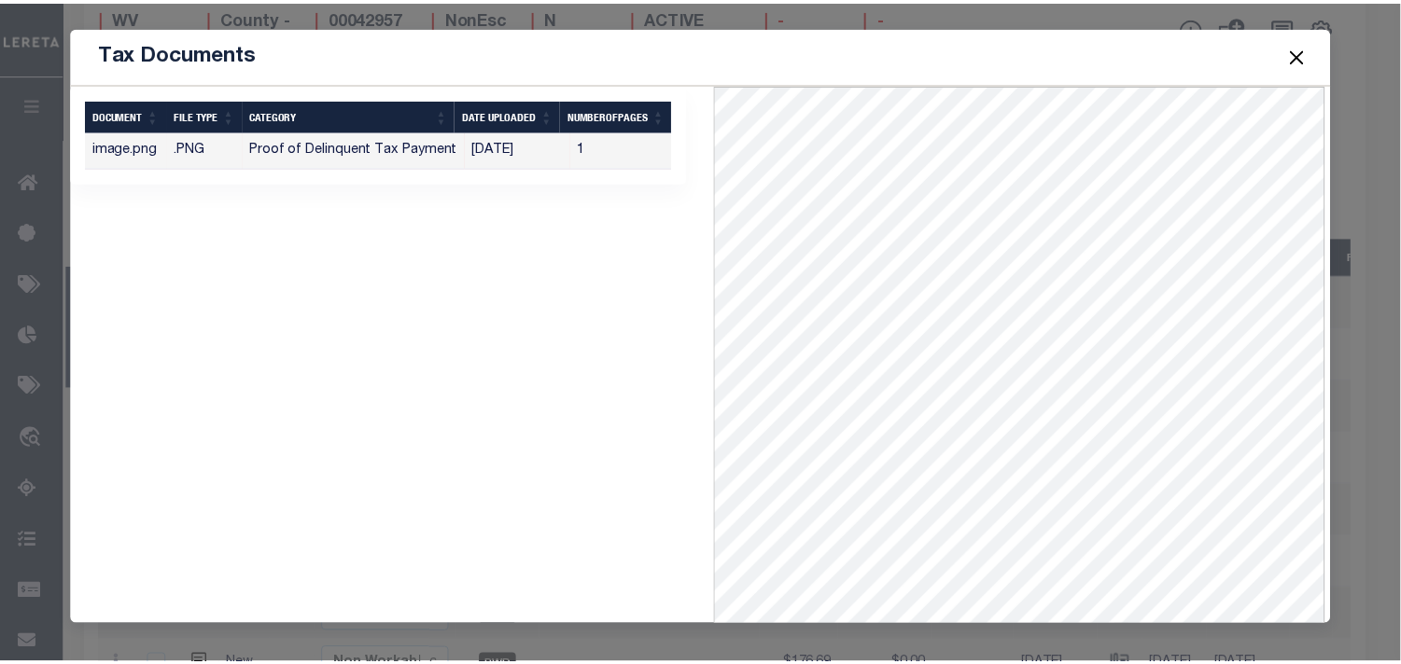
scroll to position [81, 0]
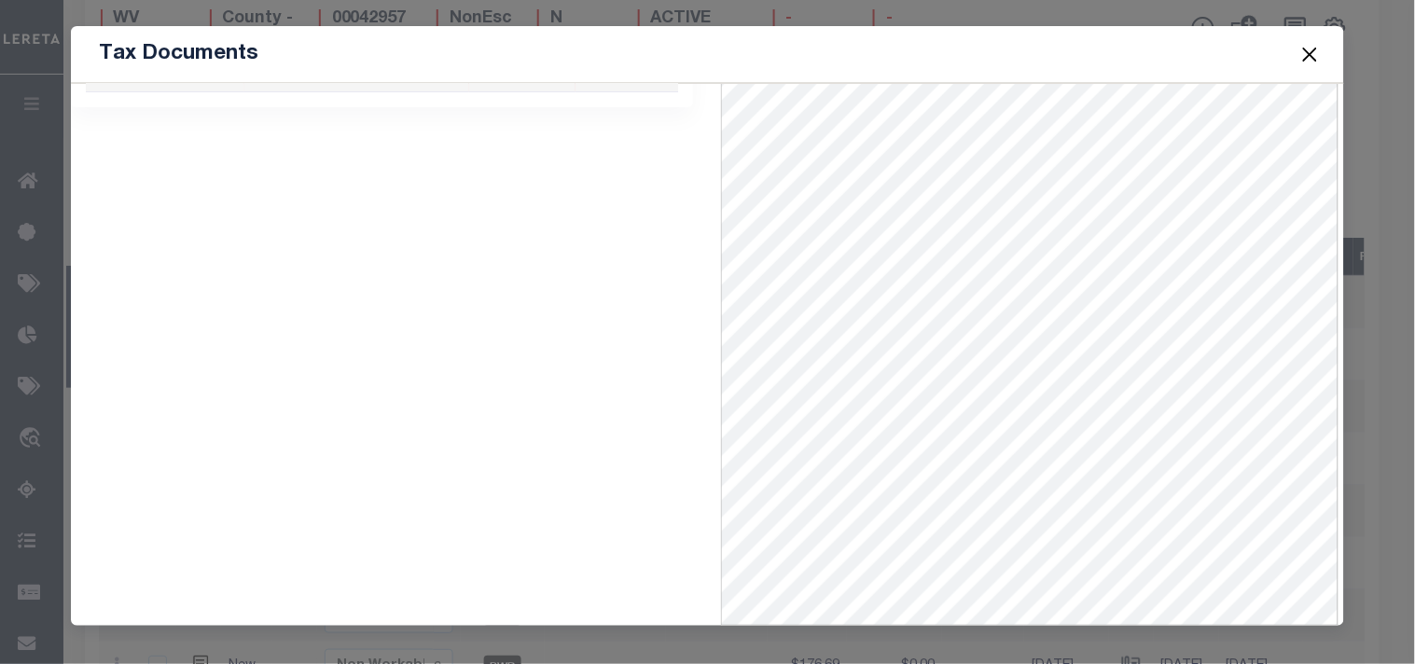
click at [1317, 50] on button "Close" at bounding box center [1310, 54] width 24 height 24
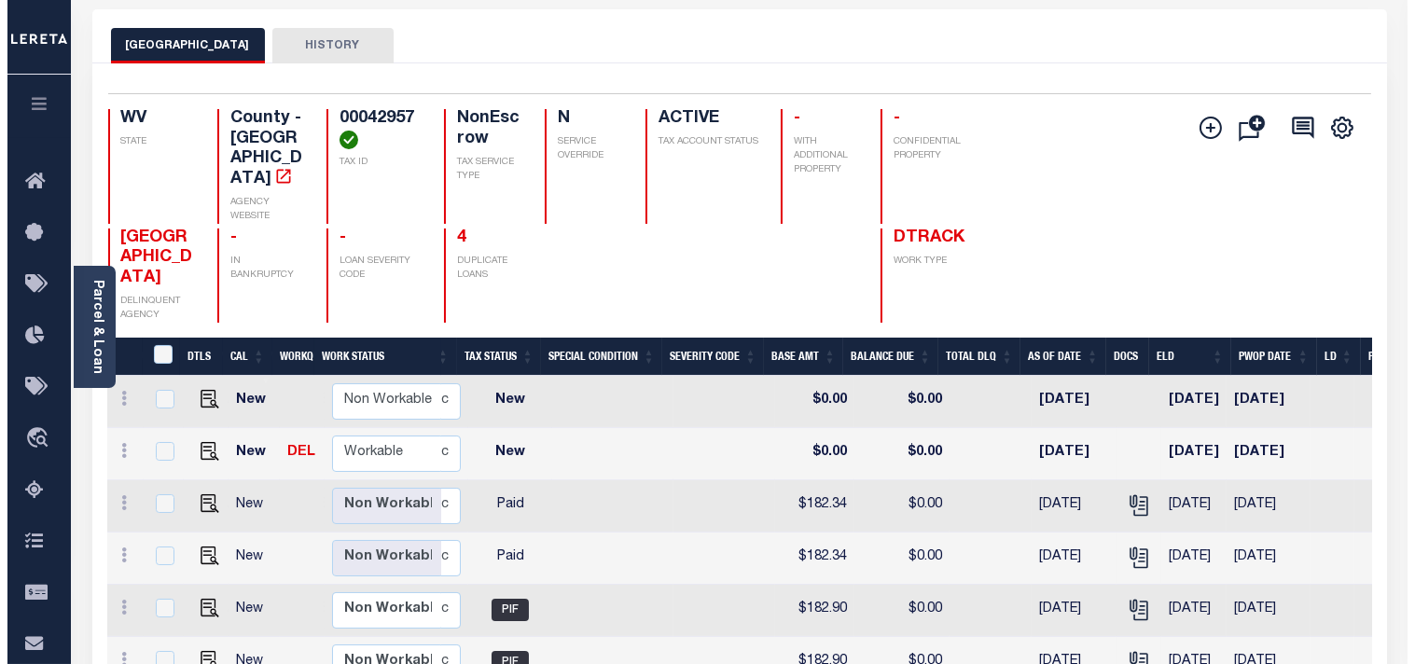
scroll to position [0, 0]
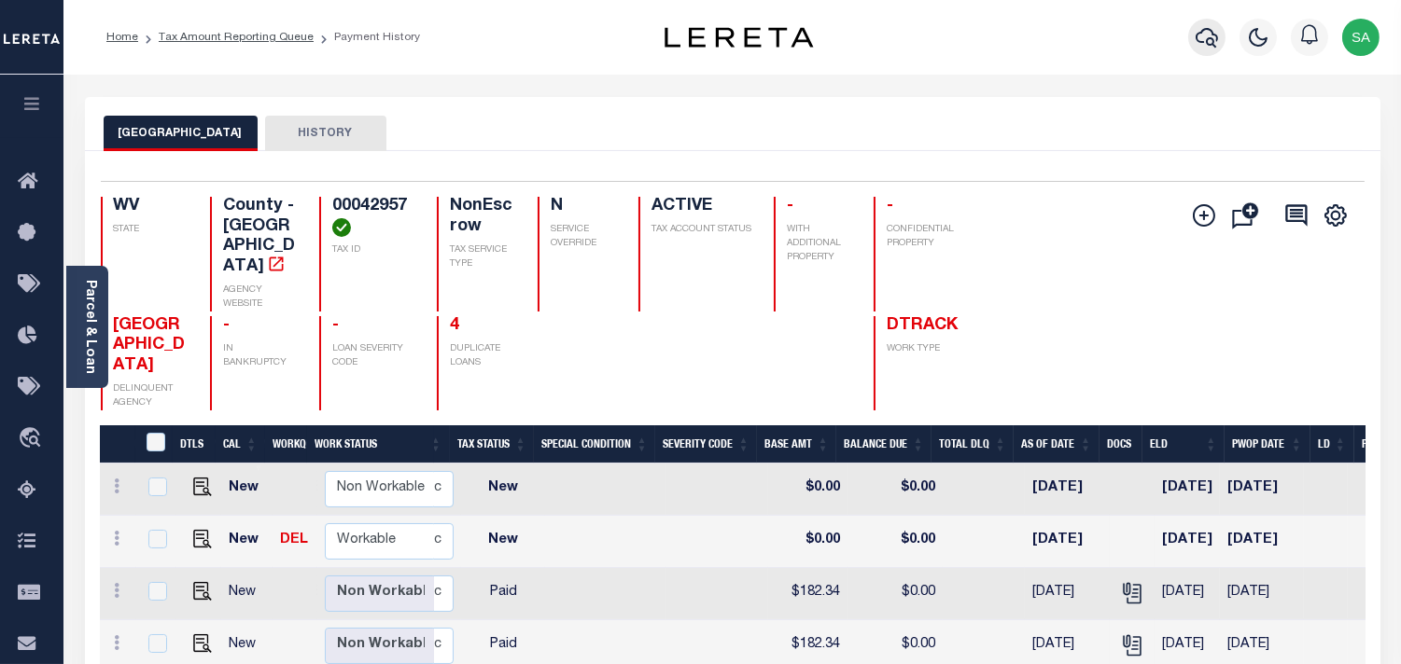
click at [1191, 35] on button "button" at bounding box center [1206, 37] width 37 height 37
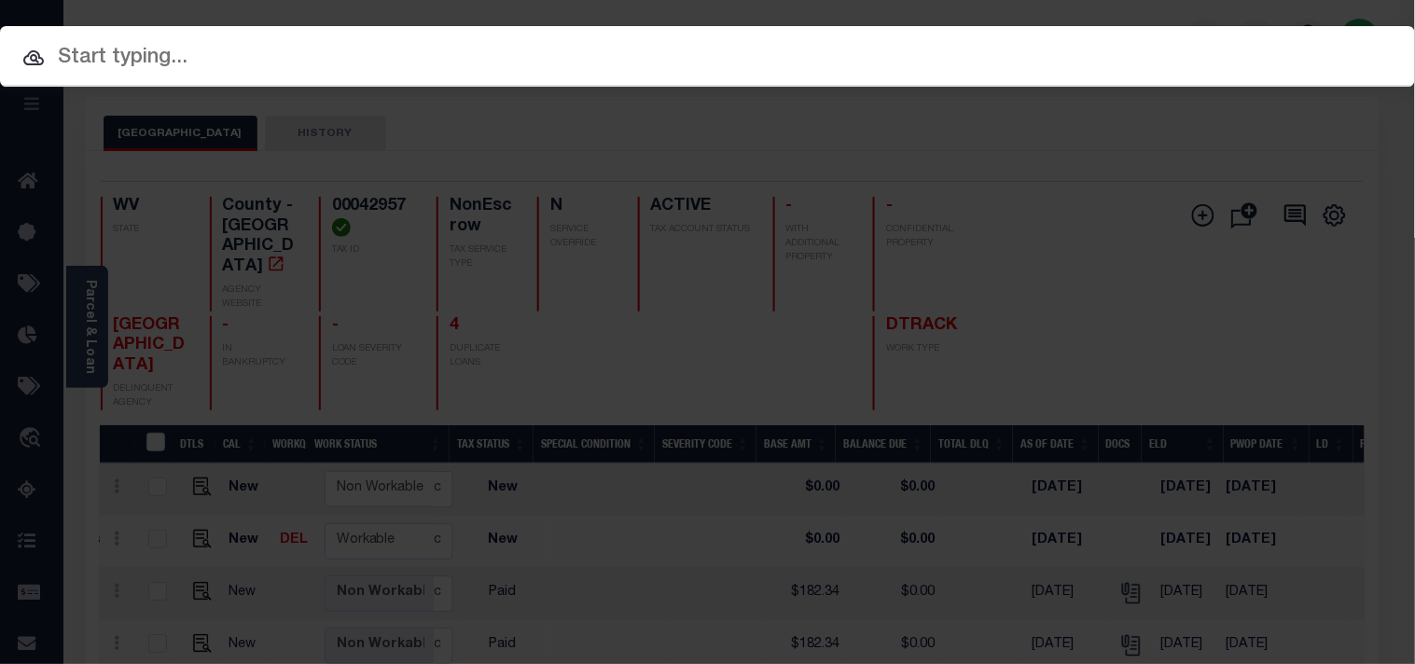
click at [1059, 47] on input "text" at bounding box center [707, 58] width 1415 height 33
paste input "306147423"
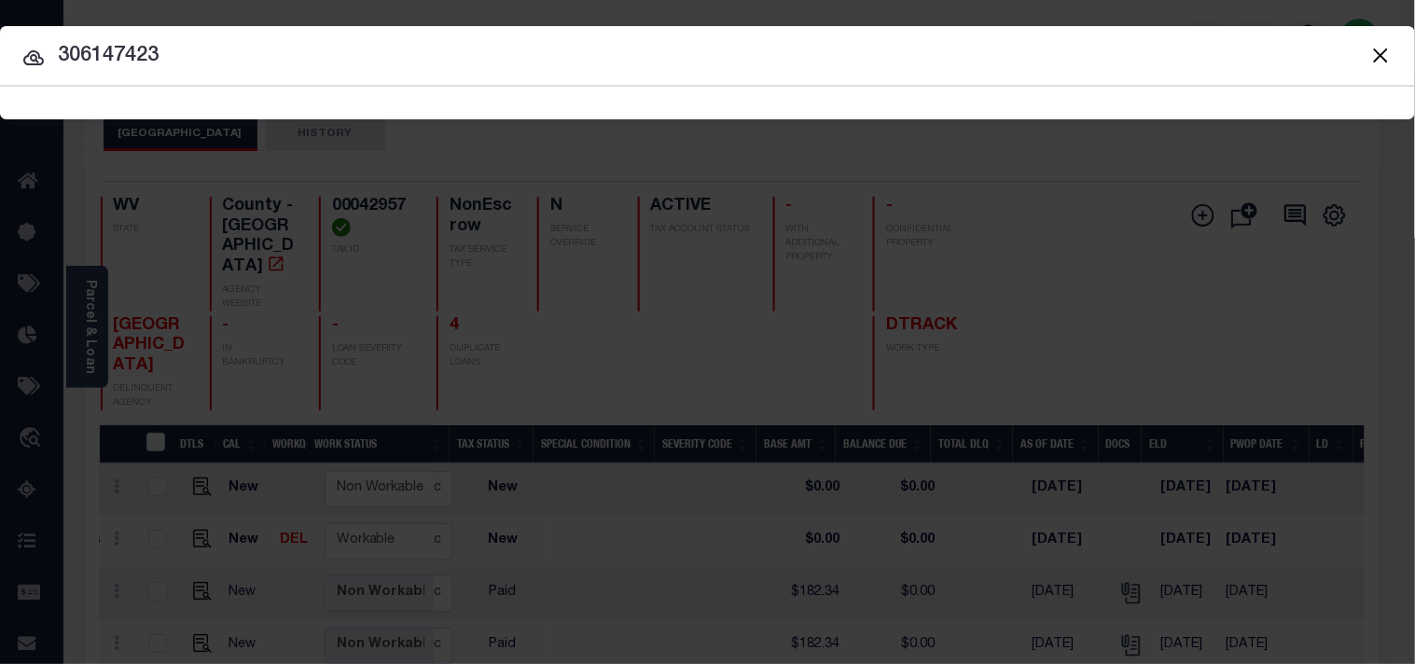
type input "306147423"
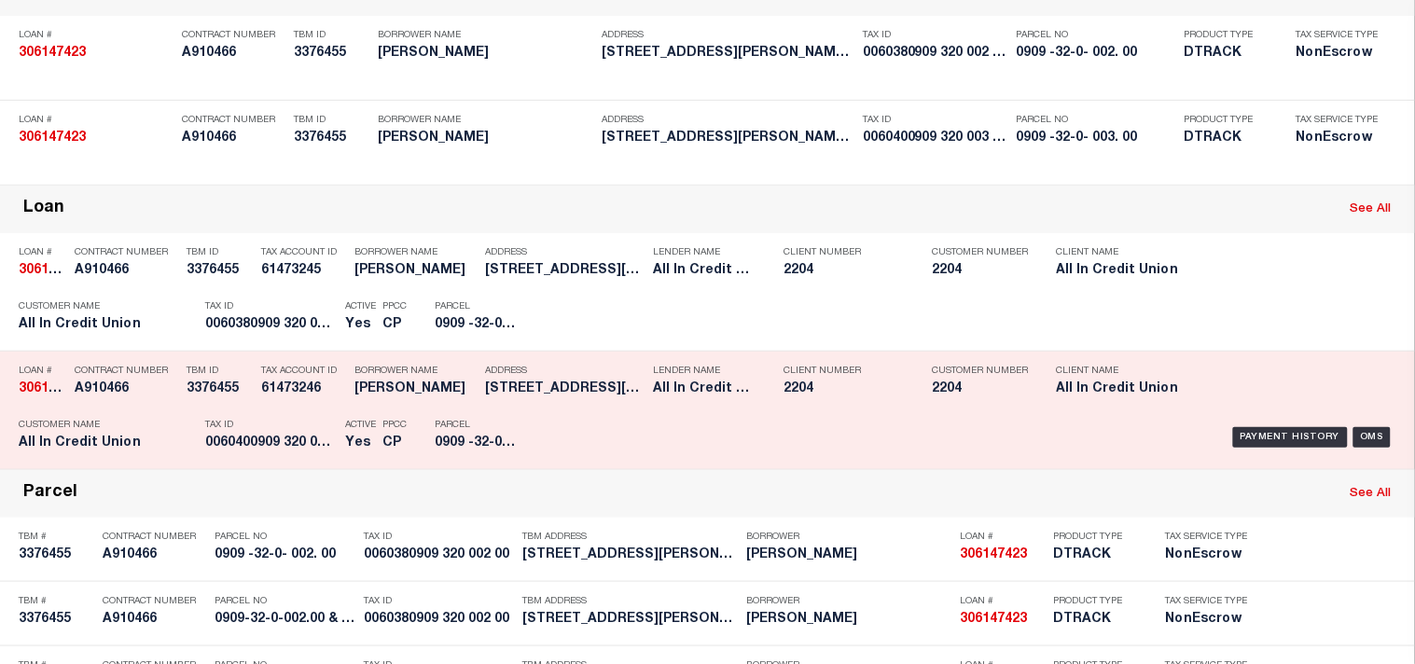
scroll to position [311, 0]
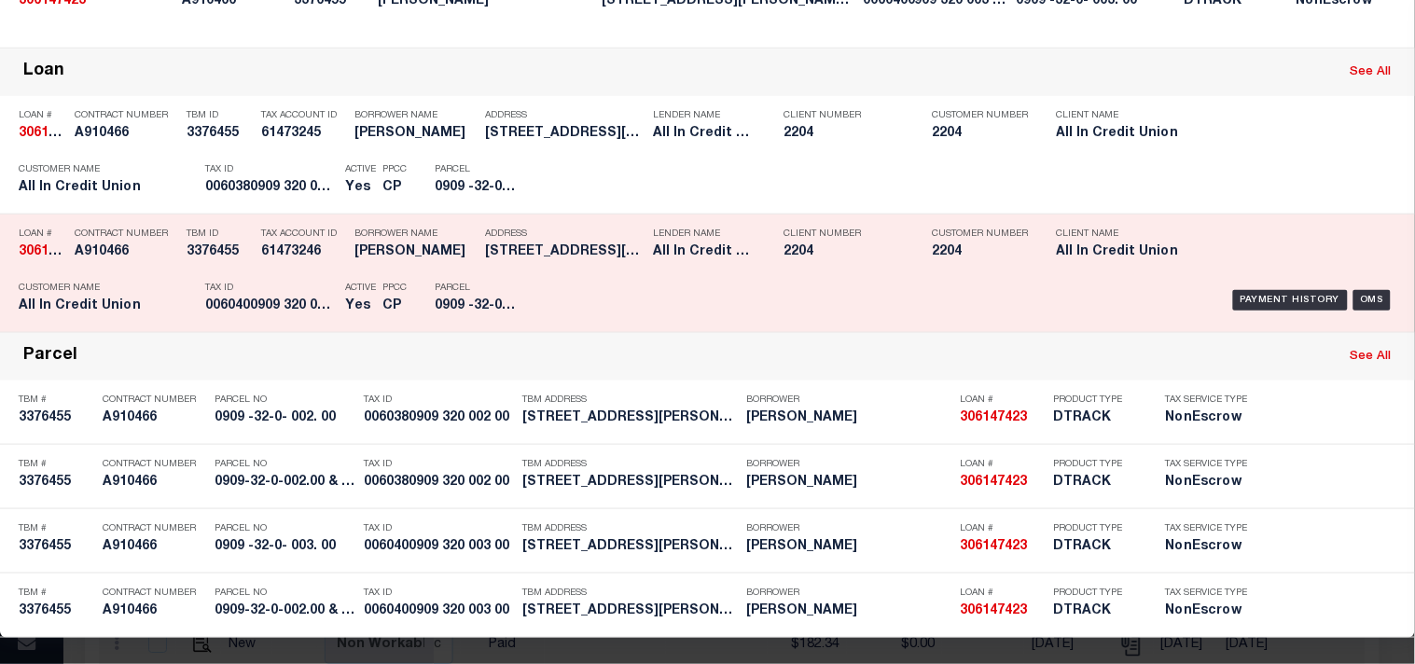
click at [282, 328] on div "Tax ID 0060400909 320 003 00" at bounding box center [270, 300] width 131 height 54
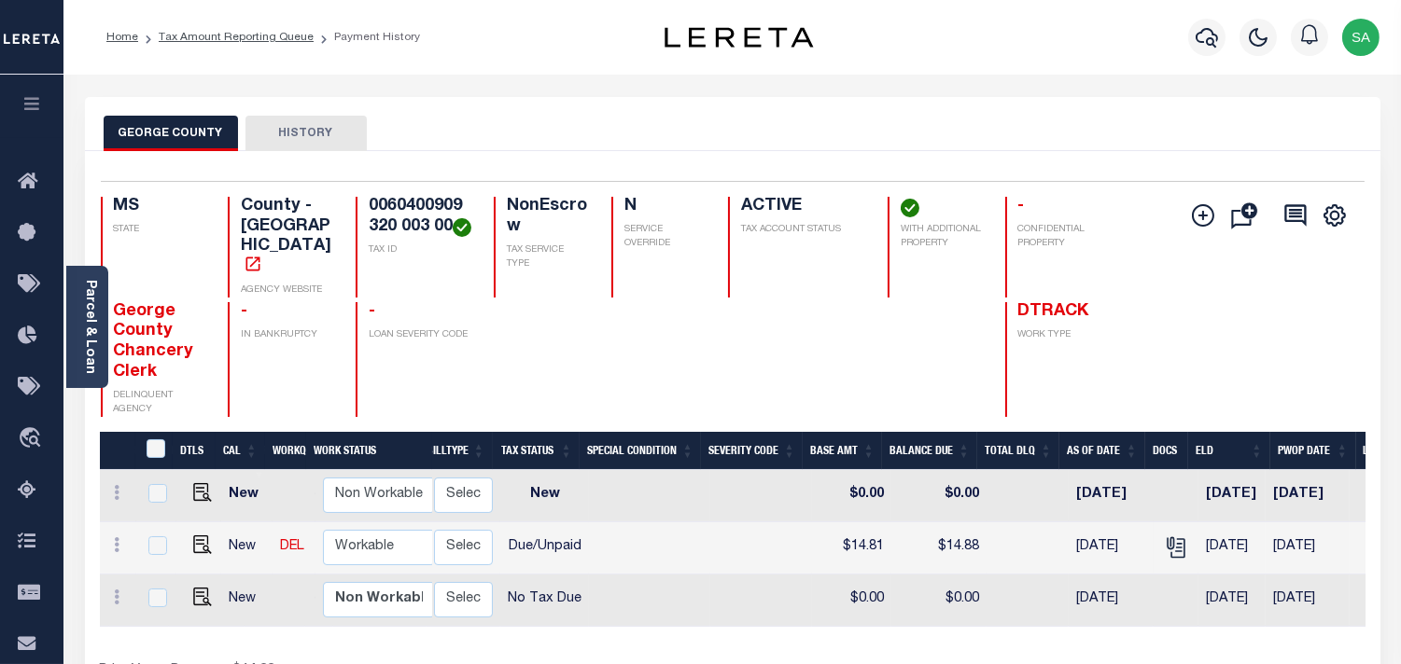
scroll to position [0, 332]
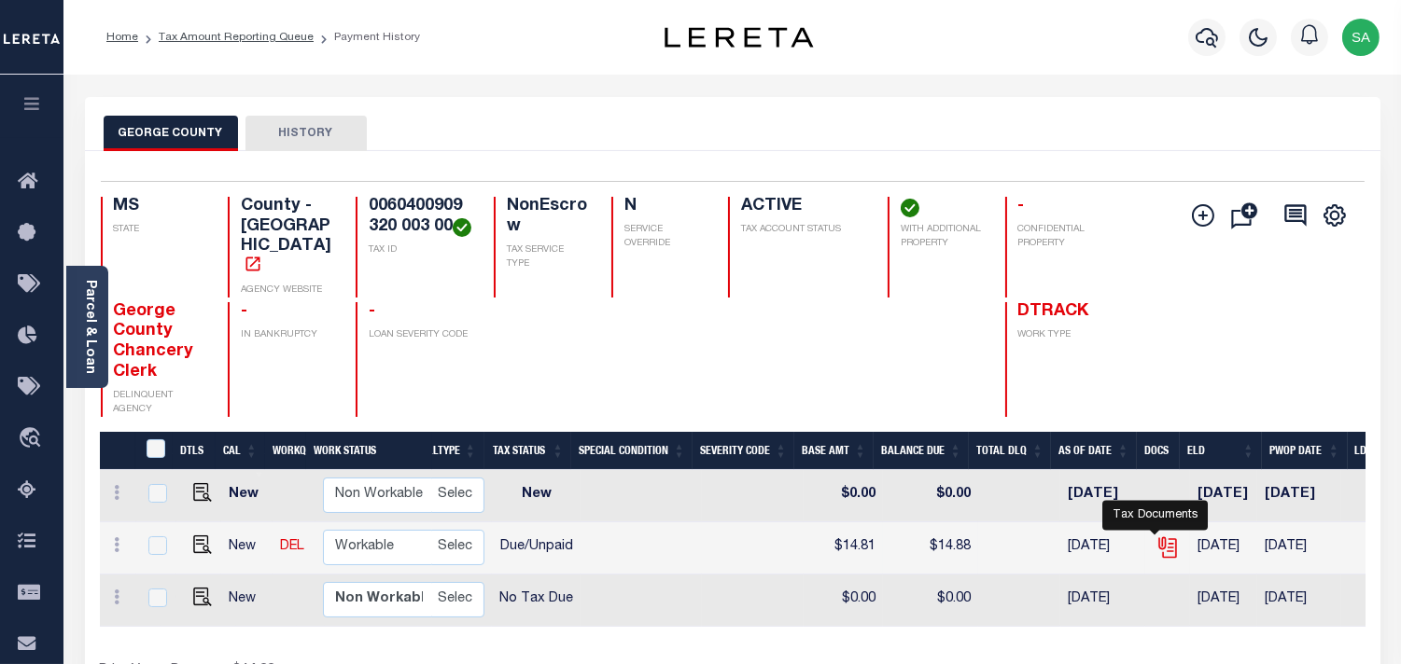
click at [1160, 536] on icon "" at bounding box center [1167, 548] width 24 height 24
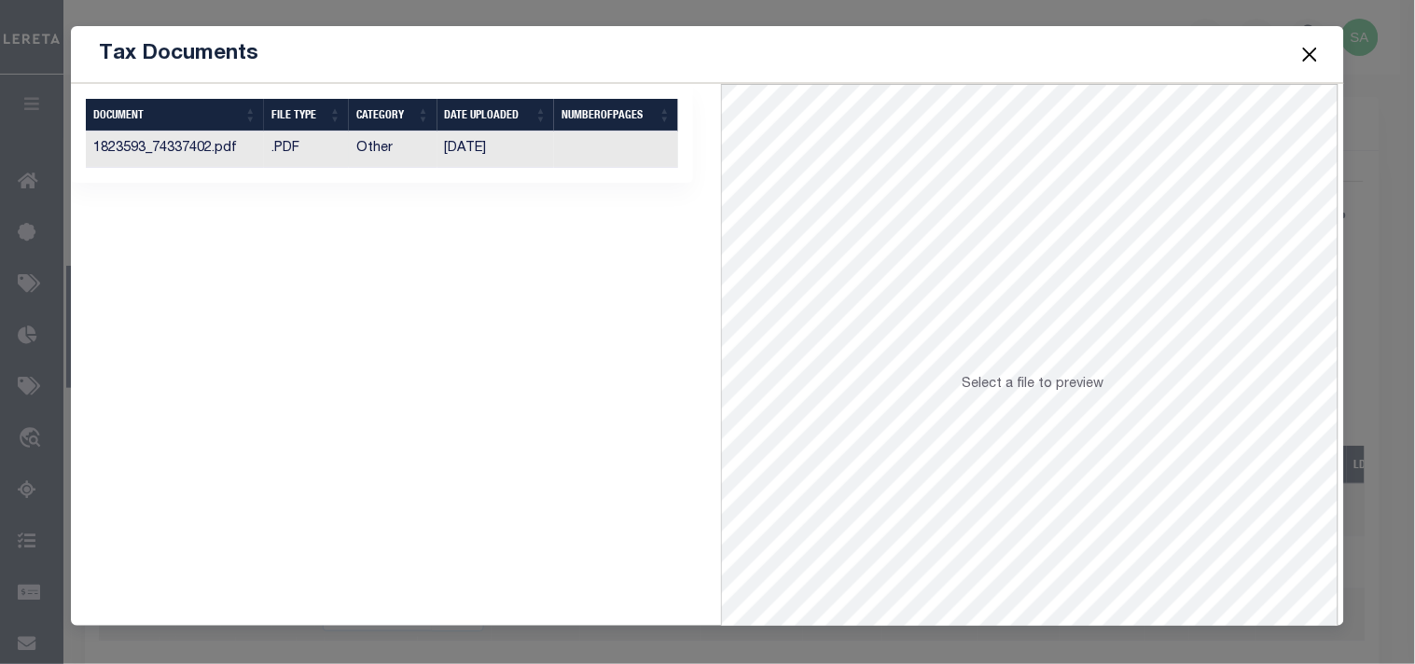
click at [516, 159] on td "02/22/2025" at bounding box center [497, 150] width 118 height 36
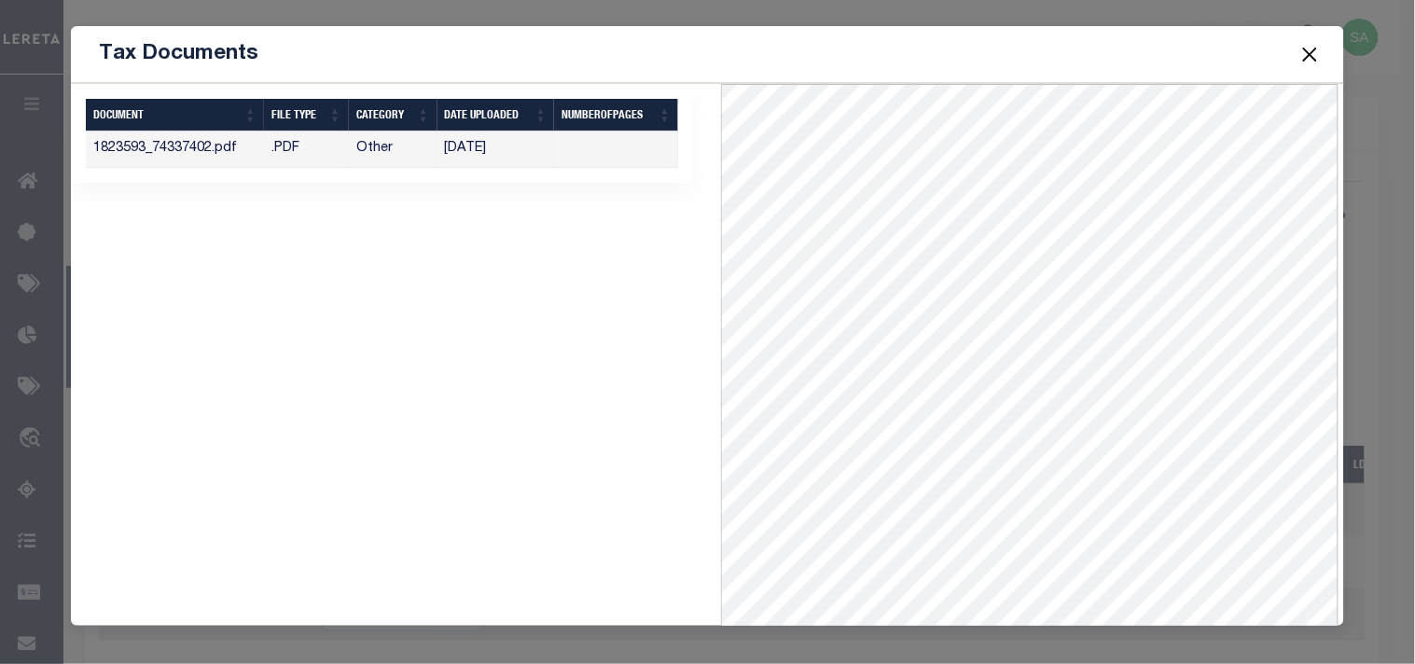
click at [1307, 49] on button "Close" at bounding box center [1310, 54] width 24 height 24
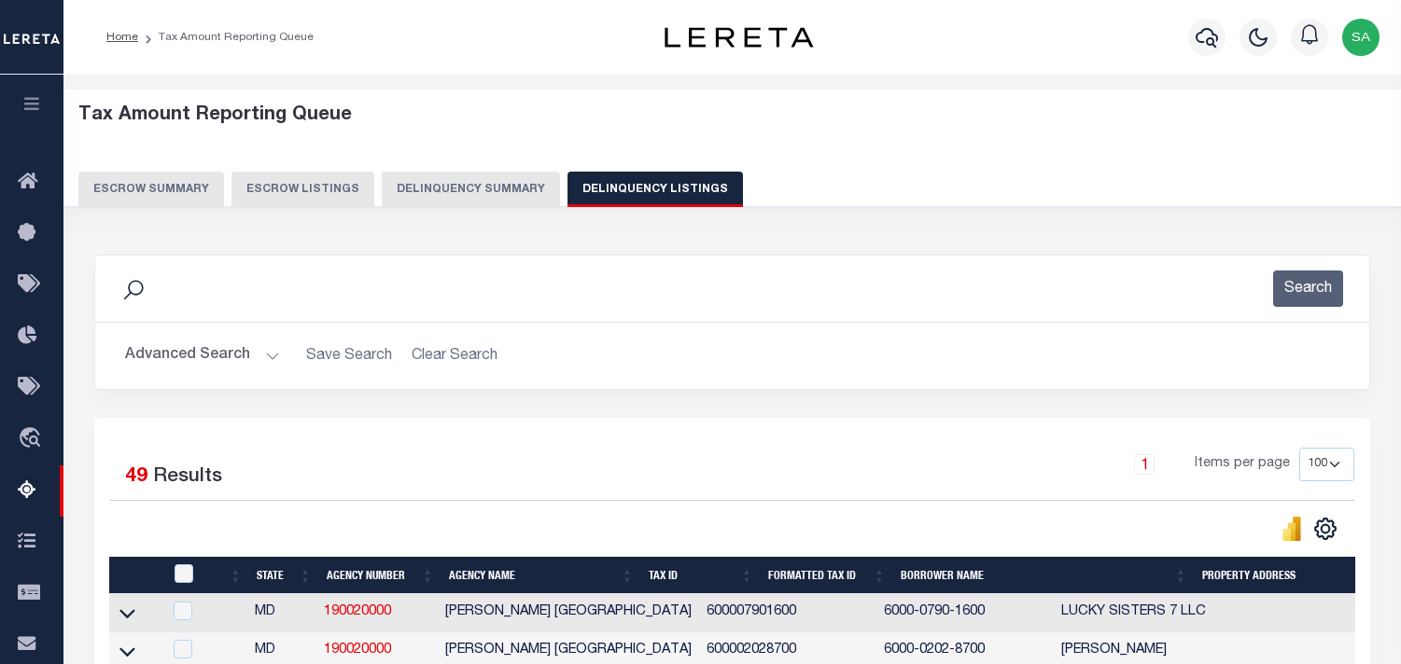
select select "MD"
select select "100"
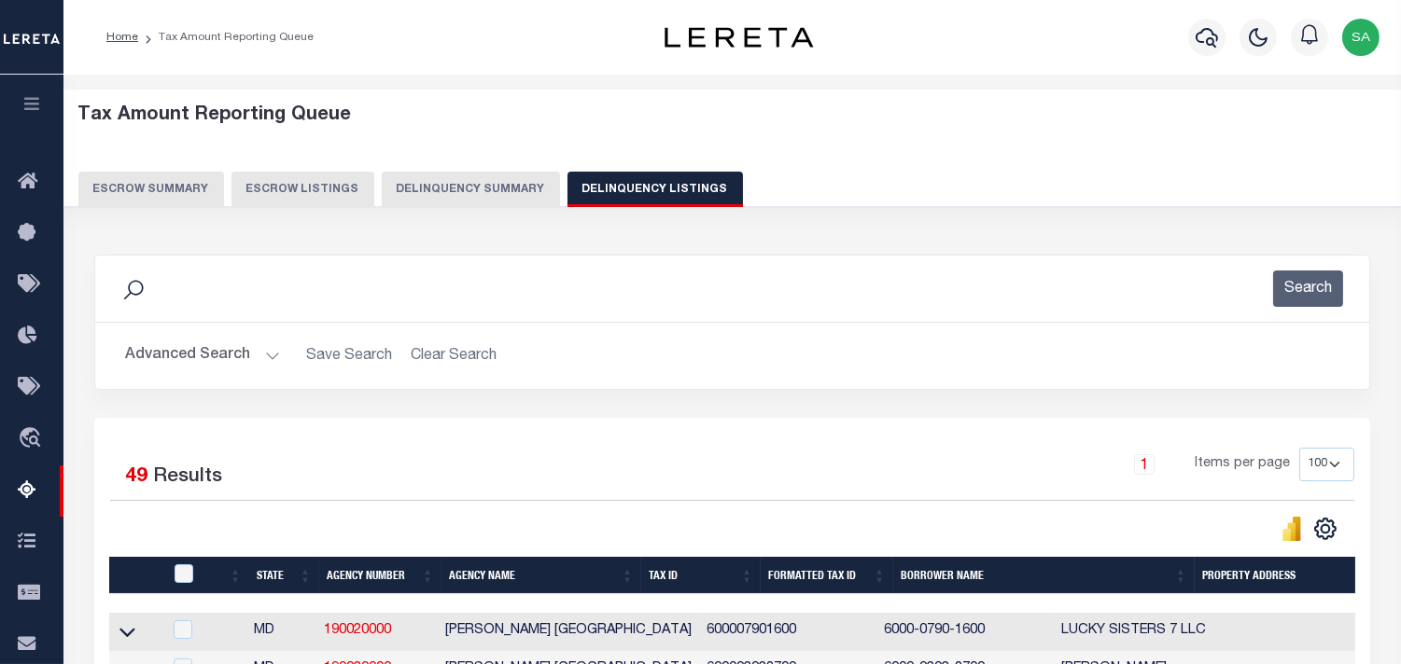
click at [470, 181] on button "Delinquency Summary" at bounding box center [471, 189] width 178 height 35
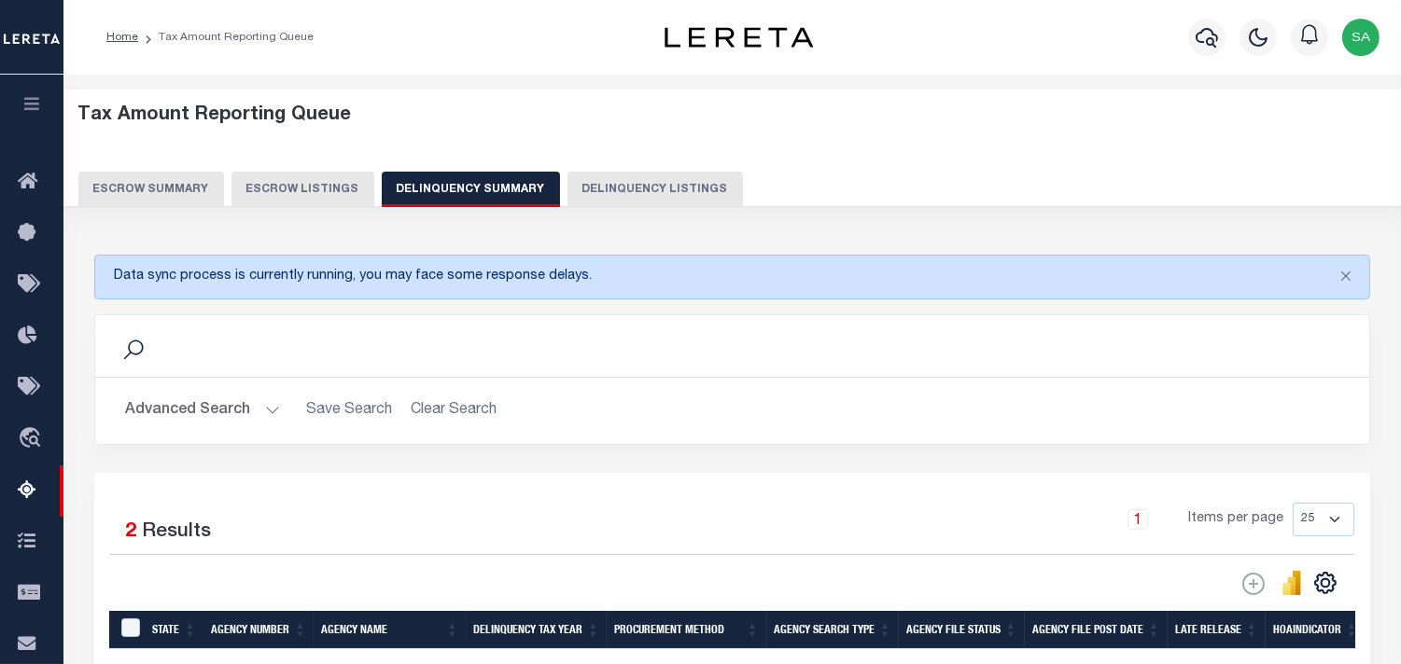
click at [272, 405] on button "Advanced Search" at bounding box center [202, 411] width 155 height 36
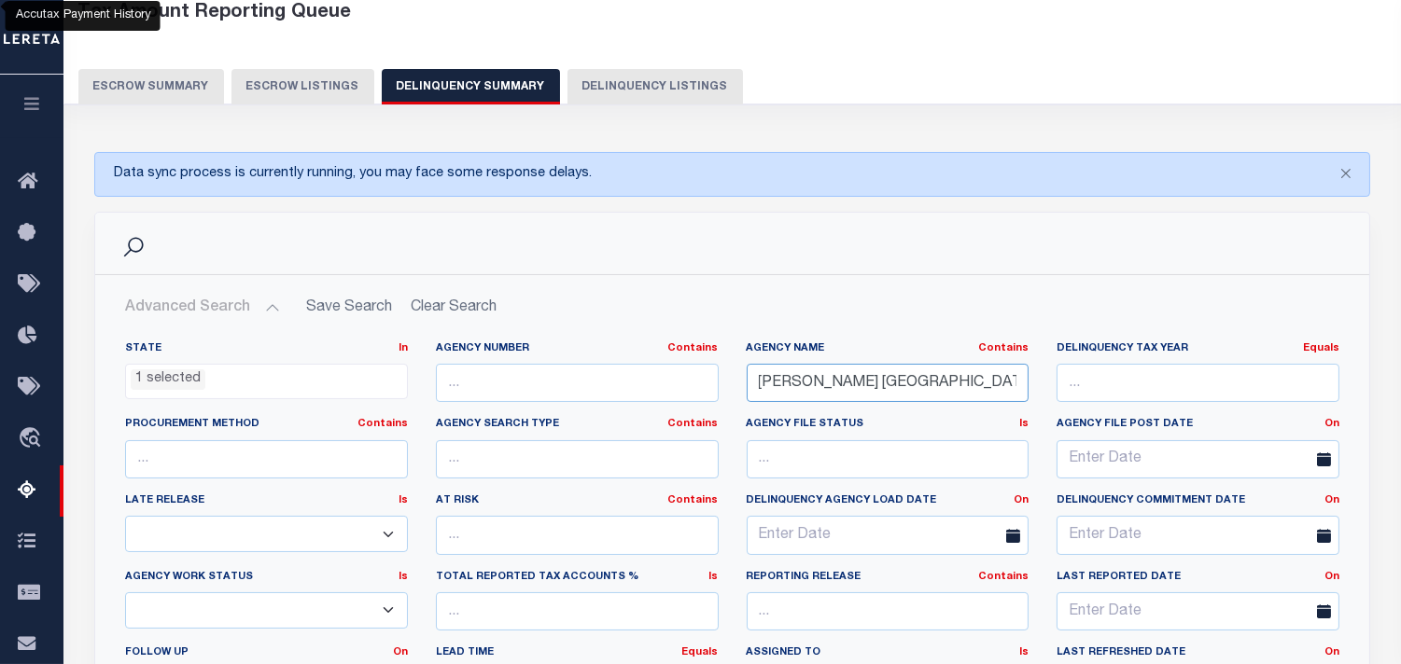
scroll to position [104, 0]
drag, startPoint x: 977, startPoint y: 390, endPoint x: 676, endPoint y: 389, distance: 300.4
click at [676, 389] on div "State In In AK AL AR AZ CA CO CT DC DE FL GA GU HI IA ID IL IN KS KY LA MA MD M…" at bounding box center [732, 531] width 1242 height 381
paste input "PRINCE GEORGES"
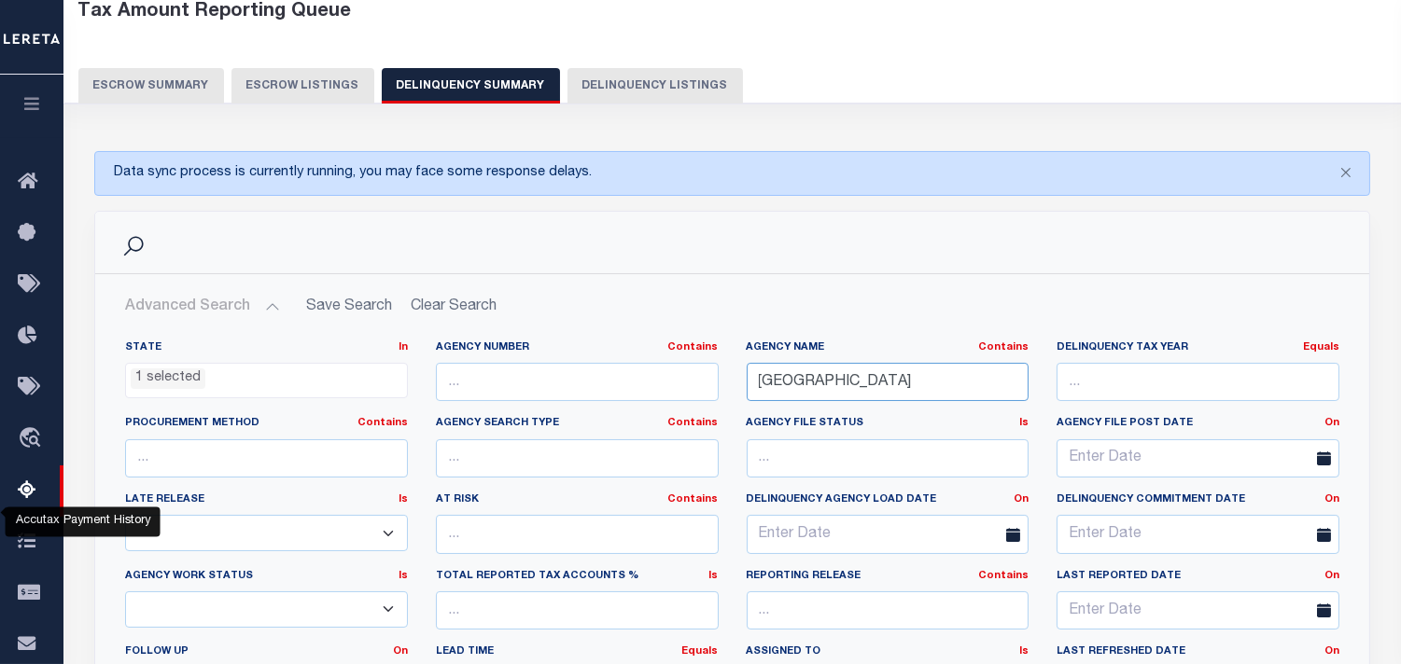
scroll to position [621, 0]
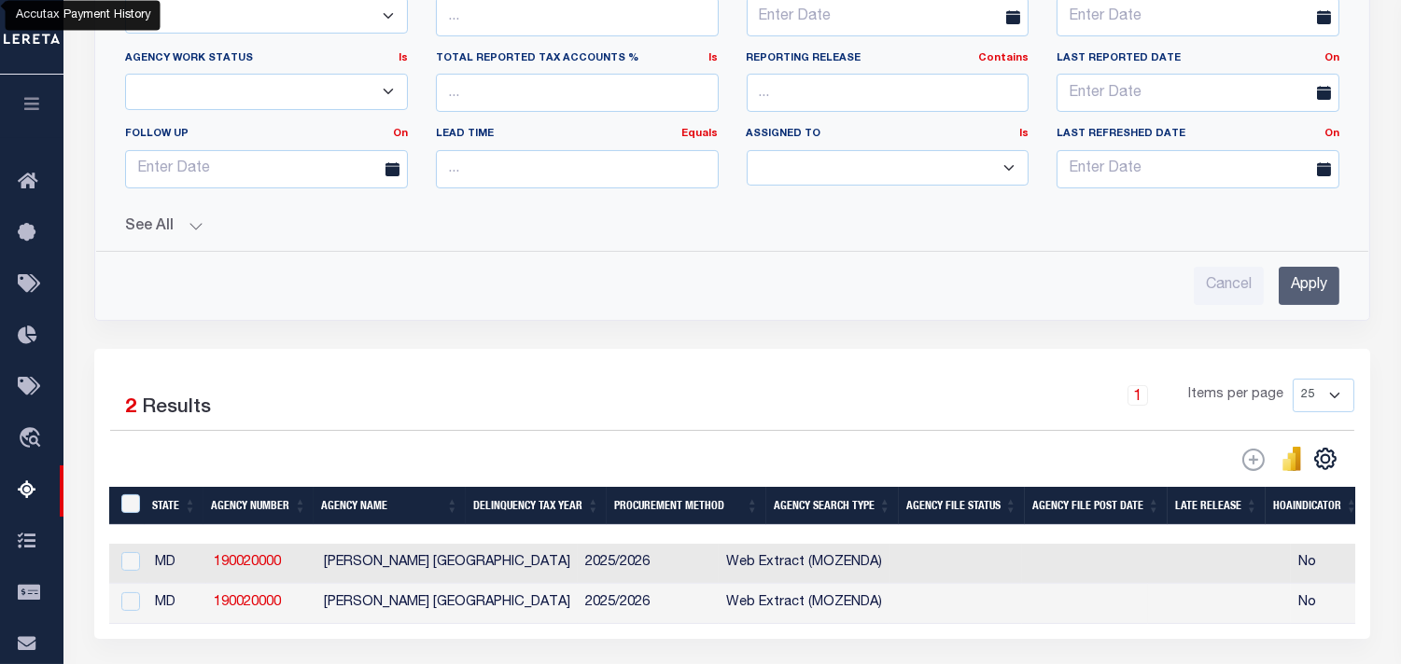
type input "PRINCE GEORGES COUNTY"
click at [1312, 291] on input "Apply" at bounding box center [1308, 286] width 61 height 38
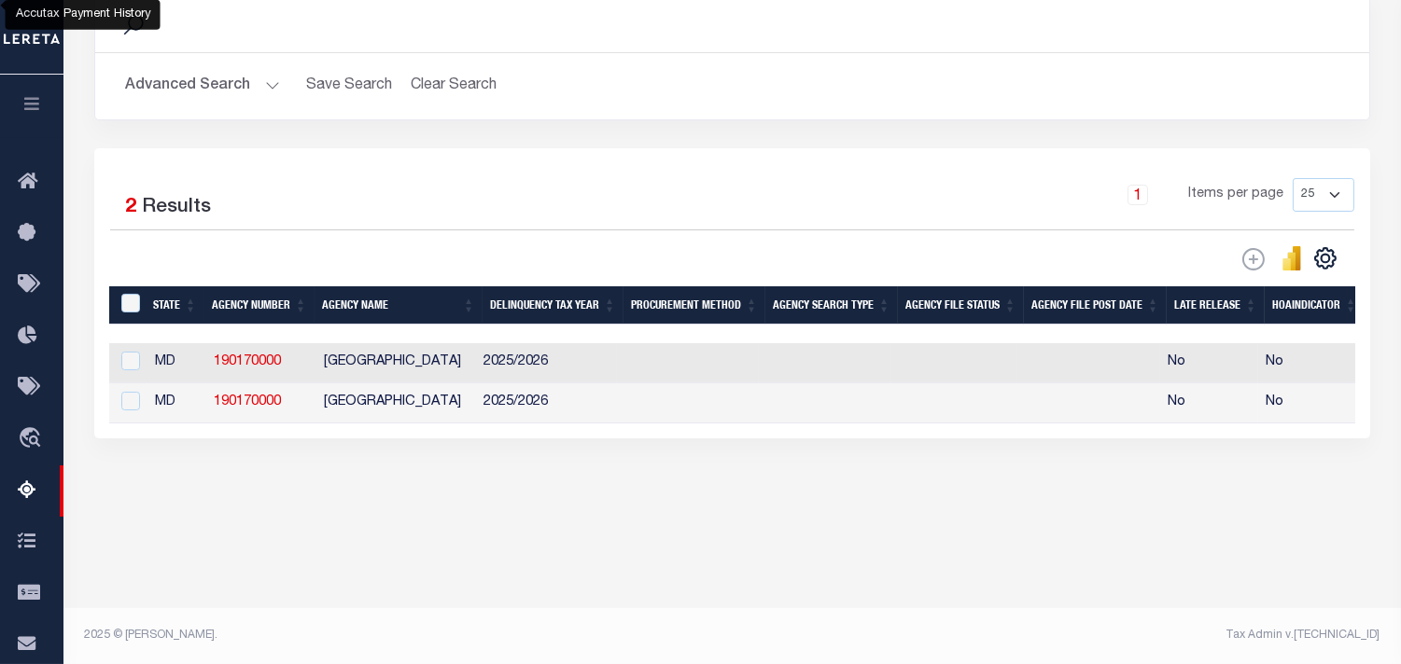
scroll to position [324, 0]
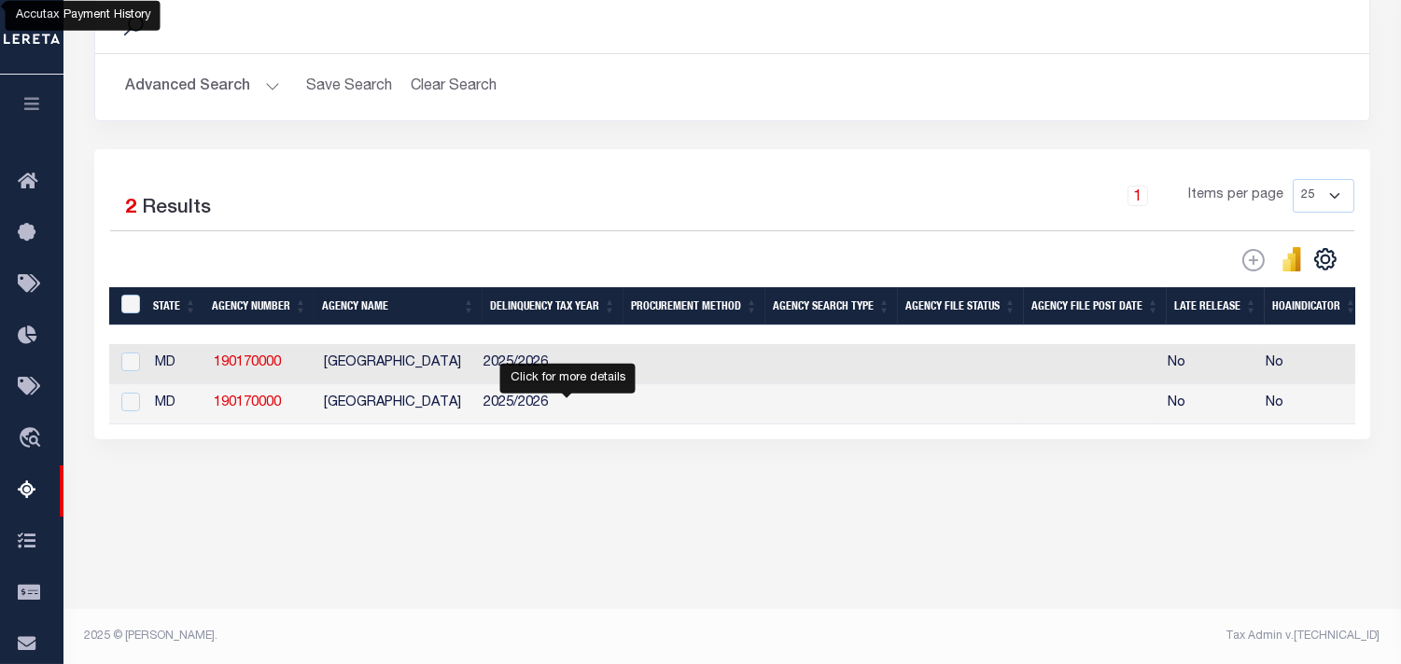
select select "100"
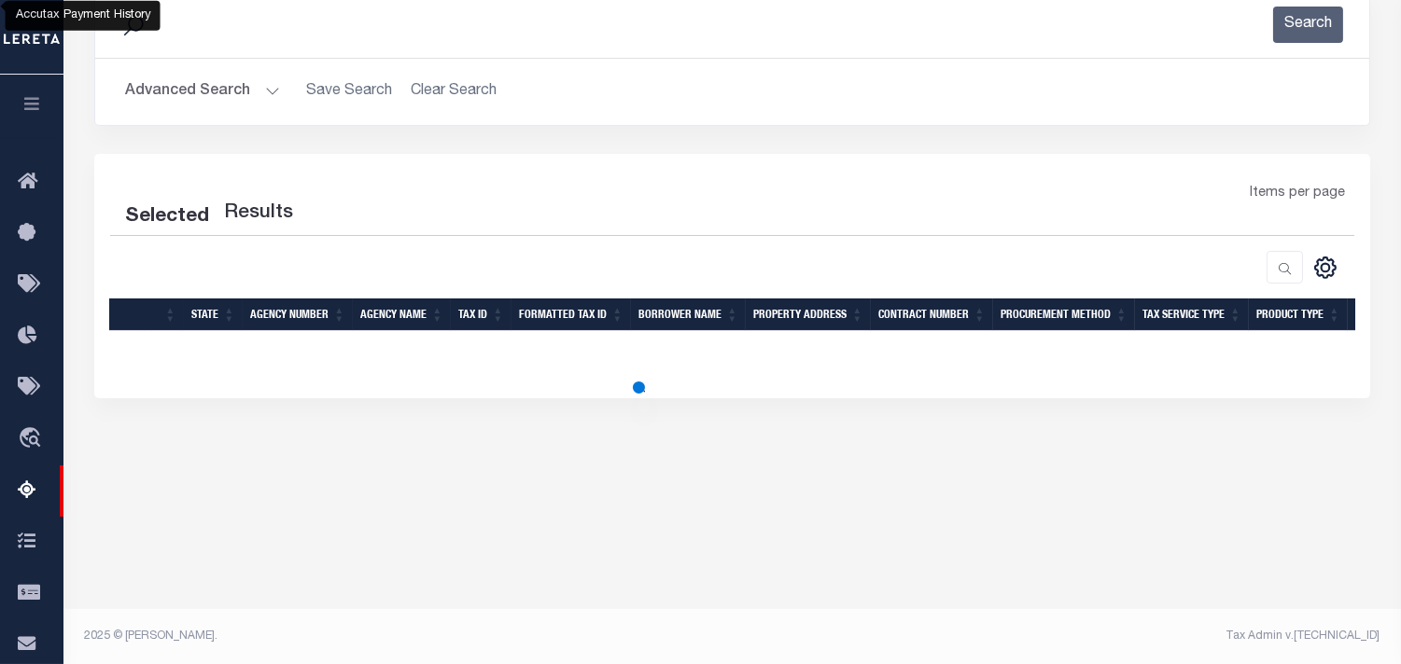
select select "100"
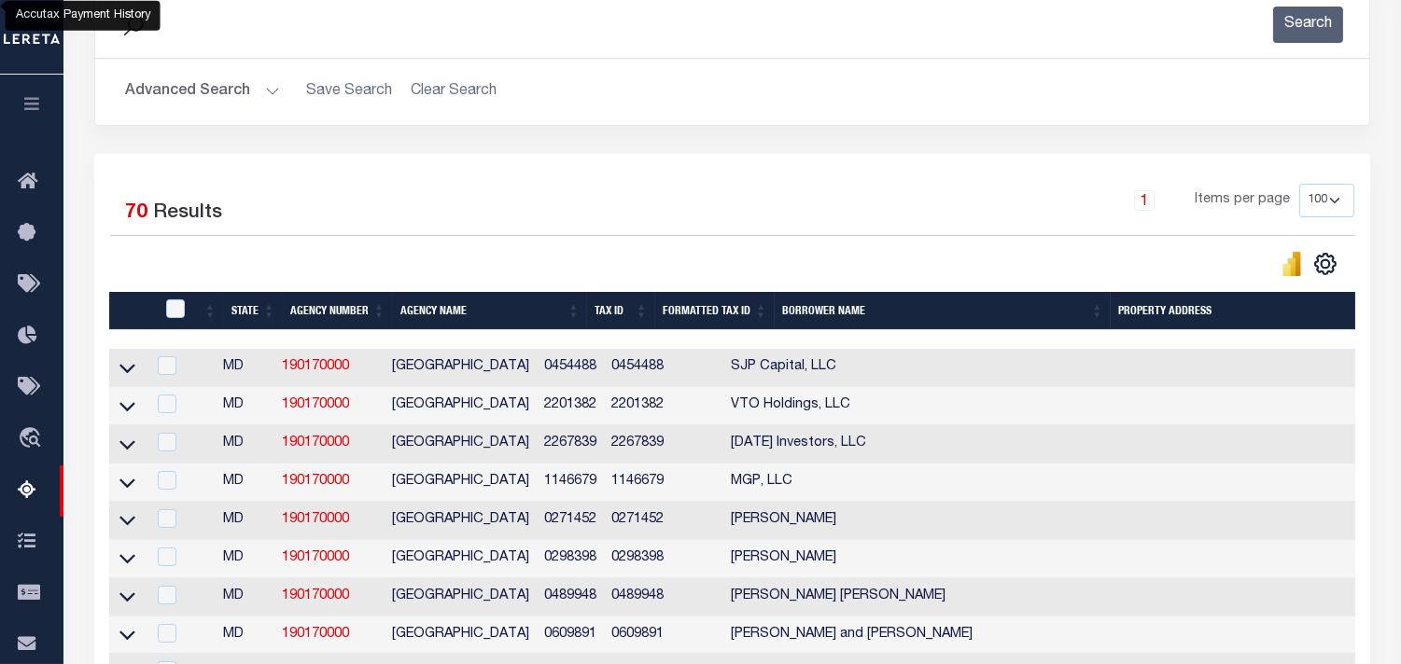
scroll to position [1135, 0]
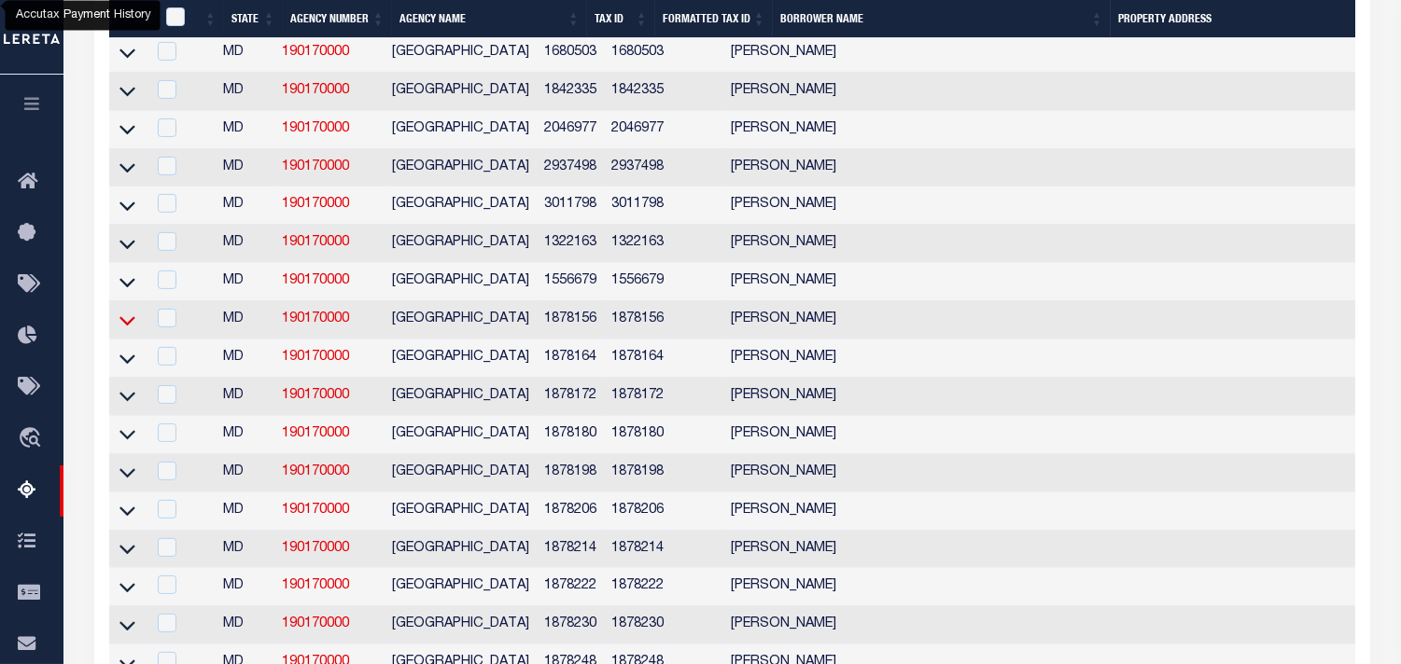
click at [133, 326] on icon at bounding box center [127, 320] width 16 height 9
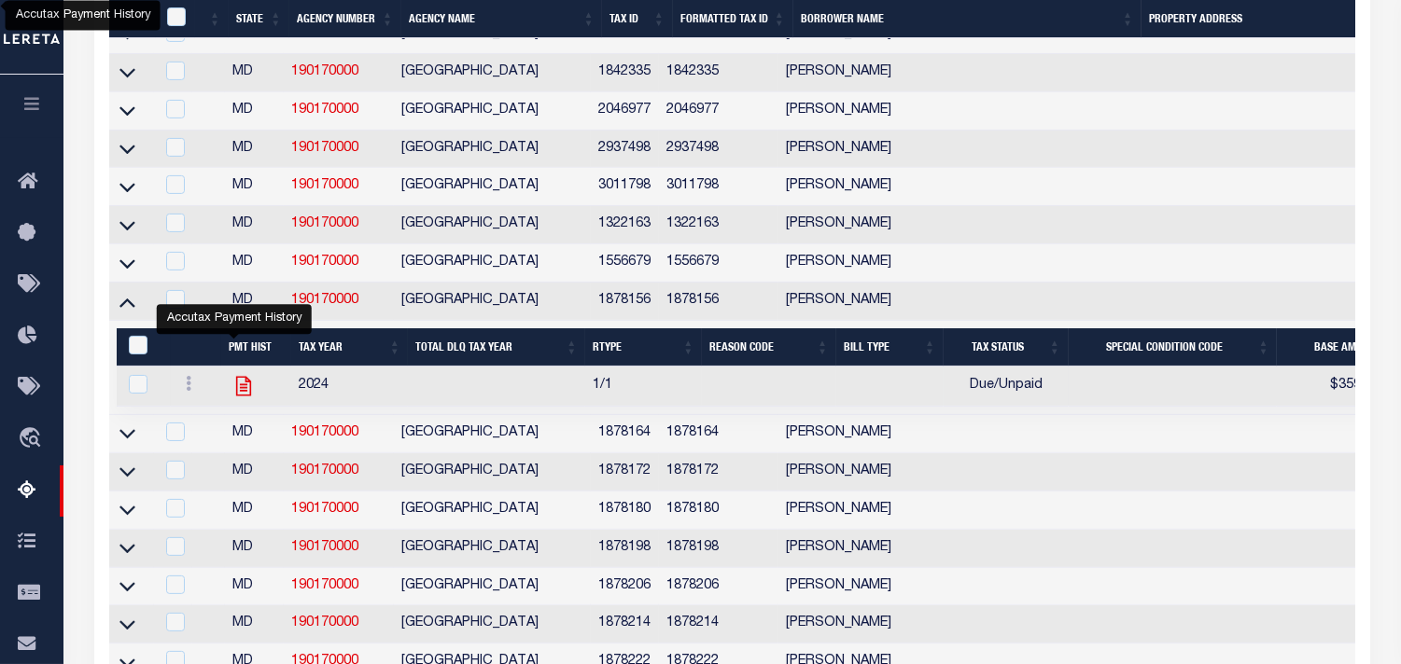
click at [236, 396] on icon "" at bounding box center [243, 386] width 15 height 20
checkbox input "true"
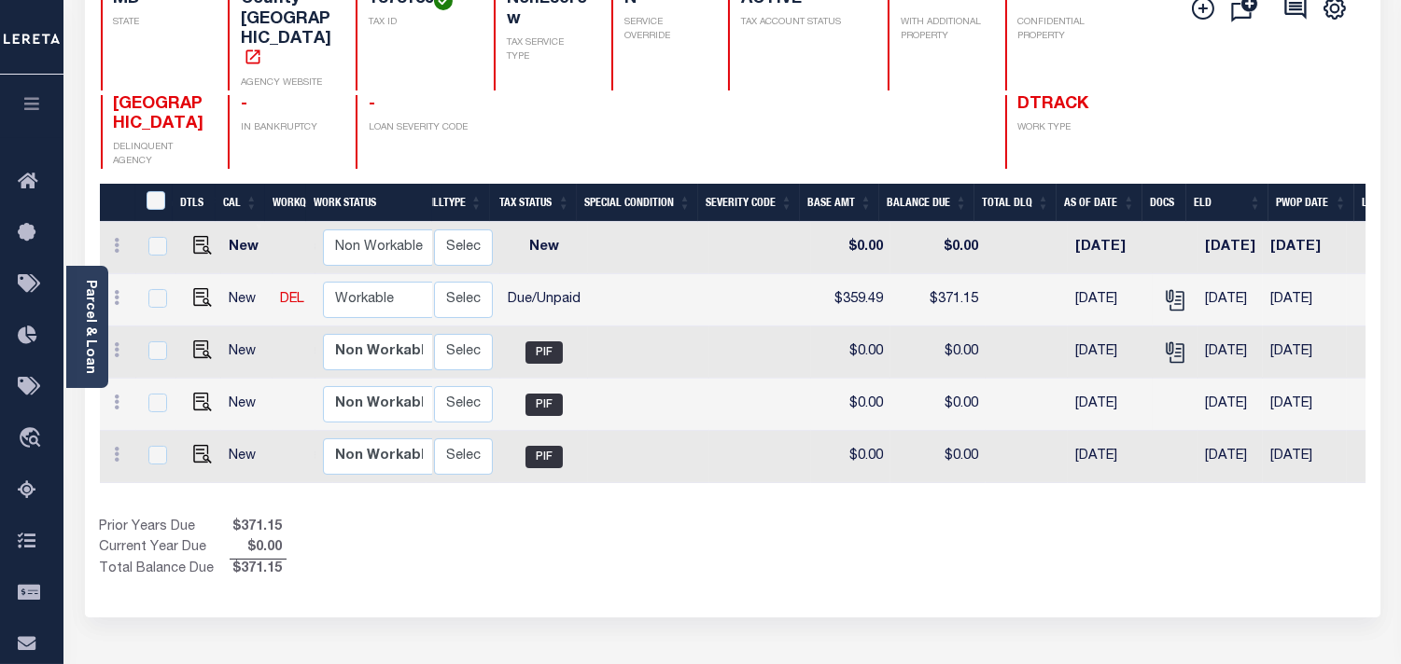
scroll to position [0, 461]
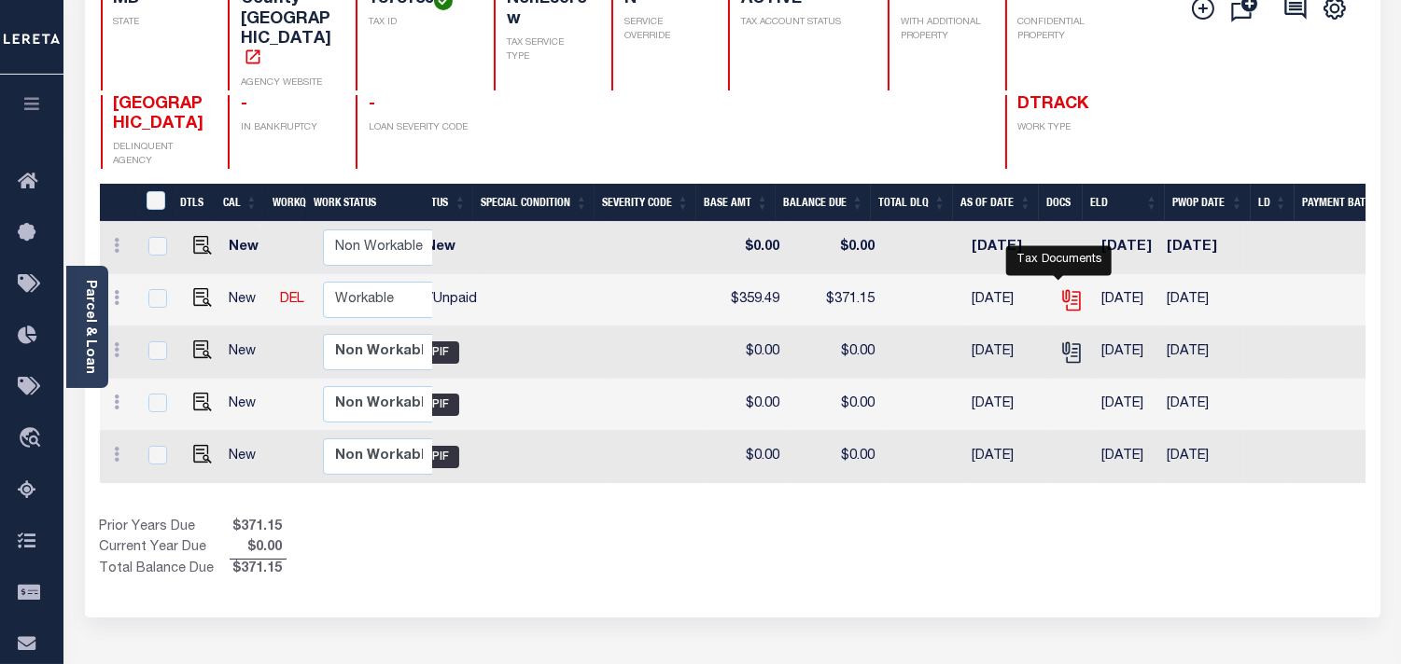
click at [1063, 299] on icon "" at bounding box center [1070, 296] width 15 height 15
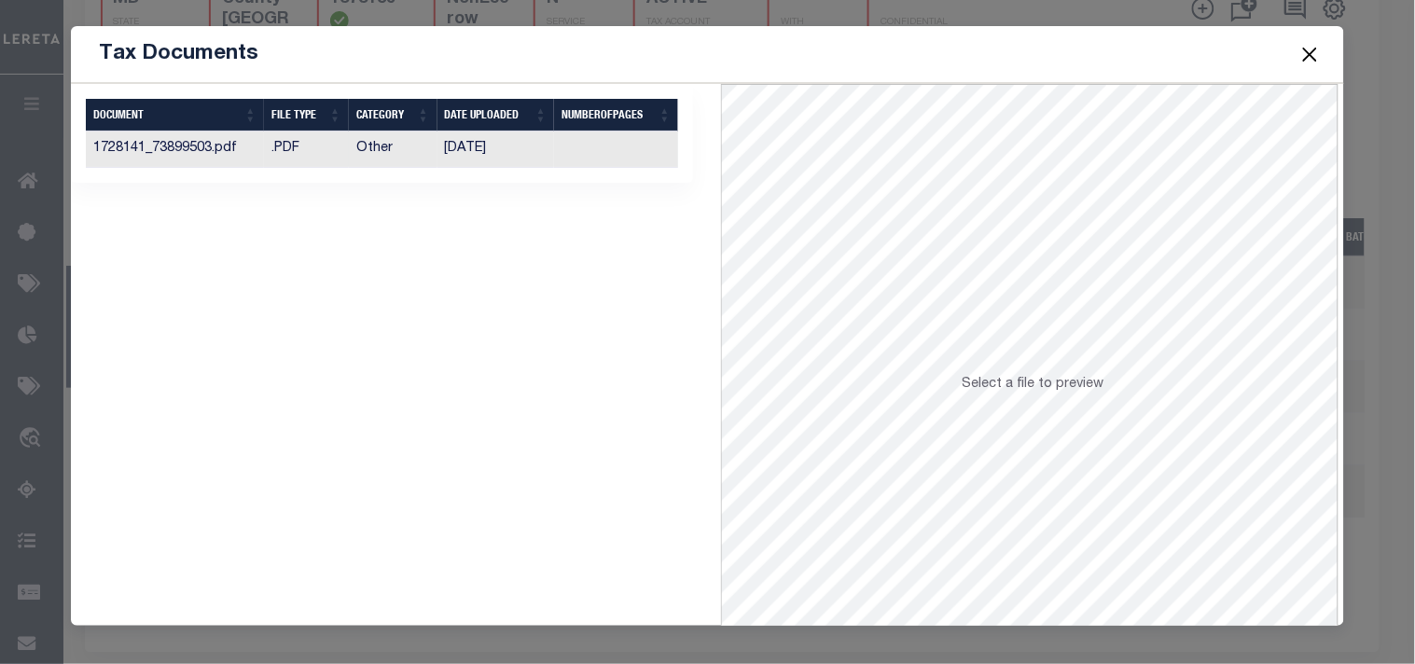
click at [499, 157] on td "11/11/2024" at bounding box center [497, 150] width 118 height 36
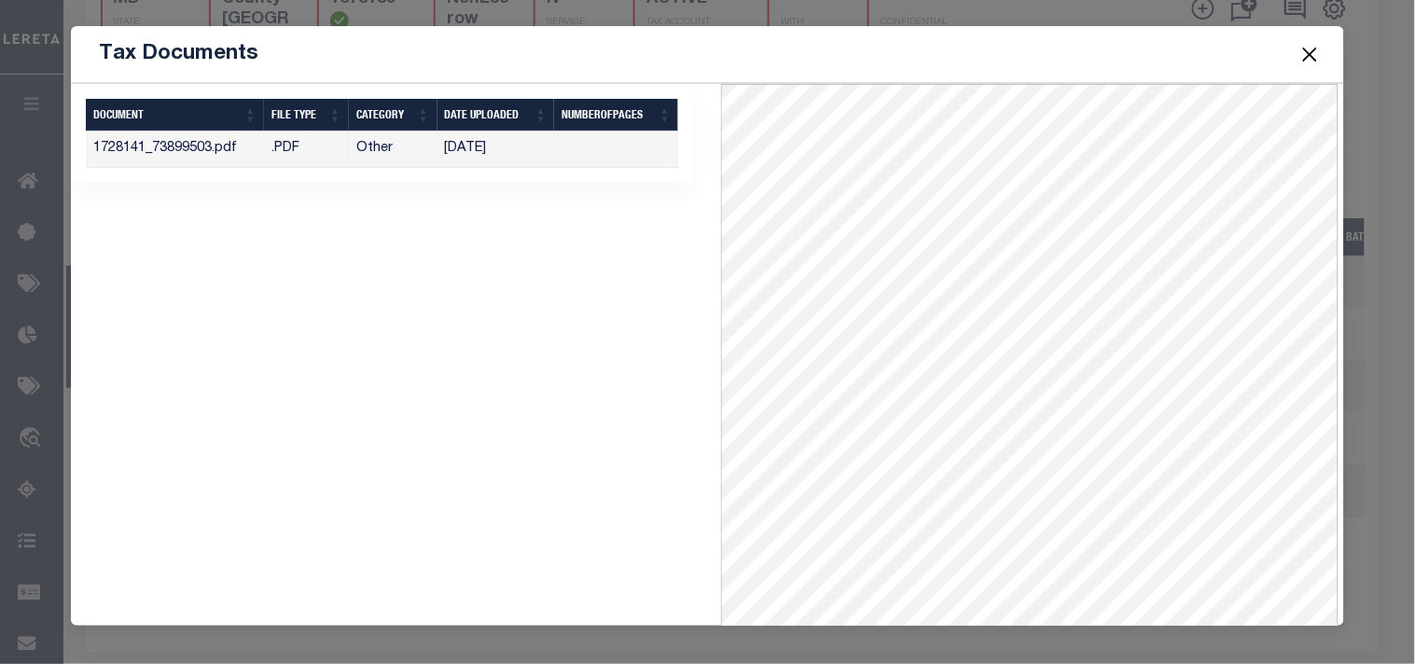
drag, startPoint x: 1310, startPoint y: 49, endPoint x: 1263, endPoint y: 73, distance: 52.6
click at [1310, 49] on button "Close" at bounding box center [1310, 54] width 24 height 24
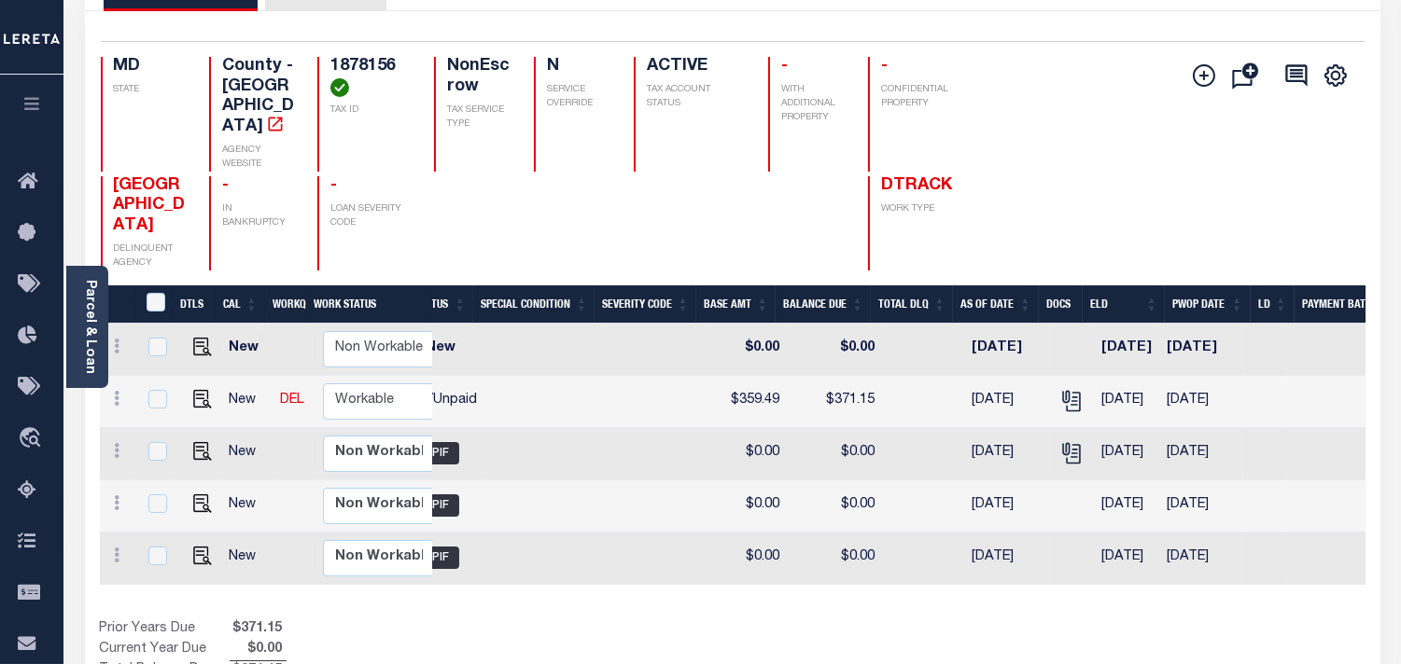
scroll to position [104, 0]
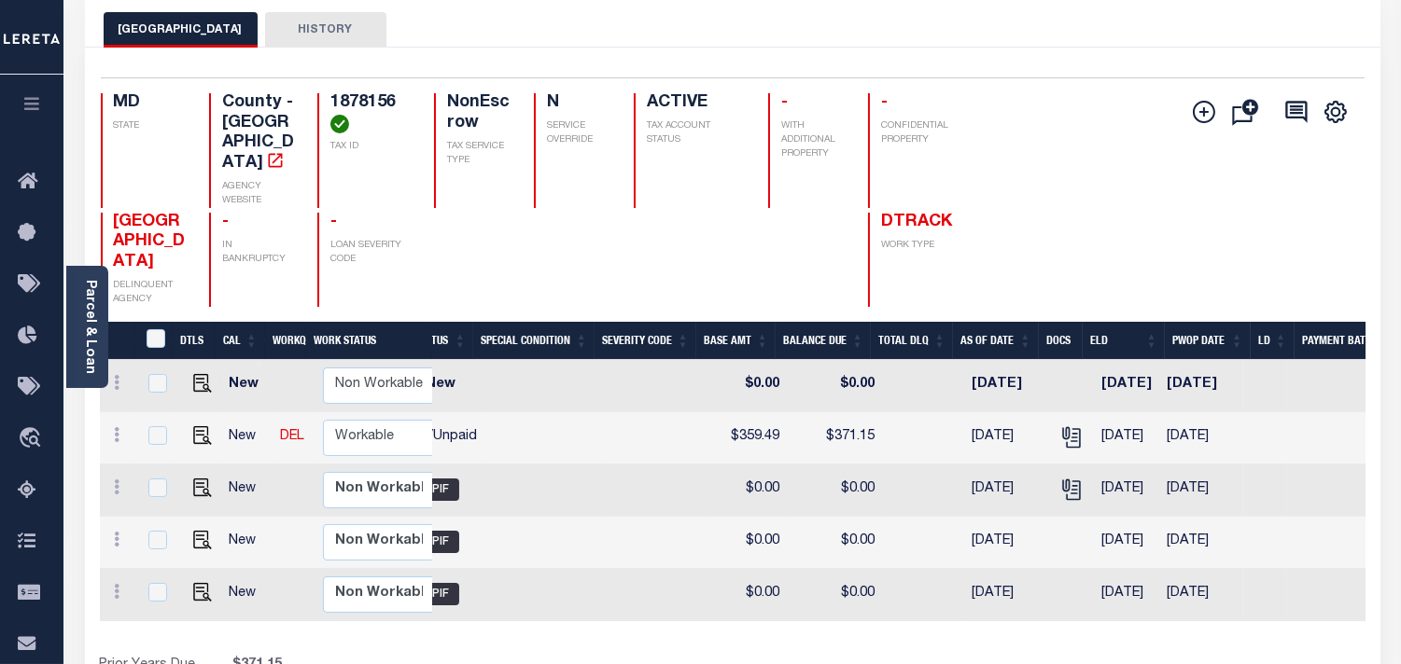
click at [330, 104] on h4 "1878156" at bounding box center [370, 113] width 81 height 40
copy h4 "1878156"
click at [1063, 442] on icon "" at bounding box center [1070, 434] width 15 height 15
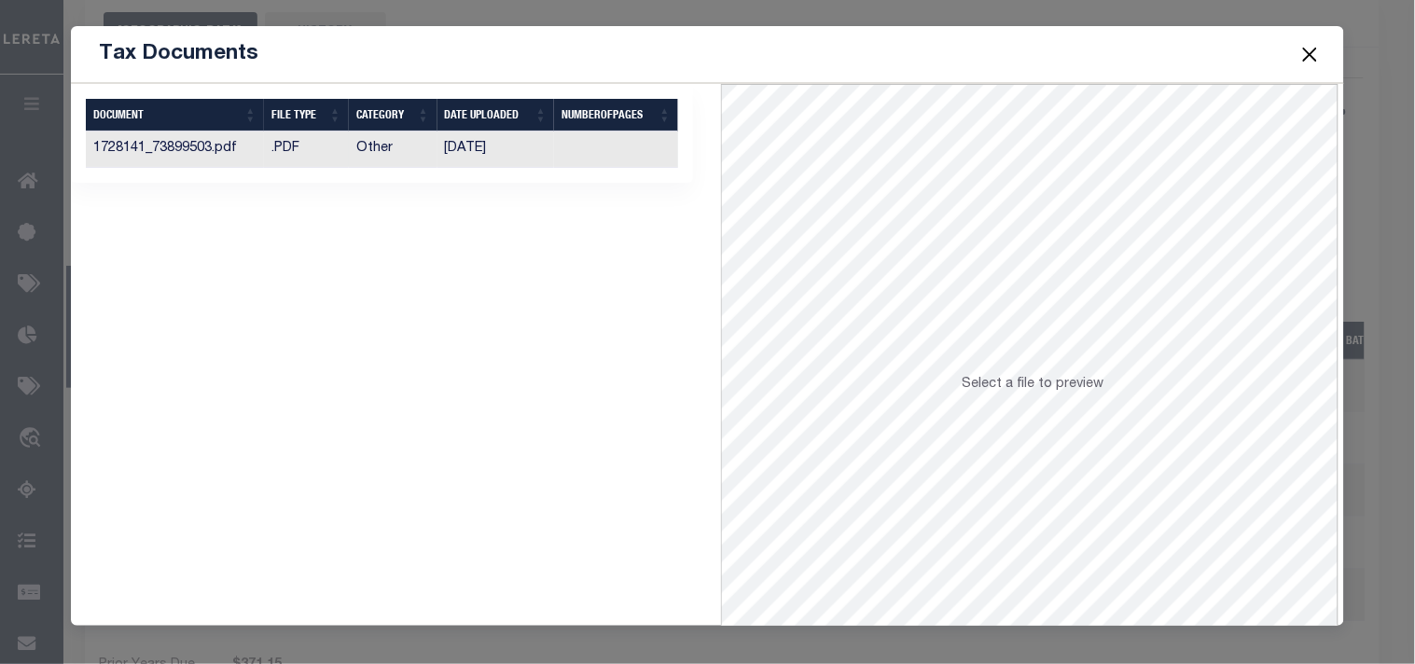
click at [499, 150] on td "11/11/2024" at bounding box center [497, 150] width 118 height 36
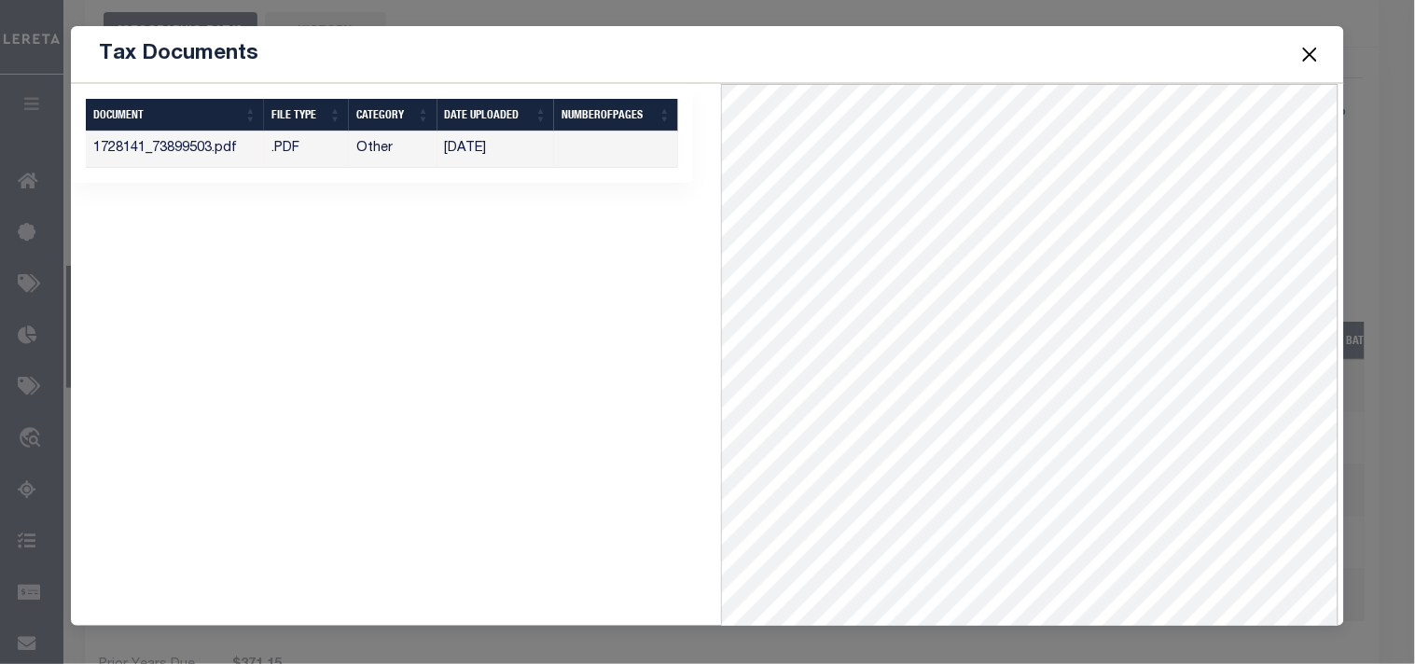
drag, startPoint x: 1310, startPoint y: 58, endPoint x: 1401, endPoint y: 54, distance: 91.5
click at [1310, 58] on button "Close" at bounding box center [1310, 54] width 24 height 24
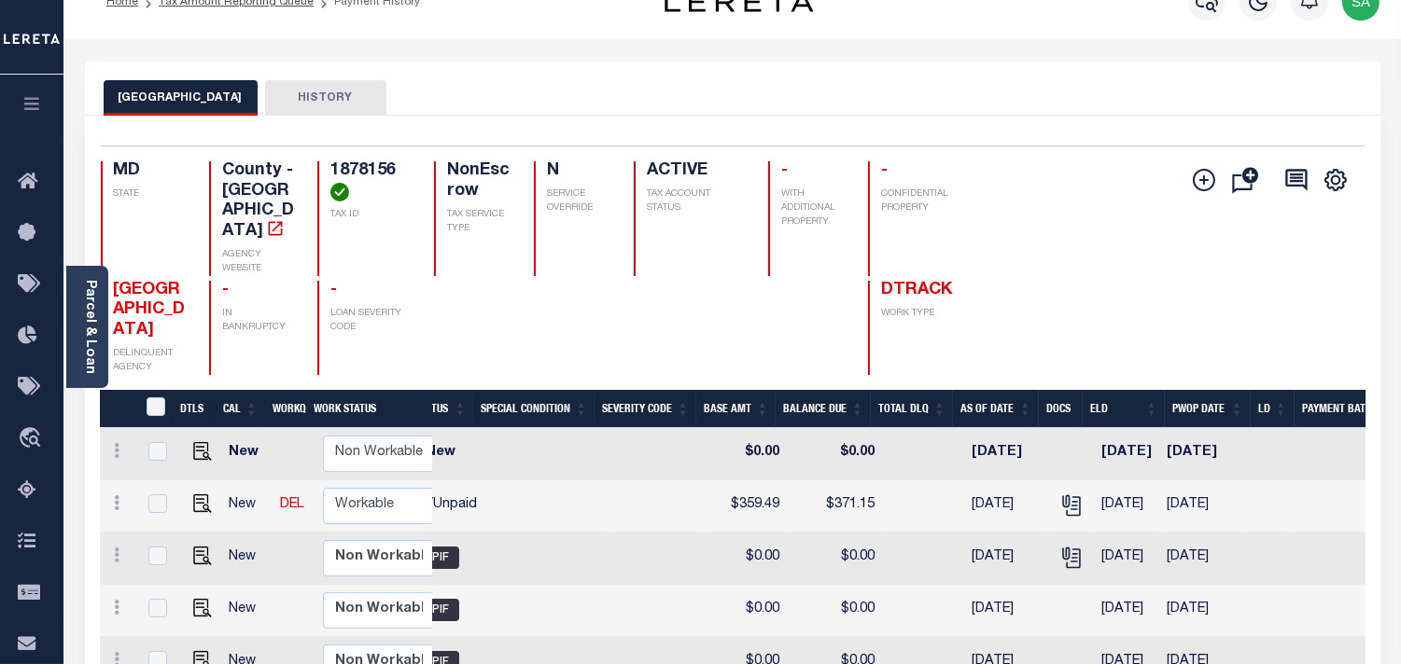
scroll to position [0, 0]
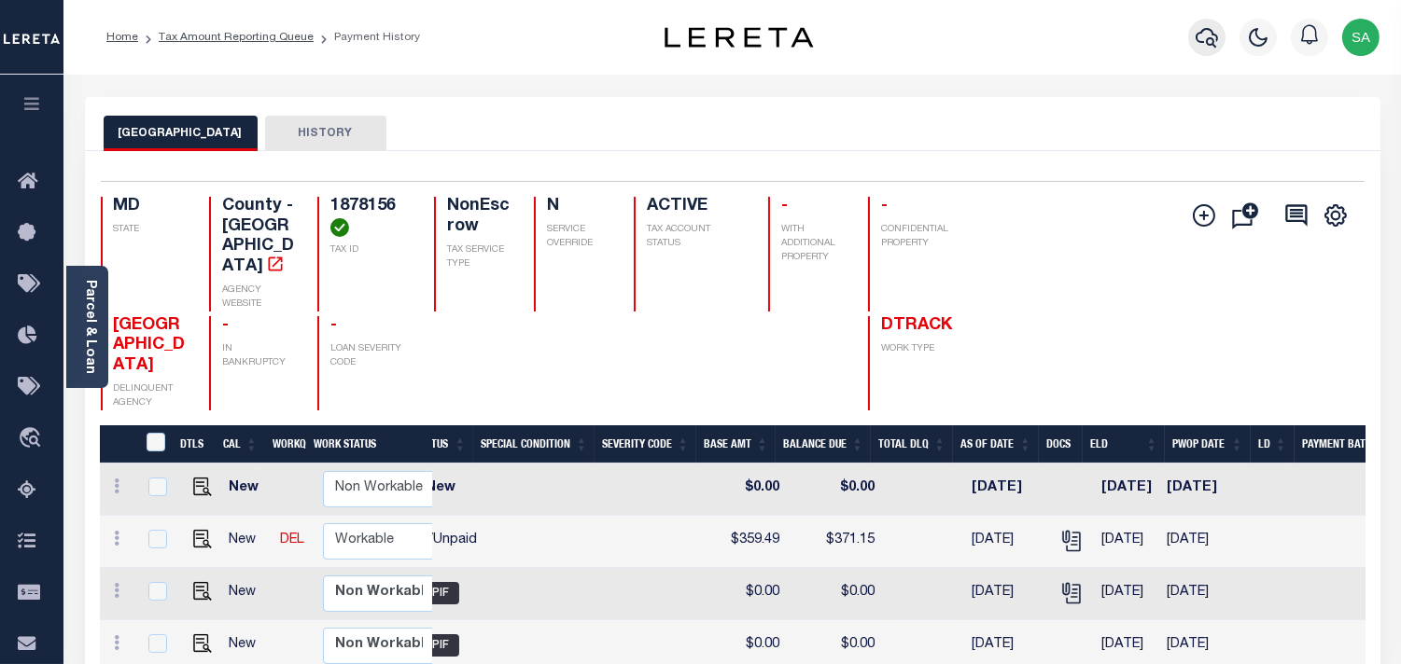
click at [1196, 43] on icon "button" at bounding box center [1206, 37] width 22 height 22
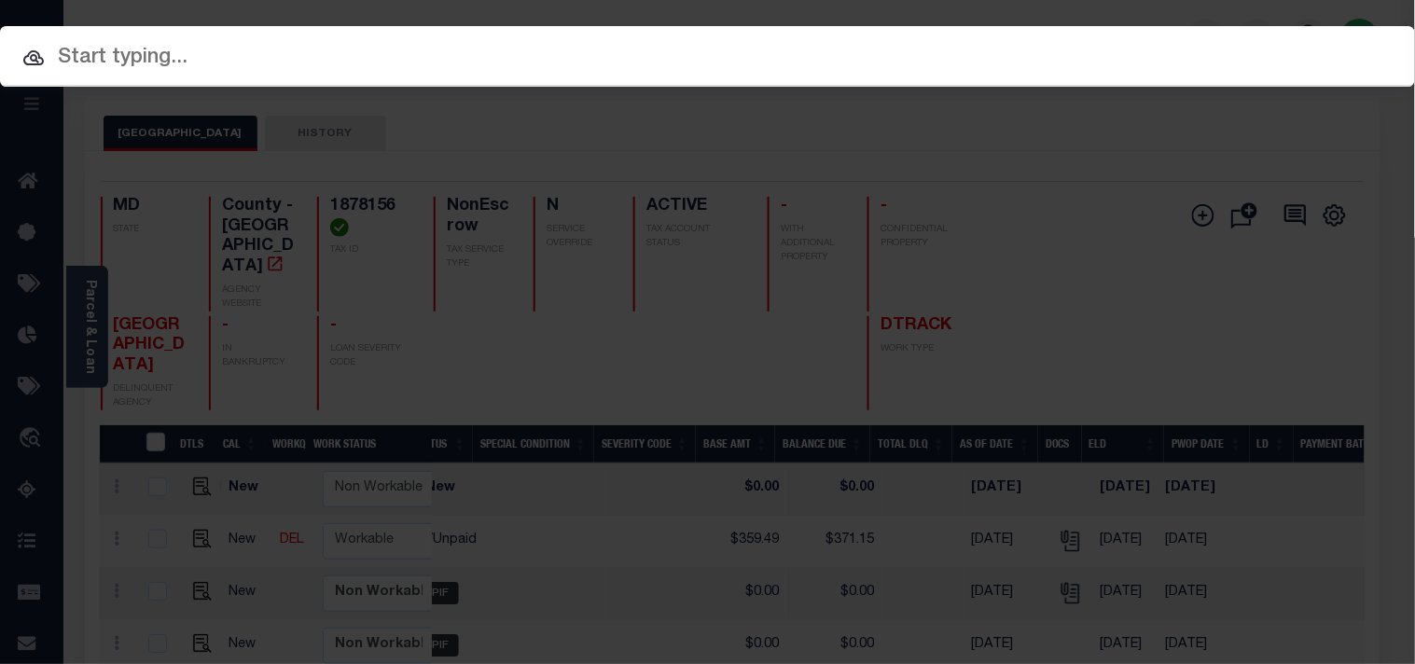
click at [1090, 42] on input "text" at bounding box center [707, 58] width 1415 height 33
paste input "910012946626"
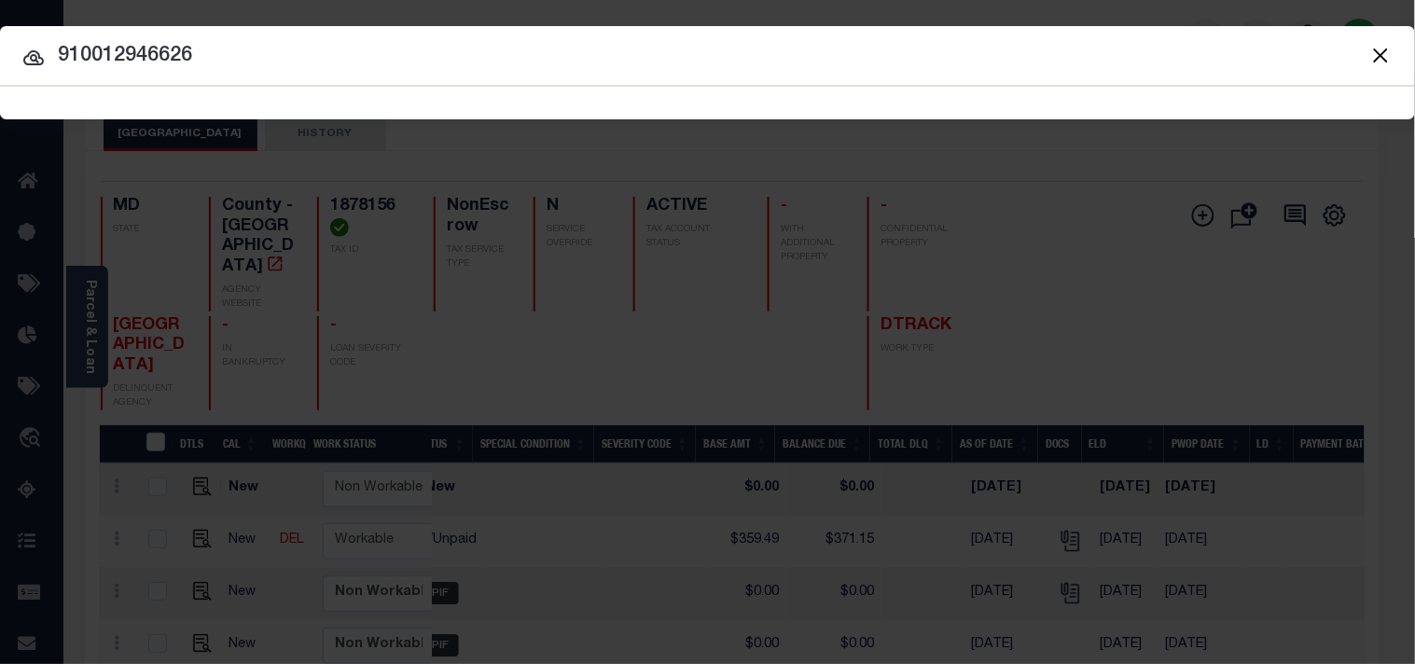
type input "910012946626"
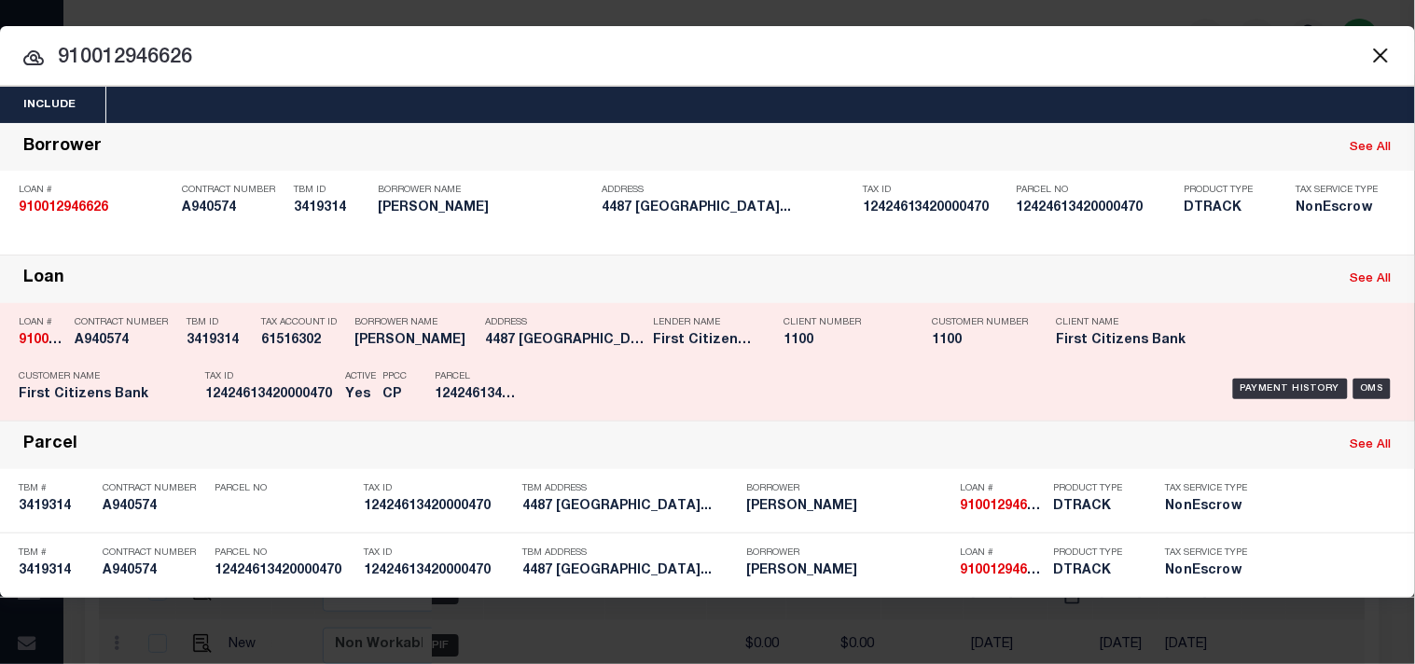
drag, startPoint x: 278, startPoint y: 376, endPoint x: 286, endPoint y: 369, distance: 10.6
click at [278, 375] on p "Tax ID" at bounding box center [270, 376] width 131 height 11
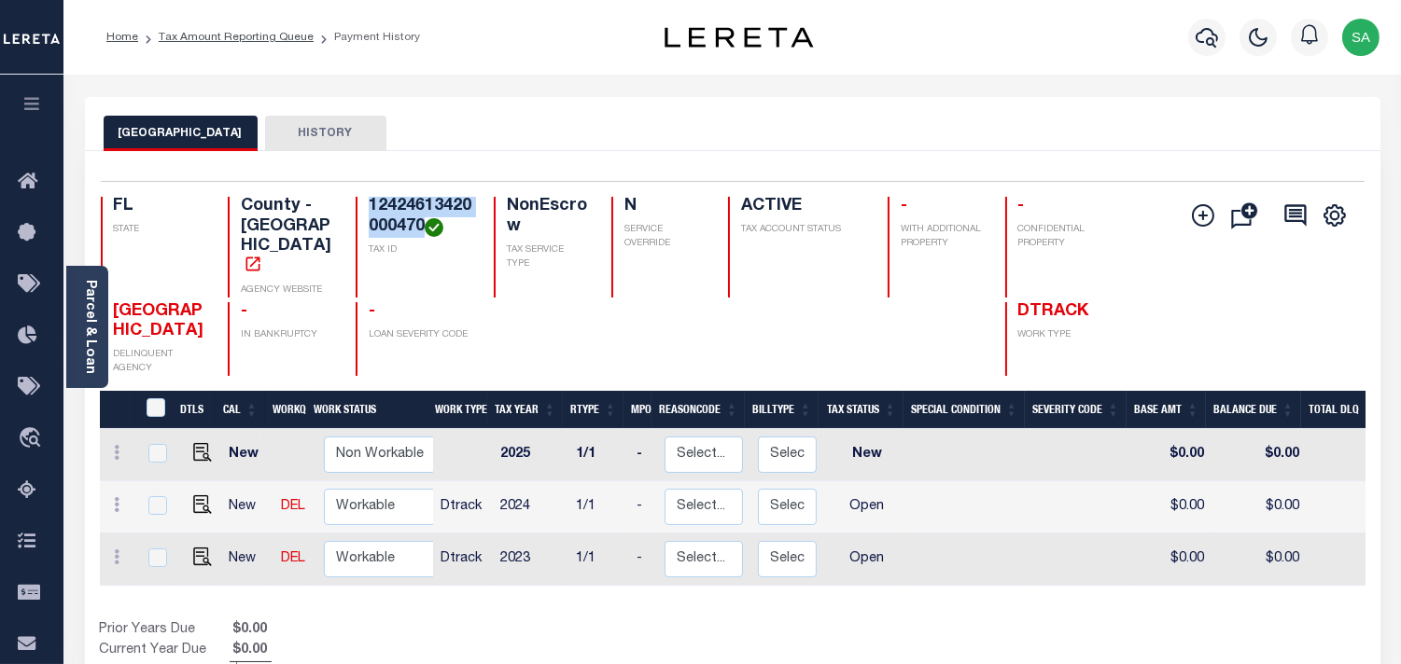
drag, startPoint x: 366, startPoint y: 200, endPoint x: 420, endPoint y: 227, distance: 60.5
click at [420, 227] on div "12424613420000470 TAX ID" at bounding box center [413, 247] width 116 height 101
copy h4 "12424613420000470"
click at [197, 555] on img "" at bounding box center [202, 557] width 19 height 19
checkbox input "true"
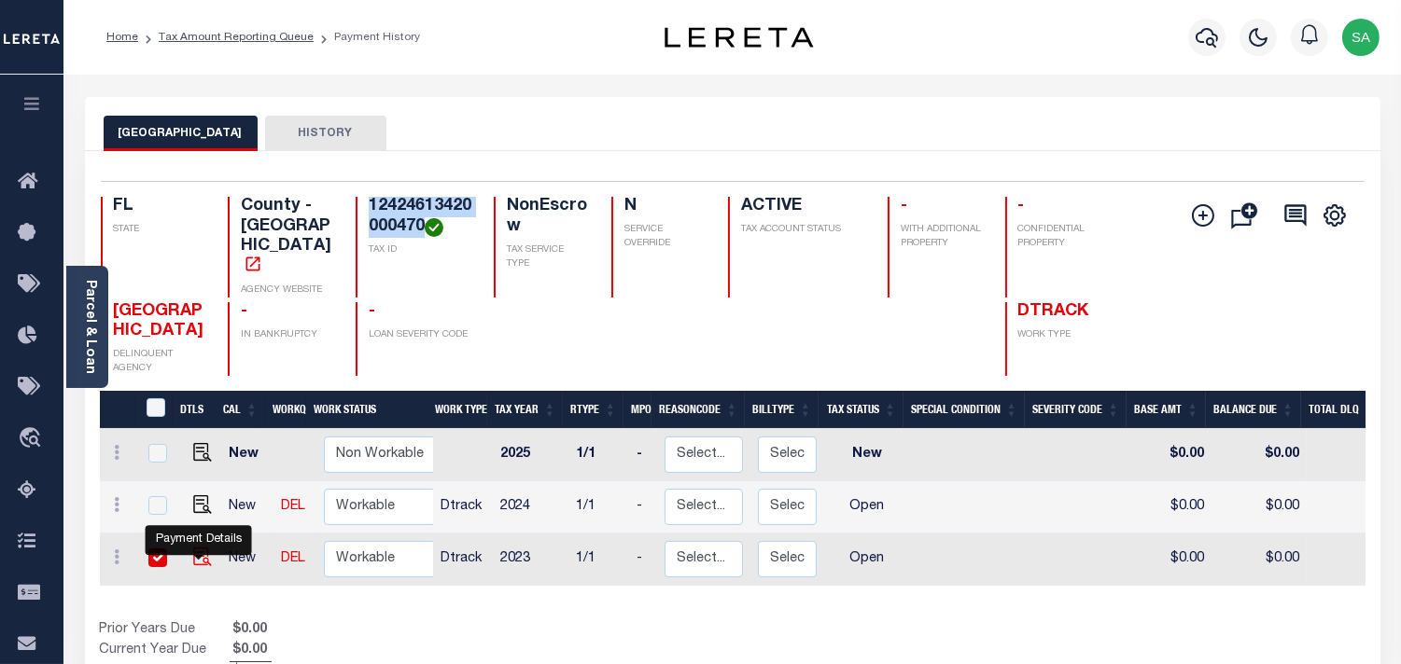
checkbox input "true"
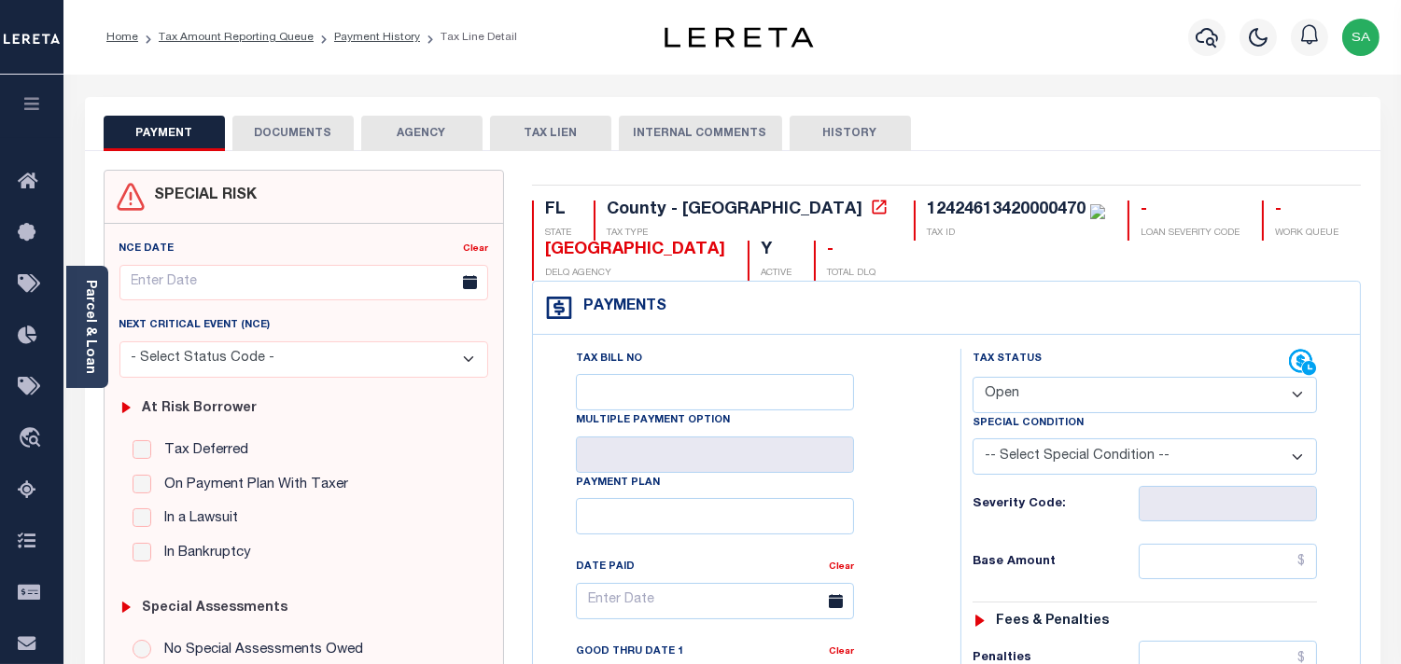
click at [1067, 394] on select "- Select Status Code - Open Due/Unpaid Paid Incomplete No Tax Due Internal Refu…" at bounding box center [1144, 395] width 344 height 36
select select "PYD"
click at [972, 378] on select "- Select Status Code - Open Due/Unpaid Paid Incomplete No Tax Due Internal Refu…" at bounding box center [1144, 395] width 344 height 36
type input "[DATE]"
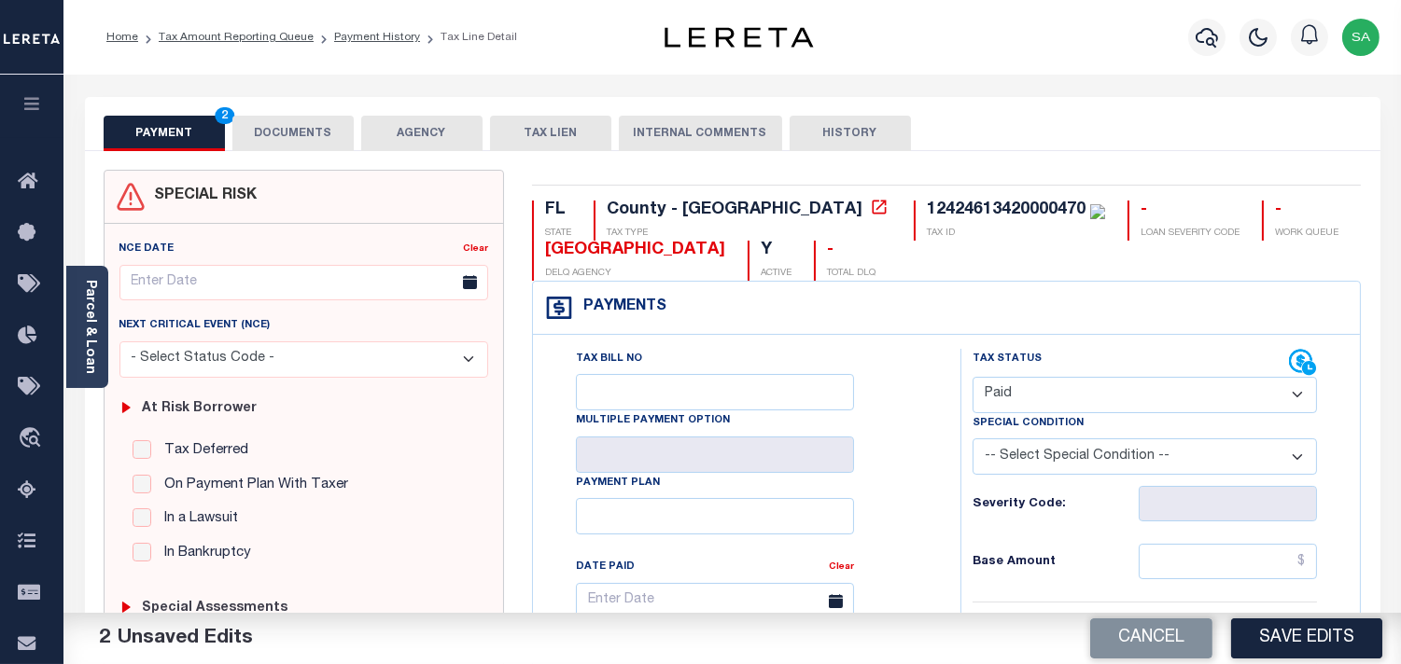
click at [311, 142] on button "DOCUMENTS" at bounding box center [292, 133] width 121 height 35
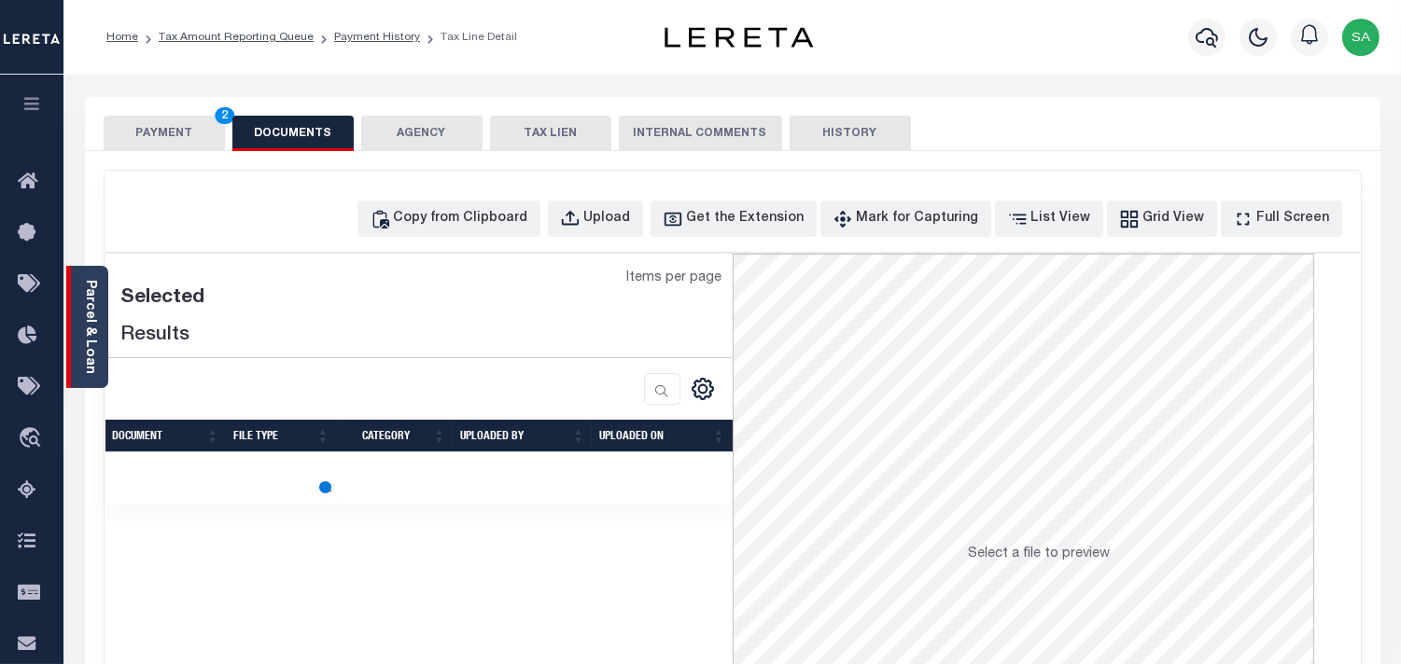
click at [88, 305] on link "Parcel & Loan" at bounding box center [89, 327] width 13 height 94
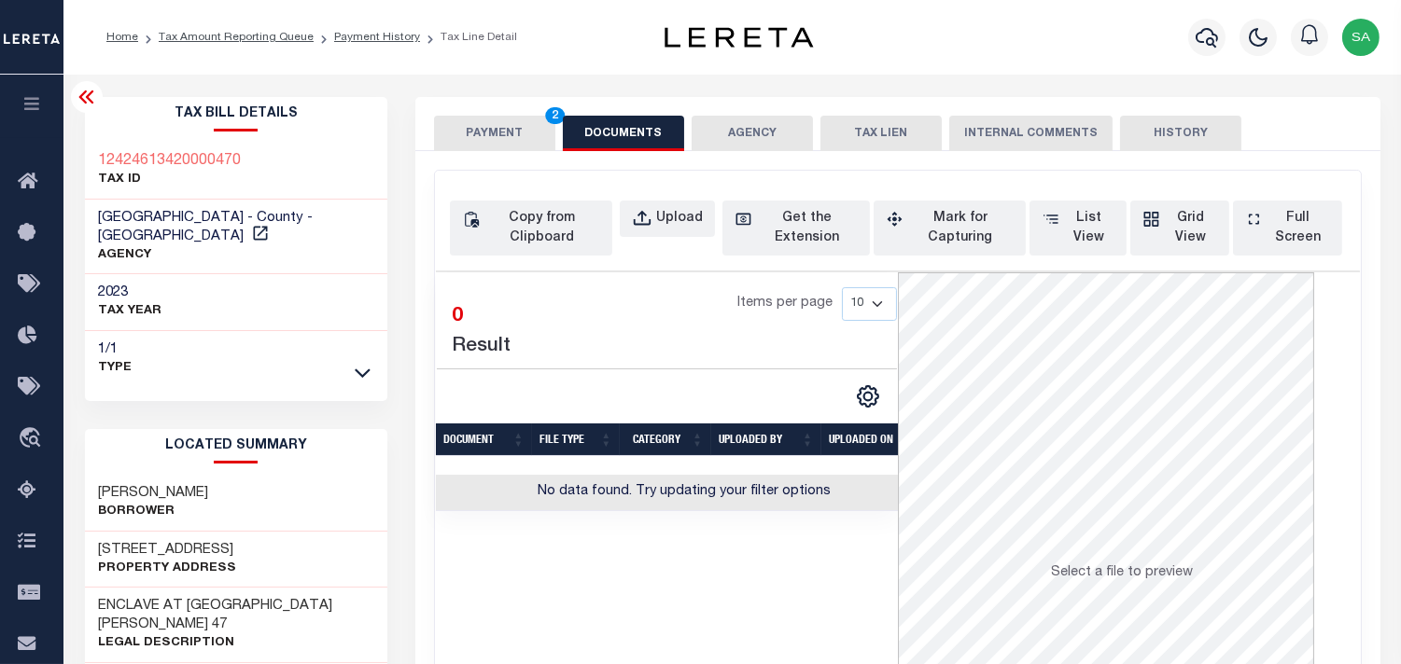
click at [515, 142] on button "PAYMENT 2" at bounding box center [494, 133] width 121 height 35
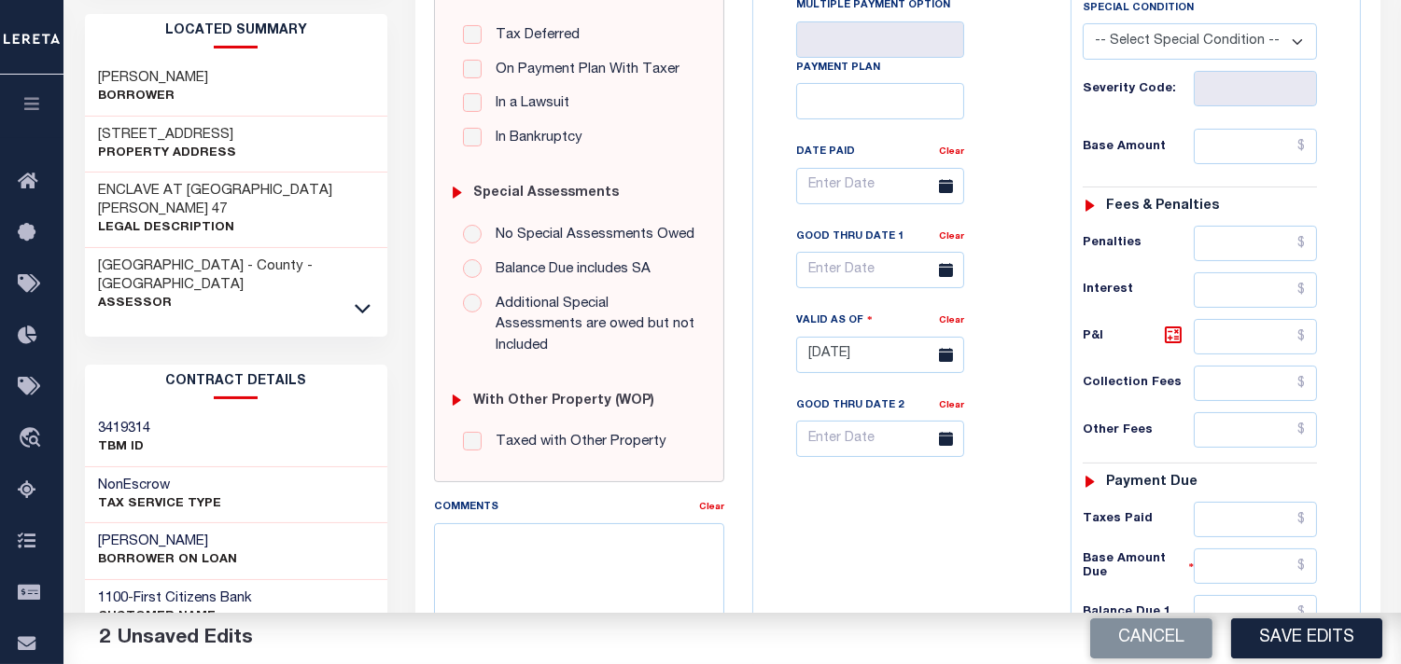
scroll to position [518, 0]
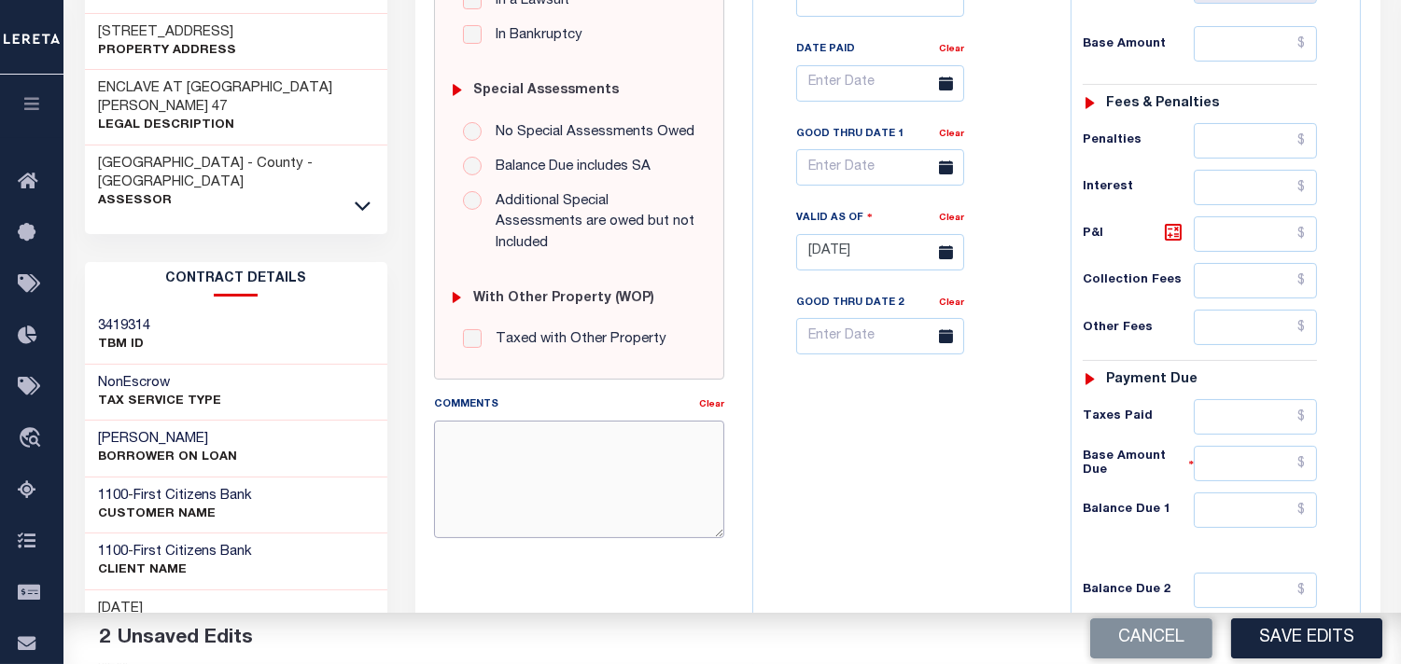
click at [636, 474] on textarea "Comments" at bounding box center [579, 480] width 290 height 118
paste textarea "Refer 2024 1/1 line for Document."
type textarea "Refer 2024 1/1 line for Document."
click at [1223, 502] on input "text" at bounding box center [1254, 510] width 123 height 35
type input "$0.00"
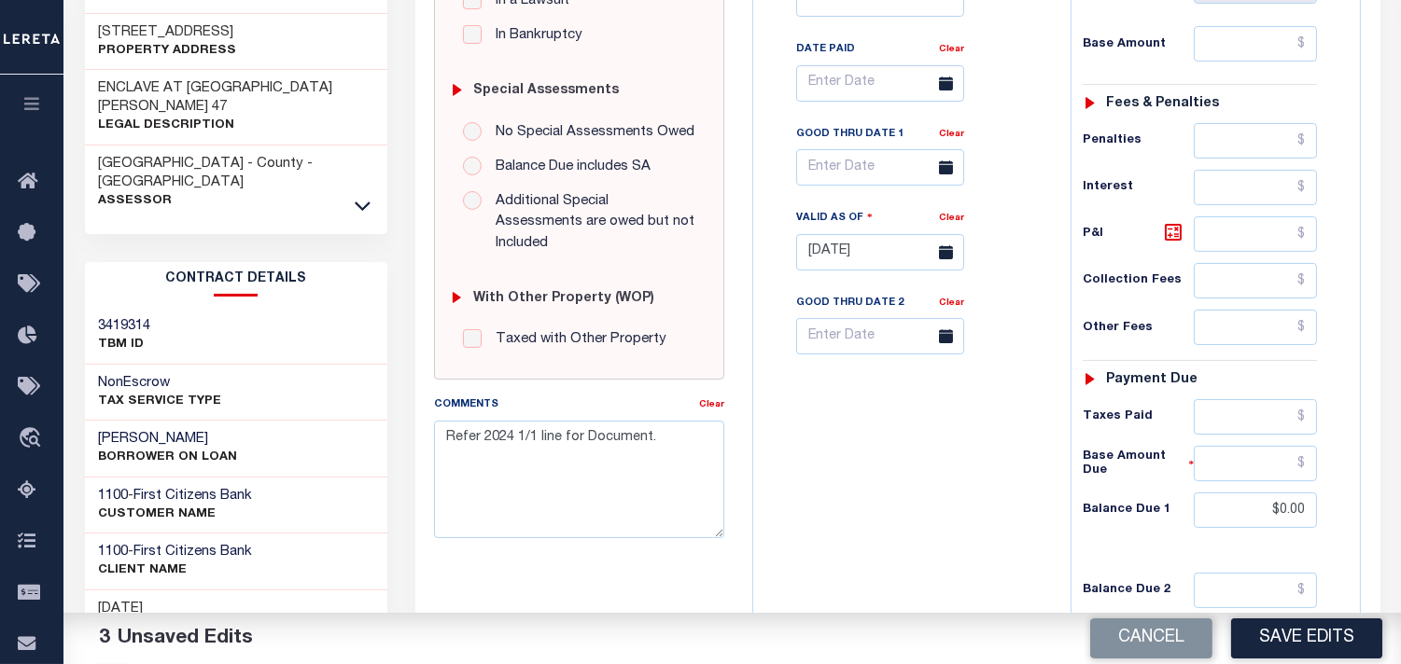
drag, startPoint x: 935, startPoint y: 497, endPoint x: 958, endPoint y: 508, distance: 25.5
click at [946, 505] on div "Tax Bill No Multiple Payment Option Payment Plan Clear" at bounding box center [907, 243] width 299 height 824
click at [1350, 657] on button "Save Edits" at bounding box center [1306, 639] width 151 height 40
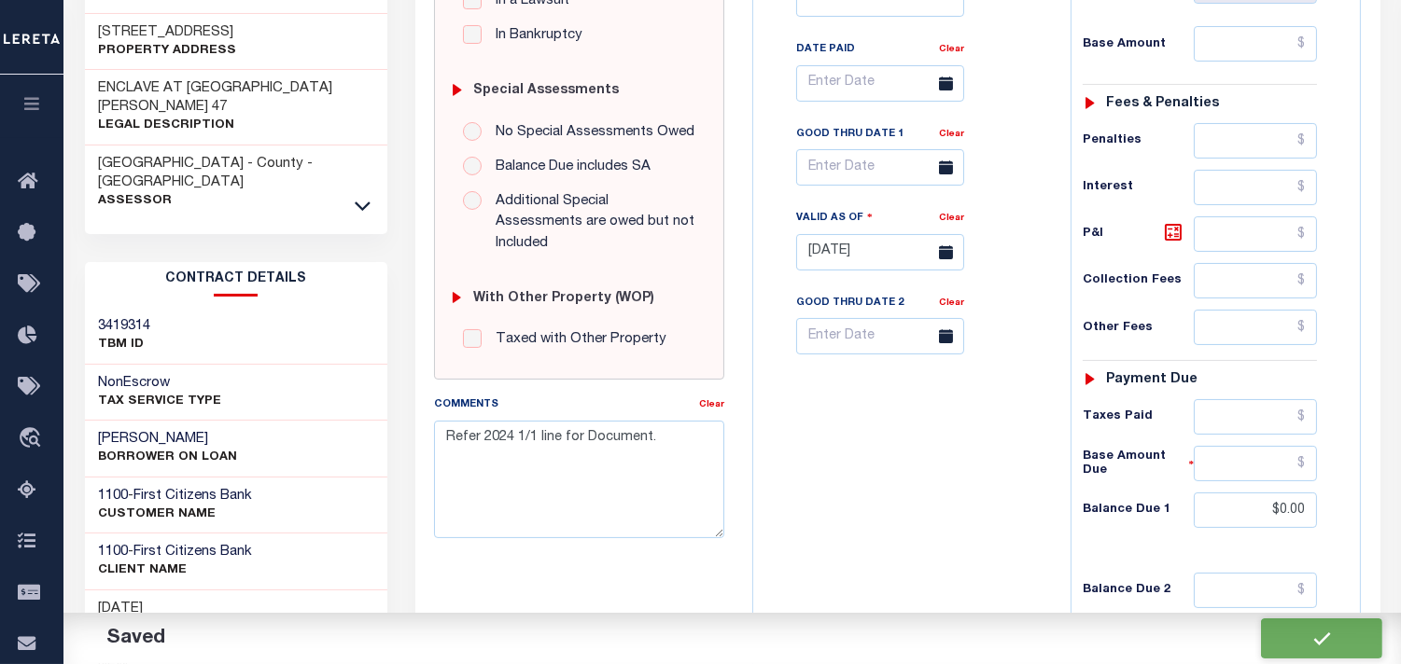
checkbox input "false"
type input "$0"
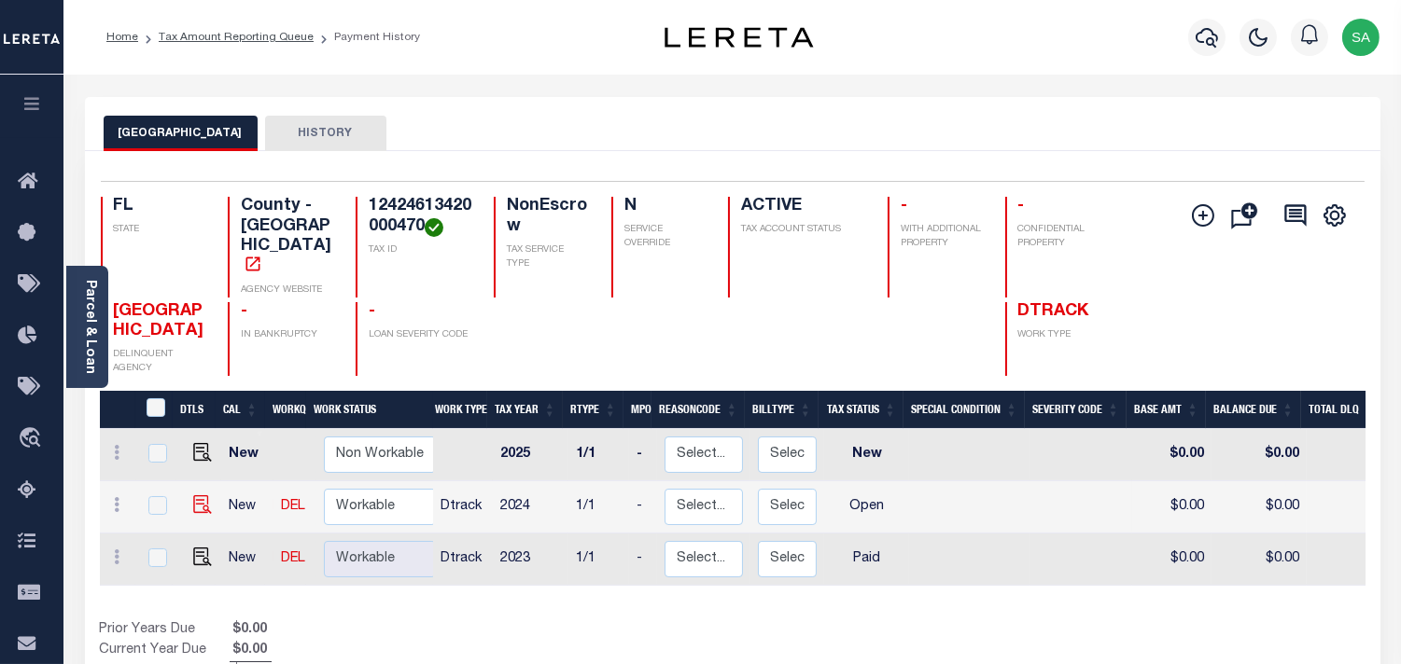
click at [199, 491] on body "Home Tax Amount Reporting Queue Payment History" at bounding box center [700, 584] width 1401 height 1169
click at [200, 504] on img "" at bounding box center [202, 504] width 19 height 19
checkbox input "true"
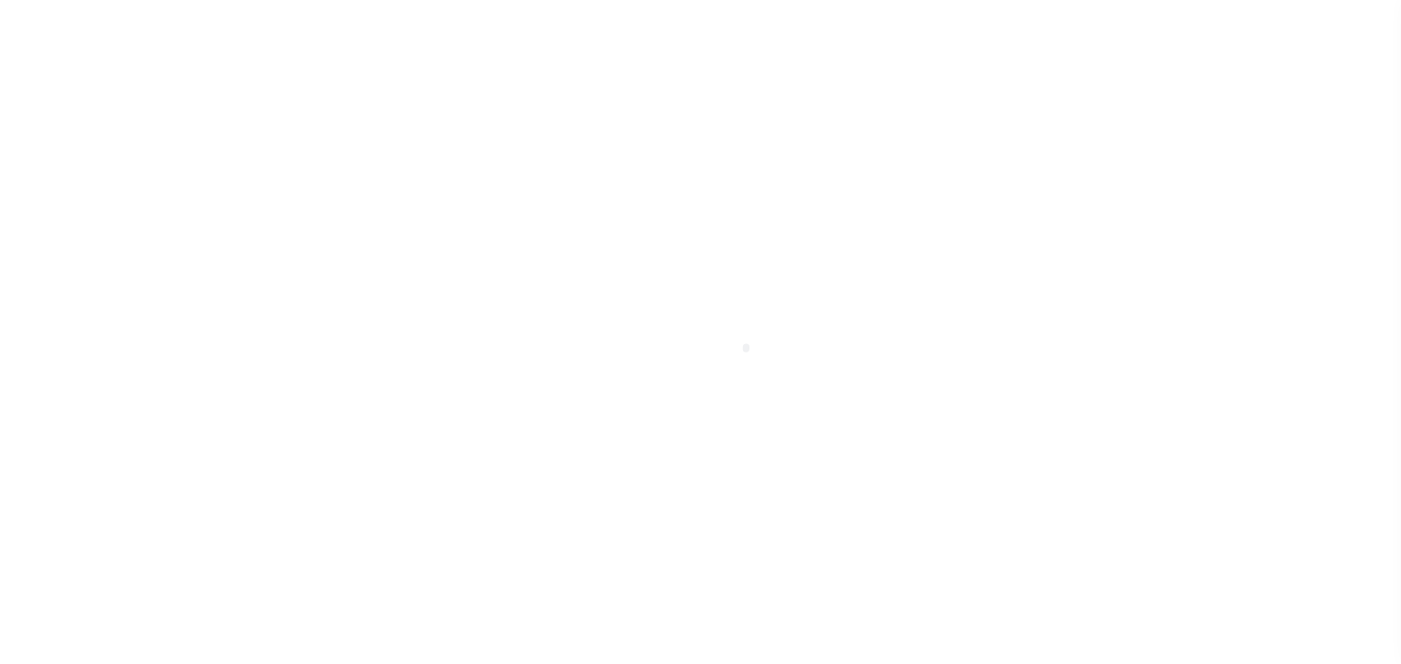
select select "OP2"
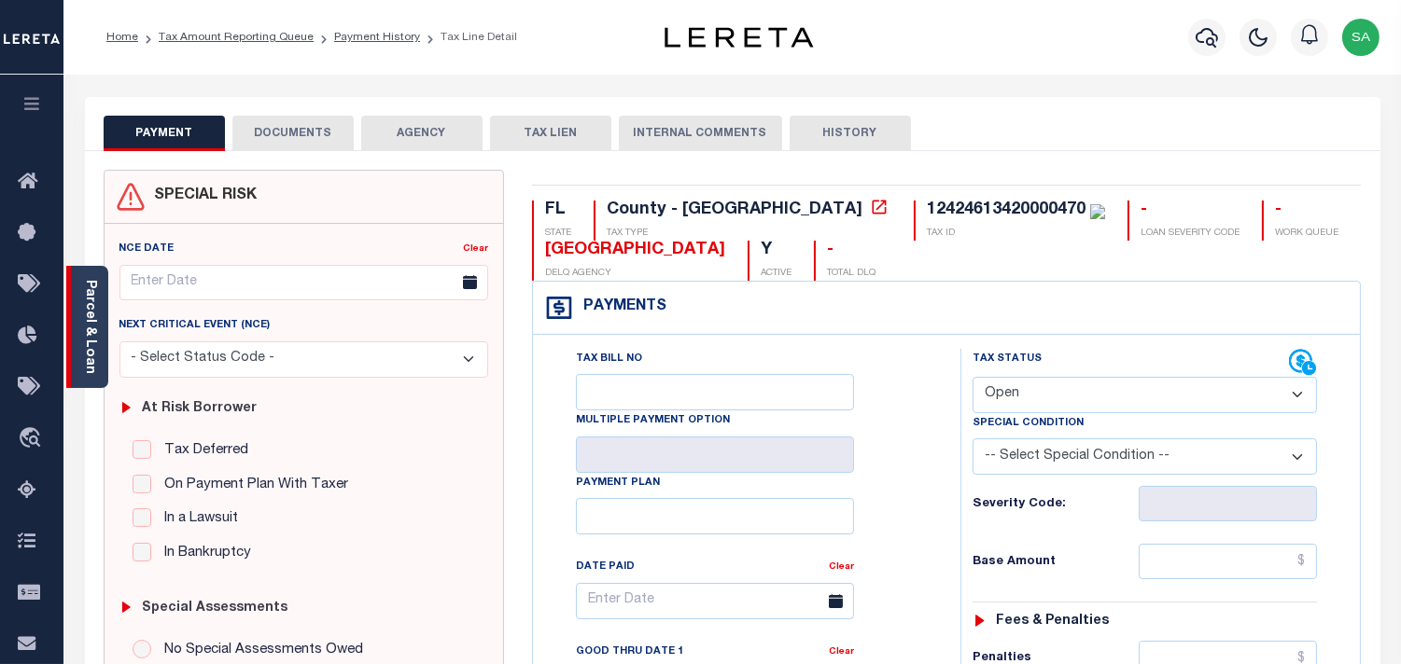
click at [88, 327] on link "Parcel & Loan" at bounding box center [89, 327] width 13 height 94
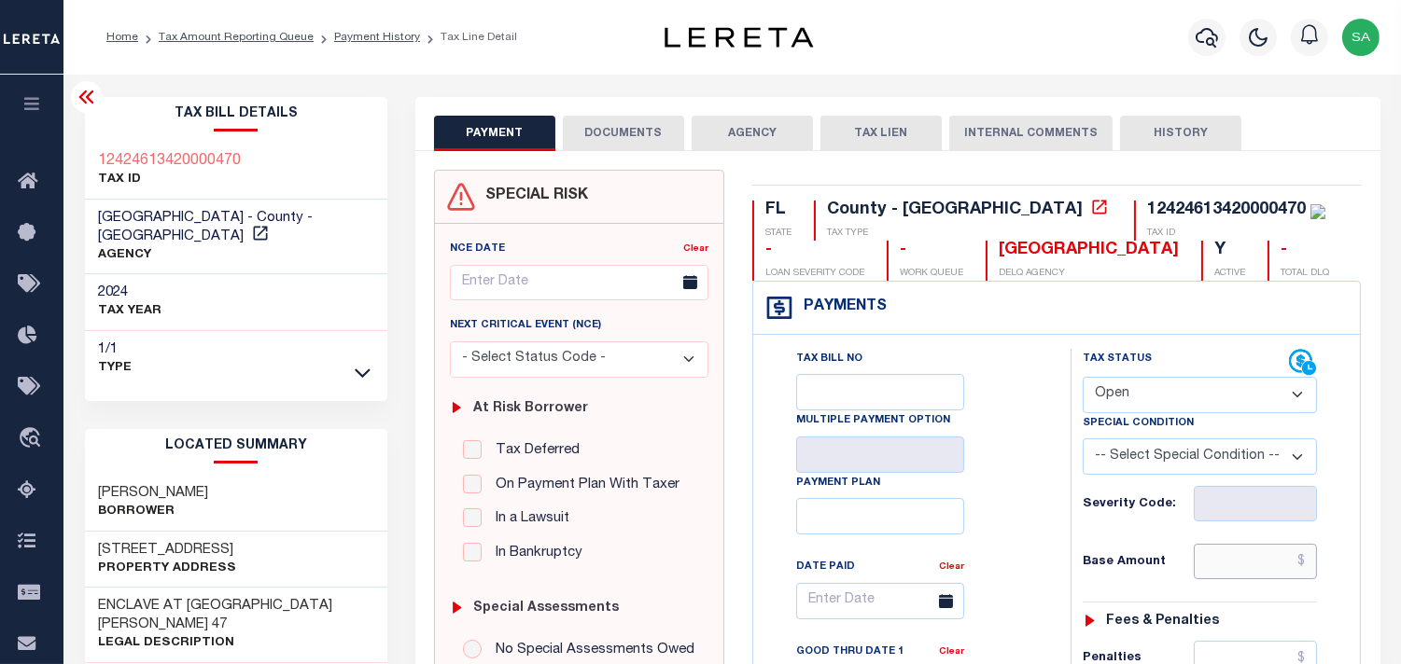
click at [1207, 553] on input "text" at bounding box center [1254, 561] width 123 height 35
paste input "2,005.86"
type input "$2,005.86"
type input "[DATE]"
drag, startPoint x: 1133, startPoint y: 392, endPoint x: 1129, endPoint y: 412, distance: 20.9
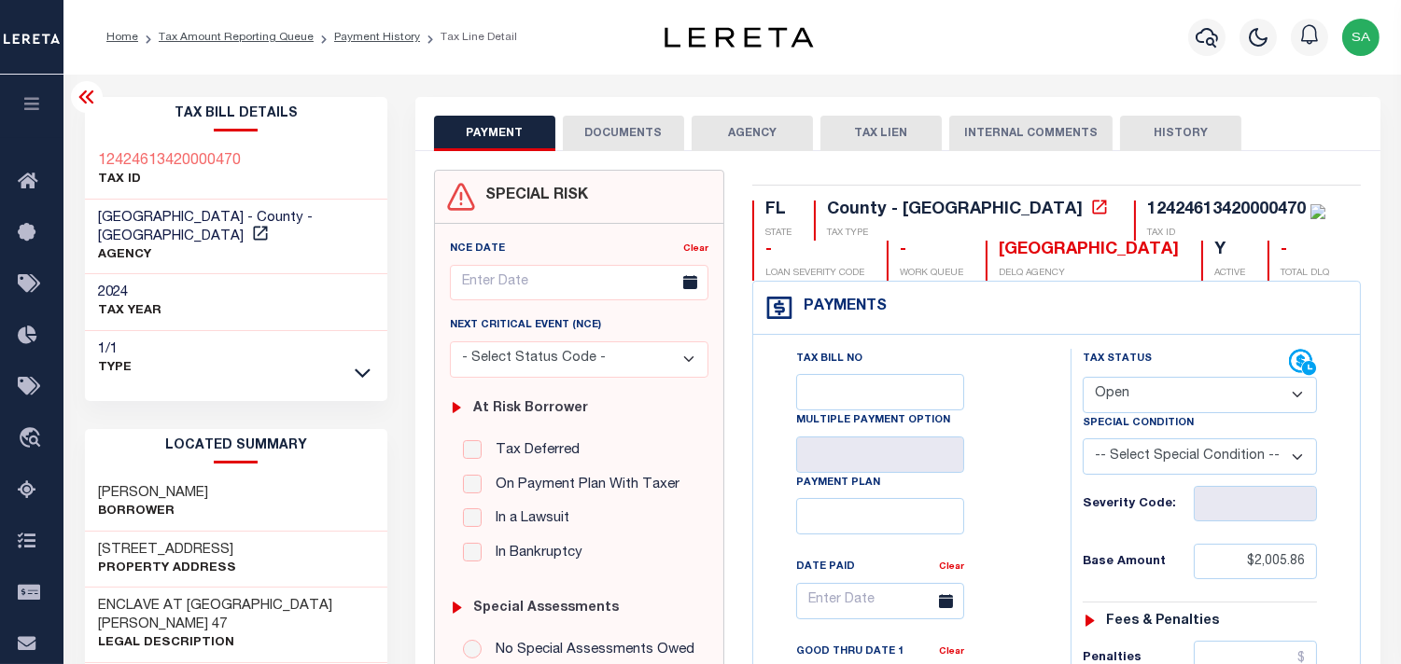
click at [1133, 392] on select "- Select Status Code - Open Due/Unpaid Paid Incomplete No Tax Due Internal Refu…" at bounding box center [1199, 395] width 234 height 36
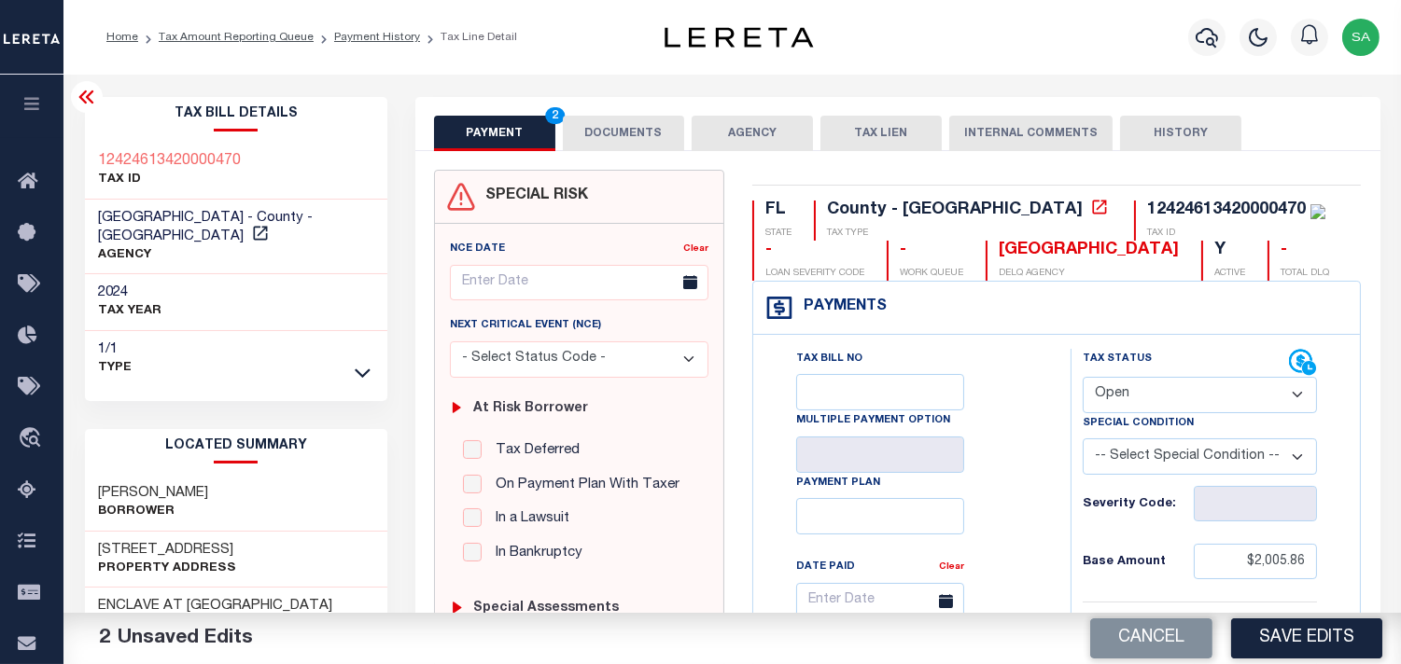
select select "PYD"
click at [1082, 378] on select "- Select Status Code - Open Due/Unpaid Paid Incomplete No Tax Due Internal Refu…" at bounding box center [1199, 395] width 234 height 36
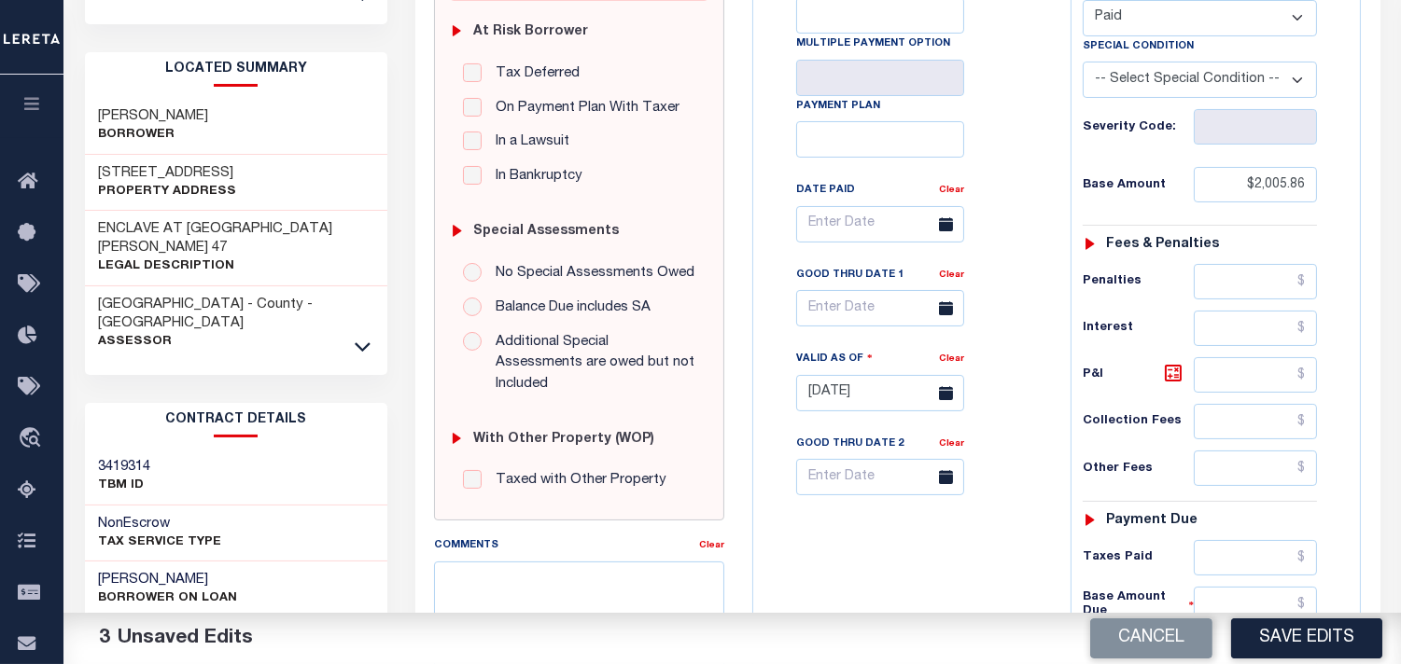
scroll to position [518, 0]
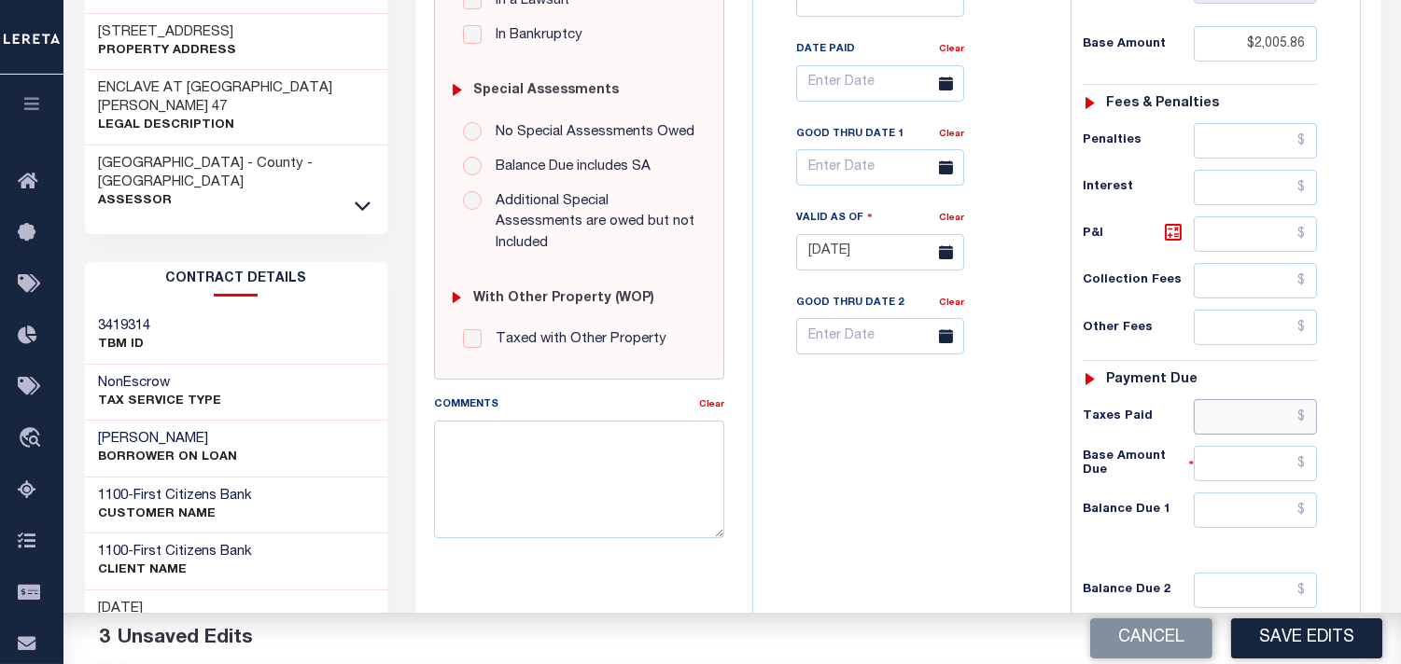
drag, startPoint x: 1235, startPoint y: 422, endPoint x: 1159, endPoint y: 435, distance: 77.6
click at [1235, 422] on input "text" at bounding box center [1254, 416] width 123 height 35
paste input "1,925.63"
type input "$1,925.63"
click at [1295, 502] on input "text" at bounding box center [1254, 510] width 123 height 35
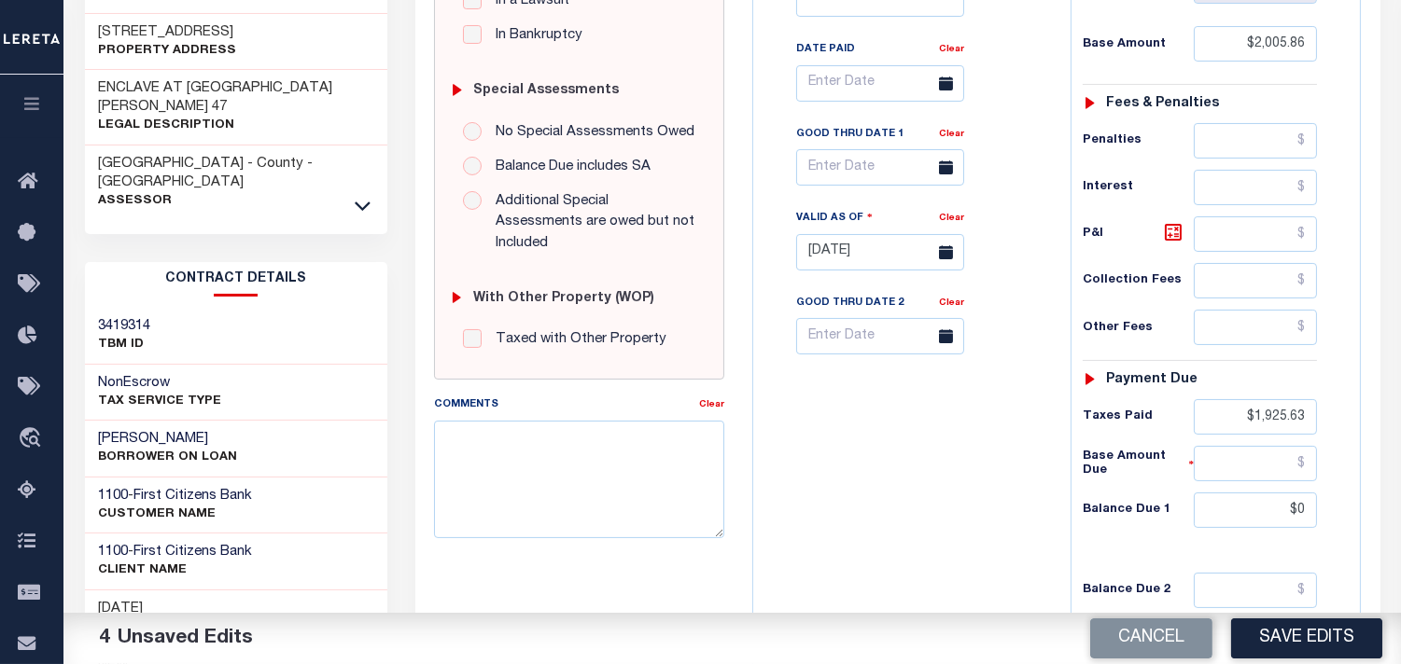
type input "$0.00"
click at [936, 505] on div "Tax Bill No Multiple Payment Option Payment Plan Clear" at bounding box center [907, 243] width 299 height 824
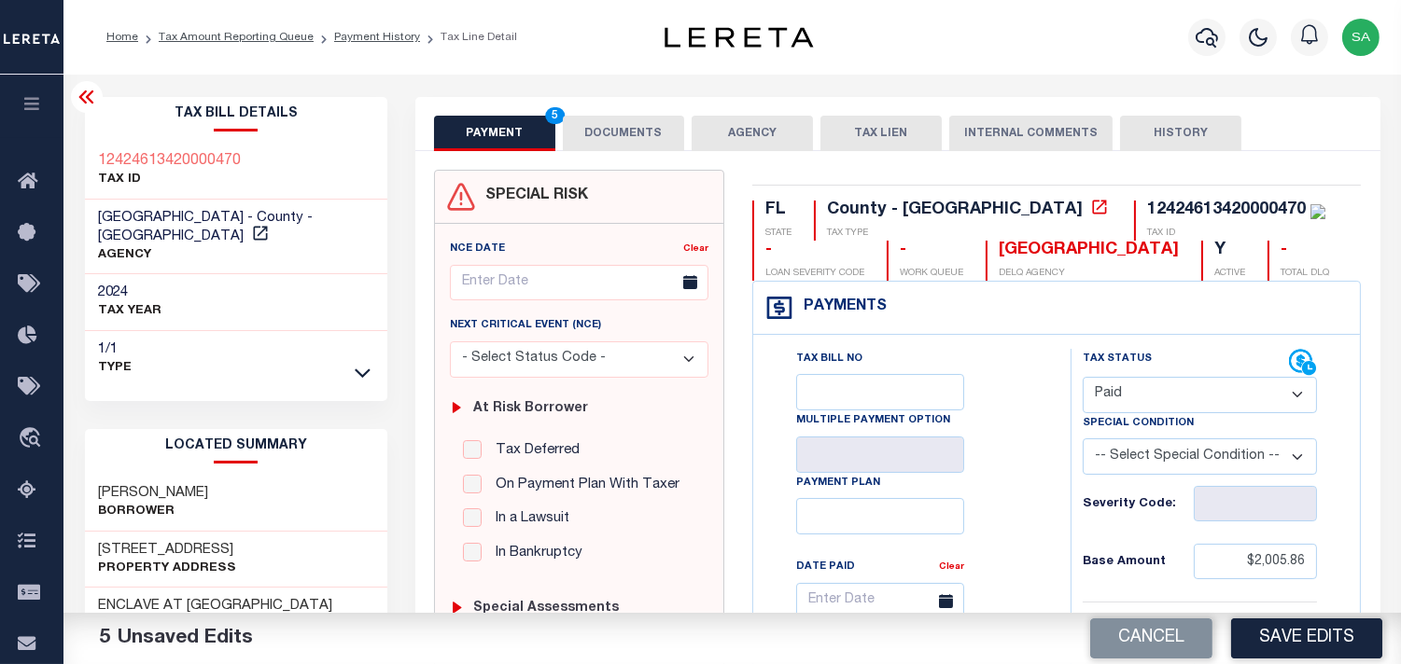
click at [1147, 216] on div "12424613420000470" at bounding box center [1226, 210] width 159 height 17
copy div "12424613420000470"
click at [634, 122] on button "DOCUMENTS" at bounding box center [623, 133] width 121 height 35
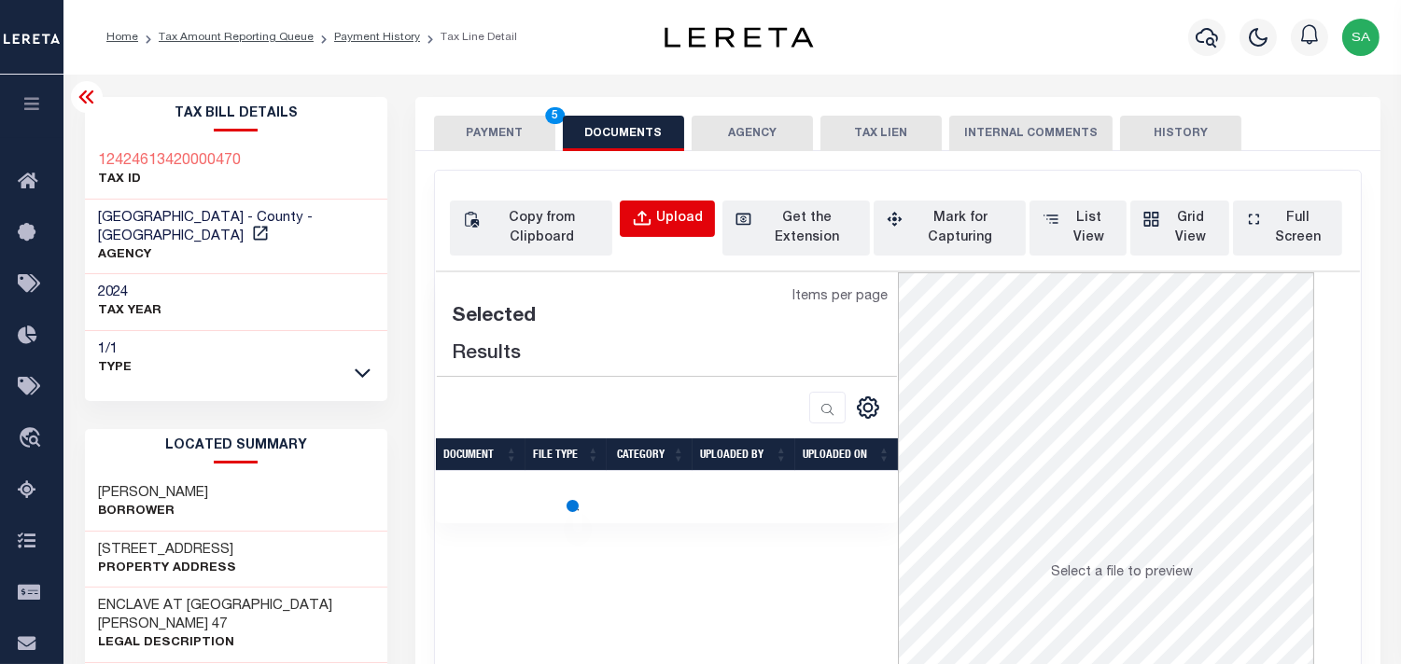
click at [707, 202] on button "Upload" at bounding box center [667, 219] width 95 height 36
select select "POP"
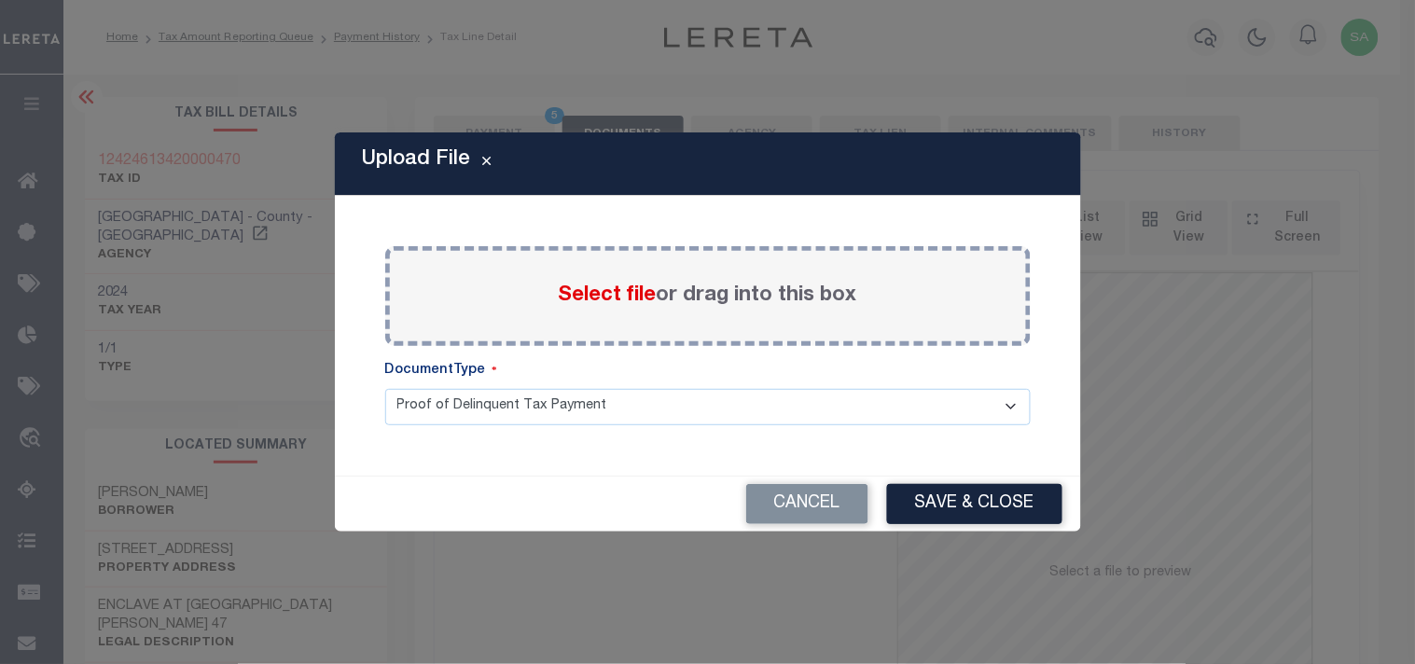
click at [611, 291] on span "Select file" at bounding box center [608, 296] width 98 height 21
click at [0, 0] on input "Select file or drag into this box" at bounding box center [0, 0] width 0 height 0
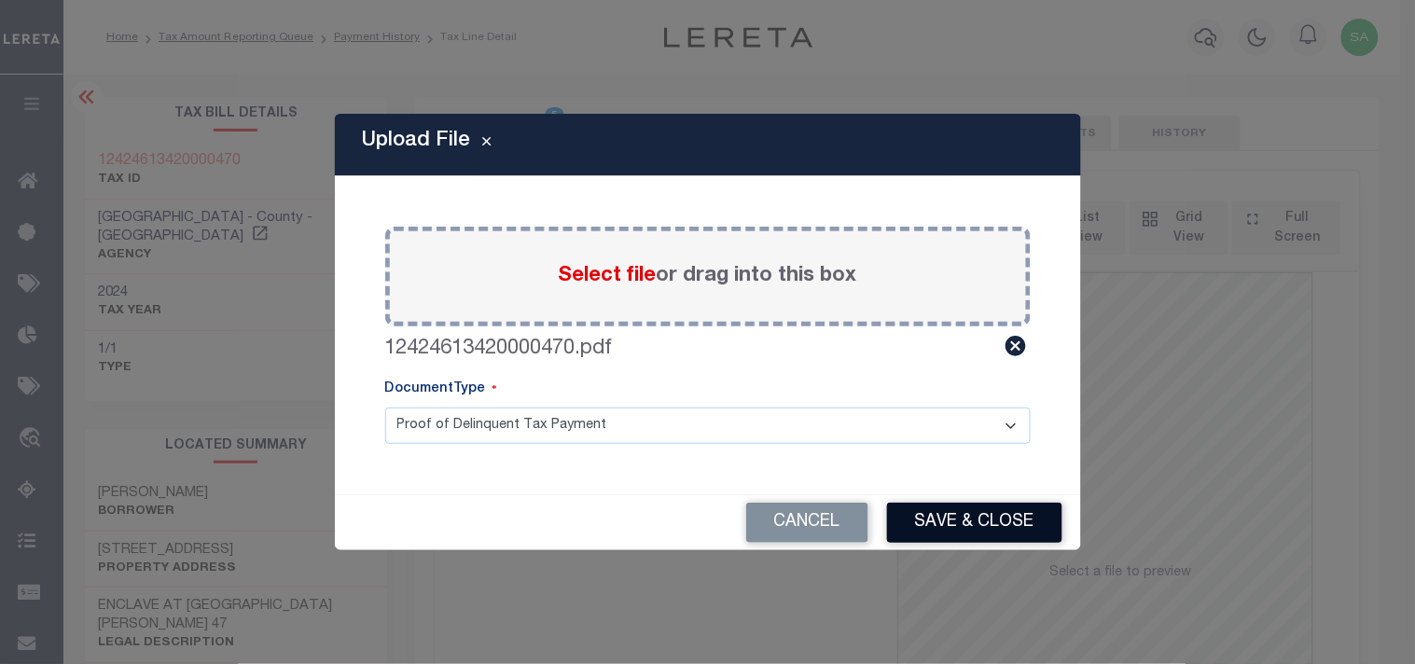
click at [977, 514] on button "Save & Close" at bounding box center [974, 523] width 175 height 40
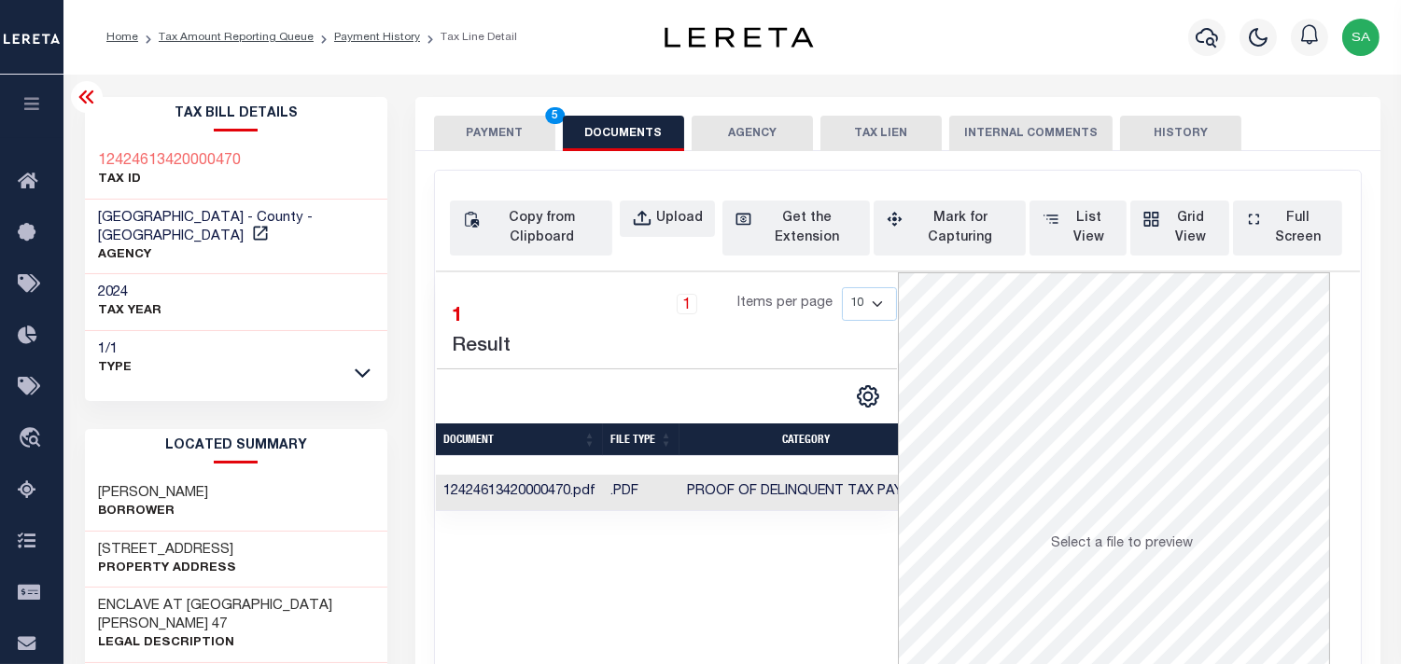
drag, startPoint x: 516, startPoint y: 141, endPoint x: 565, endPoint y: 171, distance: 57.8
click at [516, 141] on button "PAYMENT 5" at bounding box center [494, 133] width 121 height 35
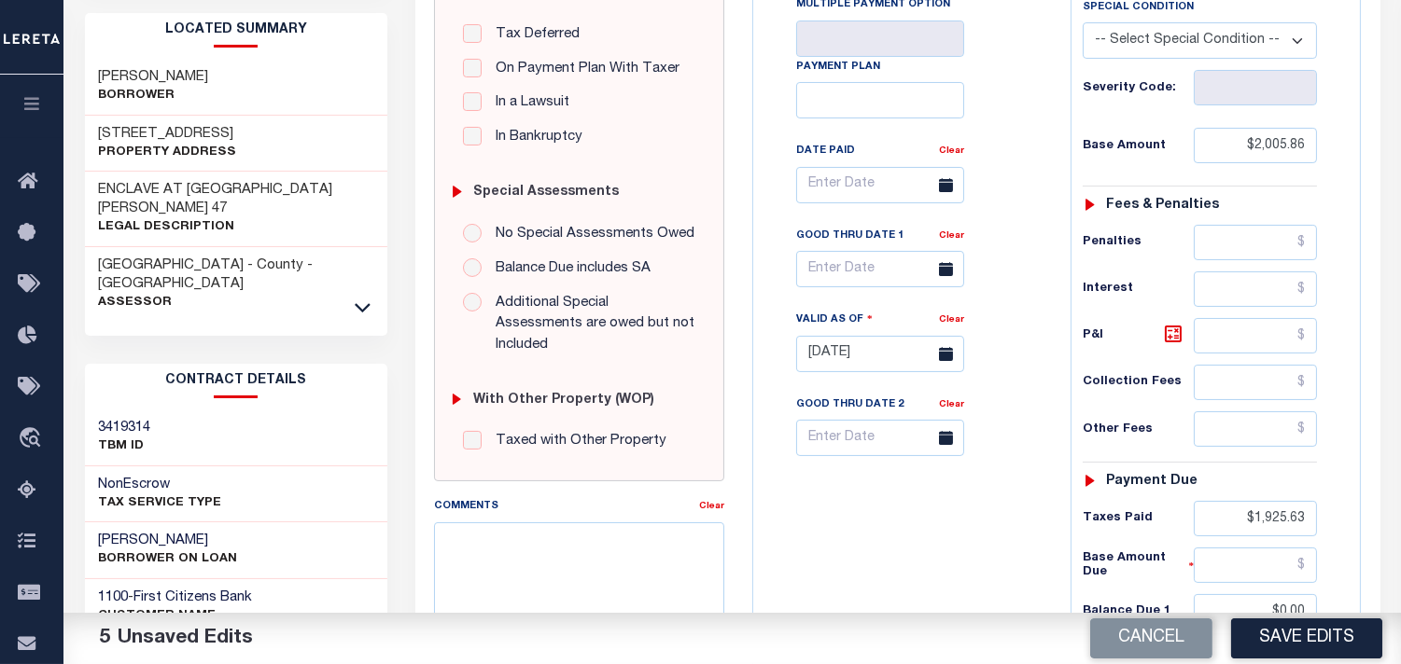
scroll to position [621, 0]
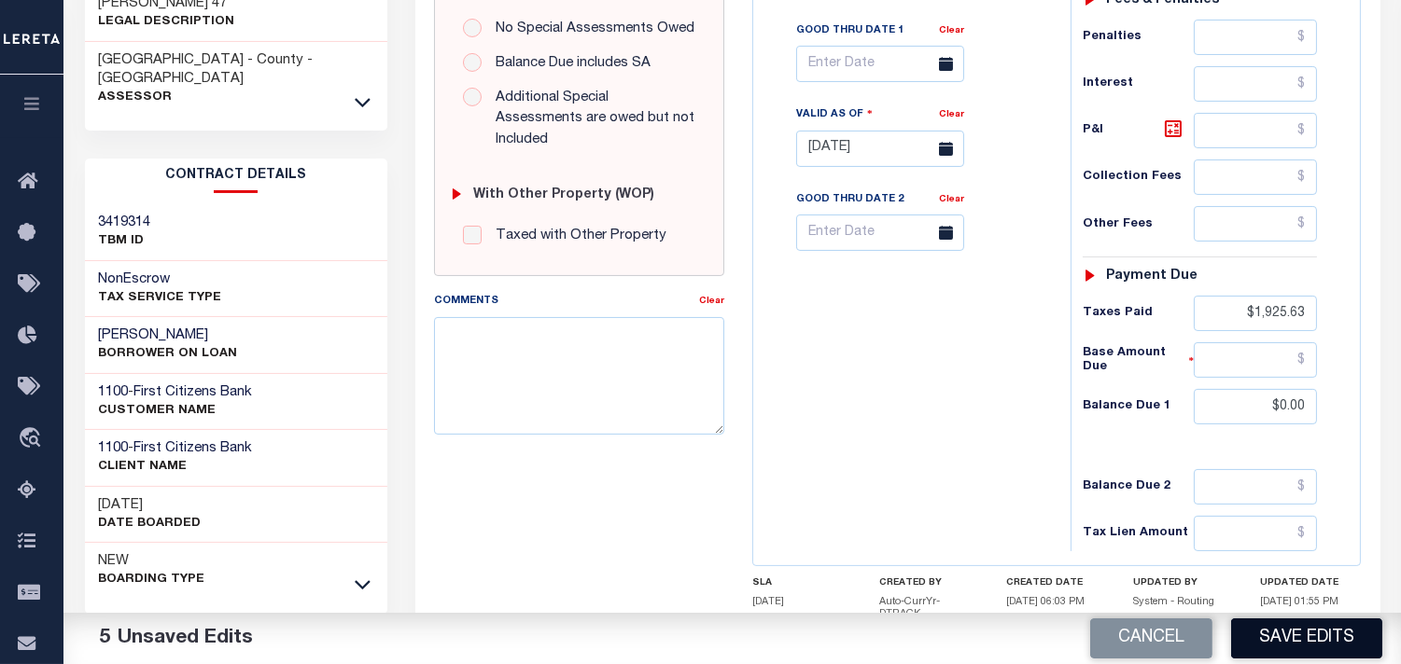
click at [1297, 621] on button "Save Edits" at bounding box center [1306, 639] width 151 height 40
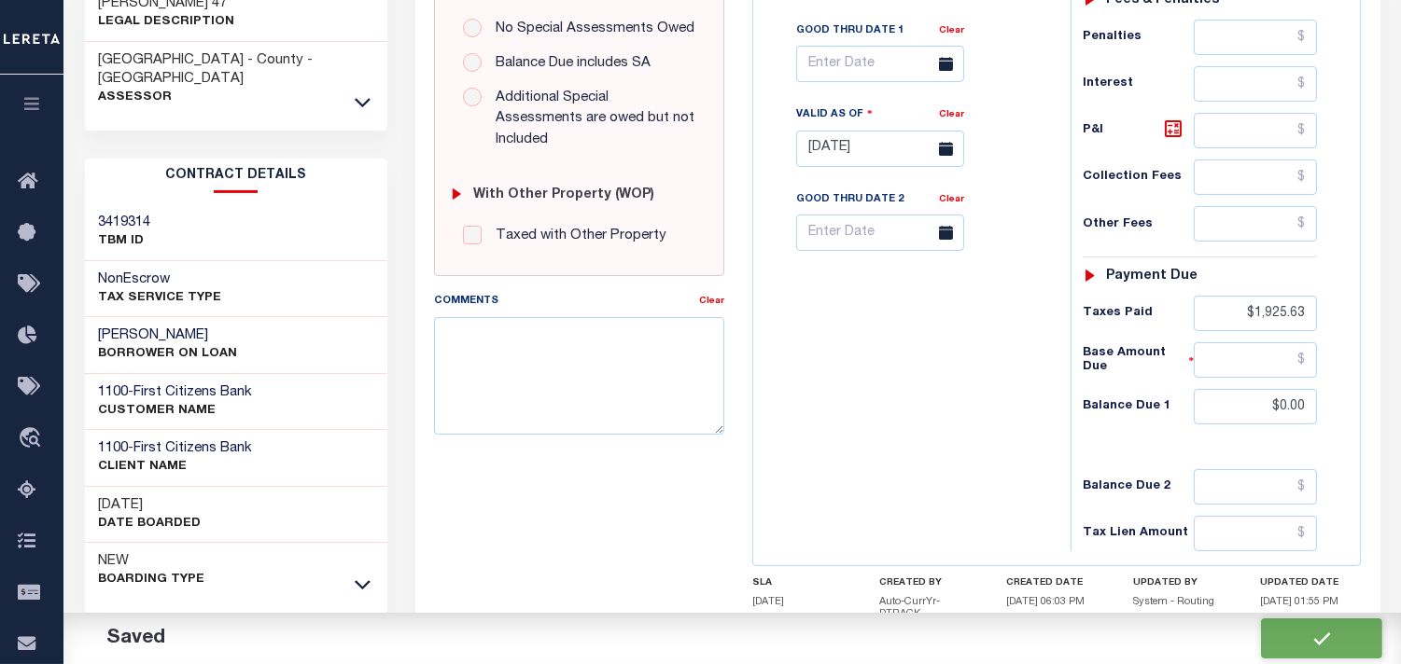
checkbox input "false"
type input "$2,005.86"
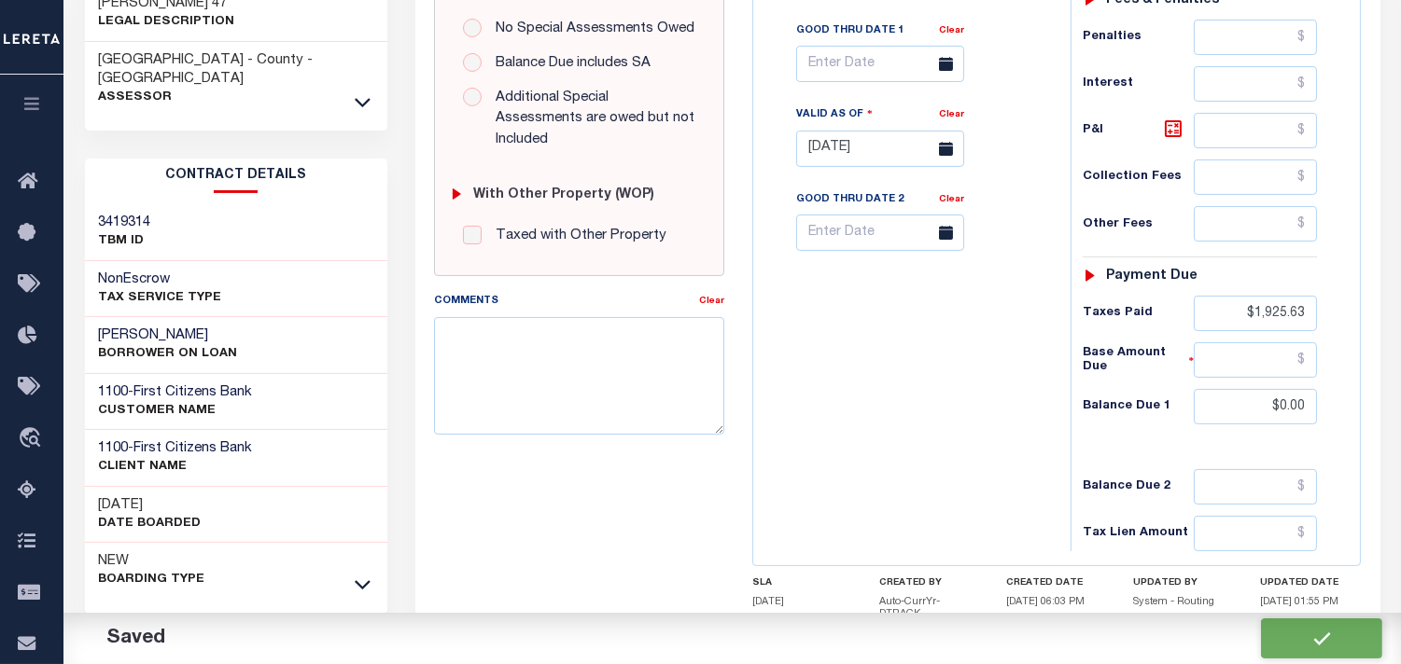
type input "$1,925.63"
type input "$0"
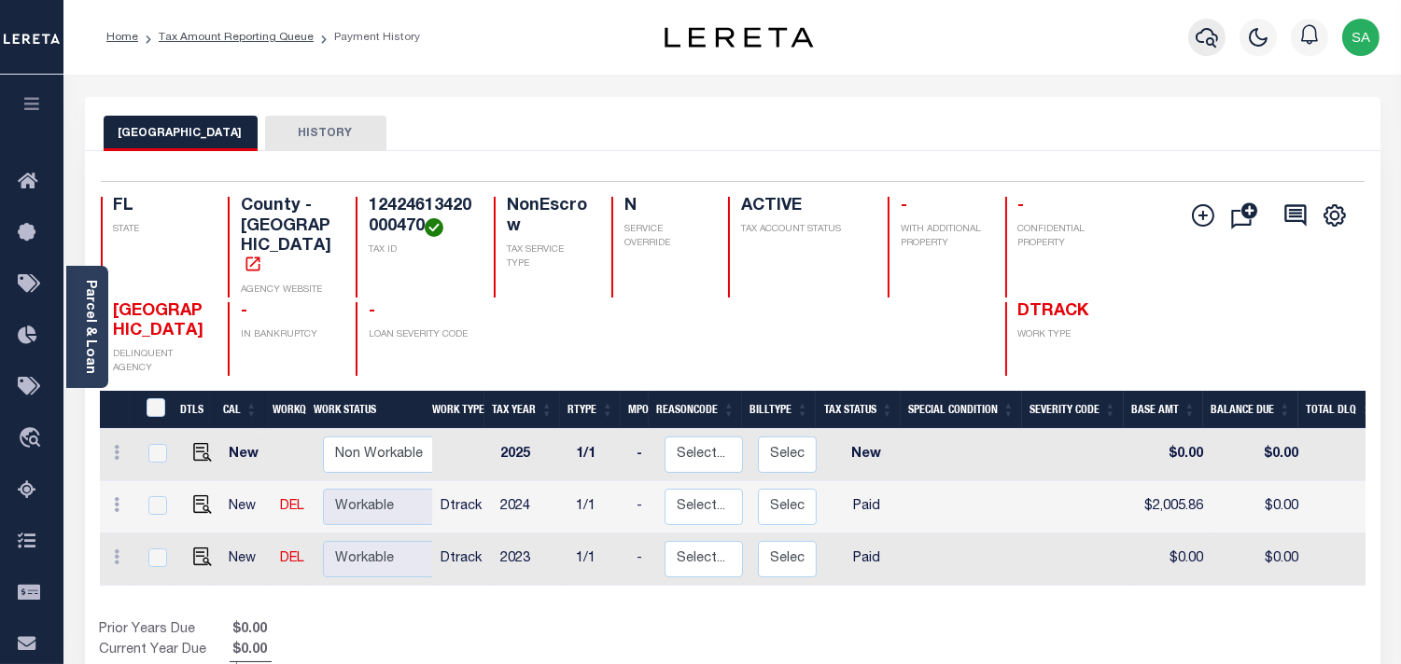
click at [1194, 35] on button "button" at bounding box center [1206, 37] width 37 height 37
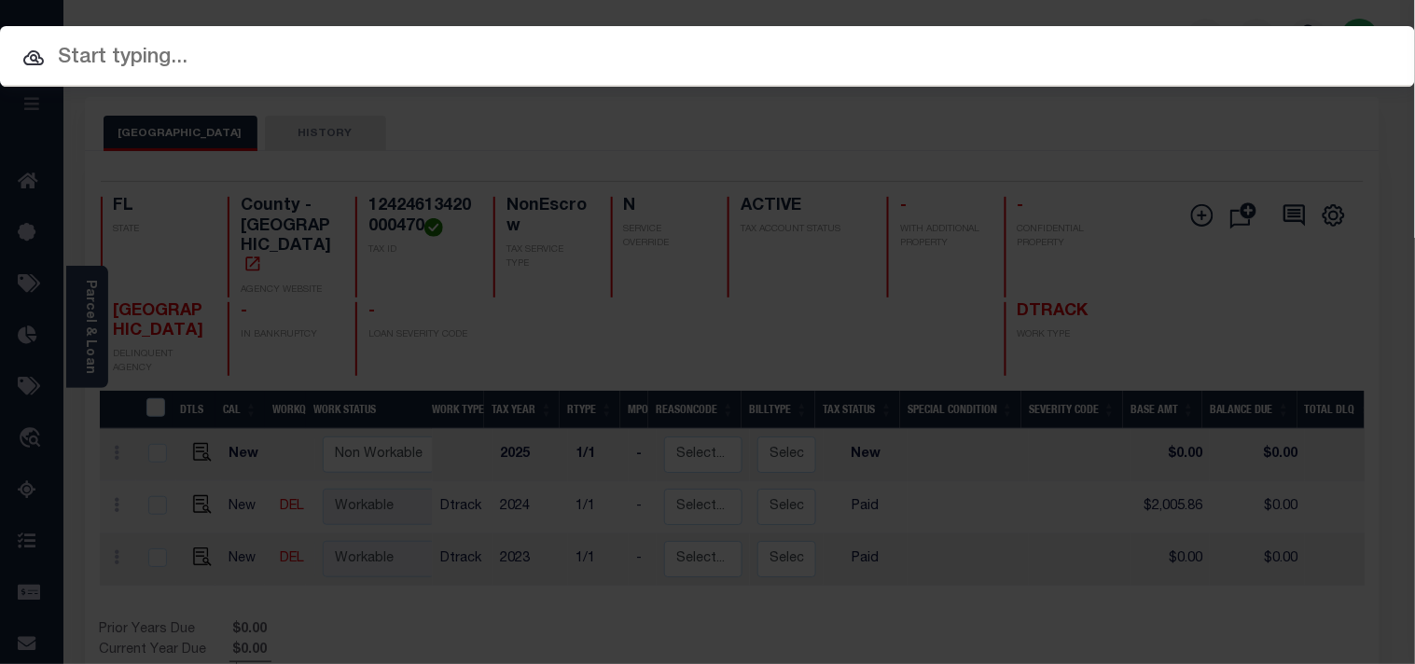
click at [1108, 45] on div "Include Loans TBM Customers Borrowers Payments (Lender Non-Disb) Payments (Lend…" at bounding box center [707, 56] width 1415 height 61
paste input "910013017511"
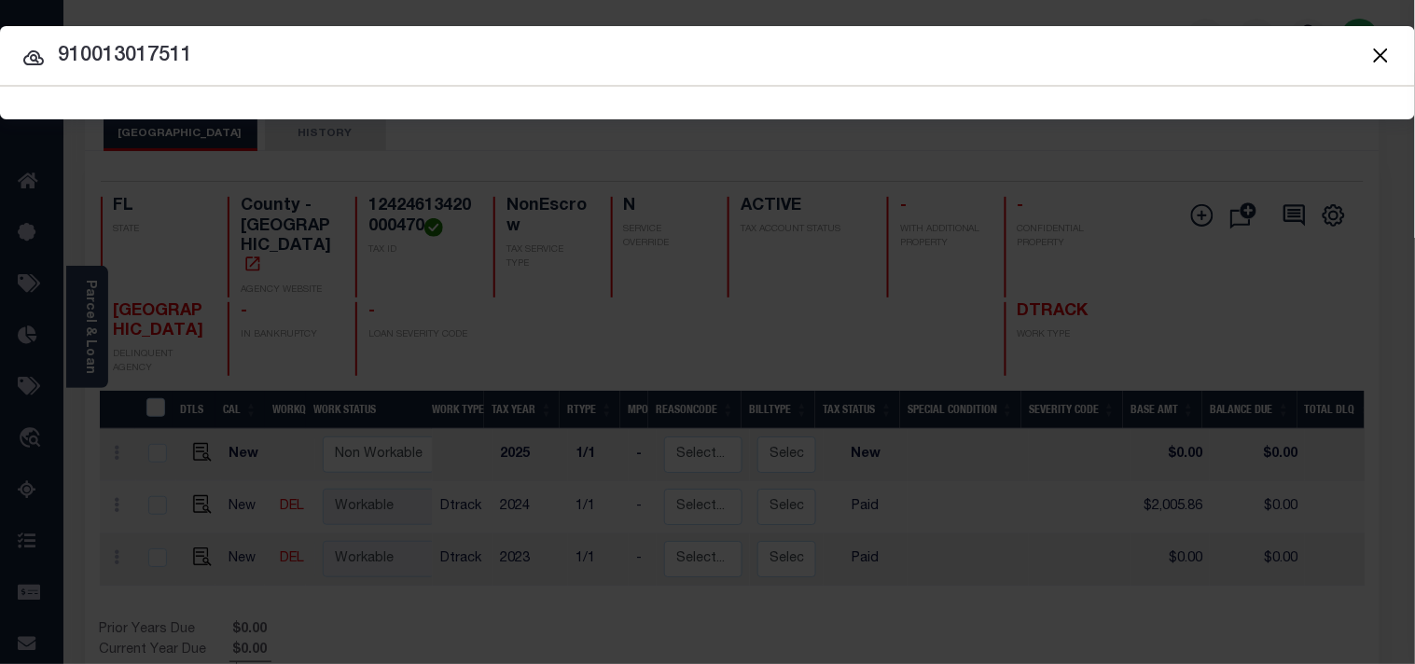
type input "910013017511"
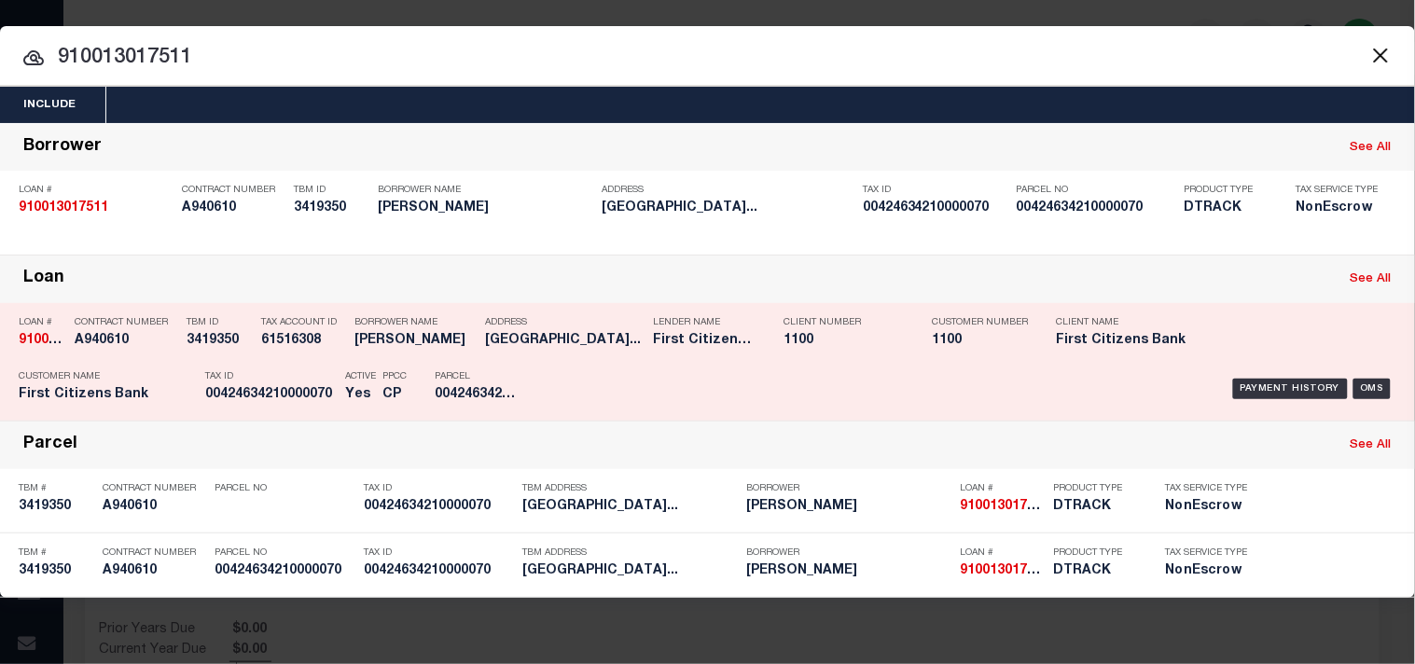
click at [327, 359] on div "Tax Account ID 61516308" at bounding box center [303, 335] width 84 height 54
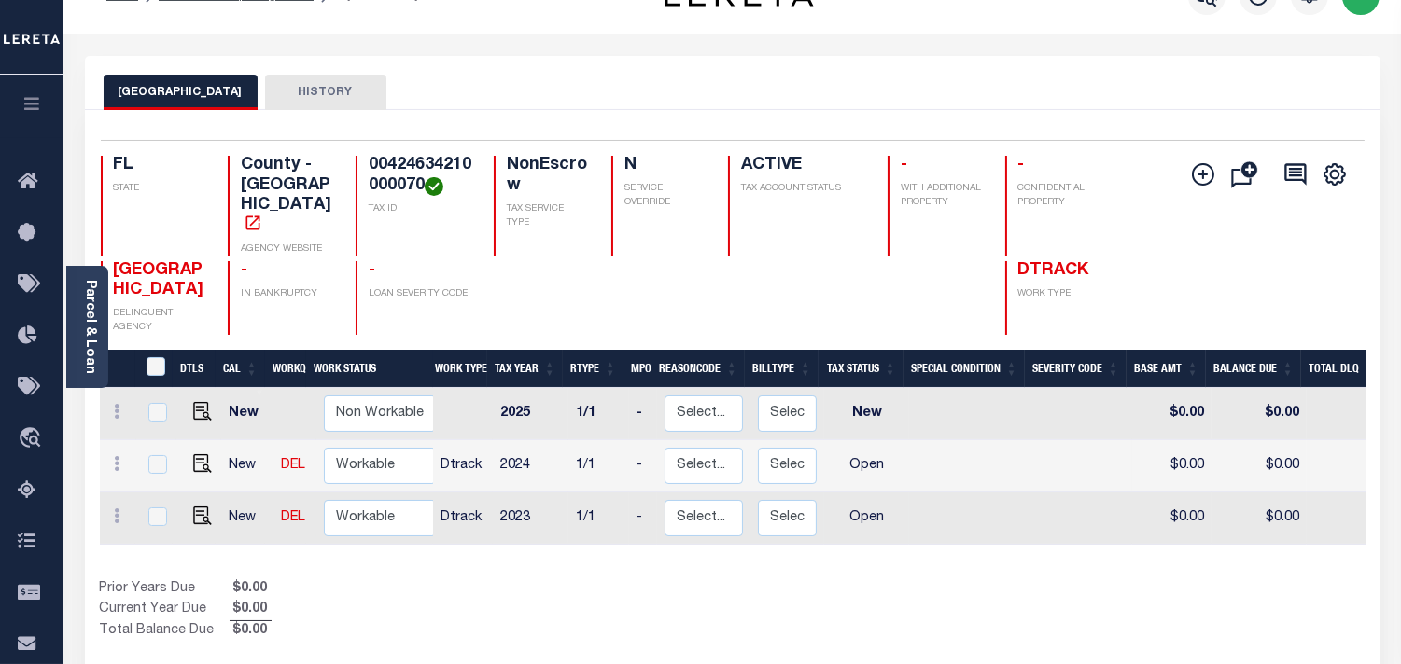
scroll to position [104, 0]
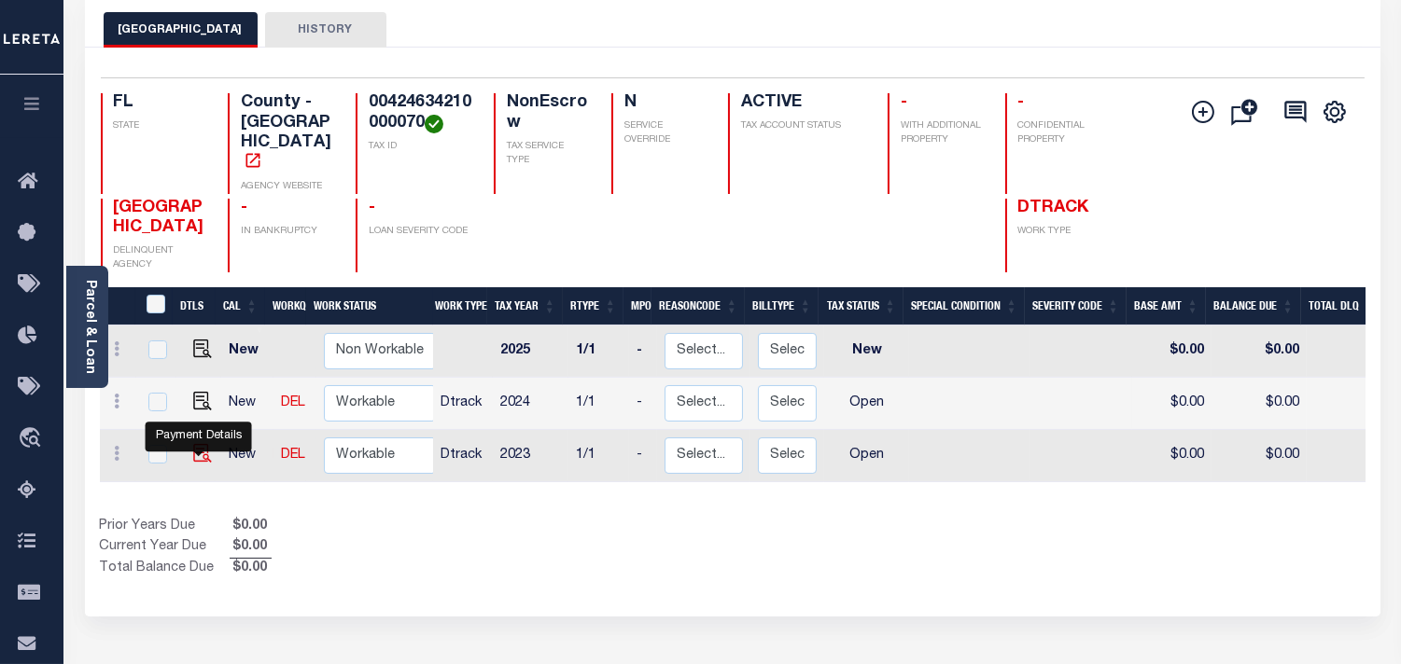
click at [199, 449] on img "" at bounding box center [202, 453] width 19 height 19
checkbox input "true"
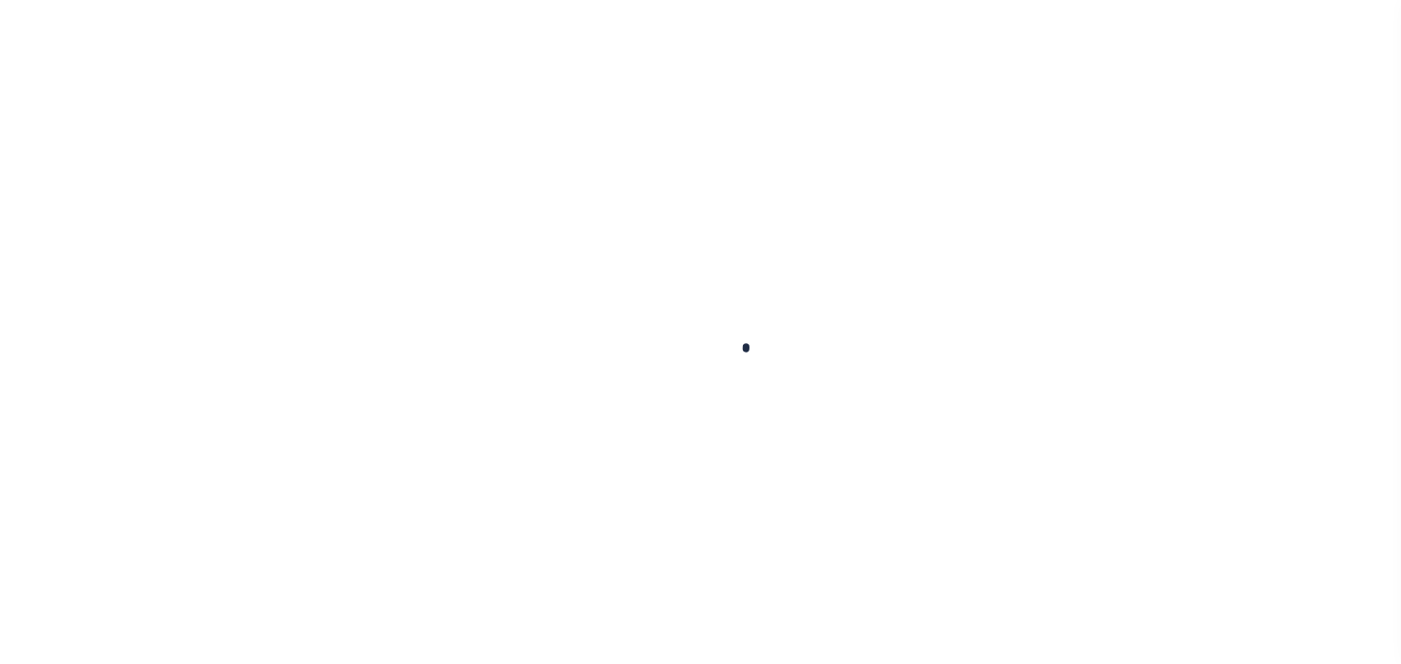
checkbox input "false"
type input "[DATE]"
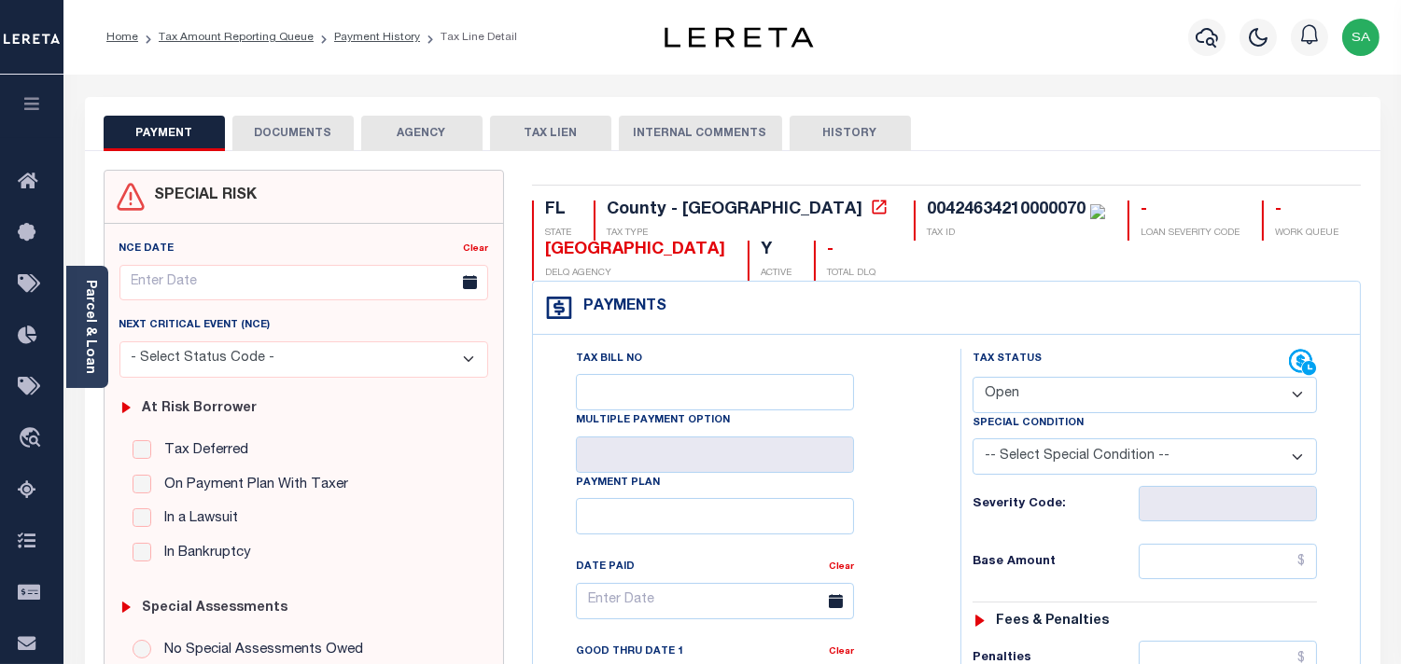
click at [94, 342] on link "Parcel & Loan" at bounding box center [89, 327] width 13 height 94
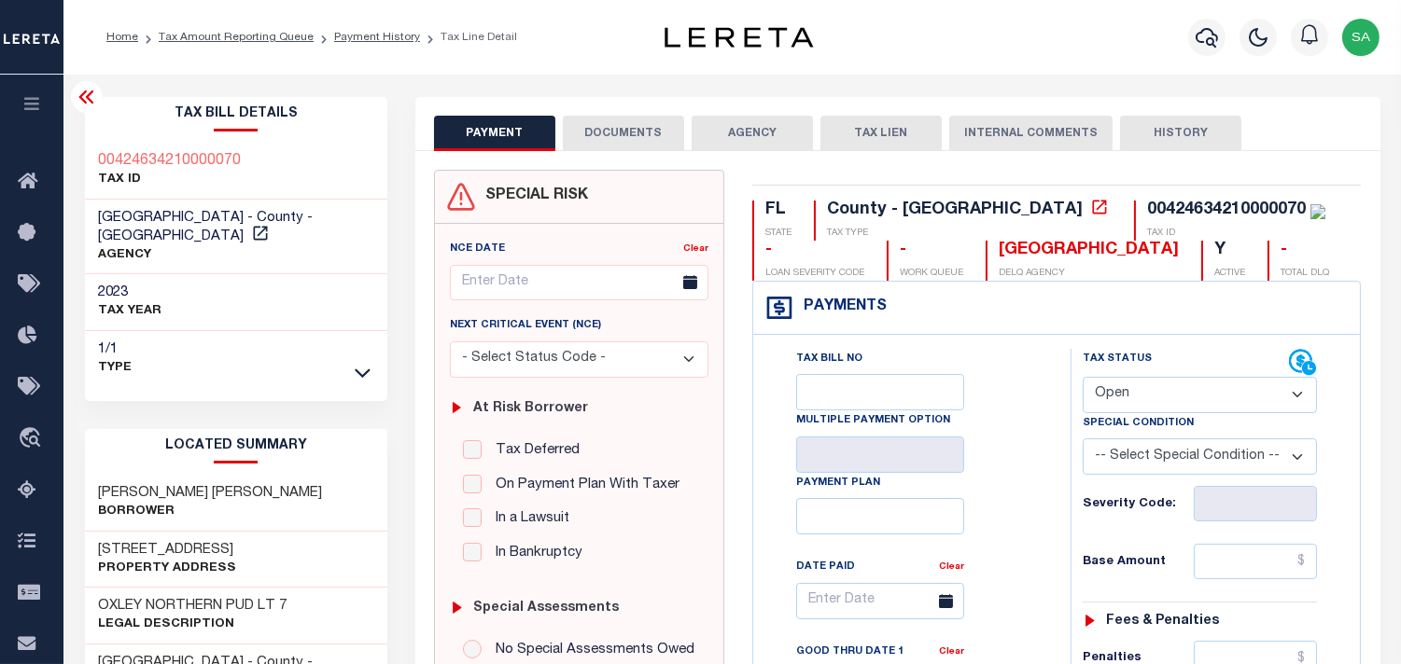
drag, startPoint x: 1122, startPoint y: 381, endPoint x: 1122, endPoint y: 407, distance: 26.1
click at [1122, 381] on select "- Select Status Code - Open Due/Unpaid Paid Incomplete No Tax Due Internal Refu…" at bounding box center [1199, 395] width 234 height 36
select select "PYD"
click at [1082, 378] on select "- Select Status Code - Open Due/Unpaid Paid Incomplete No Tax Due Internal Refu…" at bounding box center [1199, 395] width 234 height 36
type input "[DATE]"
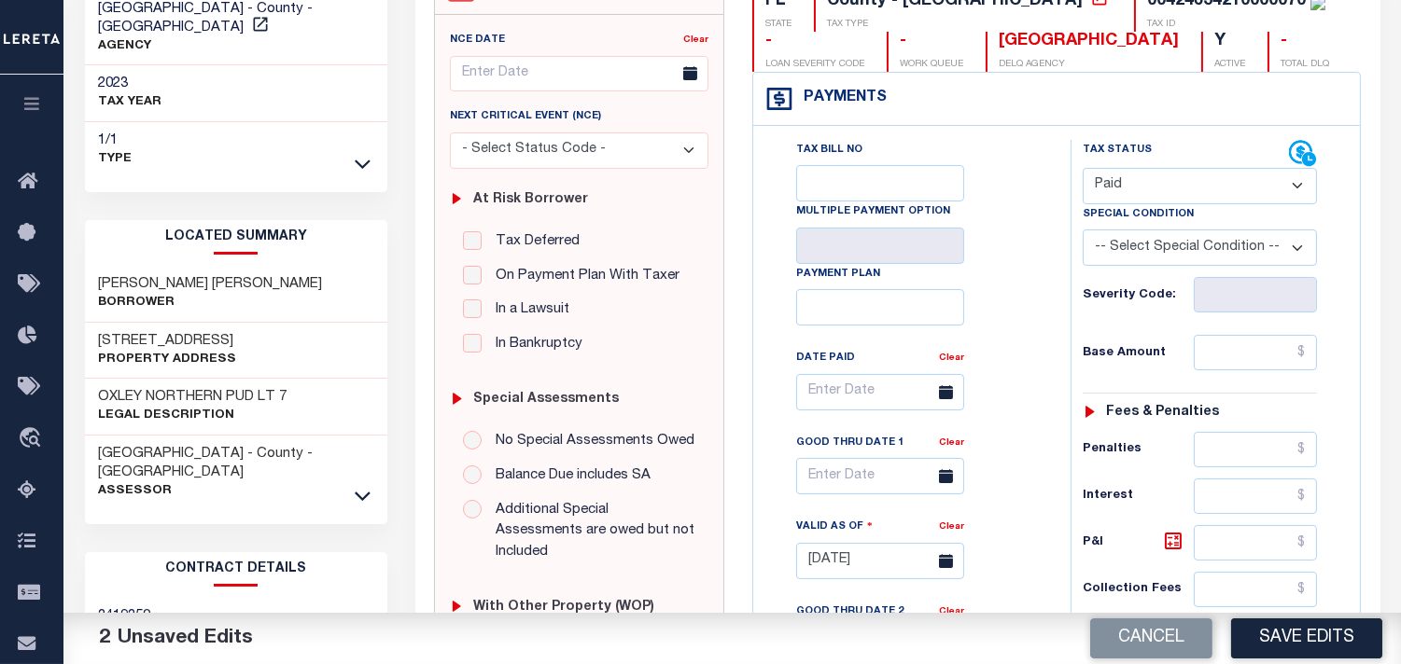
scroll to position [414, 0]
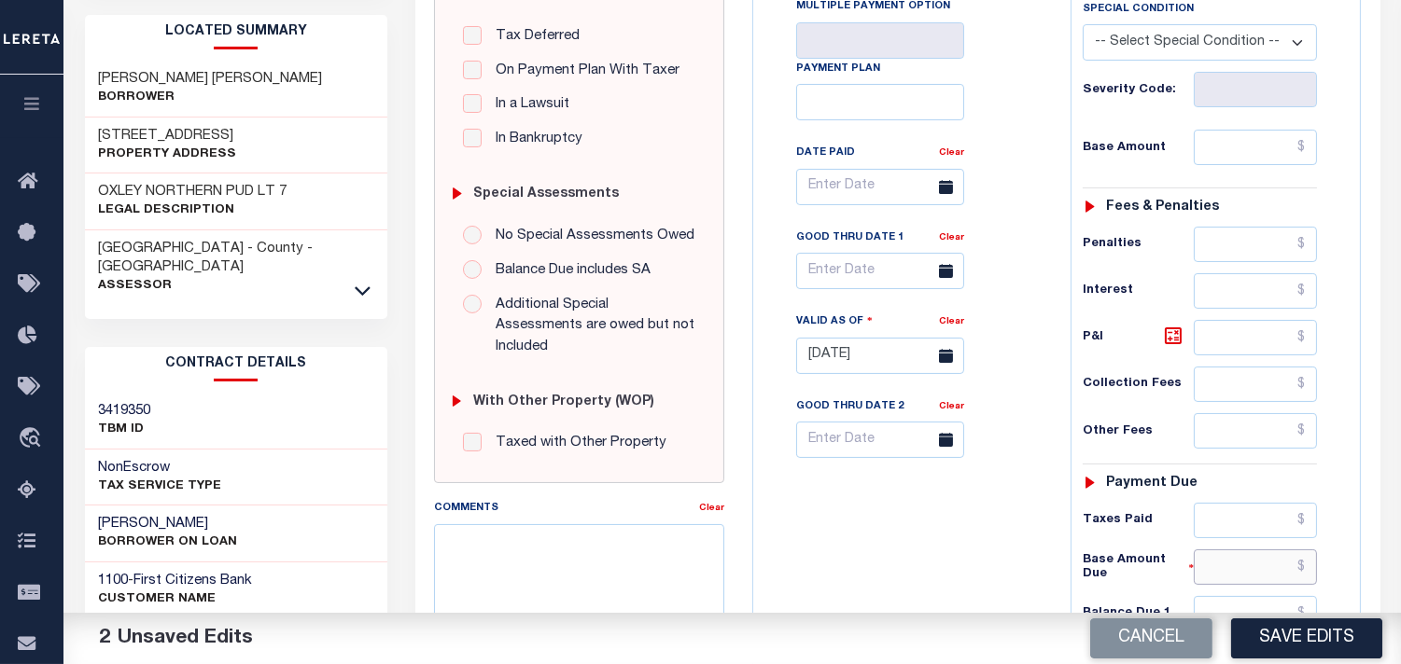
click at [1234, 574] on input "text" at bounding box center [1254, 567] width 123 height 35
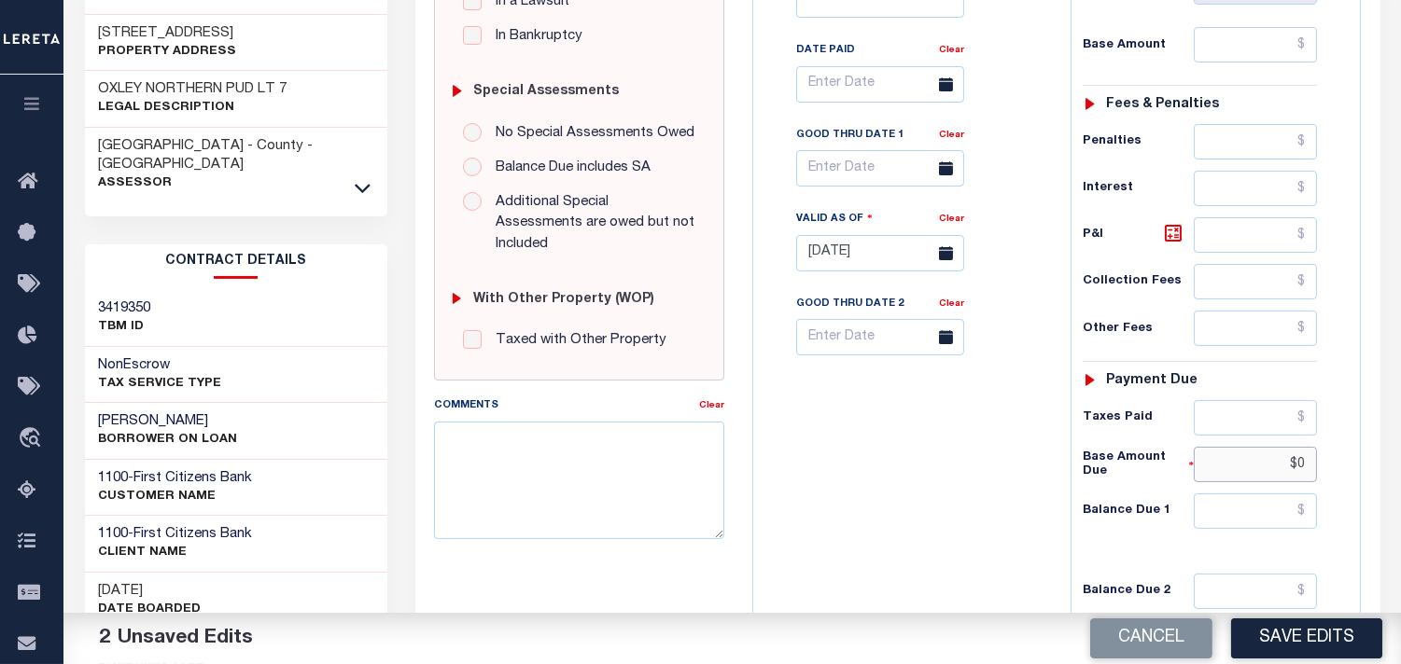
scroll to position [751, 0]
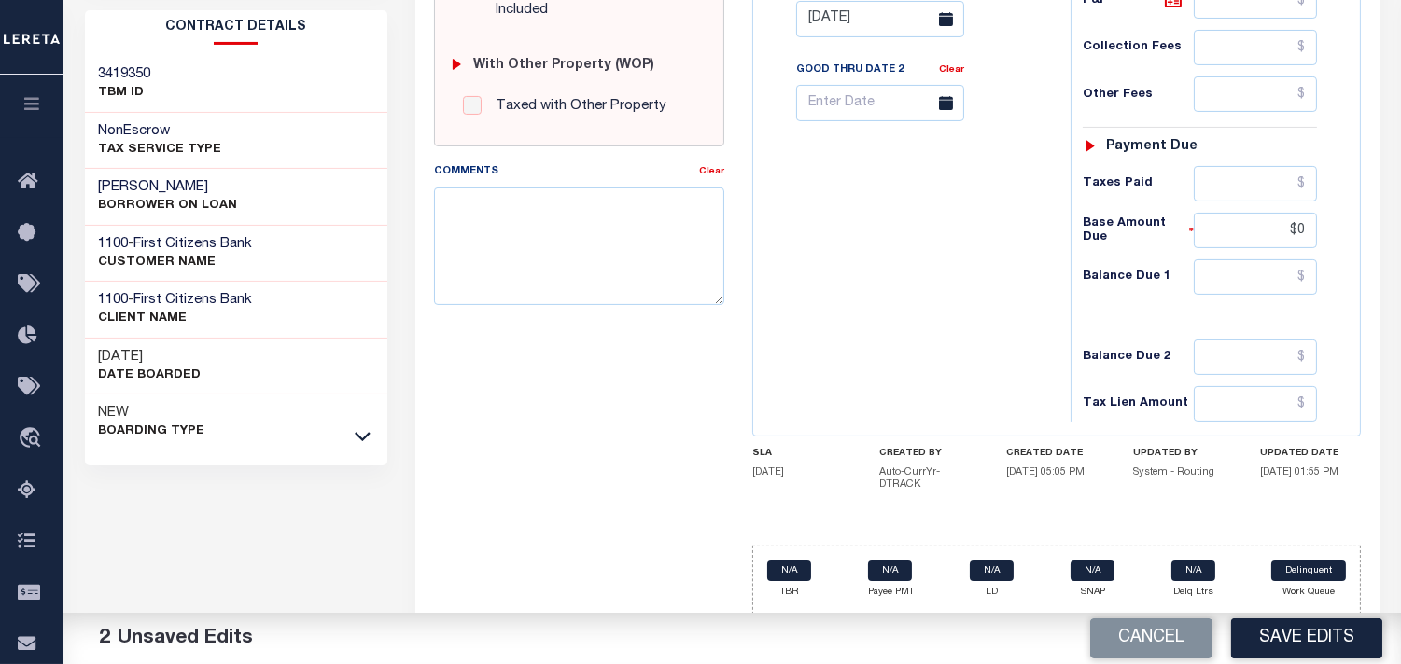
type input "$0.00"
click at [549, 188] on textarea "Comments" at bounding box center [579, 247] width 290 height 118
paste textarea "Refer 2024 1/1 line for Document."
type textarea "Refer 2024 1/1 line for Document."
click at [1274, 629] on button "Save Edits" at bounding box center [1306, 639] width 151 height 40
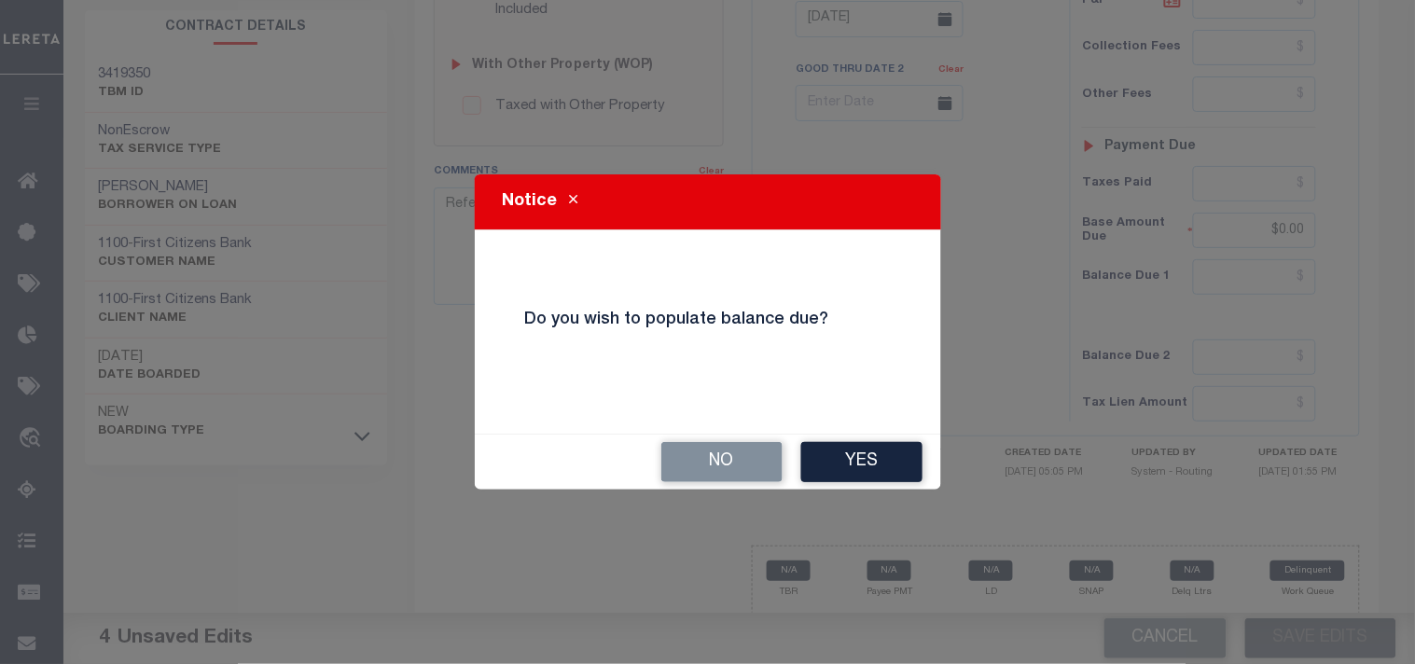
drag, startPoint x: 863, startPoint y: 458, endPoint x: 899, endPoint y: 435, distance: 43.2
click at [862, 458] on button "Yes" at bounding box center [861, 462] width 121 height 40
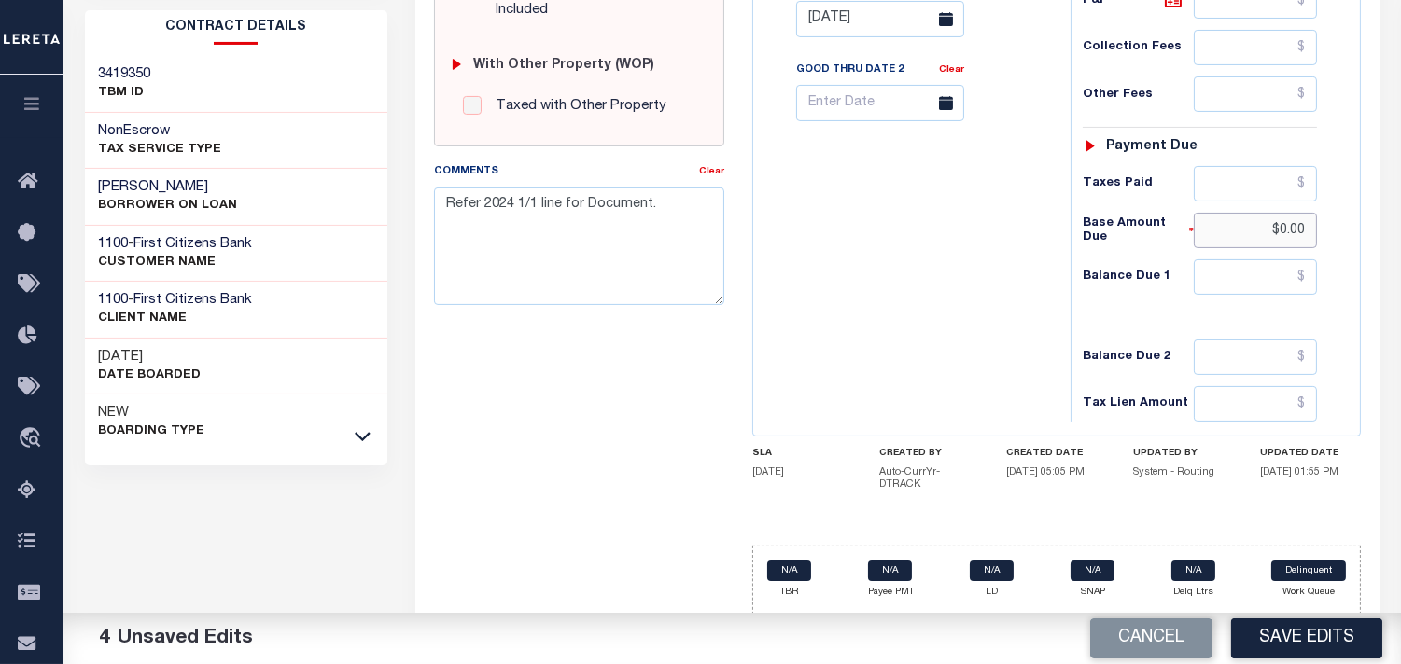
drag, startPoint x: 1236, startPoint y: 230, endPoint x: 1359, endPoint y: 241, distance: 123.7
drag, startPoint x: 1262, startPoint y: 277, endPoint x: 1186, endPoint y: 286, distance: 77.1
click at [1262, 277] on input "text" at bounding box center [1254, 276] width 123 height 35
drag, startPoint x: 965, startPoint y: 303, endPoint x: 1030, endPoint y: 398, distance: 115.4
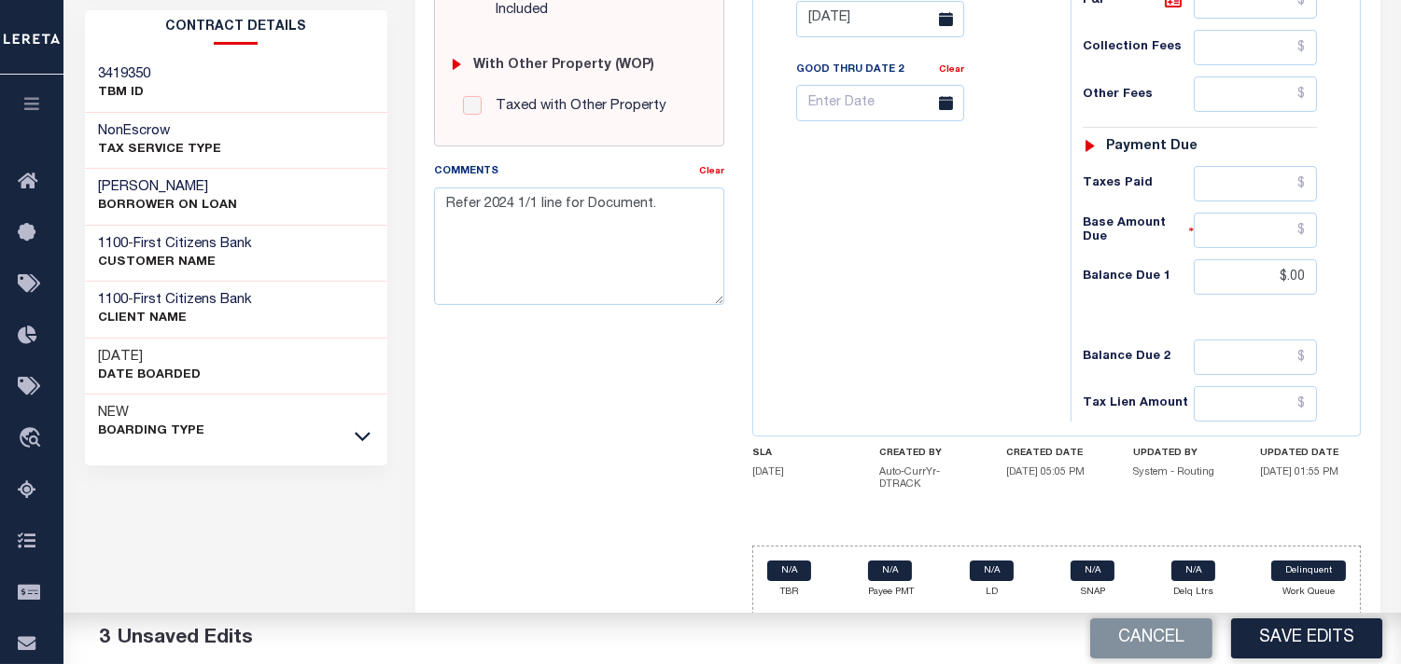
click at [964, 304] on div "Tax Bill No Multiple Payment Option Payment Plan Clear" at bounding box center [907, 10] width 299 height 824
drag, startPoint x: 1265, startPoint y: 272, endPoint x: 1378, endPoint y: 281, distance: 113.2
click at [1378, 281] on div "SPECIAL RISK NCE Date Clear" at bounding box center [897, 22] width 965 height 1245
type input "$0.00"
click at [1066, 309] on div "Tax Status Status" at bounding box center [1205, 10] width 299 height 824
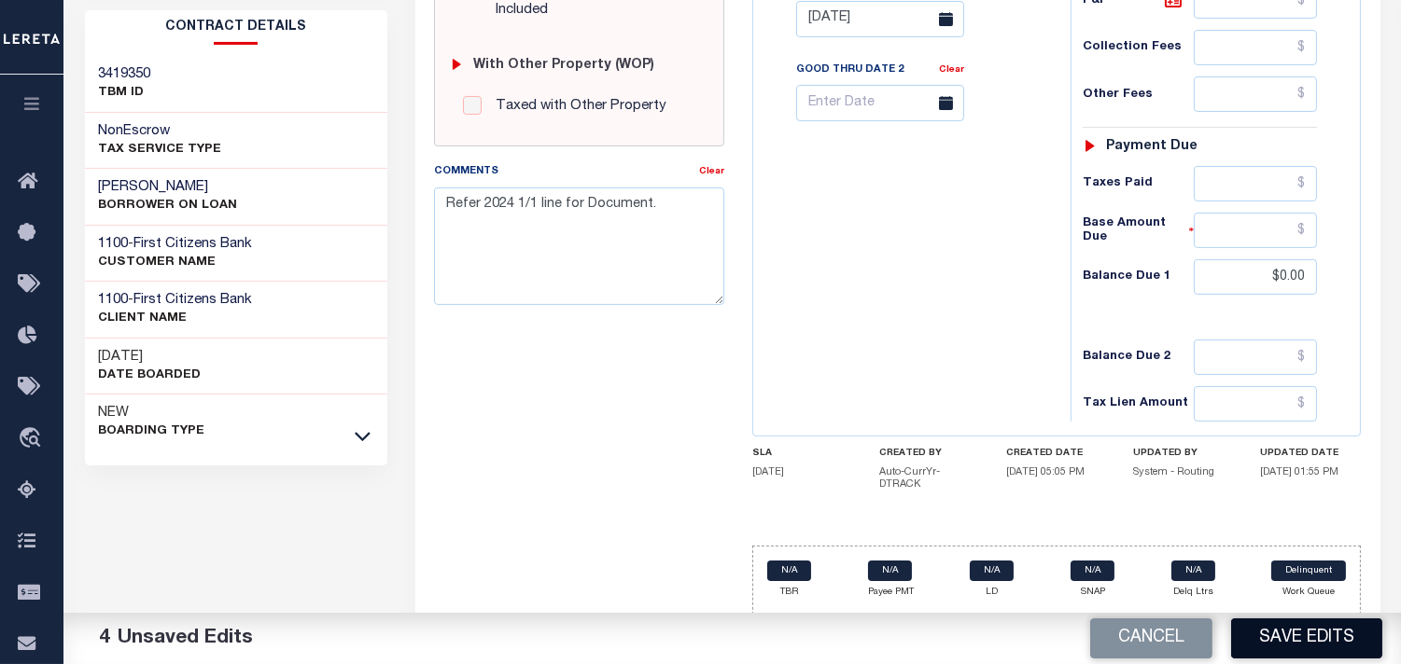
click at [1302, 641] on button "Save Edits" at bounding box center [1306, 639] width 151 height 40
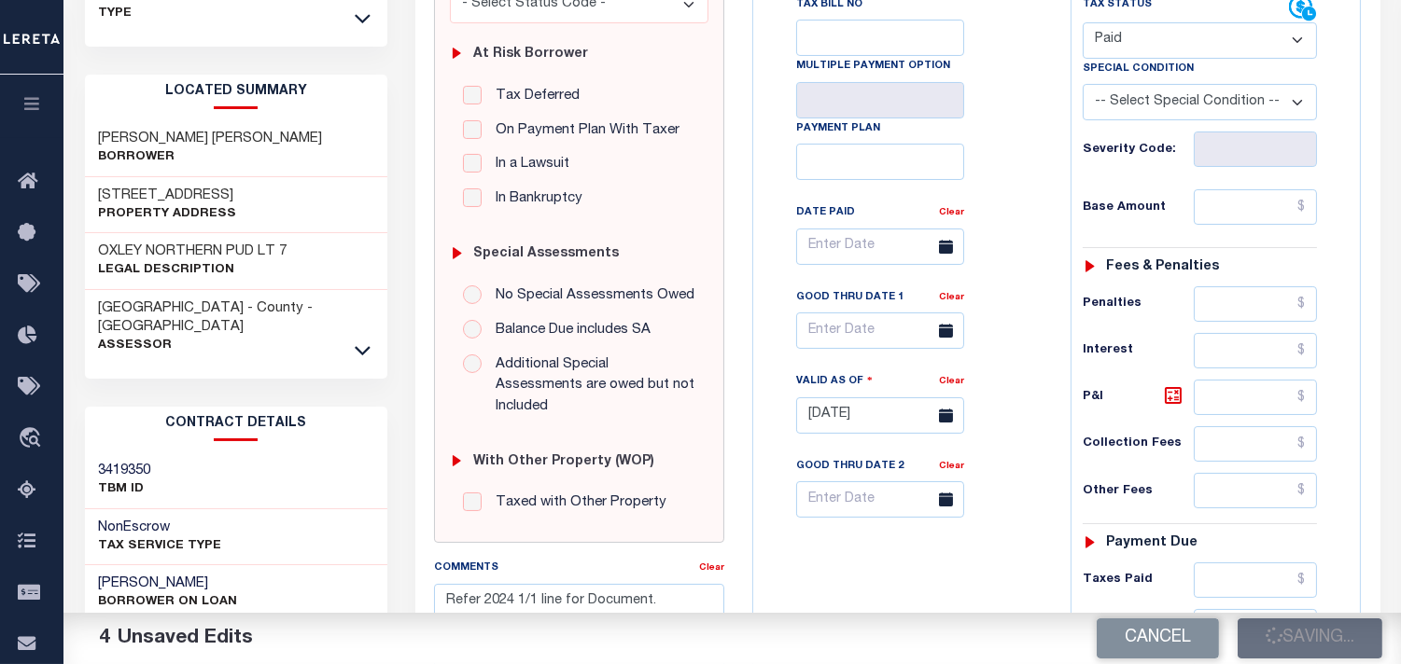
scroll to position [544, 0]
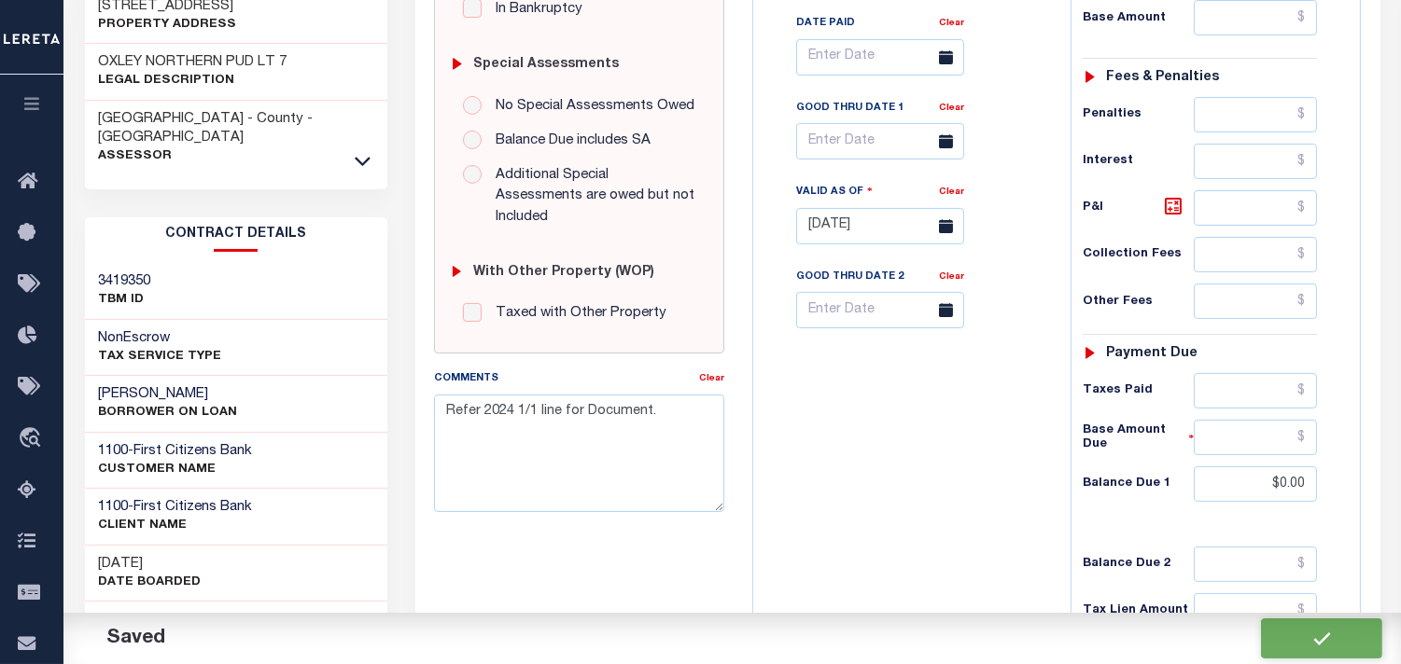
checkbox input "false"
type input "$0"
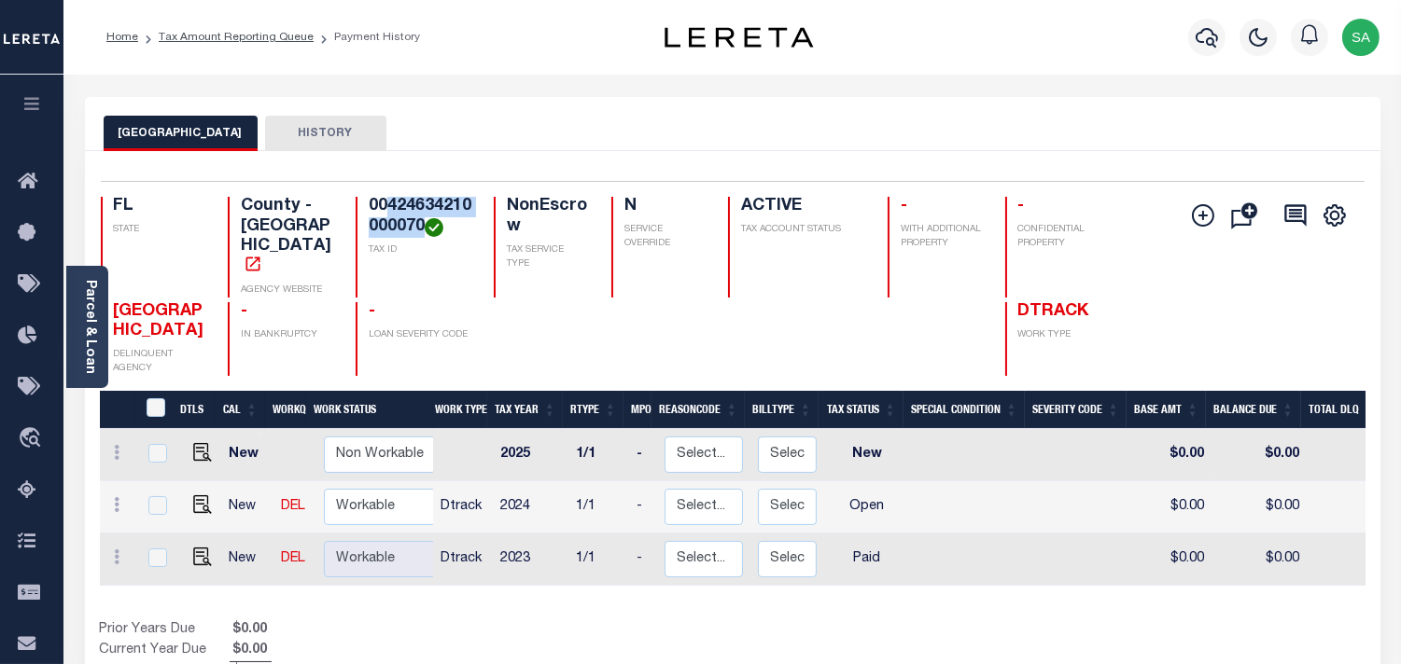
drag, startPoint x: 389, startPoint y: 203, endPoint x: 423, endPoint y: 225, distance: 39.9
click at [423, 225] on h4 "00424634210000070" at bounding box center [420, 217] width 103 height 40
click at [202, 497] on img "" at bounding box center [202, 504] width 19 height 19
checkbox input "true"
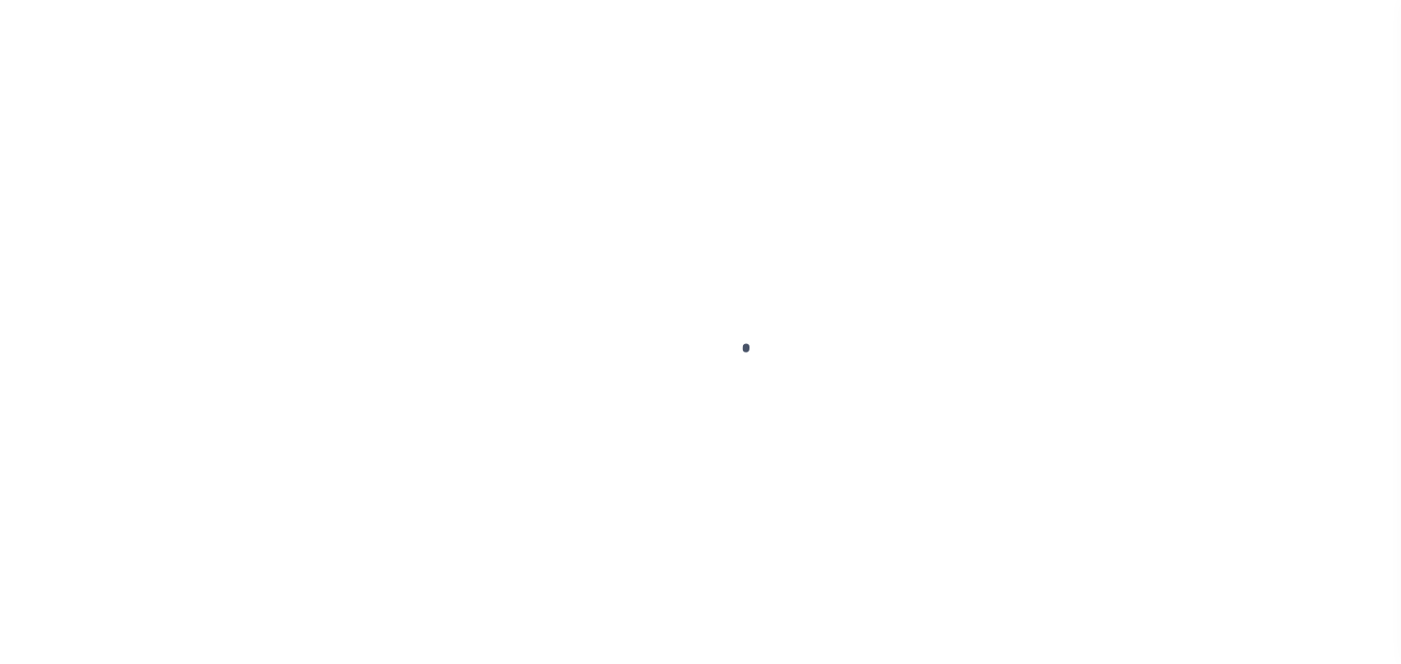
checkbox input "false"
type input "[DATE]"
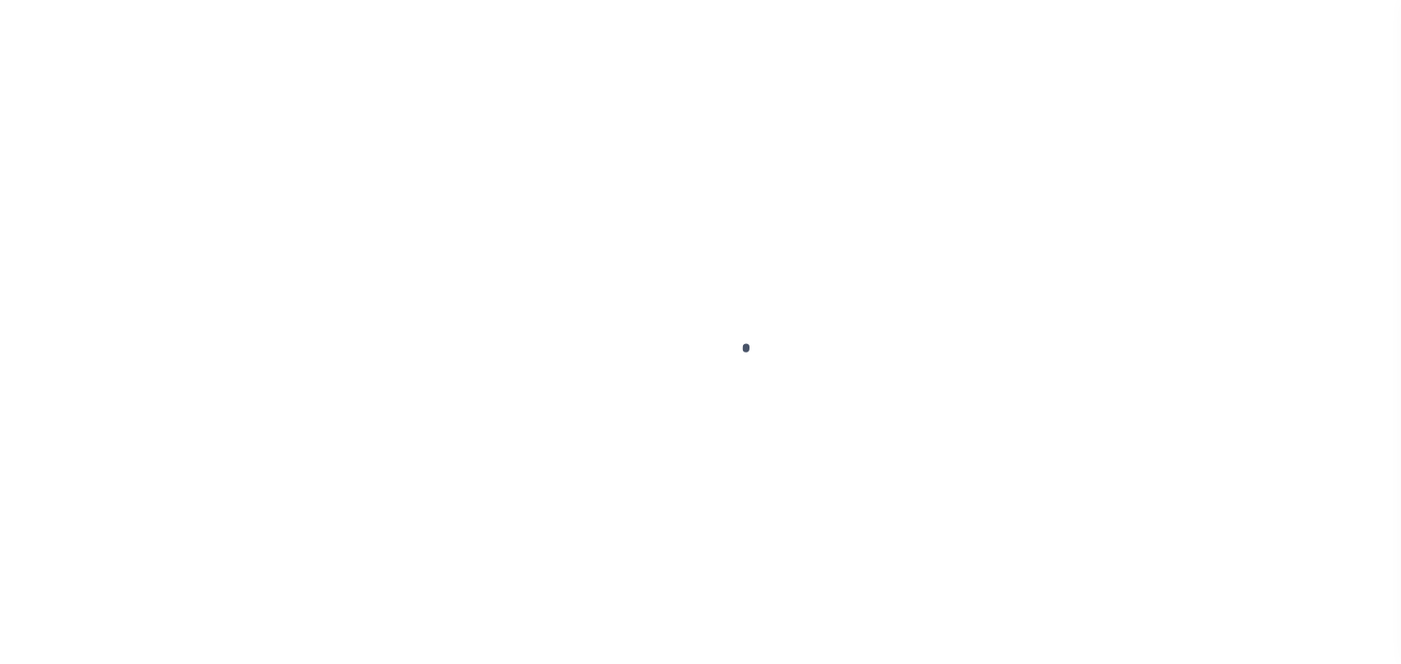
select select "OP2"
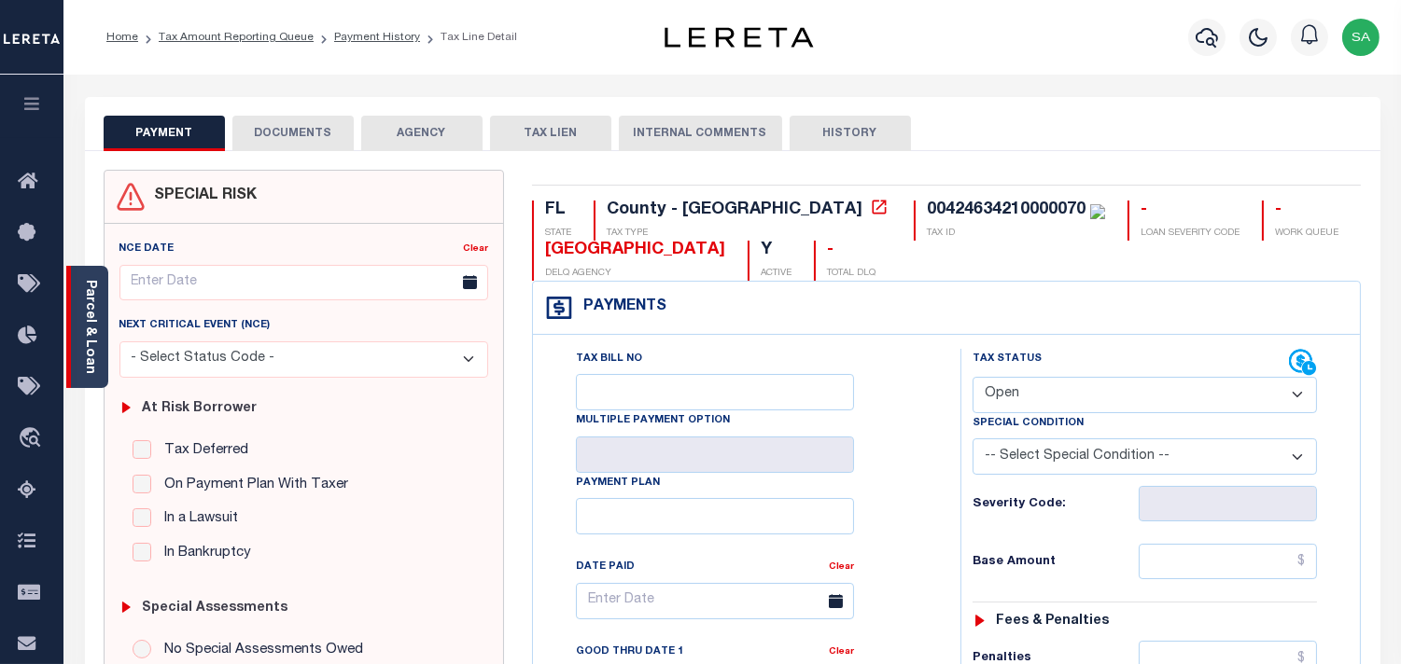
click at [93, 361] on link "Parcel & Loan" at bounding box center [89, 327] width 13 height 94
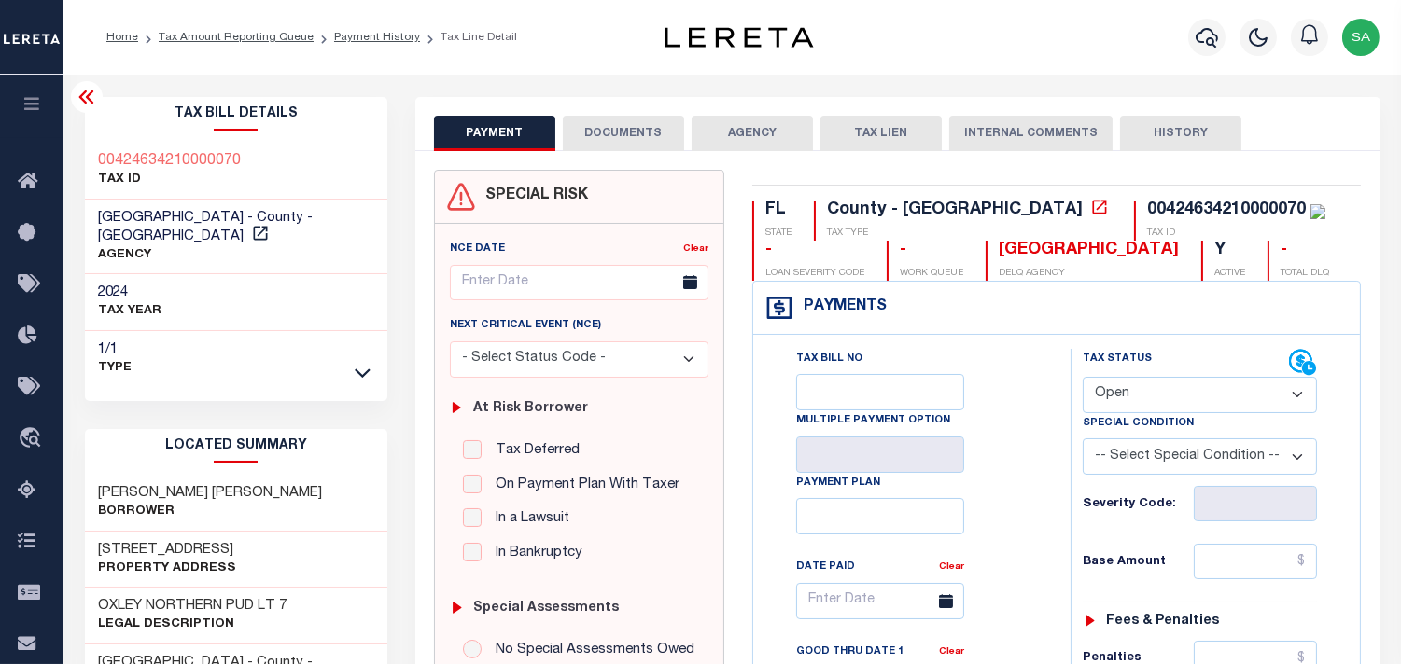
click at [641, 138] on button "DOCUMENTS" at bounding box center [623, 133] width 121 height 35
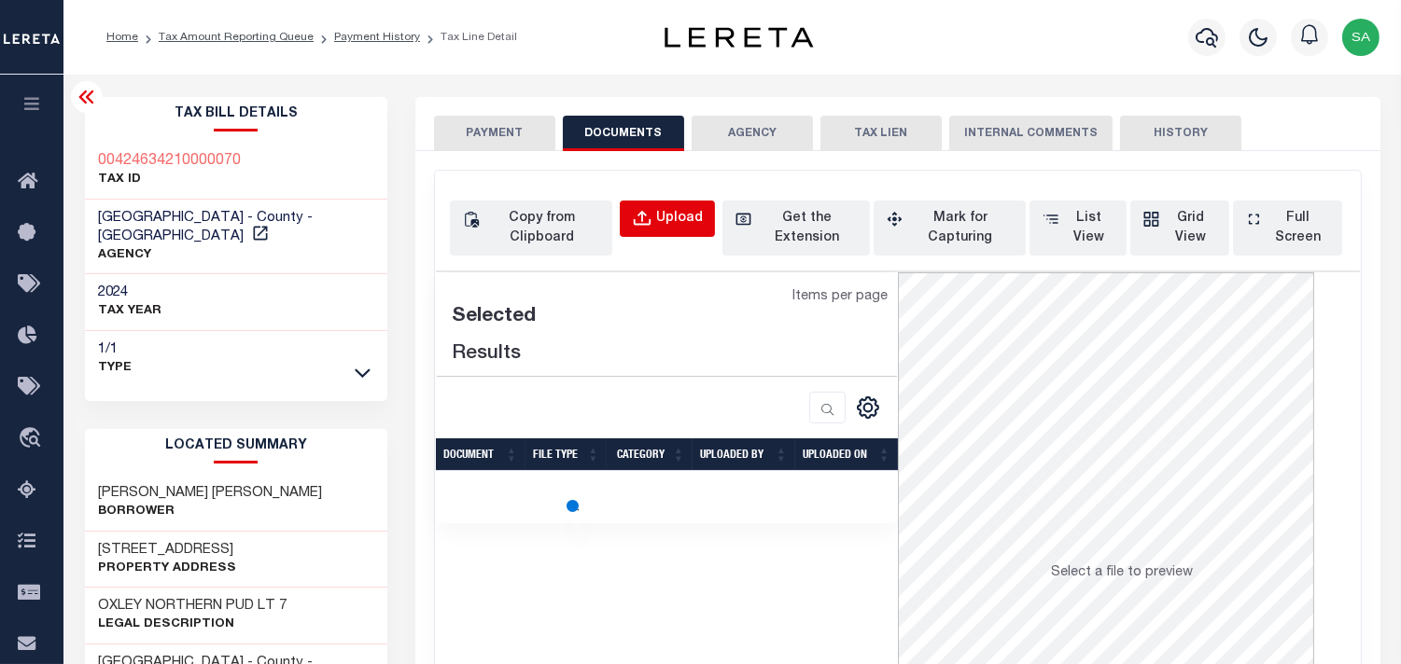
click at [662, 207] on button "Upload" at bounding box center [667, 219] width 95 height 36
select select "POP"
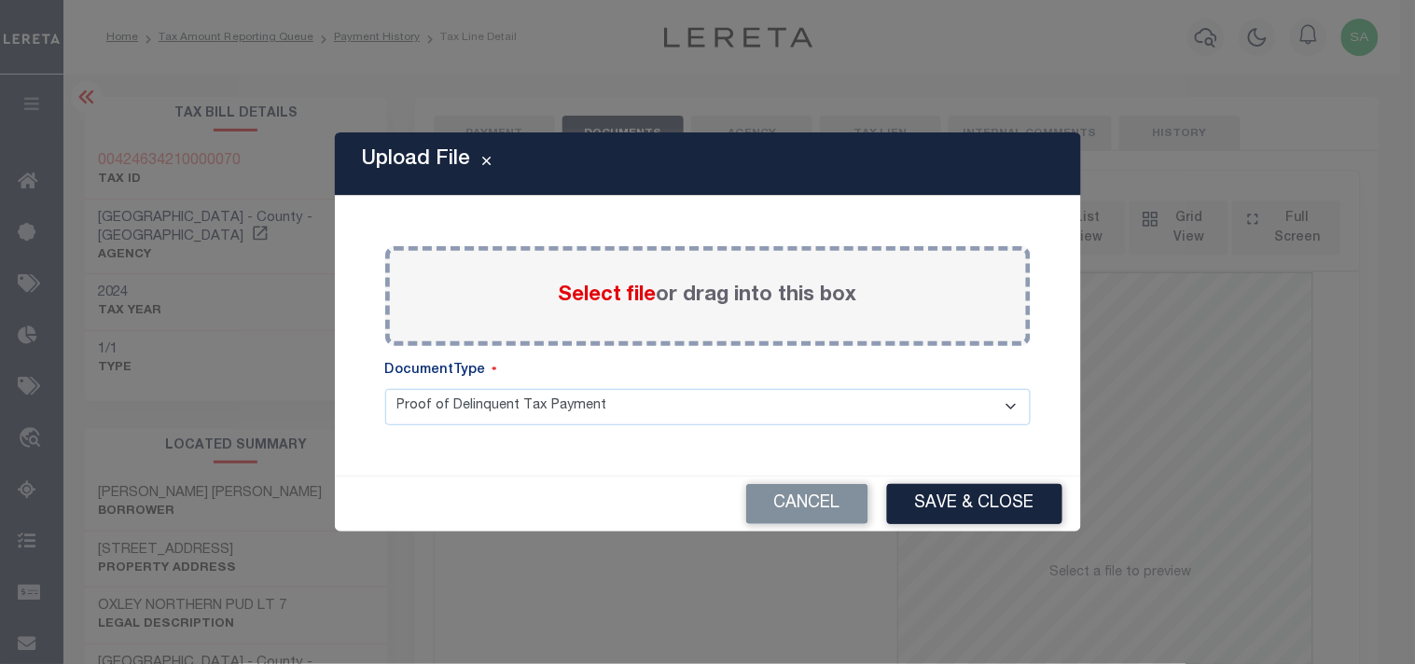
click at [608, 300] on span "Select file" at bounding box center [608, 296] width 98 height 21
click at [0, 0] on input "Select file or drag into this box" at bounding box center [0, 0] width 0 height 0
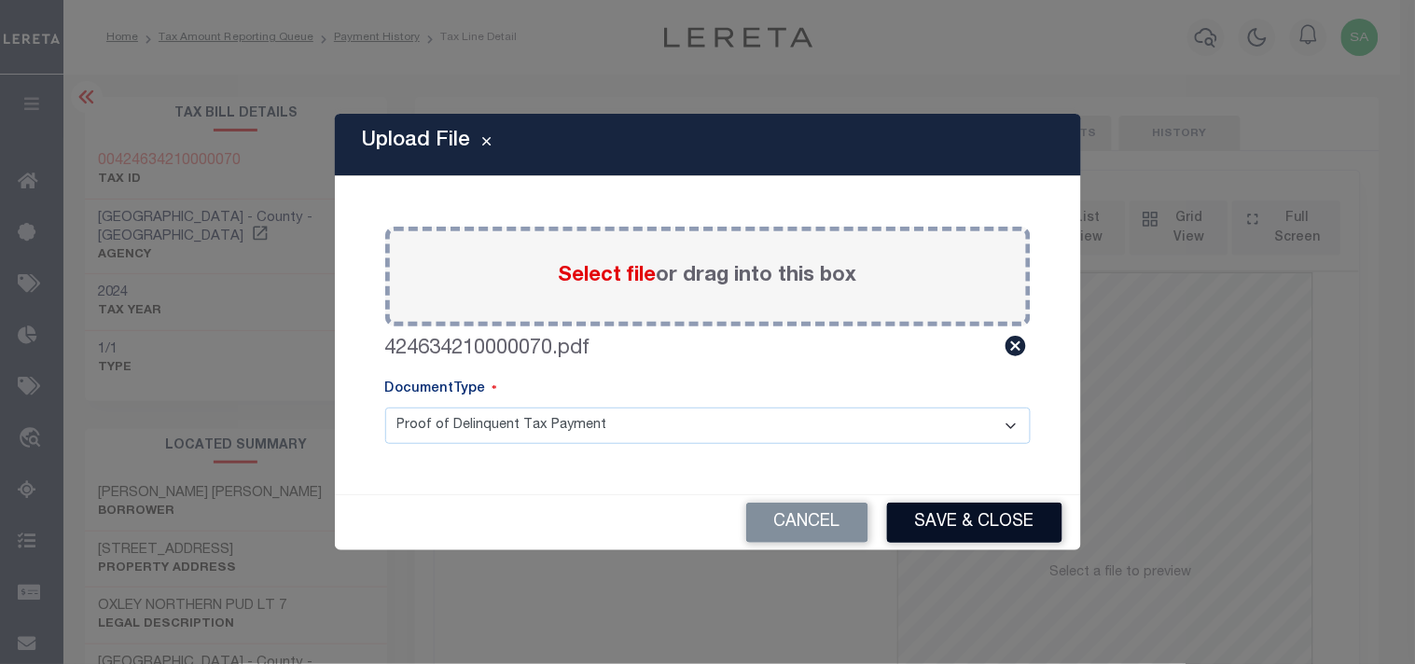
click at [902, 511] on button "Save & Close" at bounding box center [974, 523] width 175 height 40
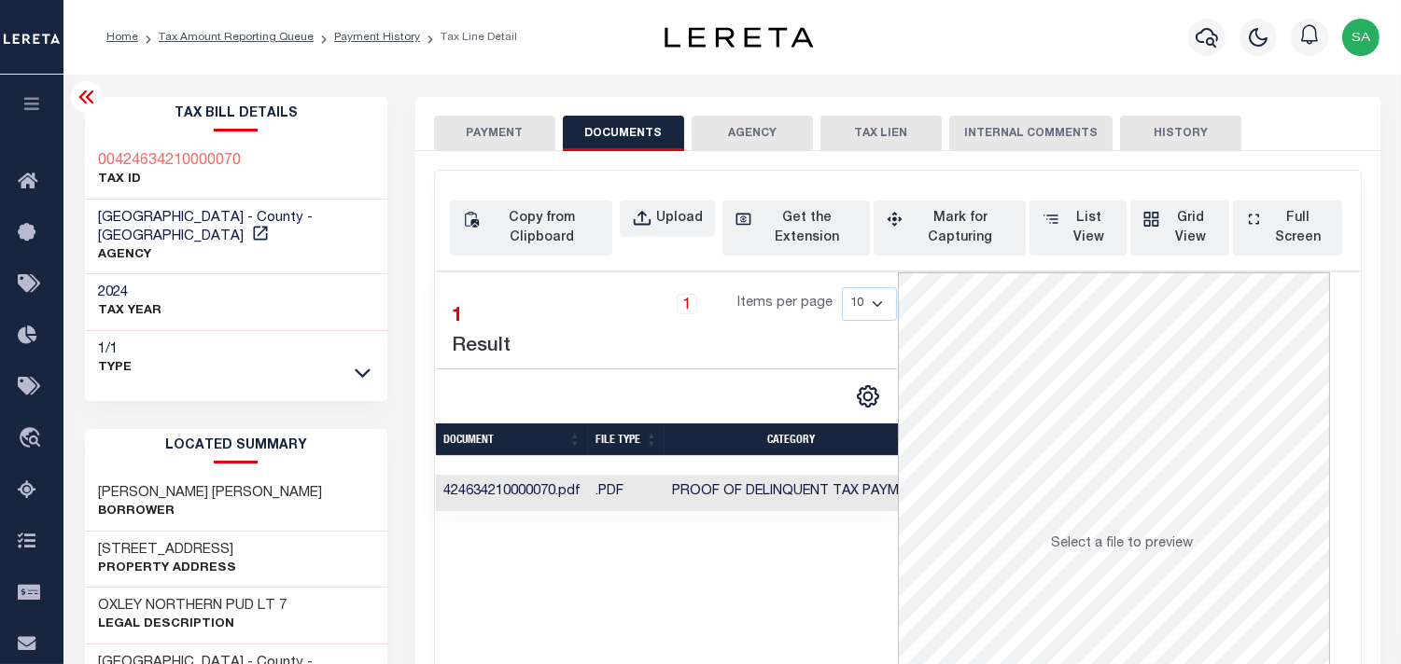
click at [523, 145] on button "PAYMENT" at bounding box center [494, 133] width 121 height 35
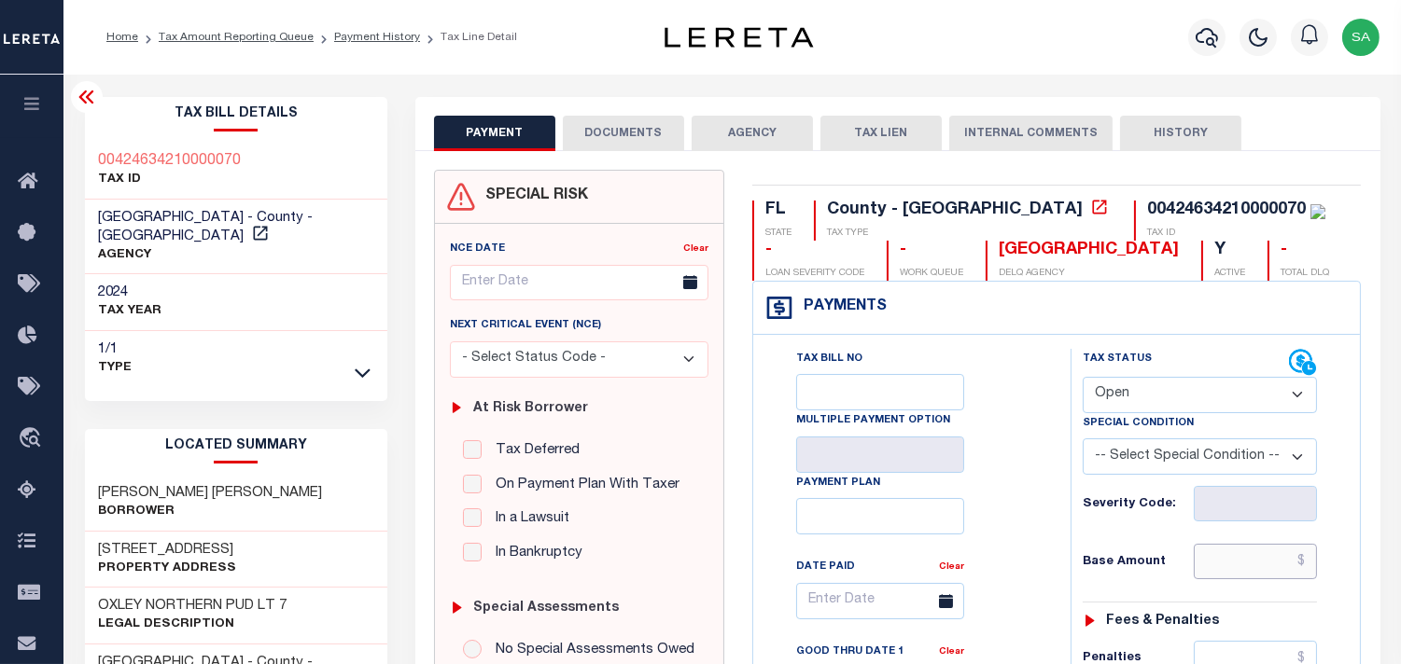
drag, startPoint x: 1223, startPoint y: 565, endPoint x: 1002, endPoint y: 523, distance: 225.1
click at [1222, 565] on input "text" at bounding box center [1254, 561] width 123 height 35
paste input "12,959.26"
type input "$12,959.26"
click at [1154, 387] on select "- Select Status Code - Open Due/Unpaid Paid Incomplete No Tax Due Internal Refu…" at bounding box center [1199, 395] width 234 height 36
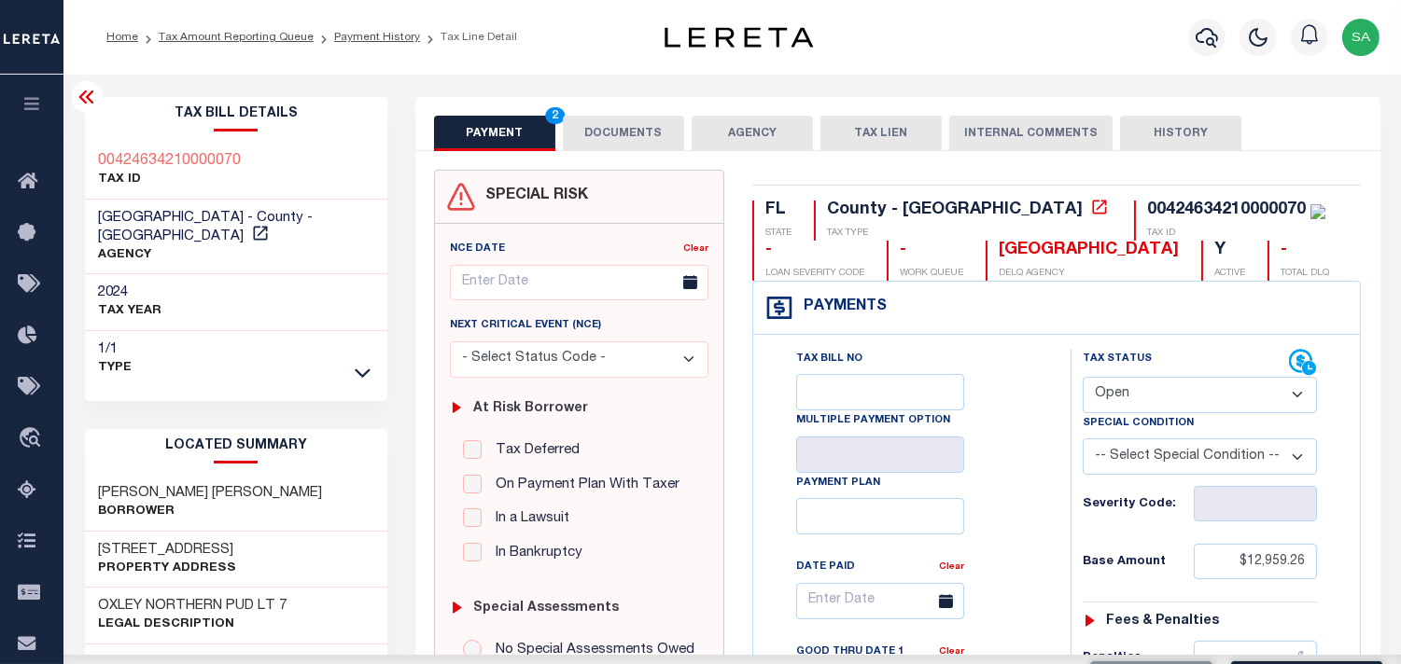
type input "[DATE]"
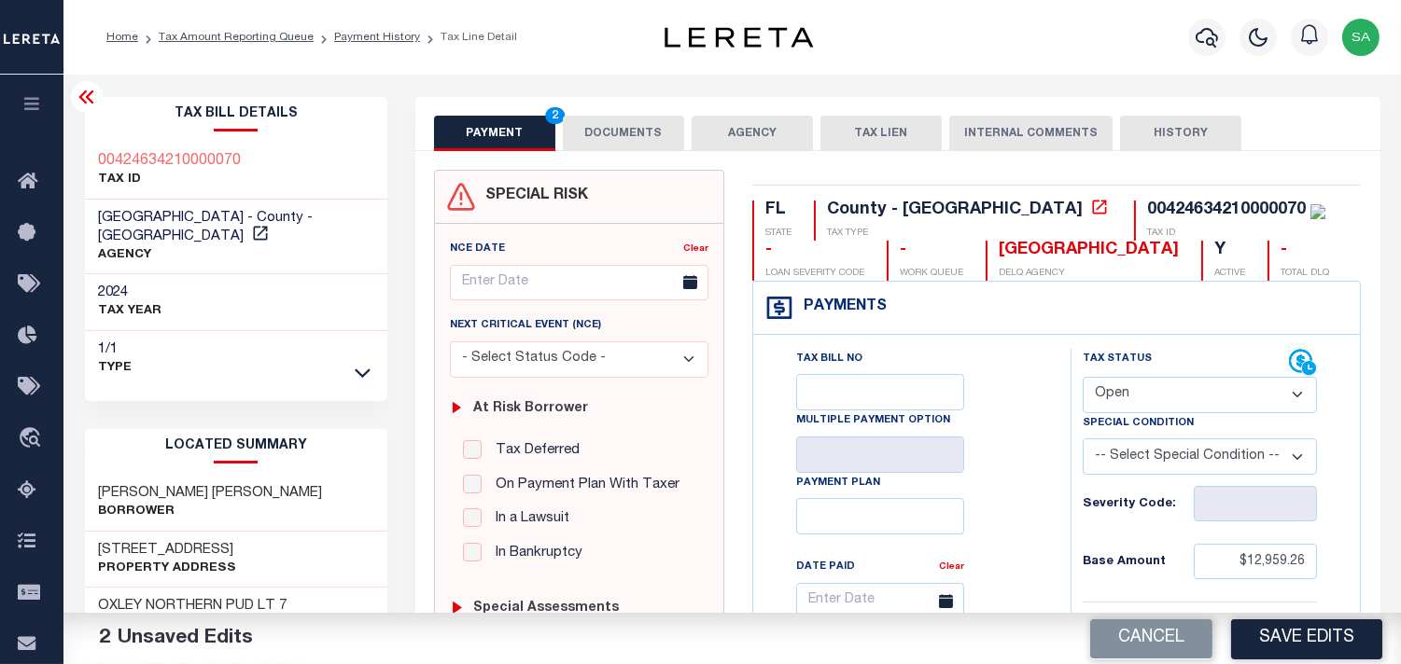
select select "PYD"
click at [1082, 378] on select "- Select Status Code - Open Due/Unpaid Paid Incomplete No Tax Due Internal Refu…" at bounding box center [1199, 395] width 234 height 36
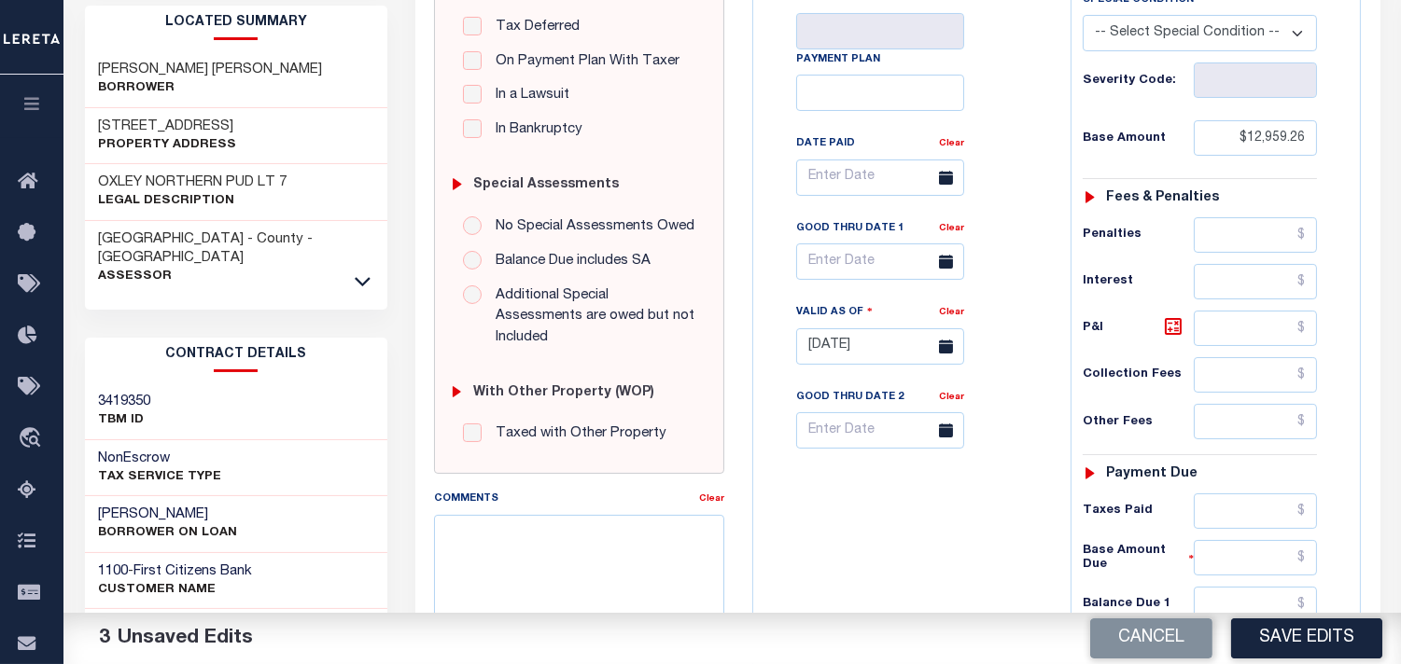
scroll to position [518, 0]
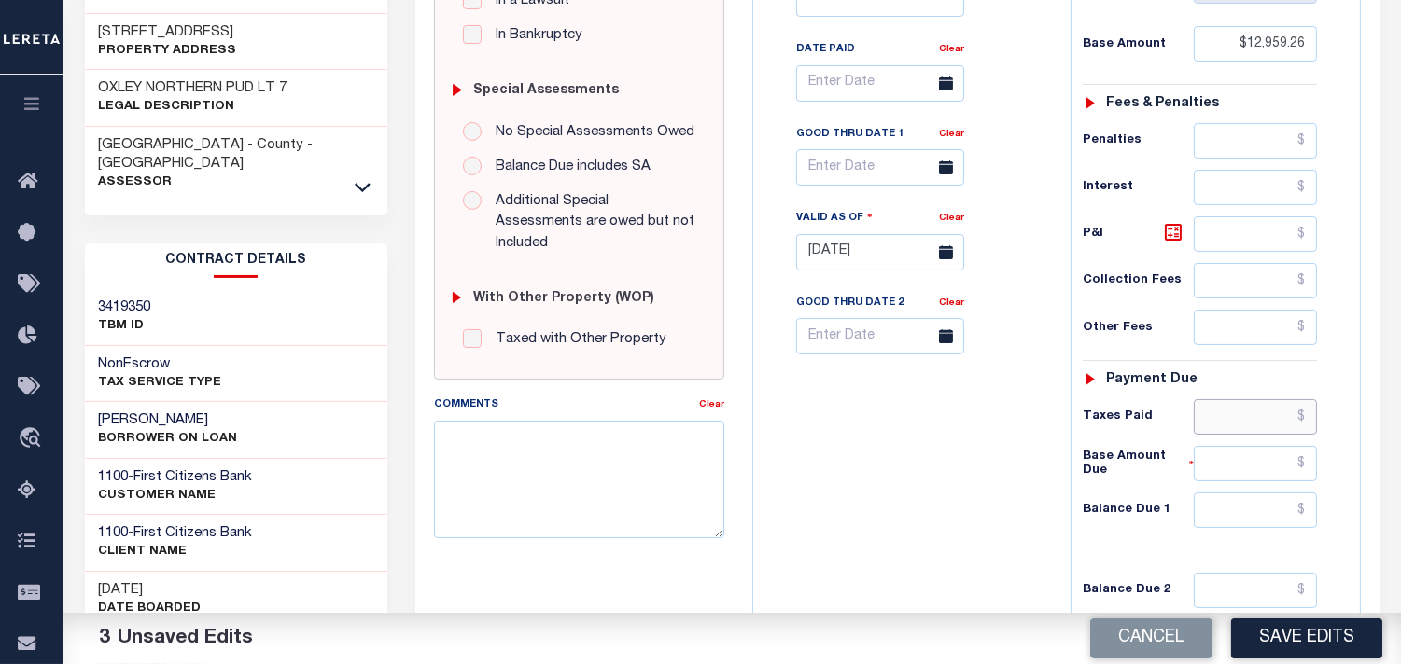
drag, startPoint x: 1254, startPoint y: 420, endPoint x: 1141, endPoint y: 427, distance: 113.1
click at [1254, 420] on input "text" at bounding box center [1254, 416] width 123 height 35
paste input "12,440.88"
type input "$12,440.88"
click at [1258, 514] on input "text" at bounding box center [1254, 510] width 123 height 35
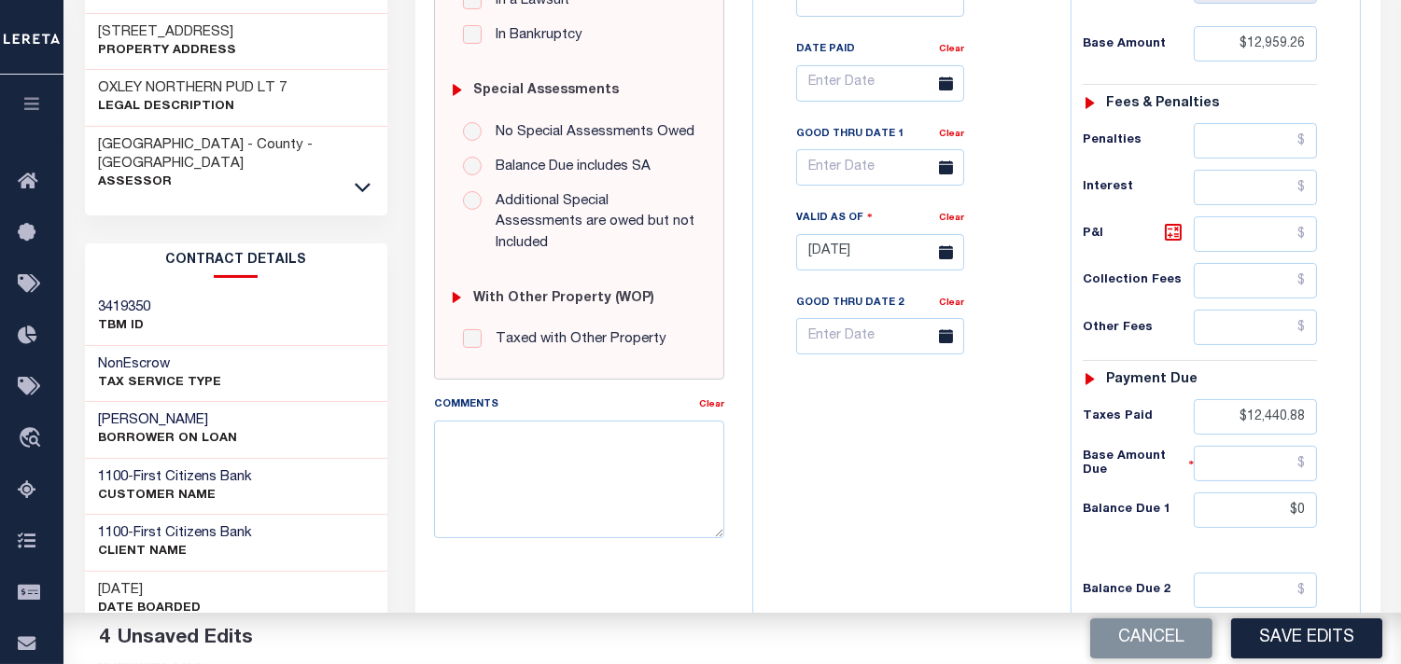
type input "$0.00"
click at [912, 471] on div "Tax Bill No Multiple Payment Option Payment Plan Clear" at bounding box center [907, 243] width 299 height 824
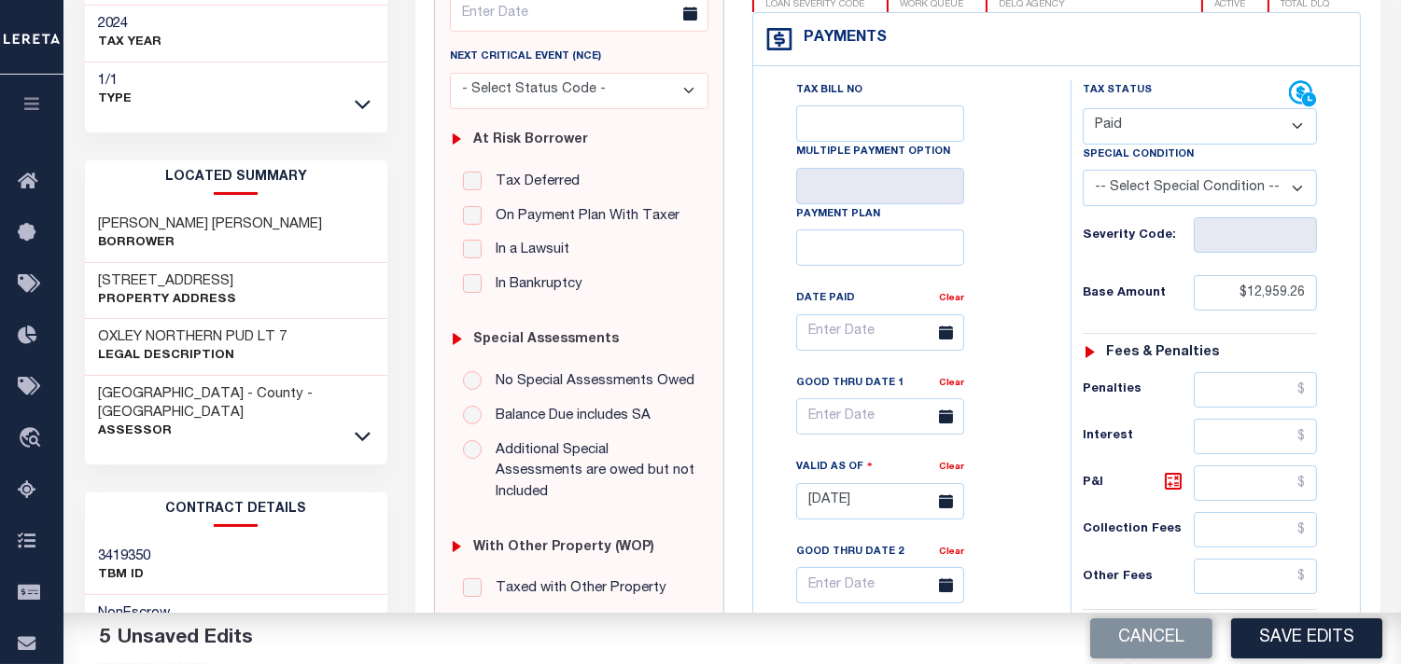
scroll to position [0, 0]
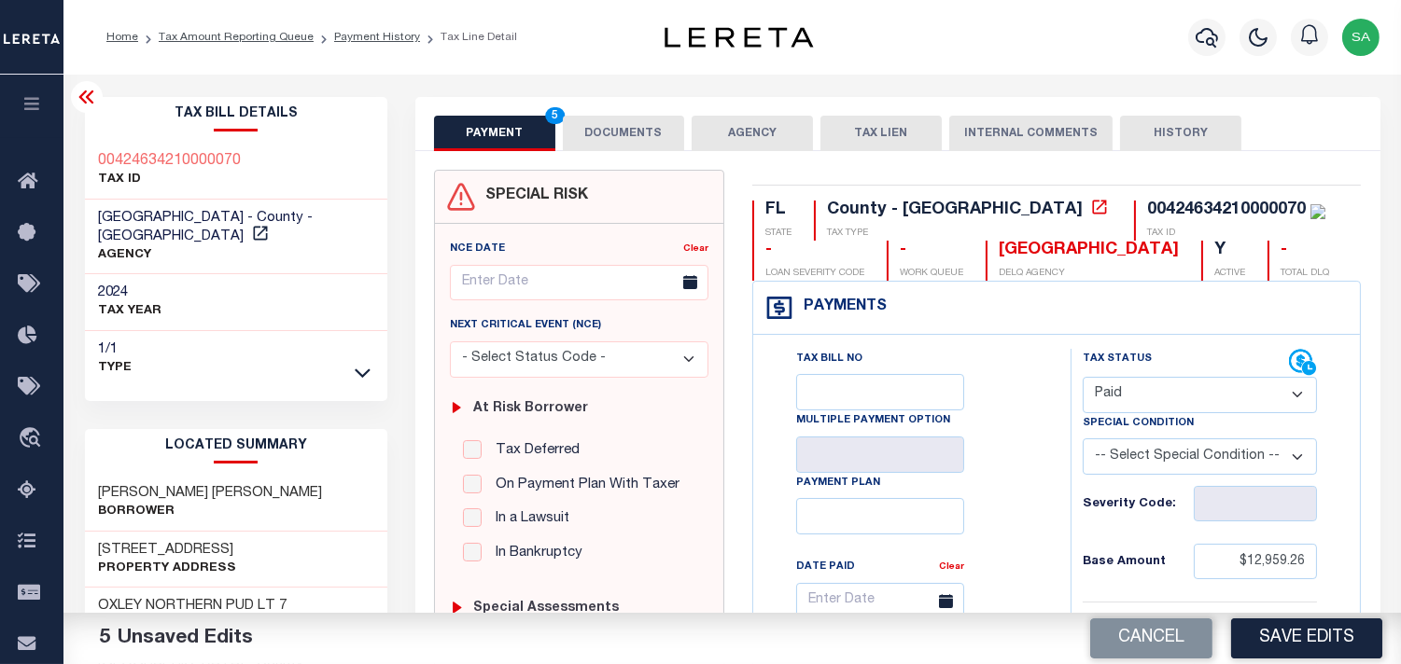
click at [655, 129] on button "DOCUMENTS" at bounding box center [623, 133] width 121 height 35
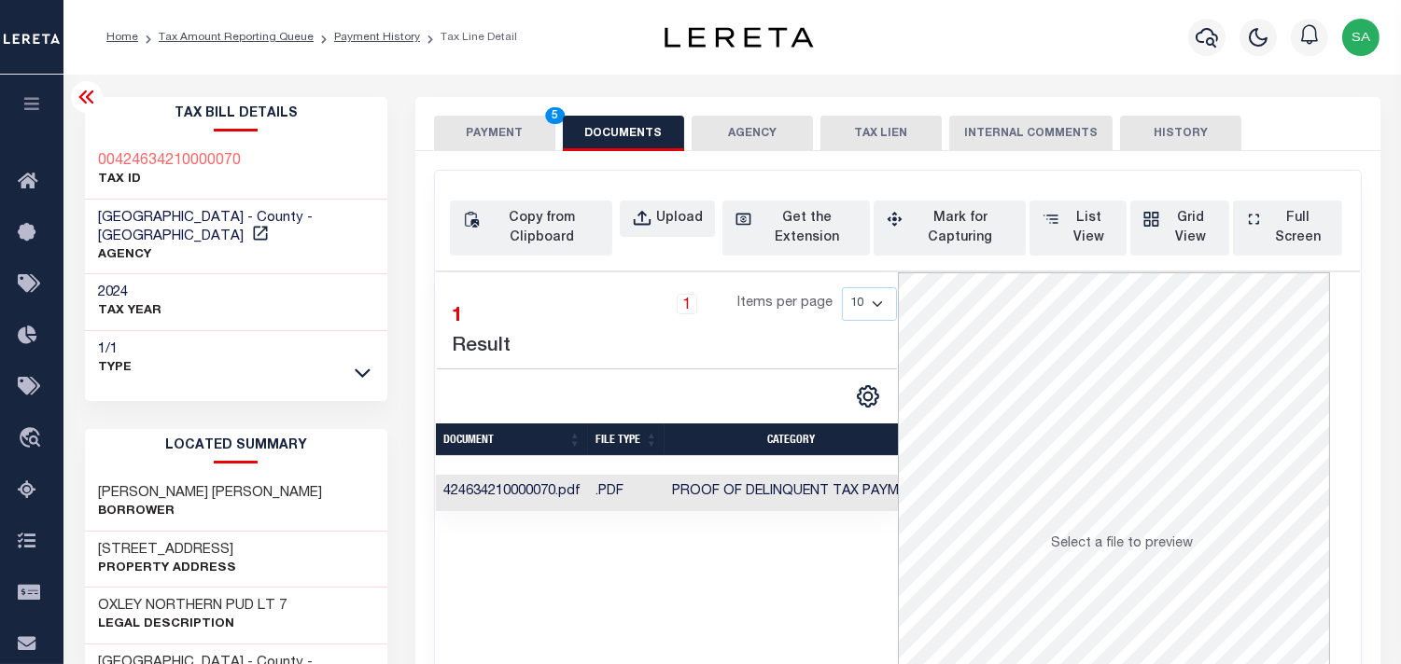
click at [495, 131] on button "PAYMENT 5" at bounding box center [494, 133] width 121 height 35
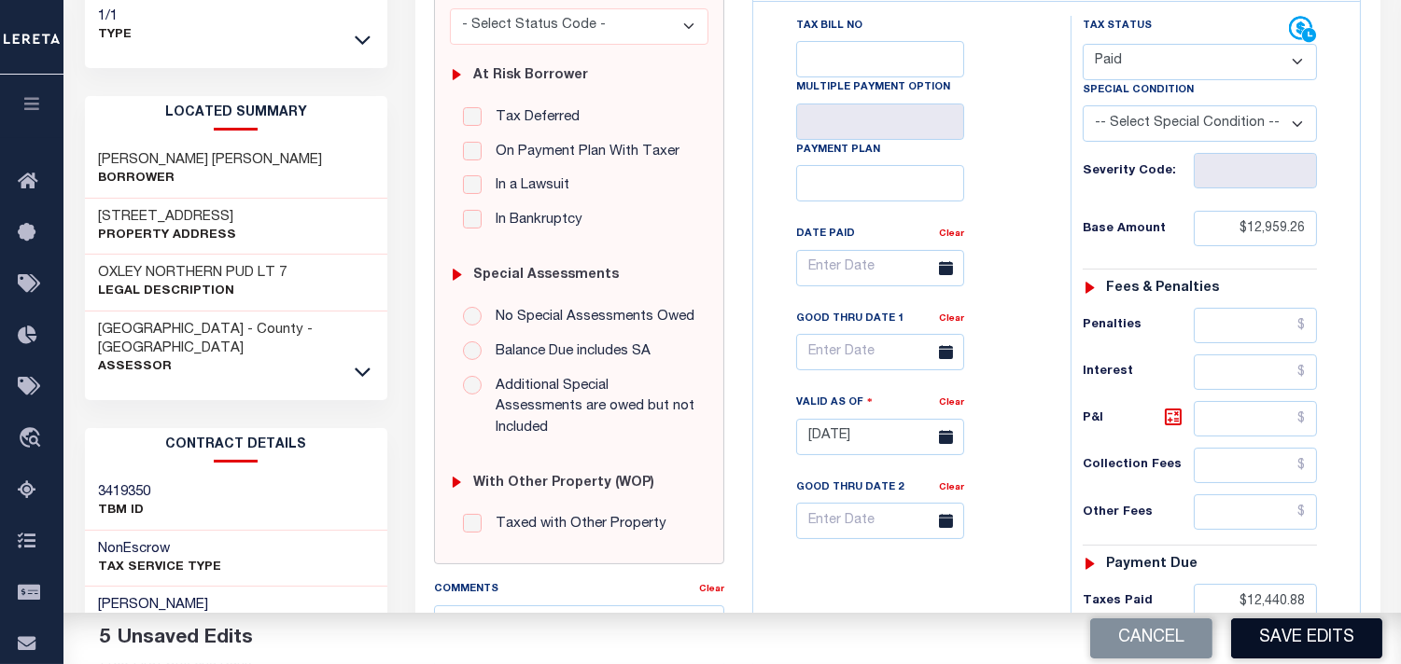
scroll to position [414, 0]
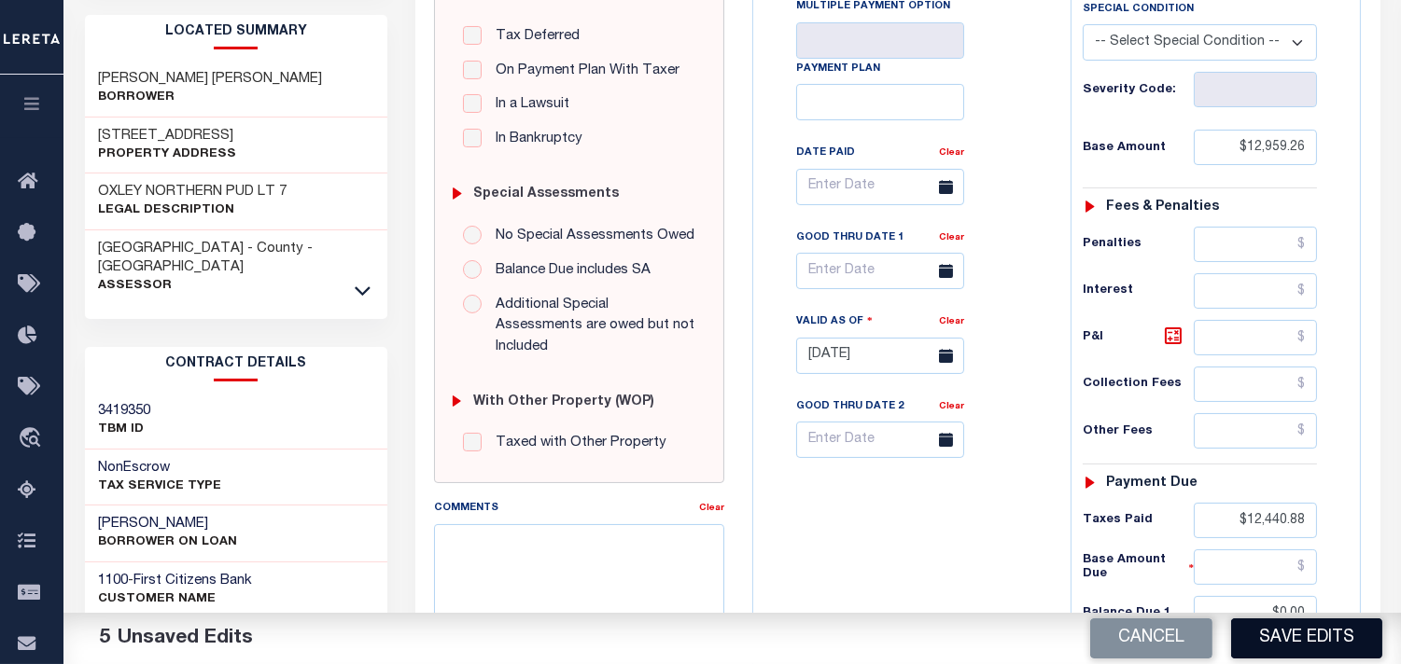
click at [1294, 654] on button "Save Edits" at bounding box center [1306, 639] width 151 height 40
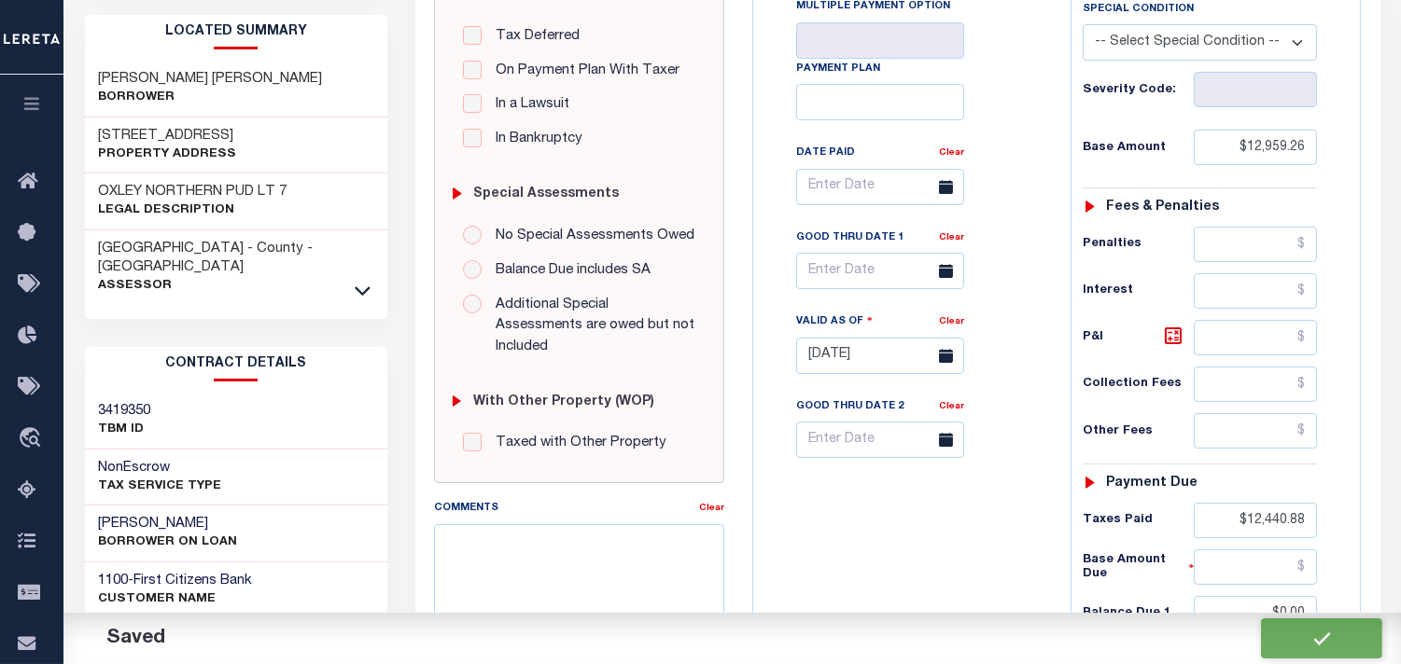
checkbox input "false"
type input "$12,959.26"
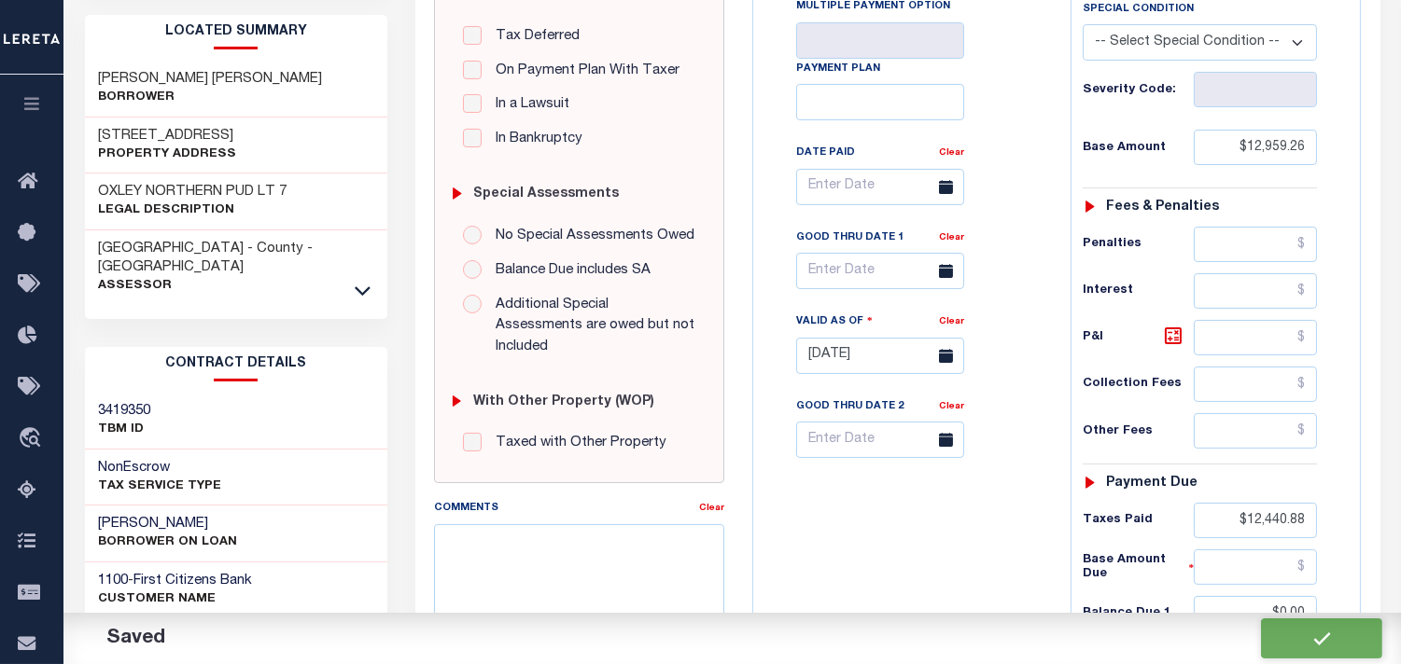
type input "$12,440.88"
type input "$0"
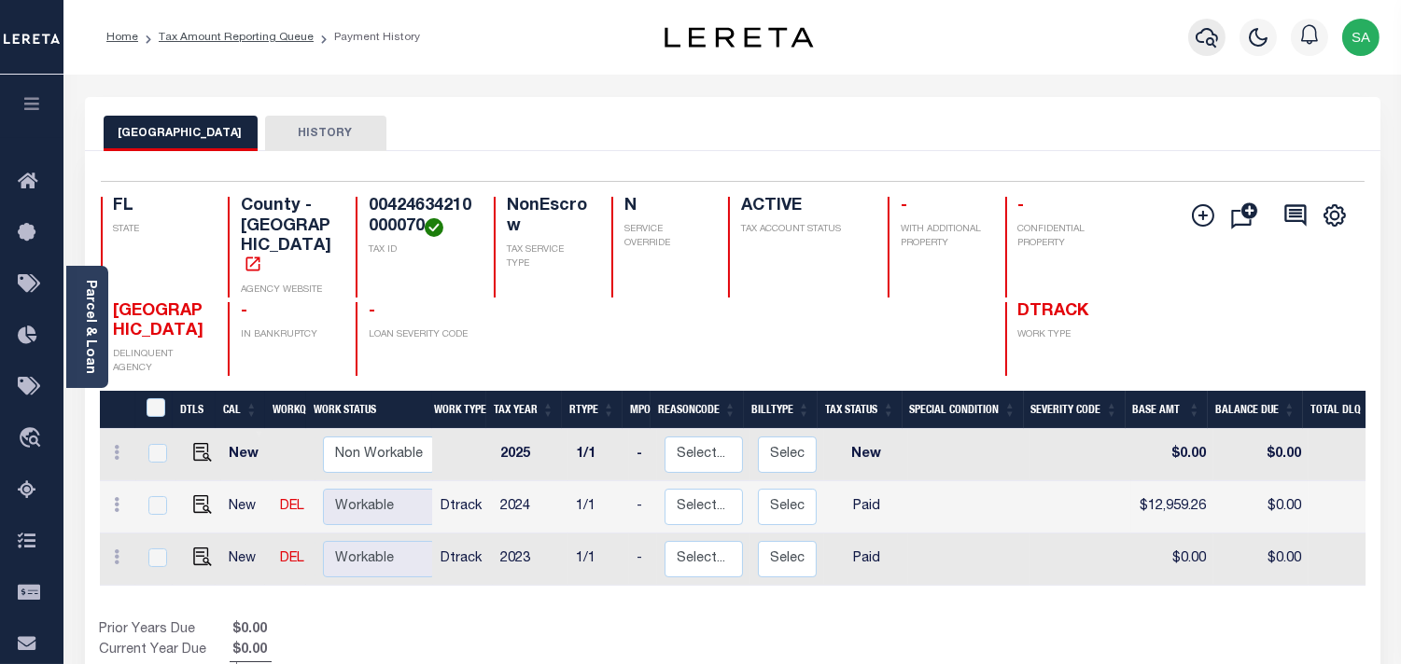
click at [1209, 35] on icon "button" at bounding box center [1206, 37] width 22 height 22
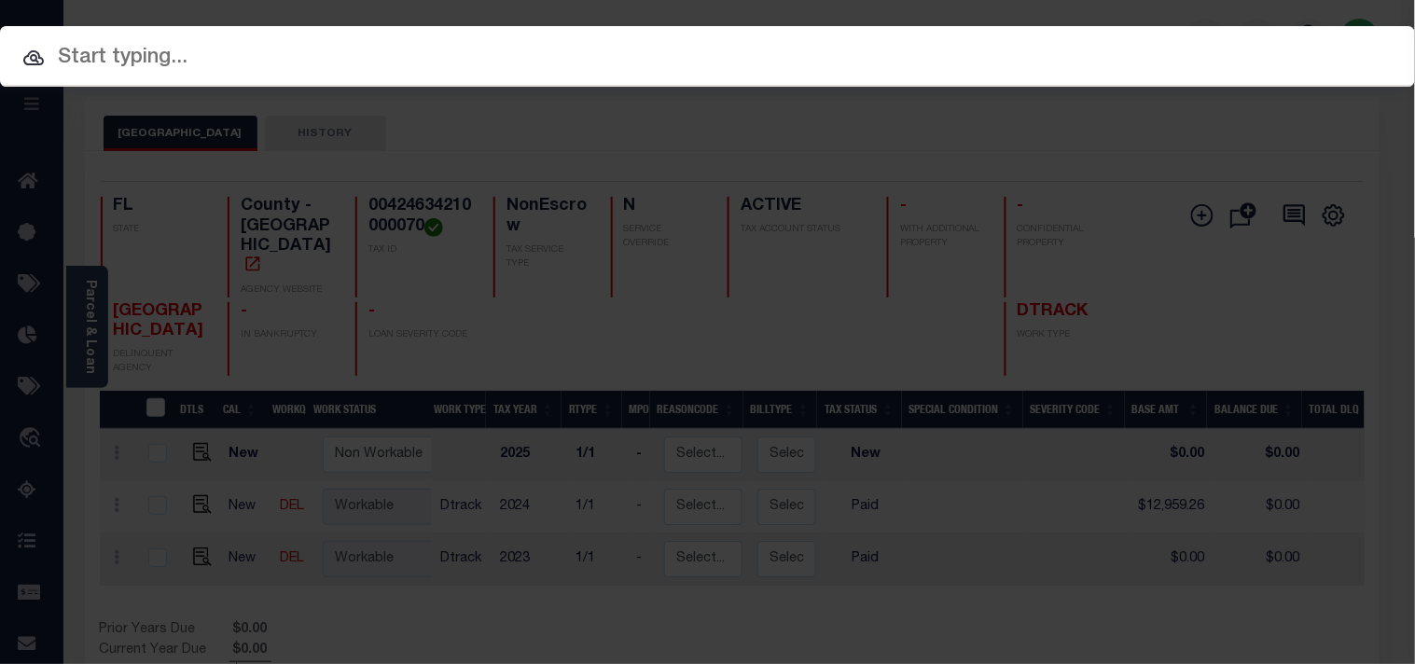
click at [1159, 34] on div "Include Loans TBM Customers Borrowers Payments (Lender Non-Disb) Payments (Lend…" at bounding box center [707, 56] width 1415 height 61
paste input "910012895244"
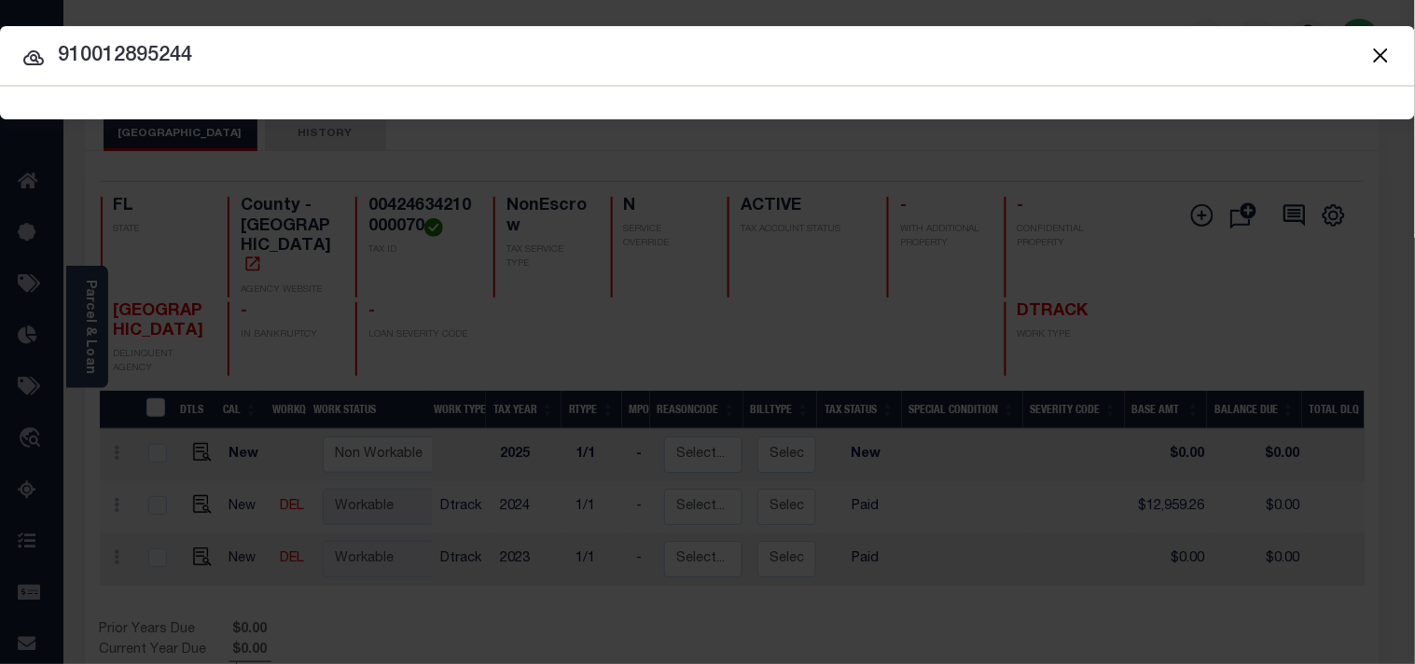
type input "910012895244"
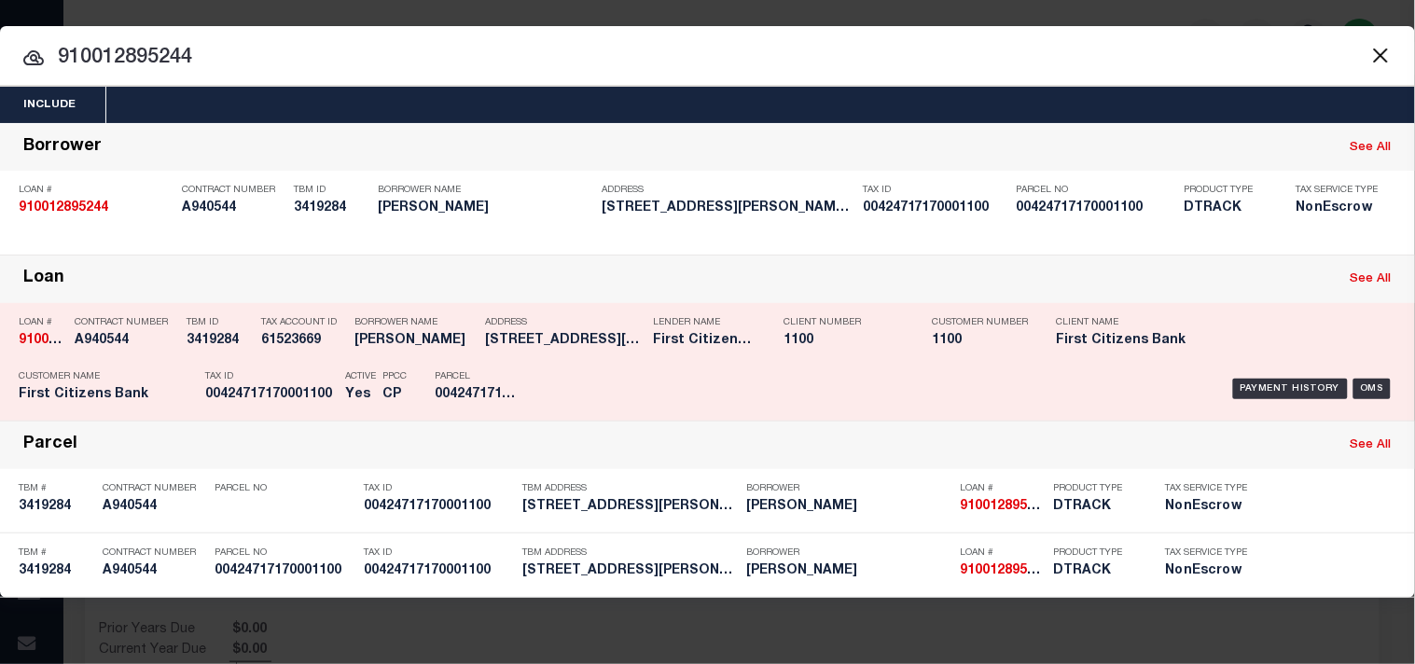
click at [305, 355] on div "Tax Account ID 61523669" at bounding box center [303, 335] width 84 height 54
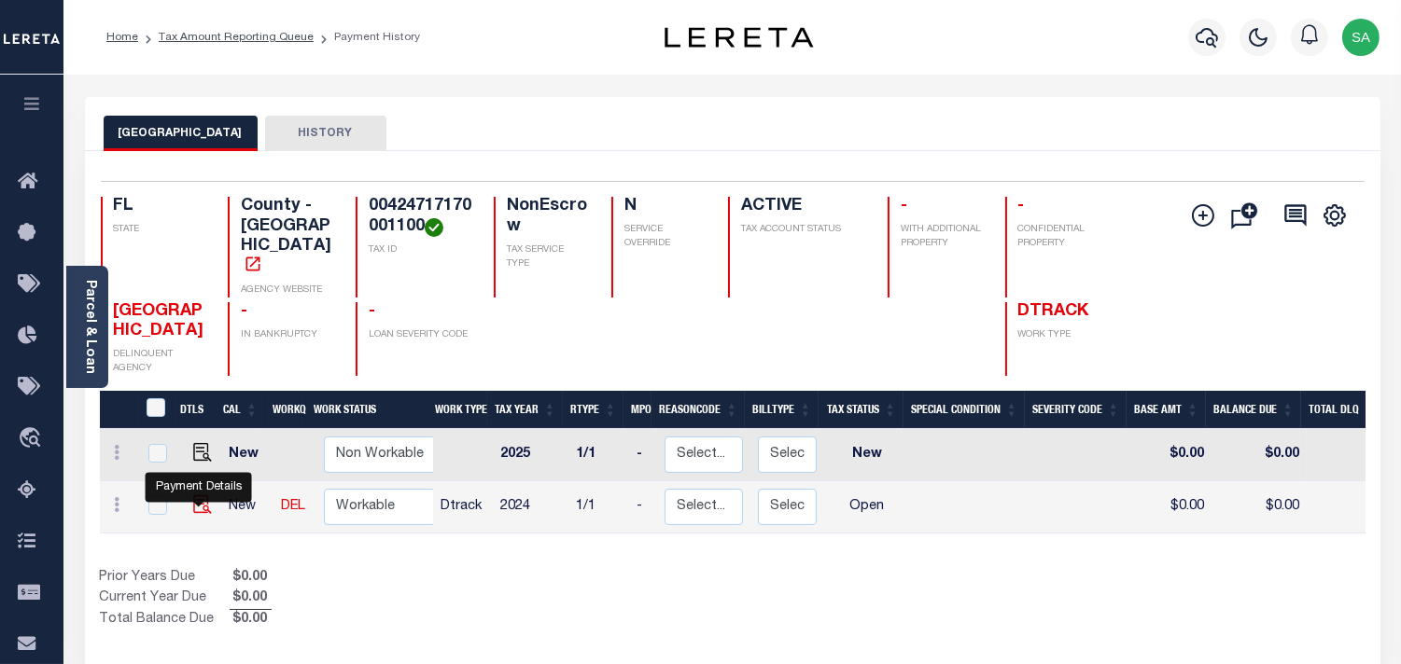
click at [202, 497] on img "" at bounding box center [202, 504] width 19 height 19
checkbox input "true"
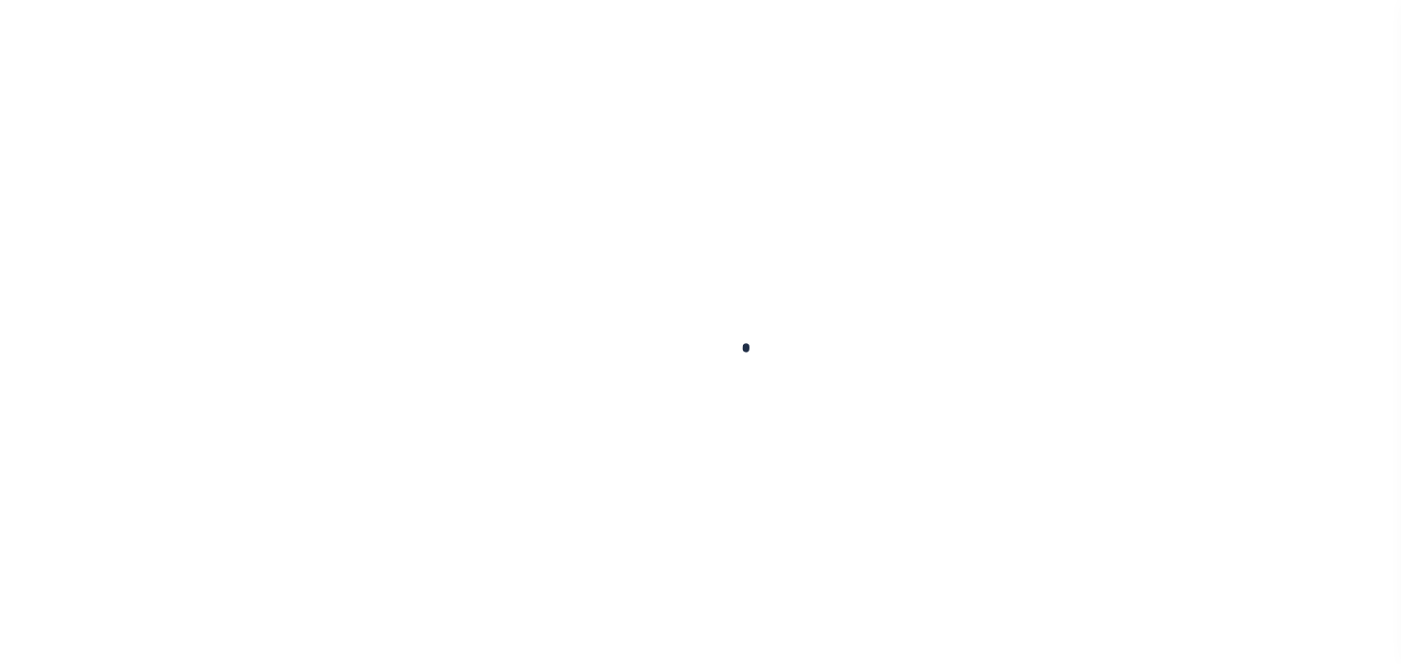
checkbox input "false"
type input "[DATE]"
select select "OP2"
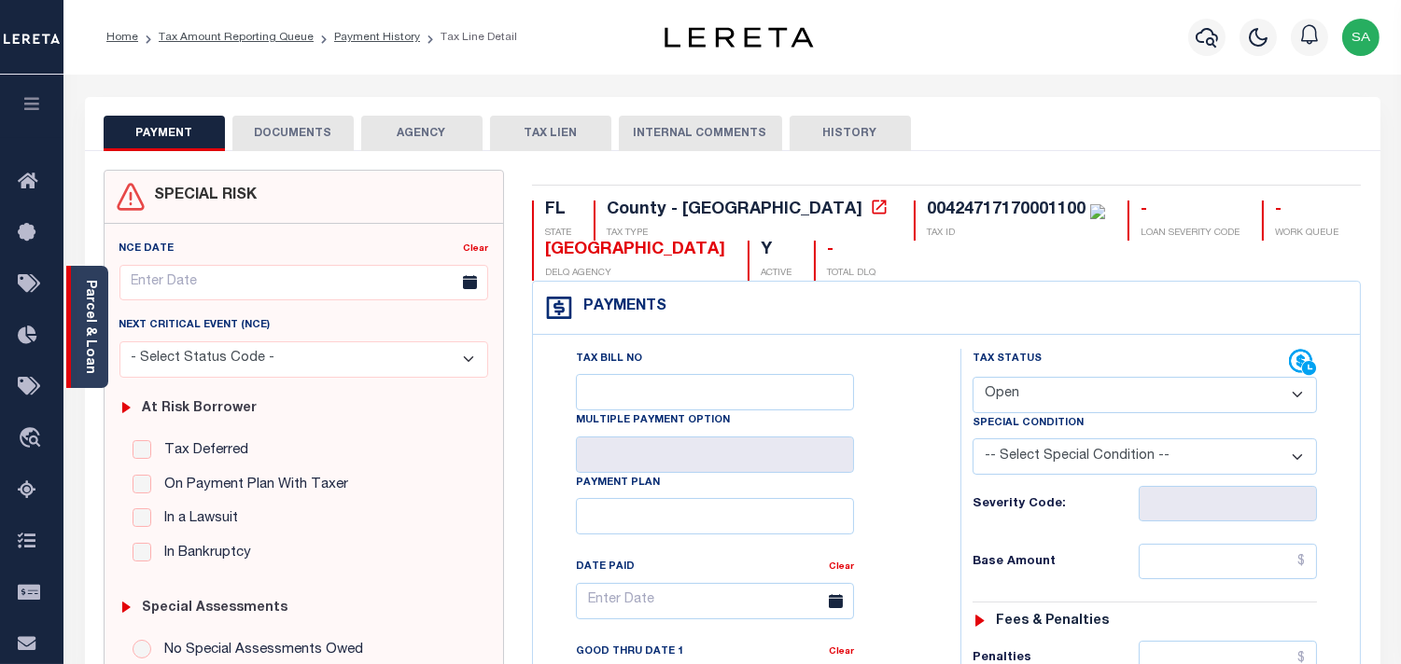
click at [83, 322] on link "Parcel & Loan" at bounding box center [89, 327] width 13 height 94
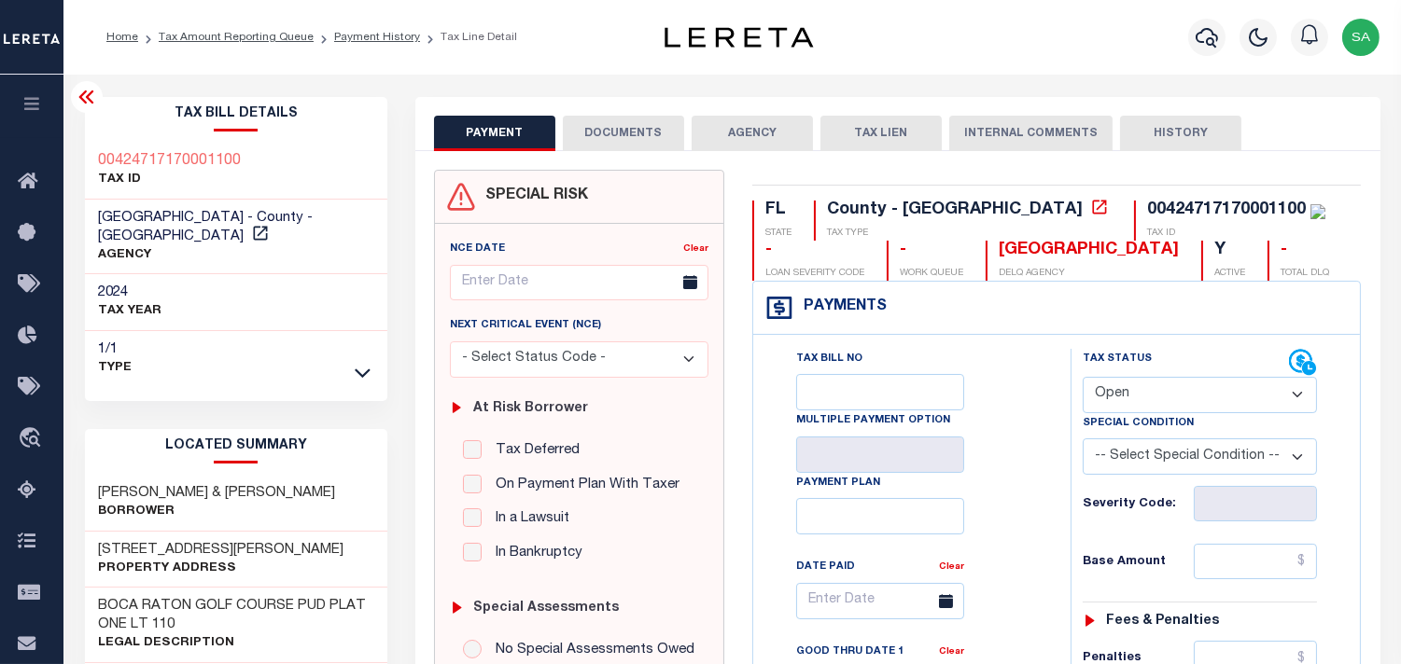
click at [626, 128] on button "DOCUMENTS" at bounding box center [623, 133] width 121 height 35
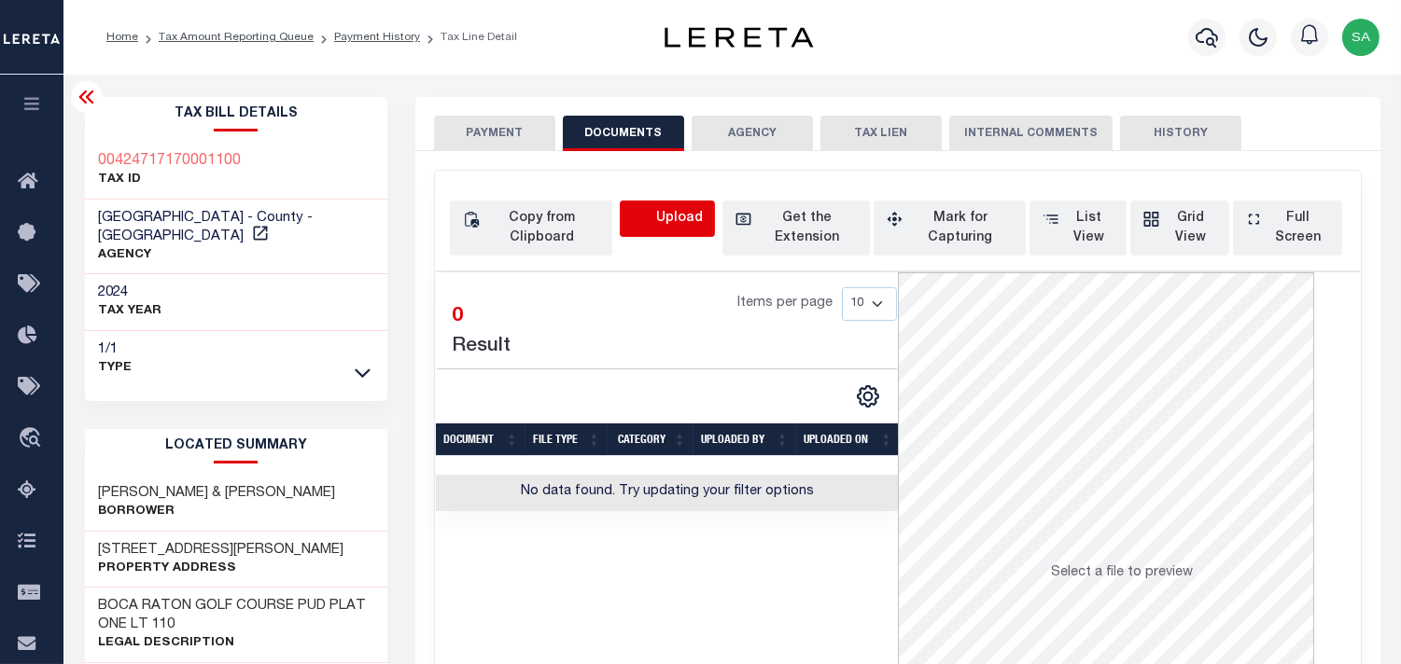
click at [647, 213] on icon "button" at bounding box center [642, 219] width 21 height 21
select select "POP"
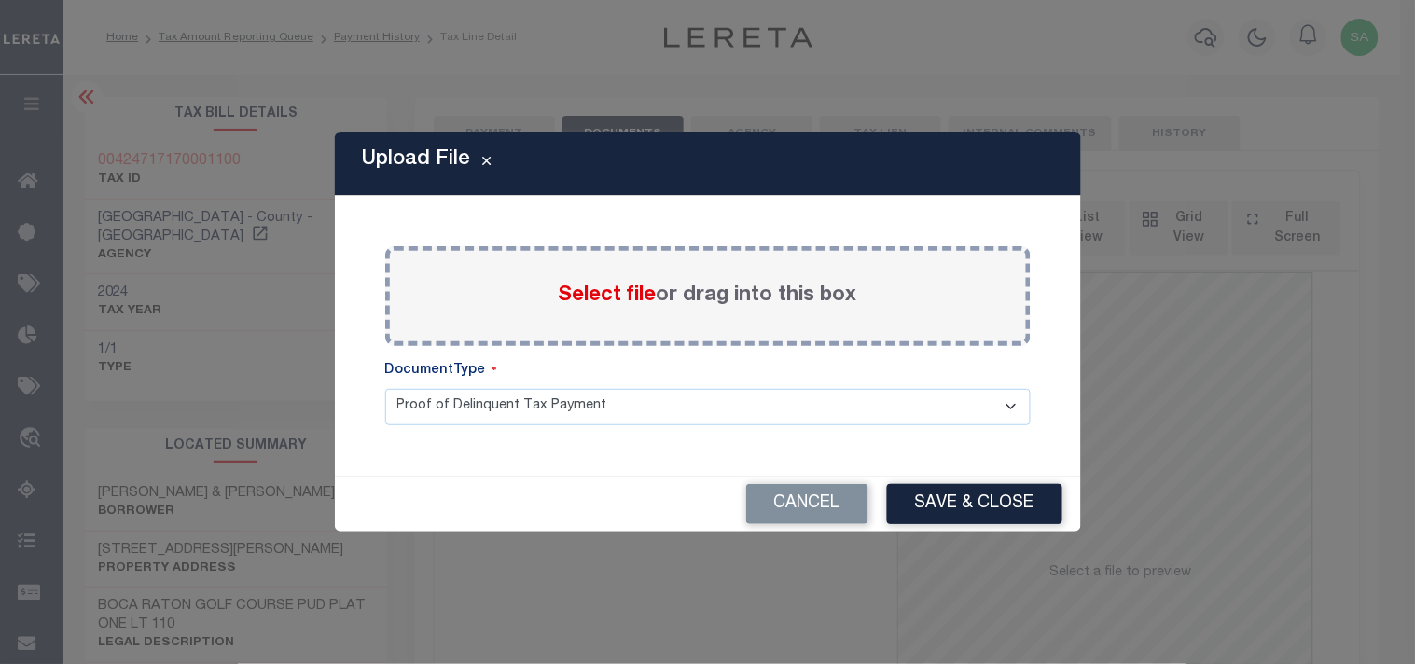
click at [619, 300] on span "Select file" at bounding box center [608, 296] width 98 height 21
click at [0, 0] on input "Select file or drag into this box" at bounding box center [0, 0] width 0 height 0
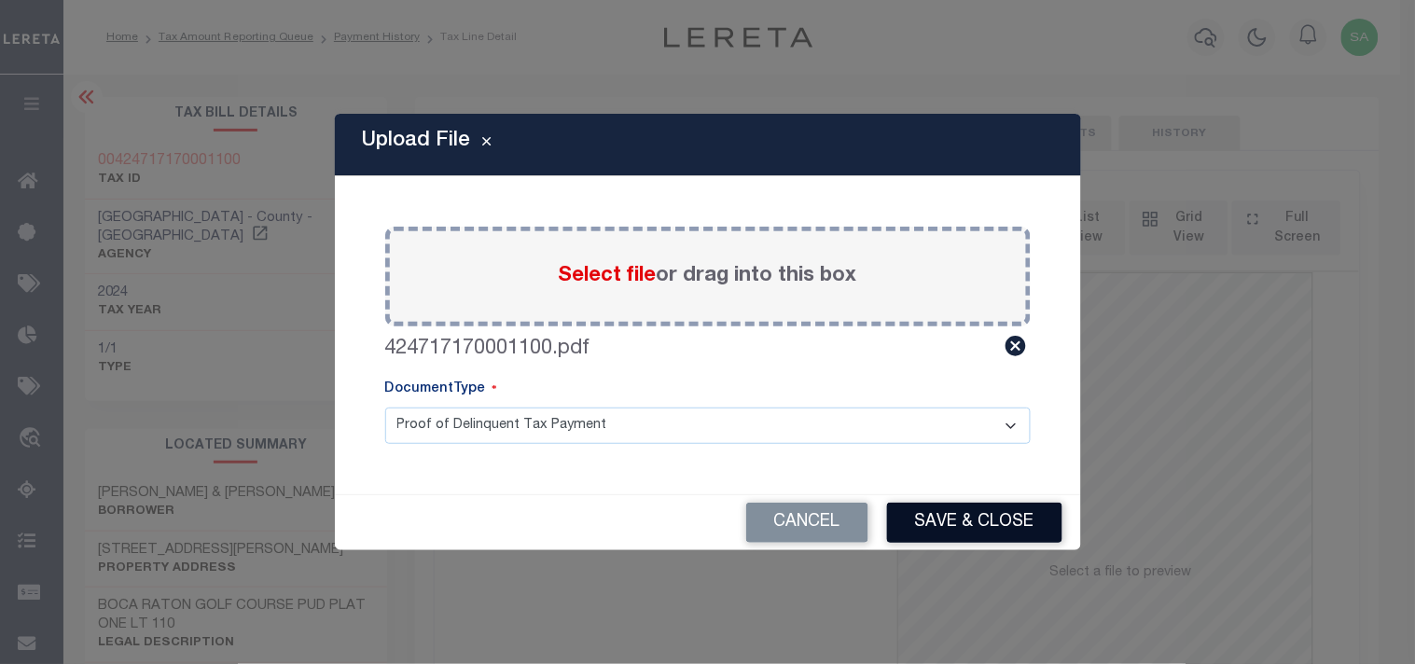
click at [987, 520] on button "Save & Close" at bounding box center [974, 523] width 175 height 40
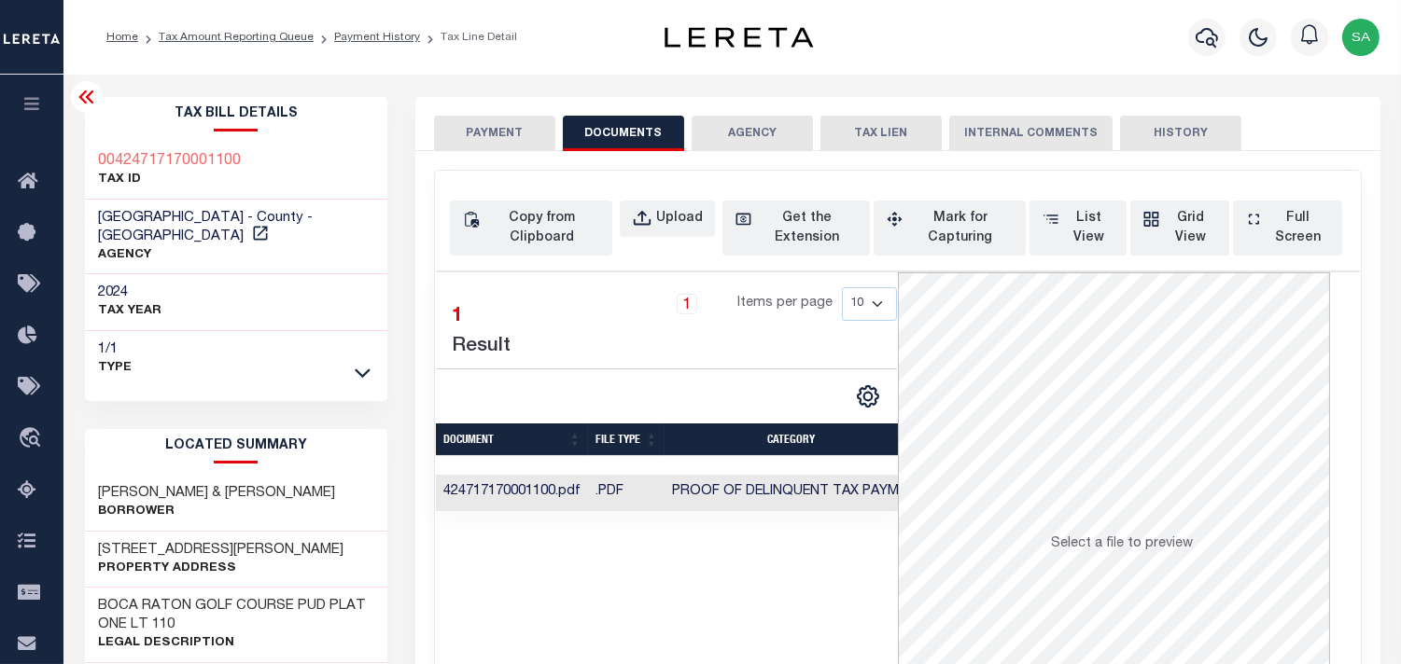
drag, startPoint x: 518, startPoint y: 136, endPoint x: 526, endPoint y: 156, distance: 21.3
click at [518, 136] on button "PAYMENT" at bounding box center [494, 133] width 121 height 35
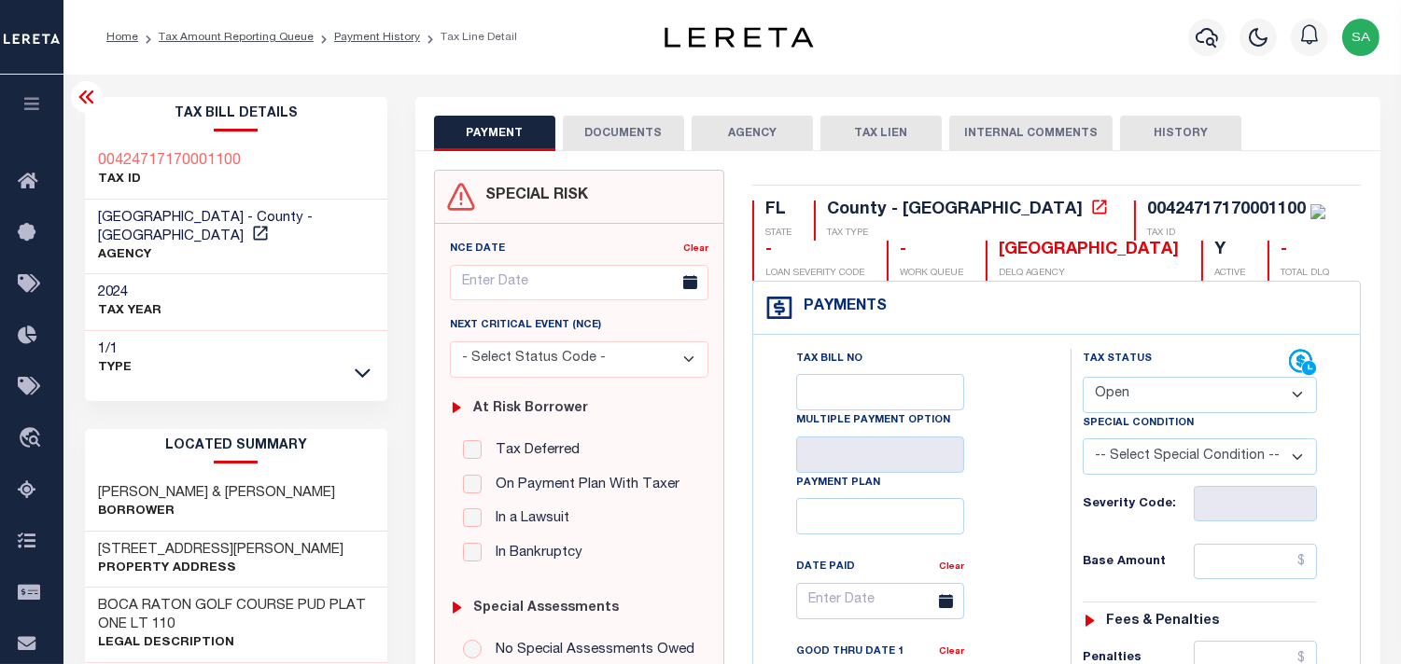
click at [1163, 404] on select "- Select Status Code - Open Due/Unpaid Paid Incomplete No Tax Due Internal Refu…" at bounding box center [1199, 395] width 234 height 36
select select "PYD"
click at [1082, 378] on select "- Select Status Code - Open Due/Unpaid Paid Incomplete No Tax Due Internal Refu…" at bounding box center [1199, 395] width 234 height 36
type input "[DATE]"
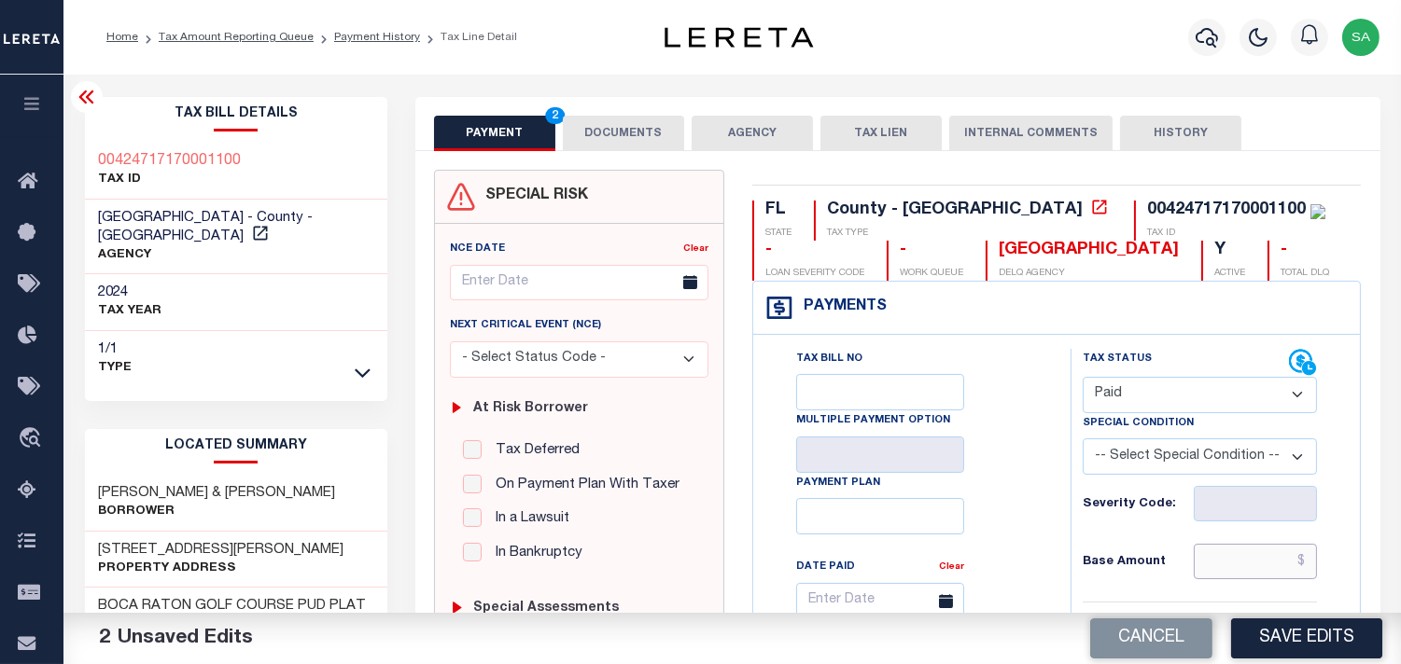
drag, startPoint x: 1256, startPoint y: 560, endPoint x: 1159, endPoint y: 556, distance: 97.1
click at [1256, 560] on input "text" at bounding box center [1254, 561] width 123 height 35
paste input "5,237.76"
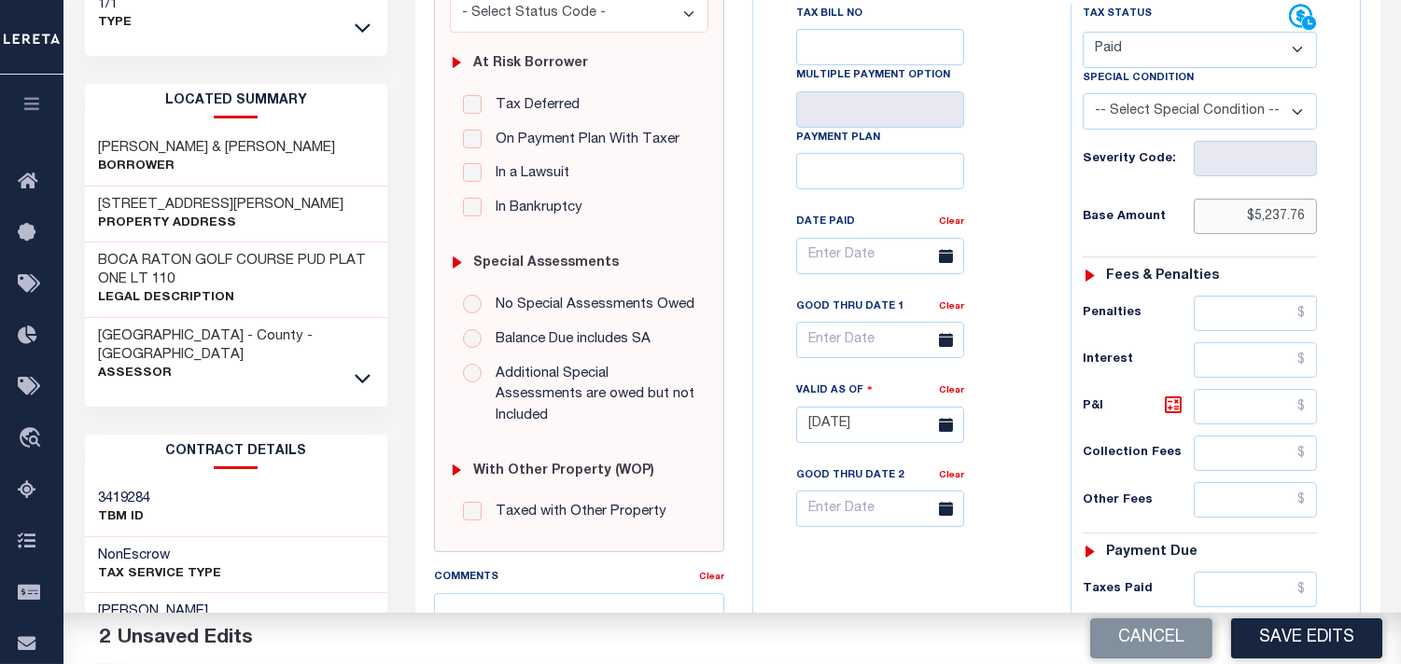
scroll to position [518, 0]
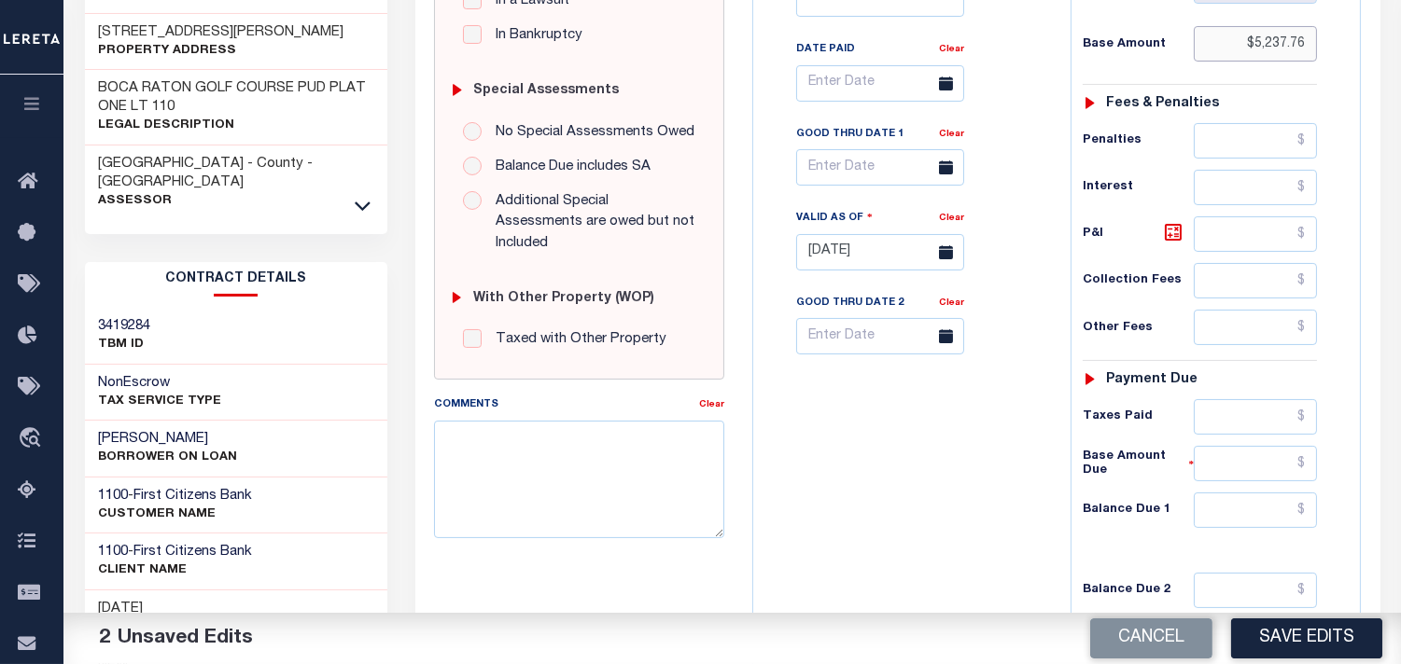
type input "$5,237.76"
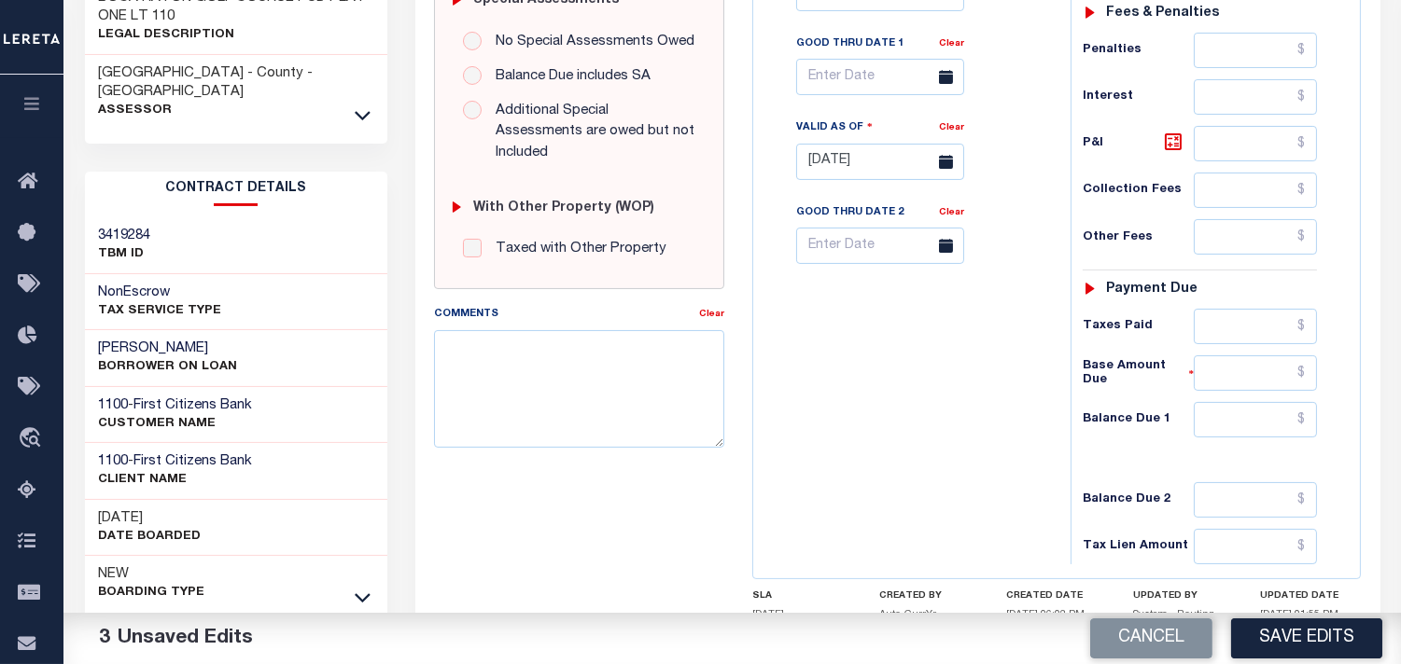
scroll to position [746, 0]
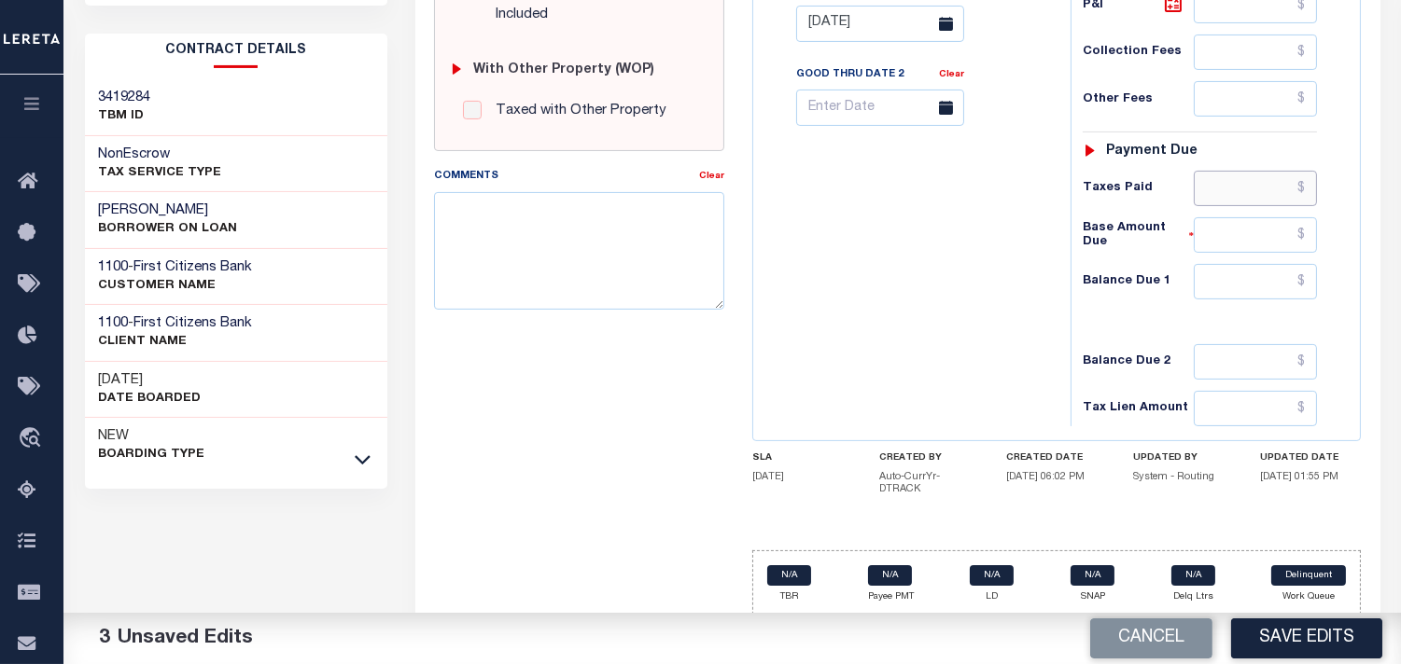
click at [1242, 182] on input "text" at bounding box center [1254, 188] width 123 height 35
paste input "5,028.25"
type input "$5,028.25"
click at [1253, 314] on div "Tax Status Status - Select Status Code -" at bounding box center [1205, 15] width 271 height 824
click at [1255, 295] on input "text" at bounding box center [1254, 281] width 123 height 35
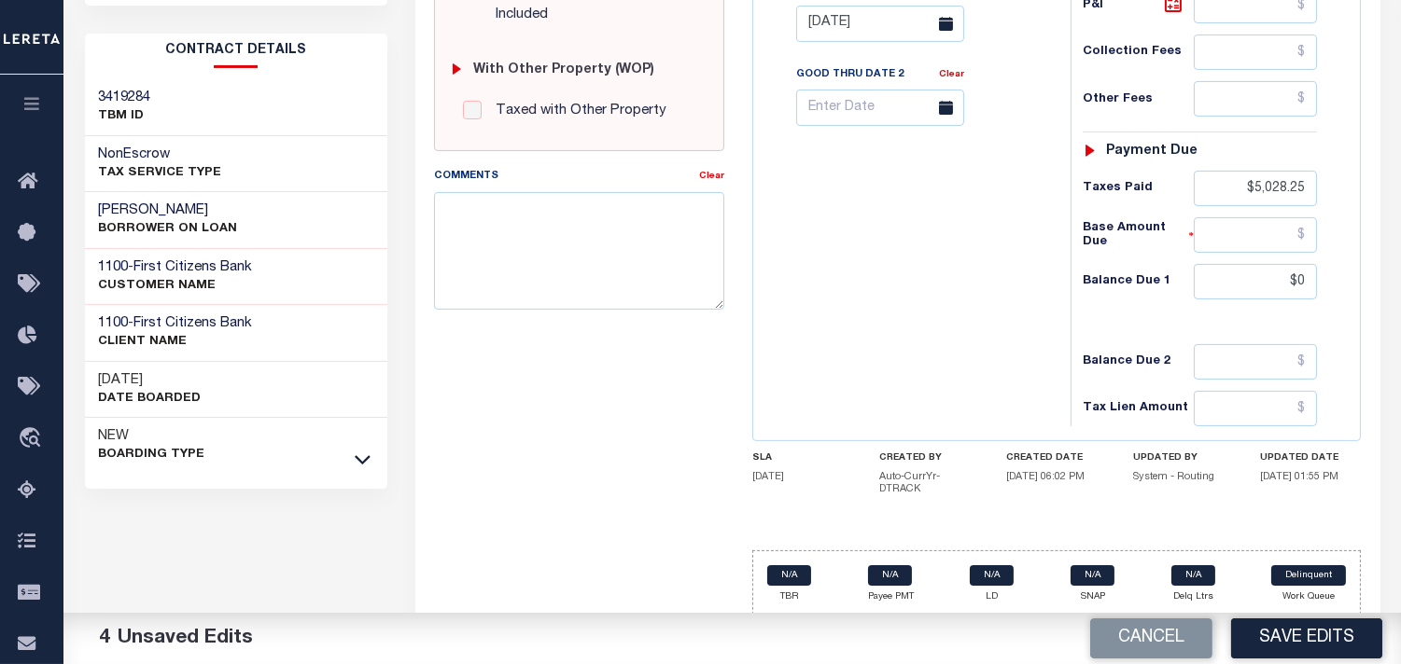
type input "$0.00"
click at [959, 300] on div "Tax Bill No Multiple Payment Option Payment Plan Clear" at bounding box center [907, 15] width 299 height 824
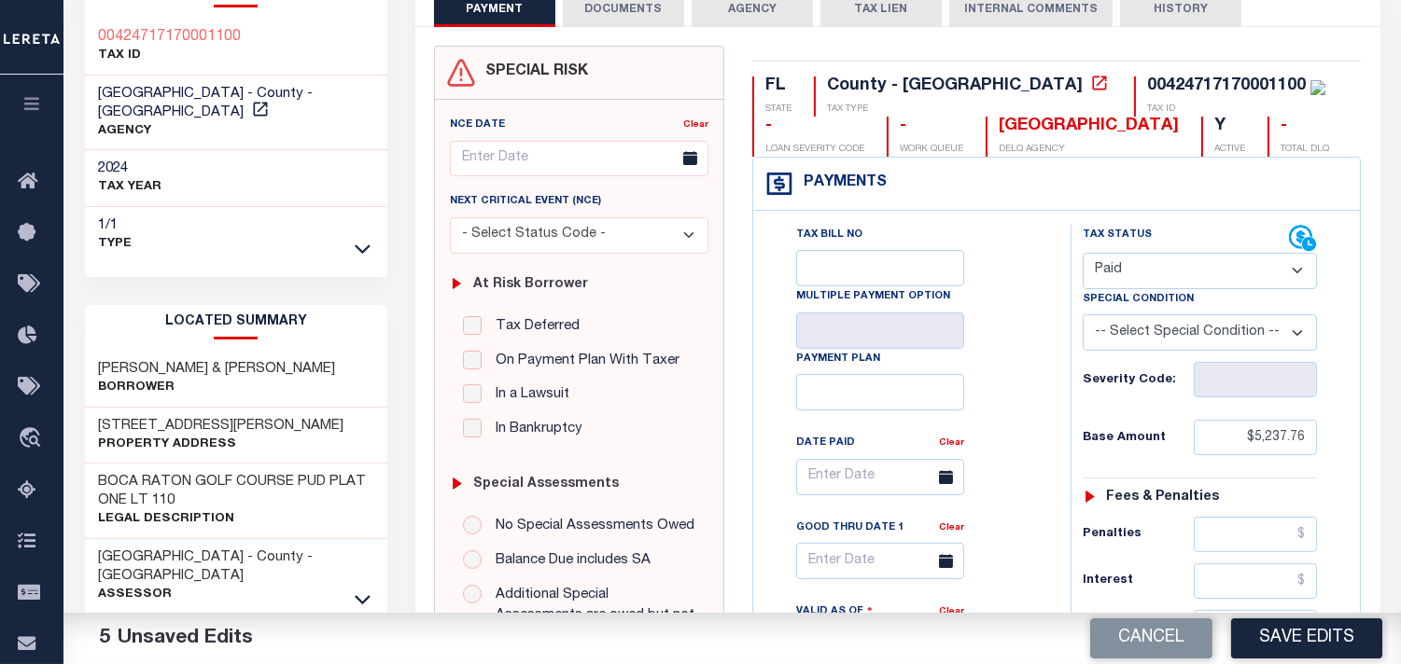
scroll to position [0, 0]
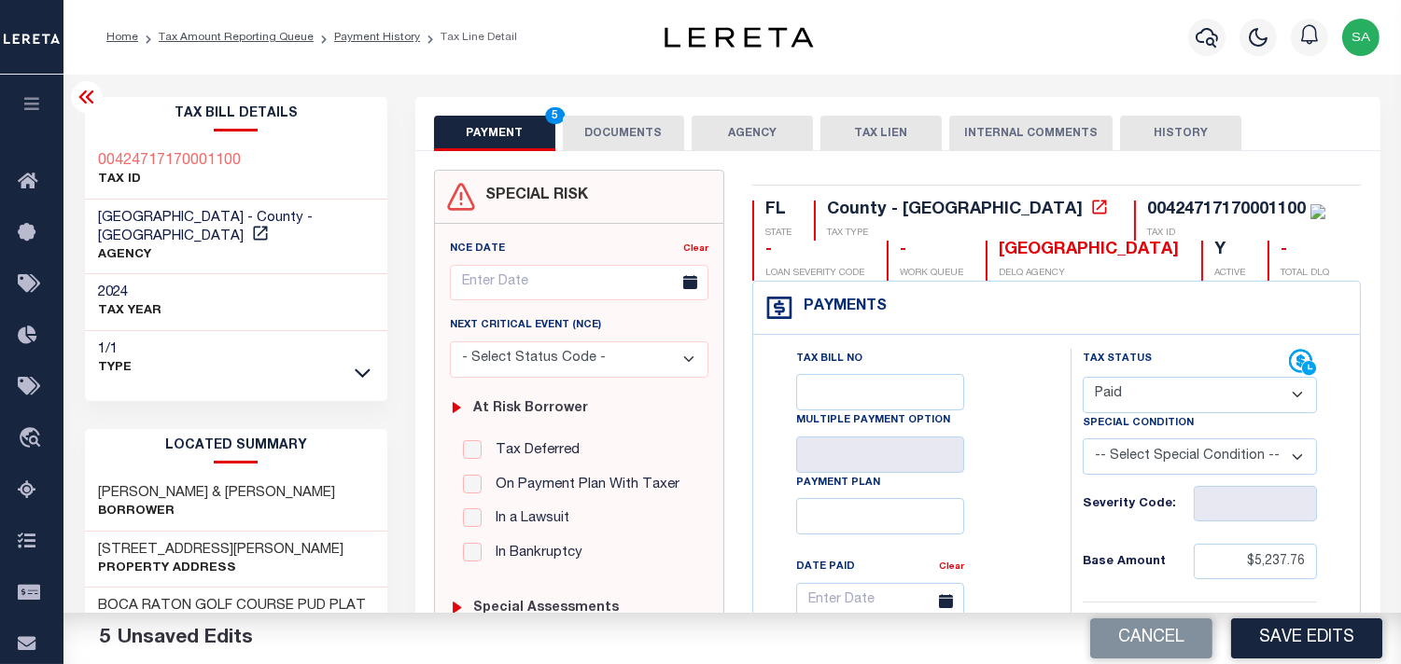
click at [630, 134] on button "DOCUMENTS" at bounding box center [623, 133] width 121 height 35
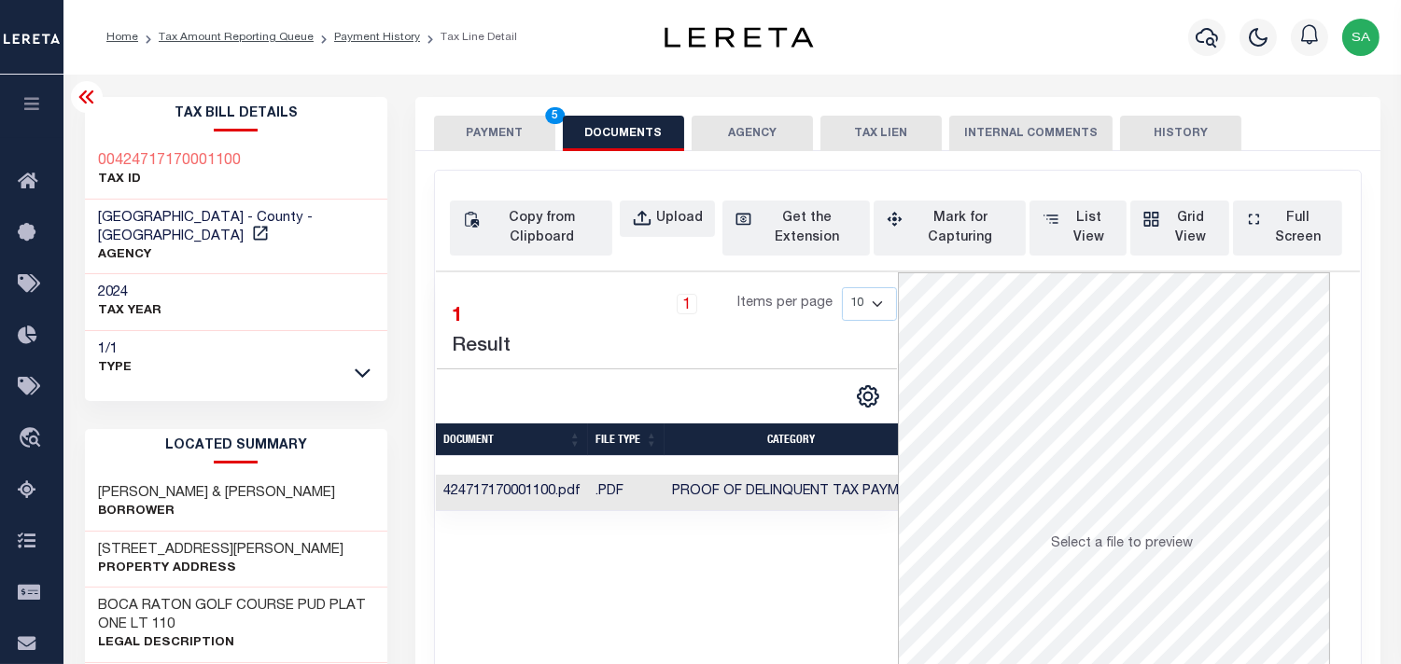
click at [498, 149] on button "PAYMENT 5" at bounding box center [494, 133] width 121 height 35
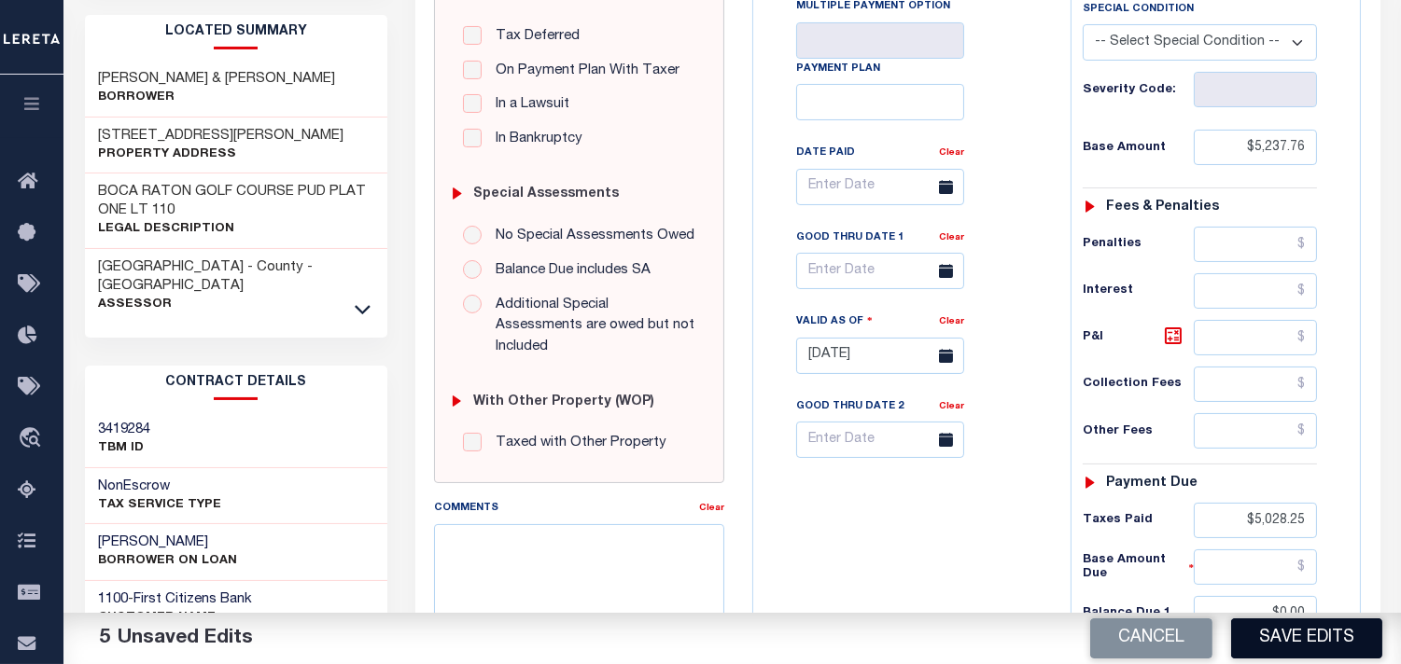
click at [1309, 631] on button "Save Edits" at bounding box center [1306, 639] width 151 height 40
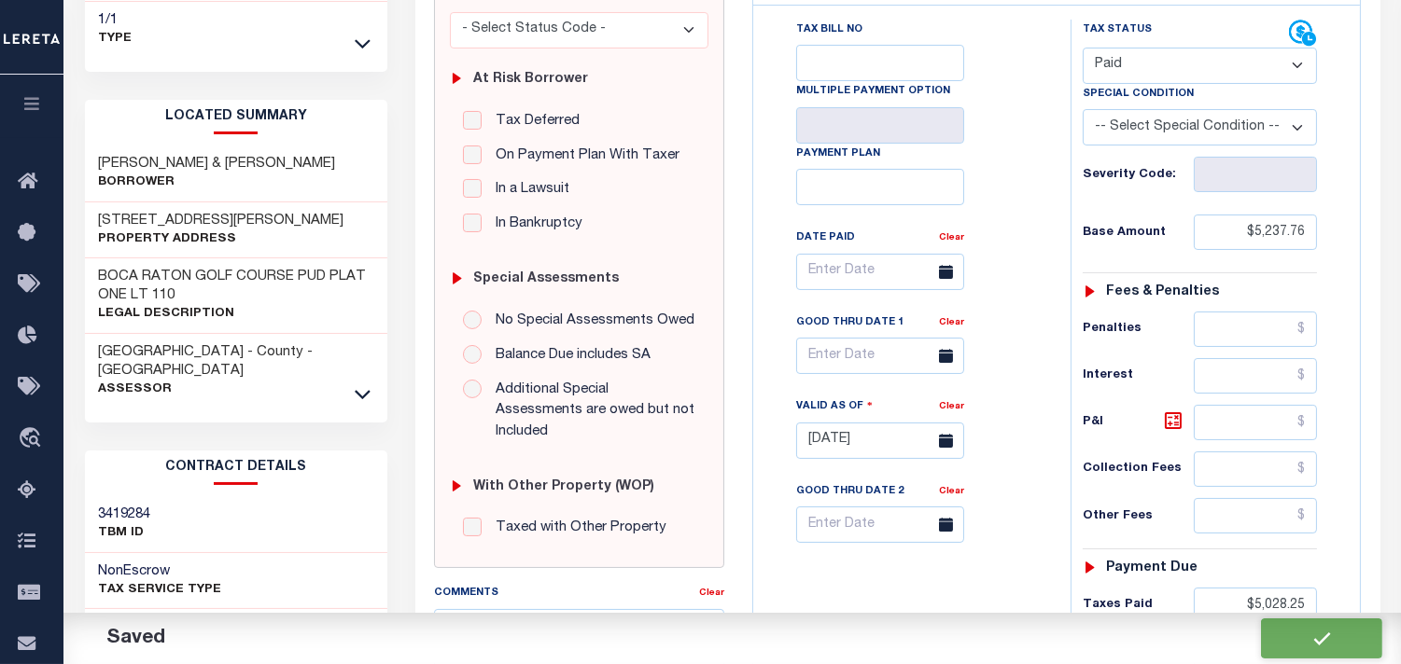
checkbox input "false"
type input "$5,237.76"
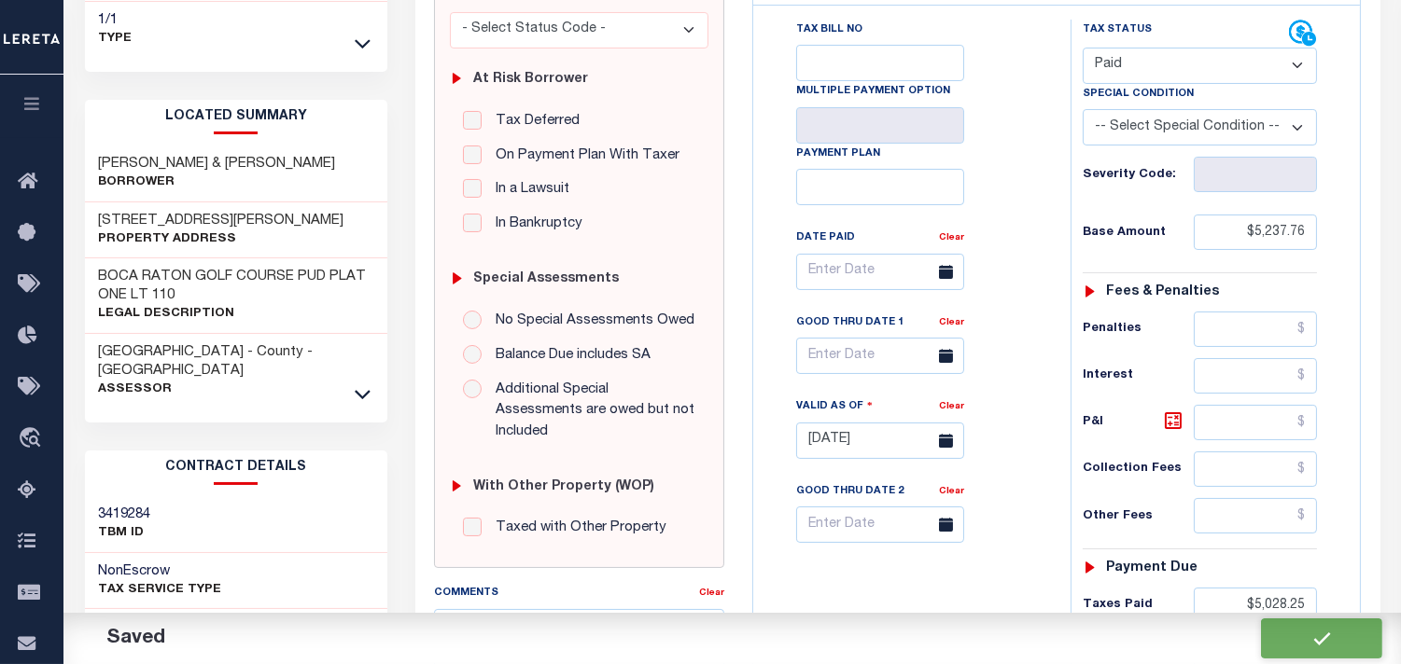
type input "$5,028.25"
type input "$0"
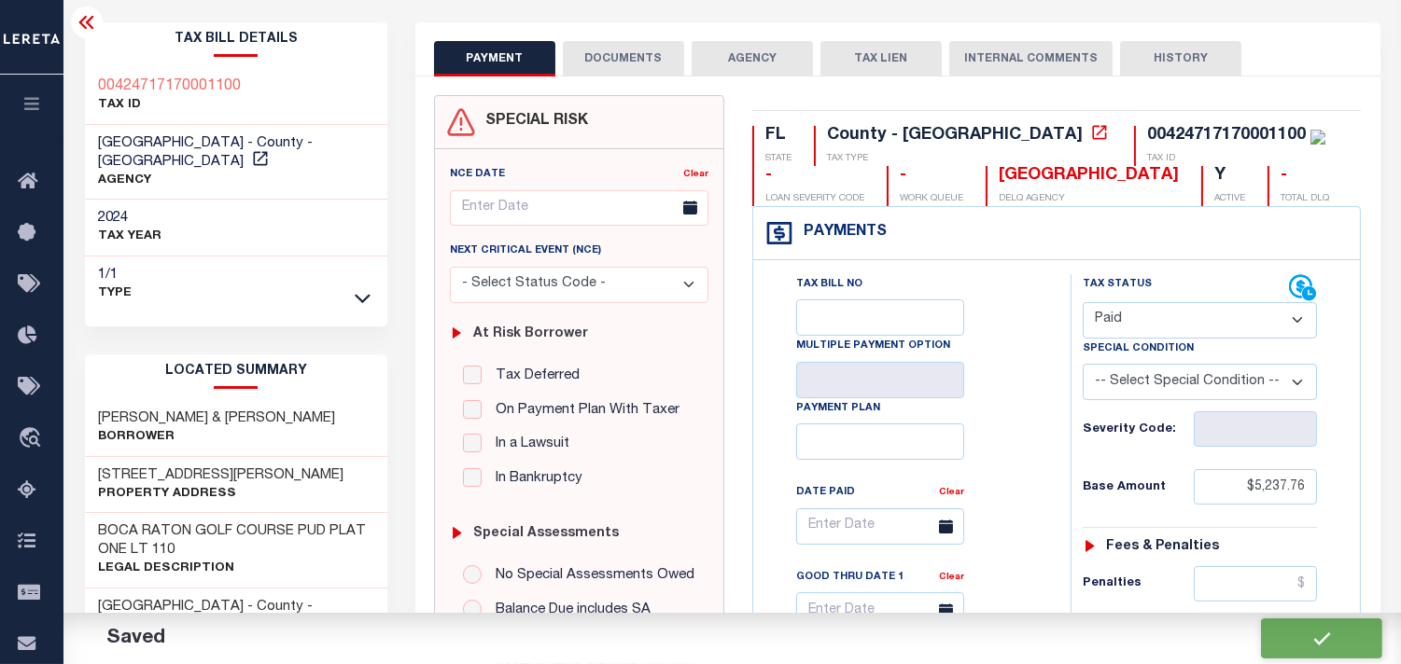
scroll to position [21, 0]
